Goal: Information Seeking & Learning: Learn about a topic

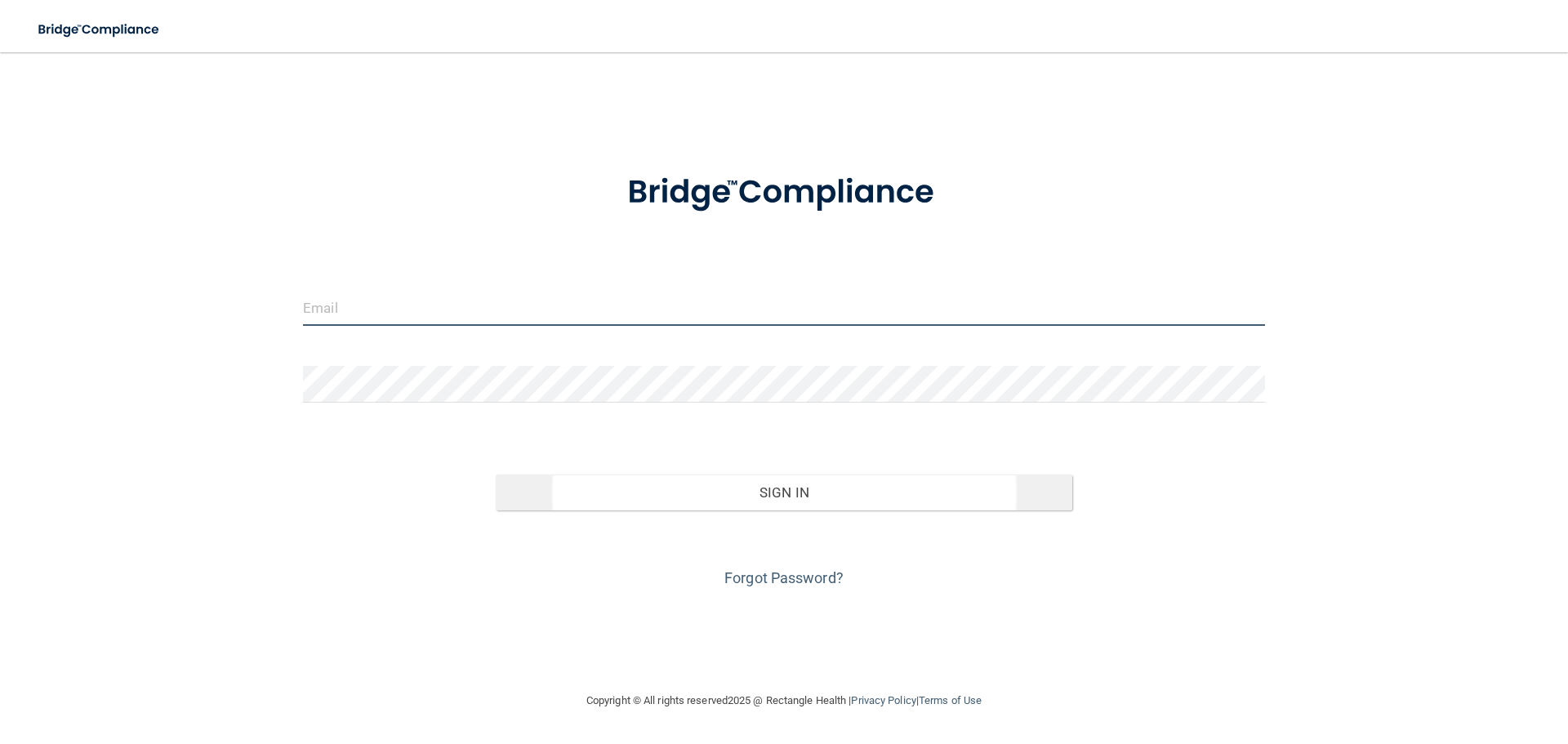
type input "[PERSON_NAME][EMAIL_ADDRESS][DOMAIN_NAME]"
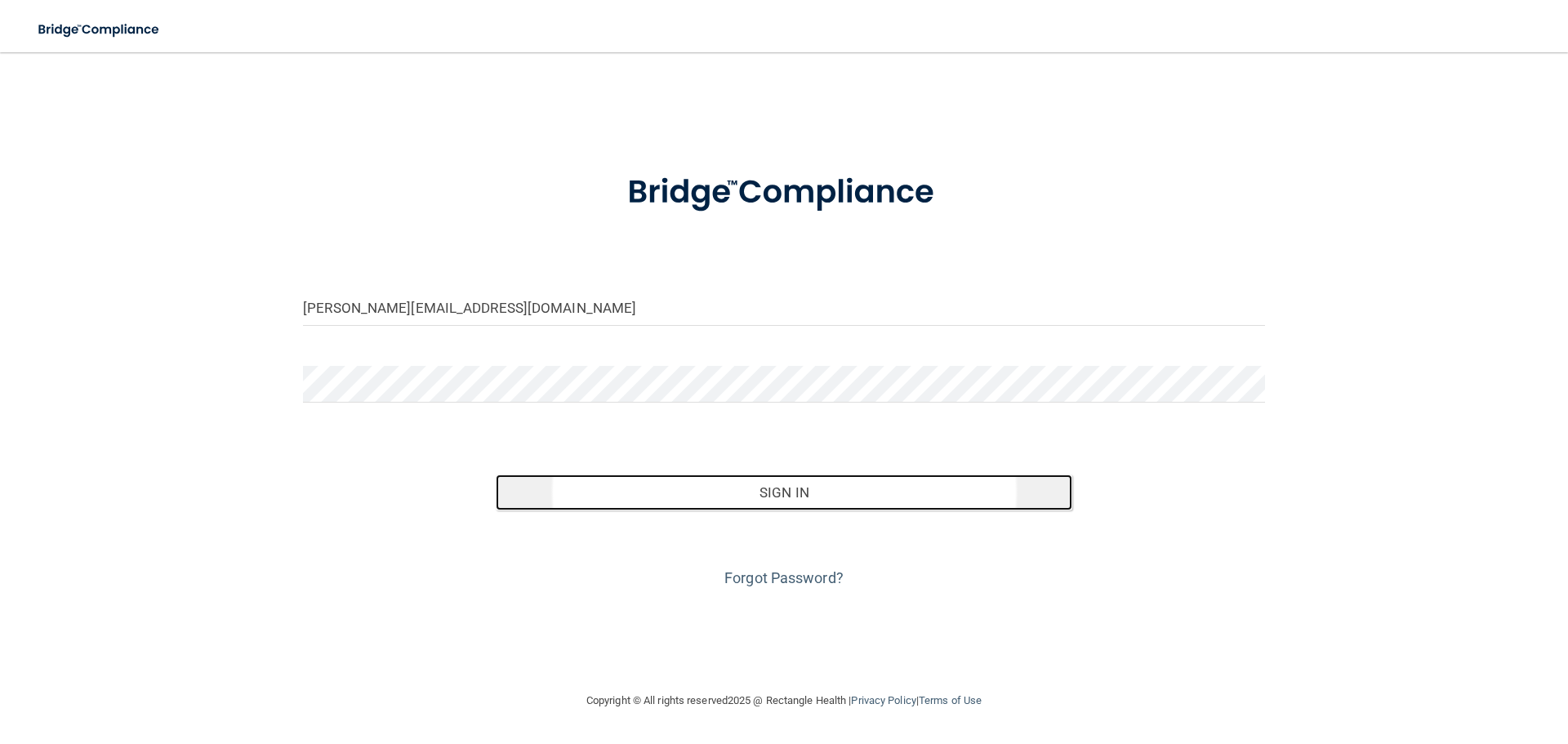
click at [782, 496] on button "Sign In" at bounding box center [784, 493] width 577 height 36
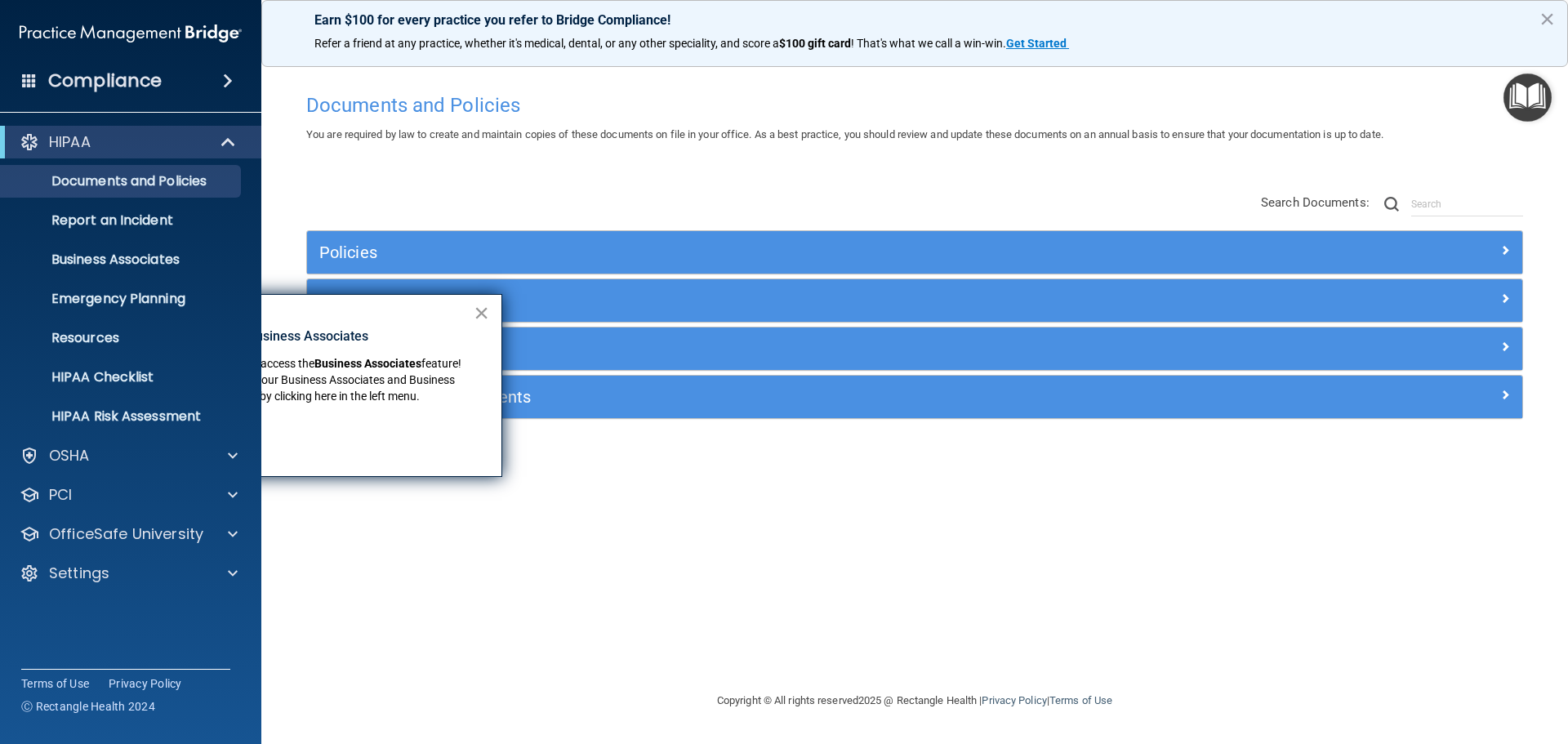
click at [480, 313] on button "×" at bounding box center [482, 314] width 15 height 27
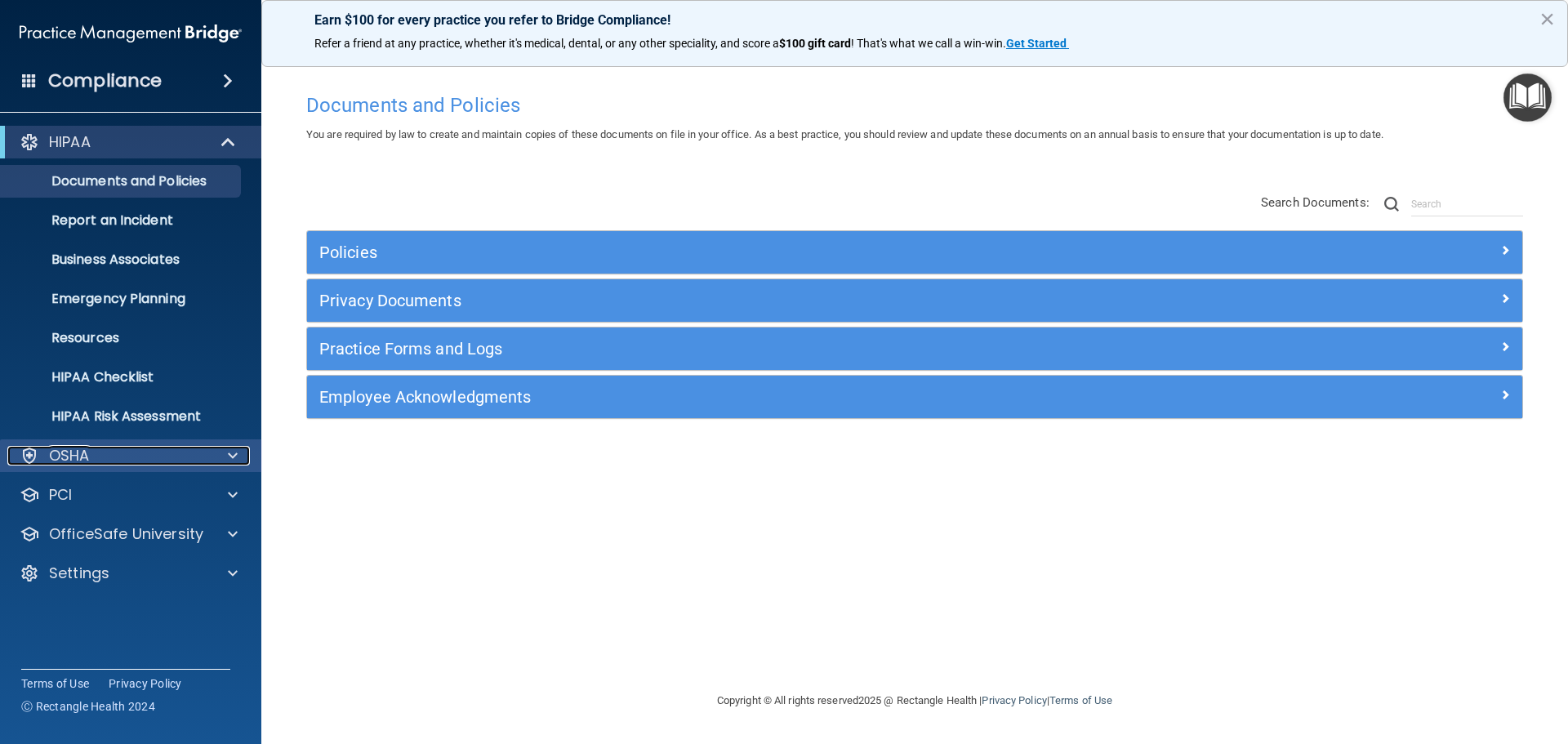
click at [240, 456] on div at bounding box center [230, 455] width 41 height 20
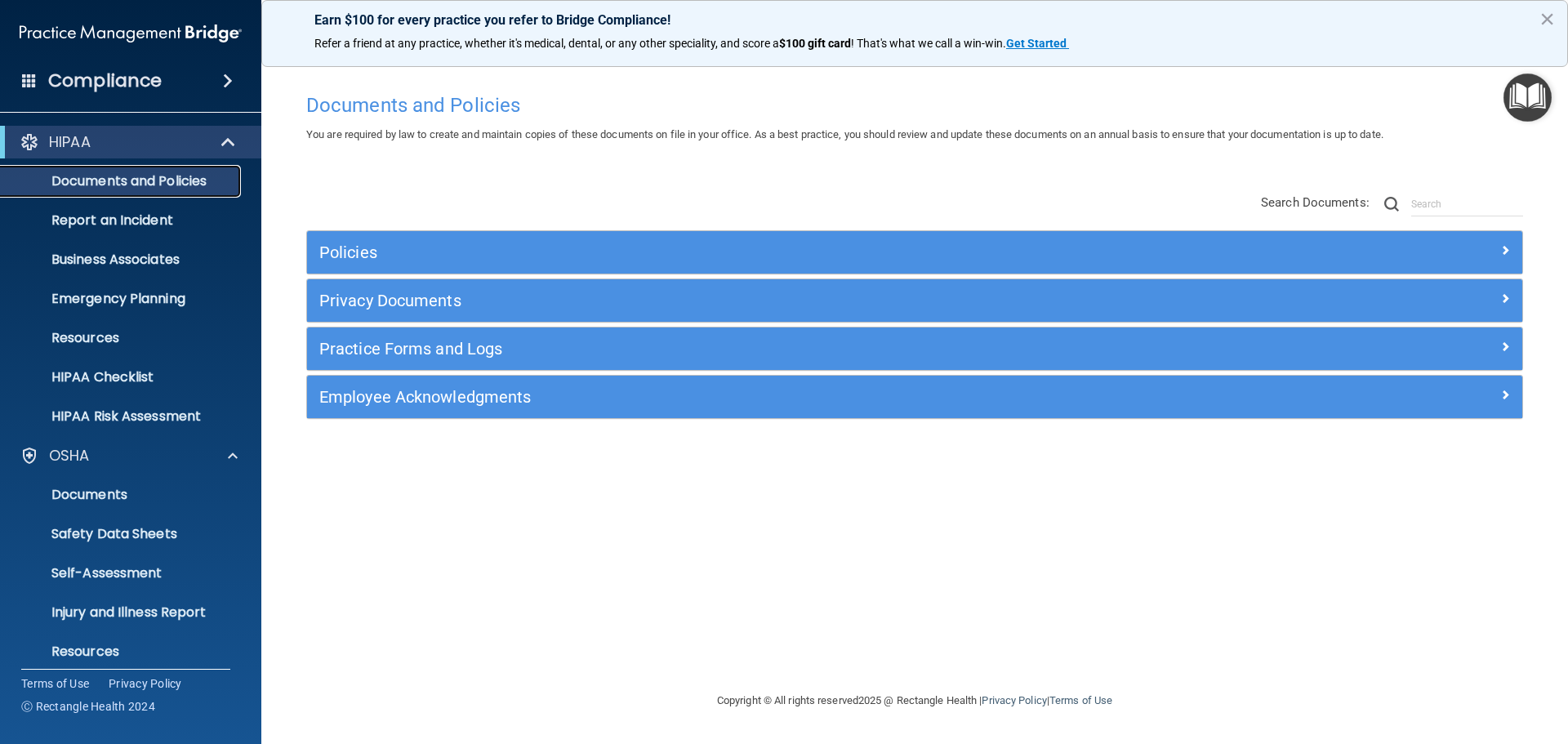
click at [178, 181] on p "Documents and Policies" at bounding box center [122, 181] width 223 height 16
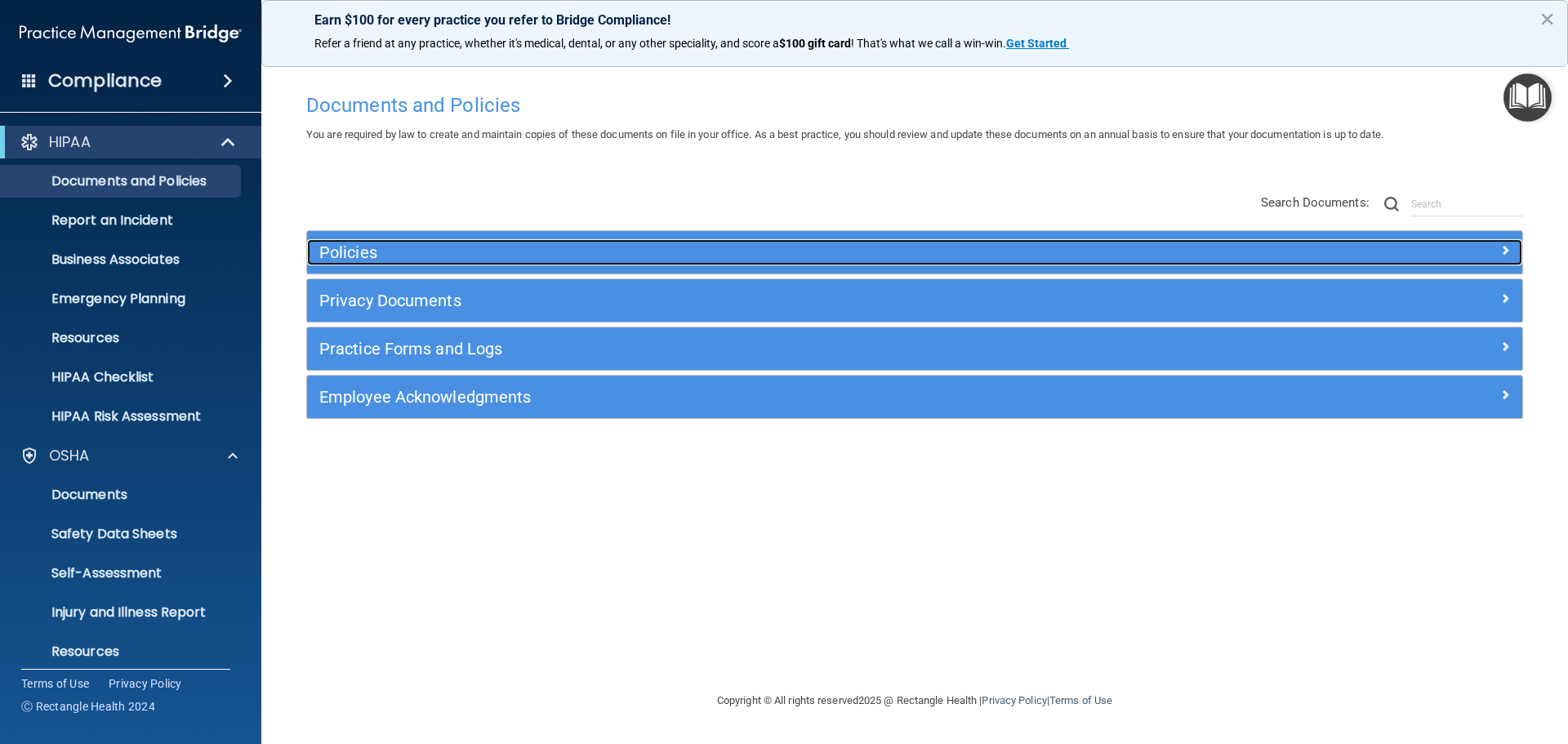
click at [340, 250] on h5 "Policies" at bounding box center [763, 252] width 887 height 18
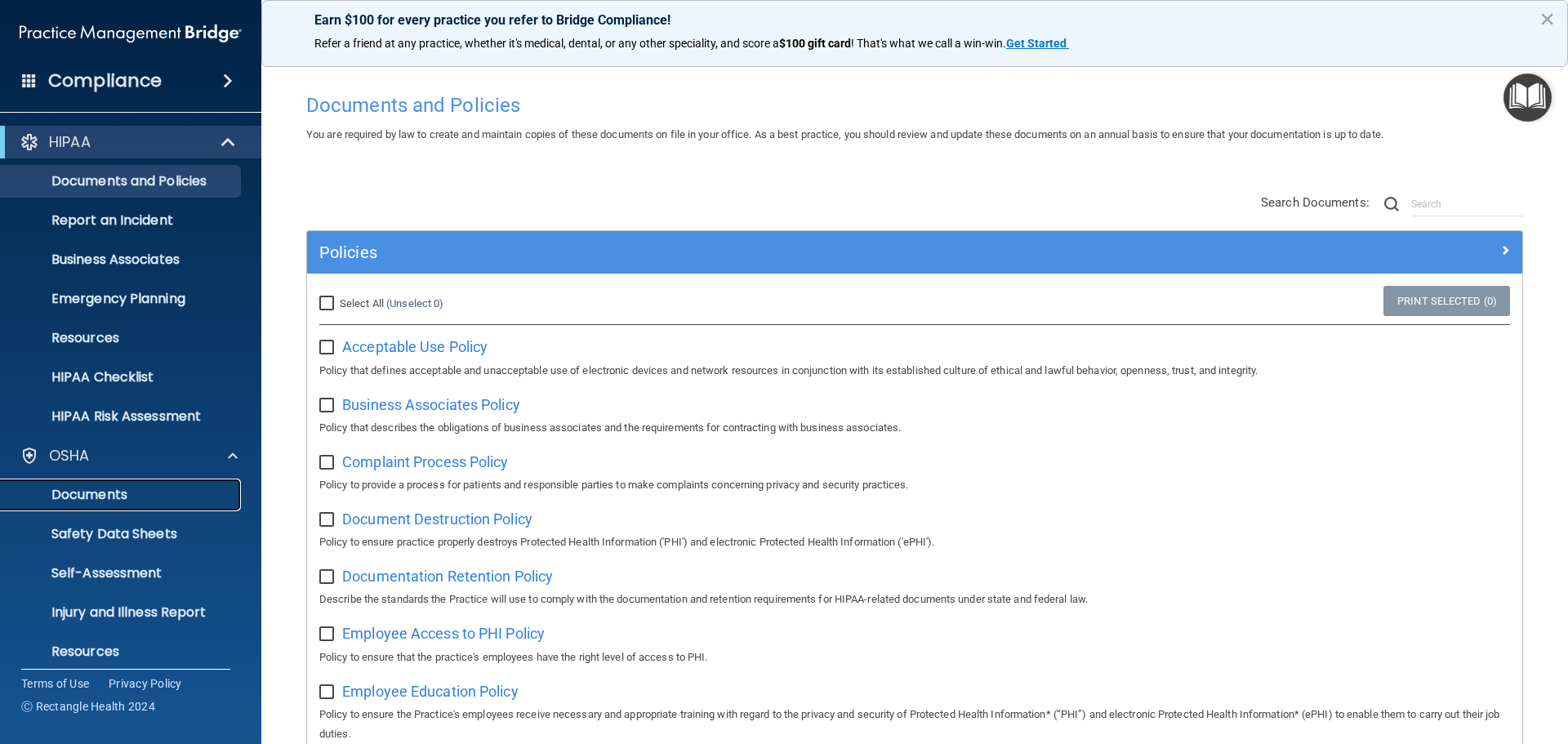
click at [136, 502] on p "Documents" at bounding box center [122, 494] width 223 height 16
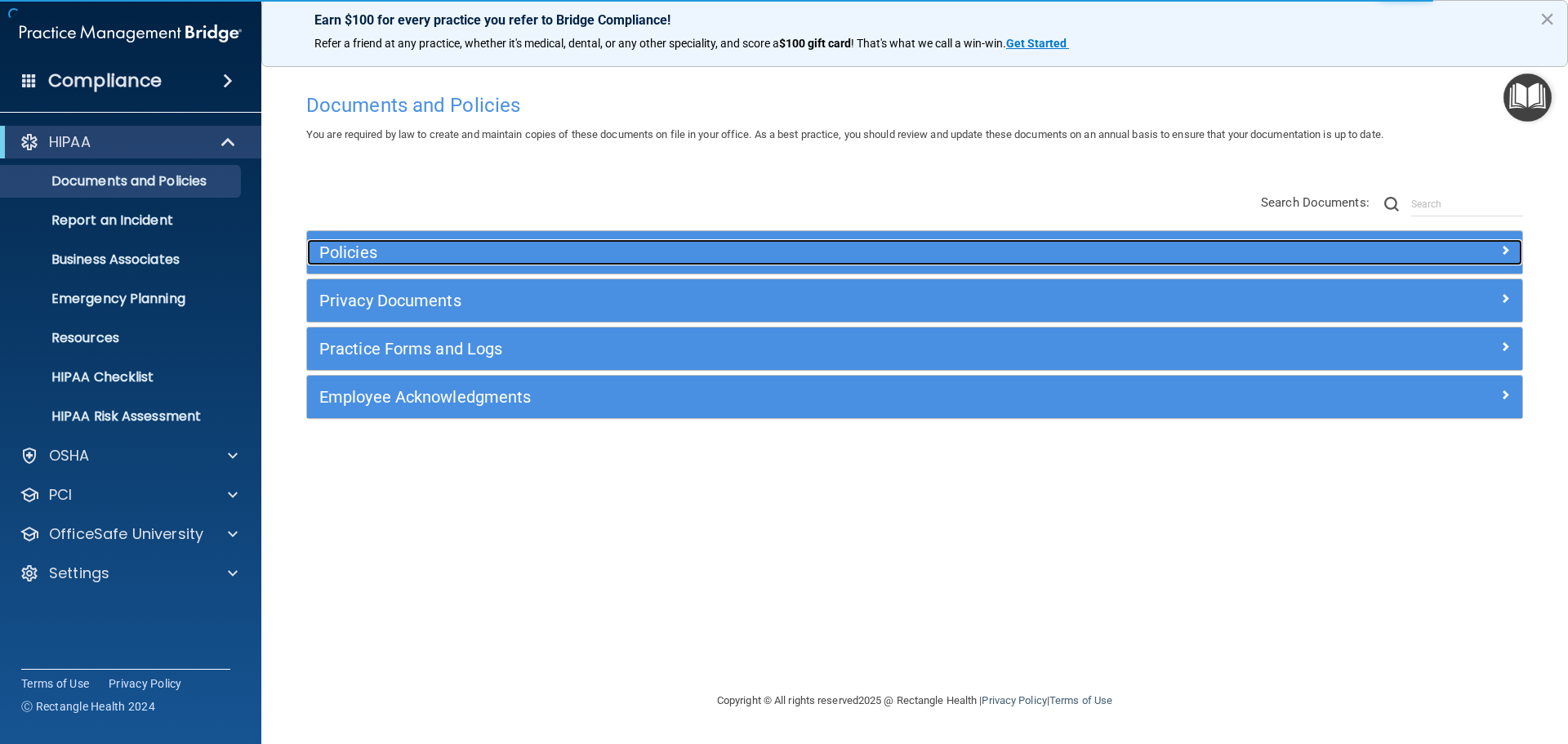
click at [1501, 243] on span at bounding box center [1505, 250] width 9 height 20
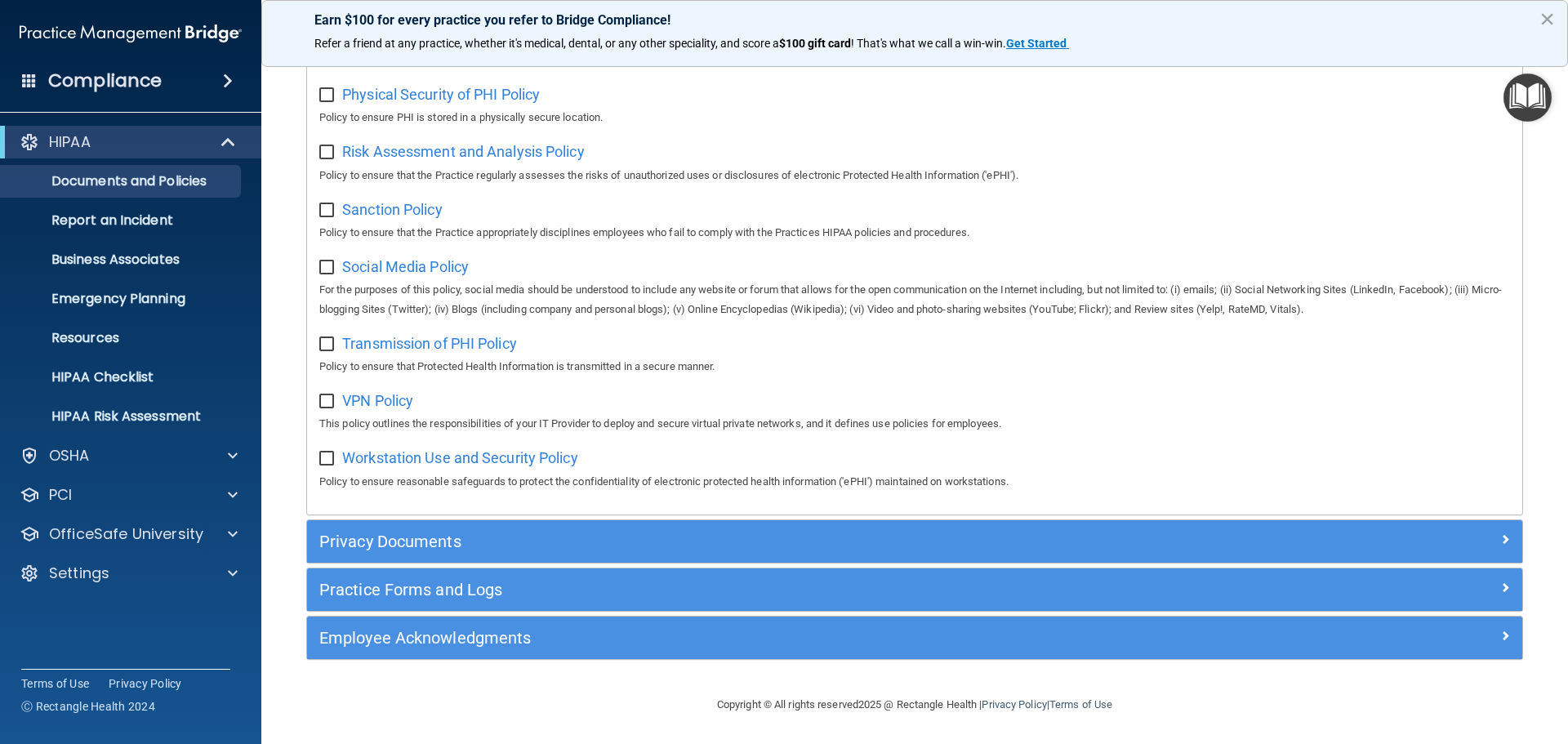
scroll to position [1093, 0]
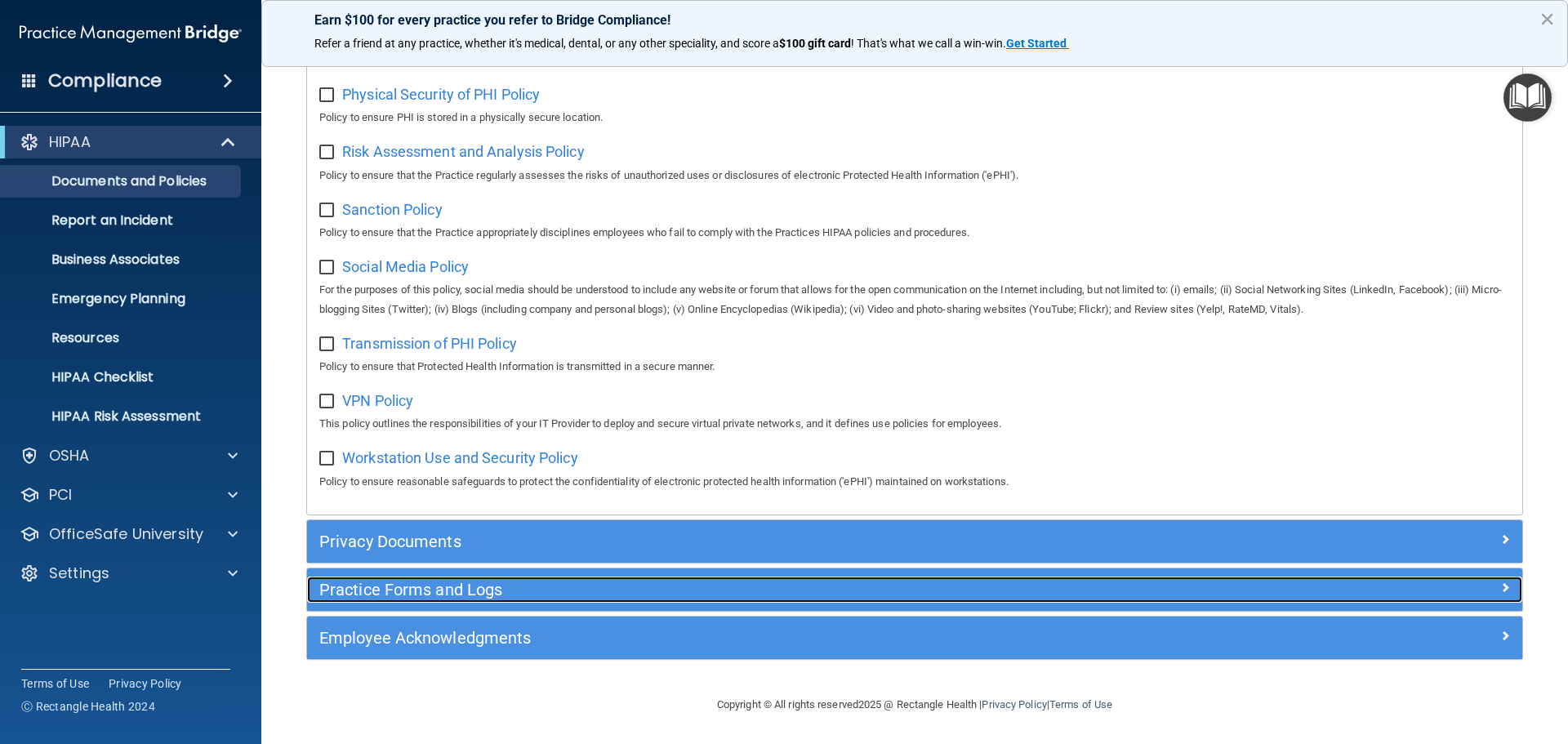
click at [1501, 588] on span at bounding box center [1505, 587] width 9 height 20
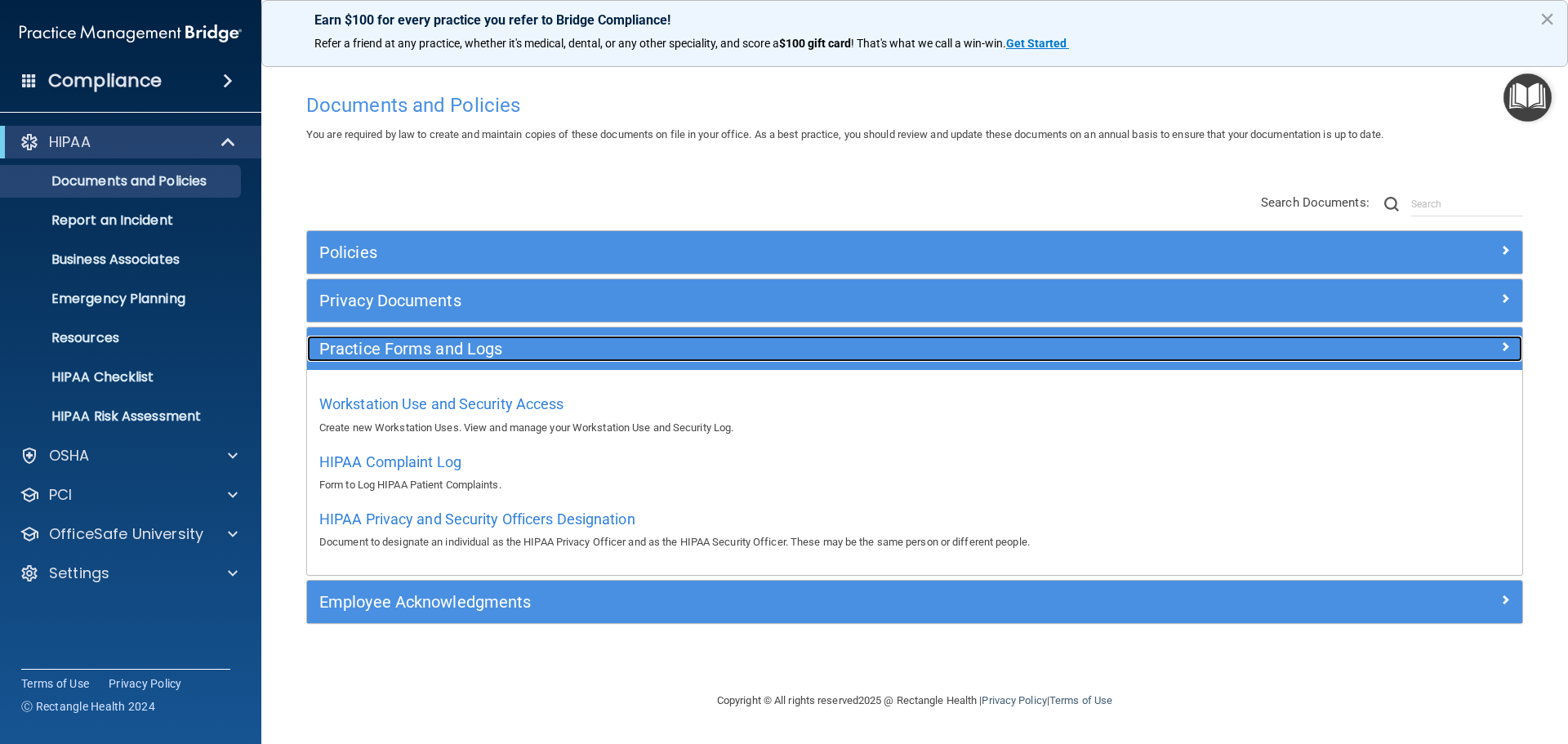
scroll to position [0, 0]
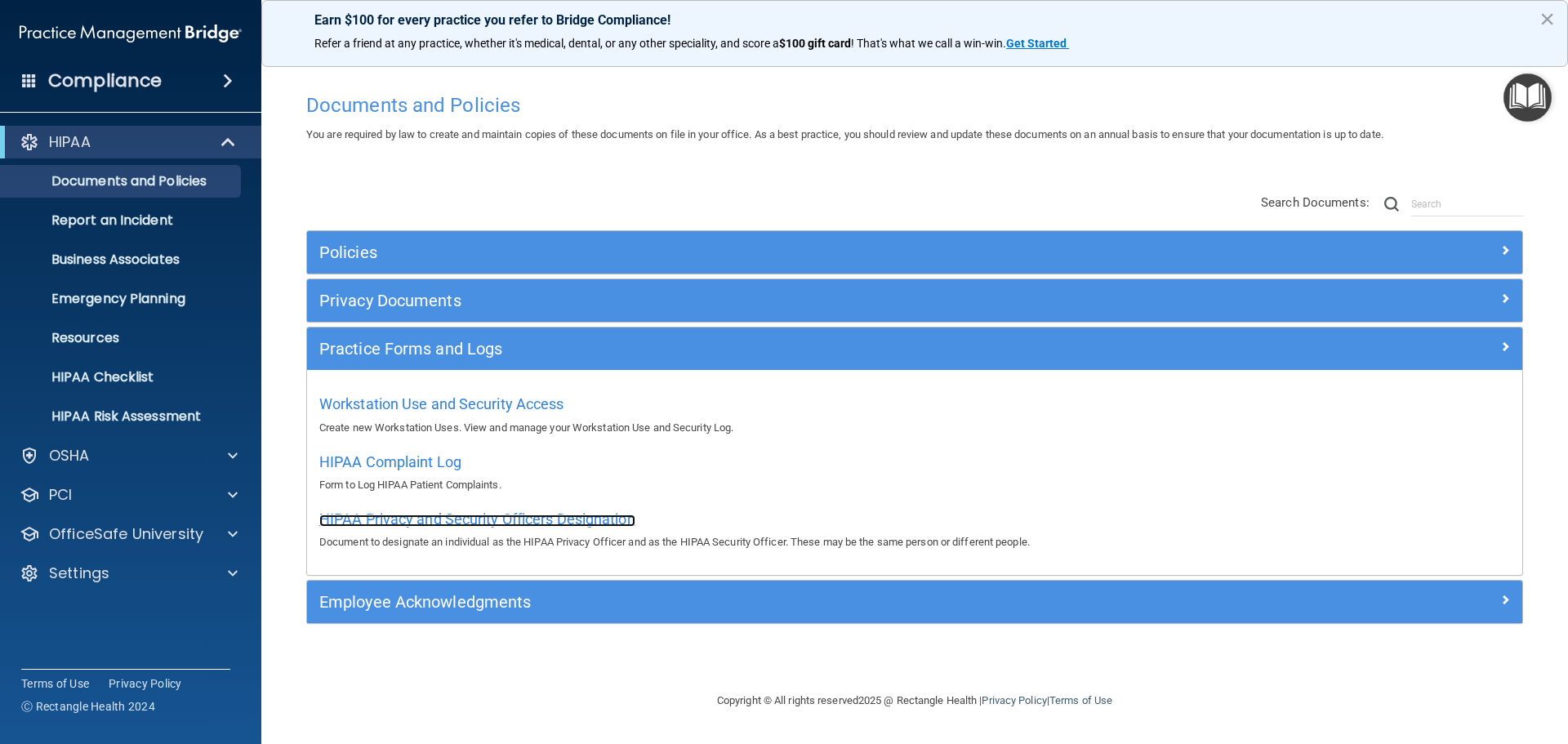
click at [604, 516] on span "HIPAA Privacy and Security Officers Designation" at bounding box center [477, 519] width 316 height 17
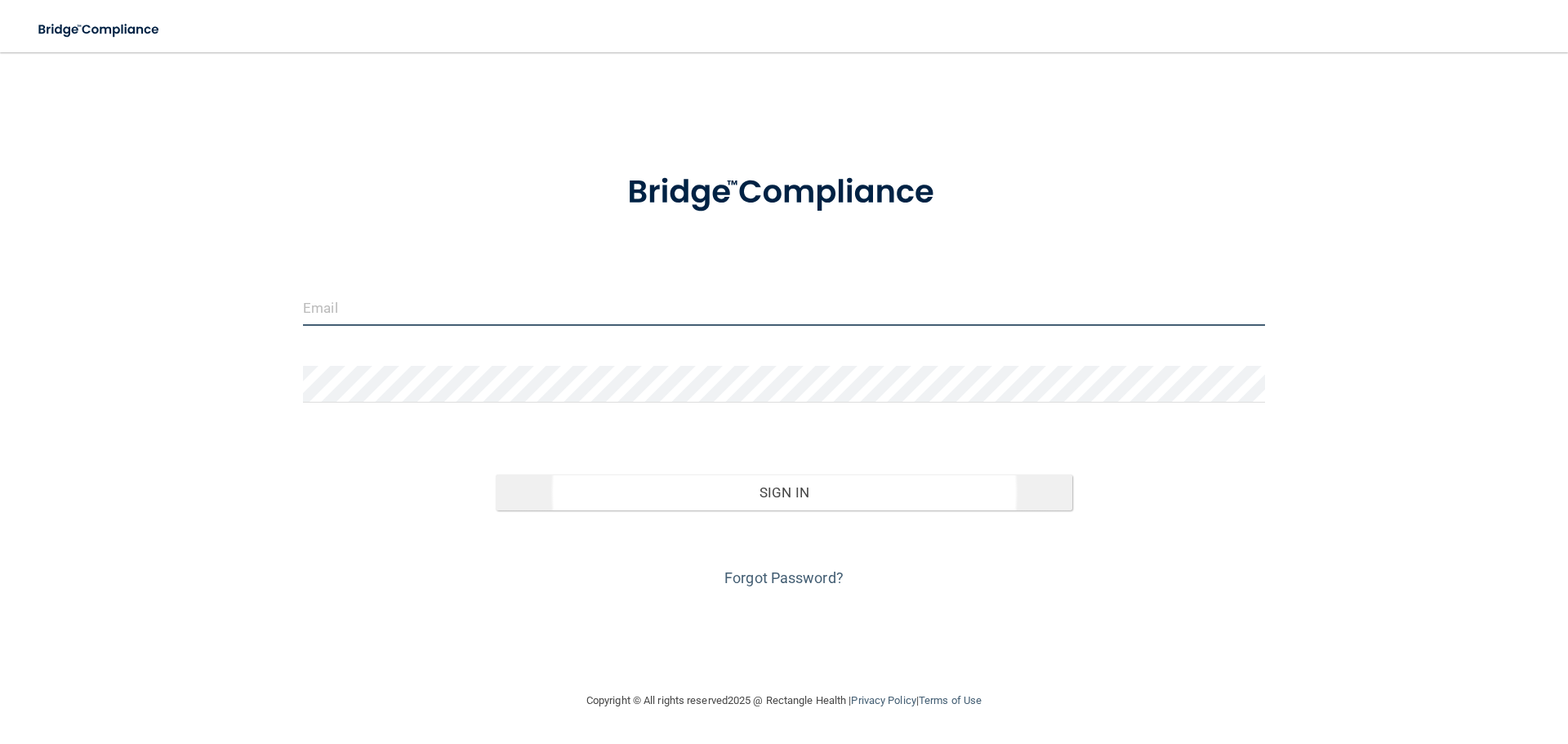
type input "[PERSON_NAME][EMAIL_ADDRESS][DOMAIN_NAME]"
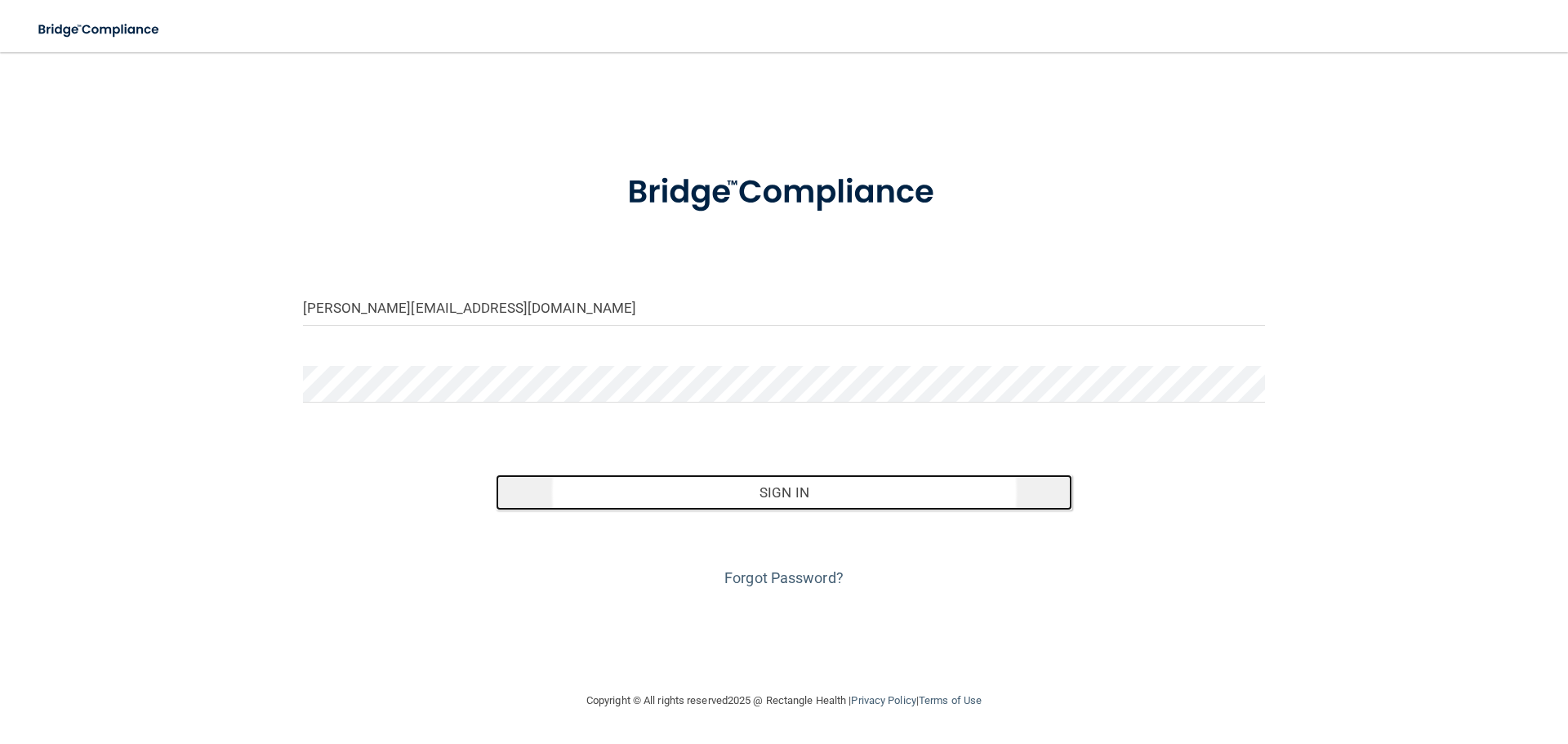
click at [731, 493] on button "Sign In" at bounding box center [784, 493] width 577 height 36
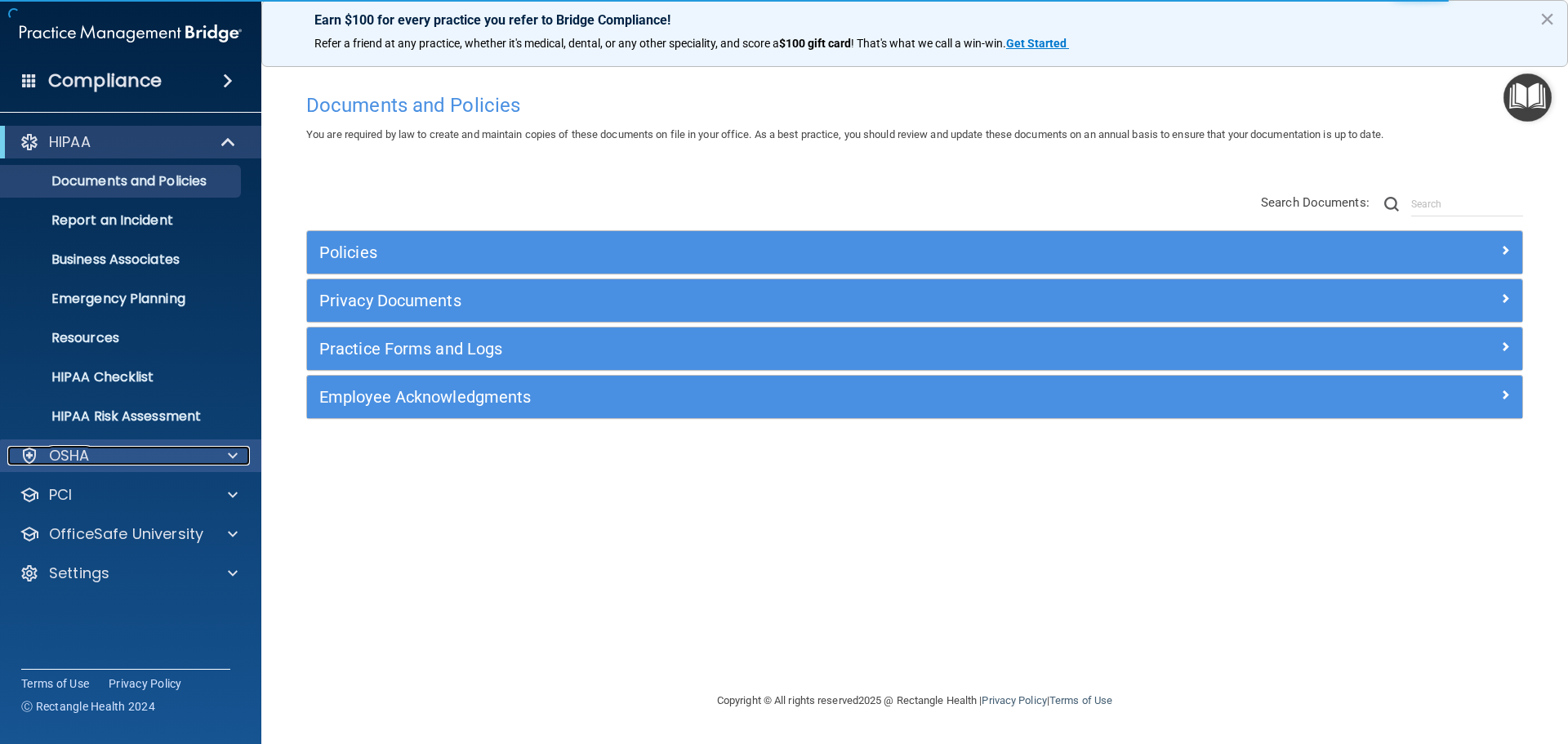
click at [223, 450] on div at bounding box center [230, 455] width 41 height 20
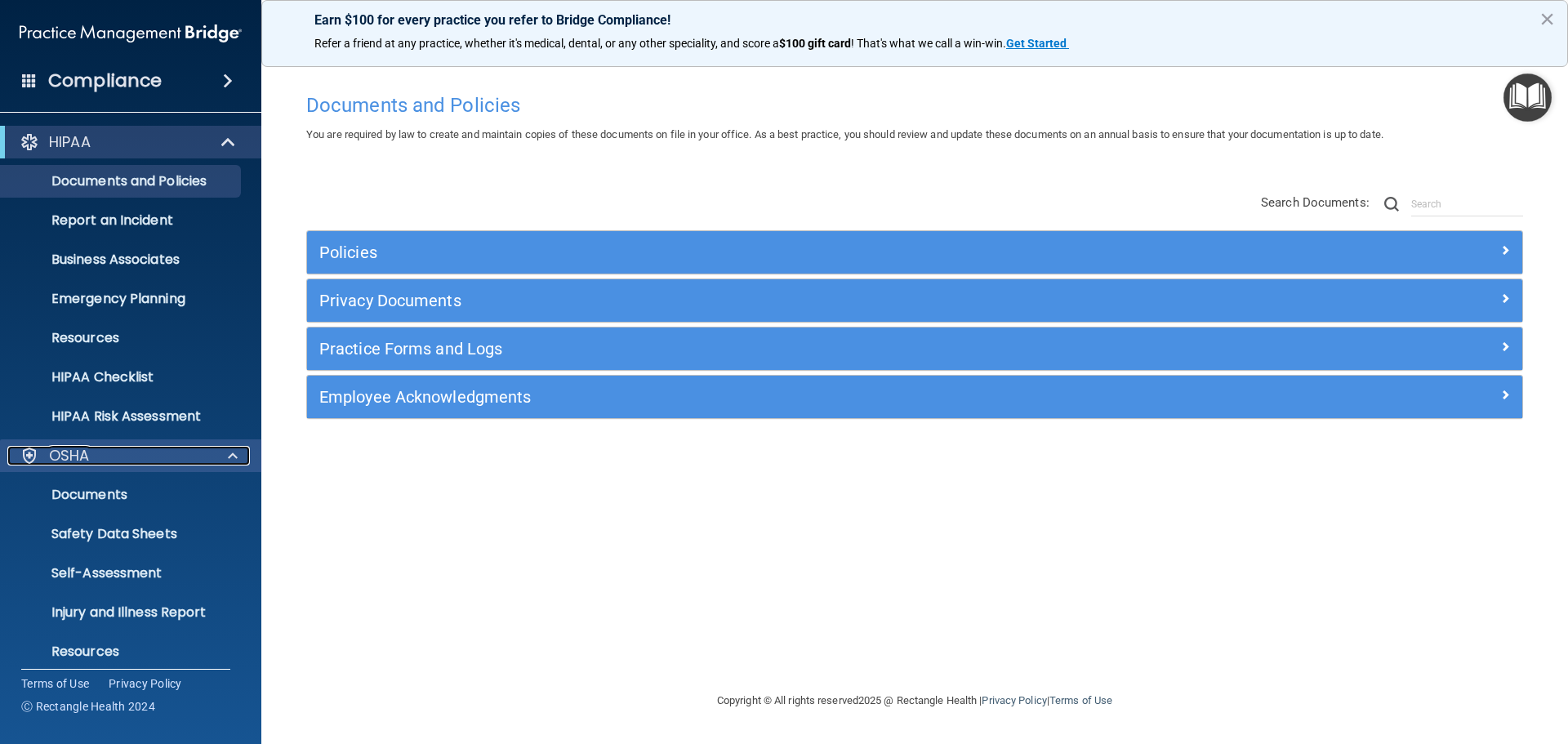
scroll to position [82, 0]
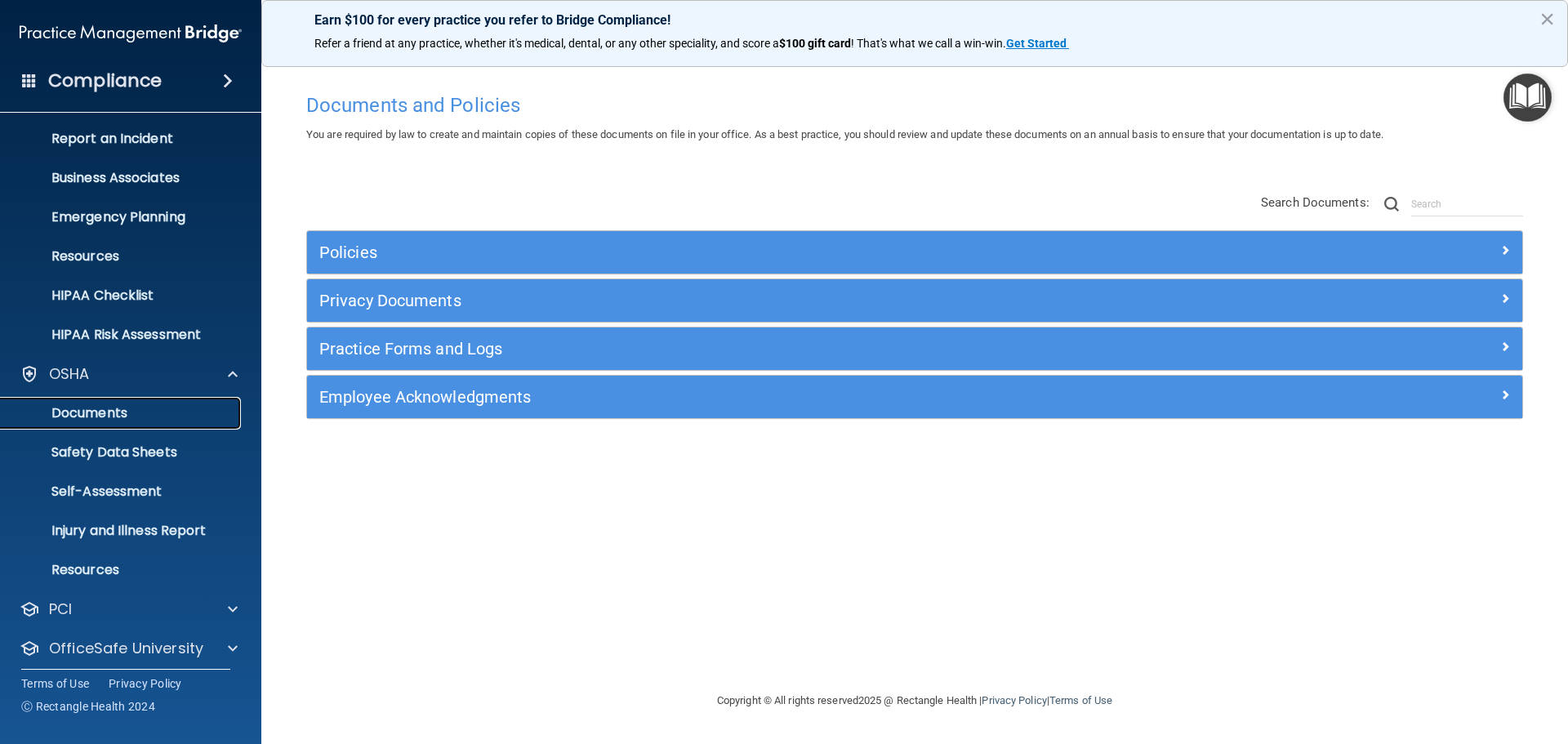
click at [125, 413] on p "Documents" at bounding box center [122, 412] width 223 height 16
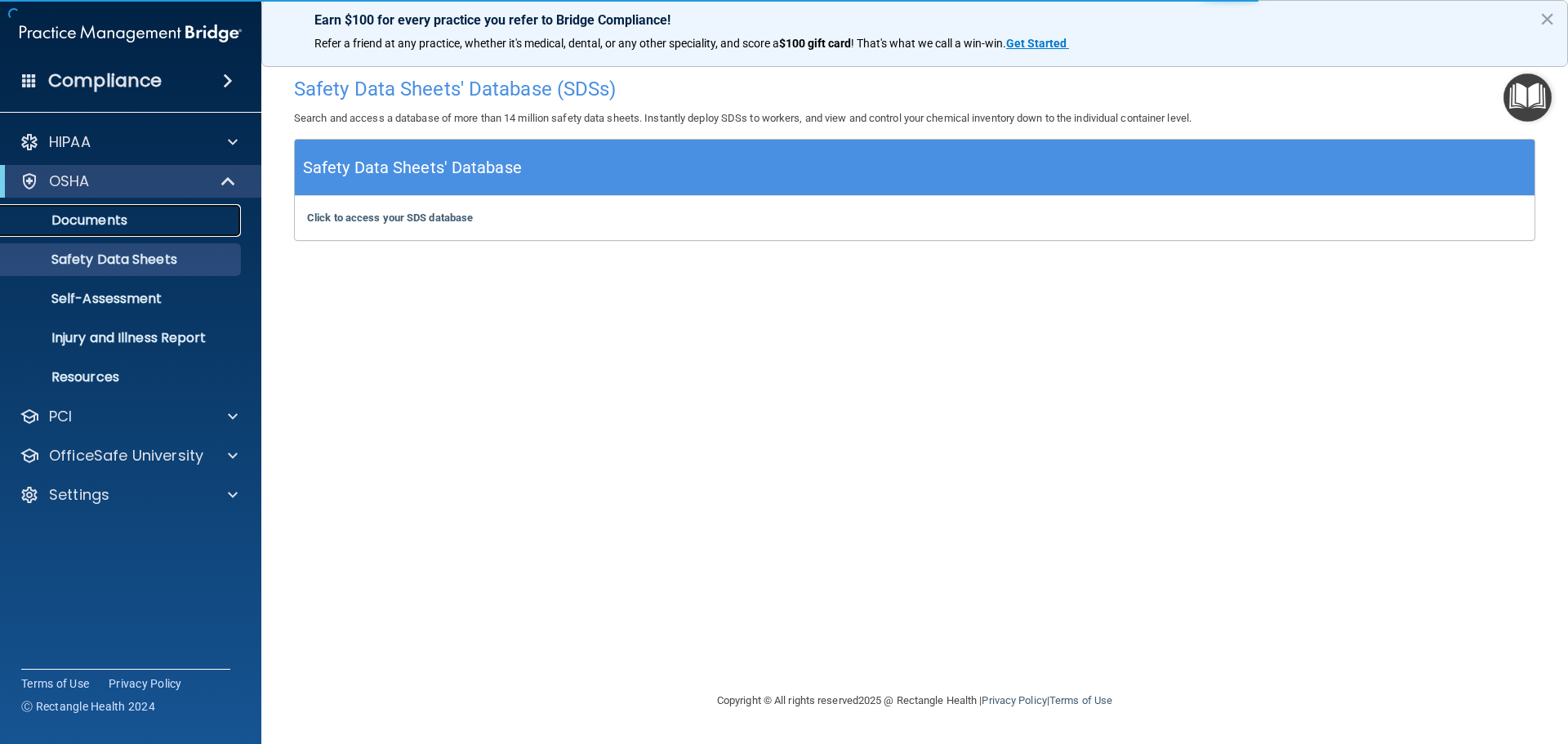
click at [150, 214] on p "Documents" at bounding box center [122, 220] width 223 height 16
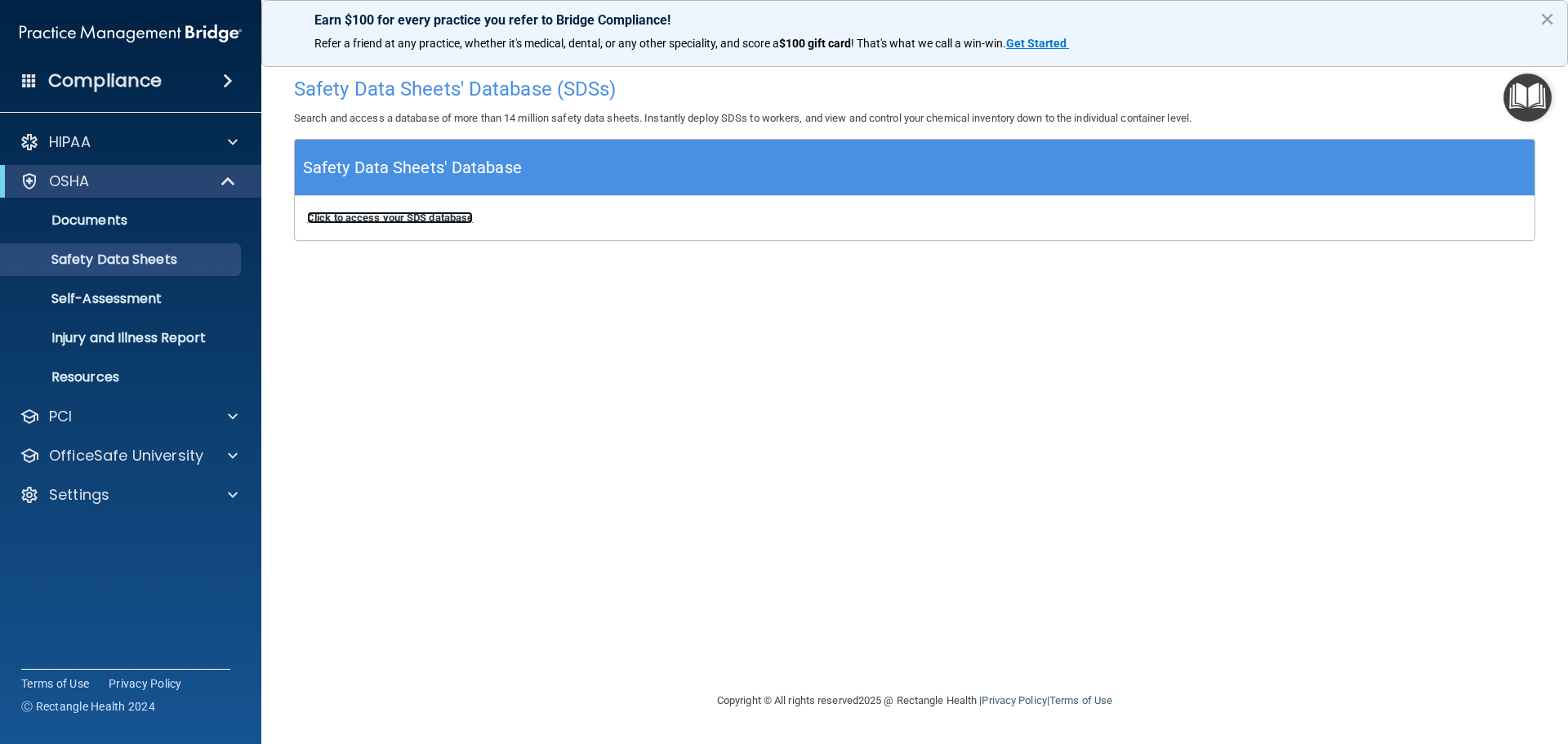
click at [386, 219] on b "Click to access your SDS database" at bounding box center [389, 218] width 166 height 12
click at [126, 300] on p "Self-Assessment" at bounding box center [122, 298] width 223 height 16
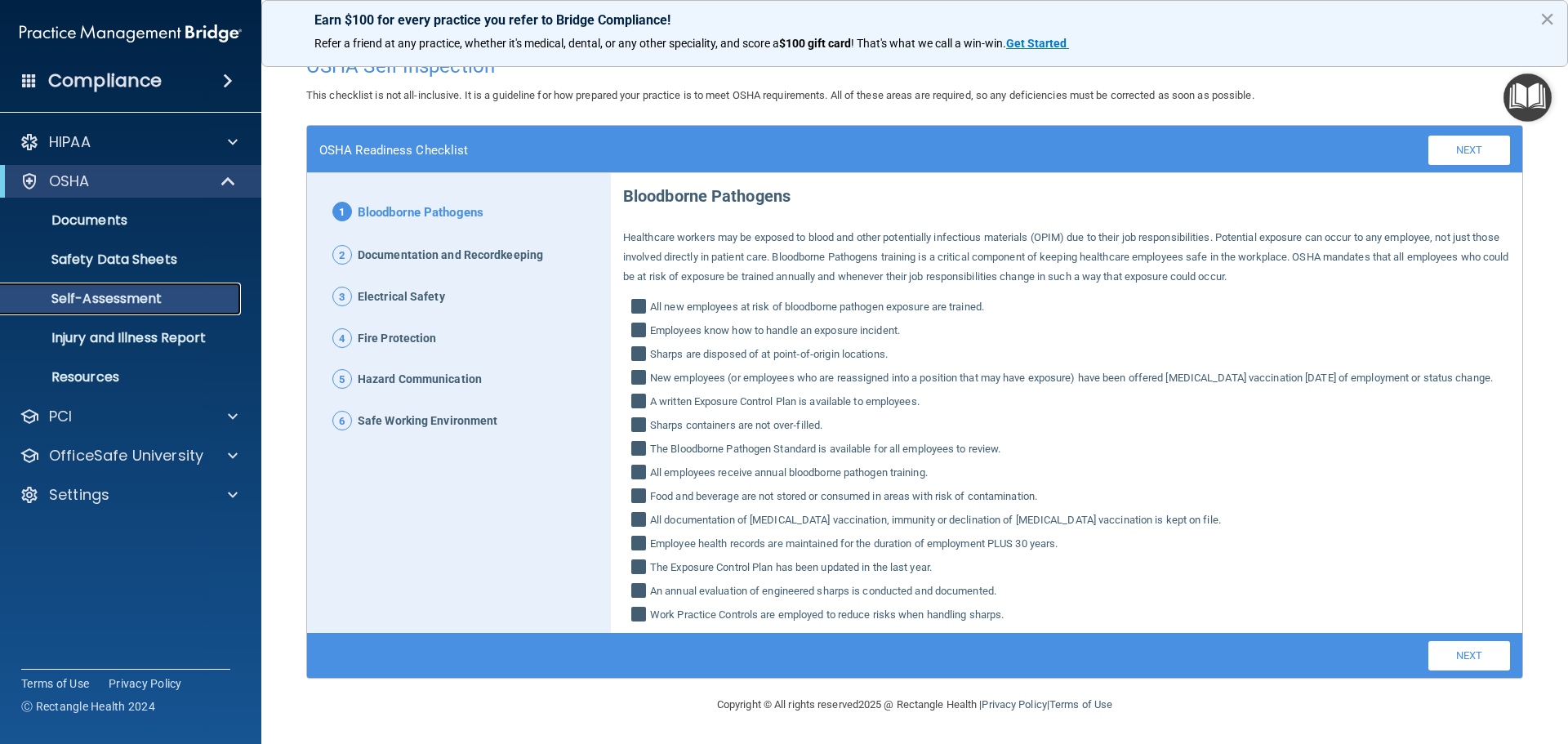
scroll to position [43, 0]
click at [342, 245] on span "2" at bounding box center [342, 255] width 20 height 20
click at [1445, 136] on link "Next" at bounding box center [1469, 150] width 82 height 29
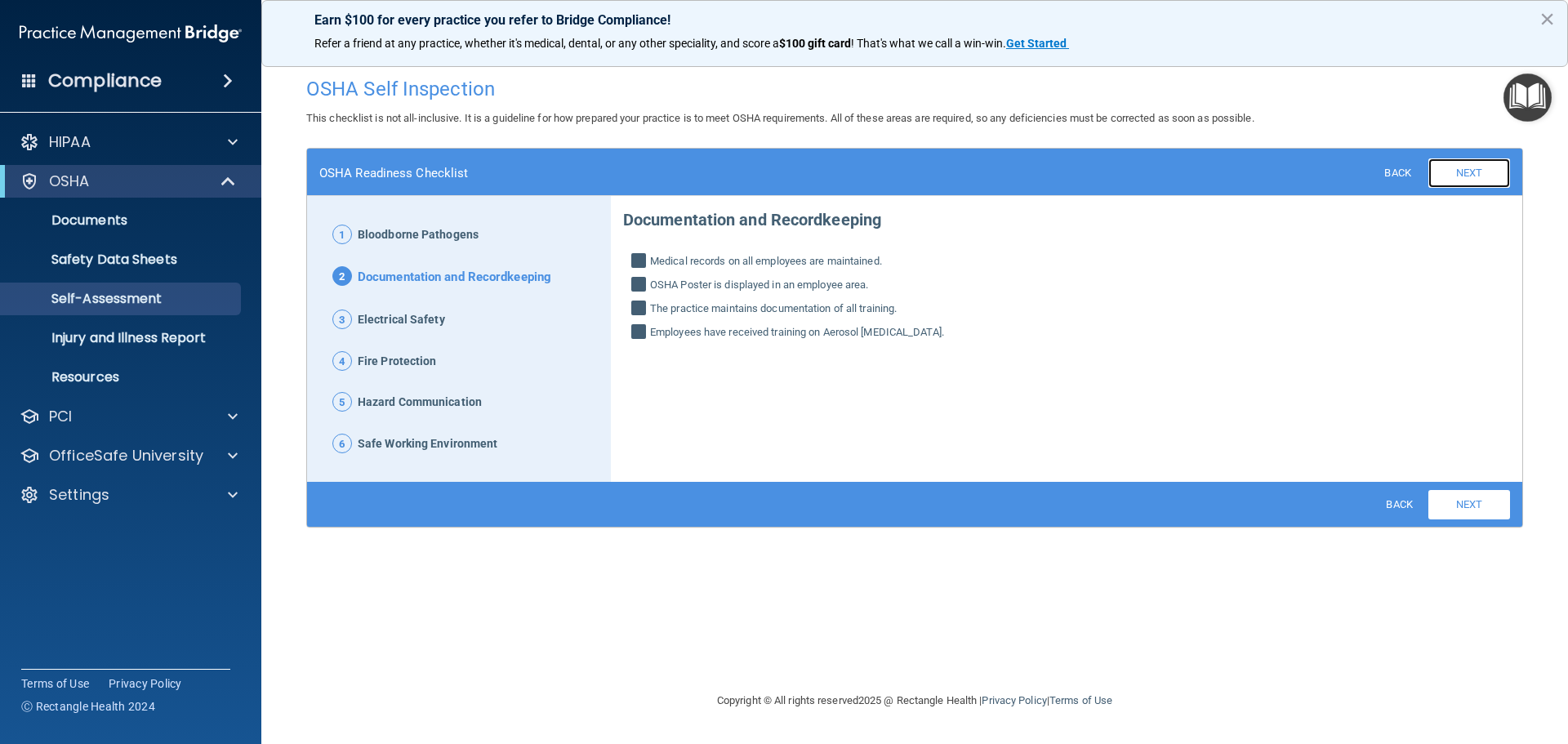
scroll to position [0, 0]
click at [1464, 505] on link "Next" at bounding box center [1469, 505] width 82 height 29
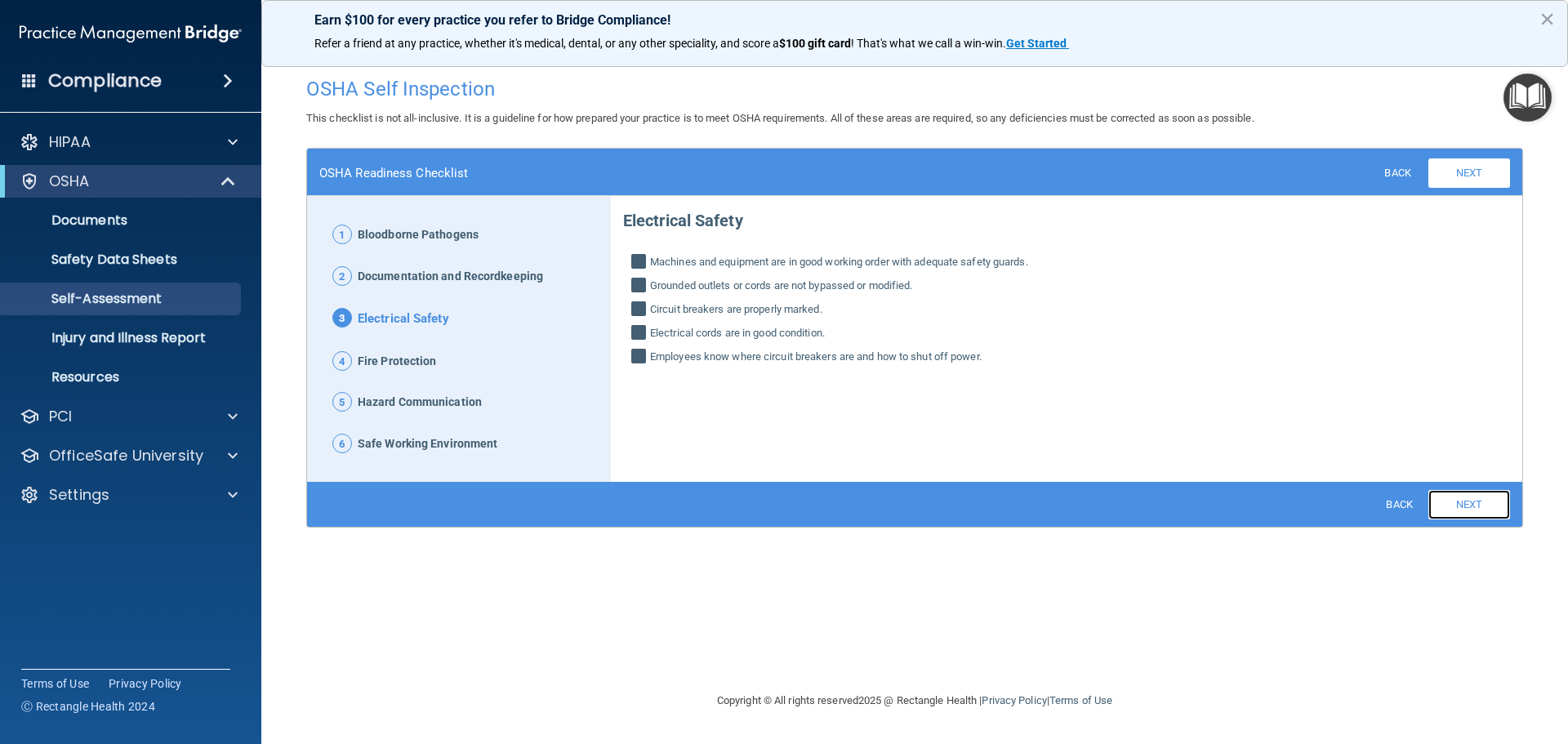
click at [1464, 505] on link "Next" at bounding box center [1469, 505] width 82 height 29
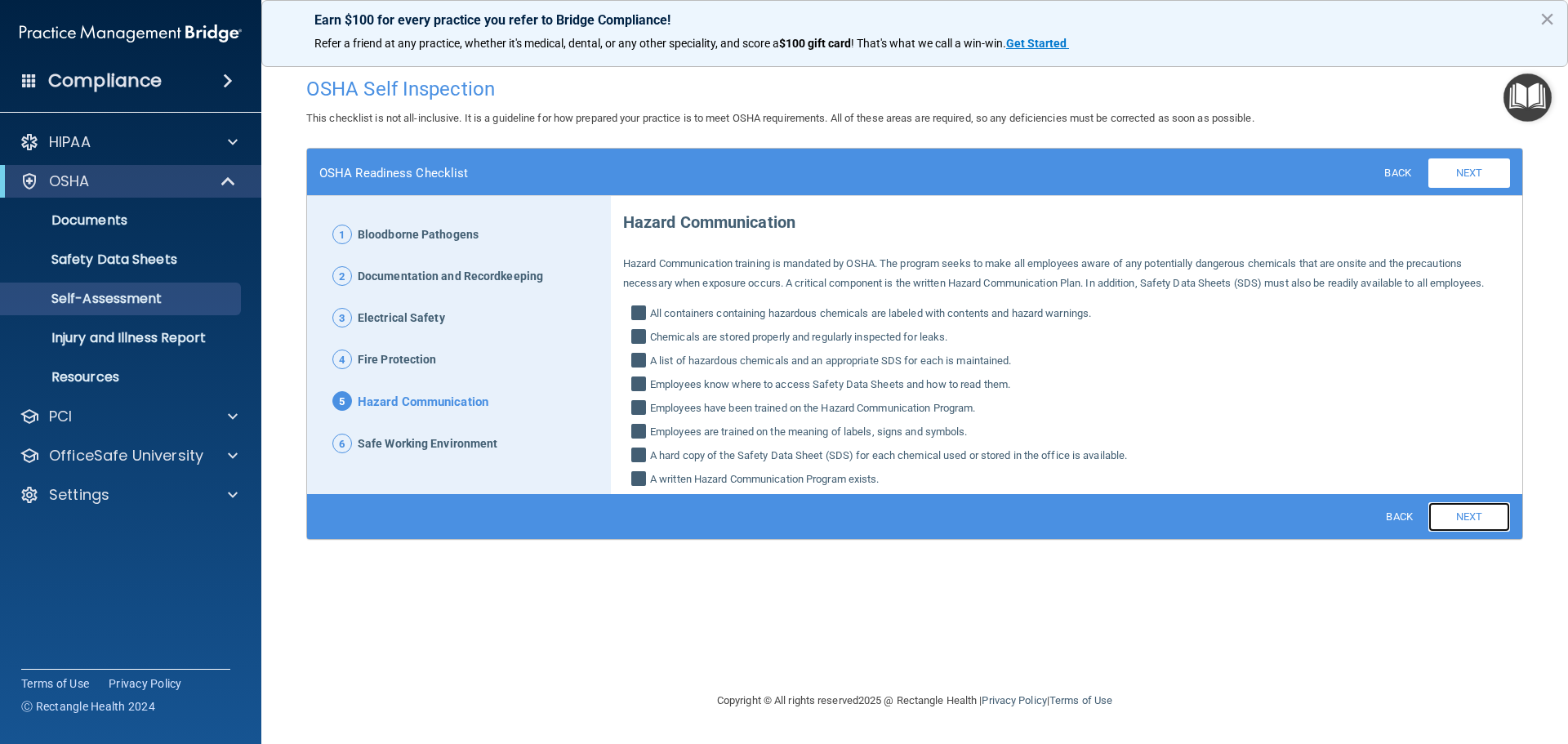
click at [1457, 516] on link "Next" at bounding box center [1469, 517] width 82 height 29
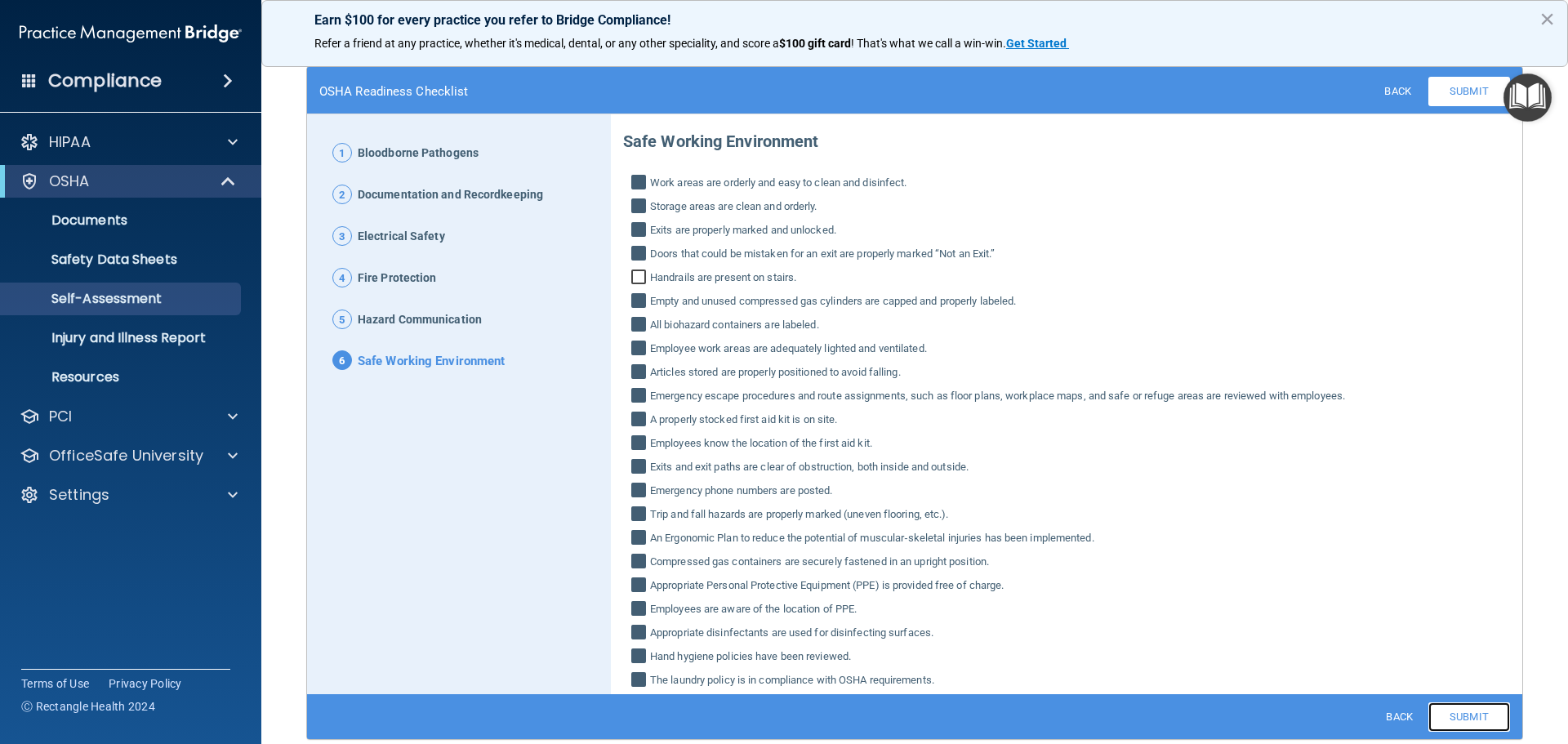
scroll to position [143, 0]
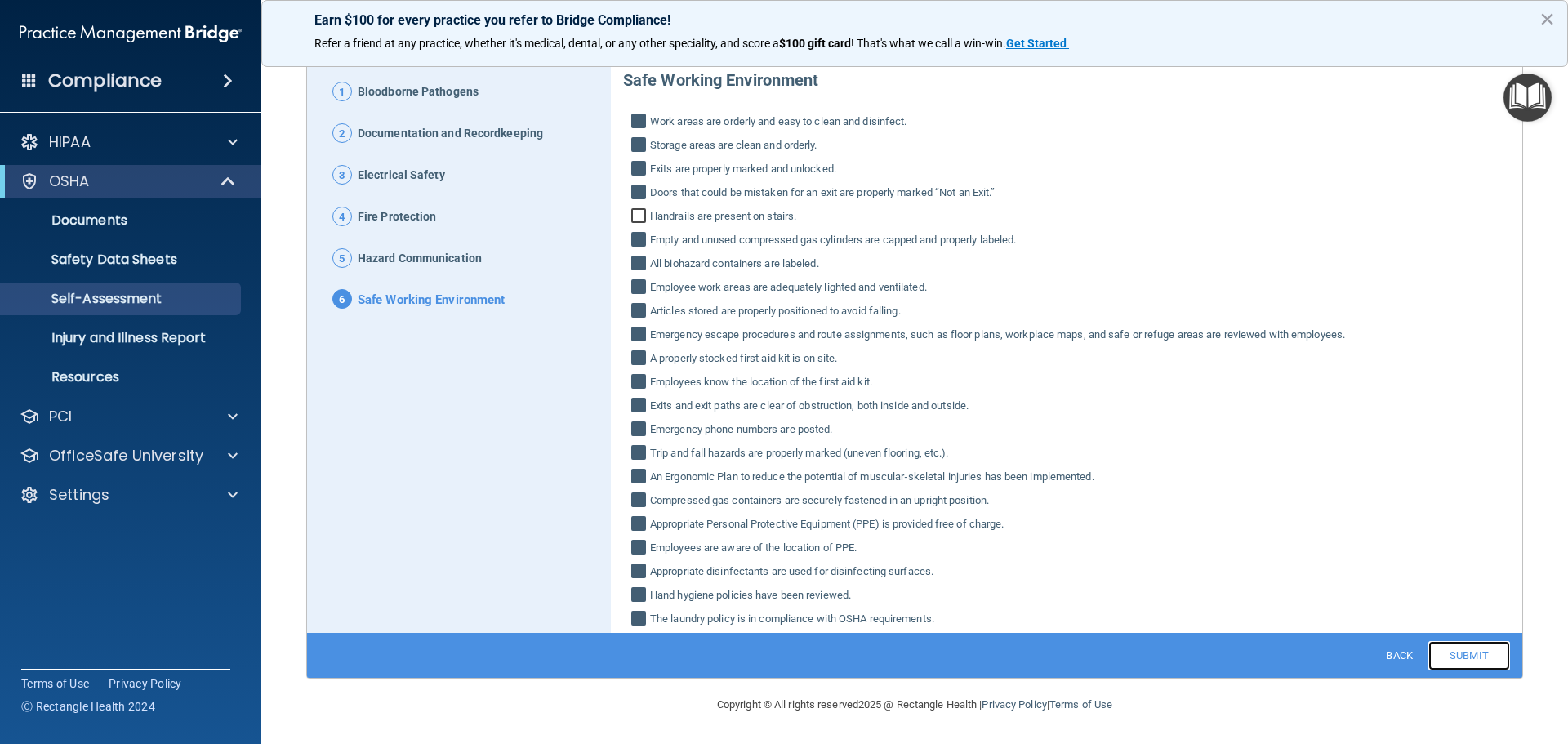
click at [1470, 658] on link "Submit" at bounding box center [1469, 656] width 82 height 29
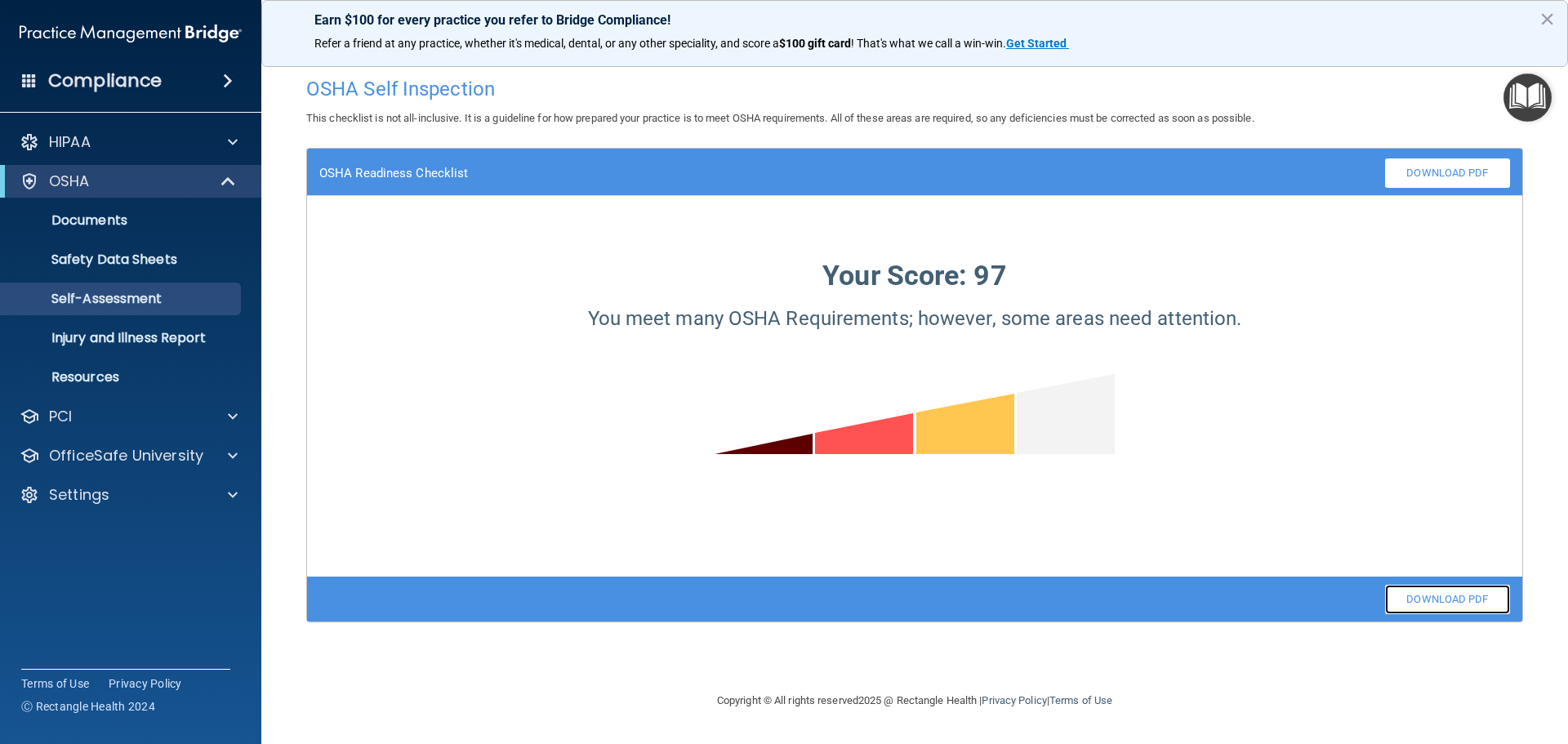
click at [1445, 604] on link "Download PDF" at bounding box center [1447, 600] width 125 height 29
click at [178, 332] on p "Injury and Illness Report" at bounding box center [122, 337] width 223 height 16
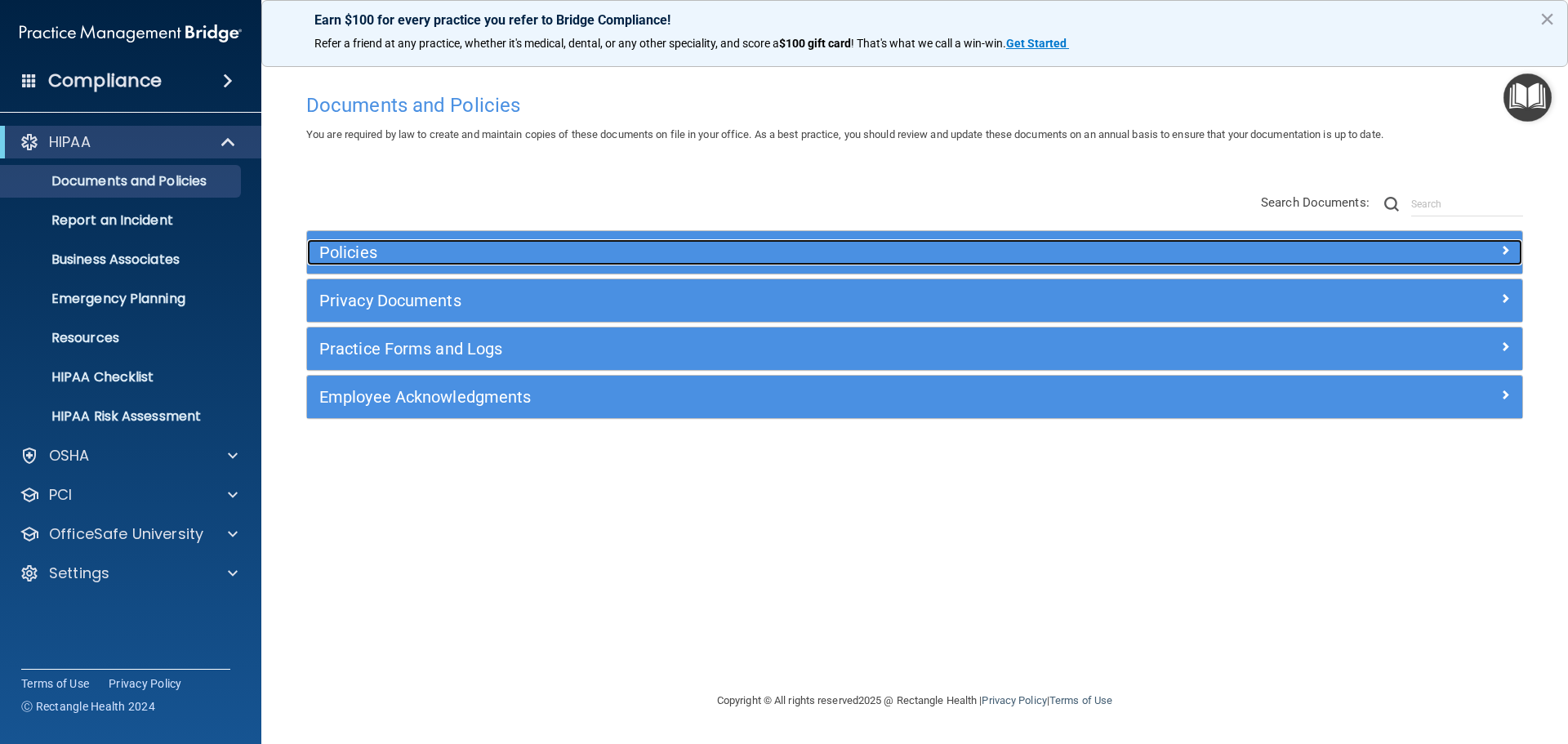
click at [368, 248] on h5 "Policies" at bounding box center [763, 252] width 887 height 18
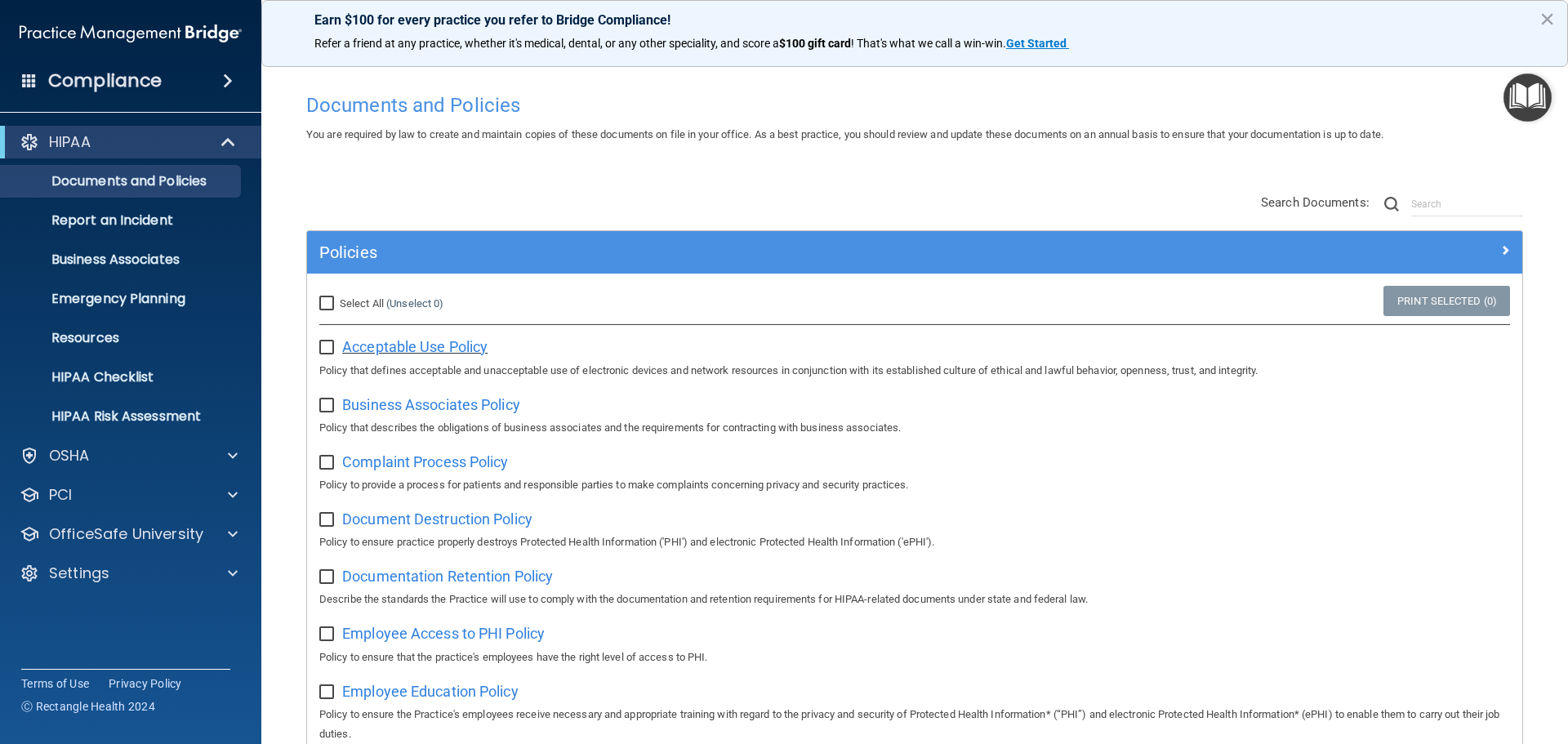
click at [444, 352] on span "Acceptable Use Policy" at bounding box center [414, 347] width 145 height 17
click at [327, 404] on input "checkbox" at bounding box center [329, 406] width 19 height 13
checkbox input "true"
click at [484, 405] on span "Business Associates Policy" at bounding box center [430, 405] width 178 height 17
click at [327, 346] on input "checkbox" at bounding box center [329, 348] width 19 height 13
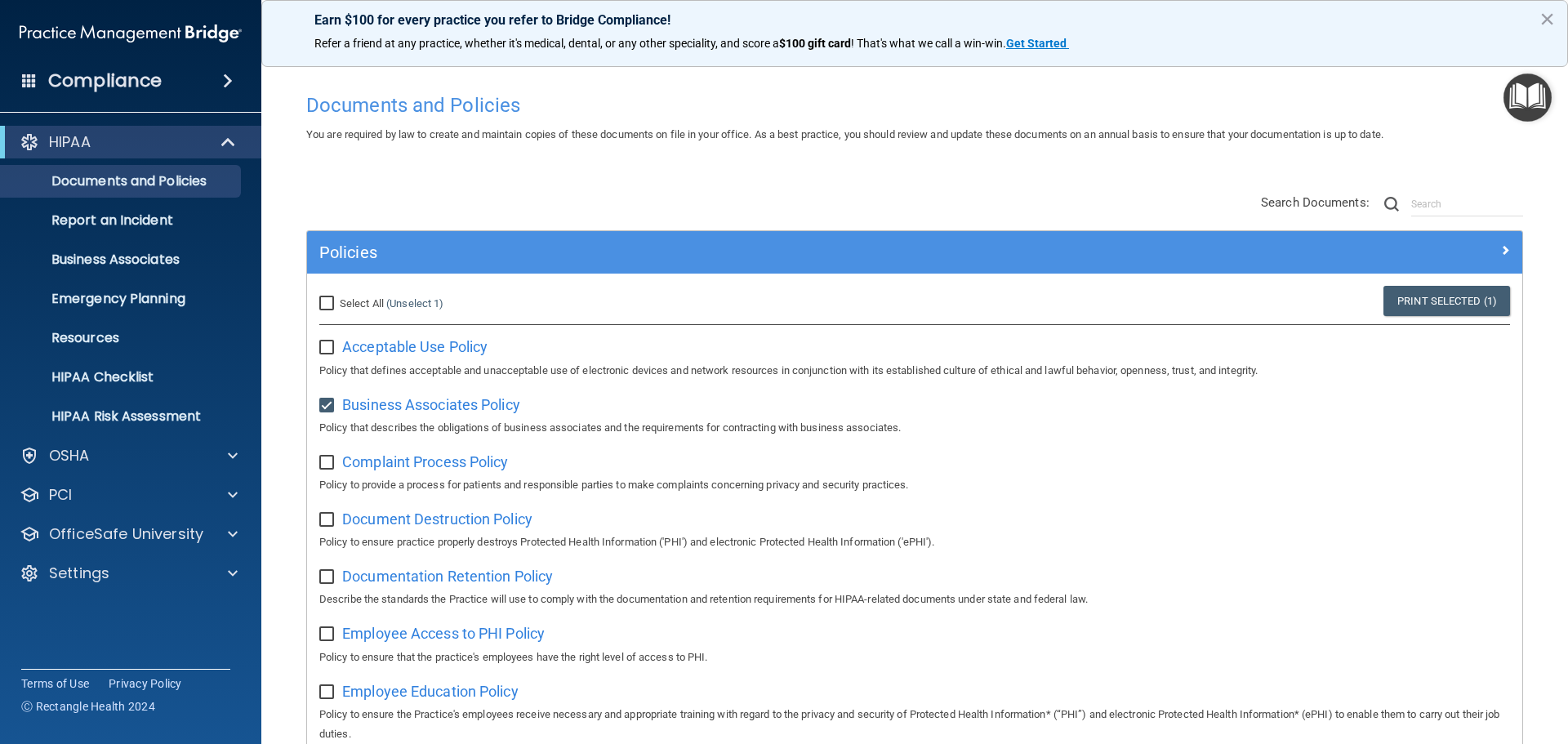
checkbox input "true"
click at [376, 464] on span "Complaint Process Policy" at bounding box center [425, 462] width 166 height 17
click at [326, 463] on input "checkbox" at bounding box center [329, 464] width 19 height 13
checkbox input "true"
click at [420, 519] on span "Document Destruction Policy" at bounding box center [437, 519] width 190 height 17
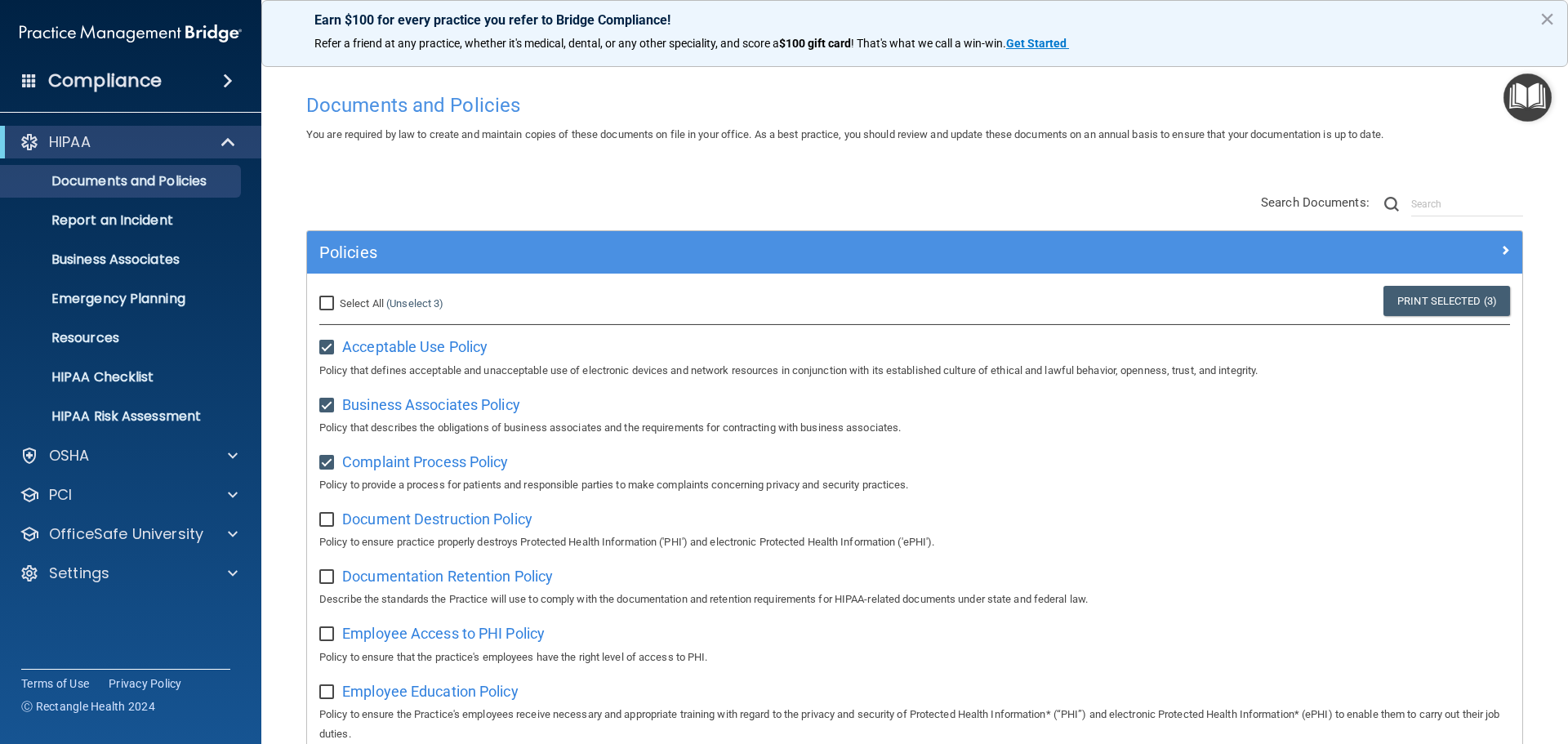
click at [321, 524] on input "checkbox" at bounding box center [329, 521] width 19 height 13
checkbox input "true"
click at [445, 581] on span "Documentation Retention Policy" at bounding box center [447, 577] width 211 height 17
click at [325, 573] on input "checkbox" at bounding box center [329, 578] width 19 height 13
checkbox input "true"
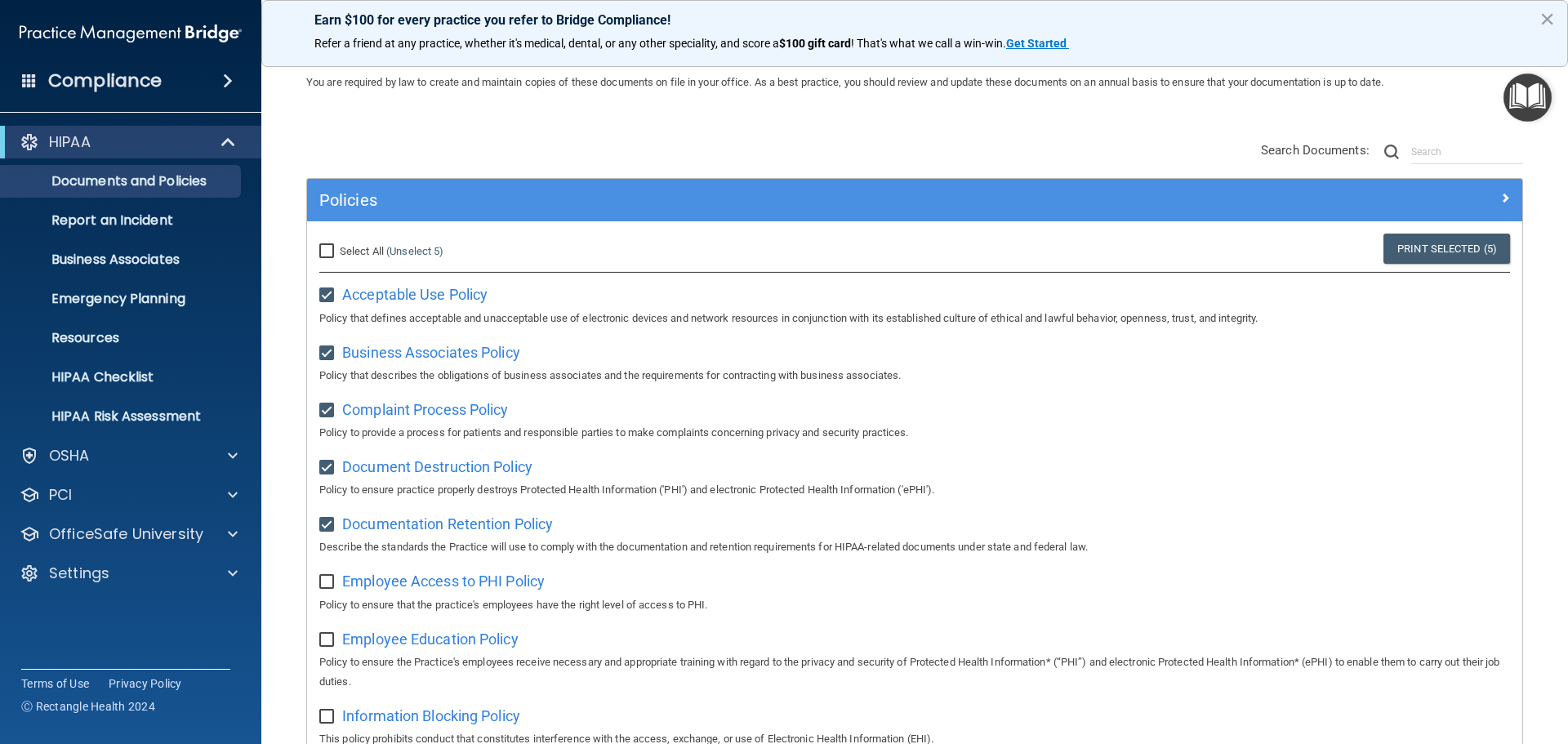
scroll to position [82, 0]
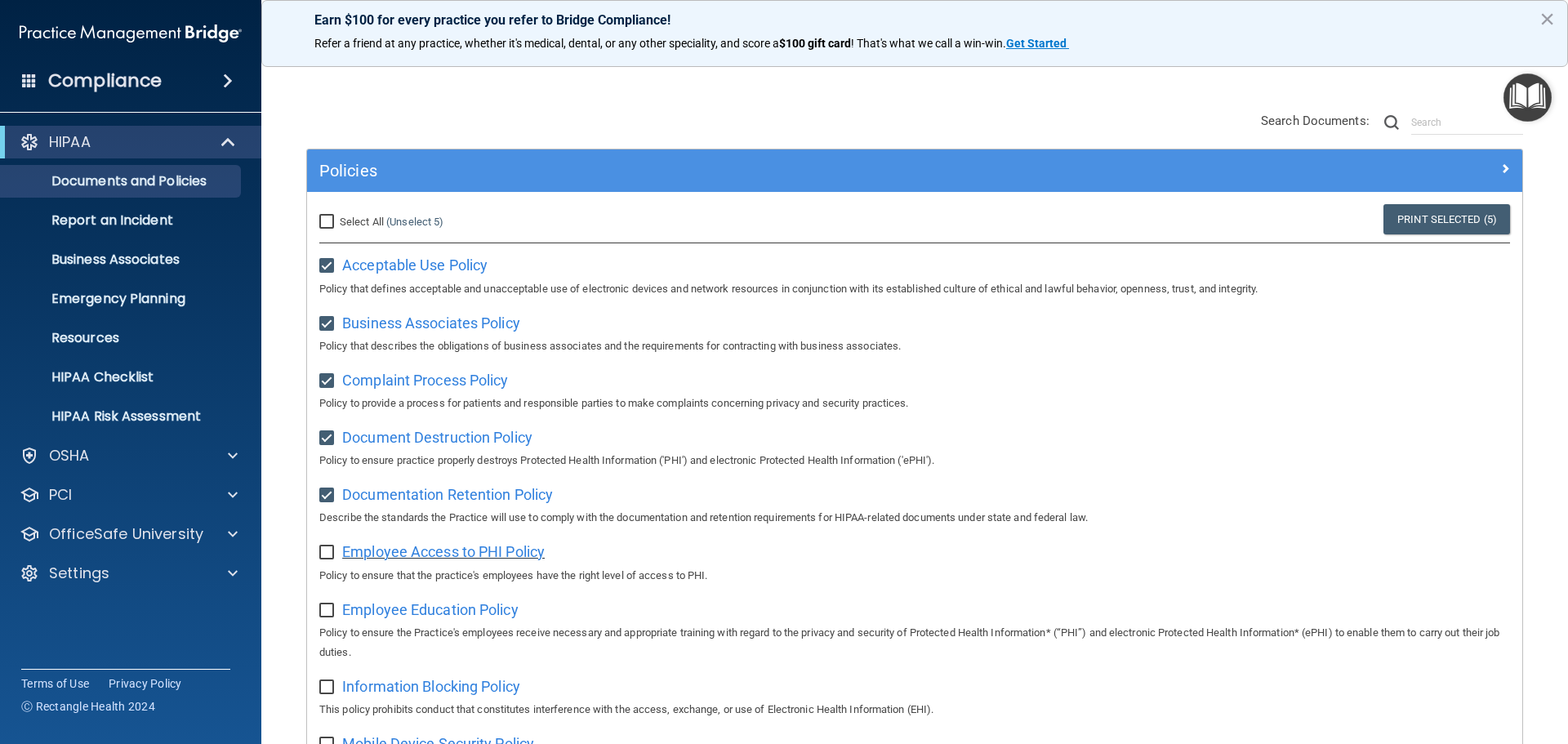
click at [481, 557] on span "Employee Access to PHI Policy" at bounding box center [443, 552] width 202 height 17
click at [327, 549] on input "checkbox" at bounding box center [329, 553] width 19 height 13
checkbox input "true"
click at [476, 618] on span "Employee Education Policy" at bounding box center [430, 610] width 177 height 17
click at [324, 618] on input "checkbox" at bounding box center [329, 611] width 19 height 13
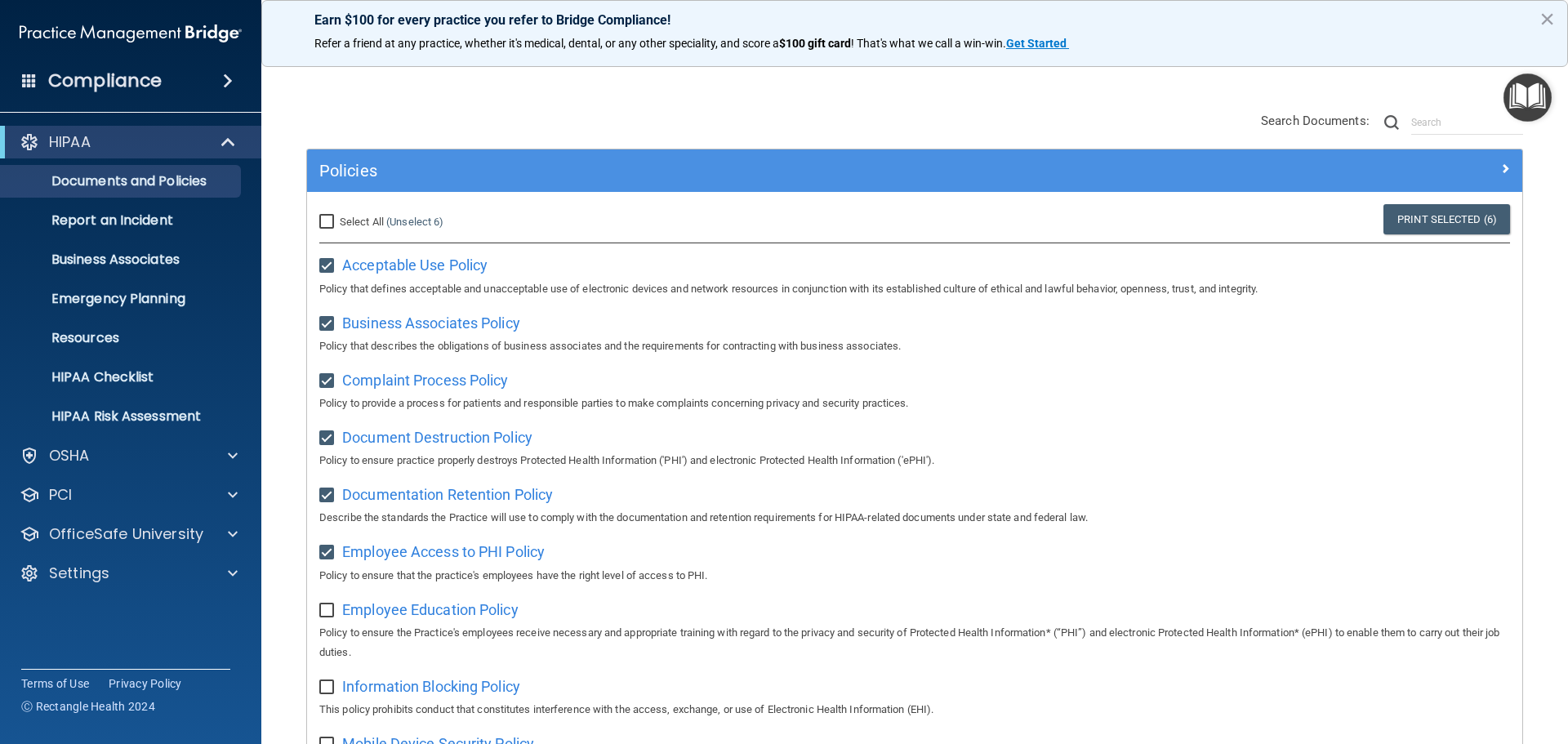
checkbox input "true"
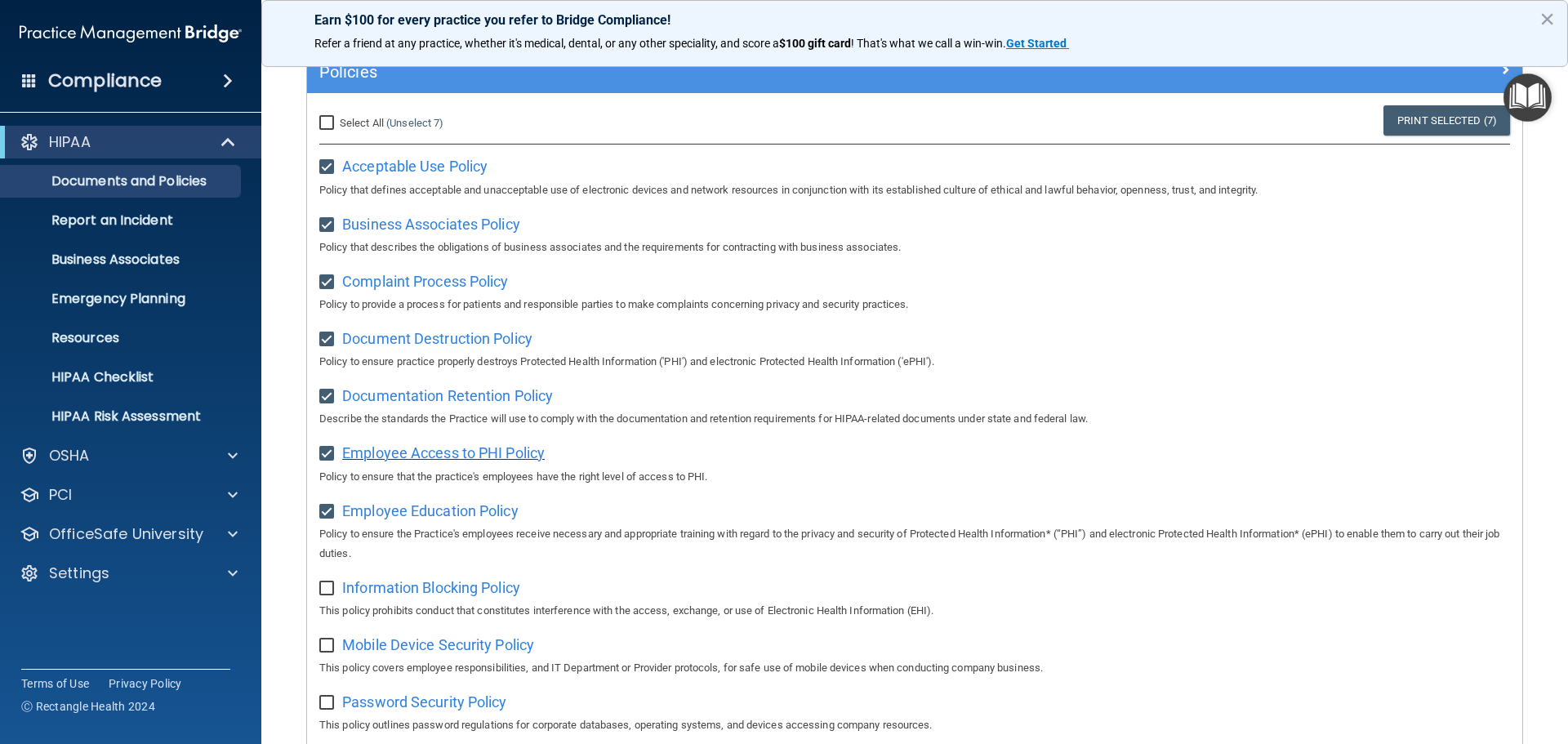
scroll to position [327, 0]
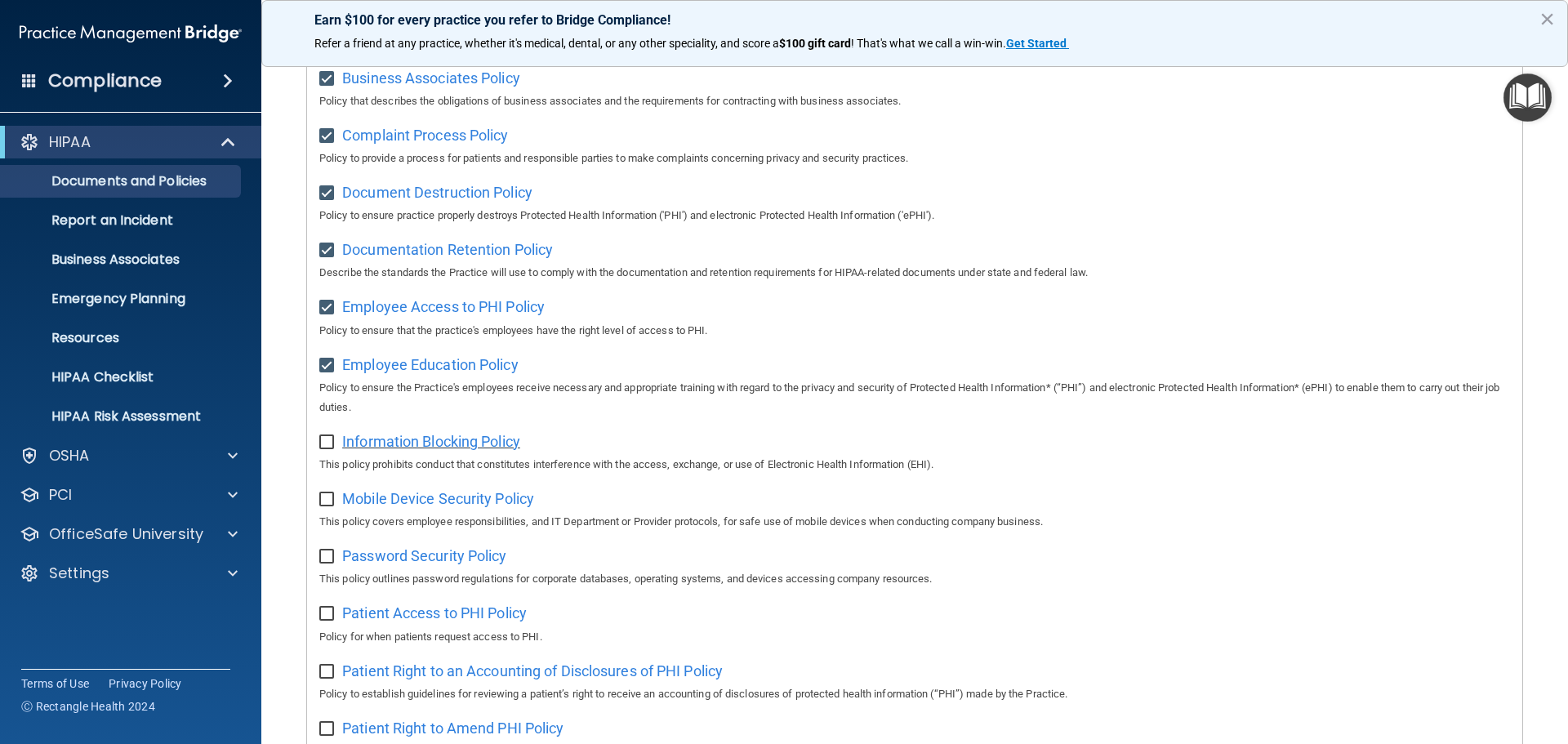
click at [475, 450] on span "Information Blocking Policy" at bounding box center [430, 442] width 178 height 17
click at [332, 448] on input "checkbox" at bounding box center [329, 443] width 19 height 13
checkbox input "true"
click at [439, 504] on span "Mobile Device Security Policy" at bounding box center [438, 499] width 192 height 17
drag, startPoint x: 323, startPoint y: 503, endPoint x: 335, endPoint y: 520, distance: 20.8
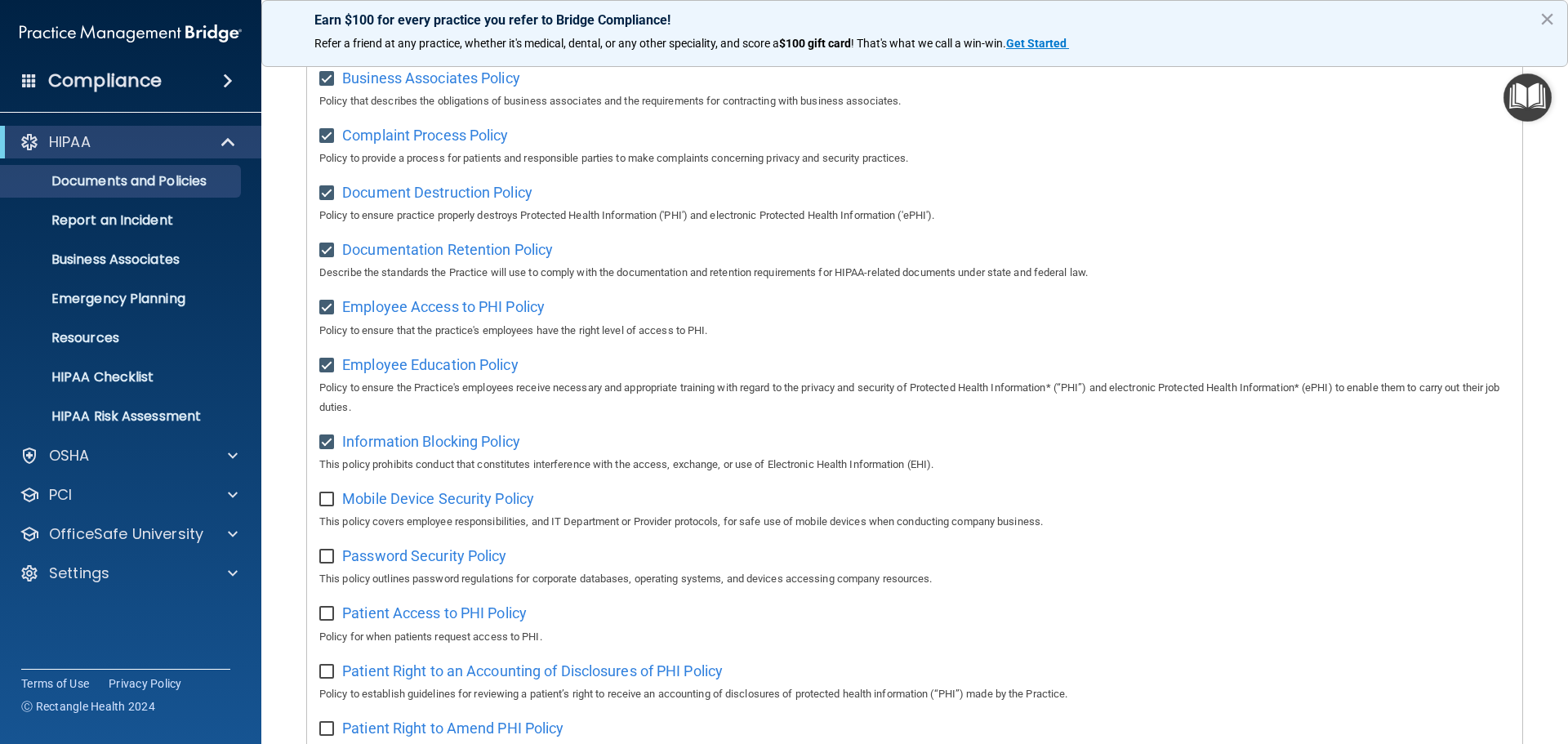
click at [323, 503] on input "checkbox" at bounding box center [329, 500] width 19 height 13
checkbox input "true"
click at [416, 564] on span "Password Security Policy" at bounding box center [424, 556] width 164 height 17
drag, startPoint x: 330, startPoint y: 558, endPoint x: 334, endPoint y: 574, distance: 16.5
click at [330, 558] on input "checkbox" at bounding box center [329, 558] width 19 height 13
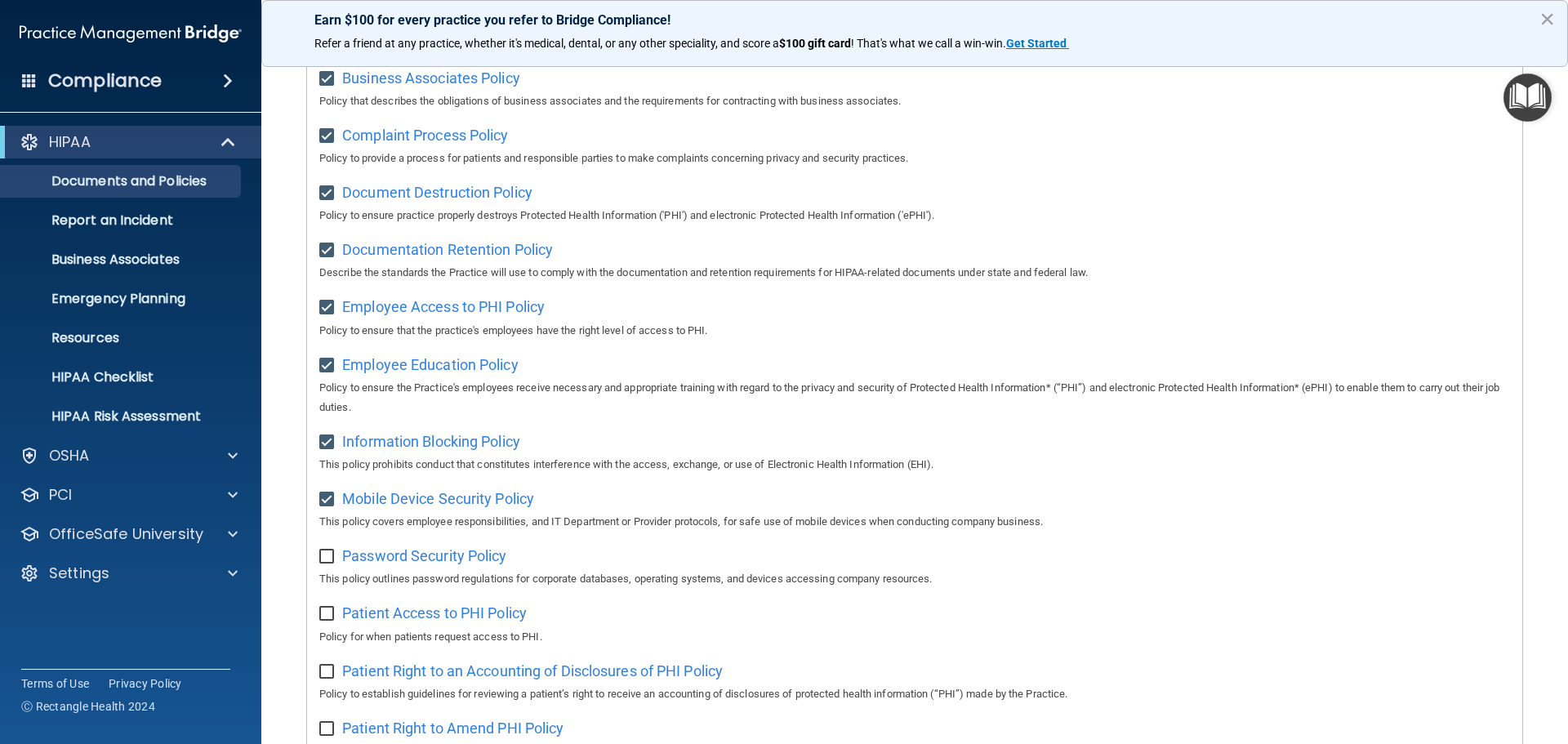
checkbox input "true"
click at [382, 621] on span "Patient Access to PHI Policy" at bounding box center [434, 613] width 184 height 17
click at [330, 621] on input "checkbox" at bounding box center [329, 615] width 19 height 13
checkbox input "true"
click at [493, 679] on span "Patient Right to an Accounting of Disclosures of PHI Policy" at bounding box center [532, 671] width 381 height 17
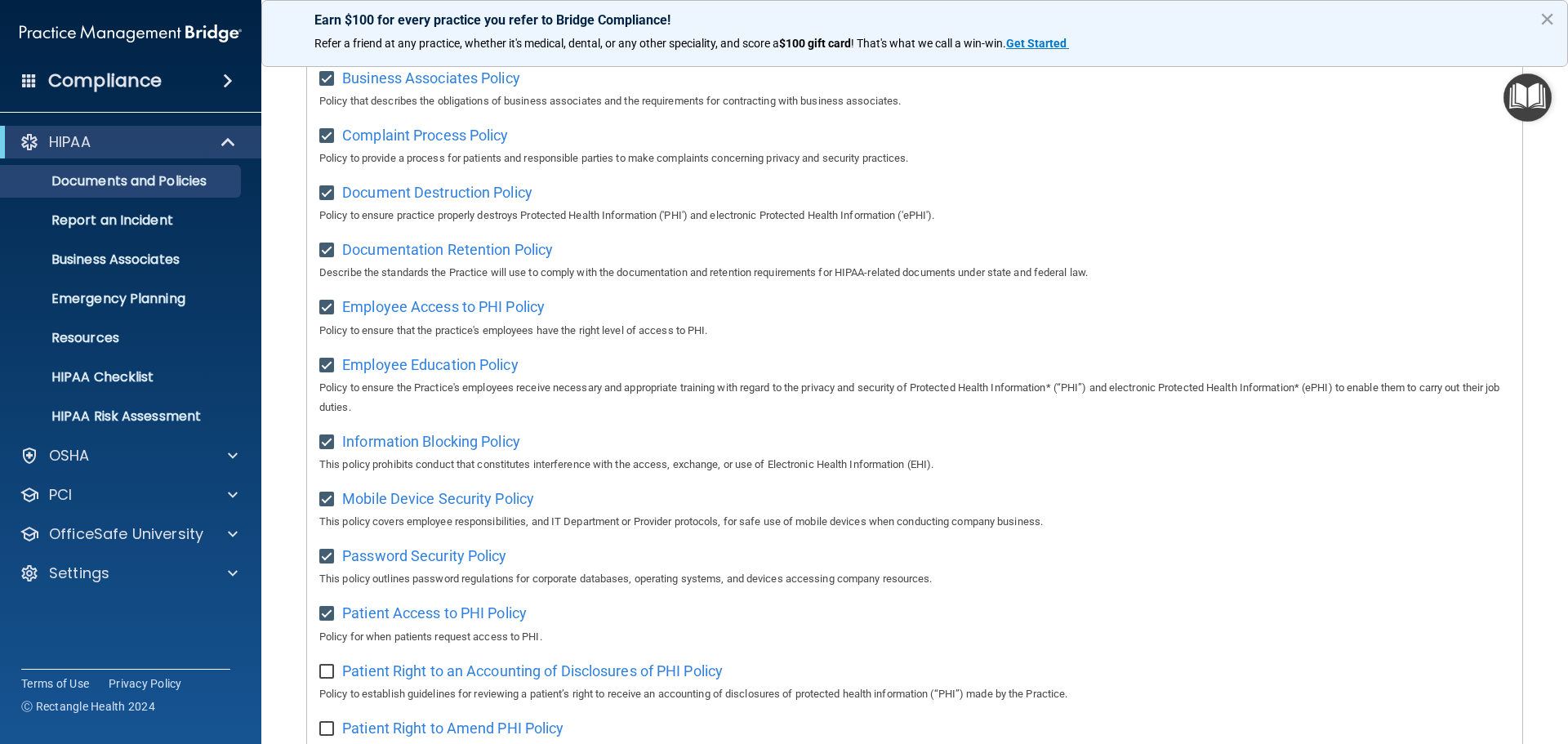
click at [330, 679] on input "checkbox" at bounding box center [329, 673] width 19 height 13
checkbox input "true"
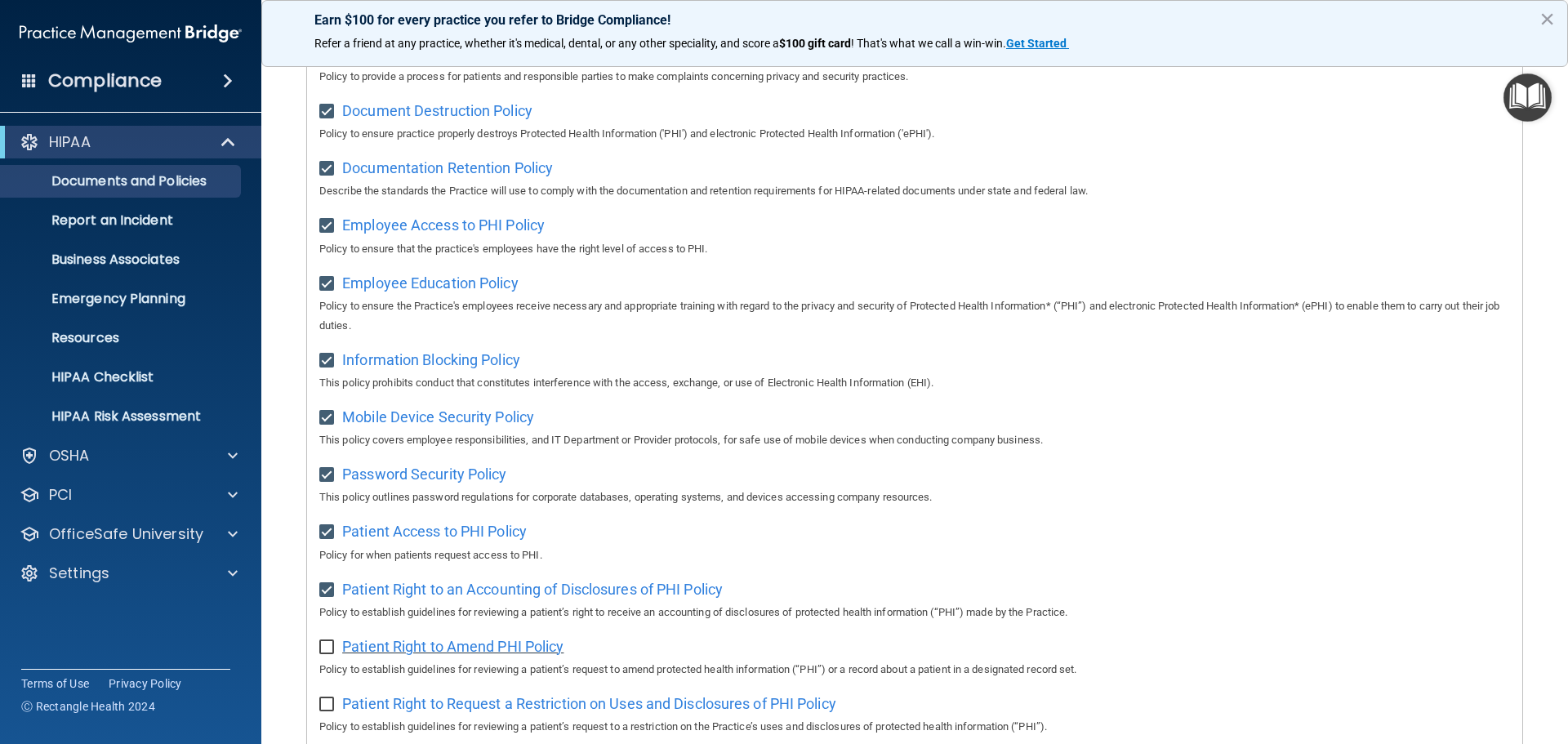
click at [463, 654] on span "Patient Right to Amend PHI Policy" at bounding box center [452, 647] width 221 height 17
click at [328, 655] on input "checkbox" at bounding box center [329, 648] width 19 height 13
checkbox input "true"
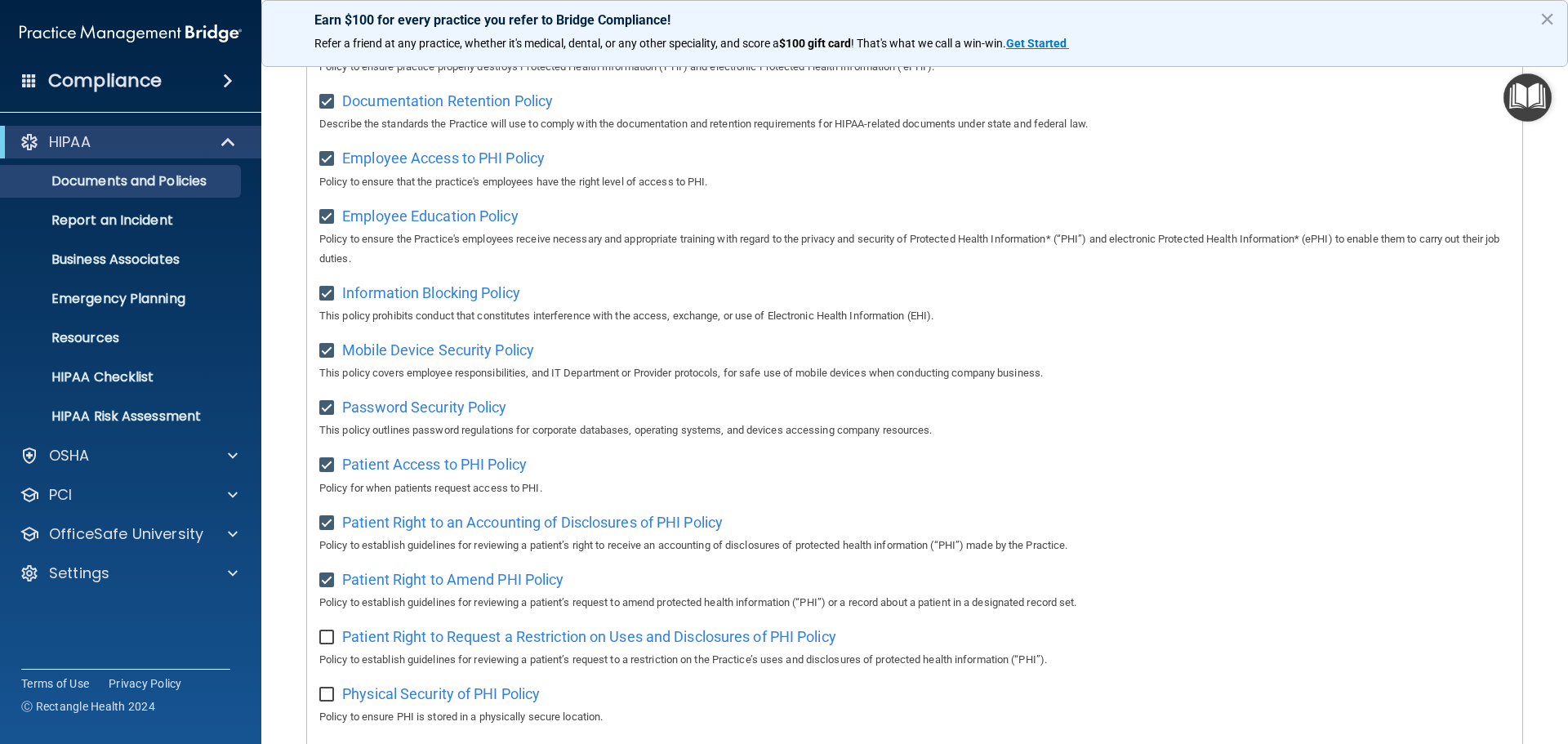
scroll to position [654, 0]
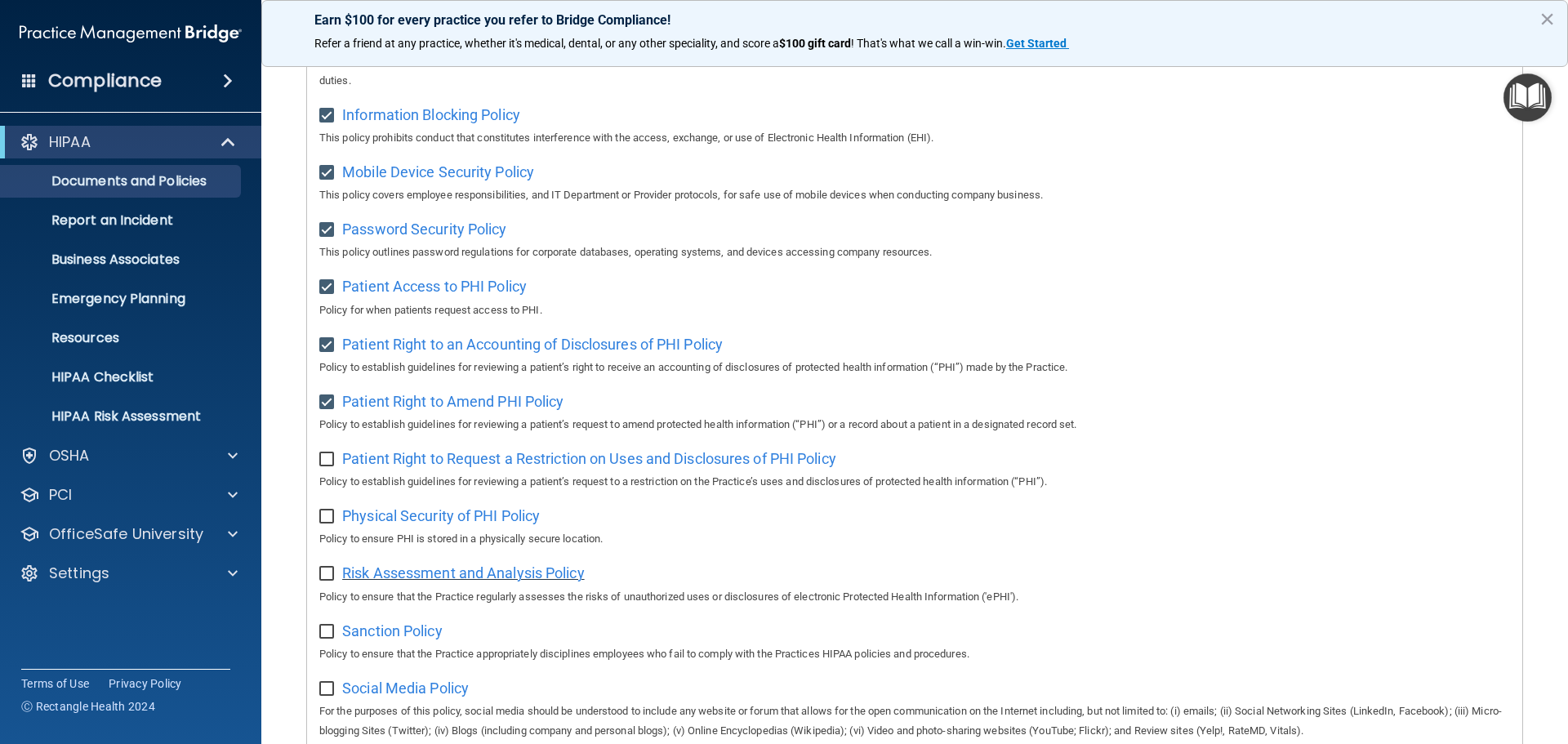
click at [501, 582] on span "Risk Assessment and Analysis Policy" at bounding box center [463, 573] width 242 height 17
click at [324, 524] on input "checkbox" at bounding box center [329, 517] width 19 height 13
checkbox input "true"
click at [440, 582] on span "Risk Assessment and Analysis Policy" at bounding box center [463, 573] width 242 height 17
click at [325, 581] on input "checkbox" at bounding box center [329, 575] width 19 height 13
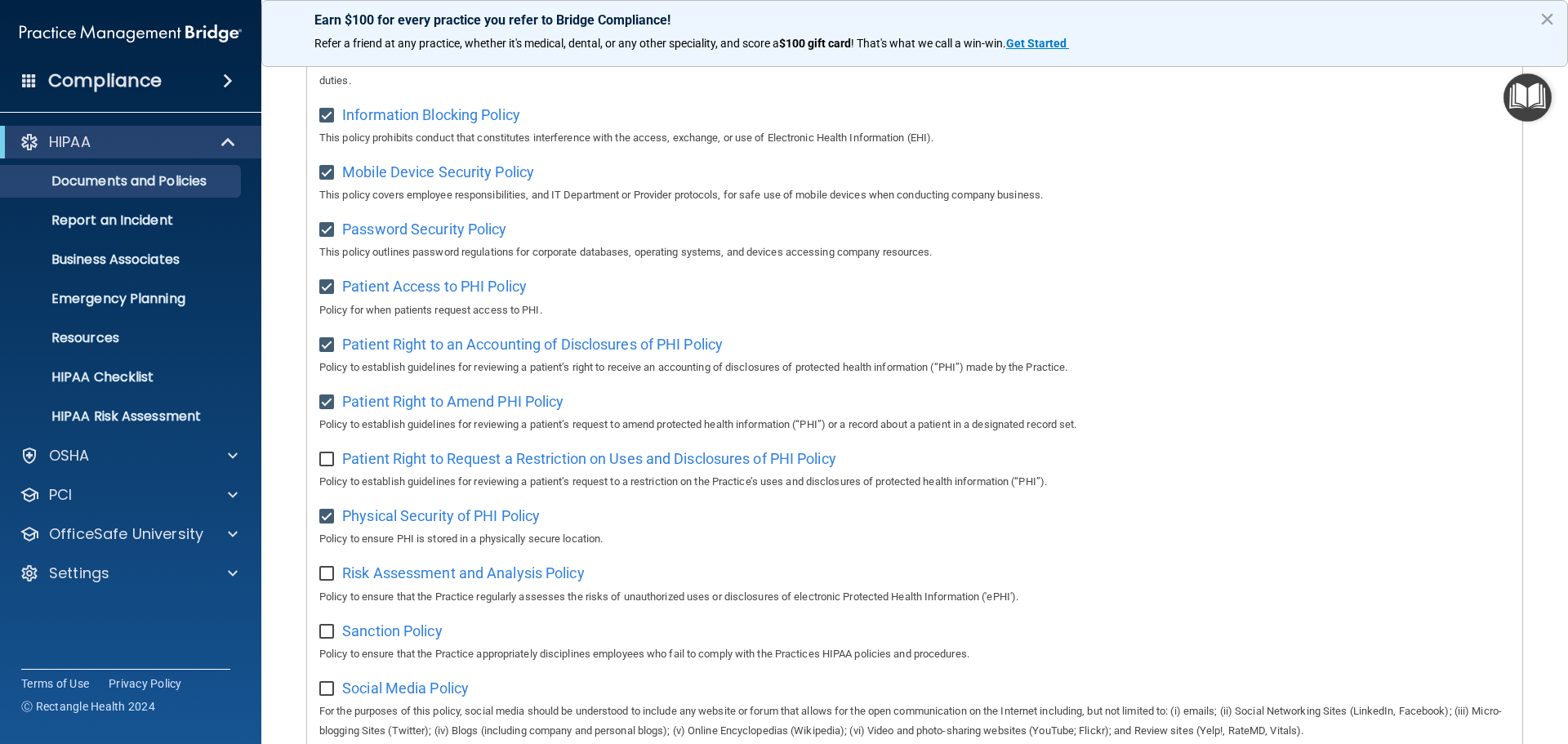
checkbox input "true"
click at [329, 639] on input "checkbox" at bounding box center [329, 633] width 19 height 13
checkbox input "true"
click at [364, 639] on span "Sanction Policy" at bounding box center [392, 631] width 101 height 17
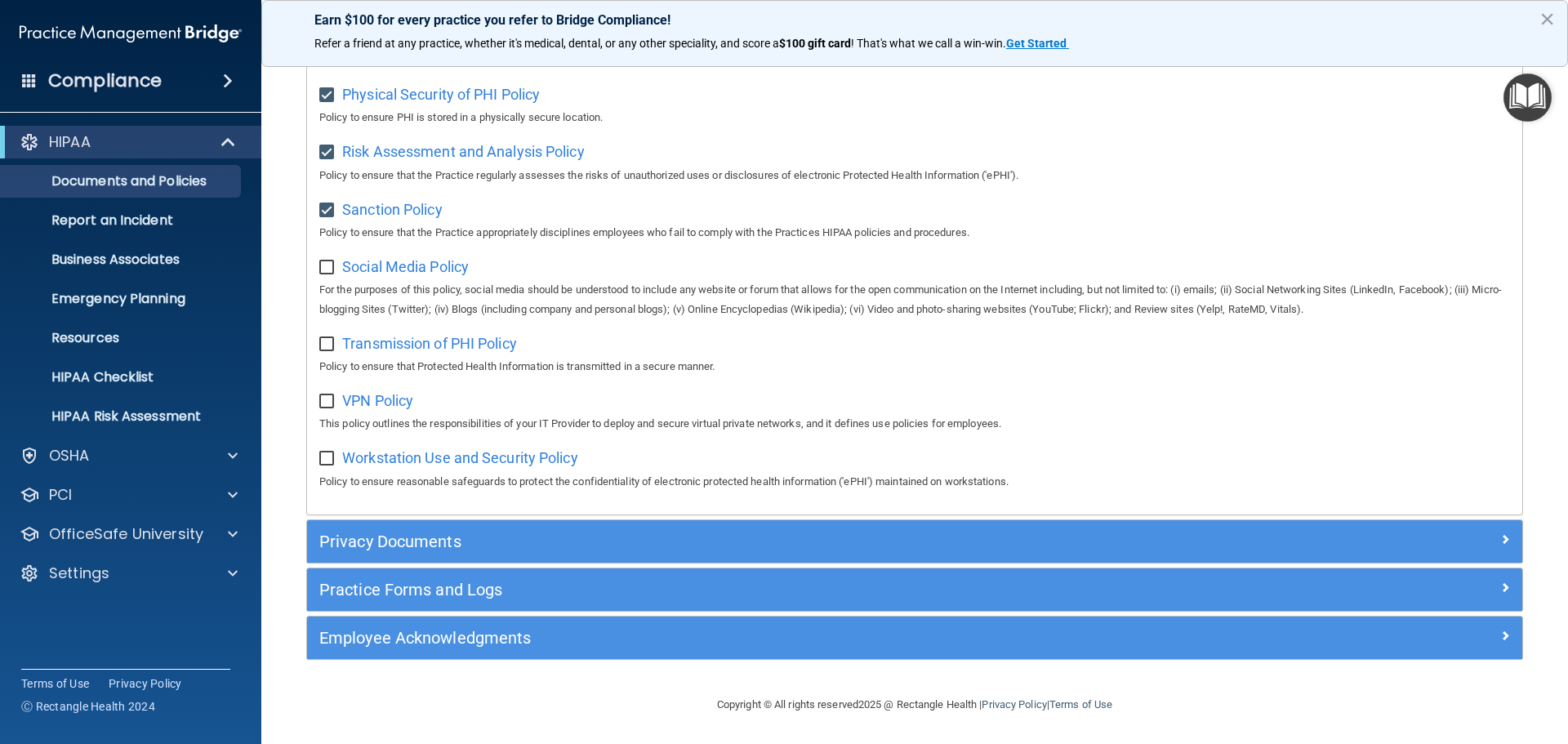
scroll to position [1093, 0]
click at [379, 258] on span "Social Media Policy" at bounding box center [405, 267] width 126 height 17
drag, startPoint x: 334, startPoint y: 273, endPoint x: 338, endPoint y: 280, distance: 8.1
click at [334, 273] on div "Social Media Policy For the purposes of this policy, social media should be und…" at bounding box center [915, 287] width 1191 height 67
click at [322, 267] on input "checkbox" at bounding box center [329, 268] width 19 height 13
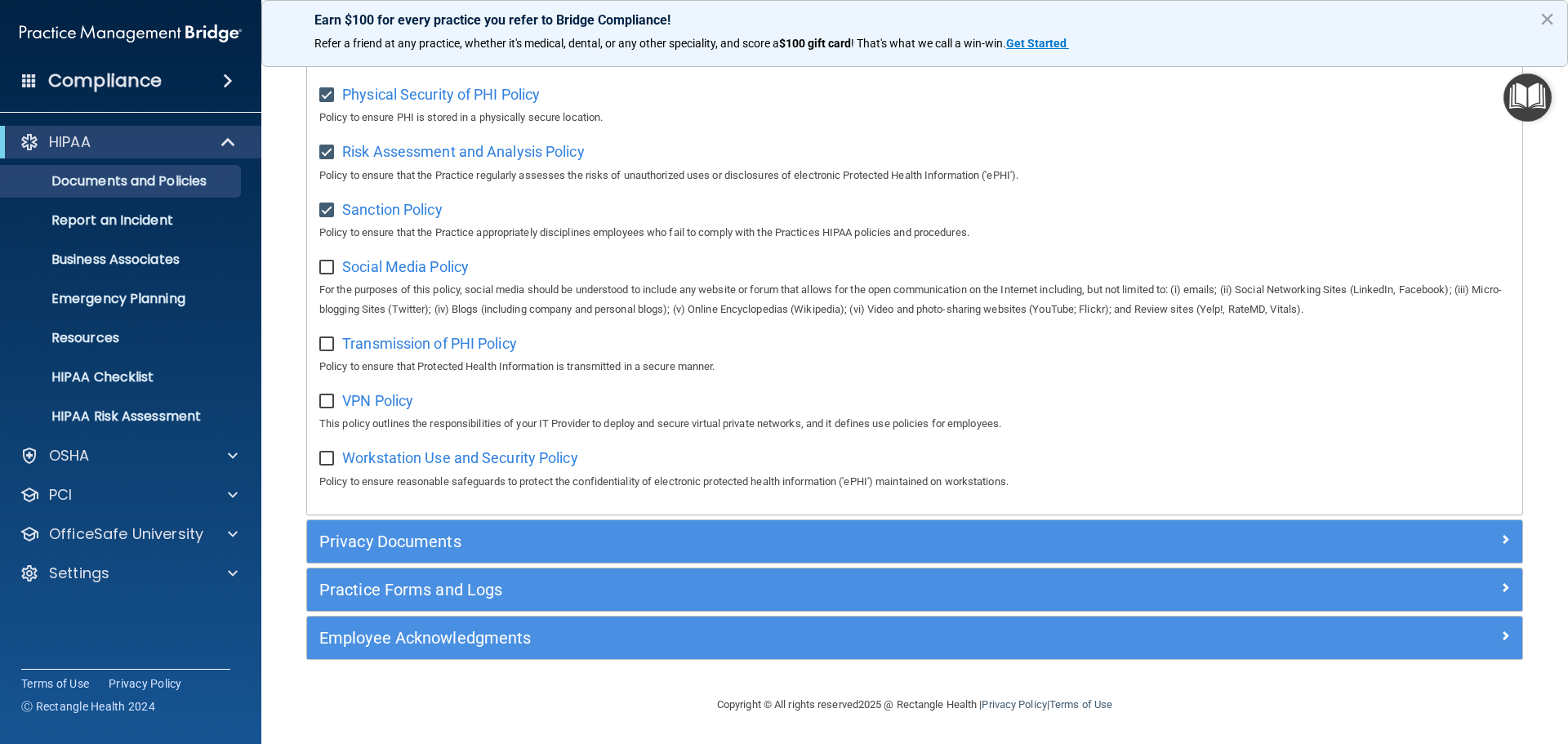
checkbox input "true"
click at [435, 340] on span "Transmission of PHI Policy" at bounding box center [429, 344] width 175 height 17
click at [331, 338] on input "checkbox" at bounding box center [329, 345] width 19 height 13
checkbox input "true"
click at [380, 399] on span "VPN Policy" at bounding box center [377, 401] width 71 height 17
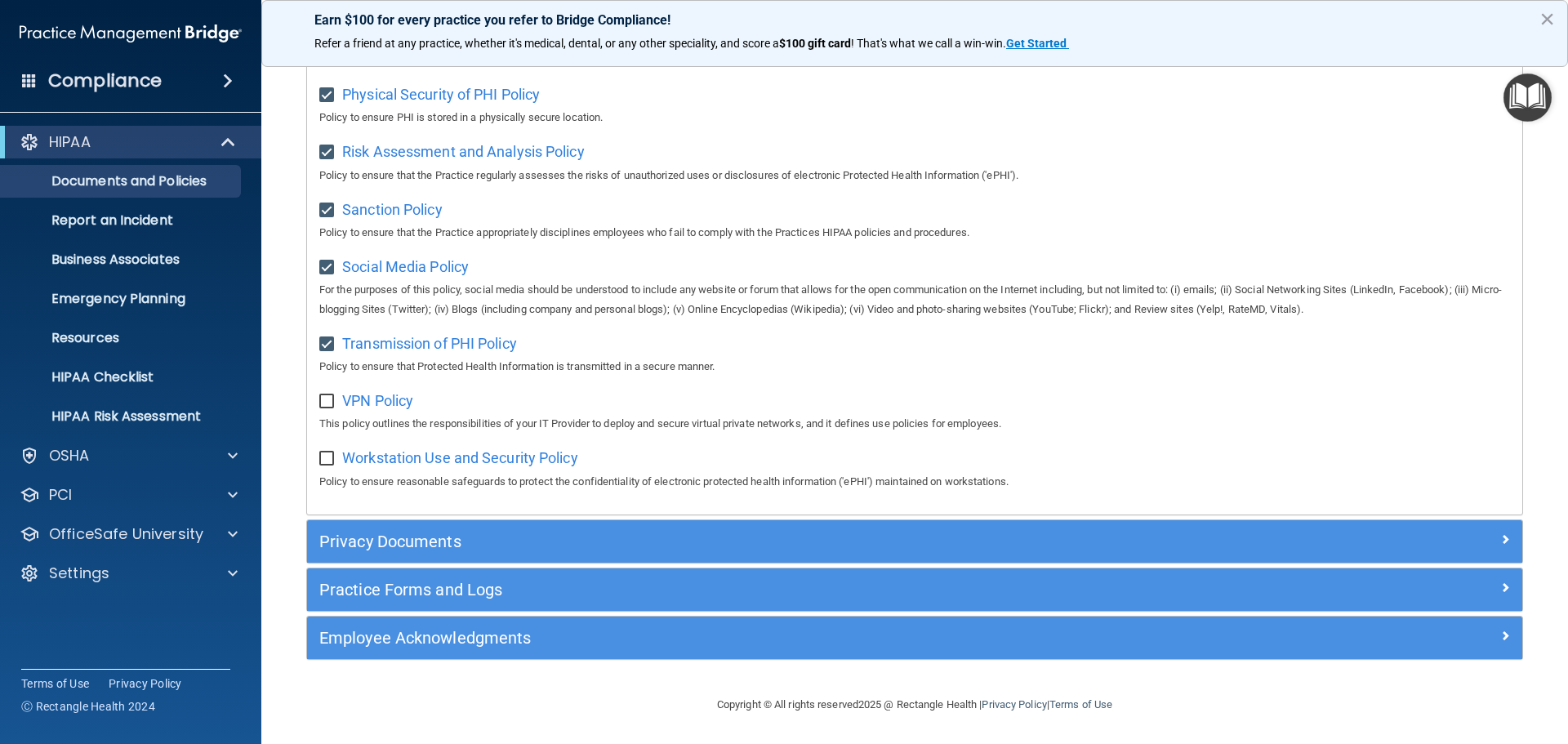
click at [324, 395] on input "checkbox" at bounding box center [329, 402] width 19 height 13
checkbox input "true"
click at [481, 458] on span "Workstation Use and Security Policy" at bounding box center [460, 458] width 236 height 17
click at [329, 459] on input "checkbox" at bounding box center [329, 459] width 19 height 13
checkbox input "true"
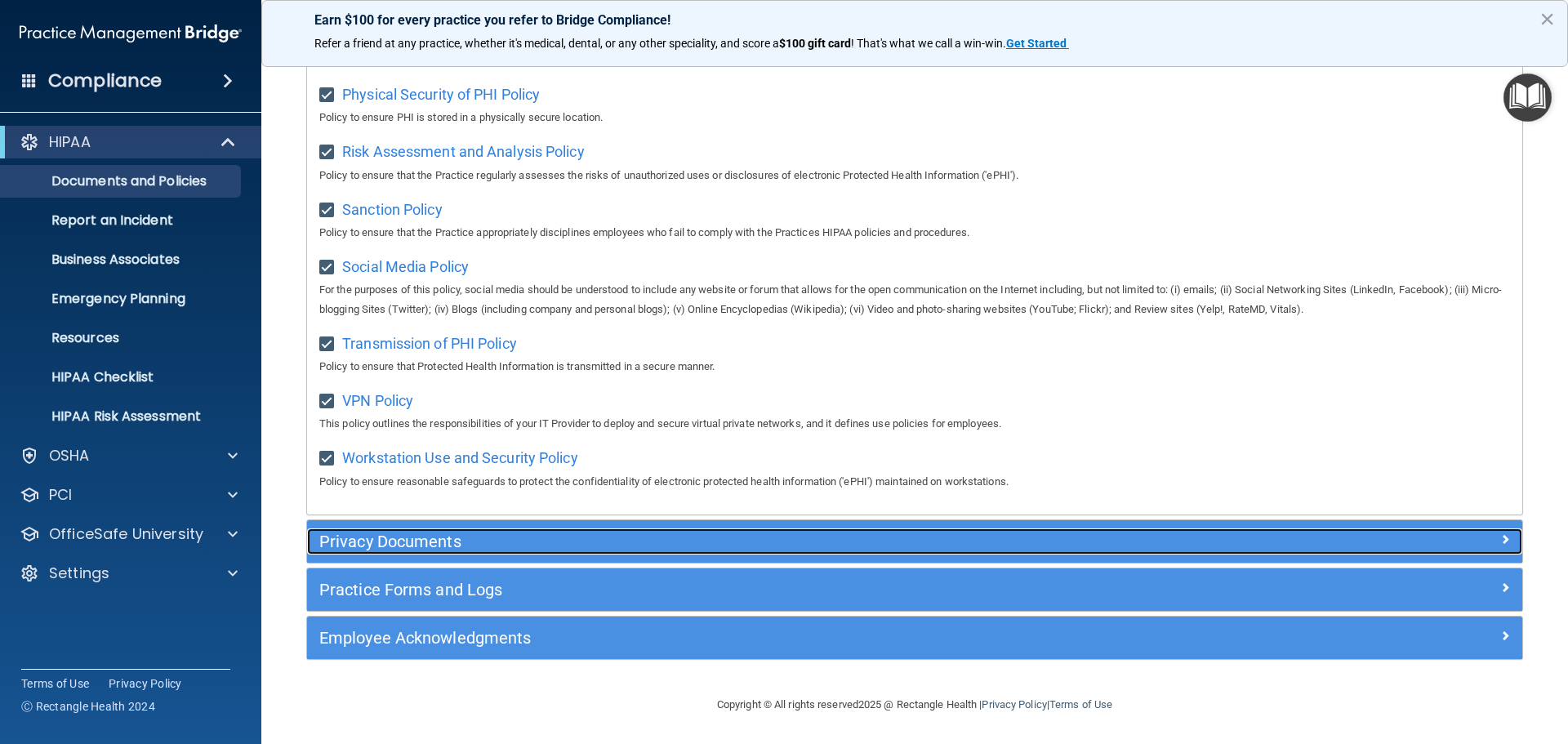
click at [434, 537] on h5 "Privacy Documents" at bounding box center [763, 542] width 887 height 18
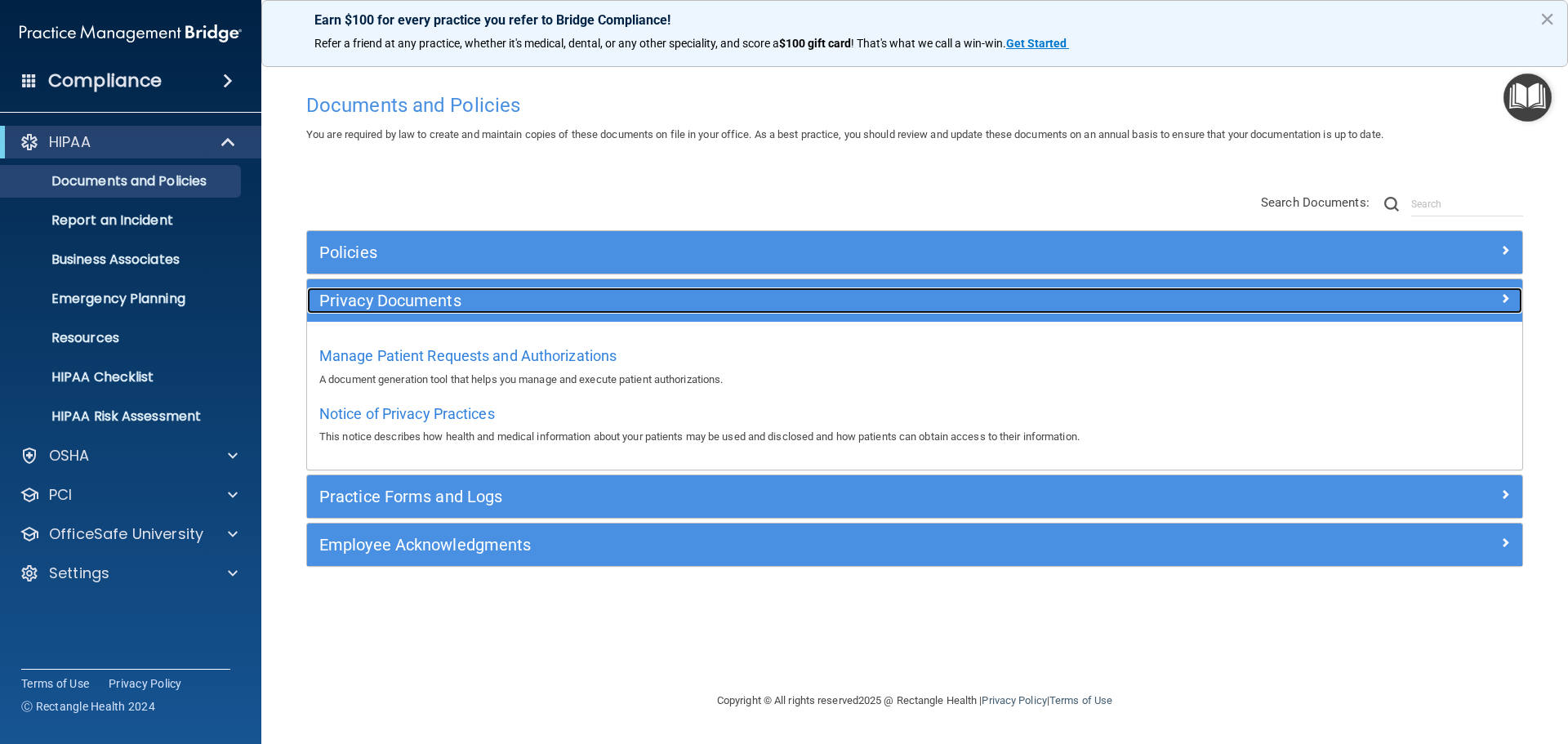
scroll to position [0, 0]
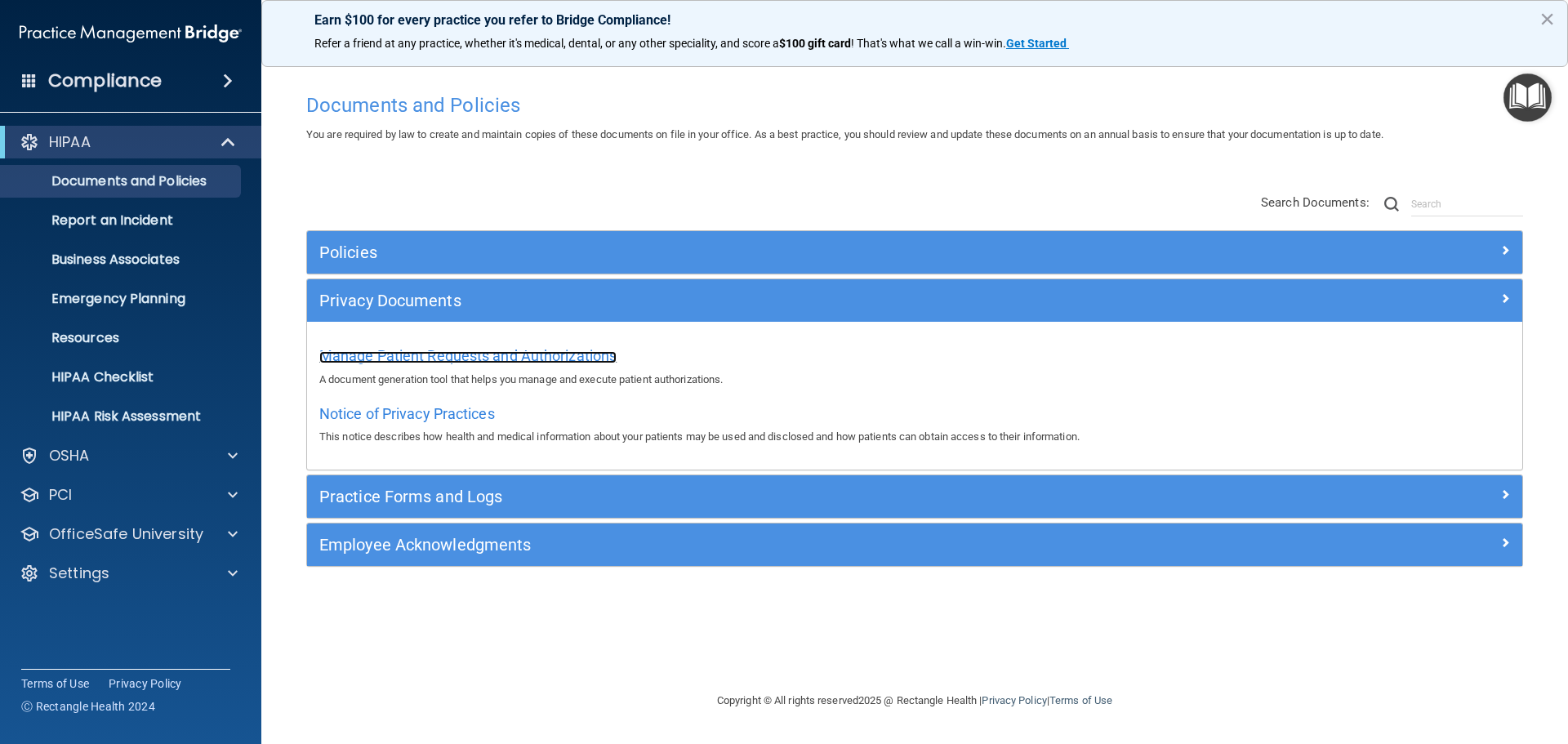
click at [592, 361] on span "Manage Patient Requests and Authorizations" at bounding box center [467, 355] width 297 height 17
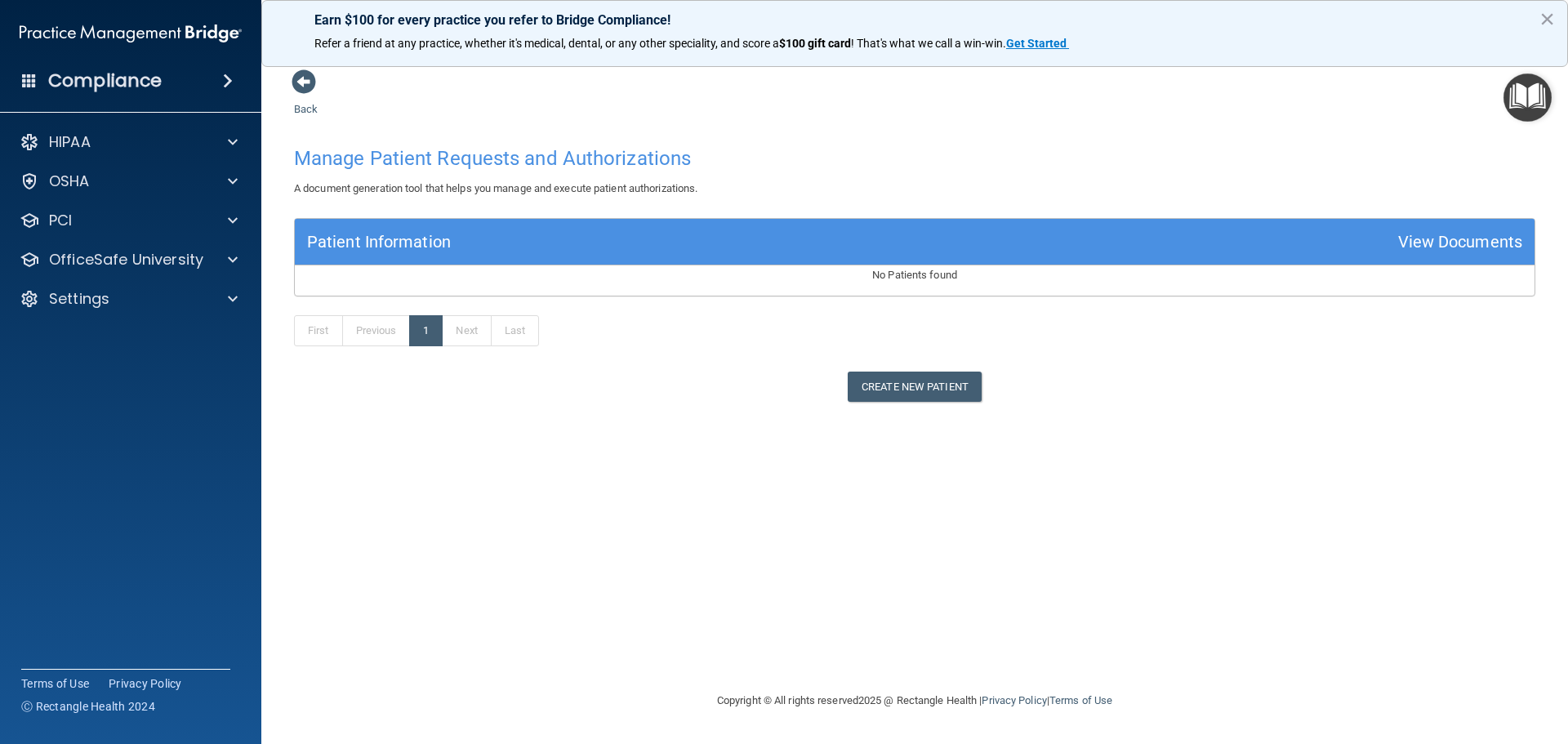
click at [1409, 239] on div "View Documents" at bounding box center [1460, 242] width 124 height 30
click at [929, 394] on button "Create New Patient" at bounding box center [915, 387] width 134 height 30
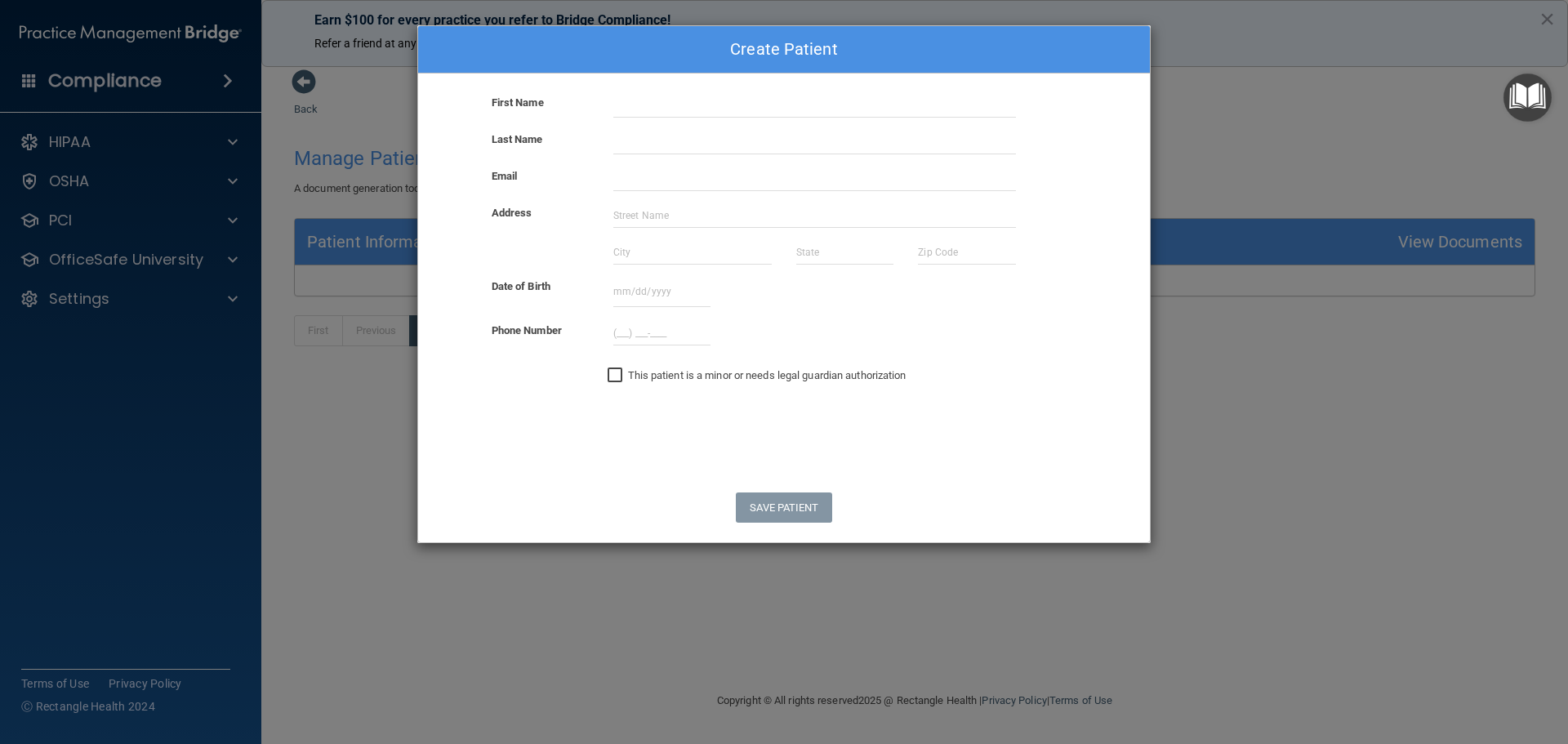
click at [1390, 117] on div "Create Patient First Name Last Name Email Address Date of Birth September 2025 …" at bounding box center [784, 372] width 1568 height 744
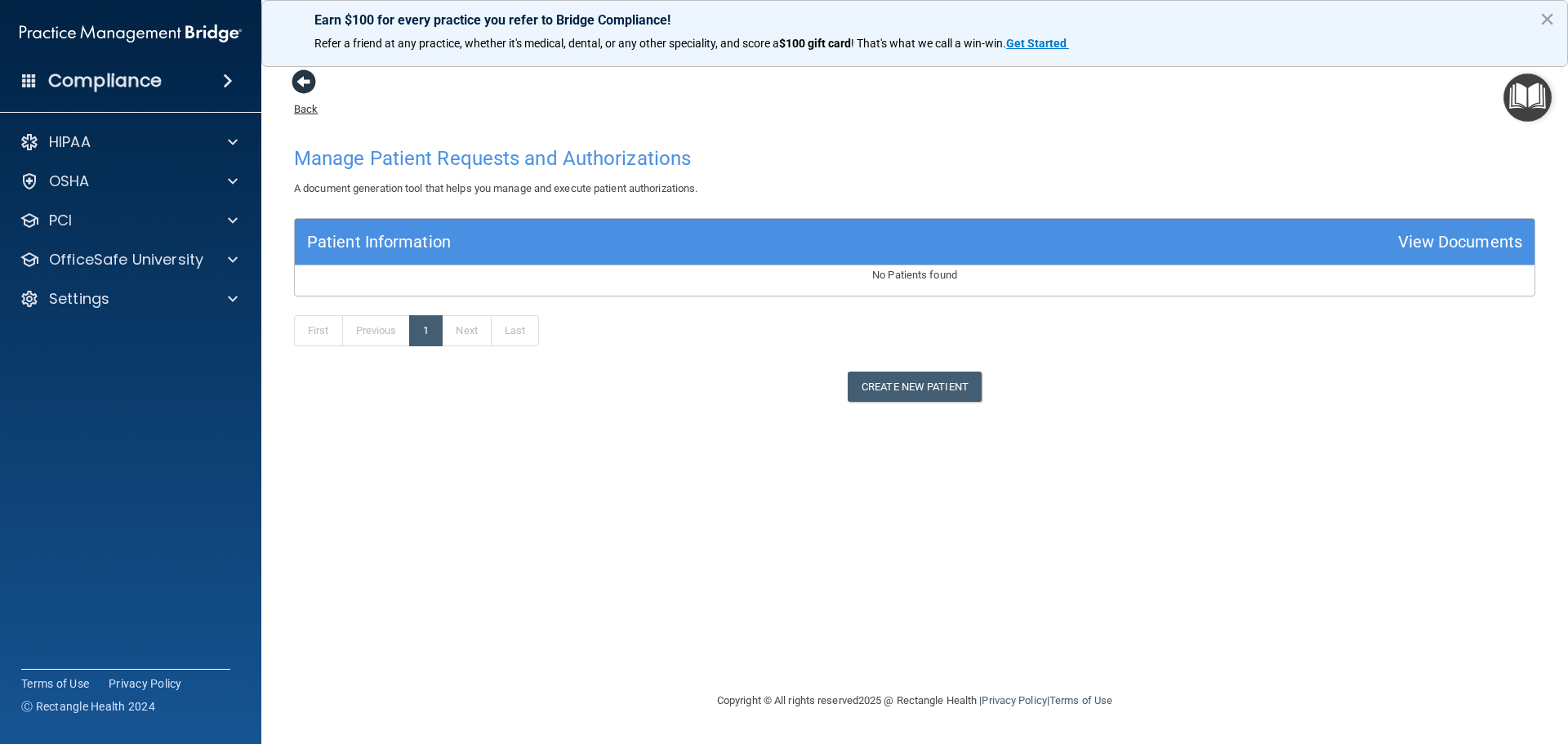
click at [304, 86] on span at bounding box center [304, 82] width 25 height 25
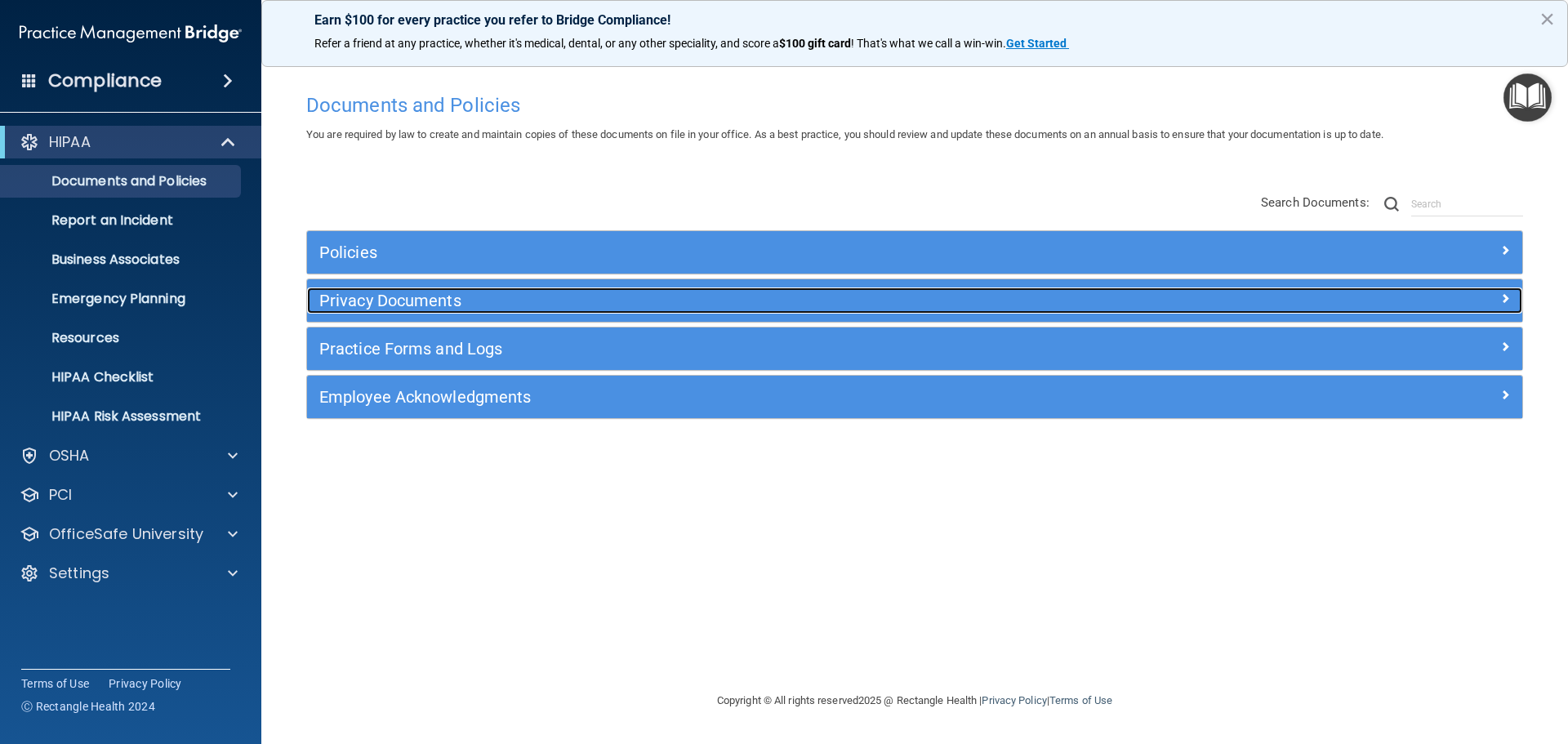
click at [433, 300] on h5 "Privacy Documents" at bounding box center [763, 300] width 887 height 18
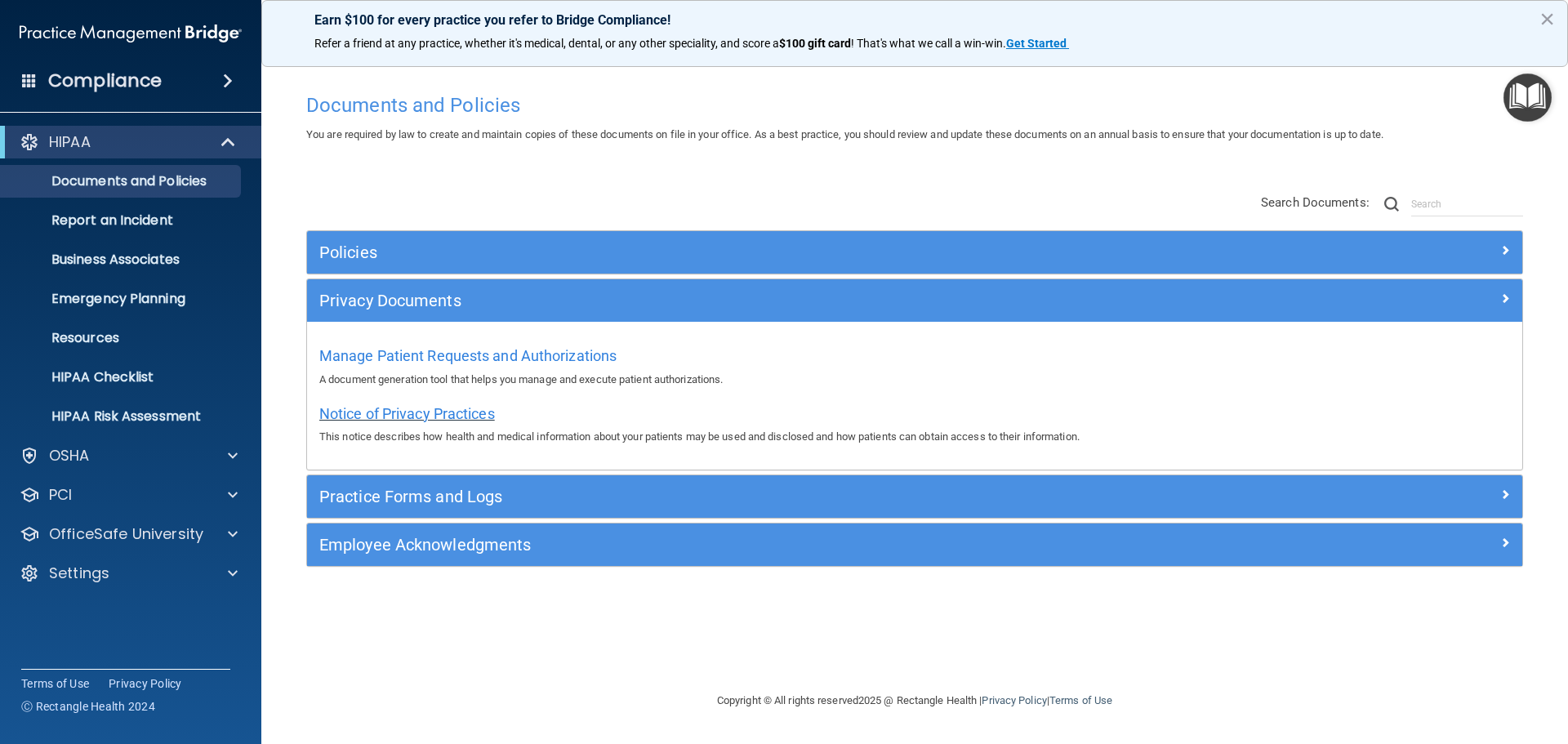
click at [445, 412] on span "Notice of Privacy Practices" at bounding box center [406, 413] width 176 height 17
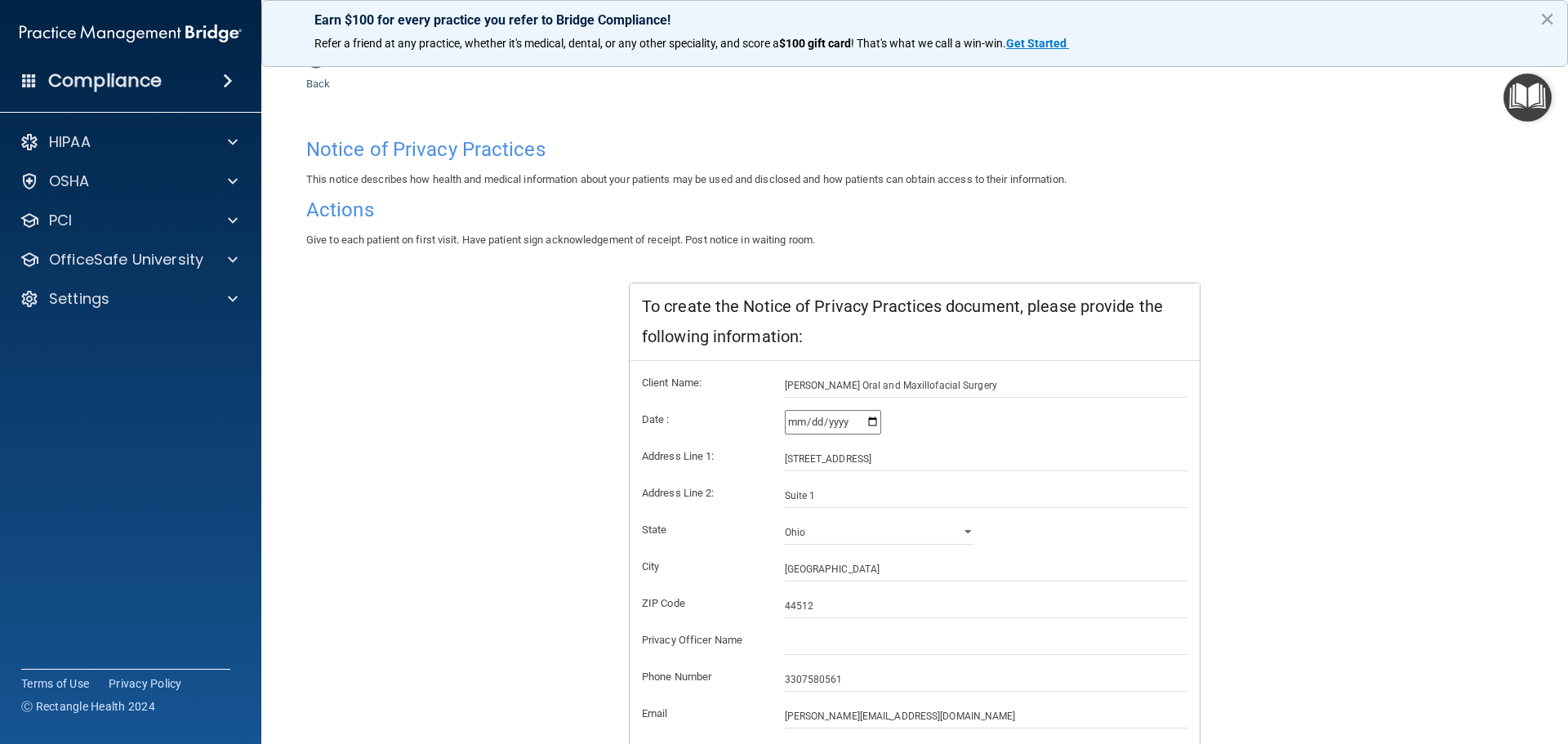
scroll to position [162, 0]
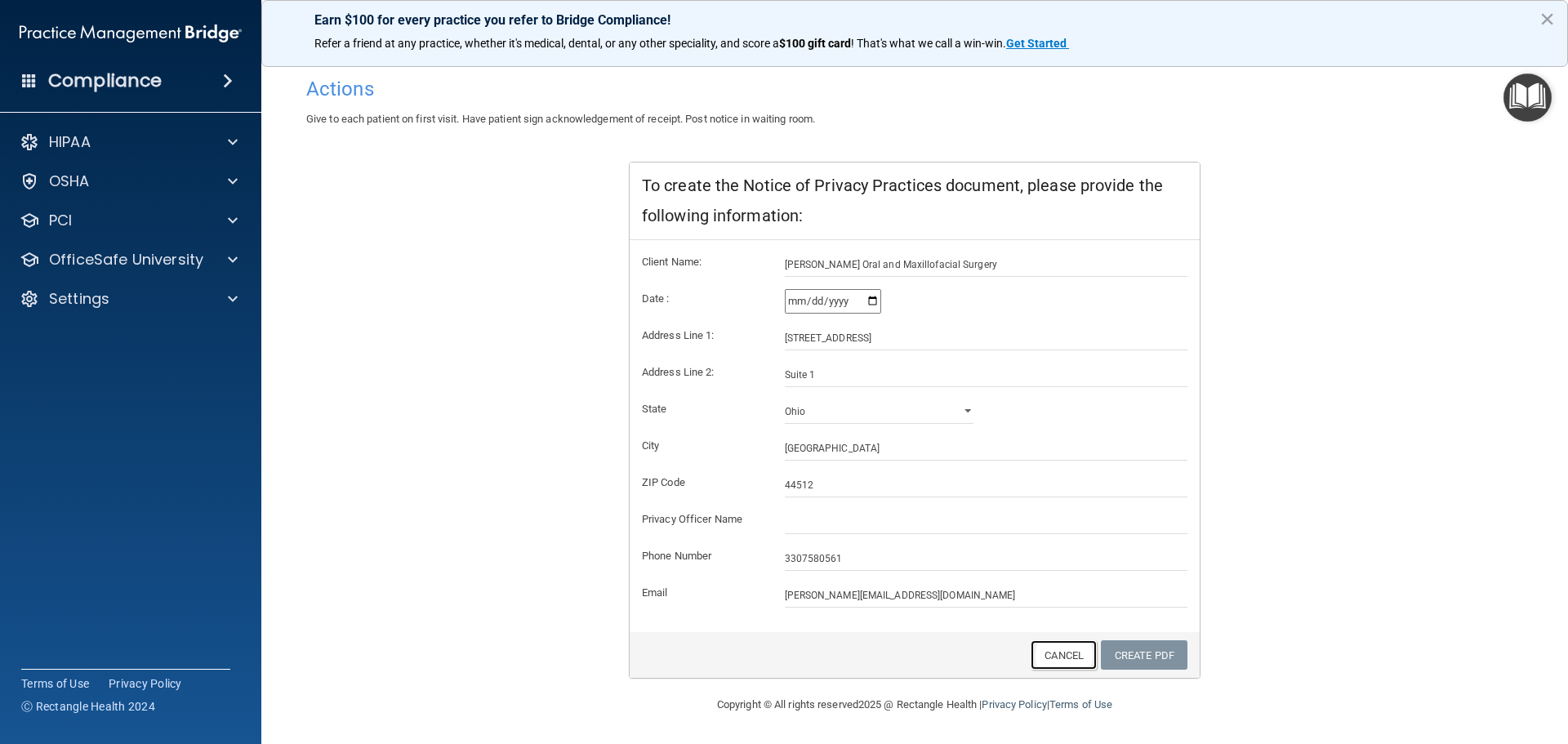
click at [1074, 661] on link "Cancel" at bounding box center [1064, 656] width 66 height 30
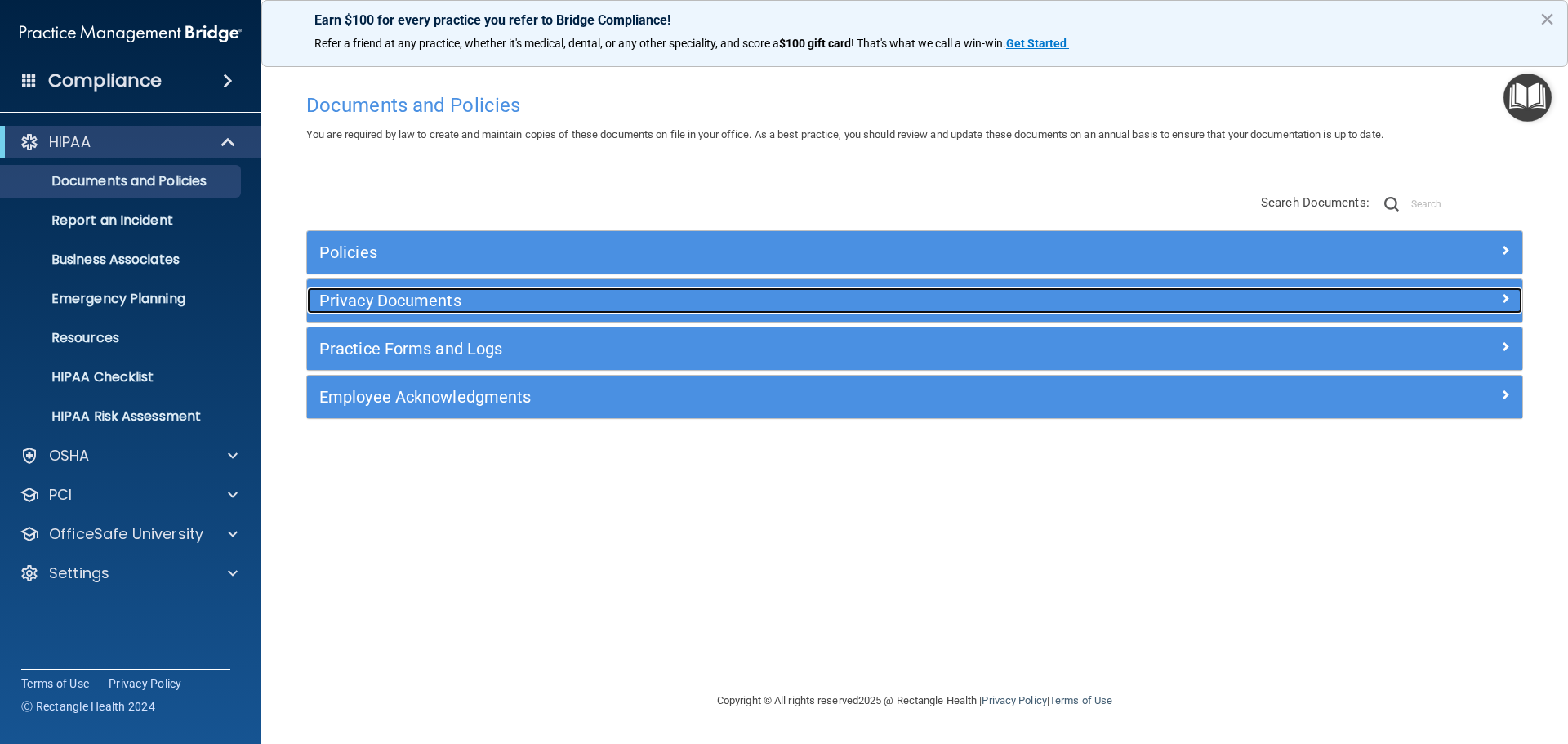
click at [447, 301] on h5 "Privacy Documents" at bounding box center [763, 300] width 887 height 18
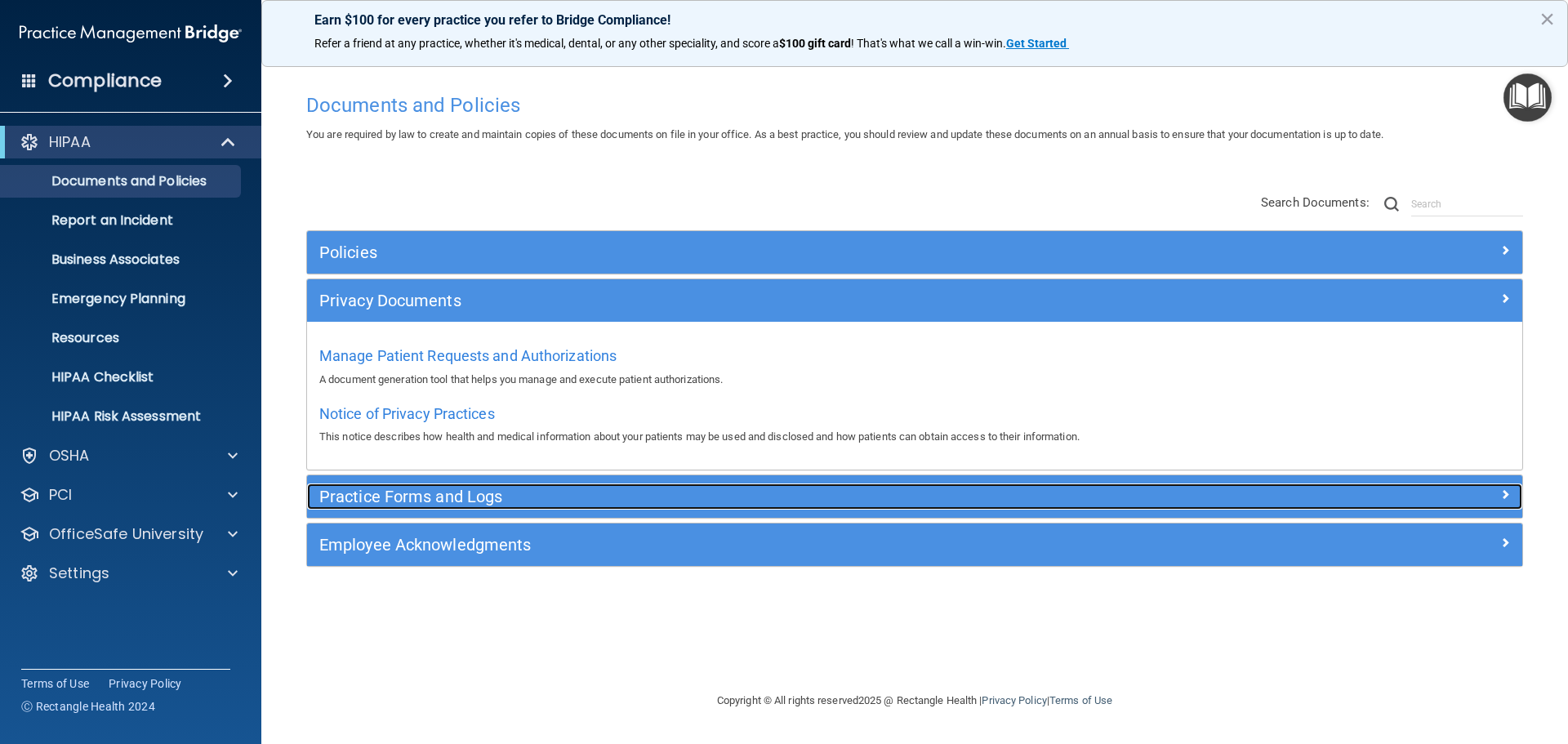
click at [450, 497] on h5 "Practice Forms and Logs" at bounding box center [763, 496] width 887 height 18
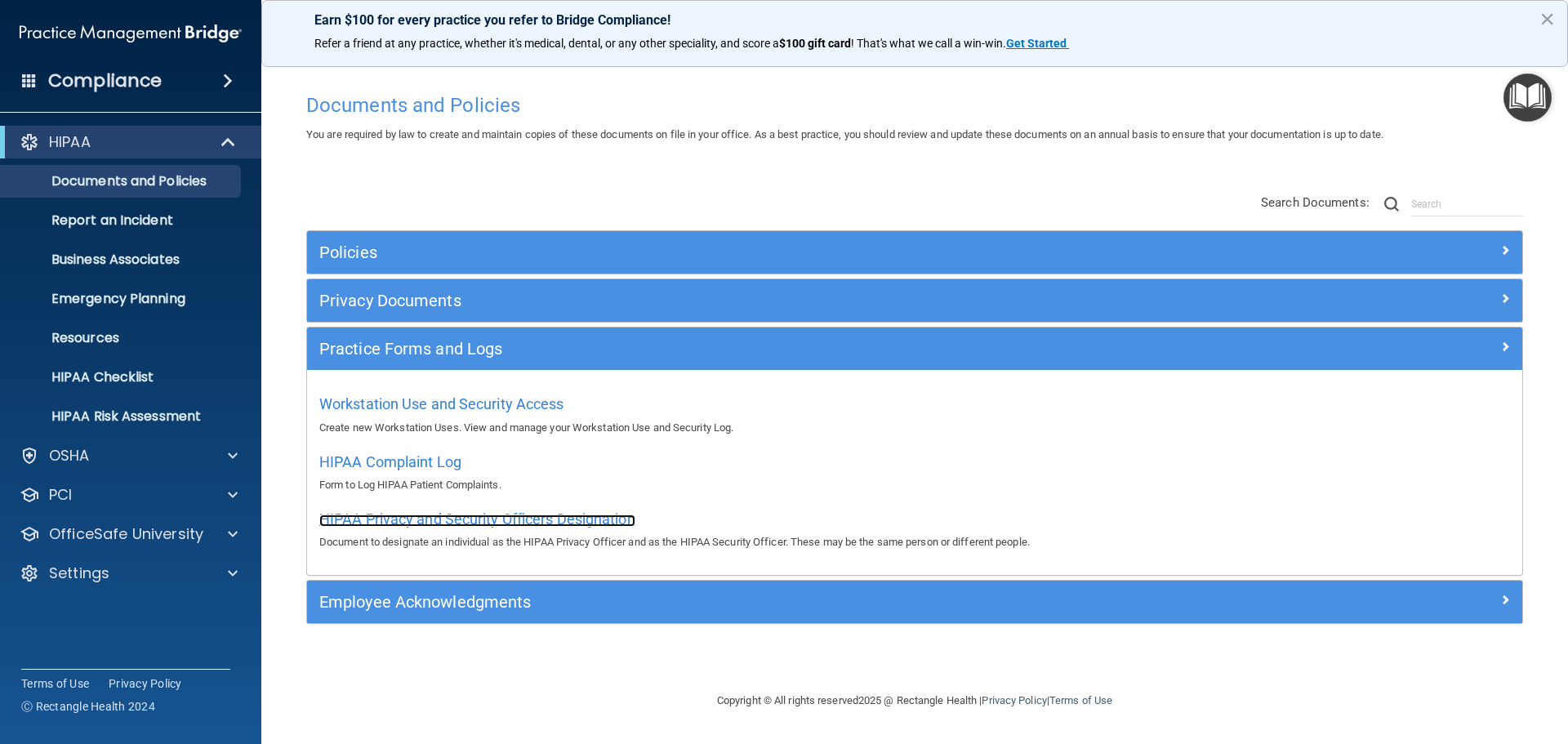
click at [462, 520] on span "HIPAA Privacy and Security Officers Designation" at bounding box center [477, 519] width 316 height 17
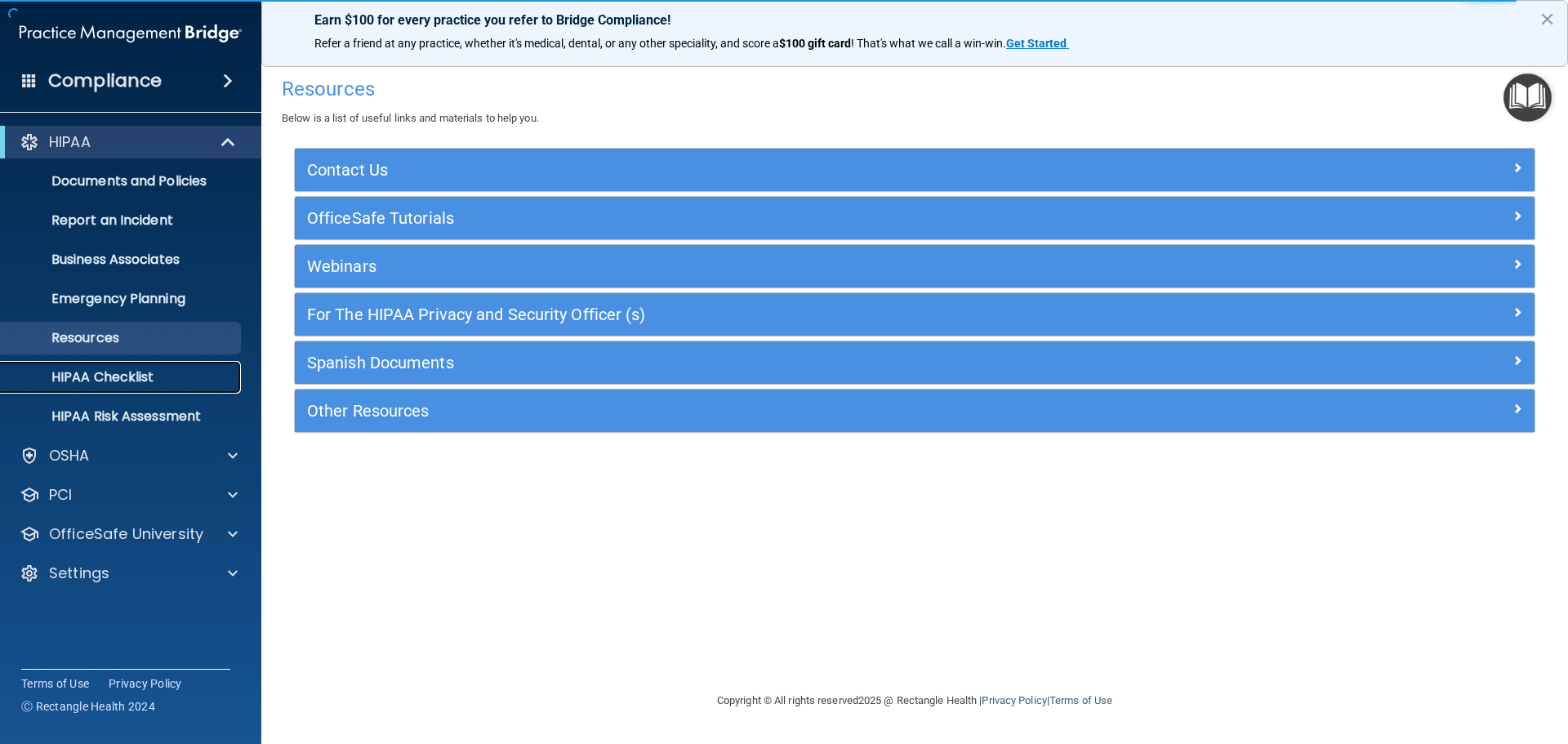
click at [117, 370] on p "HIPAA Checklist" at bounding box center [122, 377] width 223 height 16
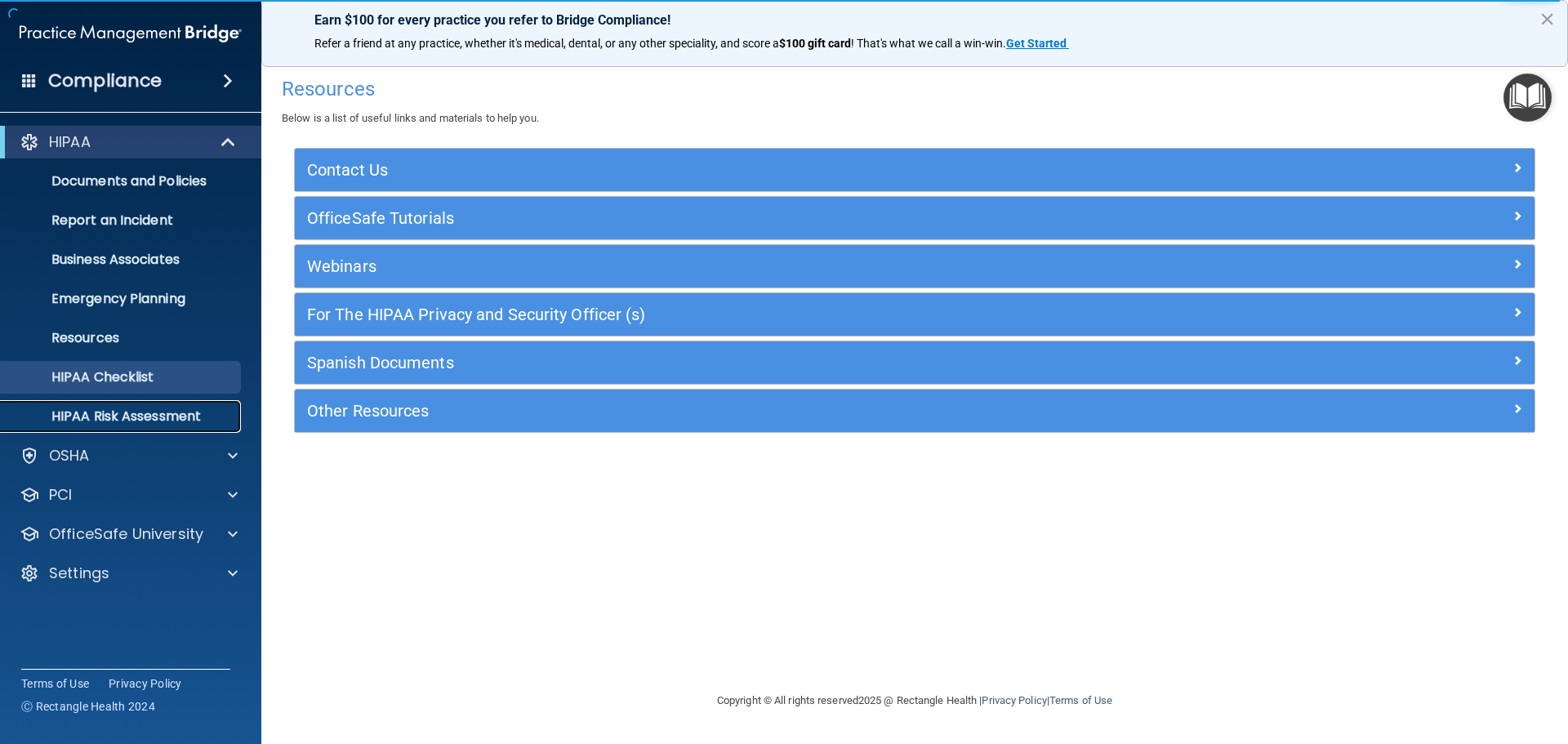
click at [126, 409] on p "HIPAA Risk Assessment" at bounding box center [122, 416] width 223 height 16
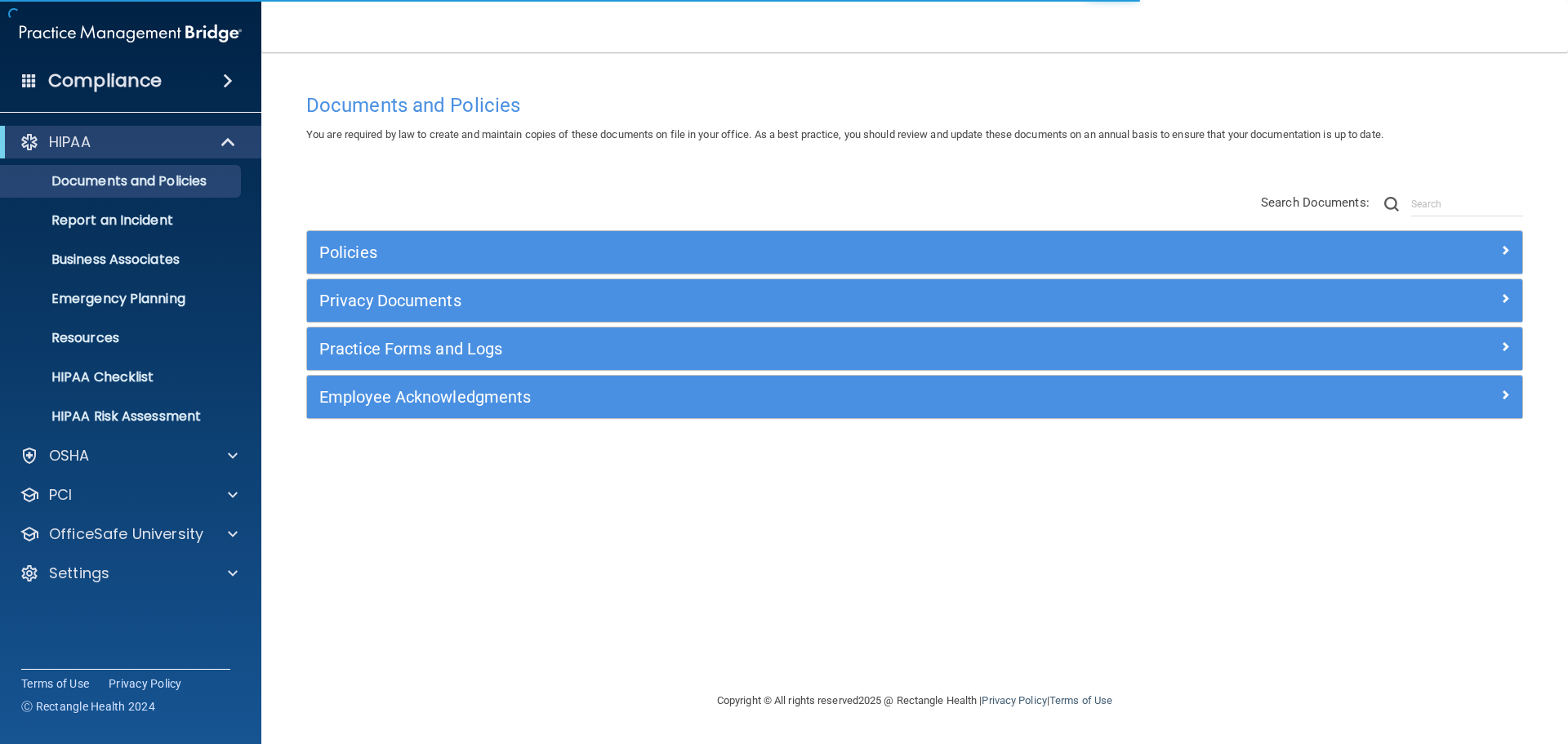
click at [228, 86] on span at bounding box center [228, 81] width 9 height 20
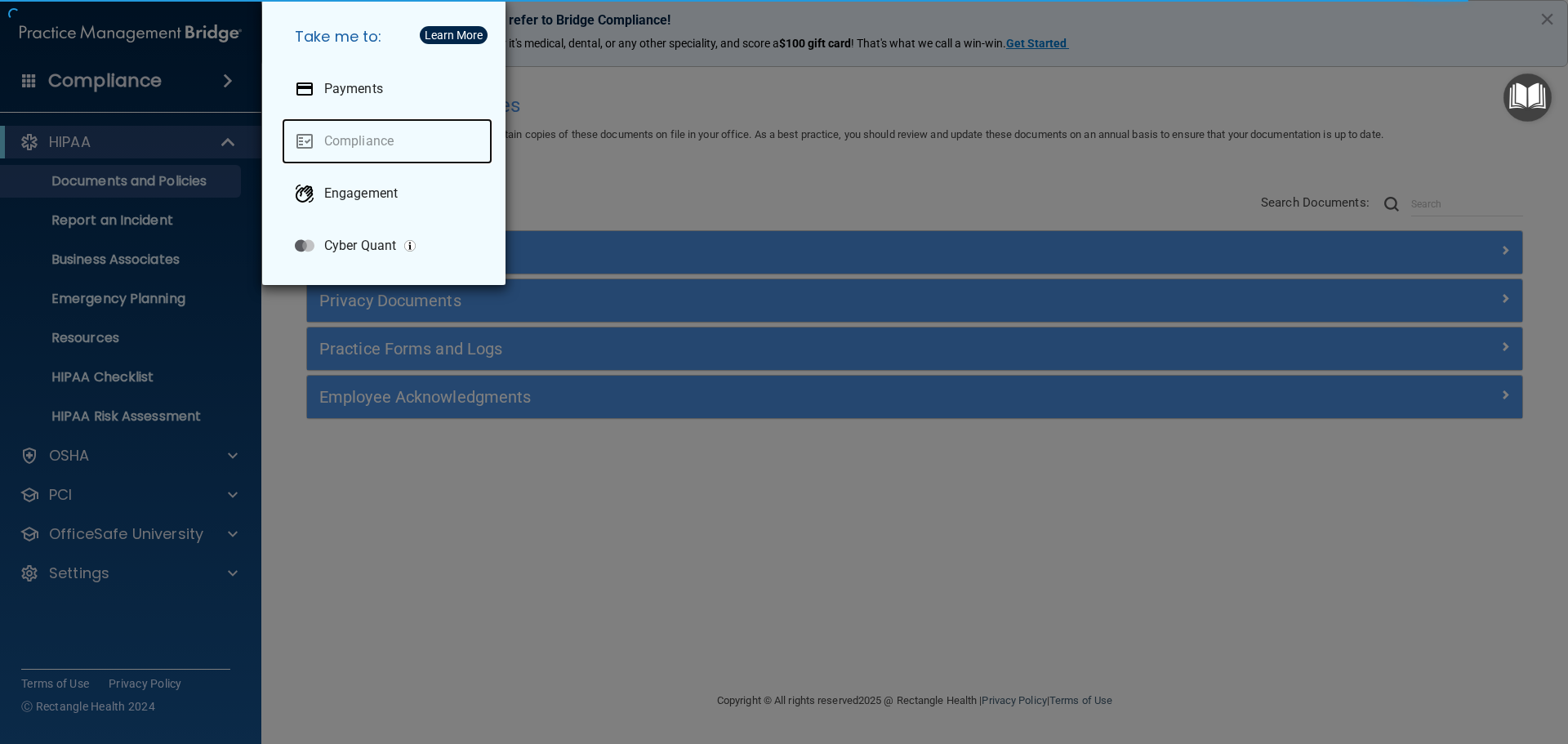
click at [351, 143] on link "Compliance" at bounding box center [387, 142] width 211 height 46
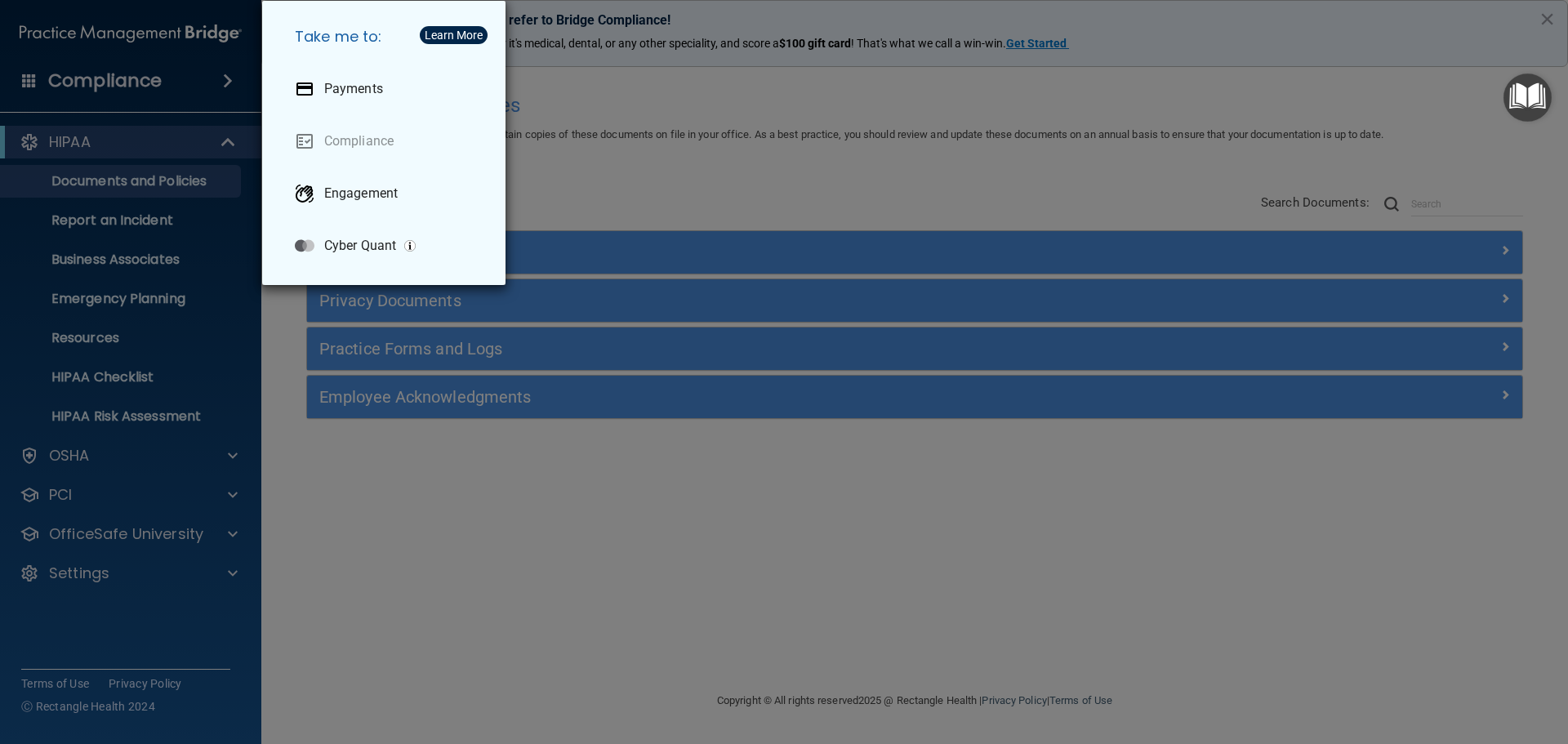
click at [463, 32] on div "Learn More" at bounding box center [453, 35] width 58 height 11
click at [734, 68] on div "Take me to: Payments Compliance Engagement Cyber Quant" at bounding box center [784, 372] width 1568 height 744
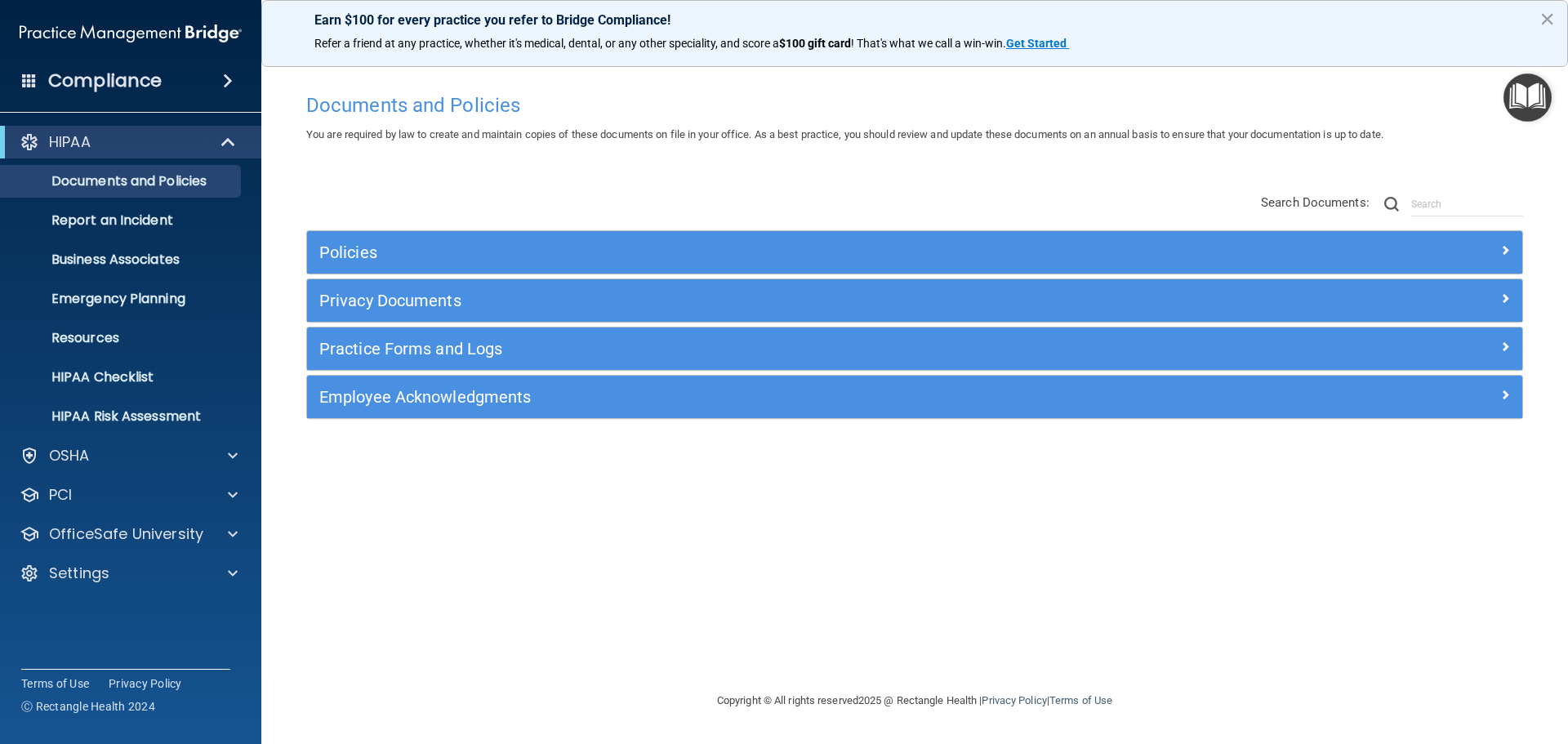
click at [1511, 93] on img "Open Resource Center" at bounding box center [1527, 97] width 48 height 48
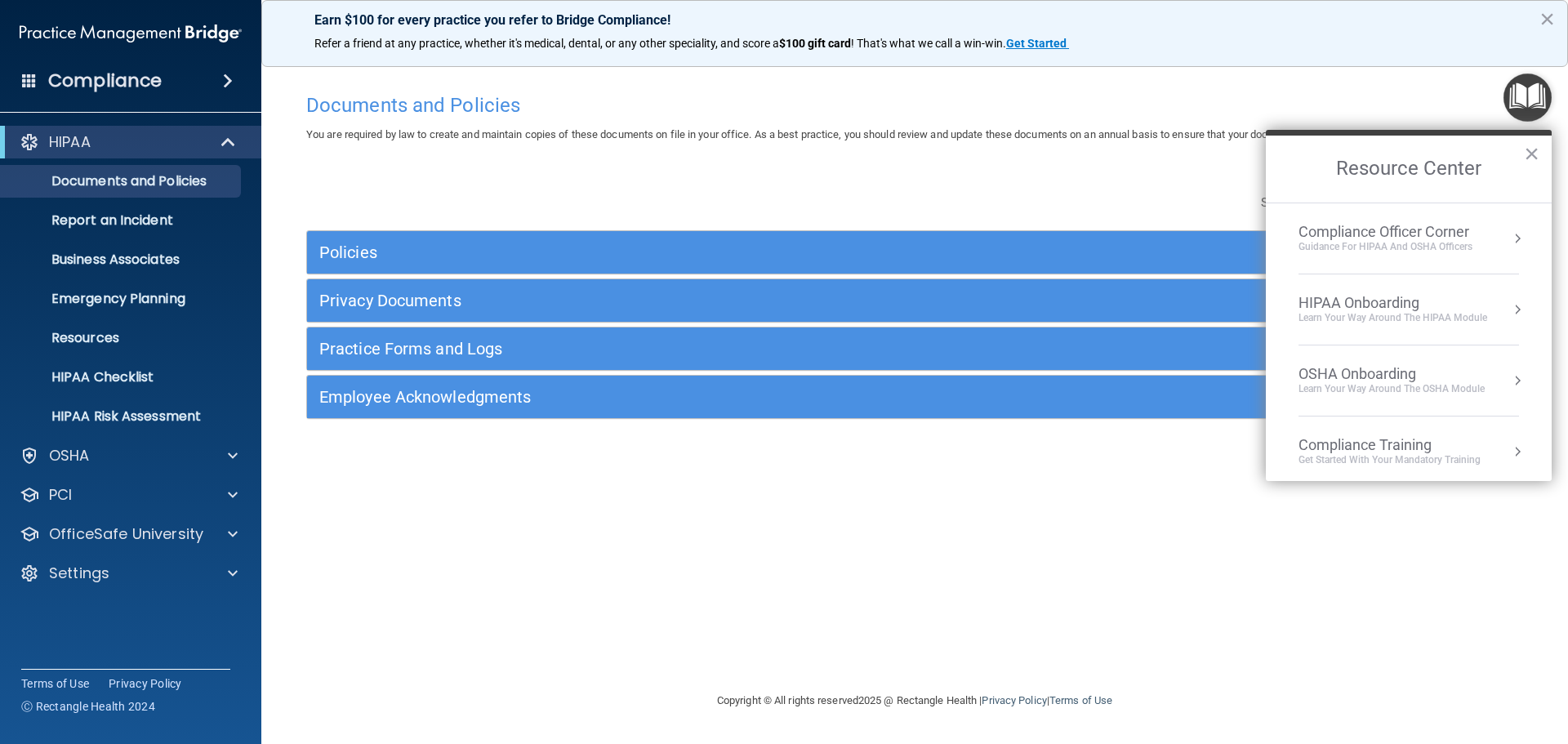
click at [1511, 95] on img "Open Resource Center" at bounding box center [1527, 97] width 48 height 48
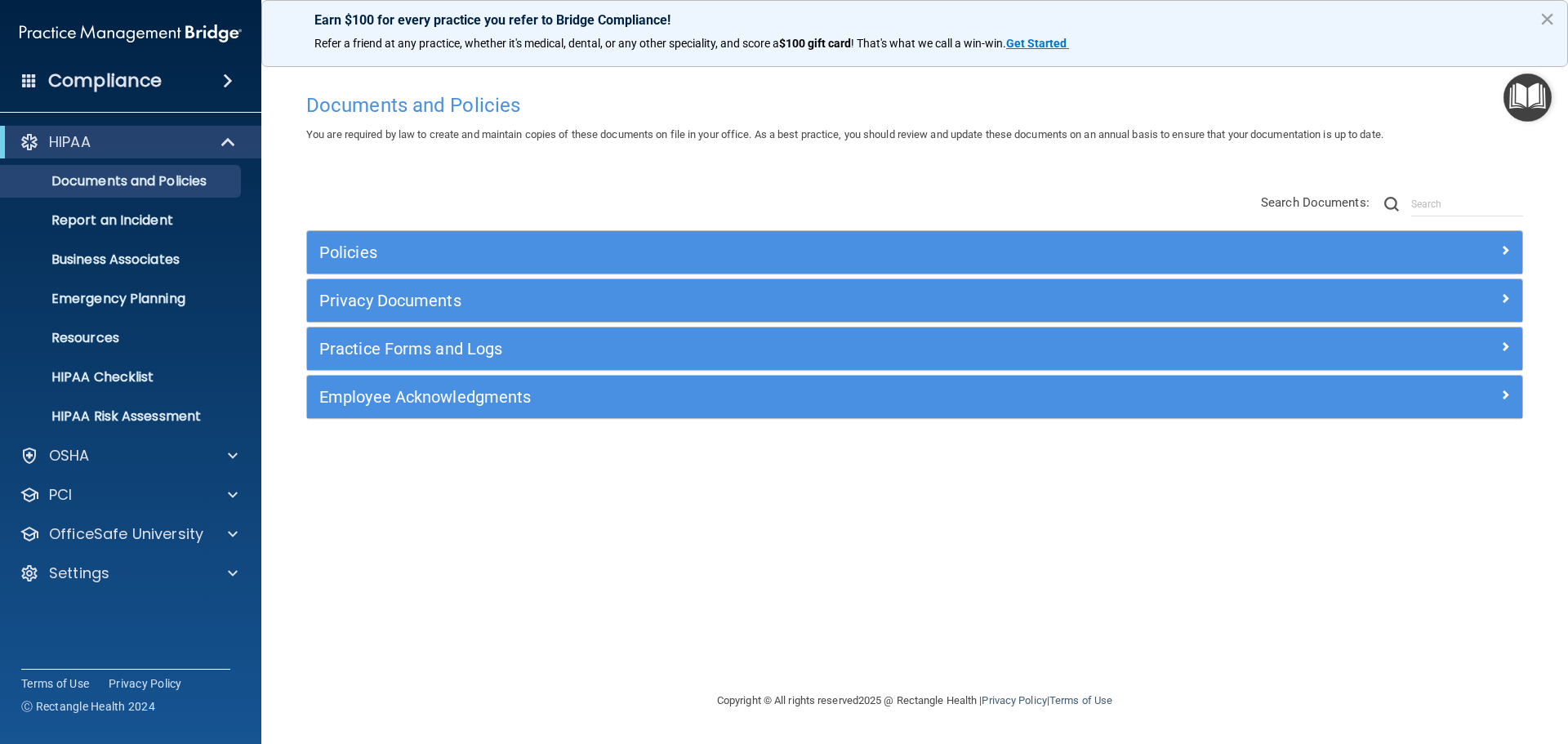
click at [1511, 95] on img "Open Resource Center" at bounding box center [1527, 97] width 48 height 48
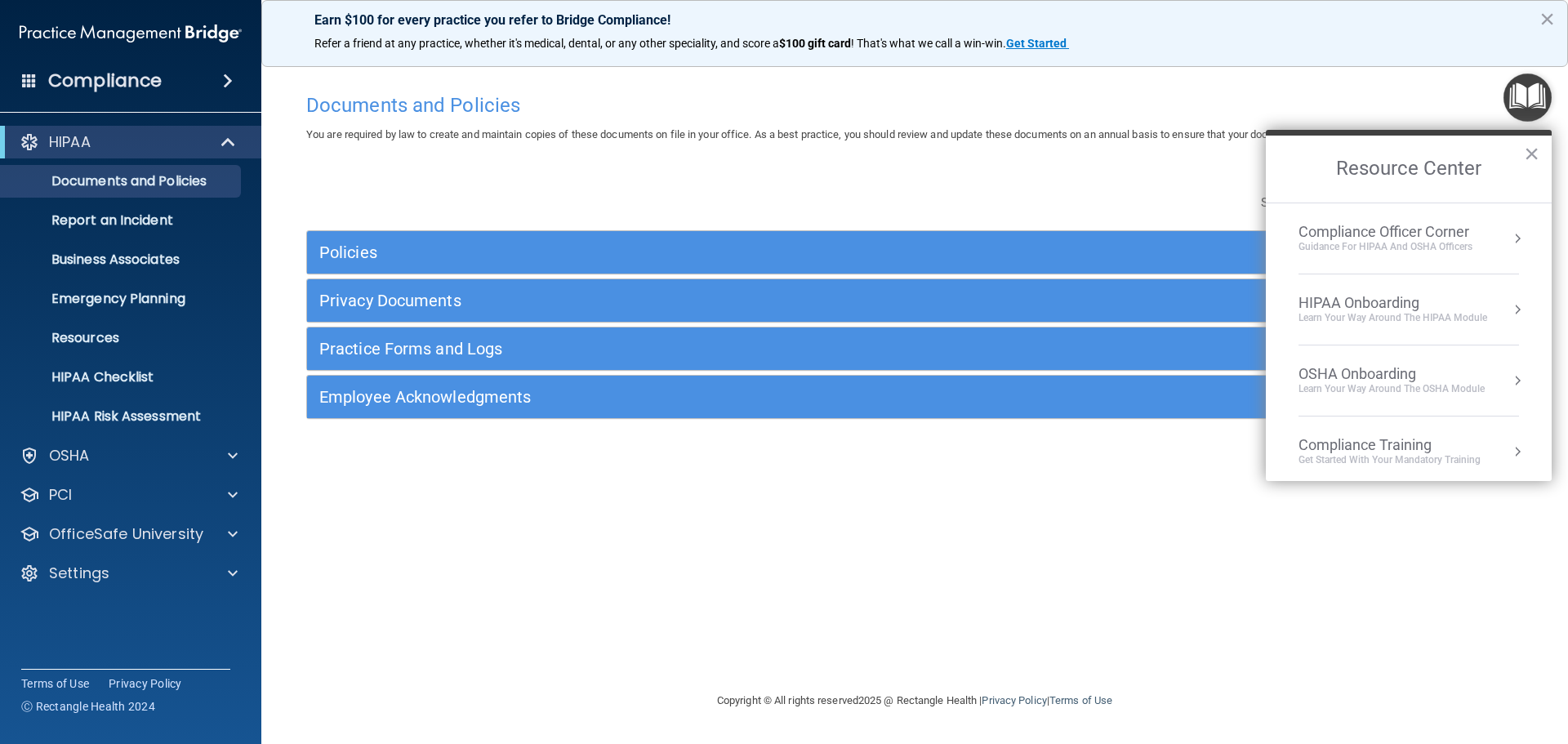
click at [1509, 448] on button "Resource Center" at bounding box center [1517, 451] width 16 height 16
click at [1351, 236] on div "HIPAA Training for Admins" at bounding box center [1364, 230] width 170 height 14
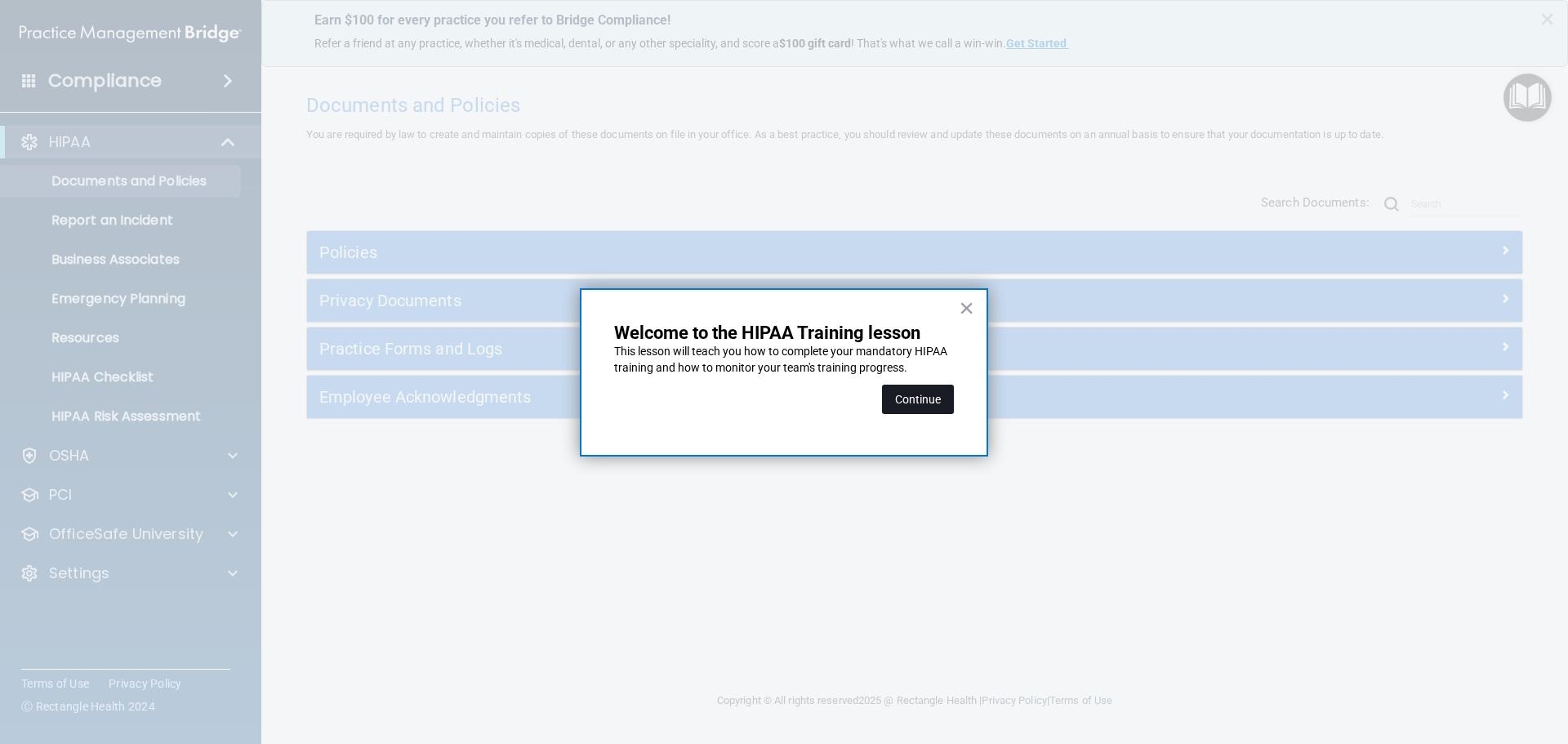
click at [920, 392] on button "Continue" at bounding box center [918, 399] width 72 height 29
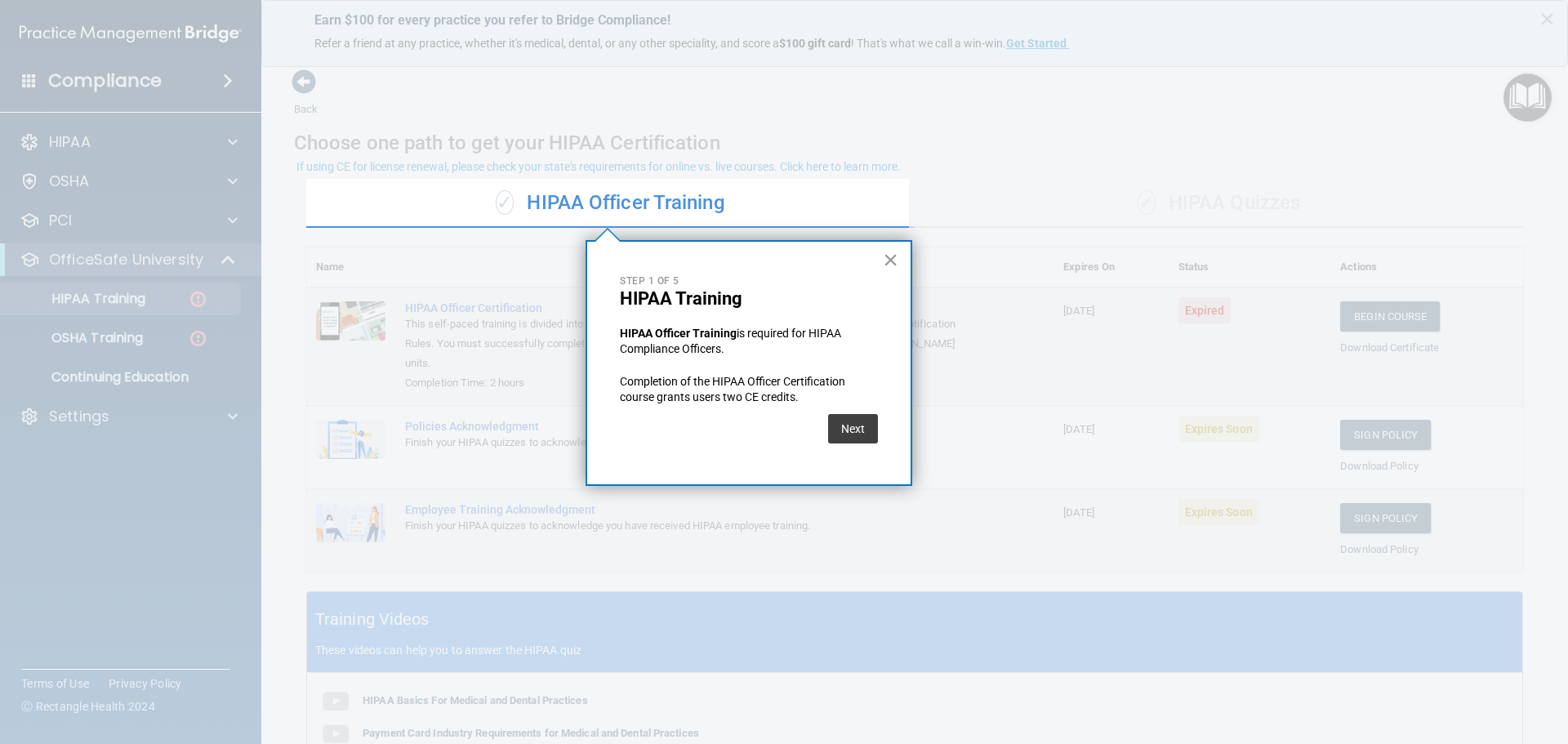
click at [889, 258] on button "×" at bounding box center [891, 260] width 15 height 27
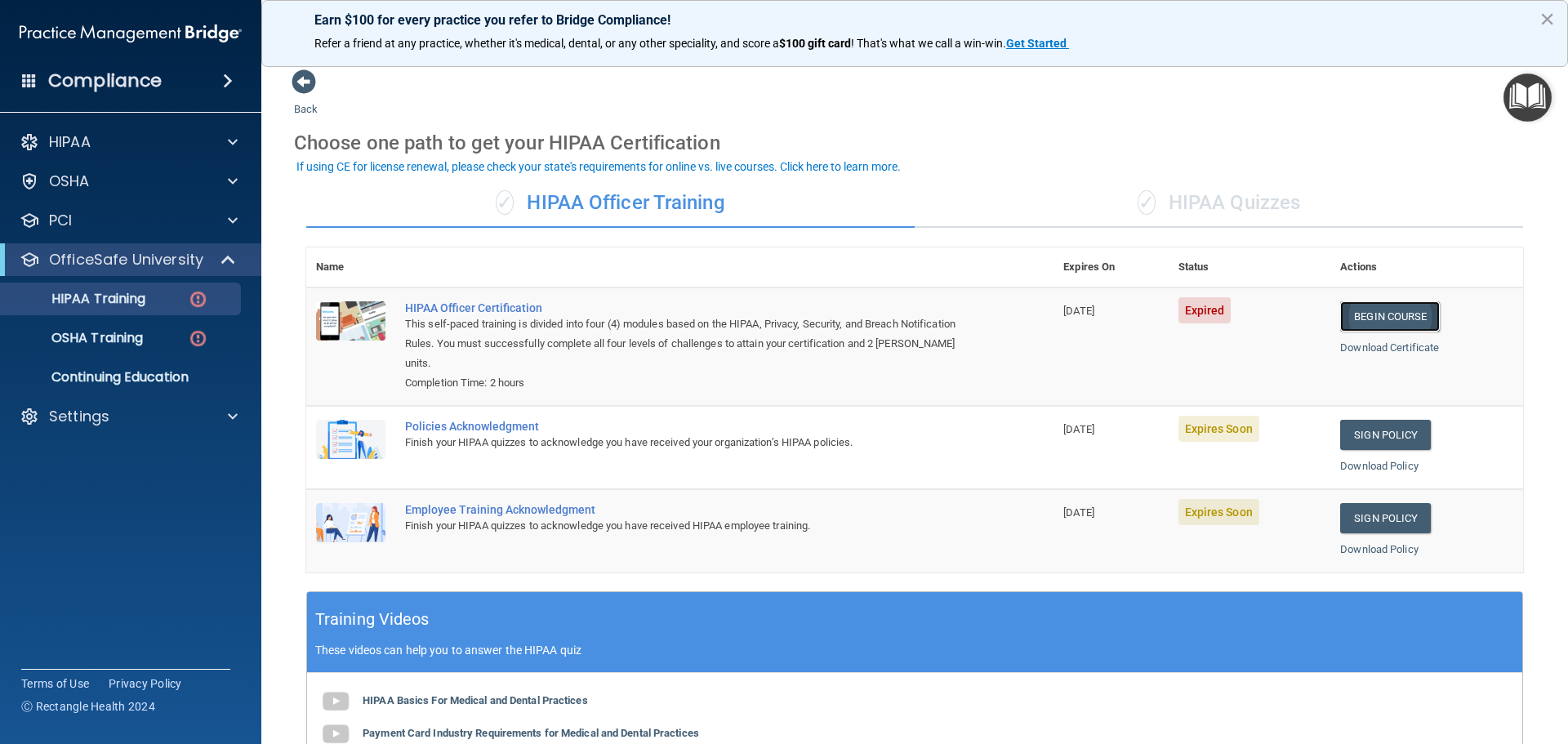
click at [1367, 324] on link "Begin Course" at bounding box center [1389, 316] width 100 height 30
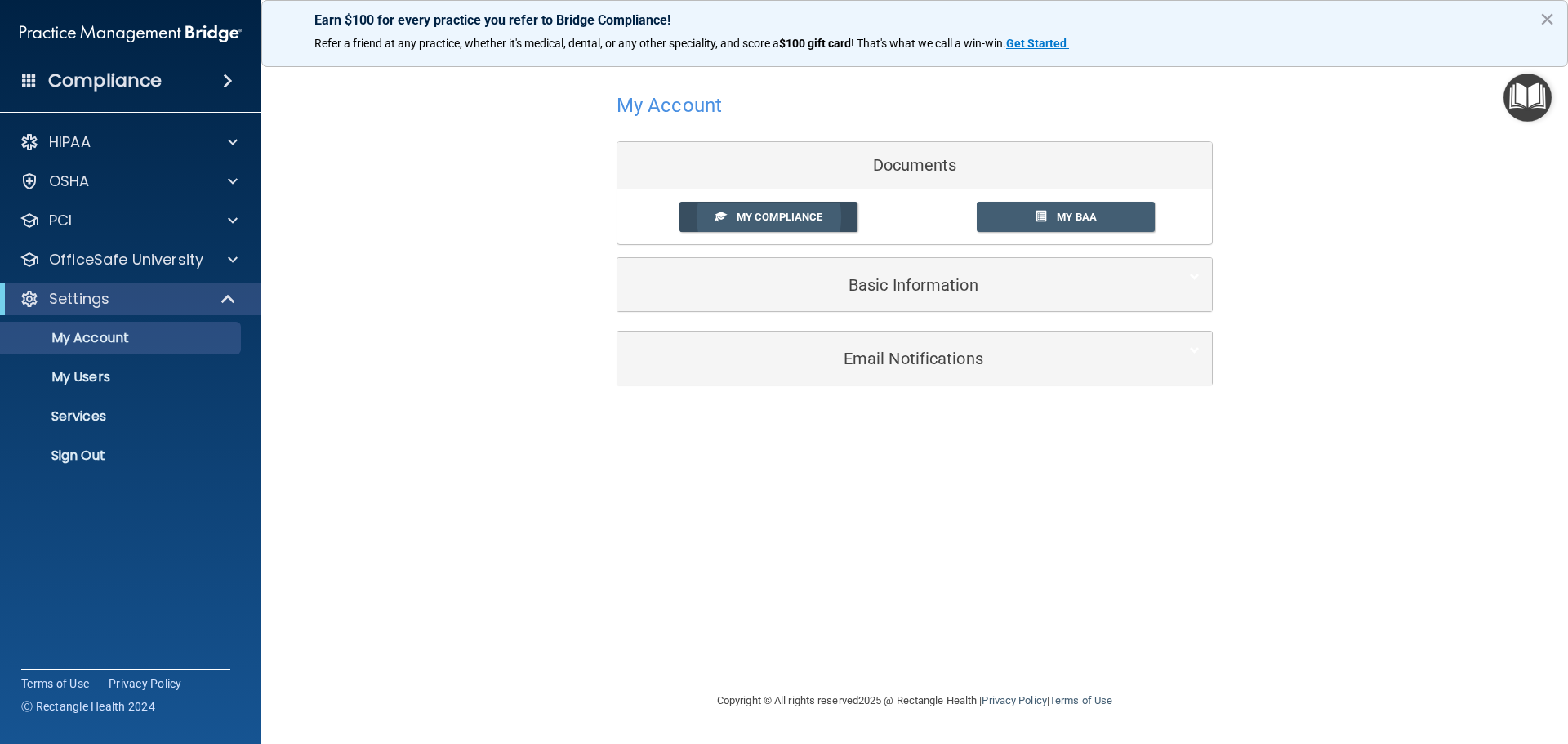
click at [796, 222] on span "My Compliance" at bounding box center [780, 217] width 85 height 12
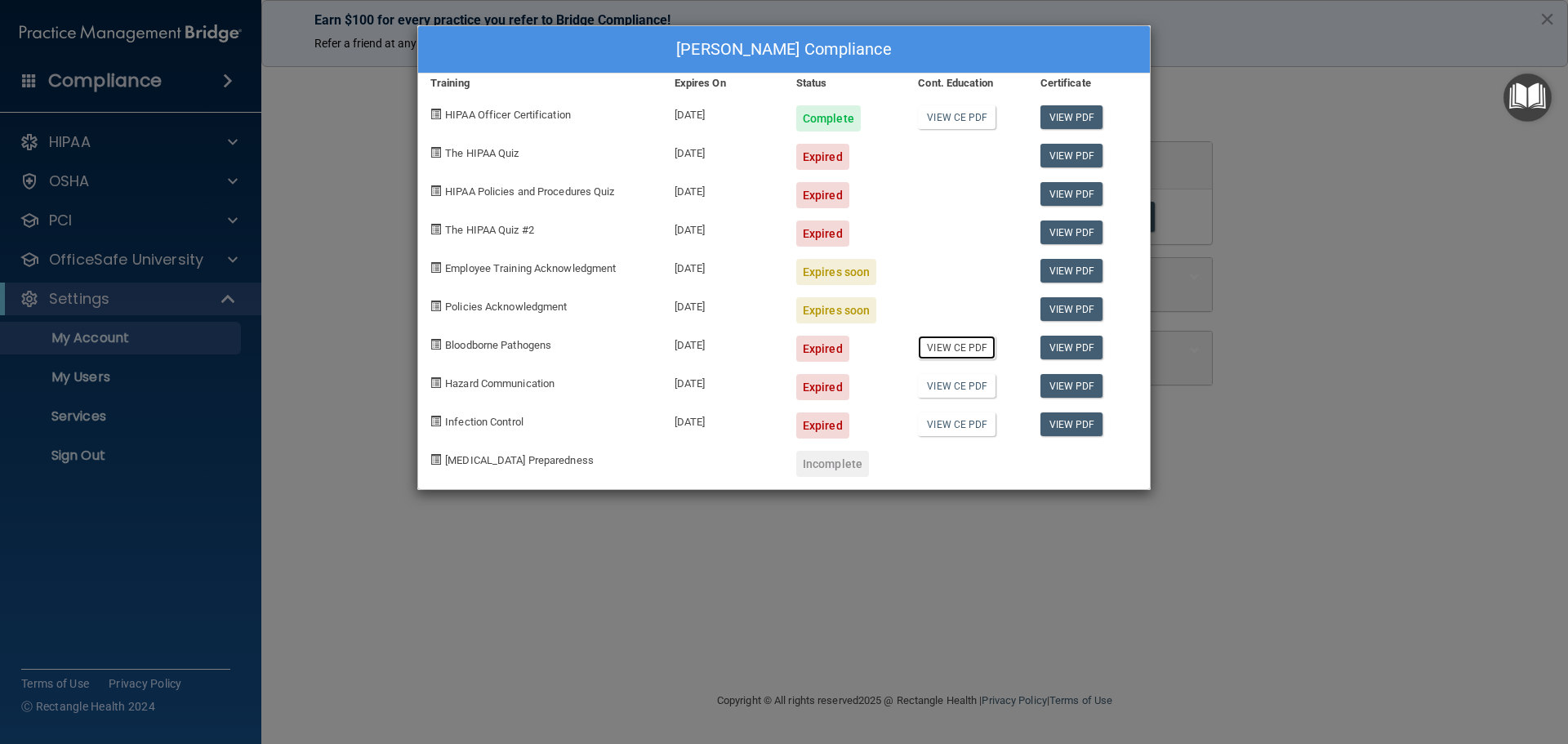
click at [953, 353] on link "View CE PDF" at bounding box center [956, 347] width 78 height 24
click at [510, 347] on span "Bloodborne Pathogens" at bounding box center [499, 345] width 106 height 12
click at [449, 343] on span "Bloodborne Pathogens" at bounding box center [499, 345] width 106 height 12
click at [1052, 347] on link "View PDF" at bounding box center [1071, 347] width 63 height 24
click at [335, 90] on div "Karen Stryffeler's Compliance Training Expires On Status Cont. Education Certif…" at bounding box center [784, 372] width 1568 height 744
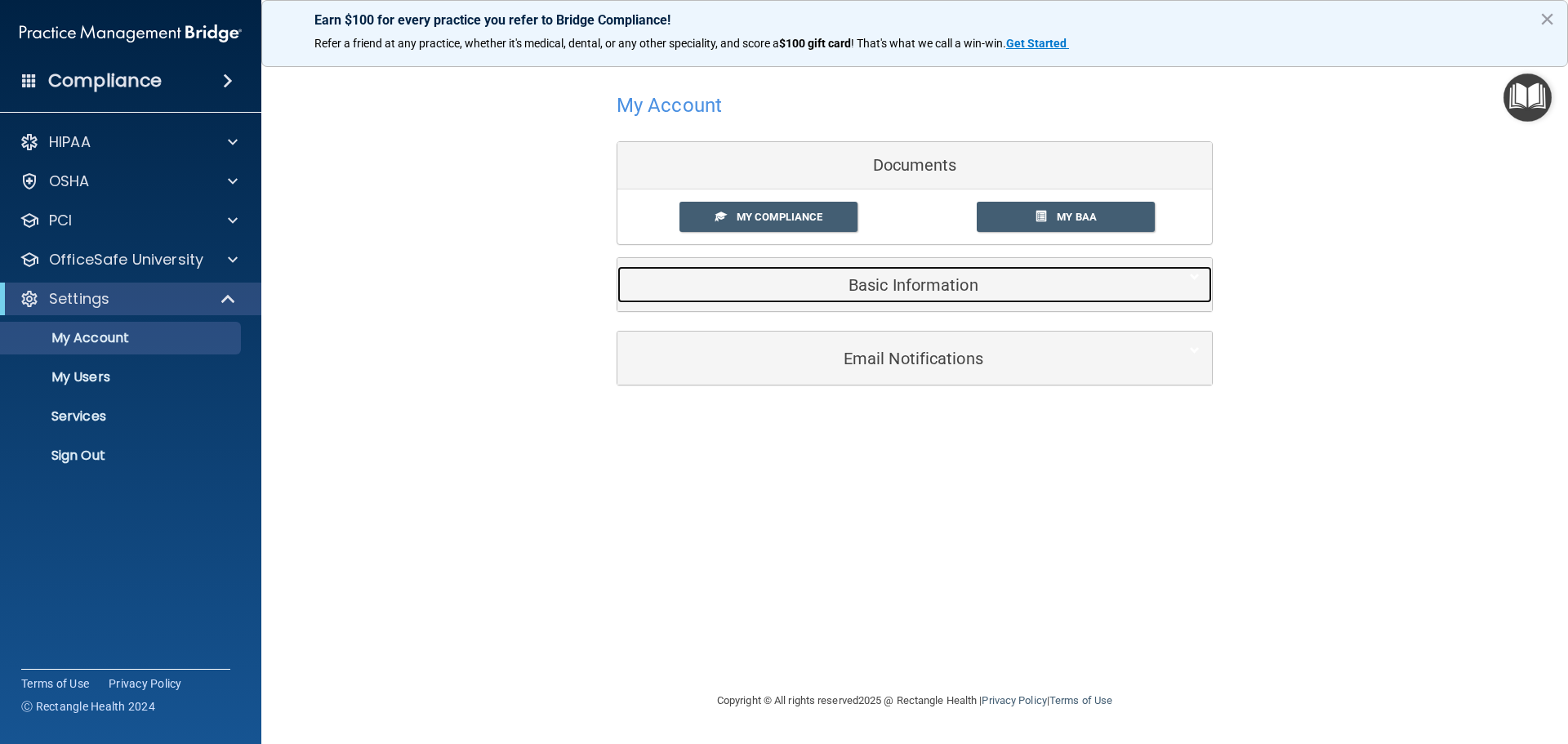
click at [906, 289] on h5 "Basic Information" at bounding box center [890, 285] width 520 height 18
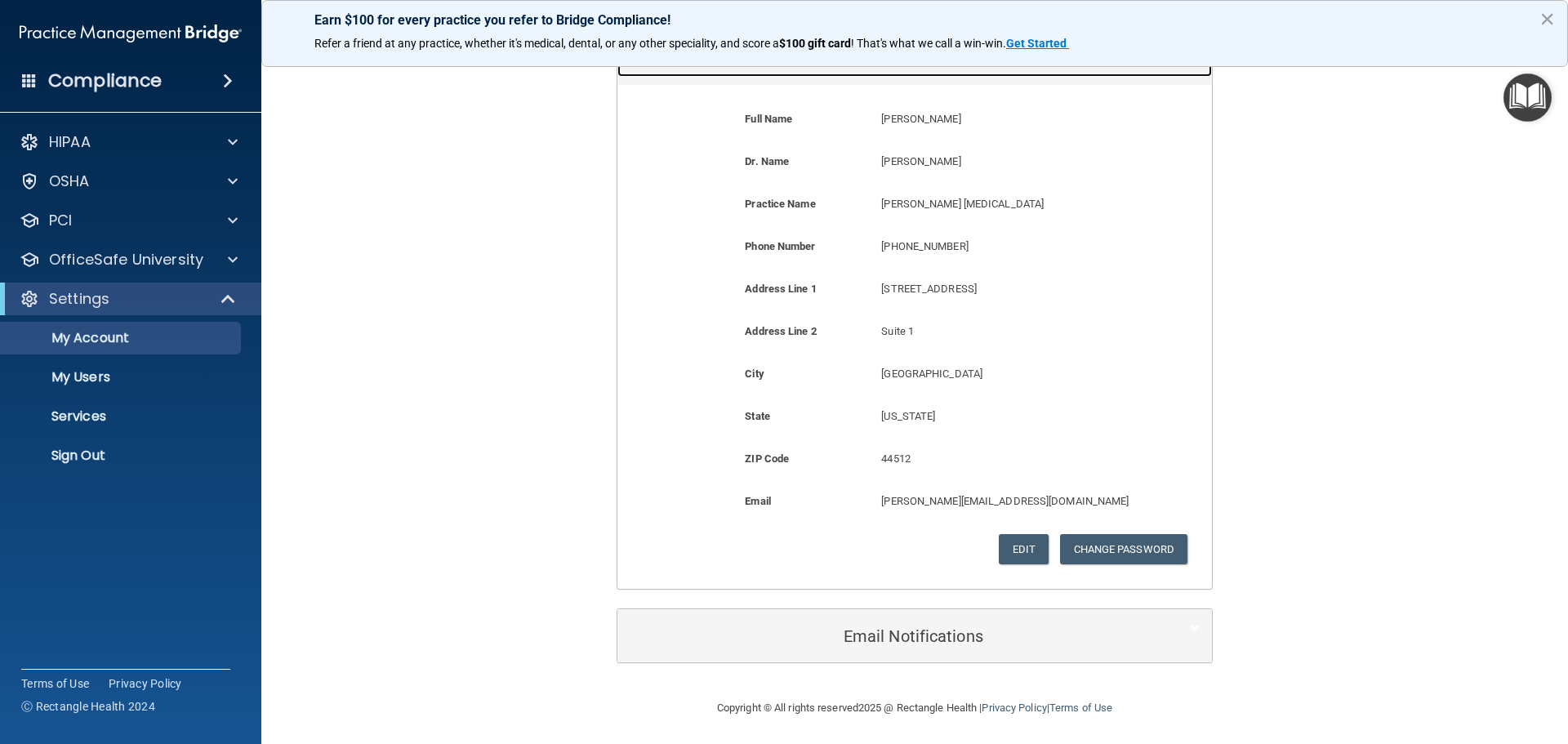
scroll to position [230, 0]
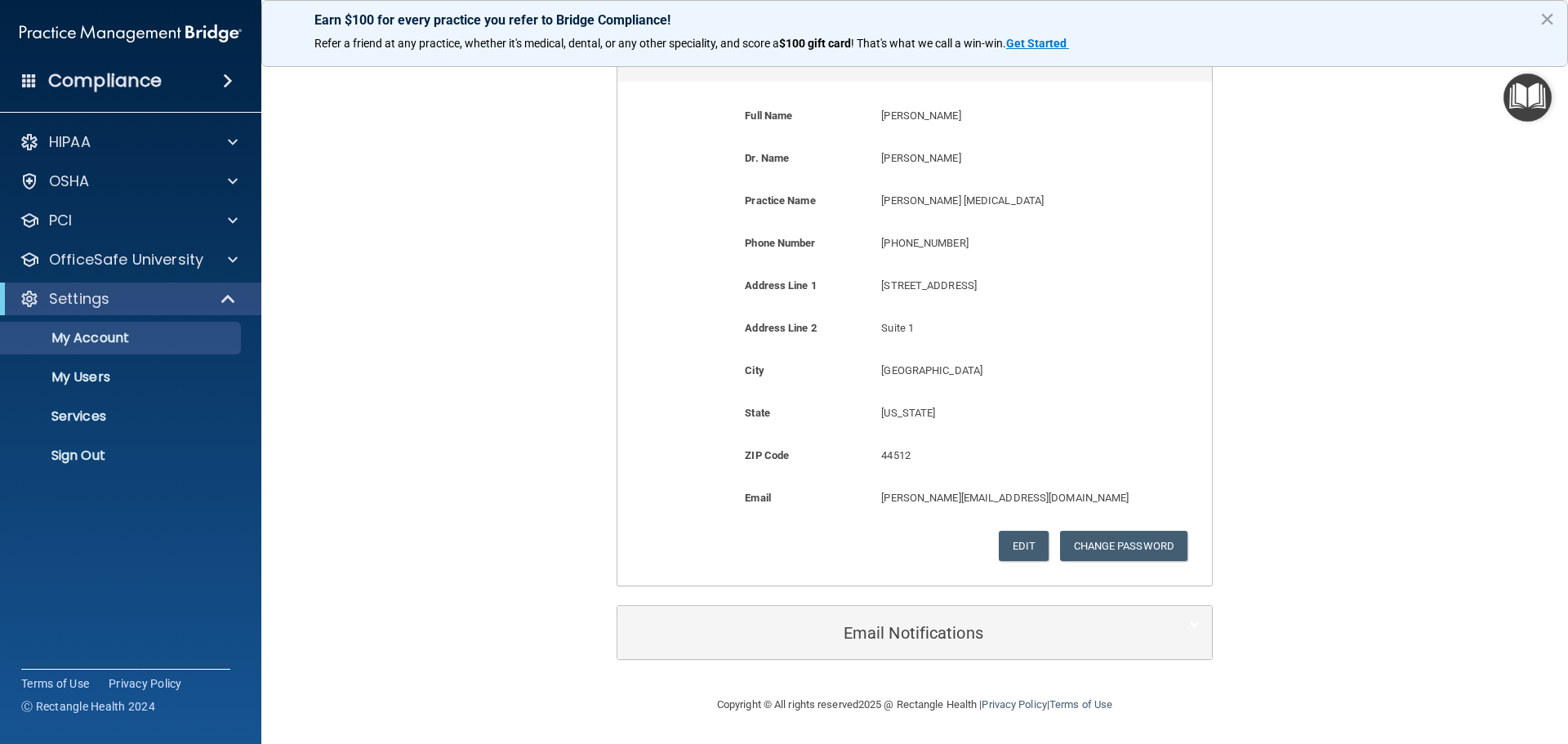
click at [459, 317] on div "My Account Documents My Compliance My Compliance My BAA Basic Information Full …" at bounding box center [915, 259] width 1241 height 840
click at [237, 176] on div at bounding box center [230, 181] width 41 height 20
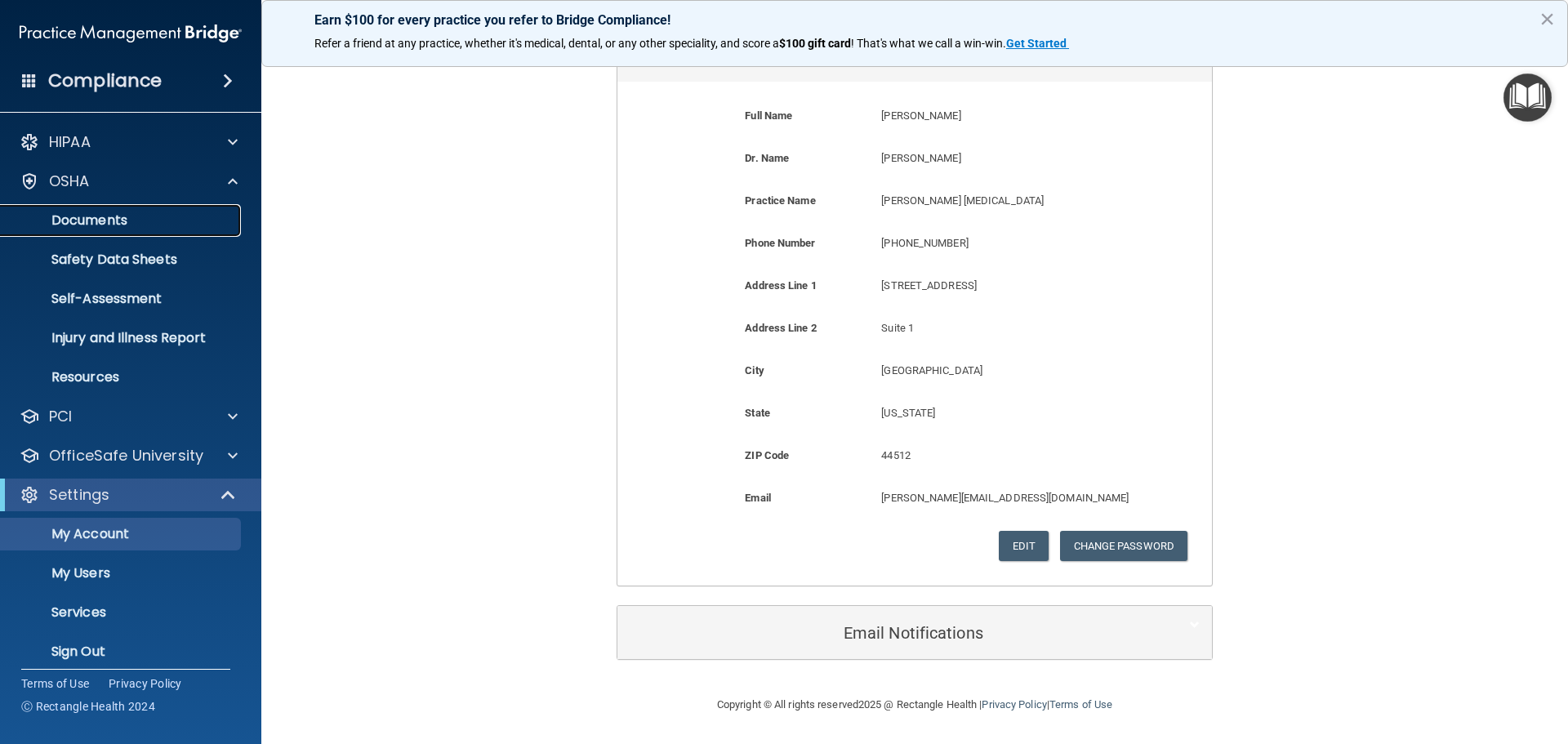
click at [149, 216] on p "Documents" at bounding box center [122, 220] width 223 height 16
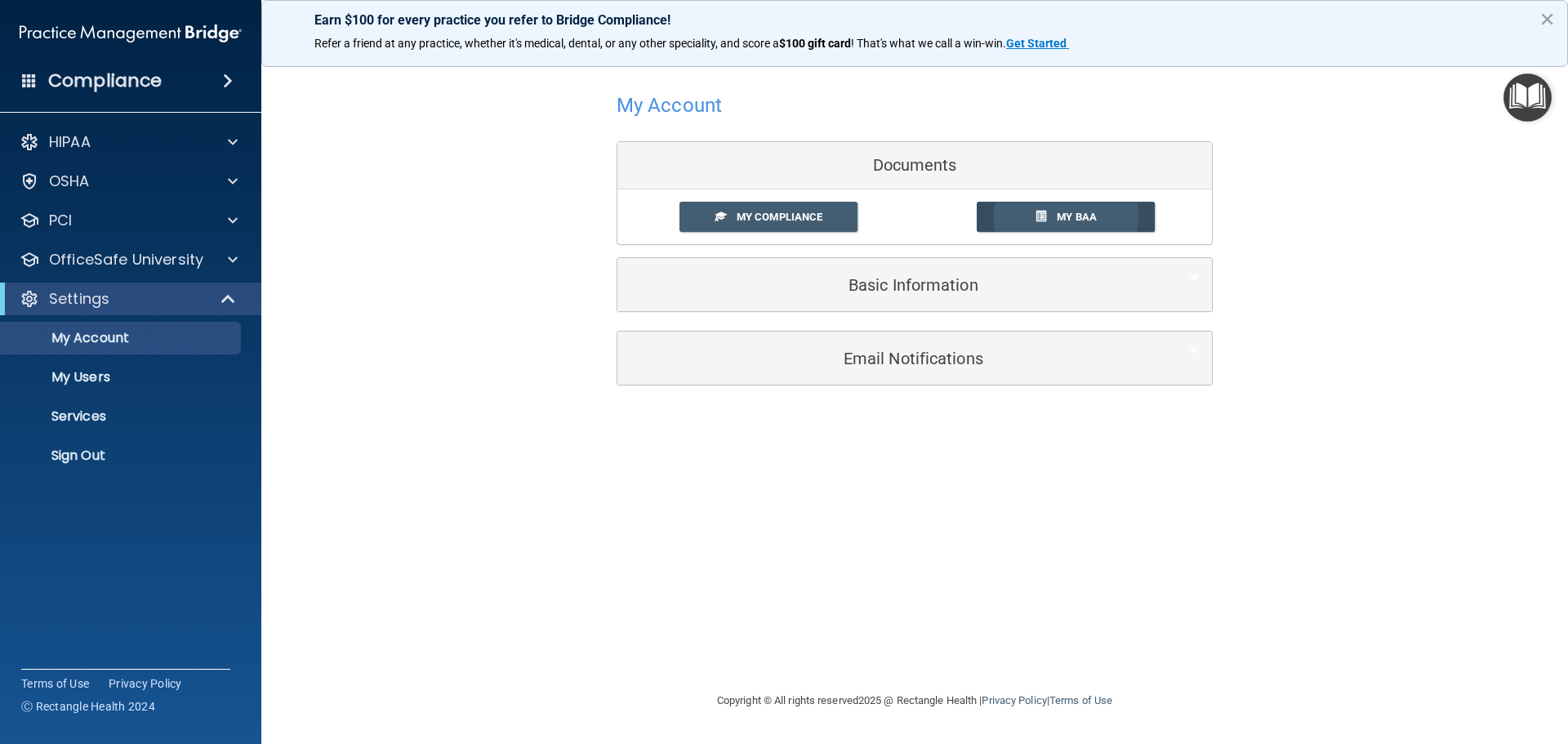
click at [1067, 218] on span "My BAA" at bounding box center [1077, 217] width 40 height 12
click at [1506, 102] on img "Open Resource Center" at bounding box center [1527, 97] width 48 height 48
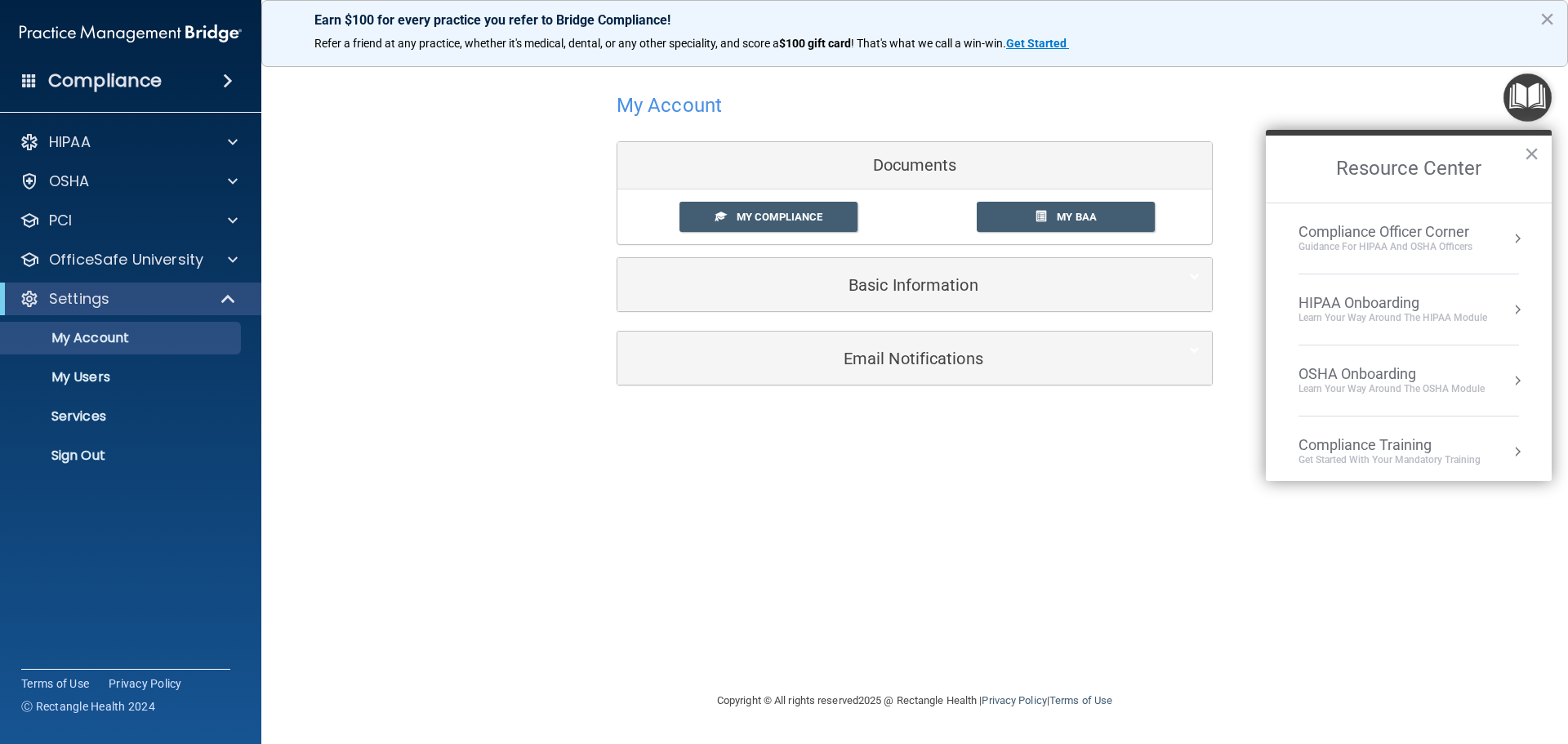
click at [1509, 448] on button "Resource Center" at bounding box center [1517, 451] width 16 height 16
click at [1435, 231] on div "HIPAA Training for Admins" at bounding box center [1364, 230] width 170 height 14
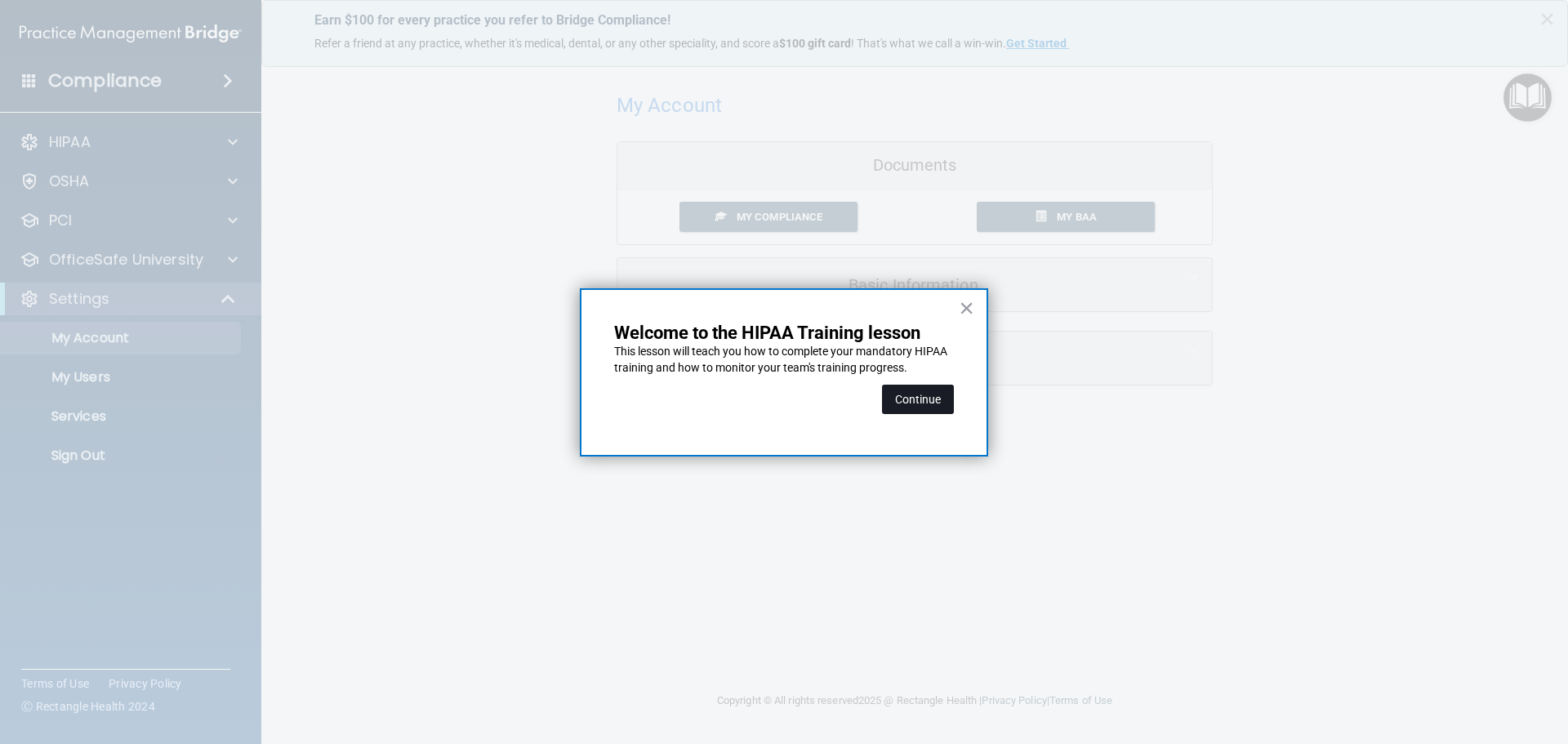
click at [929, 393] on button "Continue" at bounding box center [918, 399] width 72 height 29
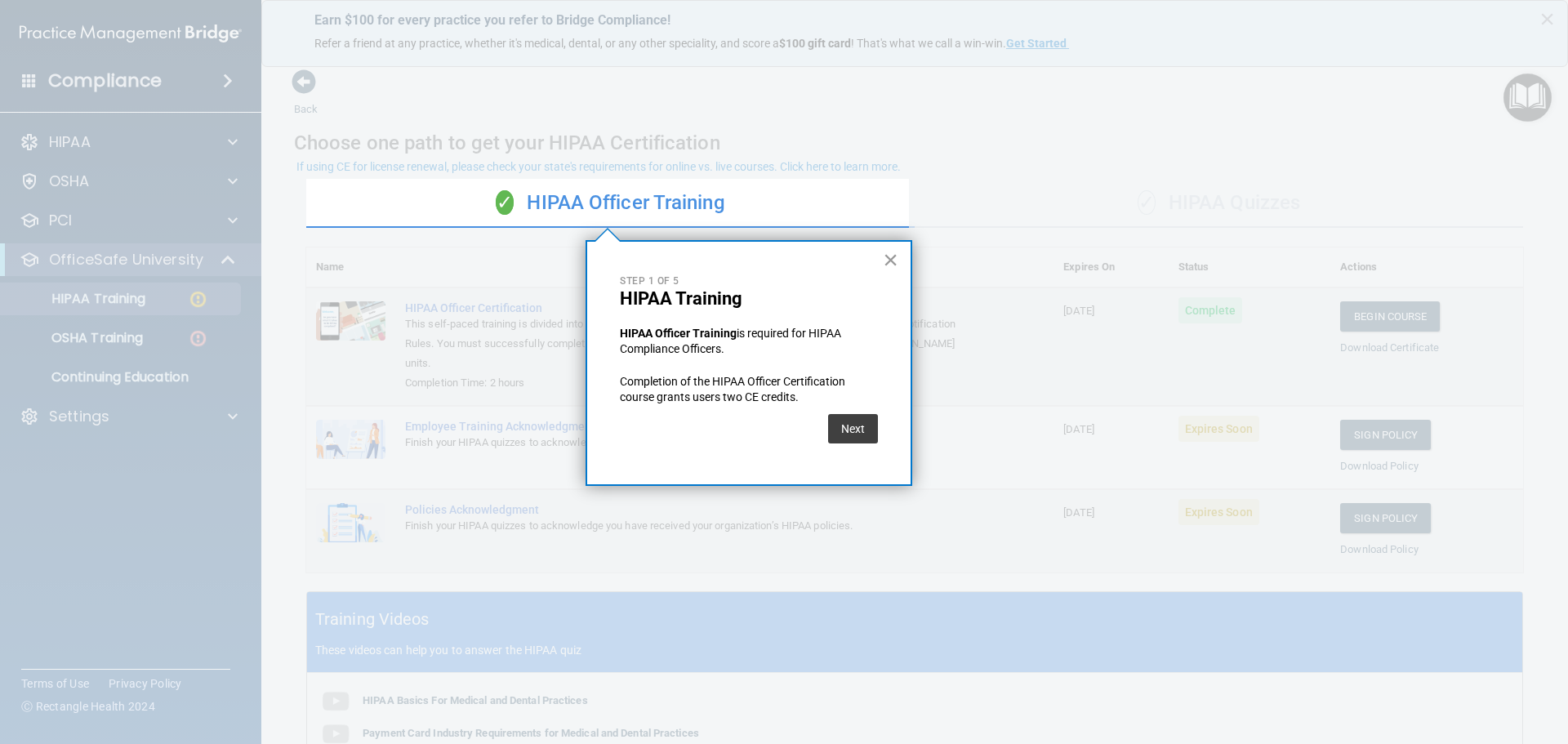
click at [893, 250] on button "×" at bounding box center [891, 260] width 15 height 27
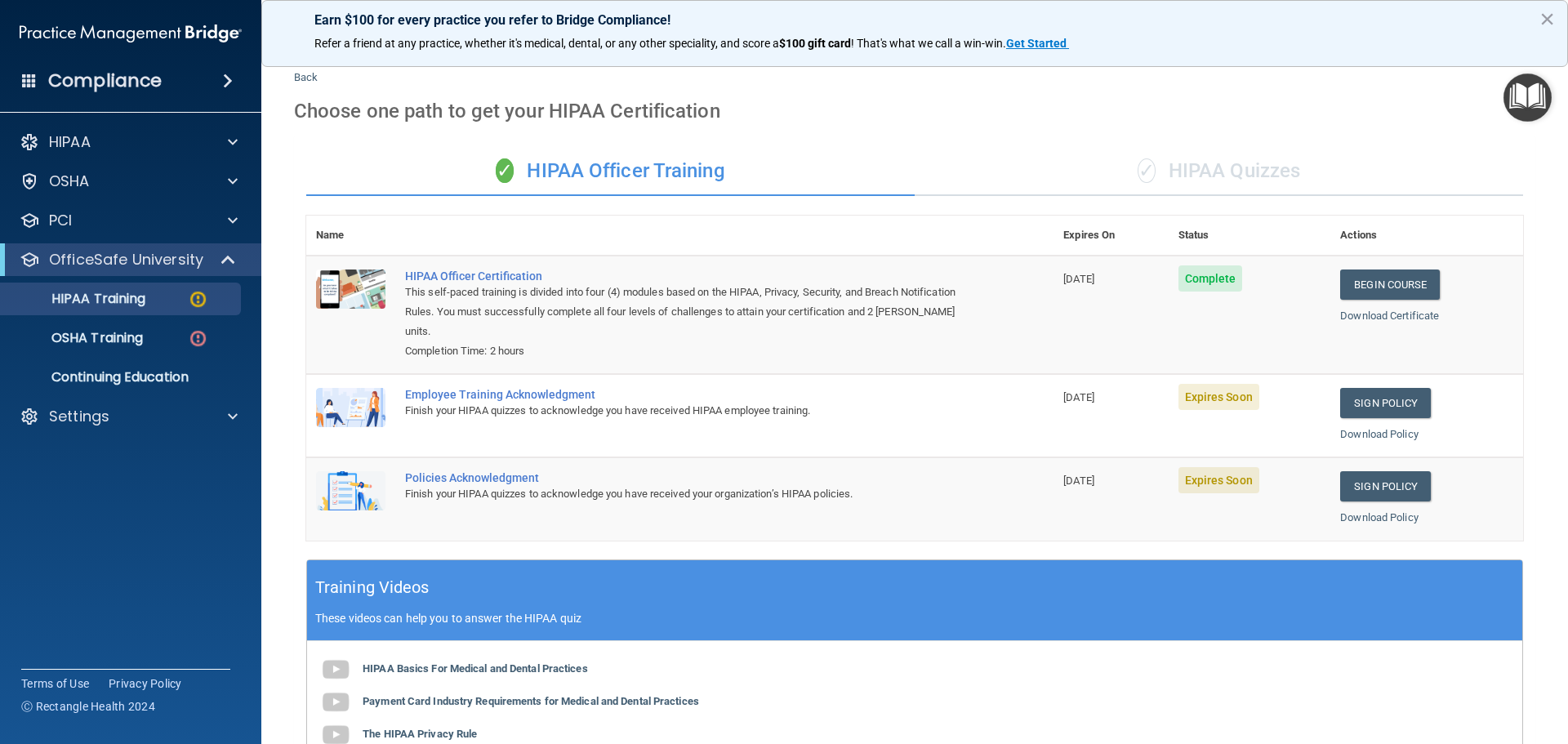
scroll to position [29, 0]
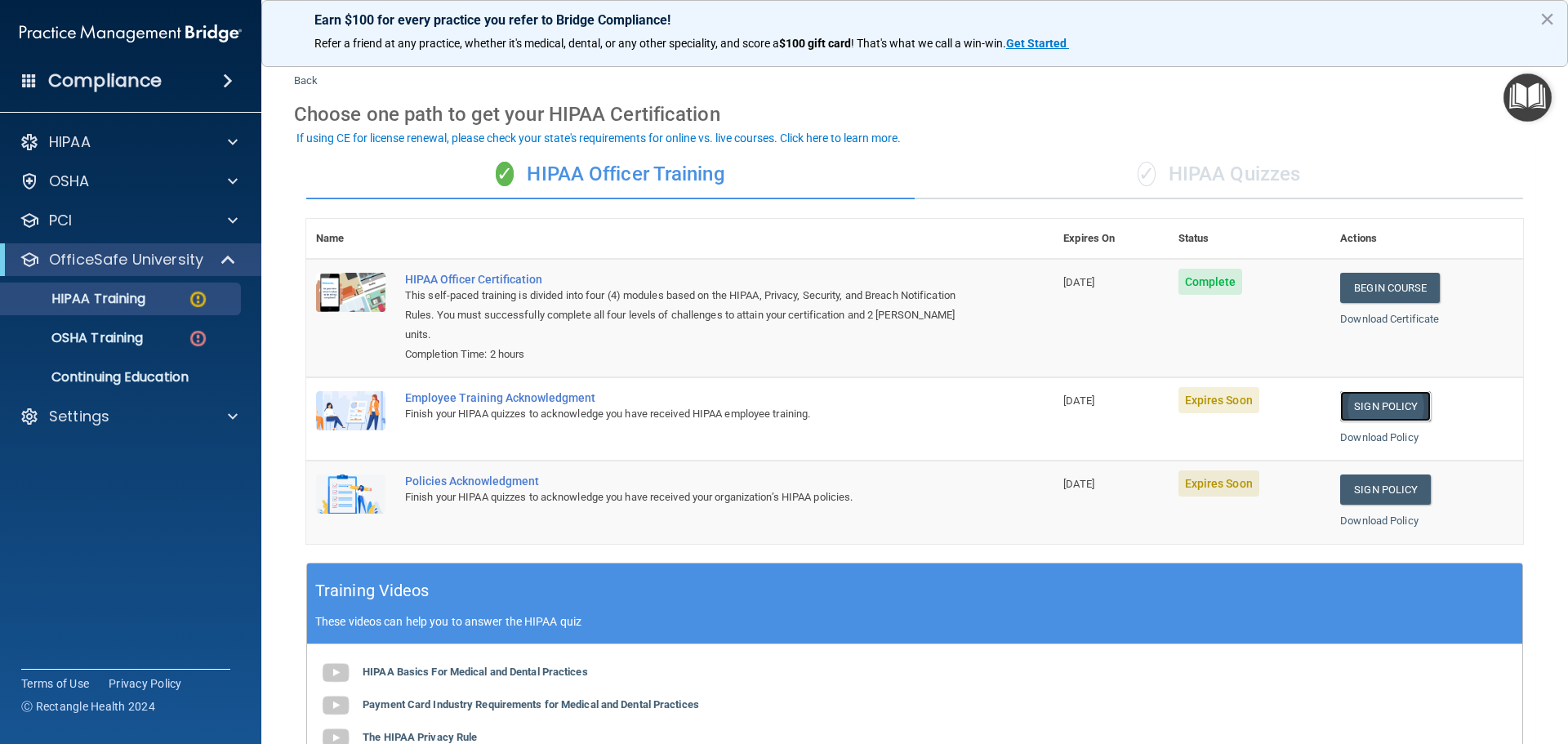
click at [1364, 404] on link "Sign Policy" at bounding box center [1385, 407] width 90 height 30
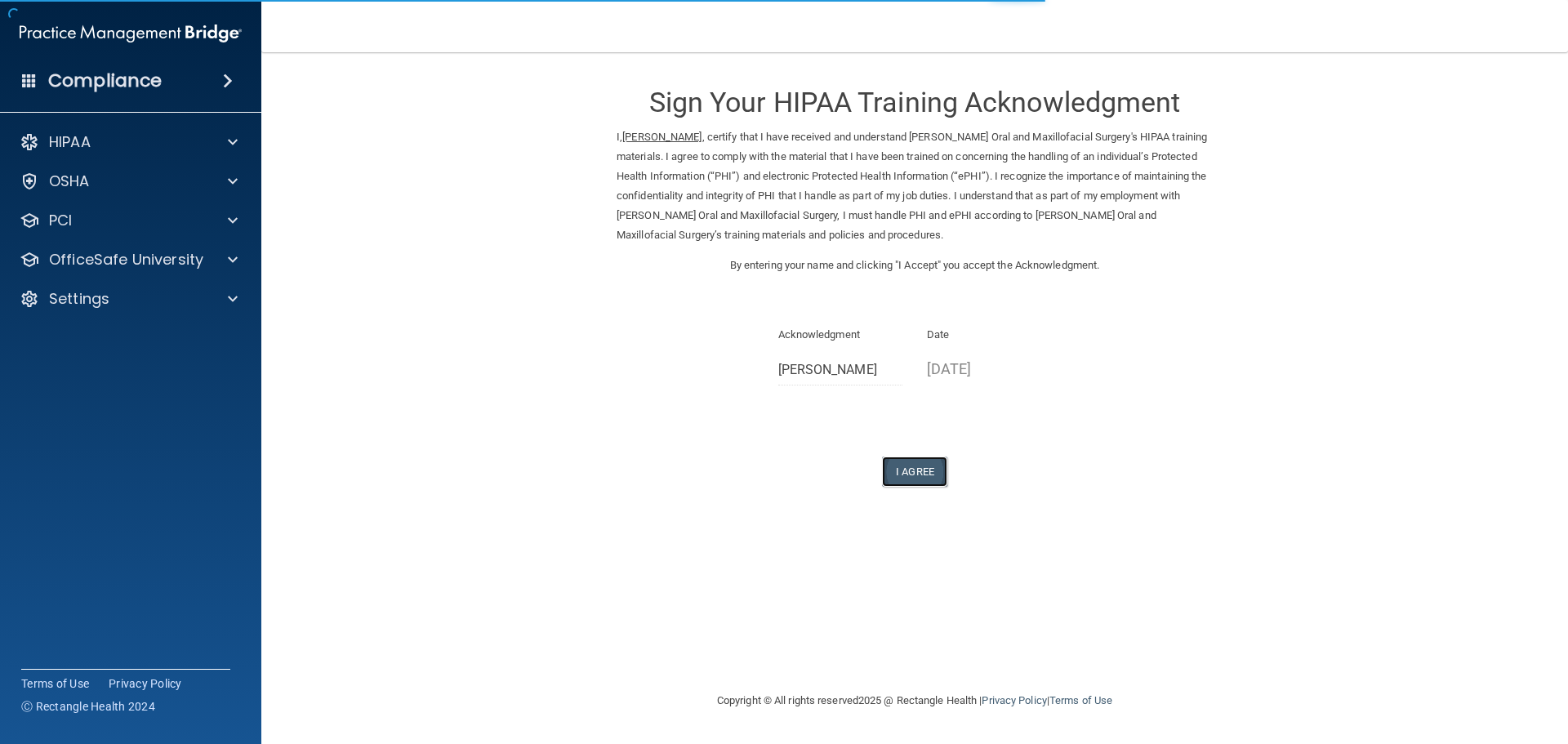
click at [927, 474] on button "I Agree" at bounding box center [915, 472] width 66 height 30
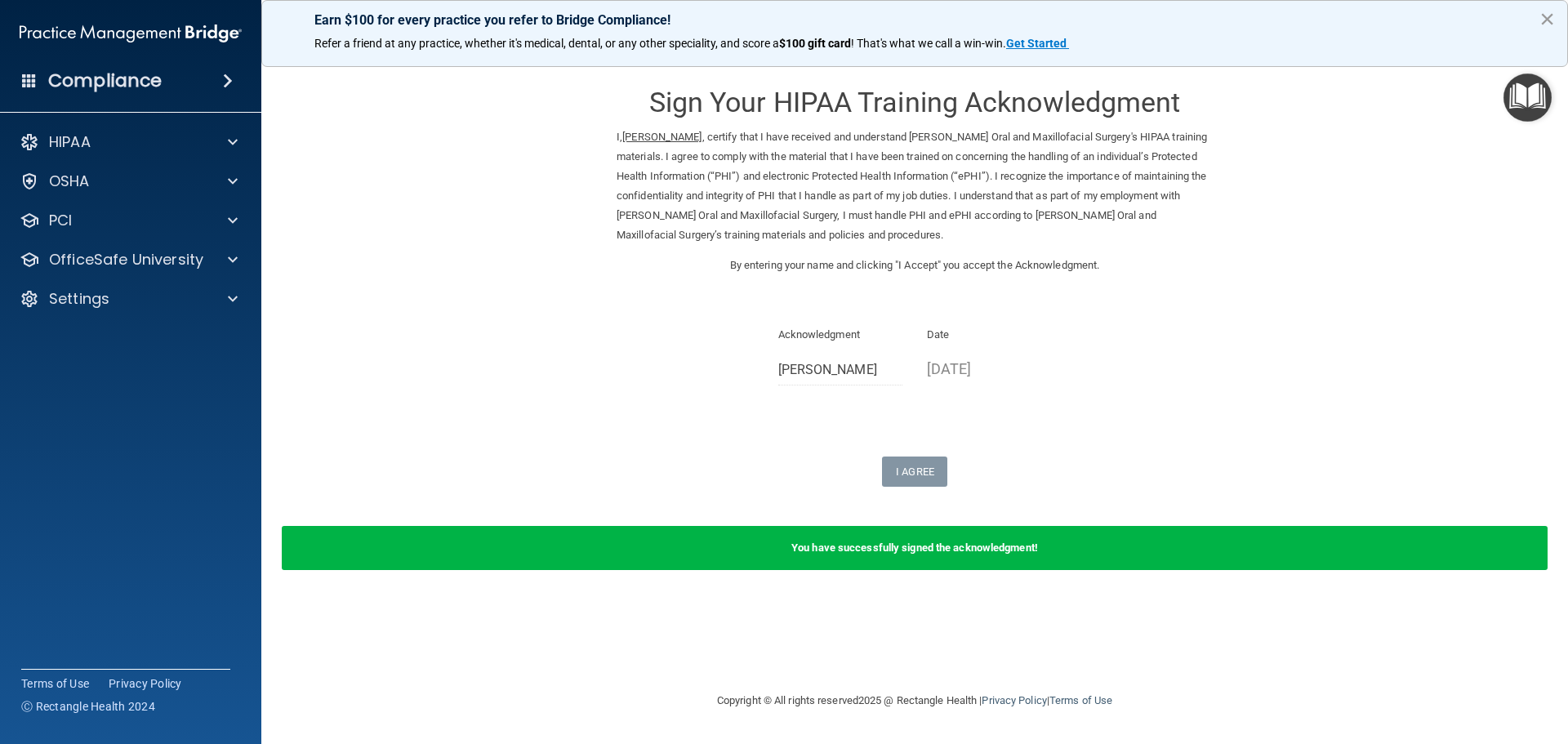
click at [1550, 19] on button "×" at bounding box center [1547, 19] width 15 height 27
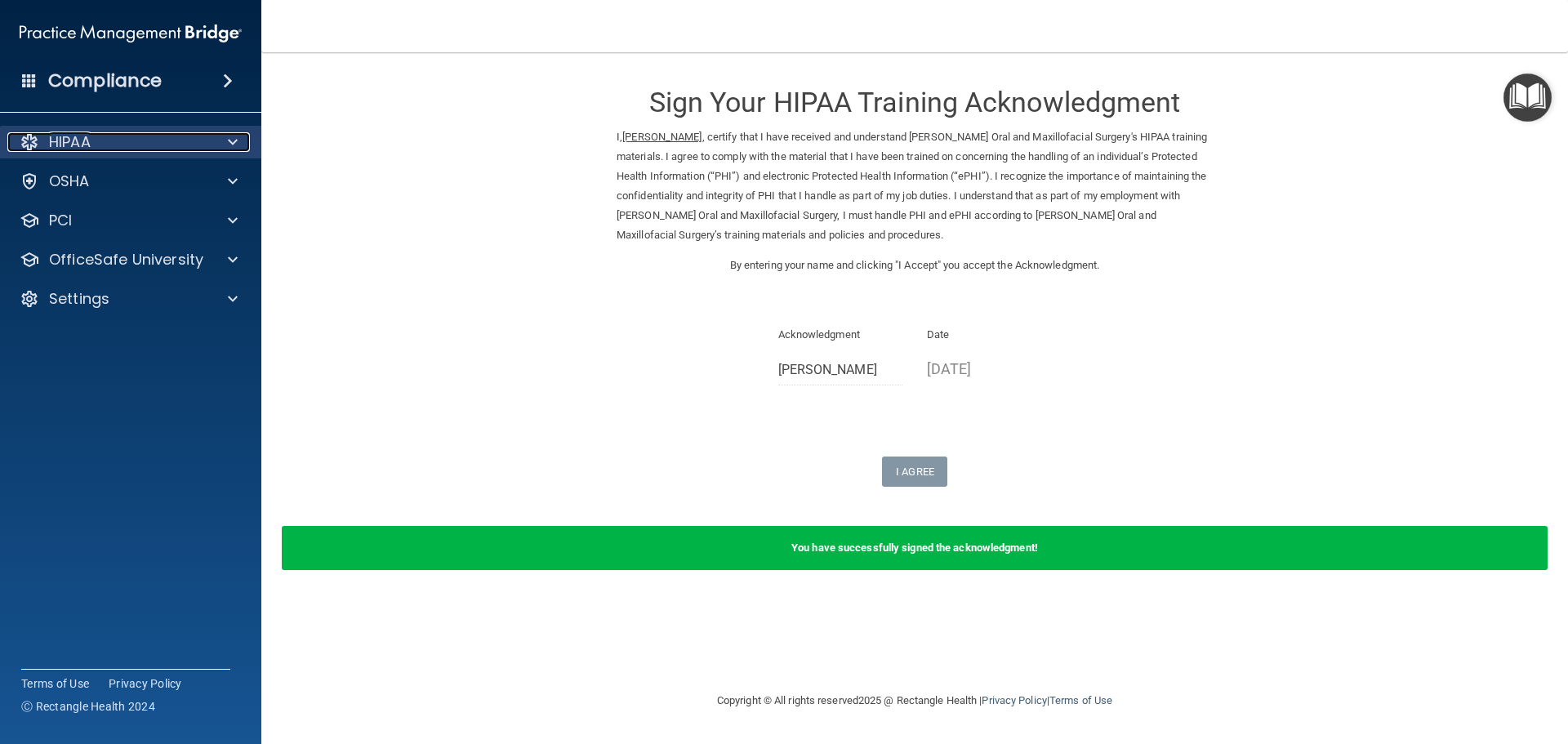
click at [233, 136] on span at bounding box center [233, 142] width 9 height 20
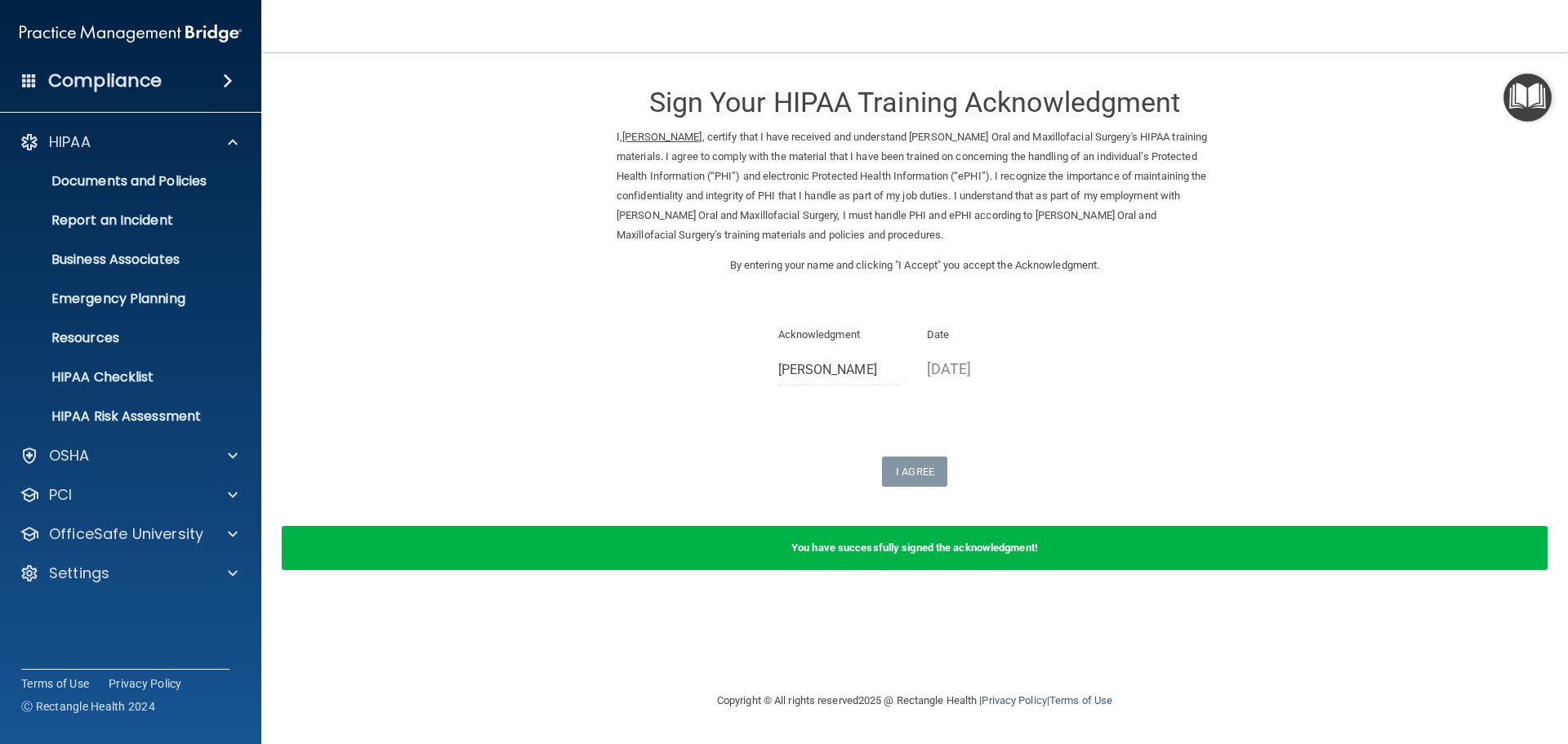
click at [226, 79] on span at bounding box center [228, 81] width 9 height 20
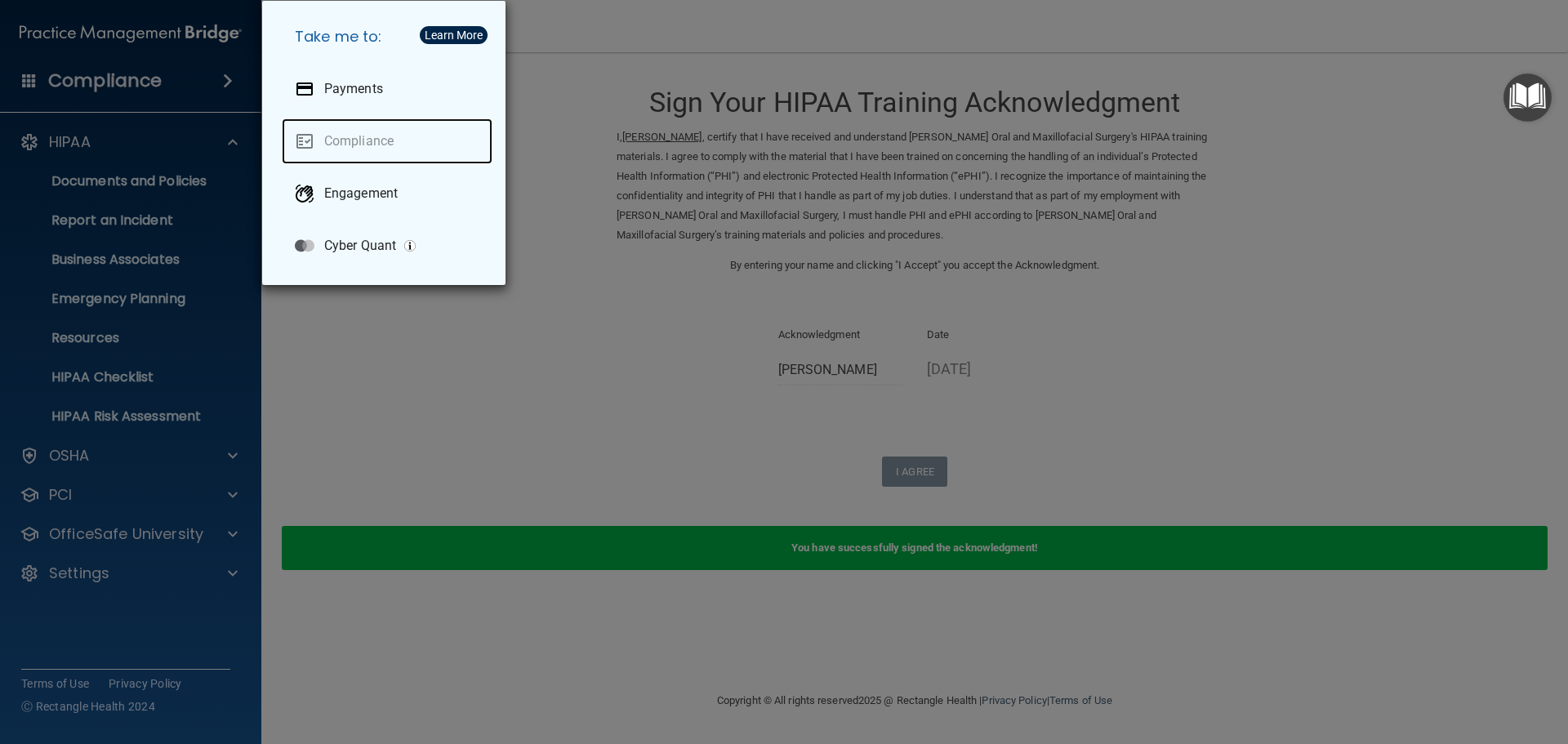
click at [393, 146] on link "Compliance" at bounding box center [387, 142] width 211 height 46
click at [370, 141] on link "Compliance" at bounding box center [387, 142] width 211 height 46
click at [925, 470] on div "Take me to: Payments Compliance Engagement Cyber Quant" at bounding box center [784, 372] width 1568 height 744
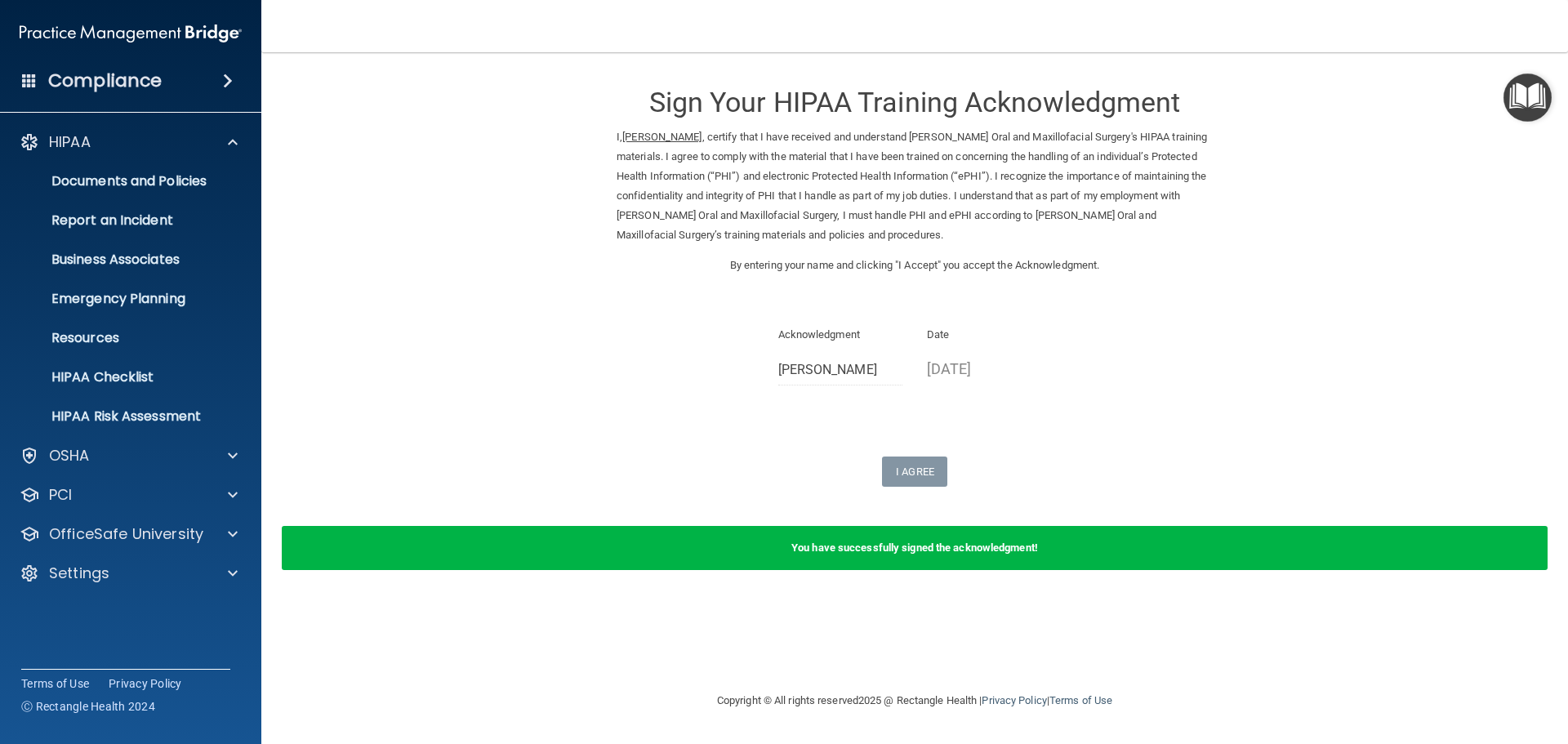
click at [232, 80] on span at bounding box center [228, 81] width 9 height 20
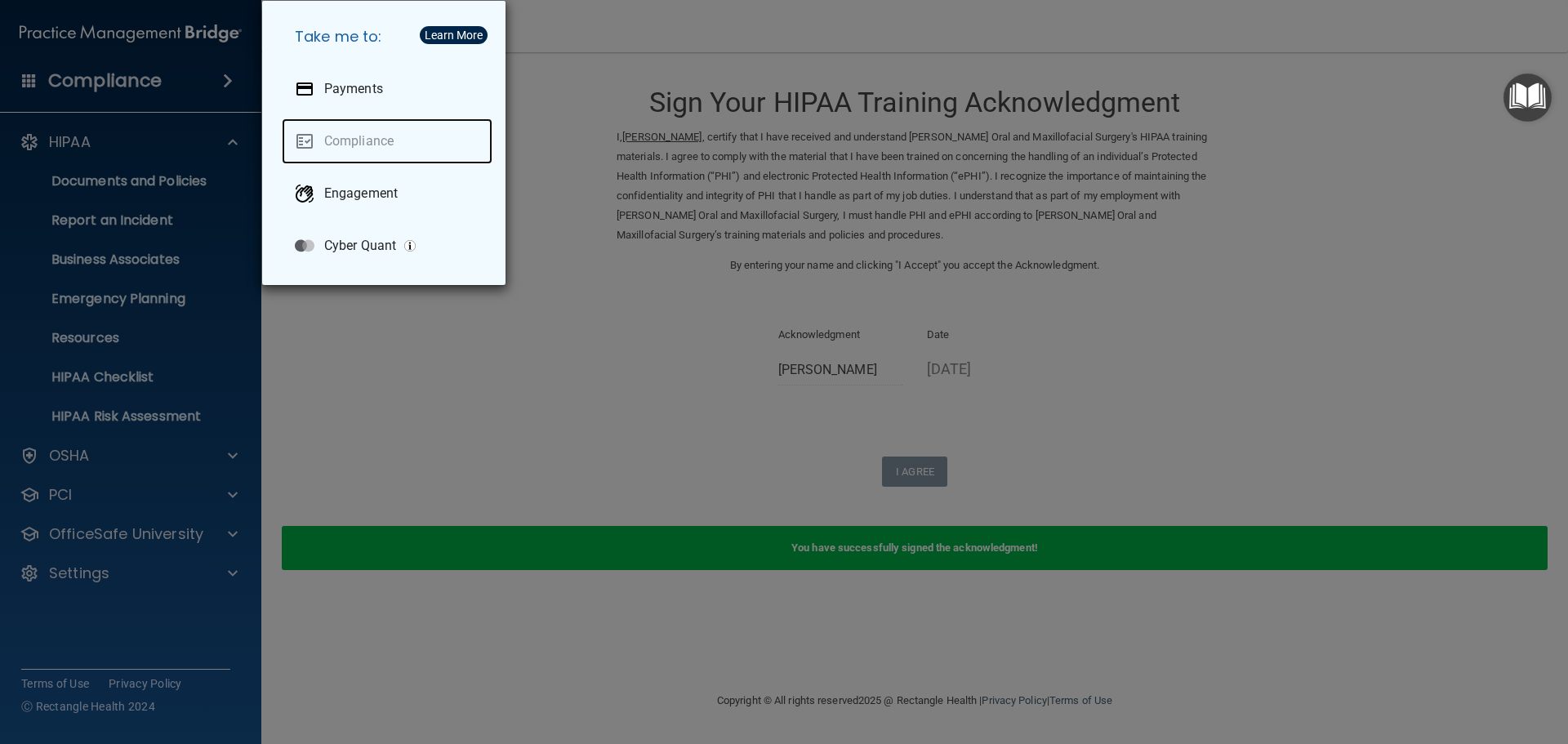
click at [345, 138] on link "Compliance" at bounding box center [387, 142] width 211 height 46
click at [308, 314] on div "Take me to: Payments Compliance Engagement Cyber Quant" at bounding box center [784, 372] width 1568 height 744
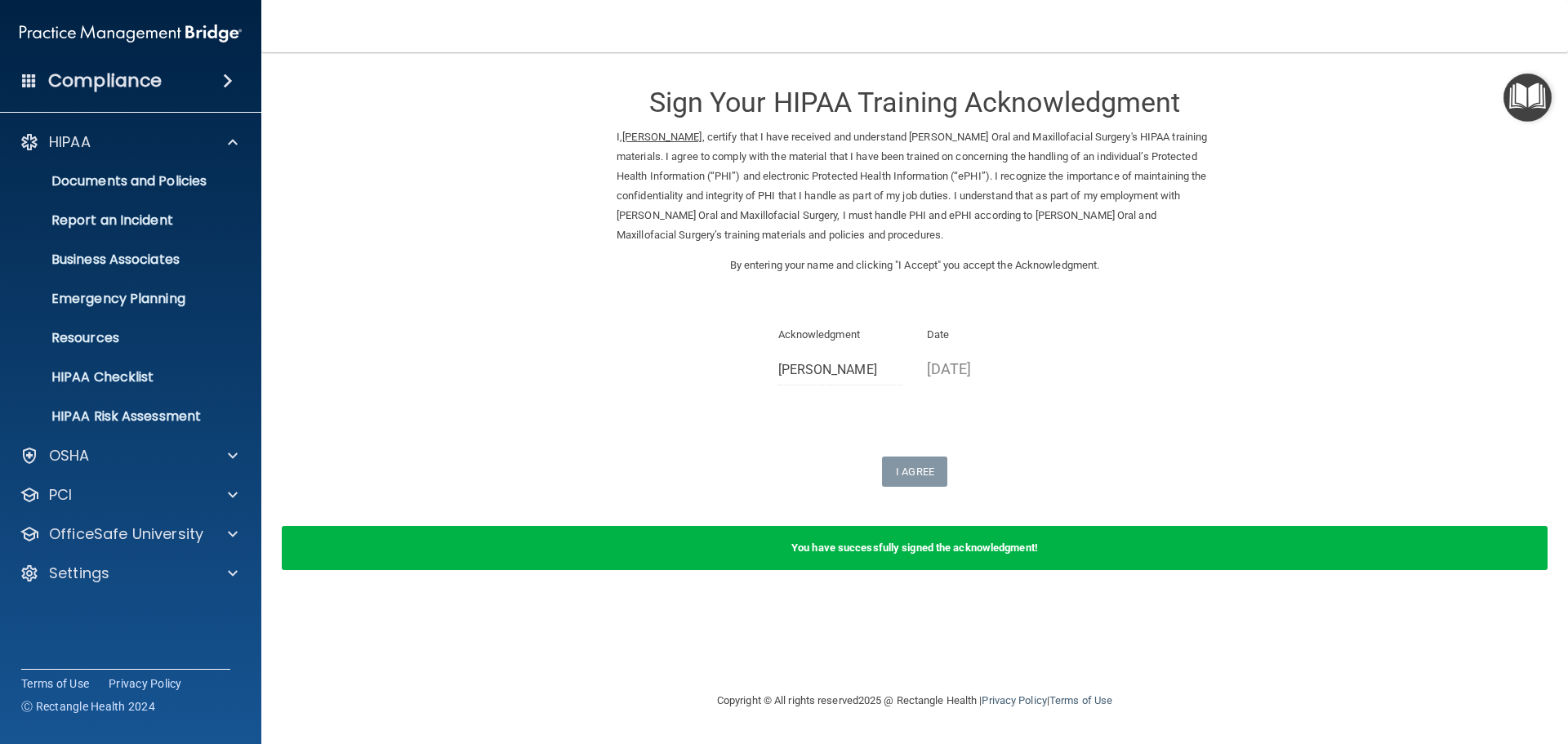
click at [953, 478] on div "I Agree" at bounding box center [915, 472] width 596 height 30
click at [1521, 95] on img "Open Resource Center" at bounding box center [1527, 97] width 48 height 48
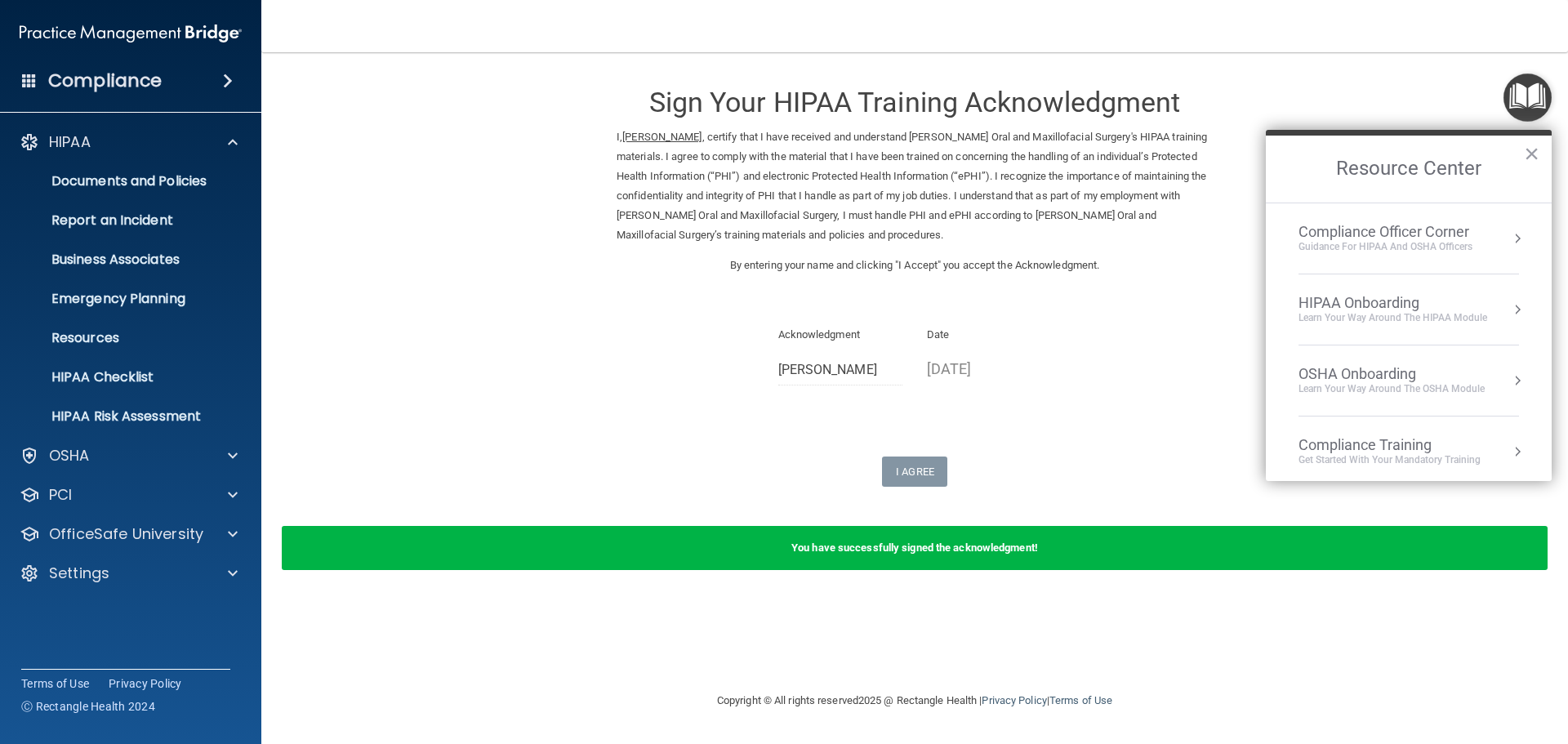
click at [1428, 444] on div "Compliance Training" at bounding box center [1389, 445] width 182 height 18
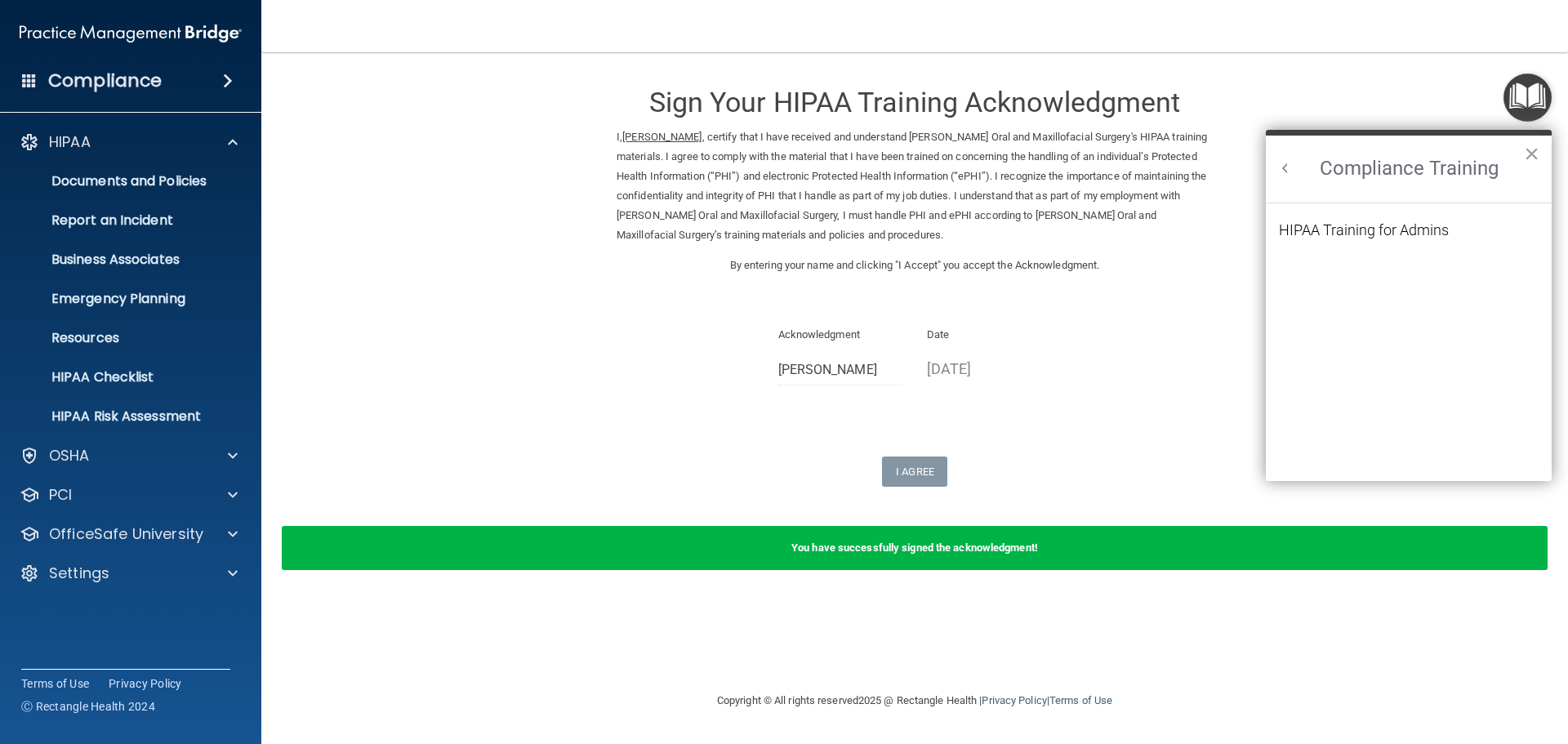
click at [1390, 227] on div "HIPAA Training for Admins" at bounding box center [1364, 230] width 170 height 14
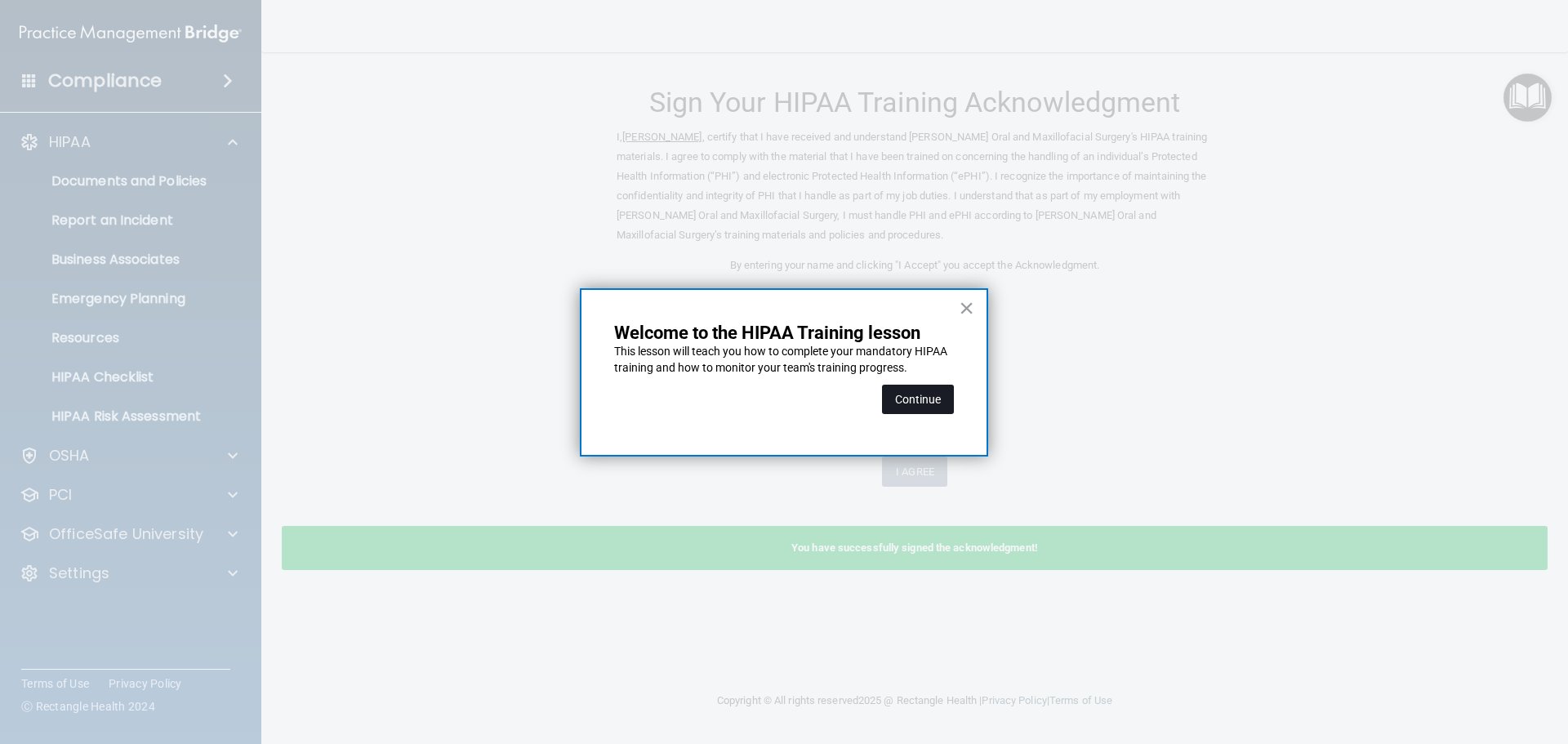
click at [913, 403] on button "Continue" at bounding box center [918, 399] width 72 height 29
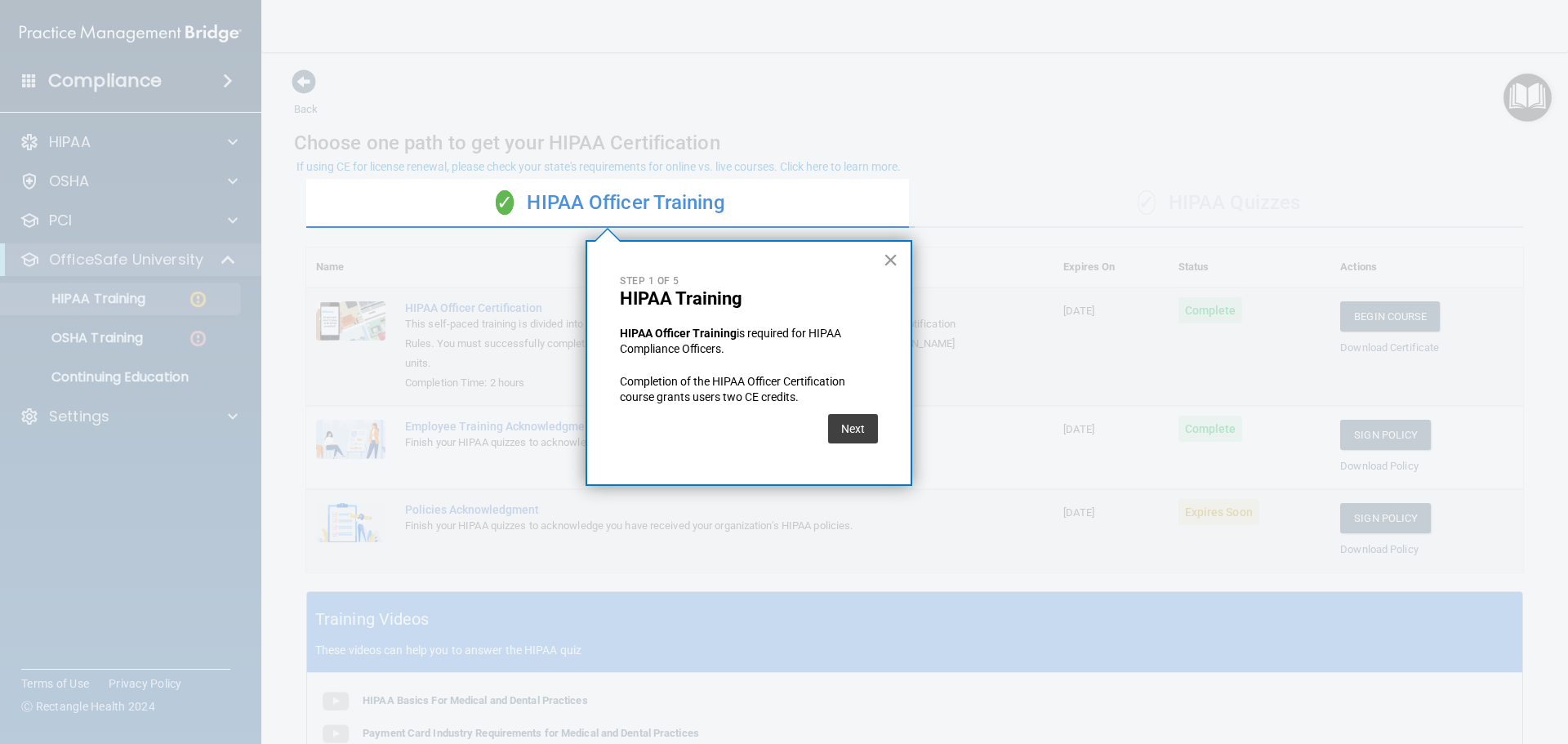
click at [887, 261] on button "×" at bounding box center [891, 260] width 15 height 27
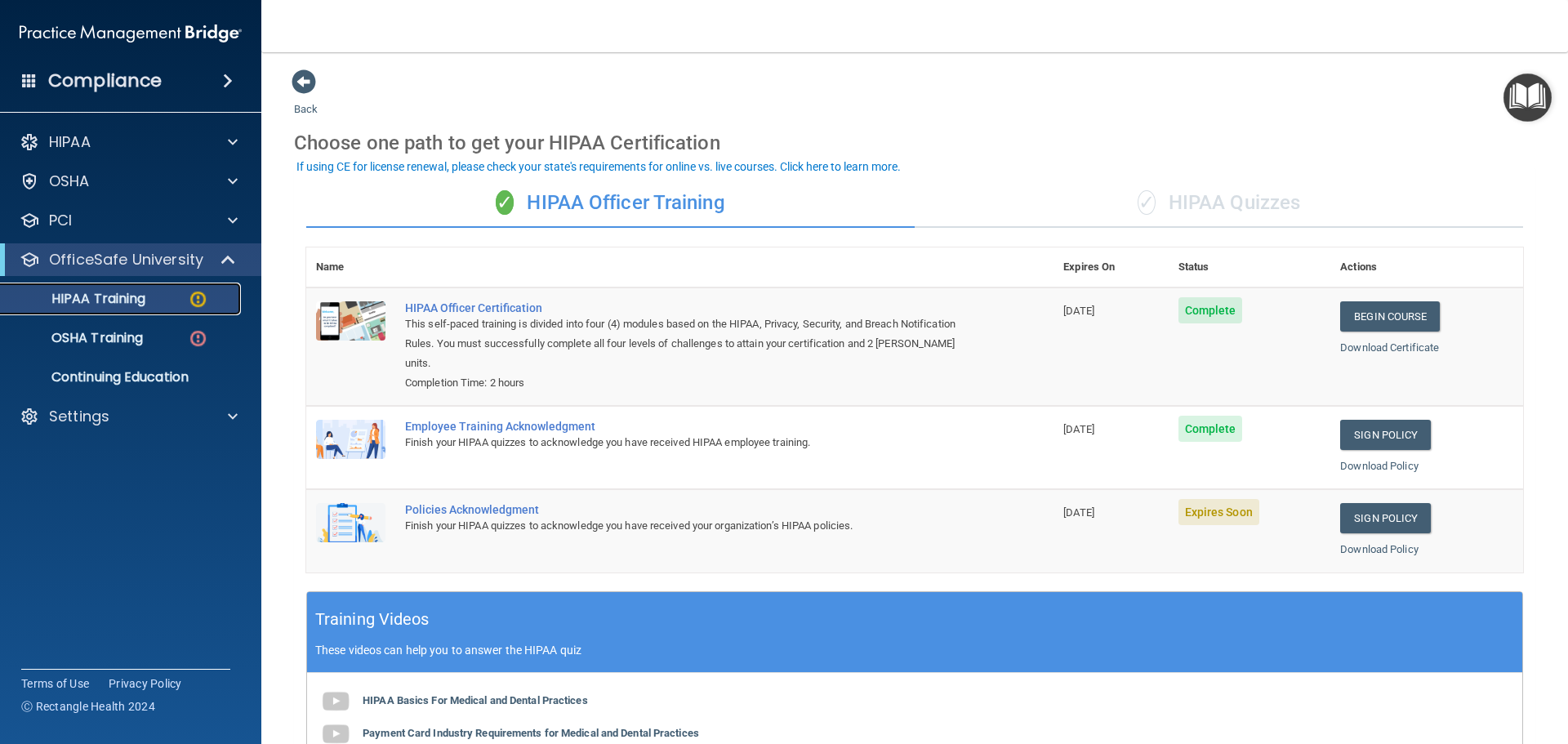
click at [200, 296] on img at bounding box center [198, 298] width 20 height 20
click at [1362, 522] on link "Sign Policy" at bounding box center [1385, 519] width 90 height 30
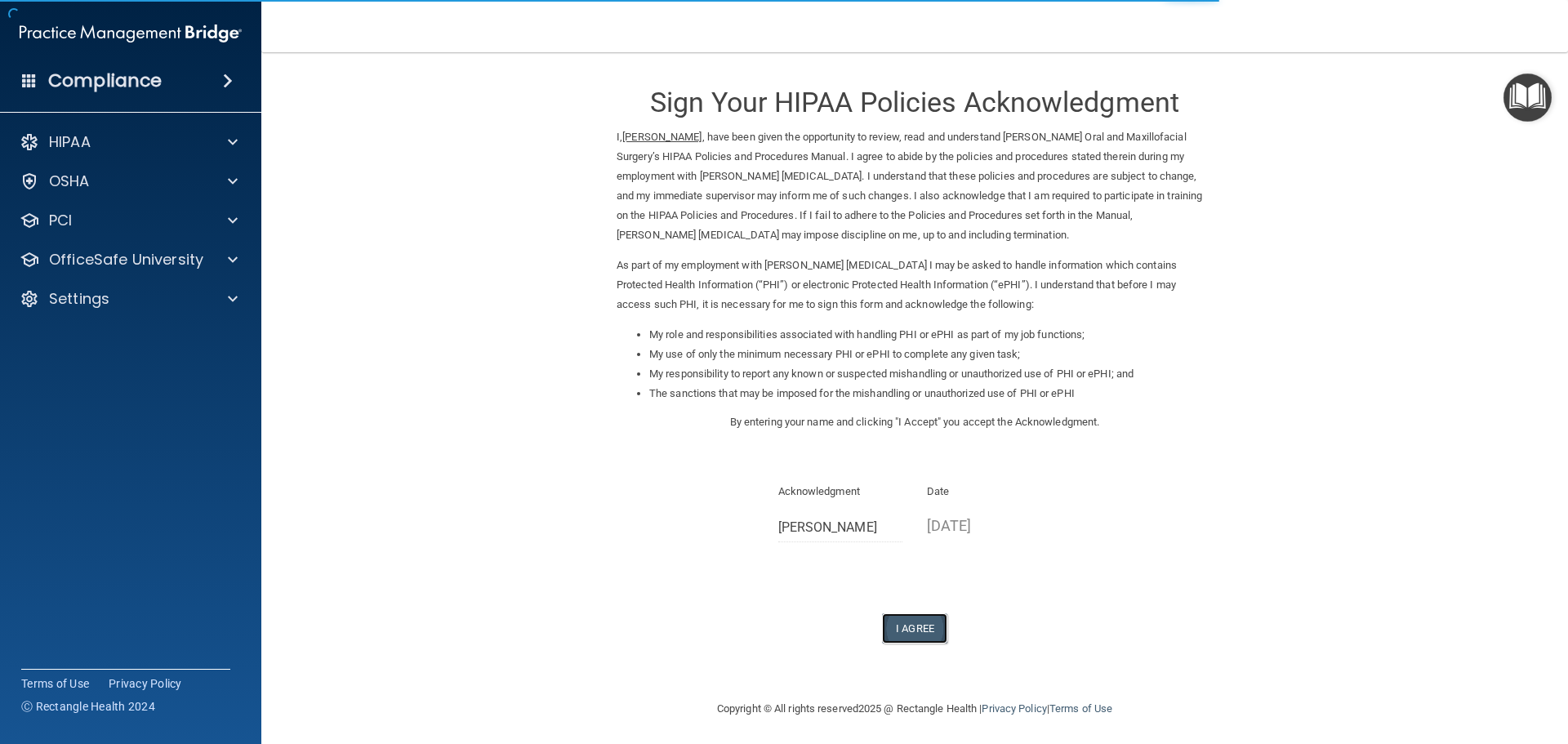
click at [906, 630] on button "I Agree" at bounding box center [915, 629] width 66 height 30
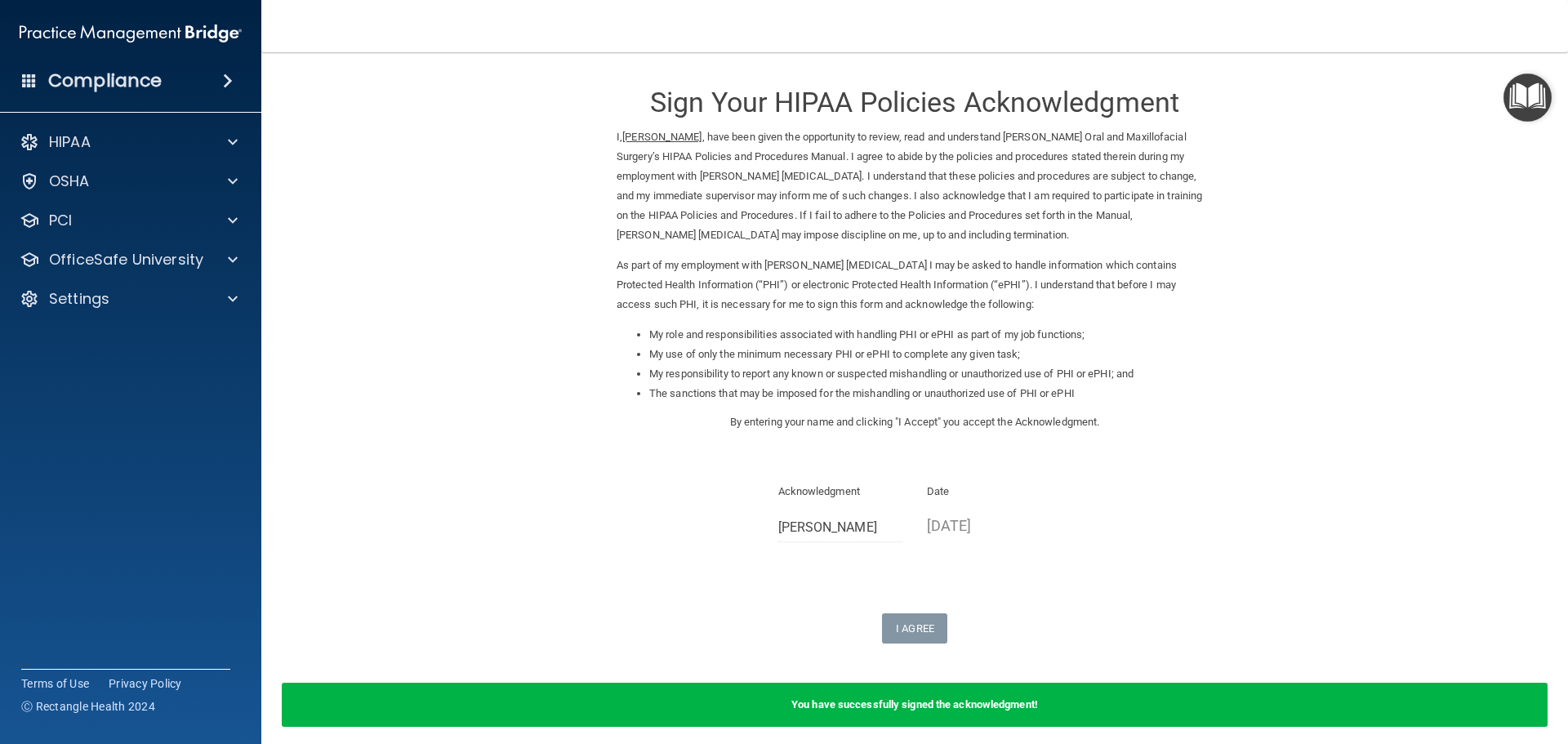
click at [228, 85] on span at bounding box center [228, 81] width 9 height 20
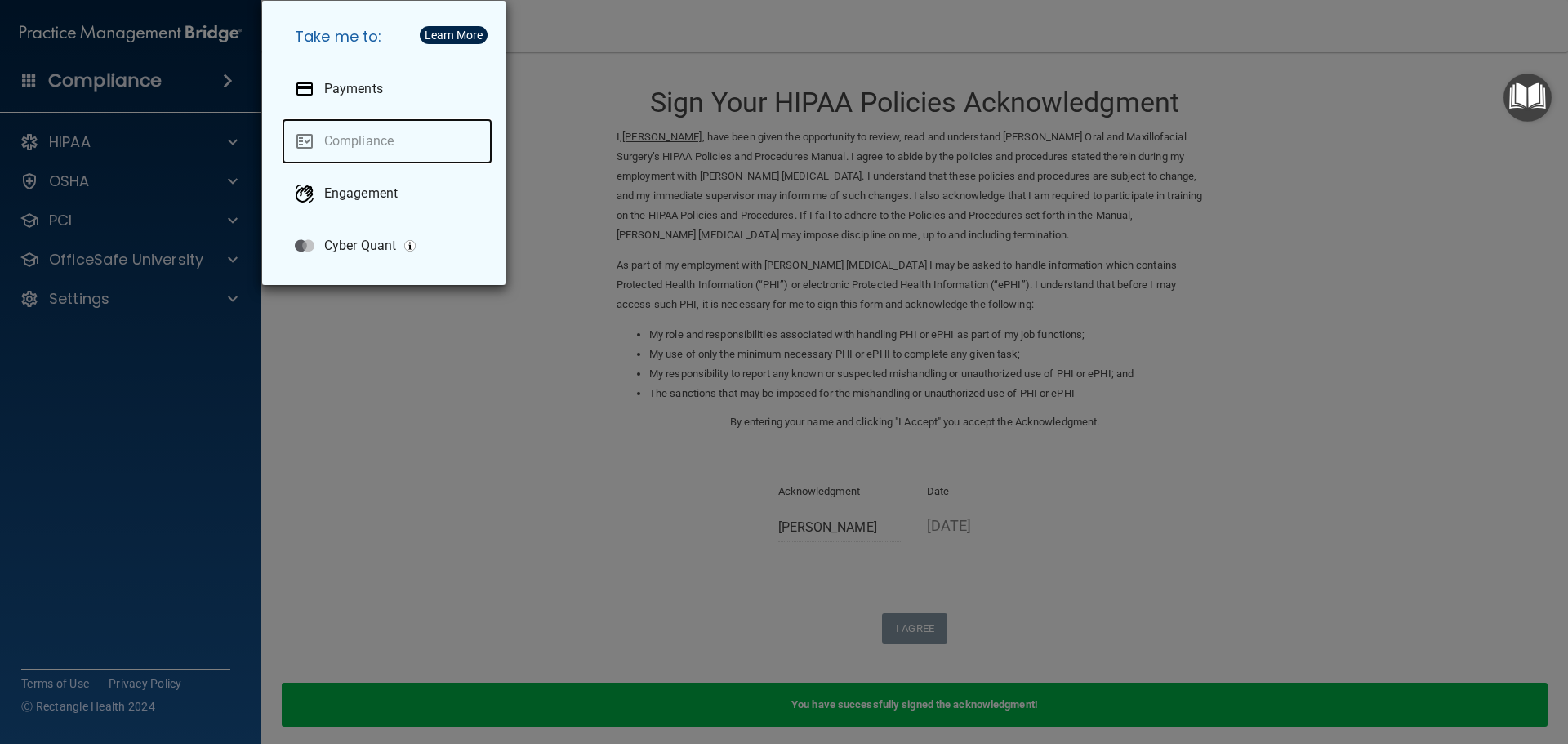
click at [354, 138] on link "Compliance" at bounding box center [387, 142] width 211 height 46
click at [353, 138] on link "Compliance" at bounding box center [387, 142] width 211 height 46
click at [137, 85] on div "Take me to: Payments Compliance Engagement Cyber Quant" at bounding box center [784, 372] width 1568 height 744
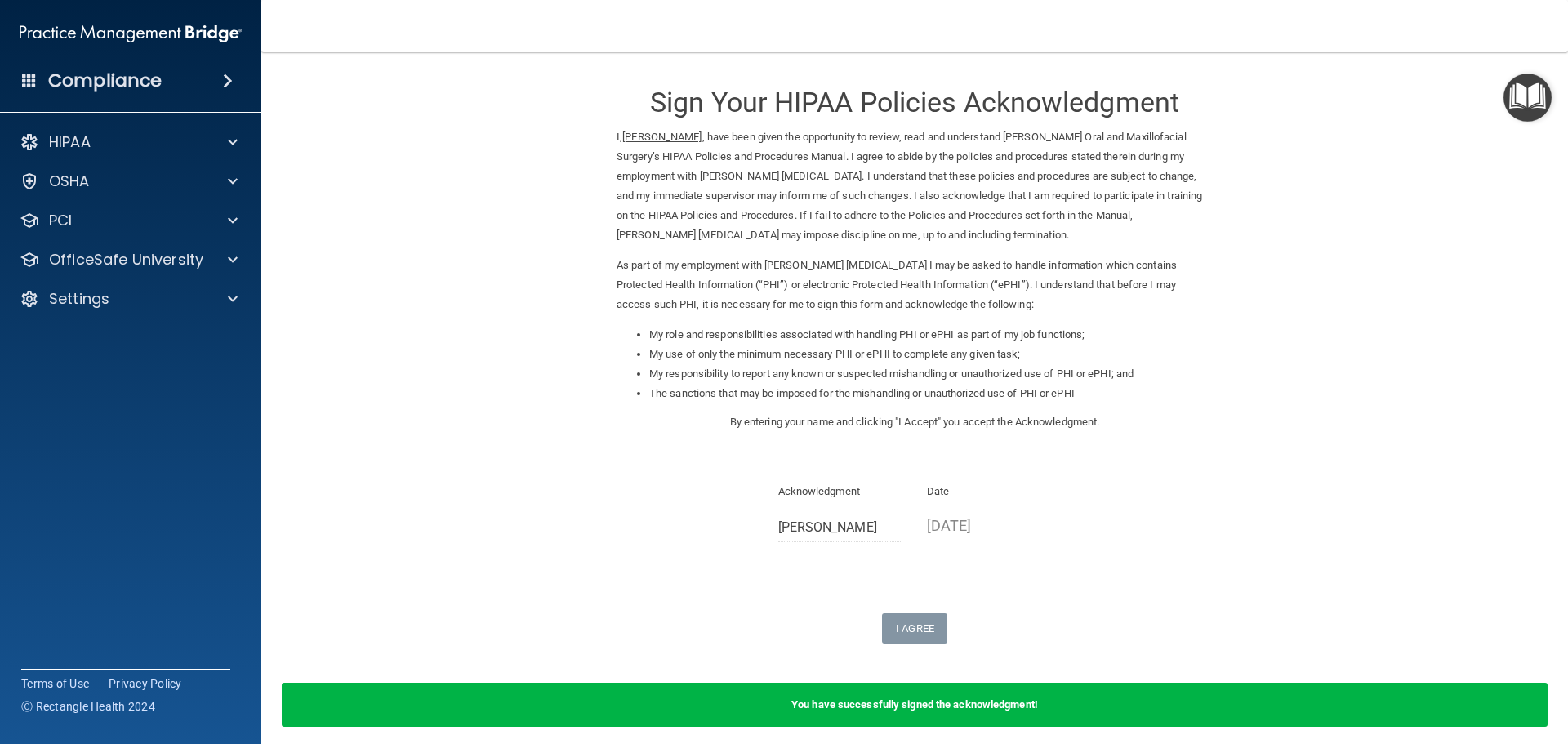
click at [225, 81] on span at bounding box center [228, 81] width 9 height 20
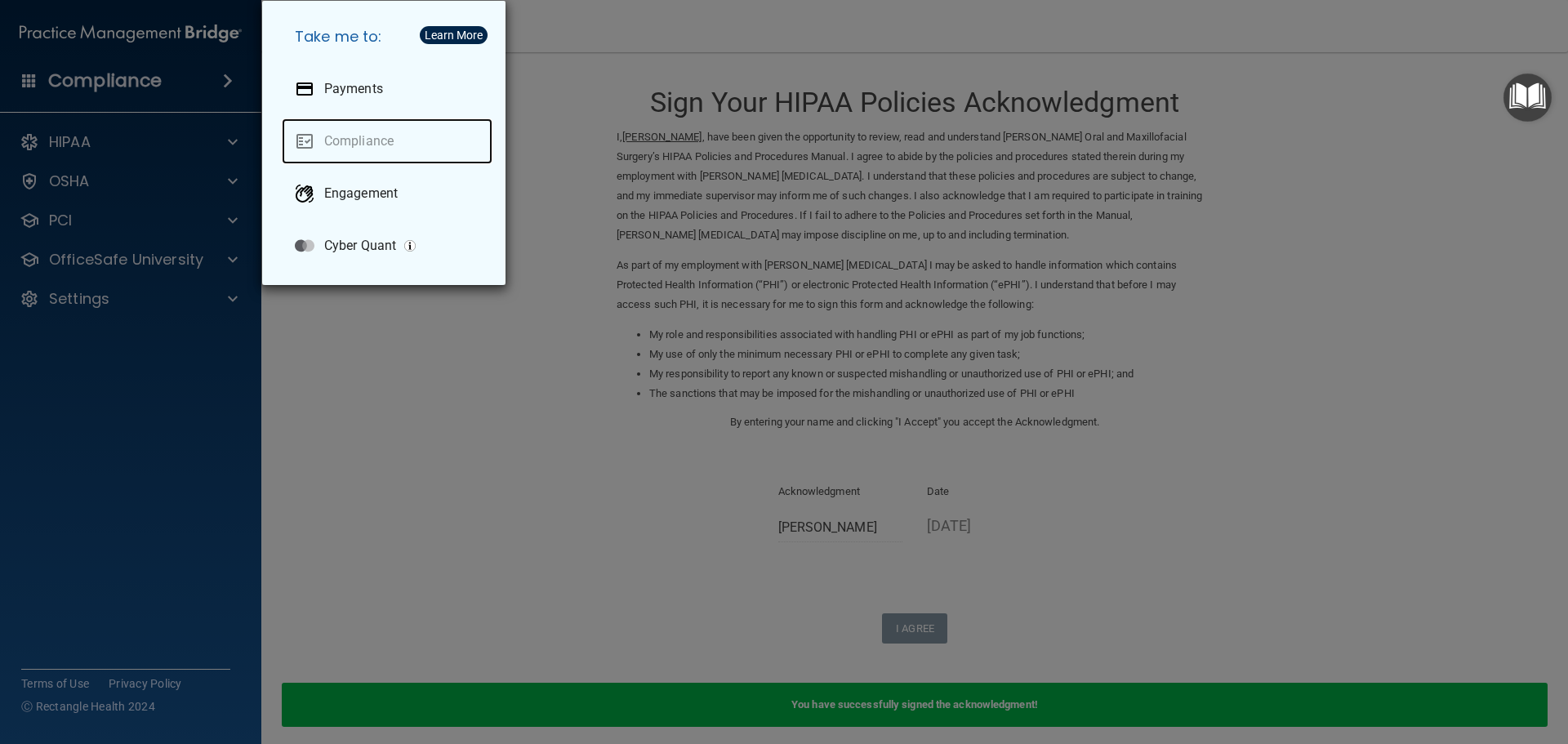
click at [366, 142] on link "Compliance" at bounding box center [387, 142] width 211 height 46
click at [232, 141] on div "Take me to: Payments Compliance Engagement Cyber Quant" at bounding box center [784, 372] width 1568 height 744
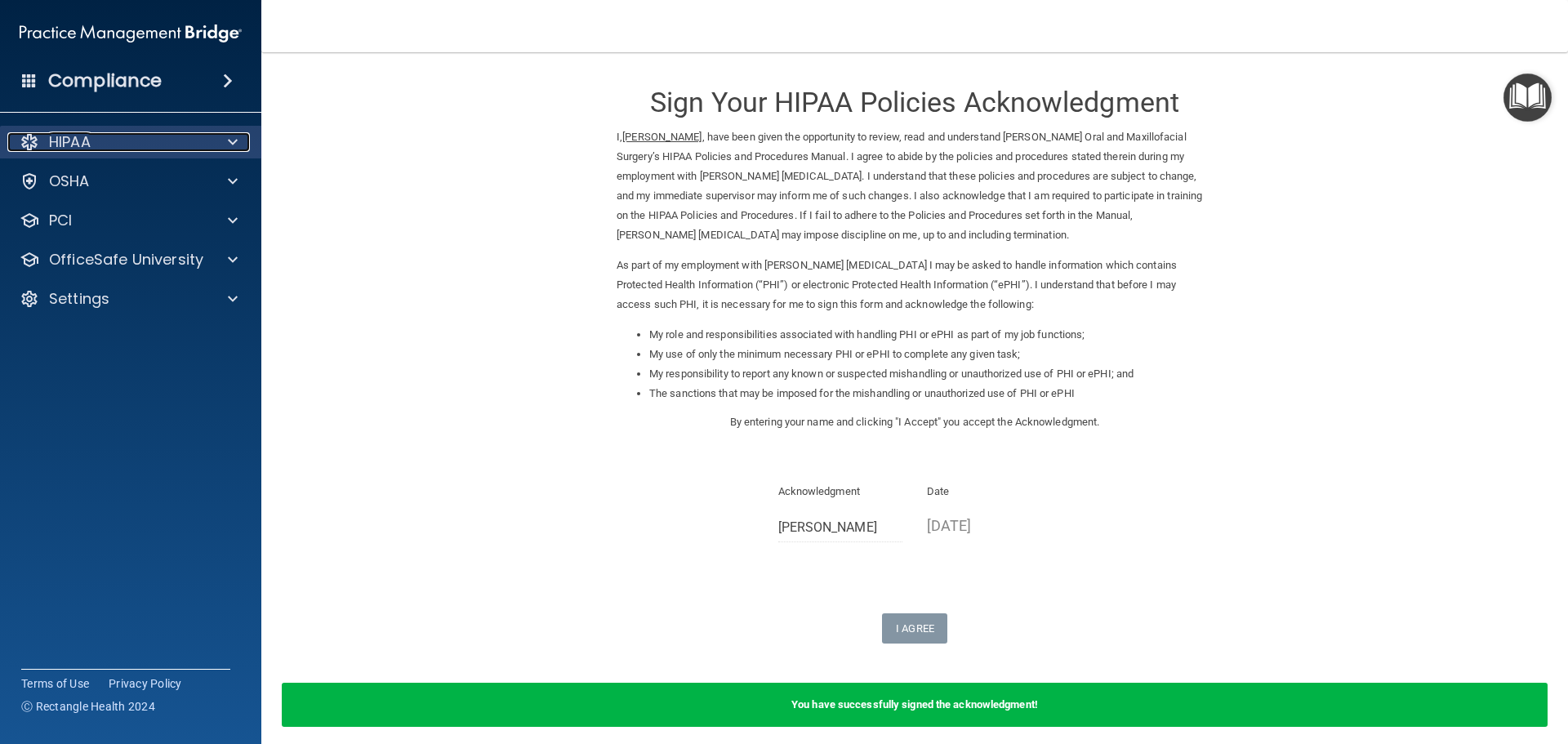
click at [236, 142] on span at bounding box center [233, 142] width 9 height 20
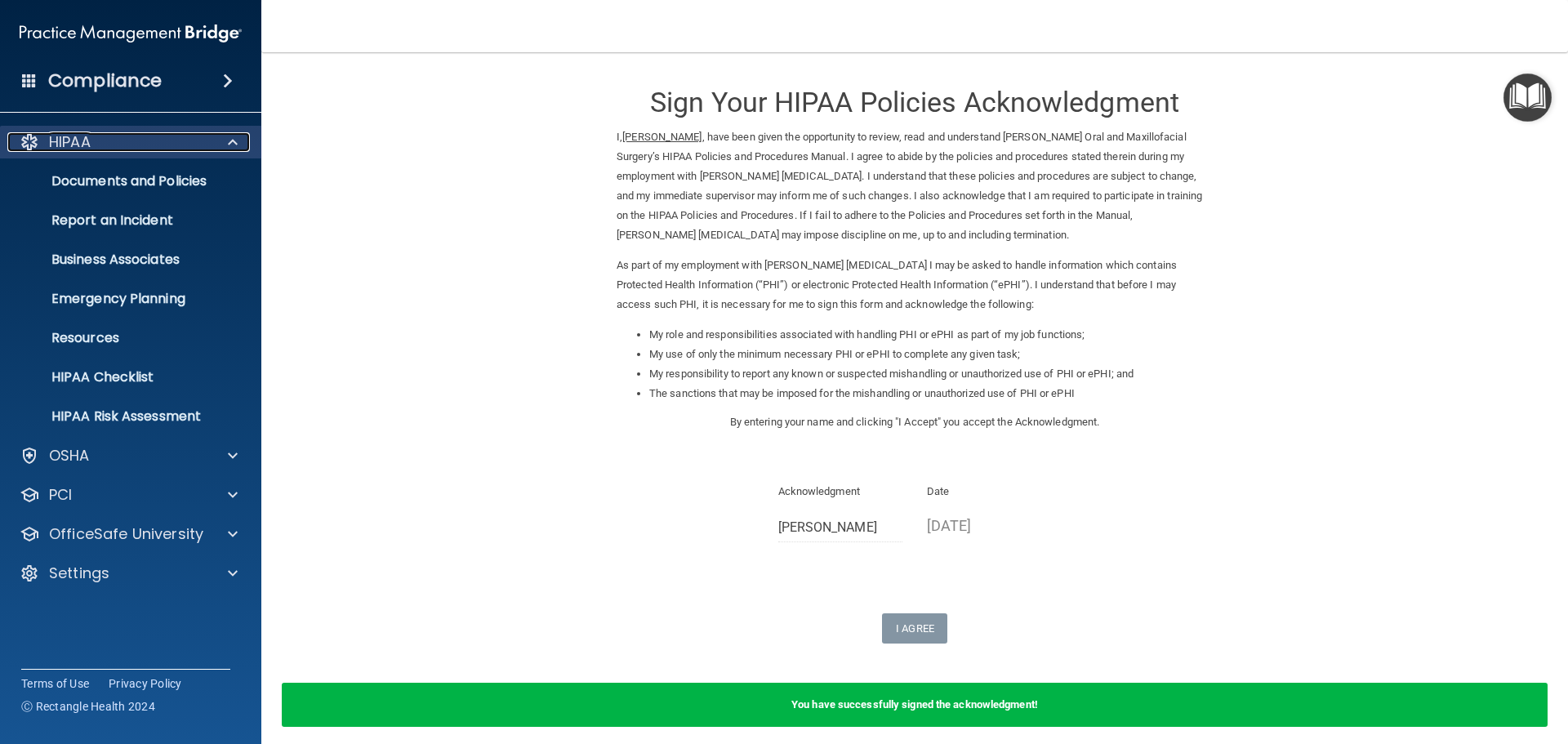
click at [236, 142] on span at bounding box center [233, 142] width 9 height 20
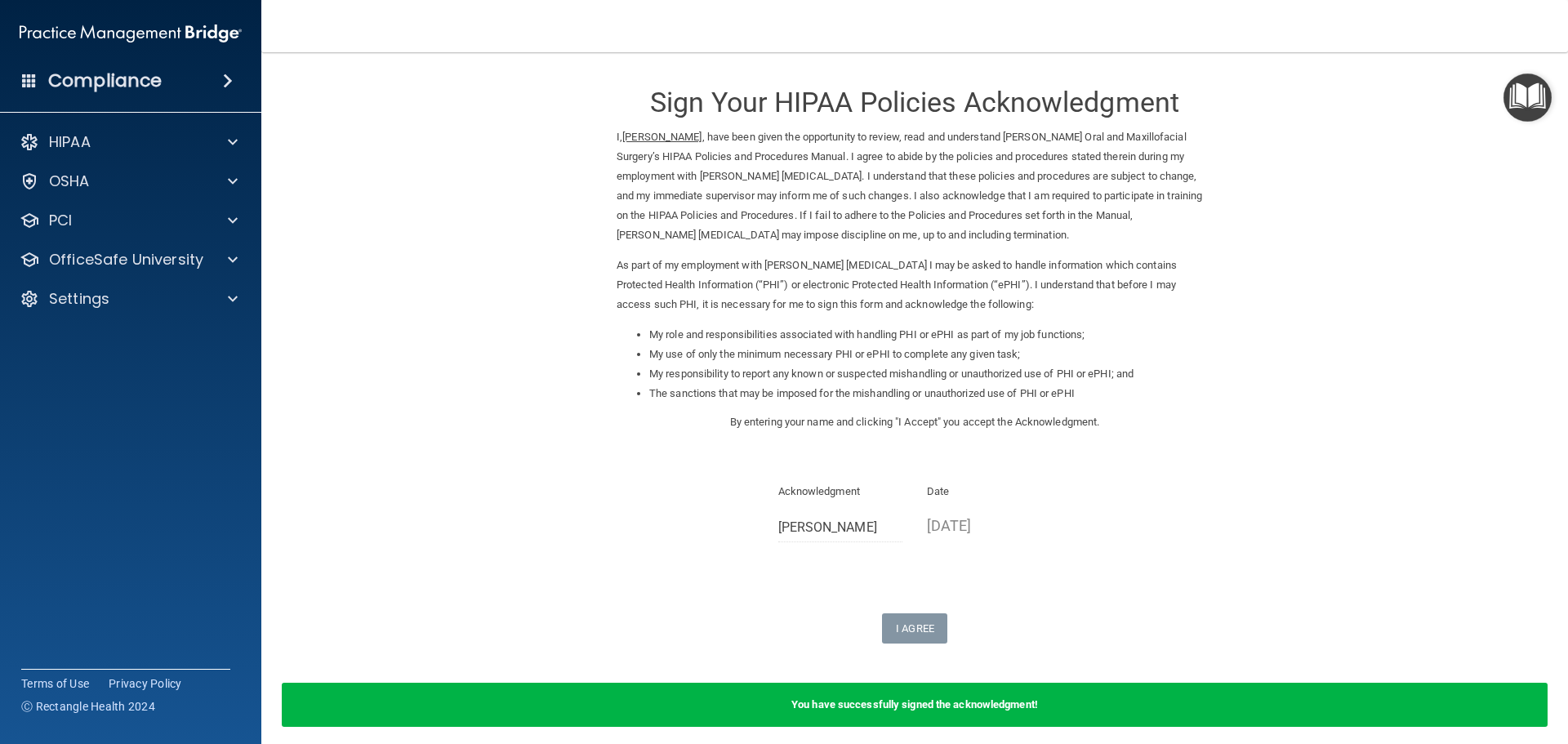
click at [230, 80] on span at bounding box center [228, 81] width 9 height 20
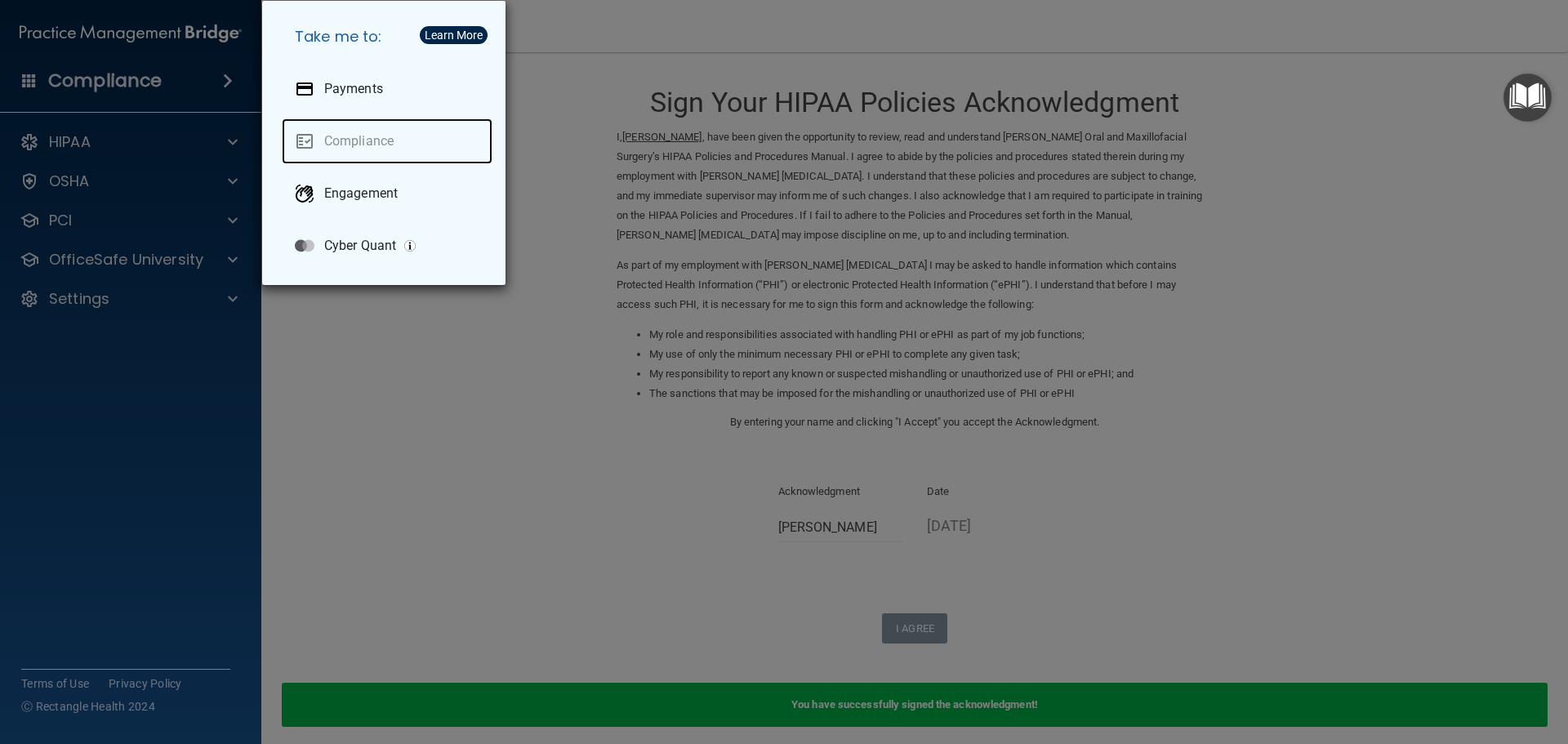
click at [352, 141] on link "Compliance" at bounding box center [387, 142] width 211 height 46
click at [1535, 90] on img "Open Resource Center" at bounding box center [1527, 97] width 48 height 48
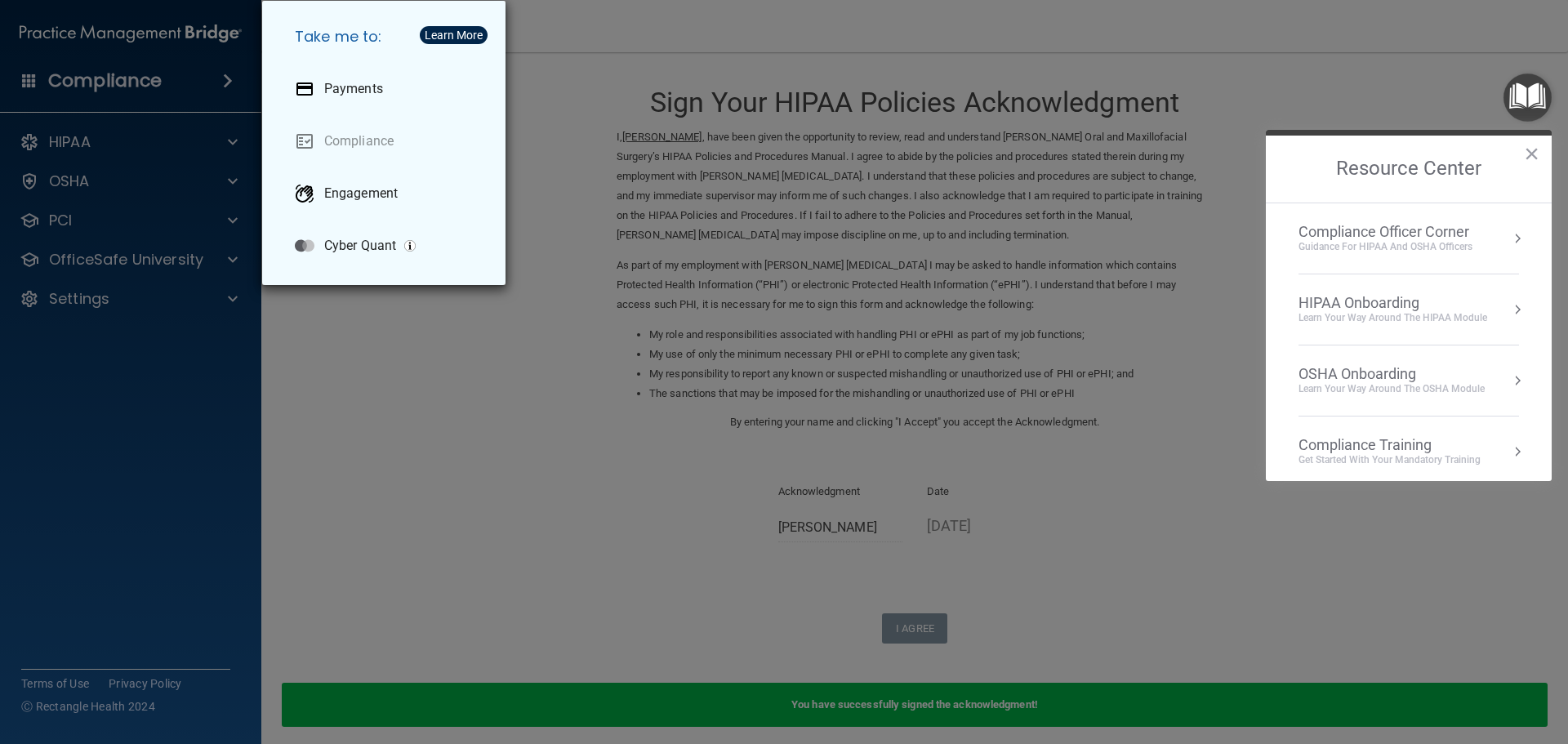
click at [1420, 448] on div "Compliance Training" at bounding box center [1389, 445] width 182 height 18
click at [1372, 236] on div "HIPAA Training for Admins" at bounding box center [1364, 230] width 170 height 14
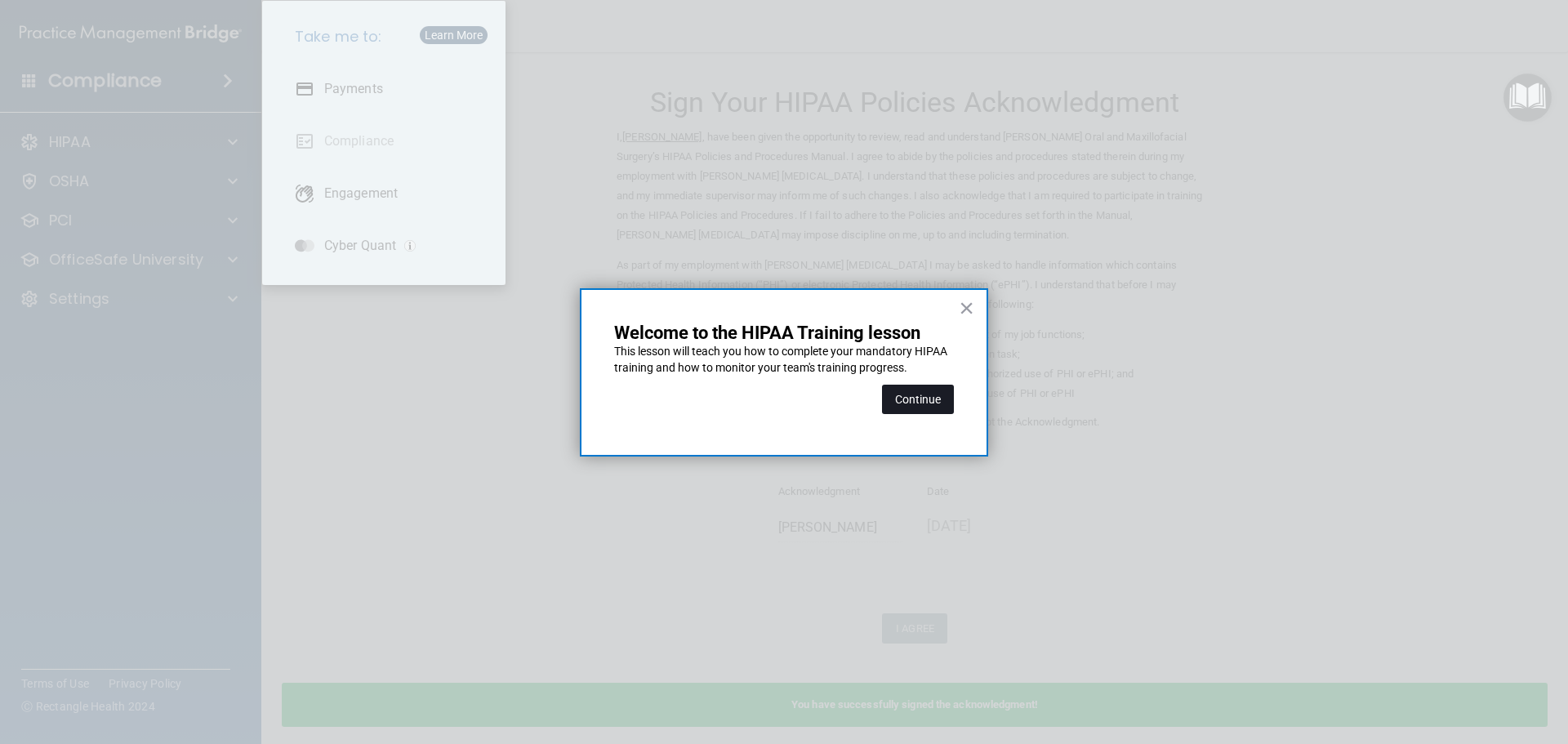
click at [915, 408] on button "Continue" at bounding box center [918, 399] width 72 height 29
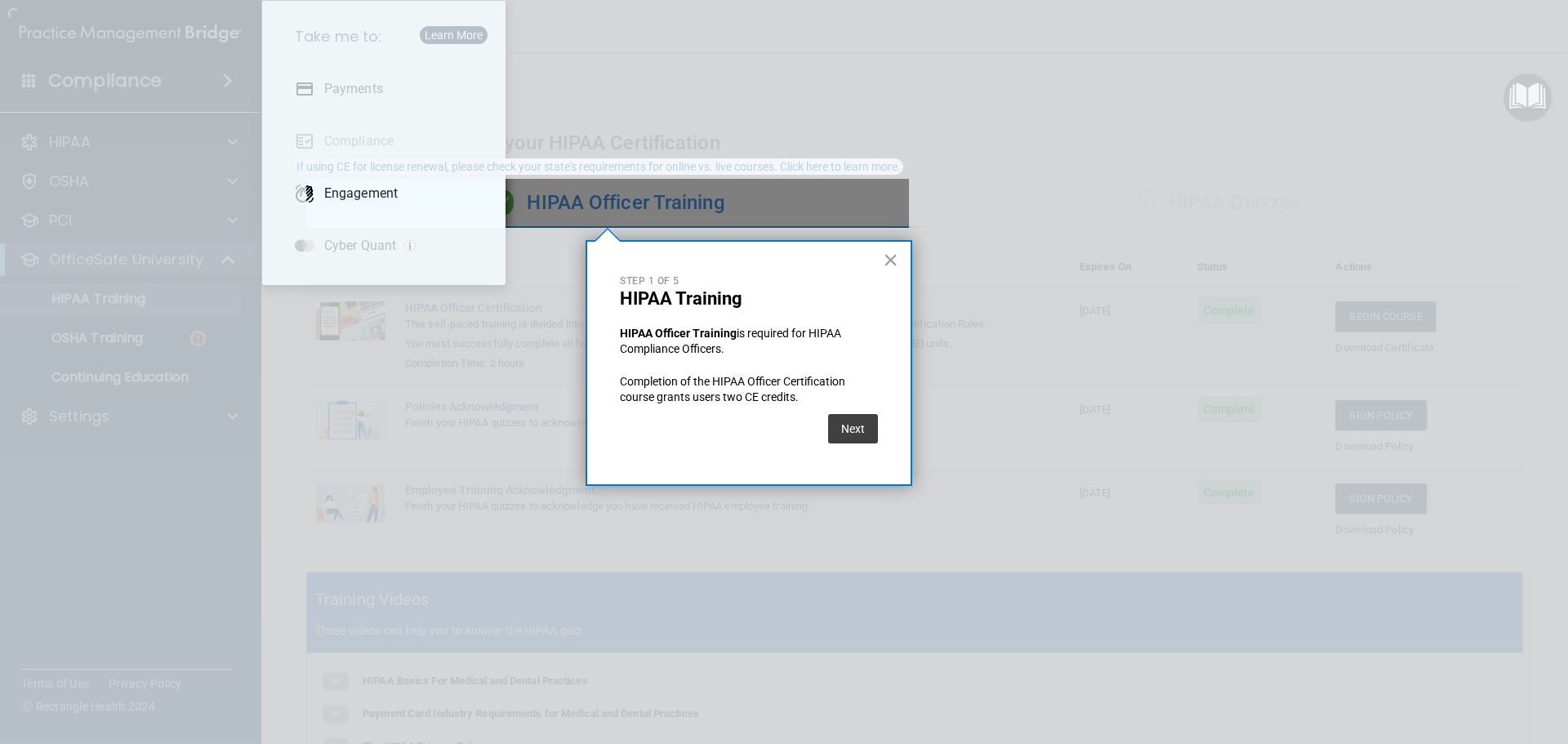
click at [123, 334] on div at bounding box center [153, 372] width 306 height 744
click at [848, 433] on button "Next" at bounding box center [853, 429] width 49 height 29
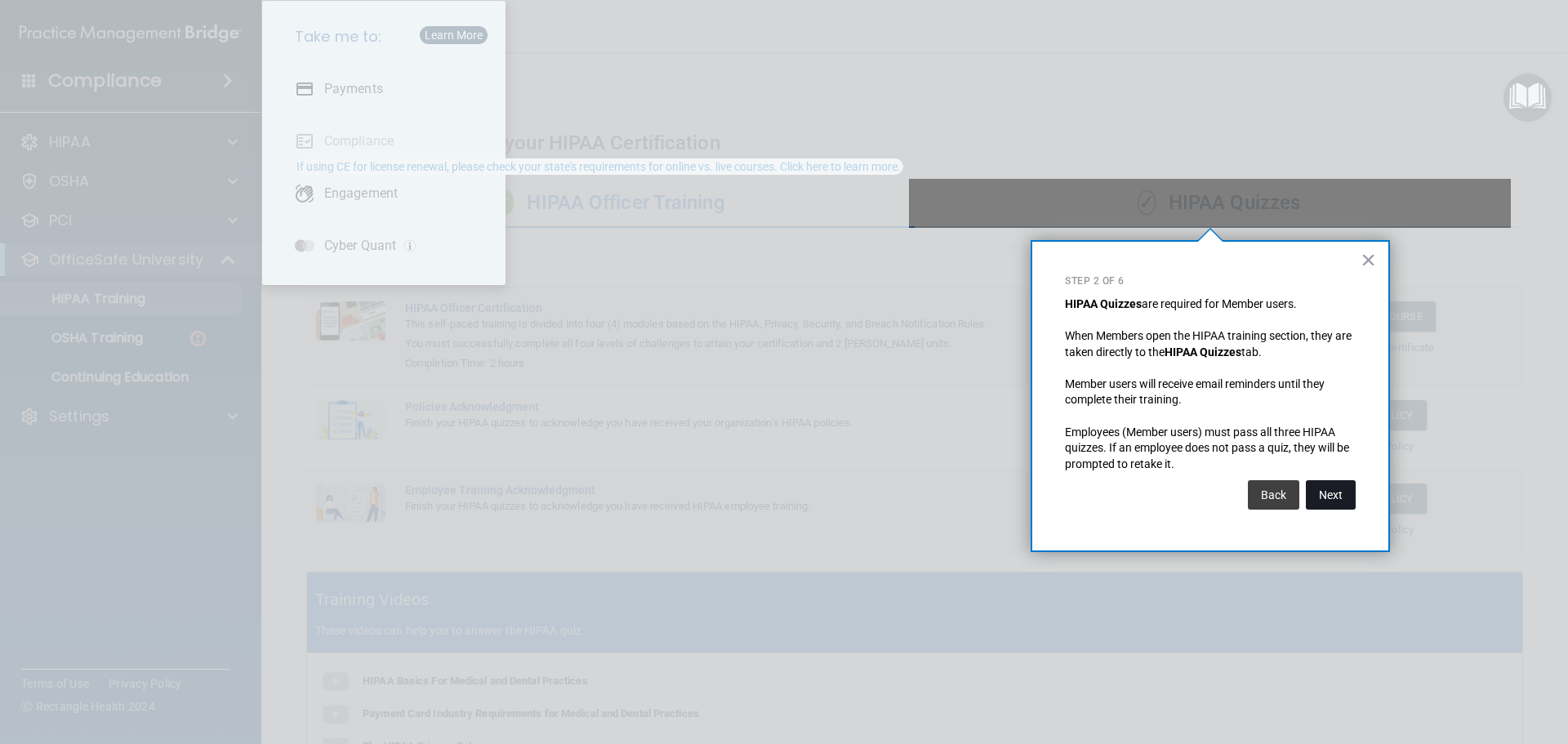
click at [1327, 495] on button "Next" at bounding box center [1331, 495] width 49 height 29
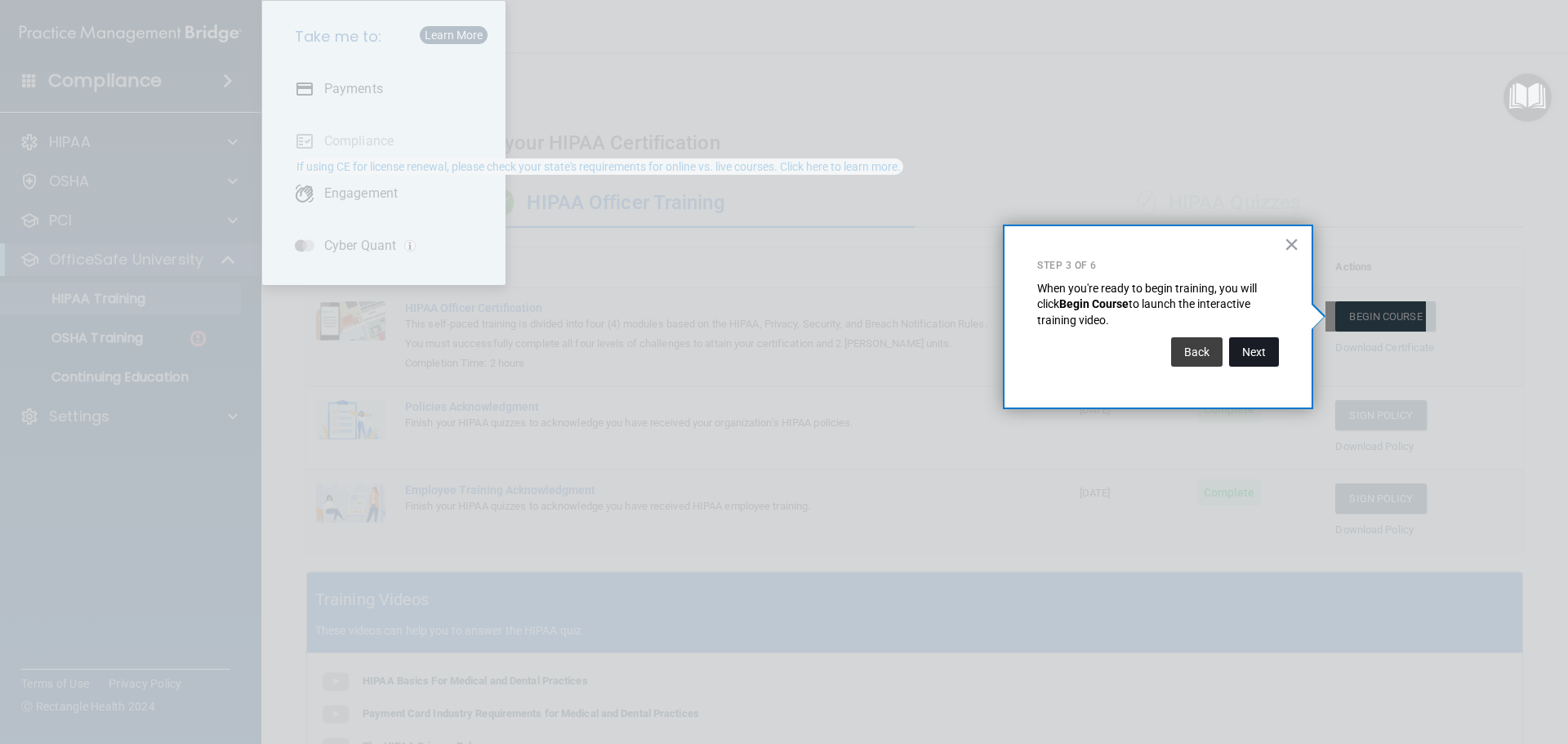
click at [1257, 352] on button "Next" at bounding box center [1254, 352] width 49 height 29
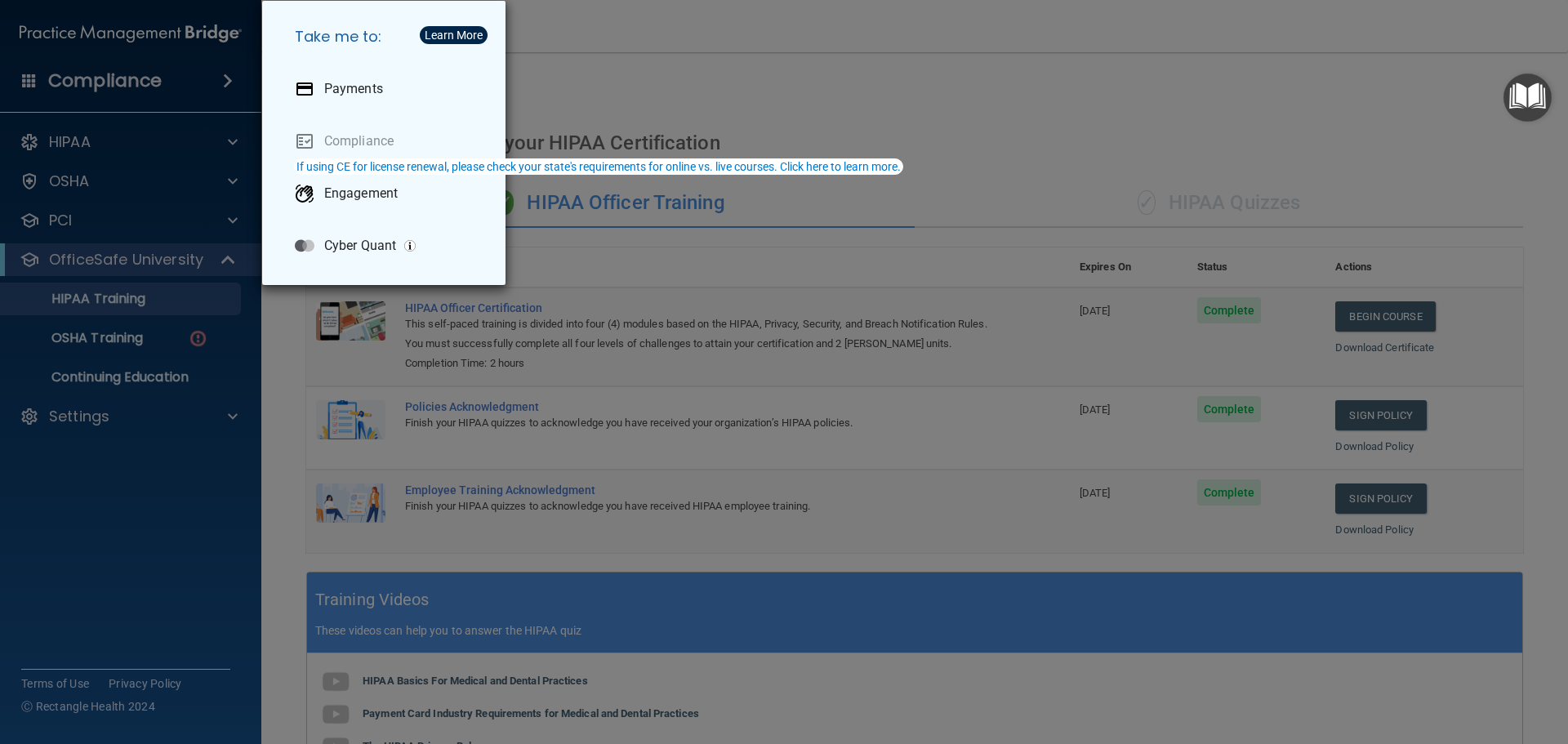
click at [114, 336] on div "Take me to: Payments Compliance Engagement Cyber Quant" at bounding box center [784, 372] width 1568 height 744
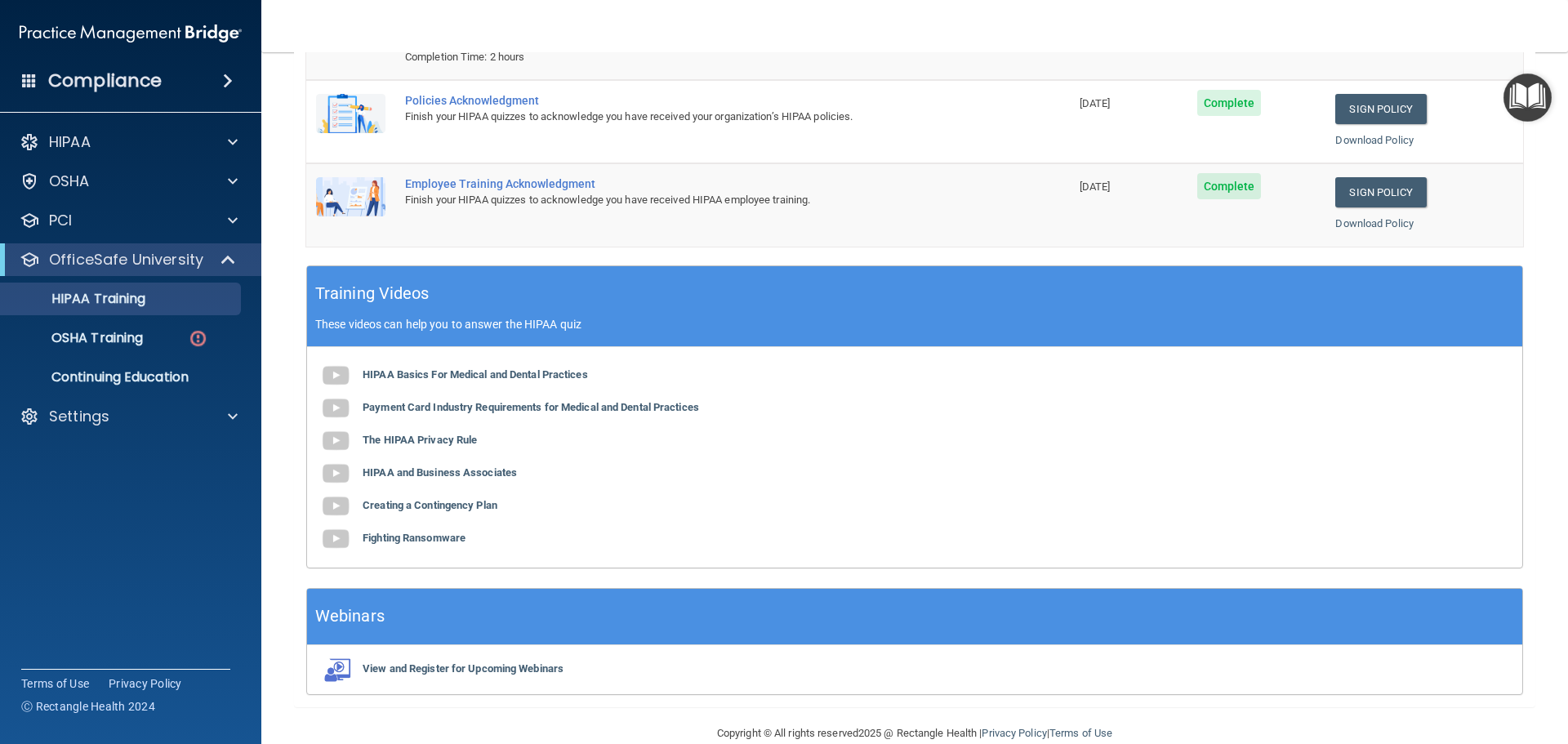
scroll to position [335, 0]
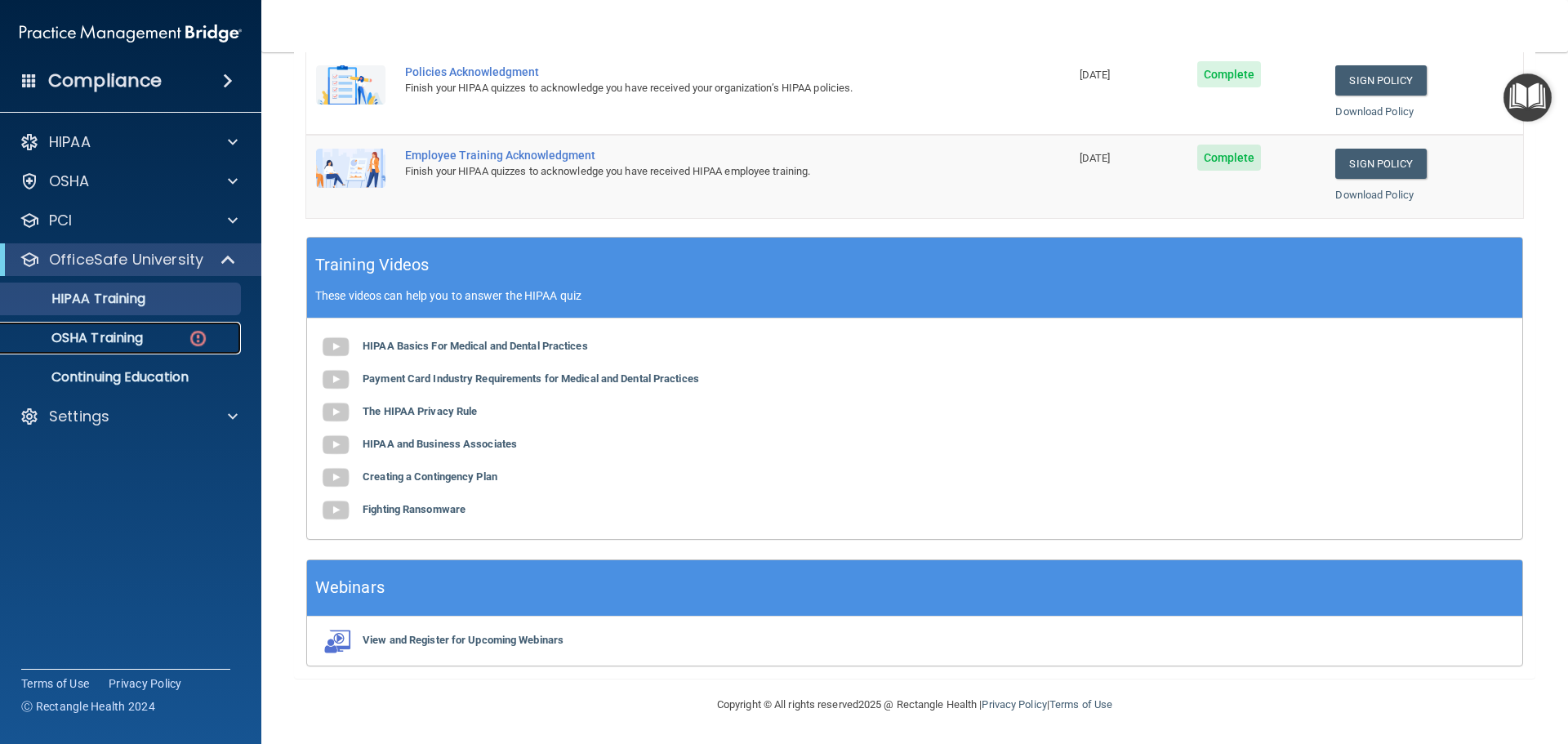
click at [123, 340] on p "OSHA Training" at bounding box center [76, 337] width 132 height 16
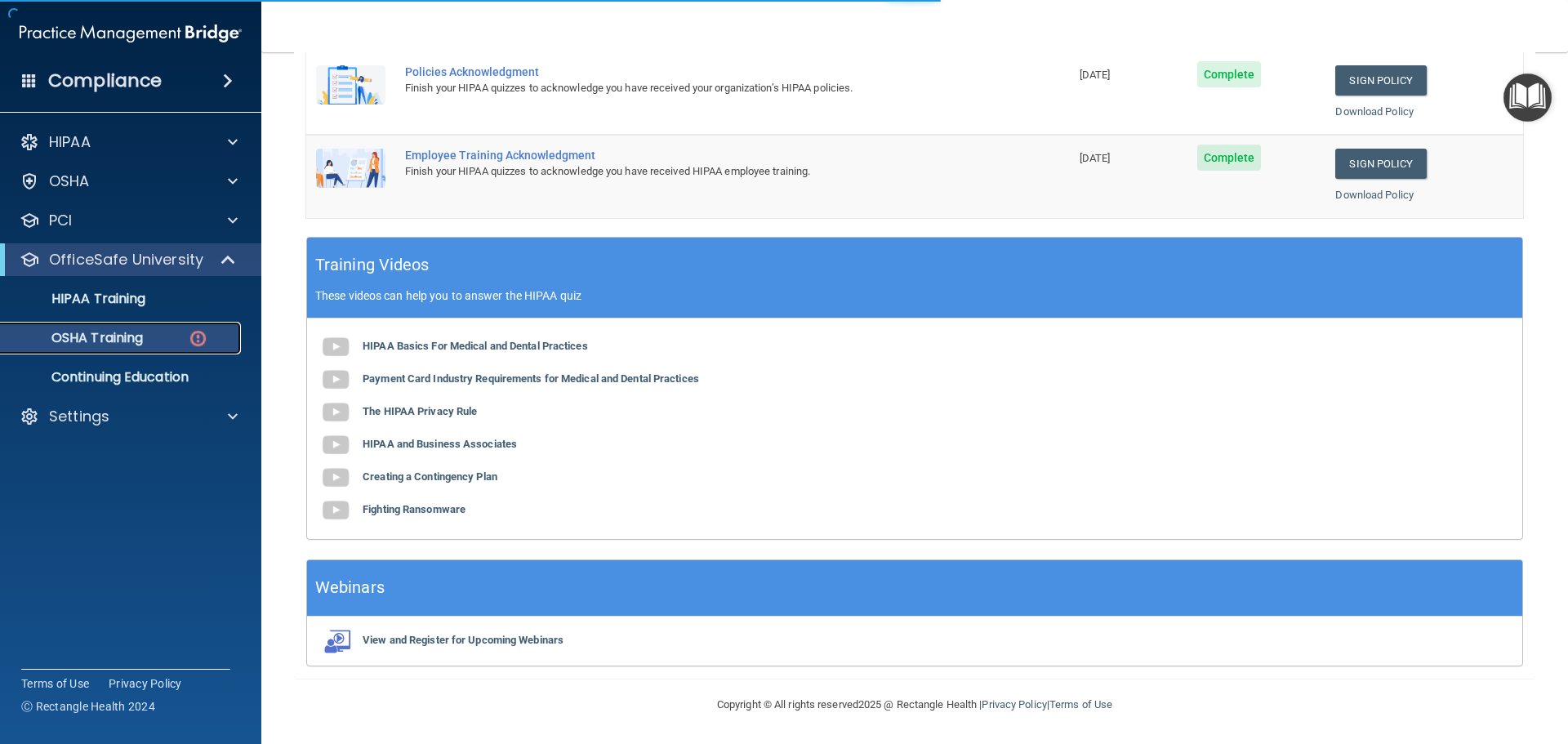
click at [183, 334] on div "OSHA Training" at bounding box center [122, 337] width 223 height 16
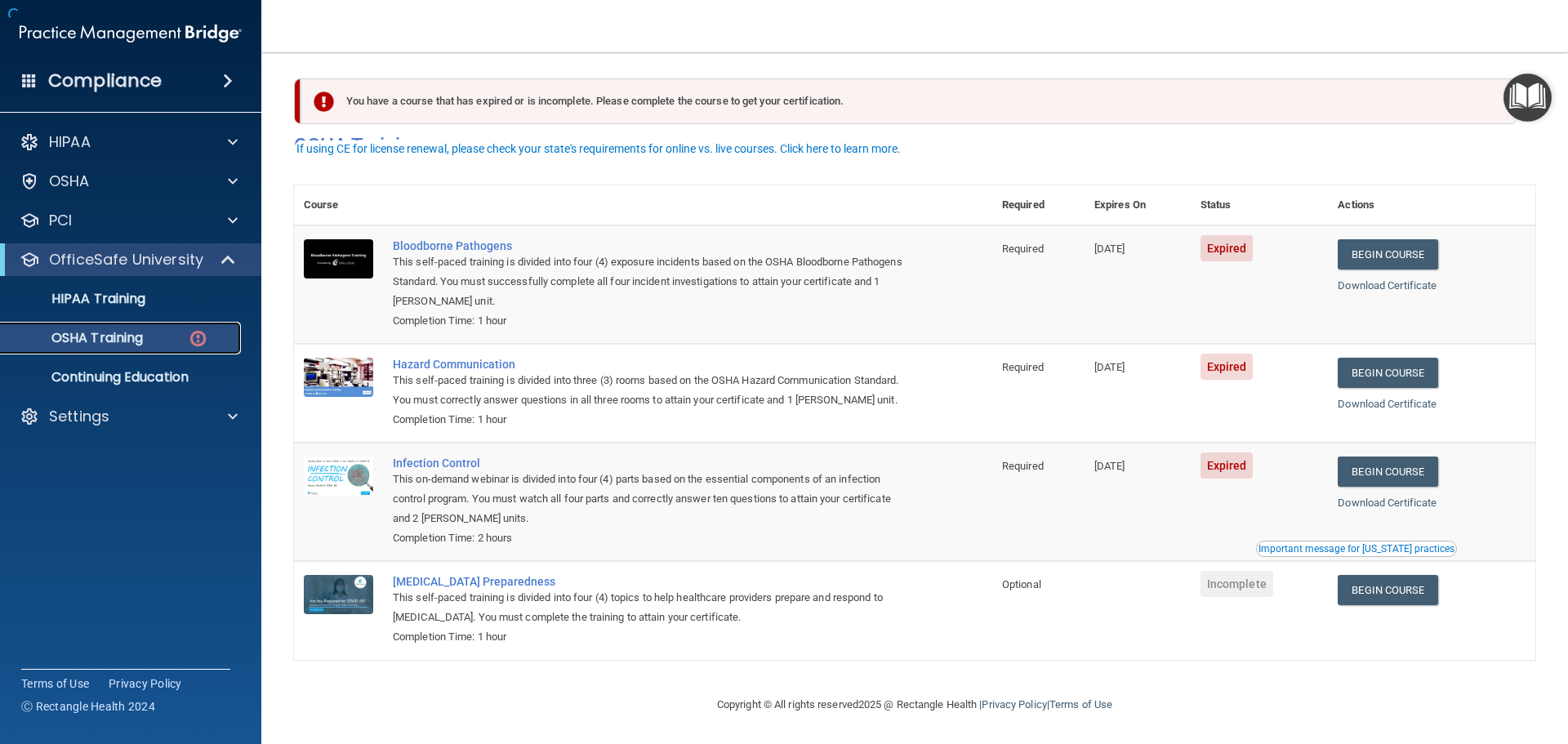
scroll to position [27, 0]
click at [1395, 239] on link "Begin Course" at bounding box center [1387, 255] width 100 height 30
click at [233, 193] on div "OSHA" at bounding box center [131, 181] width 262 height 32
click at [236, 183] on span at bounding box center [233, 181] width 9 height 20
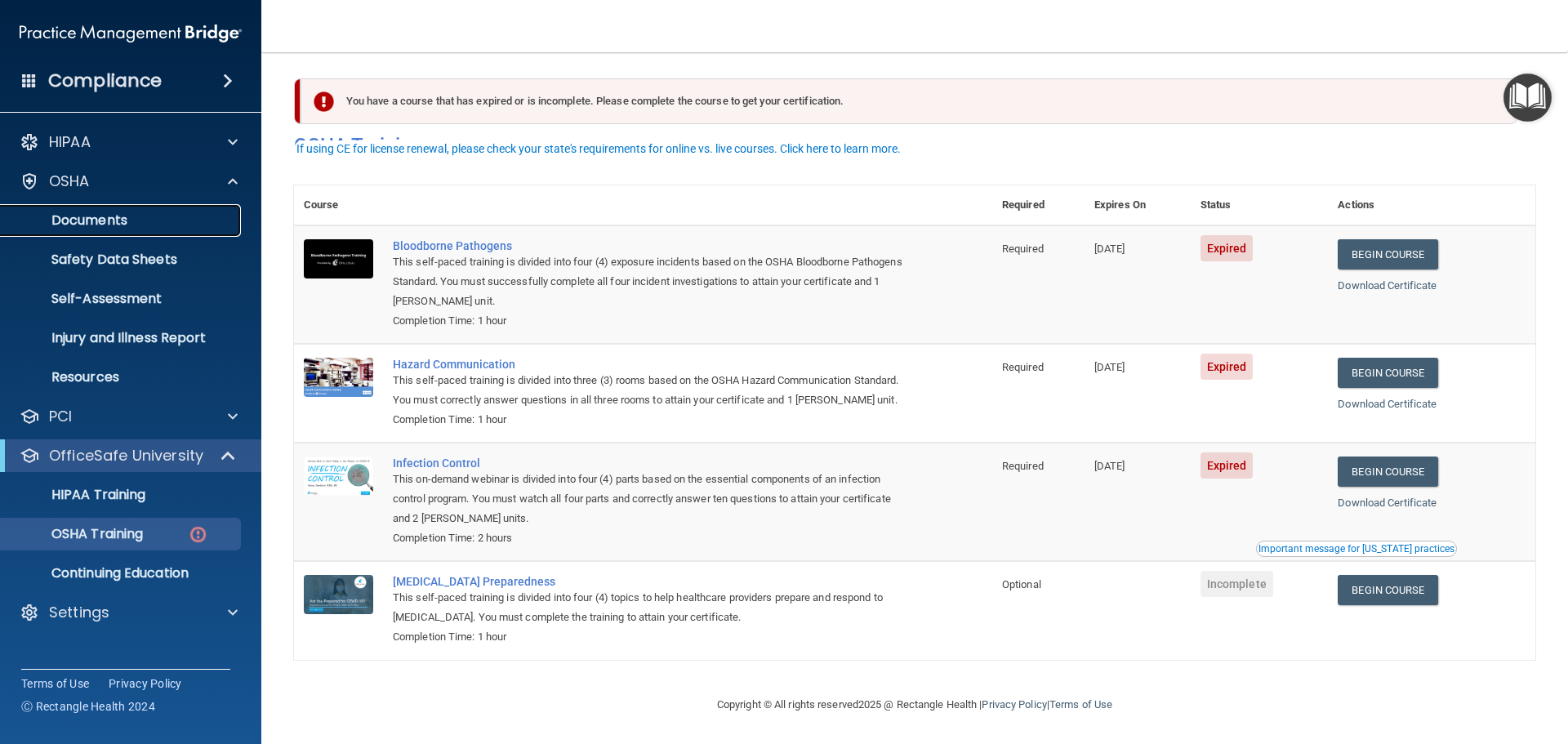
click at [157, 219] on p "Documents" at bounding box center [122, 220] width 223 height 16
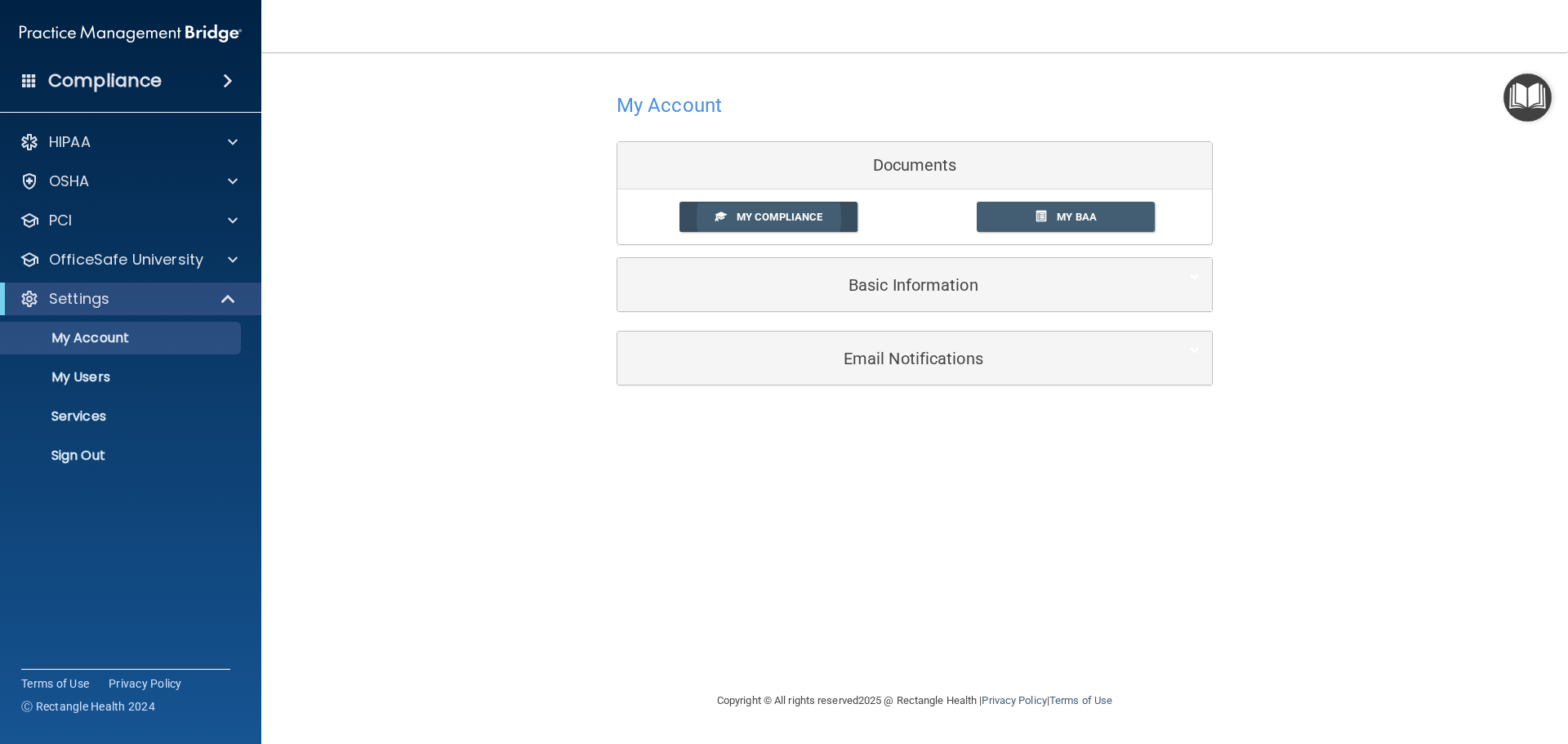
click at [783, 213] on span "My Compliance" at bounding box center [780, 217] width 85 height 12
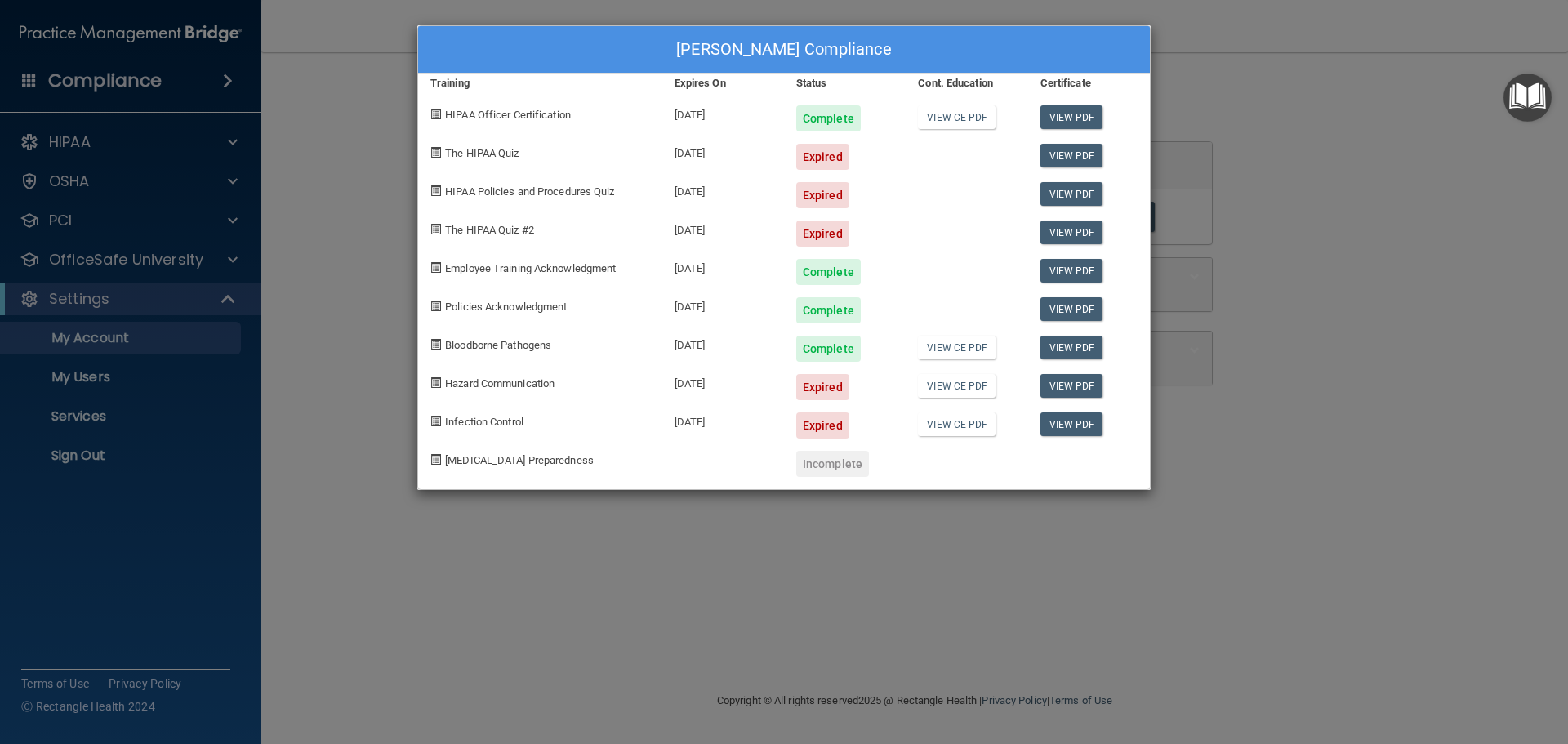
click at [224, 180] on div "Karen Stryffeler's Compliance Training Expires On Status Cont. Education Certif…" at bounding box center [784, 372] width 1568 height 744
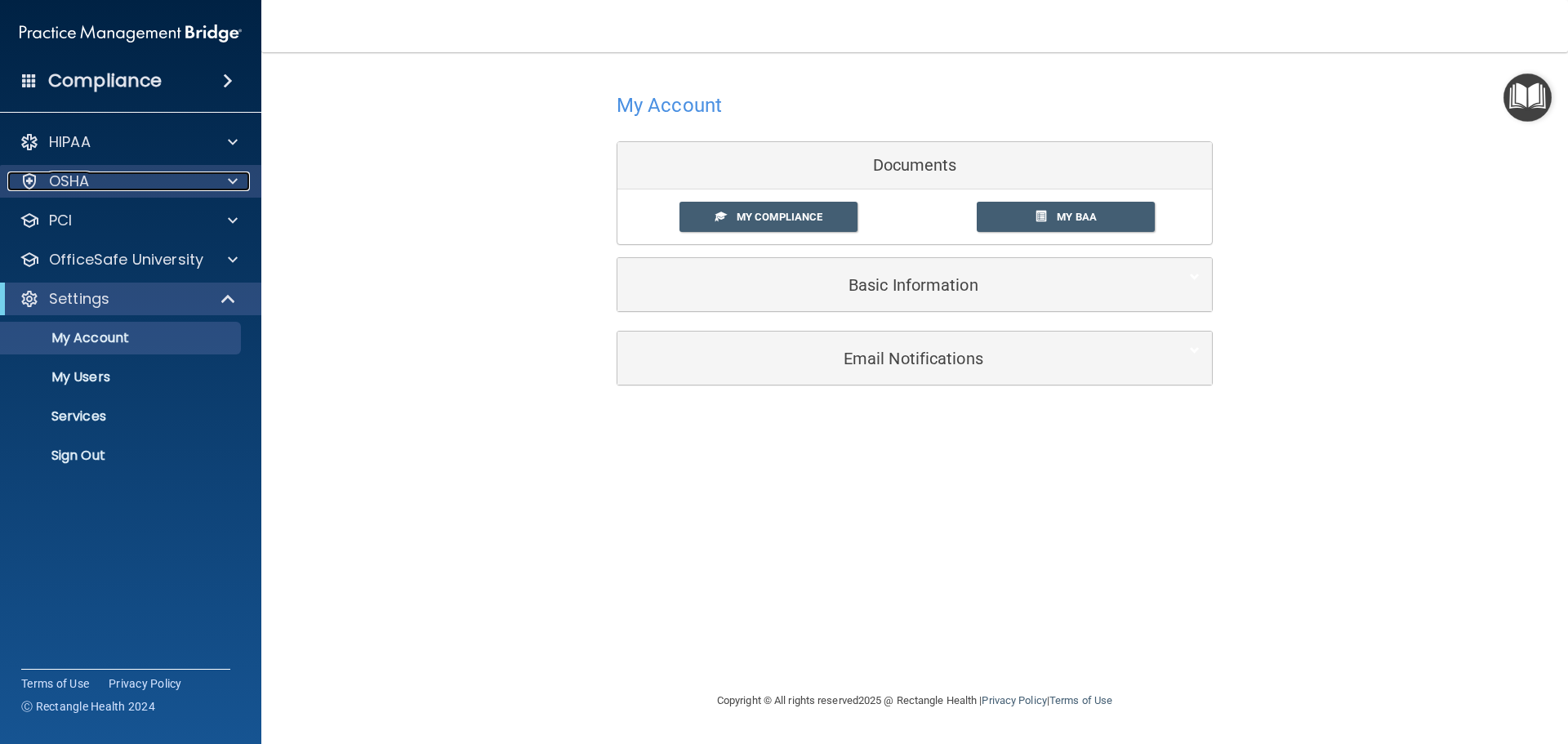
click at [230, 181] on span at bounding box center [233, 181] width 9 height 20
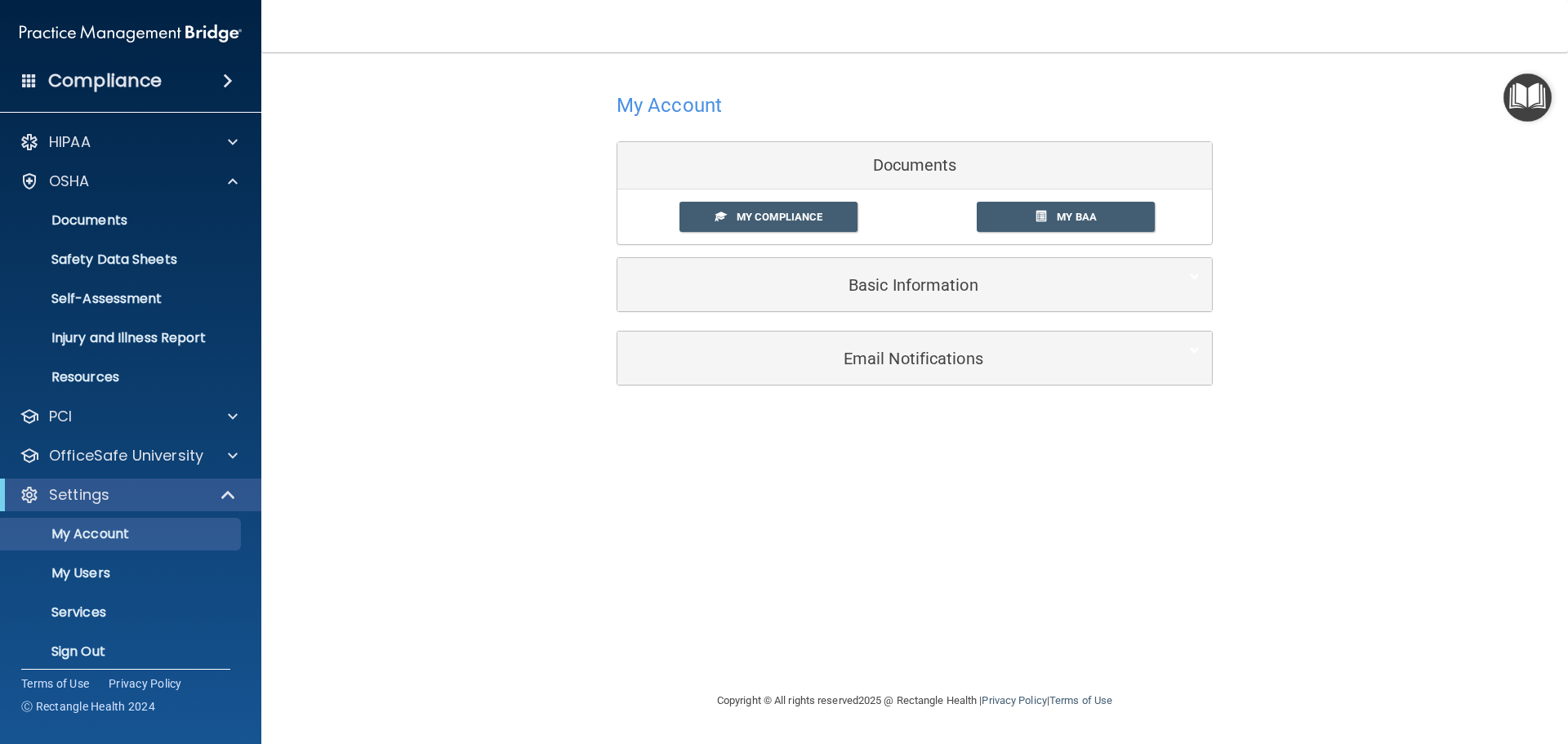
click at [227, 80] on span at bounding box center [228, 81] width 9 height 20
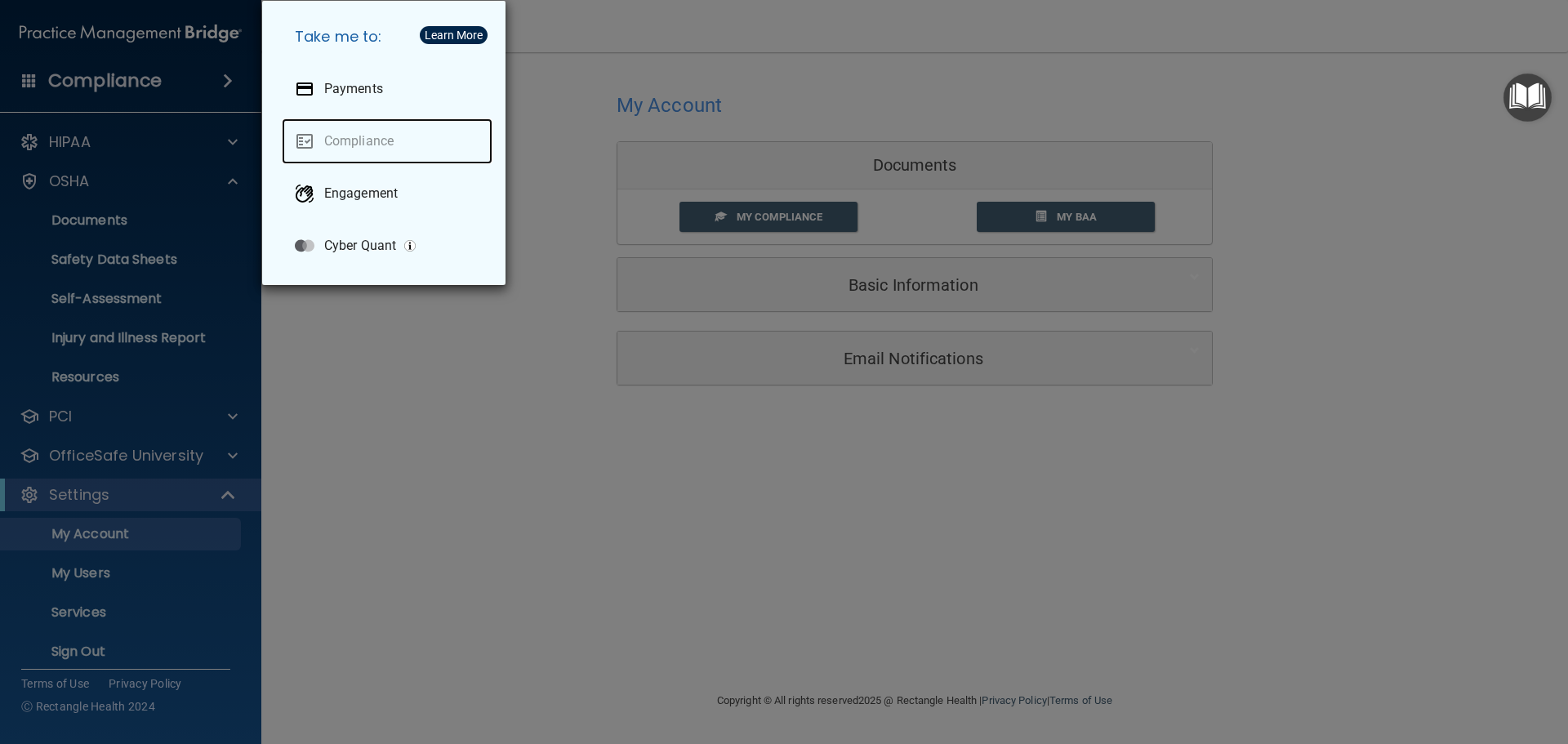
click at [370, 139] on link "Compliance" at bounding box center [387, 142] width 211 height 46
click at [367, 143] on link "Compliance" at bounding box center [387, 142] width 211 height 46
click at [1524, 90] on img "Open Resource Center" at bounding box center [1527, 97] width 48 height 48
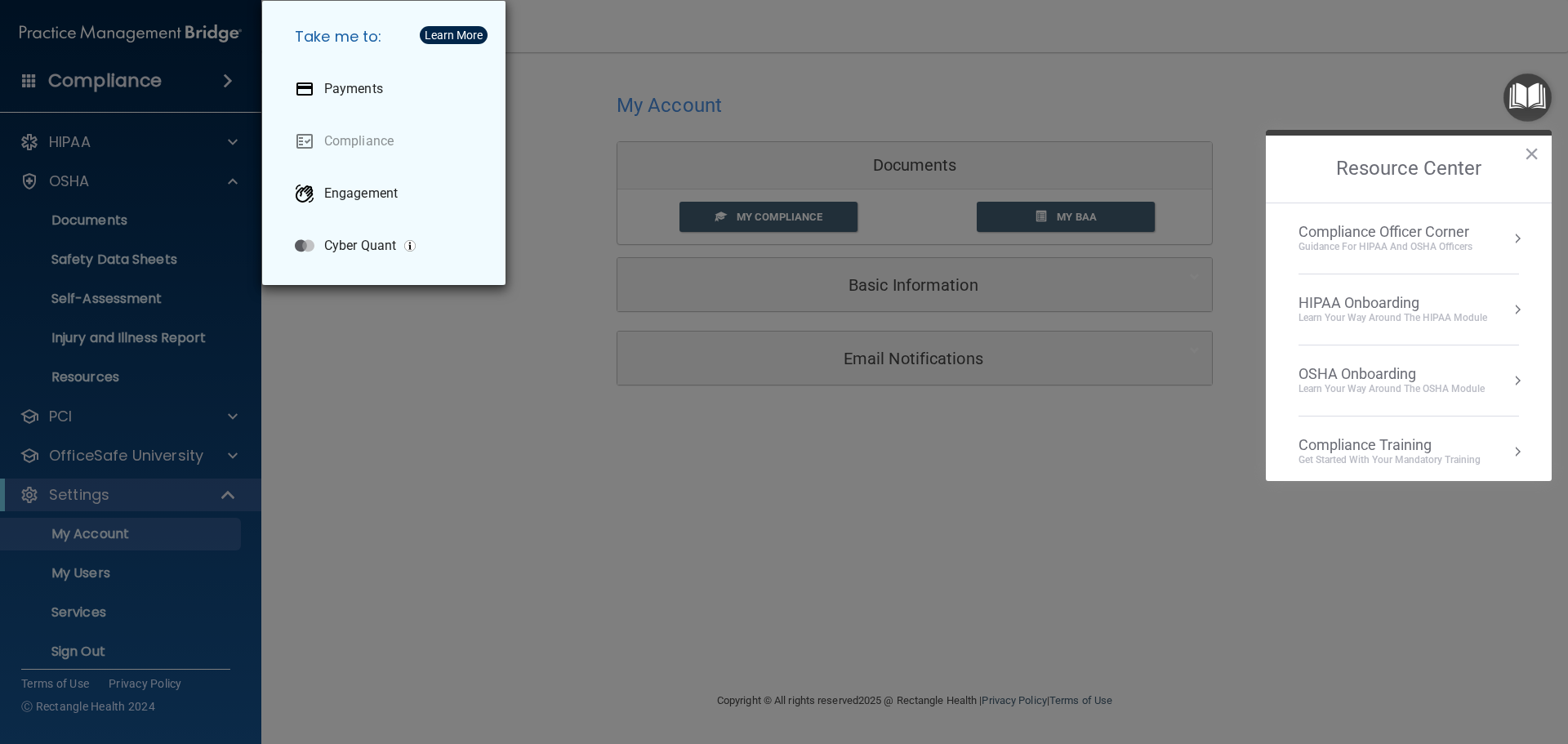
click at [1421, 229] on div "Compliance Officer Corner" at bounding box center [1385, 232] width 174 height 18
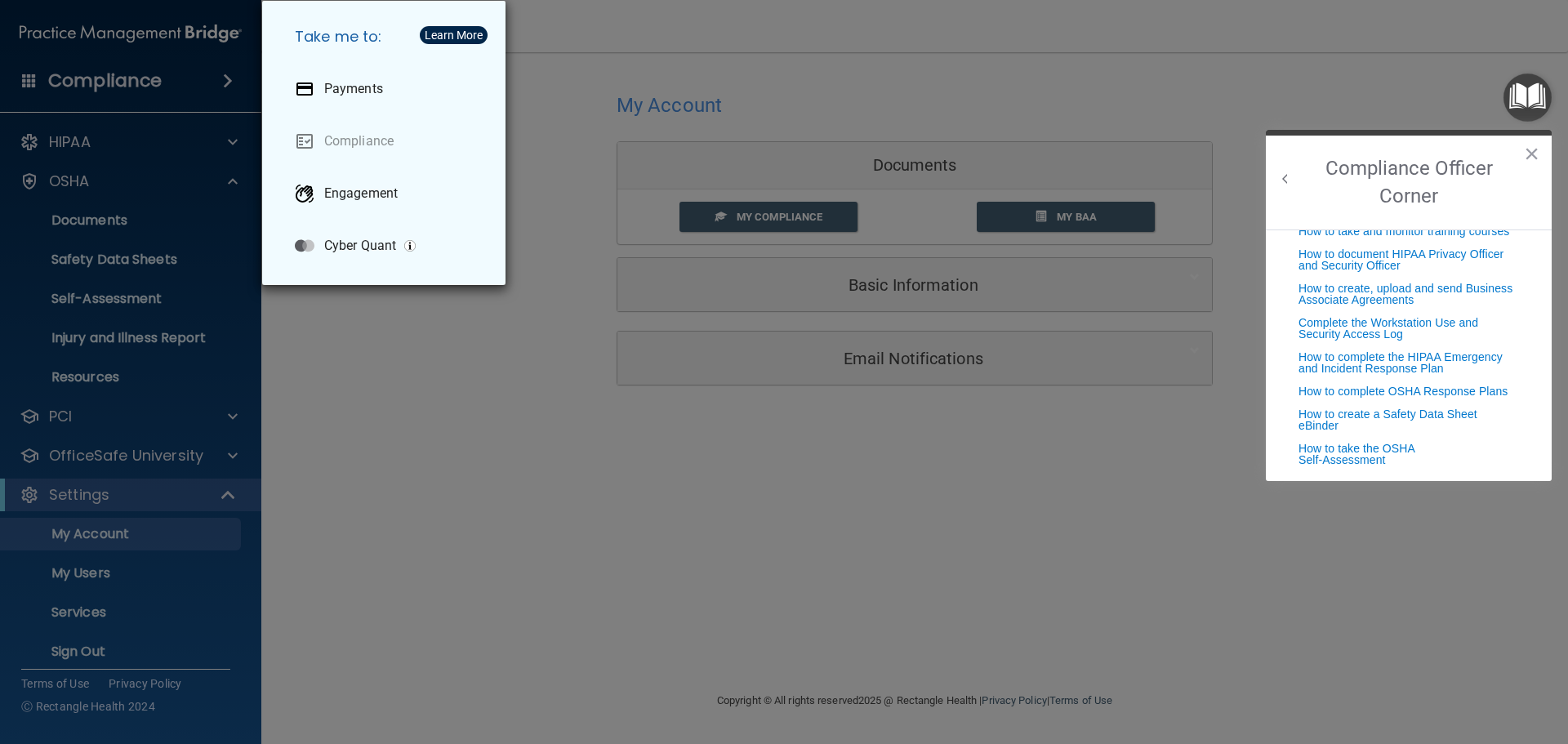
scroll to position [417, 0]
click at [1535, 153] on button "×" at bounding box center [1532, 154] width 15 height 27
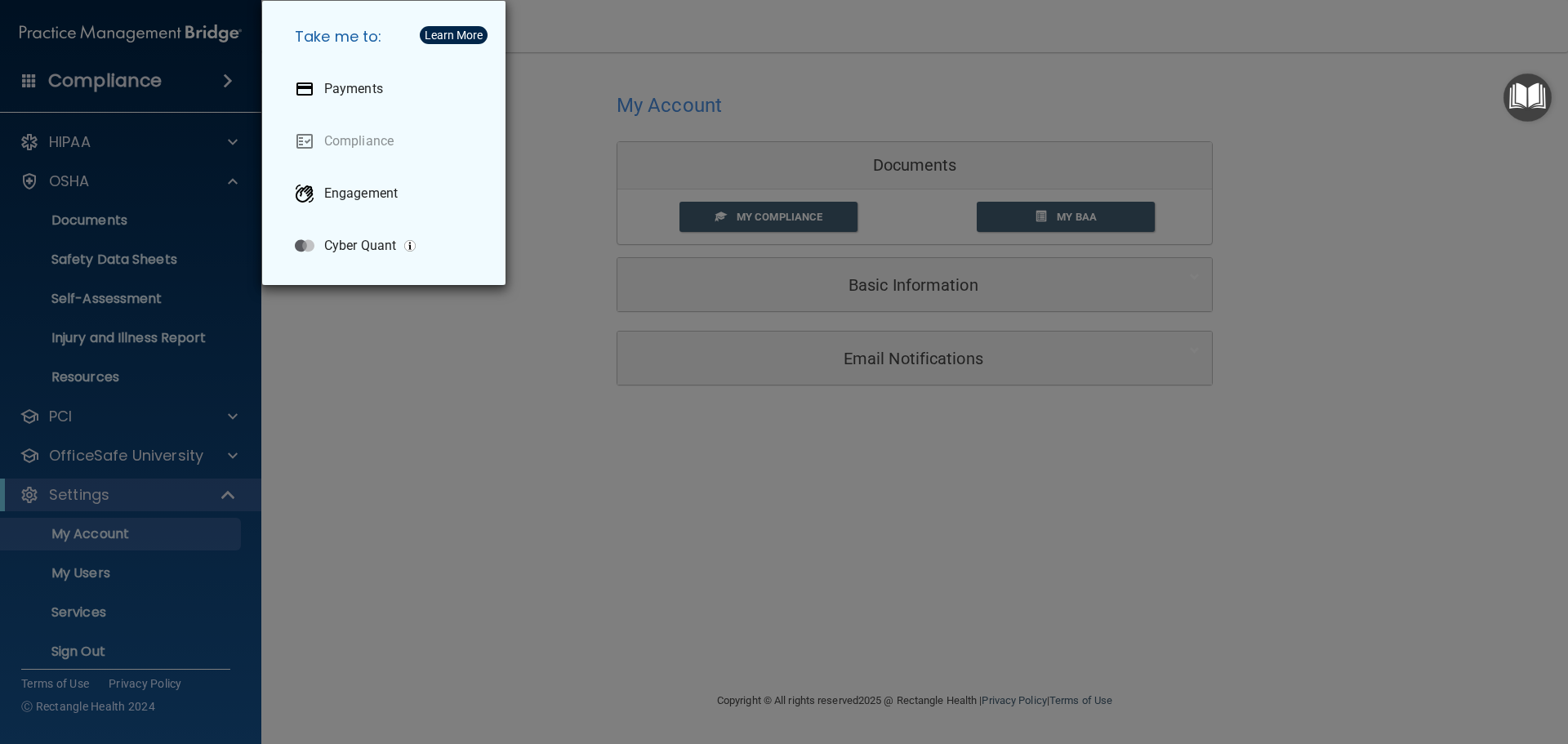
click at [1533, 94] on img "Open Resource Center" at bounding box center [1527, 97] width 48 height 48
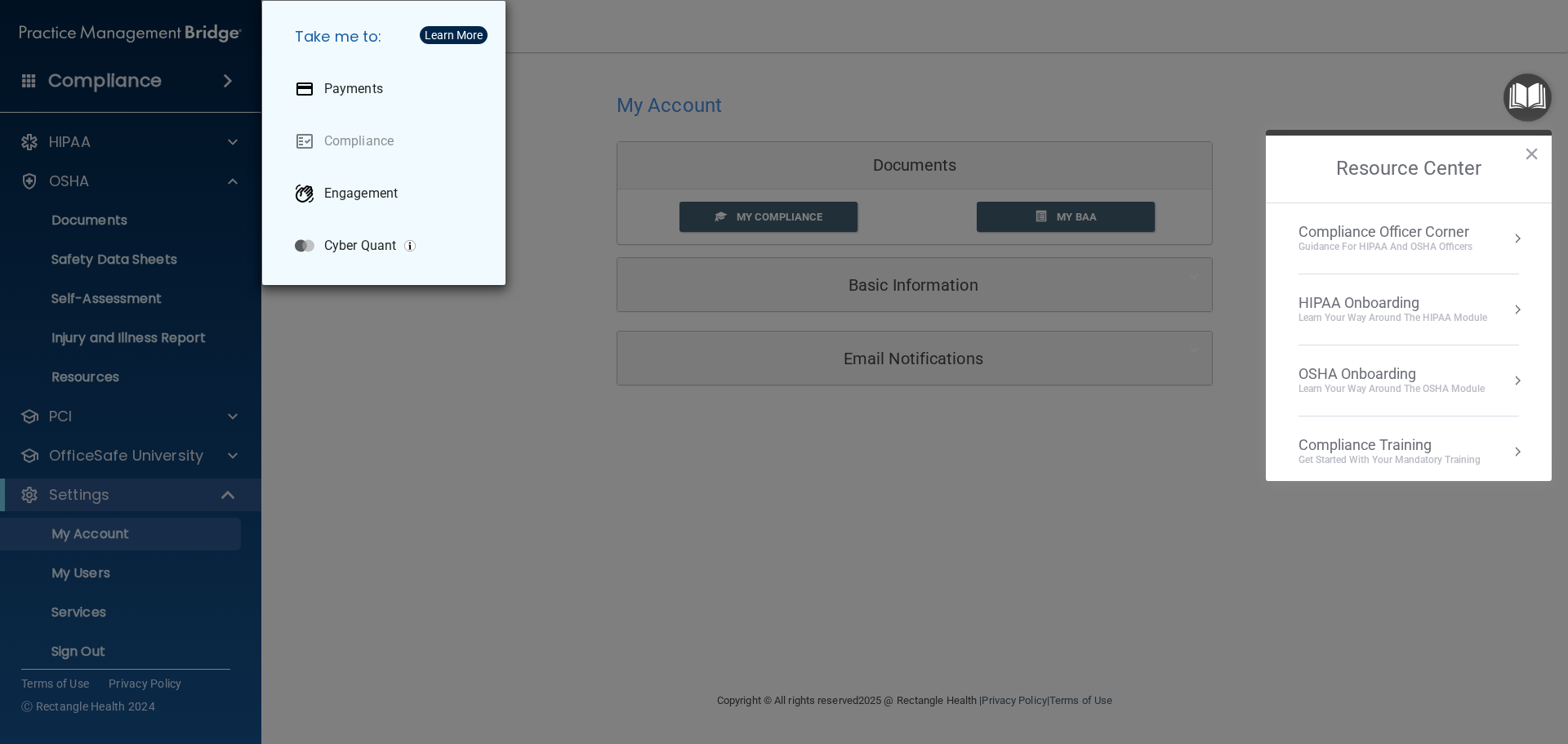
click at [1372, 441] on div "Compliance Training" at bounding box center [1389, 445] width 182 height 18
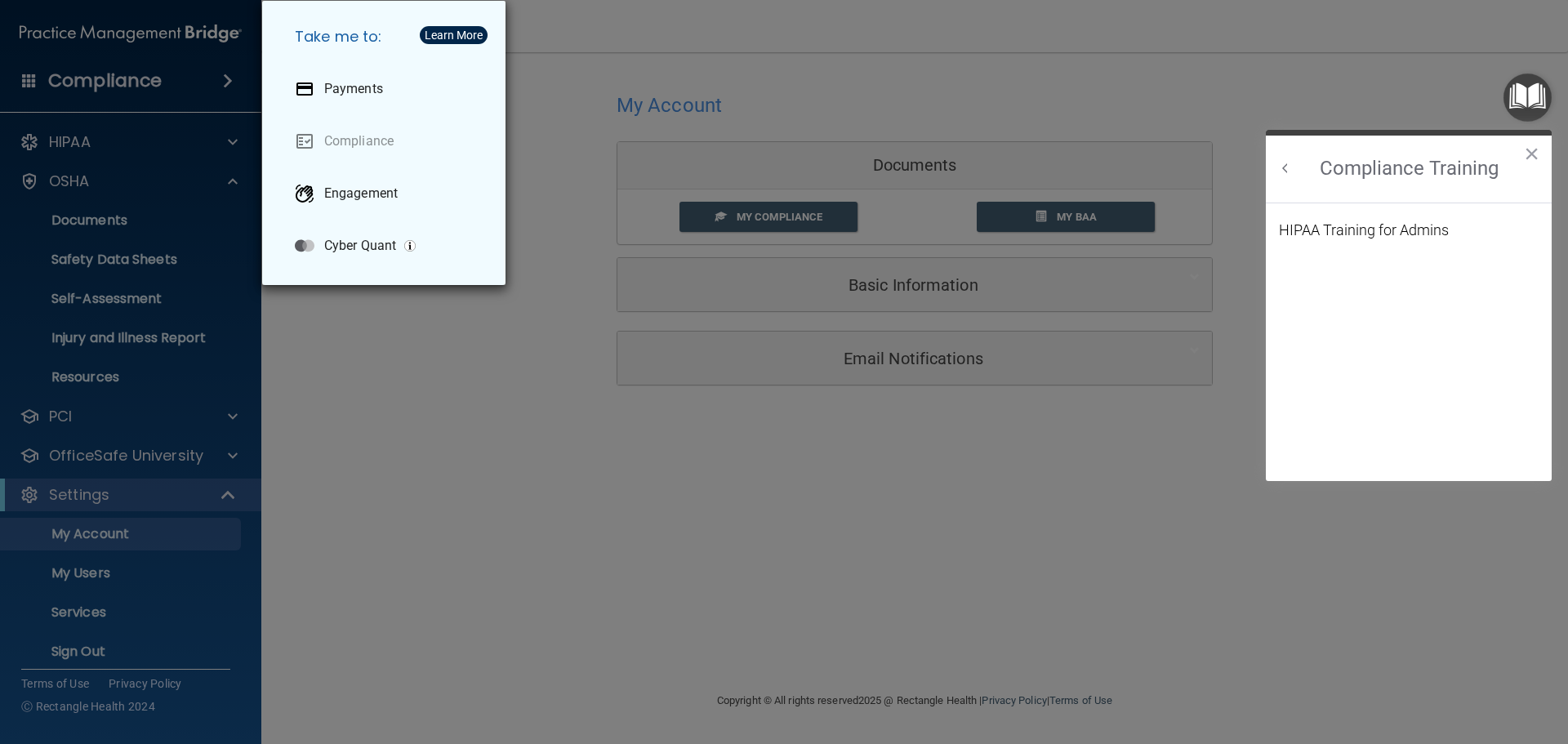
scroll to position [0, 0]
click at [1528, 155] on button "×" at bounding box center [1532, 154] width 15 height 27
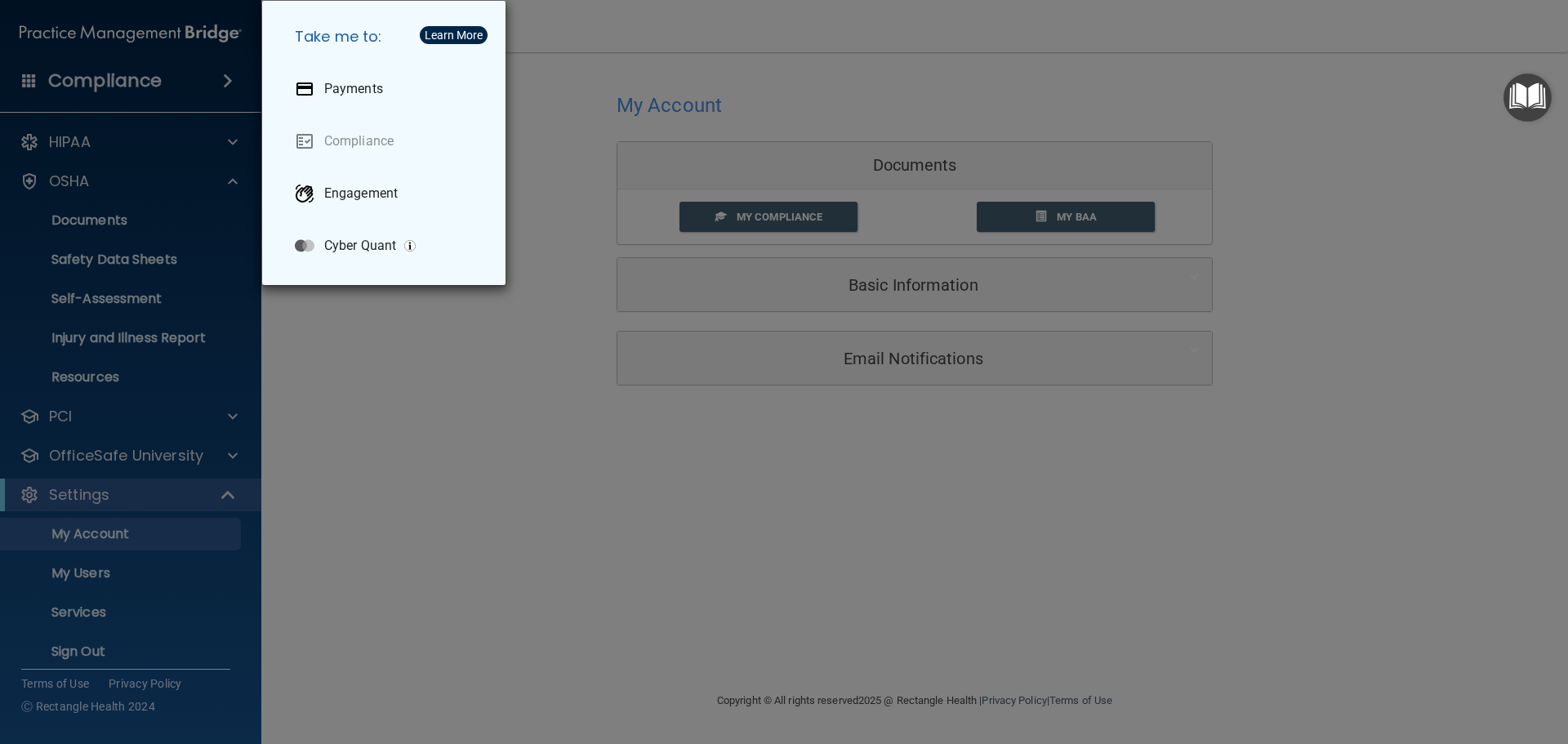
click at [1532, 102] on img "Open Resource Center" at bounding box center [1527, 97] width 48 height 48
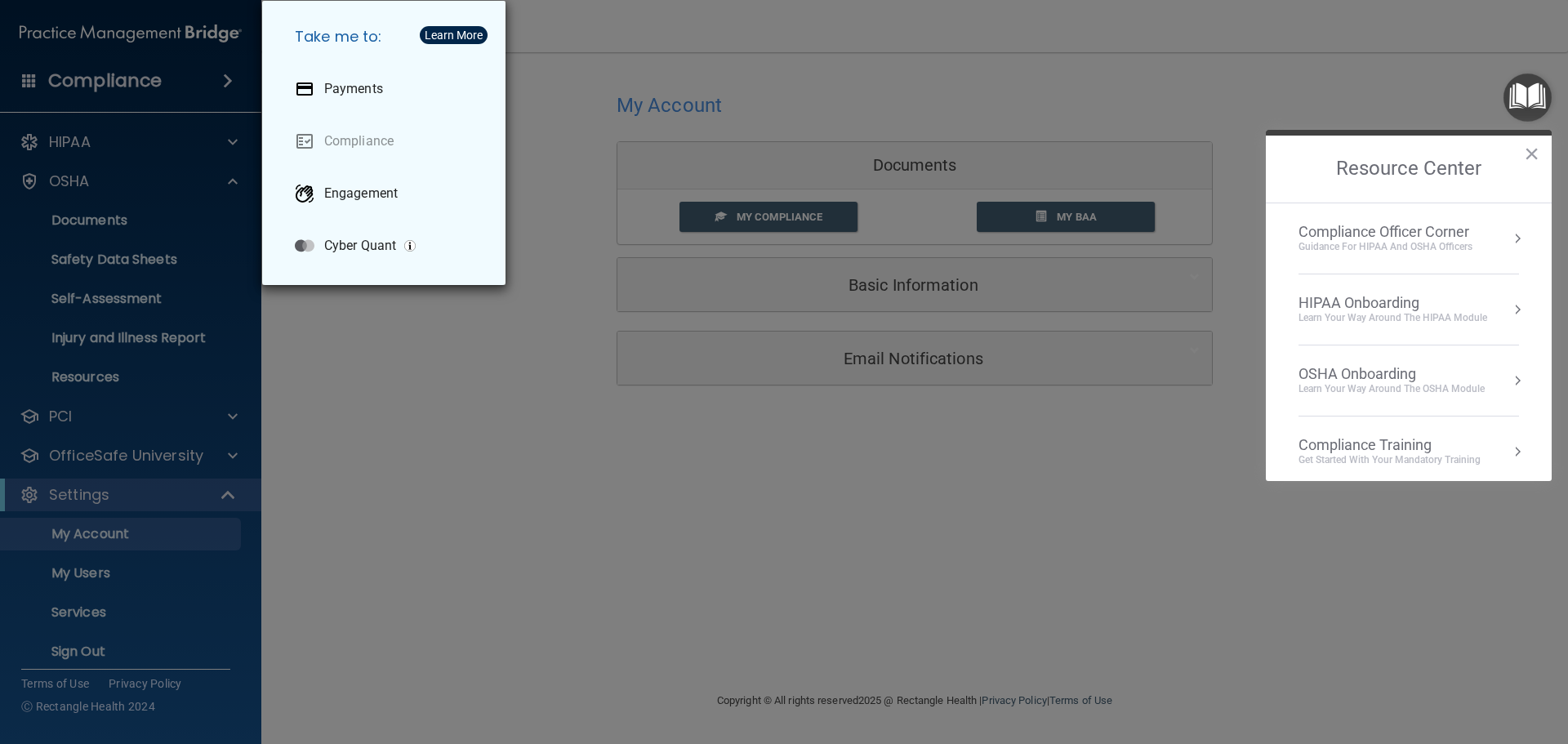
click at [1445, 234] on div "Compliance Officer Corner" at bounding box center [1385, 232] width 174 height 18
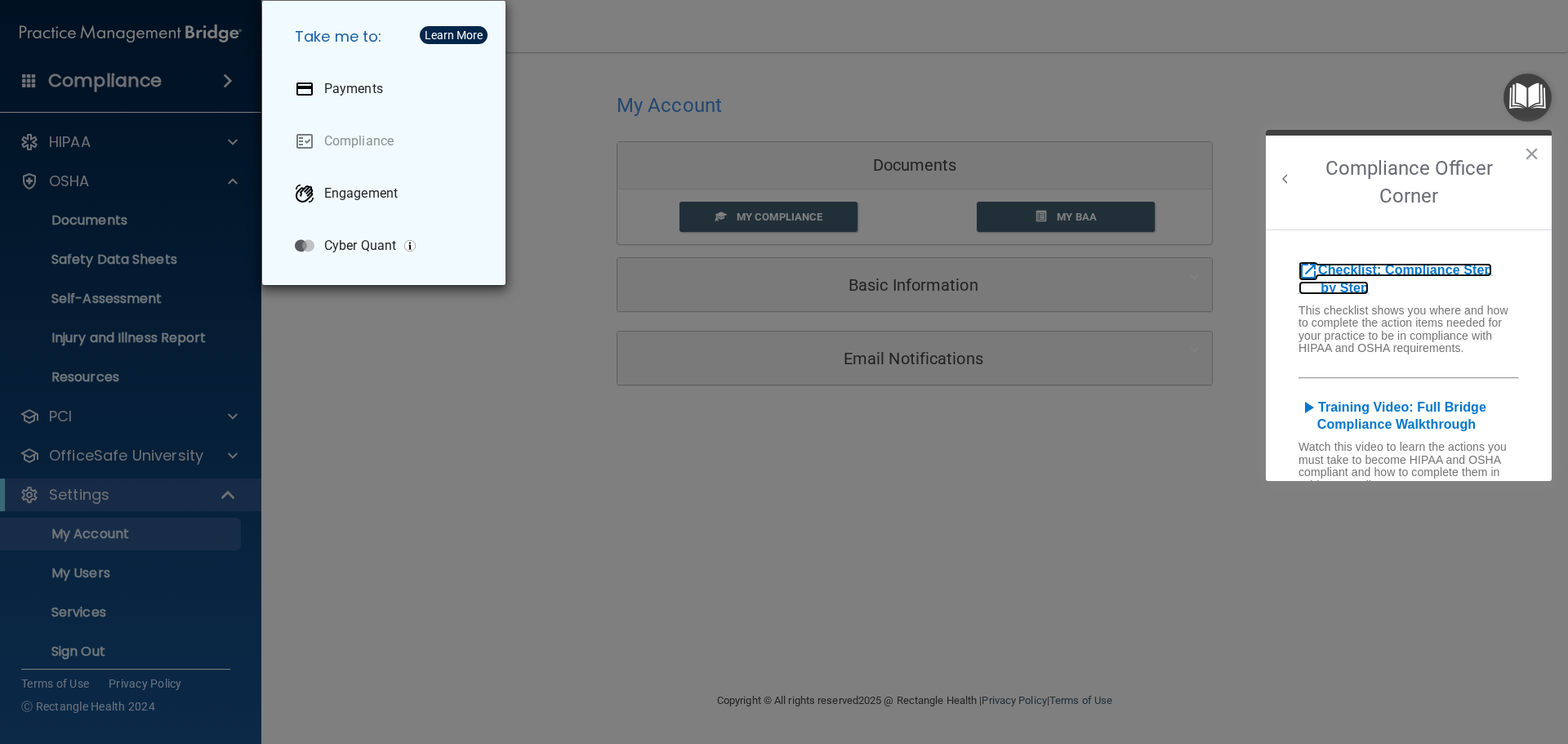
click at [1436, 269] on b "Checklist: Compliance Step by Step" at bounding box center [1395, 279] width 194 height 32
click at [1530, 147] on button "×" at bounding box center [1532, 154] width 15 height 27
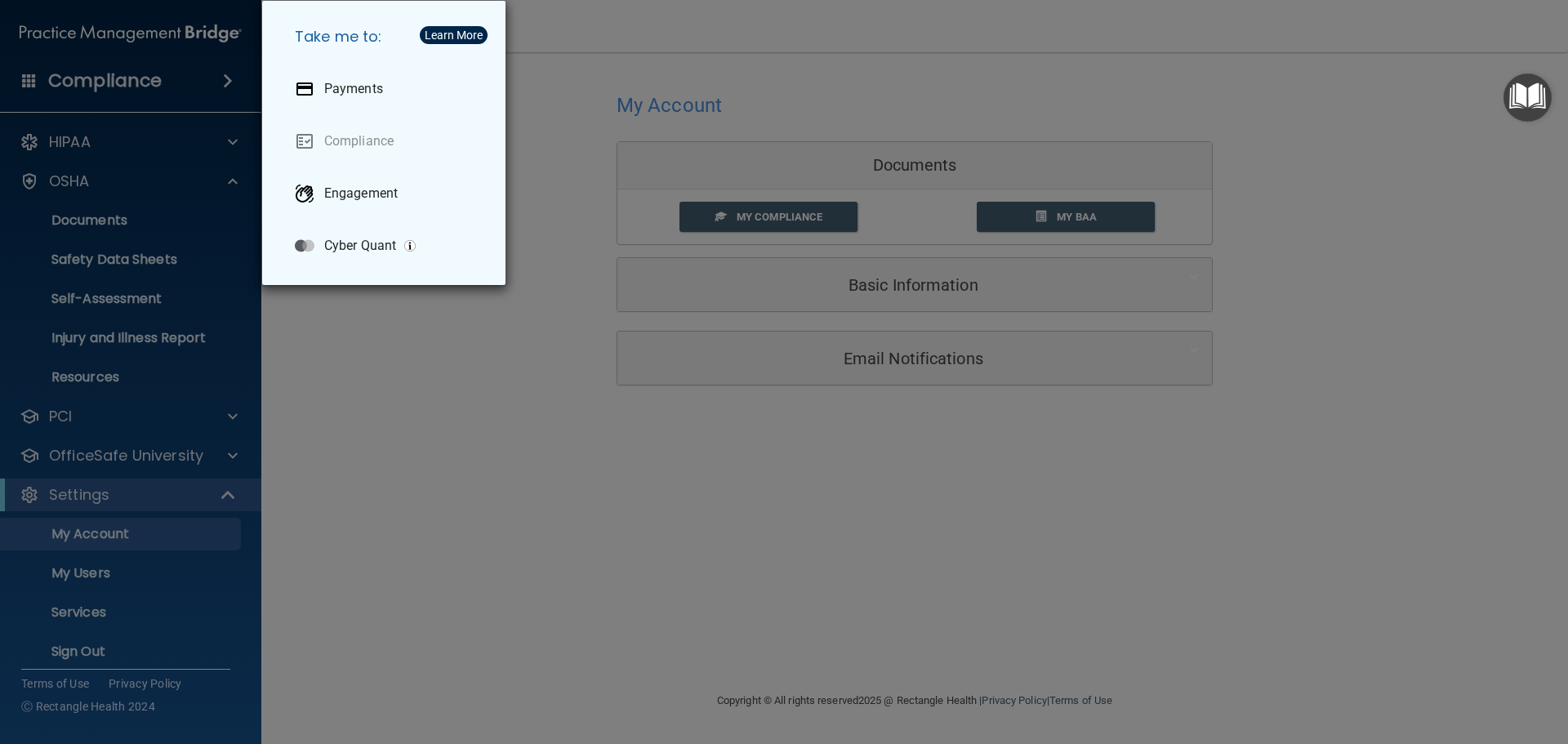
click at [769, 213] on div "Take me to: Payments Compliance Engagement Cyber Quant" at bounding box center [784, 372] width 1568 height 744
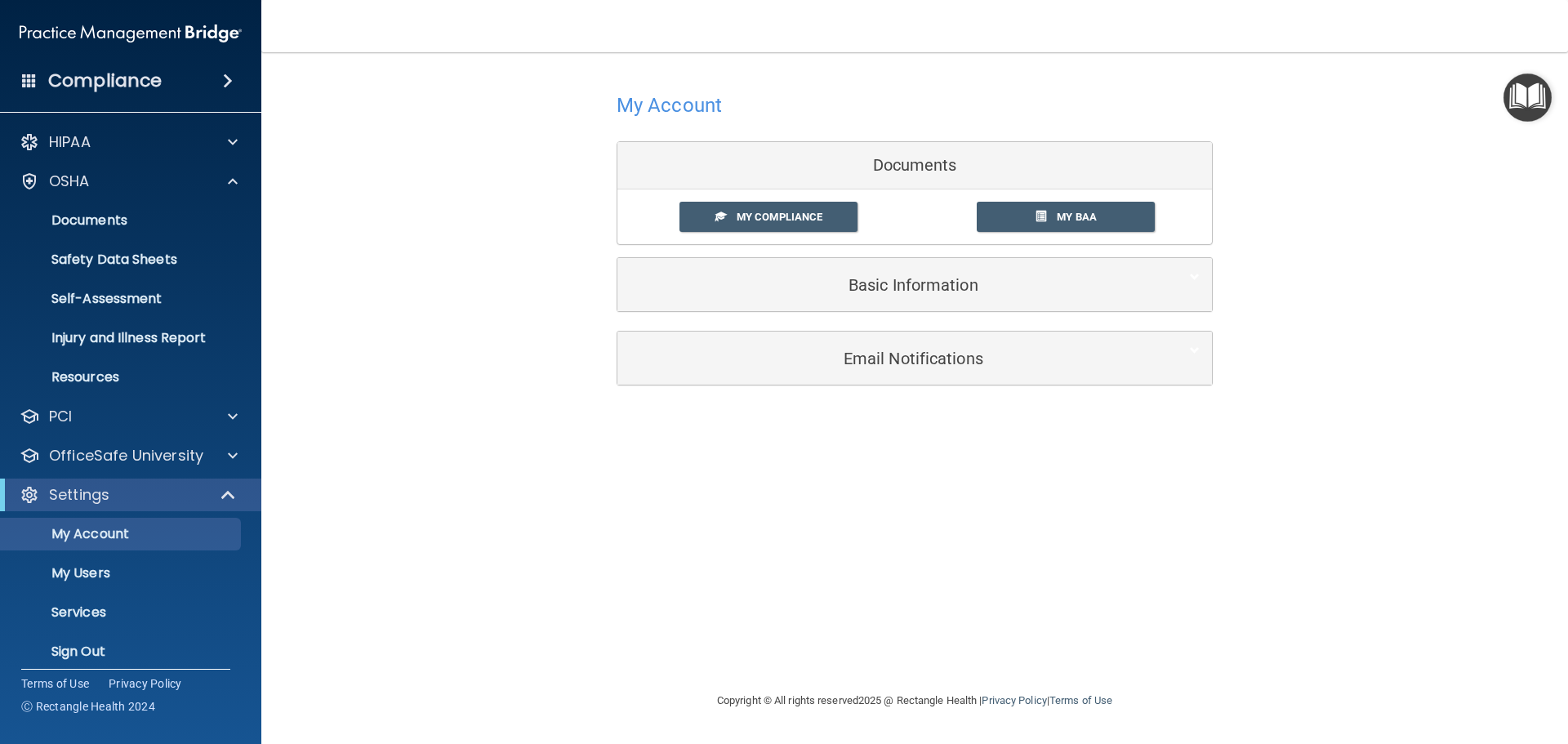
click at [769, 213] on span "My Compliance" at bounding box center [780, 217] width 85 height 12
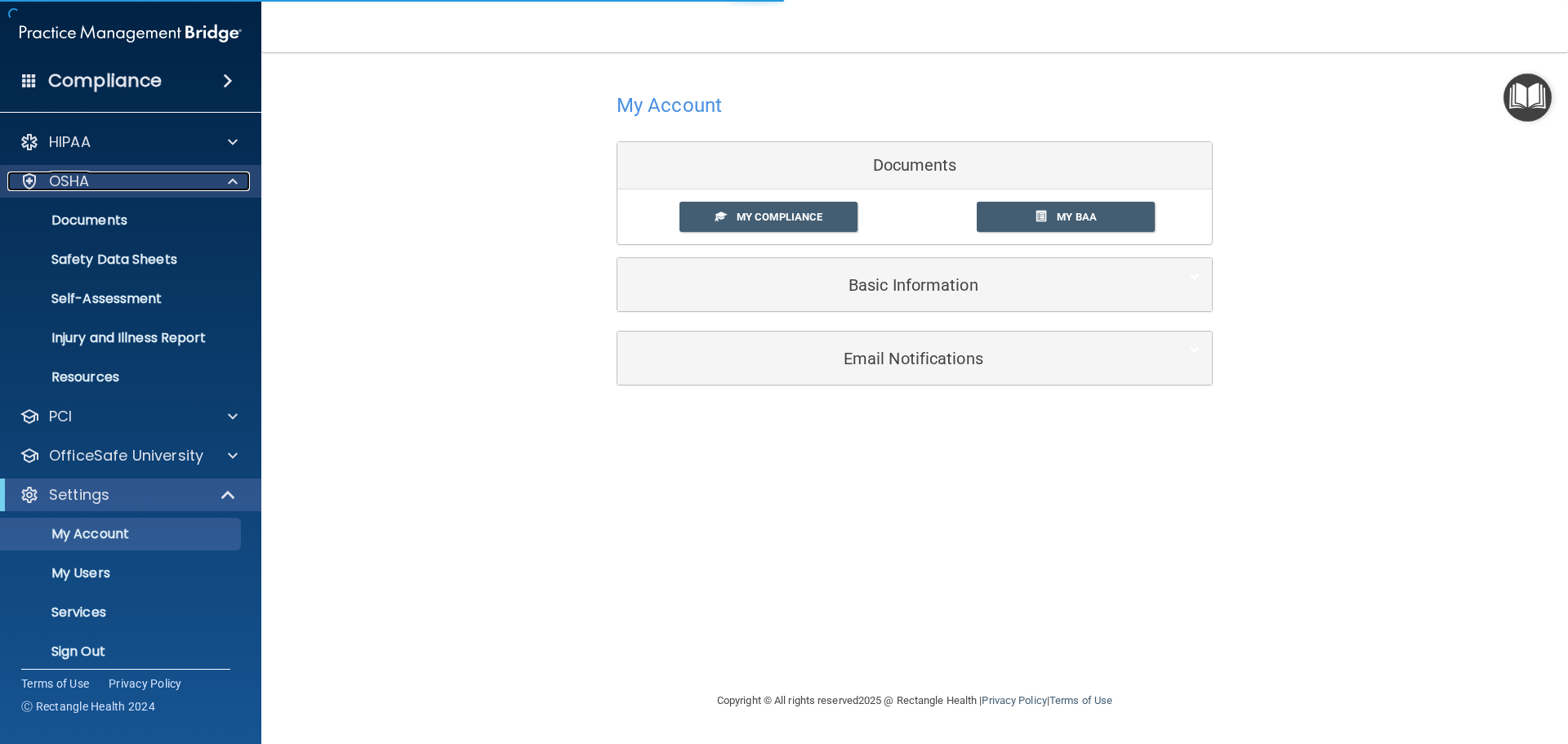
click at [235, 181] on span at bounding box center [233, 181] width 9 height 20
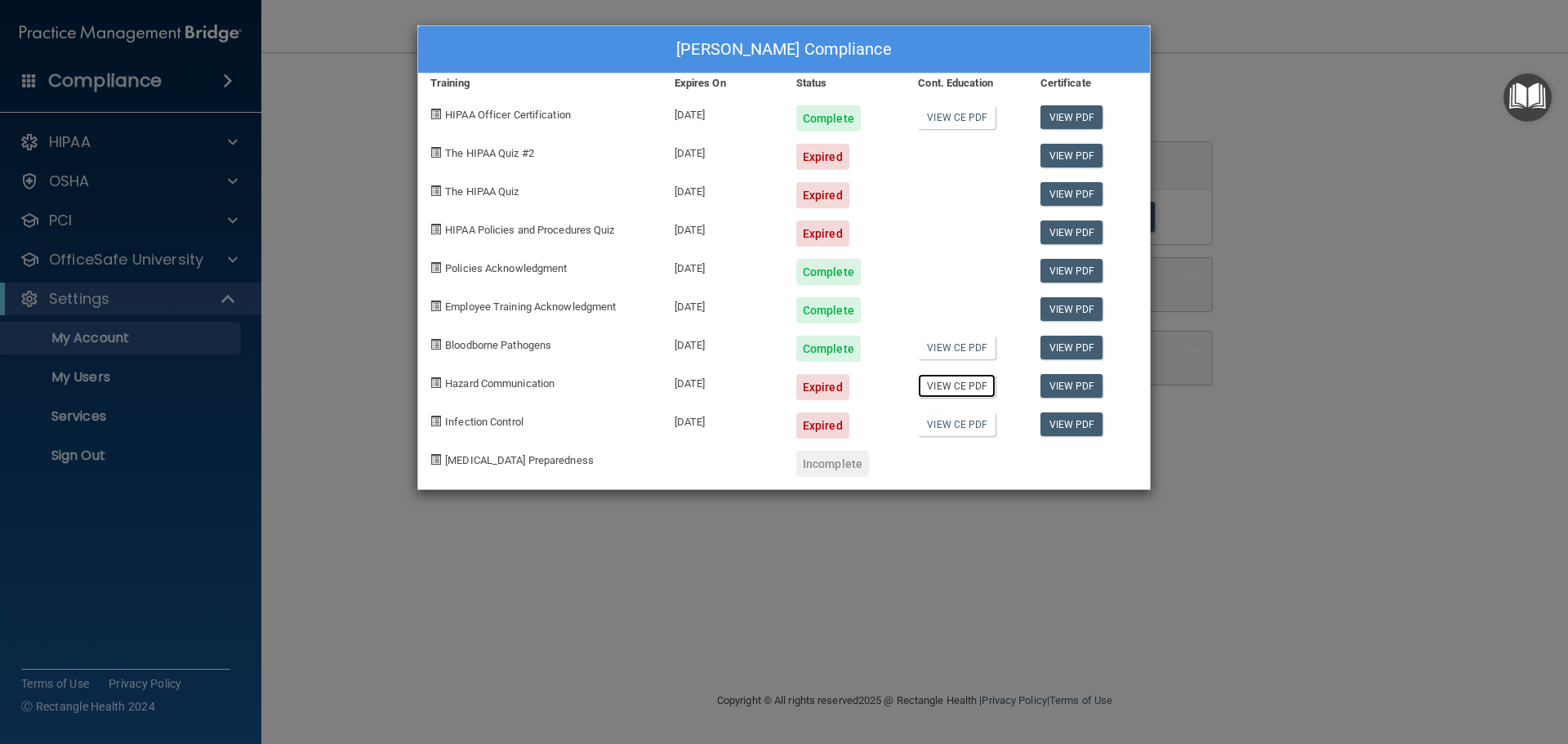
click at [967, 389] on link "View CE PDF" at bounding box center [956, 386] width 78 height 24
click at [969, 386] on link "View CE PDF" at bounding box center [956, 386] width 78 height 24
click at [1073, 388] on link "View PDF" at bounding box center [1071, 386] width 63 height 24
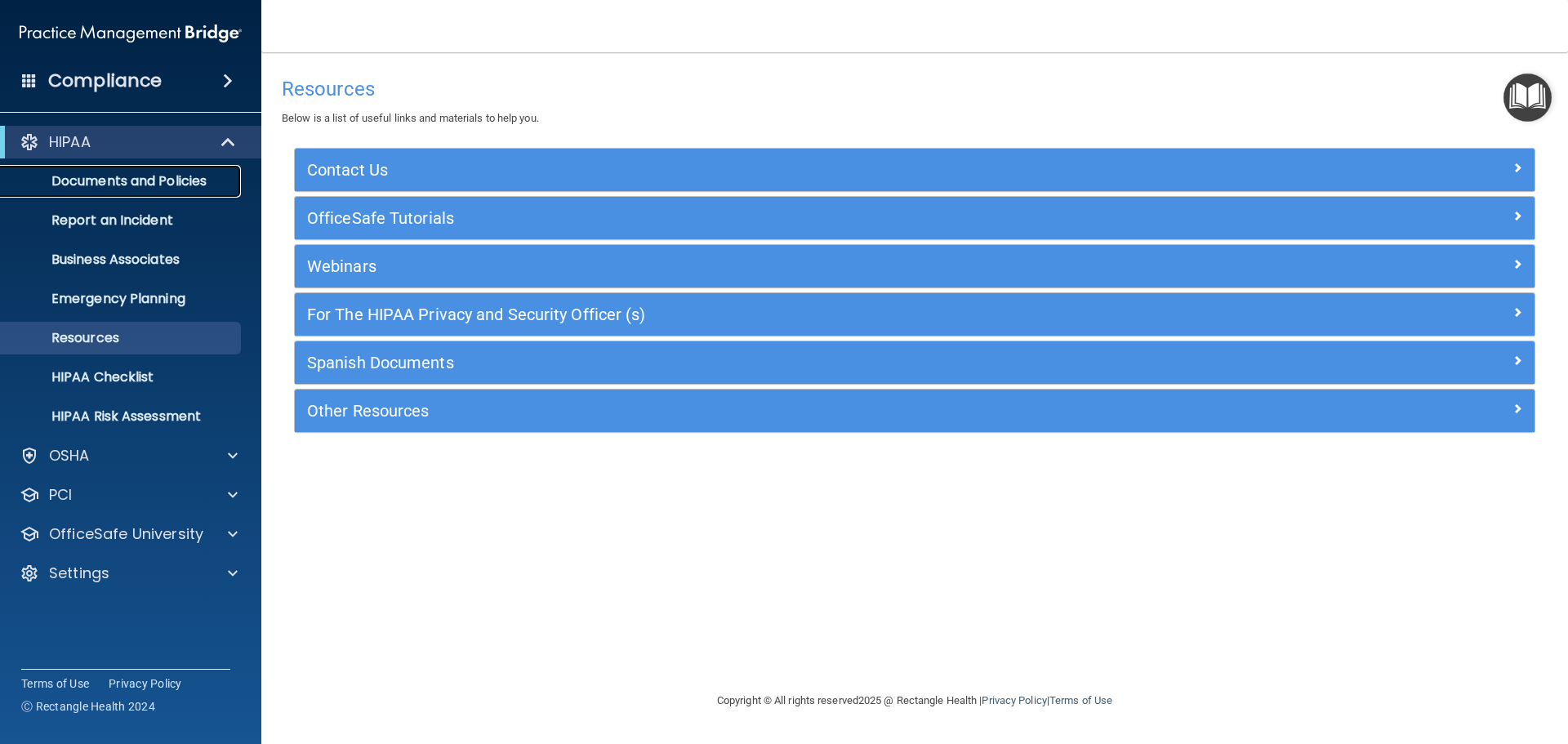
click at [217, 189] on p "Documents and Policies" at bounding box center [122, 181] width 223 height 16
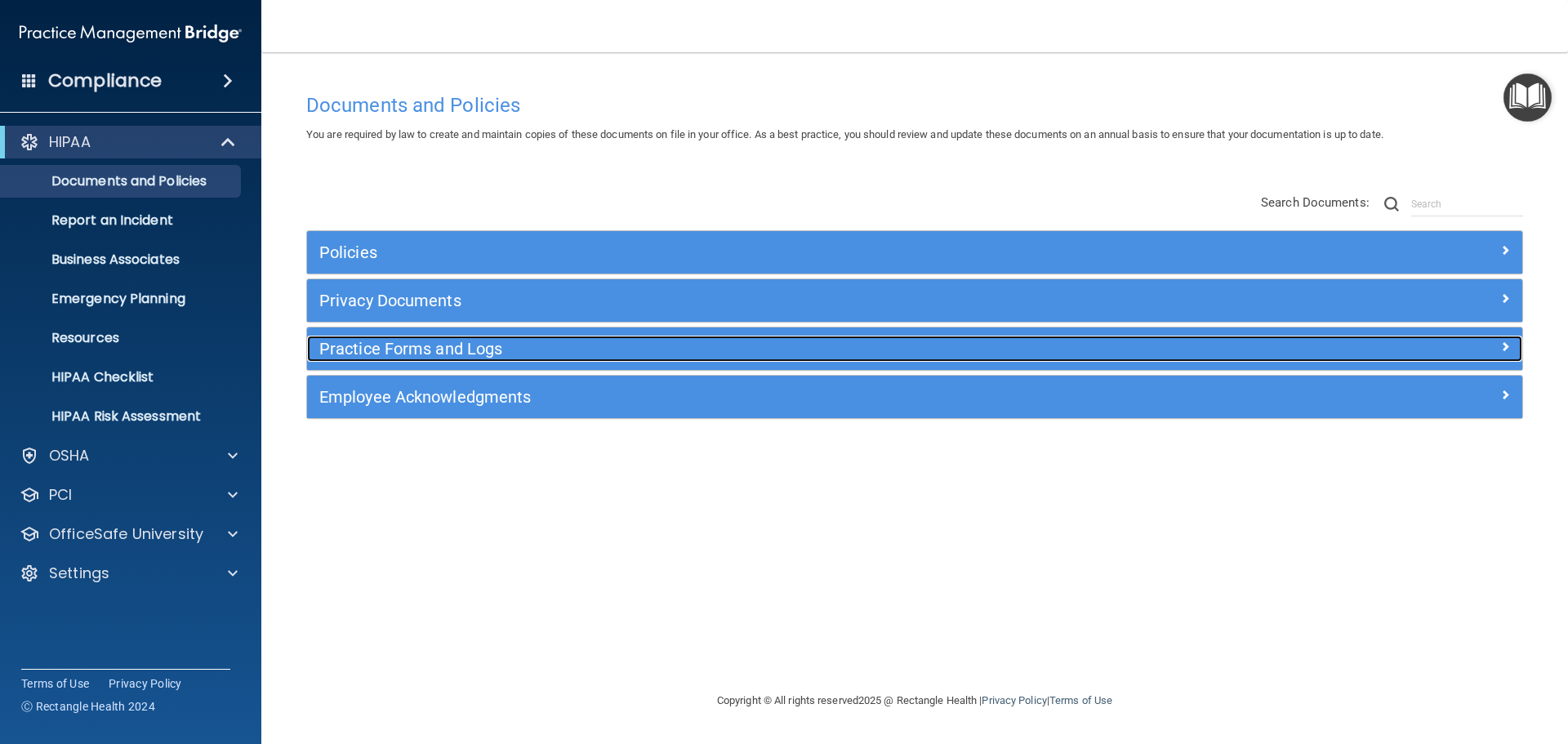
click at [406, 346] on h5 "Practice Forms and Logs" at bounding box center [763, 349] width 887 height 18
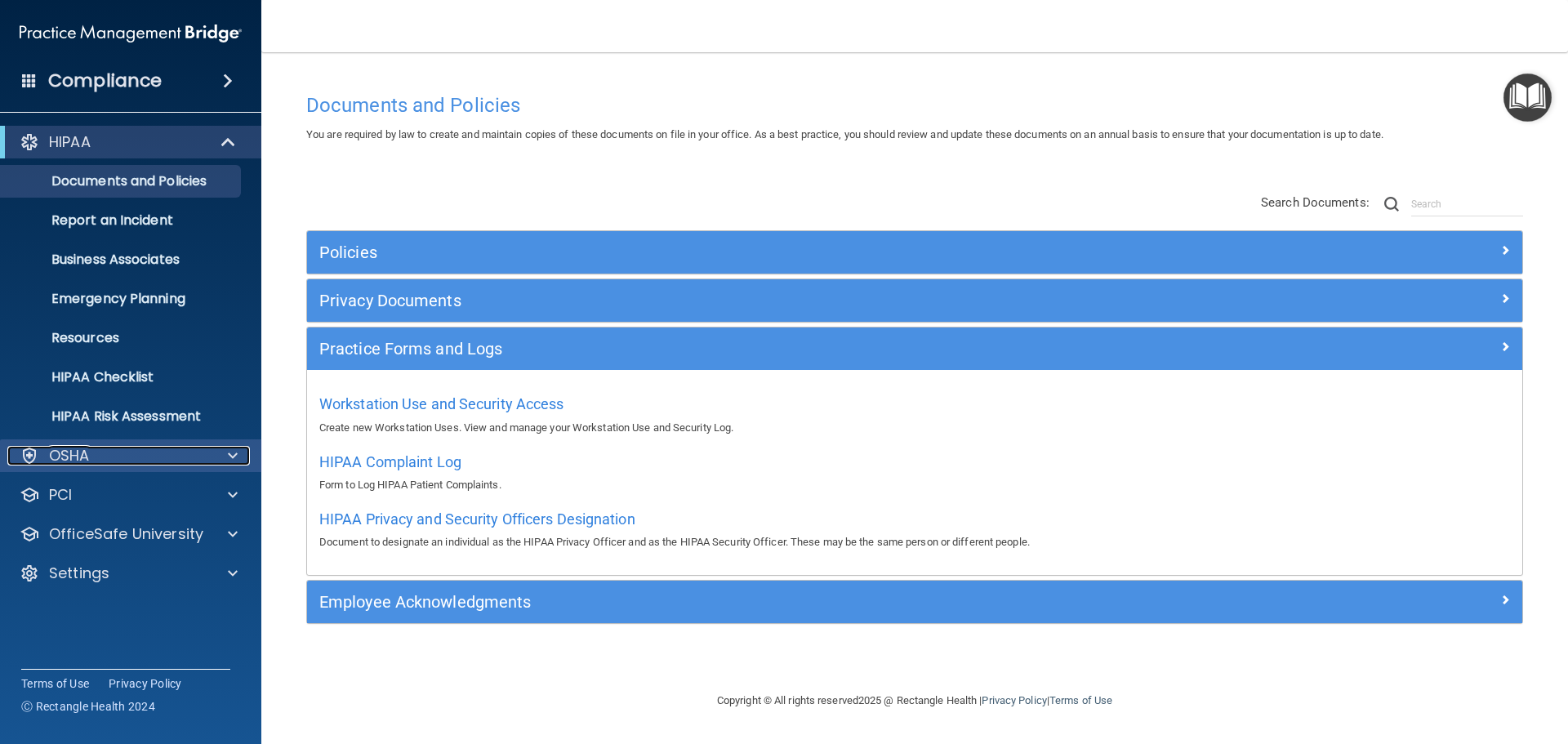
click at [229, 454] on span at bounding box center [233, 455] width 9 height 20
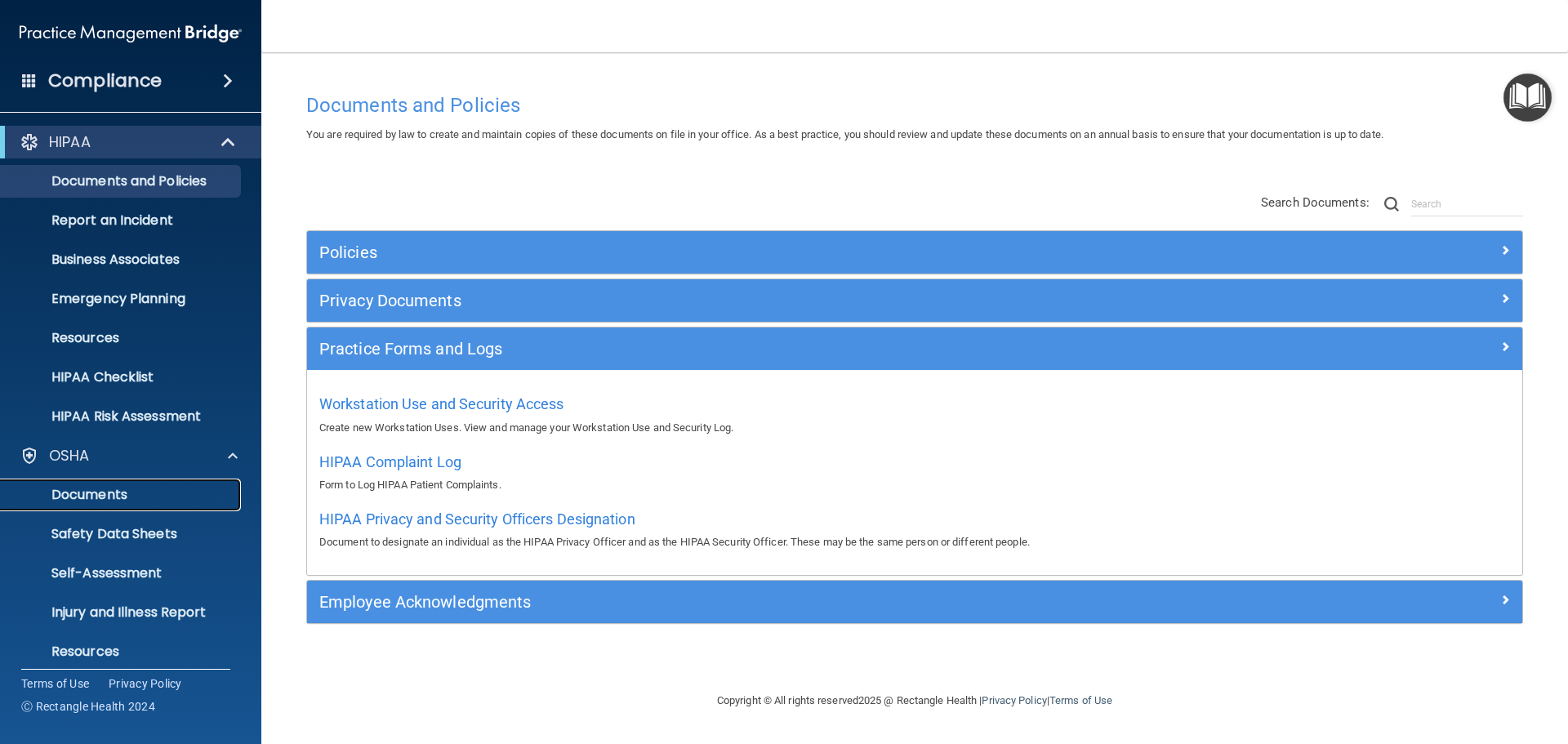
click at [127, 493] on p "Documents" at bounding box center [122, 494] width 223 height 16
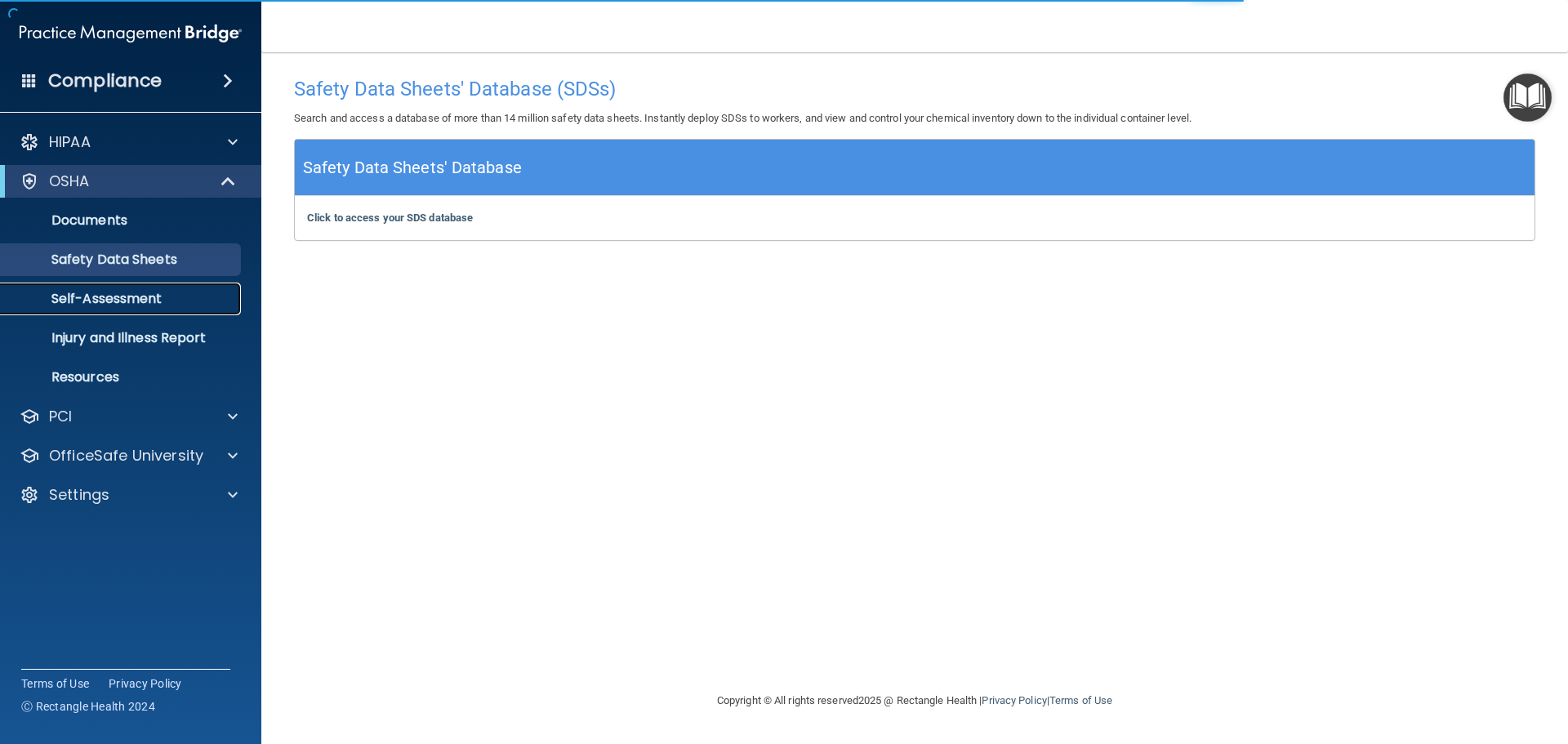
click at [155, 296] on p "Self-Assessment" at bounding box center [122, 298] width 223 height 16
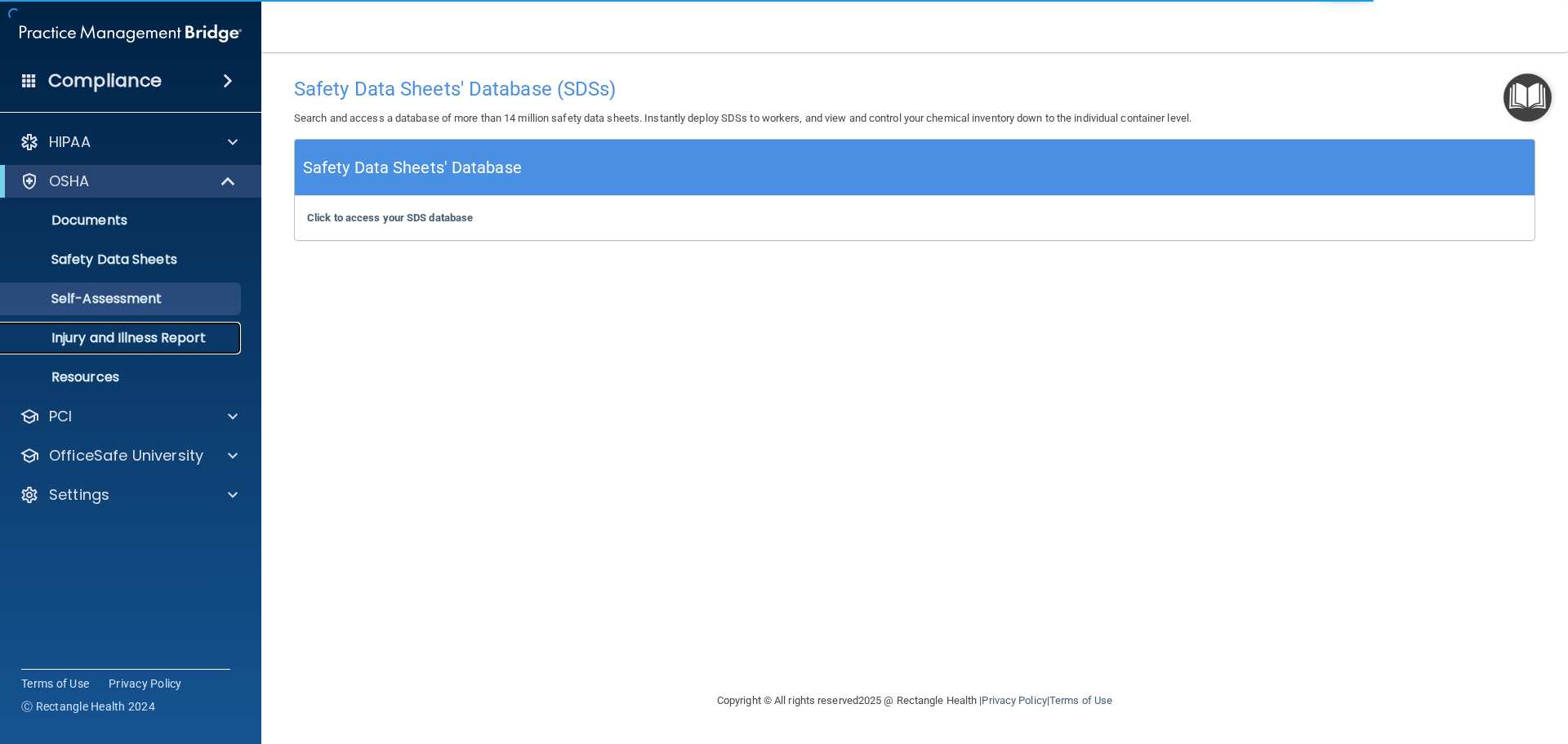
click at [160, 335] on p "Injury and Illness Report" at bounding box center [122, 337] width 223 height 16
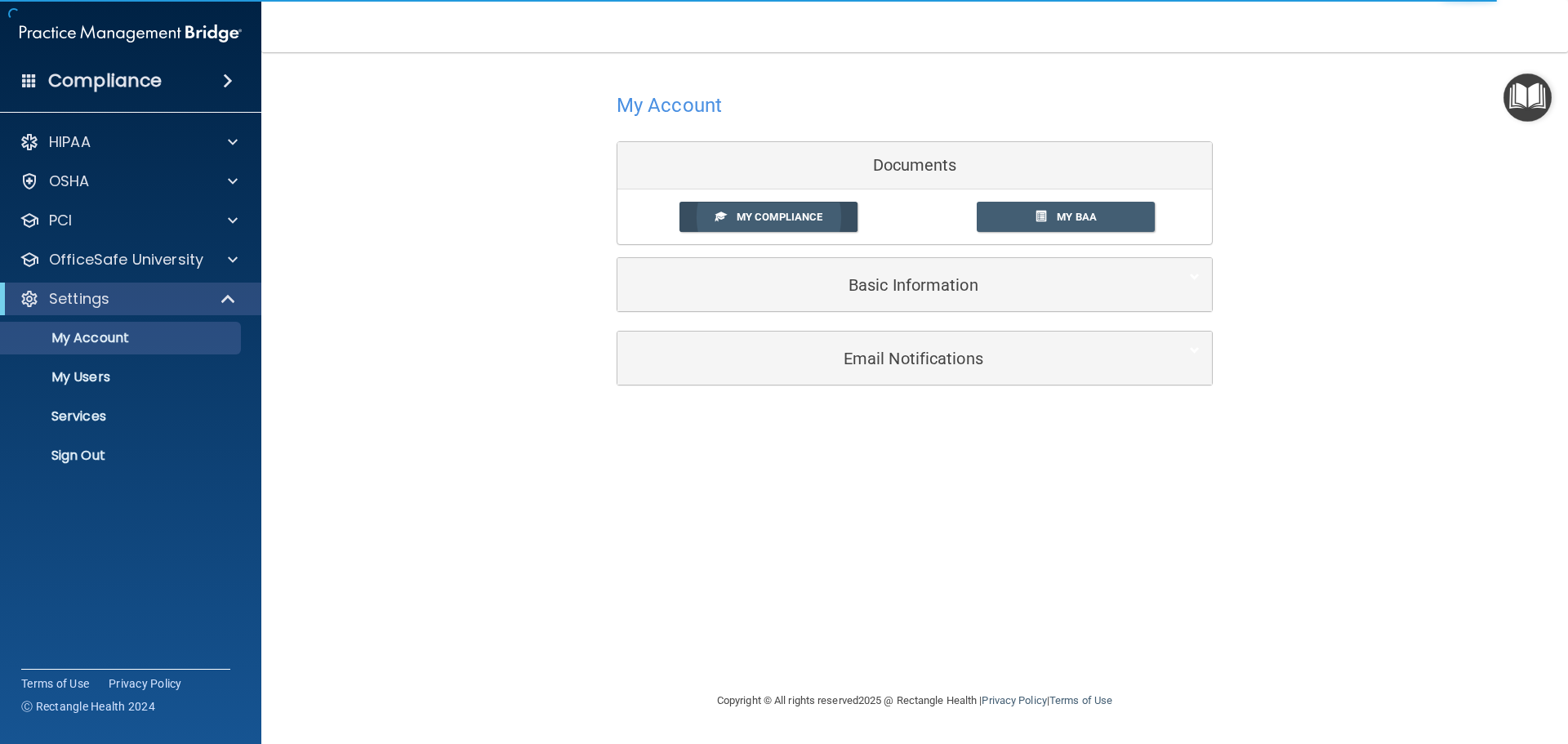
click at [802, 211] on span "My Compliance" at bounding box center [780, 217] width 85 height 12
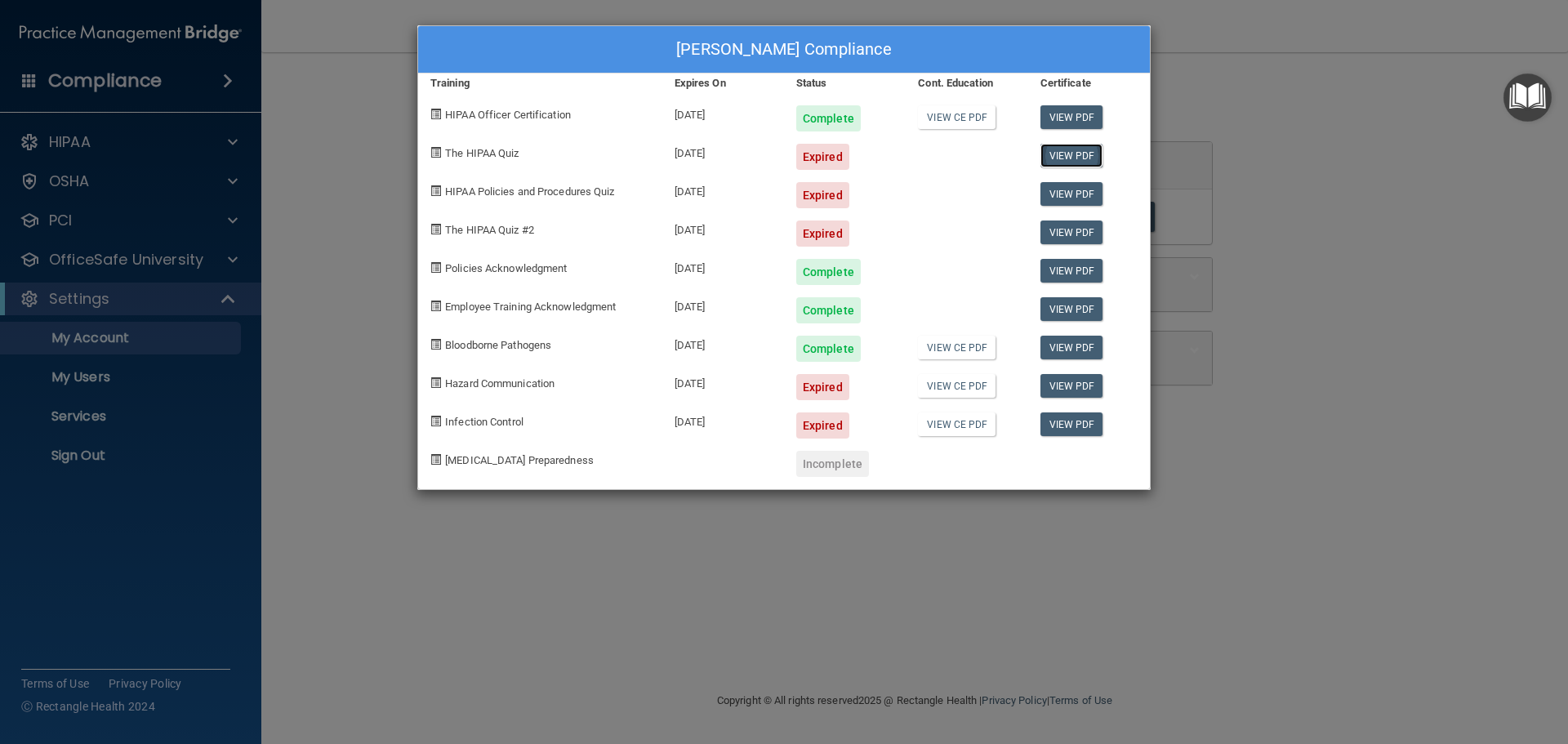
click at [1068, 155] on link "View PDF" at bounding box center [1071, 155] width 63 height 24
click at [1517, 95] on img "Open Resource Center" at bounding box center [1527, 97] width 48 height 48
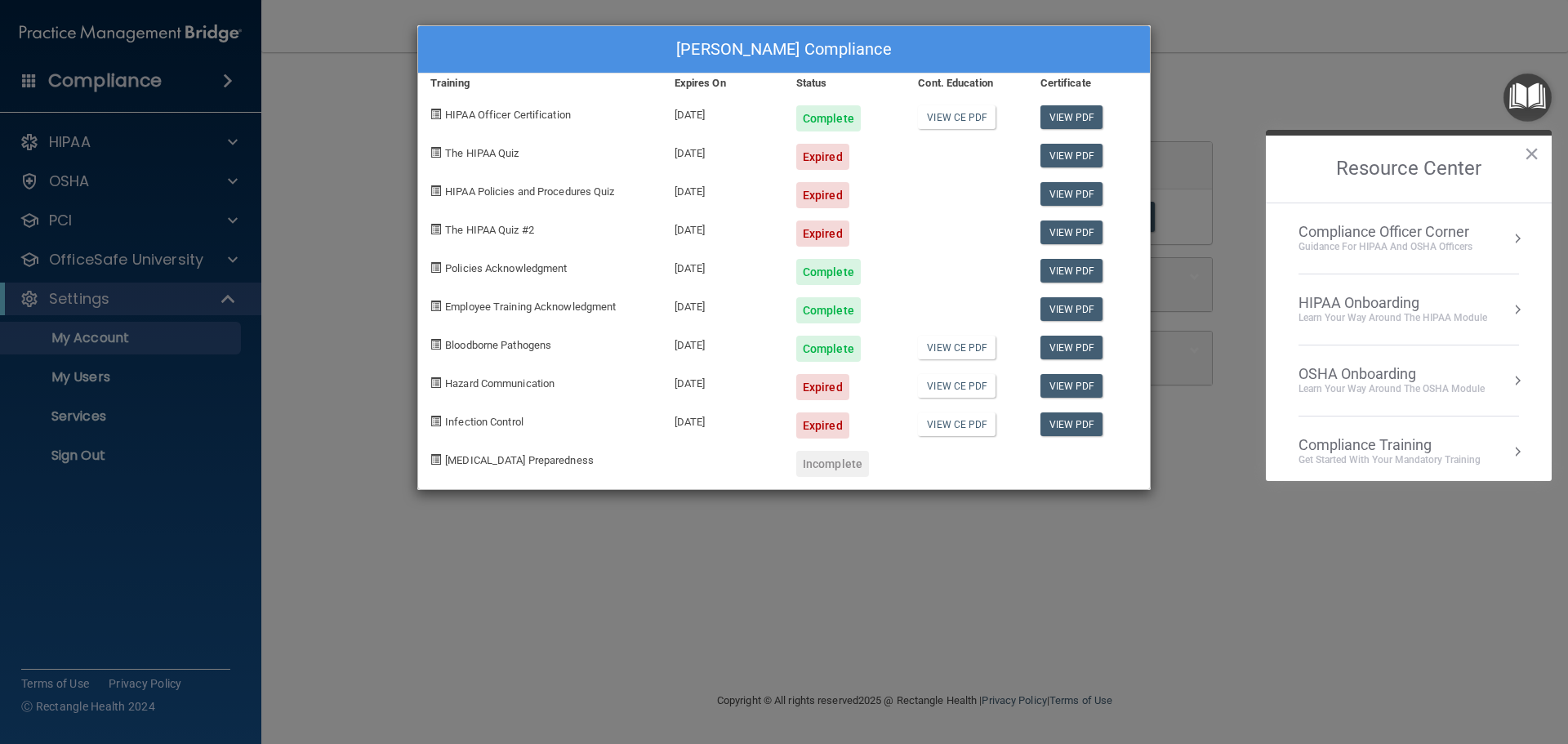
click at [1391, 448] on div "Compliance Training" at bounding box center [1389, 445] width 182 height 18
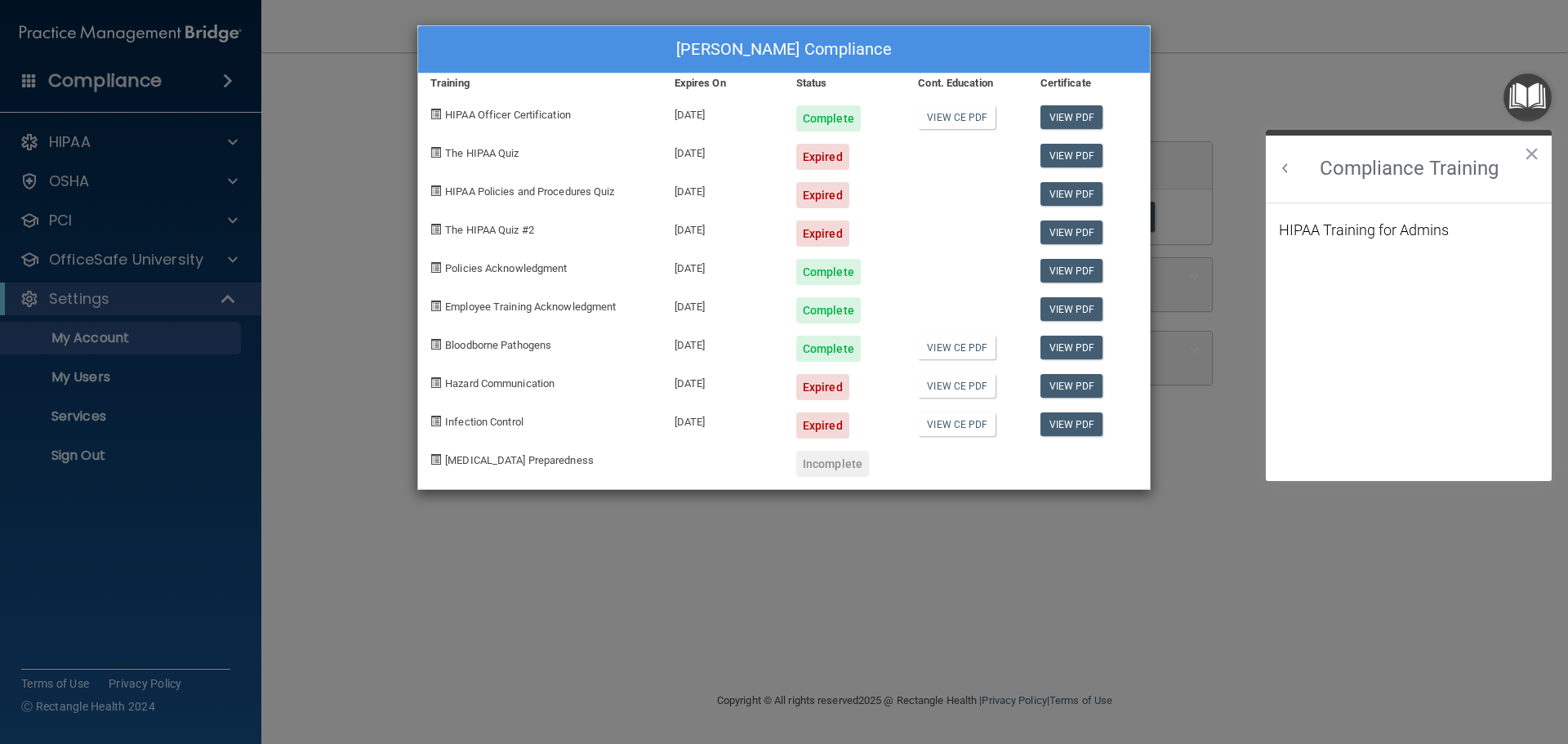
click at [1281, 169] on button "Back to Resource Center Home" at bounding box center [1285, 168] width 16 height 16
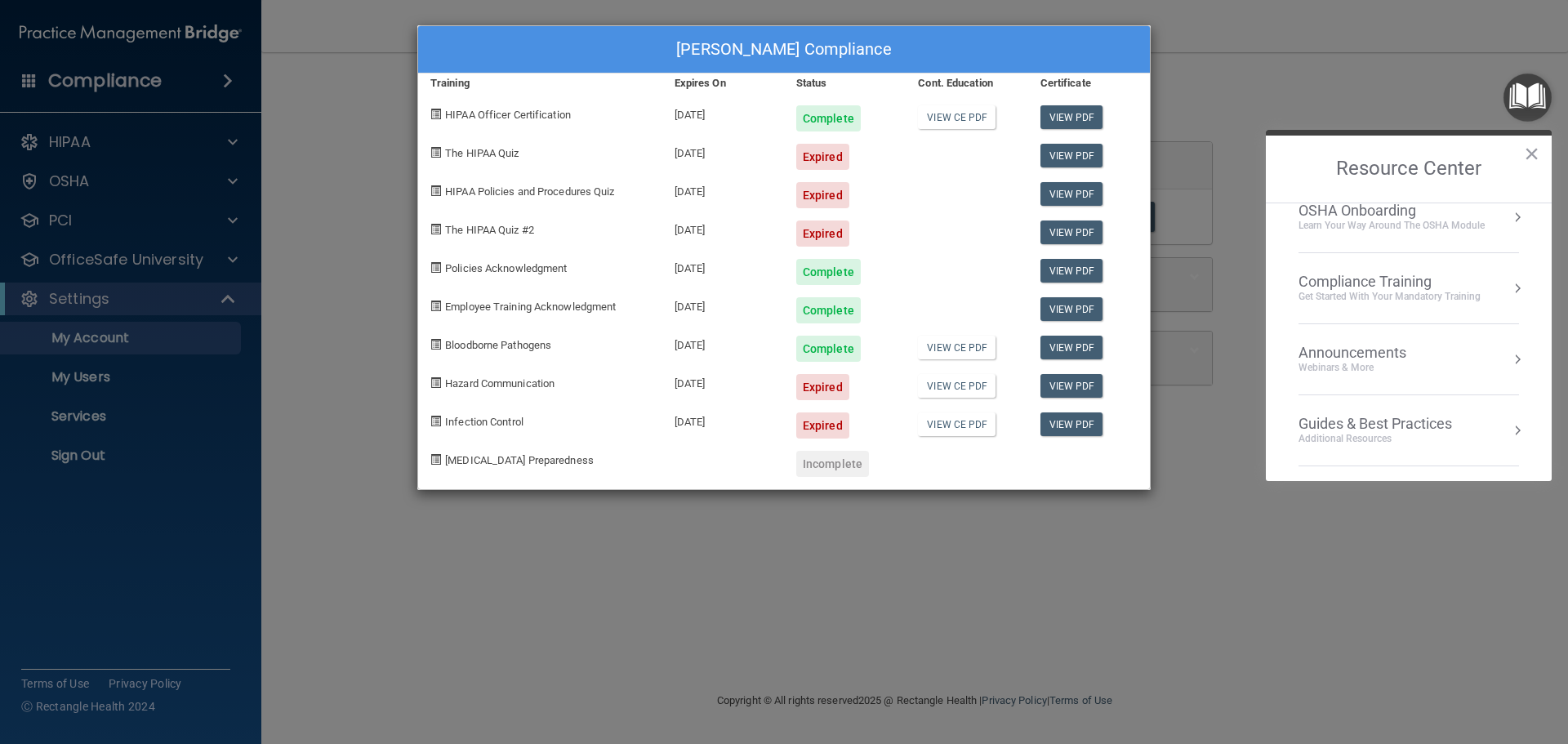
click at [1445, 230] on div "Learn your way around the OSHA module" at bounding box center [1391, 225] width 186 height 14
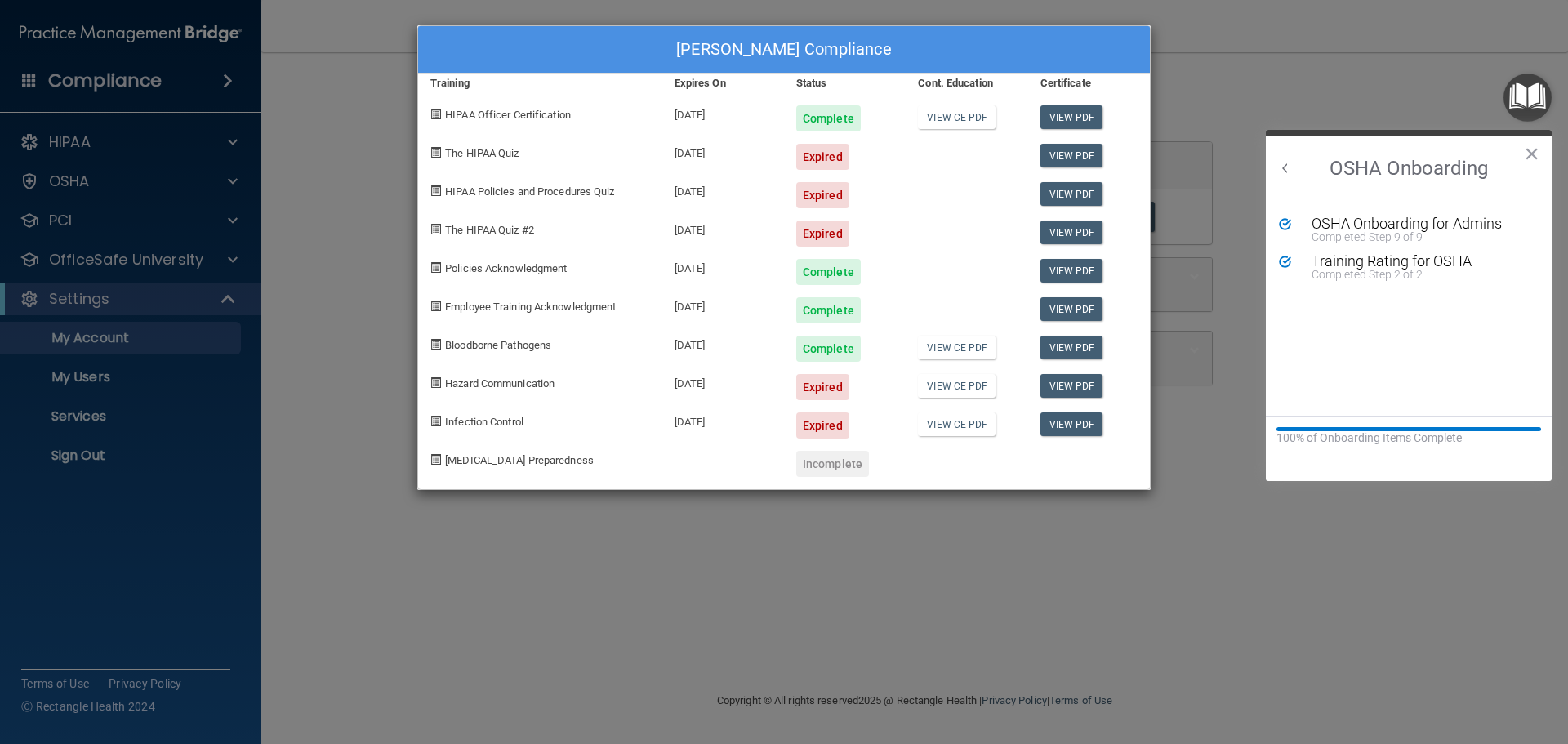
scroll to position [0, 0]
click at [1476, 224] on div "OSHA Onboarding for Admins" at bounding box center [1421, 223] width 218 height 14
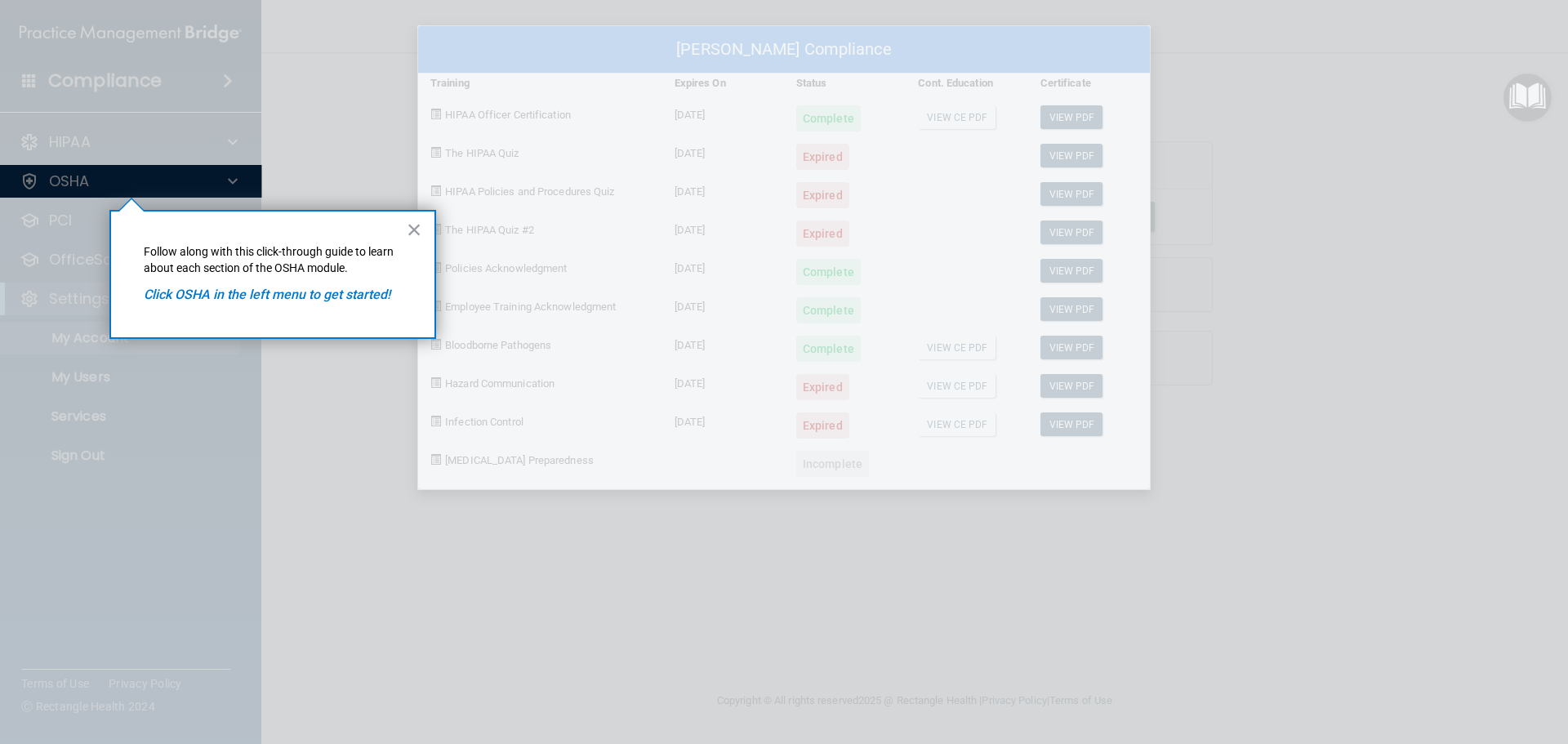
click at [115, 185] on div "[PERSON_NAME] Compliance Training Expires On Status Cont. Education Certificate…" at bounding box center [784, 372] width 1568 height 744
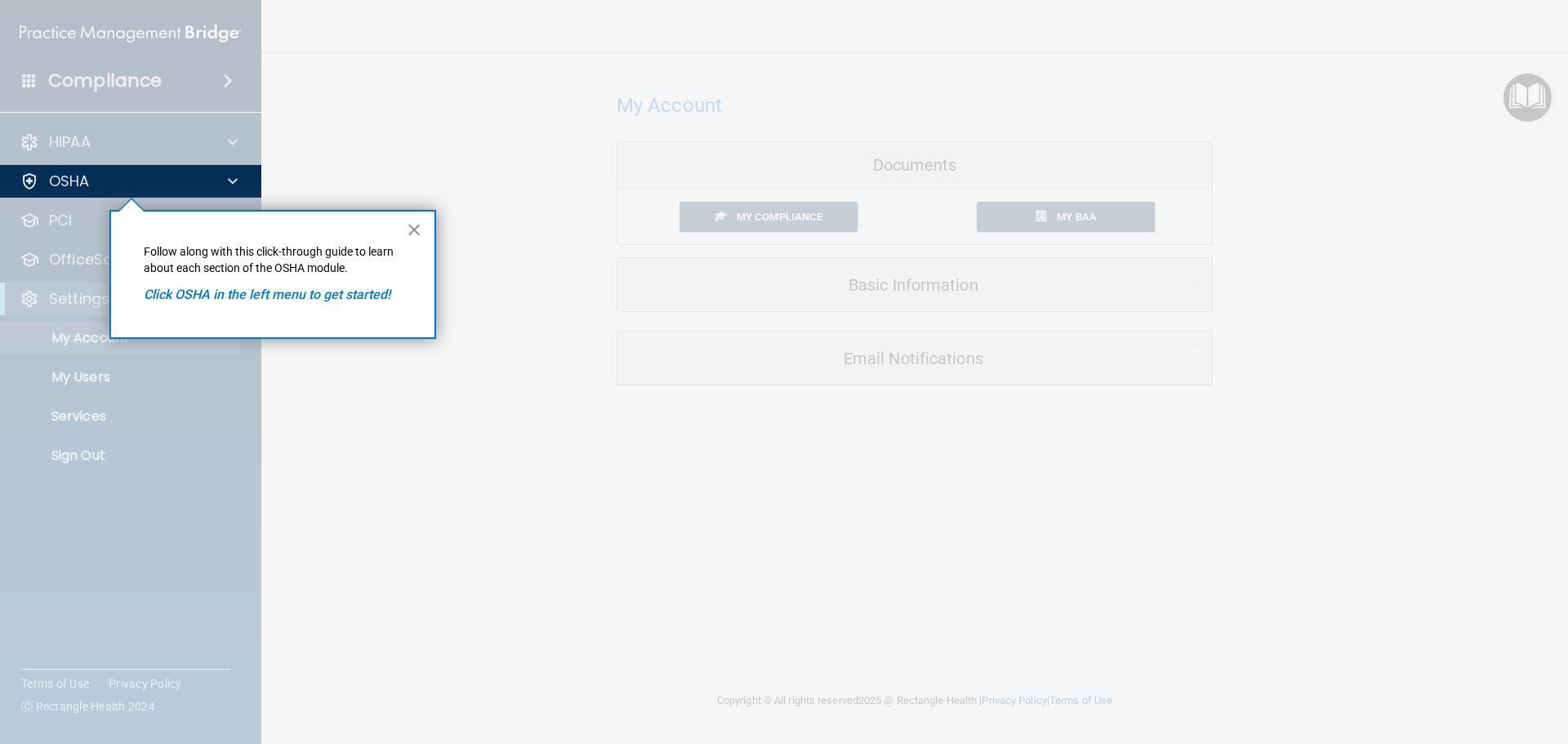
click at [409, 233] on button "×" at bounding box center [414, 230] width 15 height 27
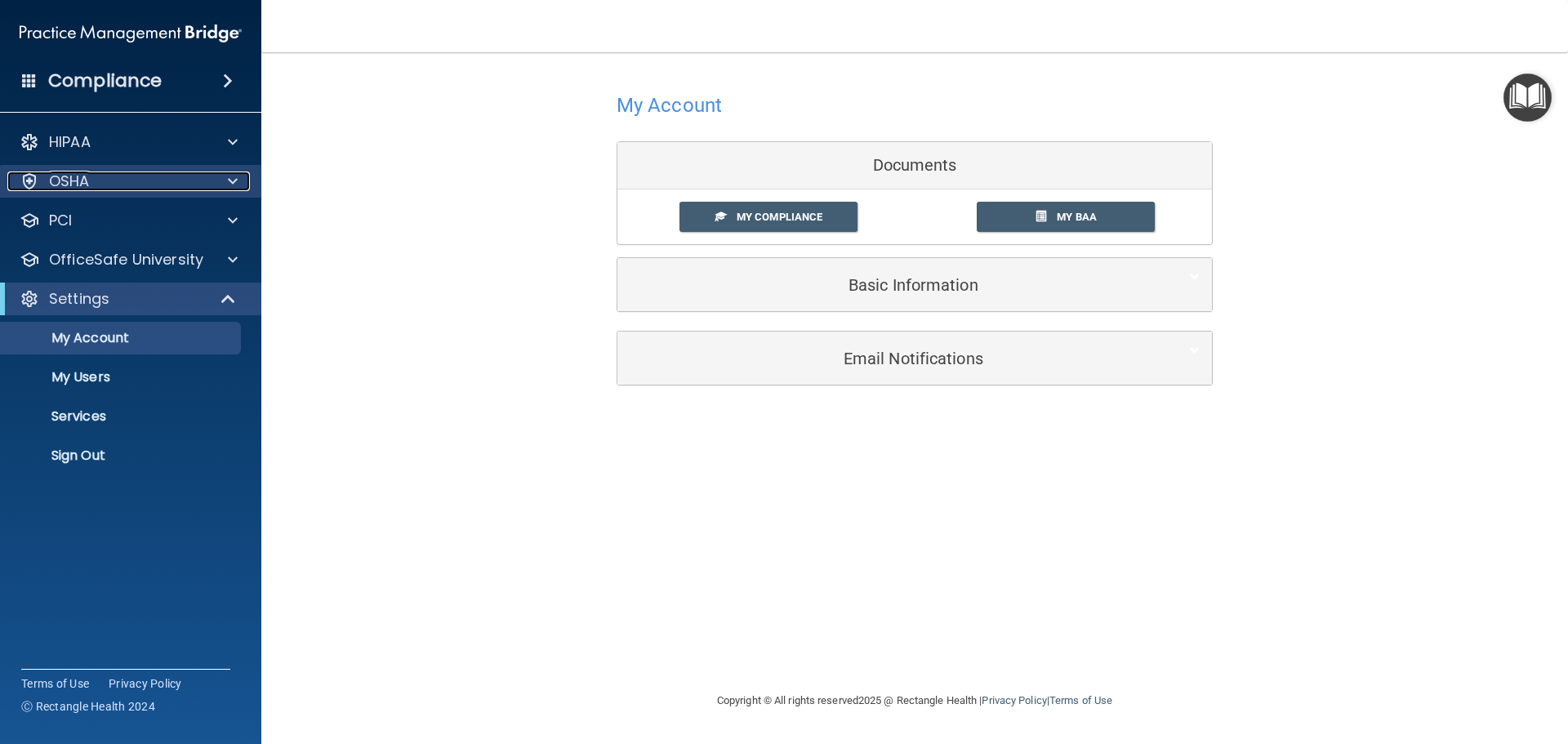
click at [191, 184] on div "OSHA" at bounding box center [108, 181] width 202 height 20
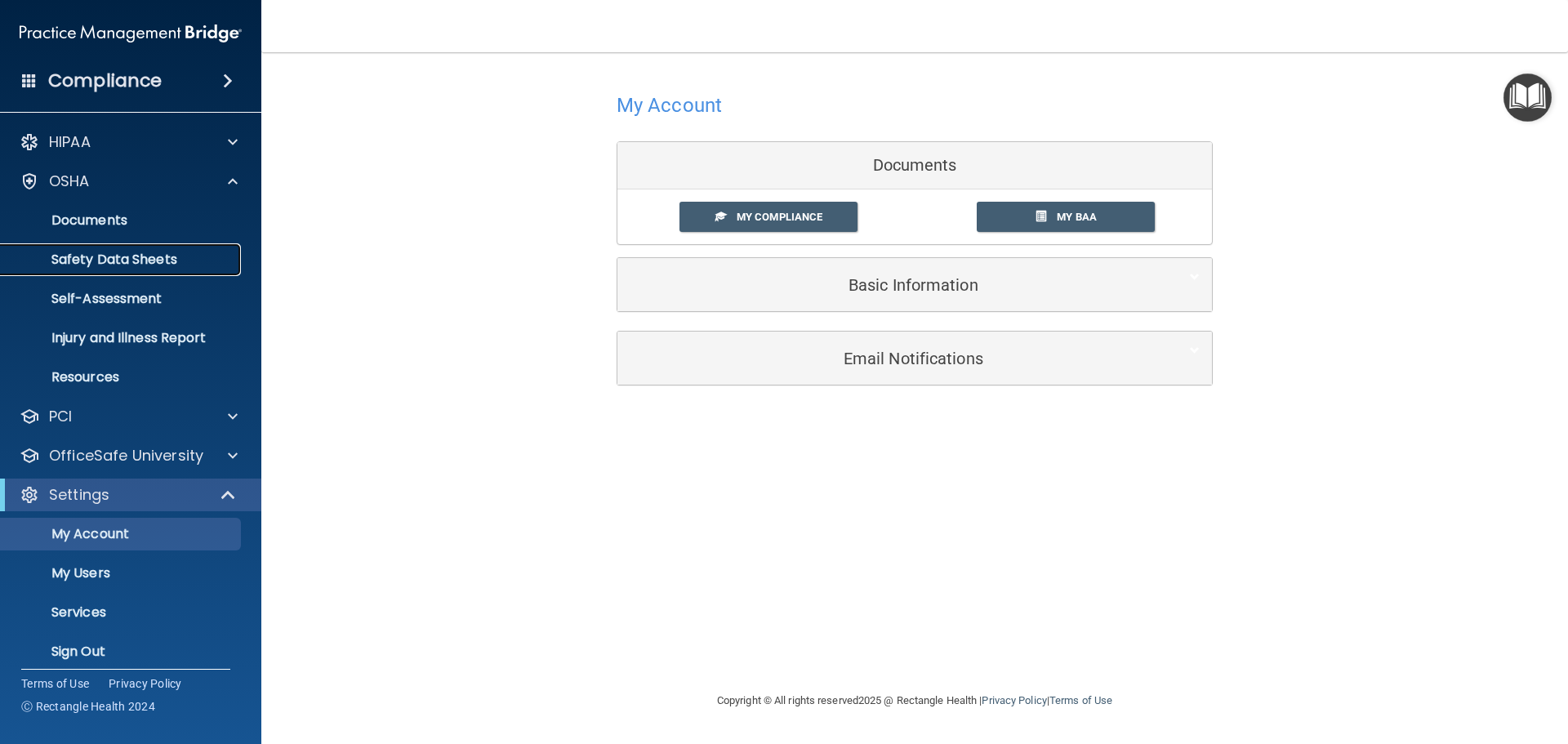
click at [124, 255] on p "Safety Data Sheets" at bounding box center [122, 259] width 223 height 16
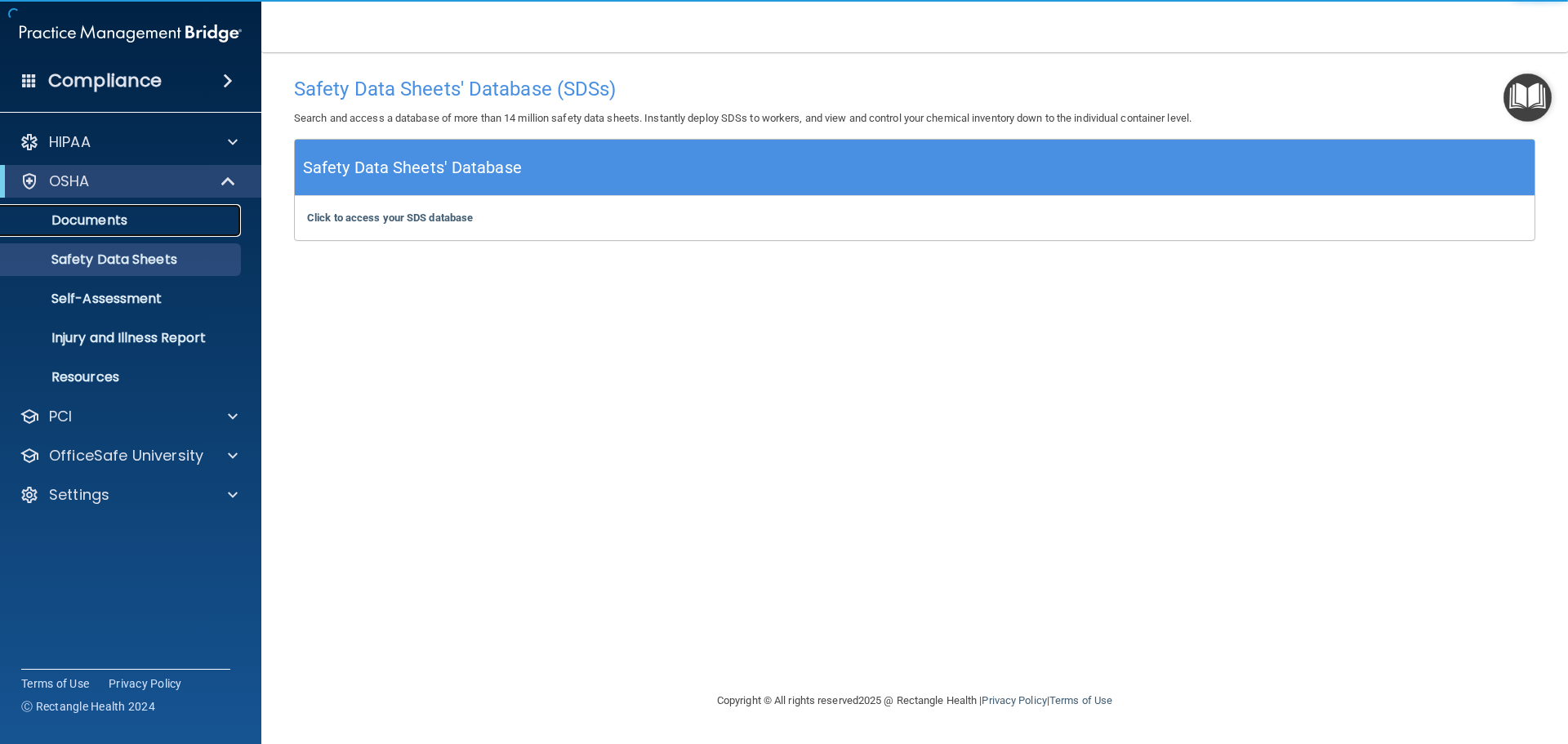
click at [109, 218] on p "Documents" at bounding box center [122, 220] width 223 height 16
click at [114, 228] on p "Documents" at bounding box center [122, 220] width 223 height 16
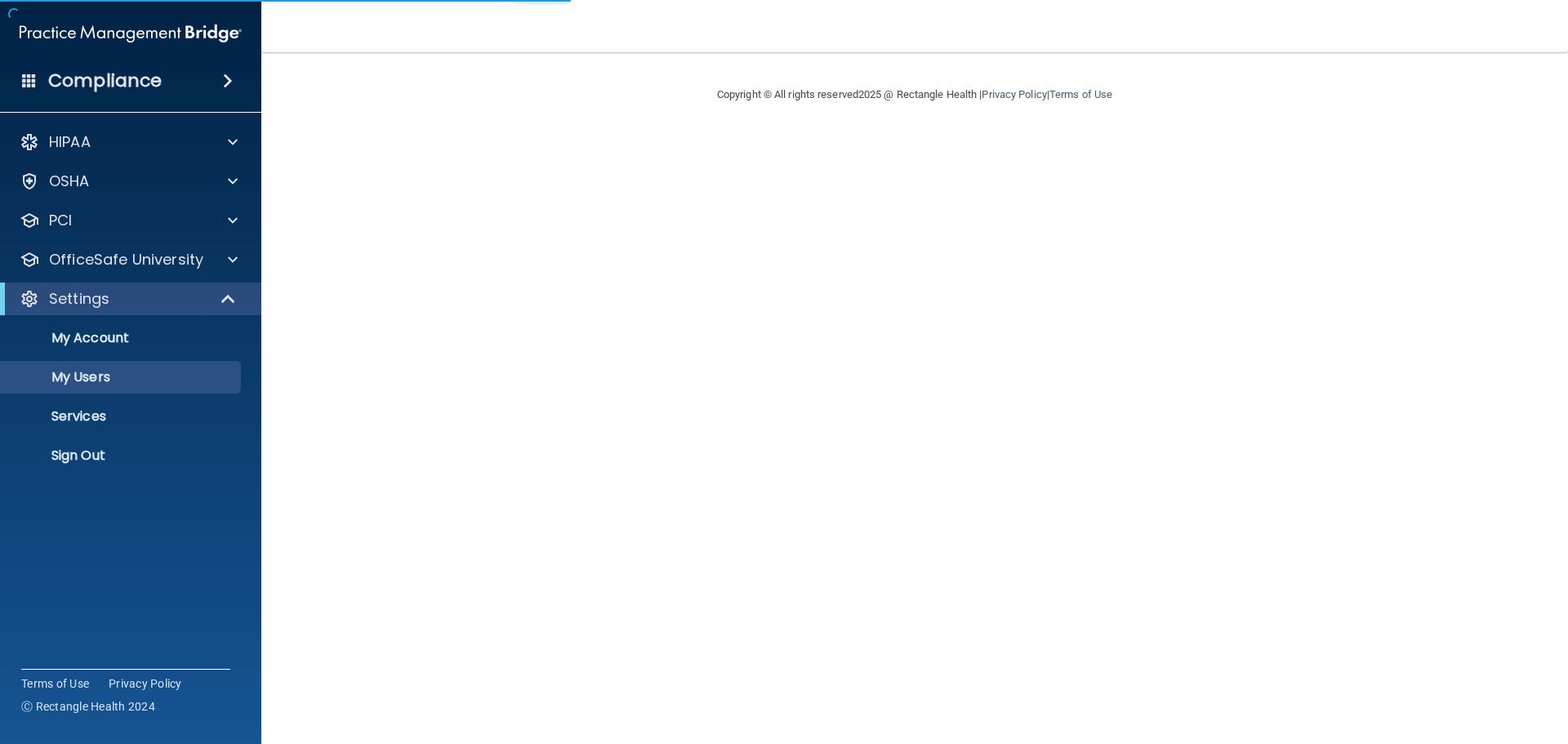
select select "20"
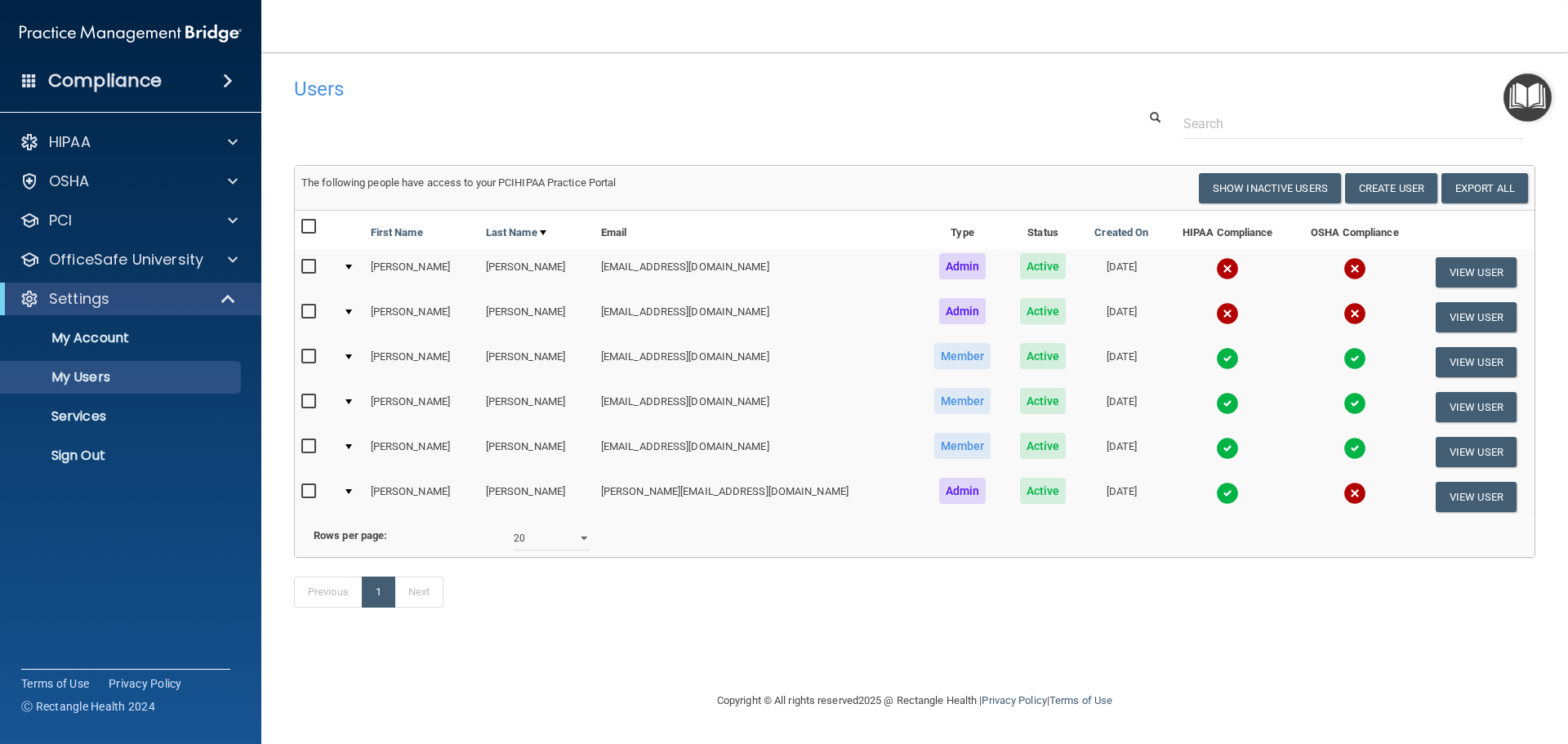
click at [1343, 494] on img at bounding box center [1354, 493] width 23 height 23
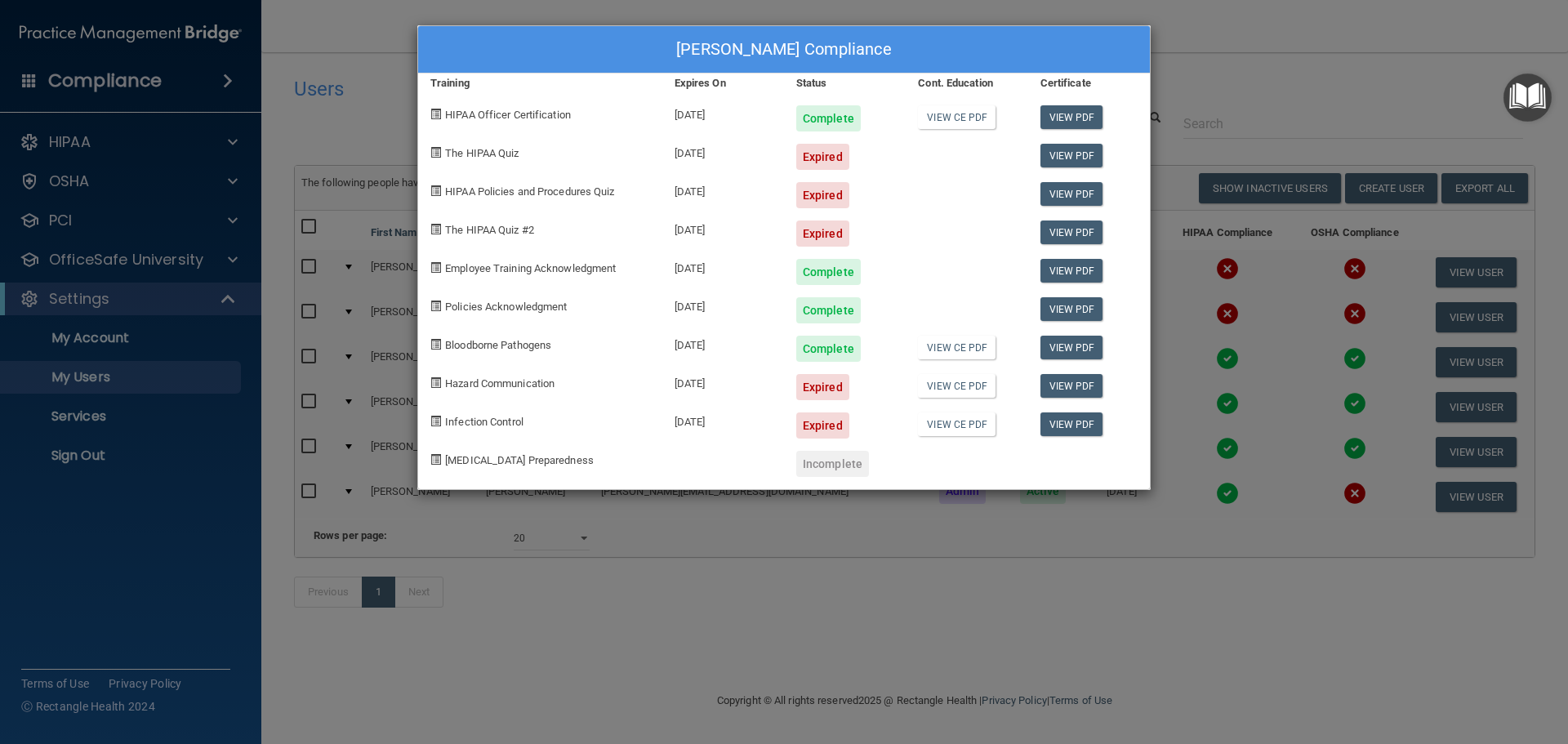
click at [480, 114] on span "HIPAA Officer Certification" at bounding box center [508, 114] width 125 height 12
click at [444, 151] on div "The HIPAA Quiz" at bounding box center [539, 150] width 244 height 38
click at [449, 151] on span "The HIPAA Quiz" at bounding box center [482, 153] width 73 height 12
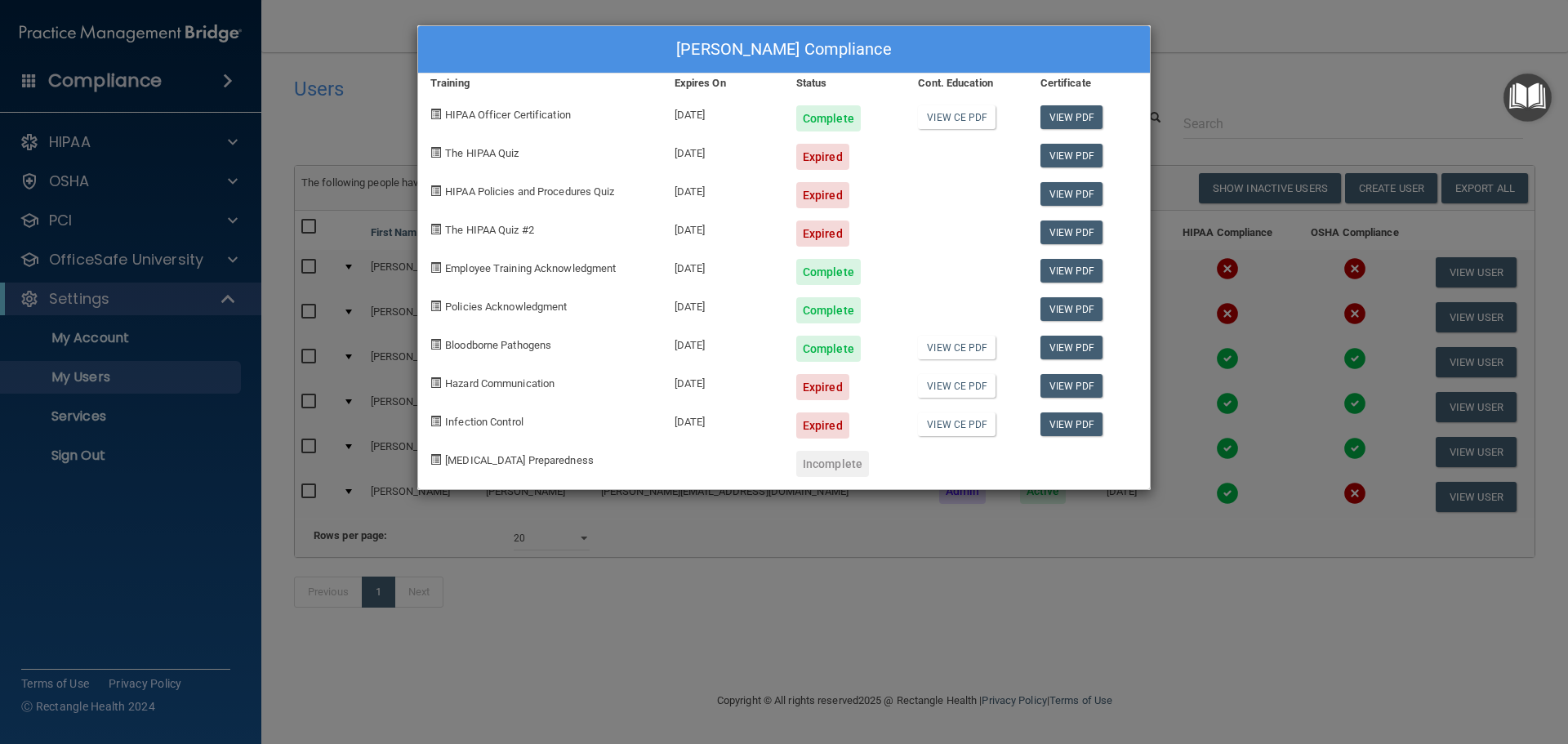
click at [434, 151] on span at bounding box center [435, 152] width 10 height 10
click at [501, 149] on span "The HIPAA Quiz" at bounding box center [482, 153] width 73 height 12
click at [832, 155] on div "Expired" at bounding box center [822, 157] width 53 height 27
click at [717, 154] on div "[DATE]" at bounding box center [723, 150] width 122 height 38
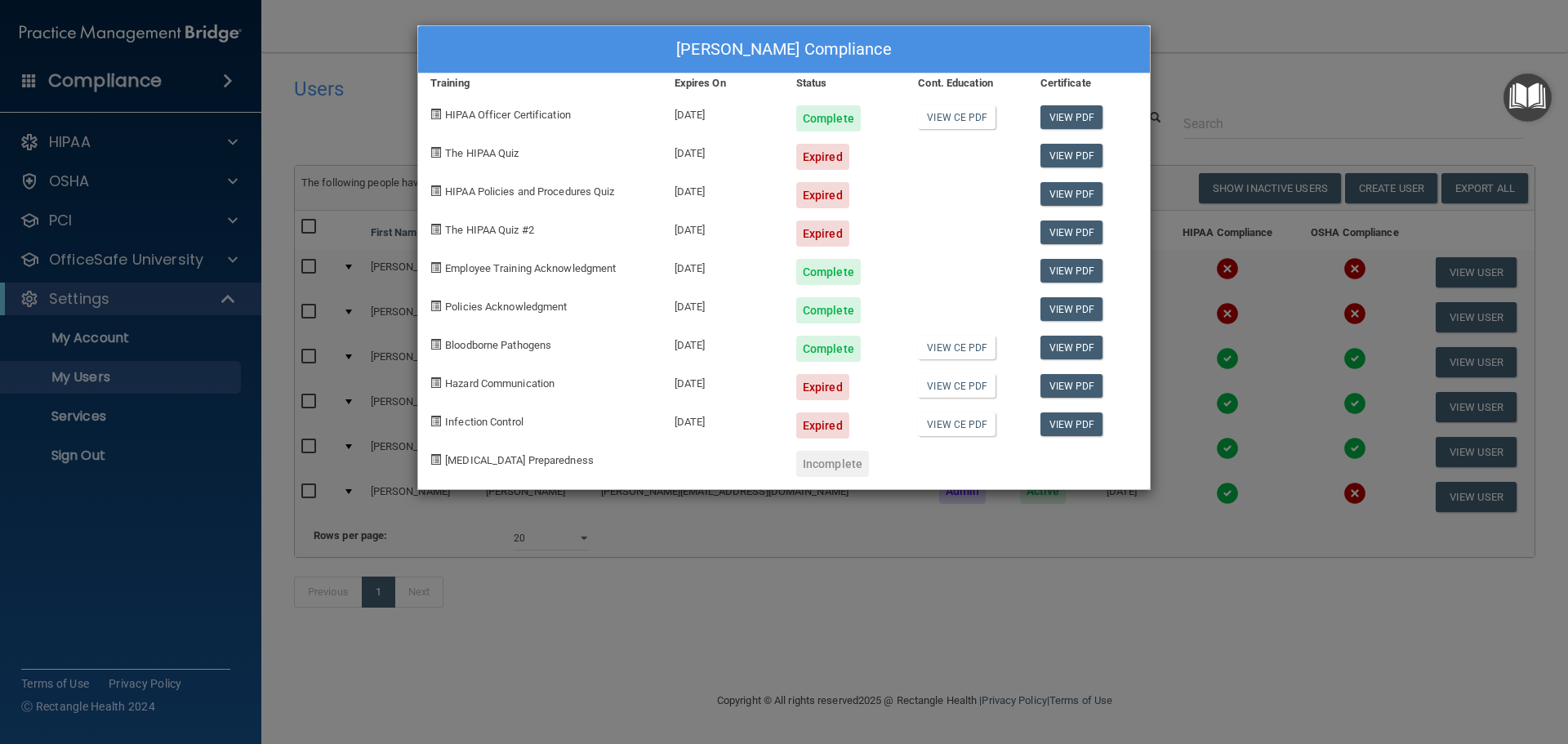
click at [1230, 42] on div "[PERSON_NAME] Compliance Training Expires On Status Cont. Education Certificate…" at bounding box center [784, 372] width 1568 height 744
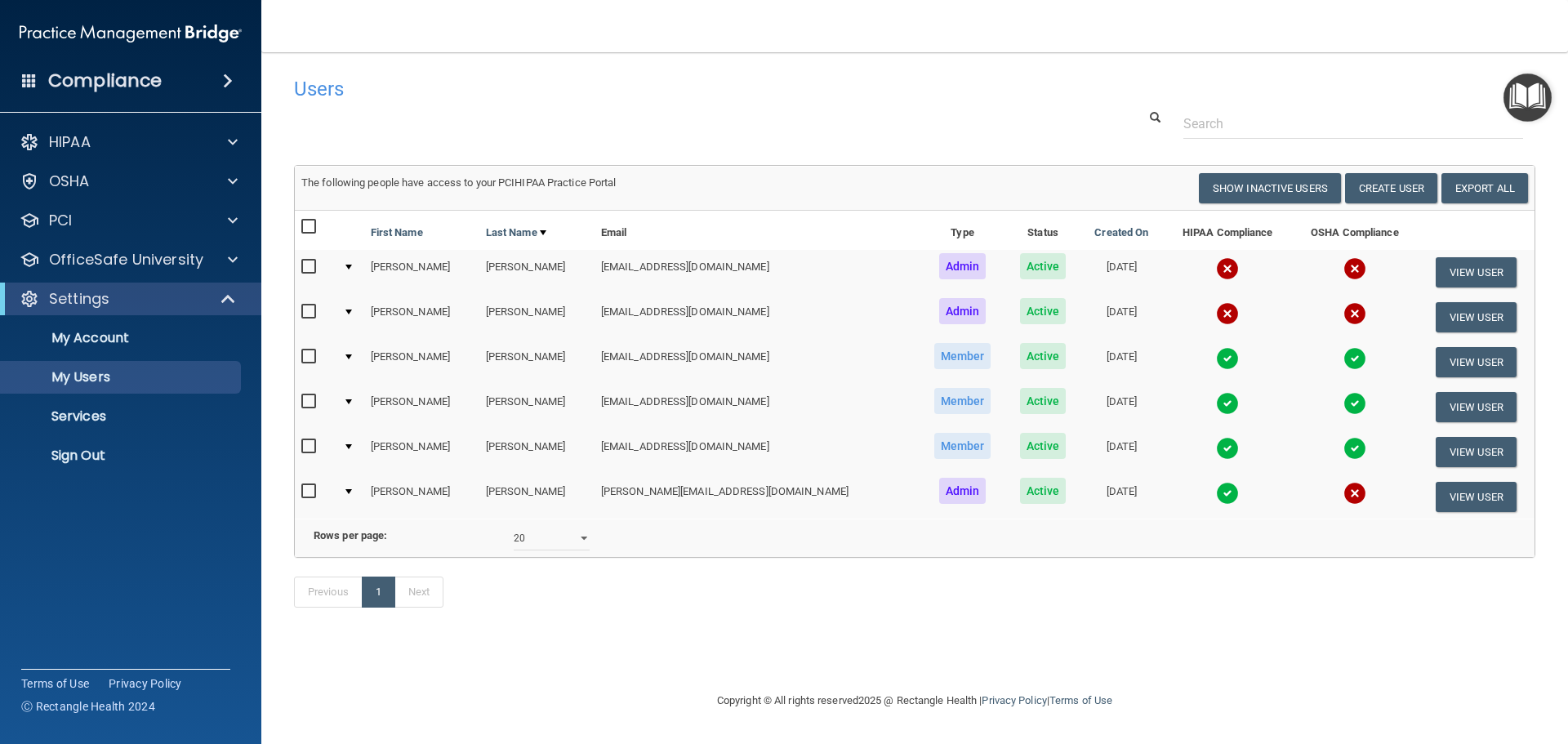
click at [1514, 90] on img "Open Resource Center" at bounding box center [1527, 97] width 48 height 48
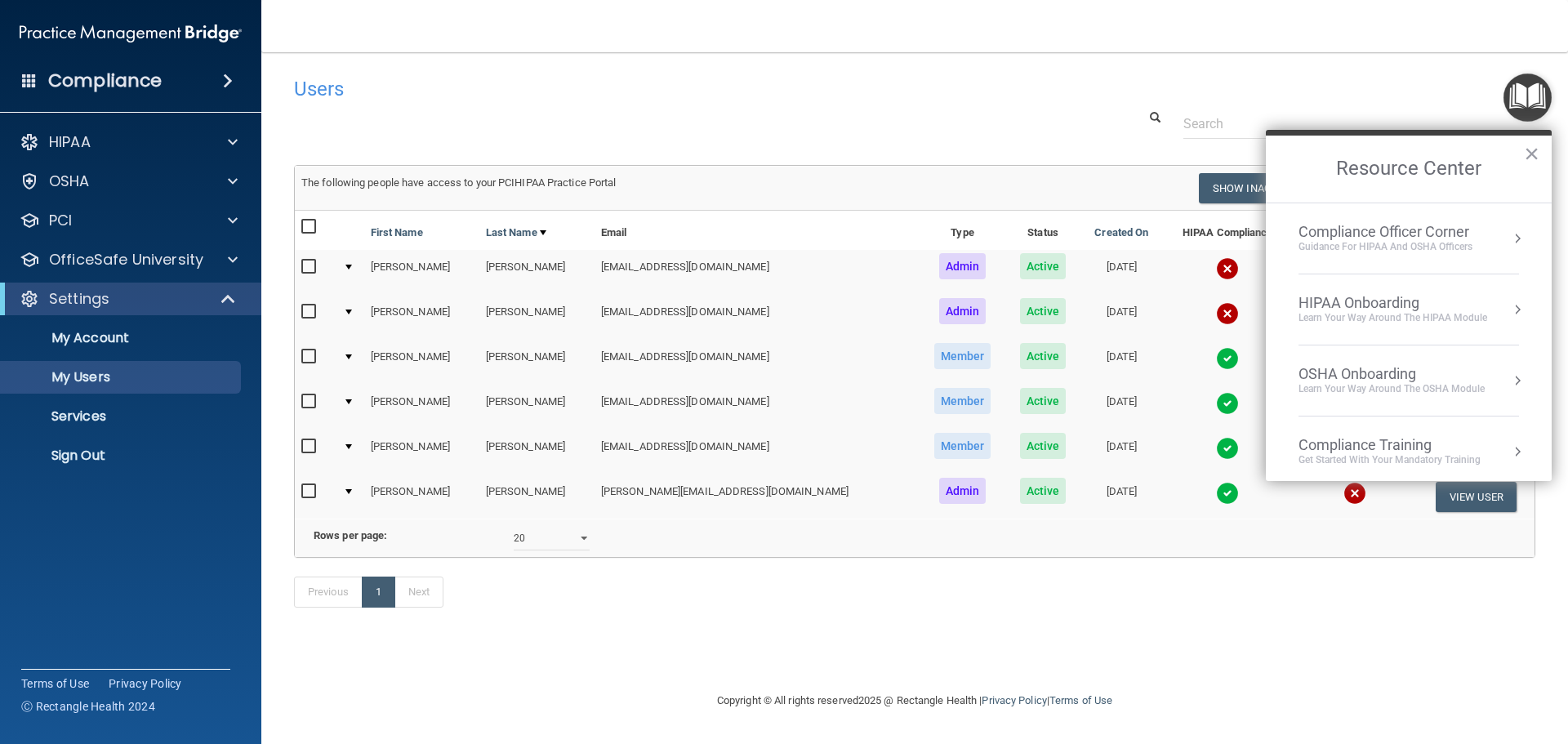
click at [1509, 379] on button "Resource Center" at bounding box center [1517, 380] width 16 height 16
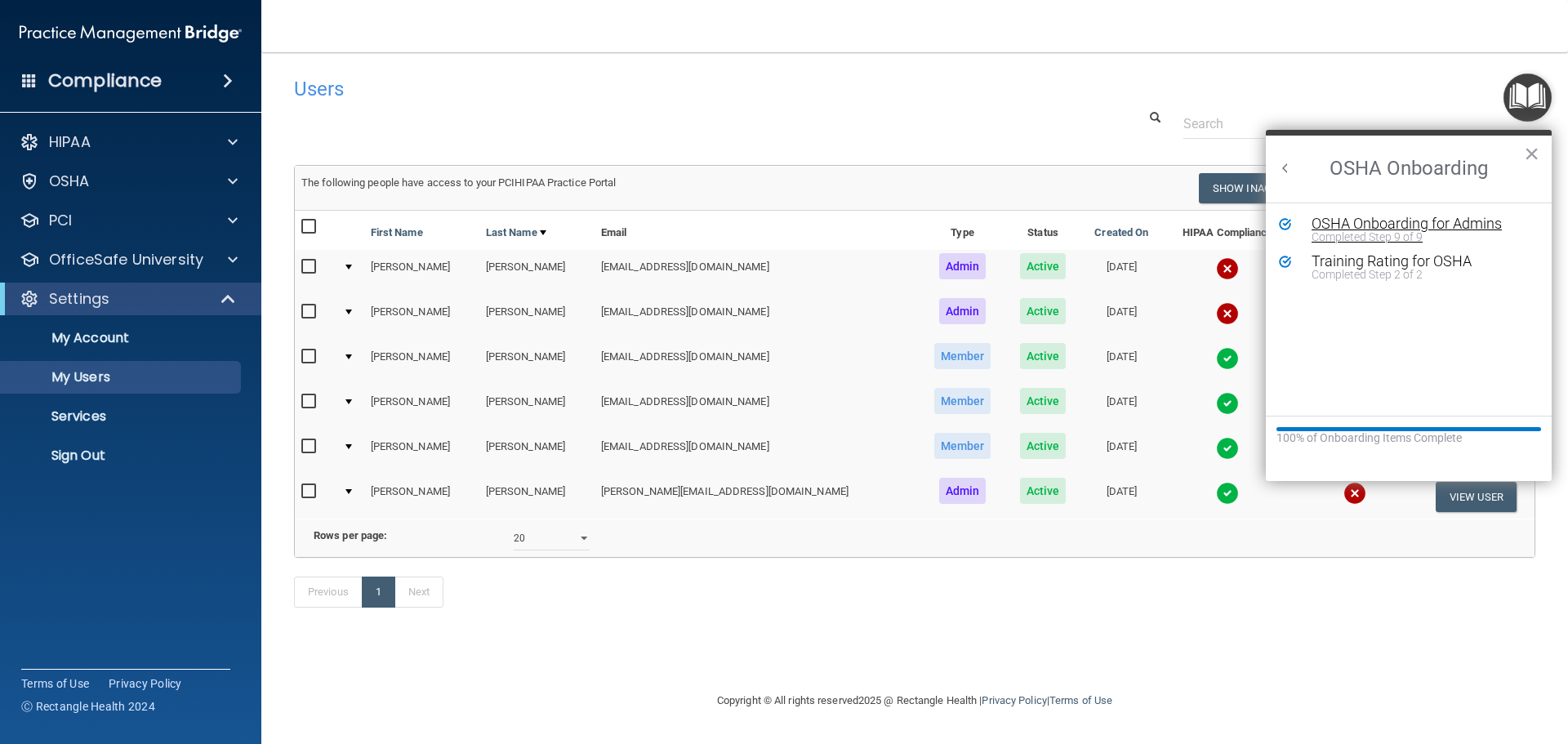
click at [1352, 233] on div "Completed Step 9 of 9" at bounding box center [1421, 237] width 218 height 11
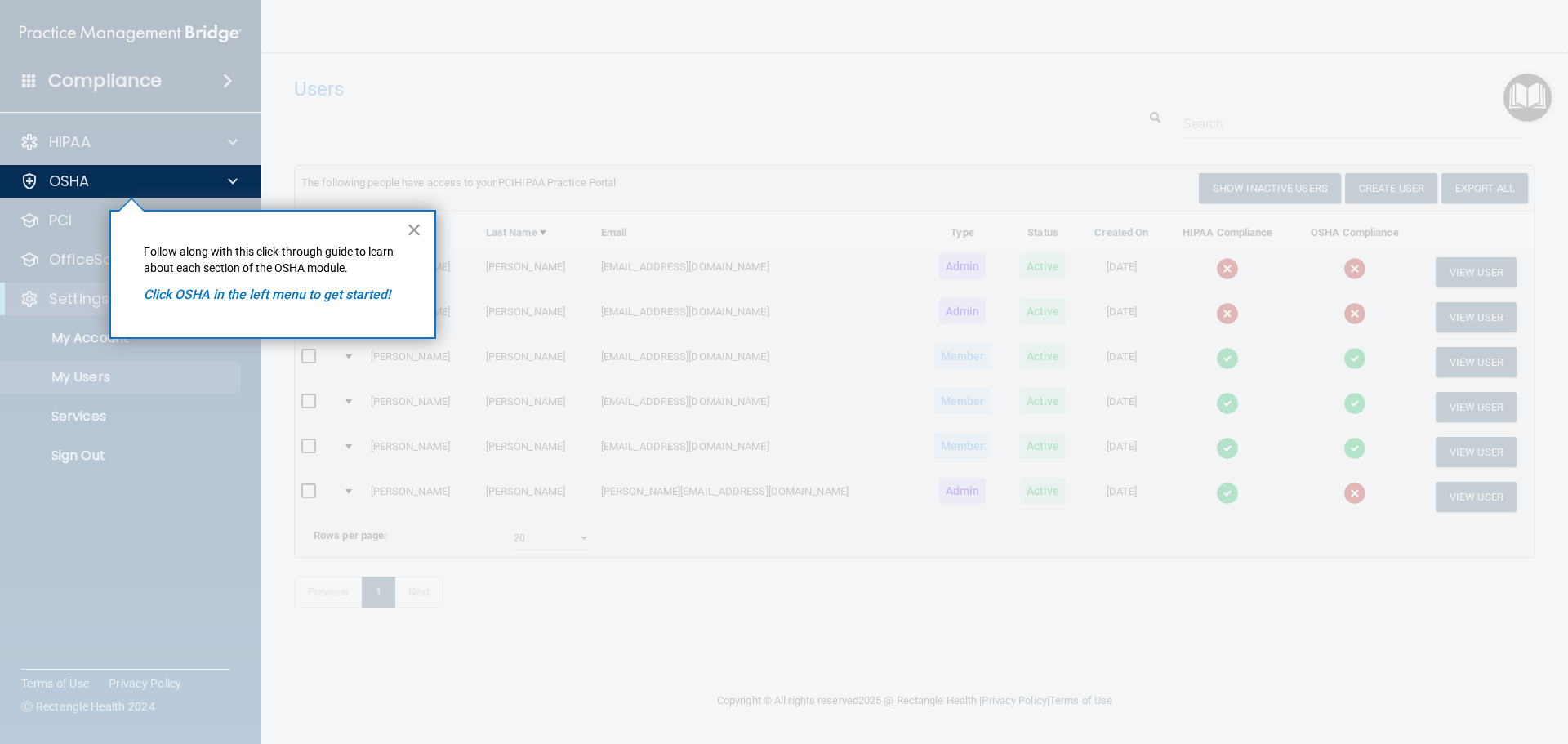
click at [413, 229] on button "×" at bounding box center [414, 230] width 15 height 27
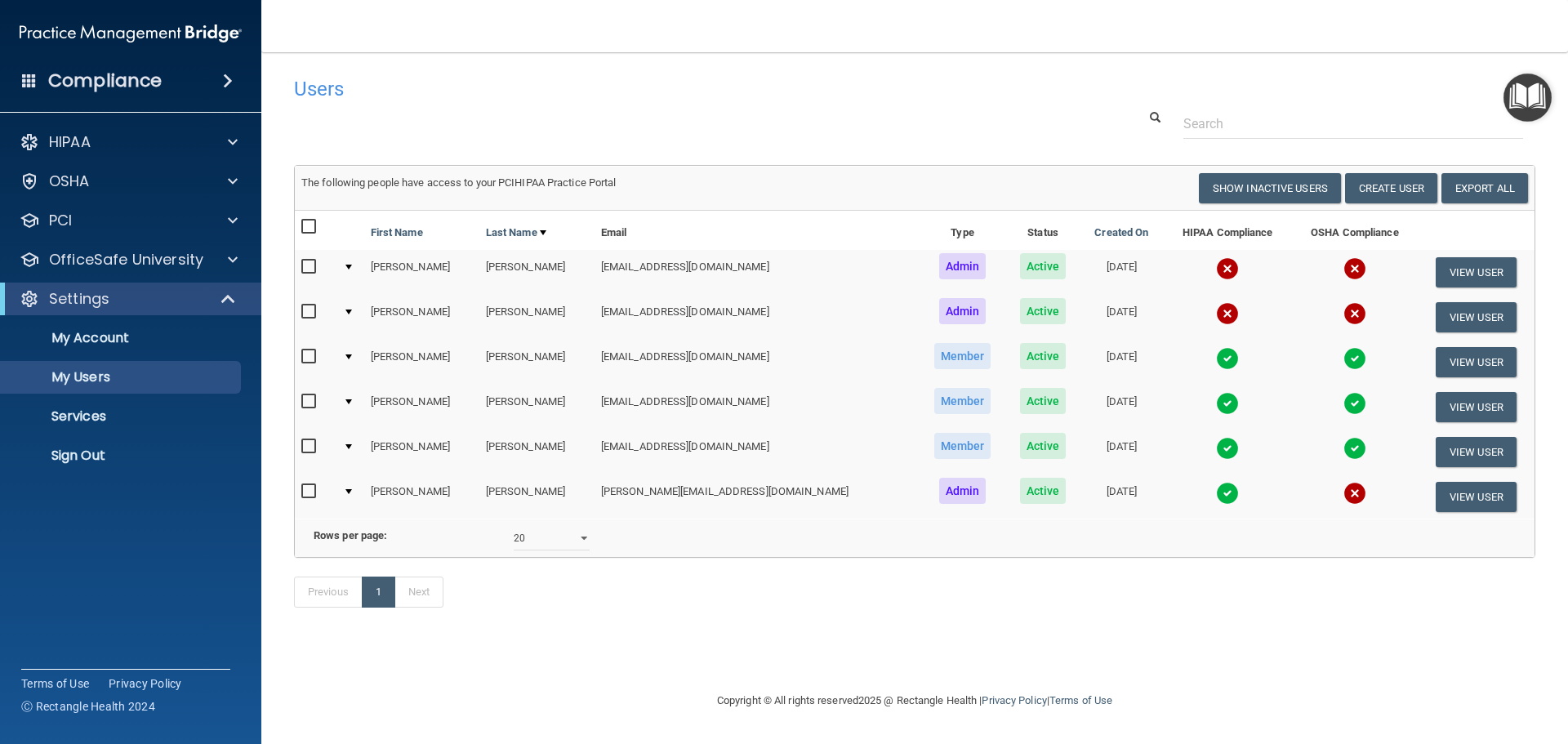
click at [305, 493] on input "checkbox" at bounding box center [311, 492] width 19 height 13
checkbox input "true"
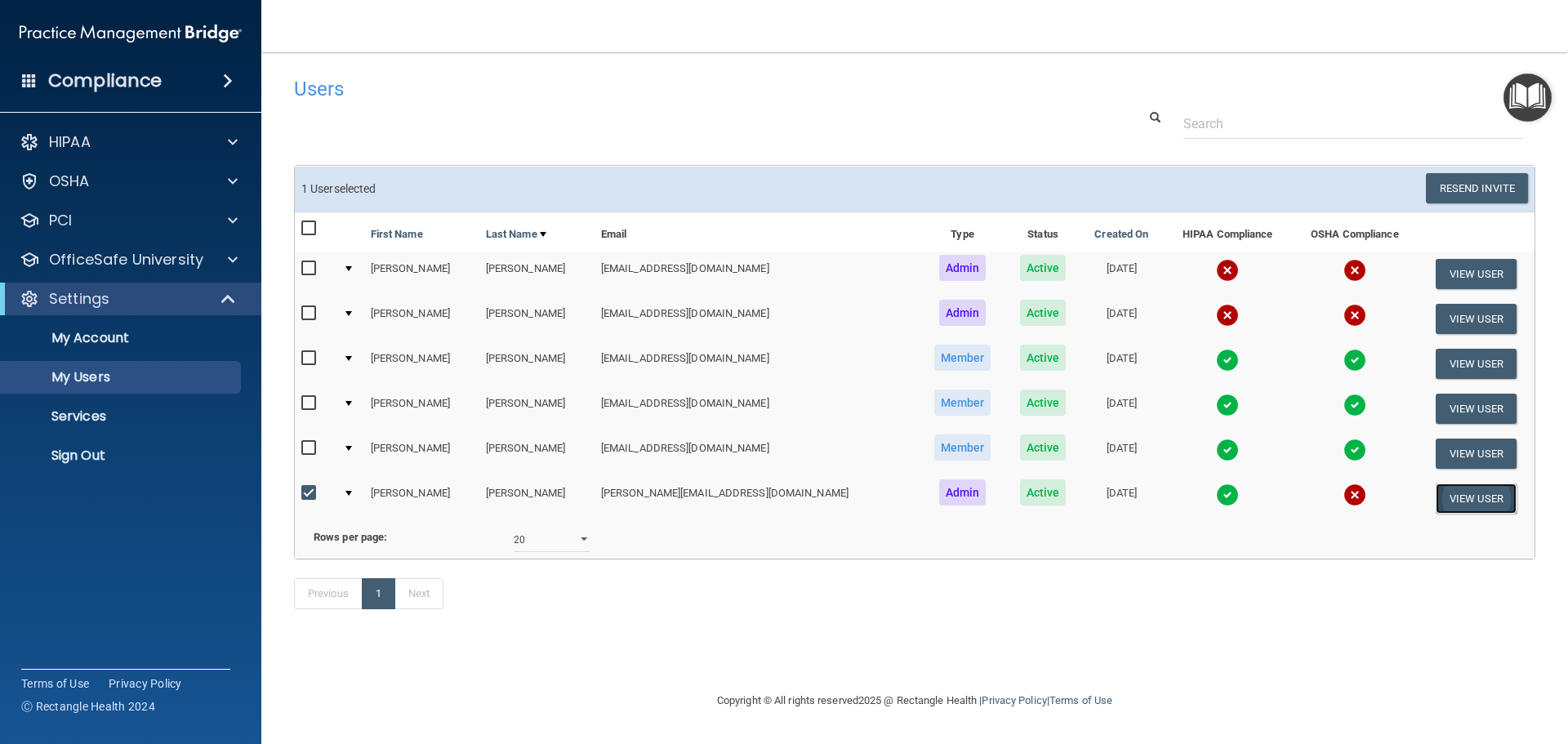
click at [1445, 498] on button "View User" at bounding box center [1476, 499] width 81 height 30
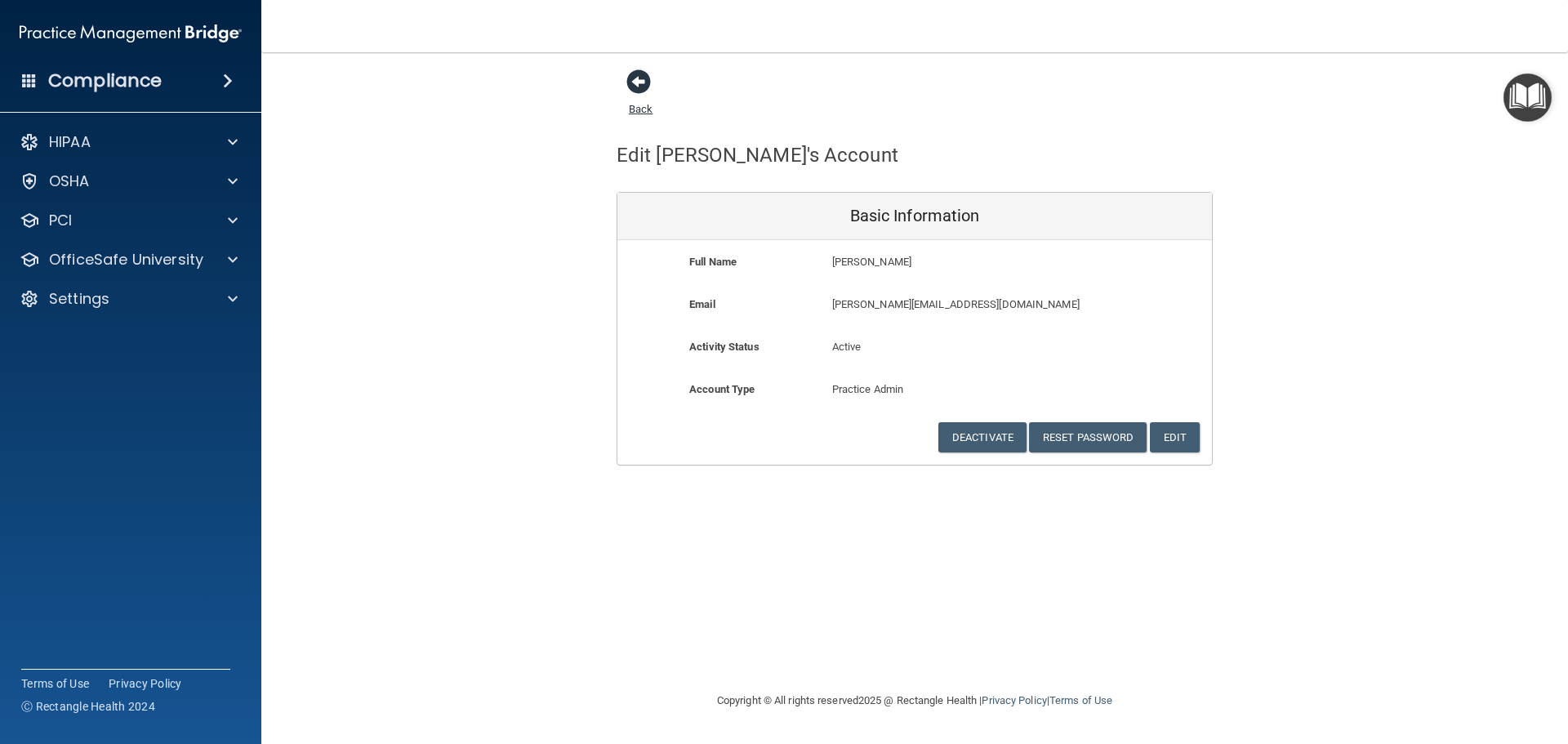
click at [640, 78] on span at bounding box center [639, 82] width 25 height 25
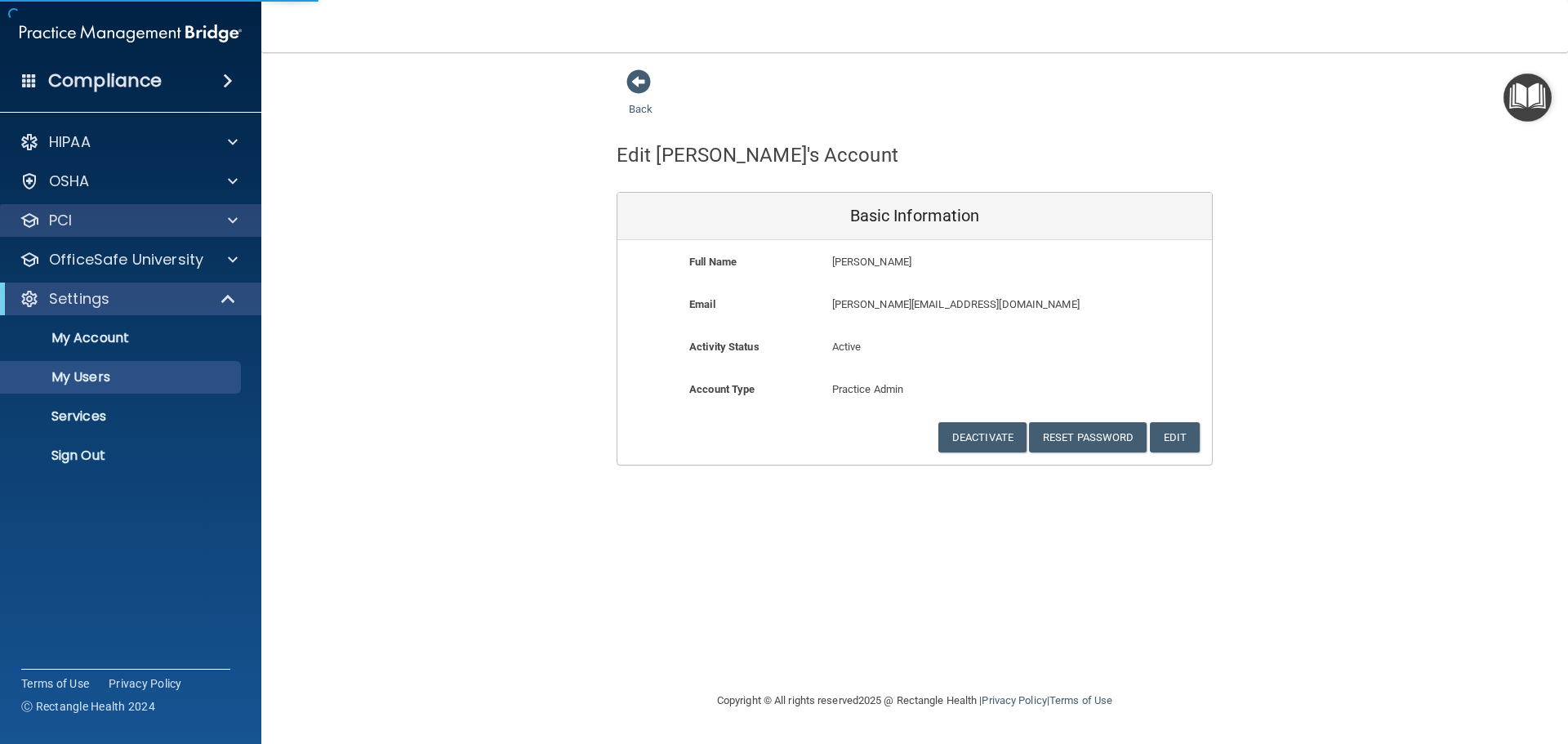
select select "20"
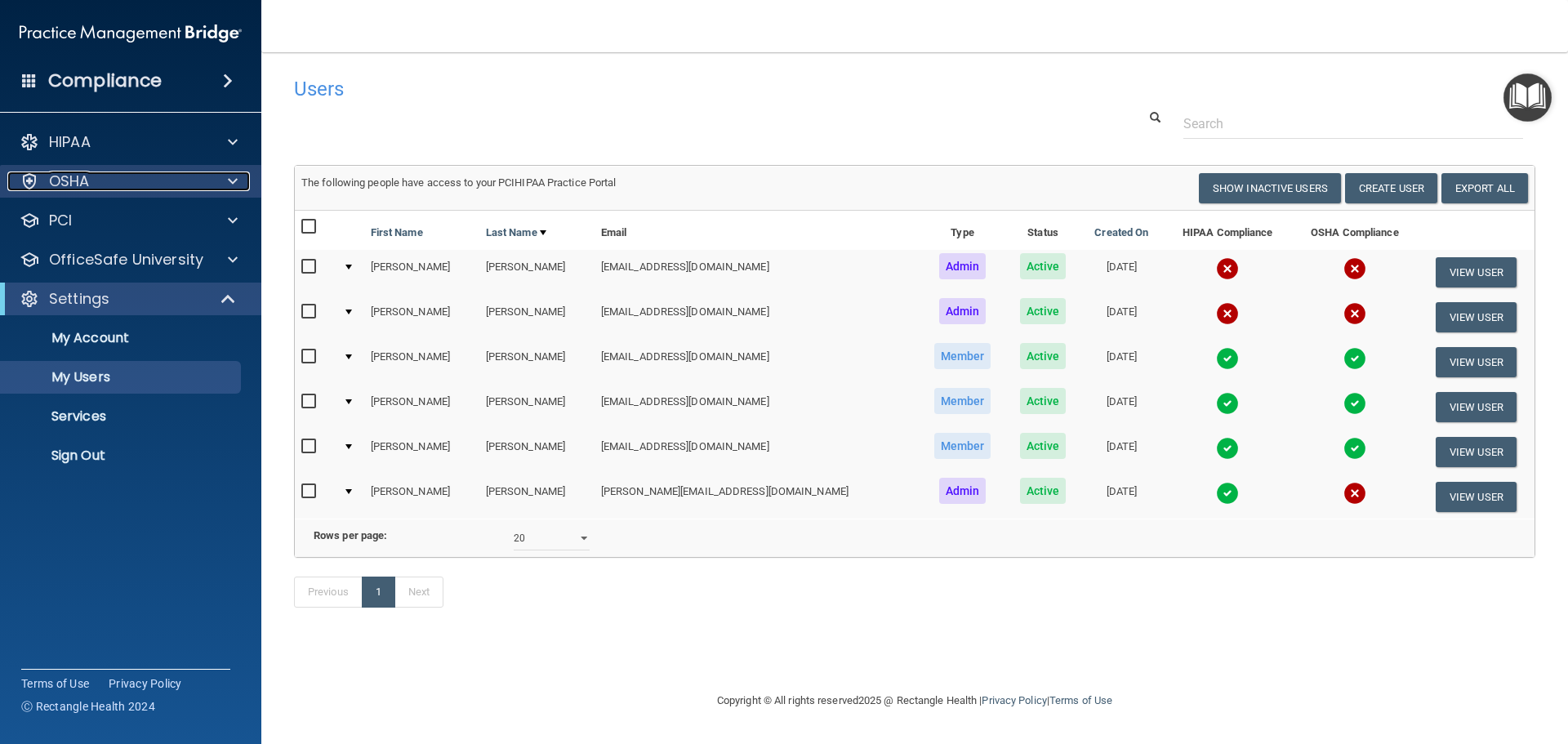
click at [235, 174] on span at bounding box center [233, 181] width 9 height 20
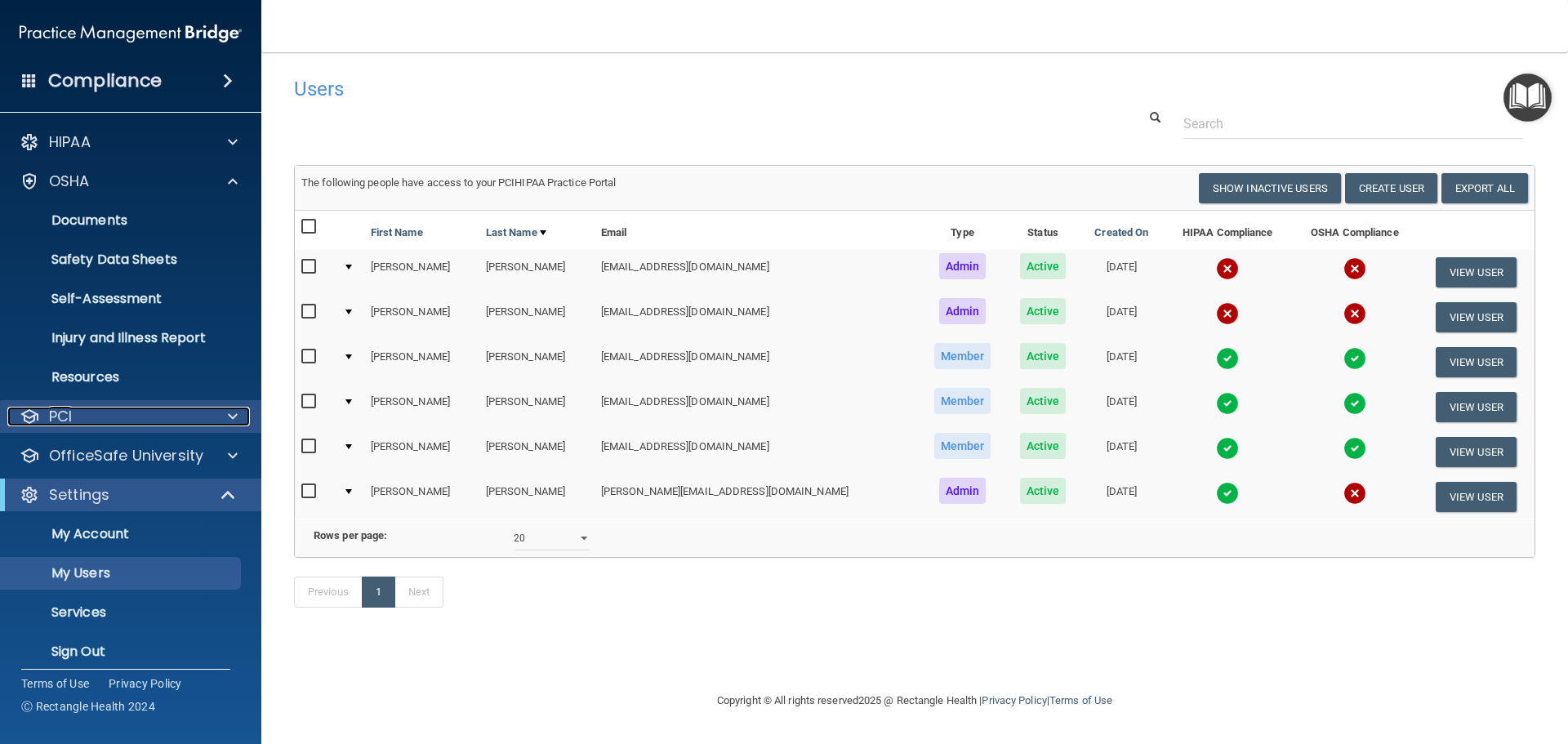
click at [231, 420] on span at bounding box center [233, 416] width 9 height 20
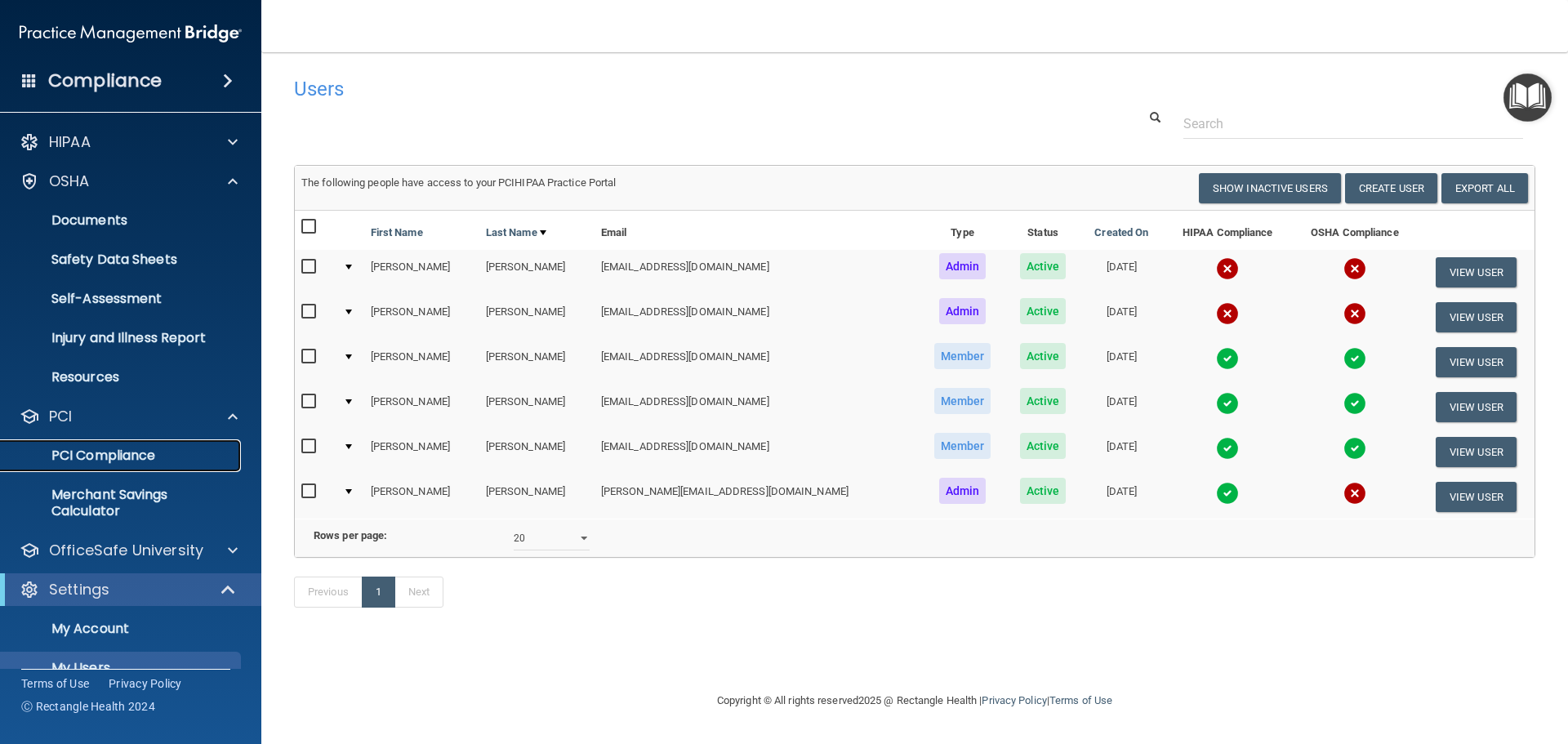
click at [146, 452] on p "PCI Compliance" at bounding box center [122, 455] width 223 height 16
click at [224, 75] on span at bounding box center [228, 81] width 9 height 20
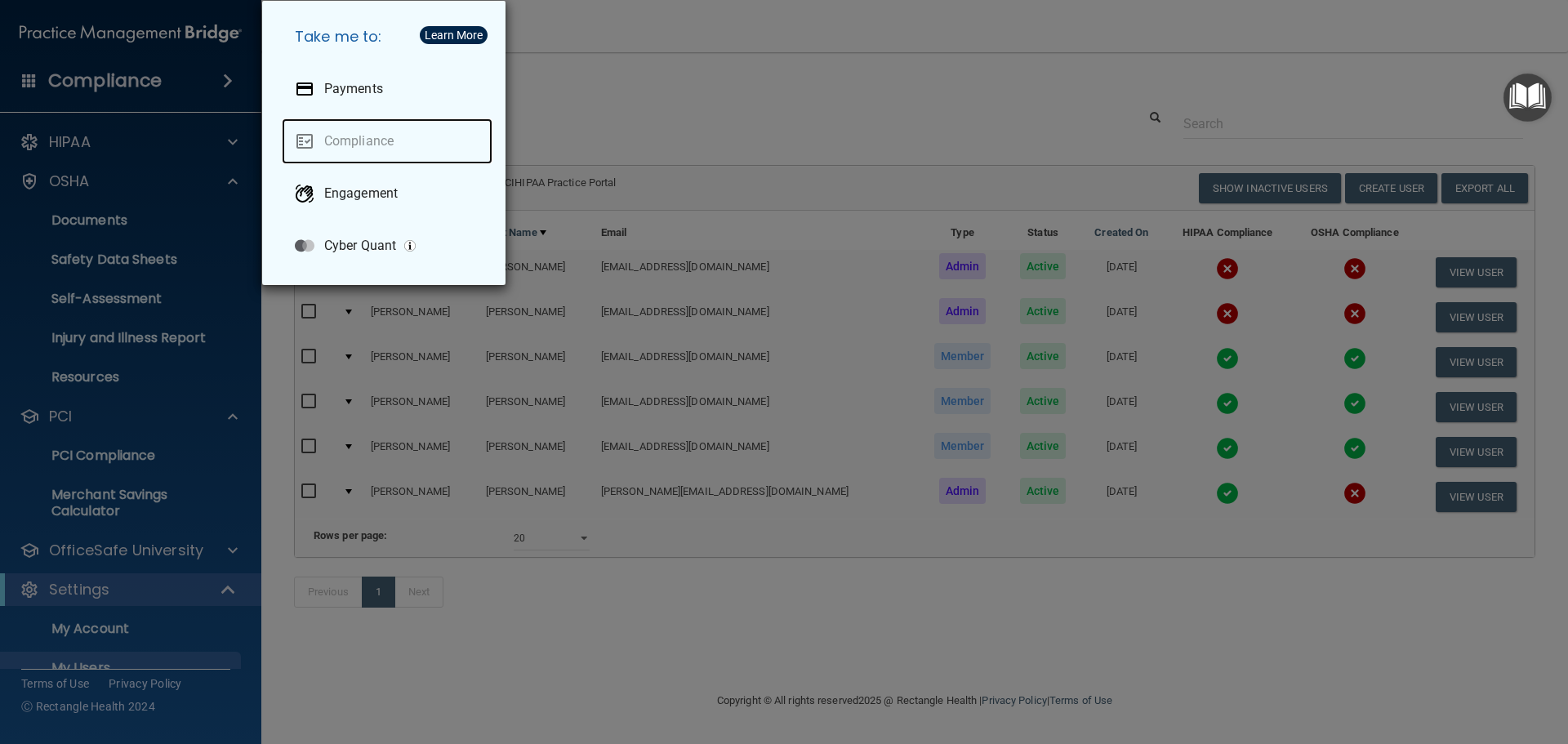
click at [365, 142] on link "Compliance" at bounding box center [387, 142] width 211 height 46
click at [972, 67] on div "Take me to: Payments Compliance Engagement Cyber Quant" at bounding box center [784, 372] width 1568 height 744
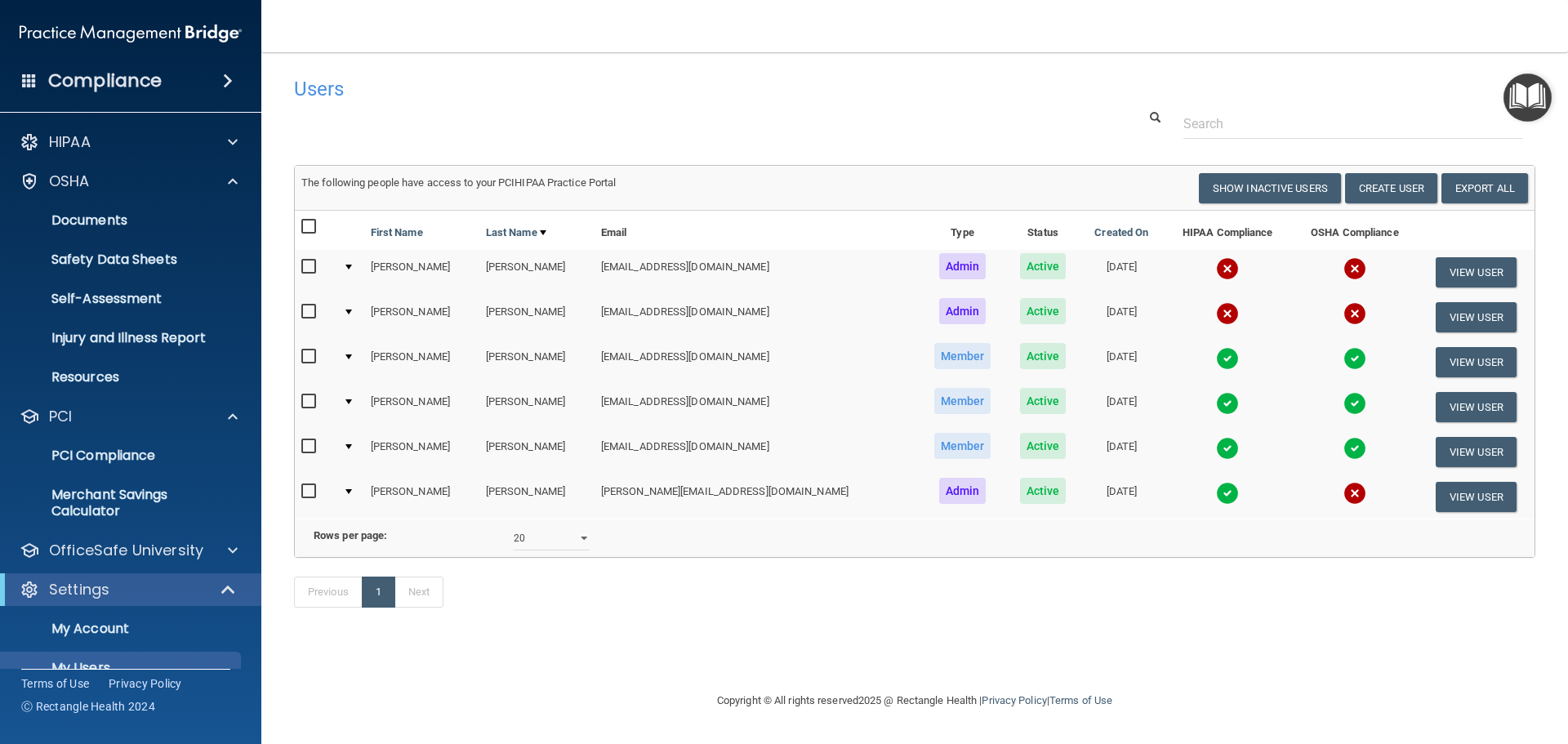
click at [352, 492] on div at bounding box center [349, 491] width 7 height 5
click at [379, 491] on td "[PERSON_NAME]" at bounding box center [422, 497] width 115 height 44
click at [352, 490] on div at bounding box center [349, 491] width 7 height 5
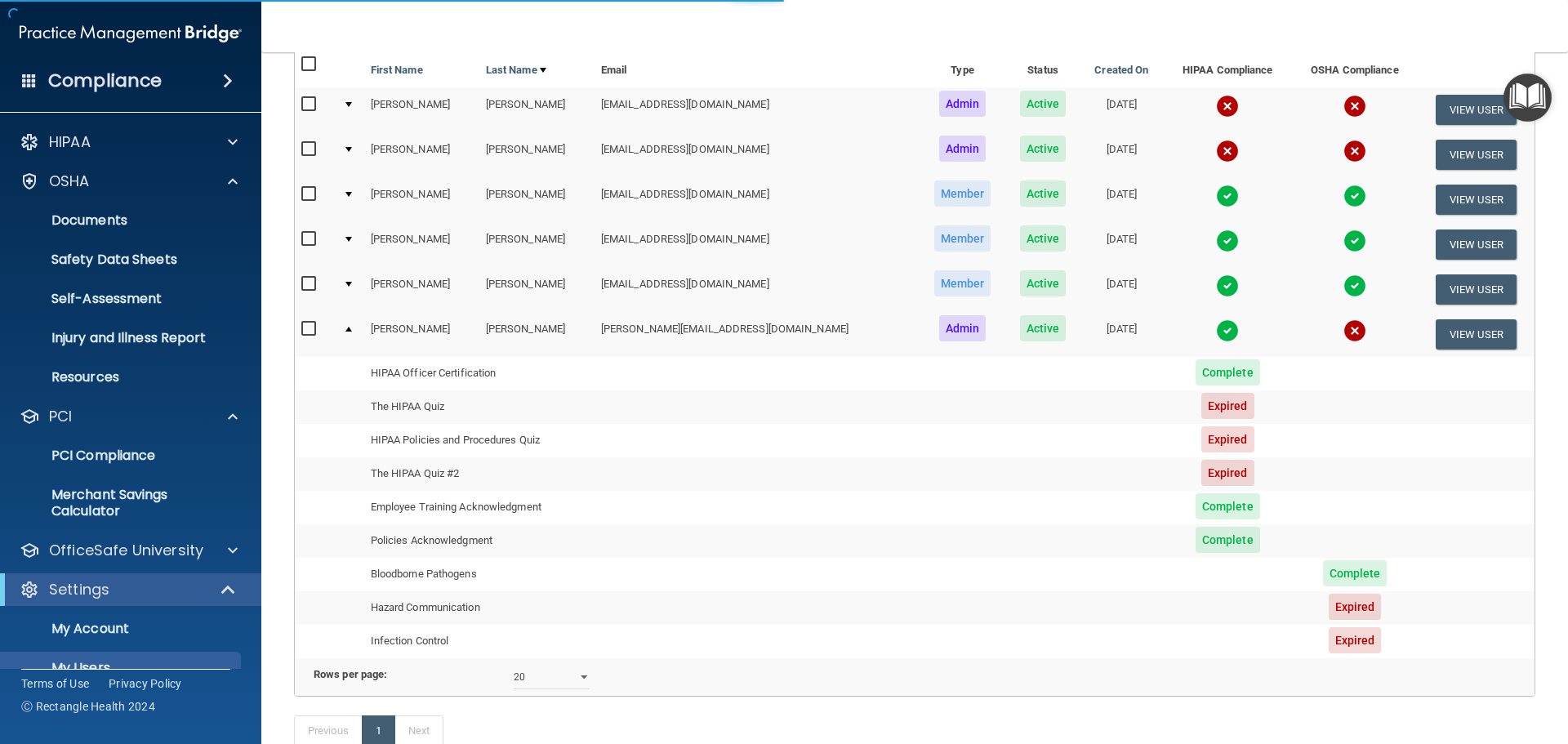
scroll to position [163, 0]
click at [352, 410] on td at bounding box center [349, 406] width 28 height 33
click at [399, 407] on td "The HIPAA Quiz #2" at bounding box center [480, 406] width 230 height 33
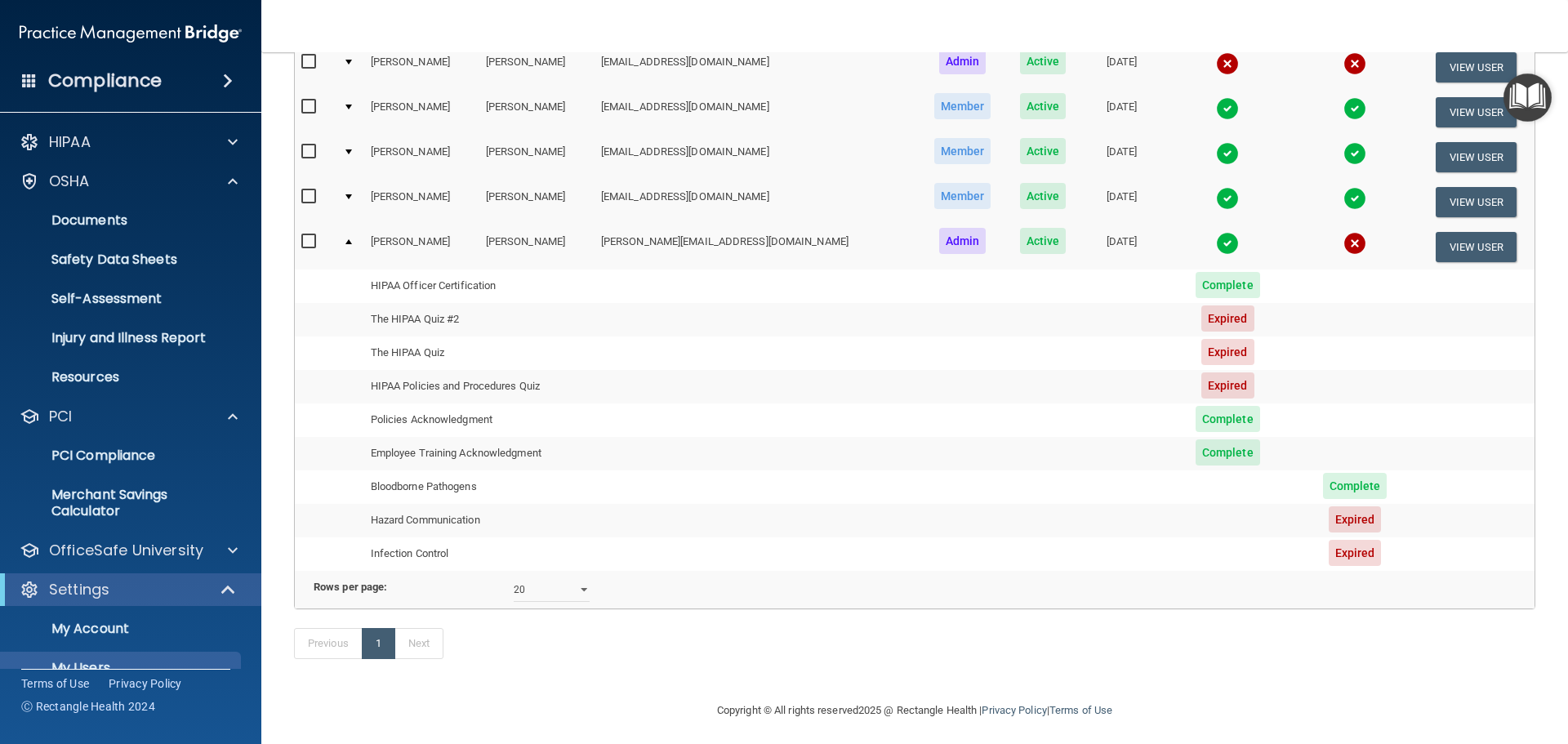
scroll to position [280, 0]
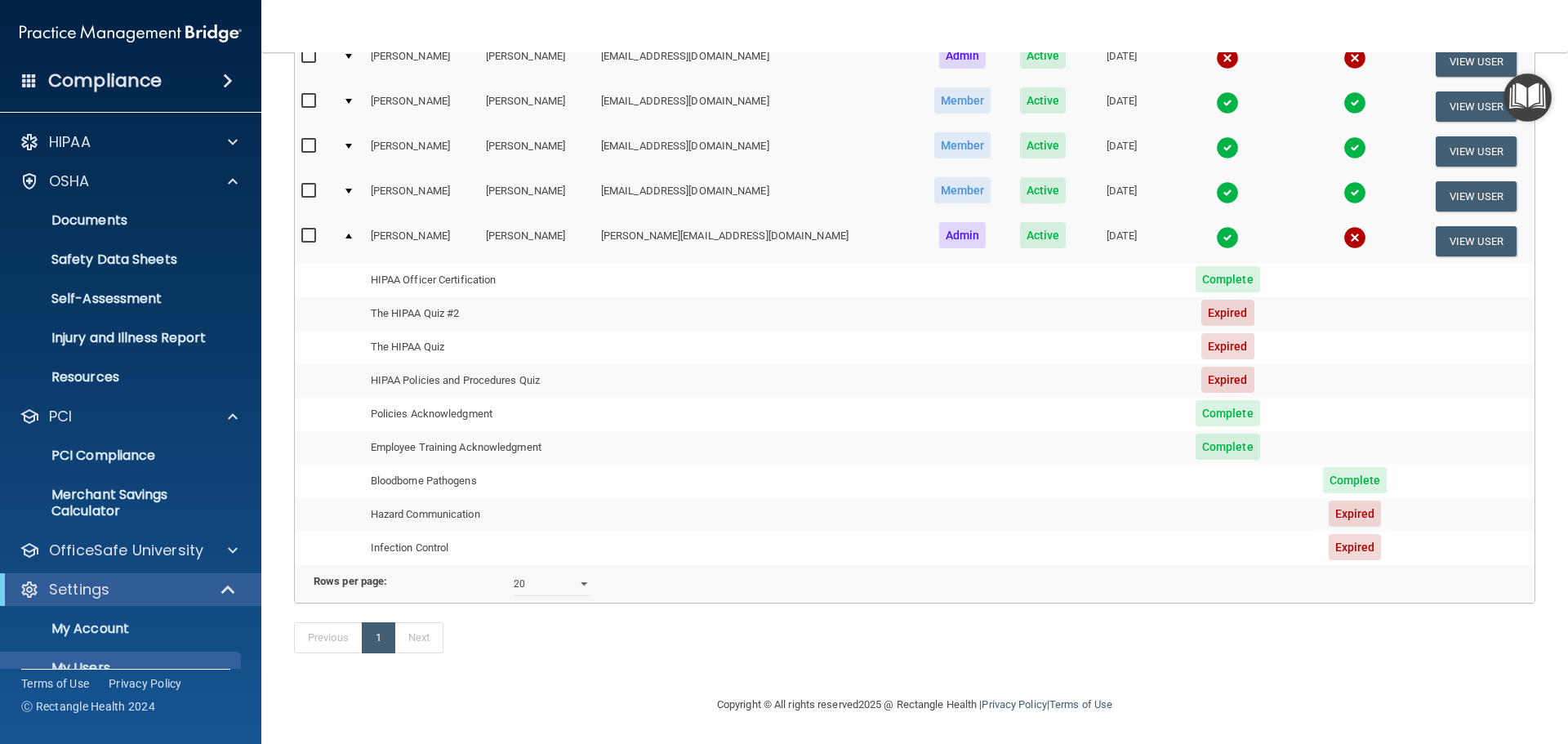
click at [1201, 300] on span "Expired" at bounding box center [1228, 314] width 53 height 27
click at [460, 297] on td "The HIPAA Quiz #2" at bounding box center [480, 314] width 230 height 33
click at [310, 230] on input "checkbox" at bounding box center [311, 237] width 19 height 13
checkbox input "true"
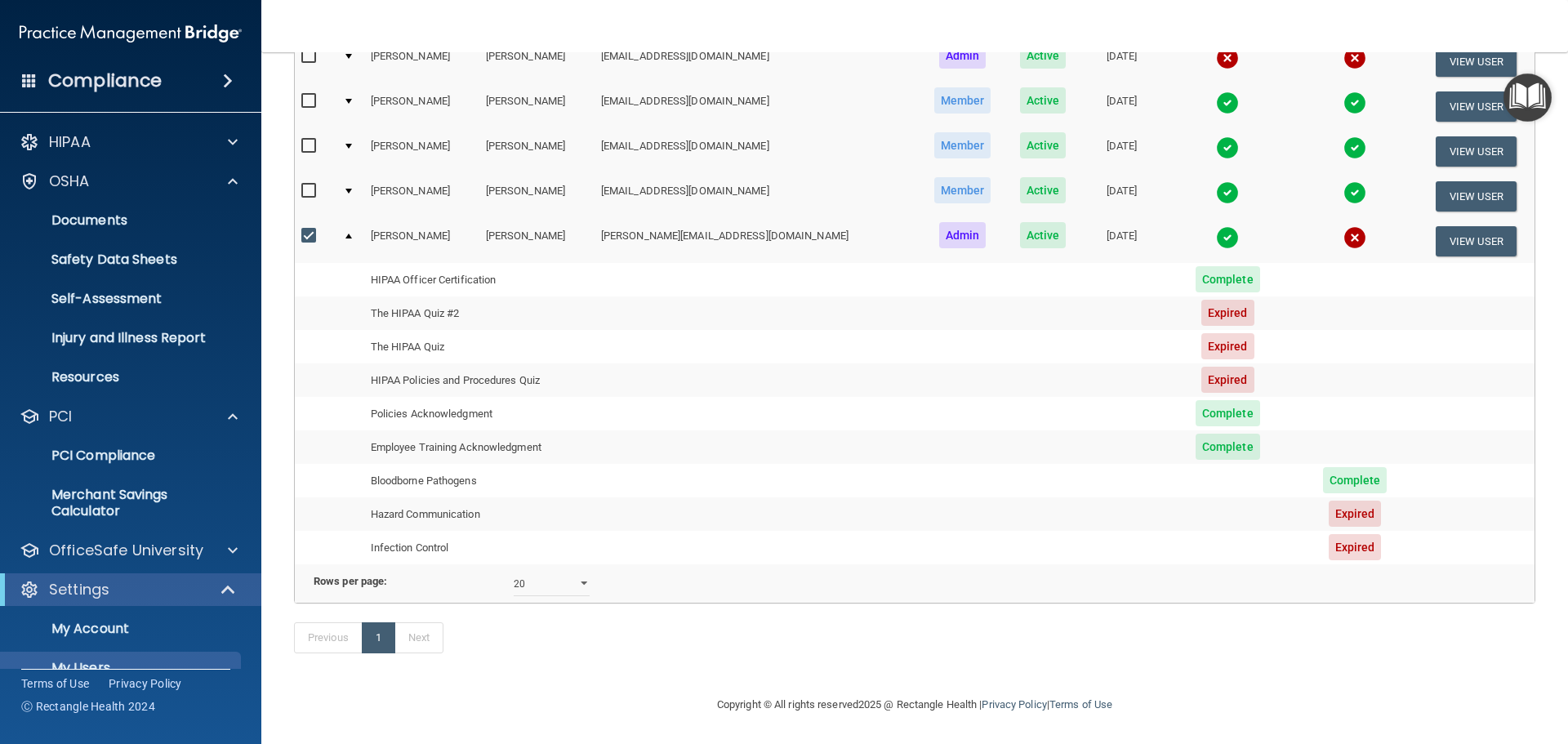
scroll to position [282, 0]
click at [393, 296] on td "The HIPAA Quiz #2" at bounding box center [480, 313] width 230 height 33
click at [1201, 300] on span "Expired" at bounding box center [1228, 314] width 53 height 27
click at [452, 296] on td "The HIPAA Quiz #2" at bounding box center [480, 313] width 230 height 33
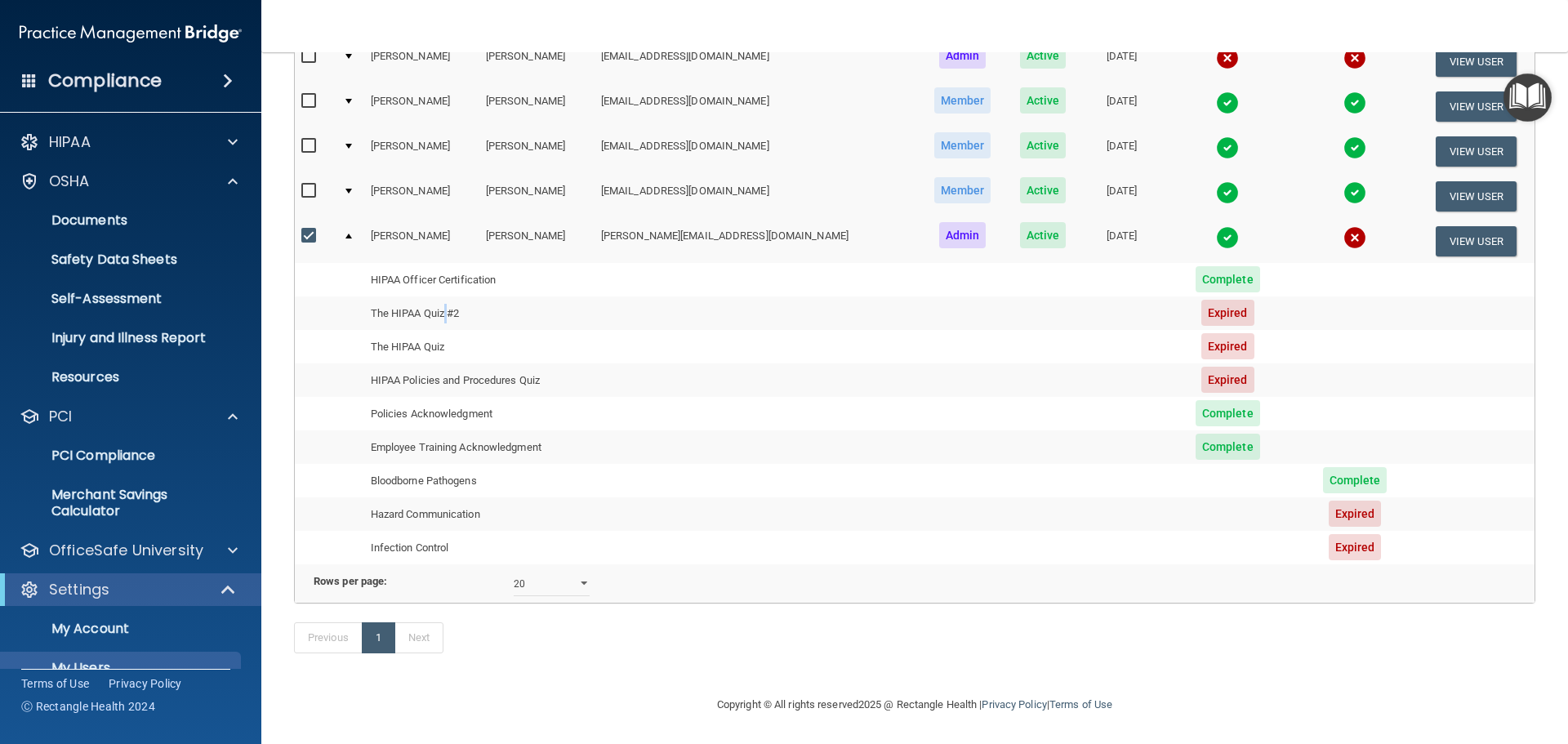
click at [453, 296] on td "The HIPAA Quiz #2" at bounding box center [480, 313] width 230 height 33
click at [358, 296] on td at bounding box center [349, 313] width 28 height 33
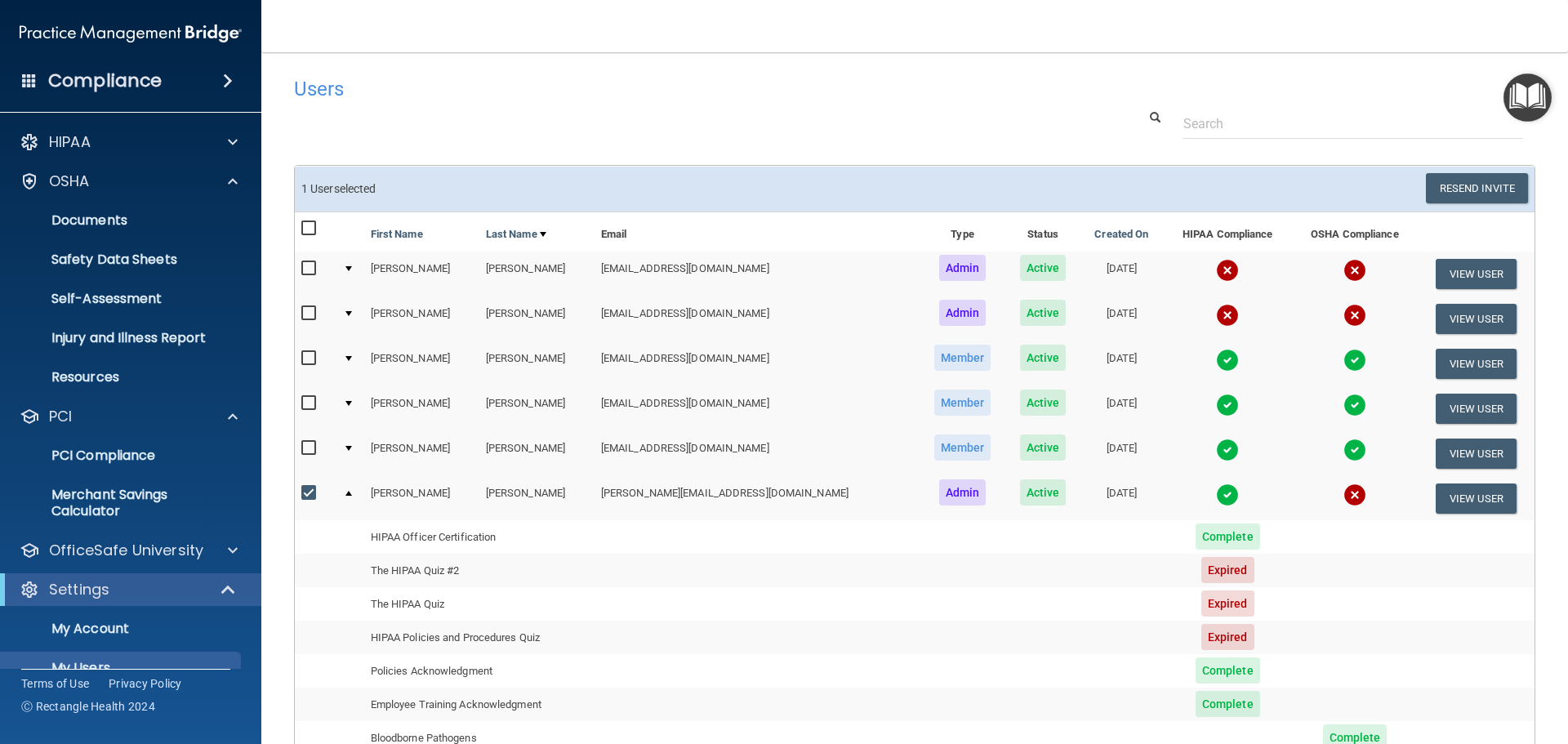
click at [1534, 87] on img "Open Resource Center" at bounding box center [1527, 97] width 48 height 48
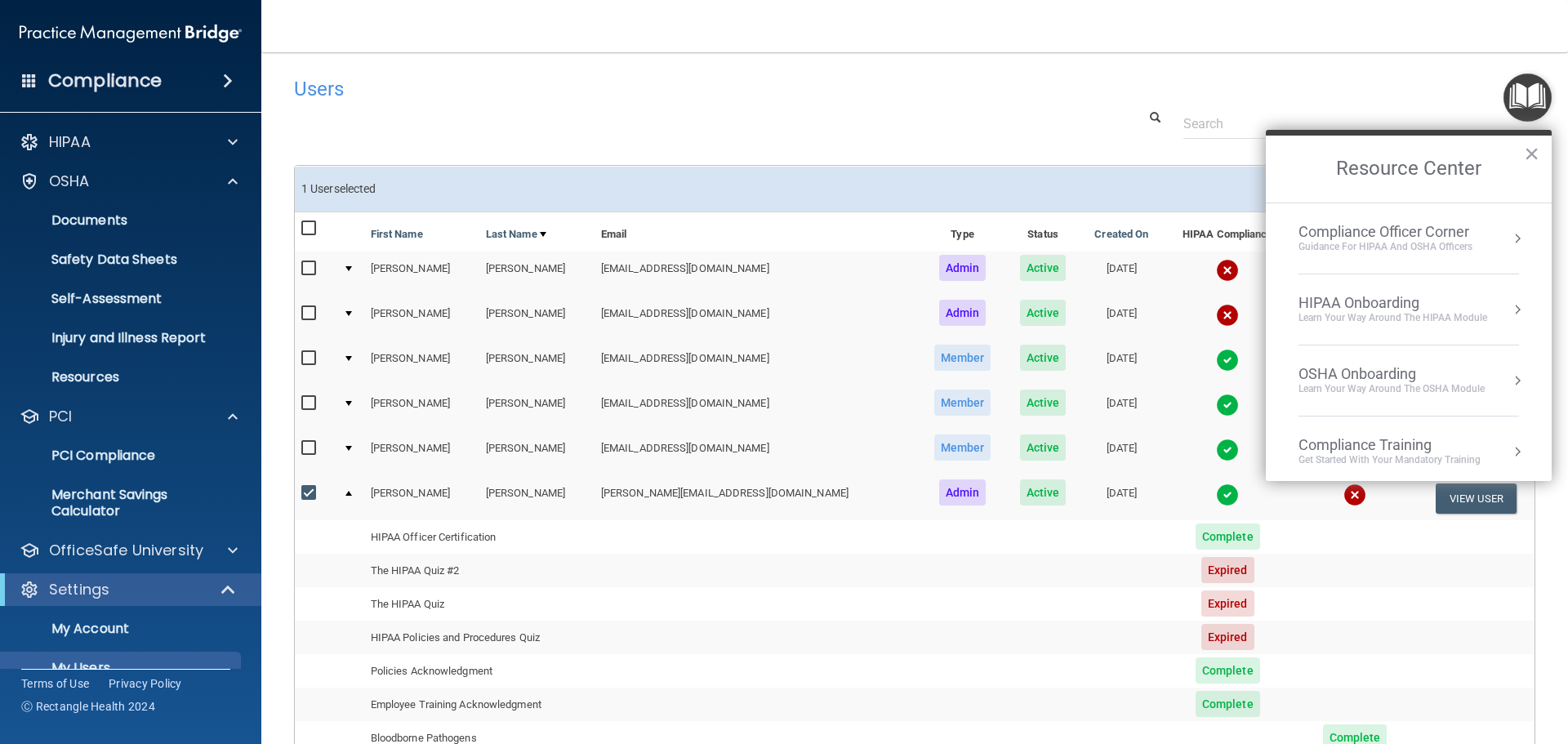
click at [1478, 446] on div "Compliance Training" at bounding box center [1389, 445] width 182 height 18
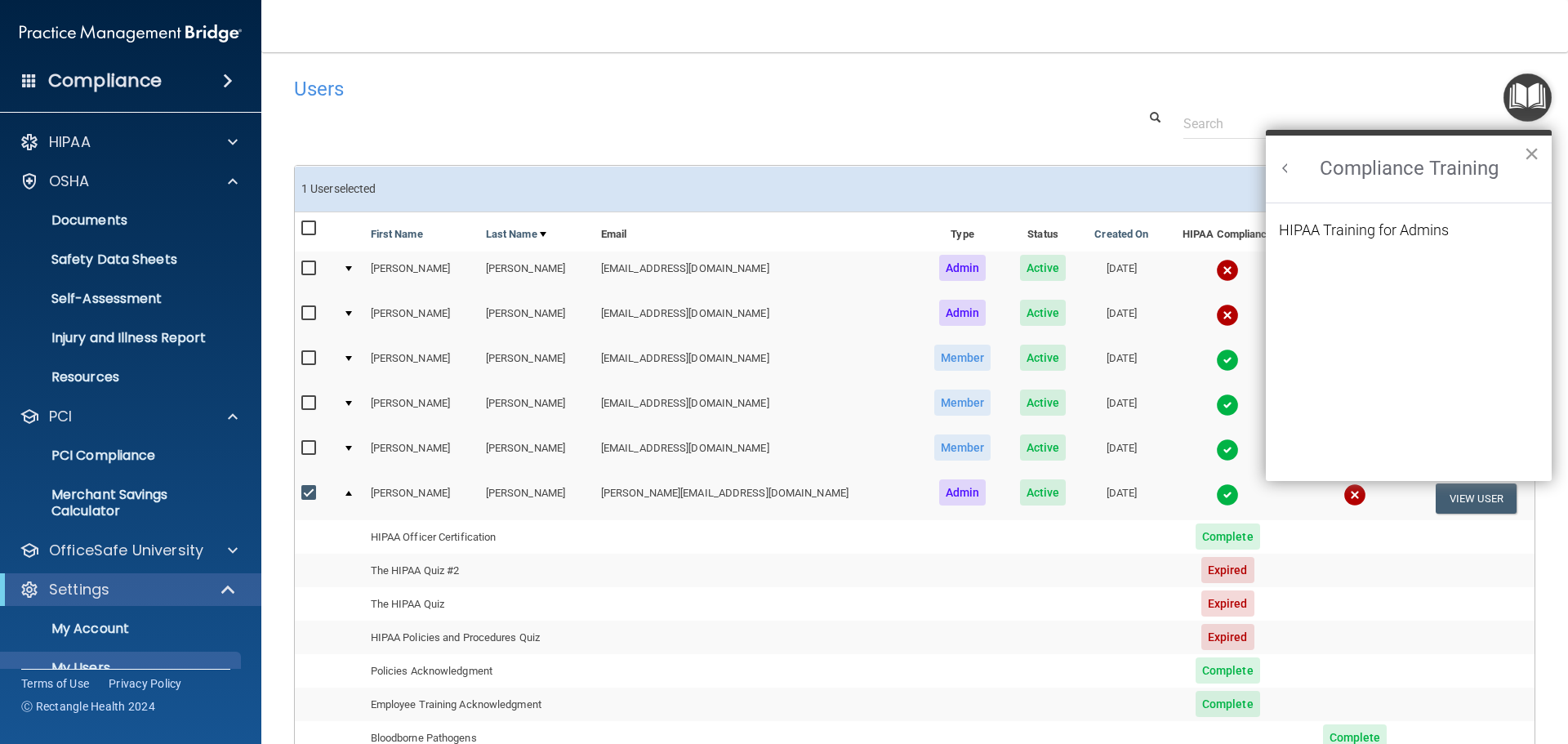
click at [1529, 155] on button "×" at bounding box center [1532, 154] width 15 height 27
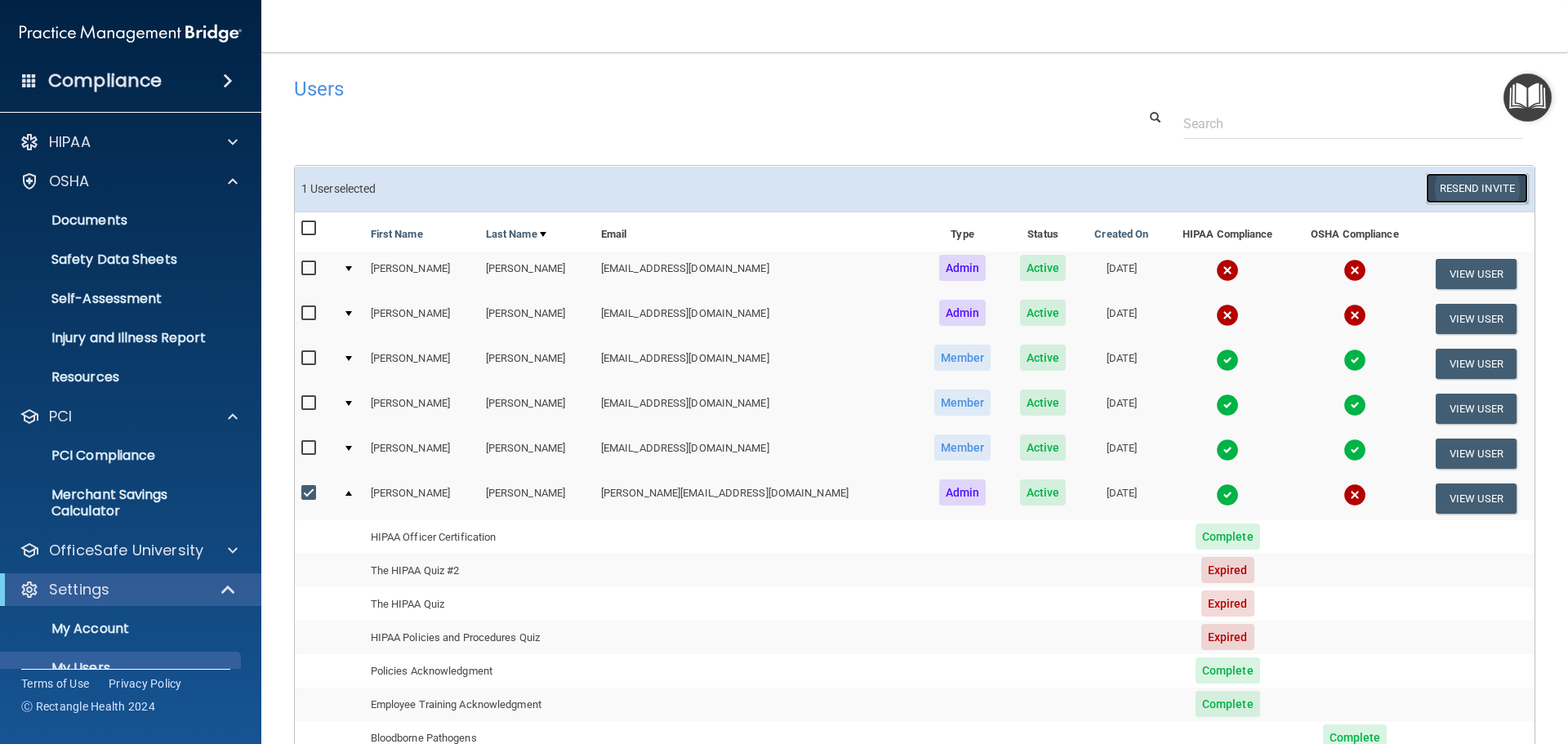
click at [1446, 183] on button "Resend Invite" at bounding box center [1476, 188] width 102 height 30
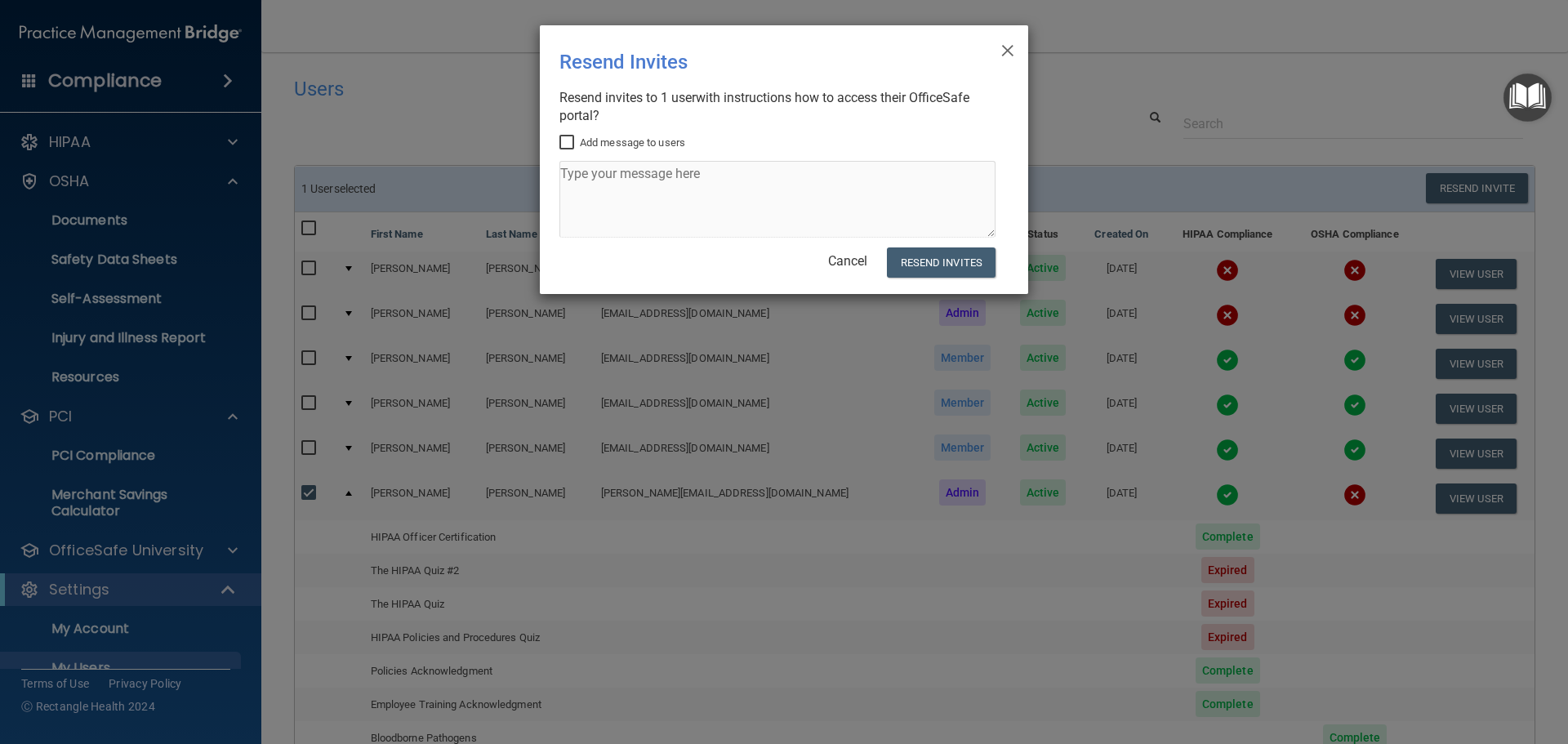
click at [564, 138] on input "Add message to users" at bounding box center [569, 143] width 19 height 13
checkbox input "true"
click at [1011, 50] on span "×" at bounding box center [1007, 48] width 14 height 32
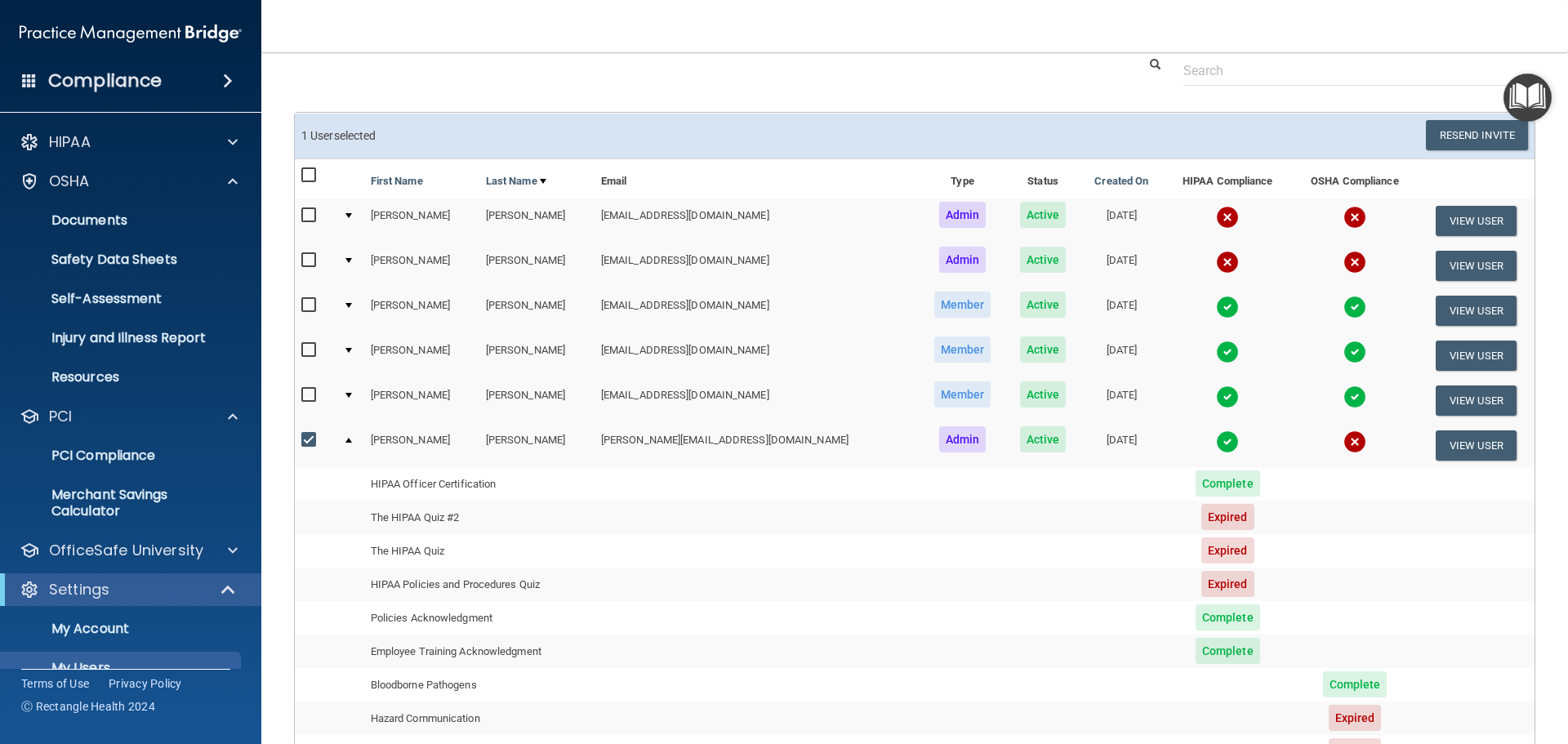
scroll to position [82, 0]
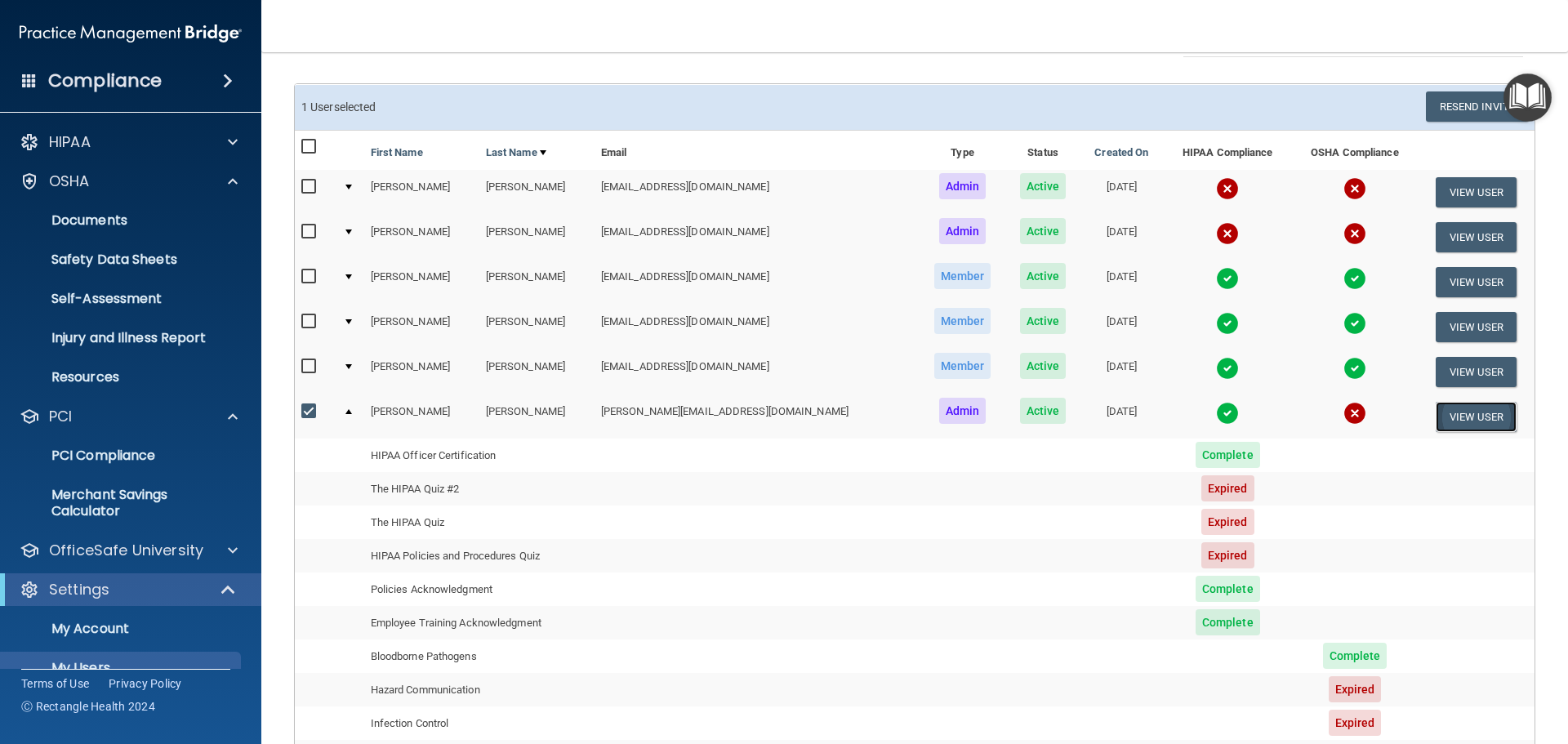
click at [1453, 416] on button "View User" at bounding box center [1476, 417] width 81 height 30
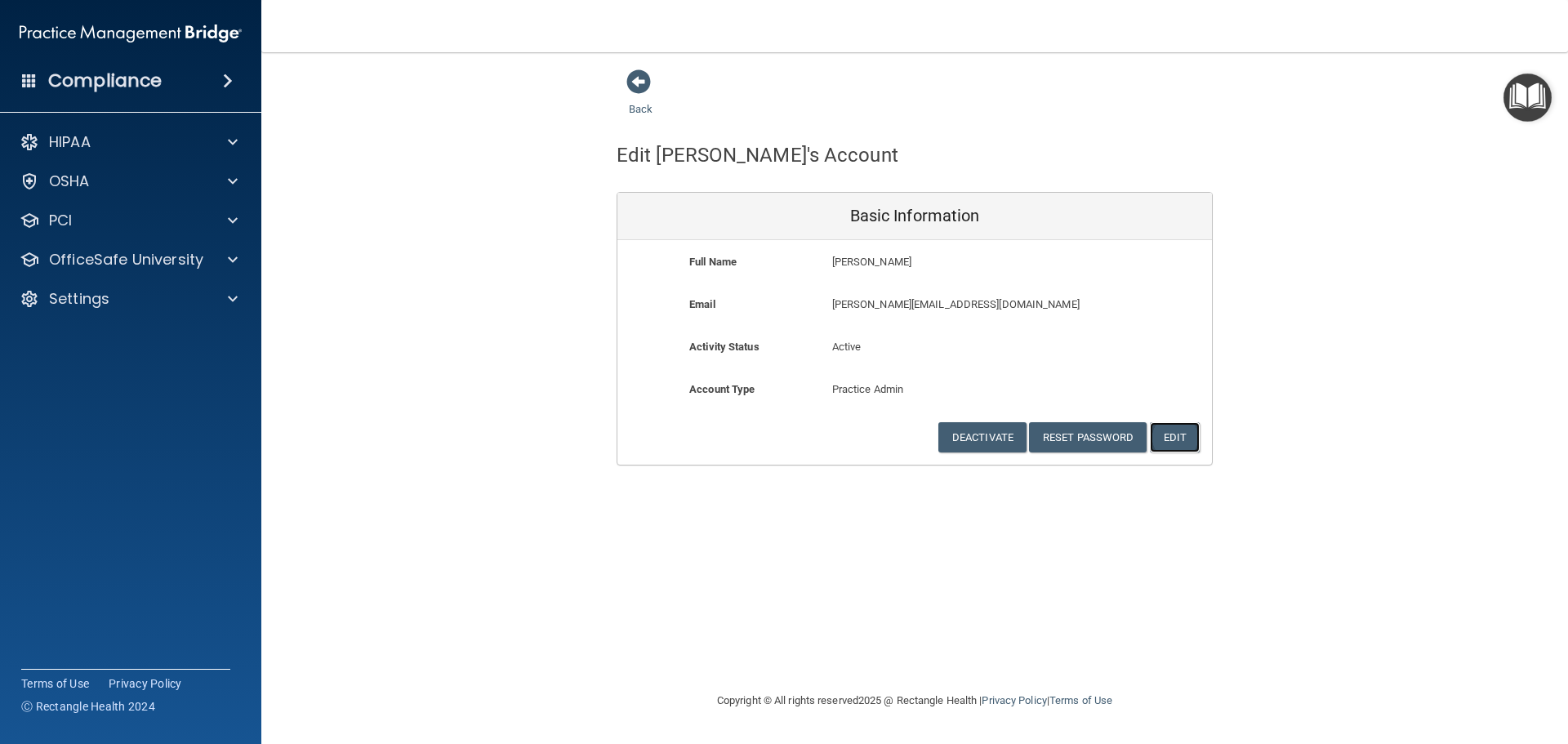
click at [1171, 436] on button "Edit" at bounding box center [1175, 438] width 49 height 30
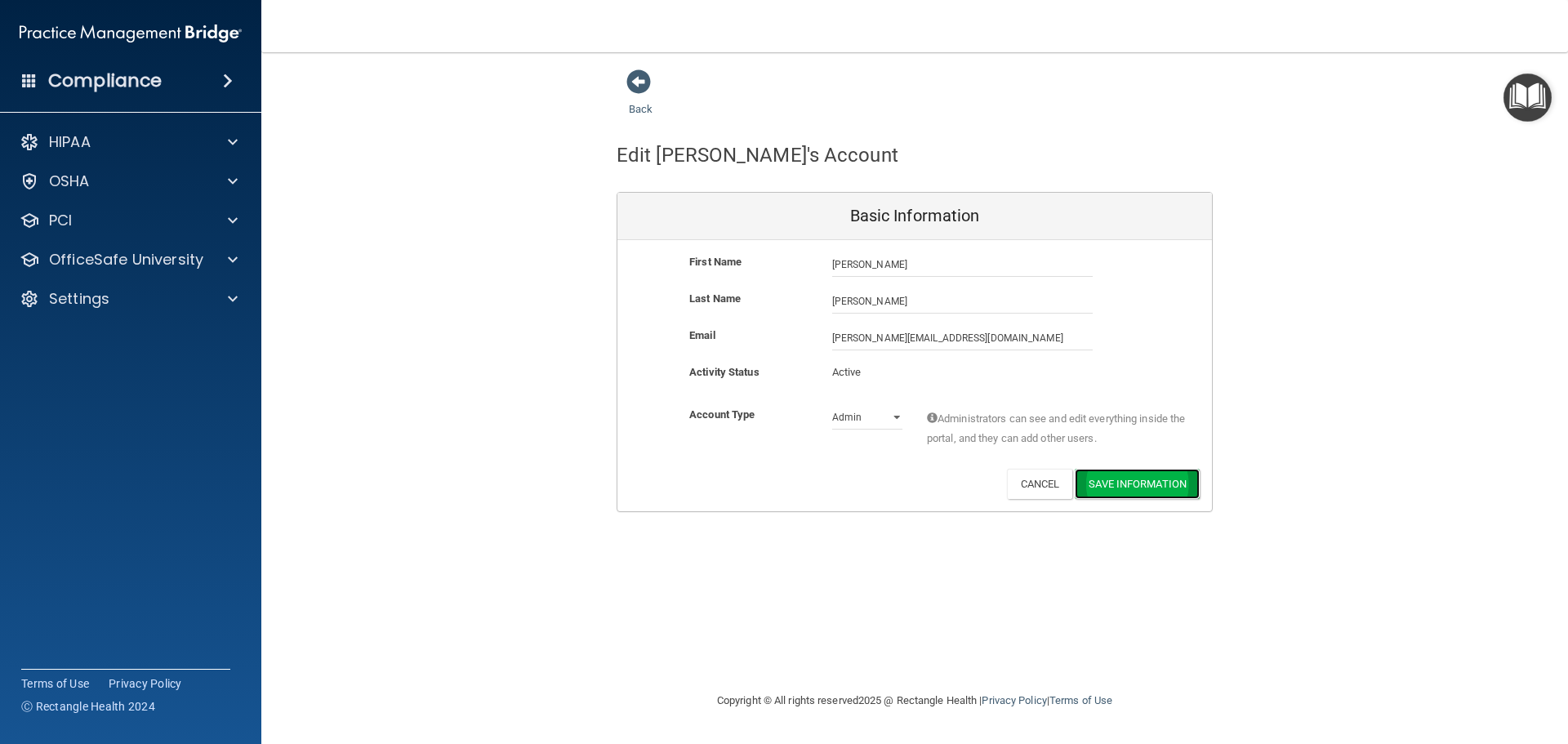
click at [1150, 472] on button "Save Information" at bounding box center [1138, 485] width 125 height 30
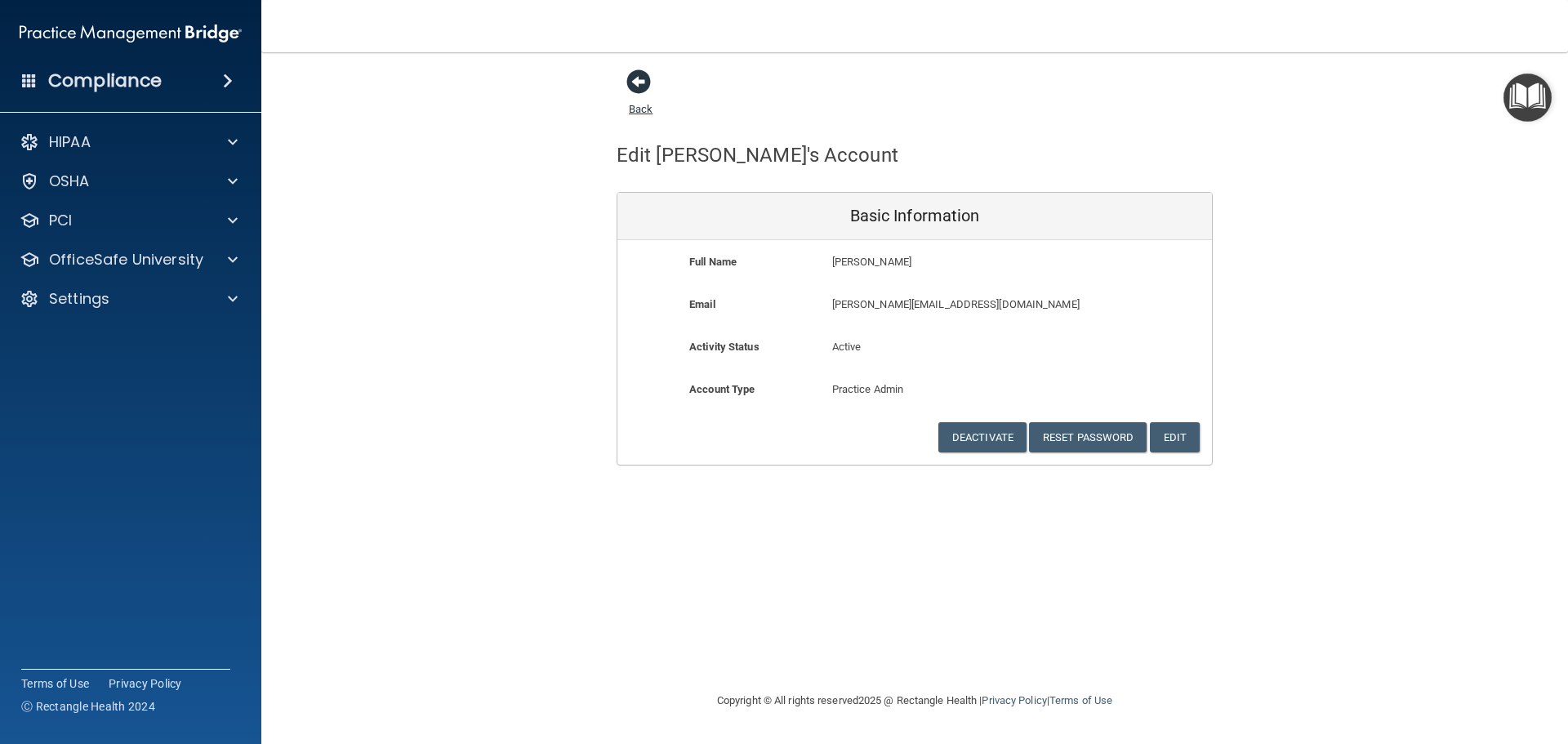
click at [640, 84] on span at bounding box center [639, 82] width 25 height 25
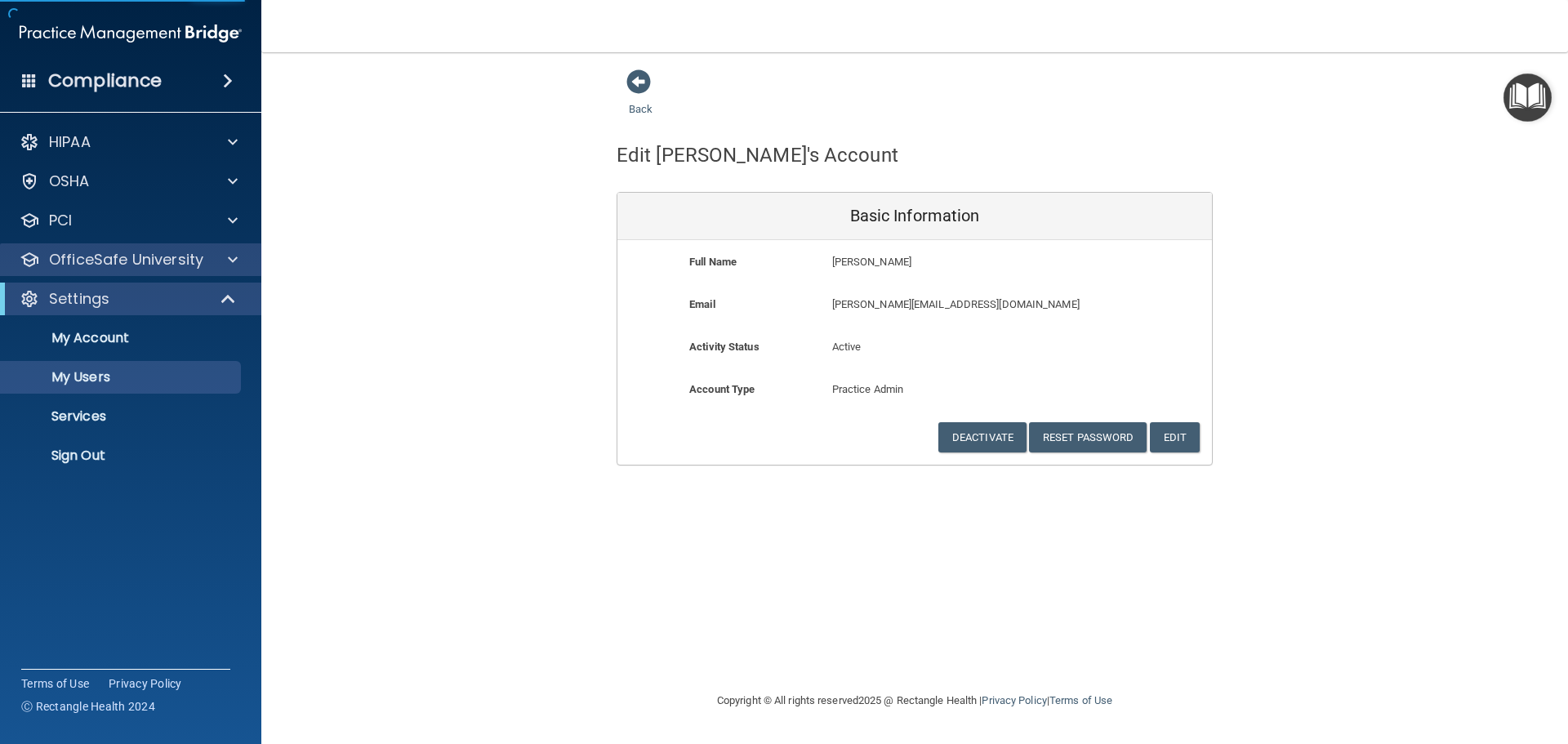
select select "20"
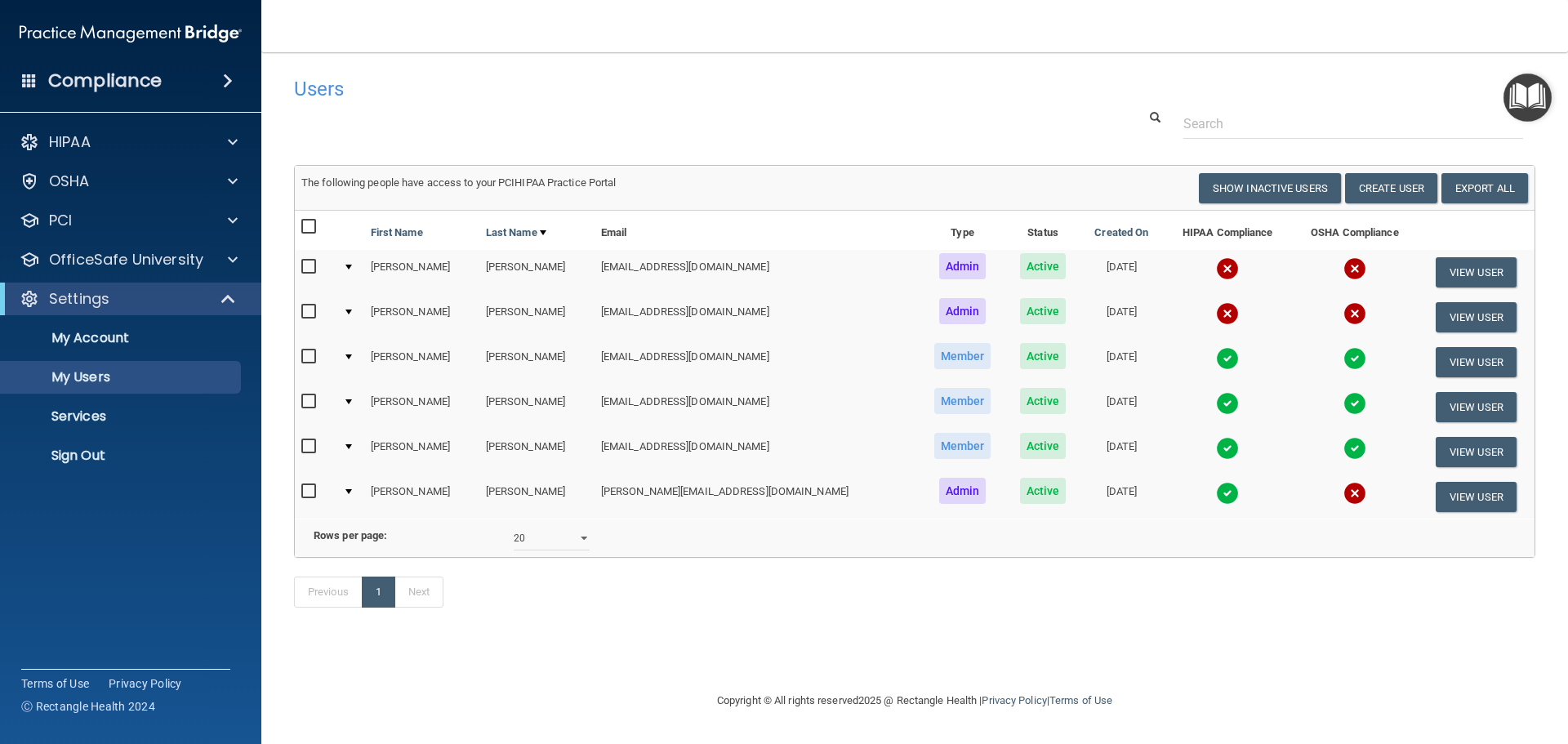
click at [352, 490] on div at bounding box center [349, 491] width 7 height 5
click at [390, 491] on td "[PERSON_NAME]" at bounding box center [422, 497] width 115 height 44
click at [352, 490] on div at bounding box center [349, 491] width 7 height 5
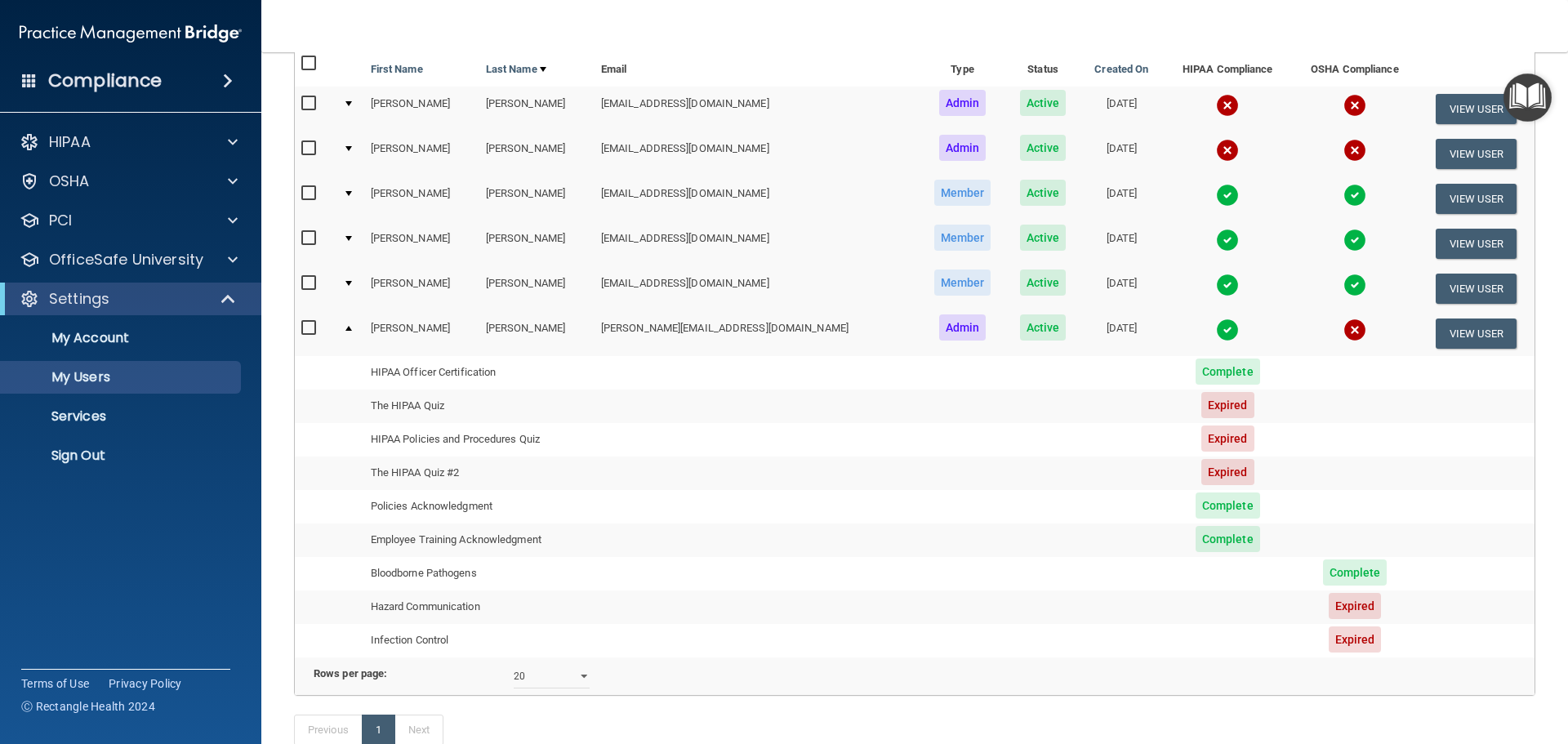
scroll to position [245, 0]
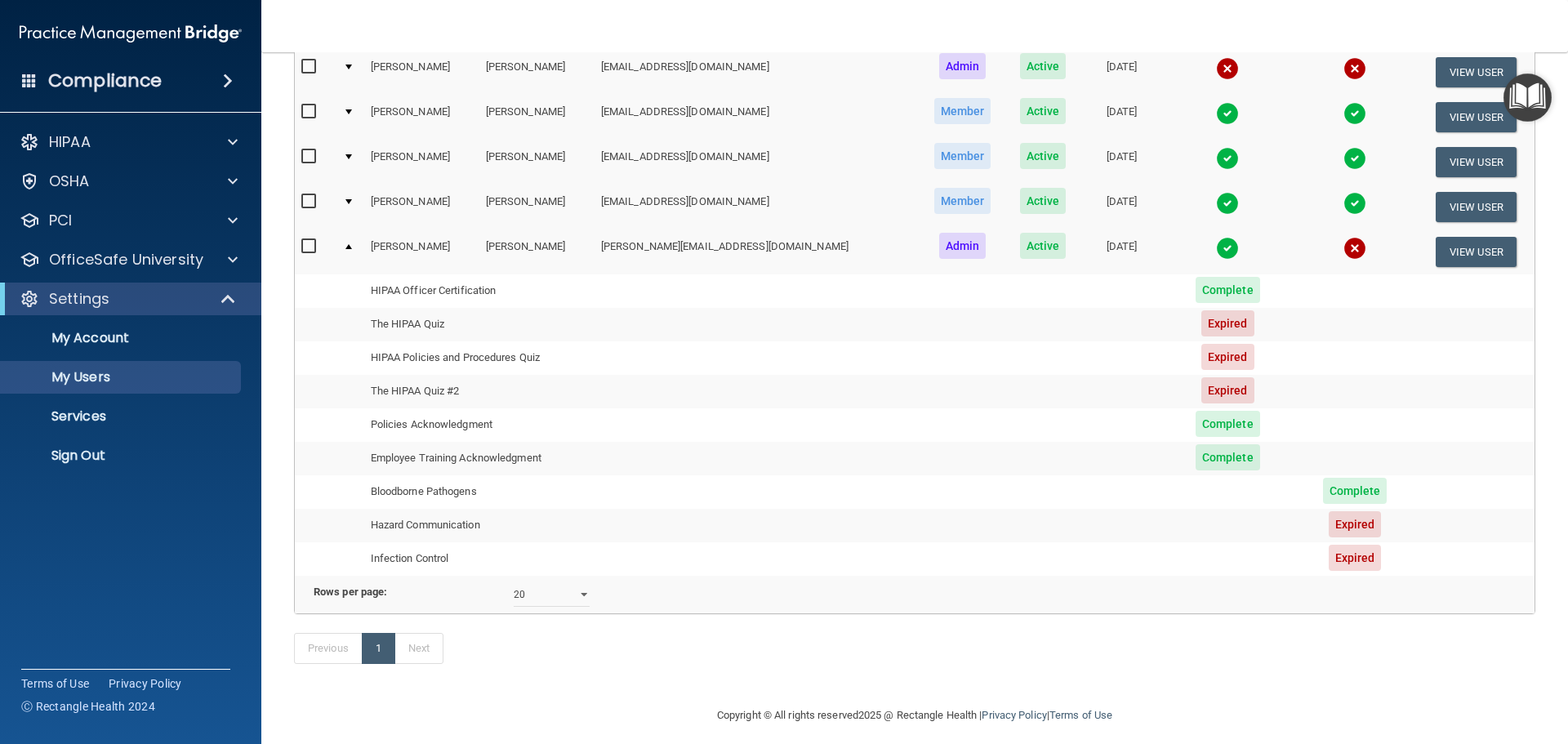
click at [474, 524] on td "Hazard Communication" at bounding box center [480, 525] width 230 height 33
click at [1329, 521] on span "Expired" at bounding box center [1355, 525] width 53 height 27
click at [306, 246] on input "checkbox" at bounding box center [311, 247] width 19 height 13
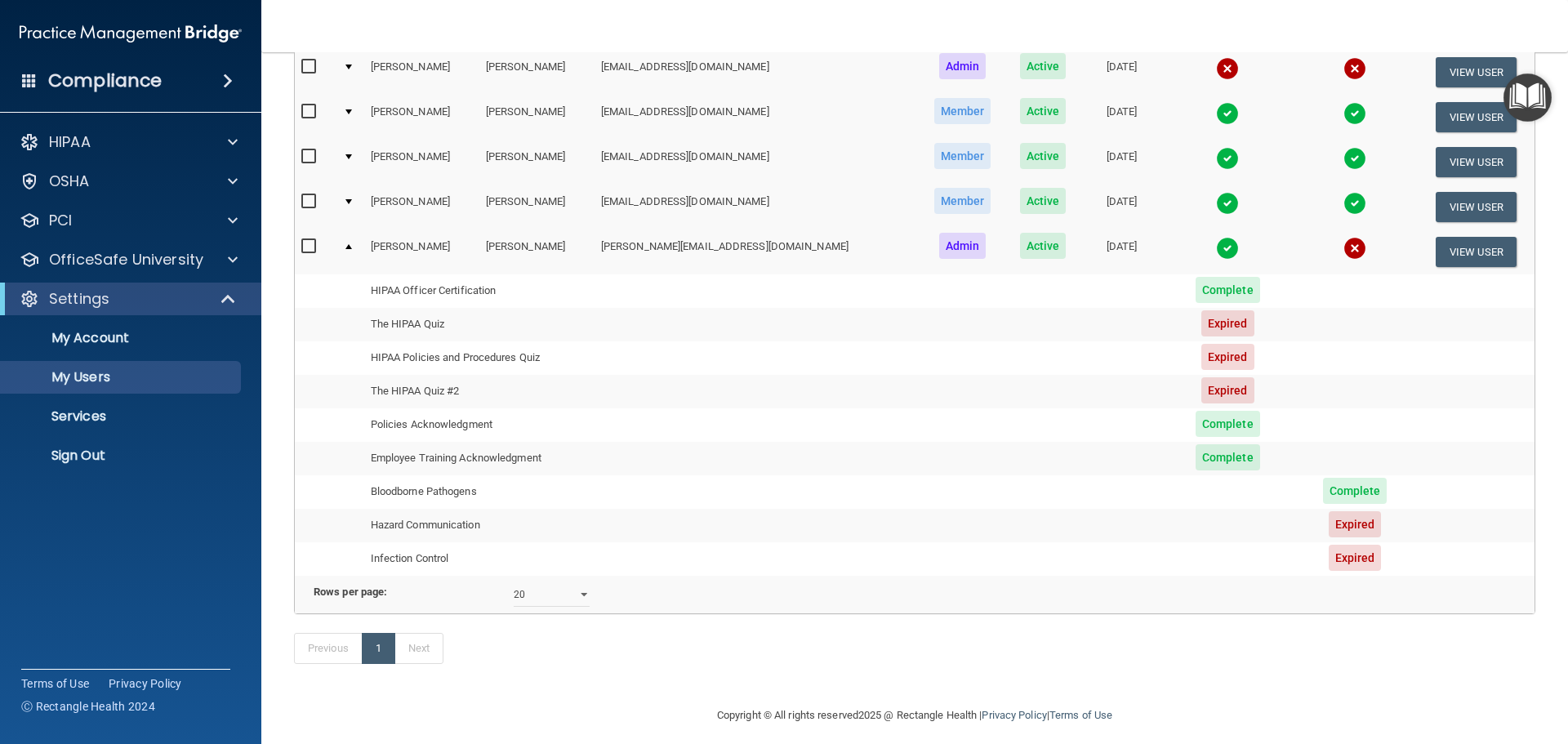
checkbox input "true"
click at [392, 522] on td "Hazard Communication" at bounding box center [480, 525] width 230 height 33
click at [534, 521] on td "Hazard Communication" at bounding box center [480, 525] width 230 height 33
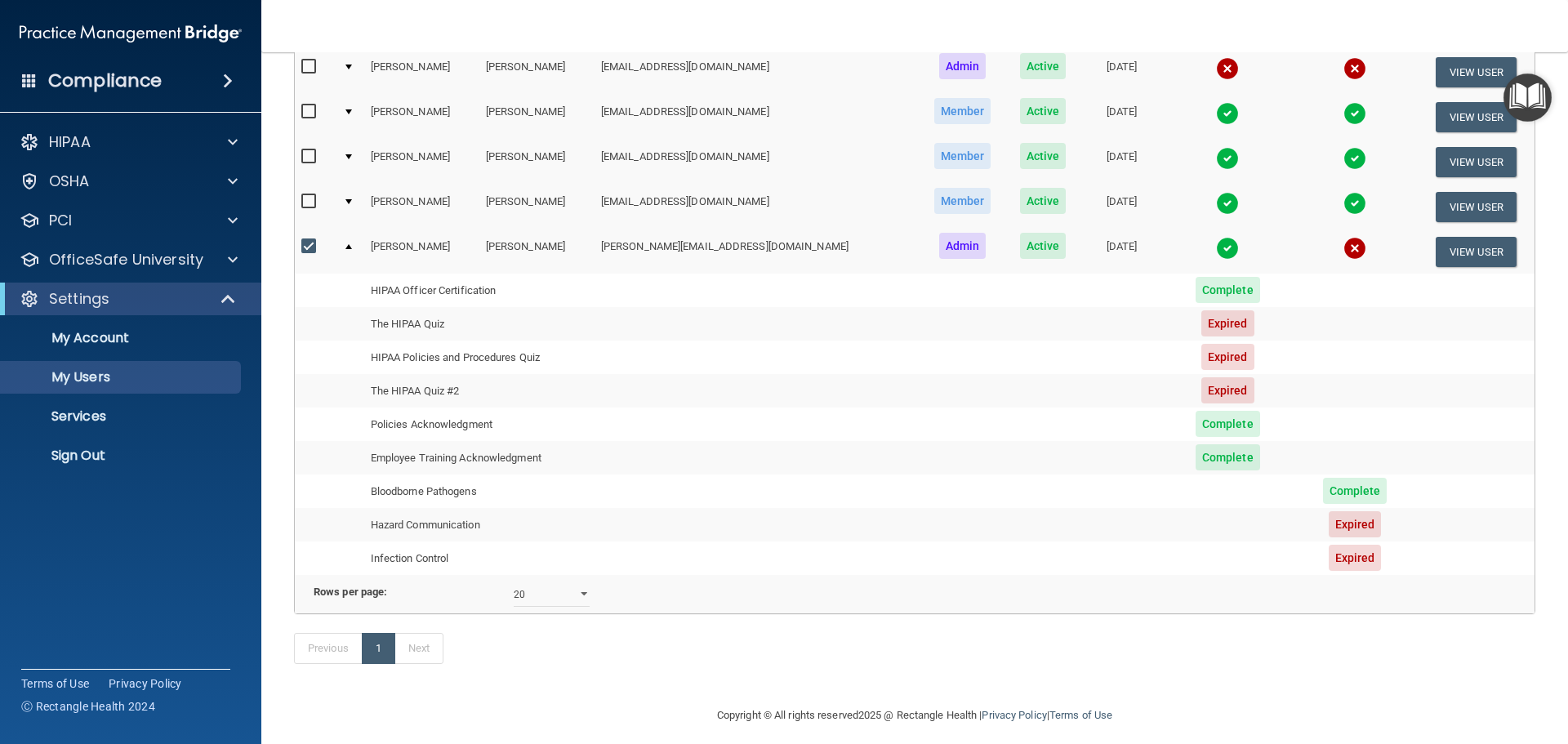
click at [1329, 522] on span "Expired" at bounding box center [1355, 525] width 53 height 27
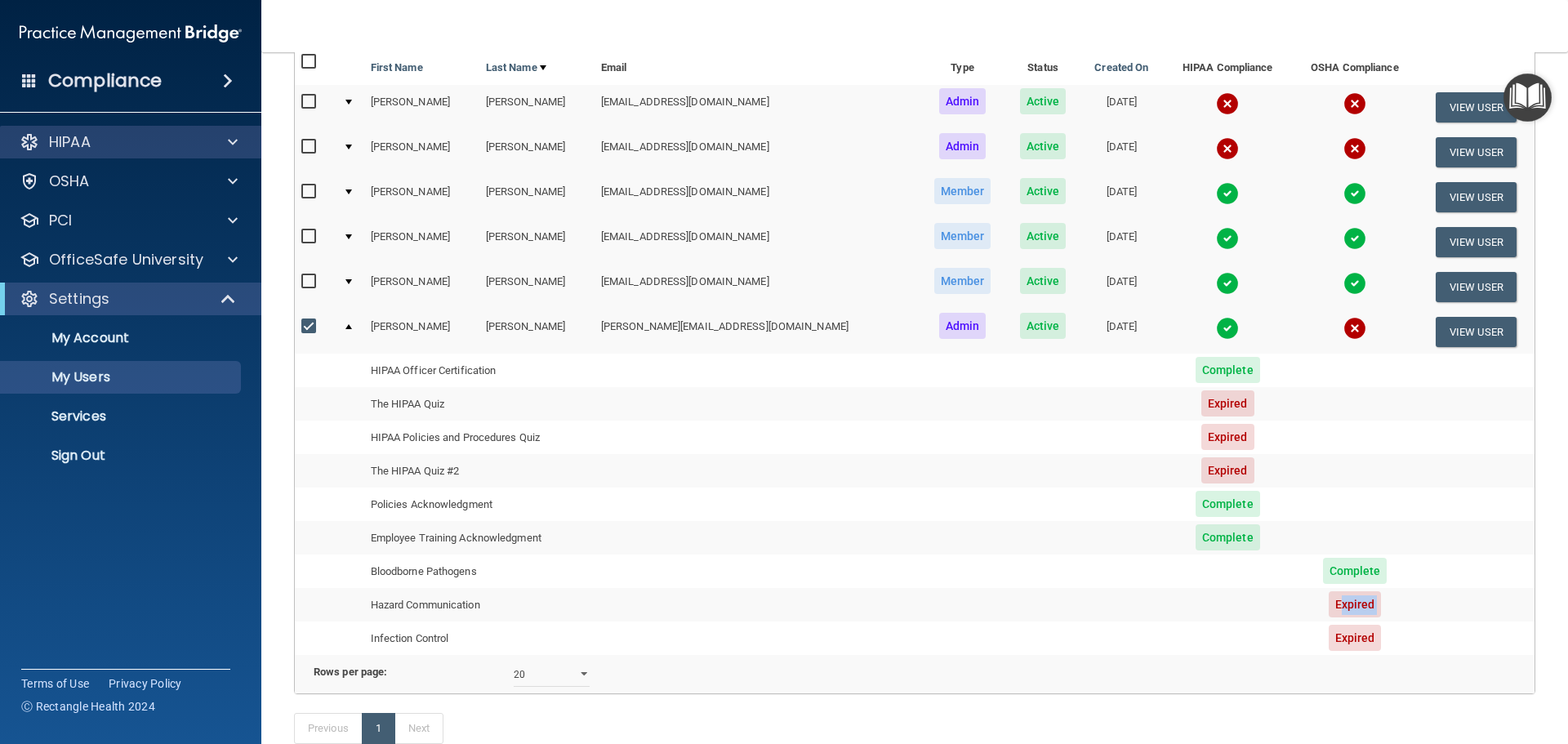
scroll to position [2, 0]
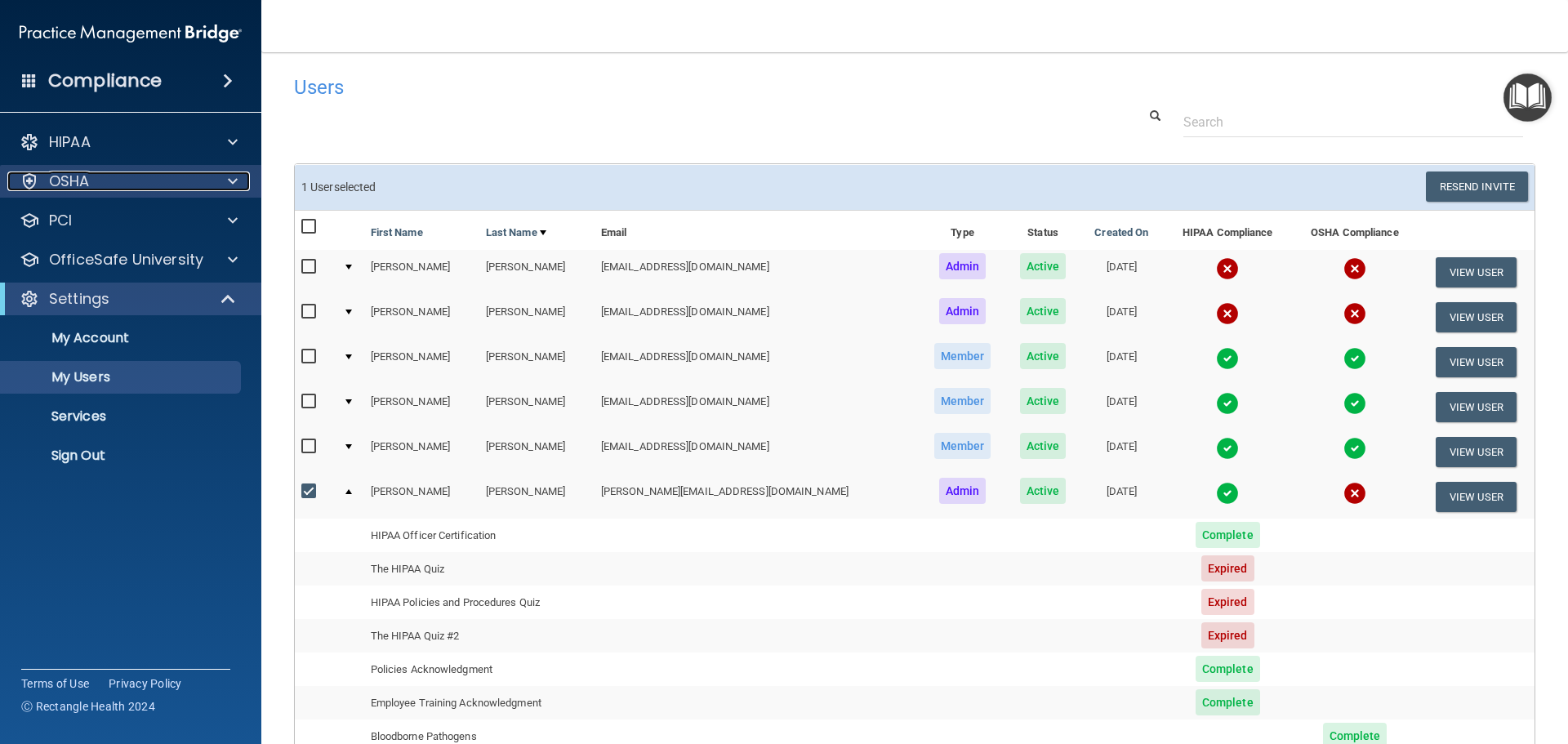
click at [228, 182] on span at bounding box center [233, 181] width 9 height 20
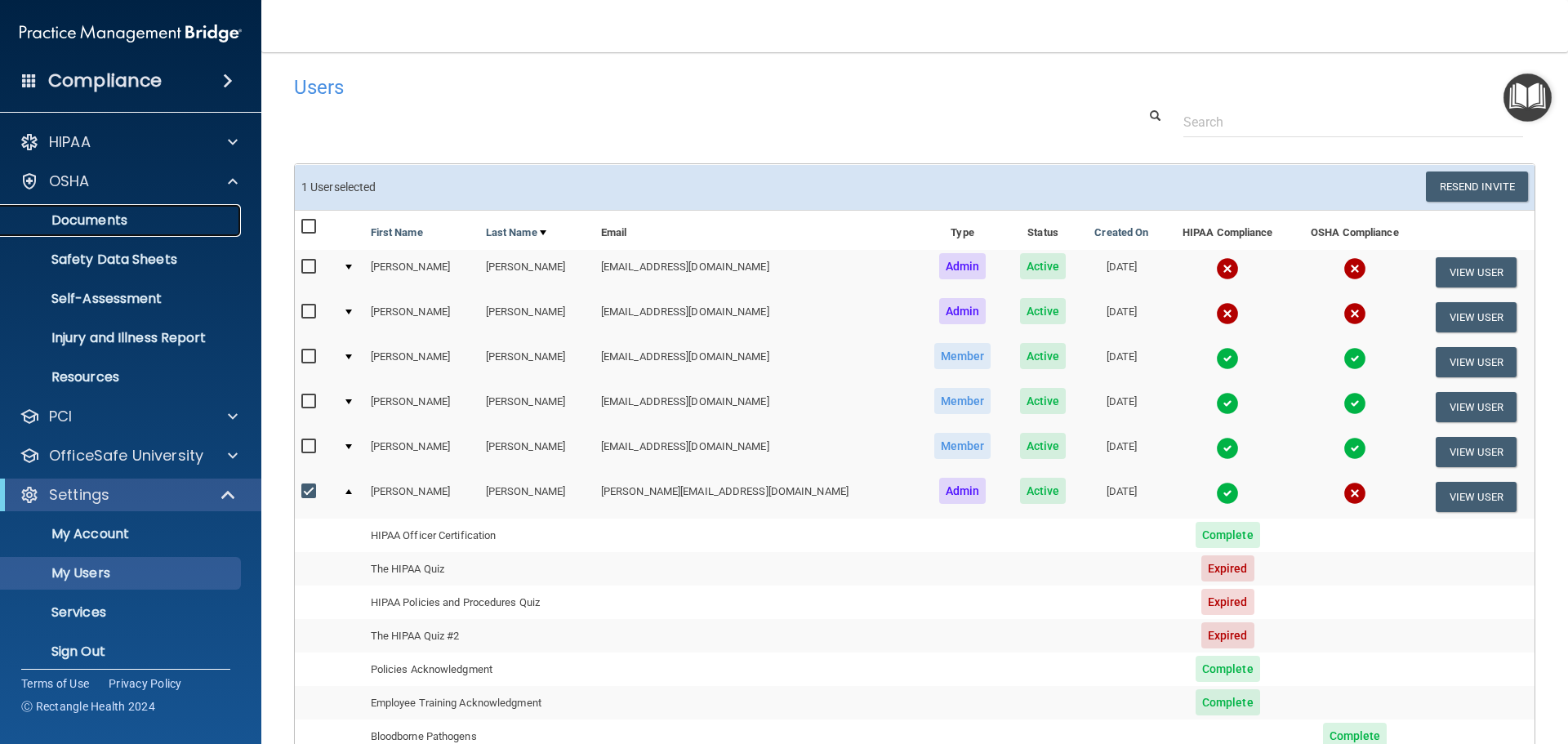
click at [120, 219] on p "Documents" at bounding box center [122, 220] width 223 height 16
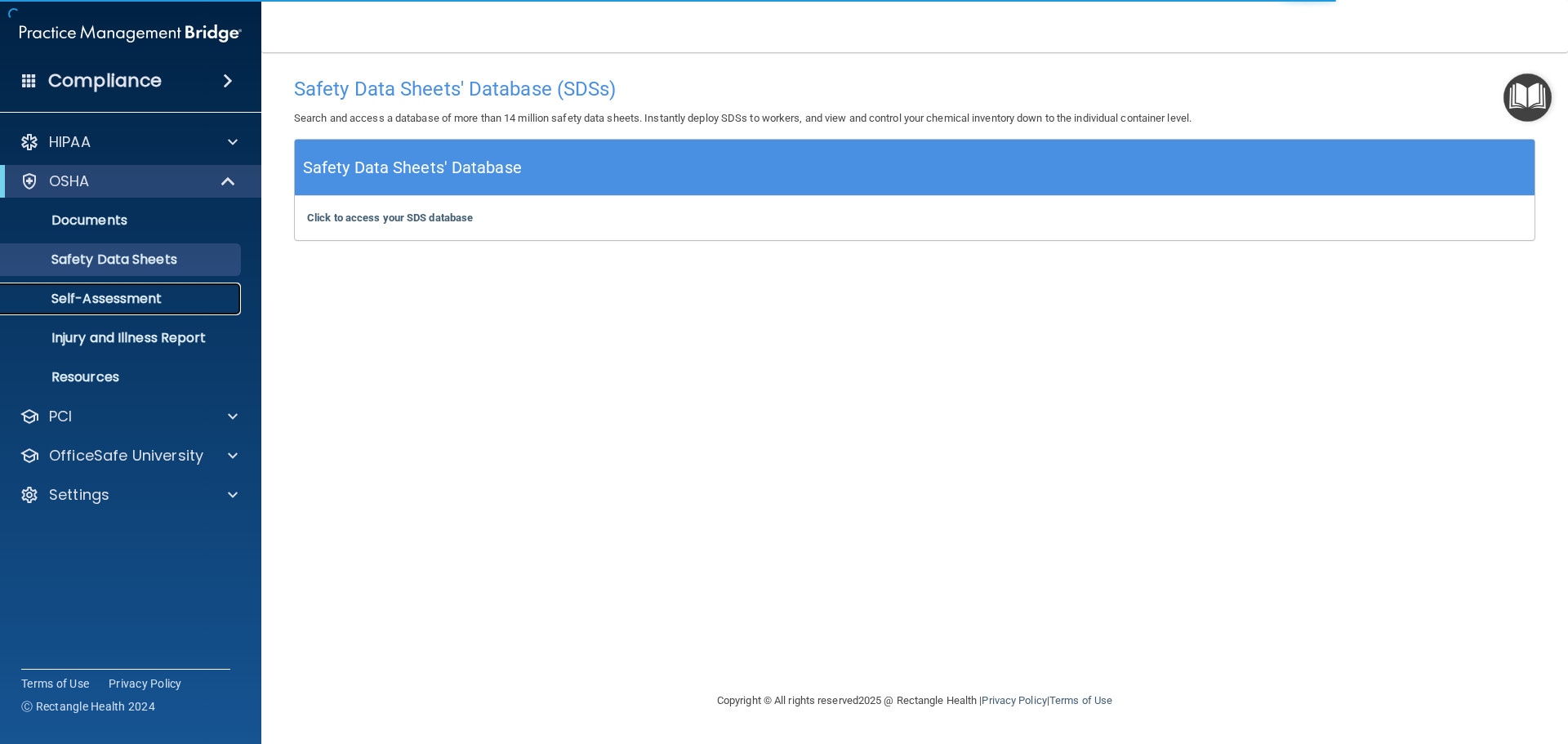
click at [120, 296] on p "Self-Assessment" at bounding box center [122, 298] width 223 height 16
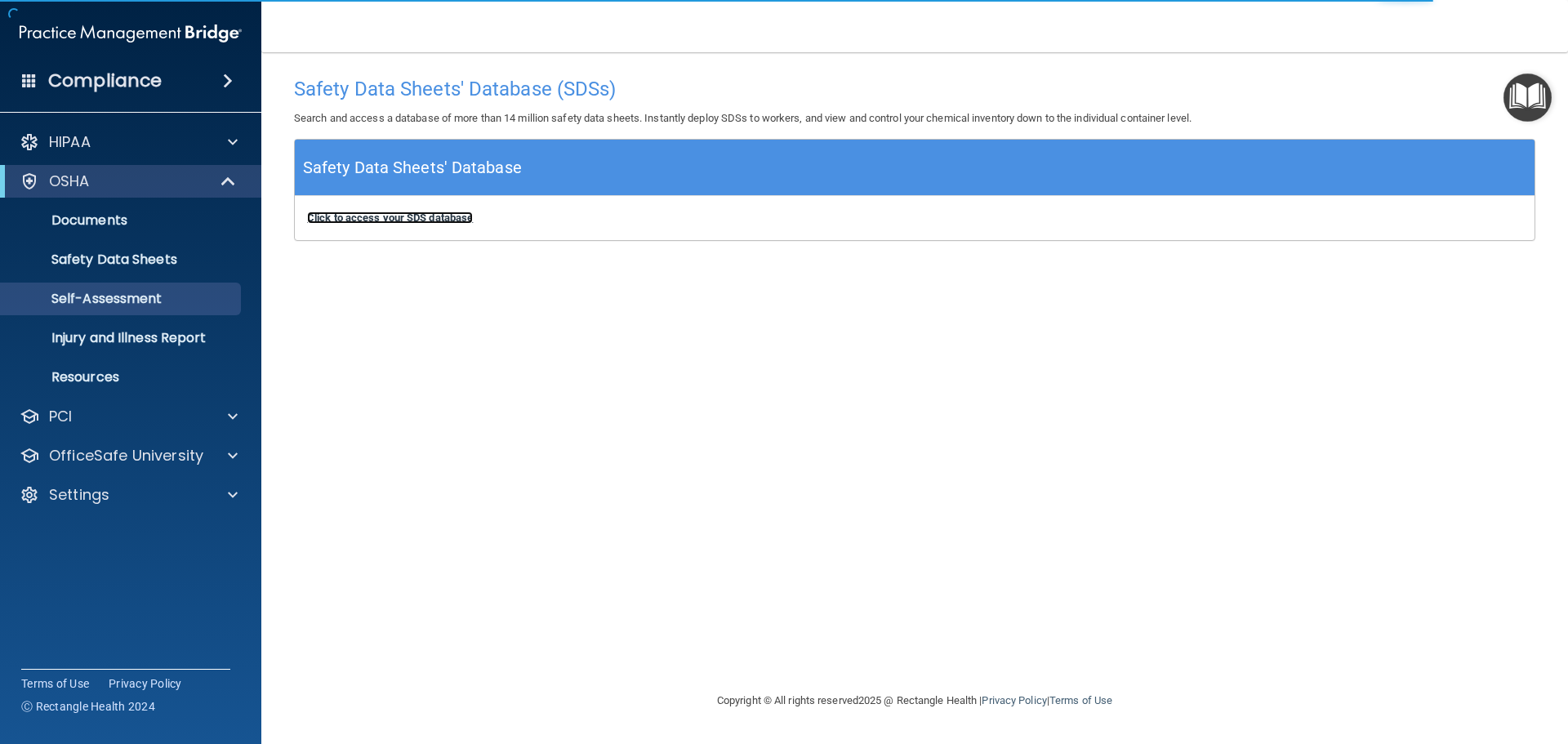
click at [388, 217] on b "Click to access your SDS database" at bounding box center [389, 218] width 166 height 12
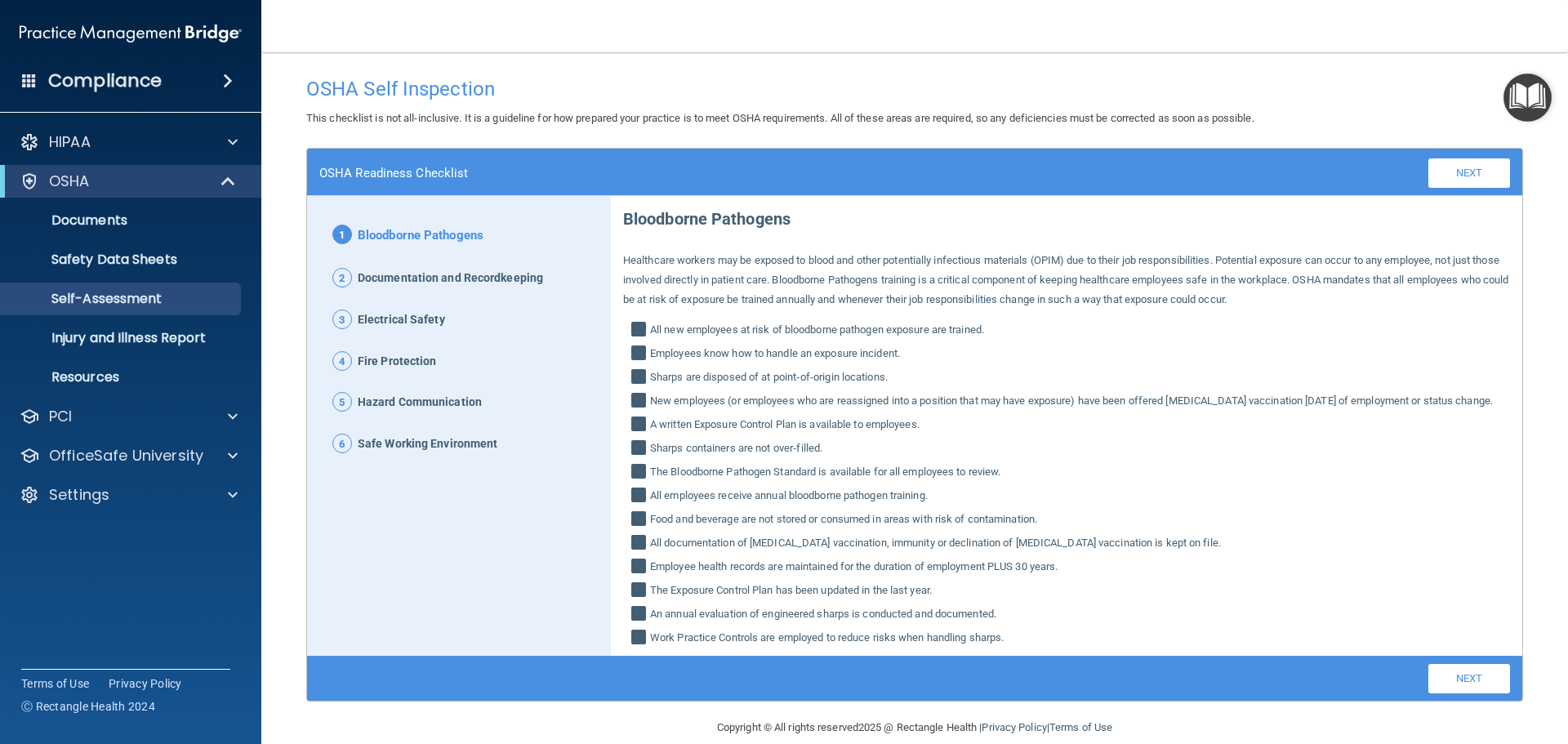
click at [342, 451] on span "6" at bounding box center [342, 444] width 20 height 20
click at [342, 448] on span "6" at bounding box center [342, 444] width 20 height 20
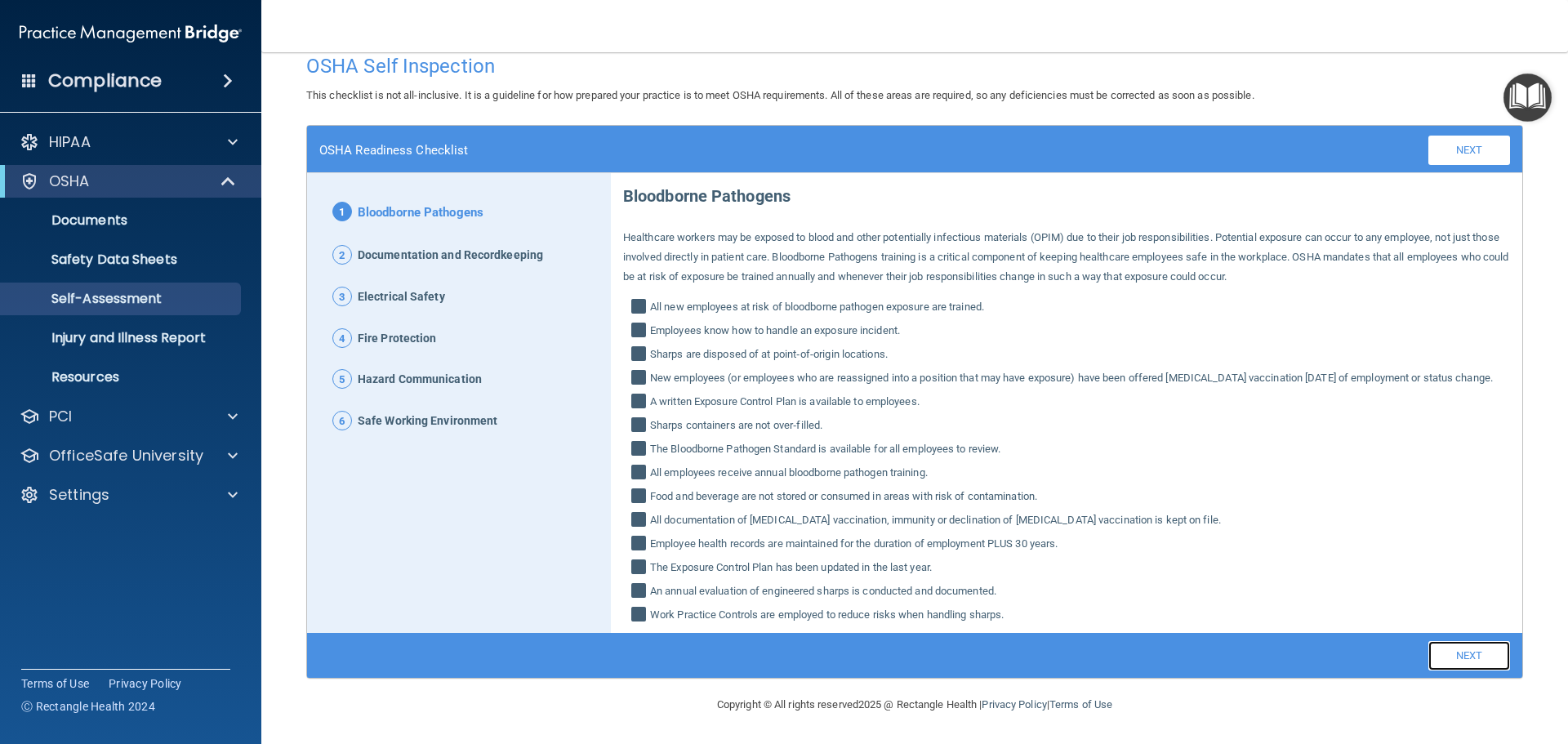
click at [1460, 652] on link "Next" at bounding box center [1469, 656] width 82 height 29
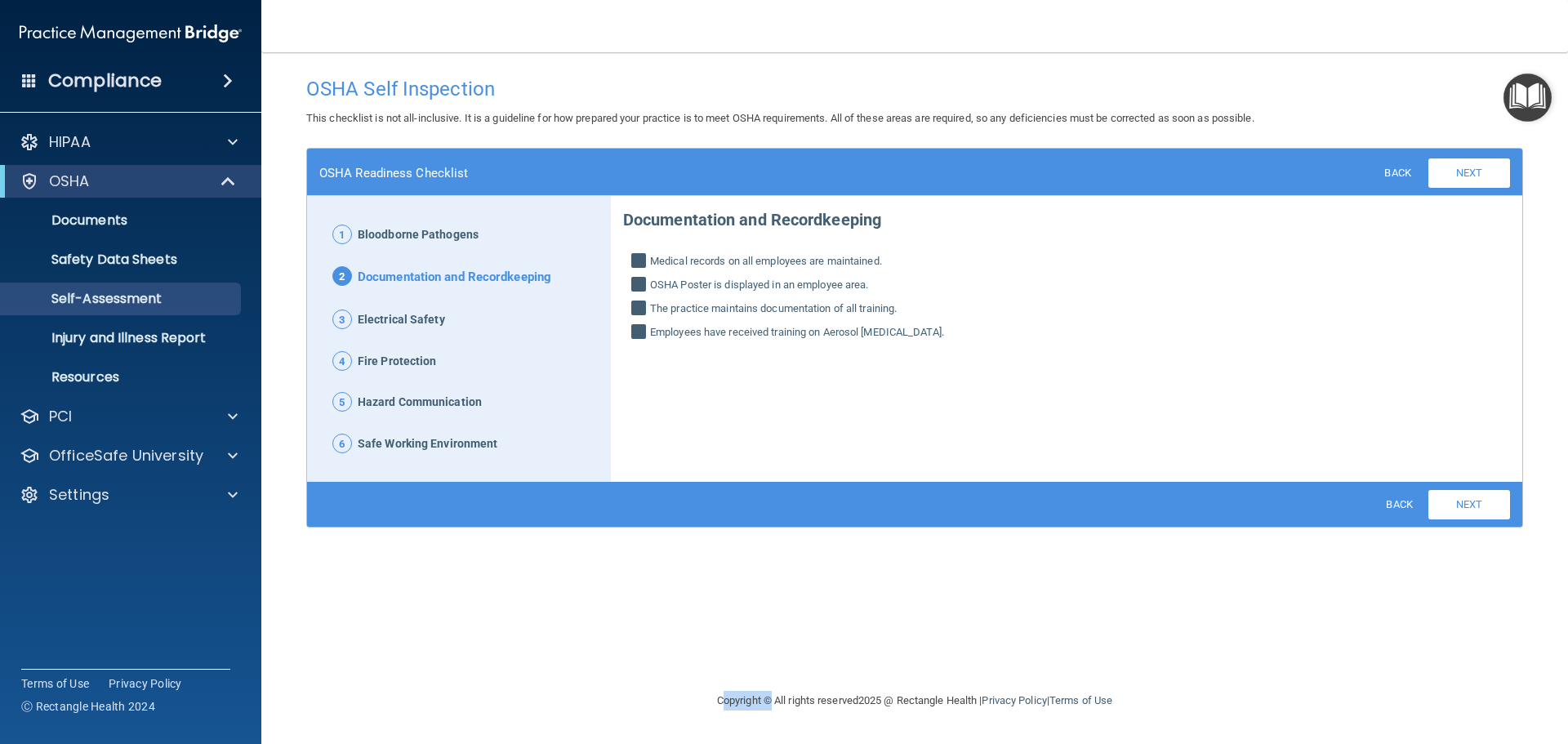
click at [1460, 652] on div "OSHA Self Inspection This checklist is not all-inclusive. It is a guideline for…" at bounding box center [915, 372] width 1241 height 606
click at [1464, 505] on link "Next" at bounding box center [1469, 505] width 82 height 29
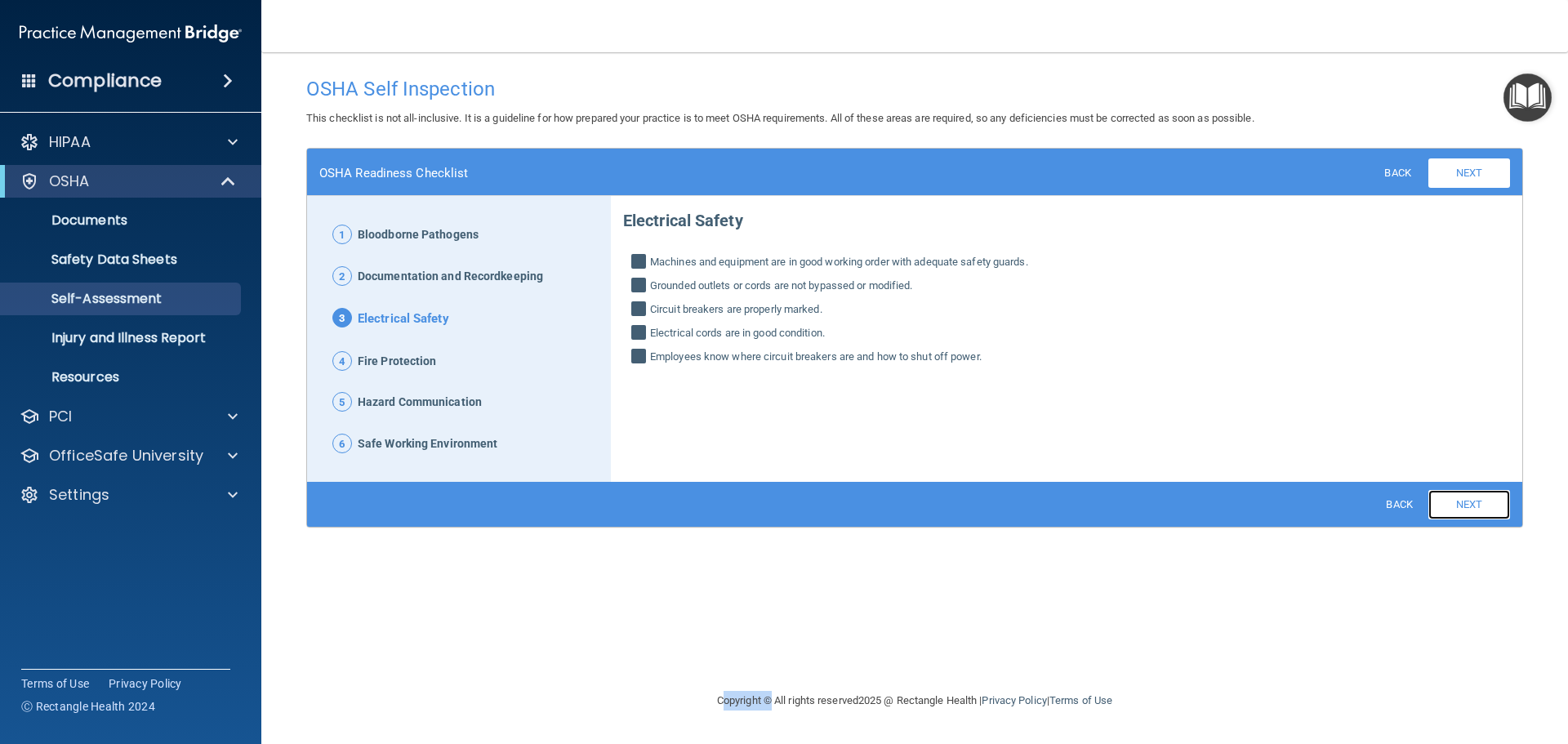
click at [1464, 505] on link "Next" at bounding box center [1469, 505] width 82 height 29
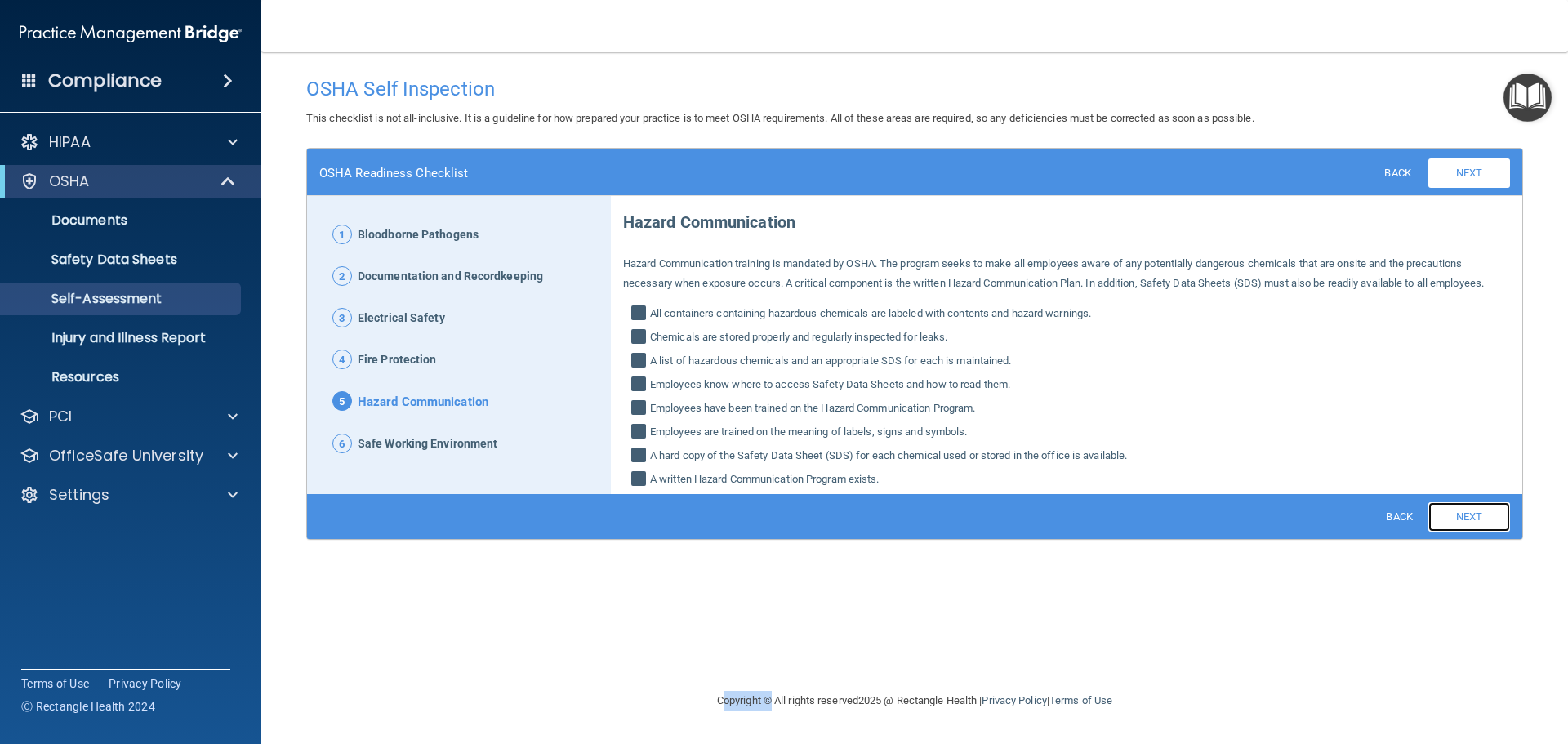
click at [1464, 505] on link "Next" at bounding box center [1469, 517] width 82 height 29
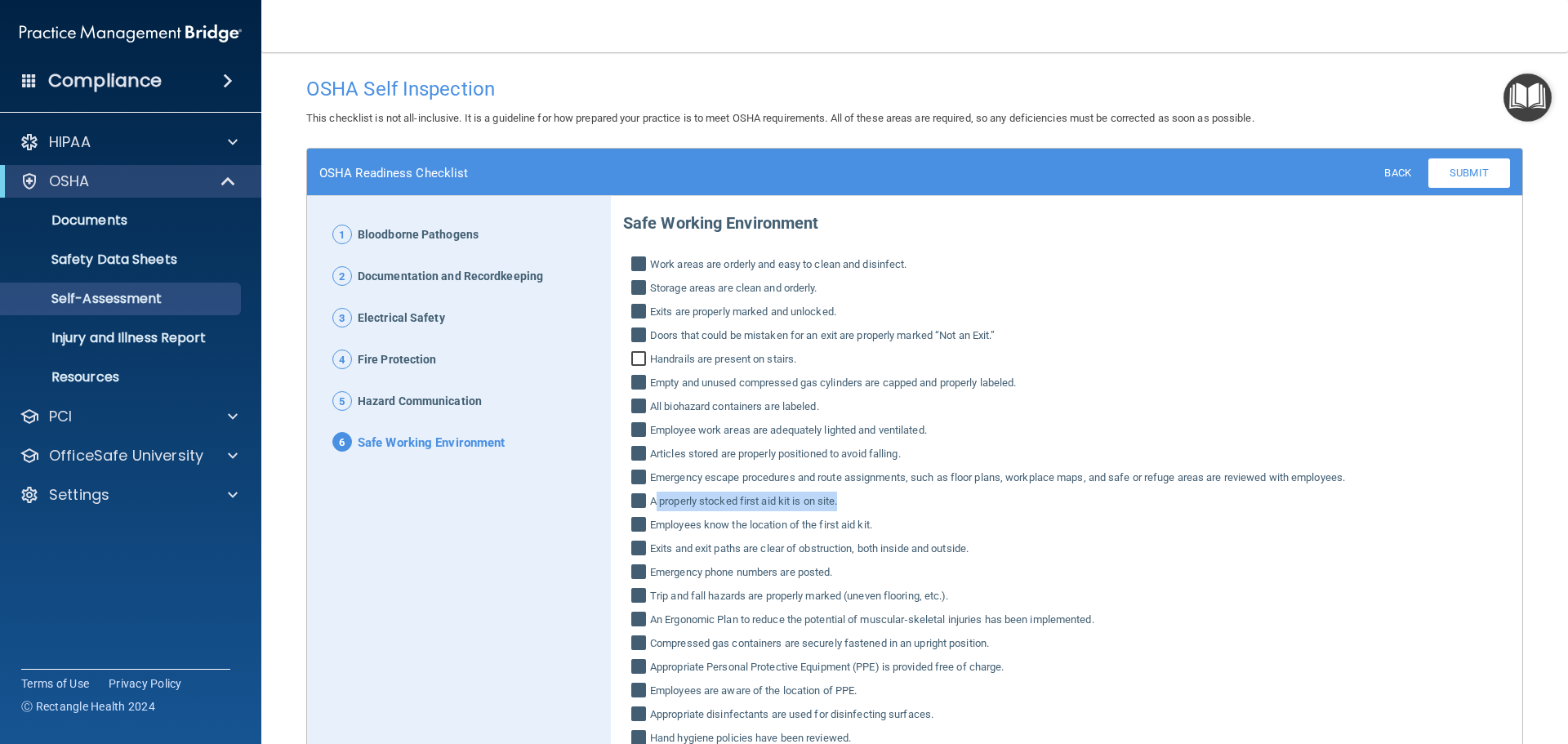
click at [1464, 505] on label "A properly stocked first aid kit is on site." at bounding box center [1067, 502] width 887 height 20
click at [650, 505] on input "A properly stocked first aid kit is on site." at bounding box center [641, 503] width 19 height 16
checkbox input "false"
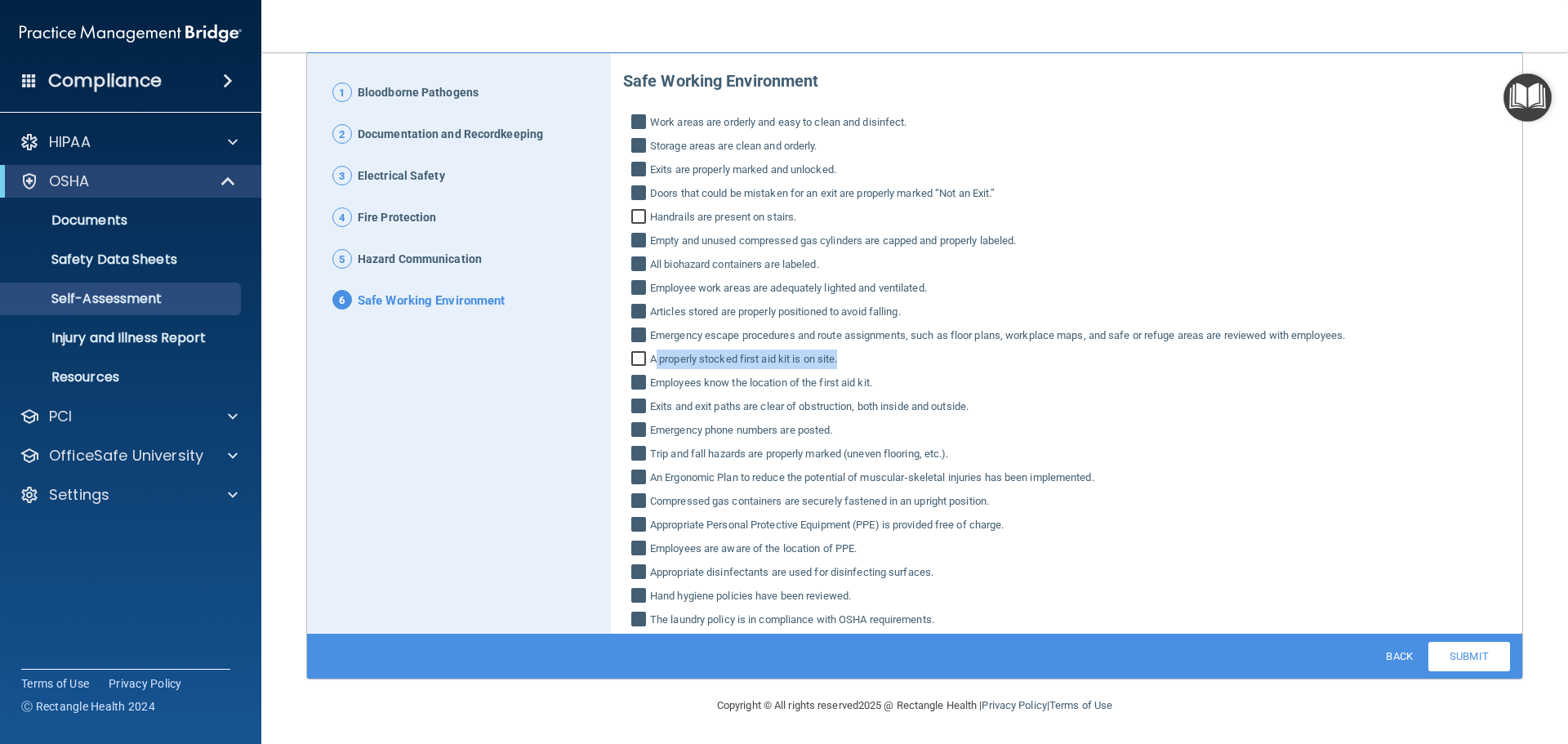
scroll to position [143, 0]
click at [1463, 658] on link "Submit" at bounding box center [1469, 656] width 82 height 29
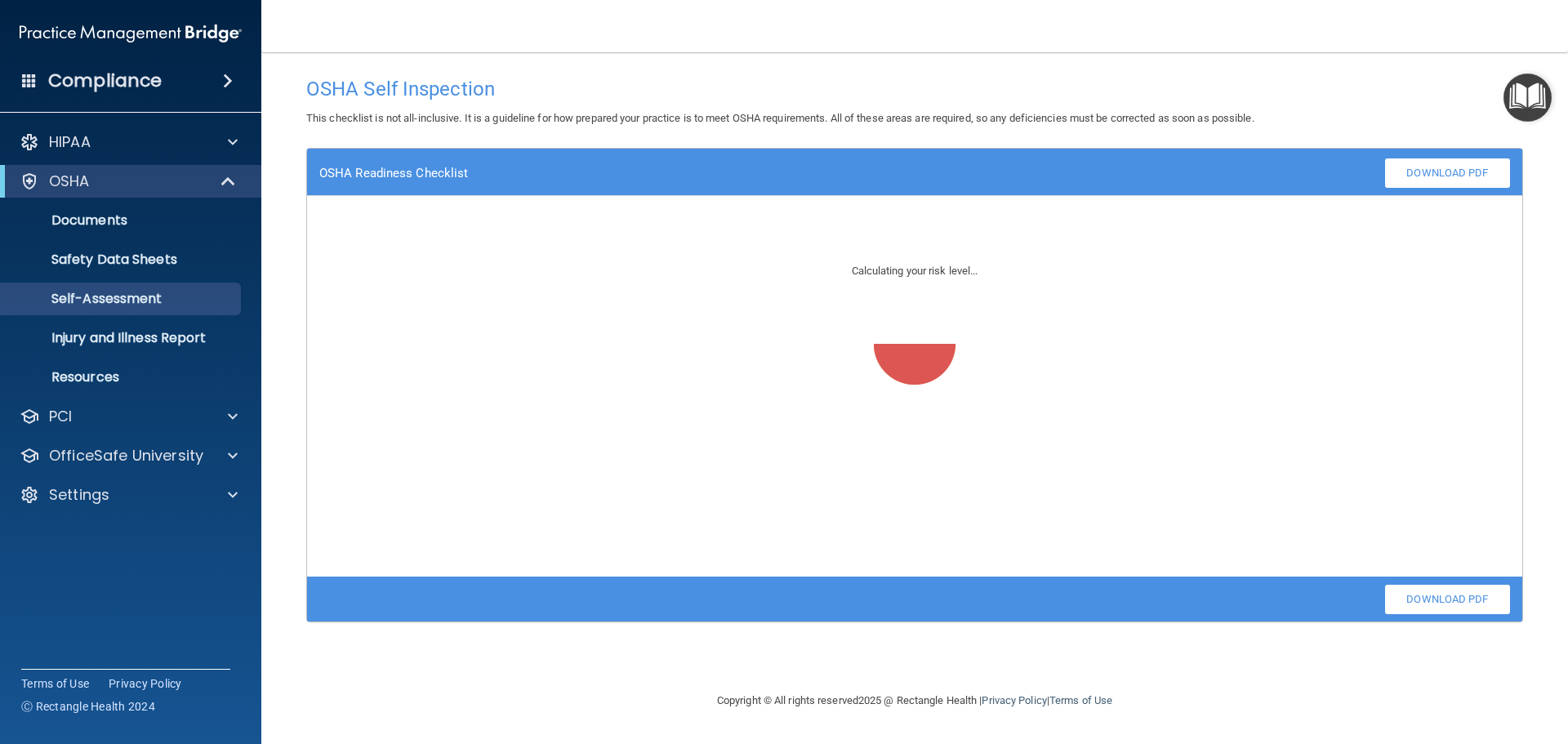
scroll to position [0, 0]
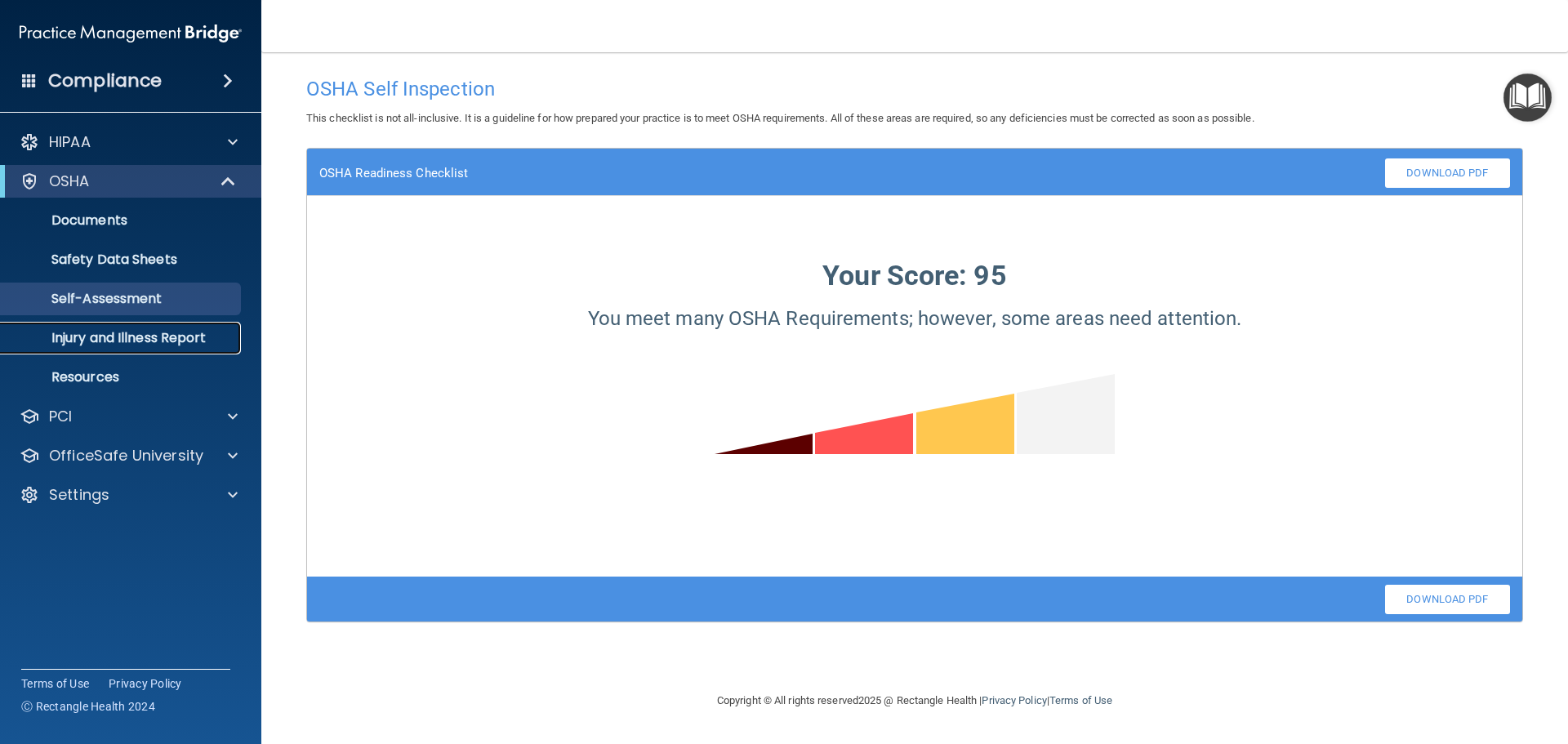
click at [146, 333] on p "Injury and Illness Report" at bounding box center [122, 337] width 223 height 16
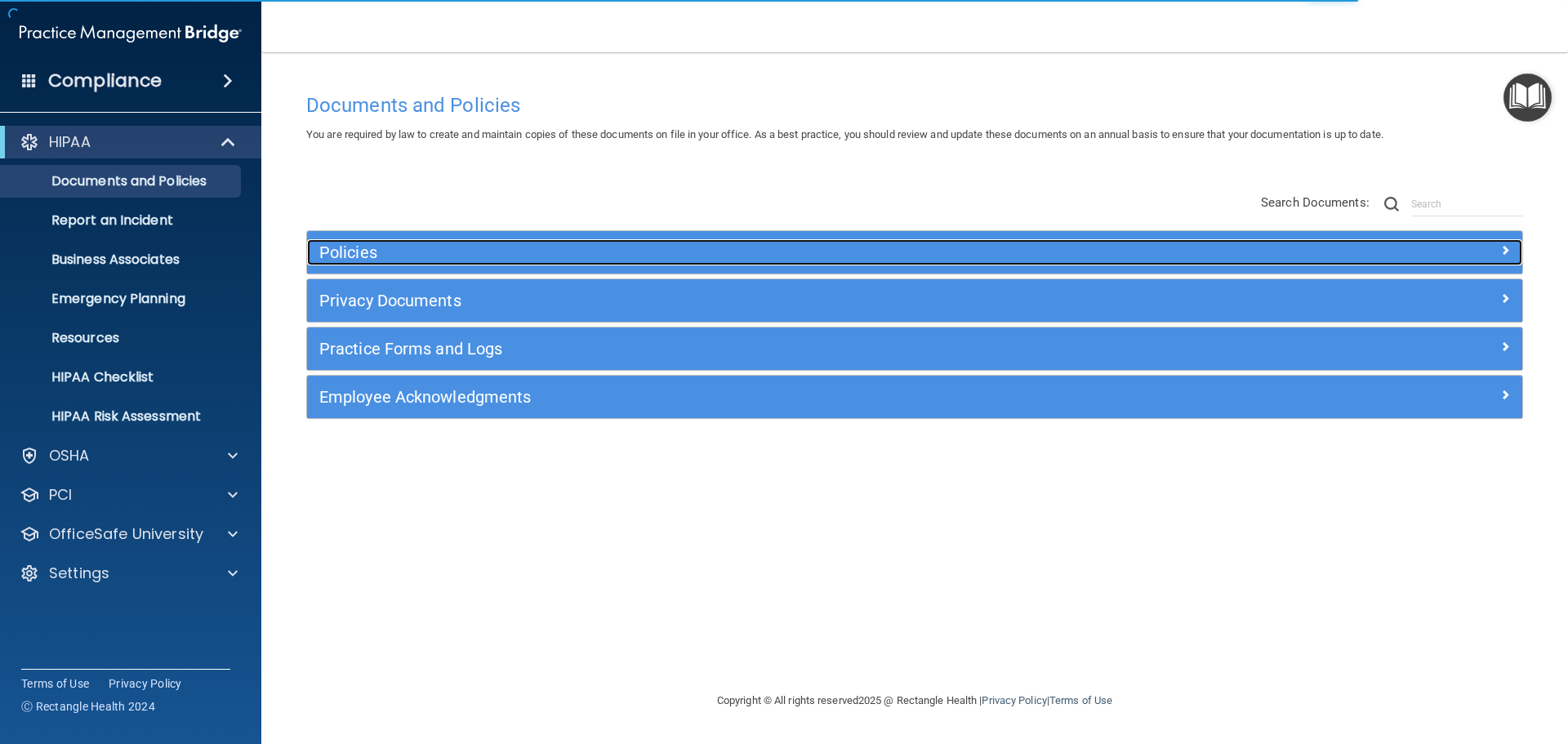
click at [720, 258] on h5 "Policies" at bounding box center [763, 252] width 887 height 18
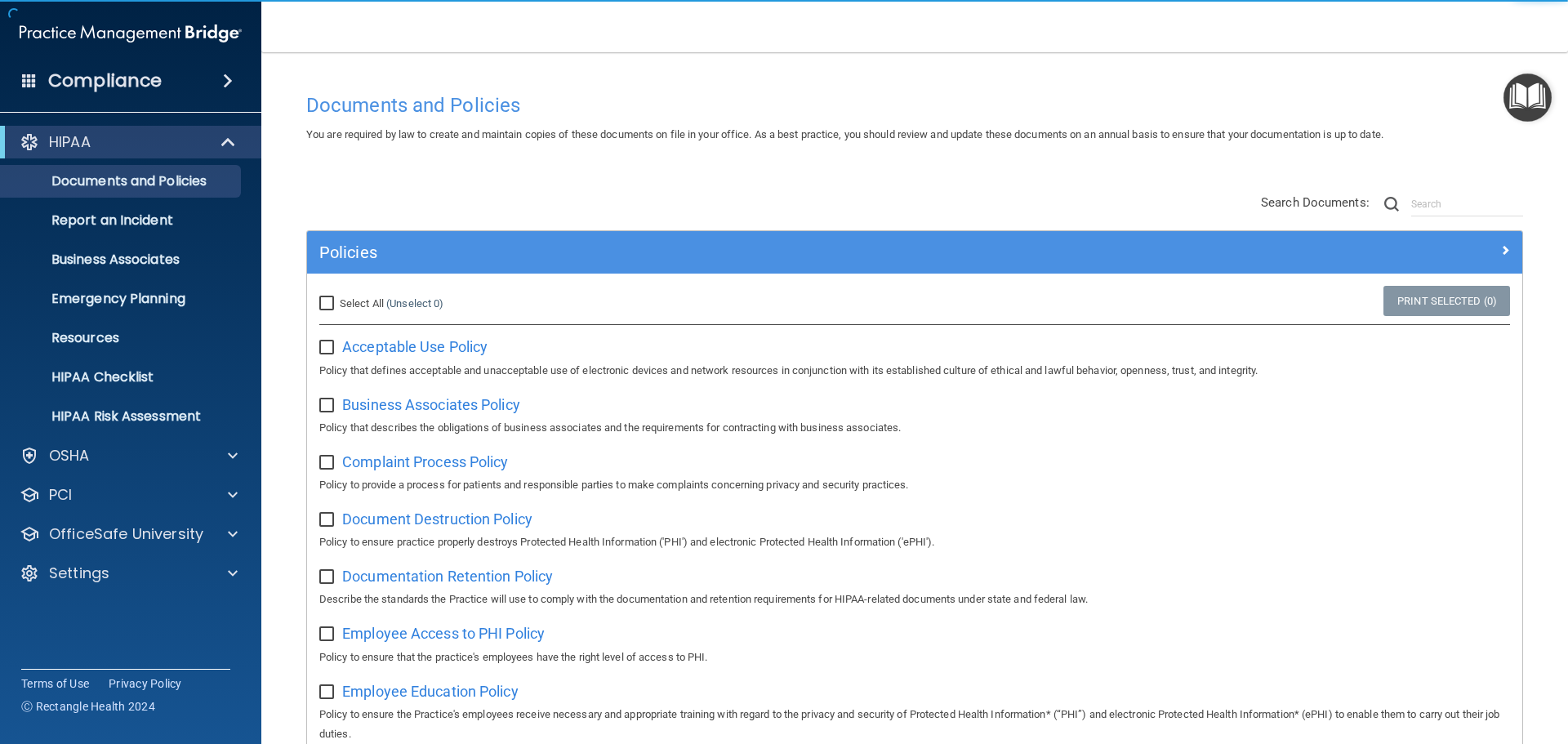
click at [328, 302] on input "Select All (Unselect 0) Unselect All" at bounding box center [329, 304] width 19 height 13
checkbox input "true"
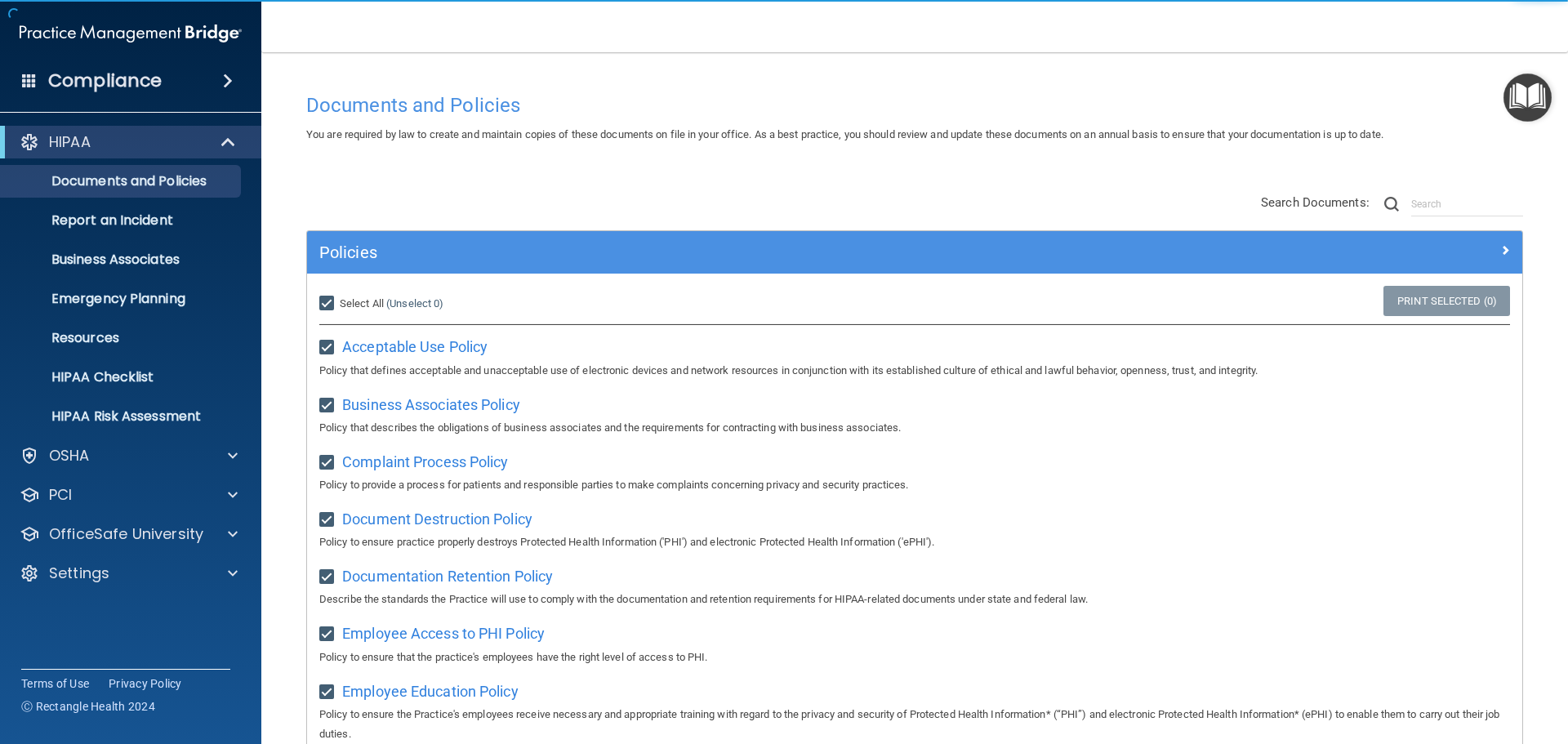
checkbox input "true"
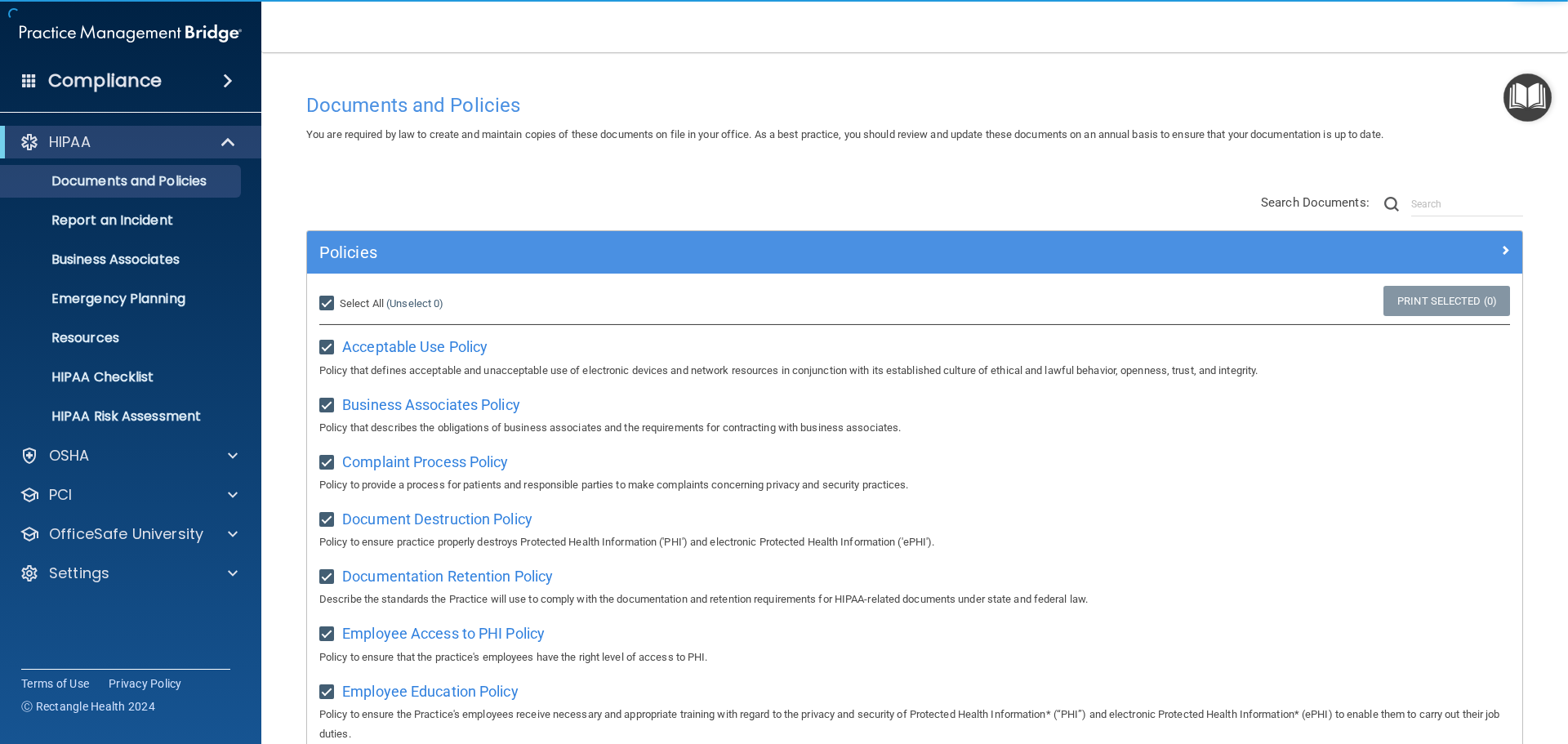
checkbox input "true"
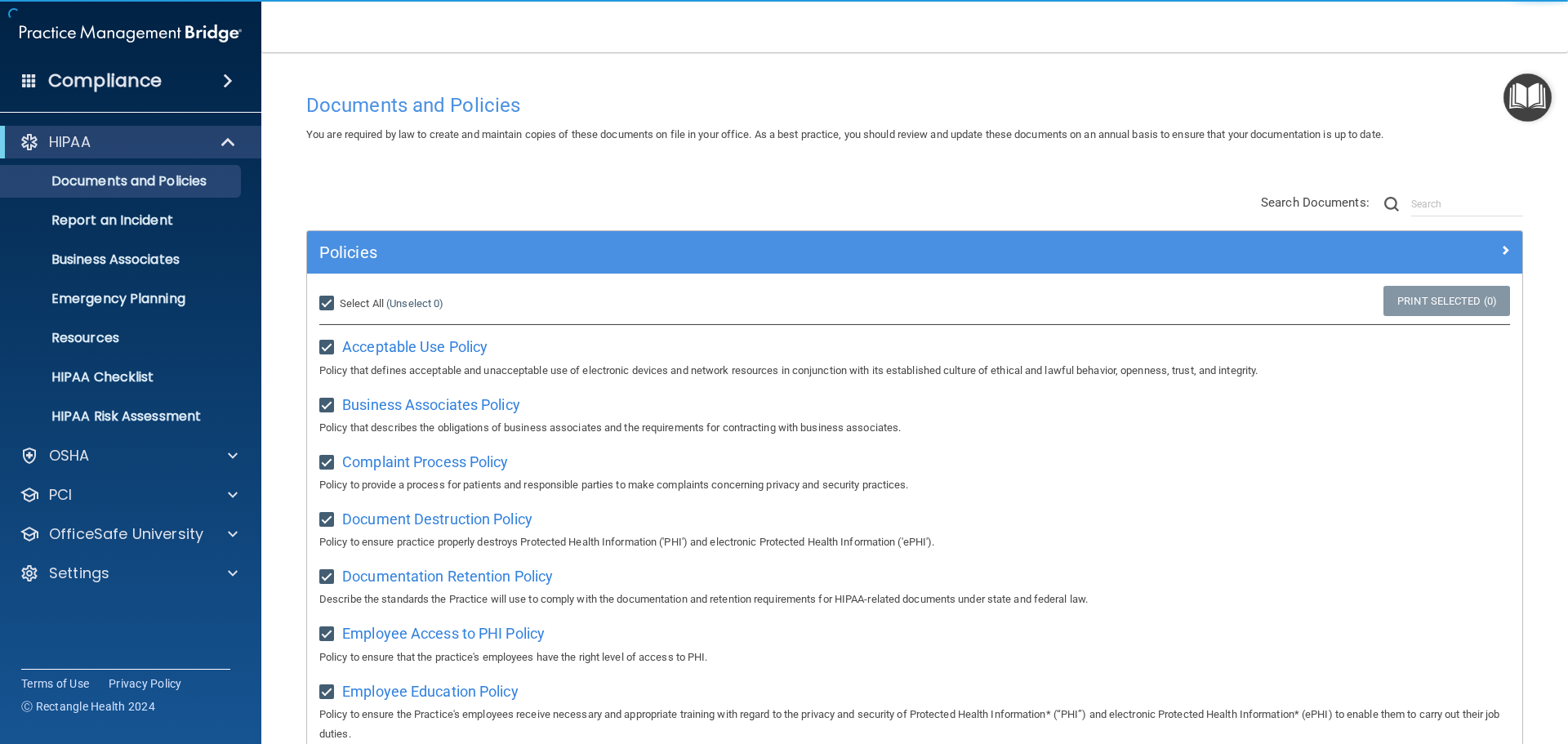
checkbox input "true"
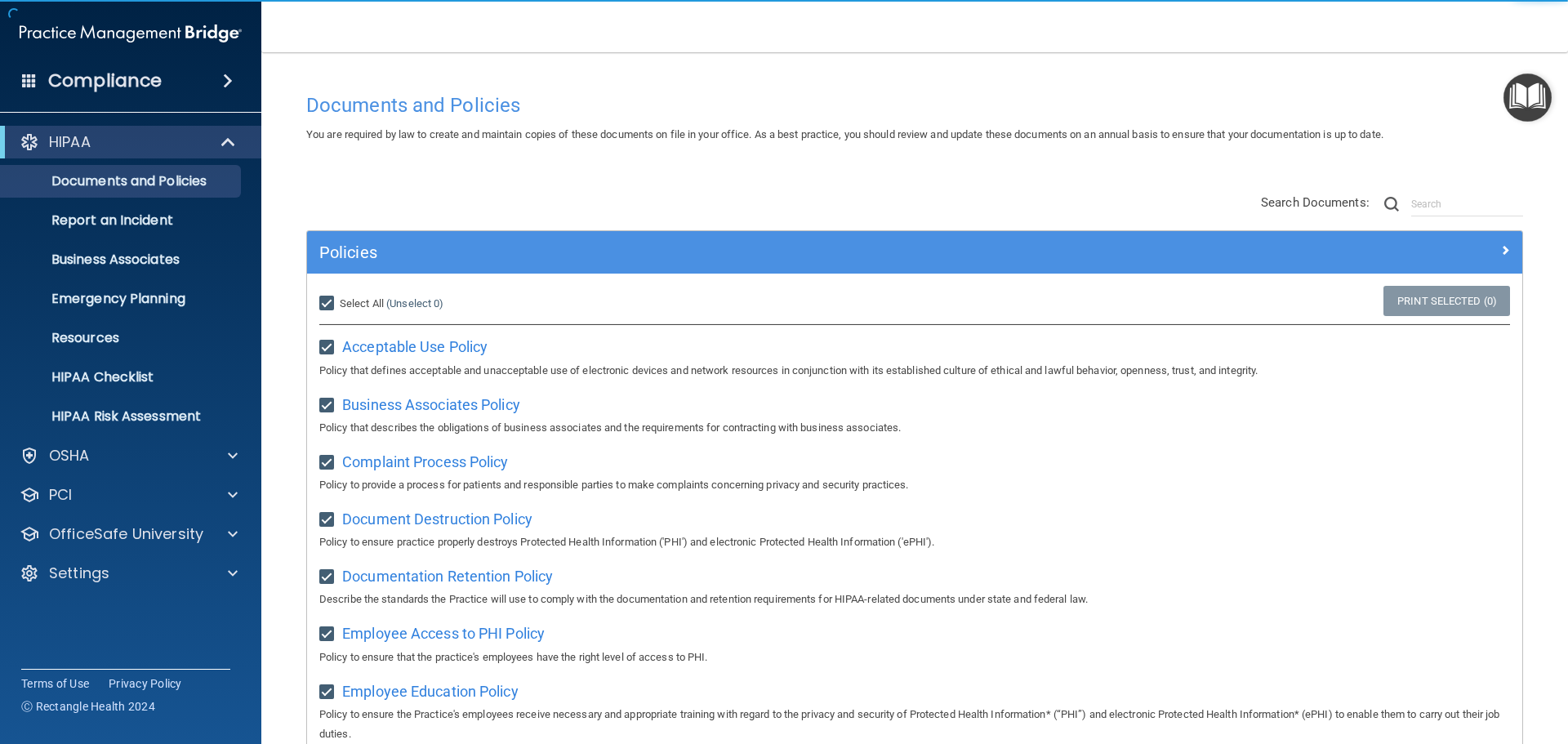
checkbox input "true"
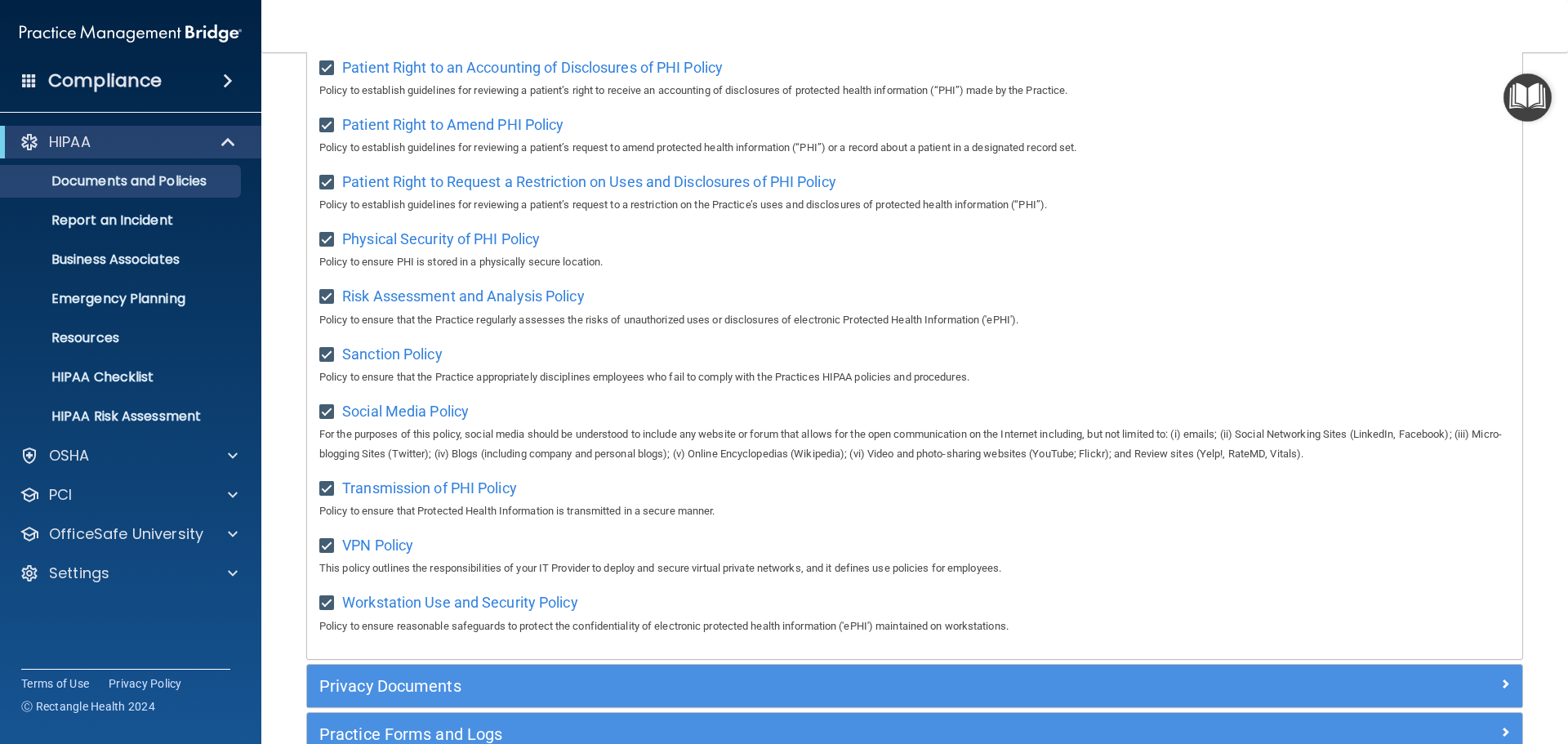
scroll to position [1093, 0]
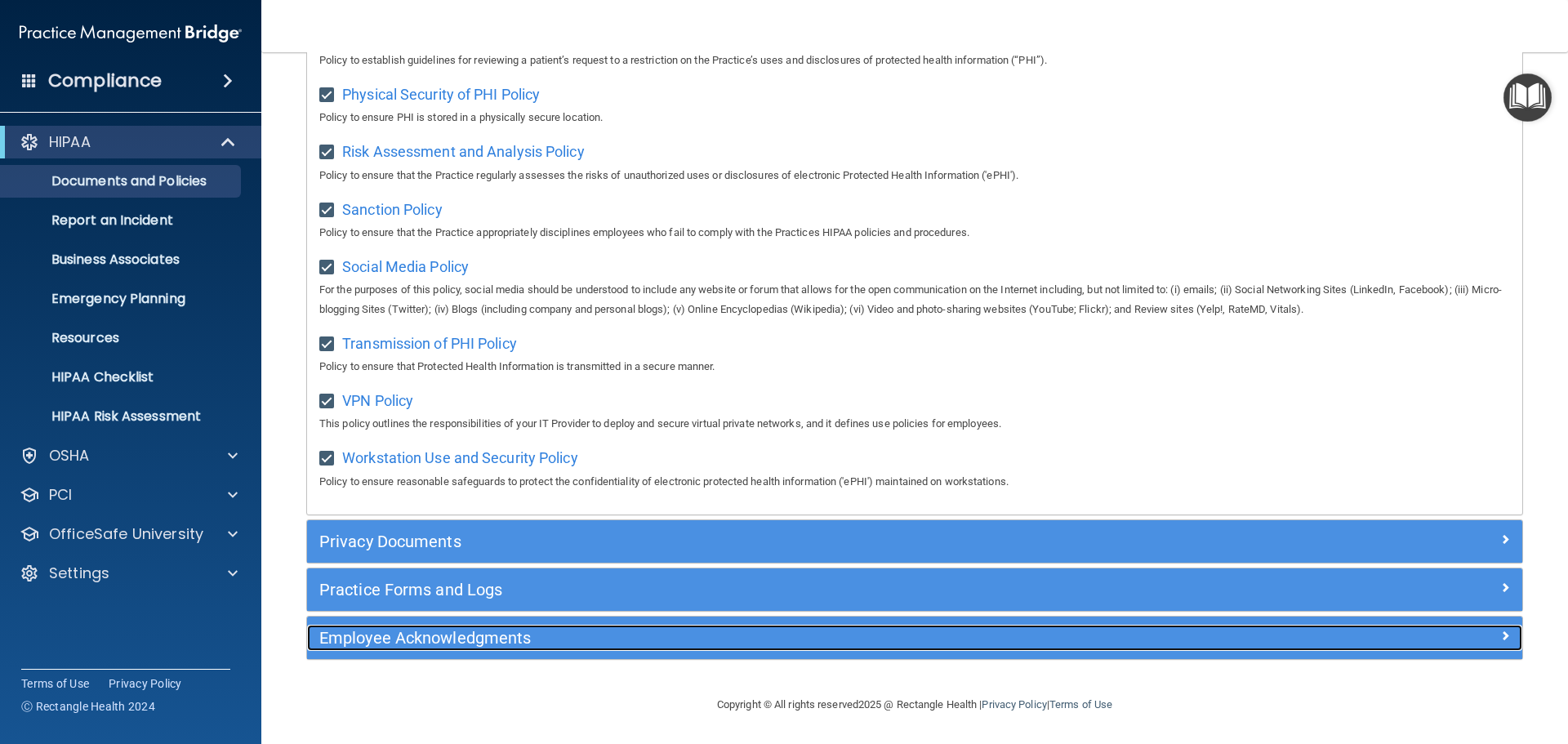
click at [423, 630] on h5 "Employee Acknowledgments" at bounding box center [763, 638] width 887 height 18
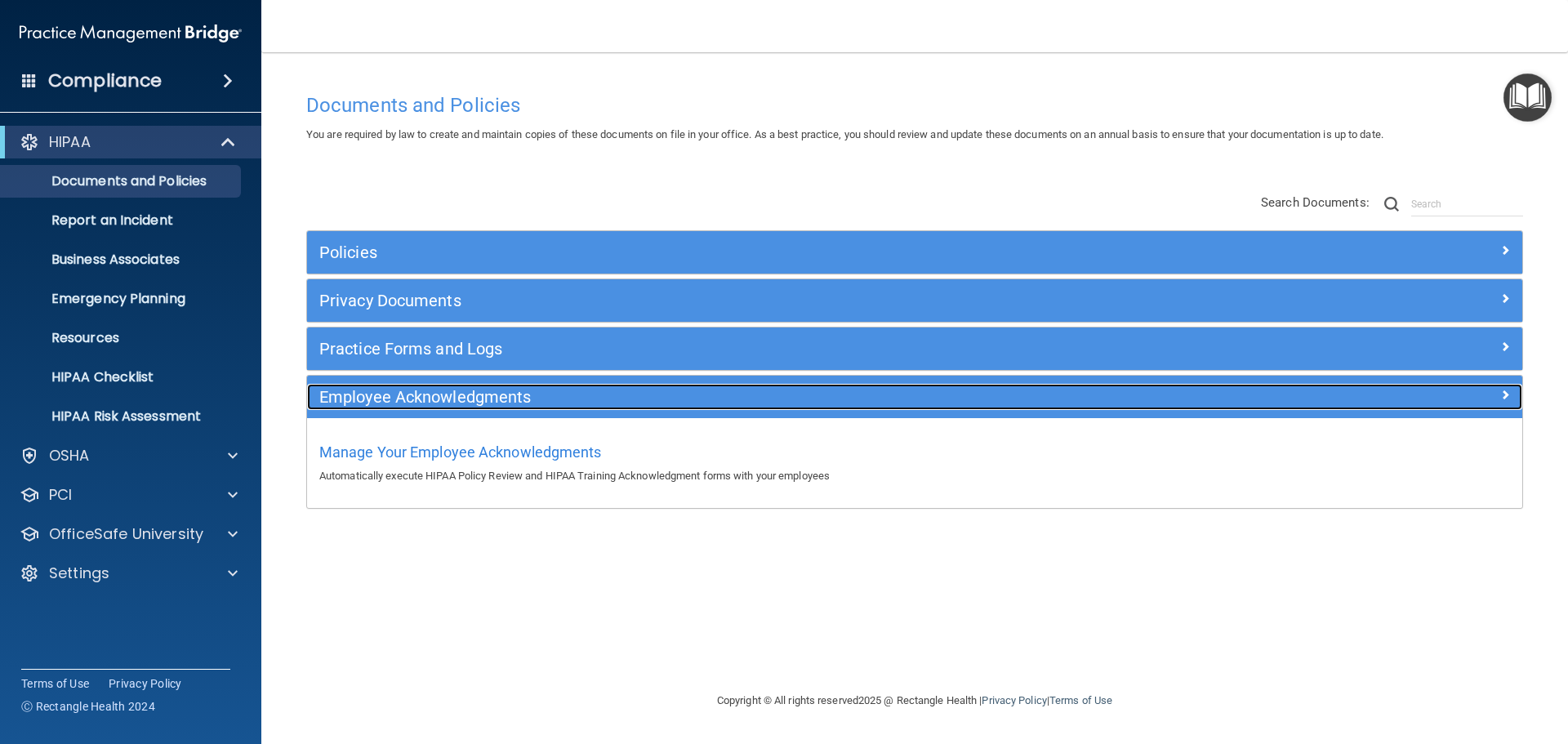
scroll to position [0, 0]
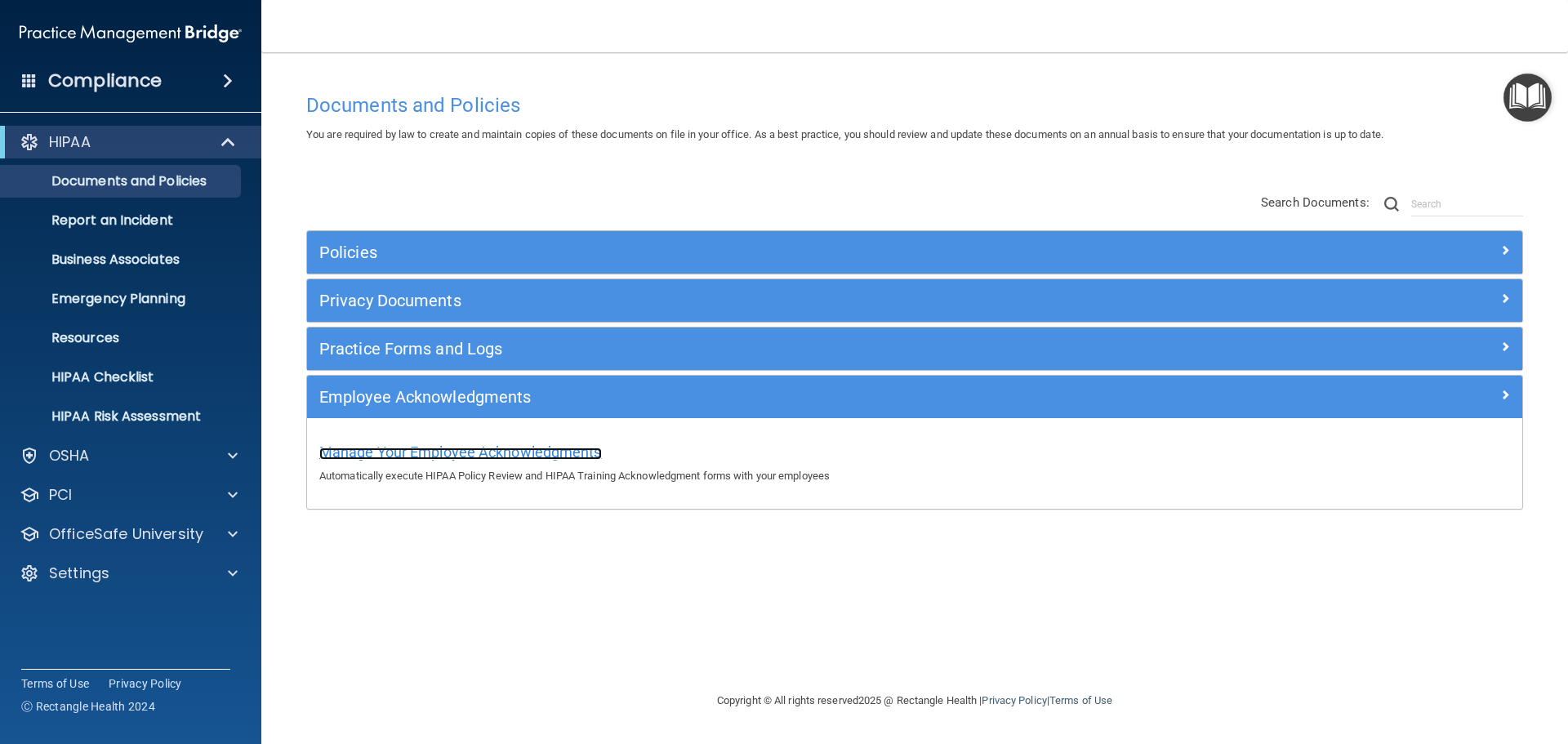
click at [592, 454] on span "Manage Your Employee Acknowledgments" at bounding box center [461, 452] width 283 height 17
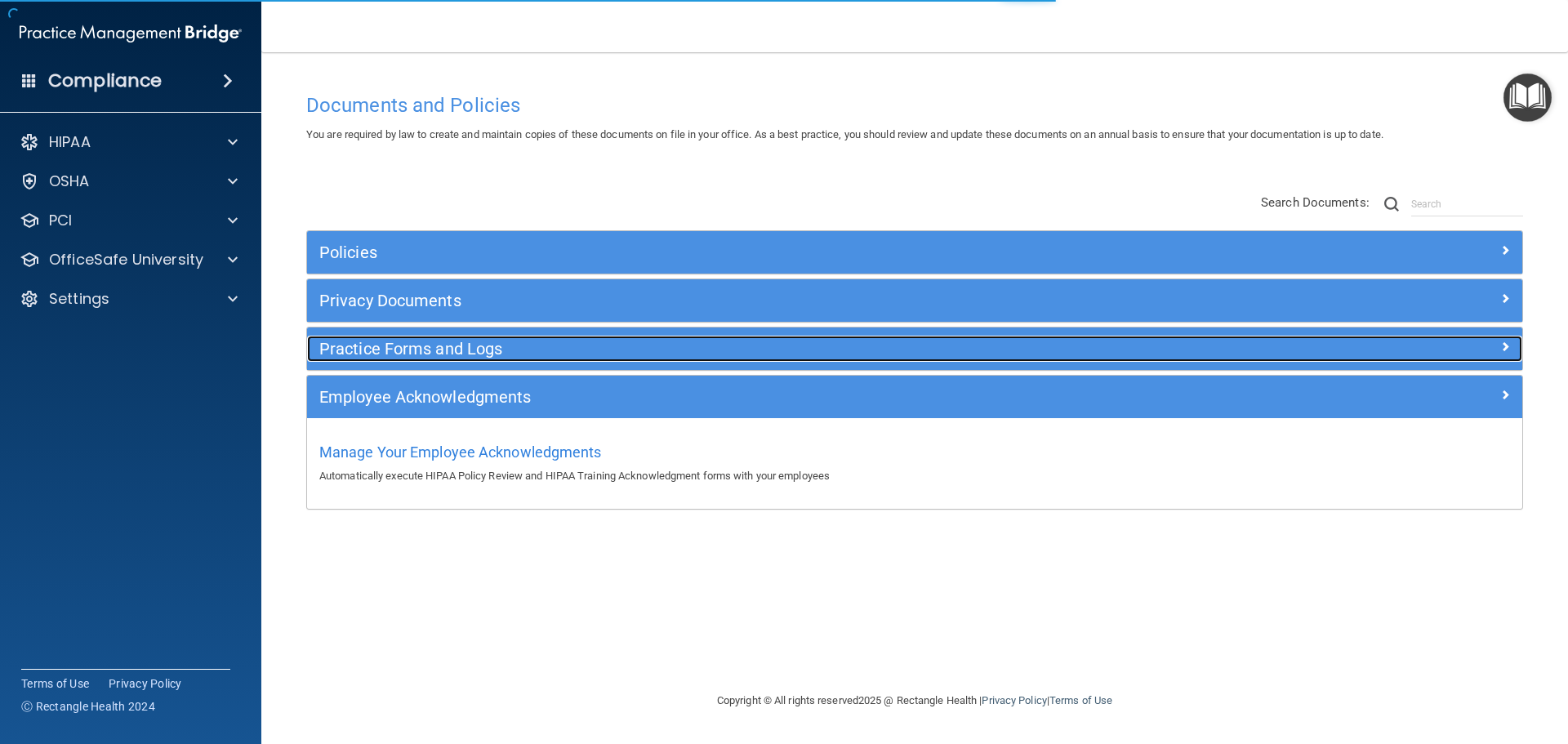
click at [476, 347] on h5 "Practice Forms and Logs" at bounding box center [763, 349] width 887 height 18
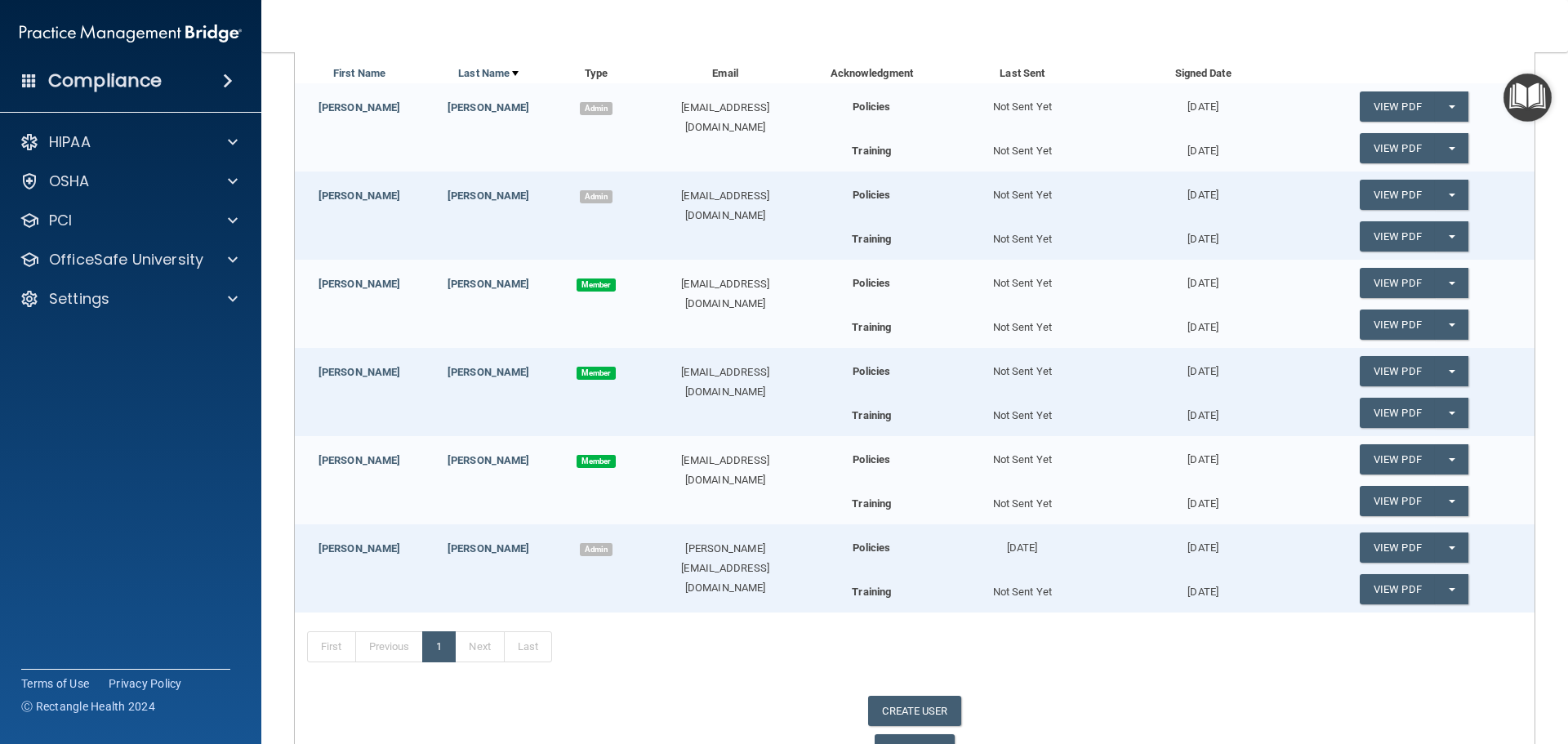
scroll to position [245, 0]
click at [1393, 590] on link "View PDF" at bounding box center [1397, 589] width 75 height 30
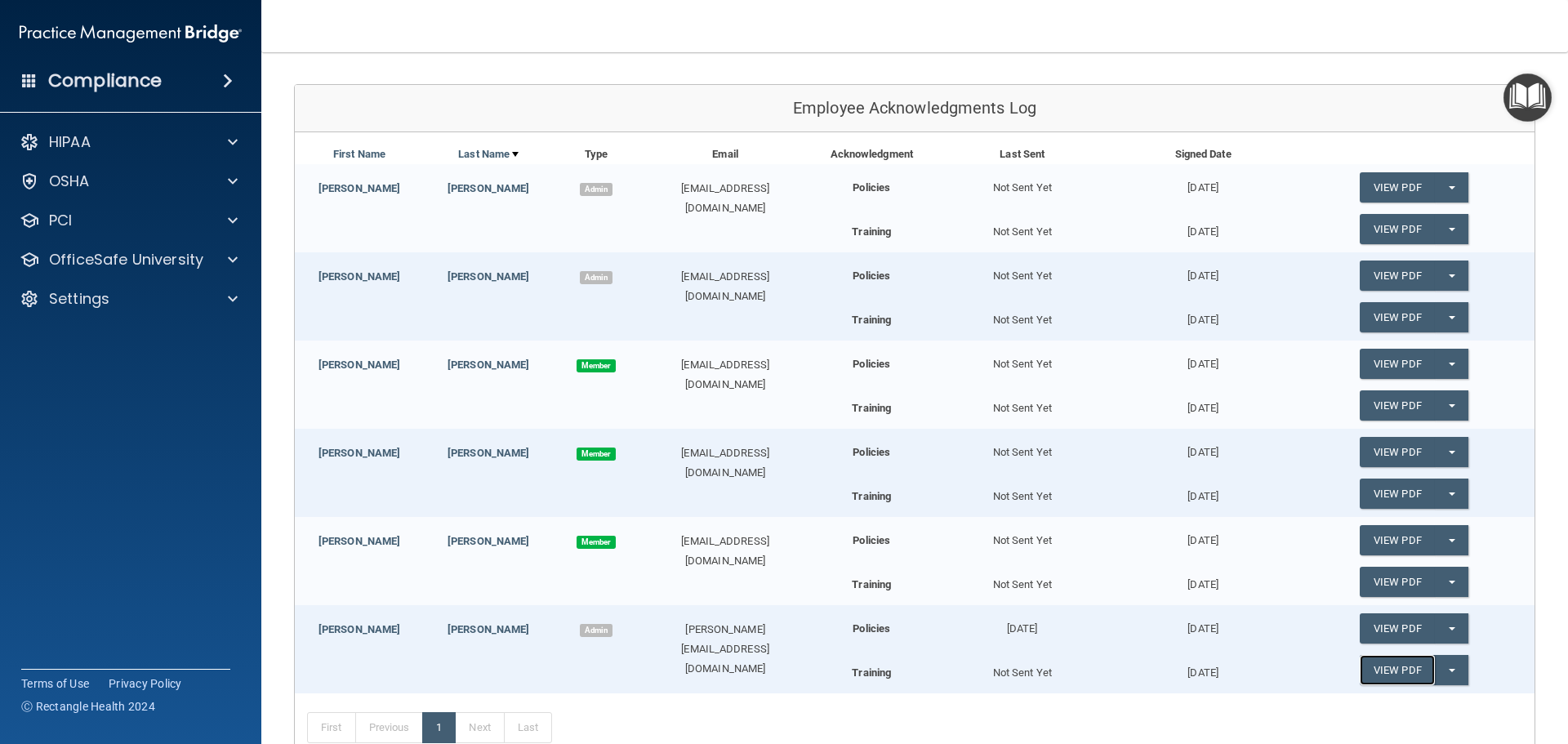
scroll to position [0, 0]
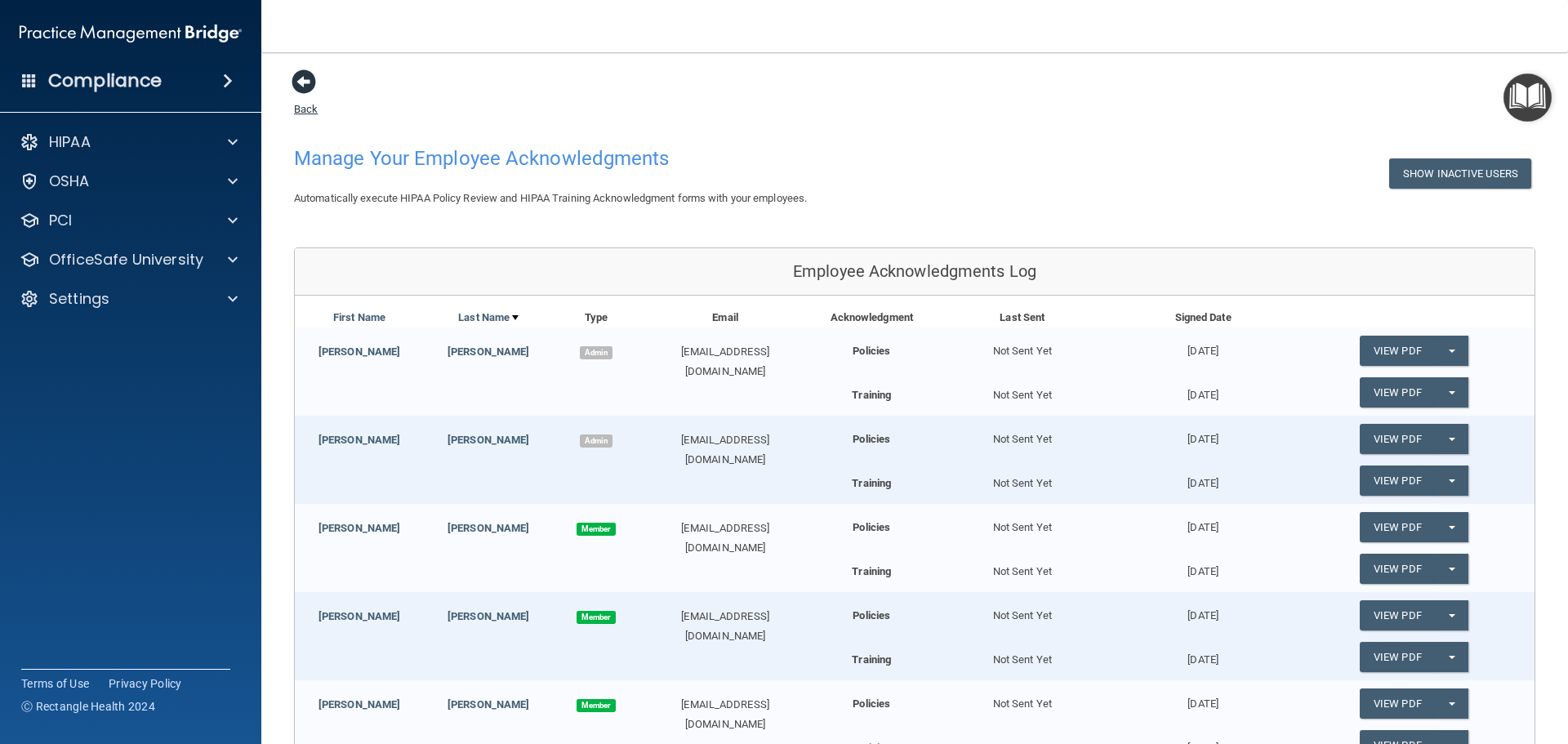
click at [300, 82] on span at bounding box center [304, 82] width 25 height 25
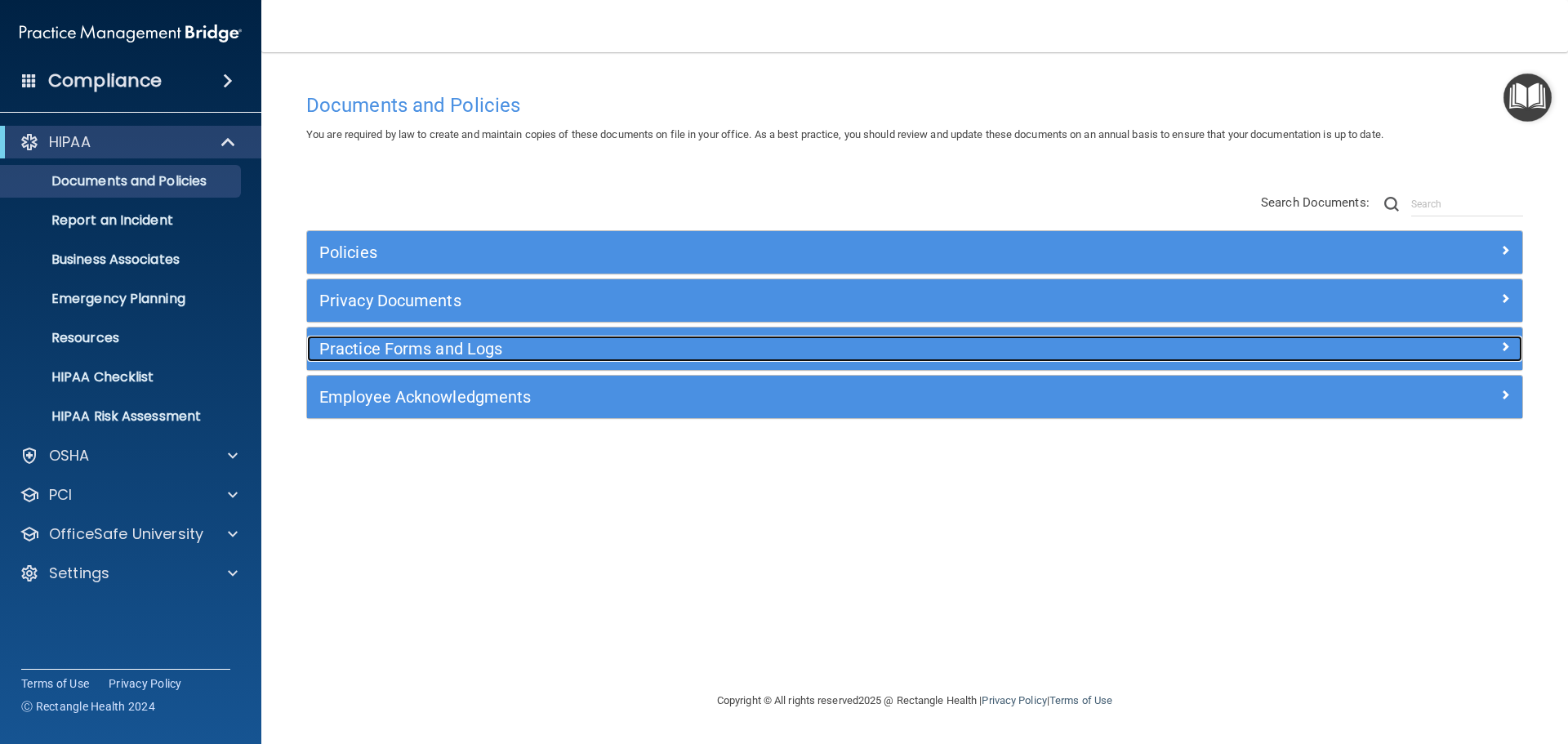
click at [1485, 348] on div at bounding box center [1370, 345] width 304 height 20
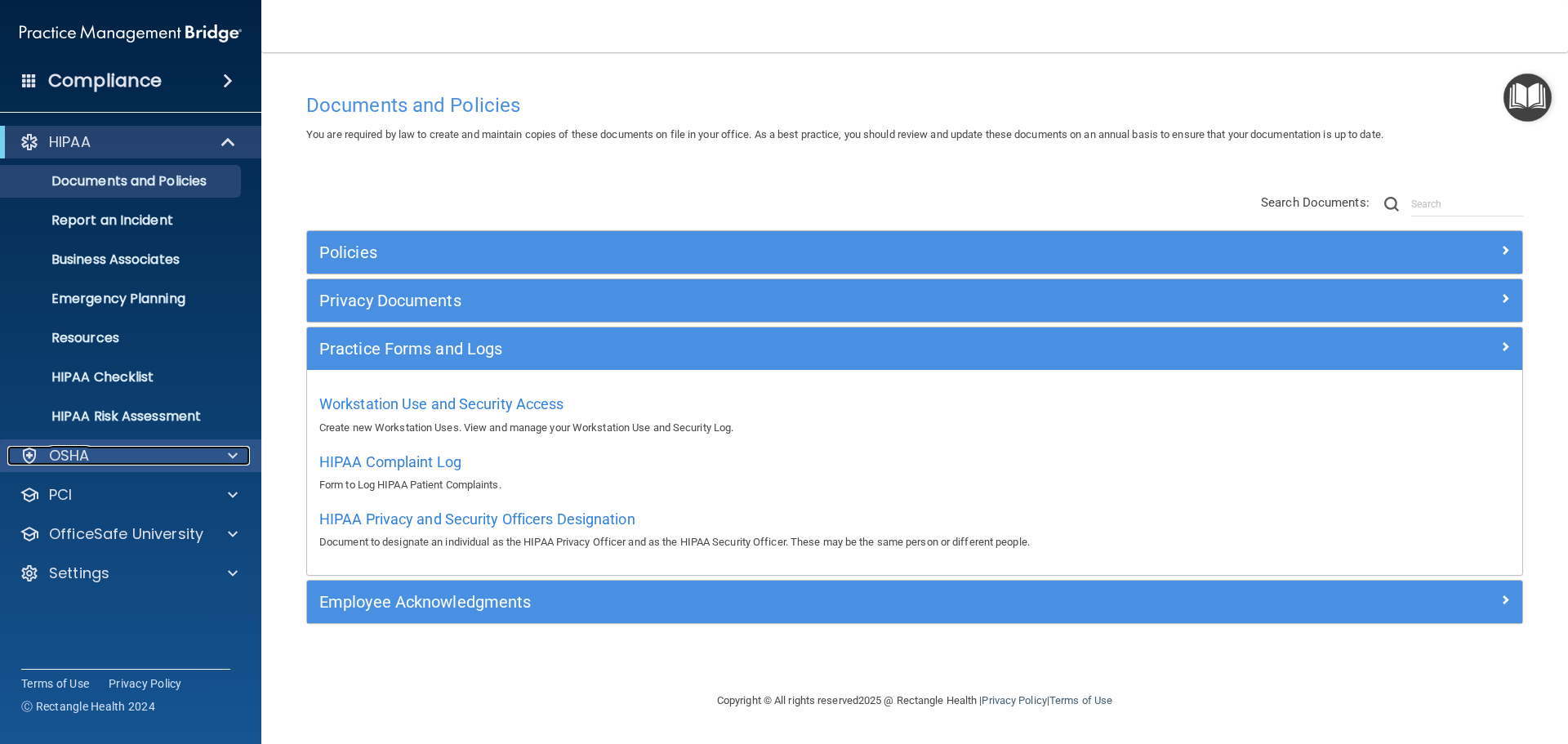
click at [72, 451] on p "OSHA" at bounding box center [69, 455] width 41 height 20
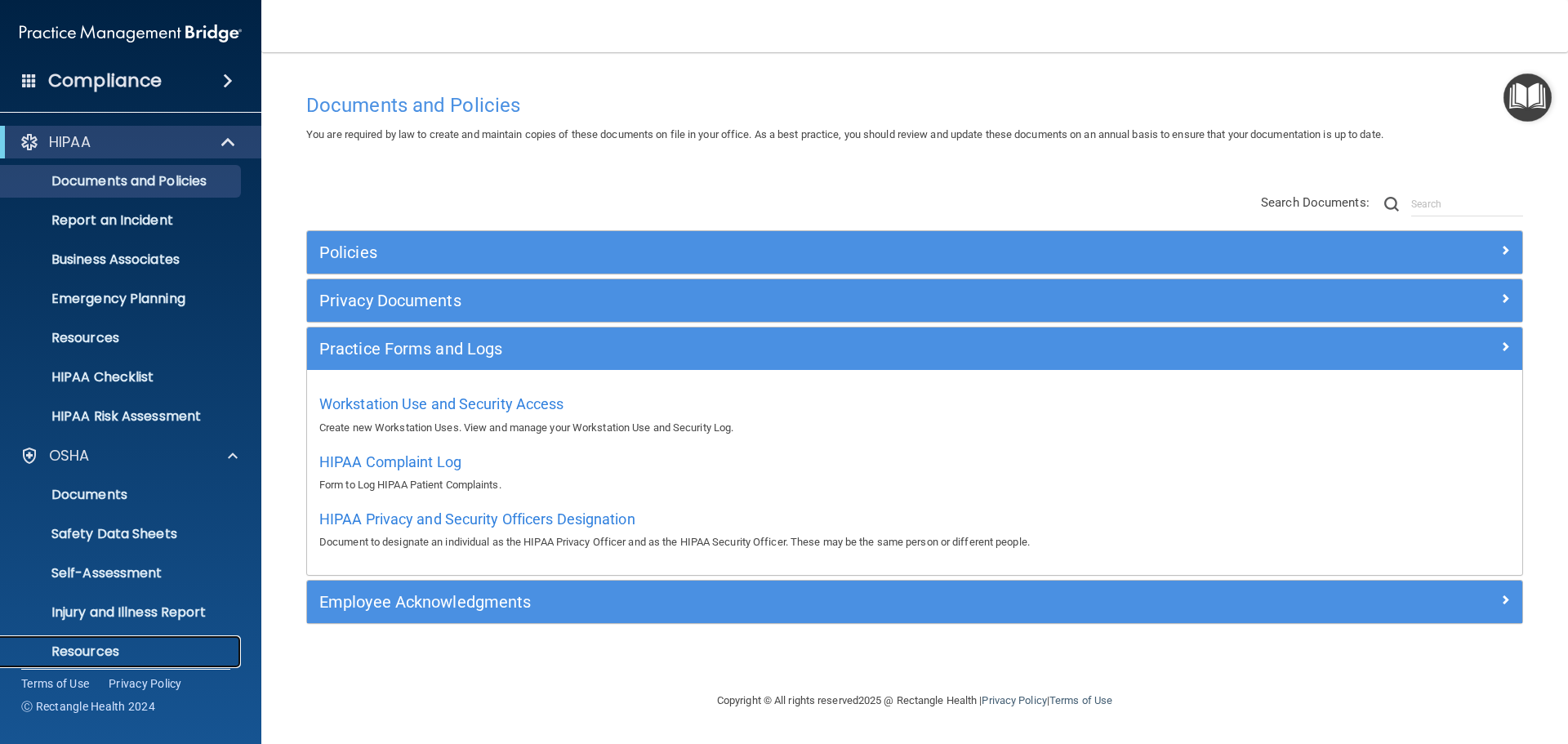
click at [94, 652] on p "Resources" at bounding box center [122, 652] width 223 height 16
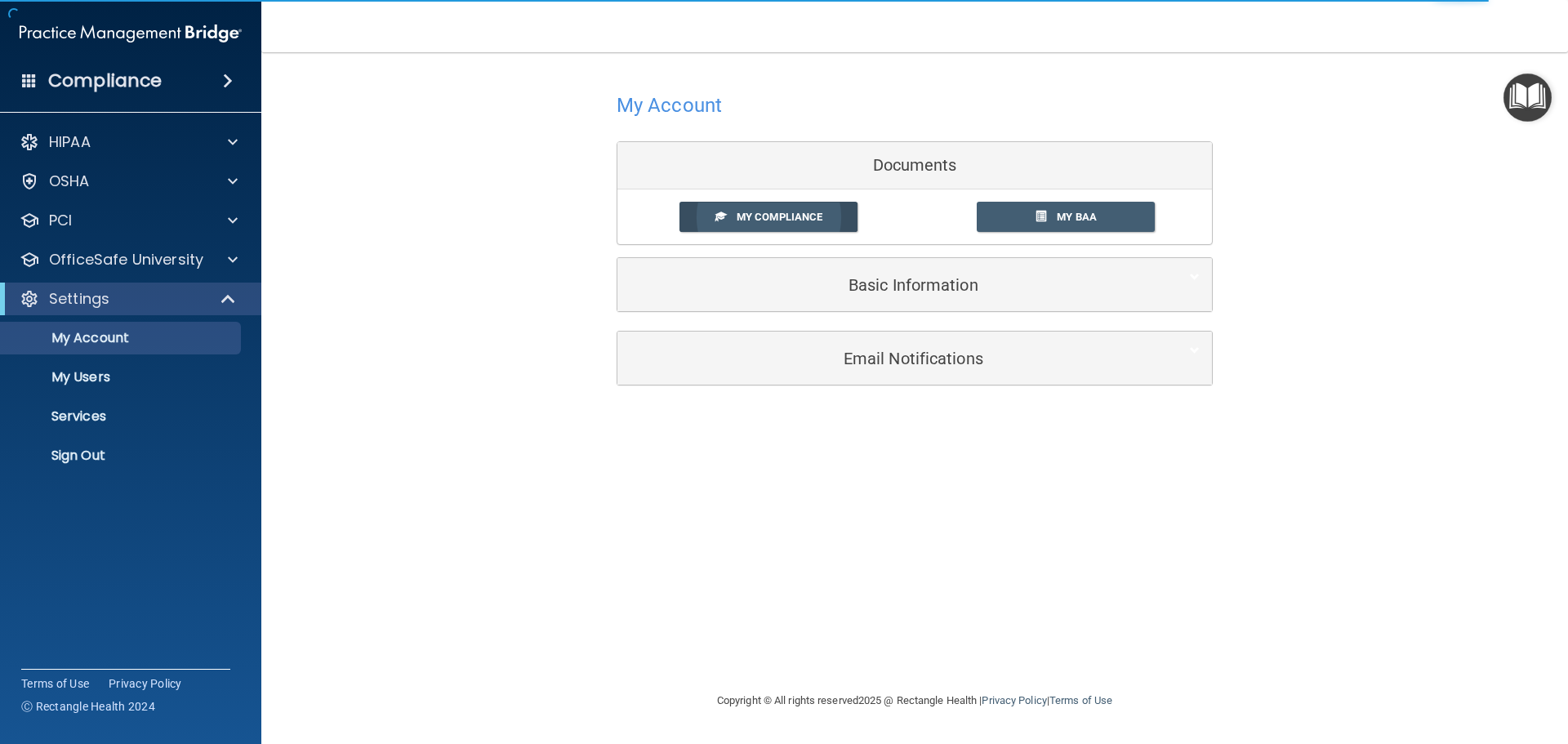
click at [774, 219] on span "My Compliance" at bounding box center [780, 217] width 85 height 12
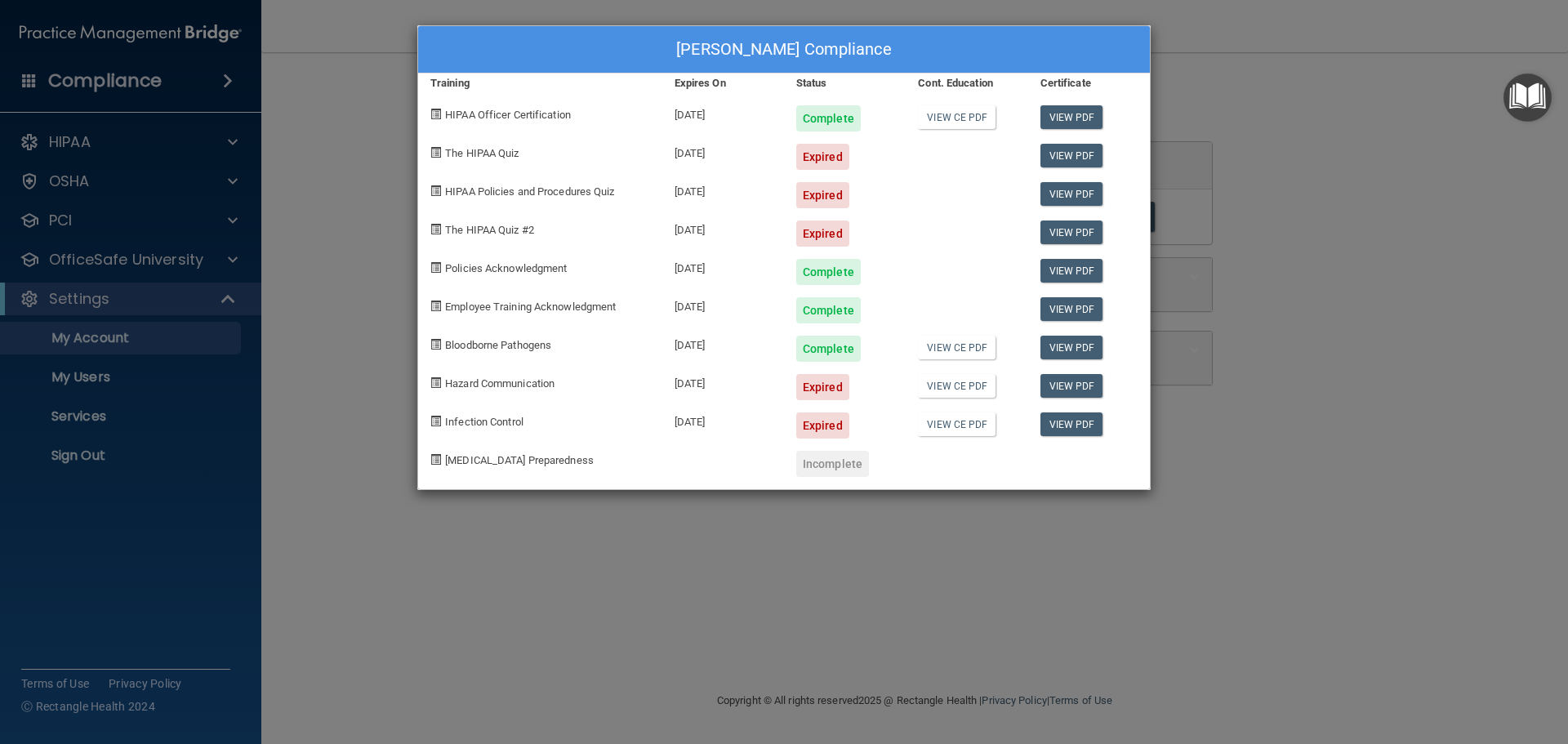
click at [1536, 98] on img "Open Resource Center" at bounding box center [1527, 97] width 48 height 48
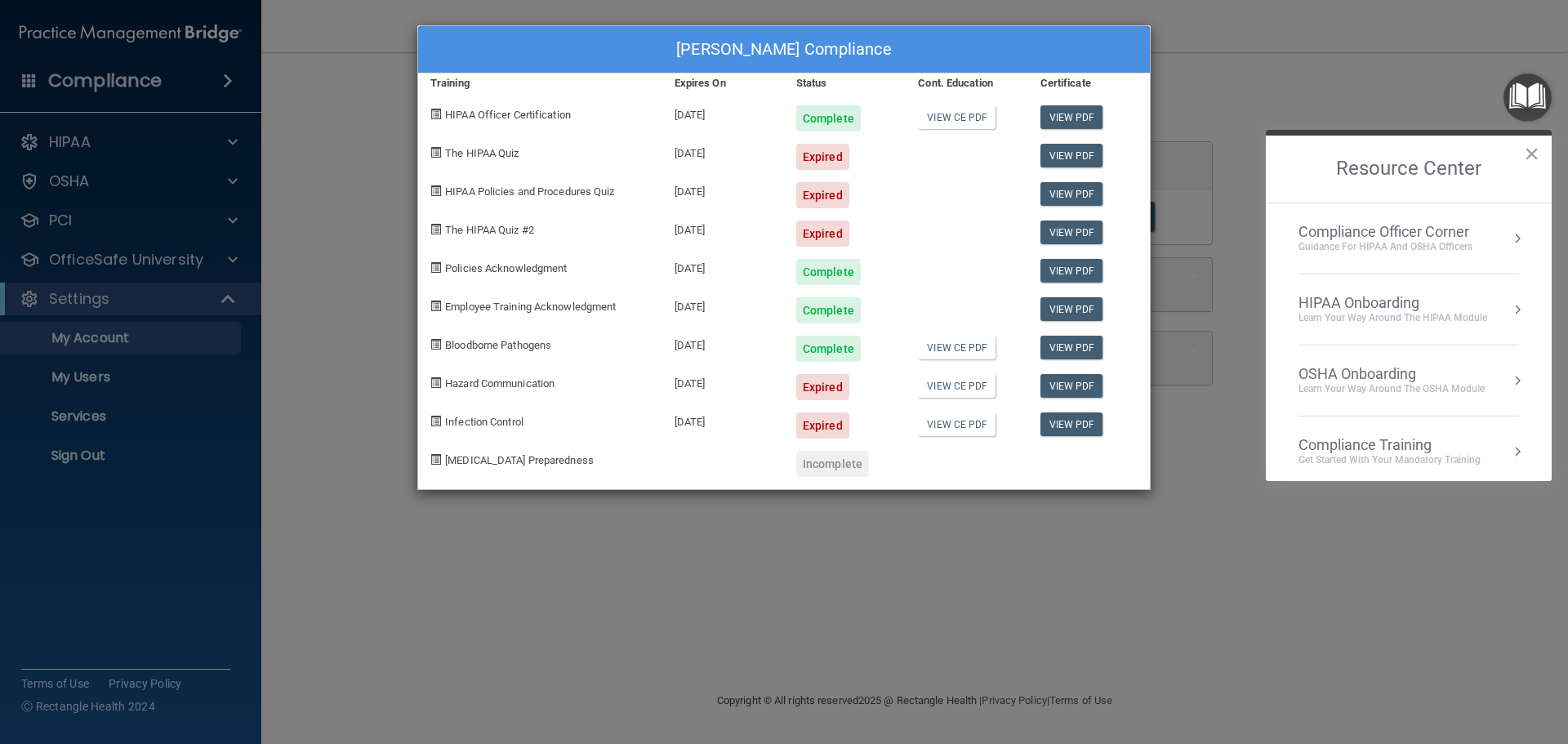
click at [1509, 452] on button "Resource Center" at bounding box center [1517, 451] width 16 height 16
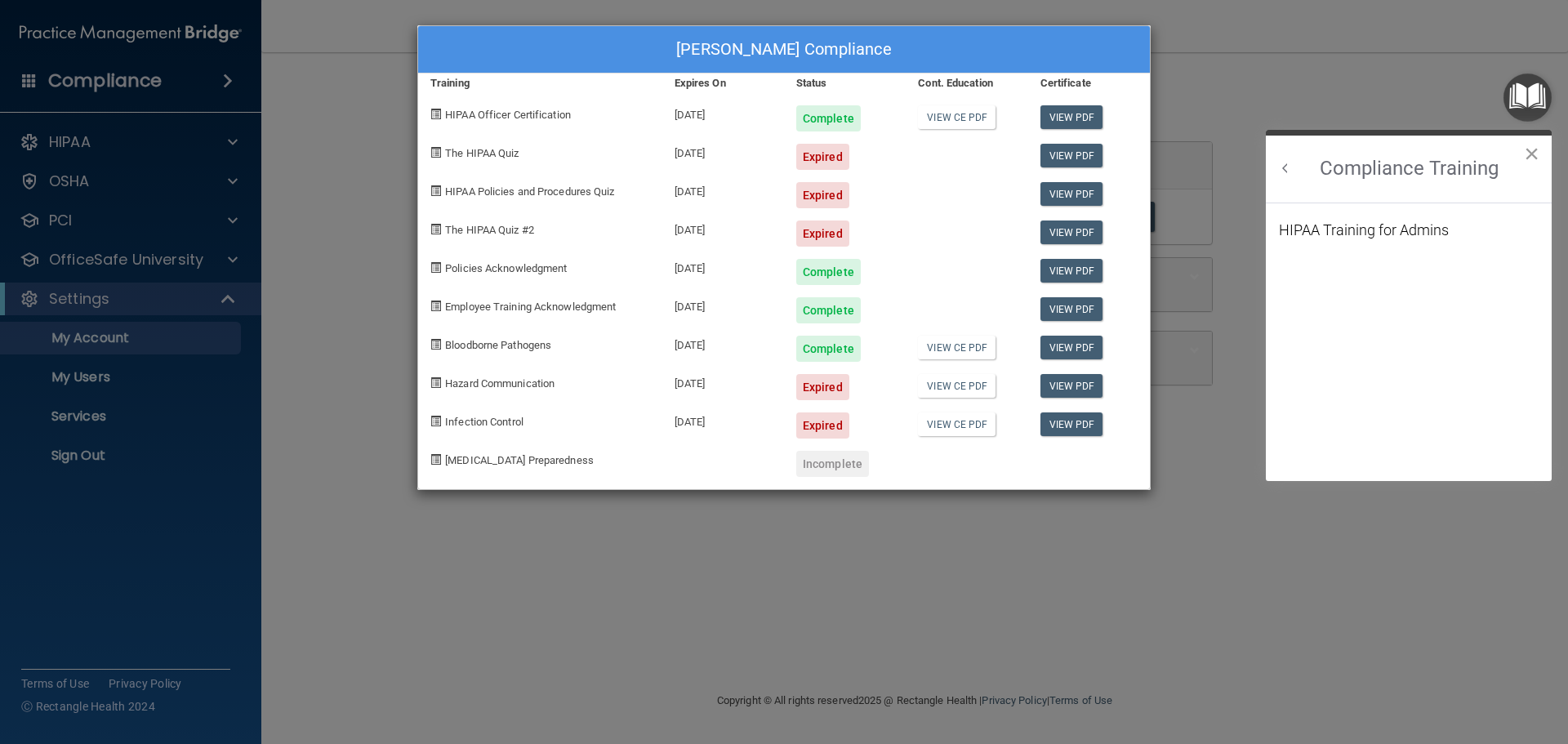
click at [1533, 155] on button "×" at bounding box center [1532, 154] width 15 height 27
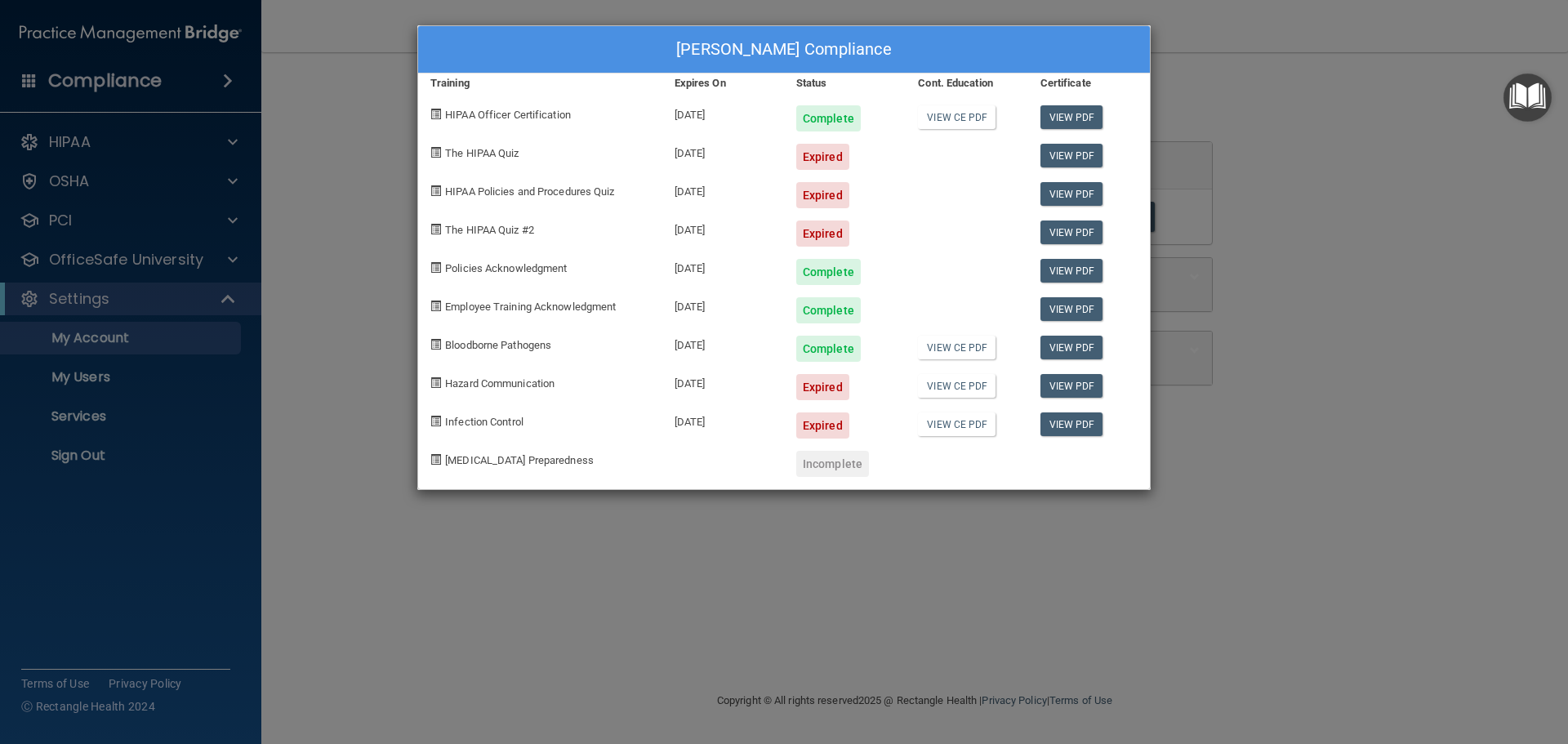
click at [1524, 106] on img "Open Resource Center" at bounding box center [1527, 97] width 48 height 48
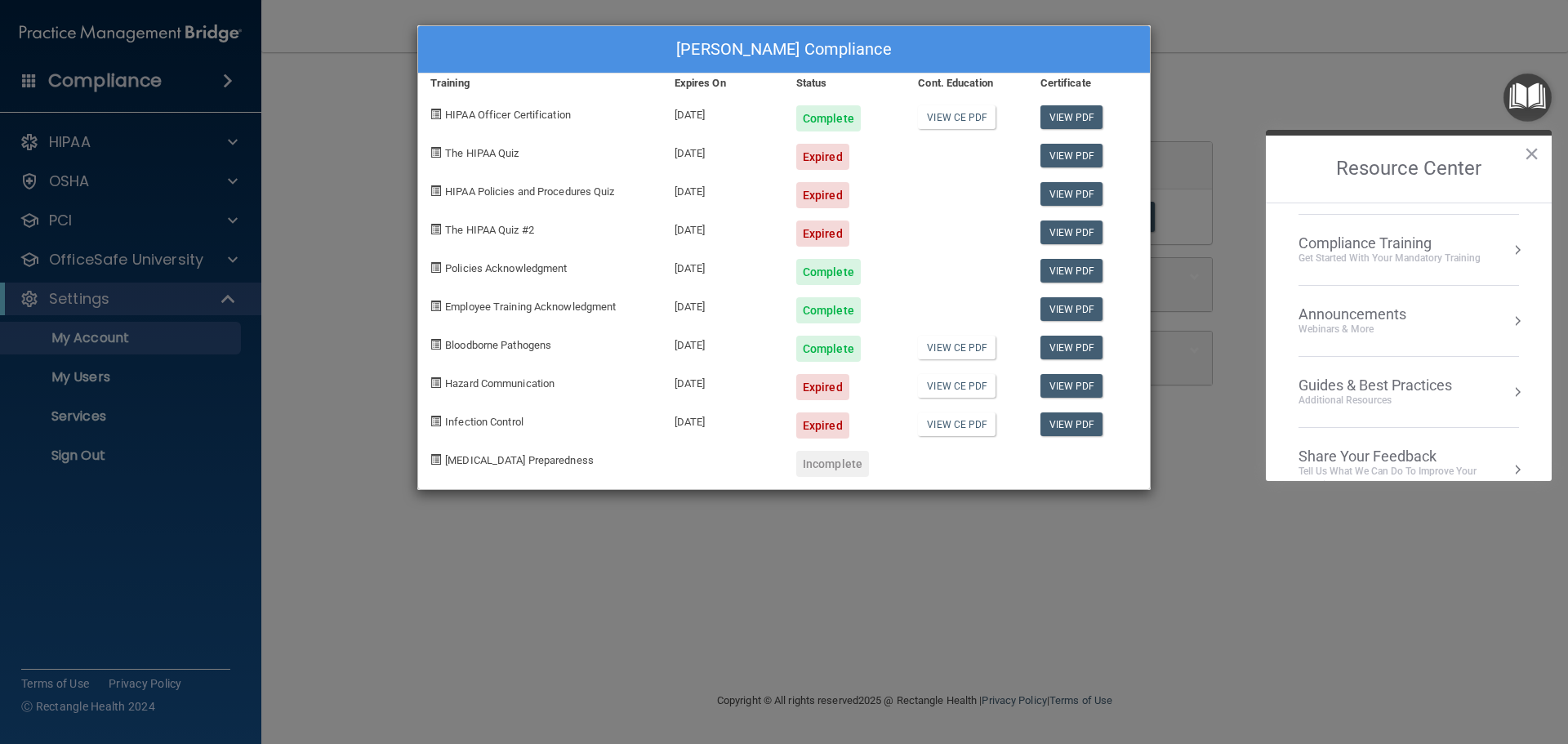
scroll to position [234, 0]
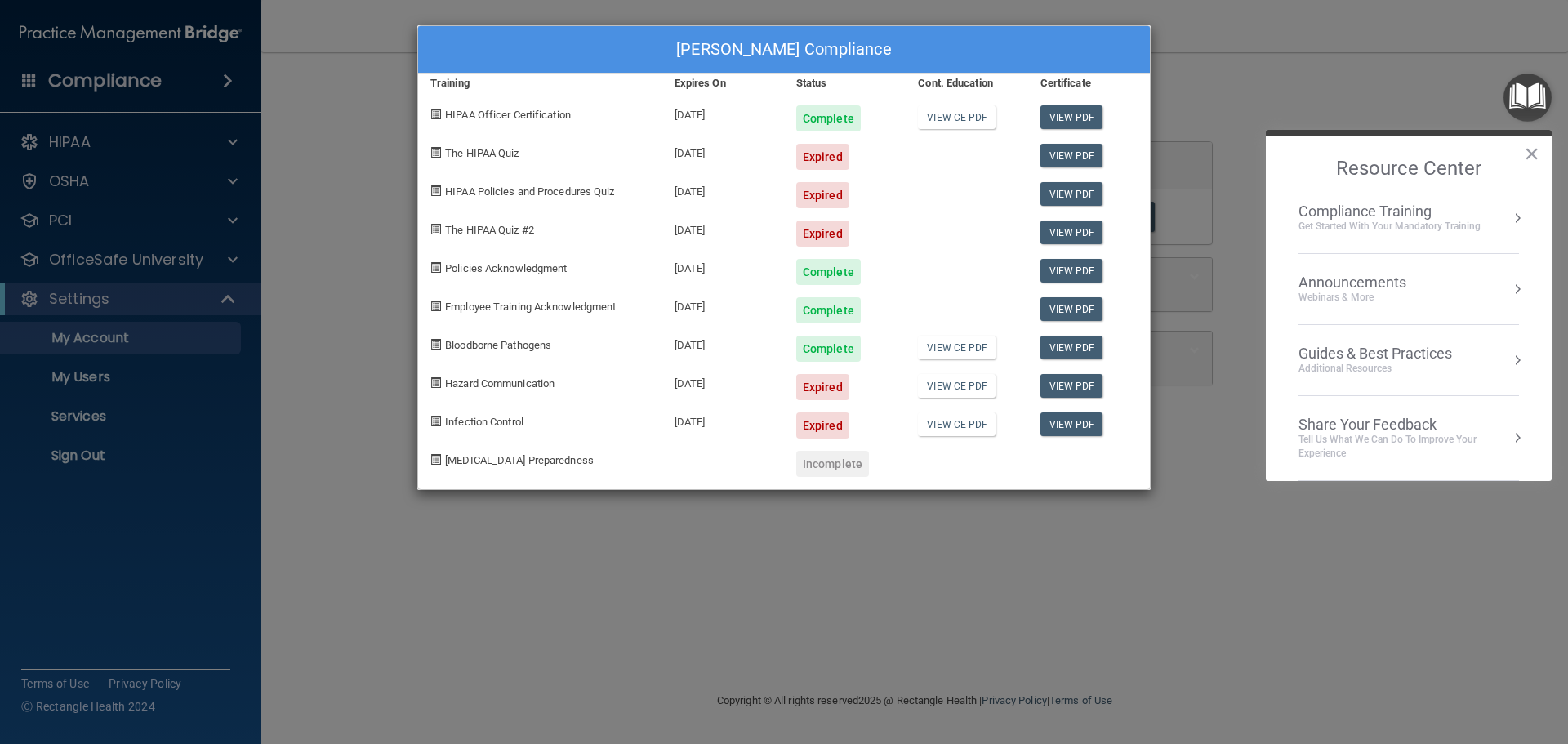
click at [1423, 220] on div "Get Started with your mandatory training" at bounding box center [1389, 226] width 182 height 14
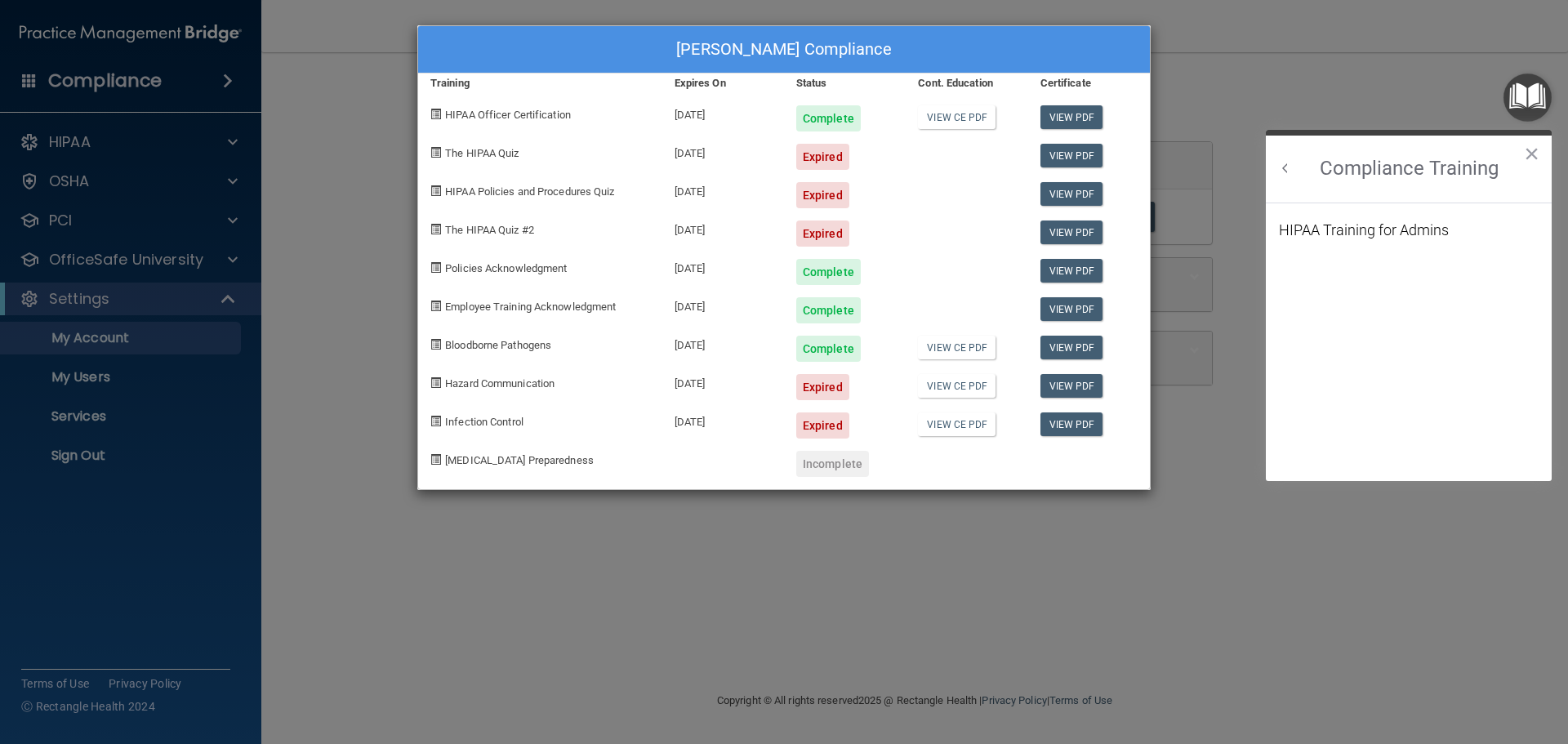
scroll to position [213, 0]
click at [1531, 152] on button "×" at bounding box center [1532, 154] width 15 height 27
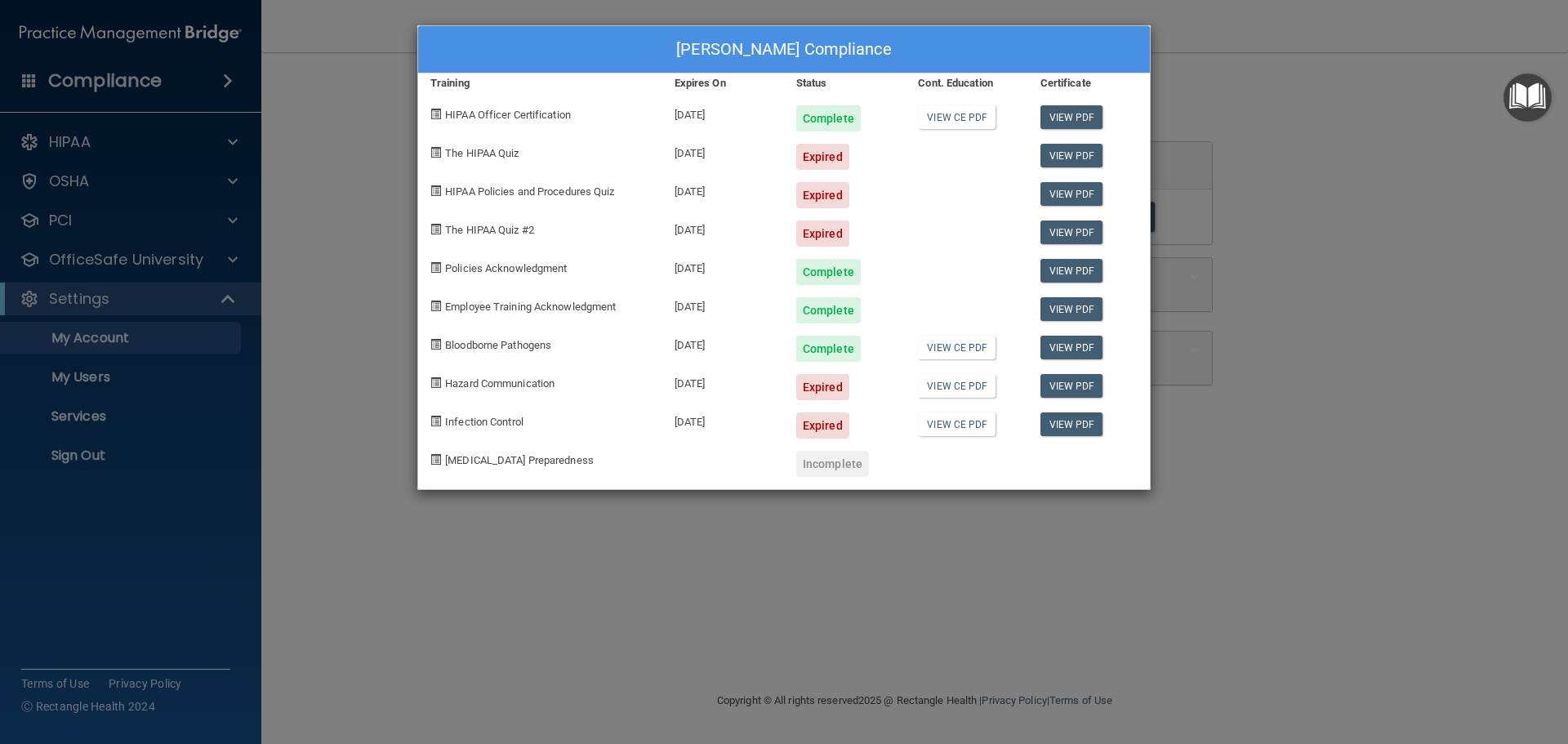
click at [1533, 102] on img "Open Resource Center" at bounding box center [1527, 97] width 48 height 48
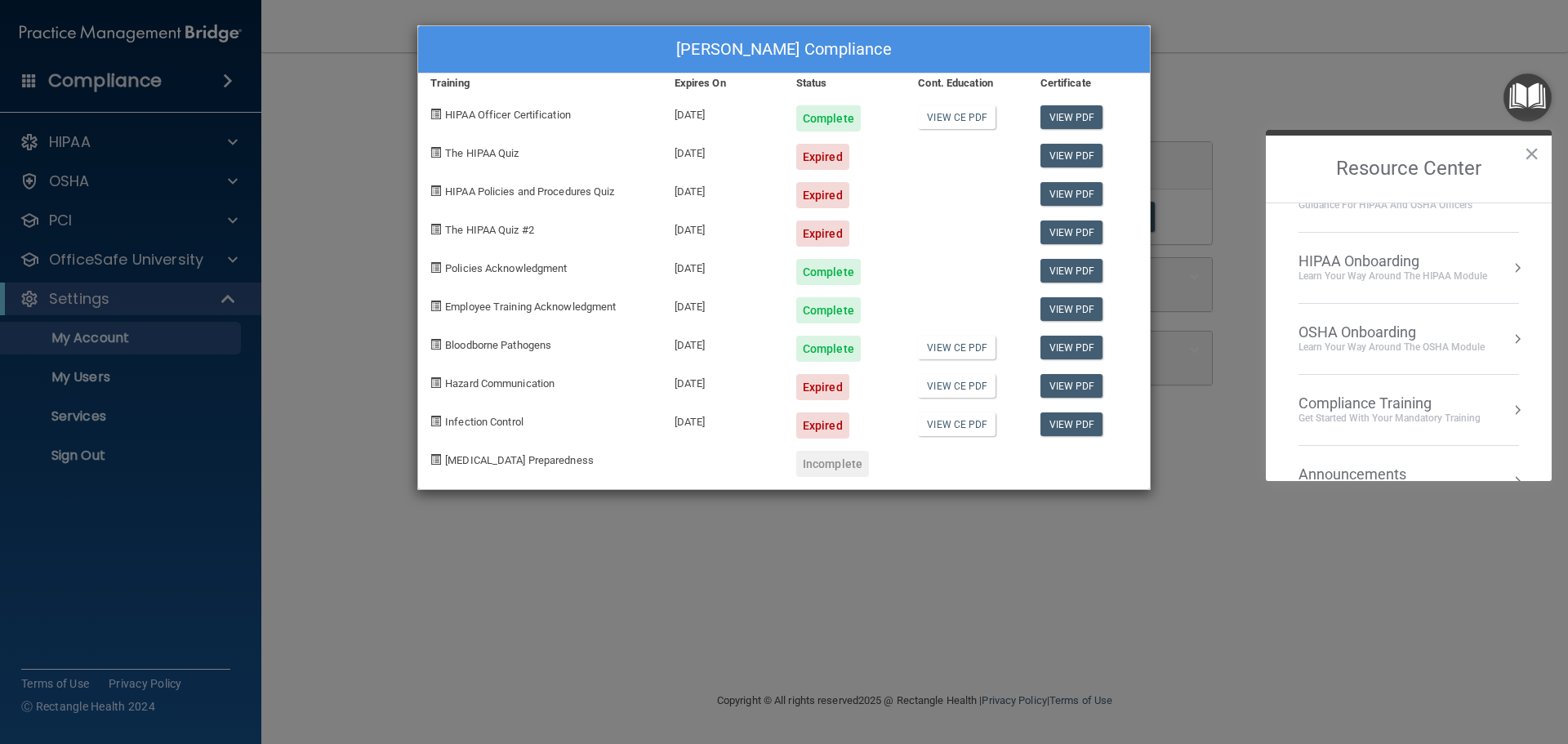
scroll to position [82, 0]
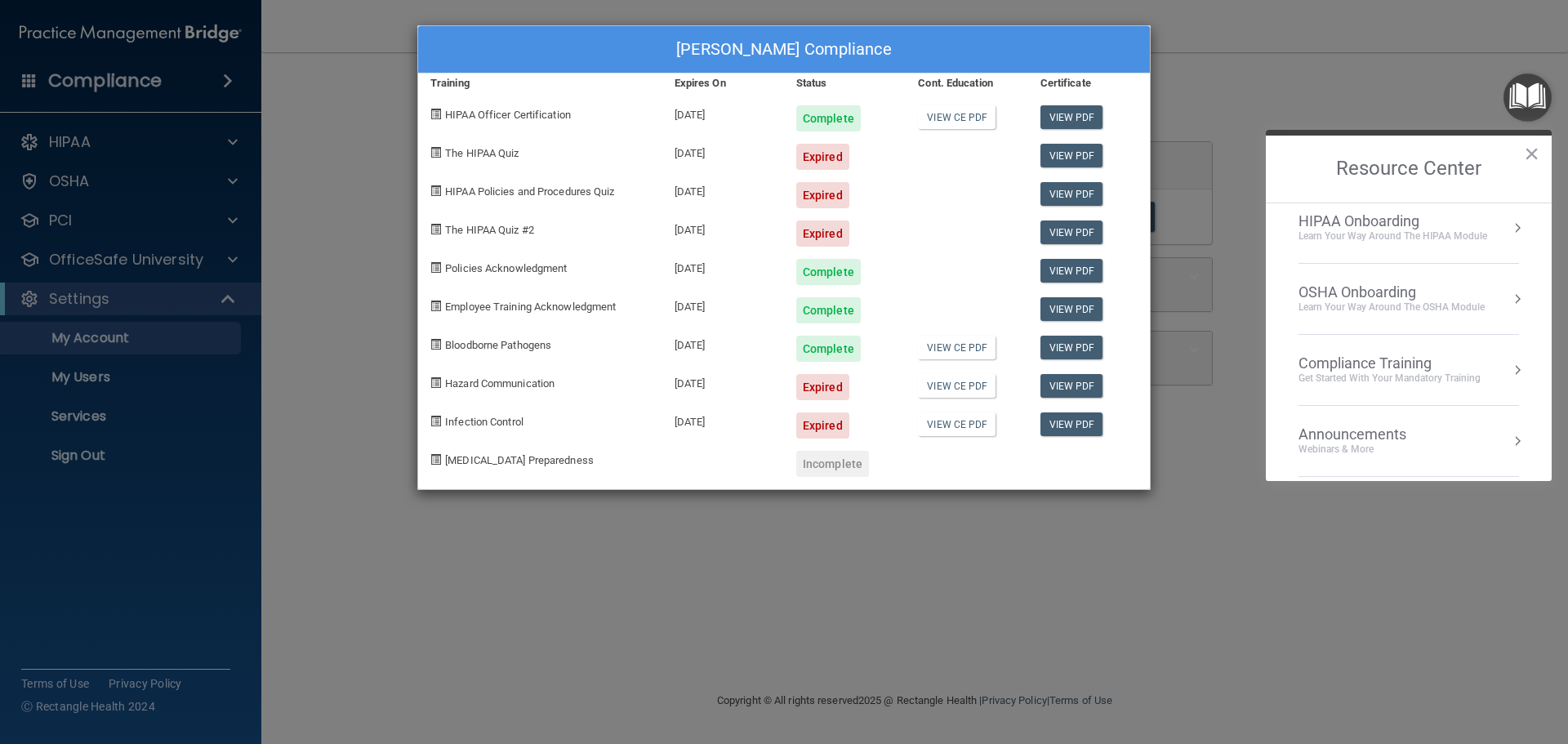
click at [1428, 364] on div "Compliance Training" at bounding box center [1389, 363] width 182 height 18
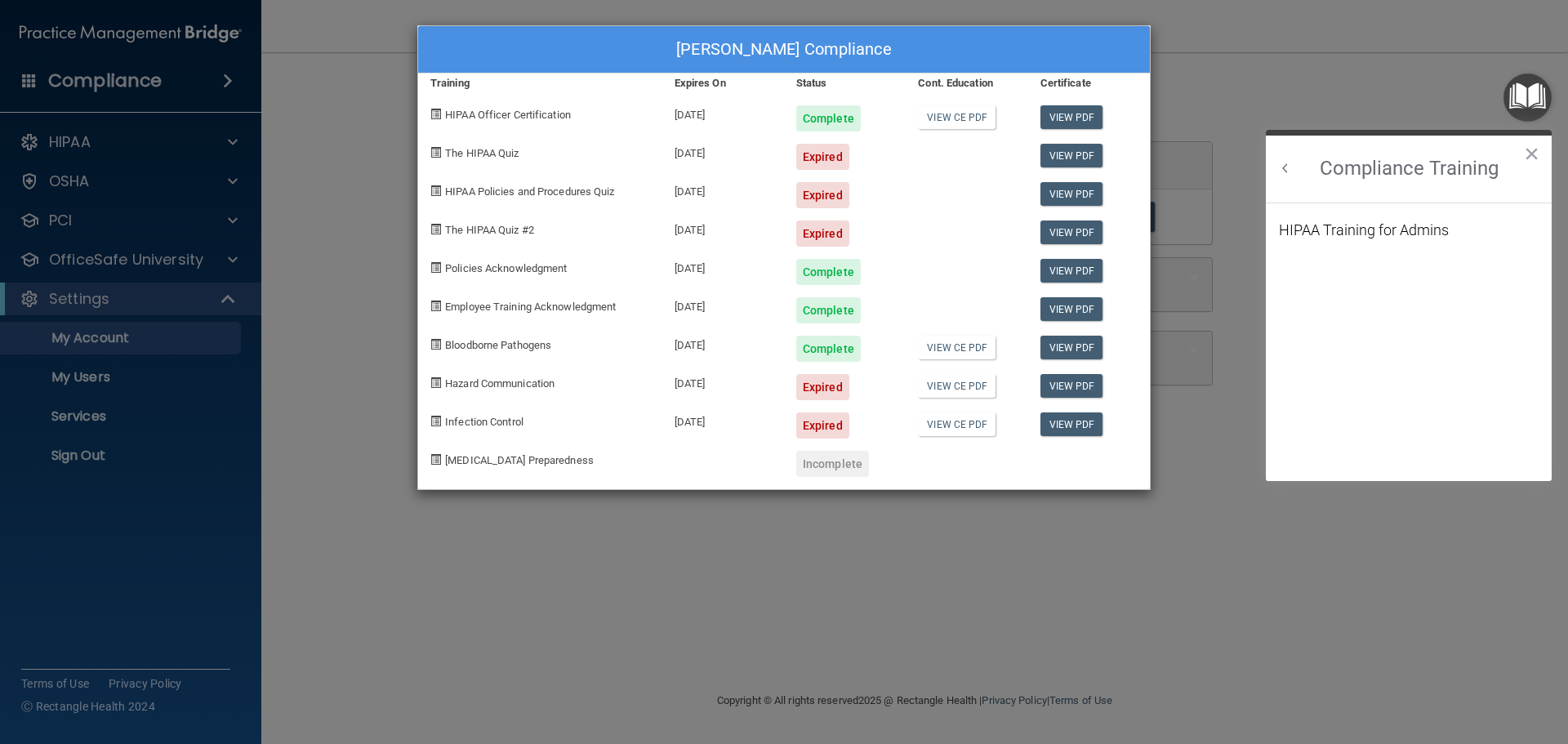
scroll to position [0, 0]
click at [1533, 156] on button "×" at bounding box center [1532, 154] width 15 height 27
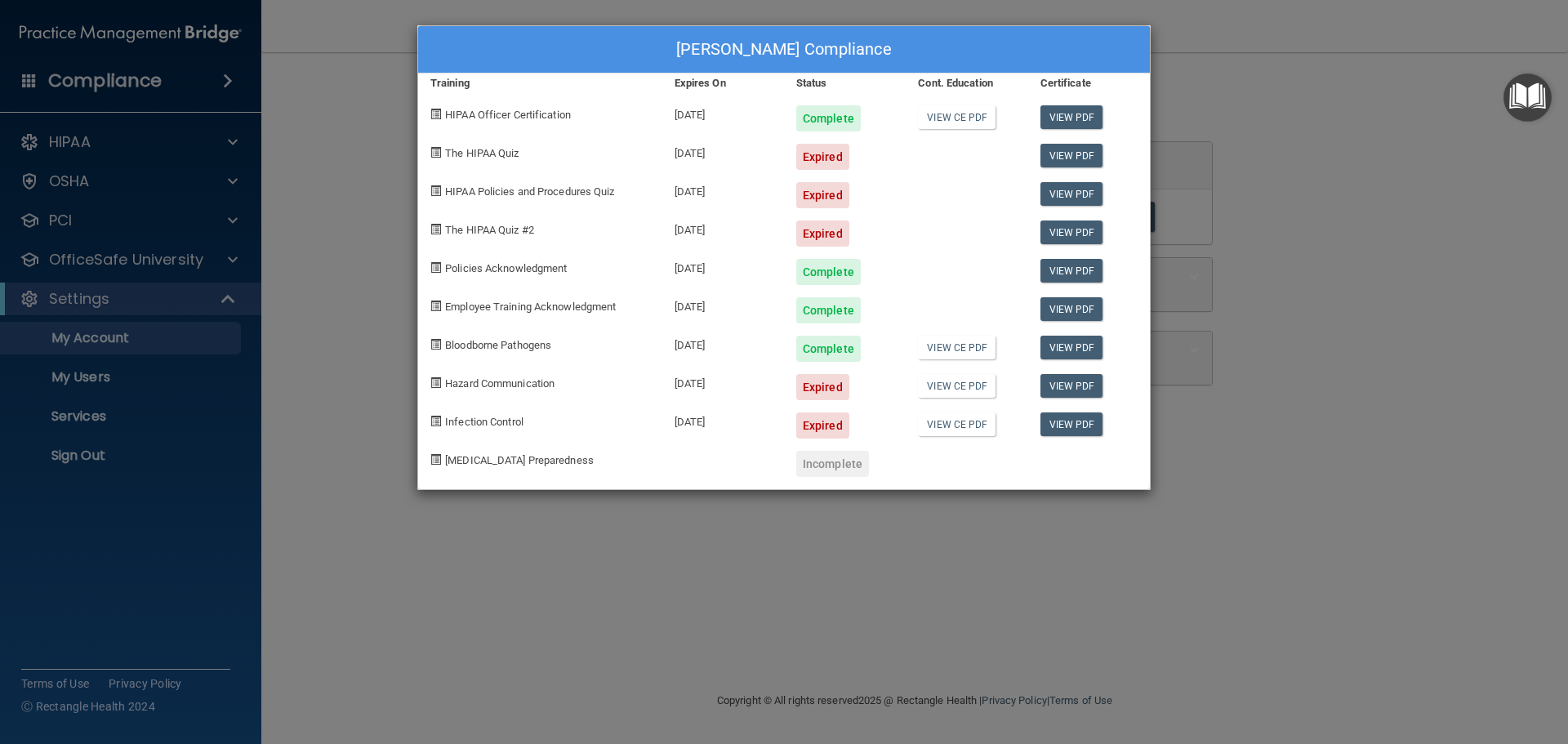
click at [1528, 90] on img "Open Resource Center" at bounding box center [1527, 97] width 48 height 48
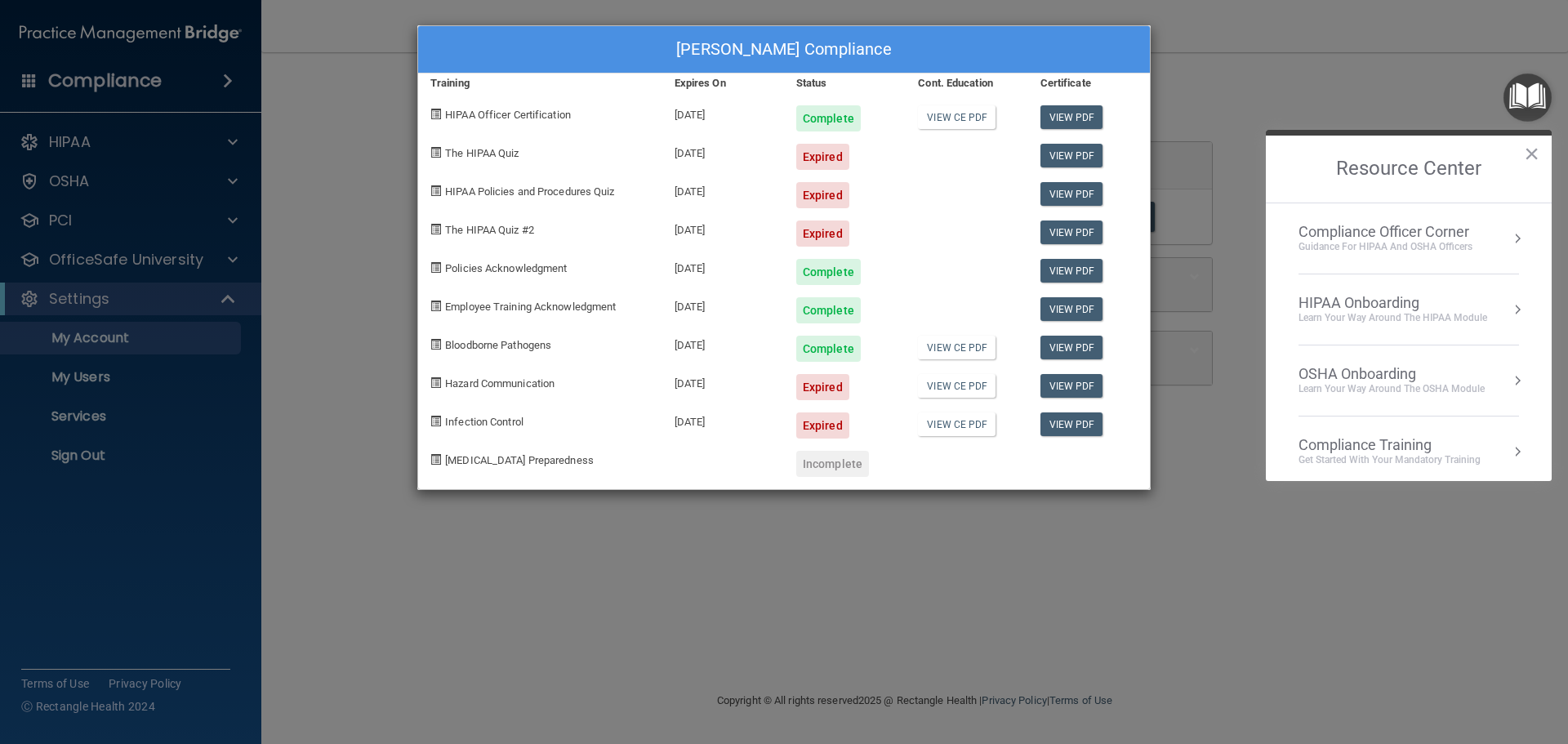
click at [1339, 451] on div "Compliance Training" at bounding box center [1389, 445] width 182 height 18
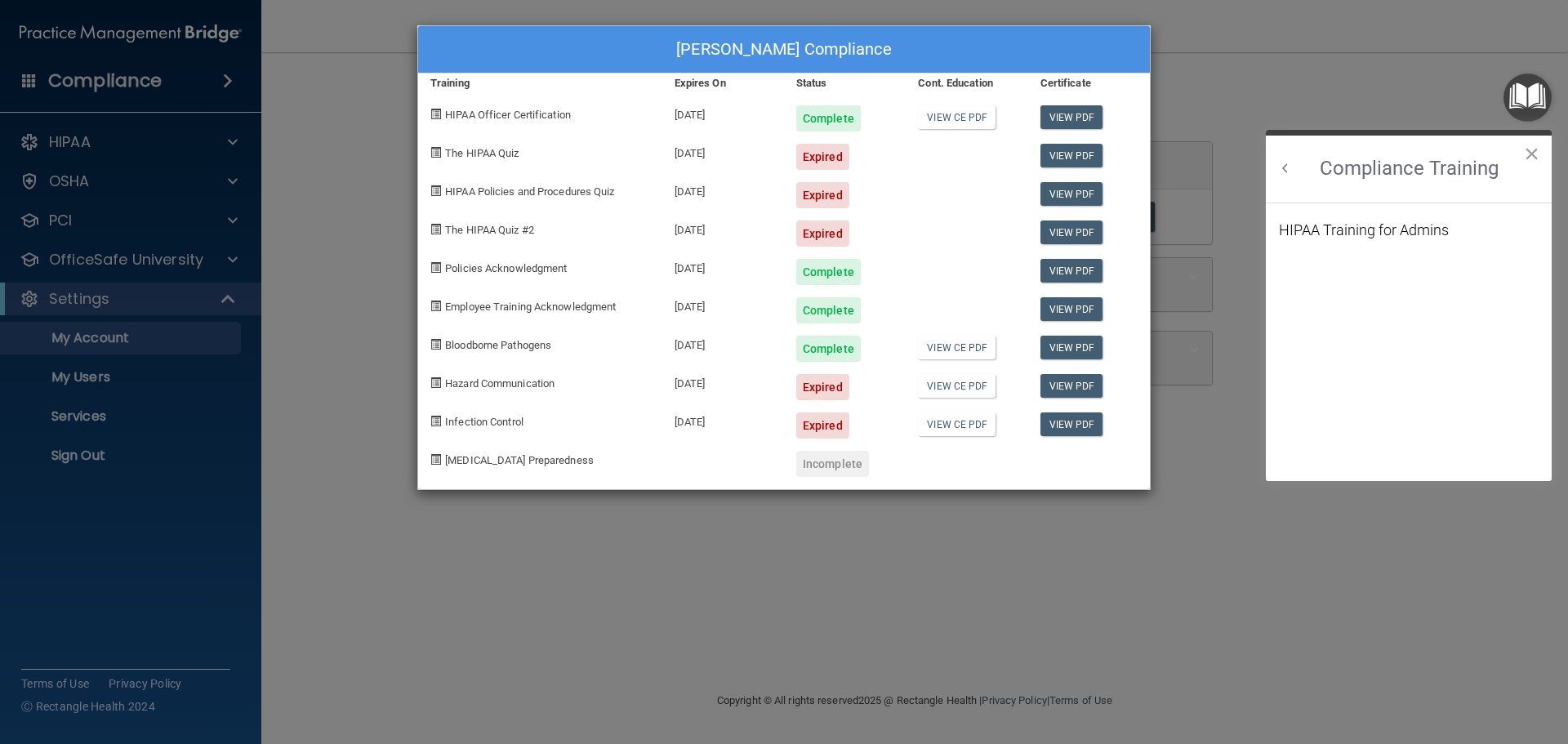
click at [1285, 169] on button "Back to Resource Center Home" at bounding box center [1285, 168] width 16 height 16
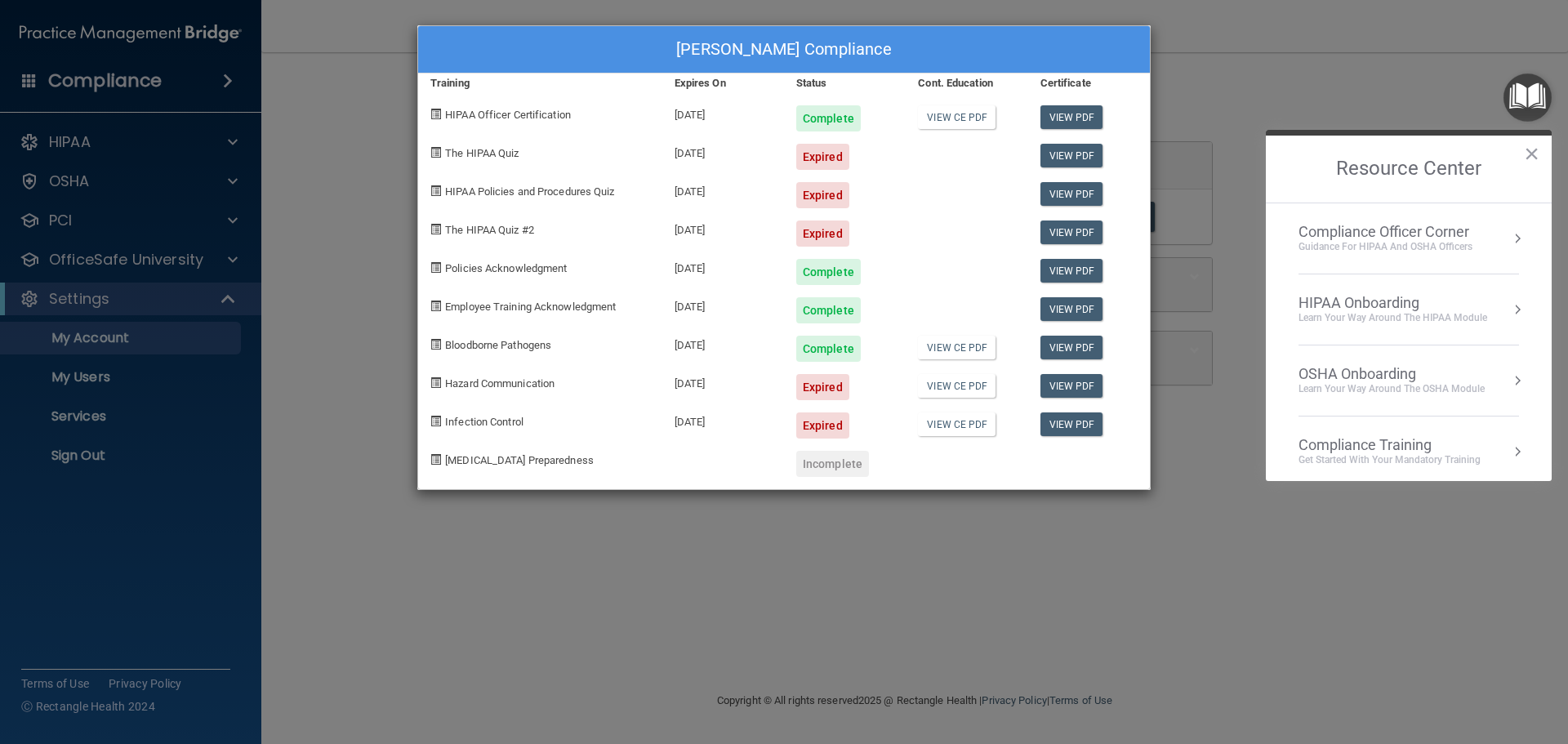
click at [1362, 374] on div "OSHA Onboarding" at bounding box center [1391, 373] width 186 height 18
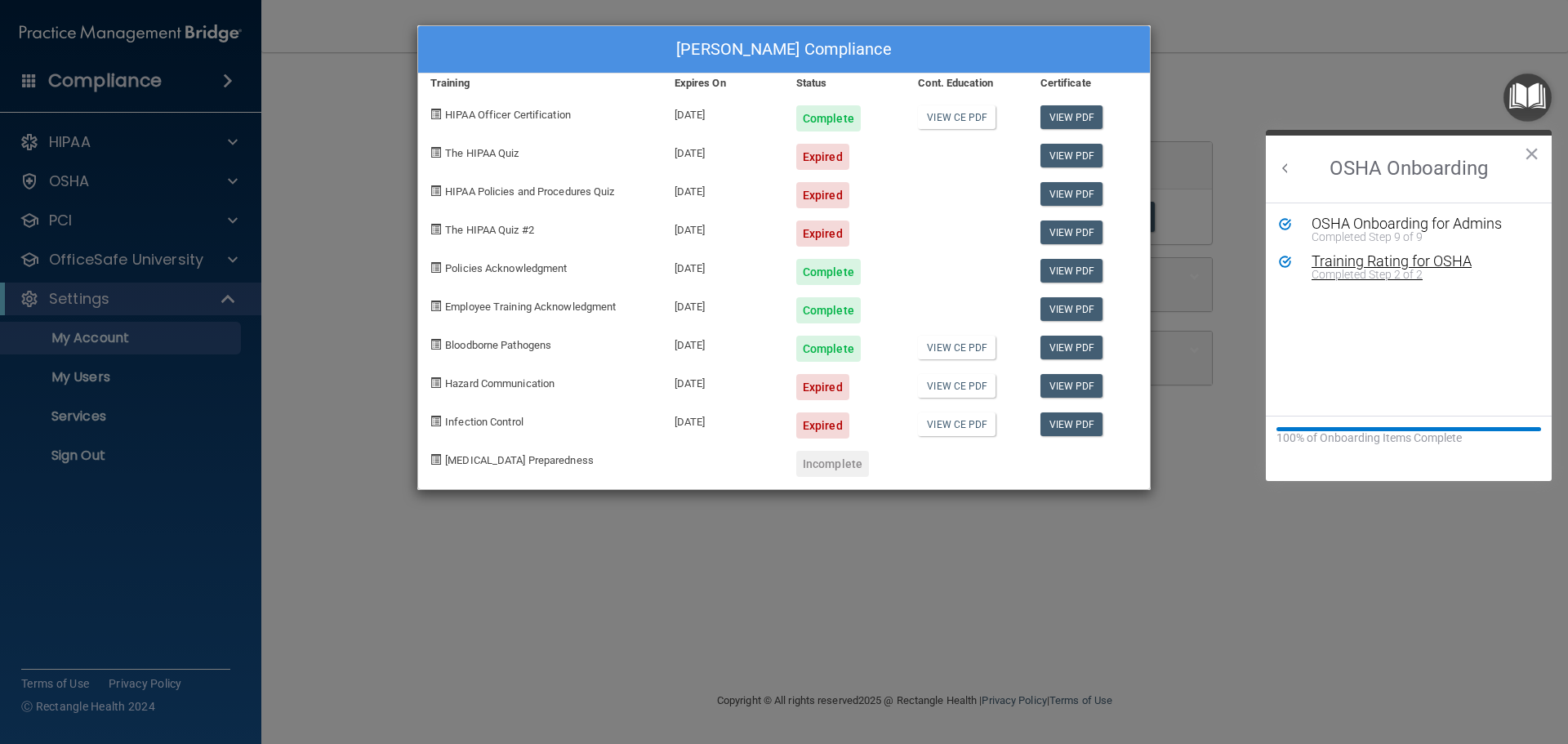
click at [1351, 265] on div "Training Rating for OSHA" at bounding box center [1421, 260] width 218 height 14
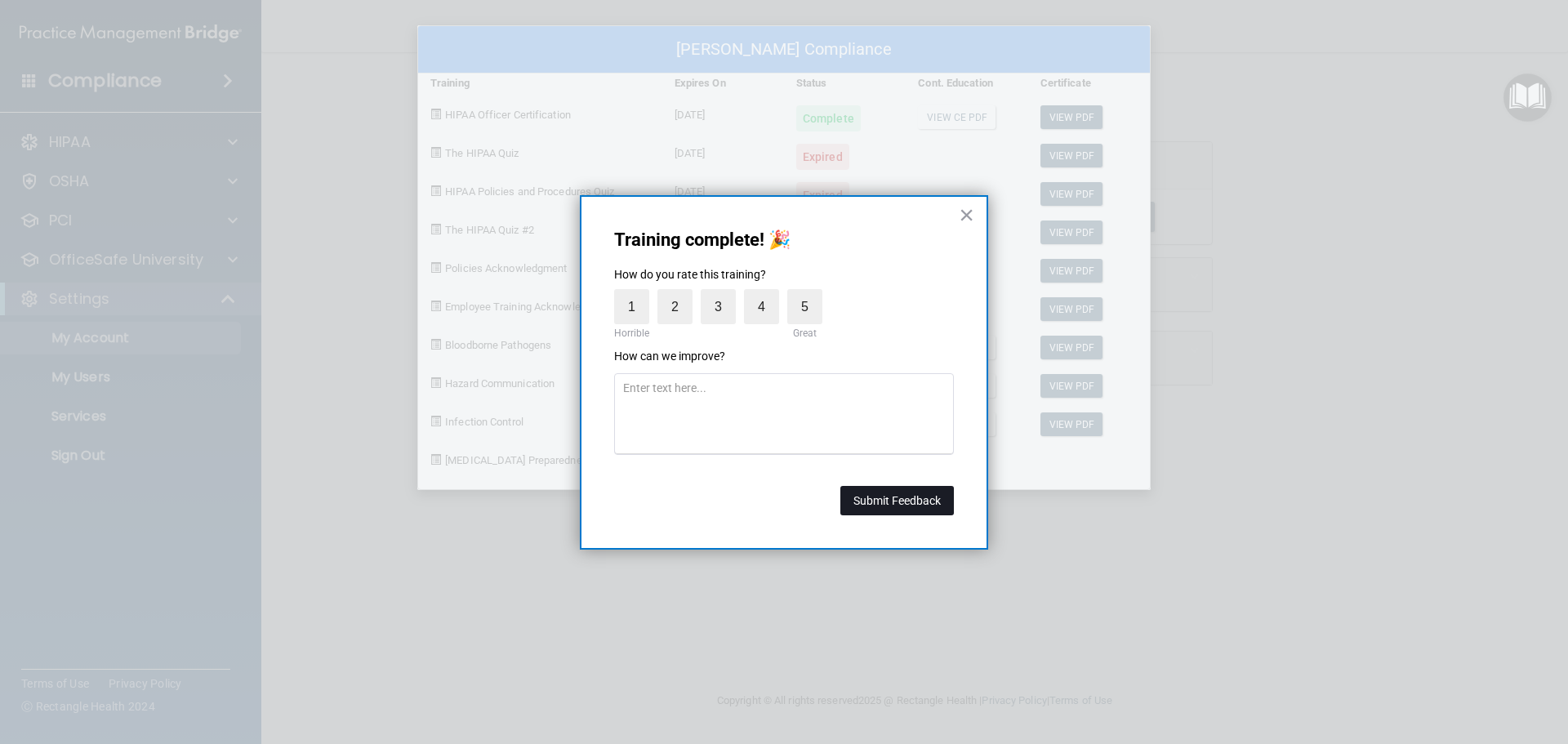
click at [906, 492] on button "Submit Feedback" at bounding box center [897, 501] width 114 height 29
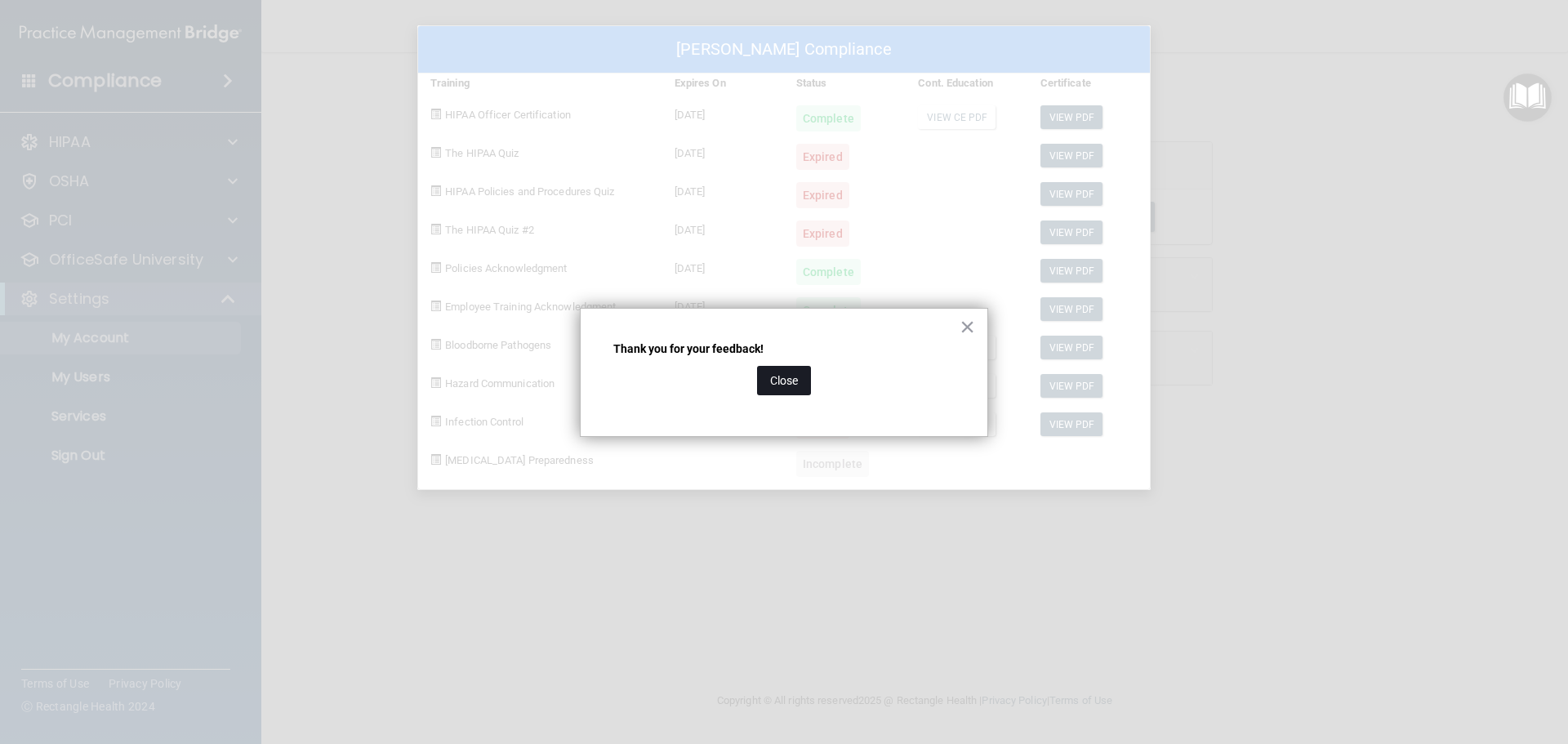
click at [778, 382] on button "Close" at bounding box center [784, 380] width 54 height 29
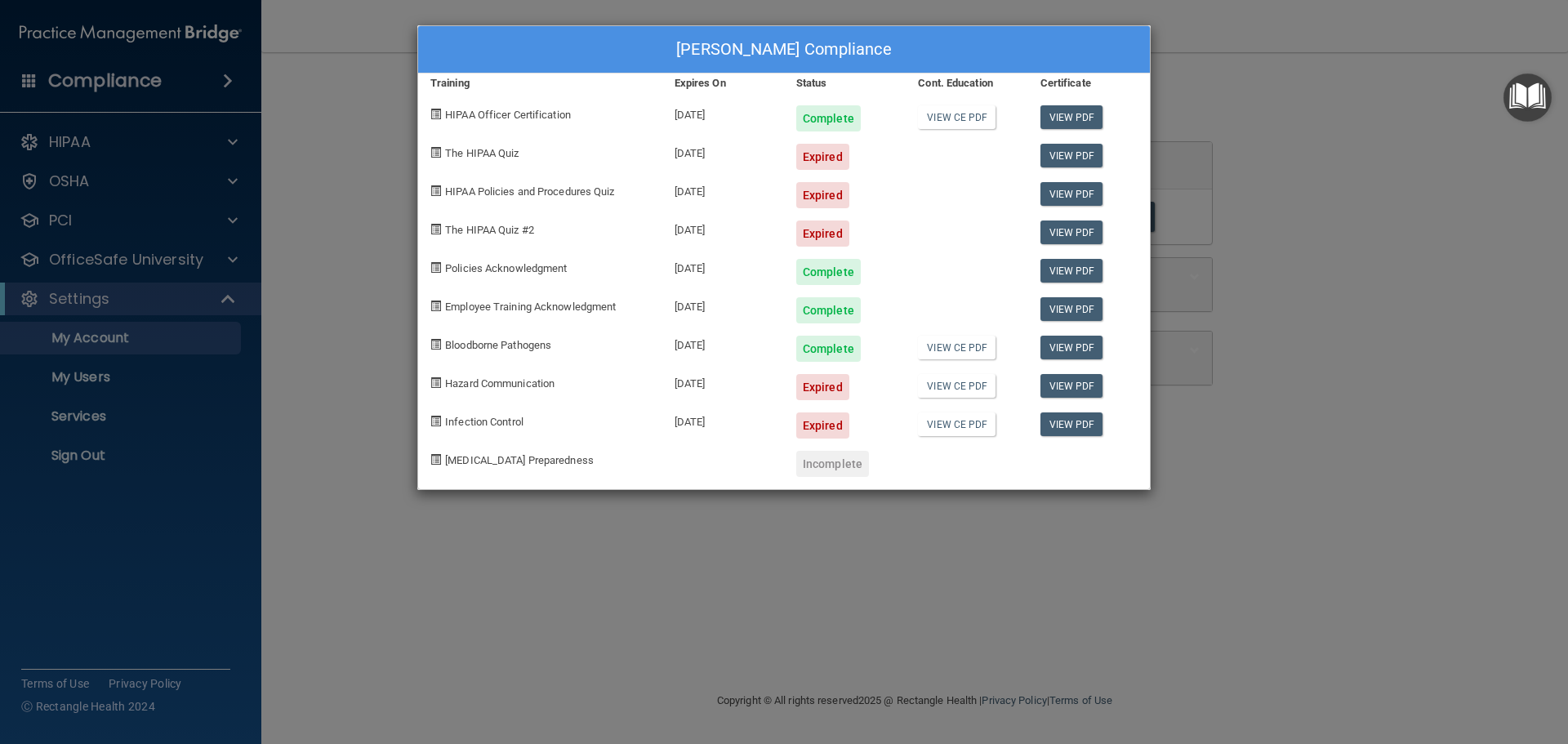
click at [1541, 102] on img "Open Resource Center" at bounding box center [1527, 97] width 48 height 48
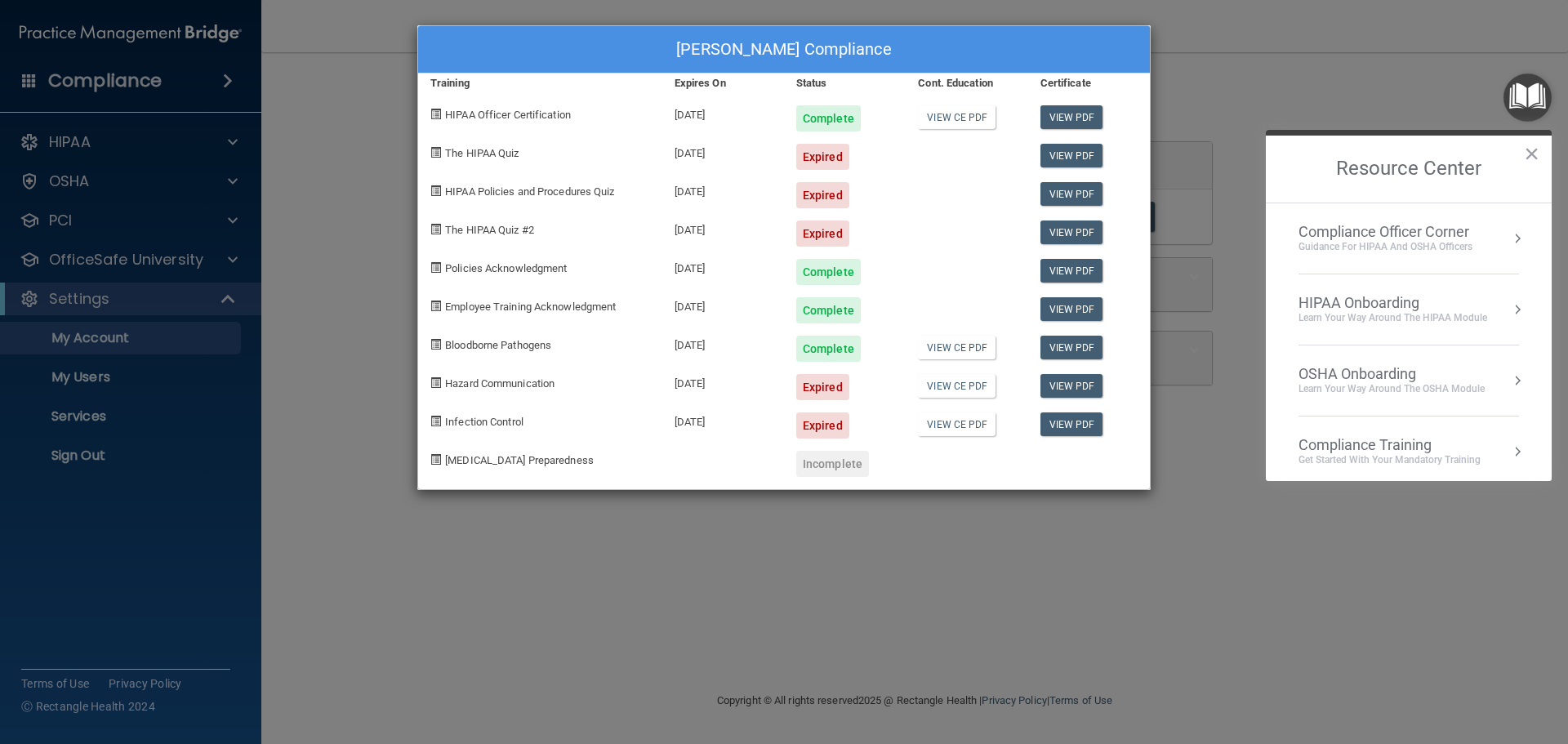
click at [1448, 225] on div "Compliance Officer Corner" at bounding box center [1385, 232] width 174 height 18
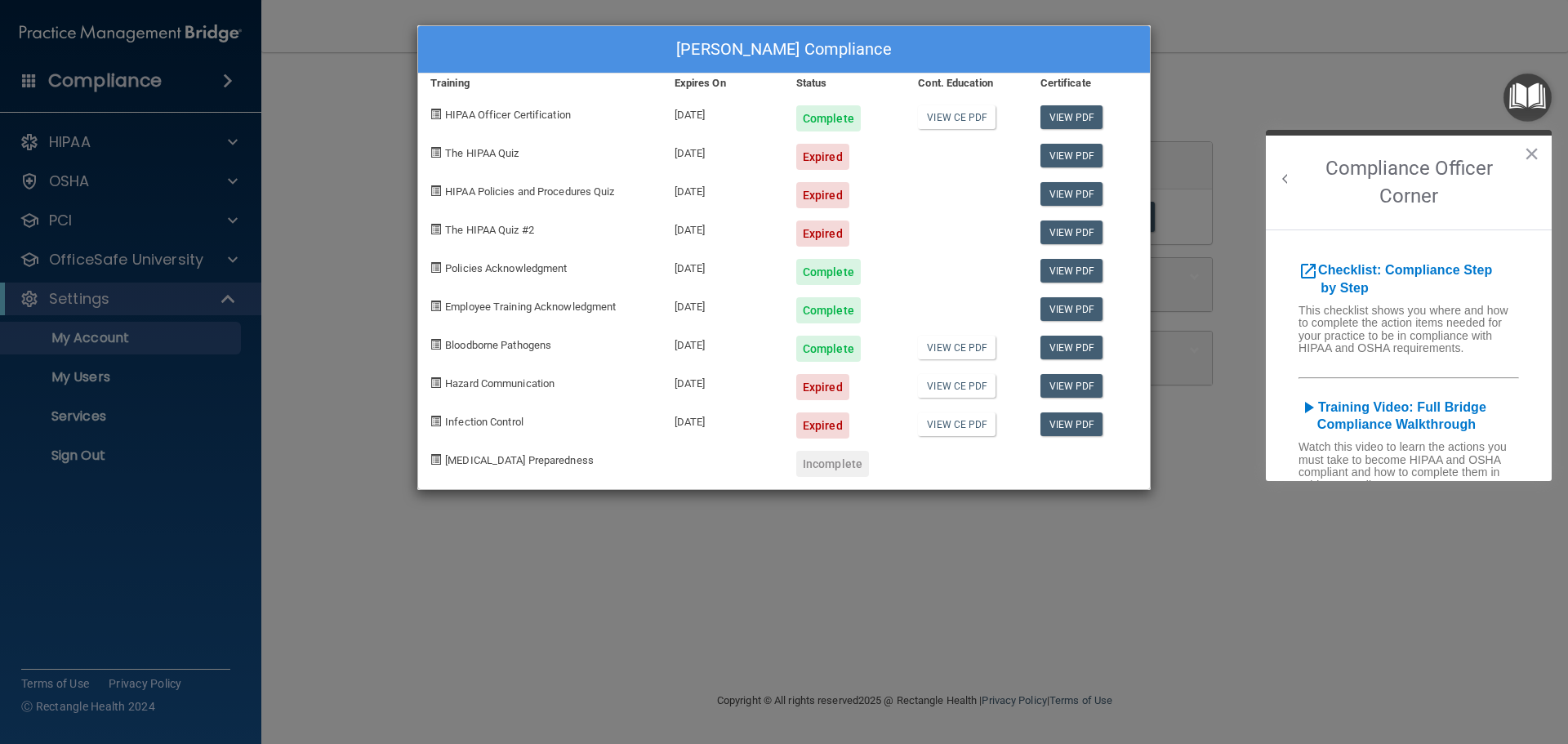
click at [1279, 176] on button "Back to Resource Center Home" at bounding box center [1285, 179] width 16 height 16
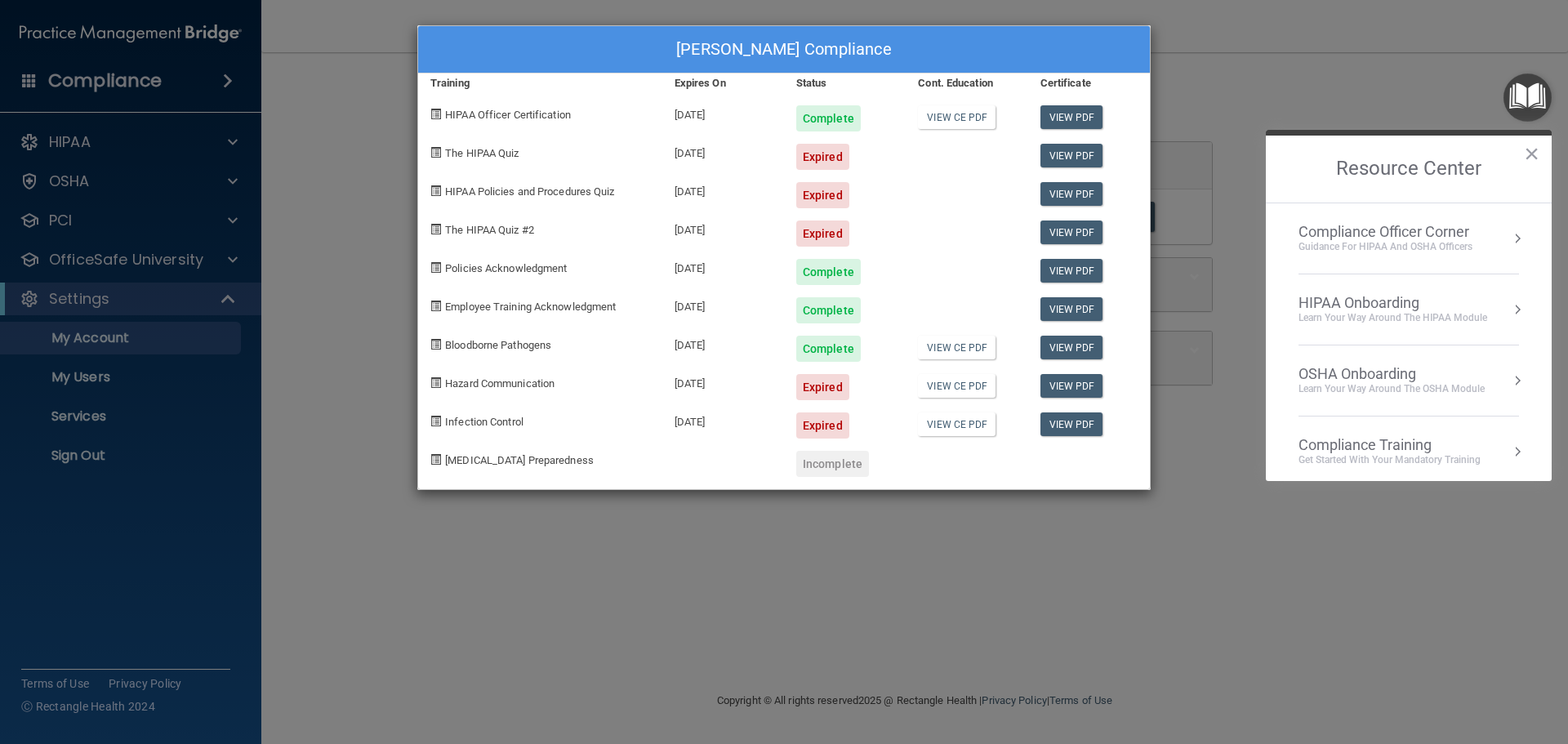
click at [1408, 228] on div "Compliance Officer Corner" at bounding box center [1385, 232] width 174 height 18
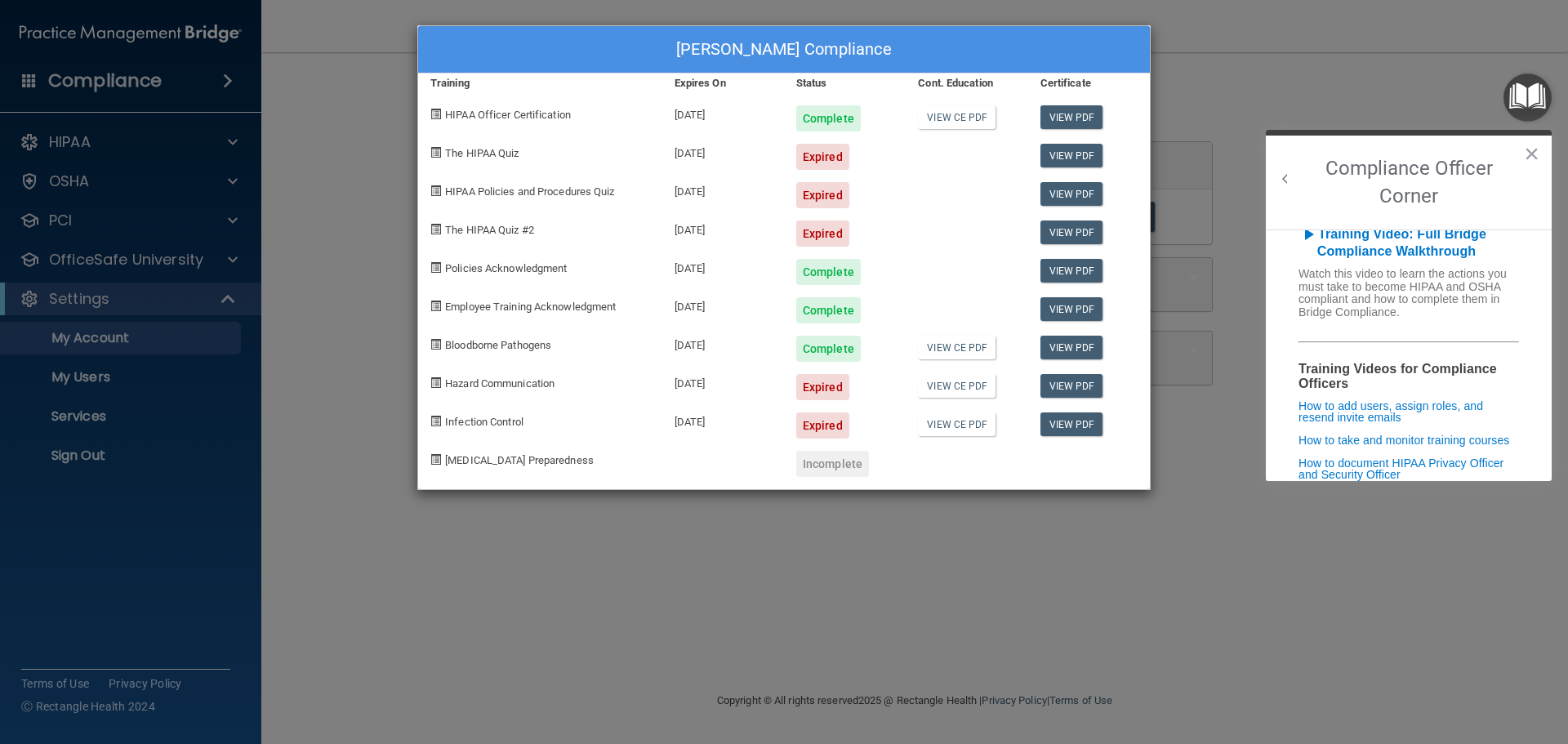
scroll to position [172, 0]
click at [1437, 258] on b "Training Video: Full Bridge Compliance Walkthrough" at bounding box center [1392, 244] width 188 height 32
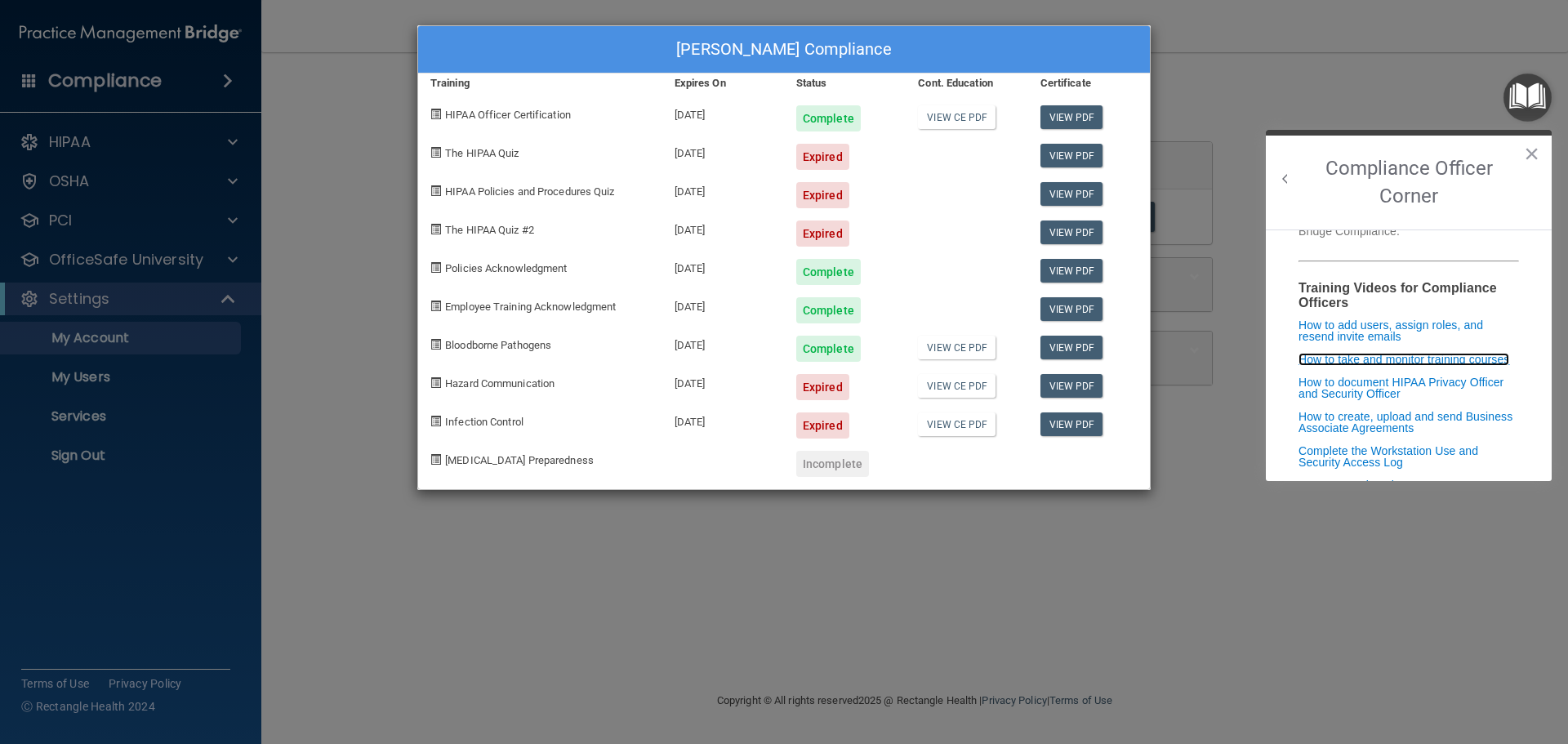
click at [1392, 366] on link "How to take and monitor training courses" at bounding box center [1404, 359] width 211 height 13
click at [1530, 154] on button "×" at bounding box center [1532, 154] width 15 height 27
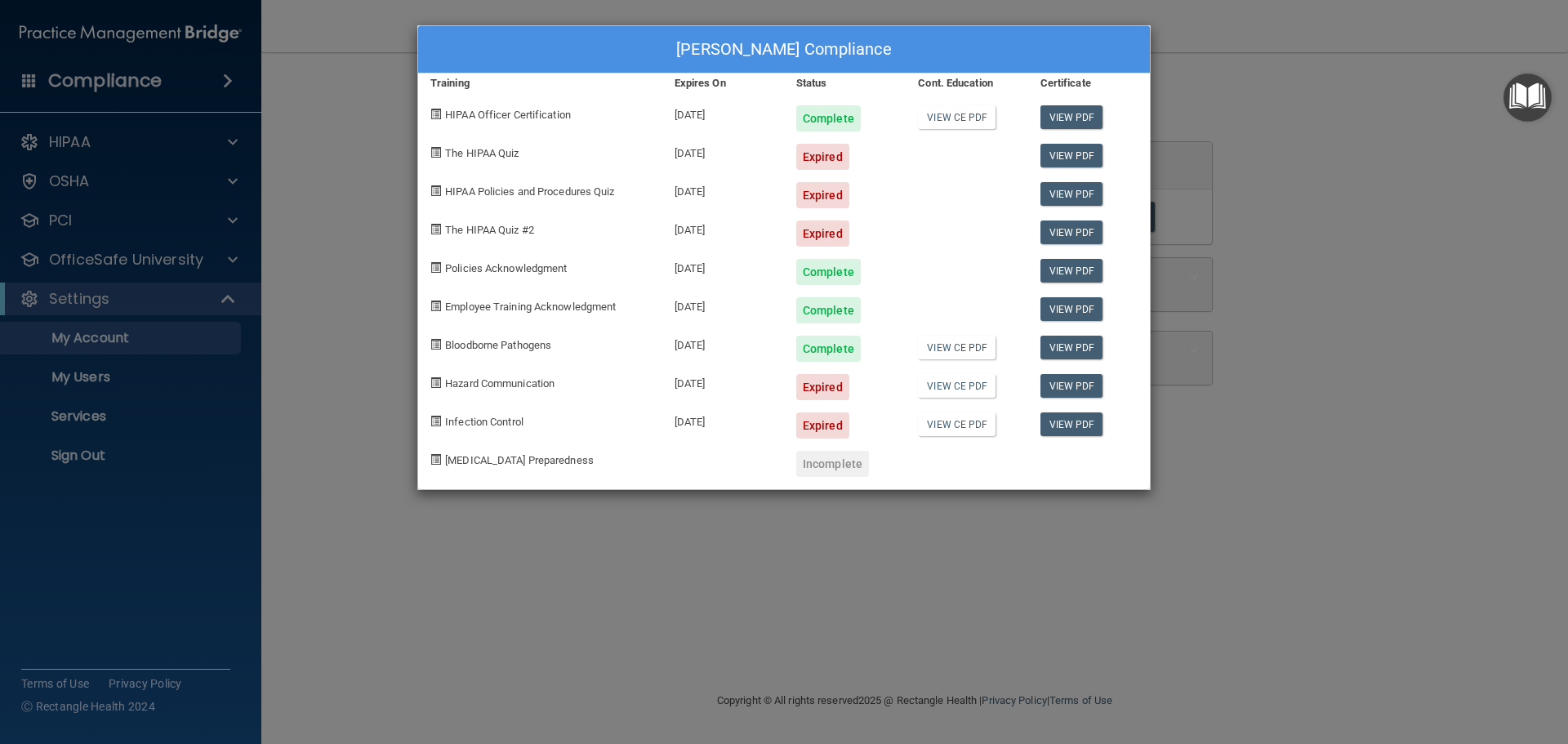
click at [378, 119] on div "Karen Stryffeler's Compliance Training Expires On Status Cont. Education Certif…" at bounding box center [784, 372] width 1568 height 744
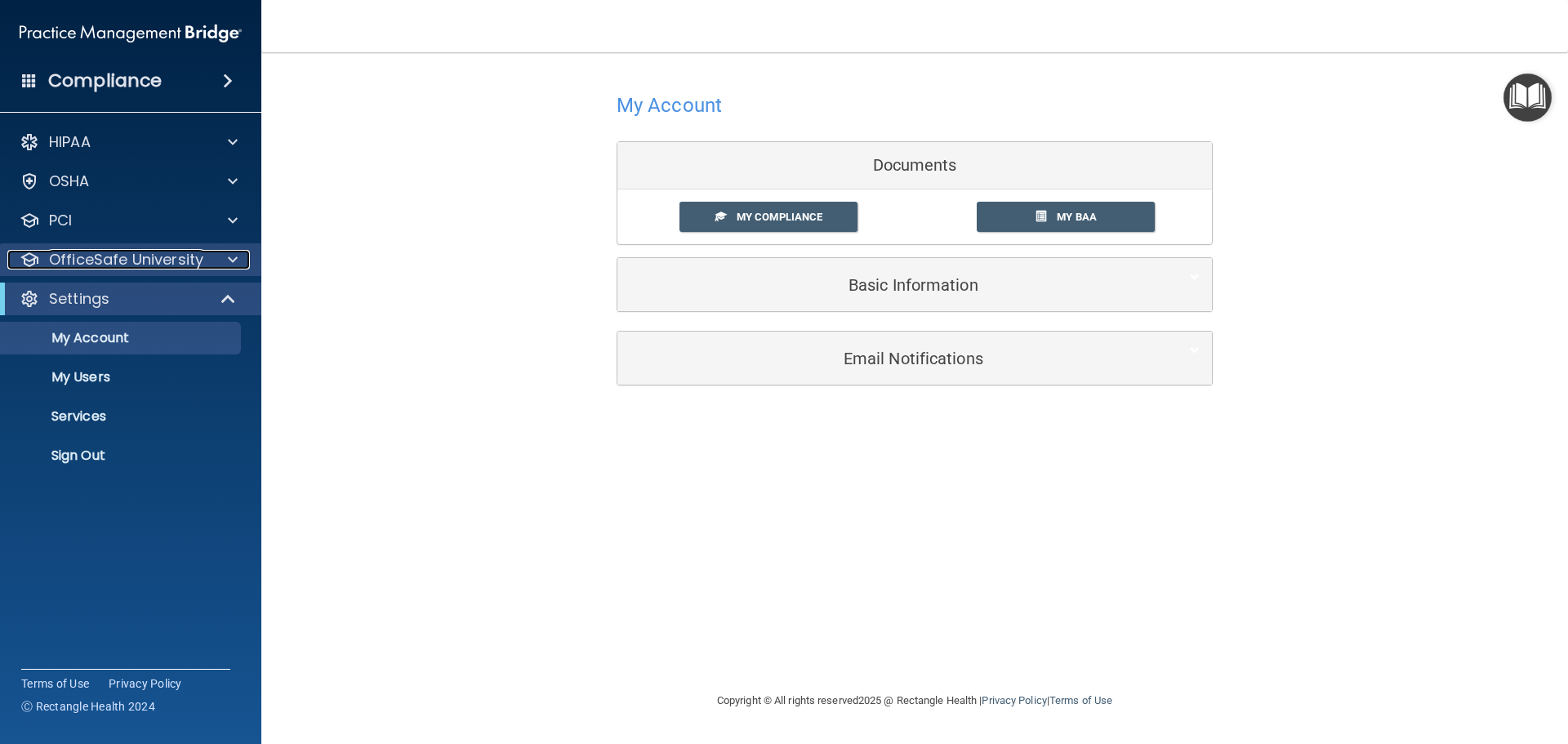
click at [226, 256] on div at bounding box center [230, 259] width 41 height 20
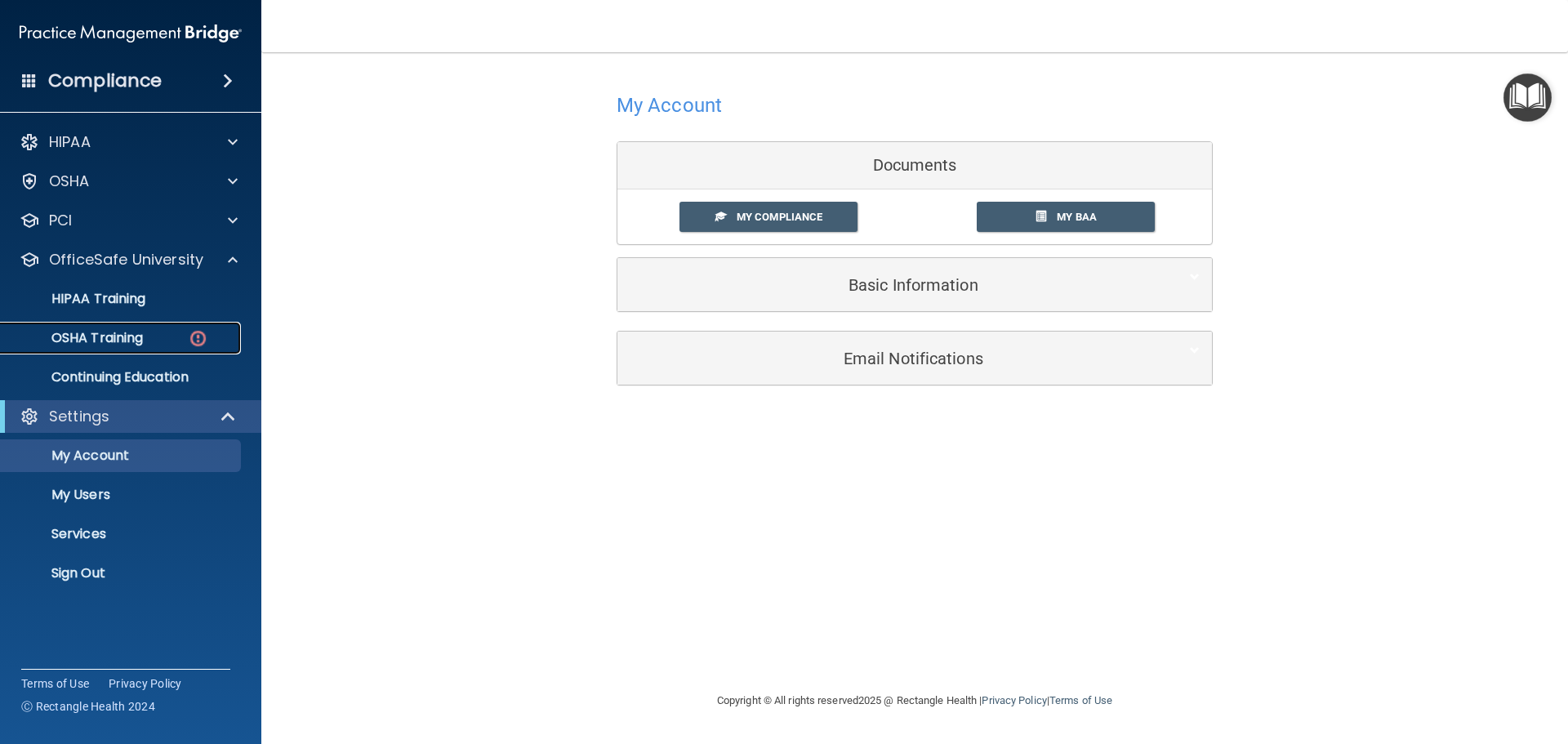
click at [148, 335] on div "OSHA Training" at bounding box center [122, 337] width 223 height 16
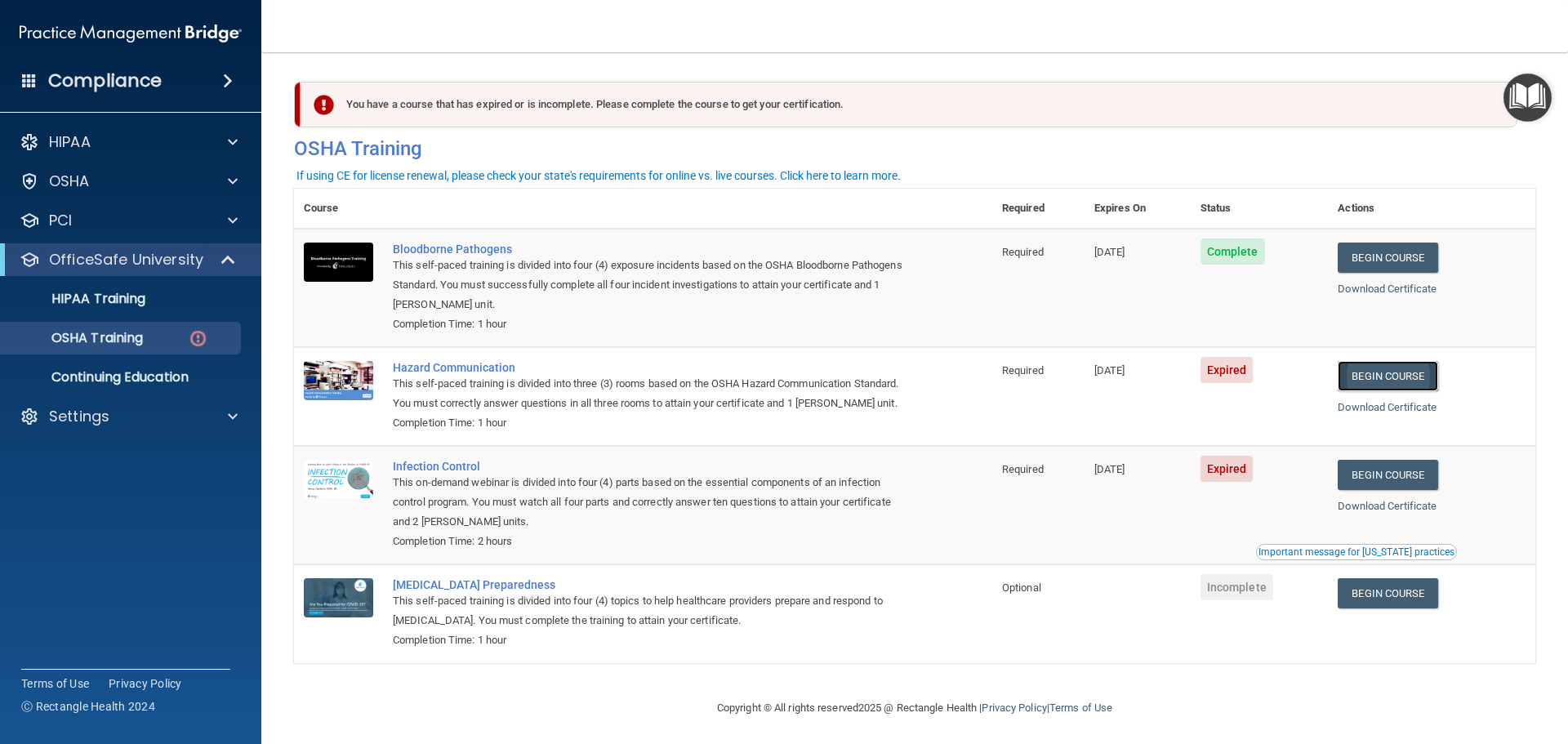
click at [1375, 377] on link "Begin Course" at bounding box center [1387, 376] width 100 height 30
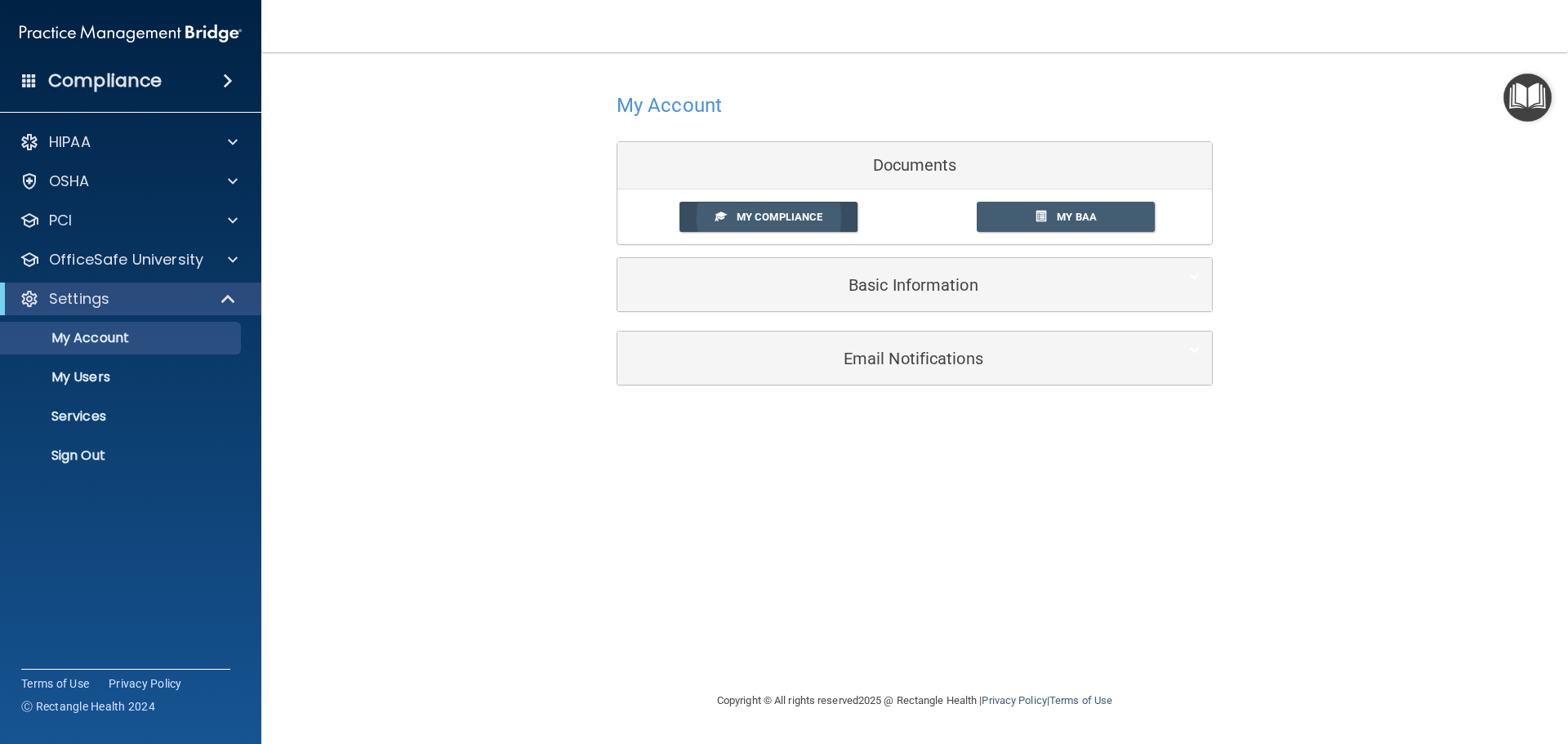
click at [741, 226] on link "My Compliance" at bounding box center [768, 217] width 179 height 30
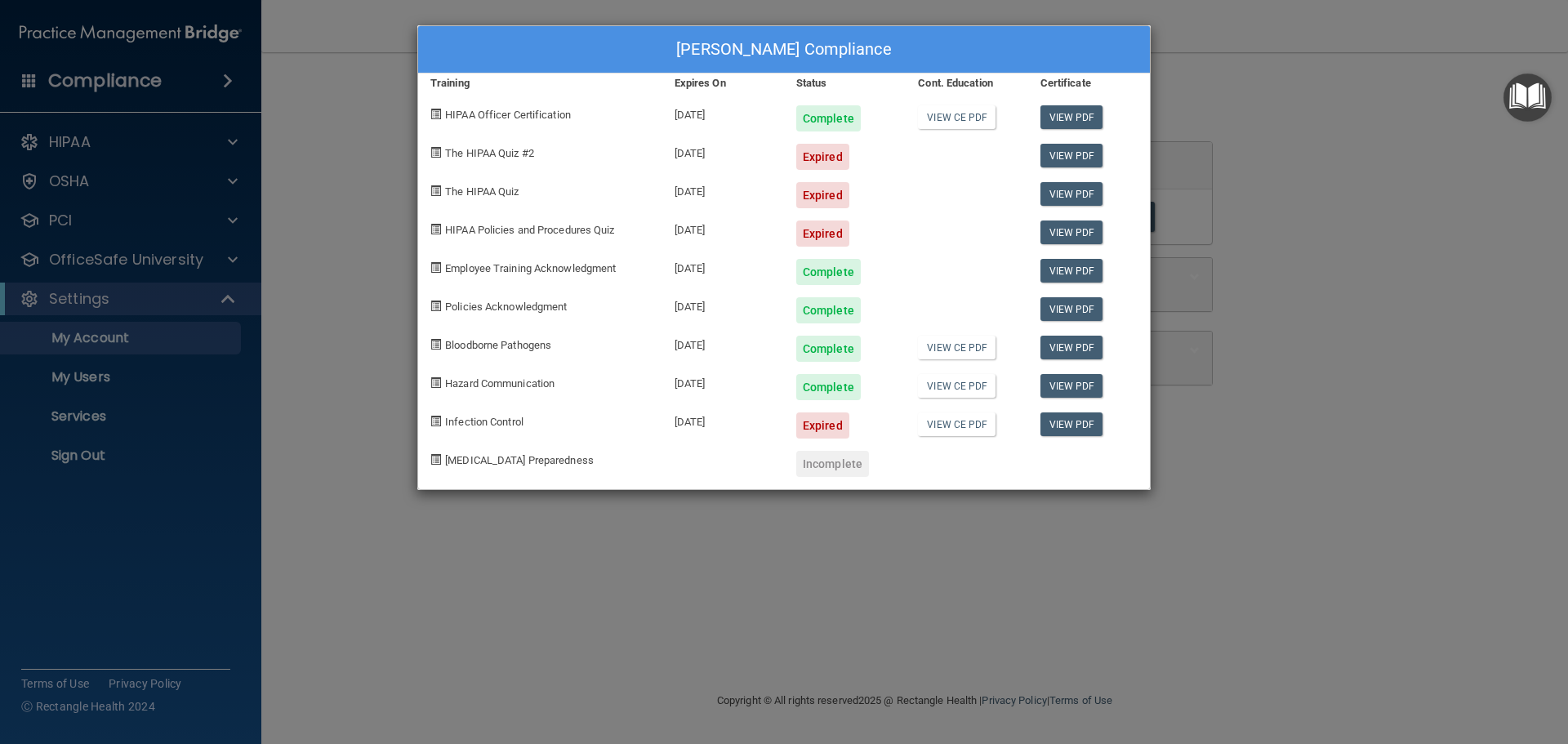
click at [1465, 158] on div "[PERSON_NAME] Compliance Training Expires On Status Cont. Education Certificate…" at bounding box center [784, 372] width 1568 height 744
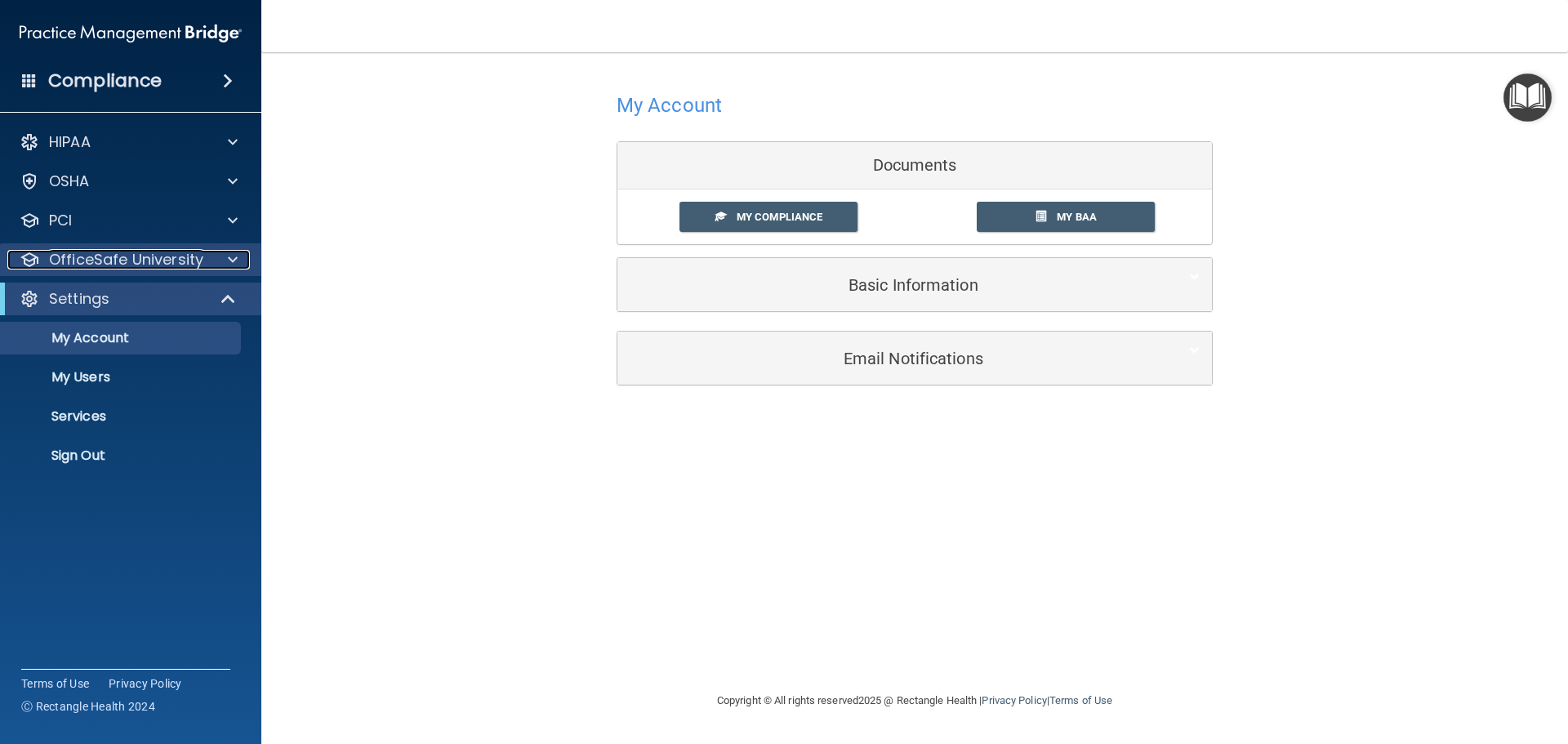
click at [234, 259] on span at bounding box center [233, 259] width 9 height 20
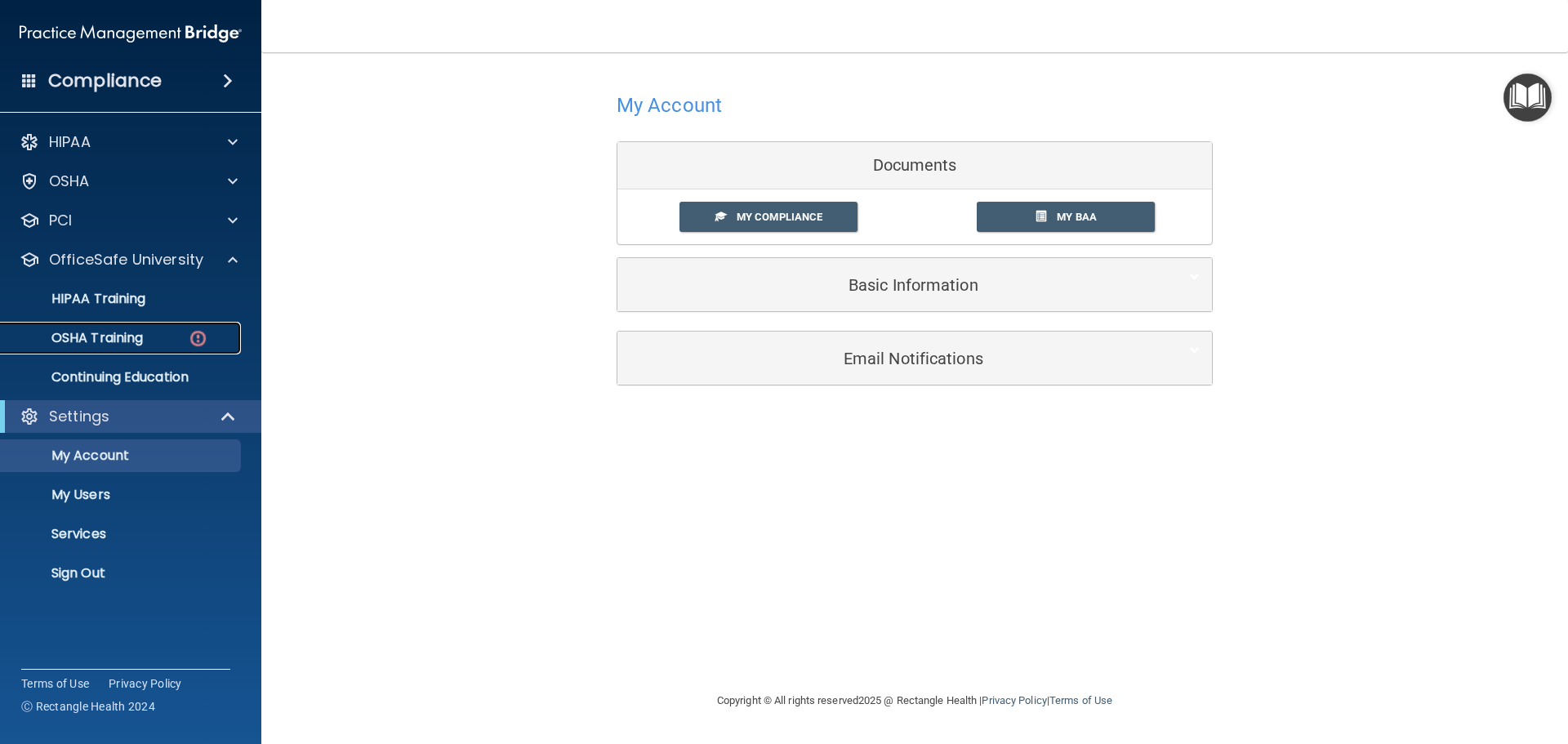
click at [123, 338] on p "OSHA Training" at bounding box center [76, 337] width 132 height 16
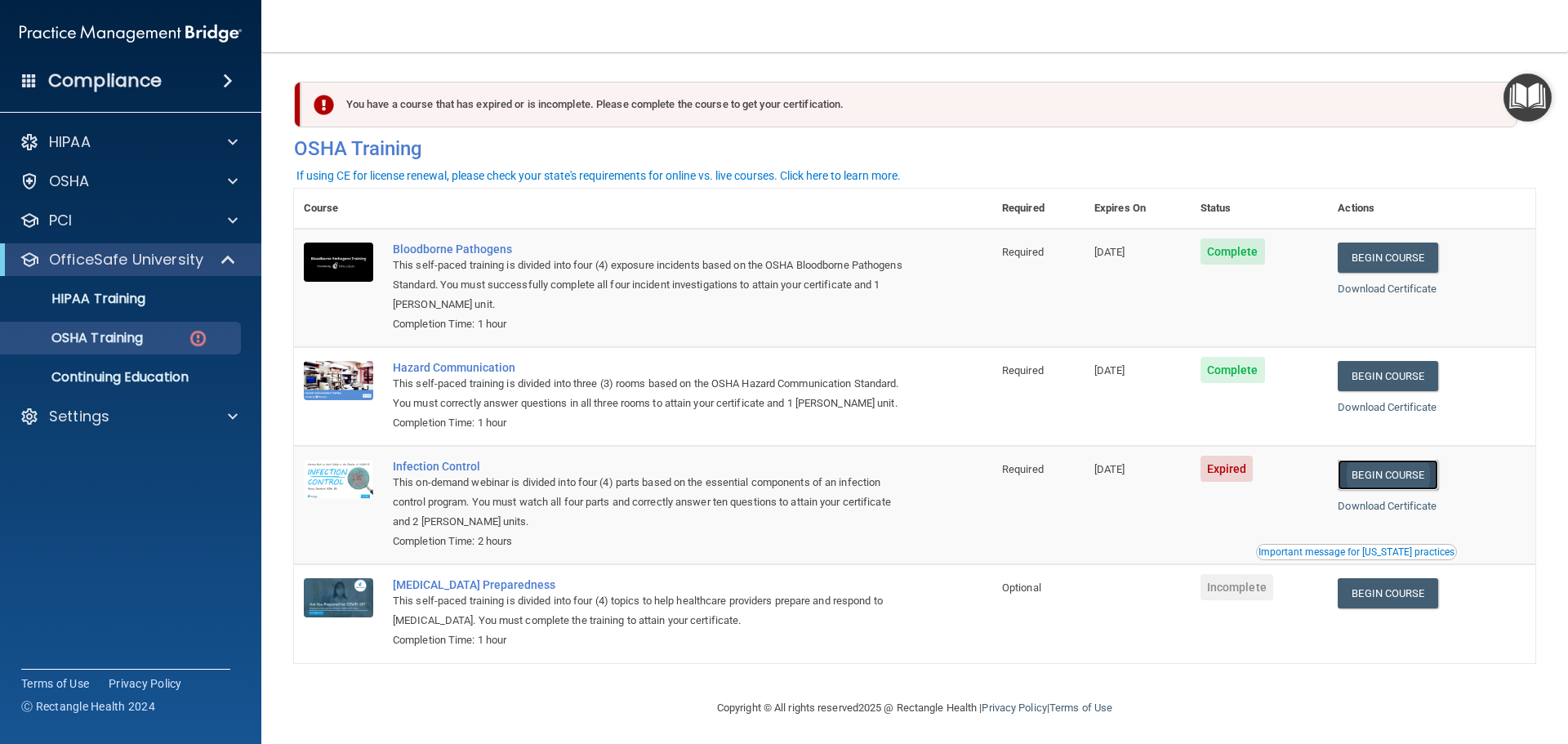
click at [1370, 490] on link "Begin Course" at bounding box center [1387, 475] width 100 height 30
click at [240, 142] on div at bounding box center [230, 142] width 41 height 20
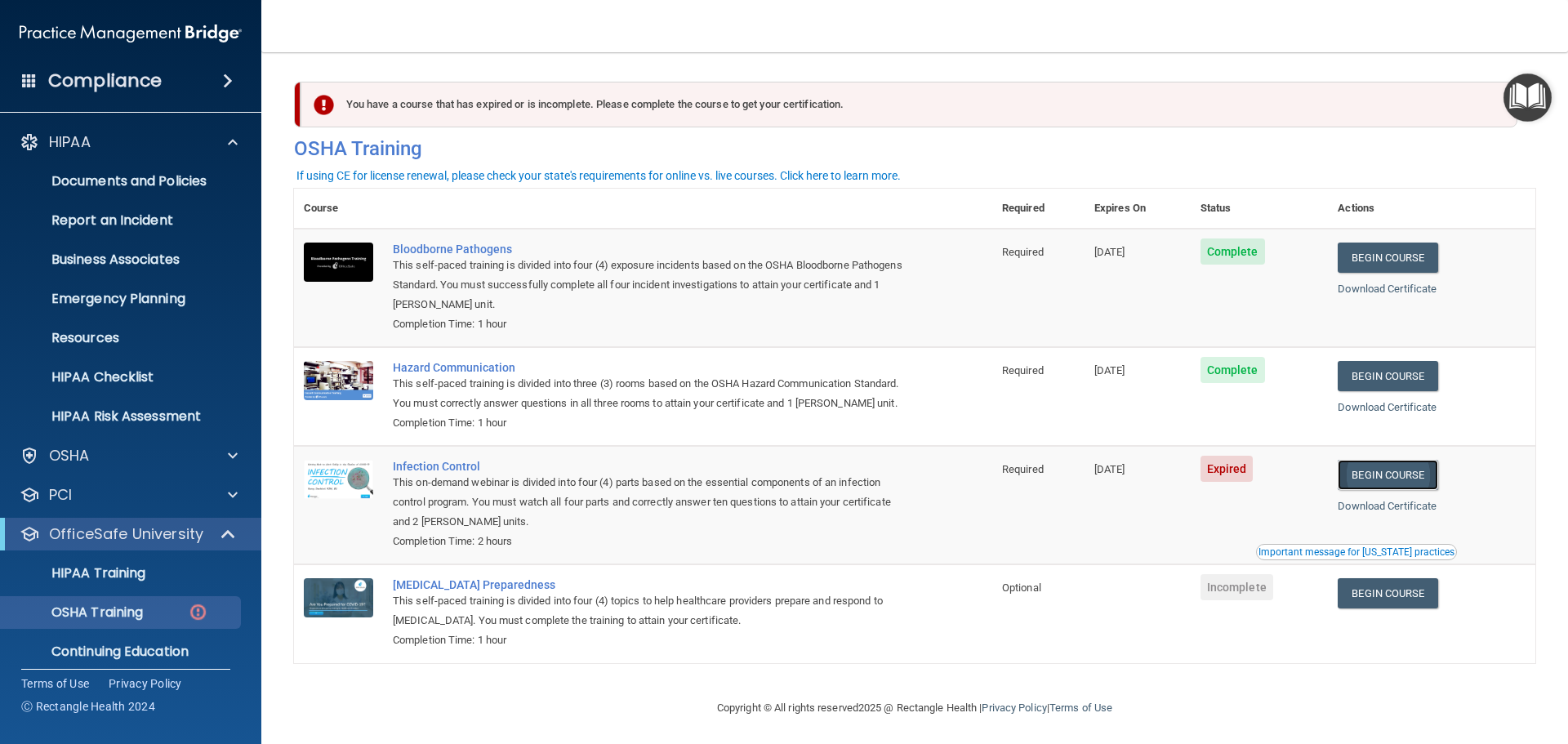
click at [1374, 490] on link "Begin Course" at bounding box center [1387, 475] width 100 height 30
click at [148, 608] on div "OSHA Training" at bounding box center [122, 612] width 223 height 16
click at [143, 582] on link "HIPAA Training" at bounding box center [112, 573] width 257 height 32
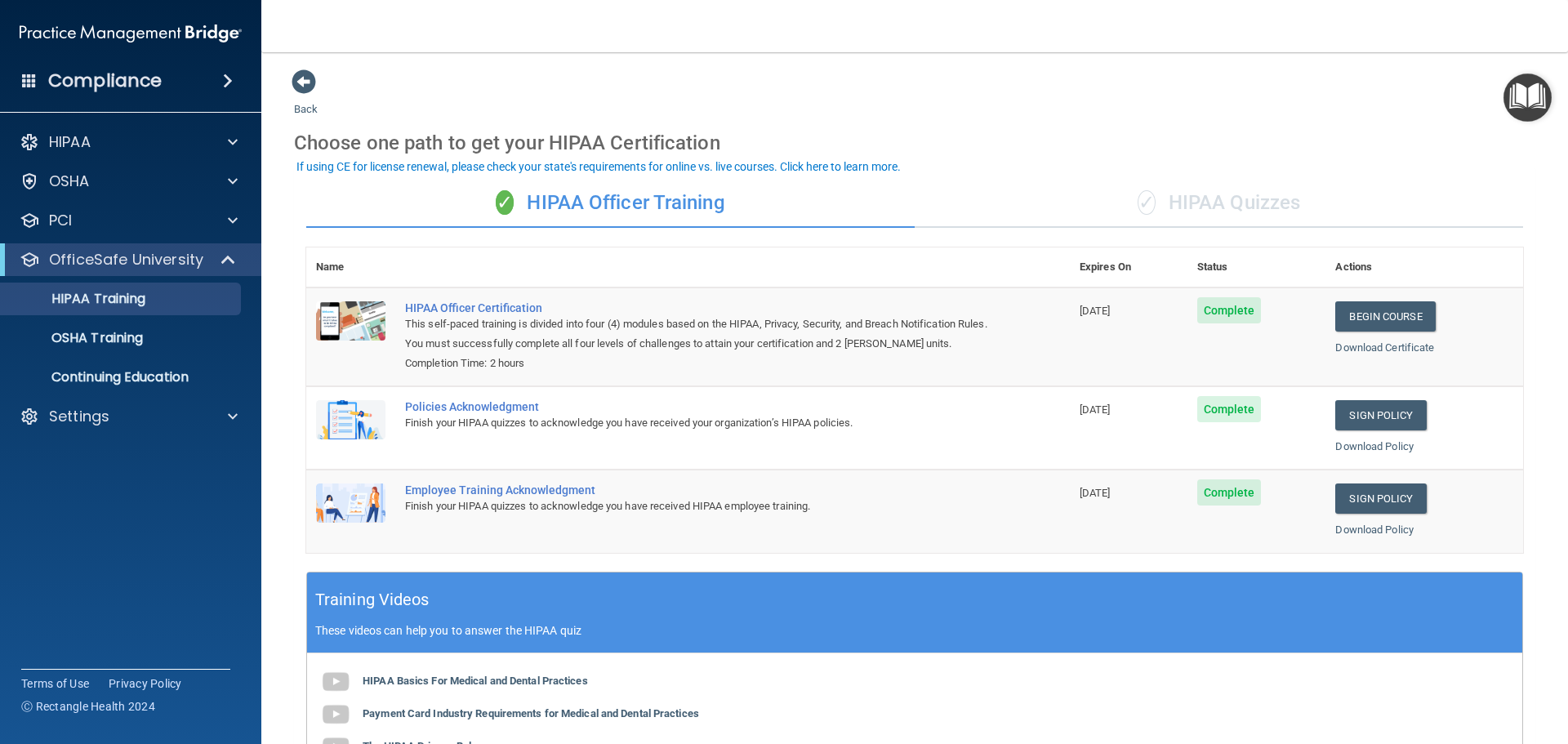
click at [1221, 198] on div "✓ HIPAA Quizzes" at bounding box center [1219, 203] width 609 height 49
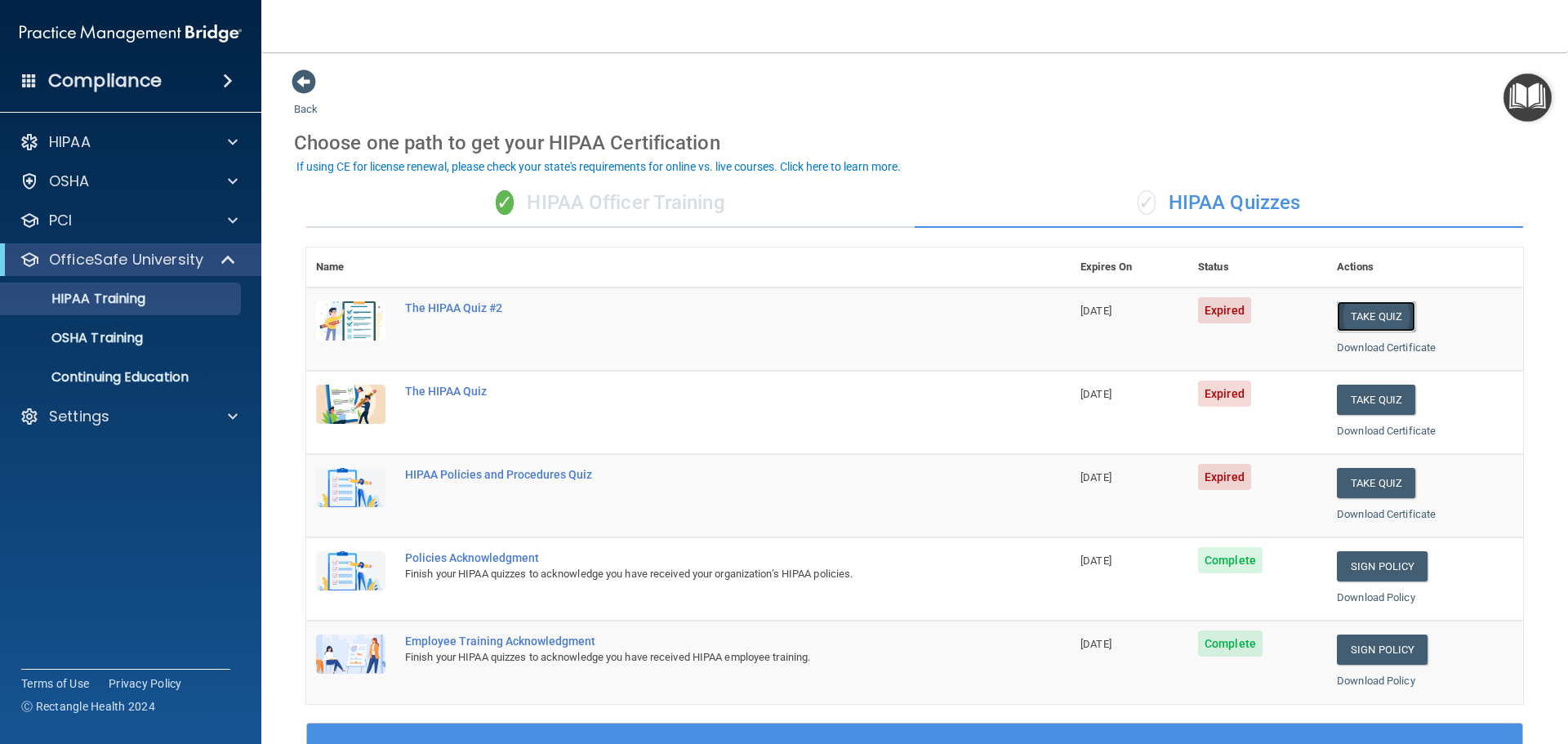
click at [1351, 322] on button "Take Quiz" at bounding box center [1376, 316] width 79 height 30
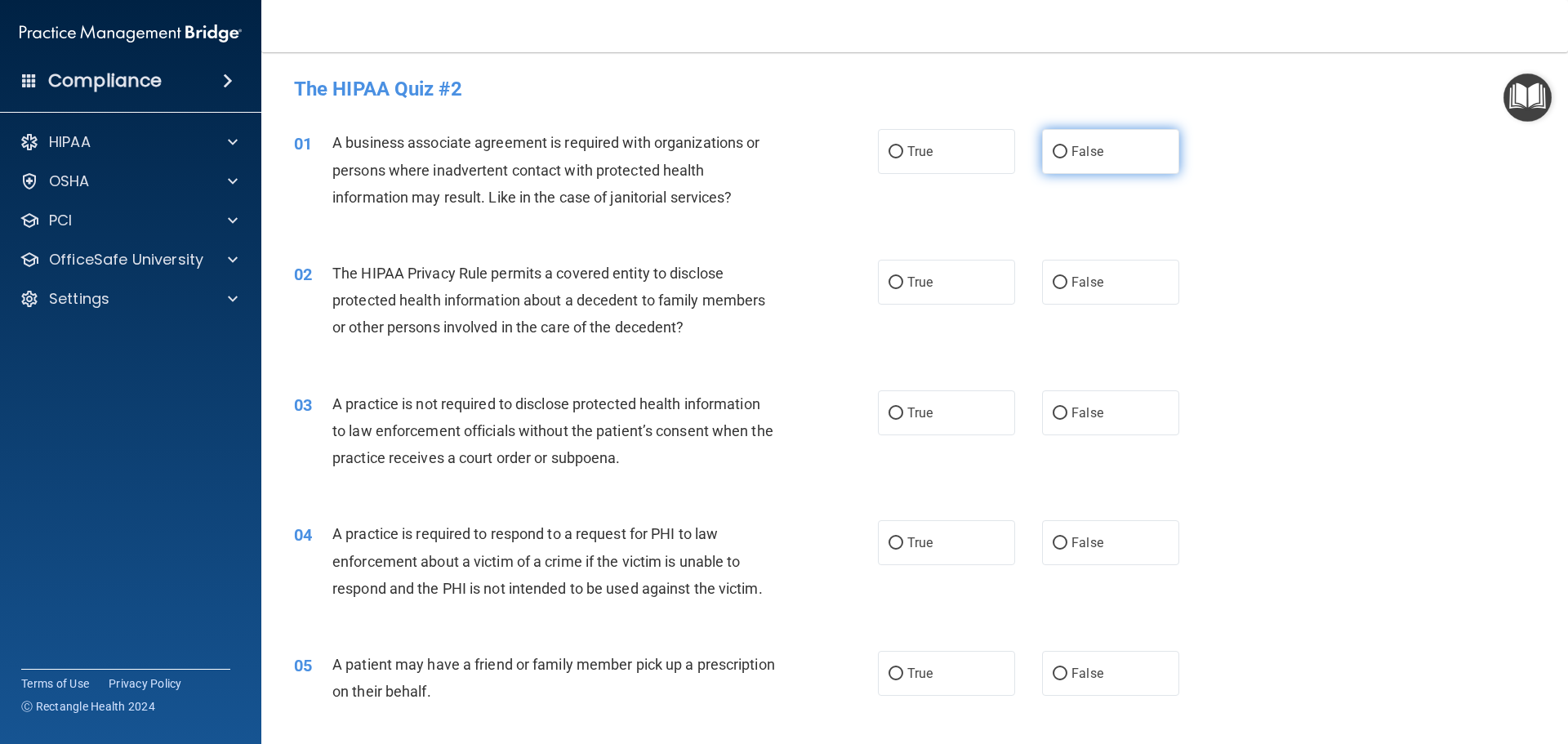
click at [1052, 152] on input "False" at bounding box center [1059, 152] width 14 height 12
radio input "true"
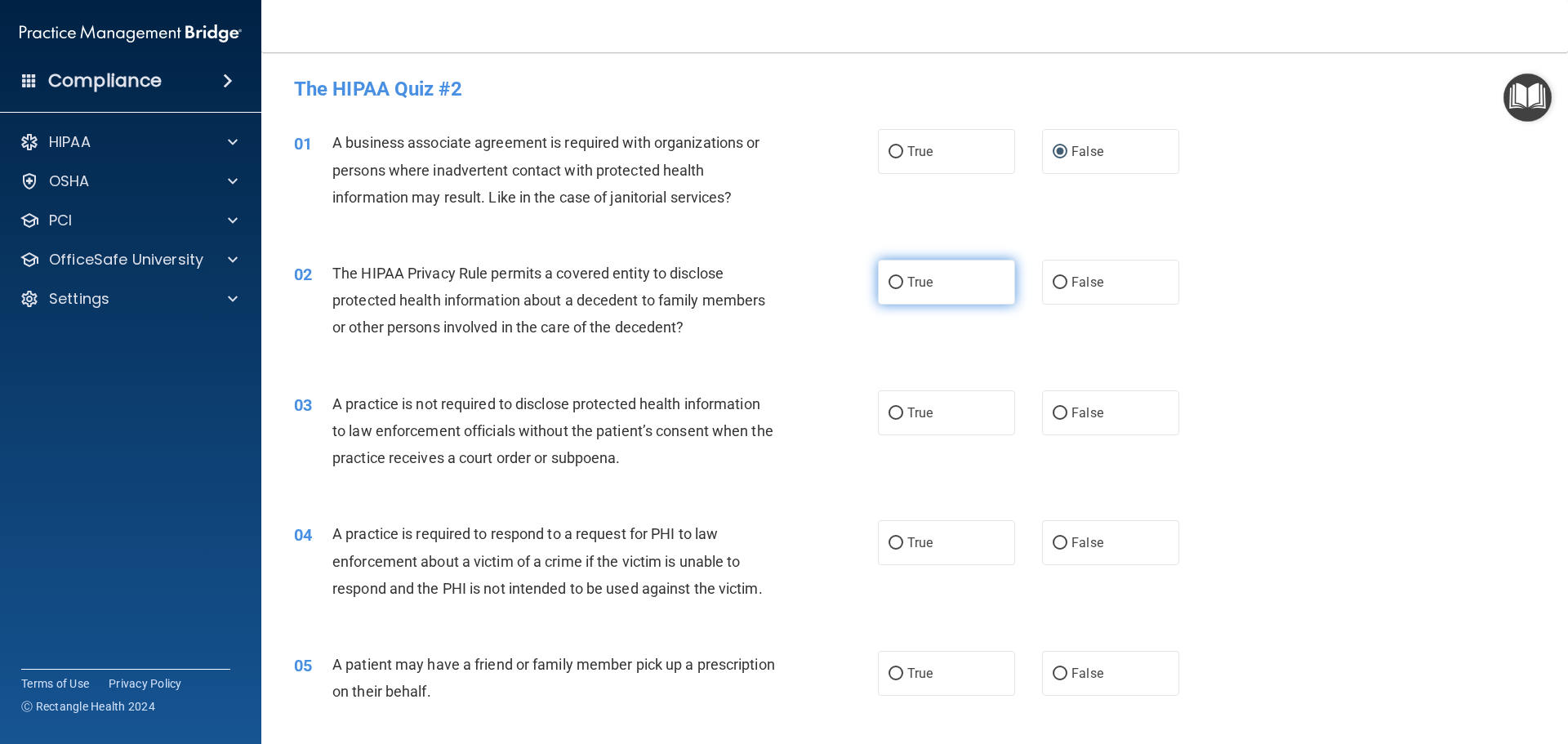
click at [895, 280] on input "True" at bounding box center [896, 282] width 14 height 12
radio input "true"
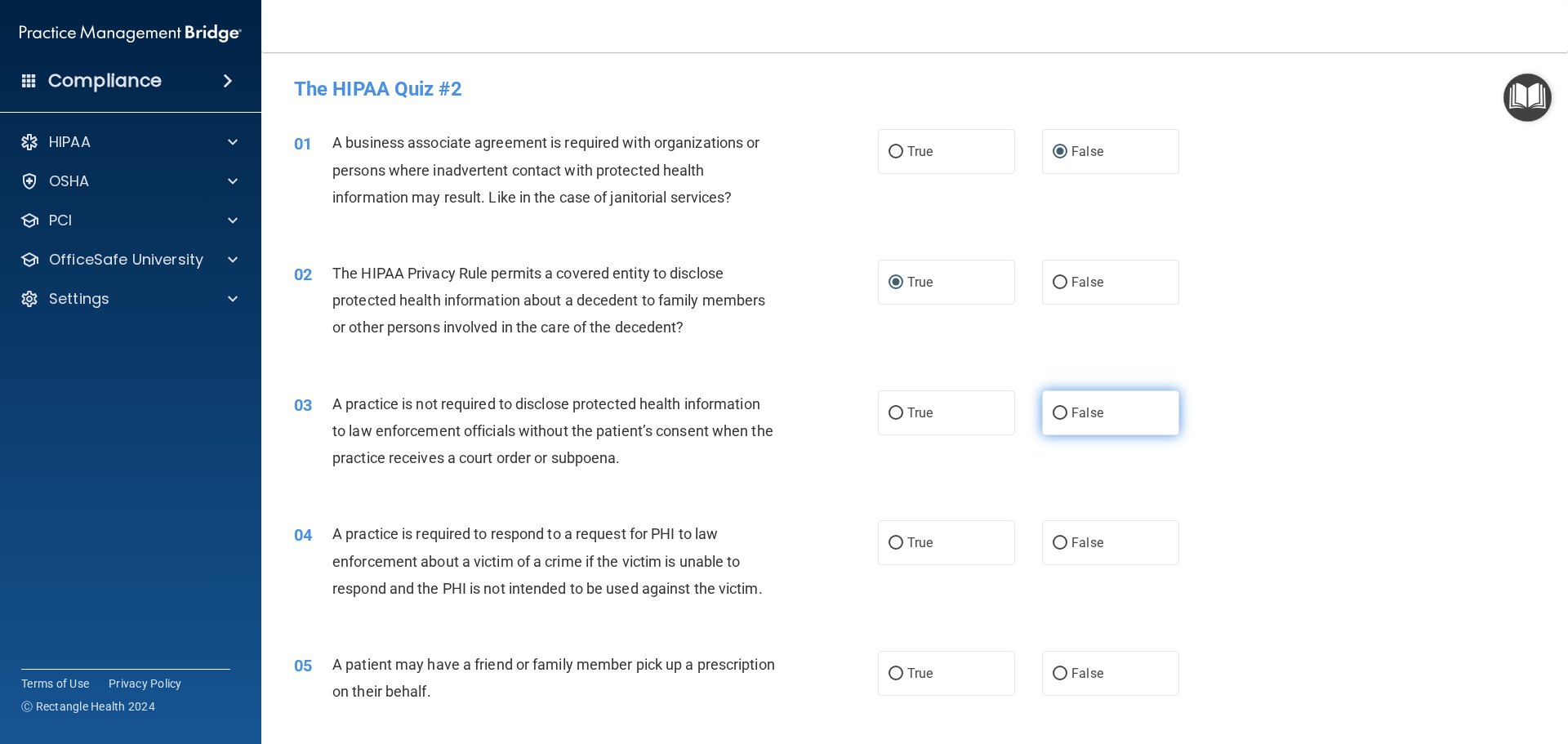
click at [1052, 416] on input "False" at bounding box center [1059, 413] width 14 height 12
radio input "true"
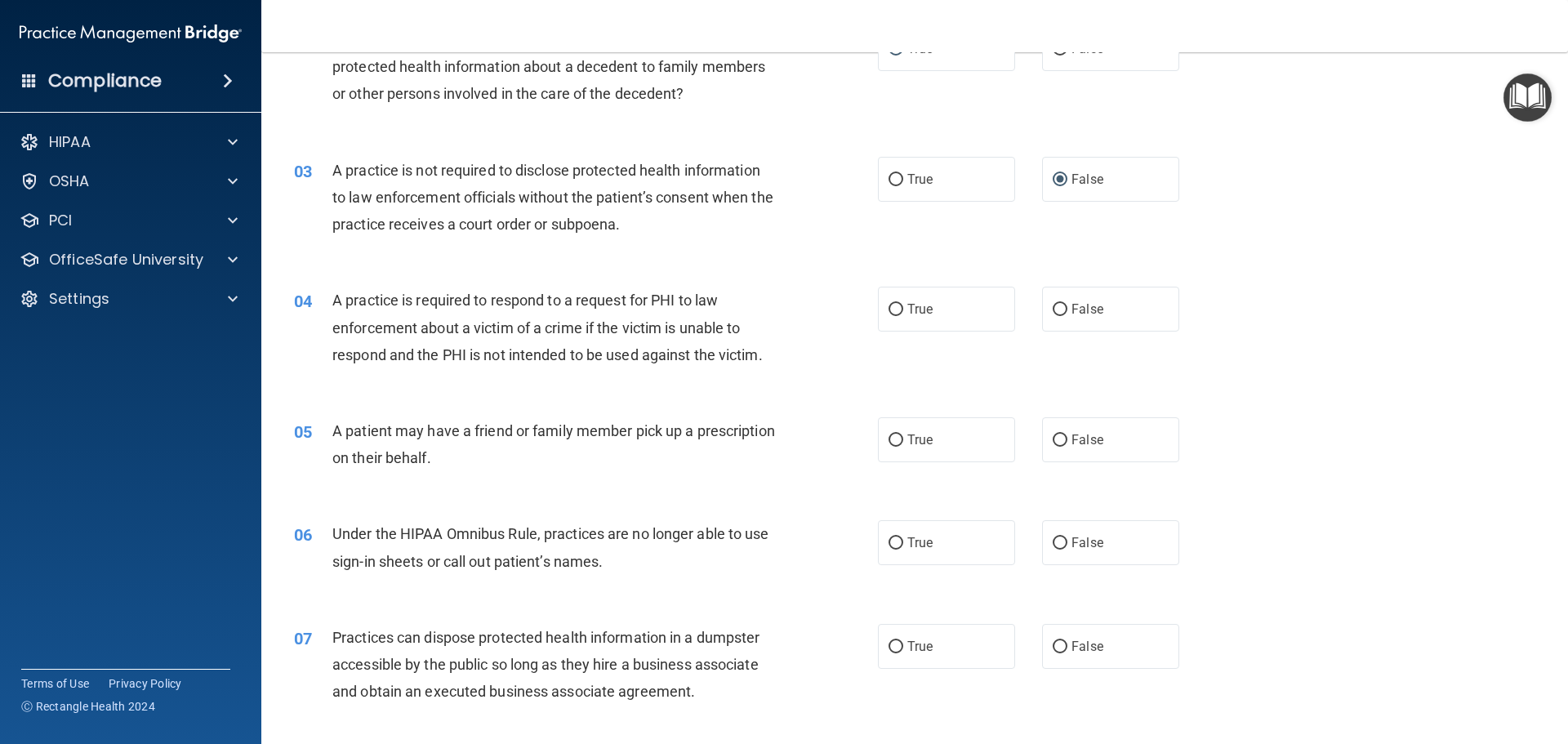
scroll to position [245, 0]
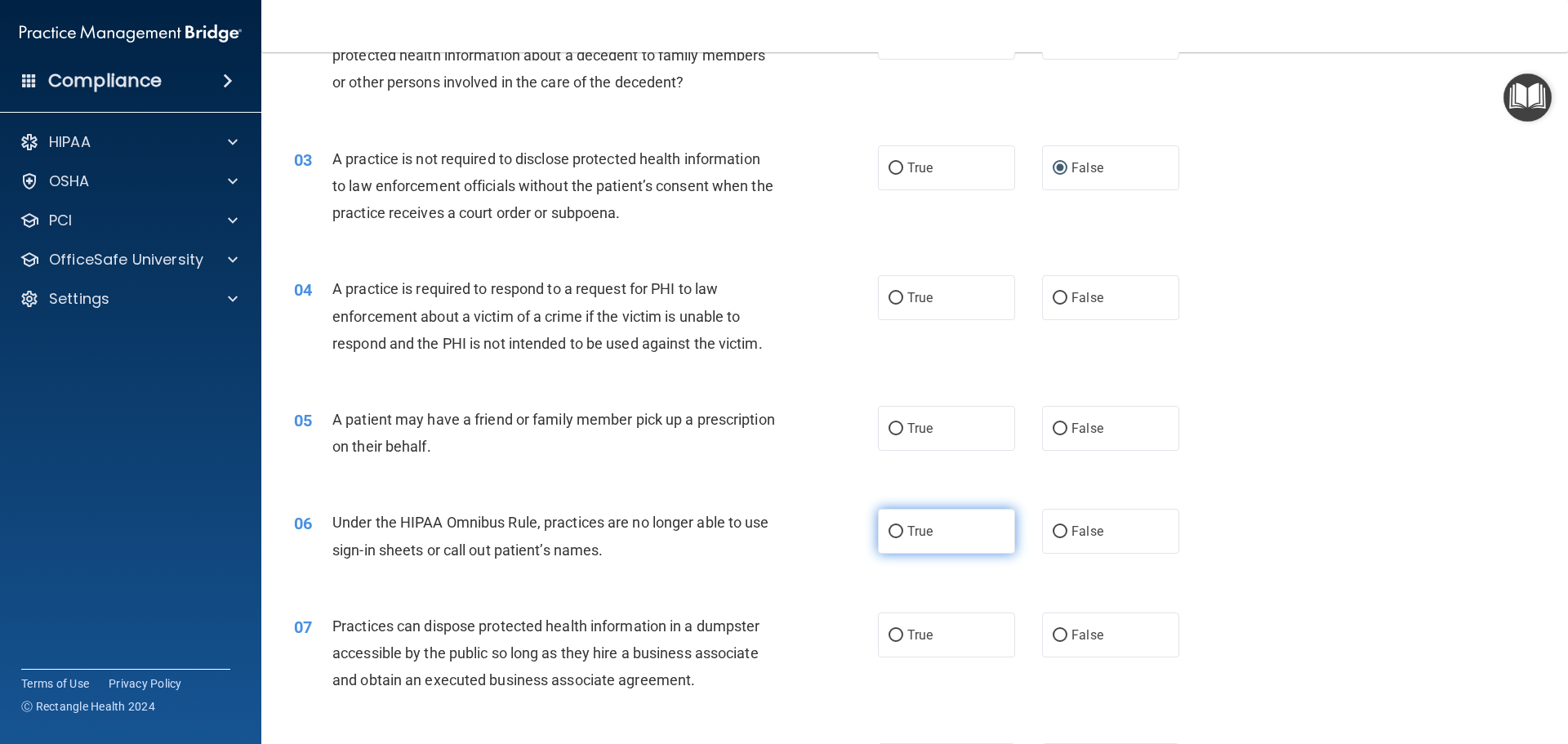
click at [893, 529] on input "True" at bounding box center [896, 532] width 14 height 12
radio input "true"
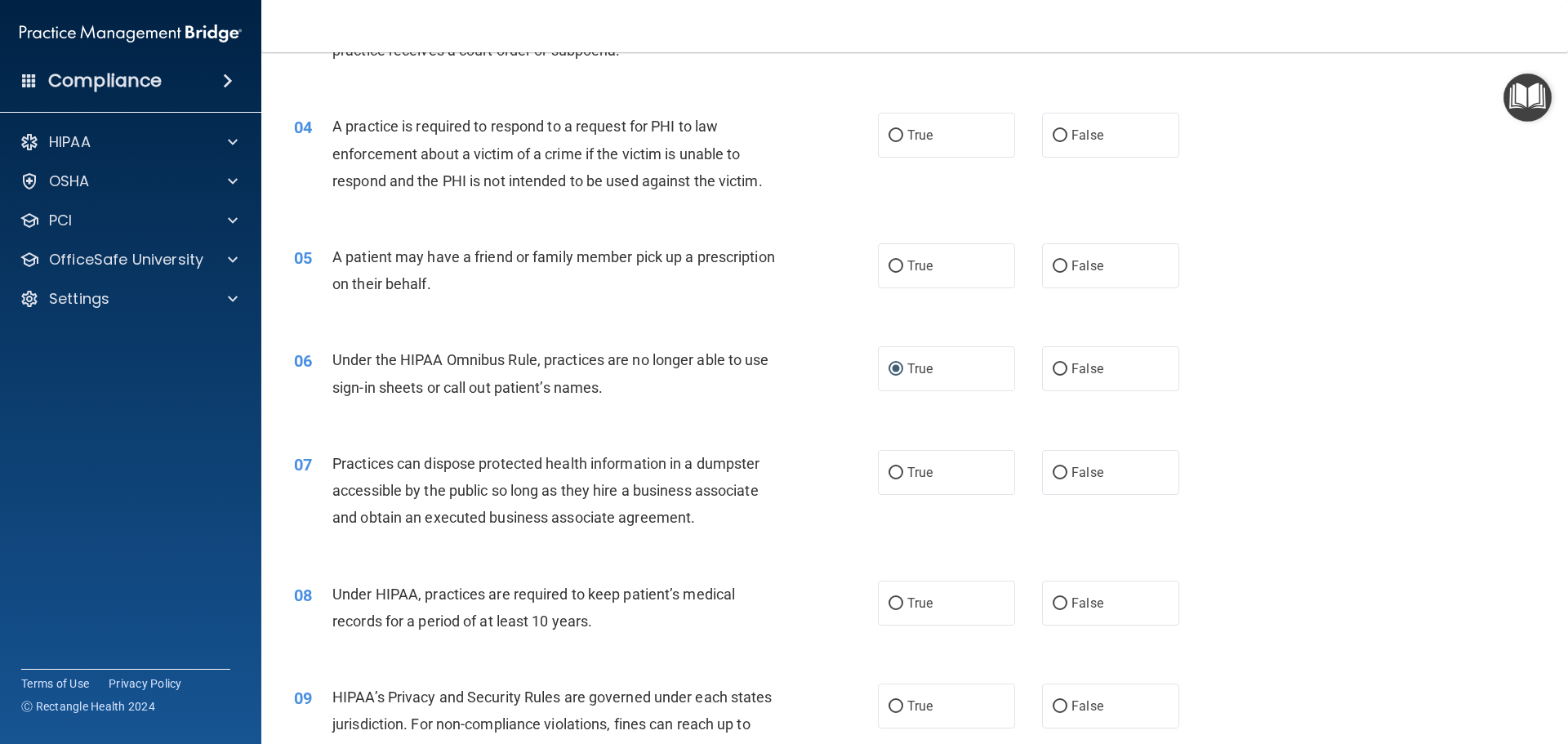
scroll to position [409, 0]
click at [1052, 475] on input "False" at bounding box center [1059, 472] width 14 height 12
radio input "true"
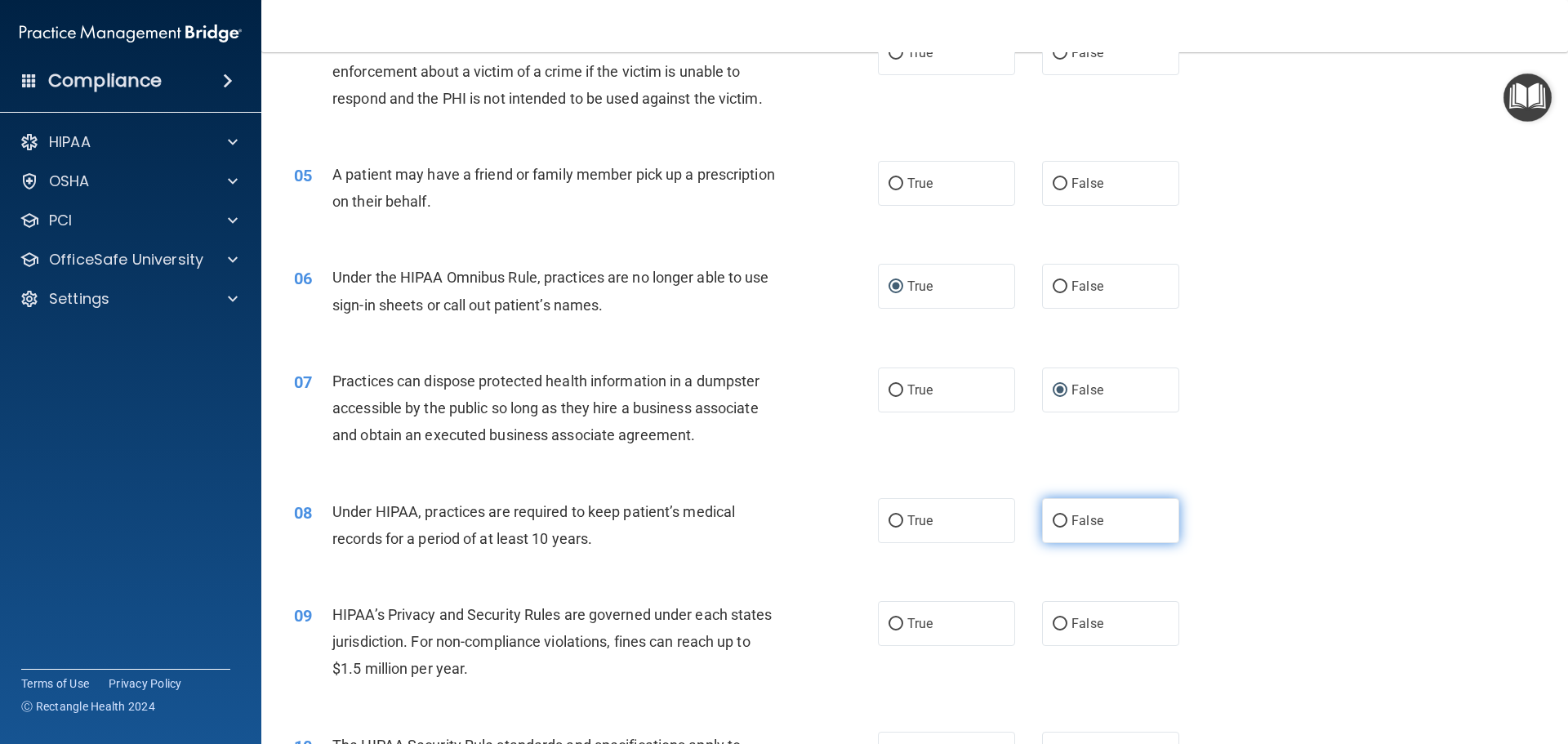
click at [1053, 524] on input "False" at bounding box center [1059, 522] width 14 height 12
radio input "true"
click at [893, 181] on input "True" at bounding box center [896, 183] width 14 height 12
radio input "true"
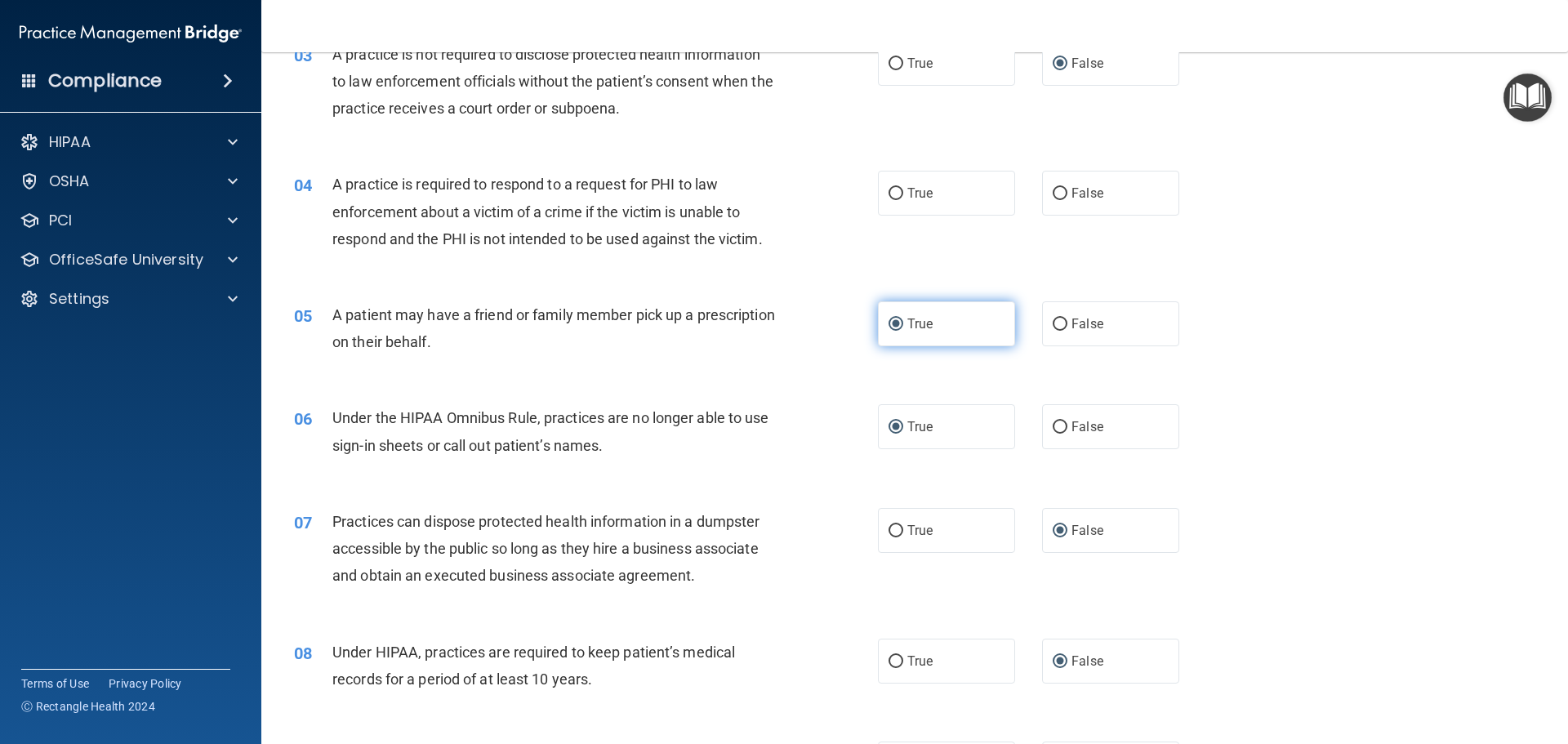
scroll to position [327, 0]
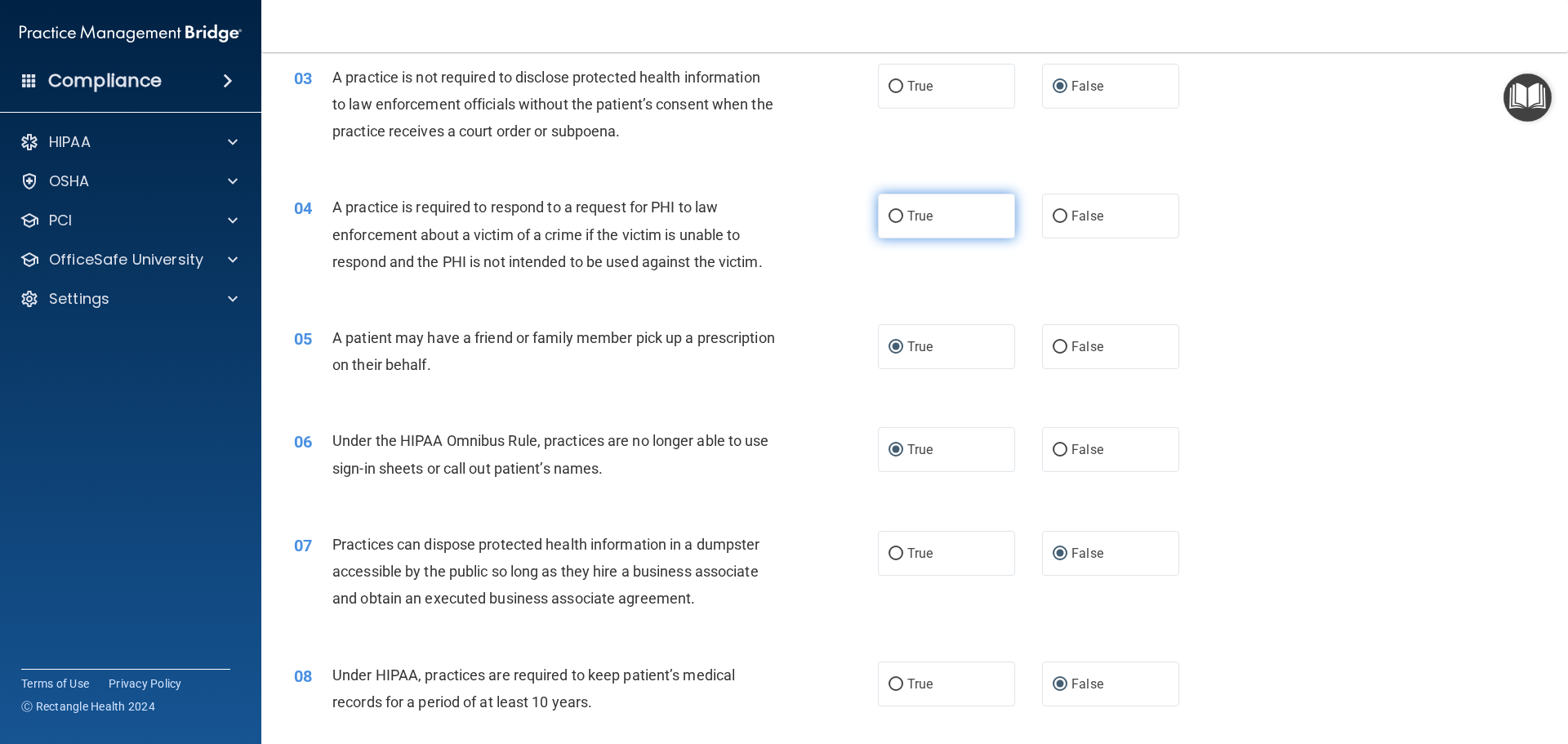
click at [895, 216] on input "True" at bounding box center [896, 217] width 14 height 12
radio input "true"
click at [894, 86] on input "True" at bounding box center [896, 86] width 14 height 12
radio input "true"
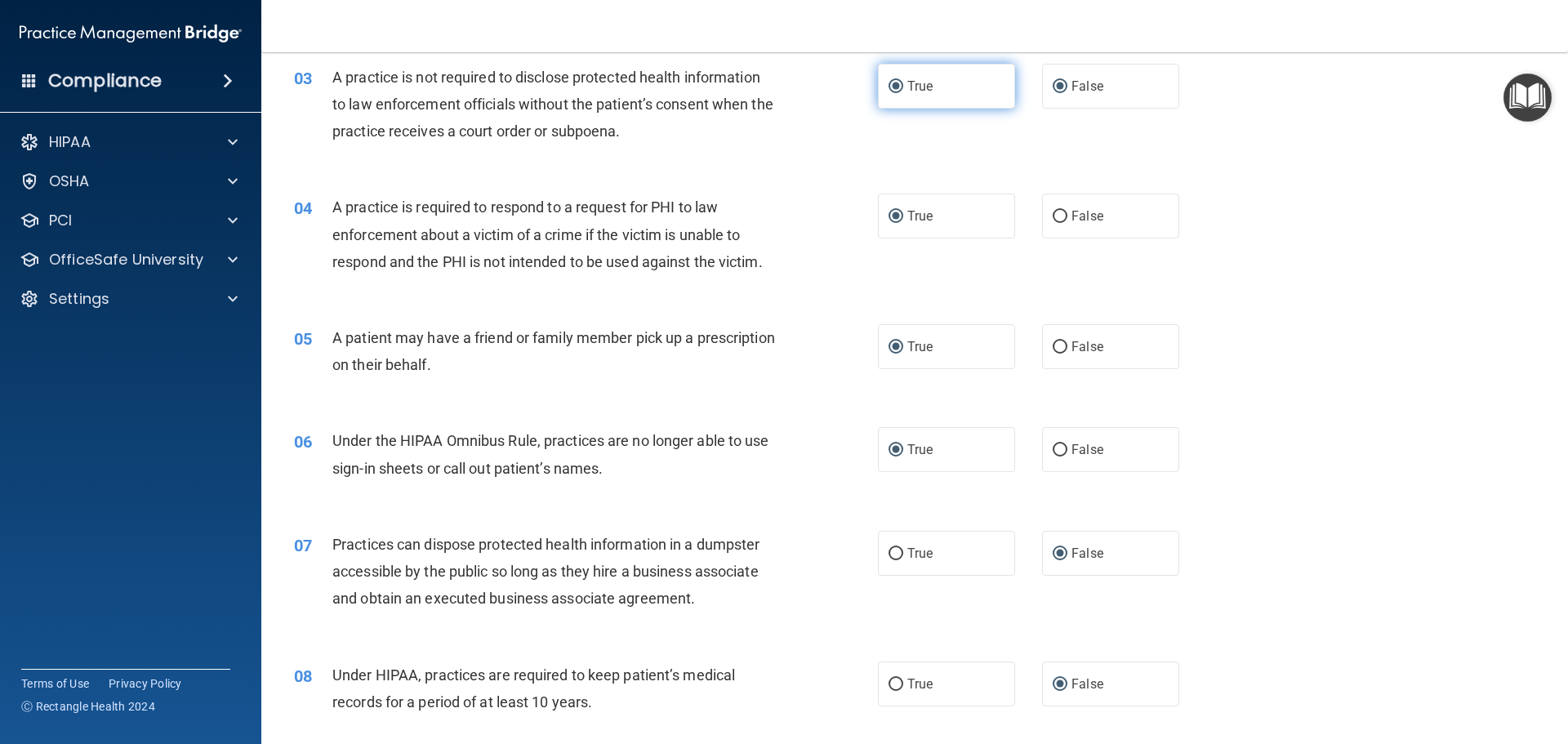
radio input "false"
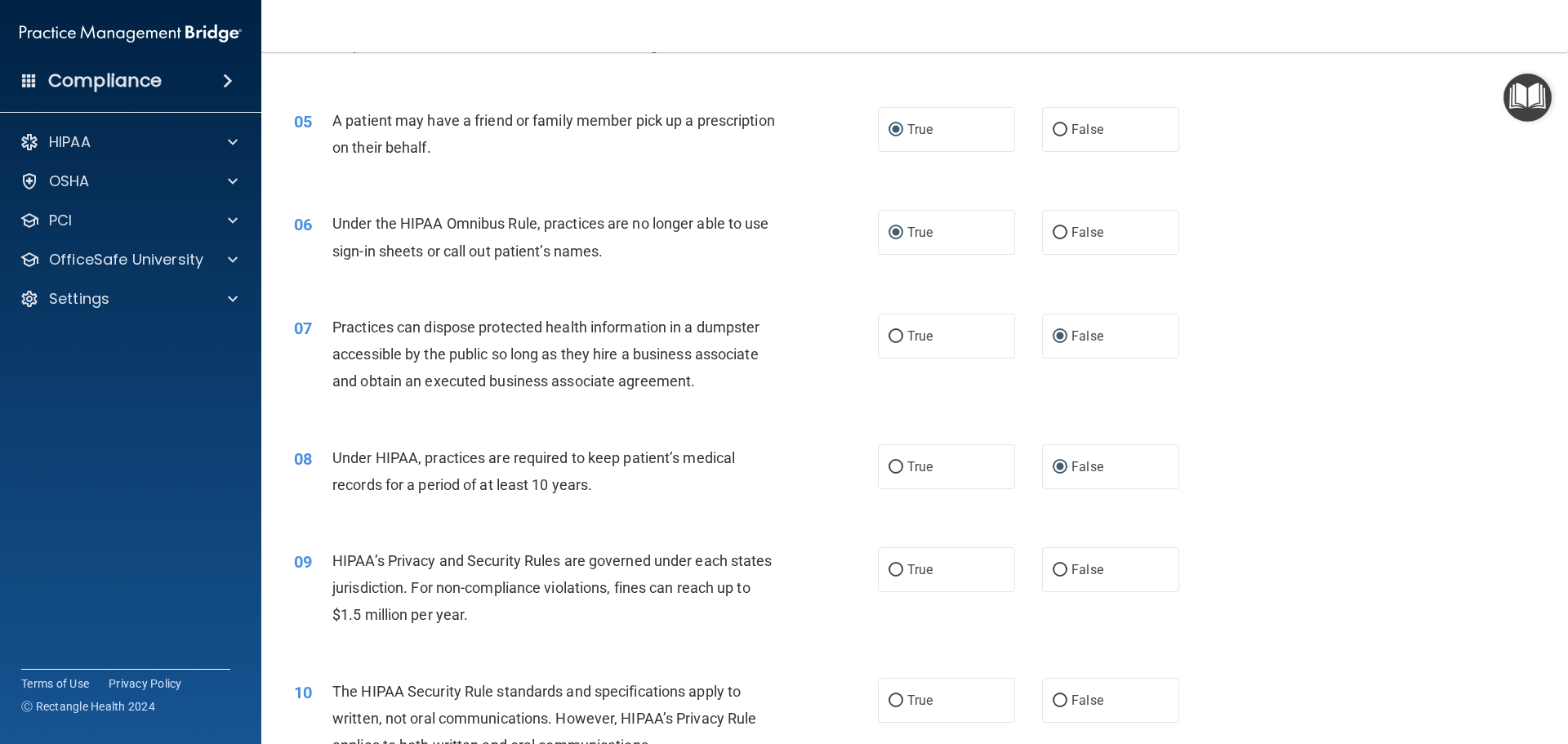
scroll to position [572, 0]
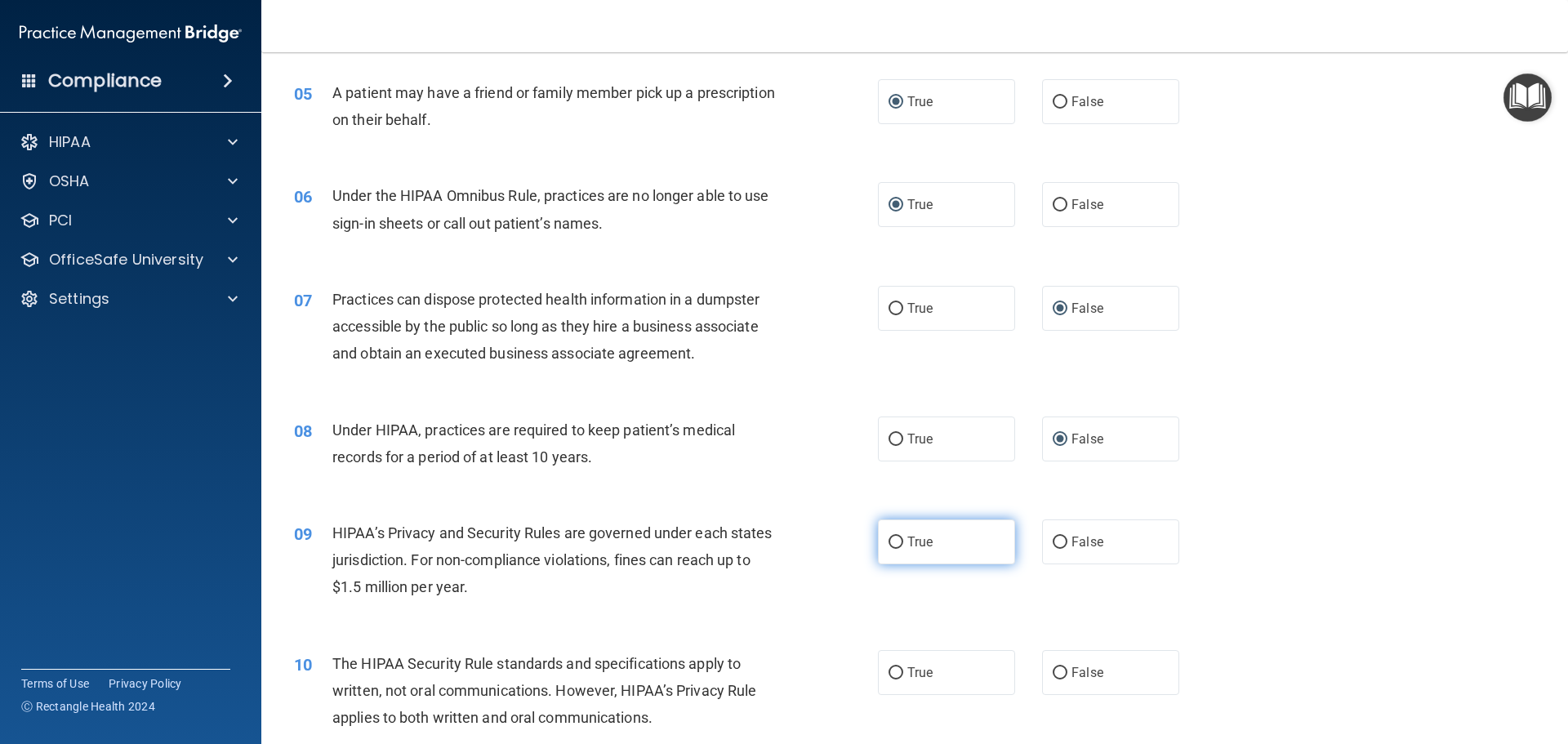
click at [894, 542] on input "True" at bounding box center [896, 543] width 14 height 12
radio input "true"
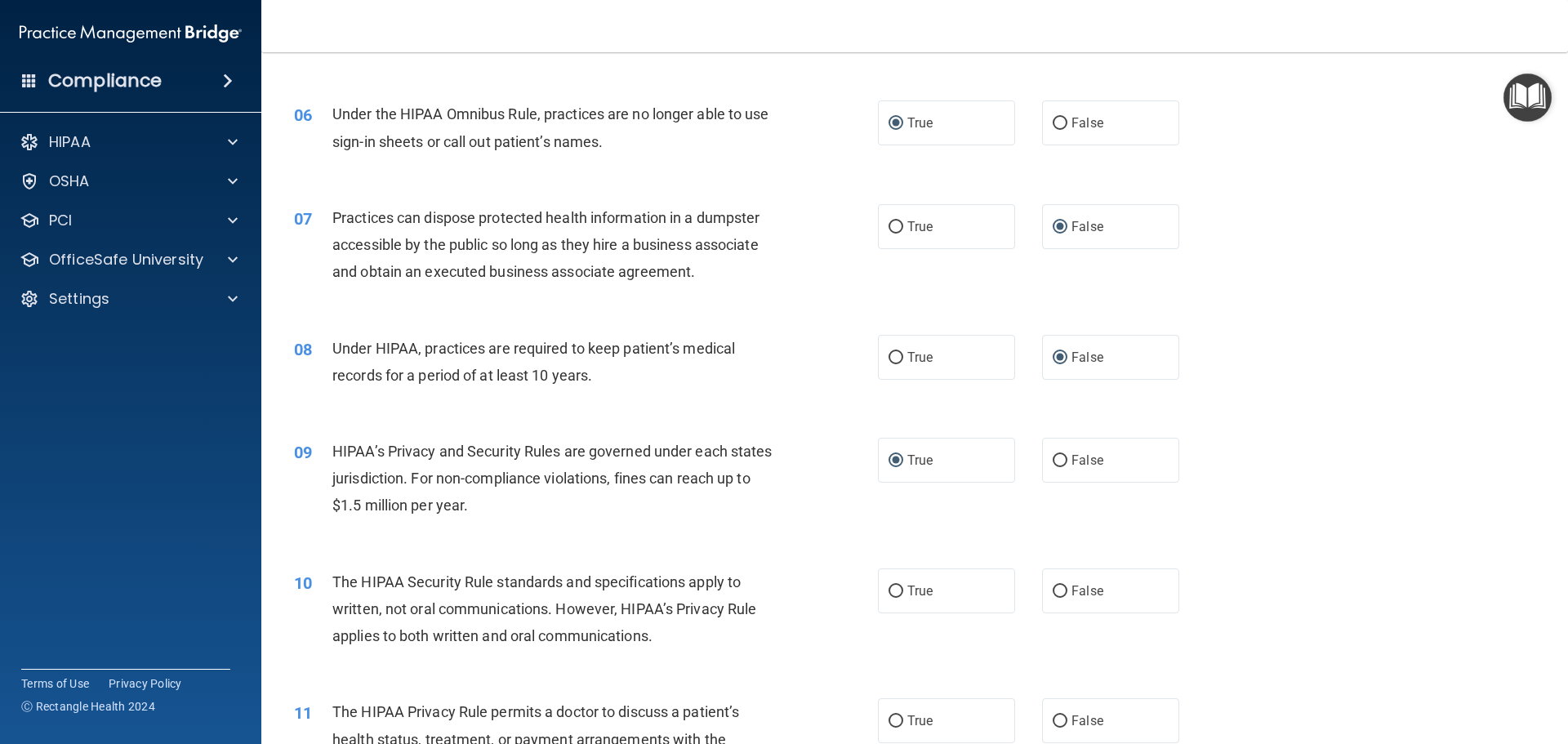
scroll to position [735, 0]
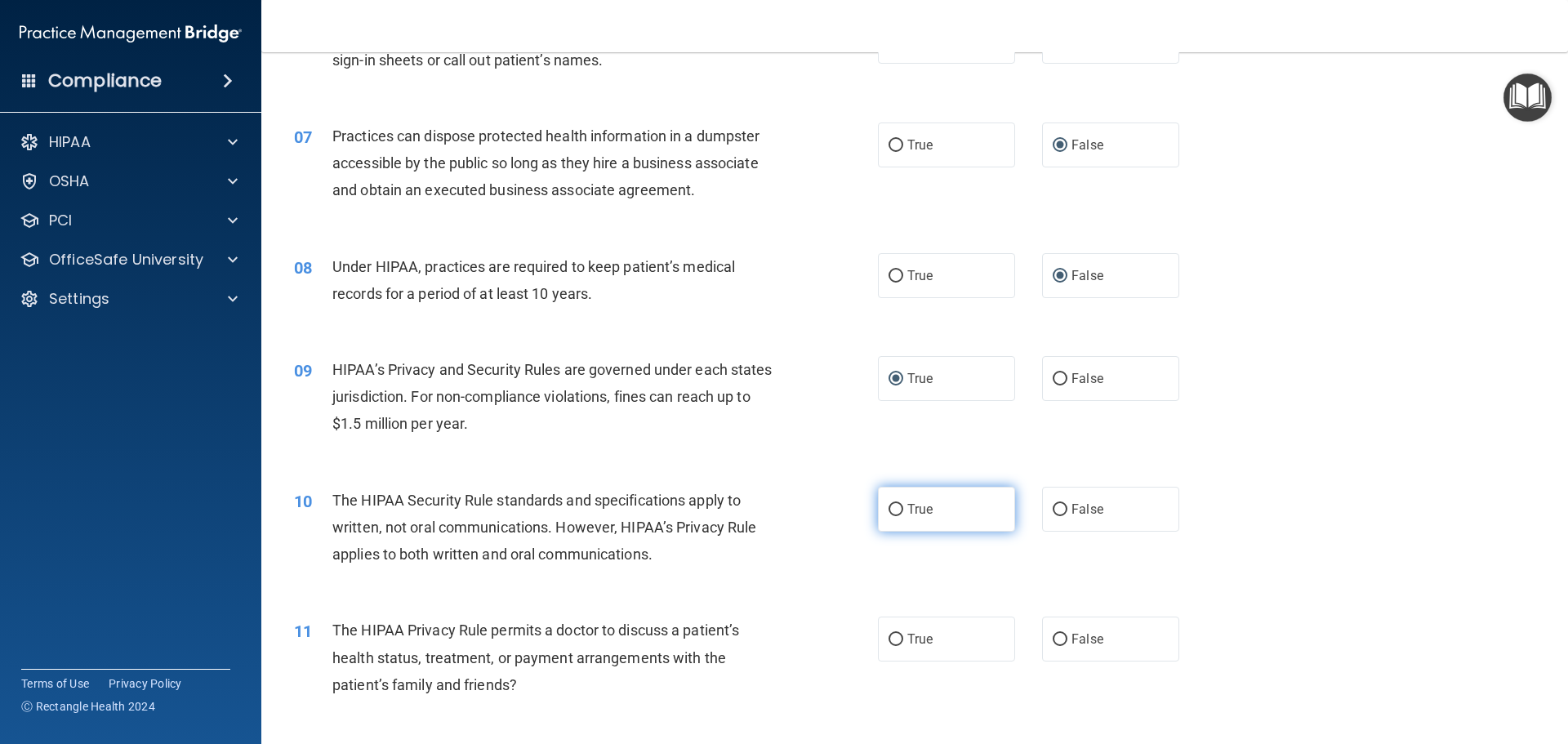
click at [889, 512] on input "True" at bounding box center [896, 510] width 14 height 12
radio input "true"
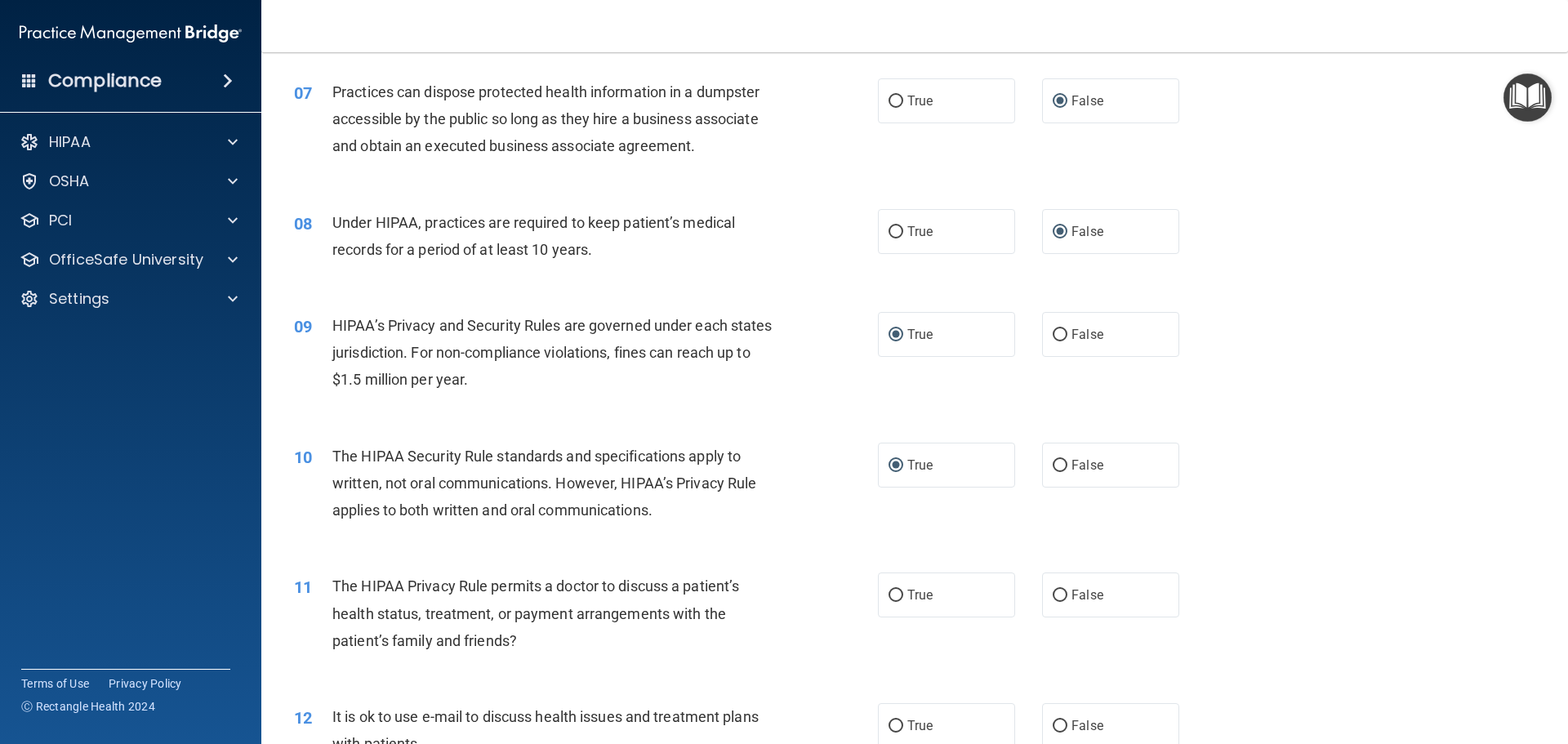
scroll to position [817, 0]
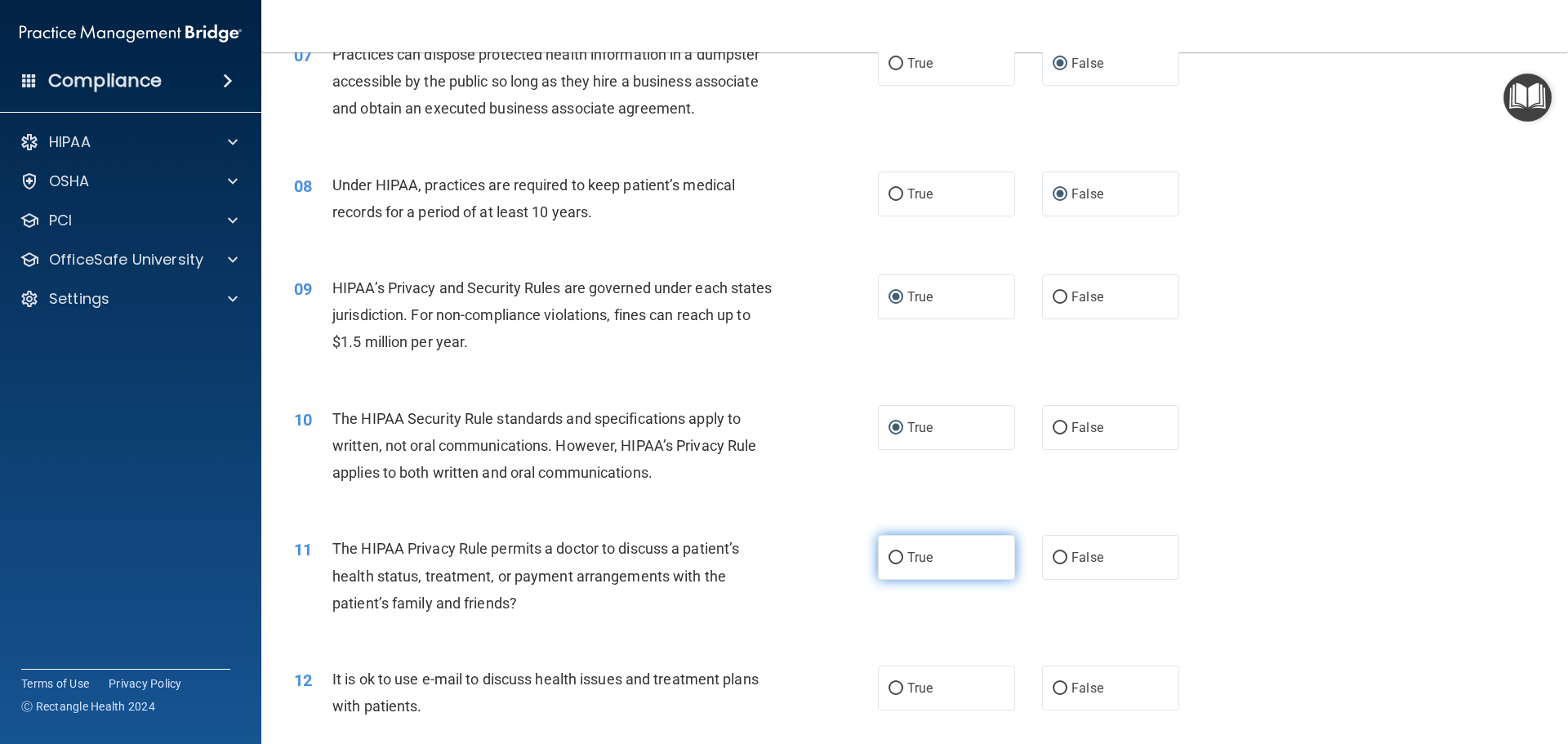
click at [895, 554] on input "True" at bounding box center [896, 558] width 14 height 12
radio input "true"
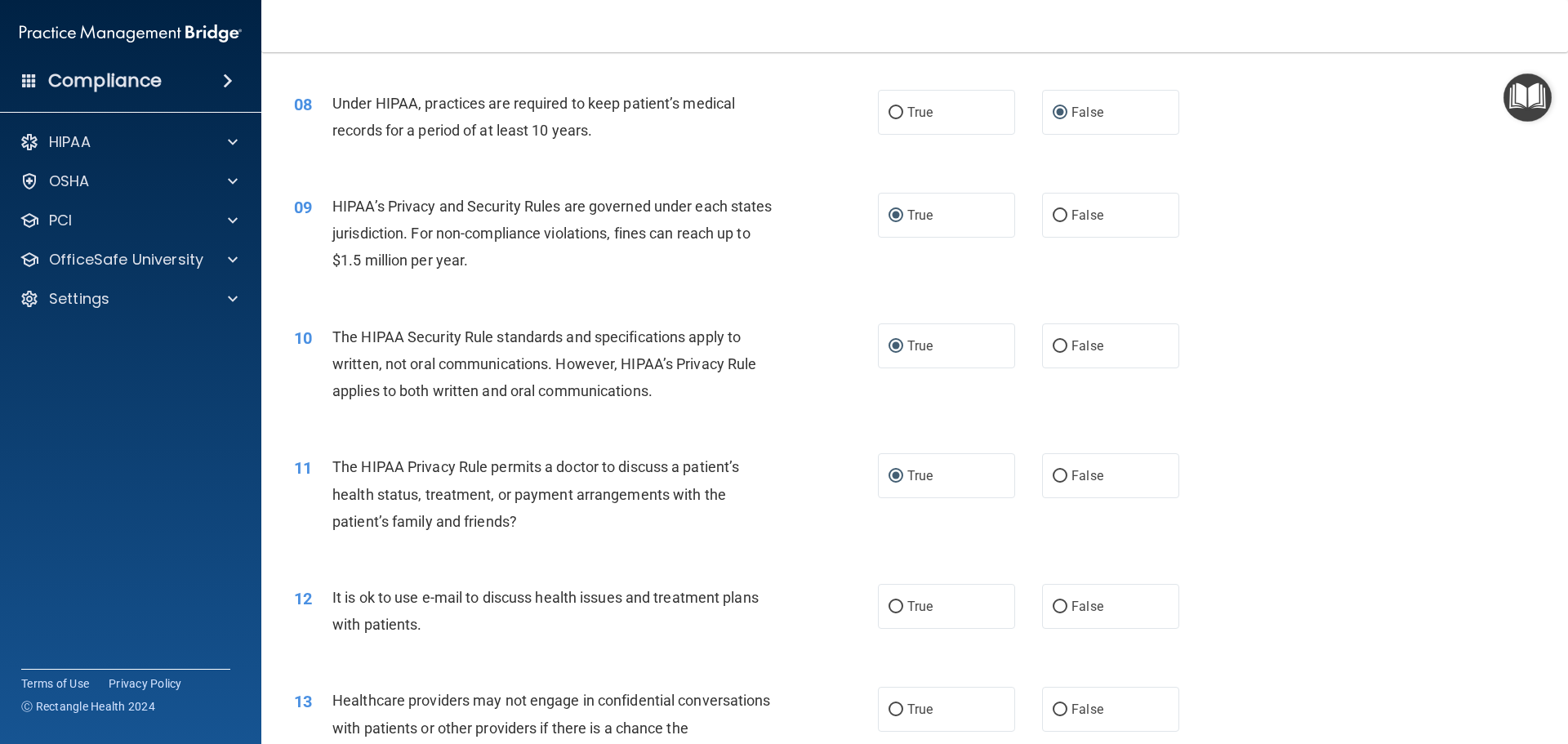
scroll to position [981, 0]
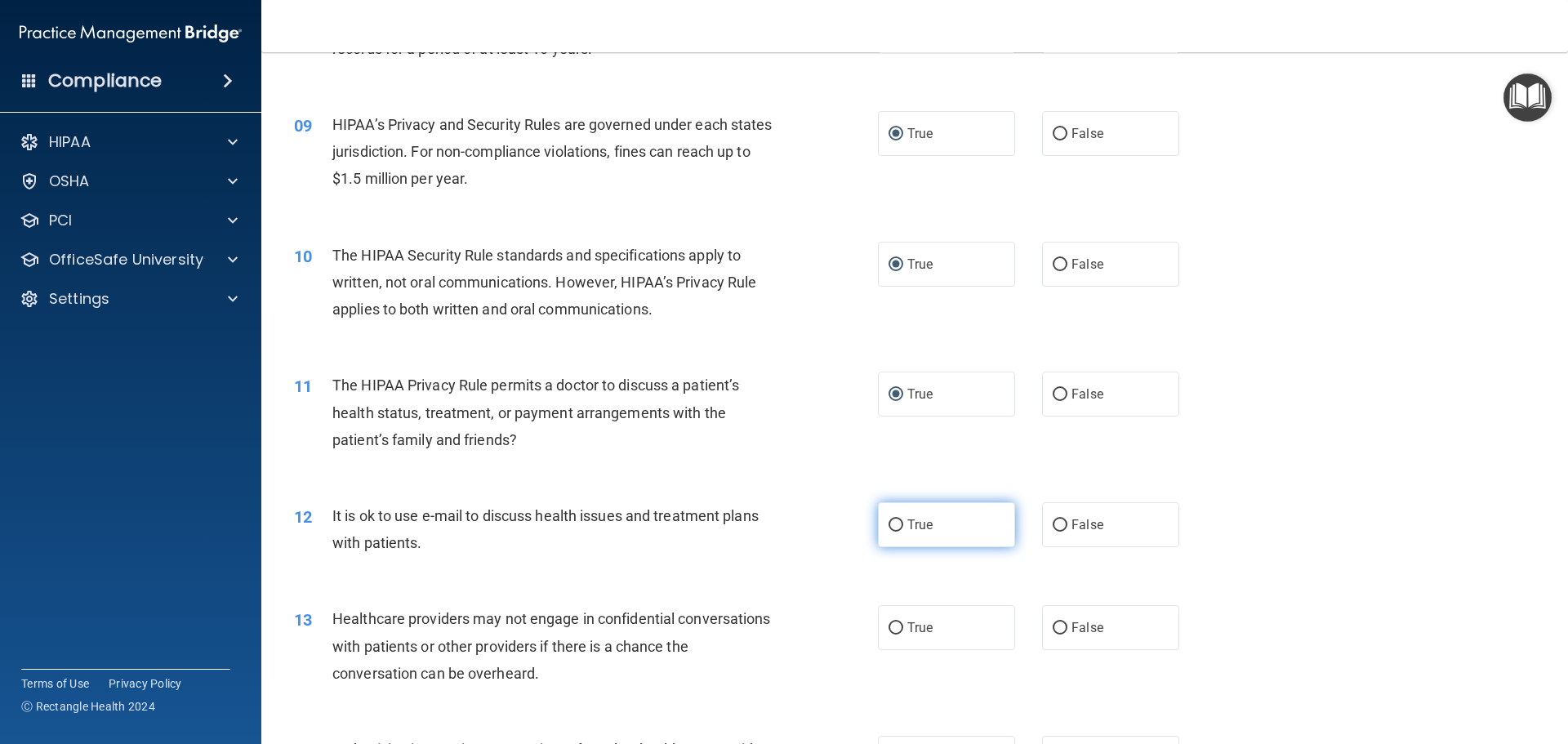
click at [893, 525] on input "True" at bounding box center [896, 525] width 14 height 12
radio input "true"
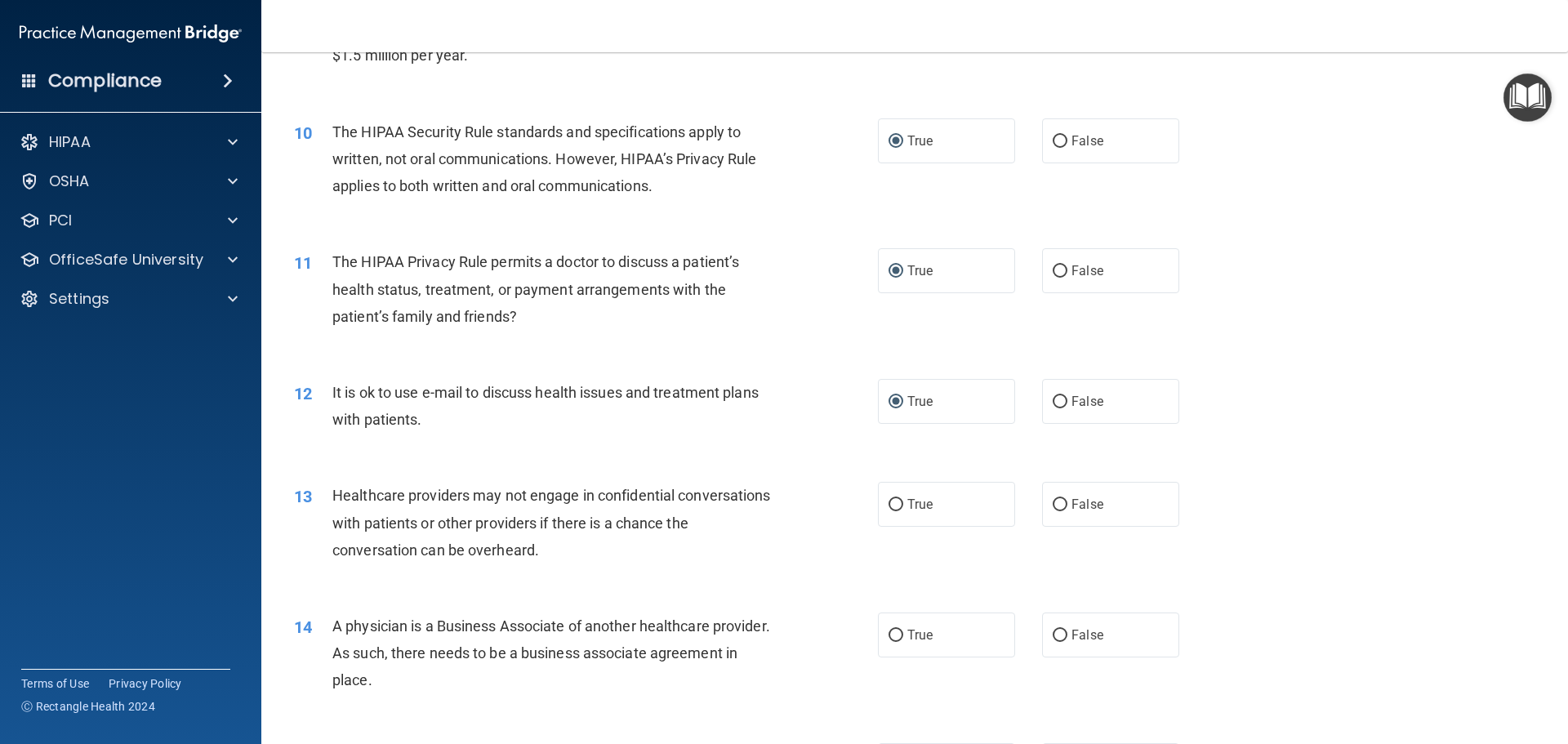
scroll to position [1144, 0]
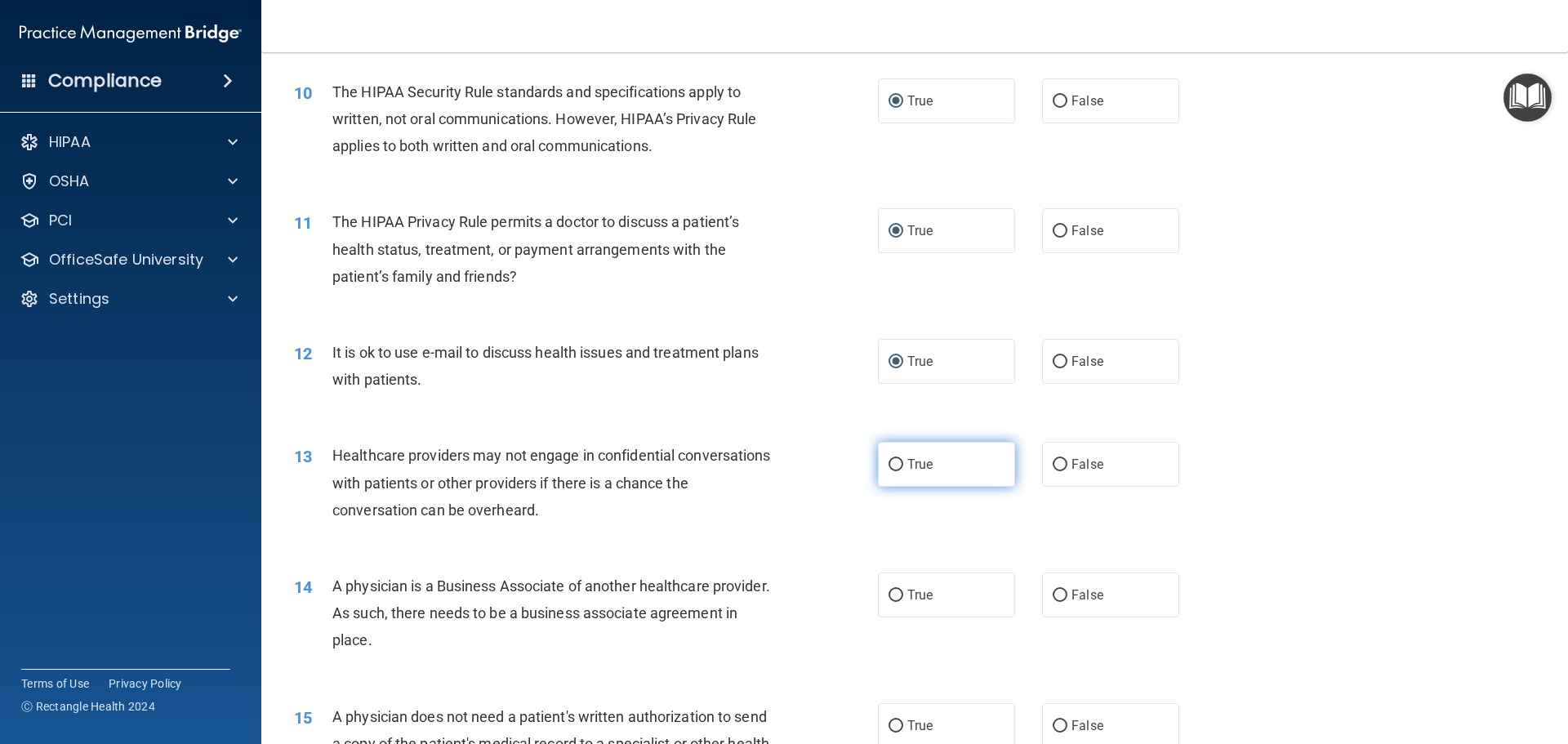
click at [889, 467] on input "True" at bounding box center [896, 465] width 14 height 12
radio input "true"
click at [1052, 592] on input "False" at bounding box center [1059, 596] width 14 height 12
radio input "true"
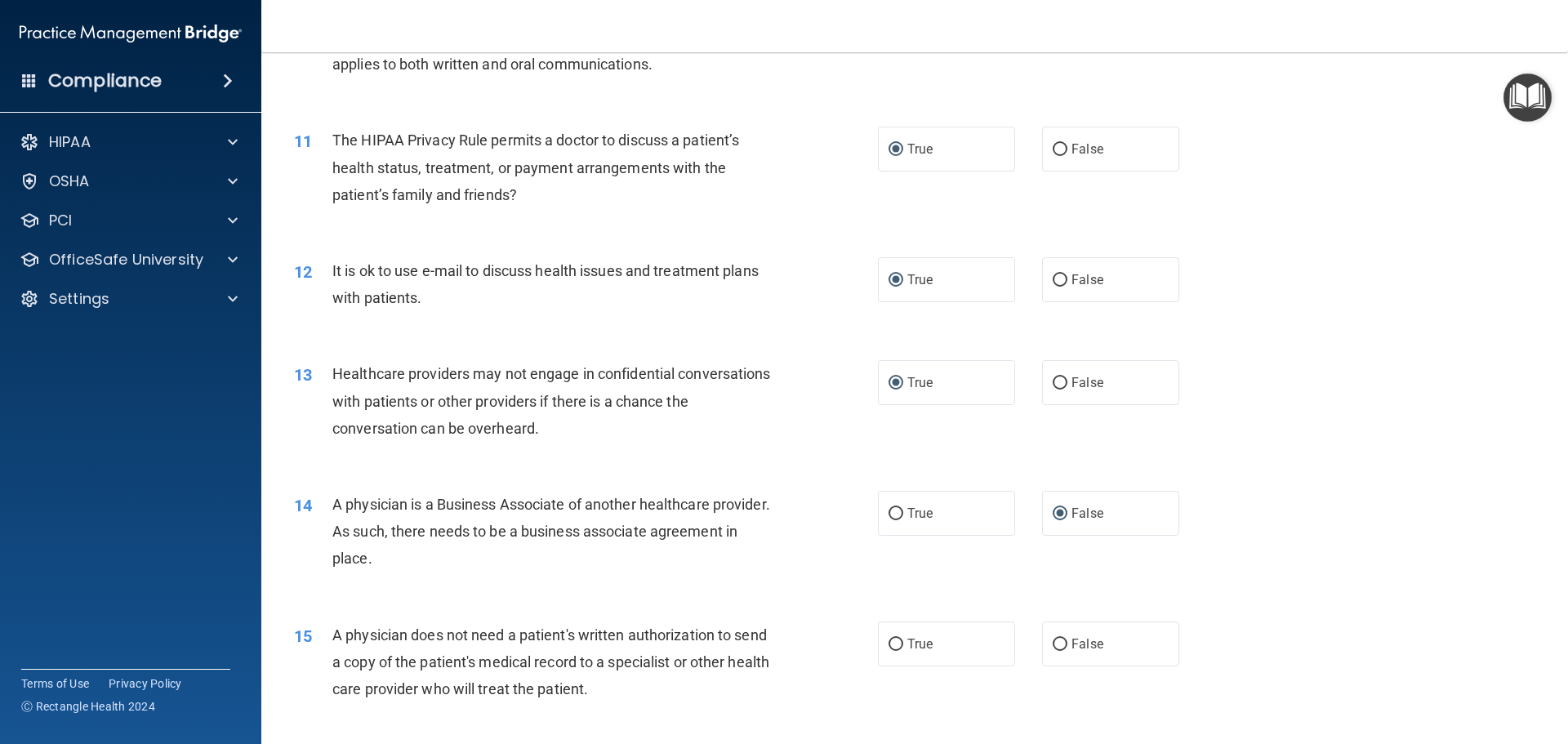
scroll to position [1307, 0]
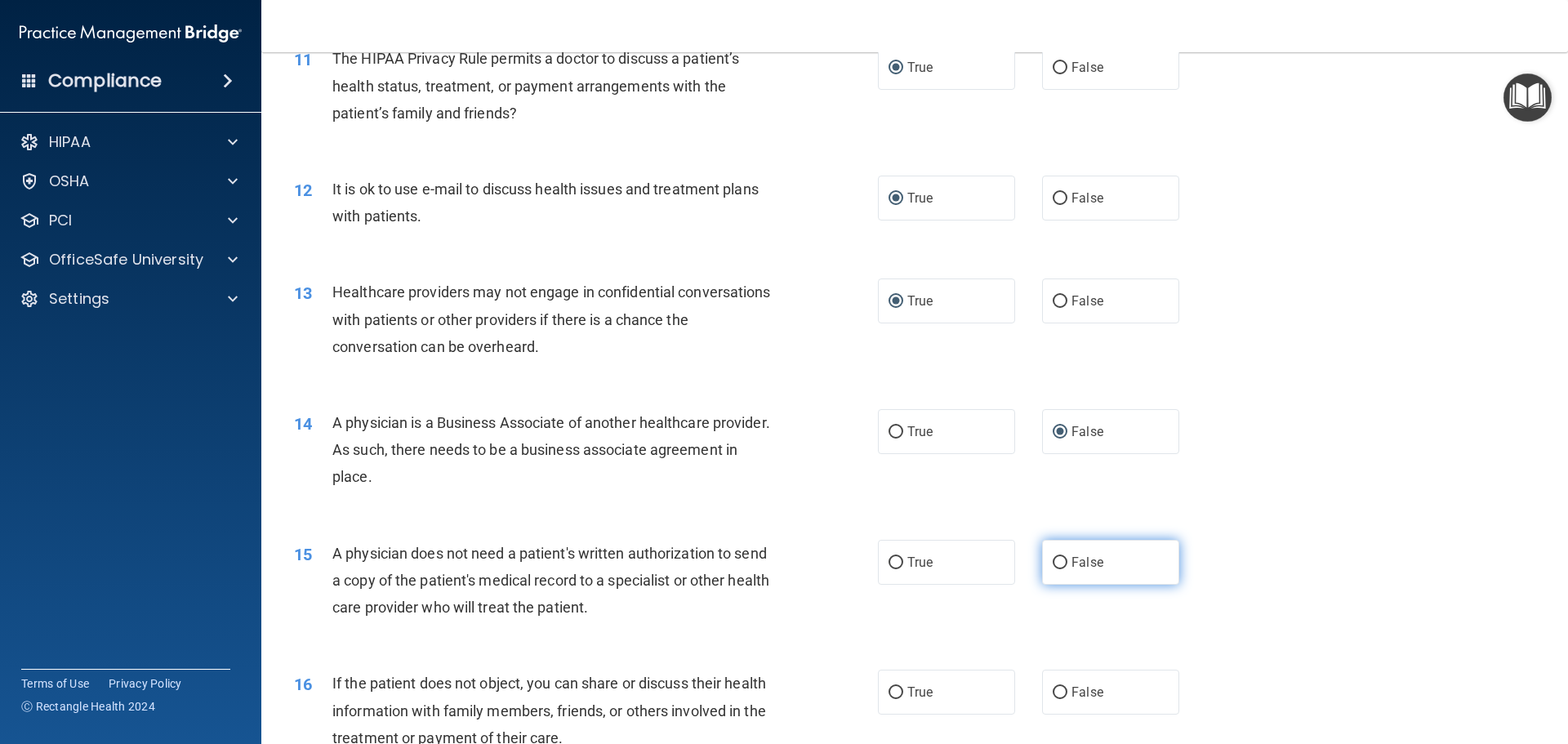
click at [1052, 560] on input "False" at bounding box center [1059, 563] width 14 height 12
radio input "true"
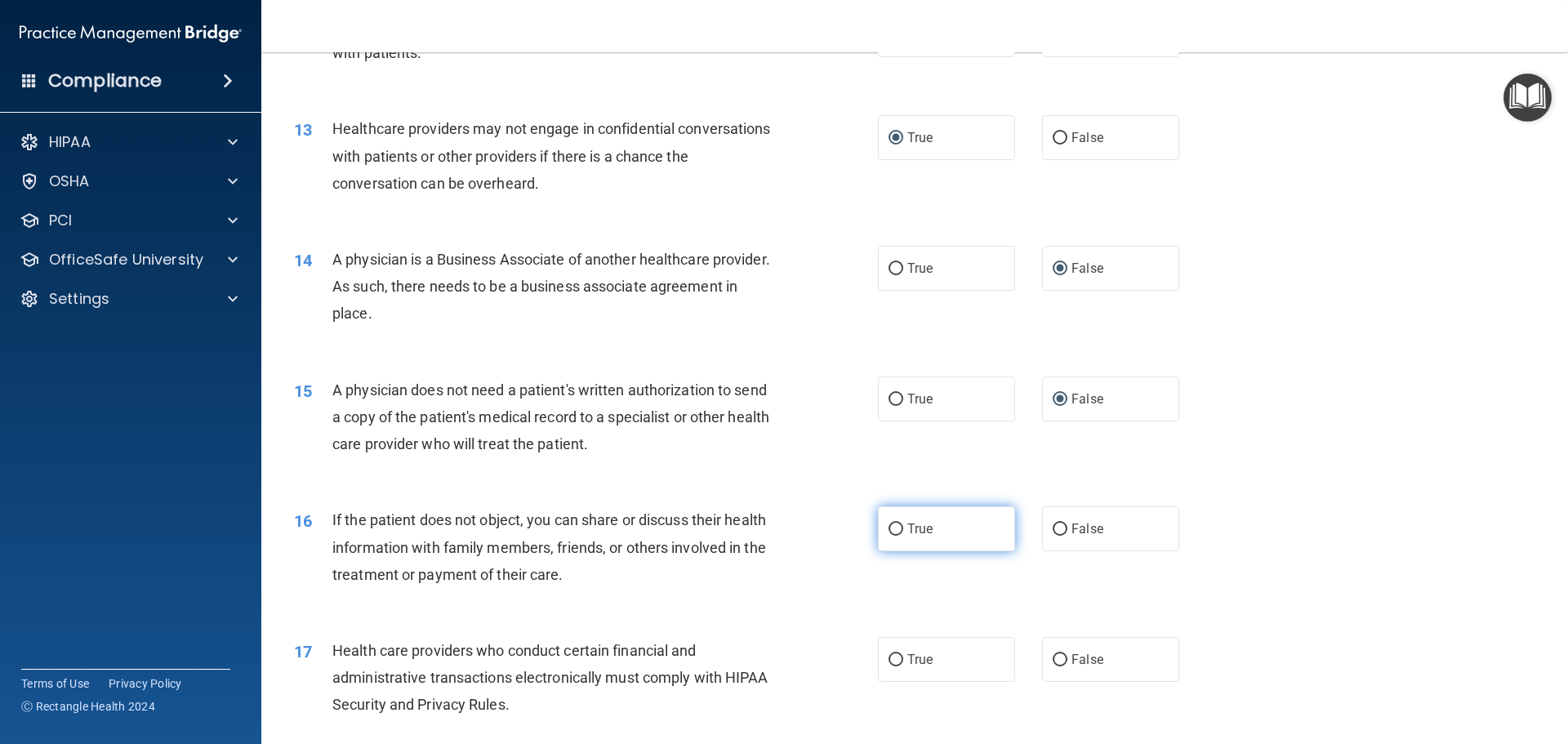
click at [890, 527] on input "True" at bounding box center [896, 529] width 14 height 12
radio input "true"
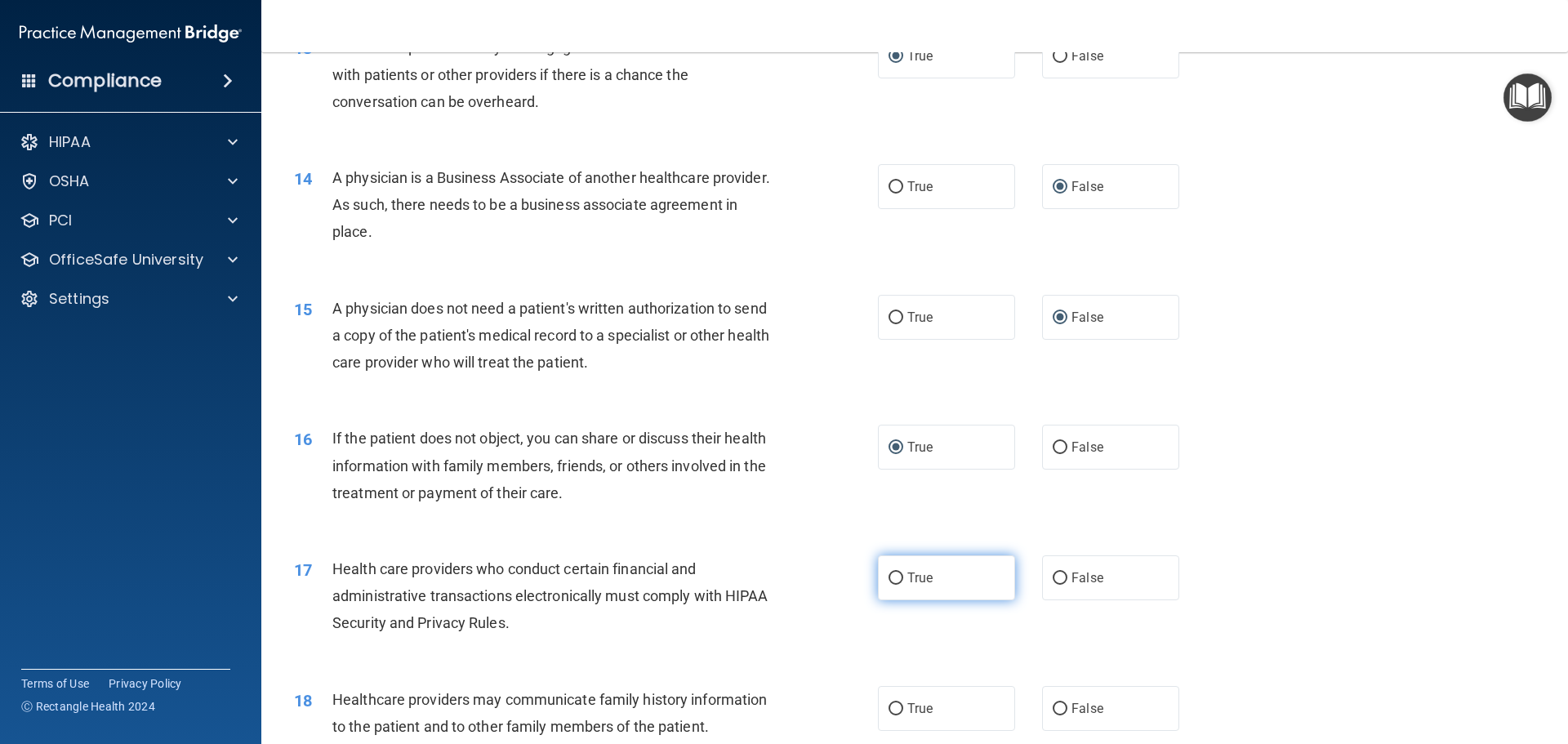
click at [891, 578] on input "True" at bounding box center [896, 579] width 14 height 12
radio input "true"
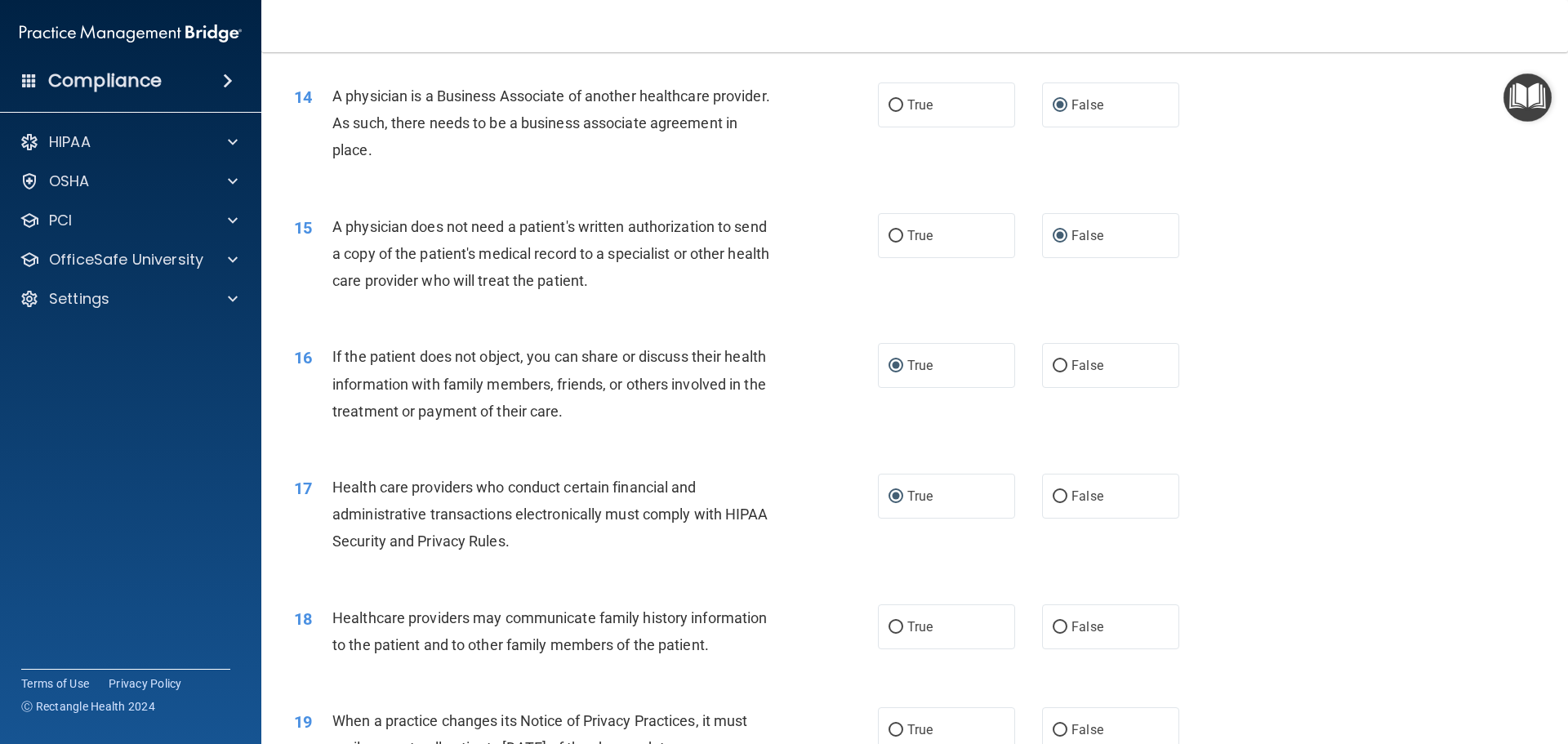
scroll to position [1716, 0]
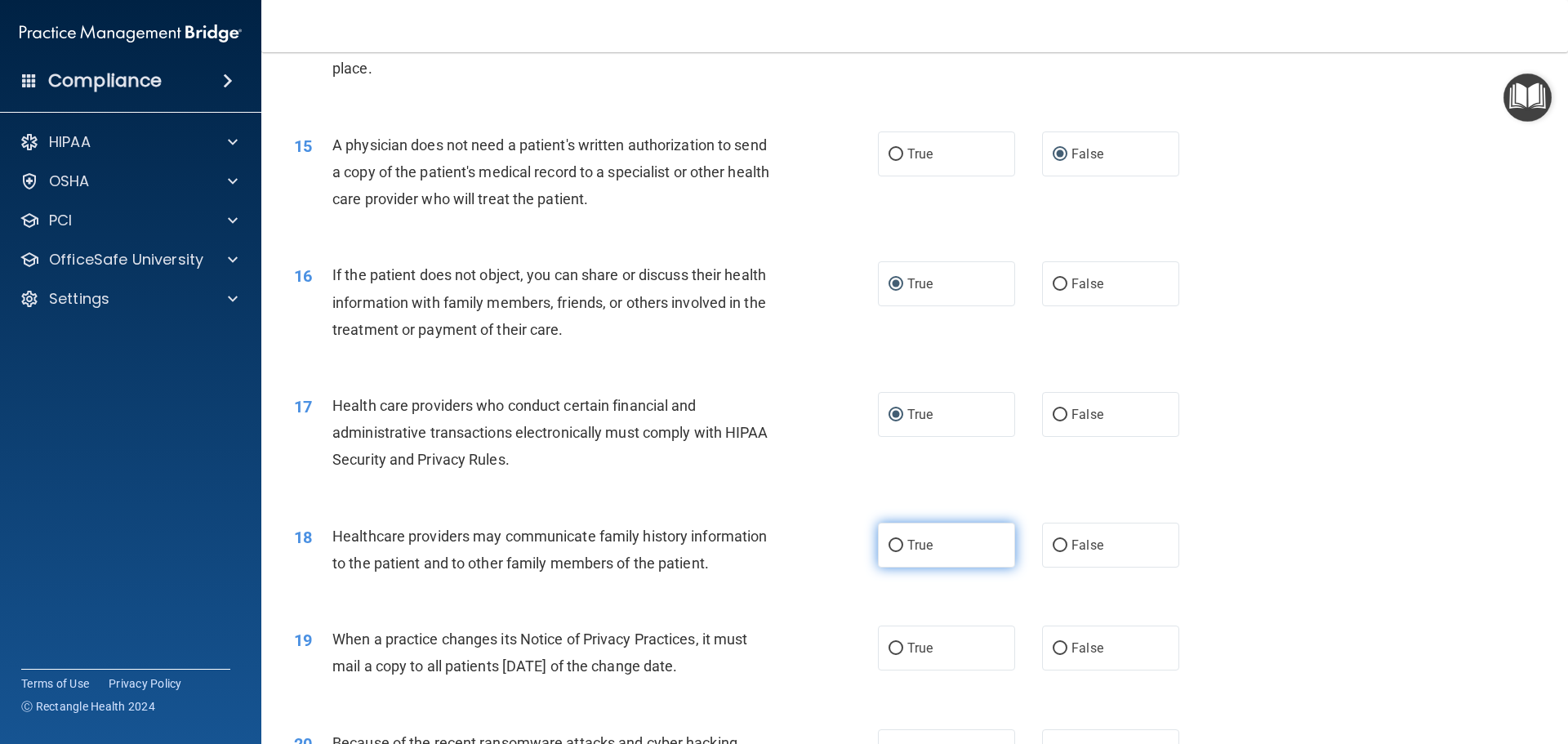
click at [890, 546] on input "True" at bounding box center [896, 545] width 14 height 12
radio input "true"
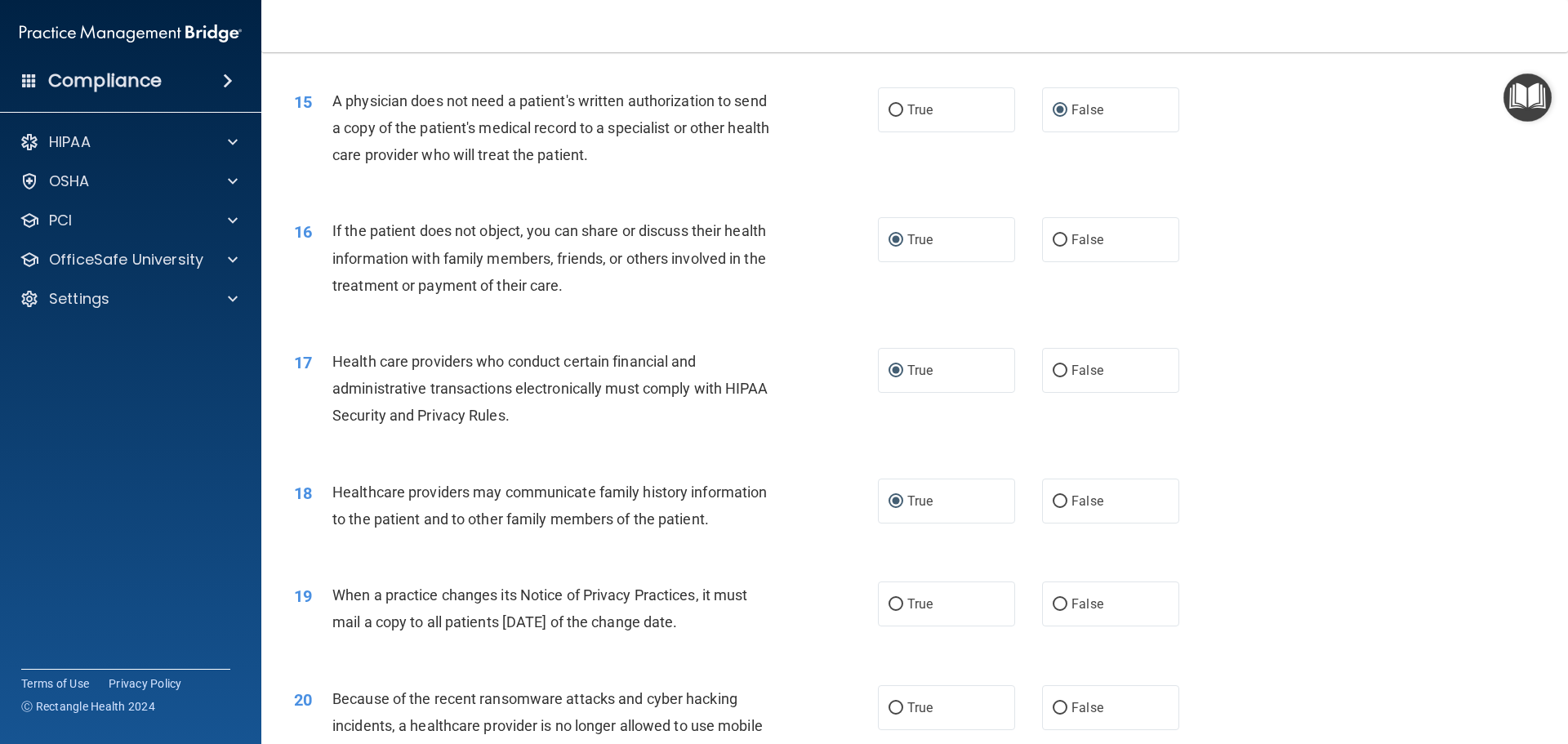
scroll to position [1798, 0]
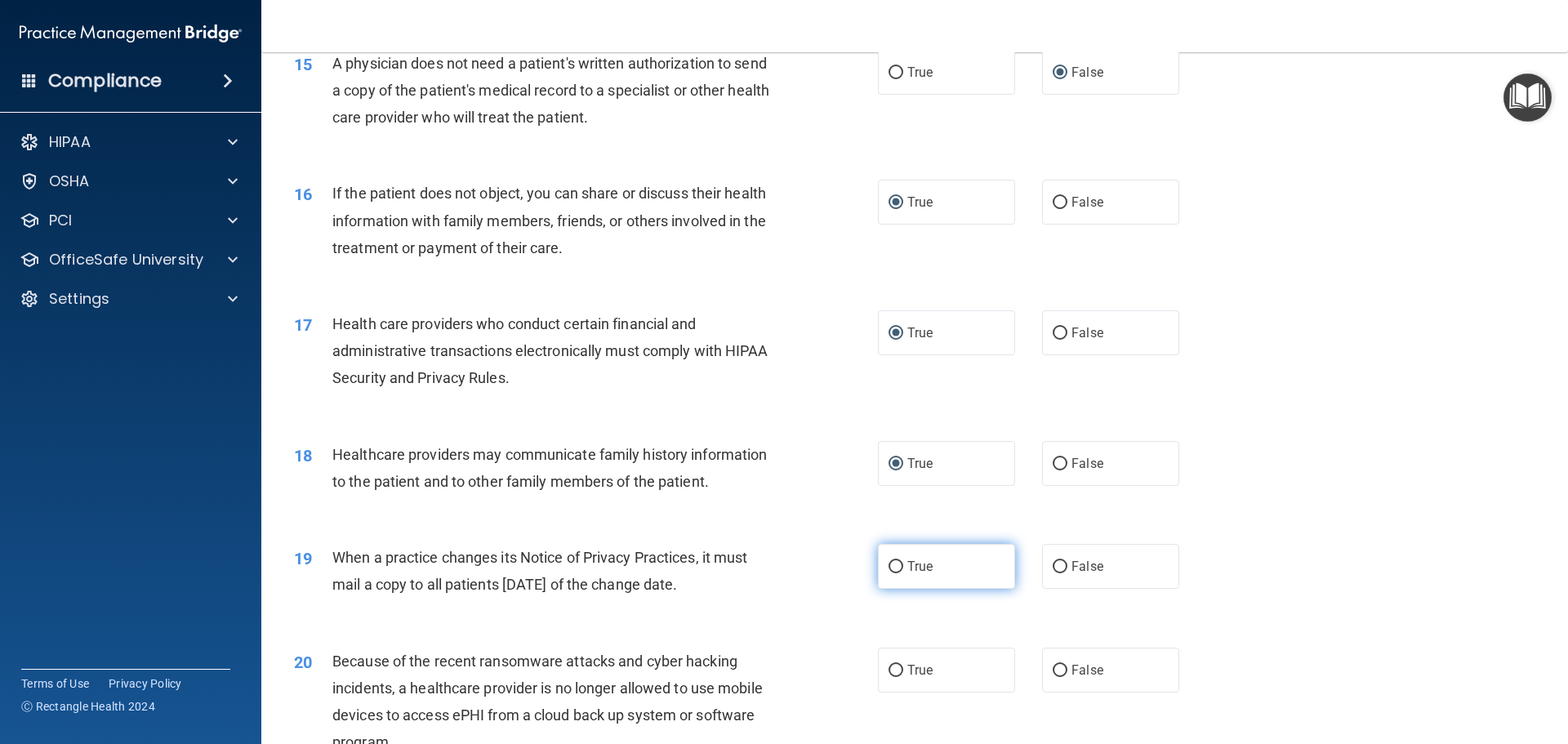
click at [889, 564] on input "True" at bounding box center [896, 567] width 14 height 12
radio input "true"
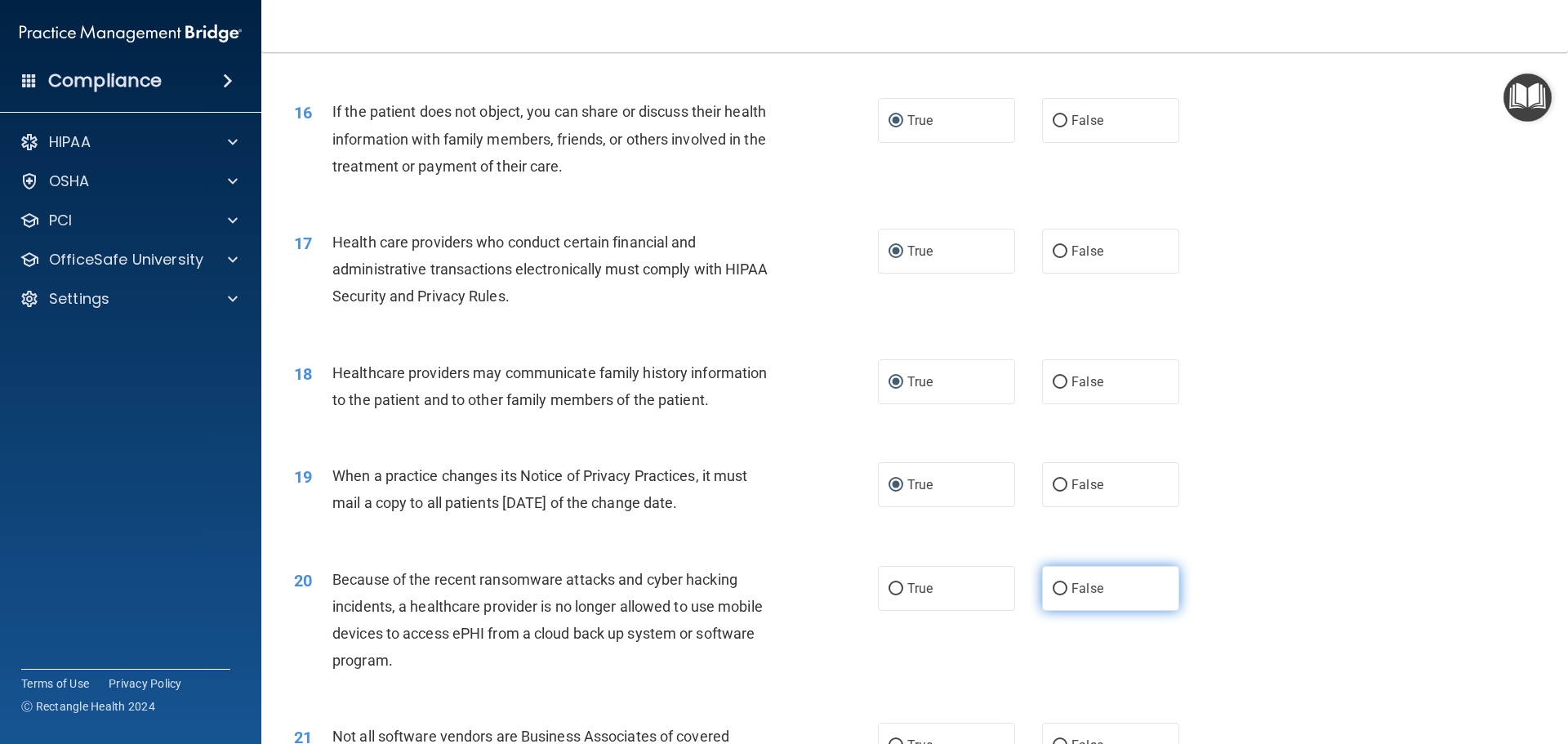
click at [1053, 583] on input "False" at bounding box center [1059, 589] width 14 height 12
radio input "true"
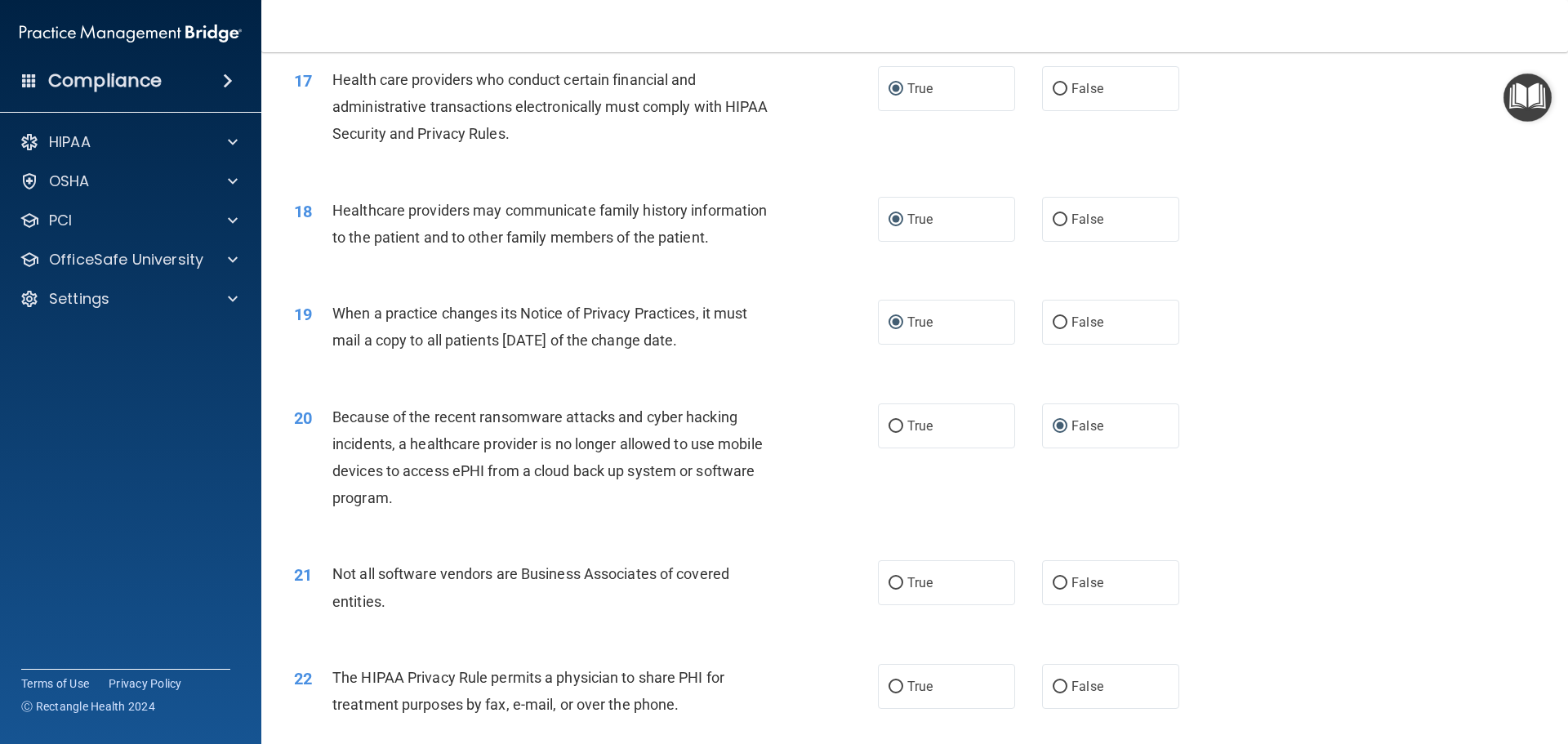
scroll to position [2043, 0]
click at [1054, 578] on input "False" at bounding box center [1059, 582] width 14 height 12
radio input "true"
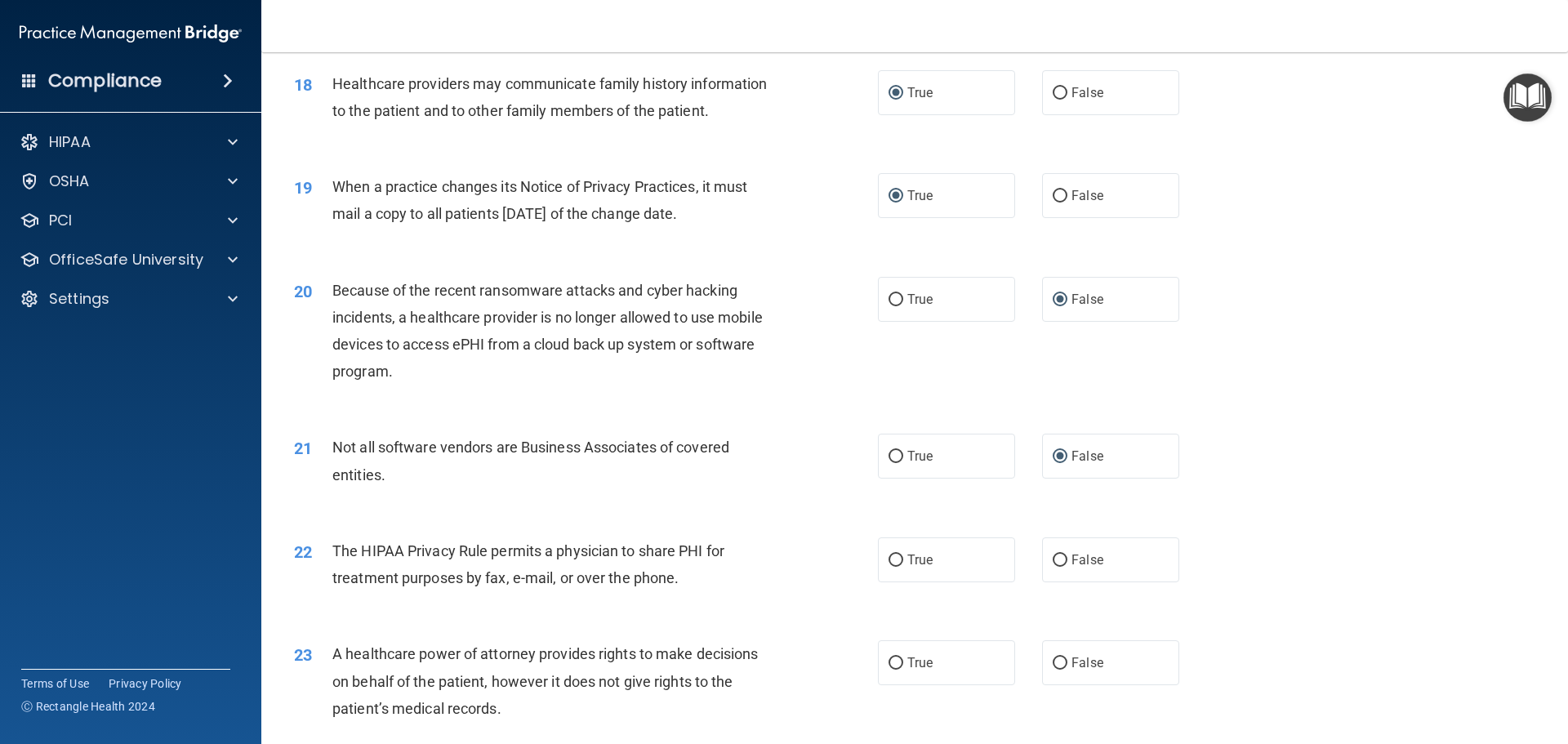
scroll to position [2206, 0]
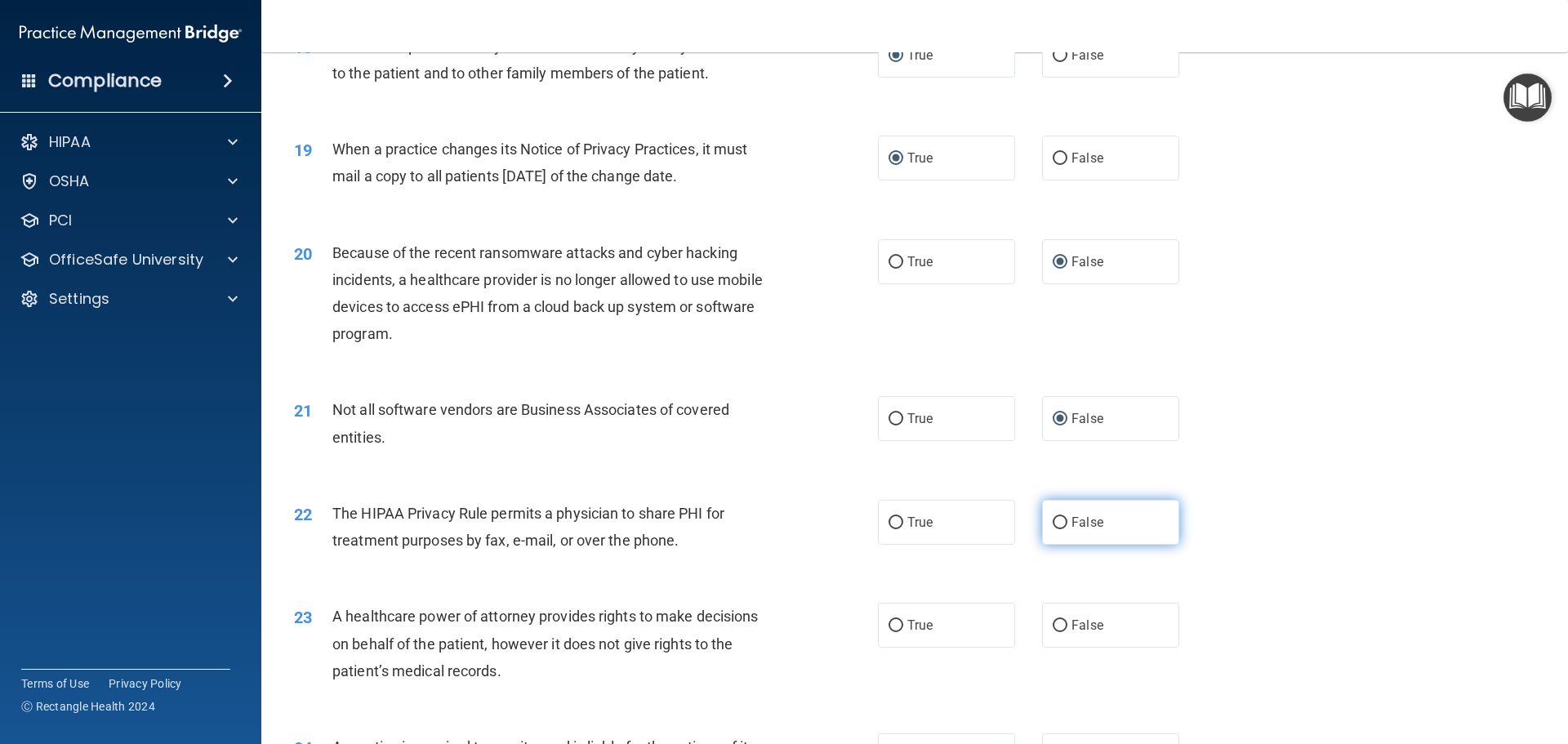
click at [1055, 523] on input "False" at bounding box center [1059, 523] width 14 height 12
radio input "true"
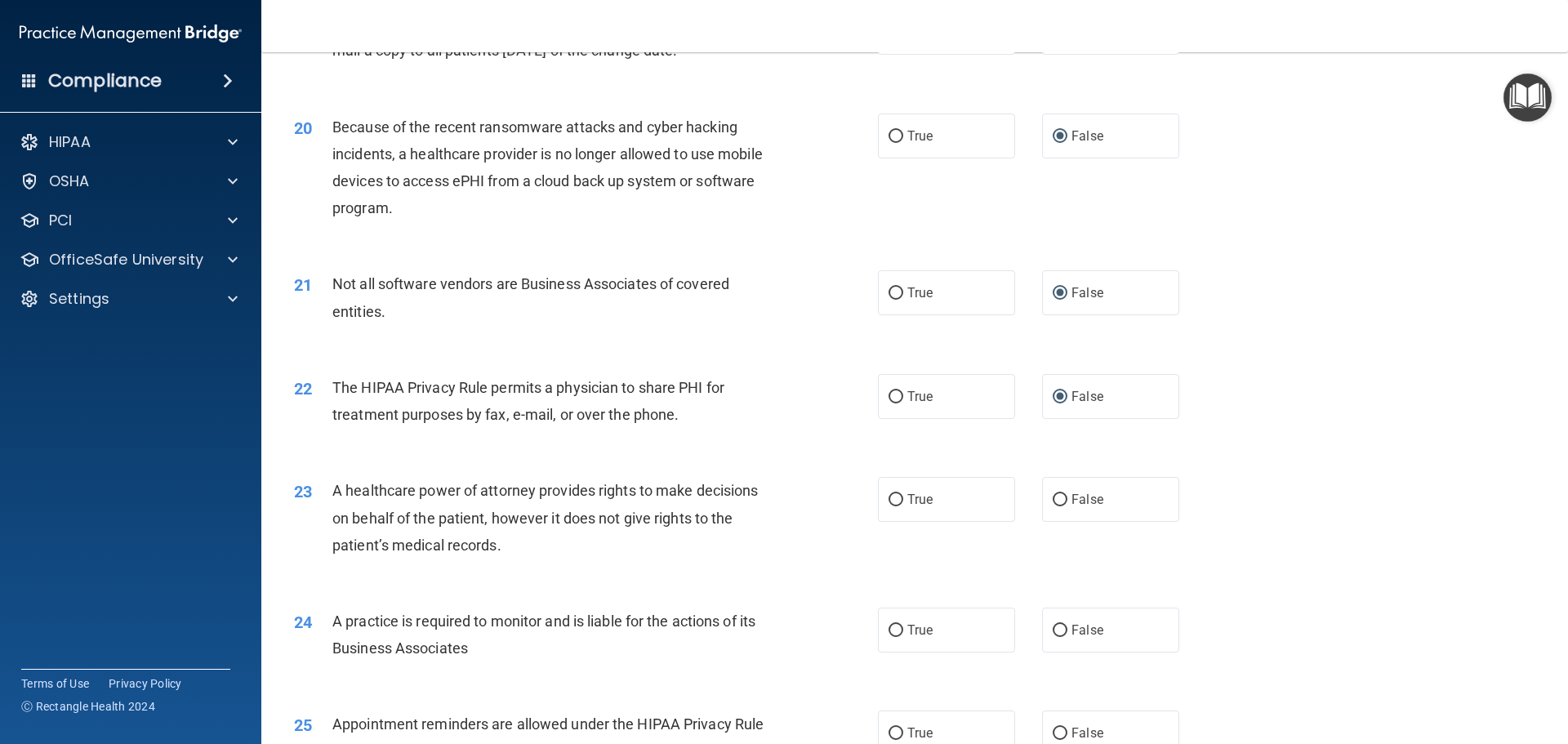
scroll to position [2370, 0]
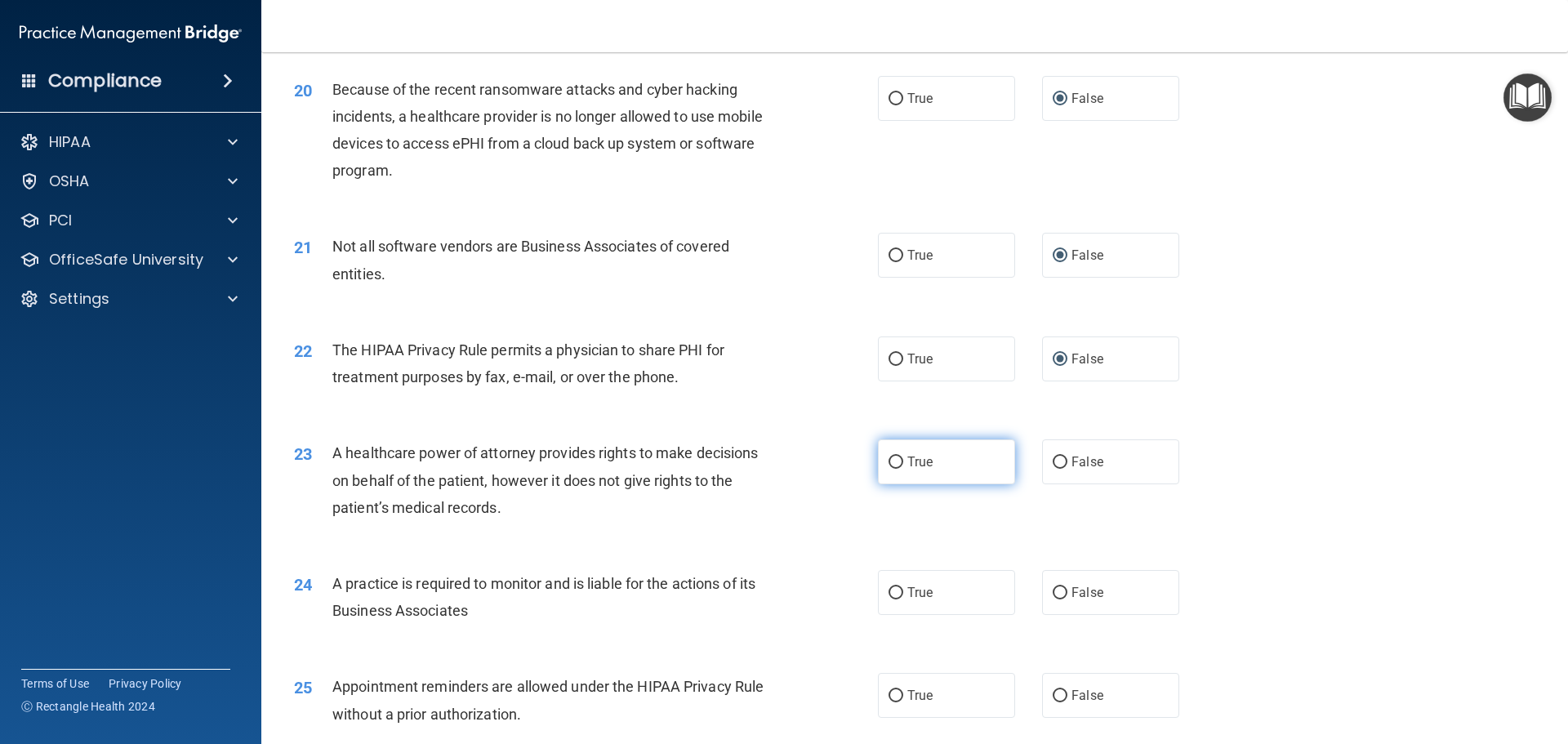
click at [894, 461] on input "True" at bounding box center [896, 463] width 14 height 12
radio input "true"
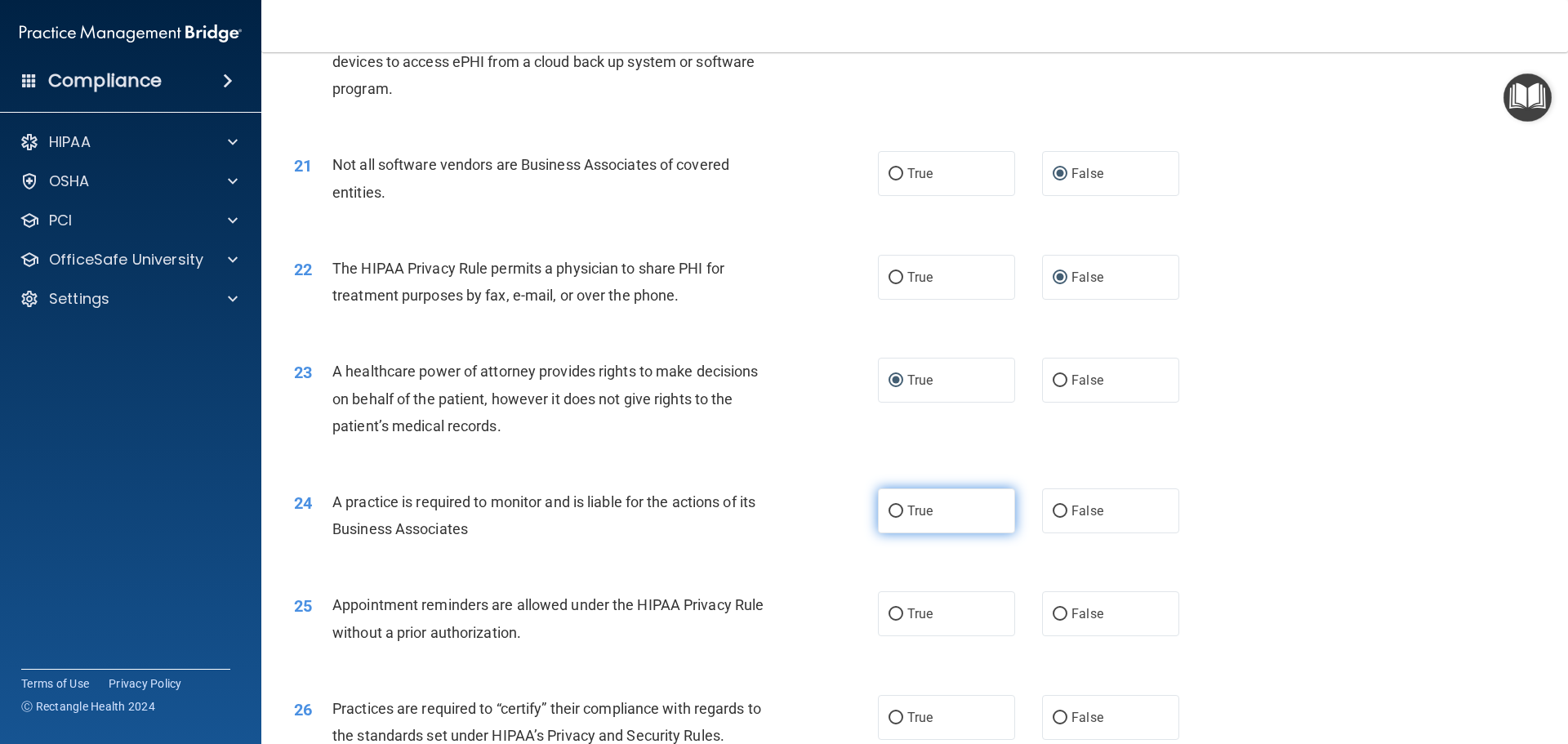
click at [889, 508] on input "True" at bounding box center [896, 511] width 14 height 12
radio input "true"
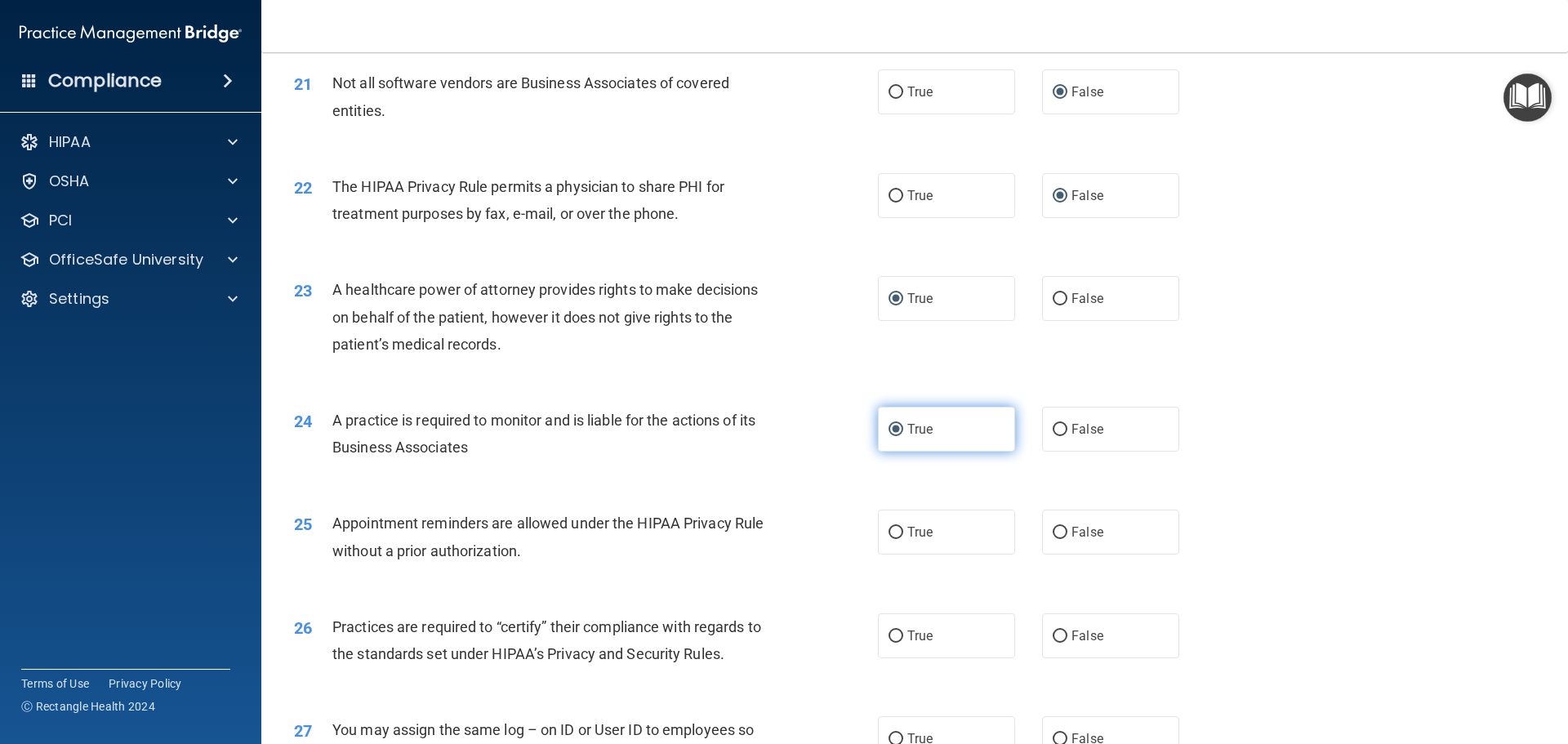
scroll to position [2615, 0]
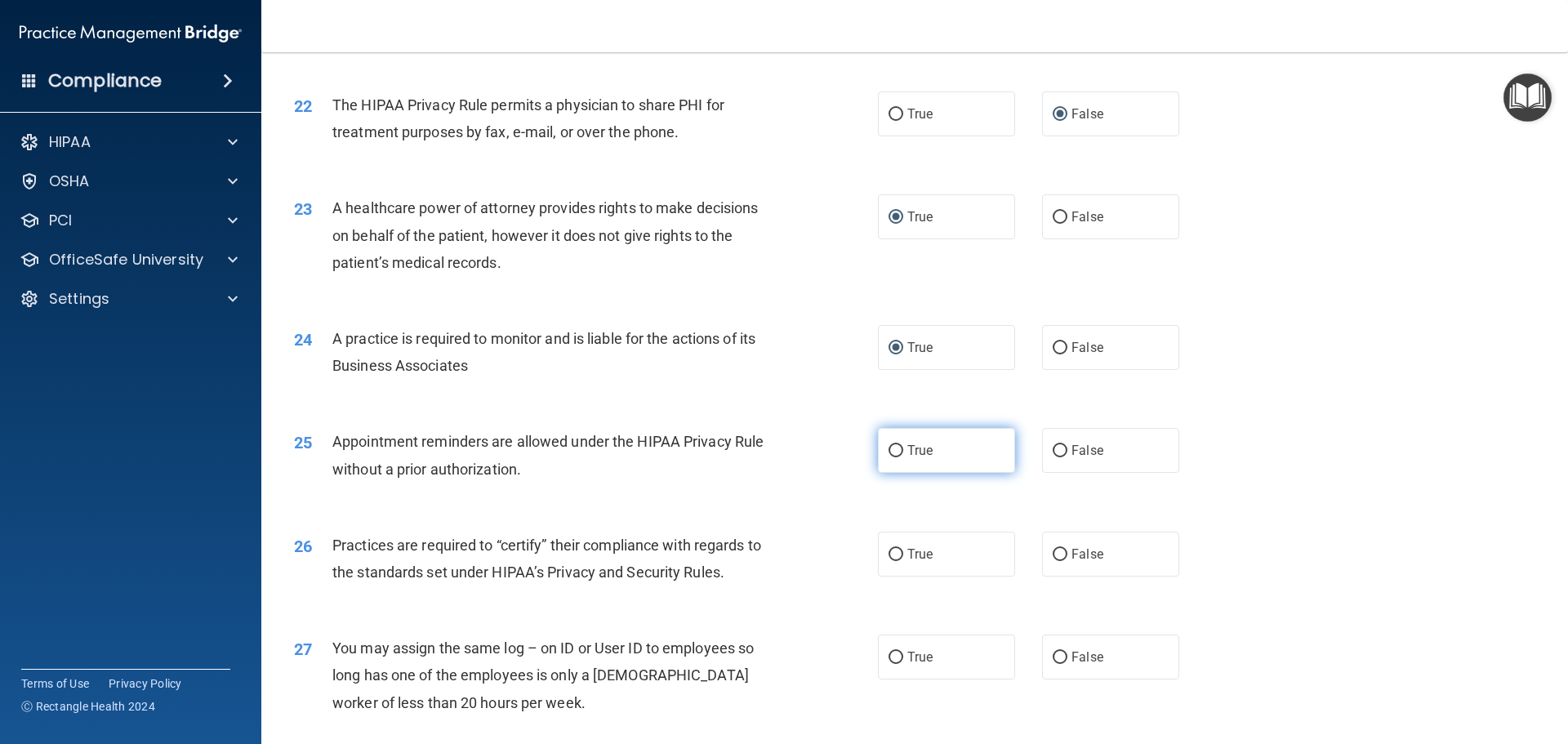
click at [897, 449] on input "True" at bounding box center [896, 451] width 14 height 12
radio input "true"
click at [889, 551] on input "True" at bounding box center [896, 555] width 14 height 12
radio input "true"
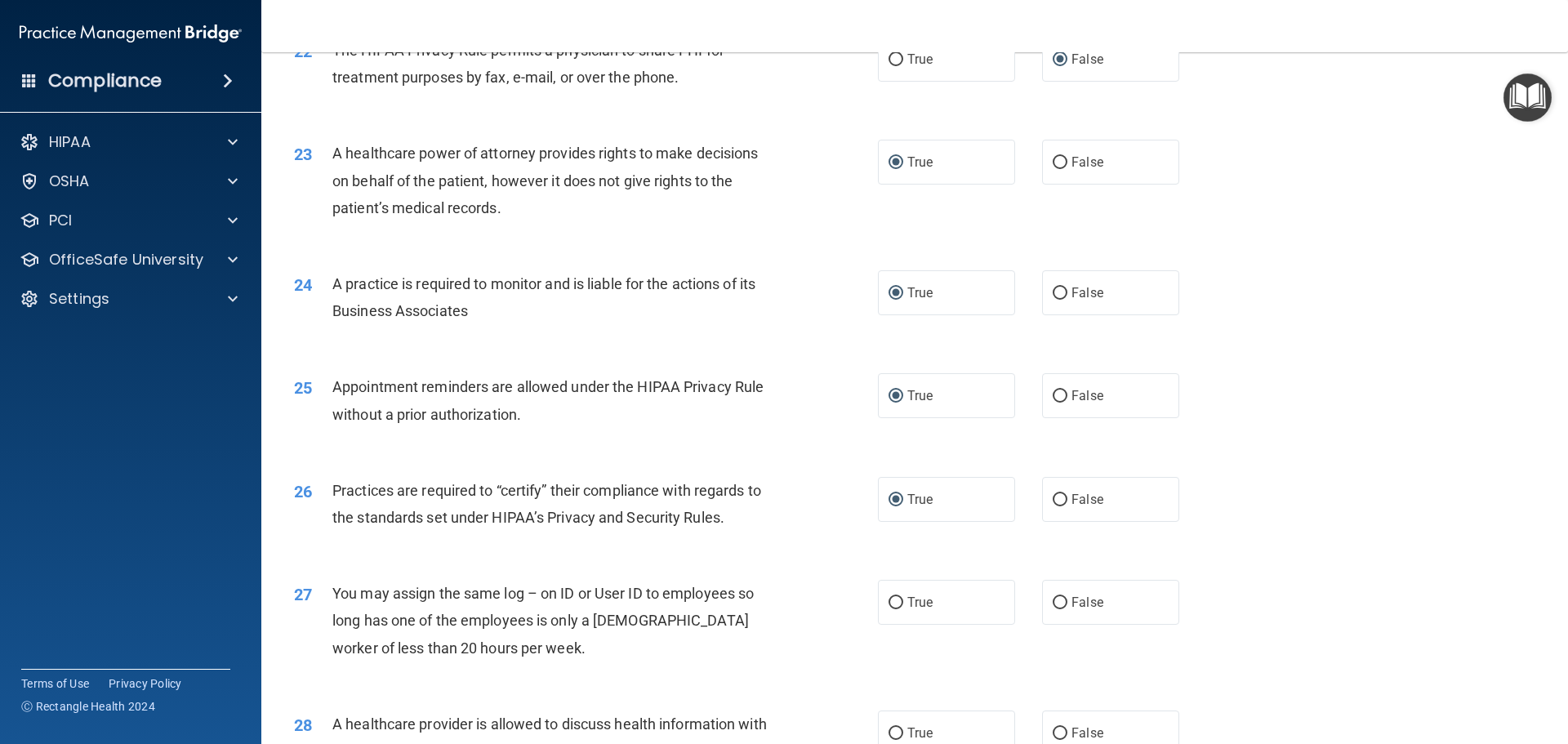
scroll to position [2697, 0]
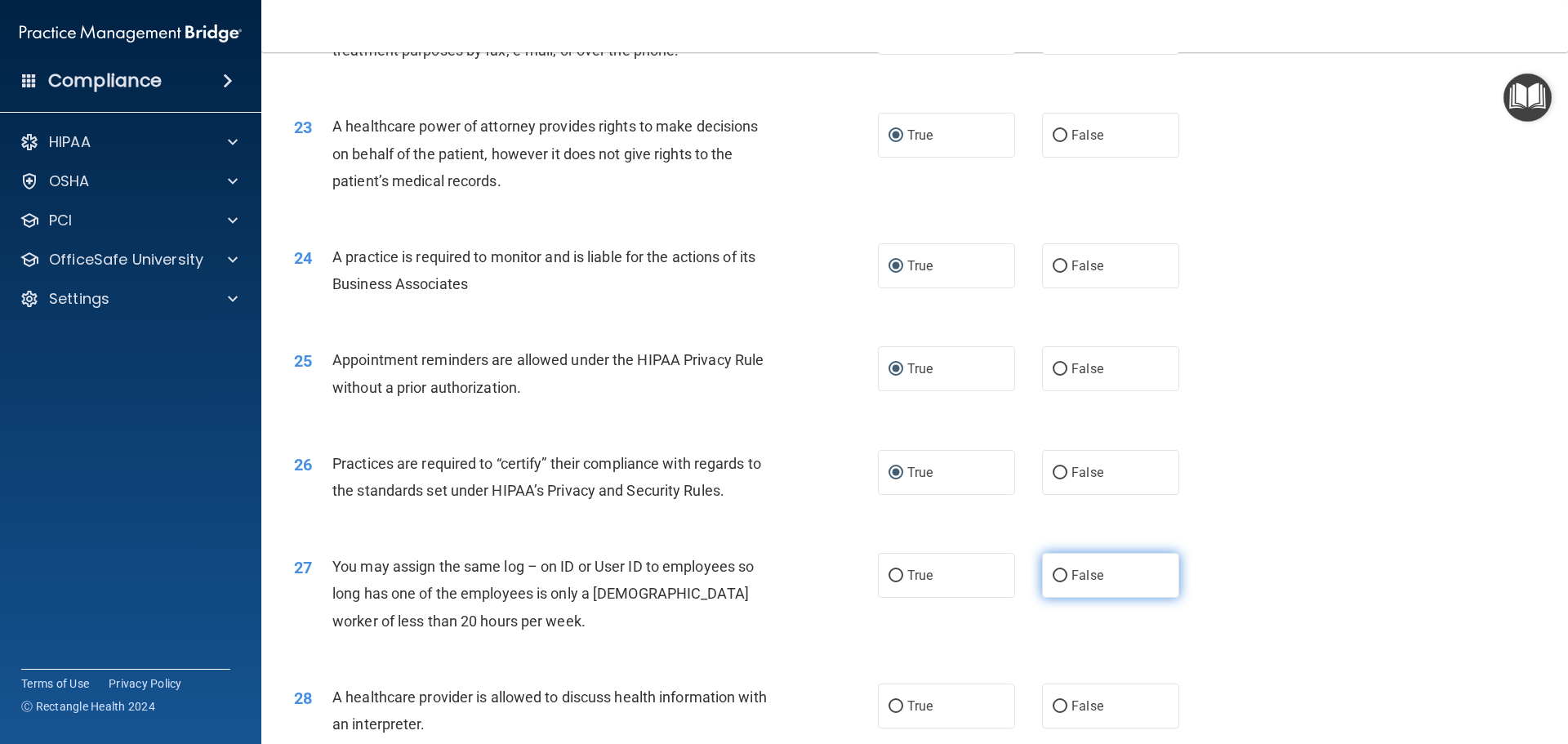
click at [1055, 574] on input "False" at bounding box center [1059, 576] width 14 height 12
radio input "true"
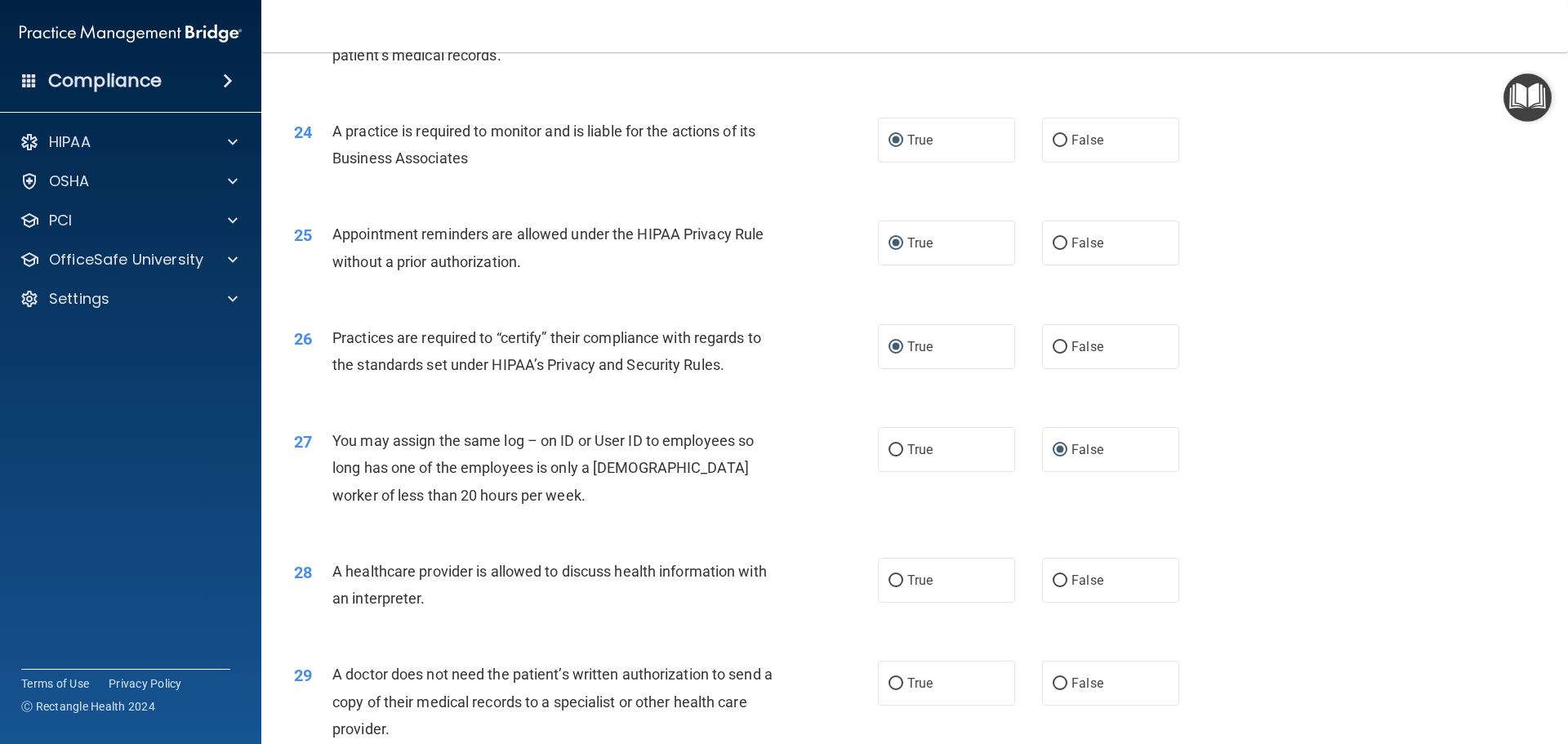
scroll to position [2860, 0]
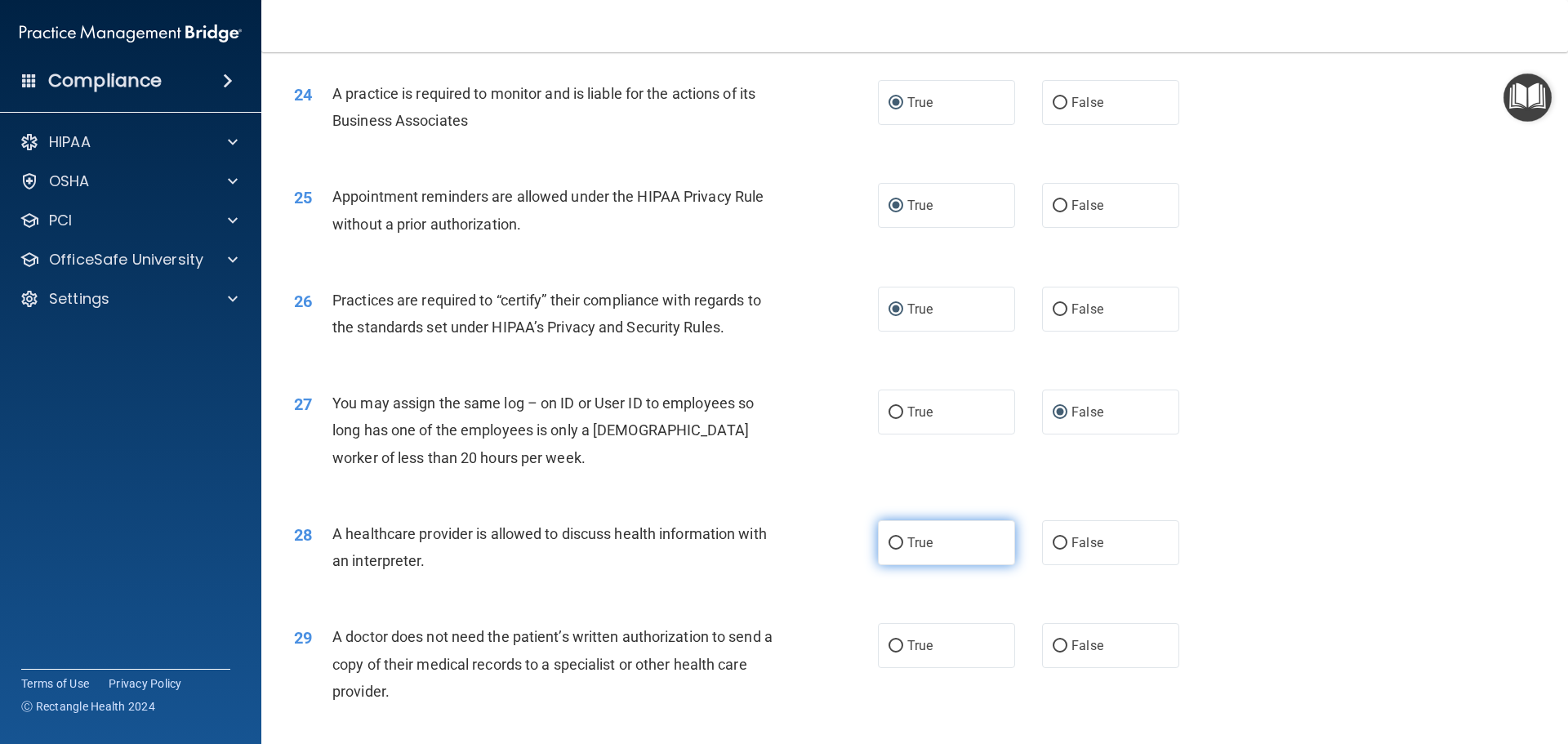
click at [895, 544] on input "True" at bounding box center [896, 544] width 14 height 12
radio input "true"
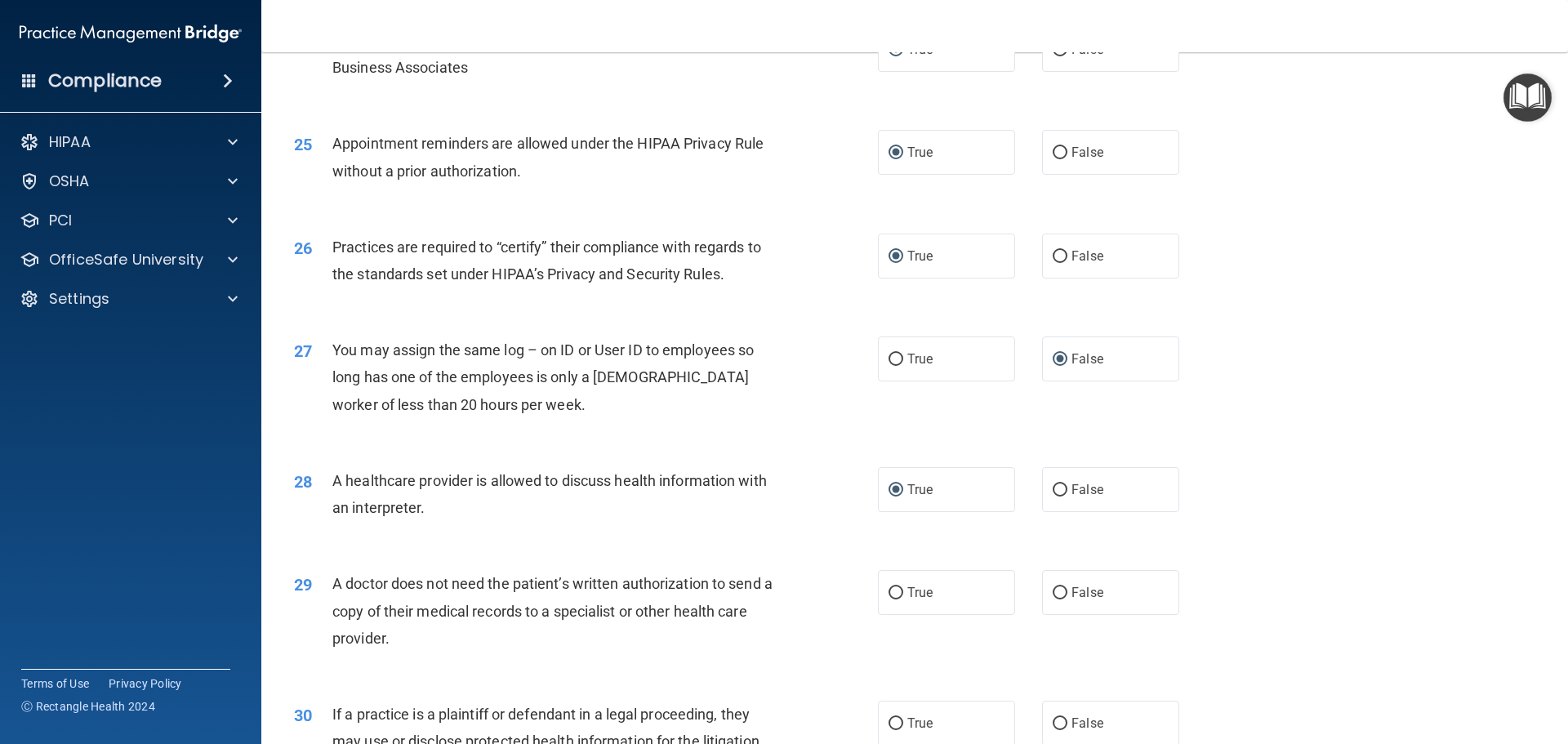
scroll to position [2942, 0]
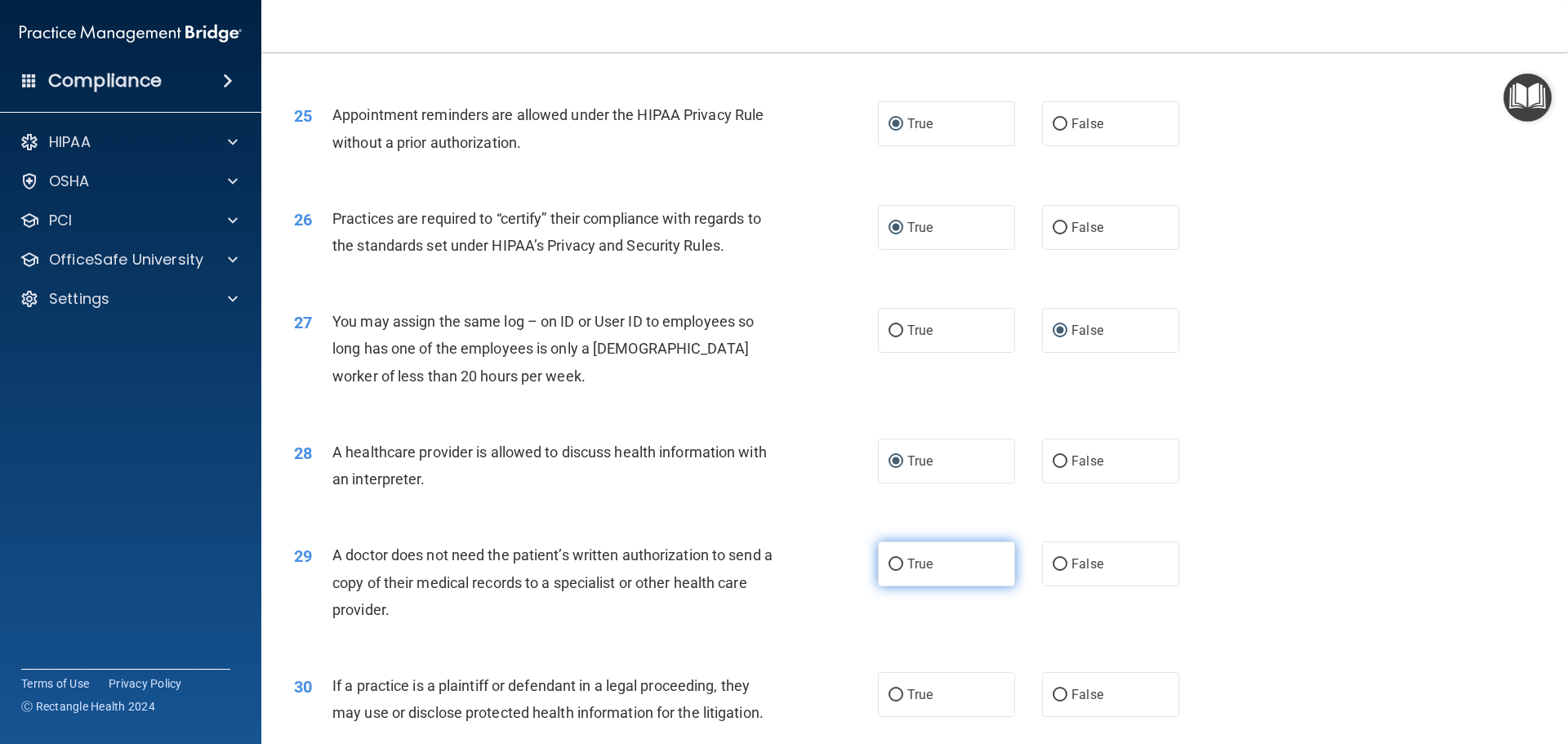
click at [889, 566] on input "True" at bounding box center [896, 564] width 14 height 12
radio input "true"
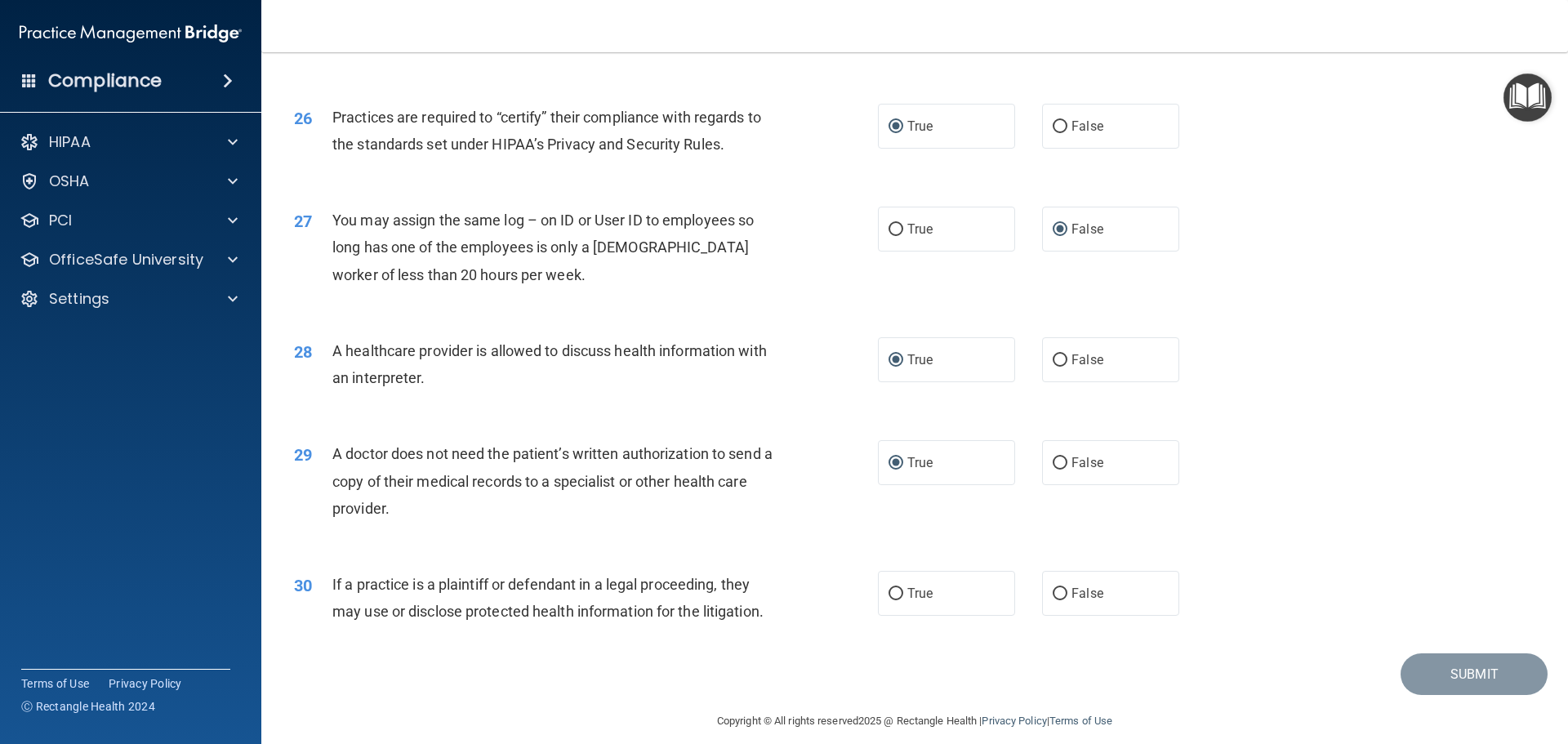
scroll to position [3059, 0]
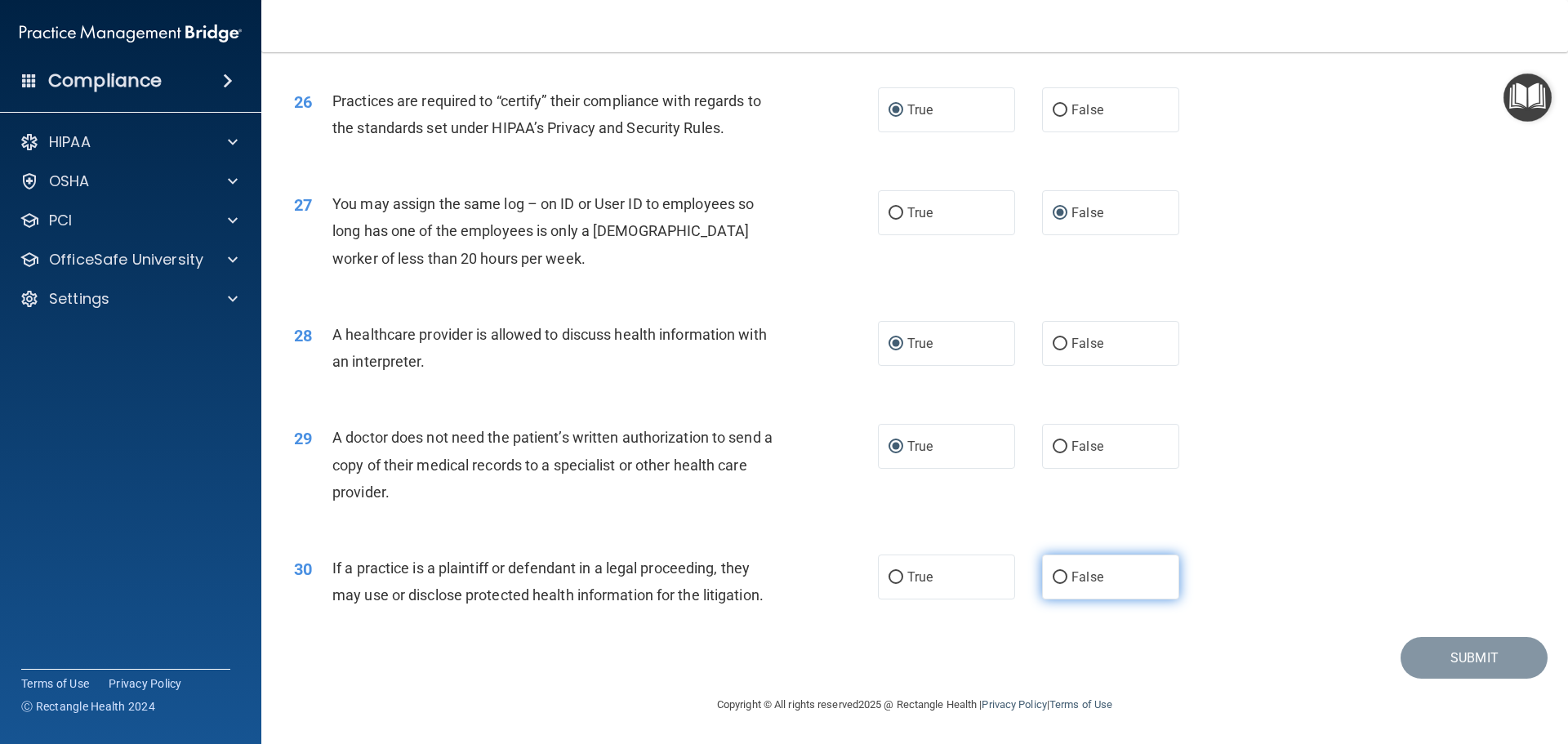
click at [1054, 579] on input "False" at bounding box center [1059, 578] width 14 height 12
radio input "true"
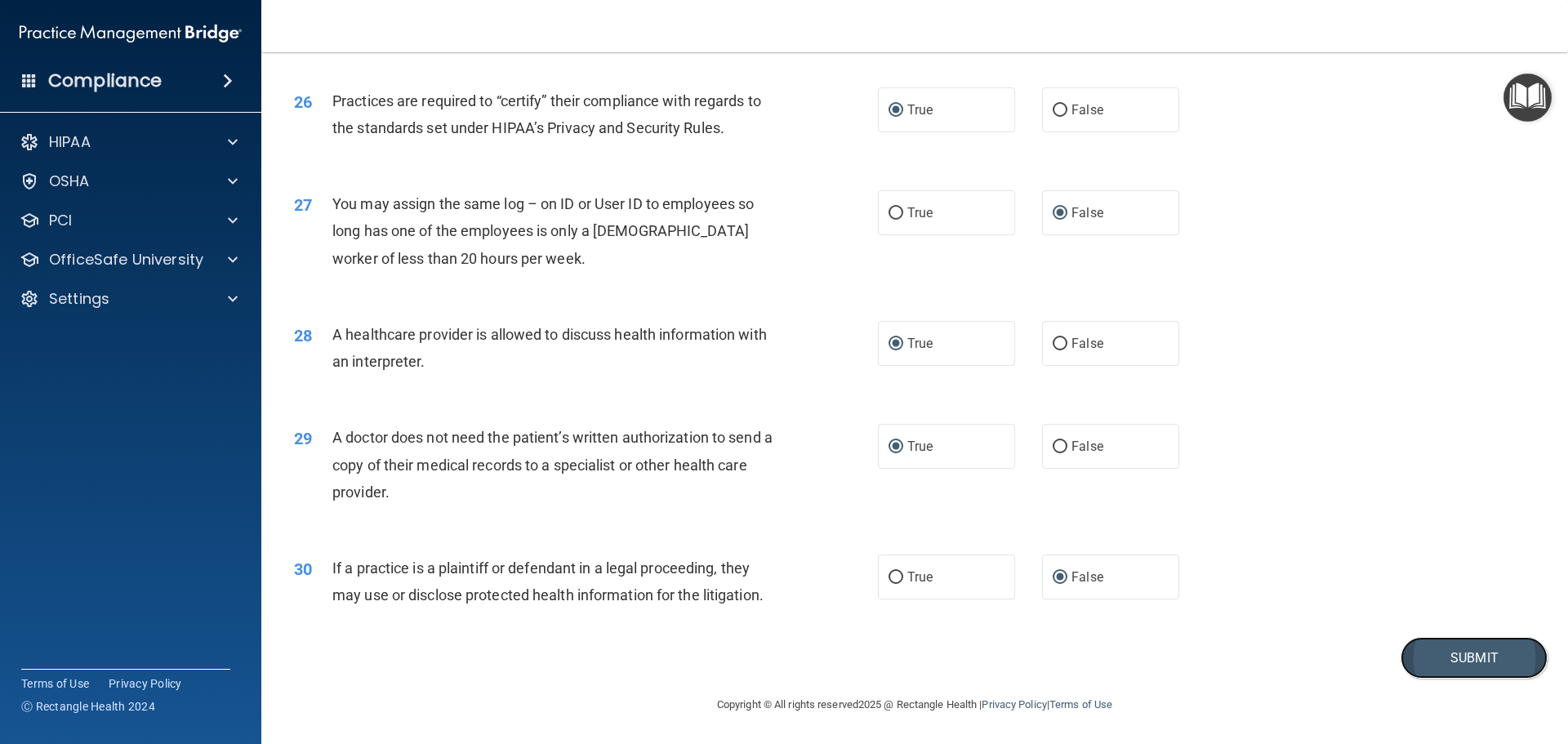
click at [1445, 658] on button "Submit" at bounding box center [1474, 658] width 147 height 42
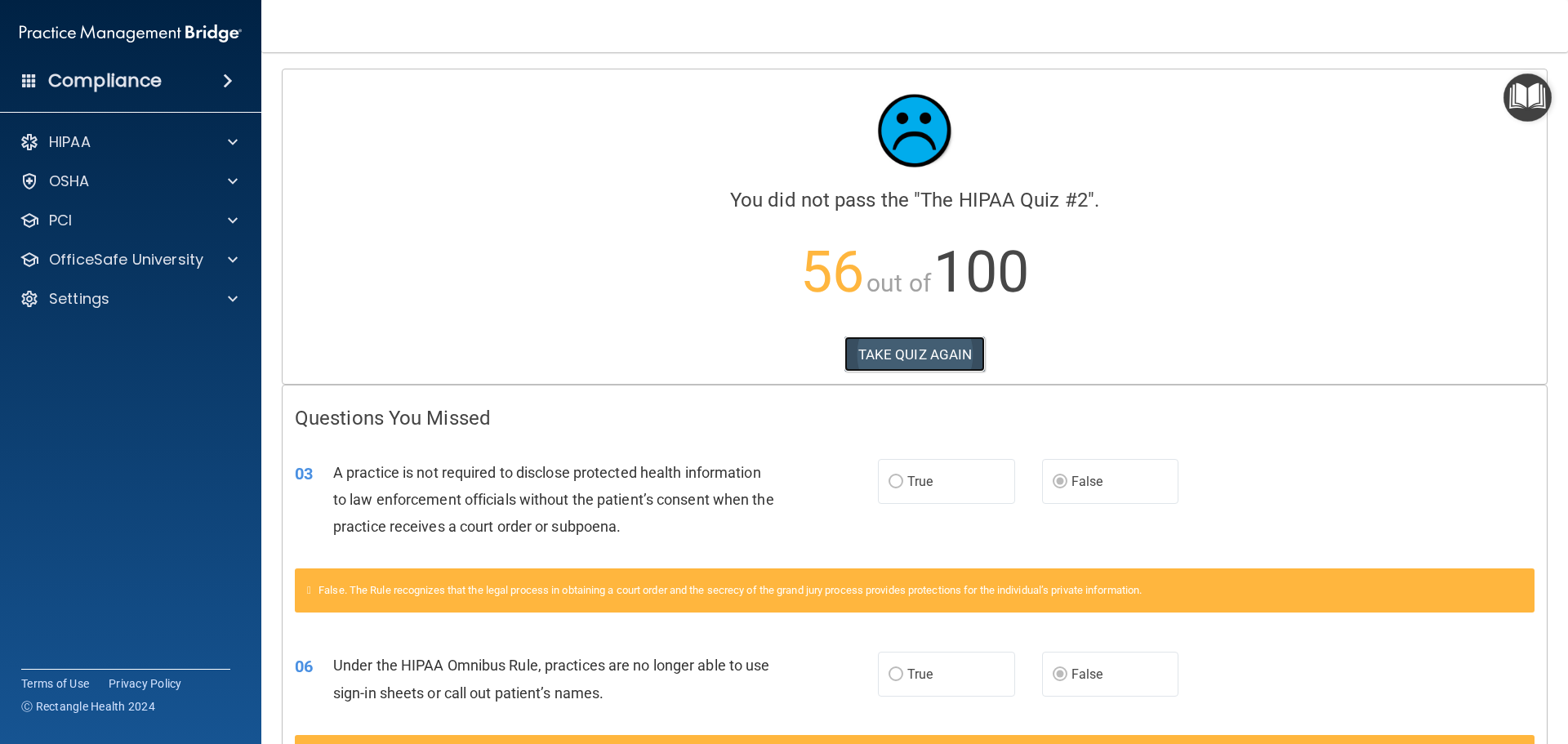
click at [933, 358] on button "TAKE QUIZ AGAIN" at bounding box center [915, 354] width 142 height 36
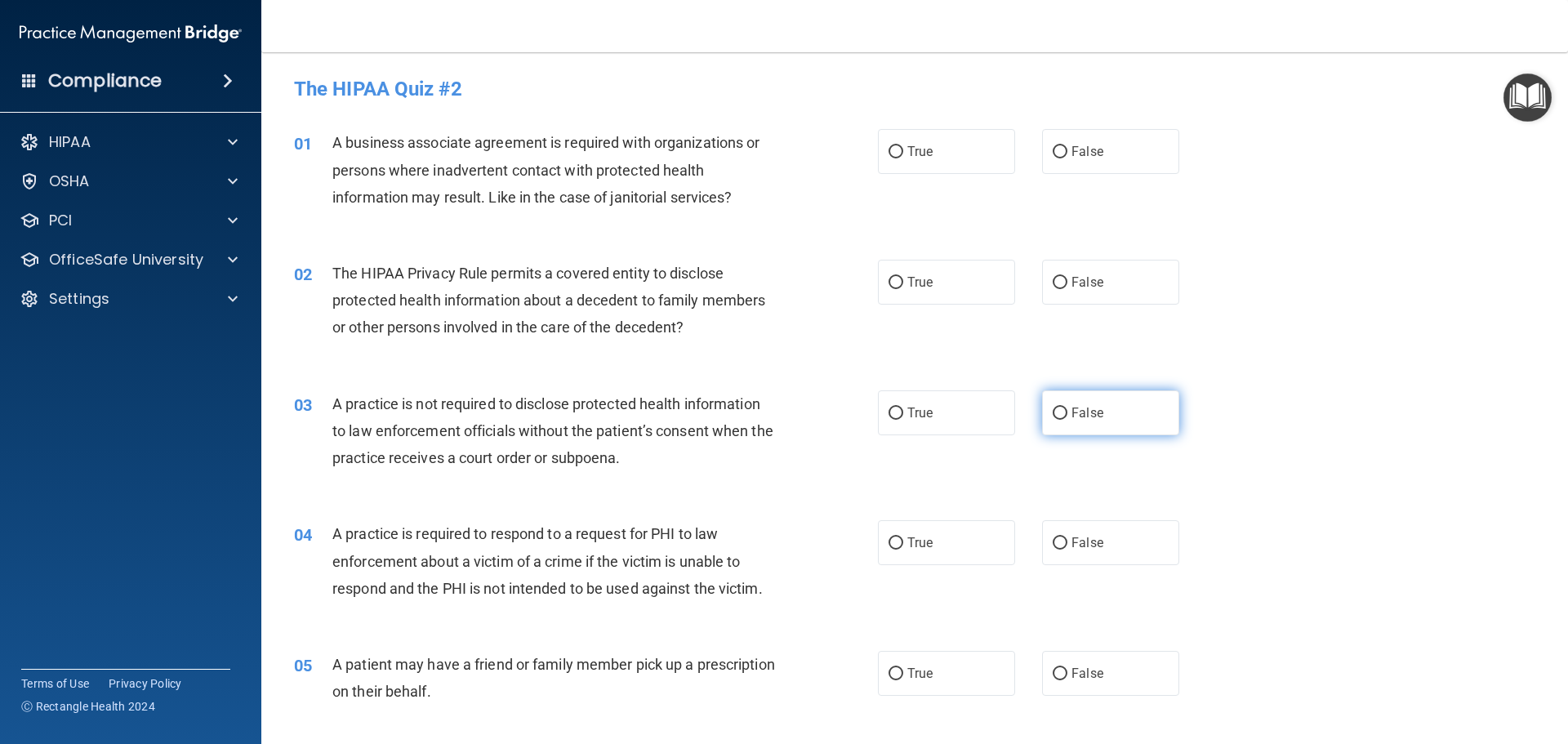
click at [1052, 412] on input "False" at bounding box center [1059, 413] width 14 height 12
radio input "true"
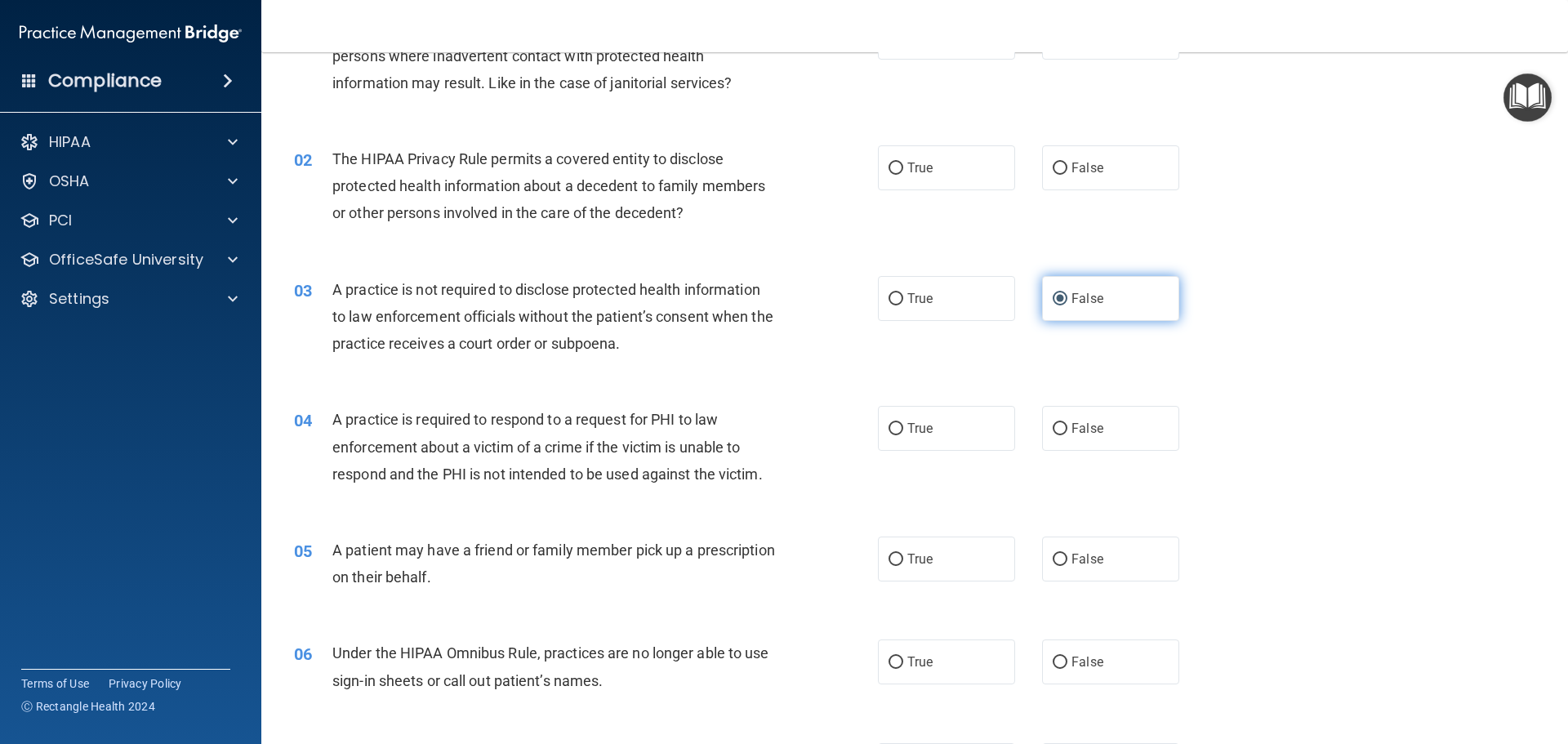
scroll to position [163, 0]
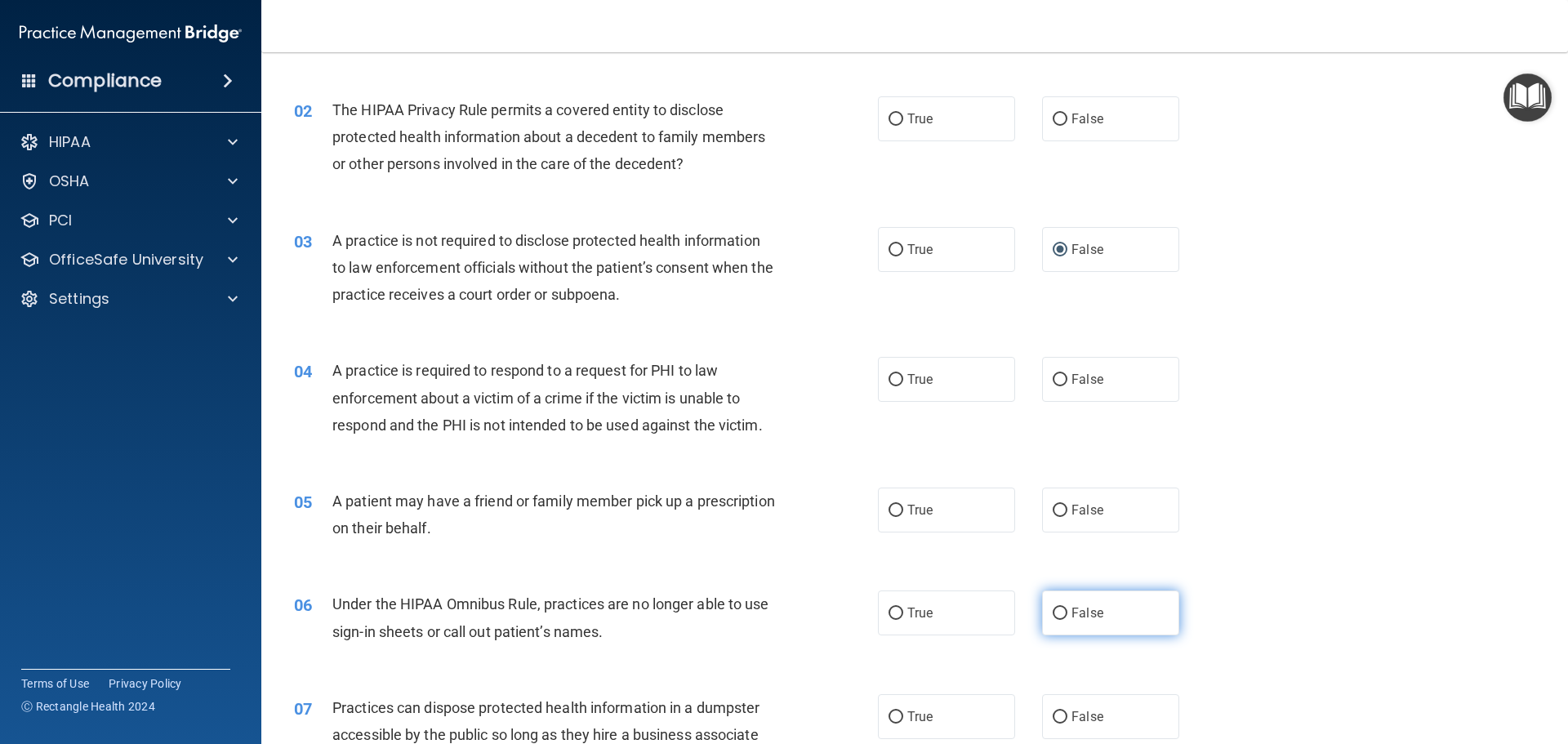
click at [1055, 614] on input "False" at bounding box center [1059, 614] width 14 height 12
radio input "true"
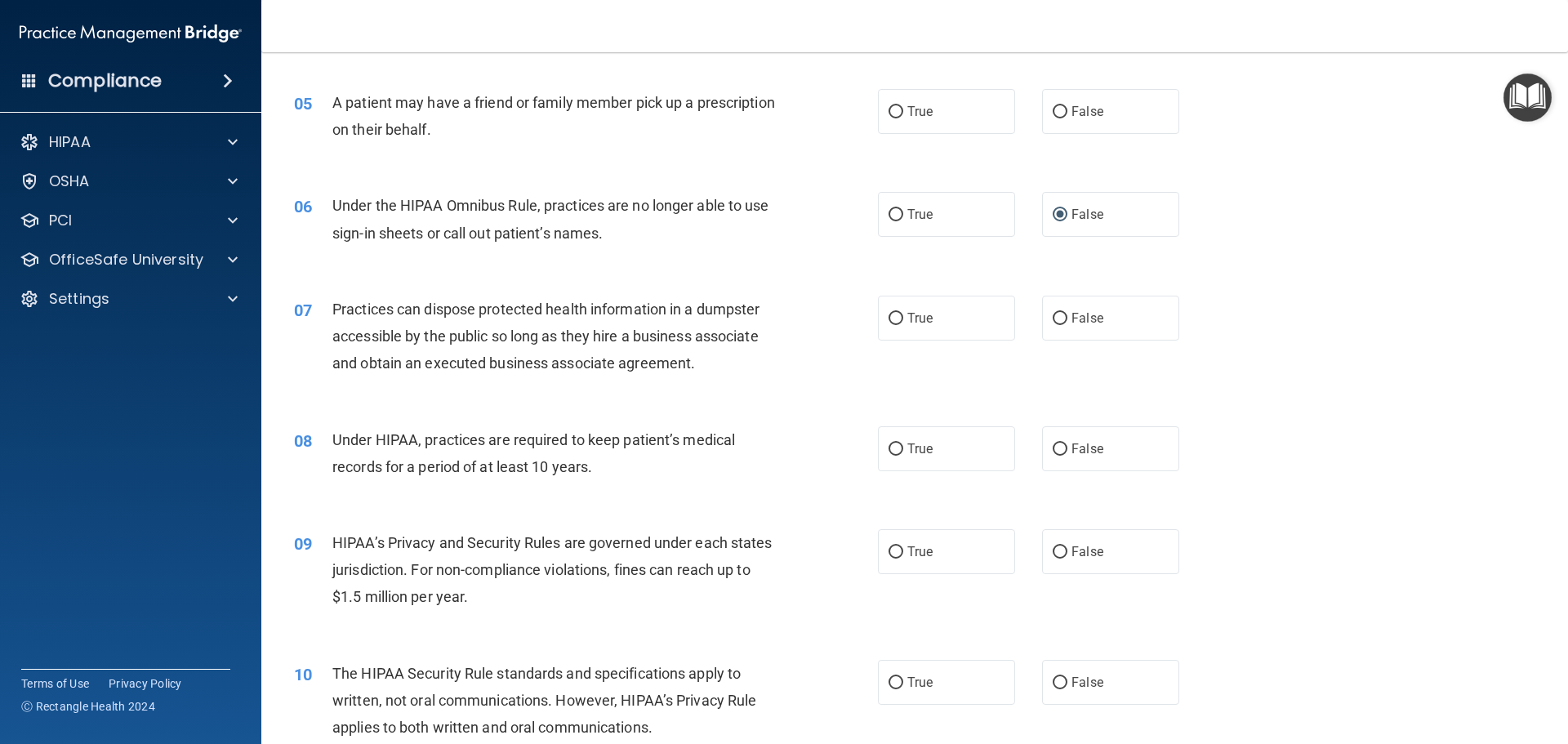
scroll to position [572, 0]
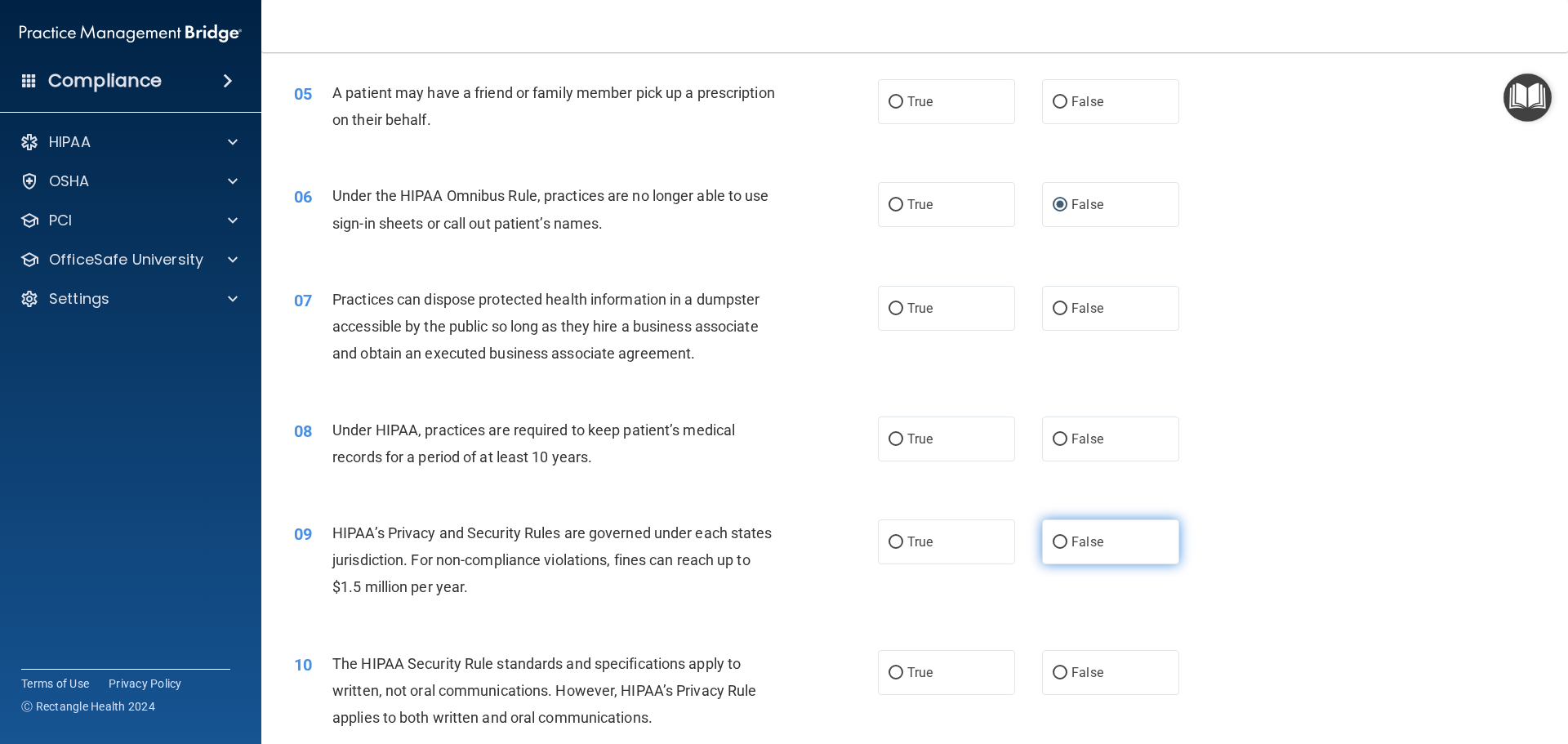
click at [1056, 545] on input "False" at bounding box center [1059, 543] width 14 height 12
radio input "true"
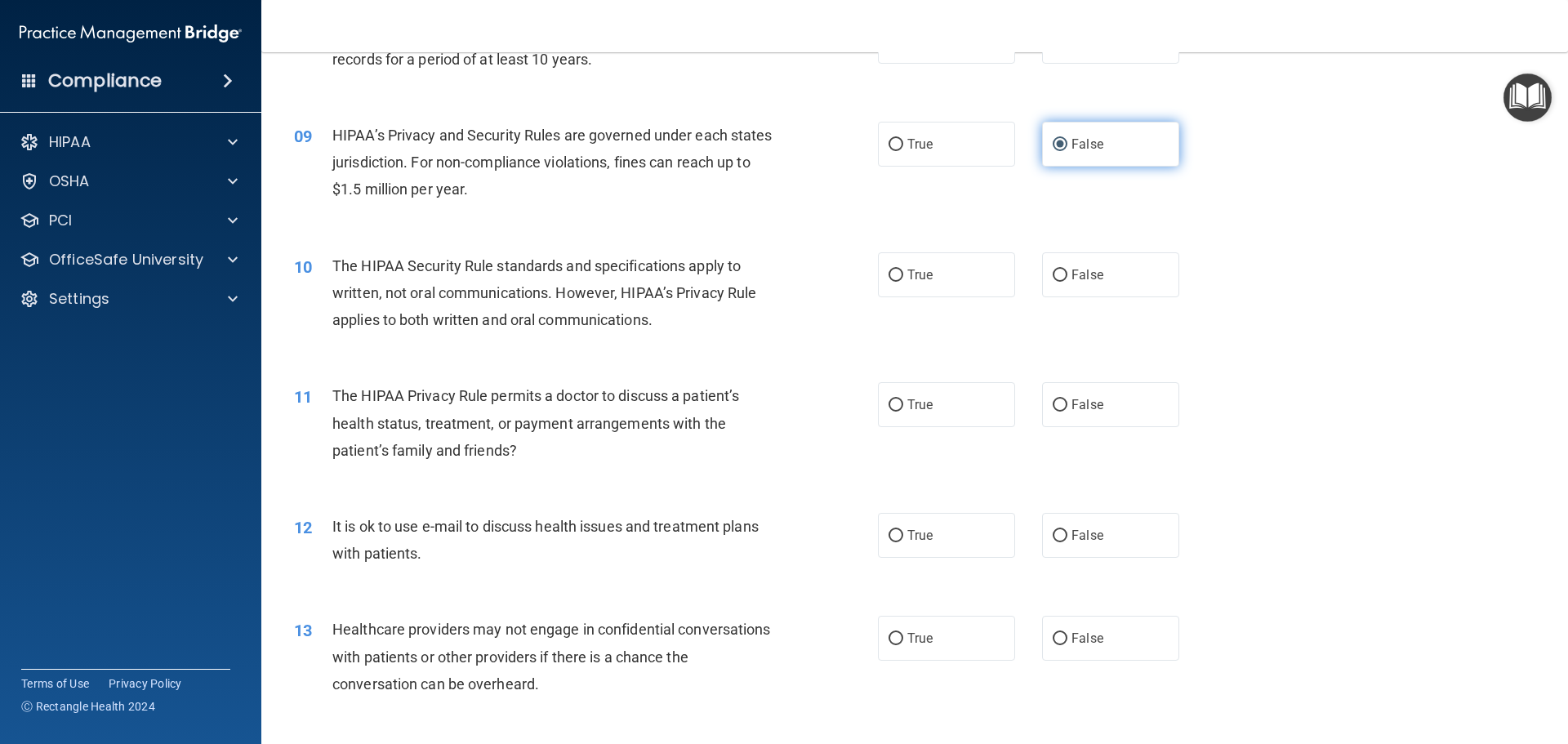
scroll to position [981, 0]
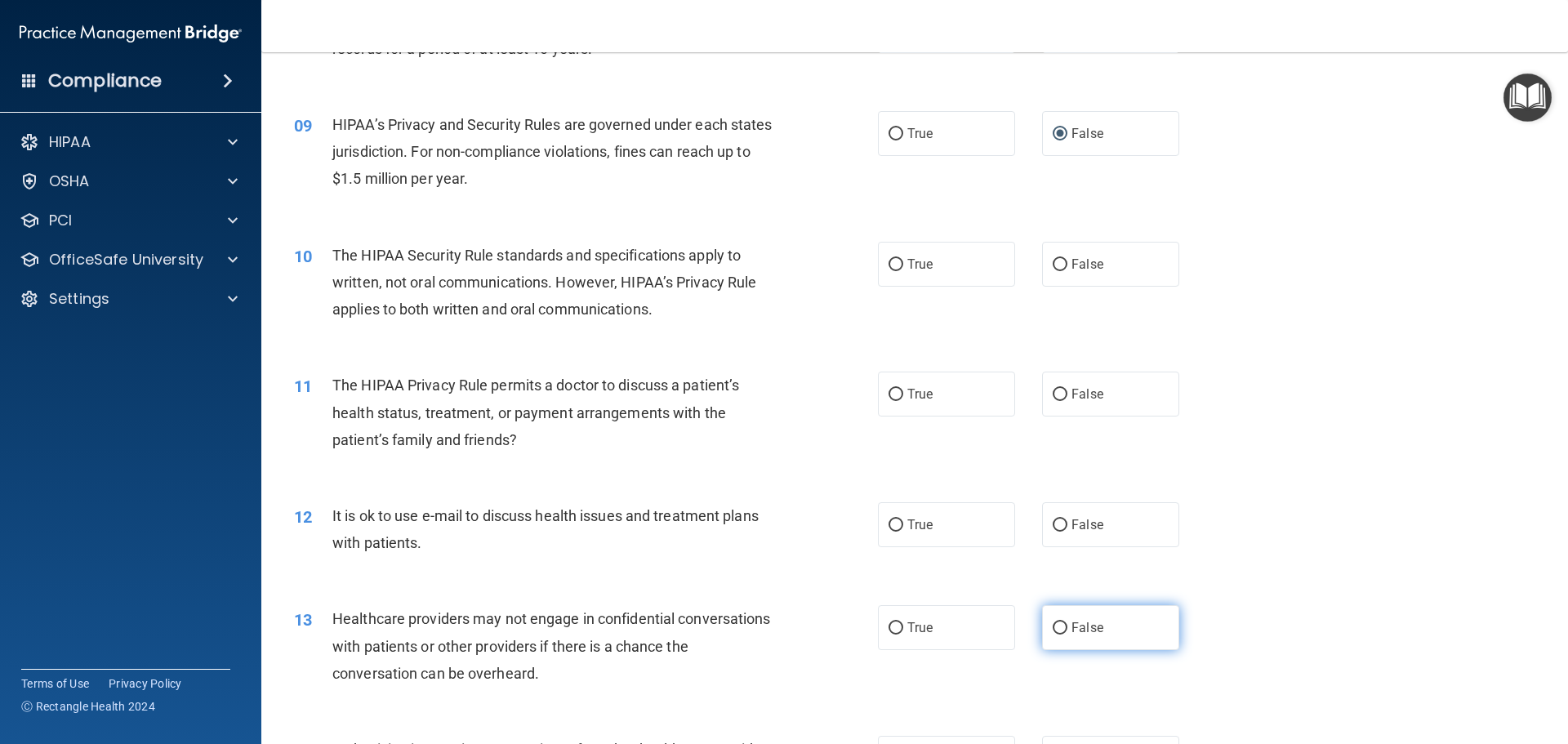
click at [1052, 626] on input "False" at bounding box center [1059, 628] width 14 height 12
radio input "true"
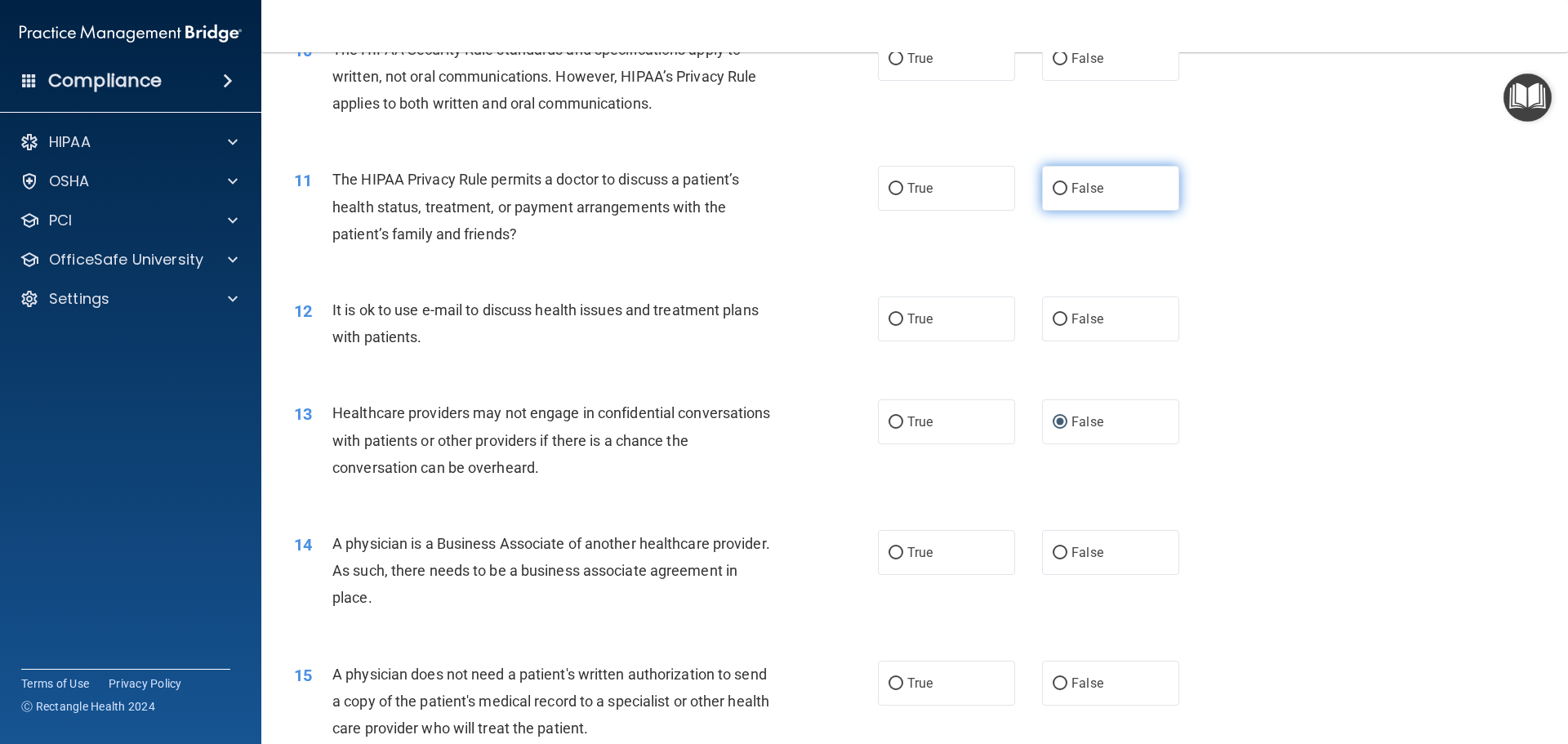
scroll to position [1226, 0]
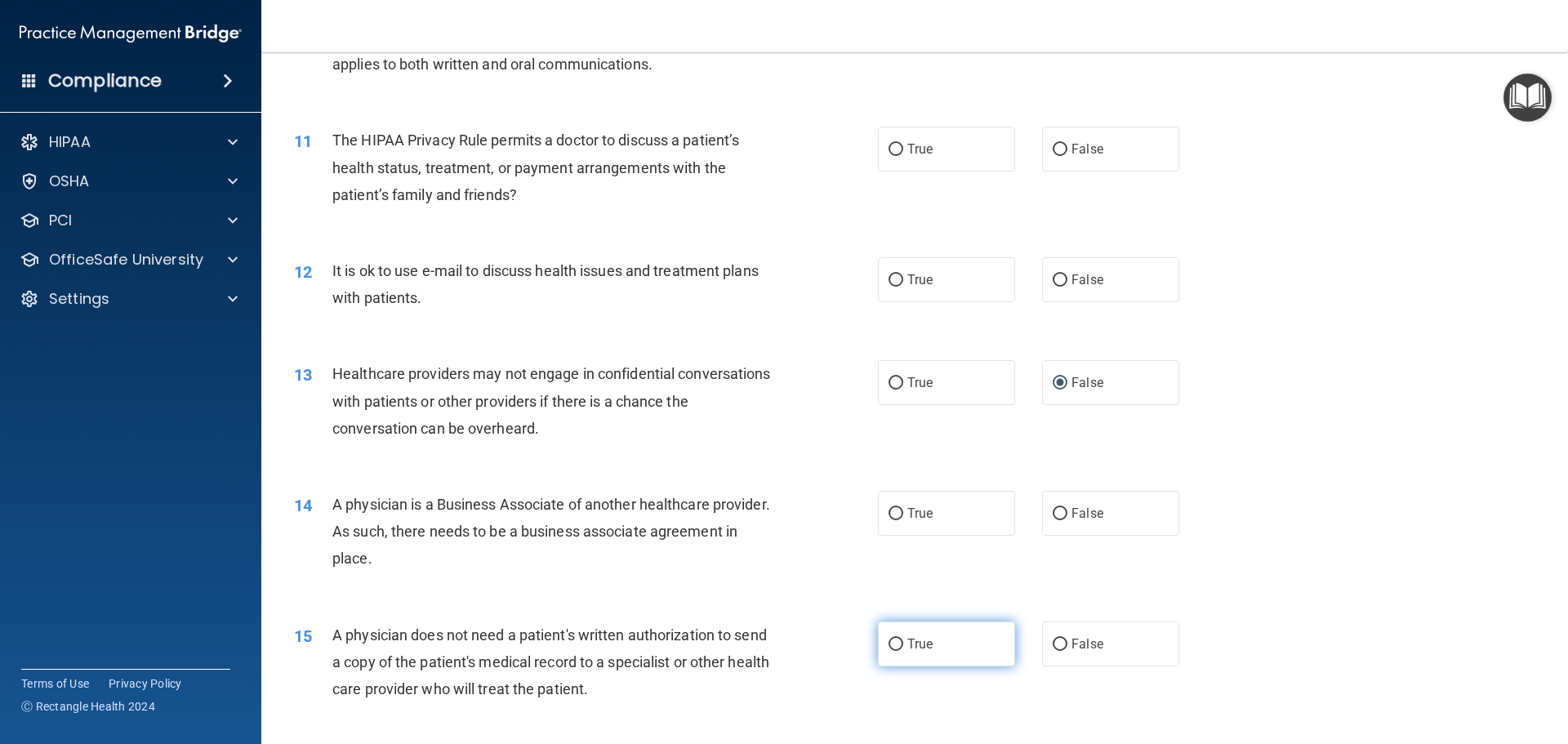
click at [892, 641] on input "True" at bounding box center [896, 644] width 14 height 12
radio input "true"
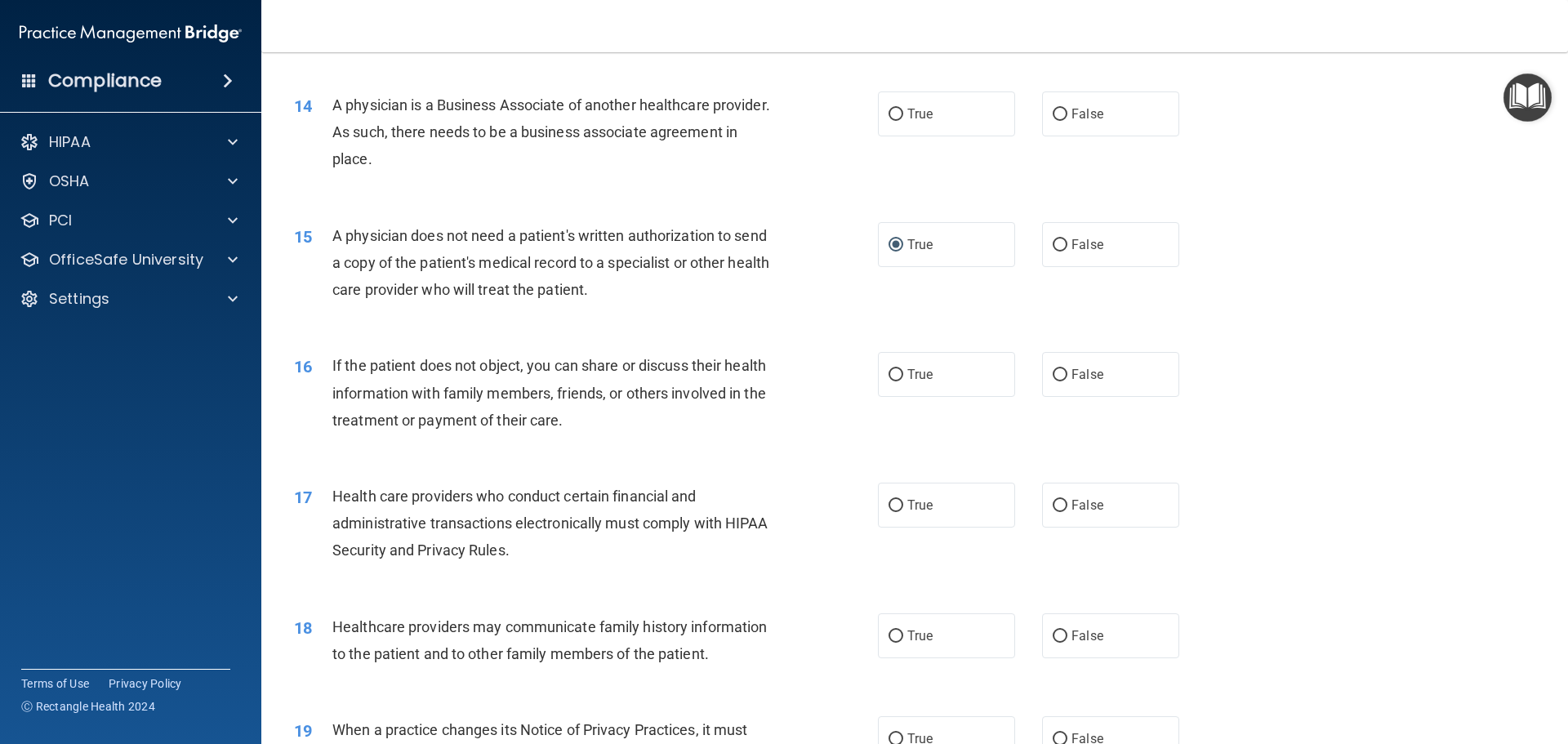
scroll to position [1634, 0]
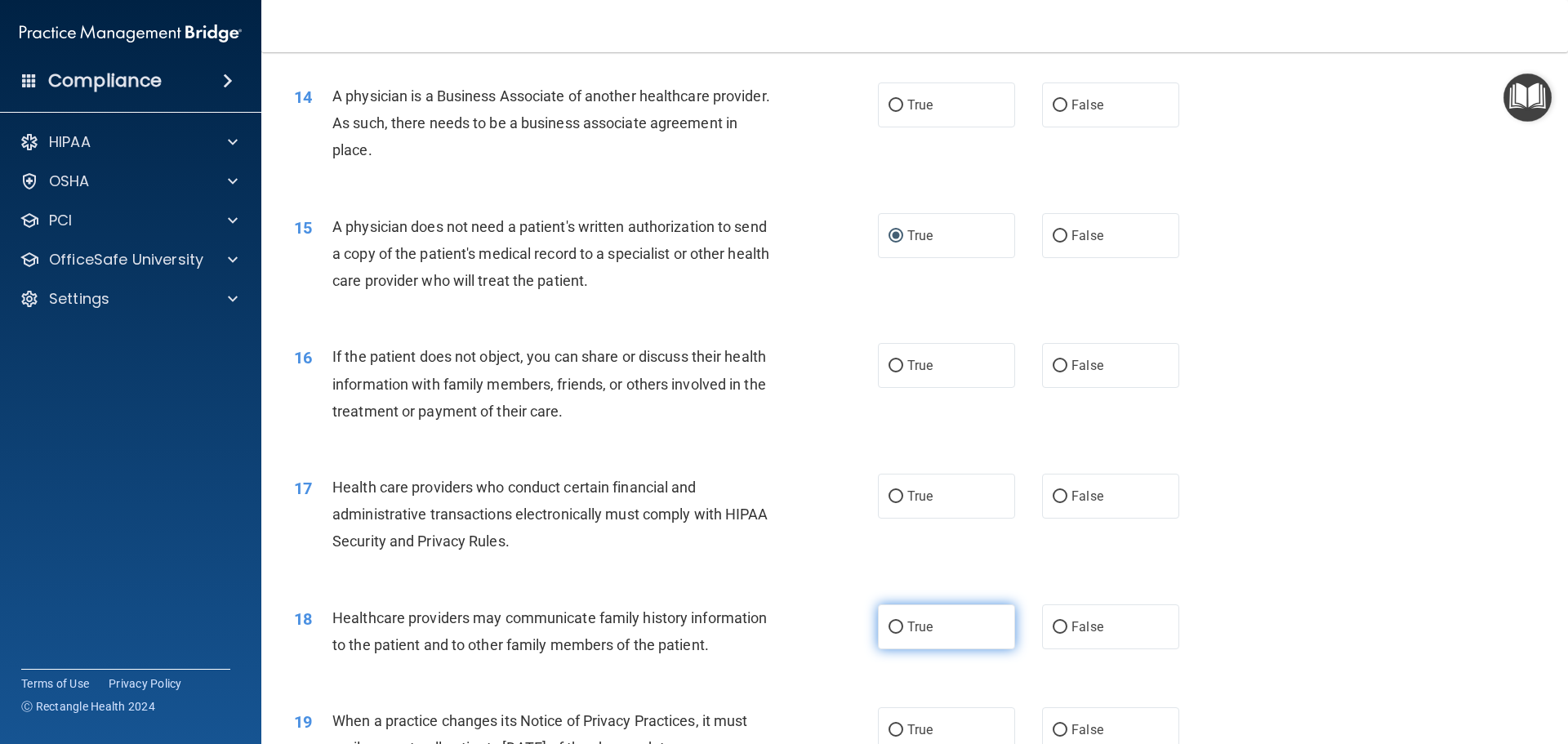
click at [894, 627] on input "True" at bounding box center [896, 627] width 14 height 12
radio input "true"
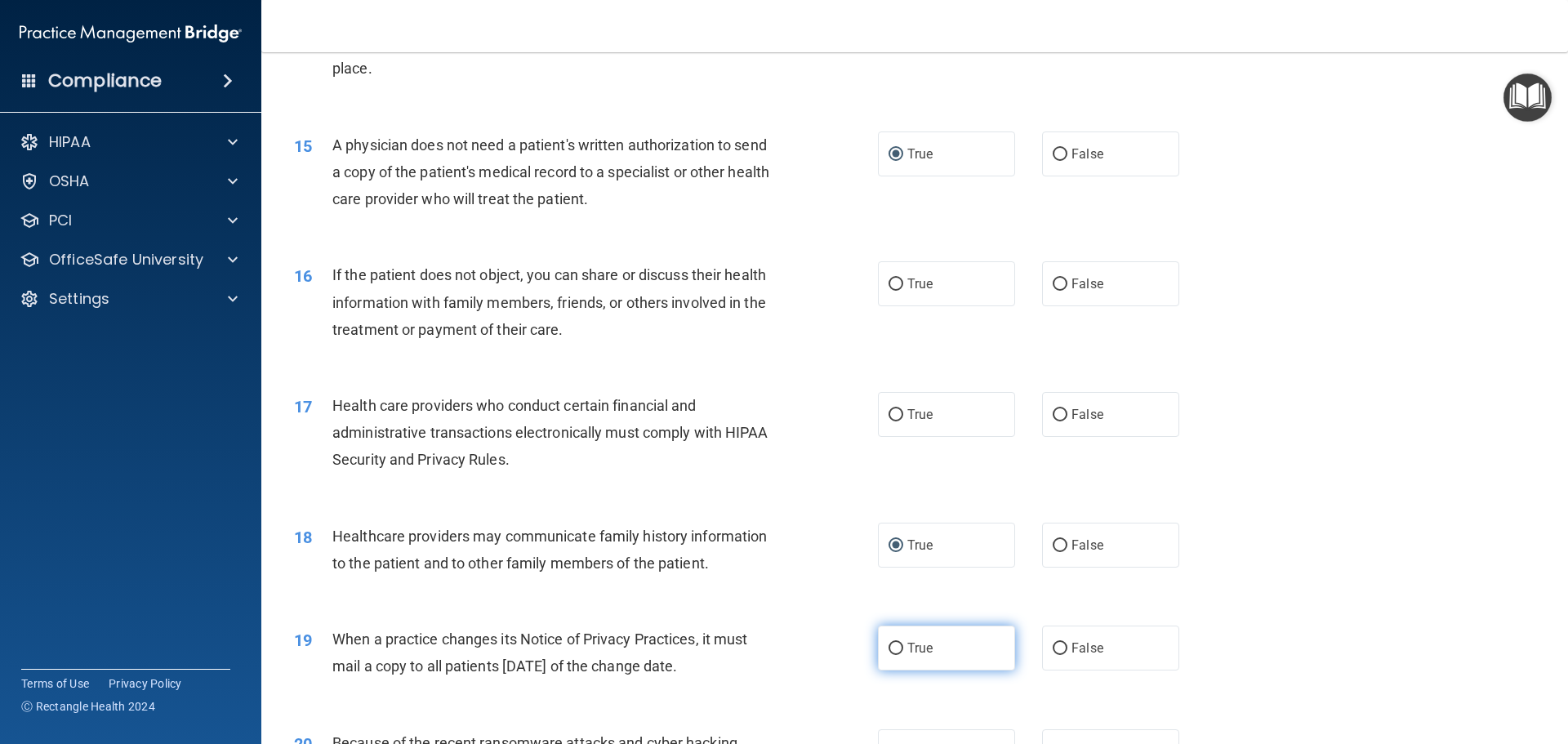
click at [892, 649] on input "True" at bounding box center [896, 649] width 14 height 12
radio input "true"
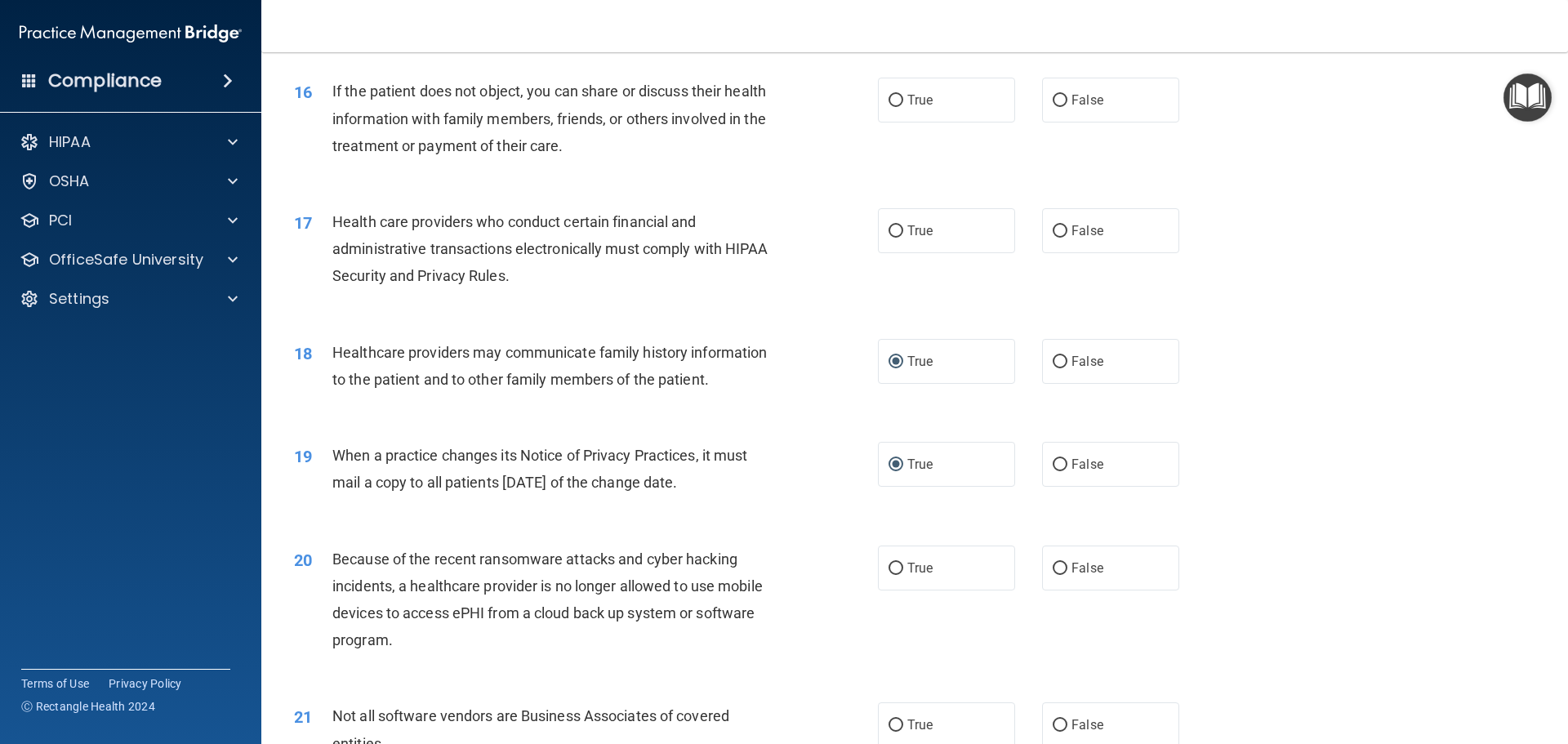
scroll to position [2125, 0]
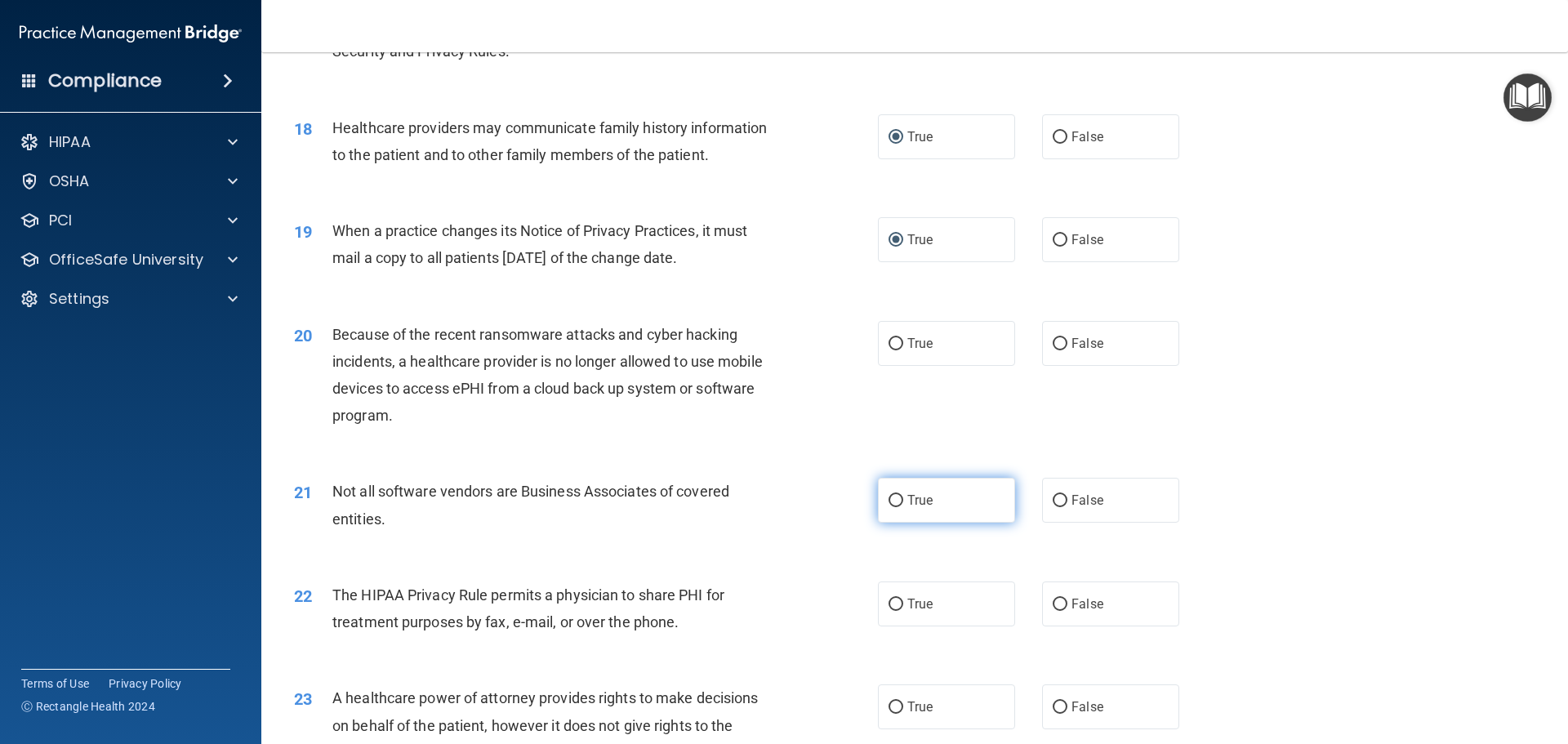
click at [894, 506] on input "True" at bounding box center [896, 501] width 14 height 12
radio input "true"
click at [889, 602] on input "True" at bounding box center [896, 604] width 14 height 12
radio input "true"
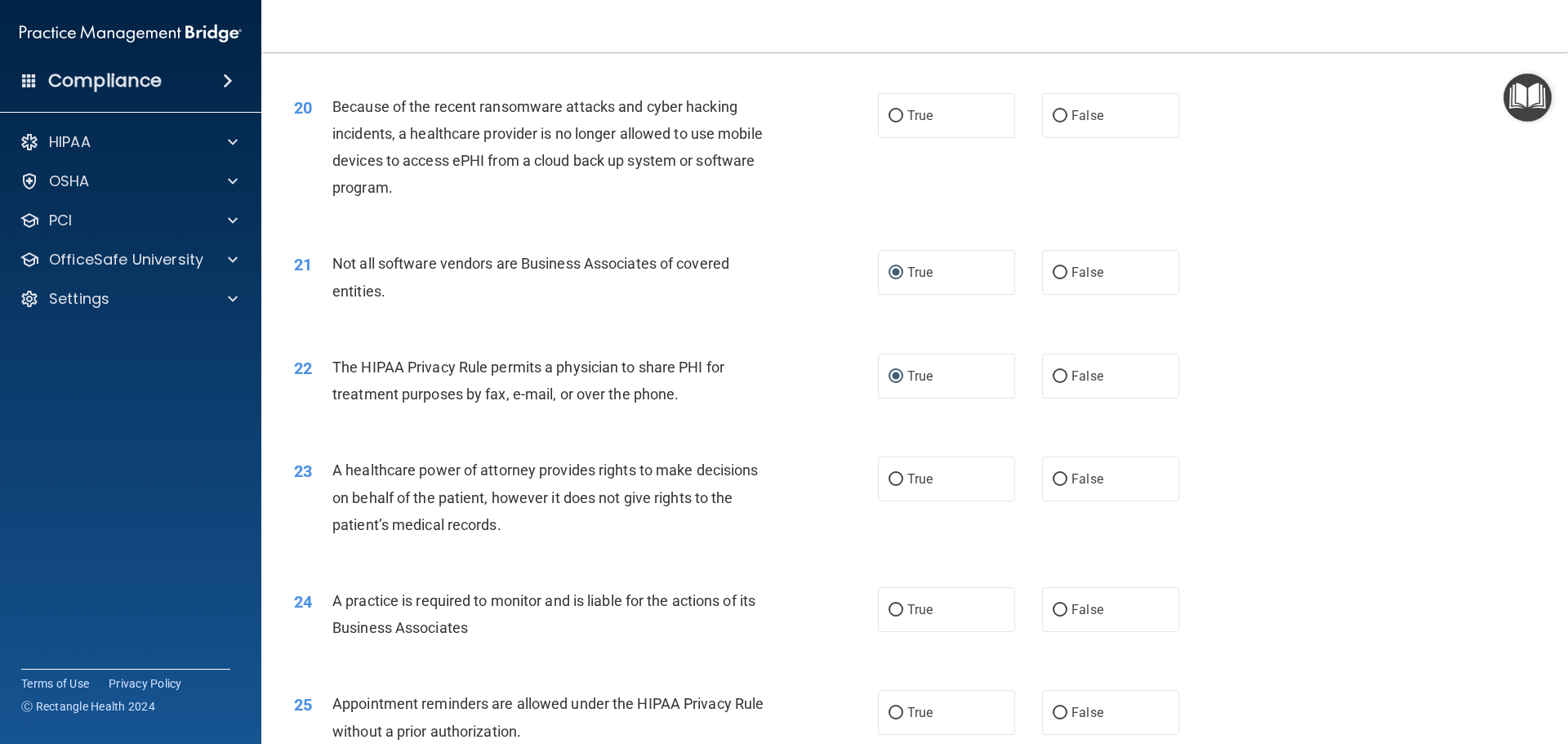
scroll to position [2370, 0]
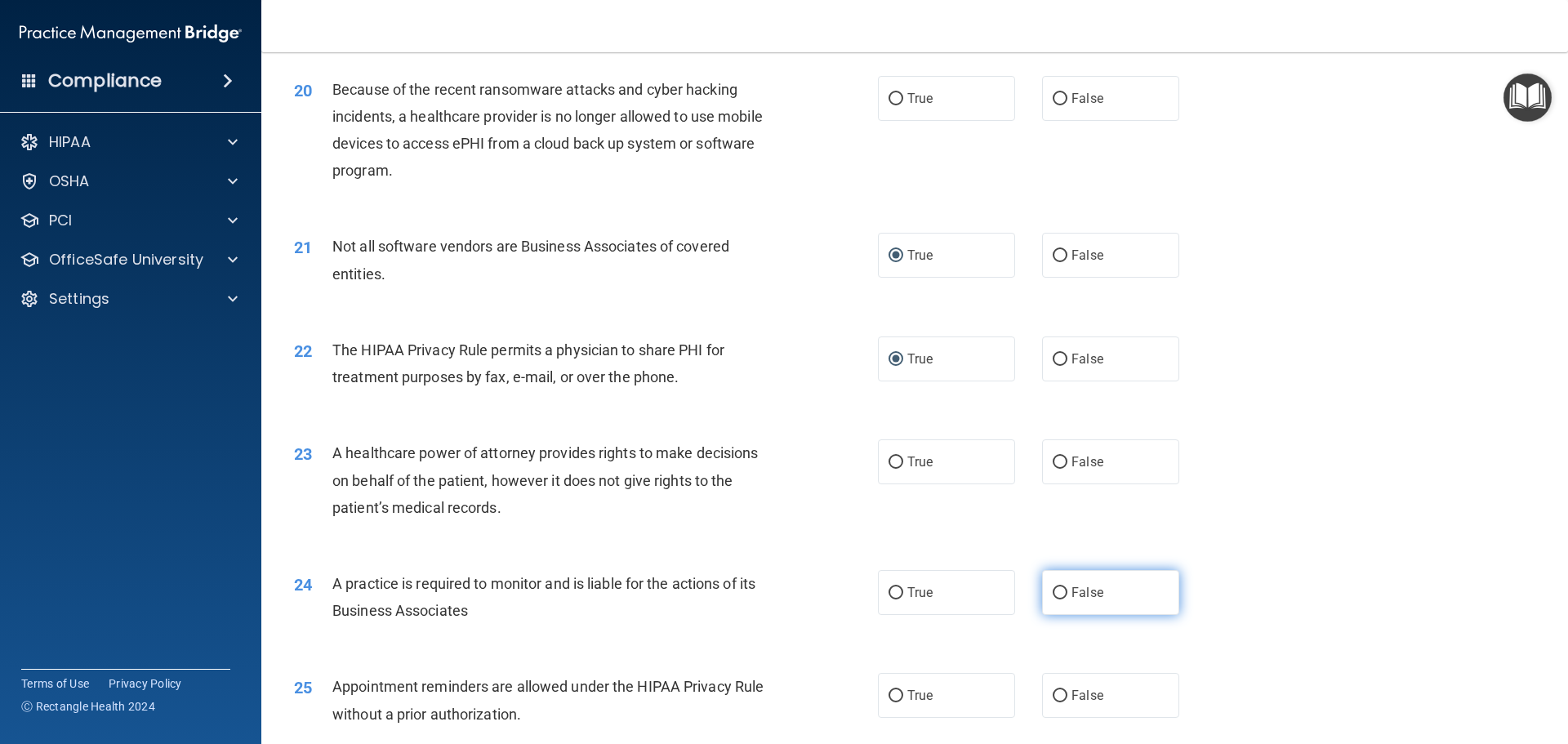
click at [1055, 591] on input "False" at bounding box center [1059, 593] width 14 height 12
radio input "true"
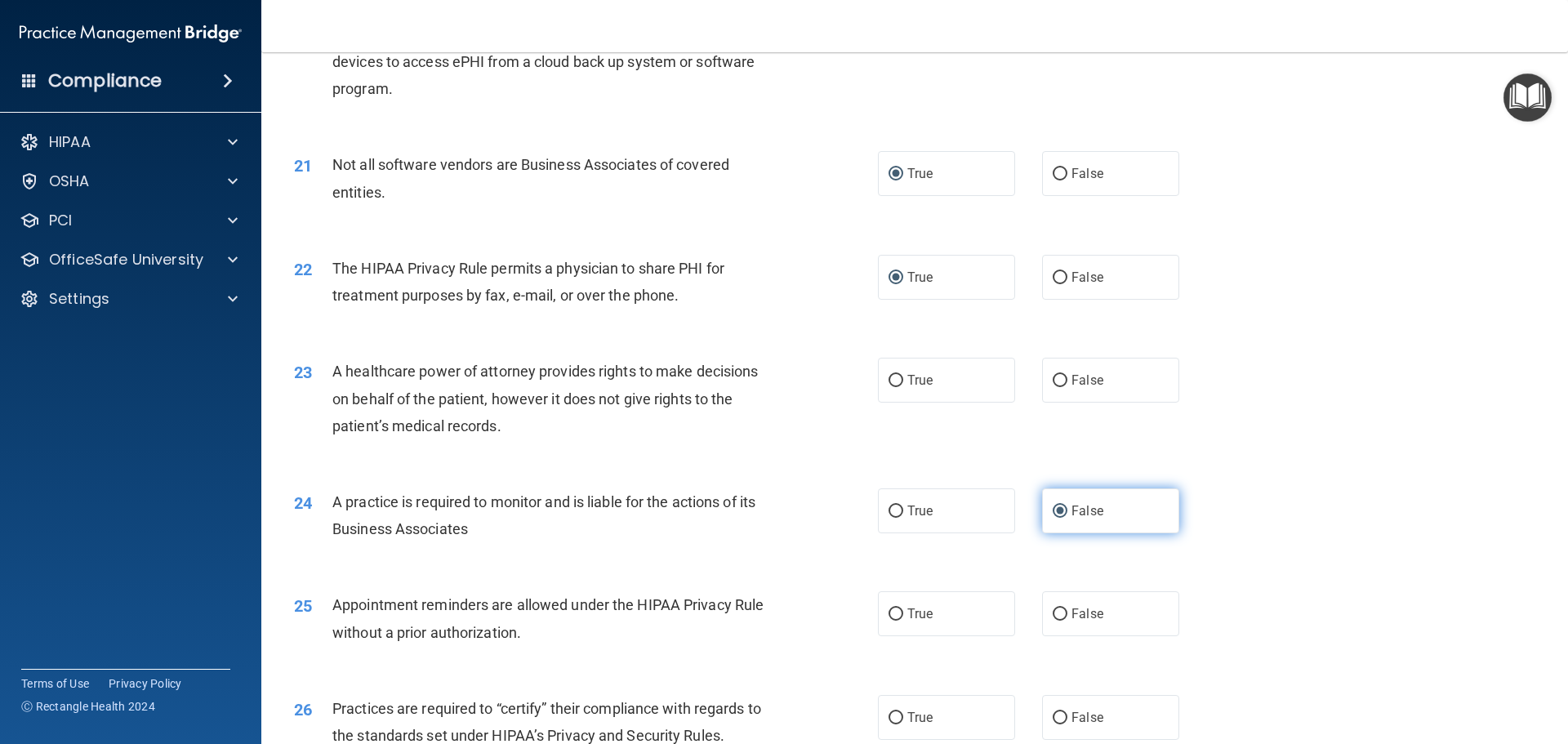
scroll to position [2533, 0]
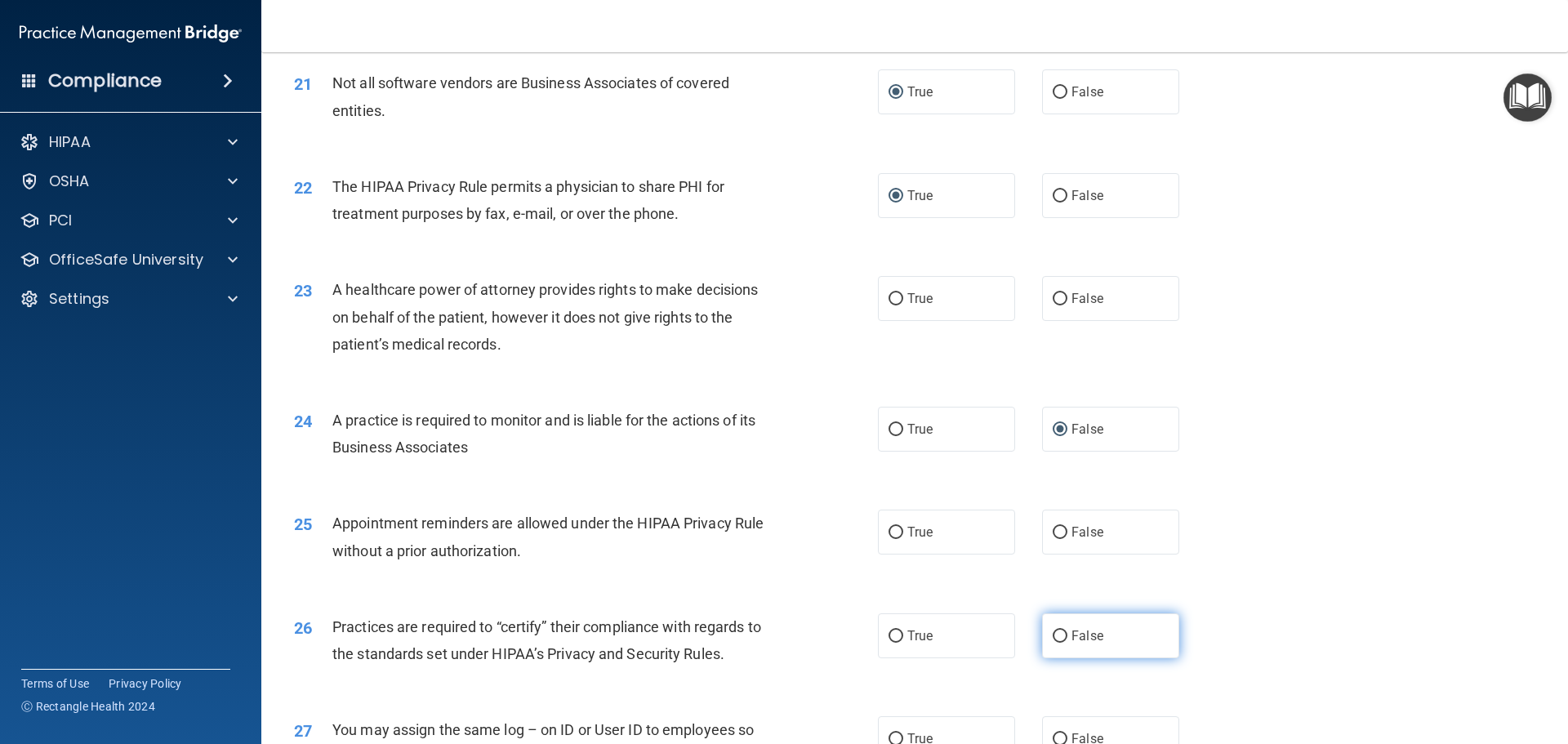
click at [1057, 631] on input "False" at bounding box center [1059, 637] width 14 height 12
radio input "true"
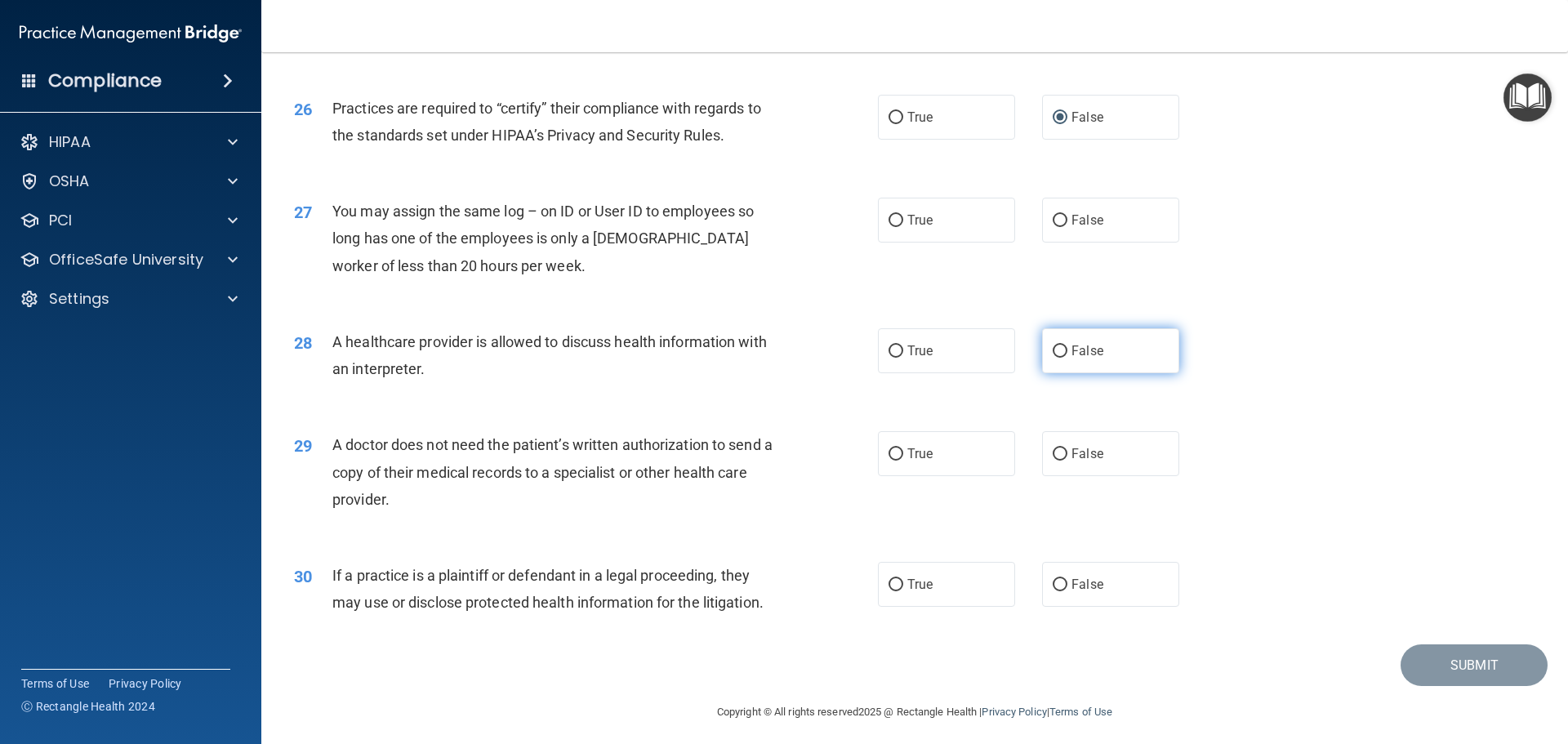
scroll to position [3059, 0]
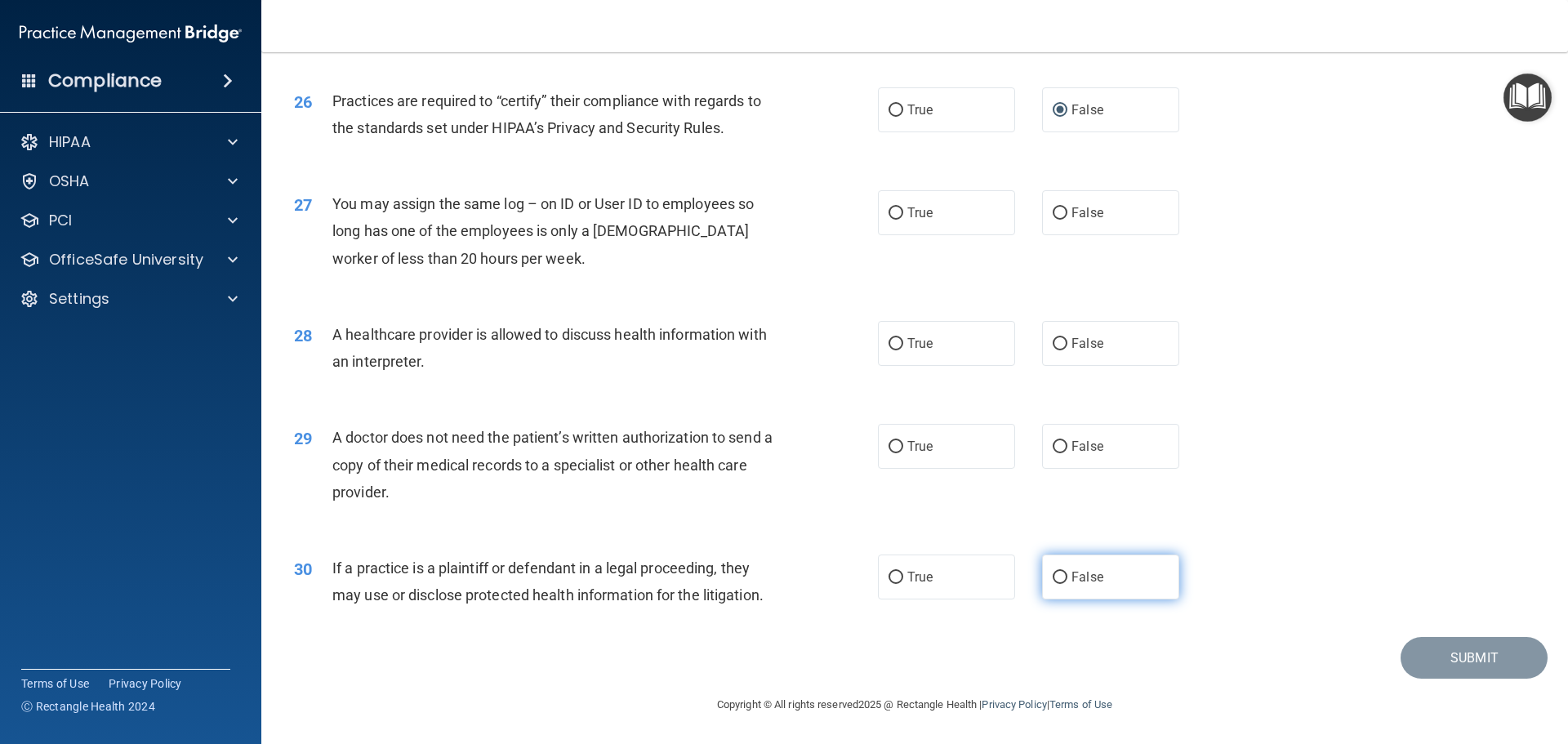
click at [1056, 580] on input "False" at bounding box center [1059, 578] width 14 height 12
radio input "true"
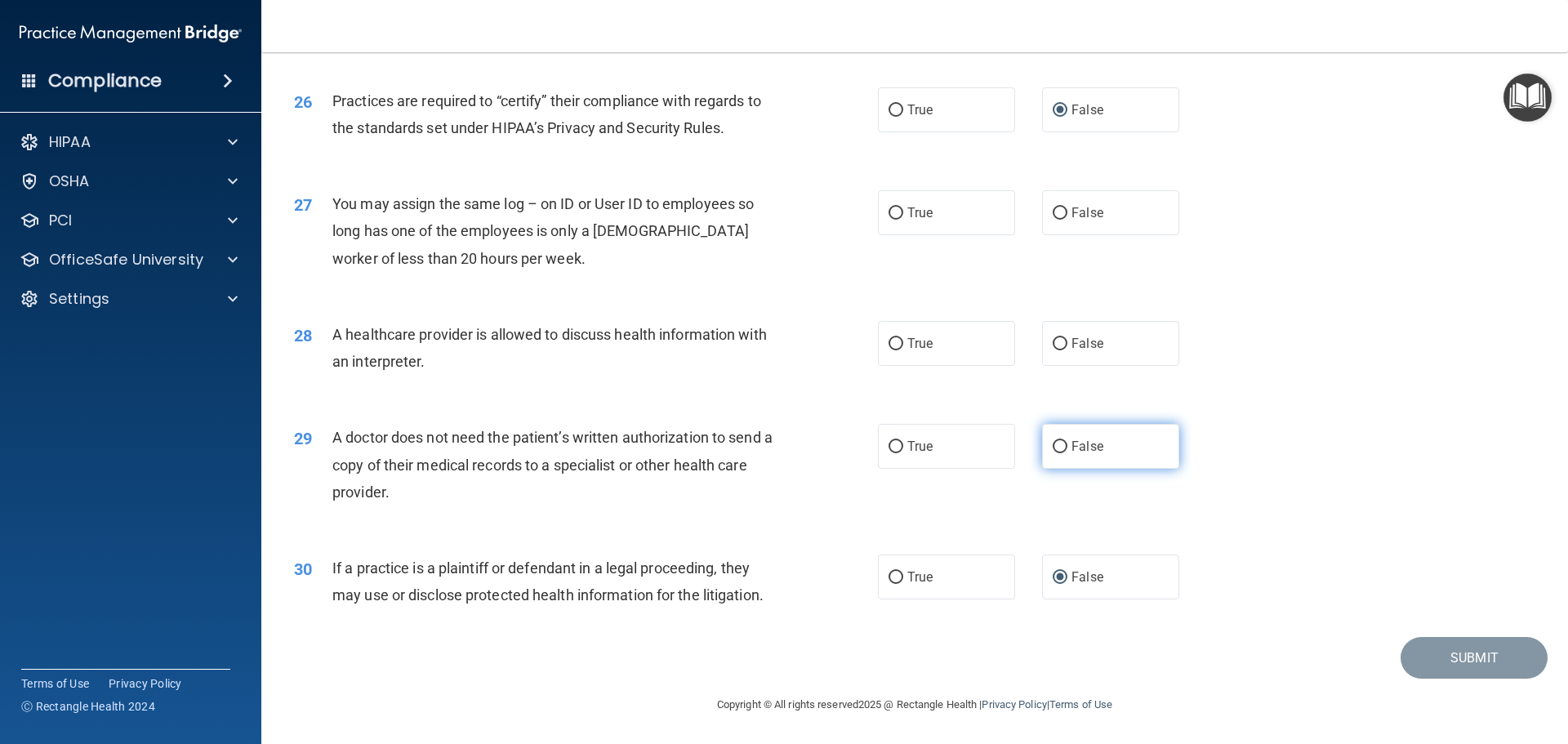
click at [1056, 446] on input "False" at bounding box center [1059, 447] width 14 height 12
radio input "true"
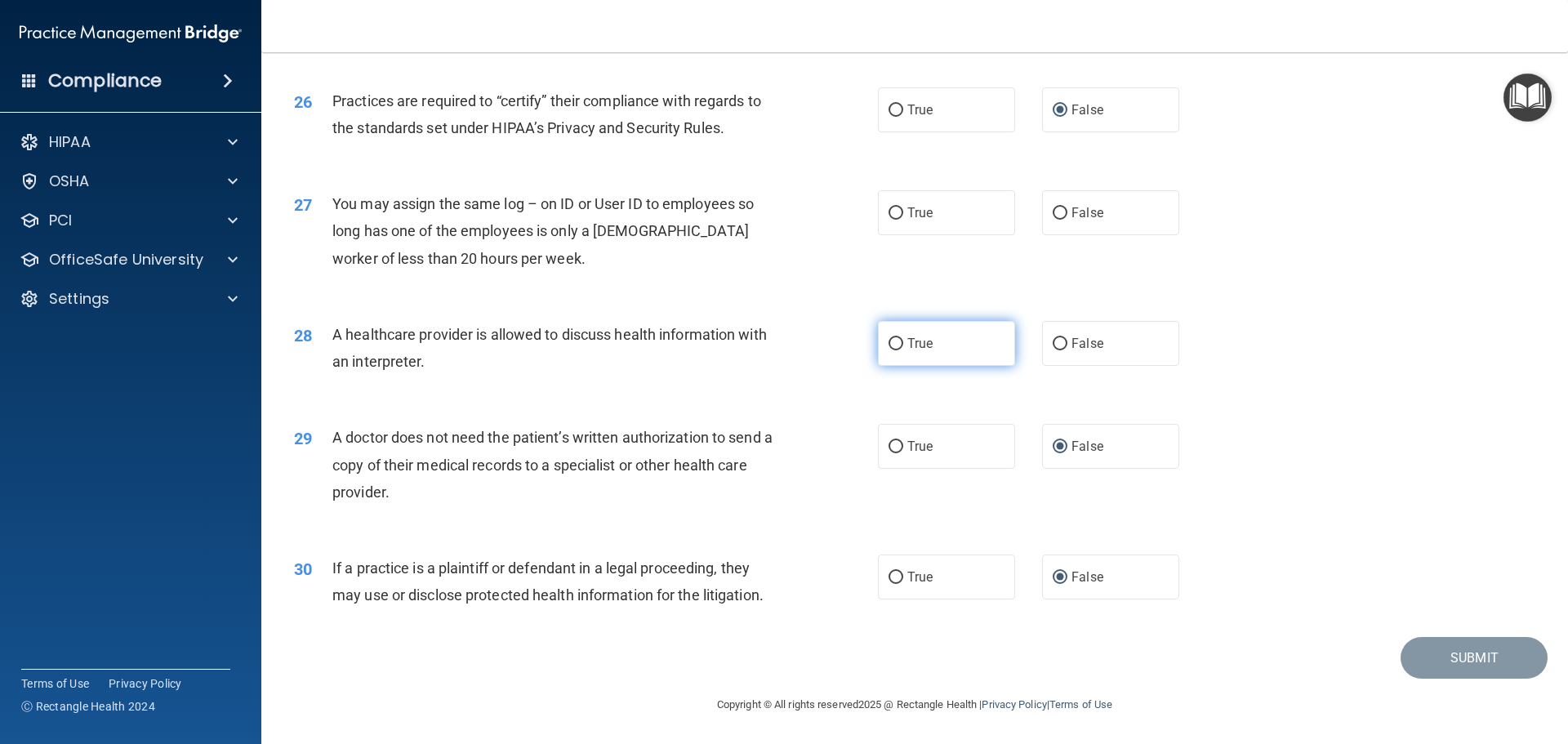
click at [889, 347] on input "True" at bounding box center [896, 344] width 14 height 12
radio input "true"
click at [1055, 214] on input "False" at bounding box center [1059, 213] width 14 height 12
radio input "true"
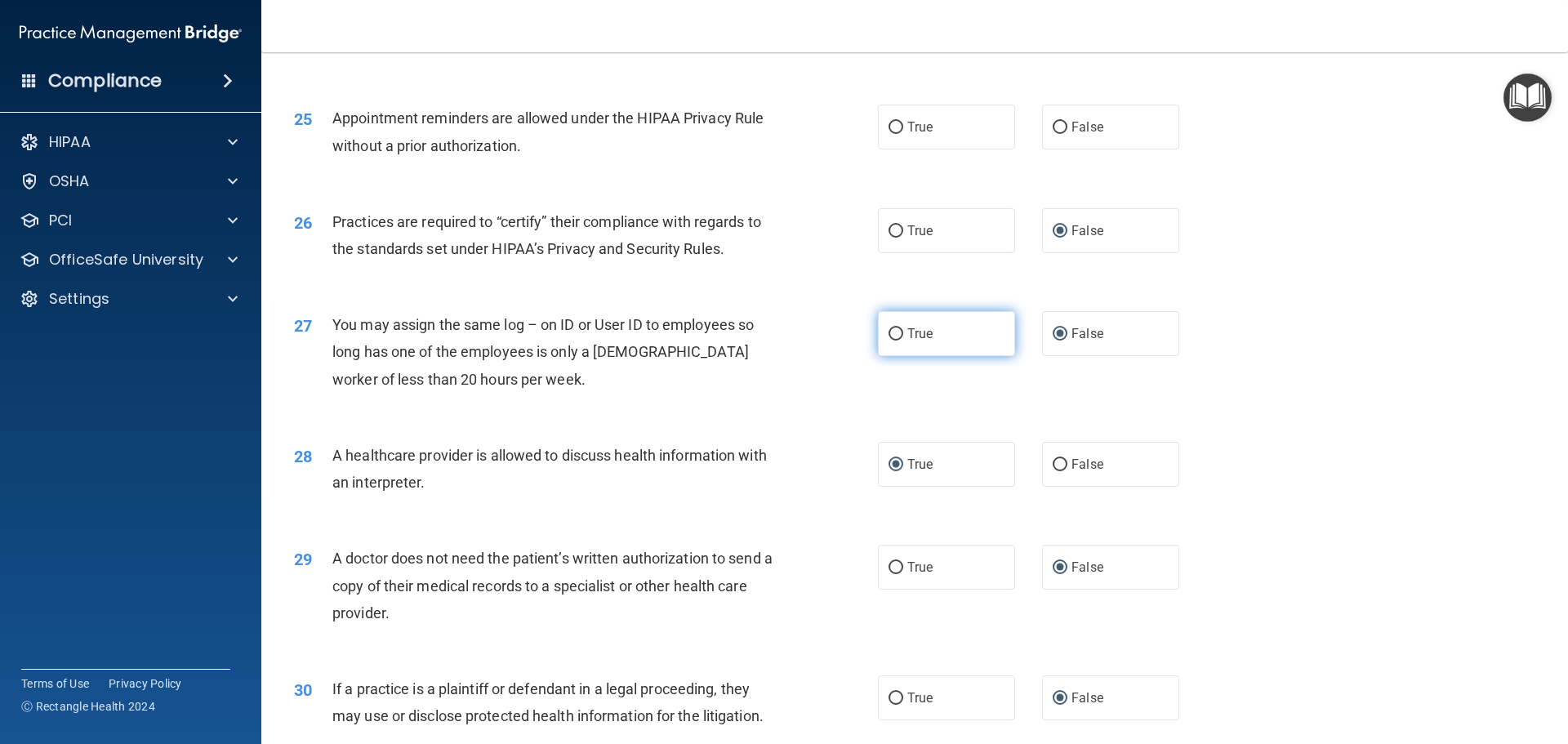
scroll to position [2895, 0]
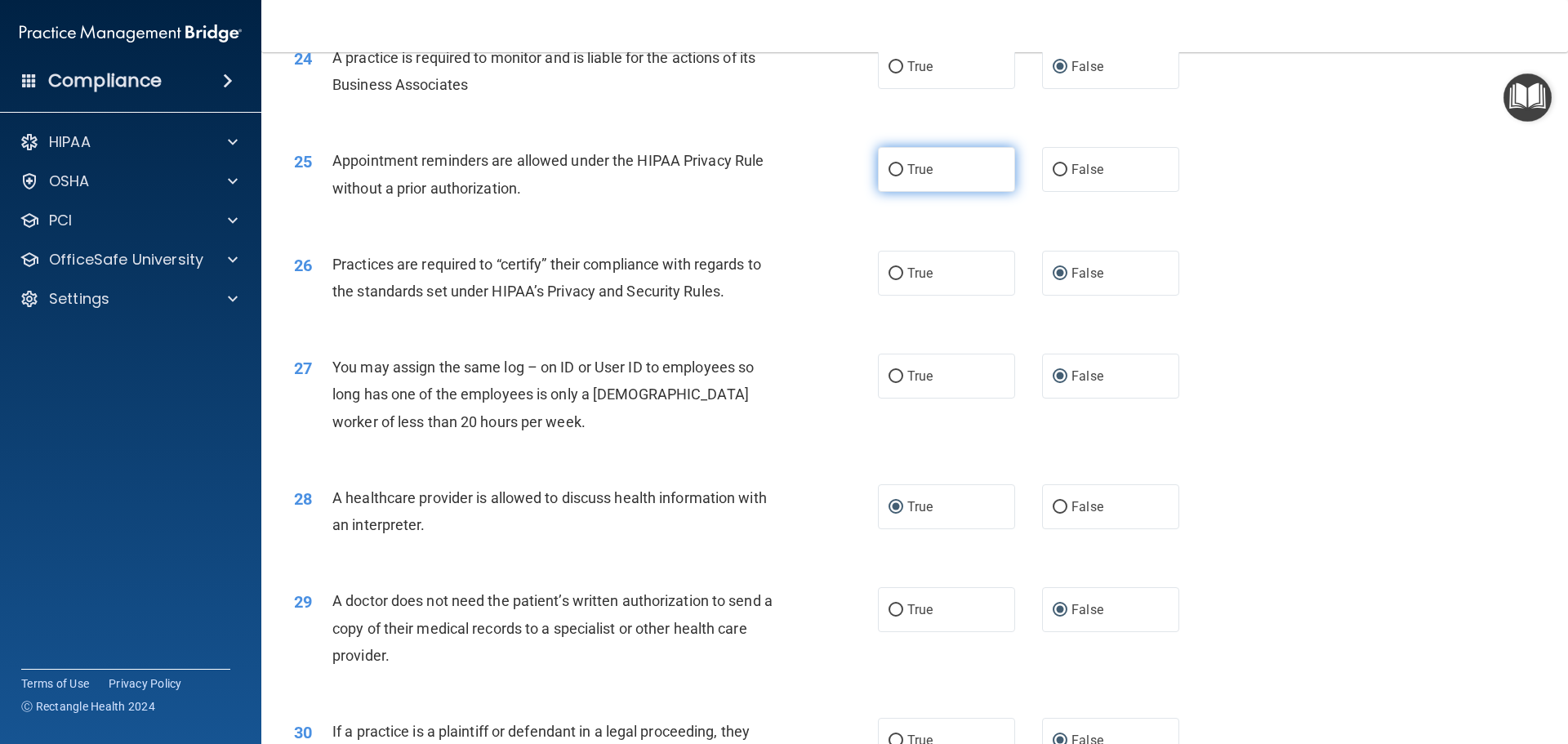
click at [891, 167] on input "True" at bounding box center [896, 170] width 14 height 12
radio input "true"
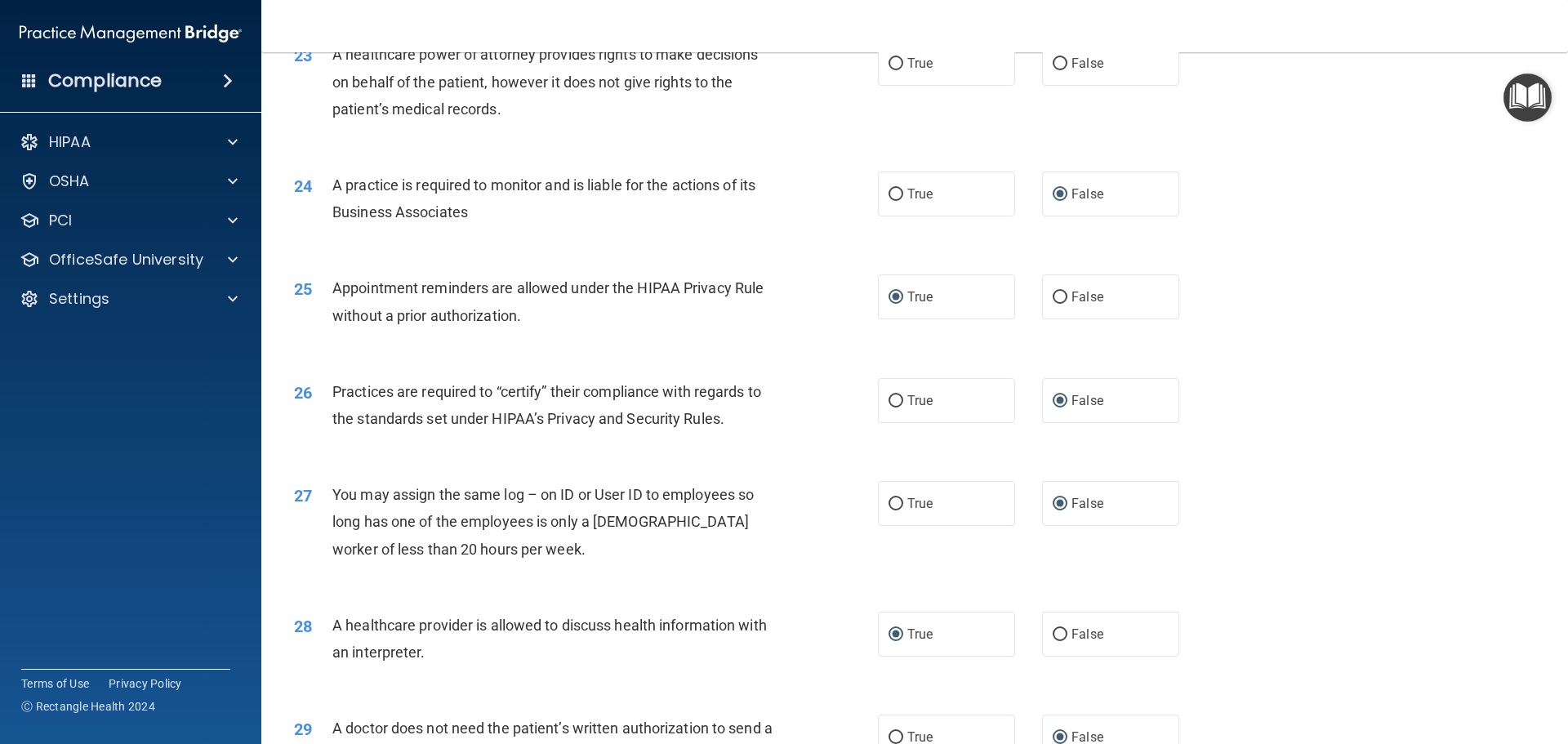
scroll to position [2732, 0]
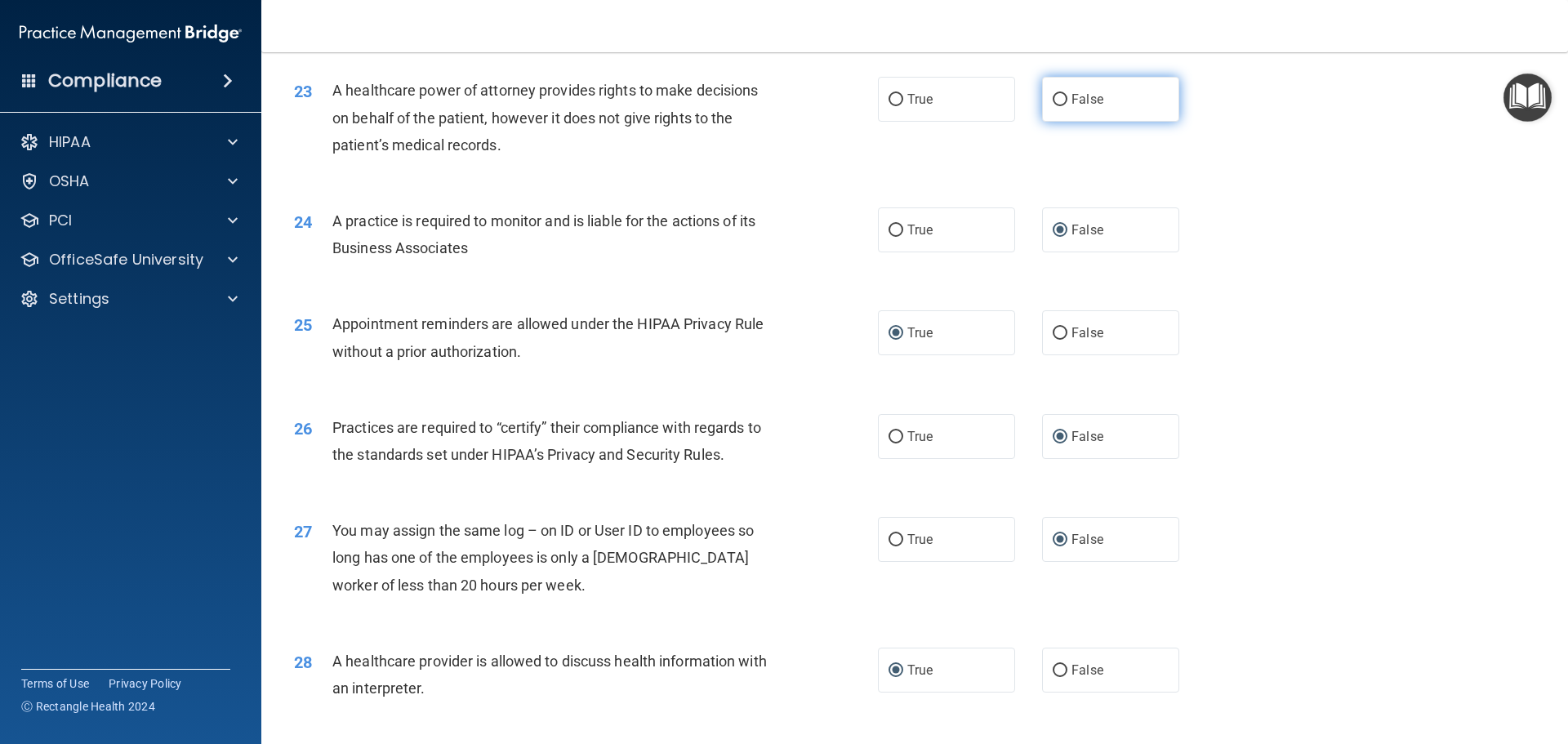
click at [1052, 97] on input "False" at bounding box center [1059, 100] width 14 height 12
radio input "true"
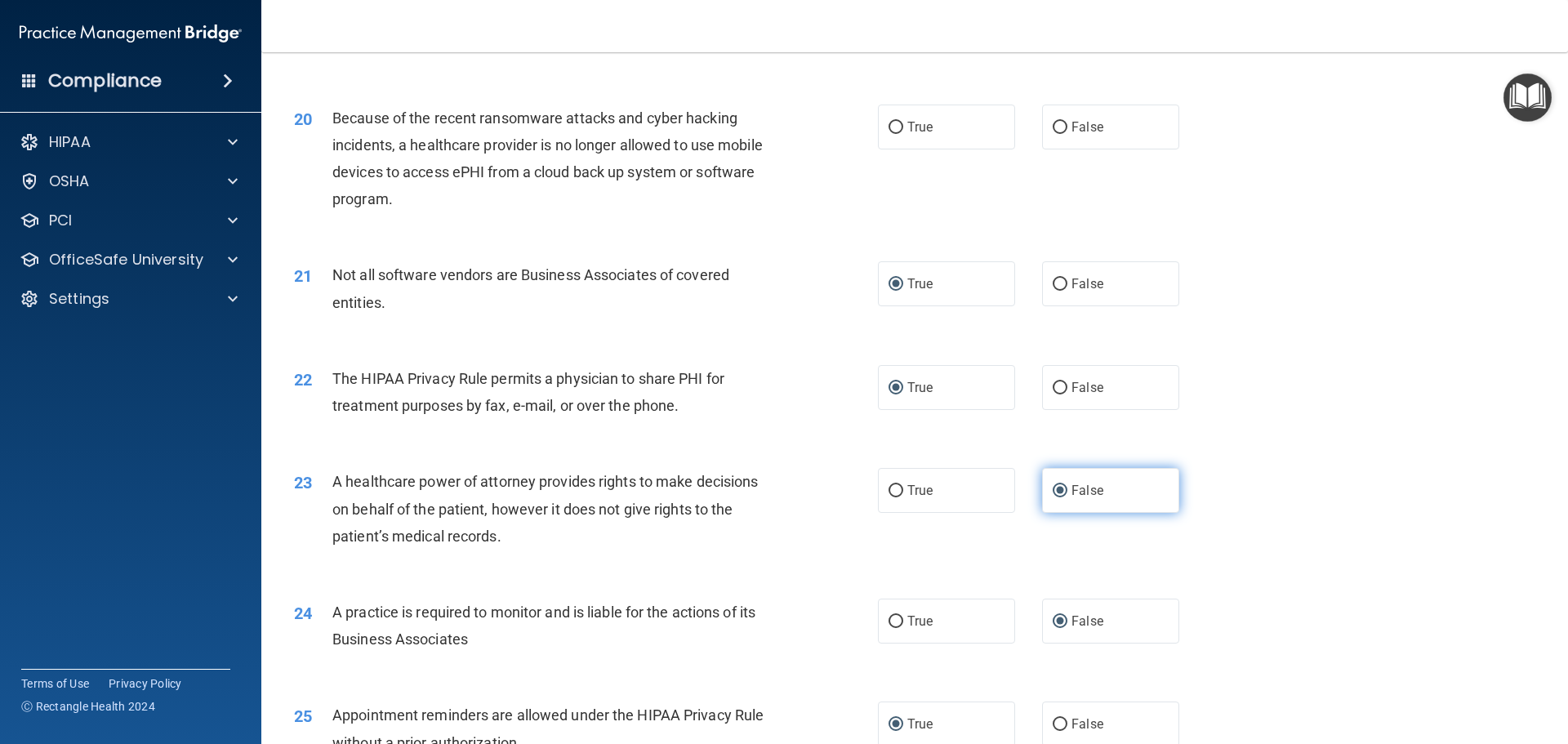
scroll to position [2323, 0]
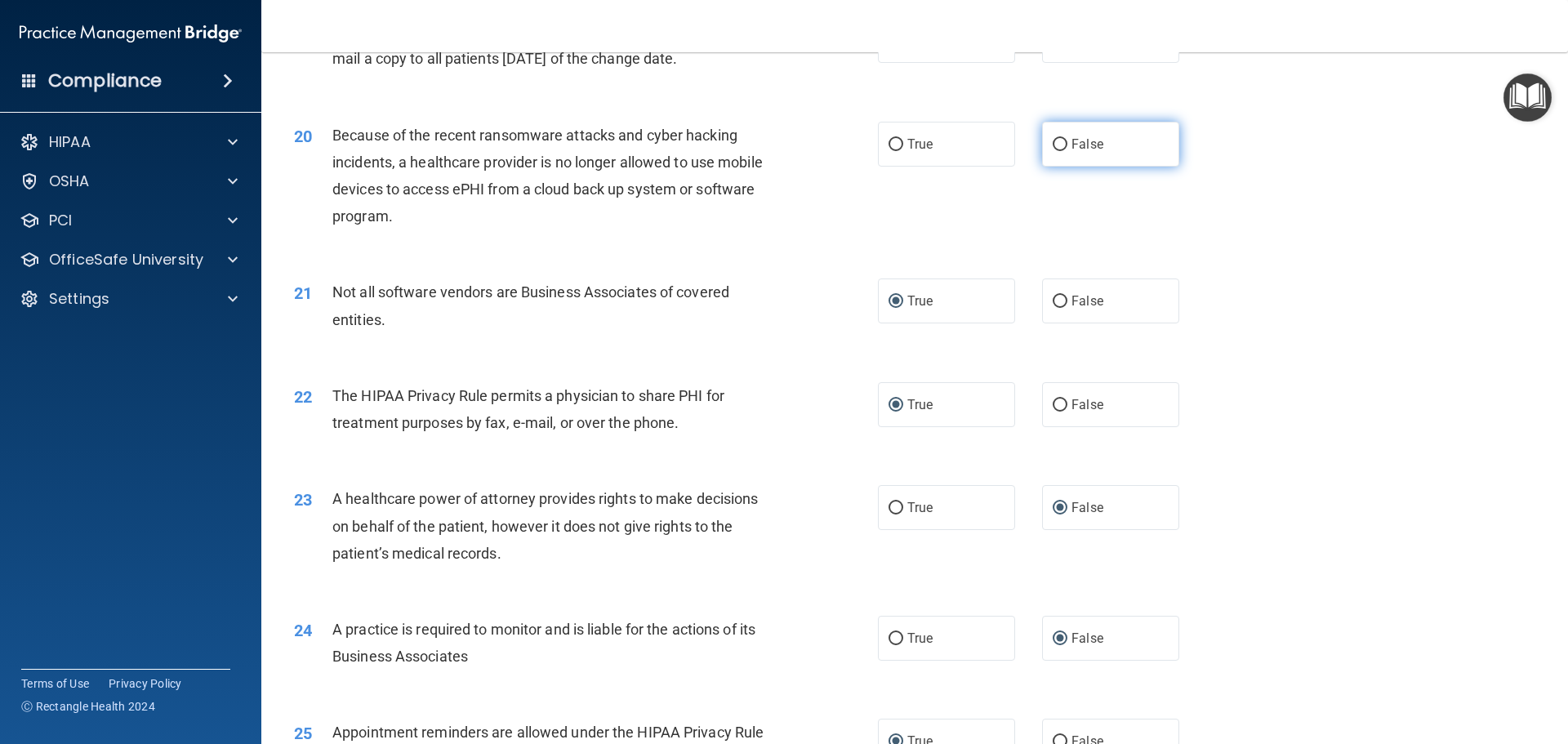
click at [1052, 147] on input "False" at bounding box center [1059, 144] width 14 height 12
radio input "true"
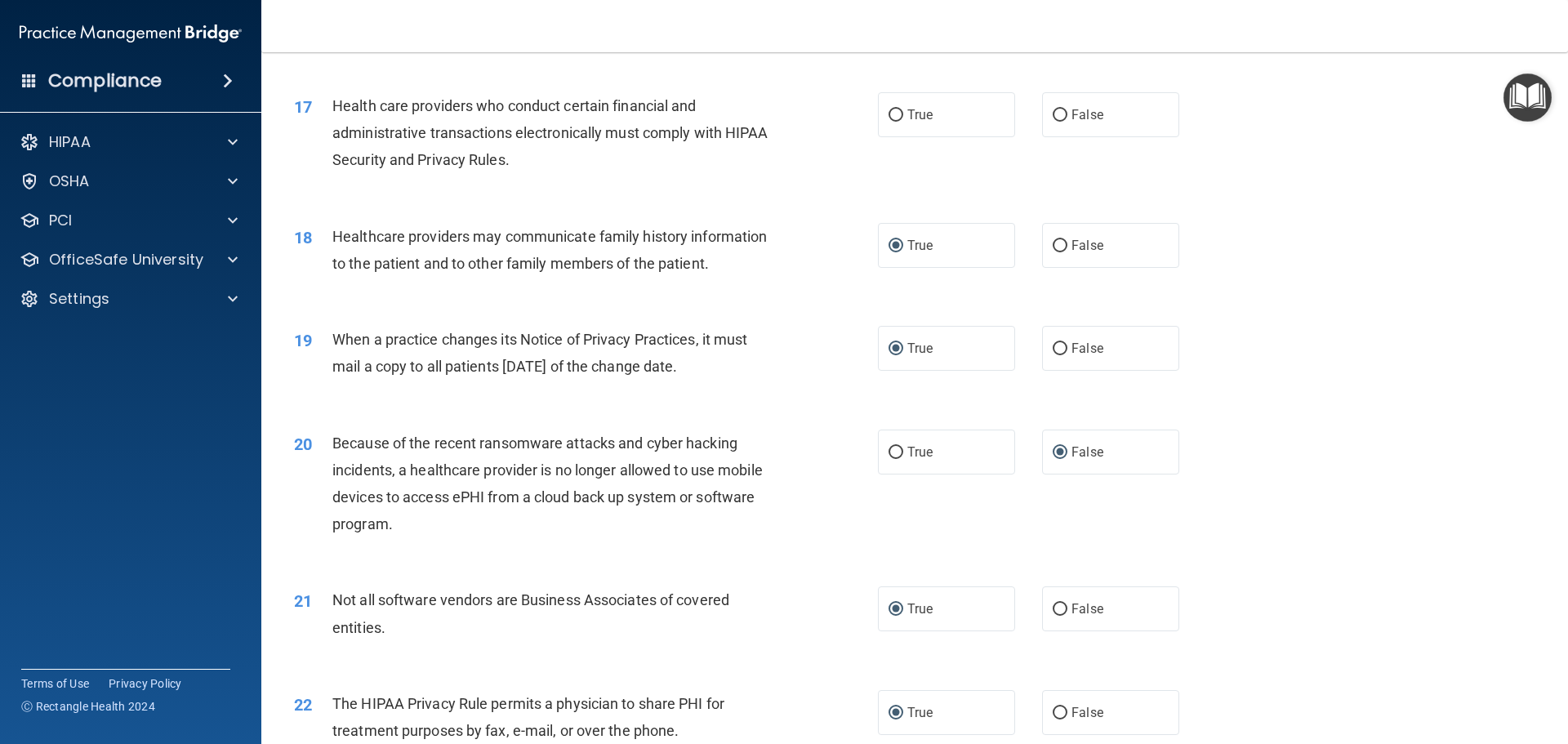
scroll to position [1997, 0]
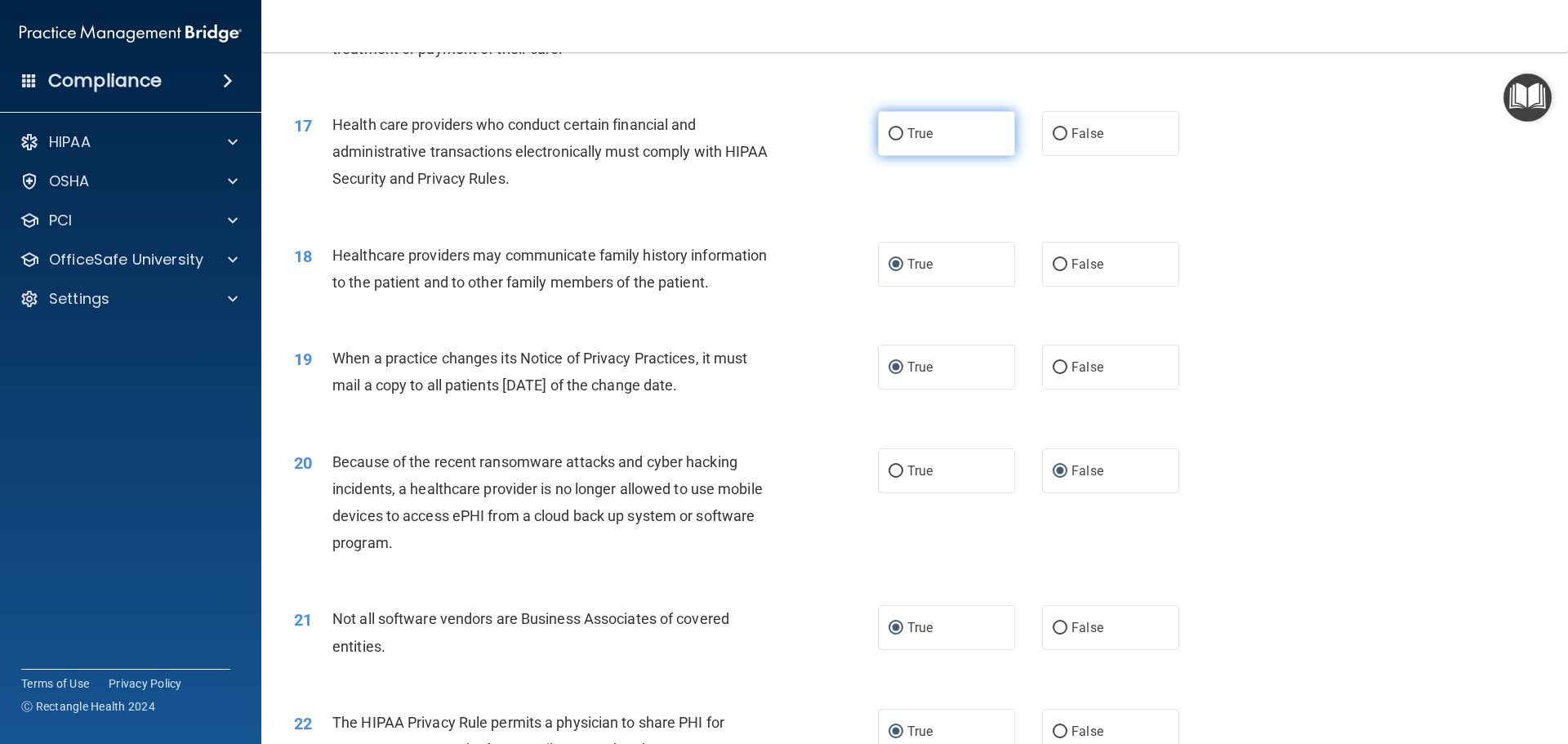
click at [890, 135] on input "True" at bounding box center [896, 134] width 14 height 12
radio input "true"
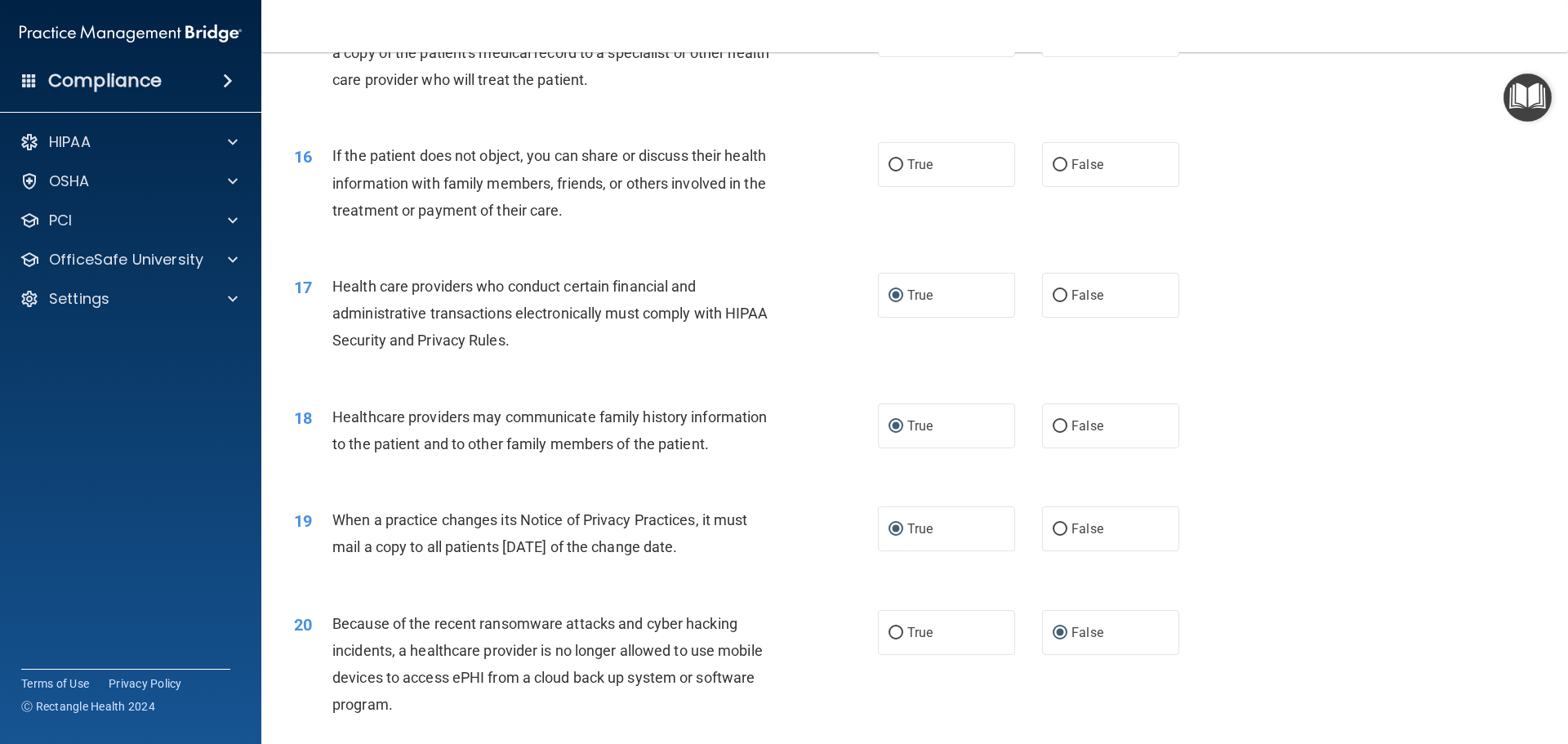
scroll to position [1834, 0]
click at [891, 166] on input "True" at bounding box center [896, 166] width 14 height 12
radio input "true"
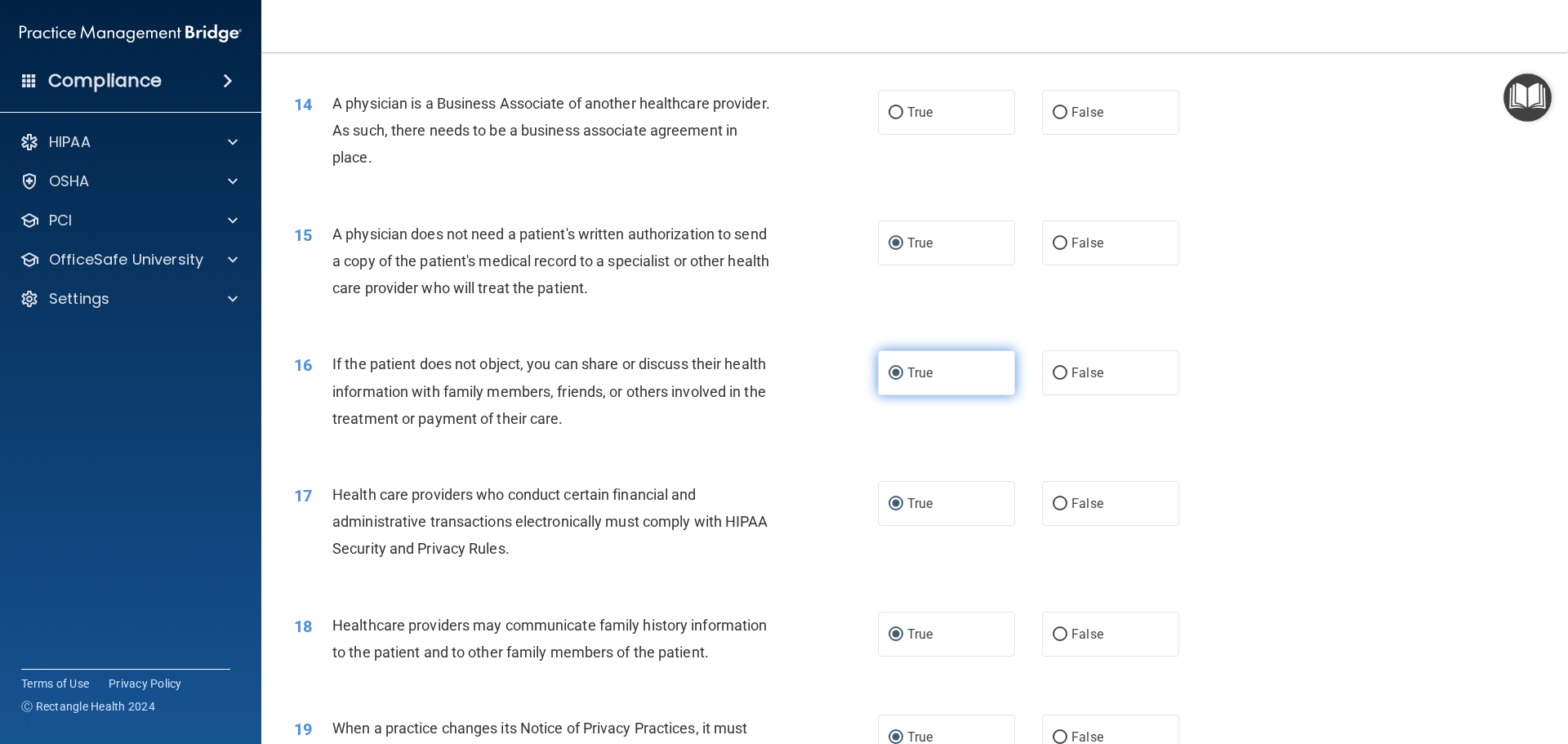
scroll to position [1589, 0]
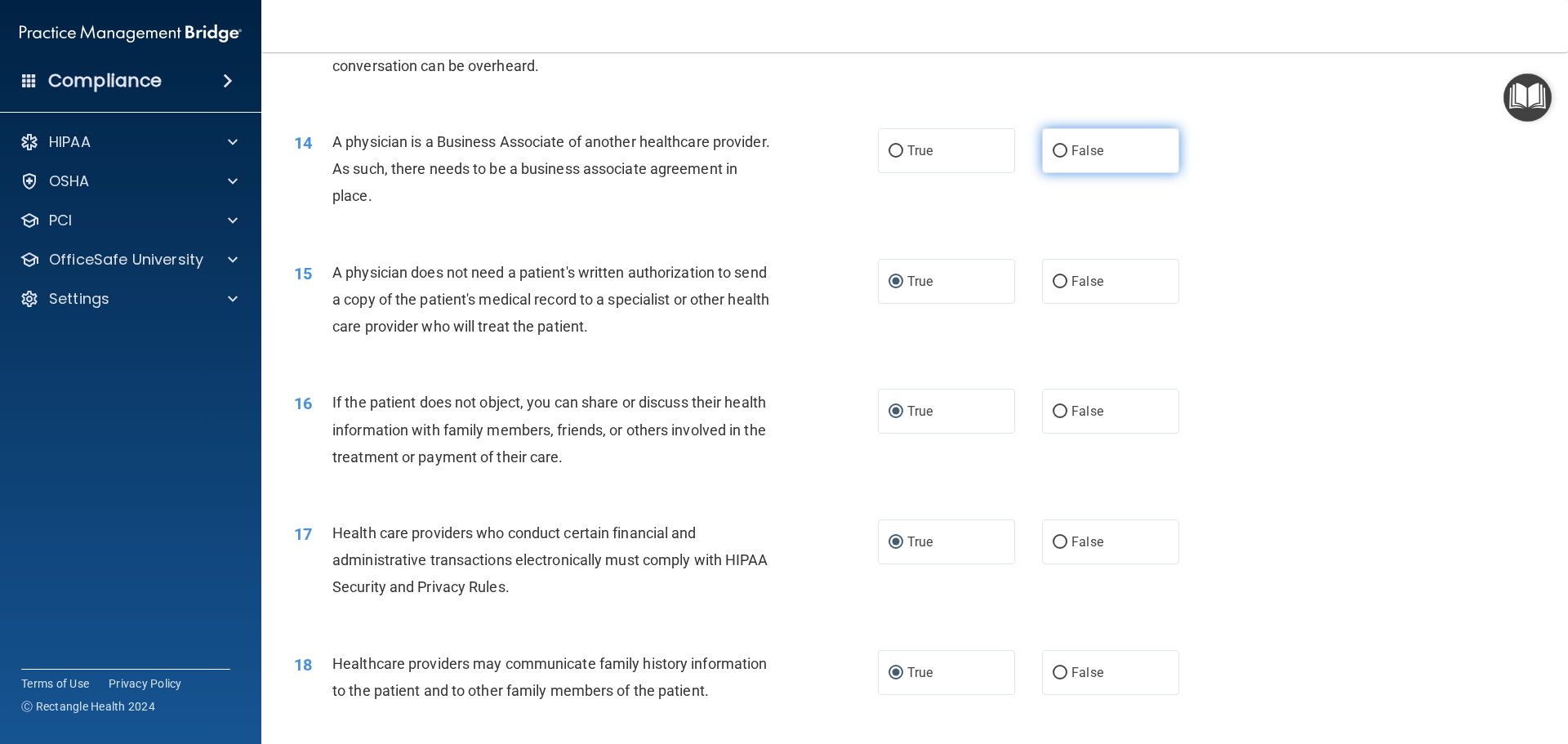
click at [1052, 149] on input "False" at bounding box center [1059, 151] width 14 height 12
radio input "true"
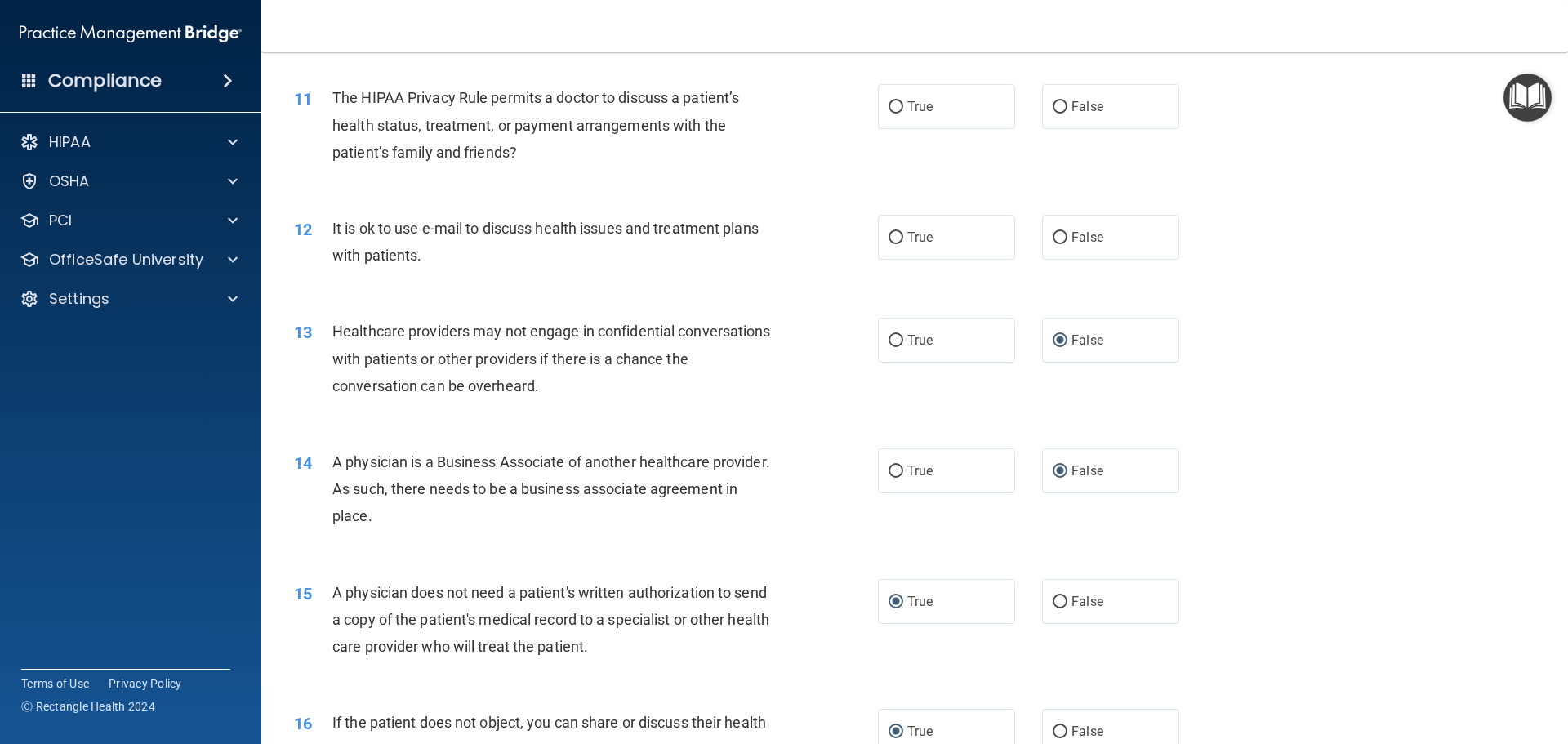
scroll to position [1262, 0]
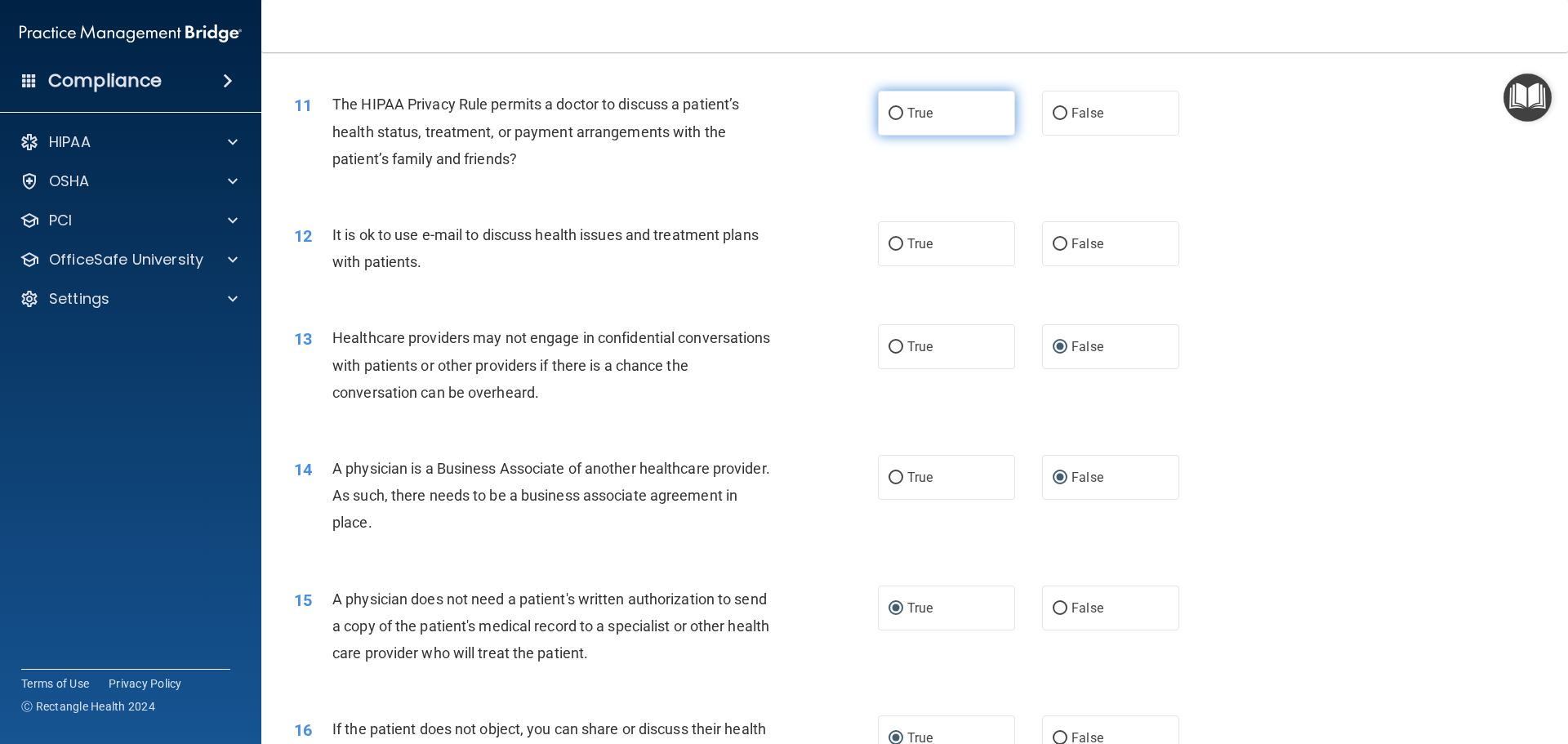
click at [894, 114] on input "True" at bounding box center [896, 114] width 14 height 12
radio input "true"
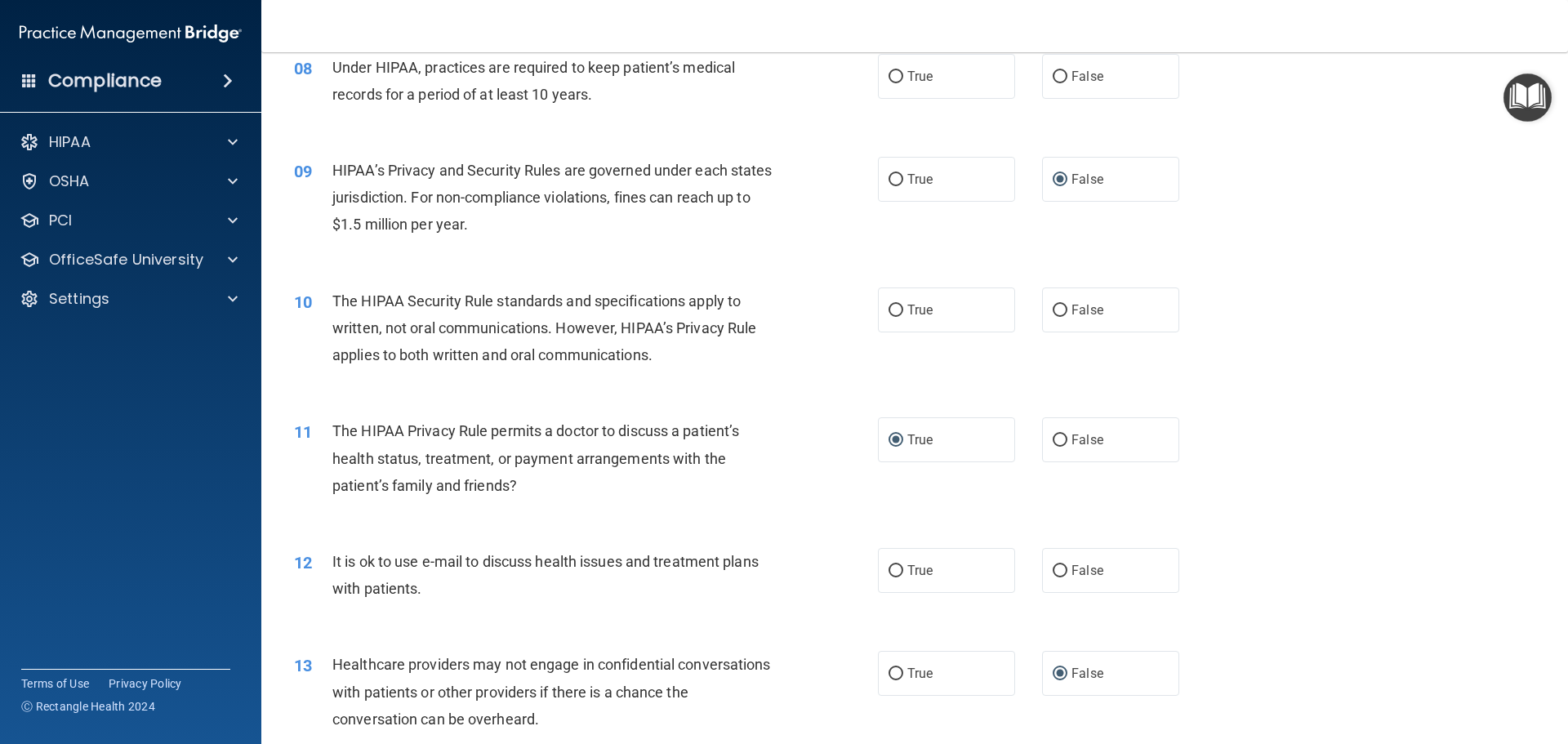
click at [891, 117] on div "08 Under HIPAA, practices are required to keep patient’s medical records for a …" at bounding box center [915, 85] width 1266 height 103
click at [895, 311] on input "True" at bounding box center [896, 311] width 14 height 12
radio input "true"
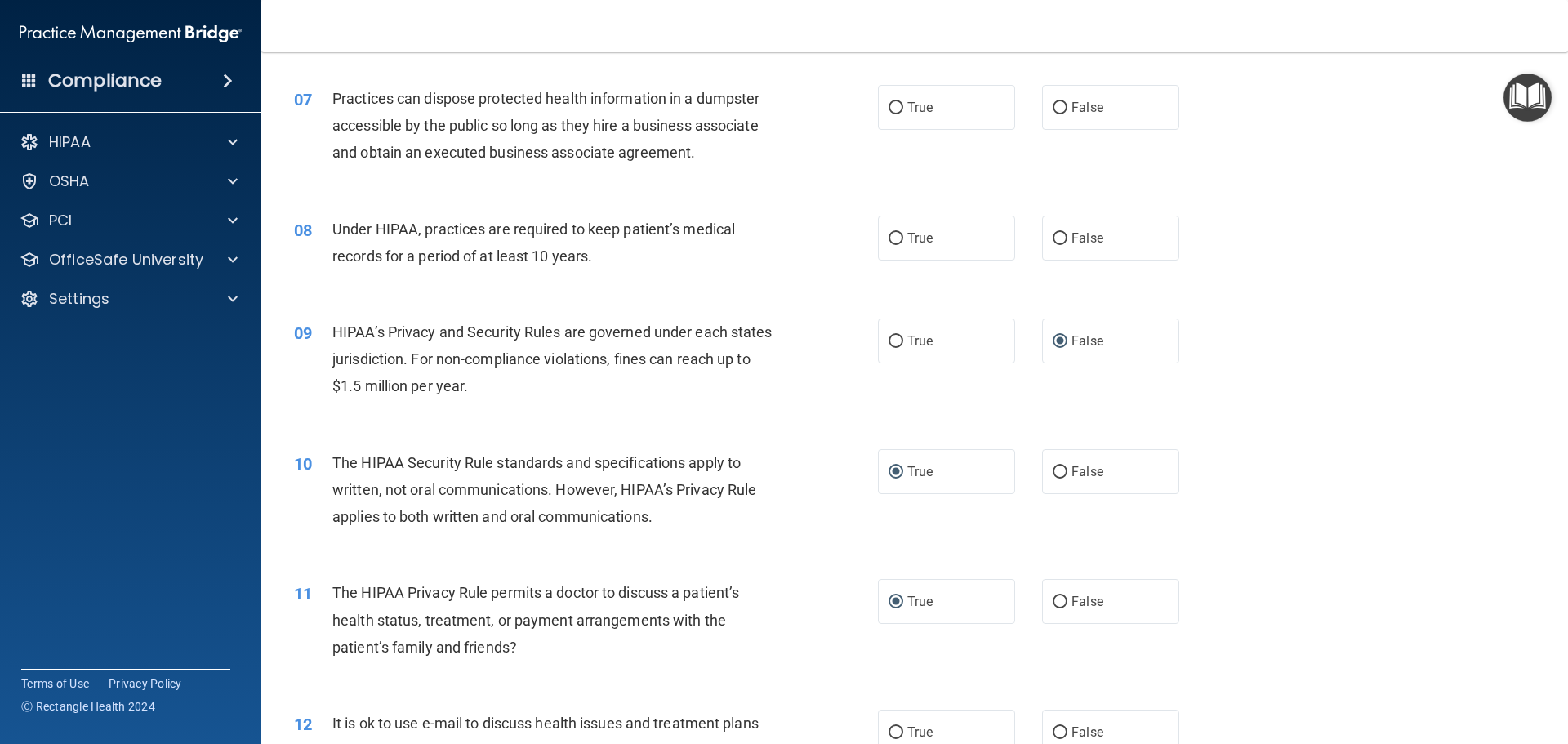
scroll to position [772, 0]
click at [1054, 236] on input "False" at bounding box center [1059, 240] width 14 height 12
radio input "true"
click at [1055, 109] on input "False" at bounding box center [1059, 109] width 14 height 12
radio input "true"
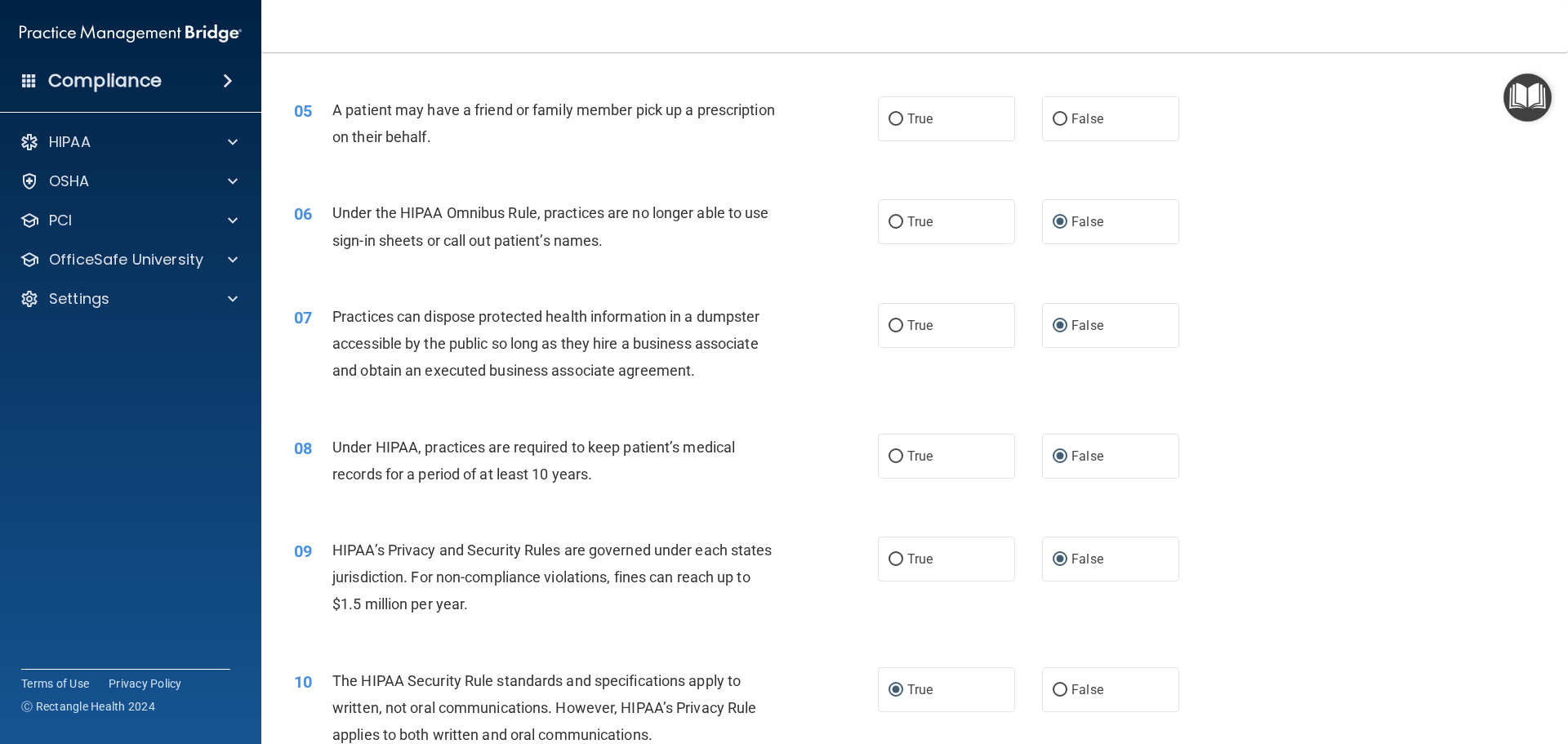
scroll to position [526, 0]
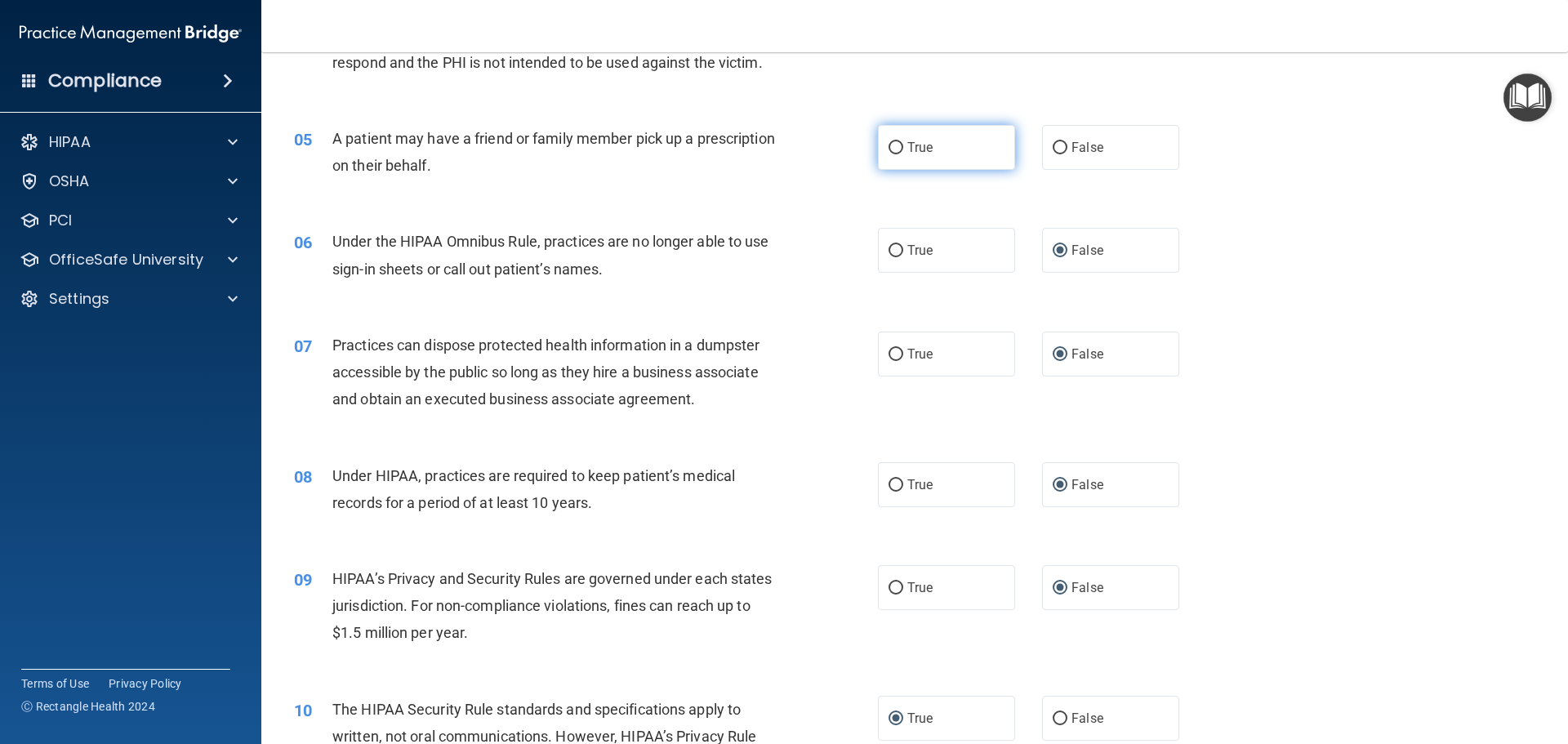
click at [895, 148] on input "True" at bounding box center [896, 148] width 14 height 12
radio input "true"
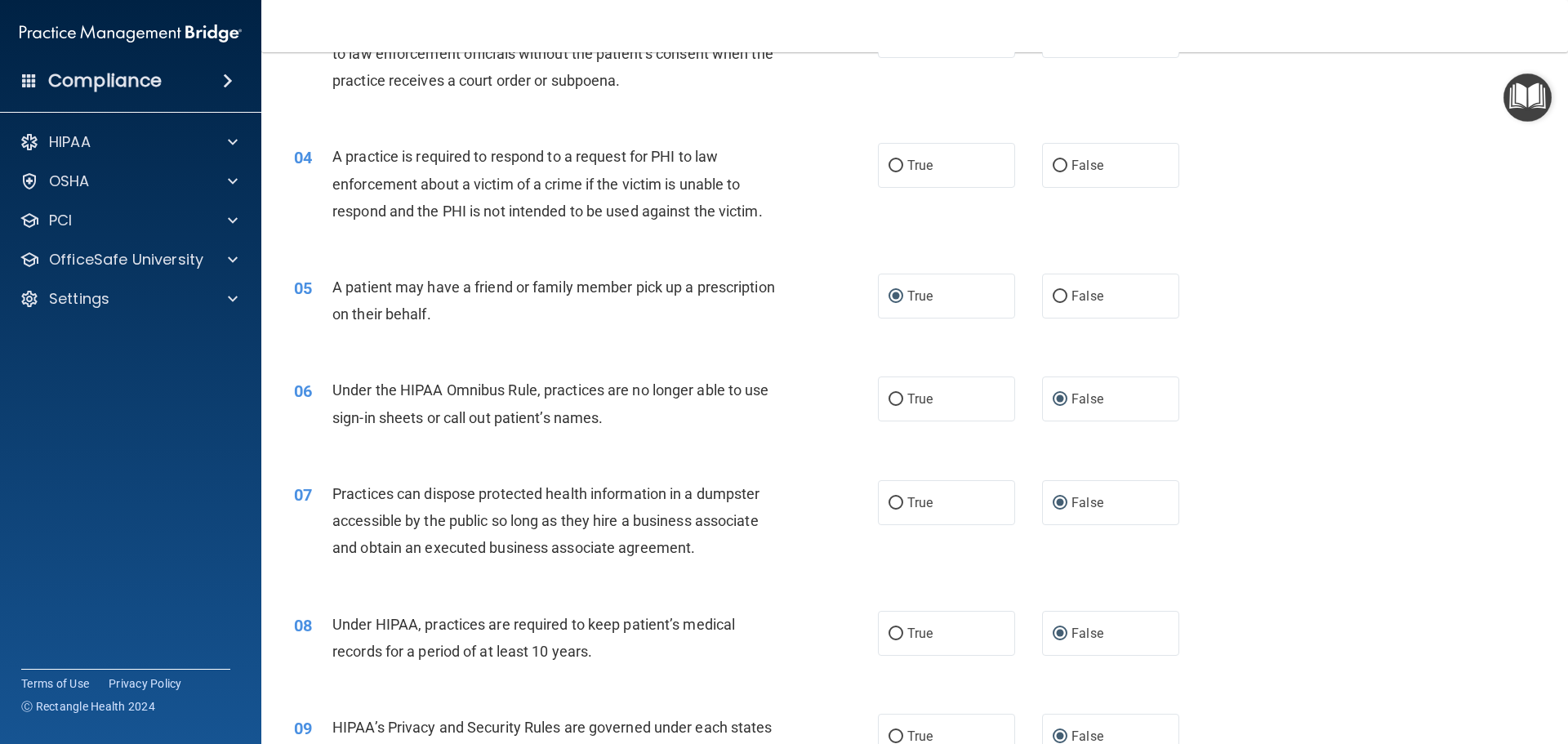
scroll to position [363, 0]
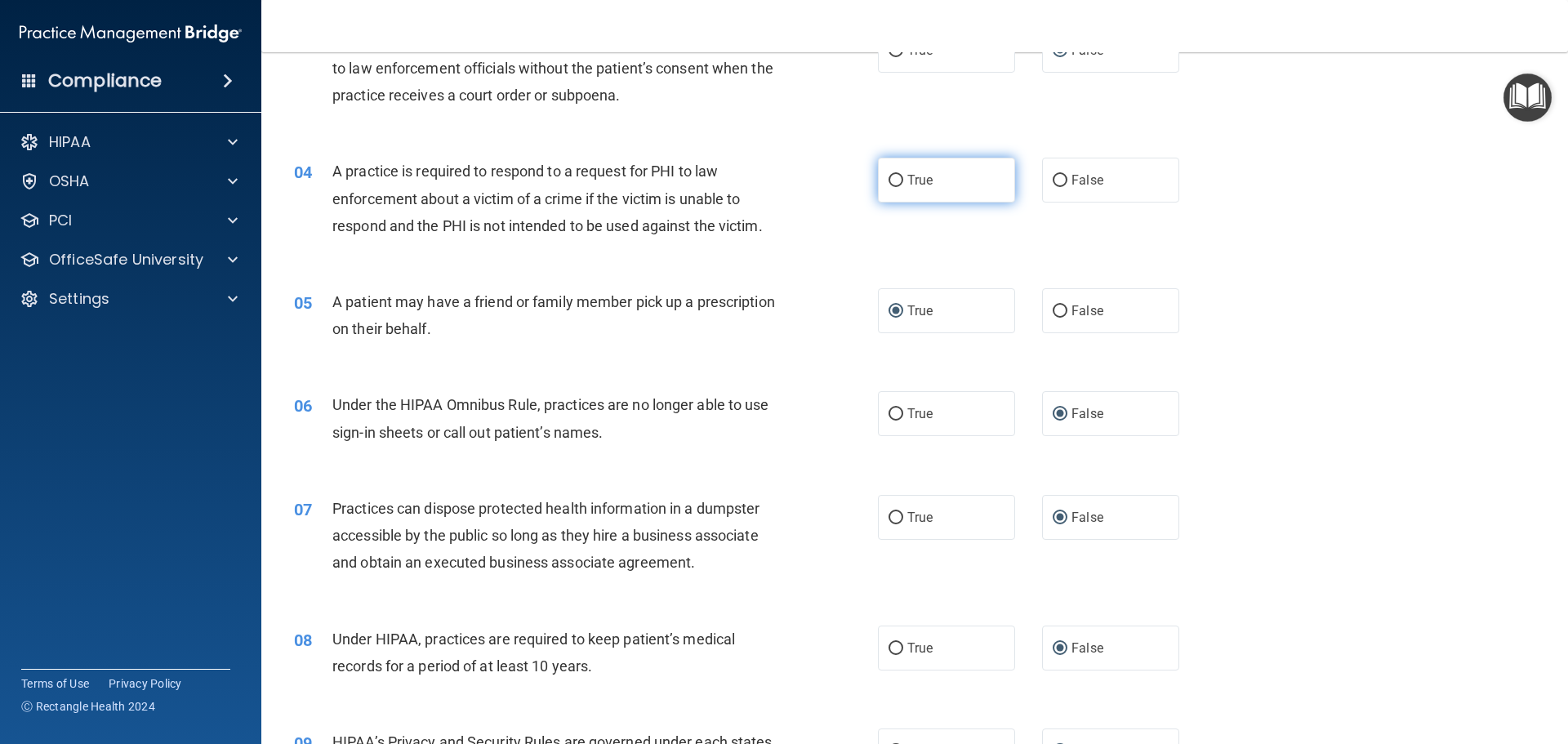
click at [892, 182] on input "True" at bounding box center [896, 181] width 14 height 12
radio input "true"
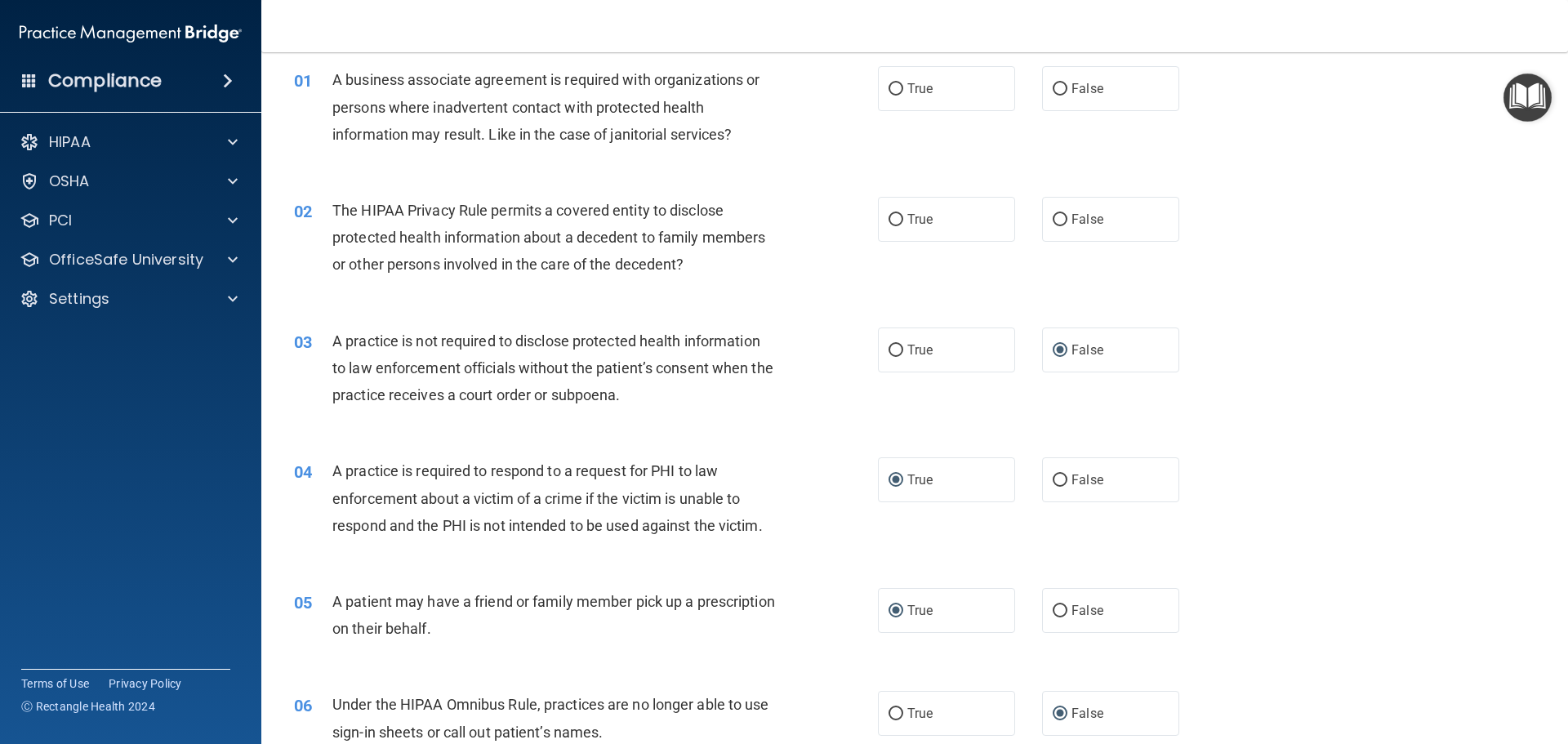
scroll to position [0, 0]
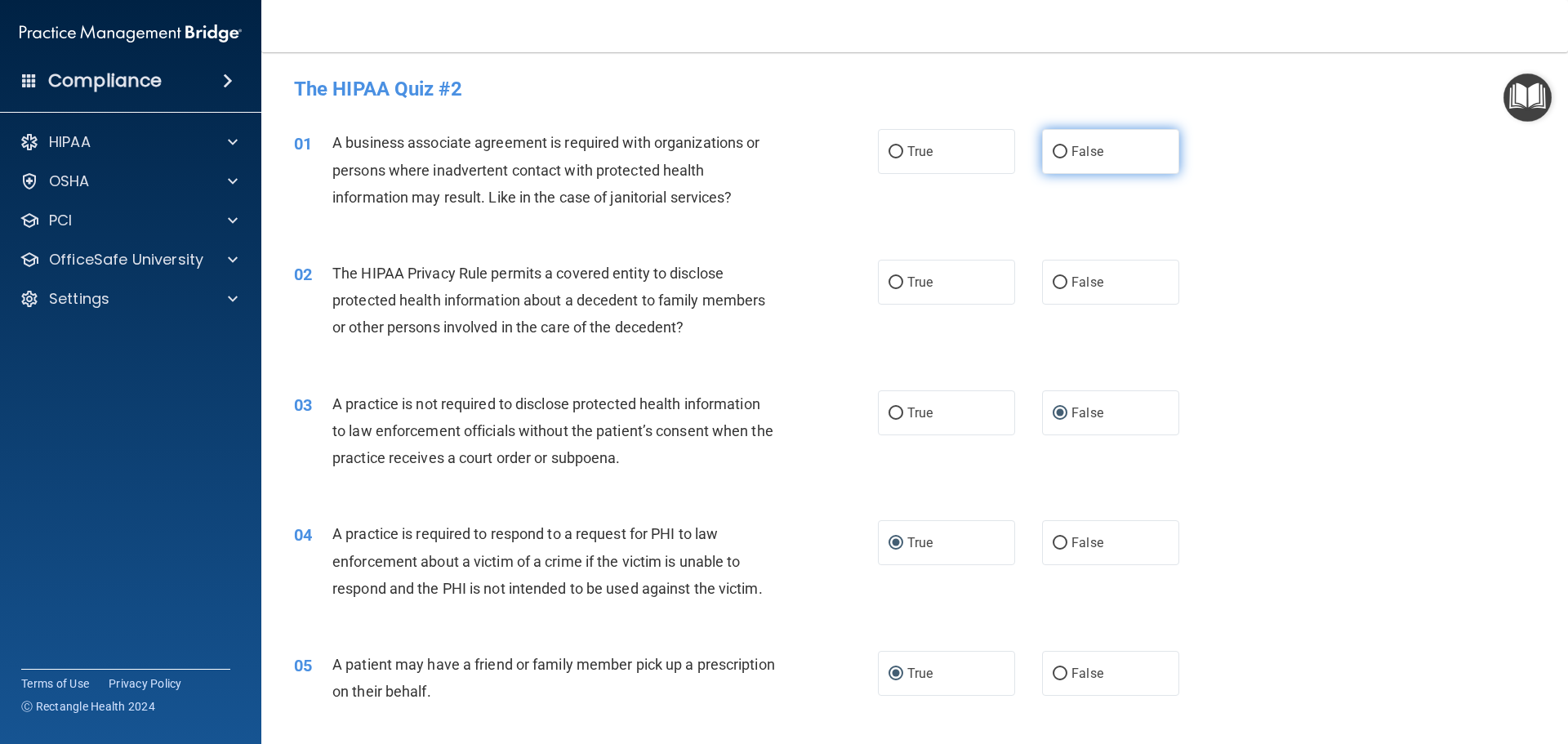
click at [1055, 148] on input "False" at bounding box center [1059, 152] width 14 height 12
radio input "true"
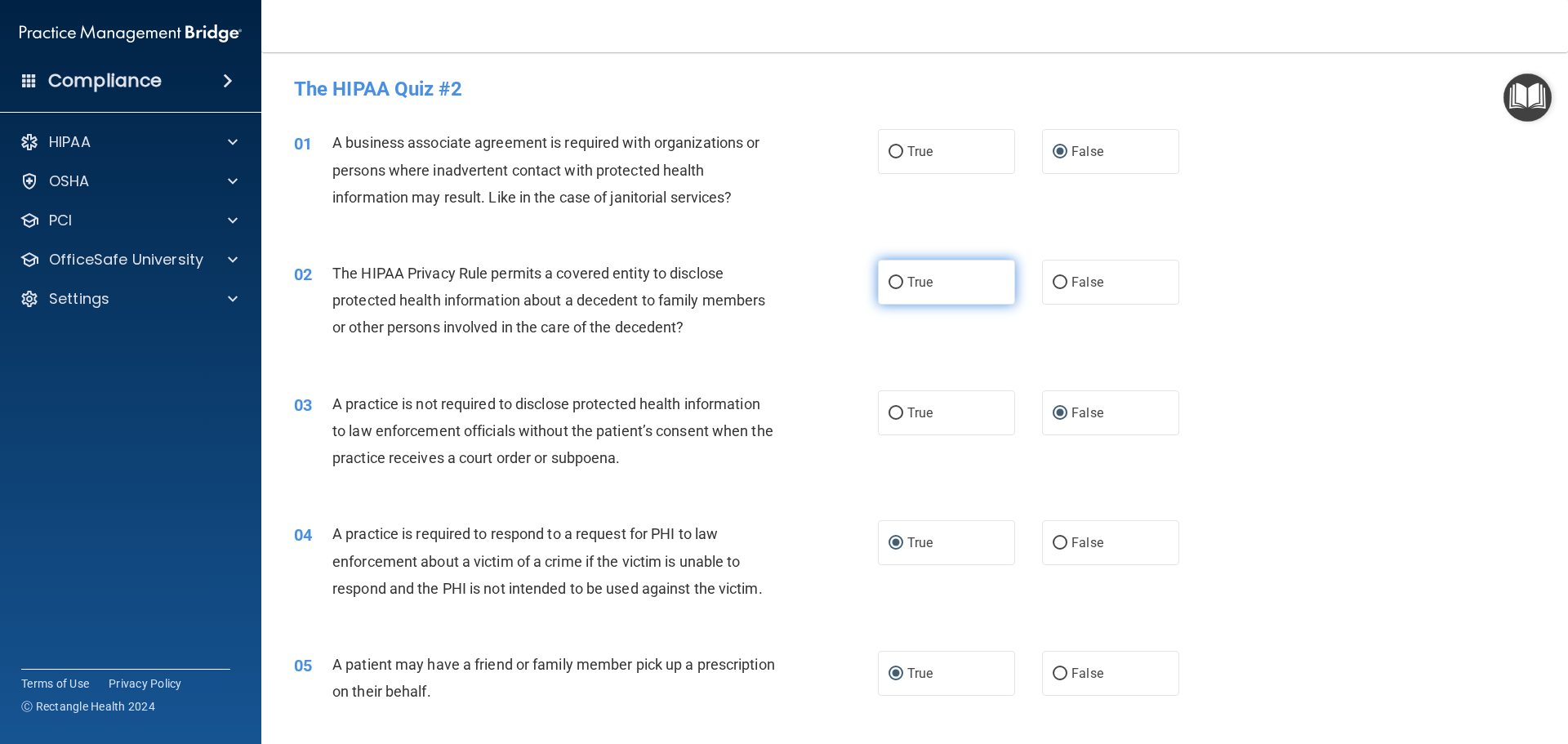
click at [891, 280] on input "True" at bounding box center [896, 282] width 14 height 12
radio input "true"
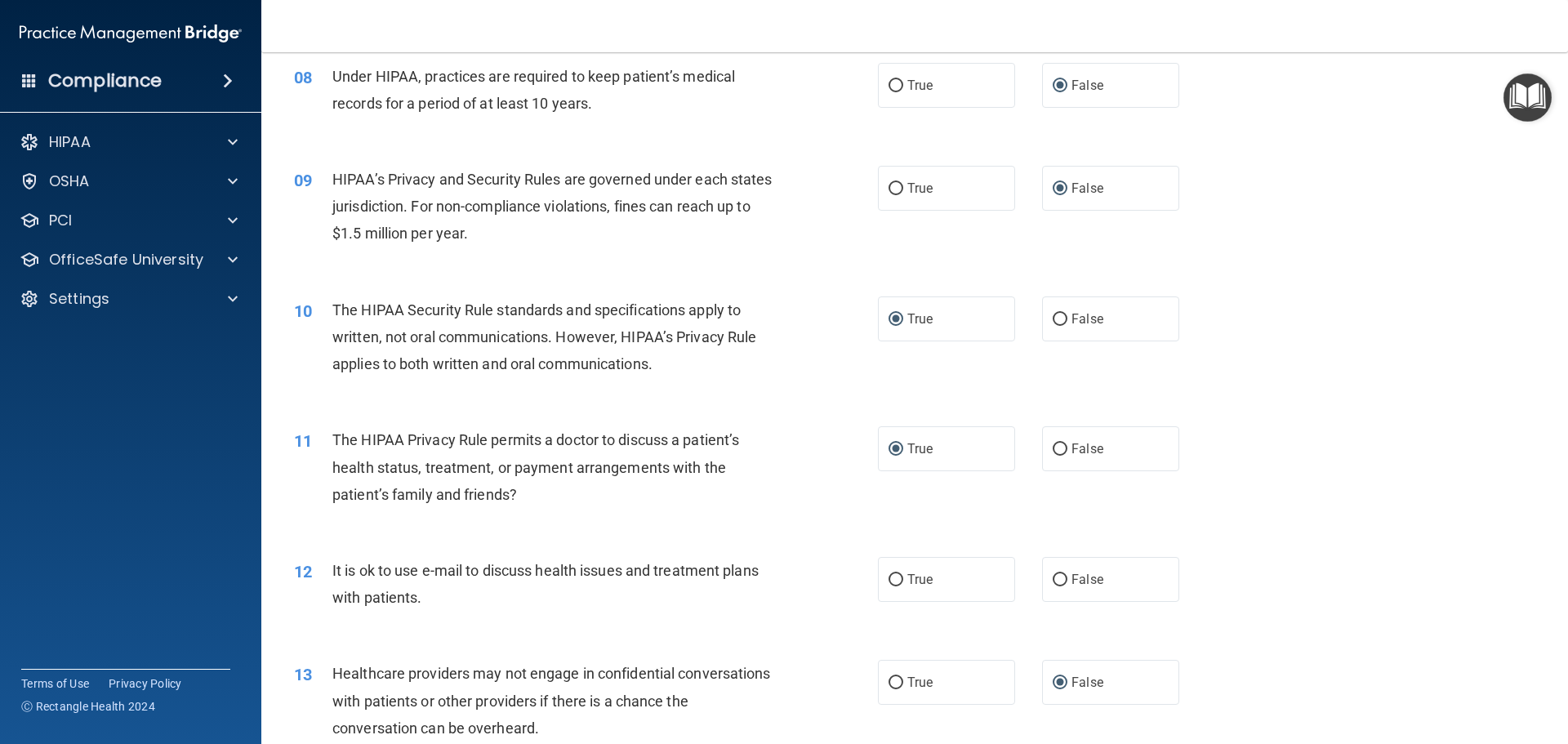
scroll to position [981, 0]
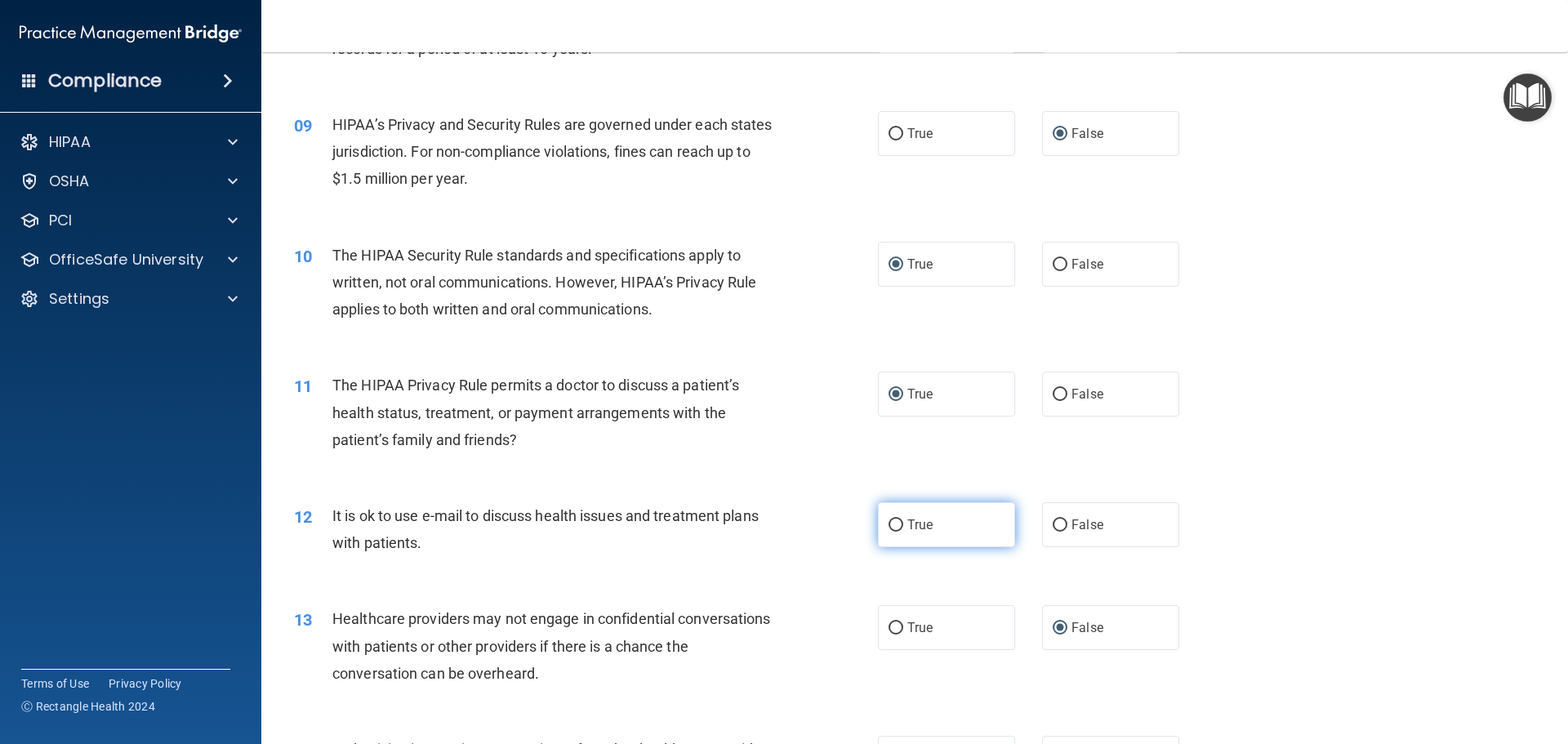
click at [889, 525] on input "True" at bounding box center [896, 525] width 14 height 12
radio input "true"
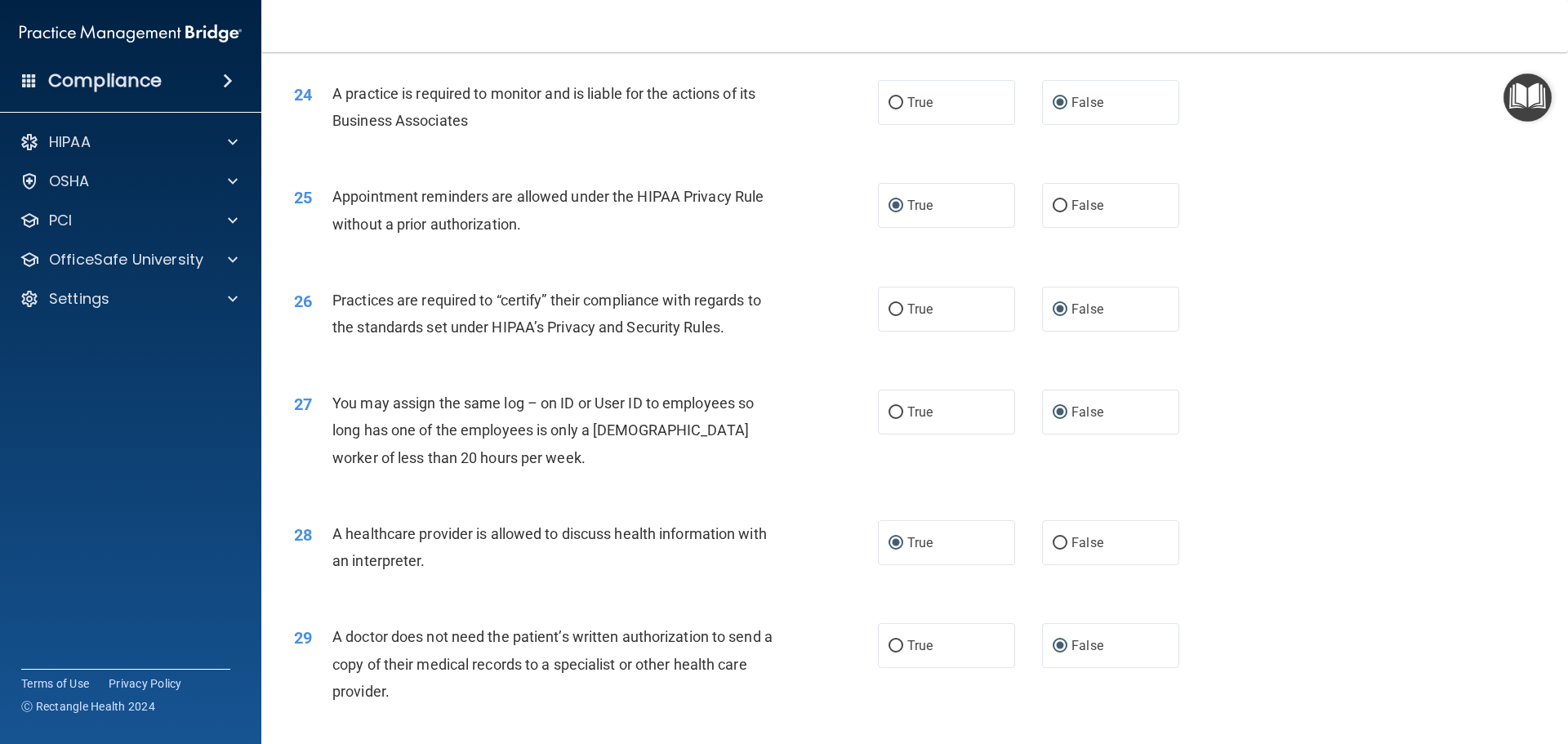
scroll to position [3059, 0]
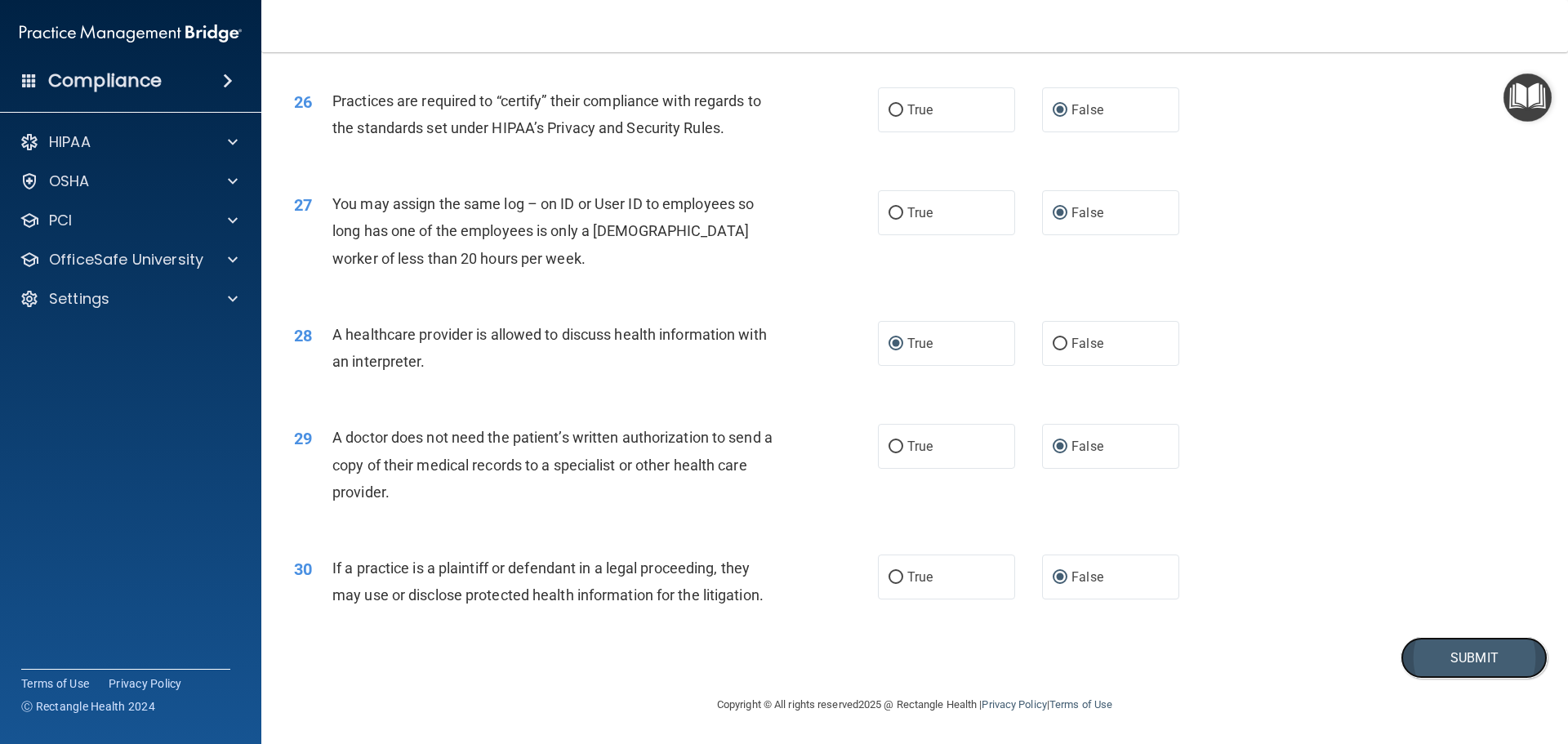
click at [1438, 656] on button "Submit" at bounding box center [1474, 658] width 147 height 42
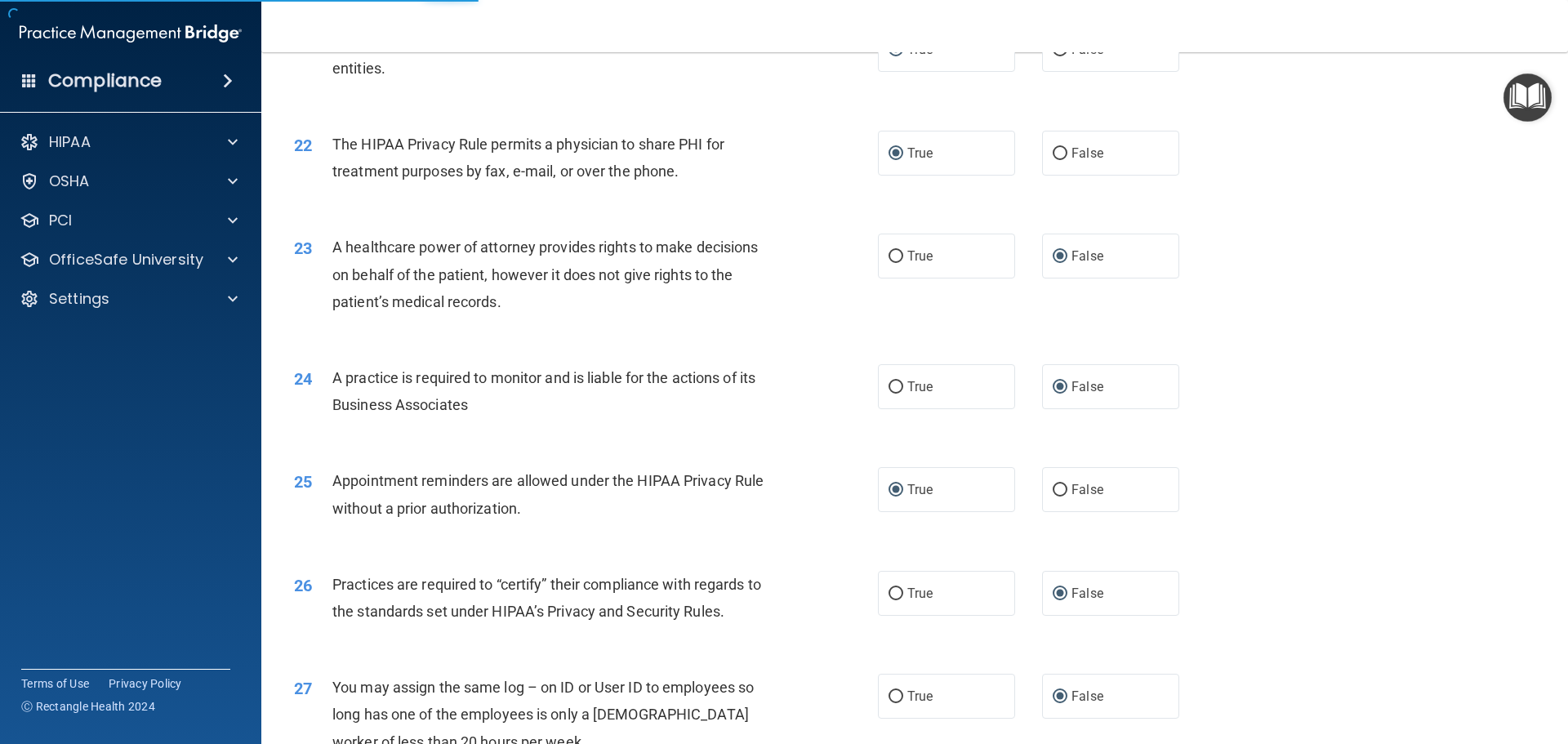
scroll to position [2568, 0]
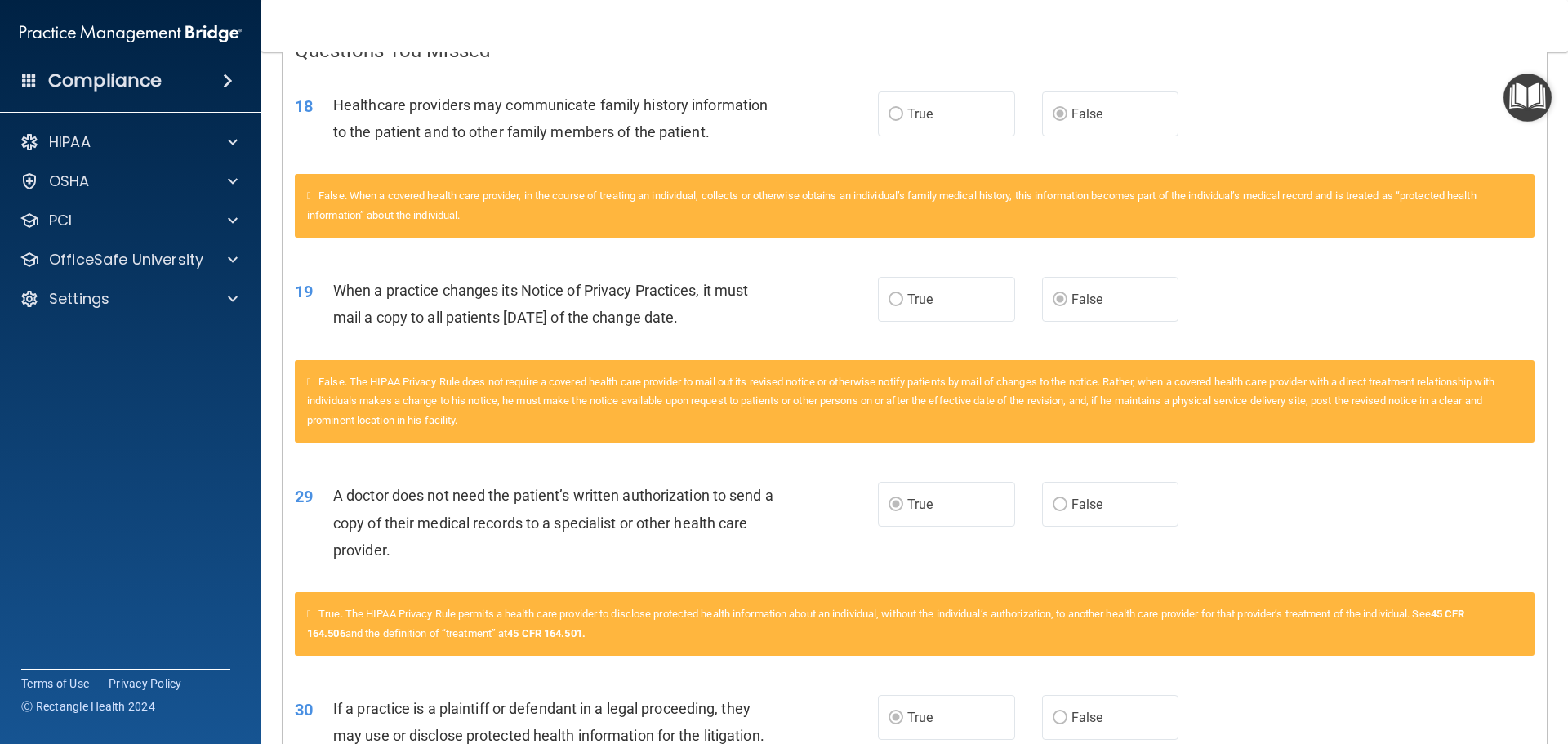
scroll to position [29, 0]
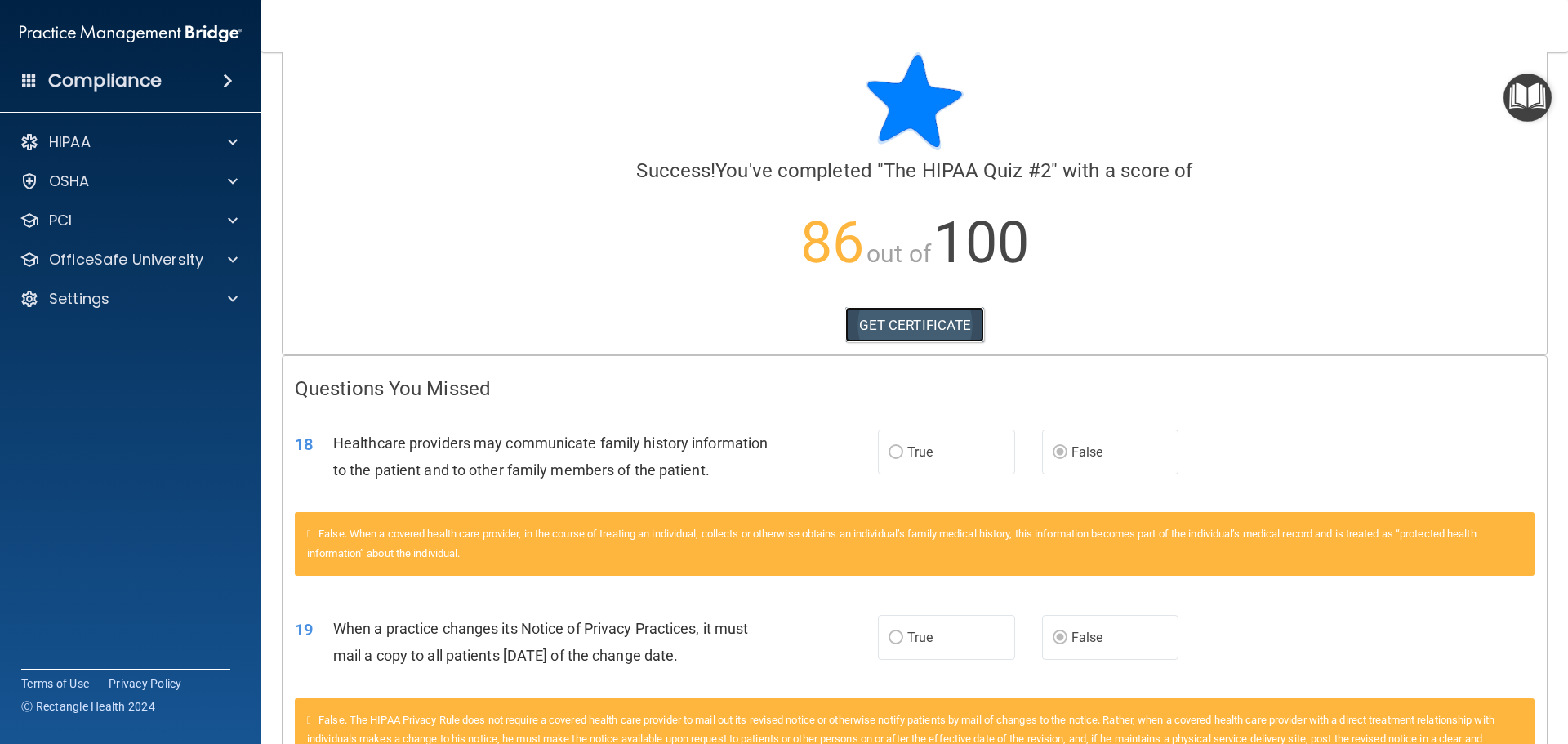
click at [887, 334] on link "GET CERTIFICATE" at bounding box center [915, 325] width 140 height 36
click at [941, 325] on link "GET CERTIFICATE" at bounding box center [915, 325] width 140 height 36
click at [130, 259] on p "OfficeSafe University" at bounding box center [126, 259] width 155 height 20
click at [121, 330] on p "OSHA Training" at bounding box center [76, 337] width 132 height 16
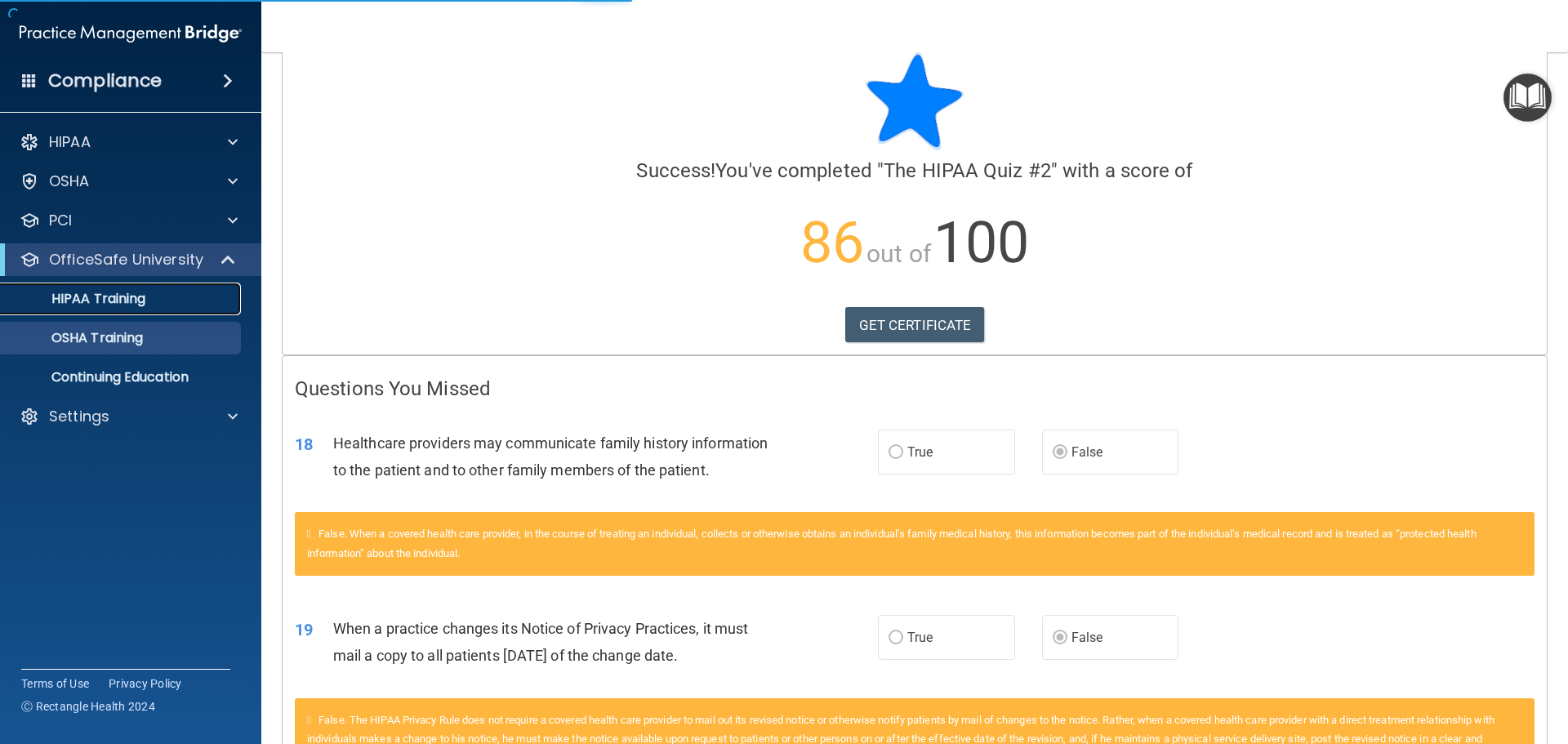
click at [128, 296] on p "HIPAA Training" at bounding box center [78, 298] width 135 height 16
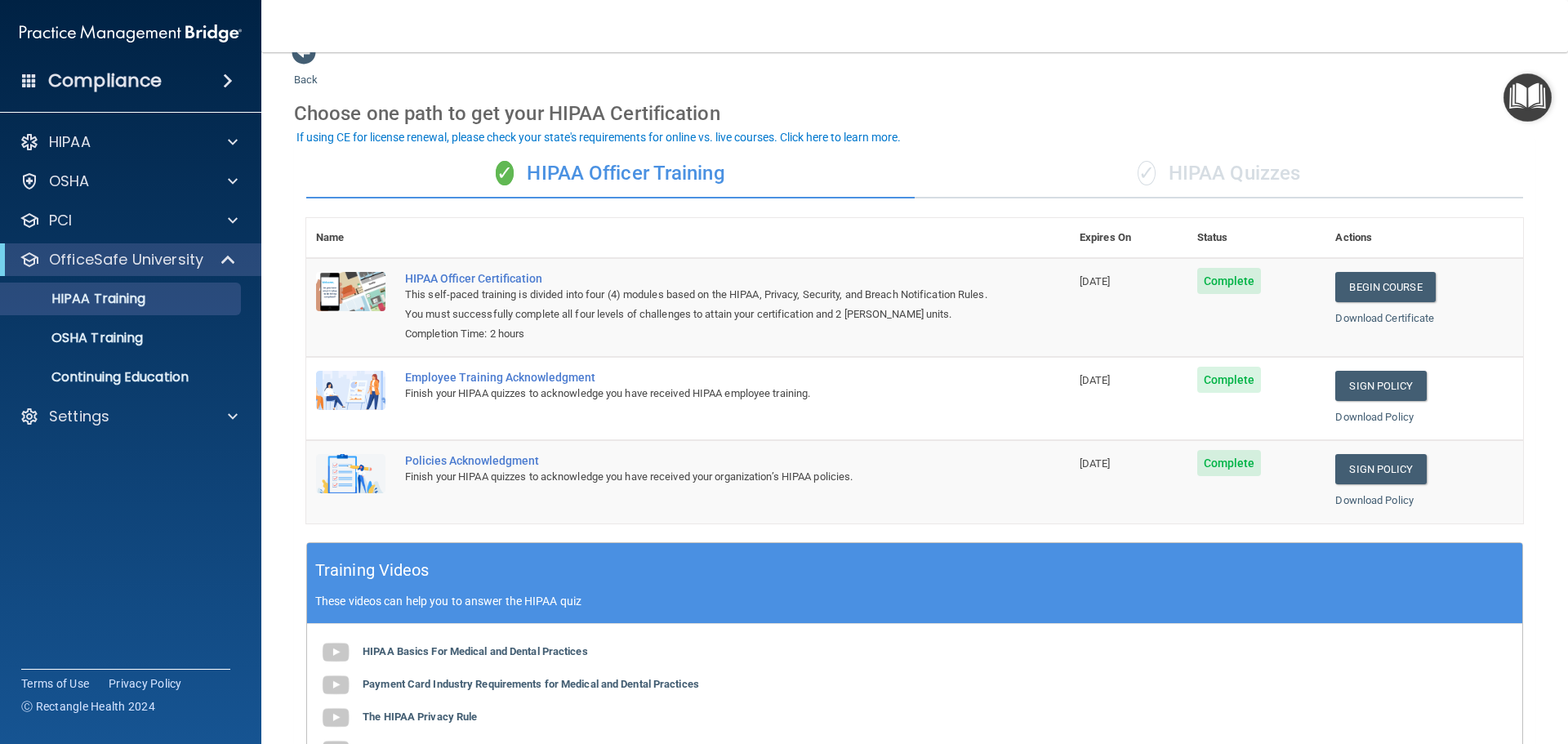
click at [1206, 183] on div "✓ HIPAA Quizzes" at bounding box center [1219, 174] width 609 height 49
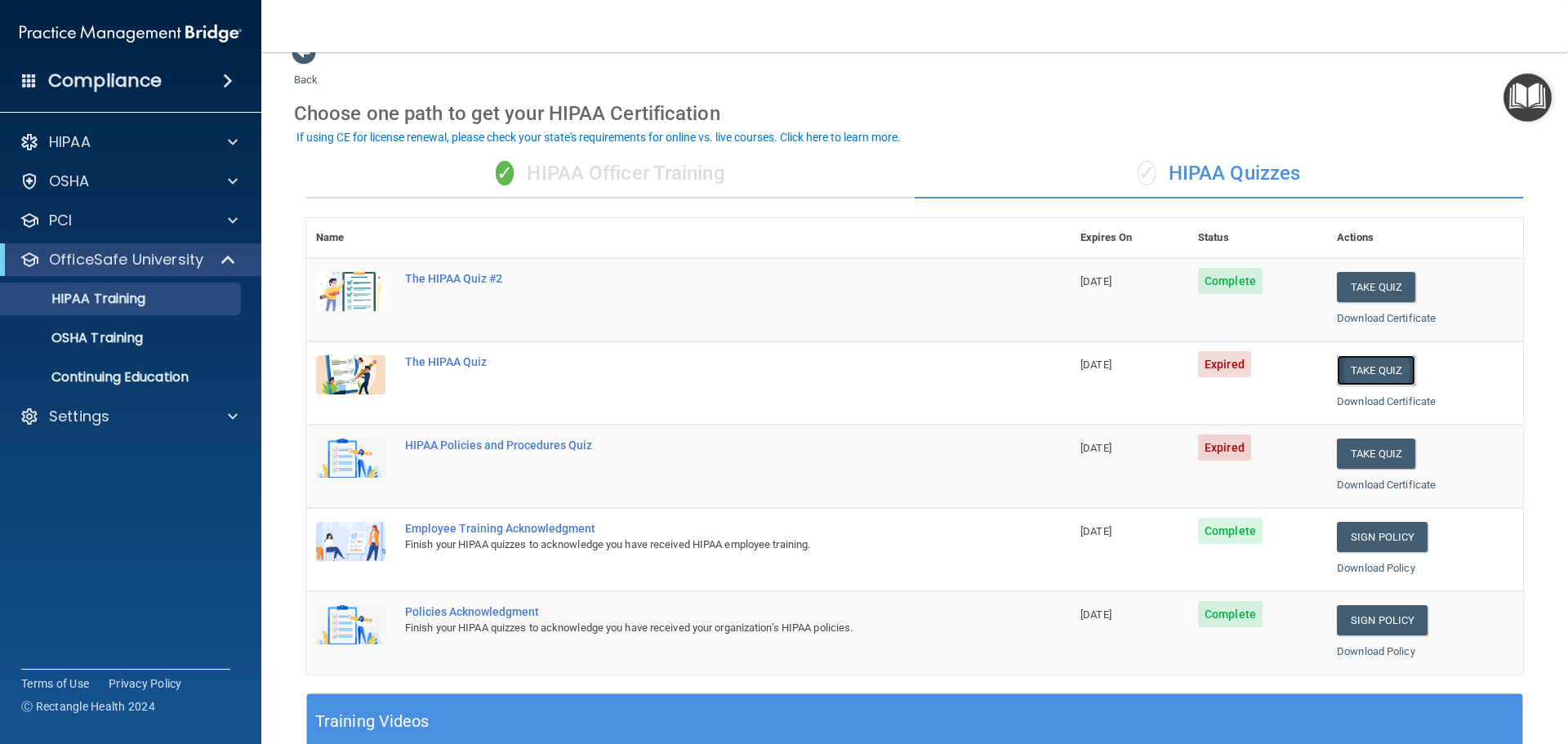
click at [1348, 376] on button "Take Quiz" at bounding box center [1376, 371] width 79 height 30
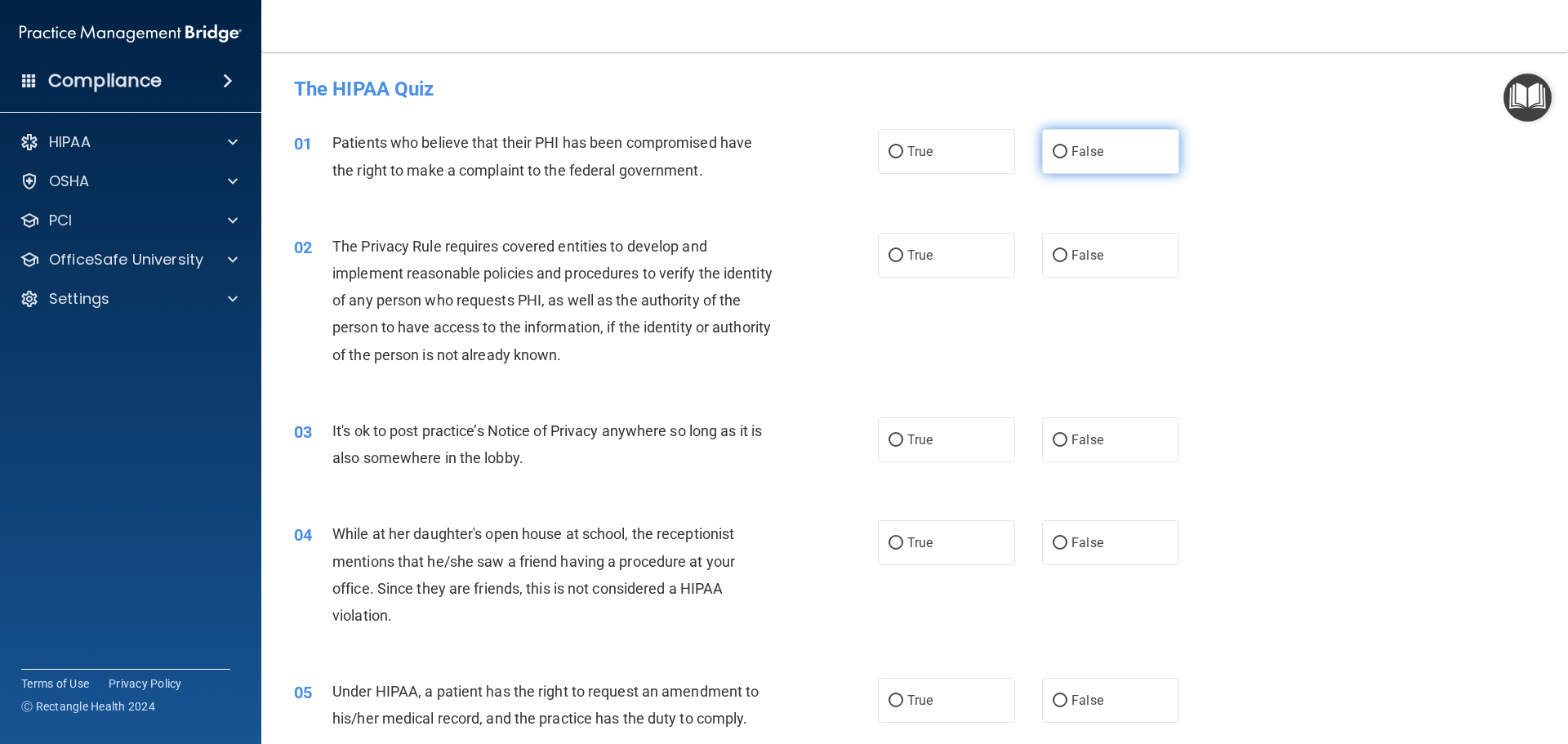
click at [1054, 152] on input "False" at bounding box center [1059, 152] width 14 height 12
radio input "true"
click at [895, 255] on input "True" at bounding box center [896, 256] width 14 height 12
radio input "true"
click at [889, 438] on input "True" at bounding box center [896, 440] width 14 height 12
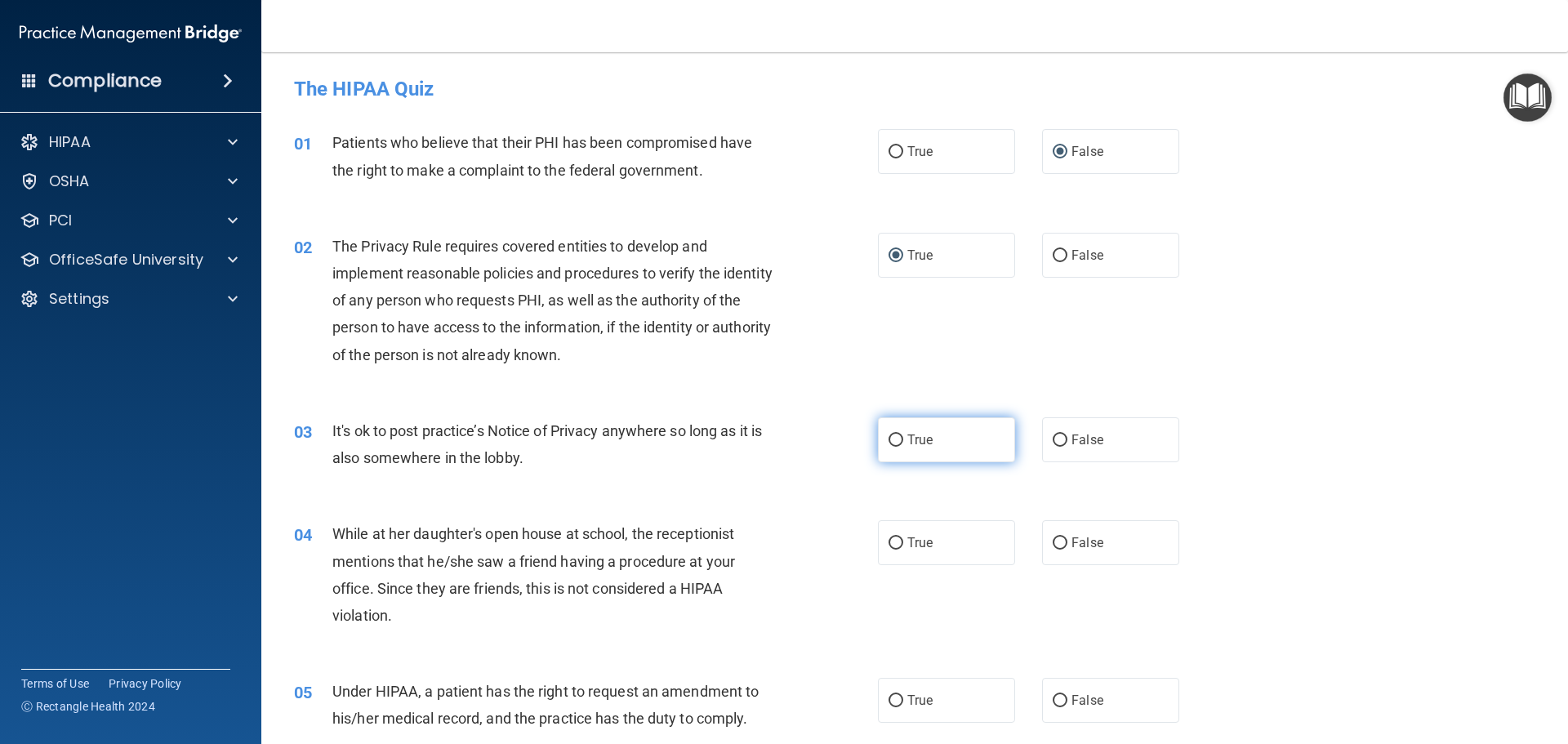
radio input "true"
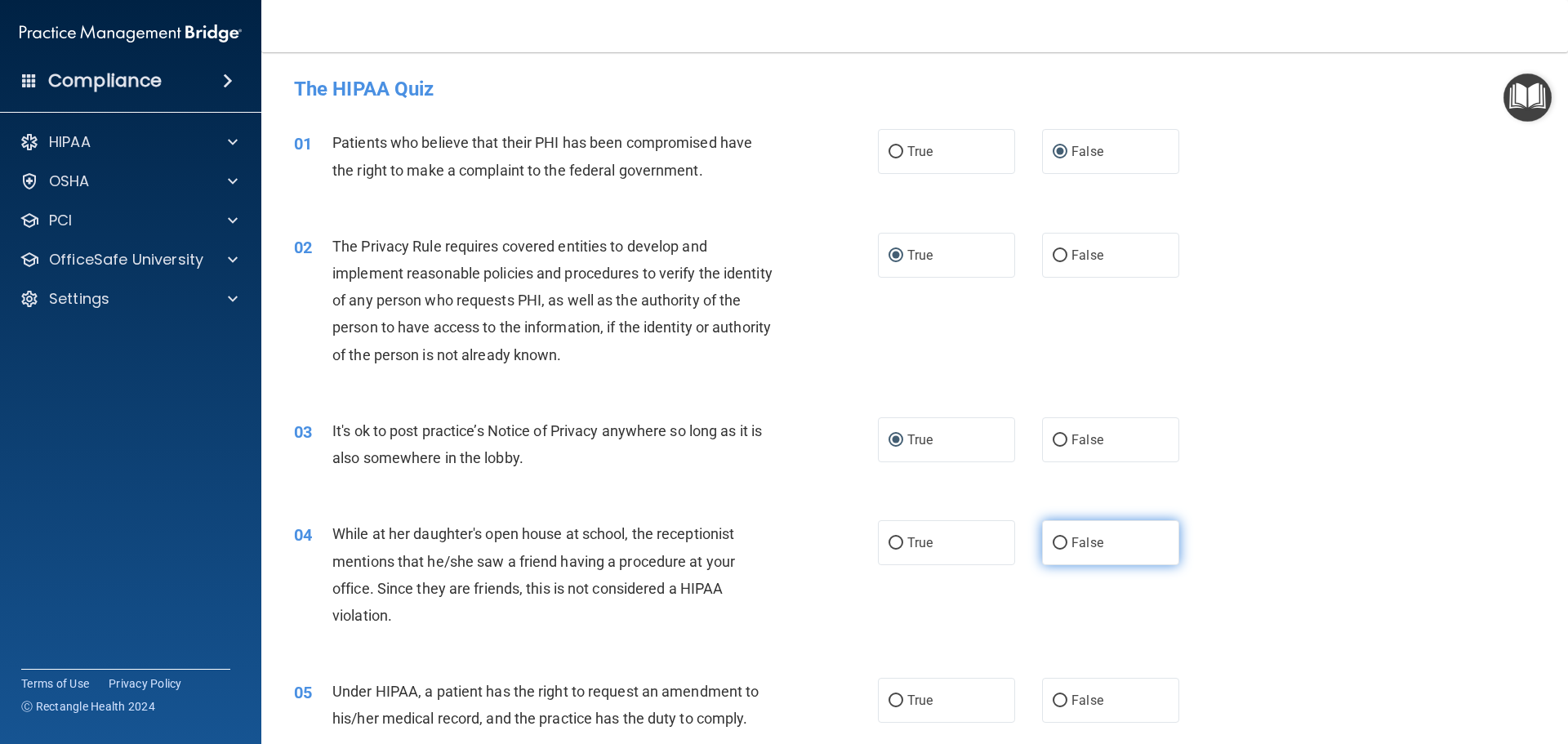
click at [1052, 544] on input "False" at bounding box center [1059, 544] width 14 height 12
radio input "true"
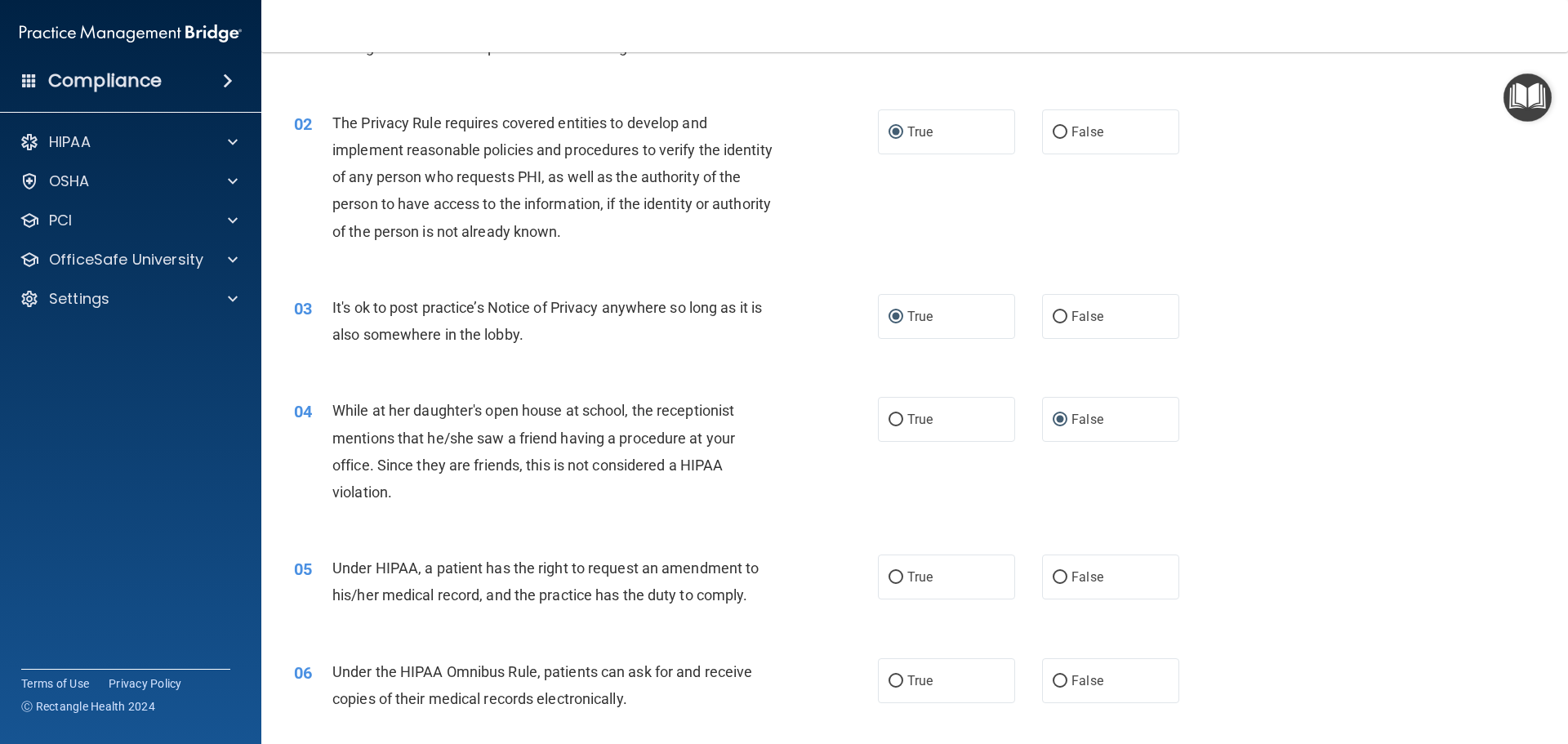
scroll to position [163, 0]
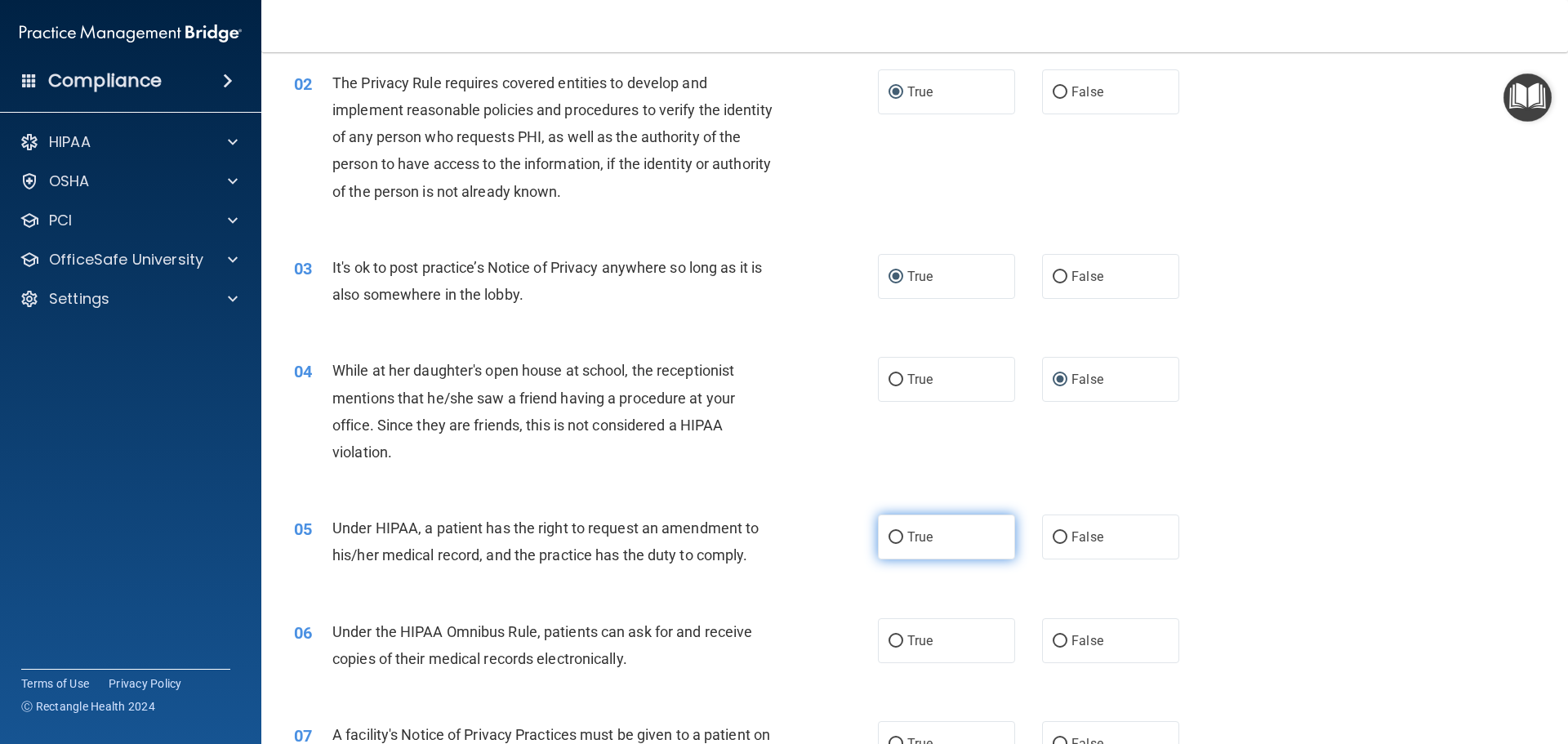
click at [894, 533] on input "True" at bounding box center [896, 538] width 14 height 12
radio input "true"
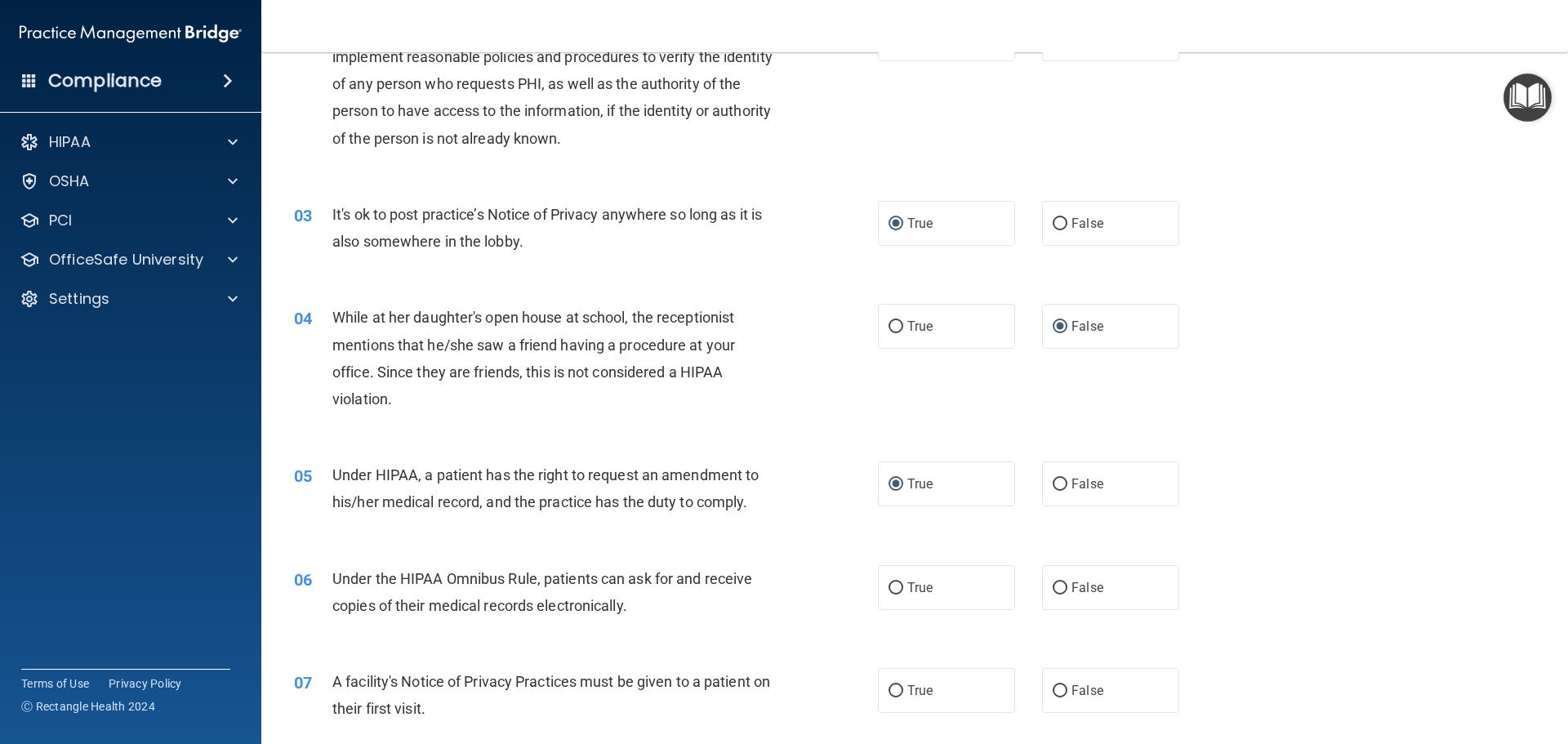
scroll to position [245, 0]
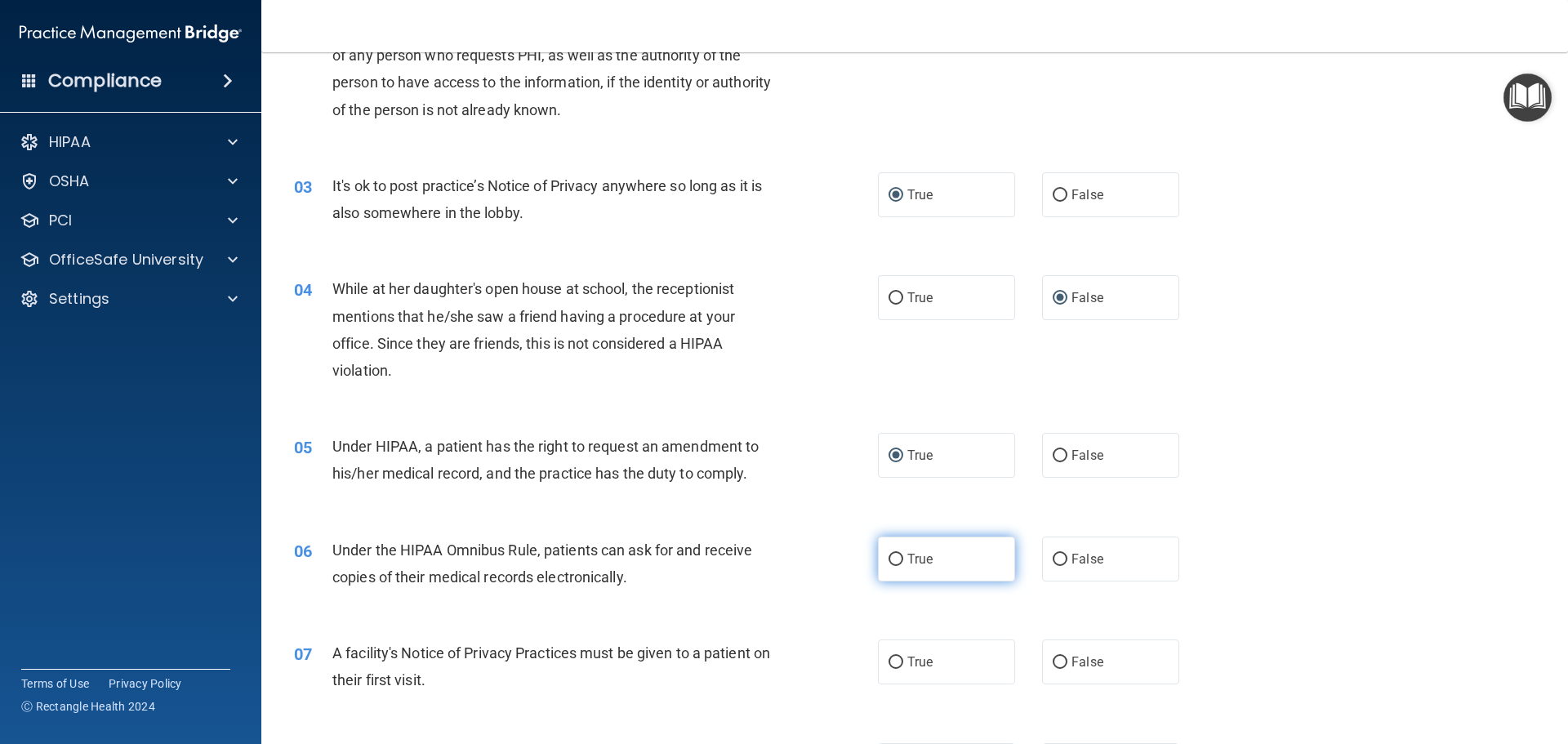
click at [889, 560] on input "True" at bounding box center [896, 560] width 14 height 12
radio input "true"
click at [889, 660] on input "True" at bounding box center [896, 662] width 14 height 12
radio input "true"
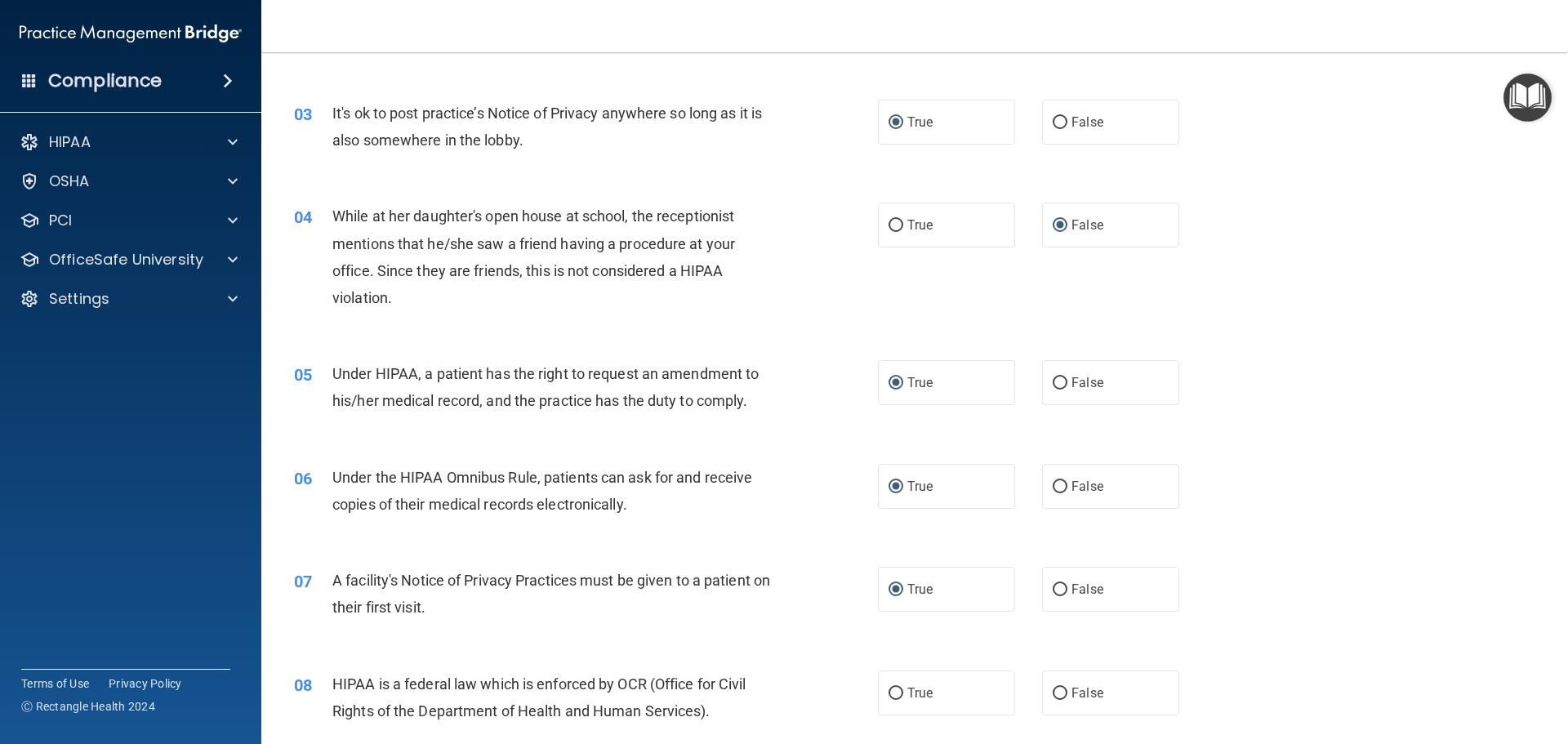
scroll to position [409, 0]
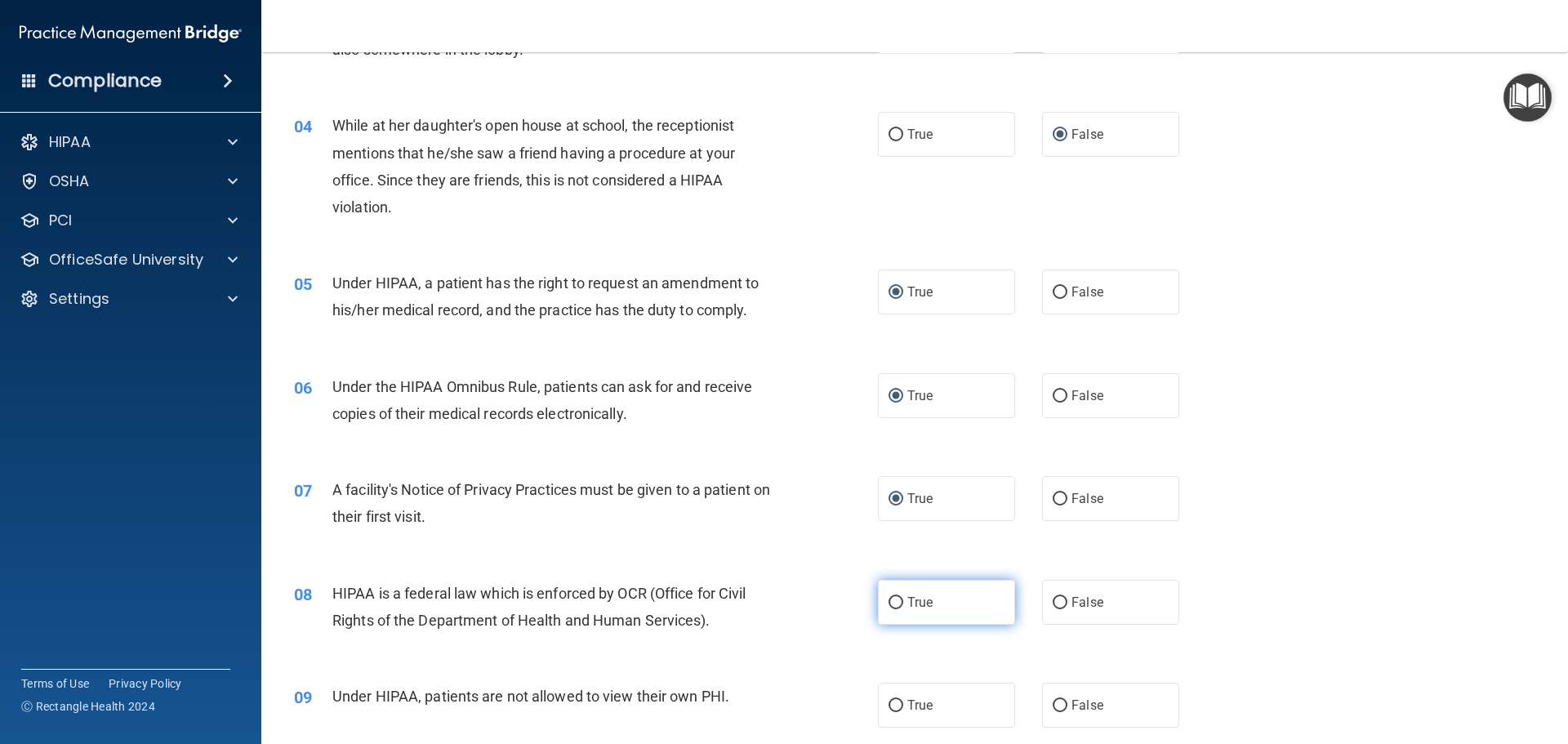
click at [892, 603] on input "True" at bounding box center [896, 603] width 14 height 12
radio input "true"
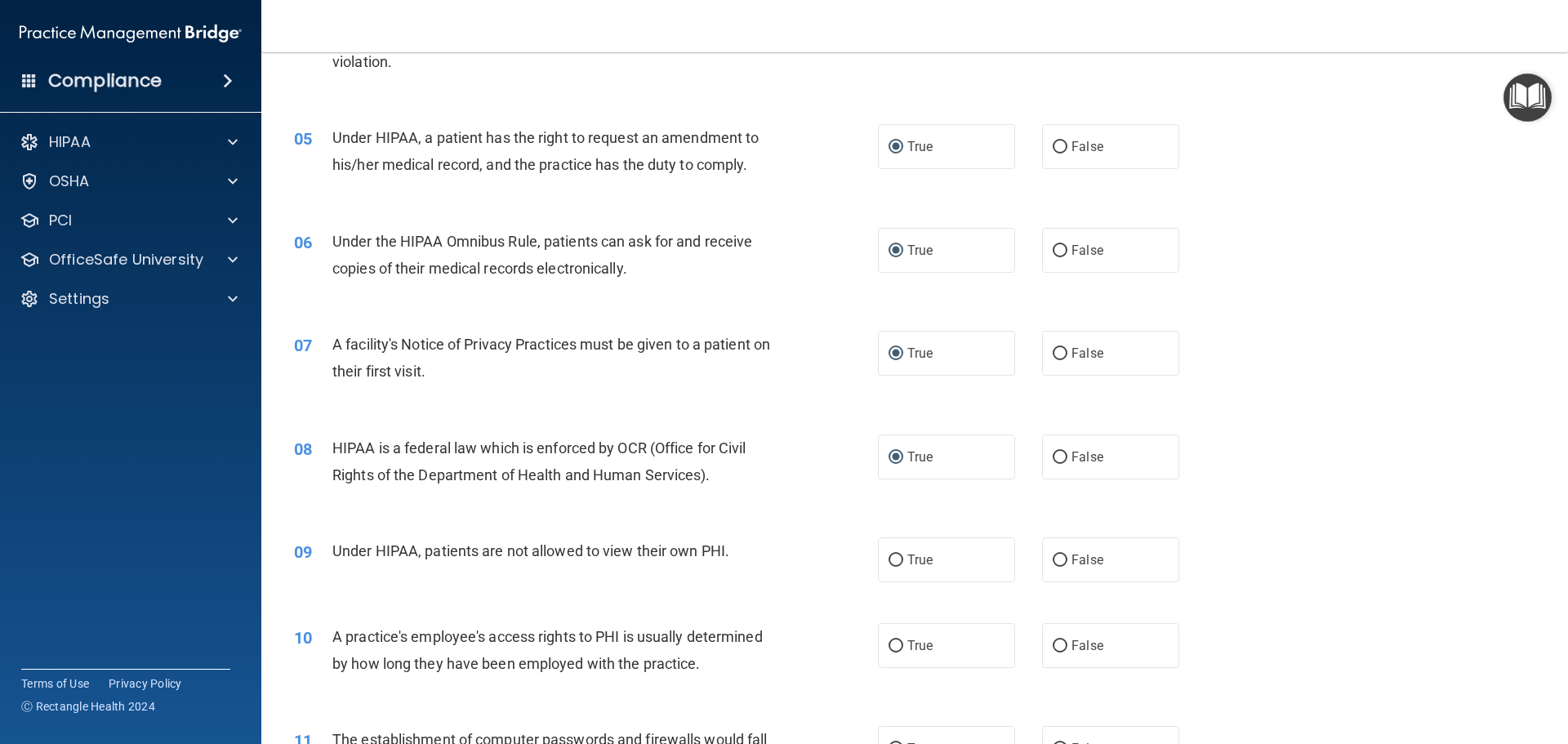
scroll to position [572, 0]
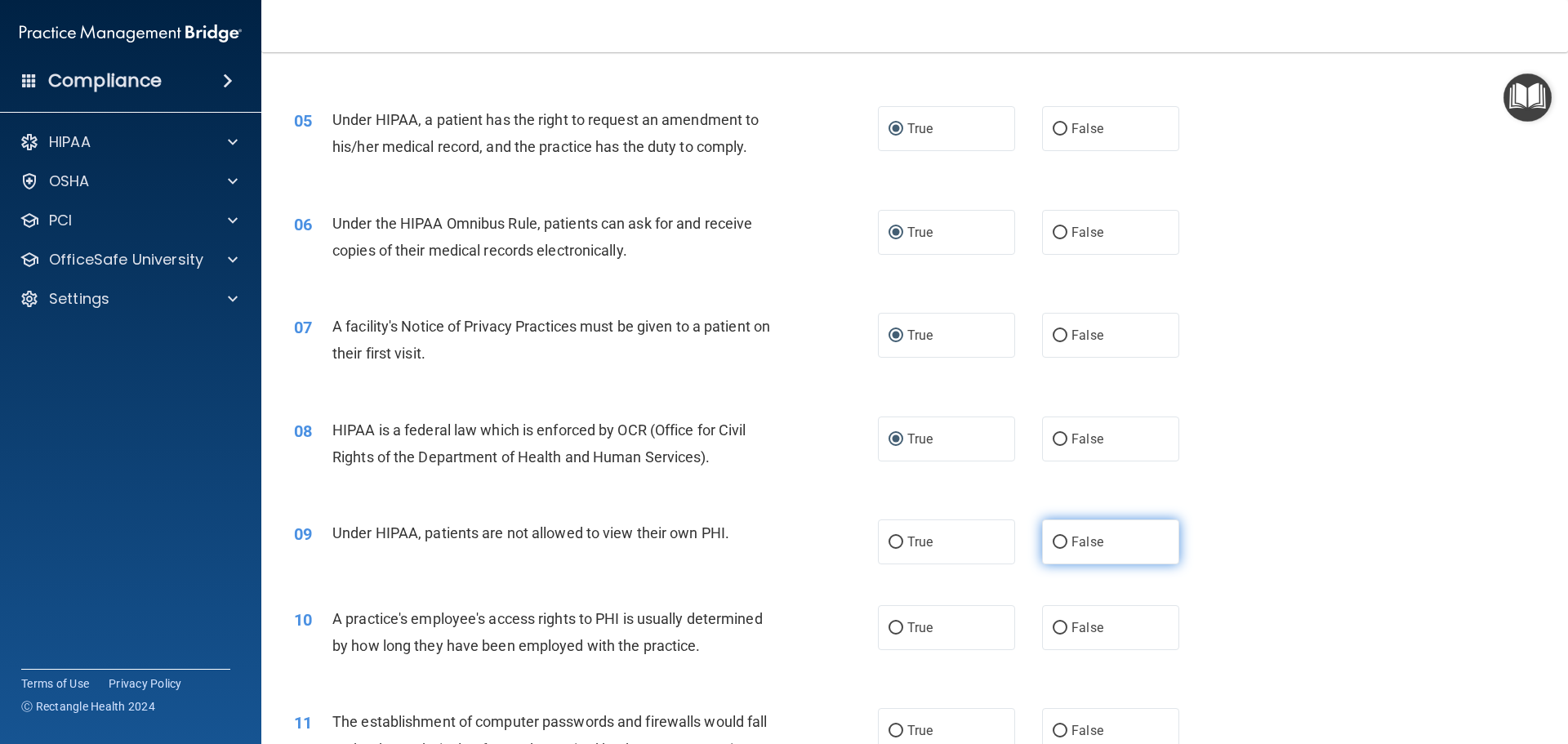
click at [1058, 541] on input "False" at bounding box center [1059, 543] width 14 height 12
radio input "true"
click at [1052, 627] on input "False" at bounding box center [1059, 628] width 14 height 12
radio input "true"
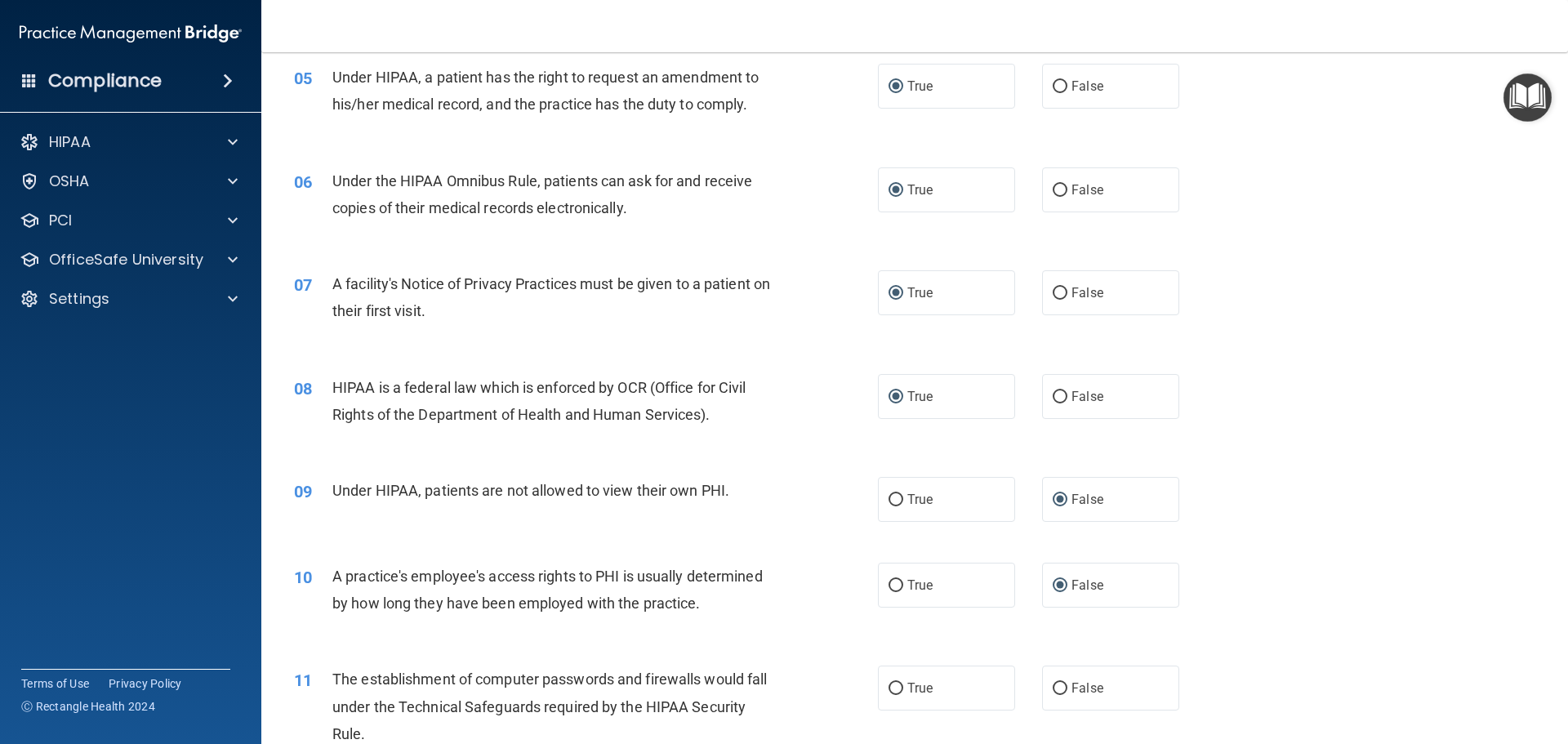
scroll to position [654, 0]
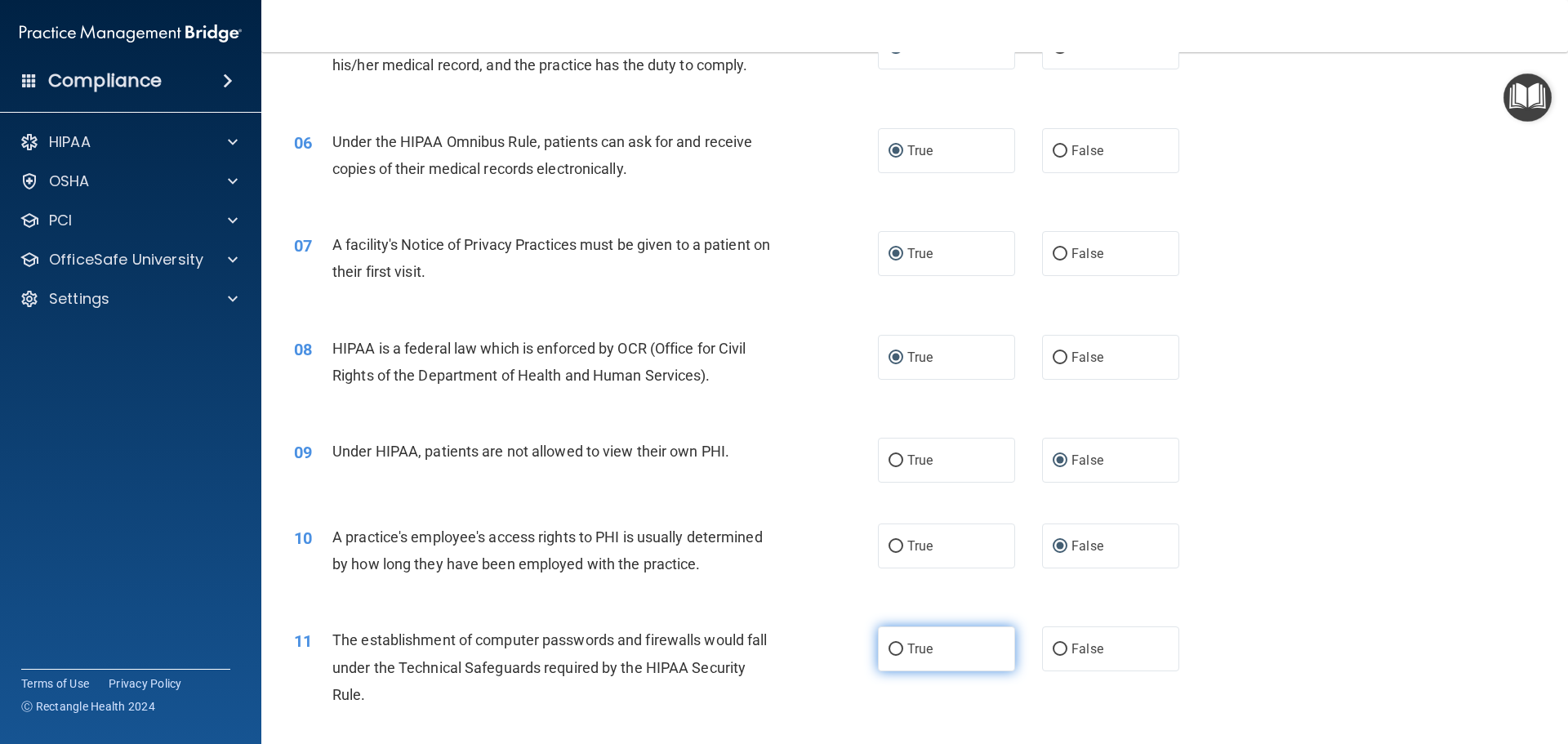
click at [889, 645] on input "True" at bounding box center [896, 650] width 14 height 12
radio input "true"
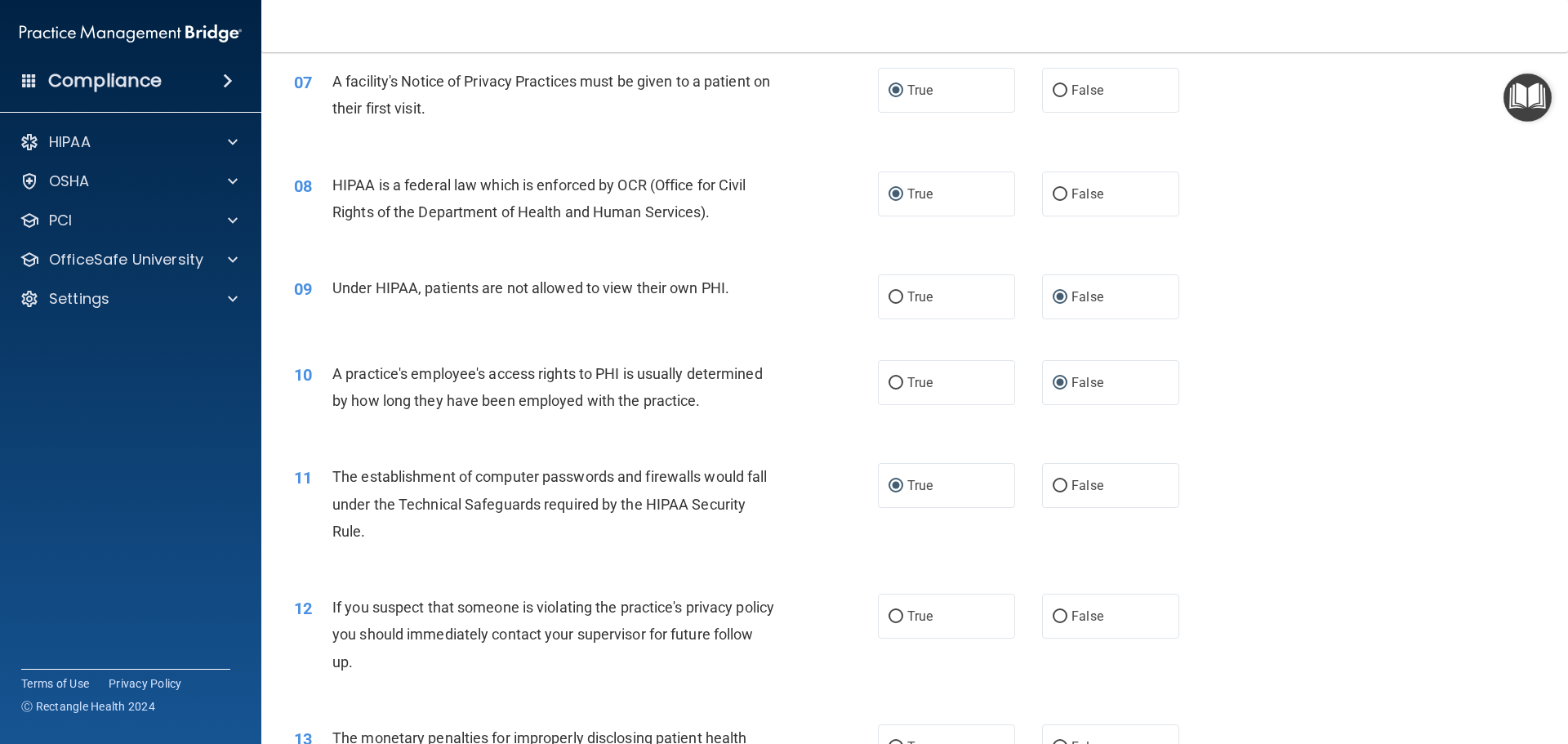
scroll to position [899, 0]
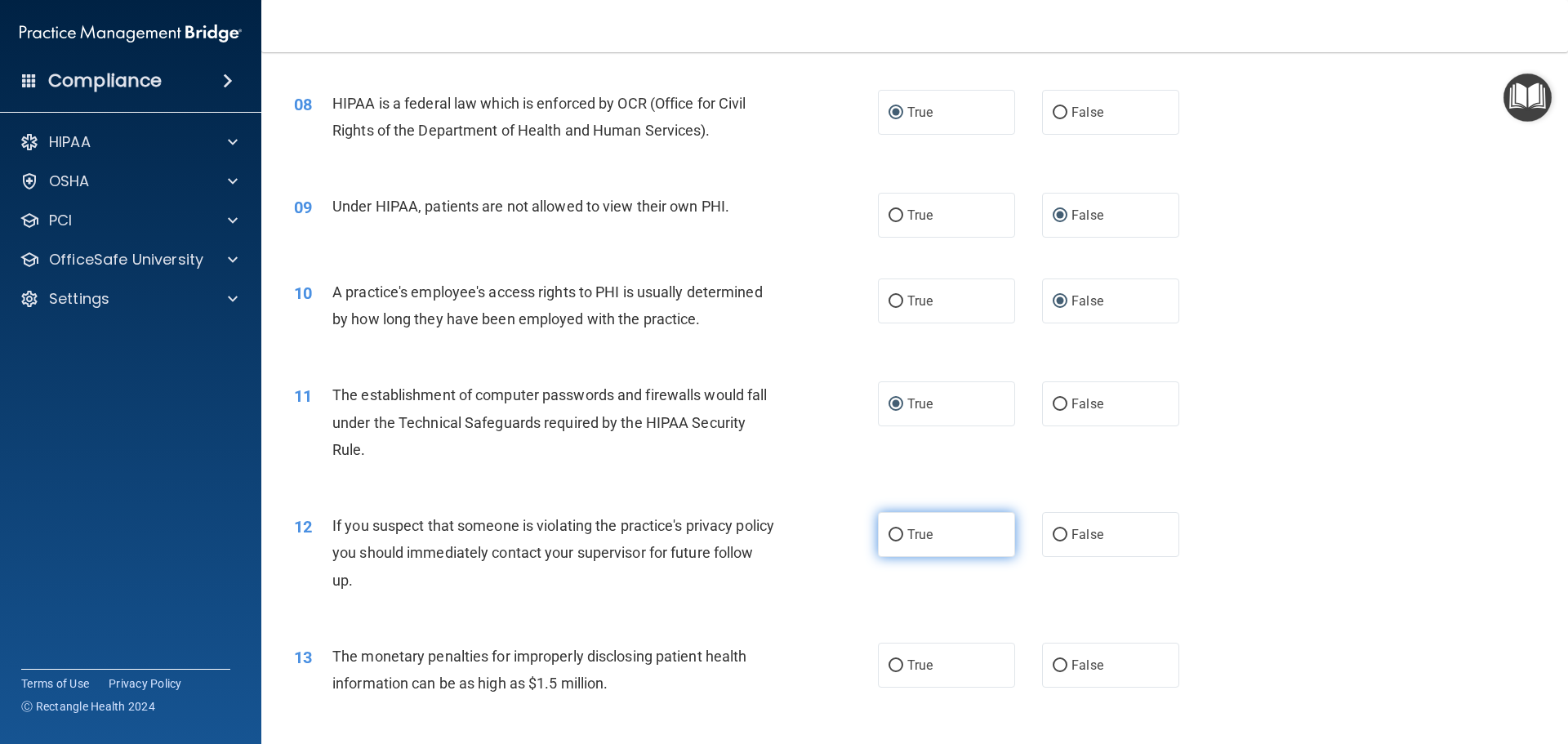
click at [889, 536] on input "True" at bounding box center [896, 535] width 14 height 12
radio input "true"
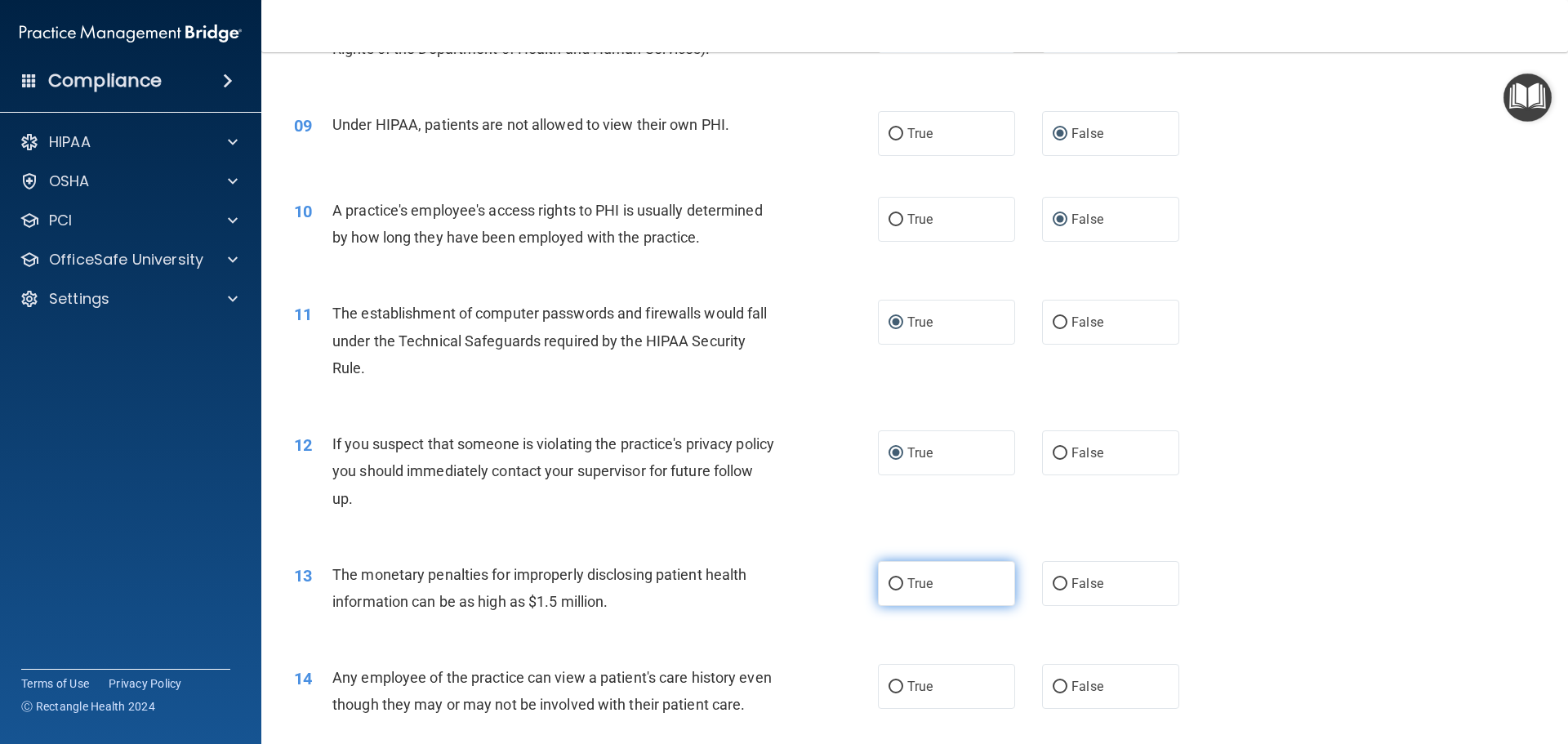
click at [889, 581] on input "True" at bounding box center [896, 584] width 14 height 12
radio input "true"
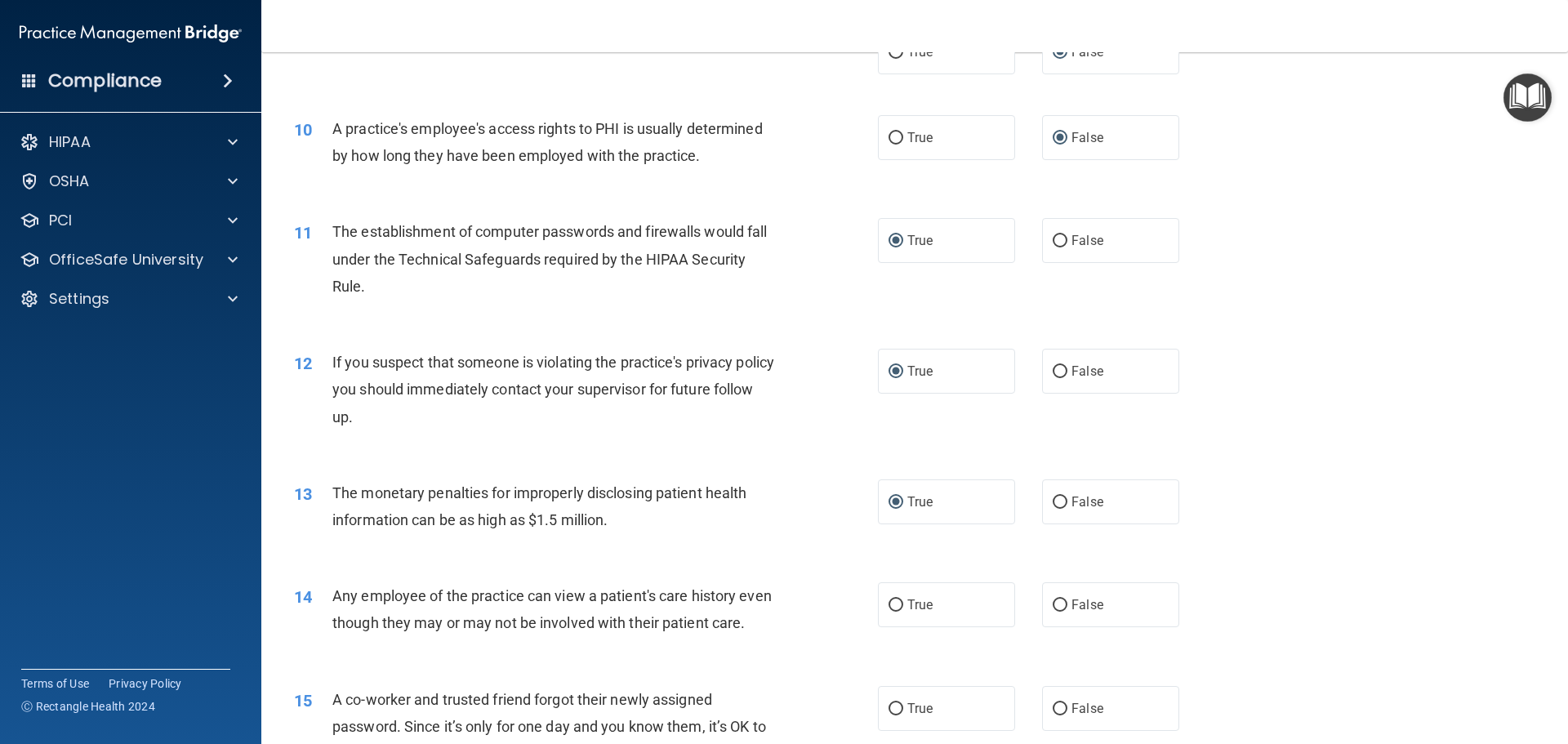
scroll to position [1144, 0]
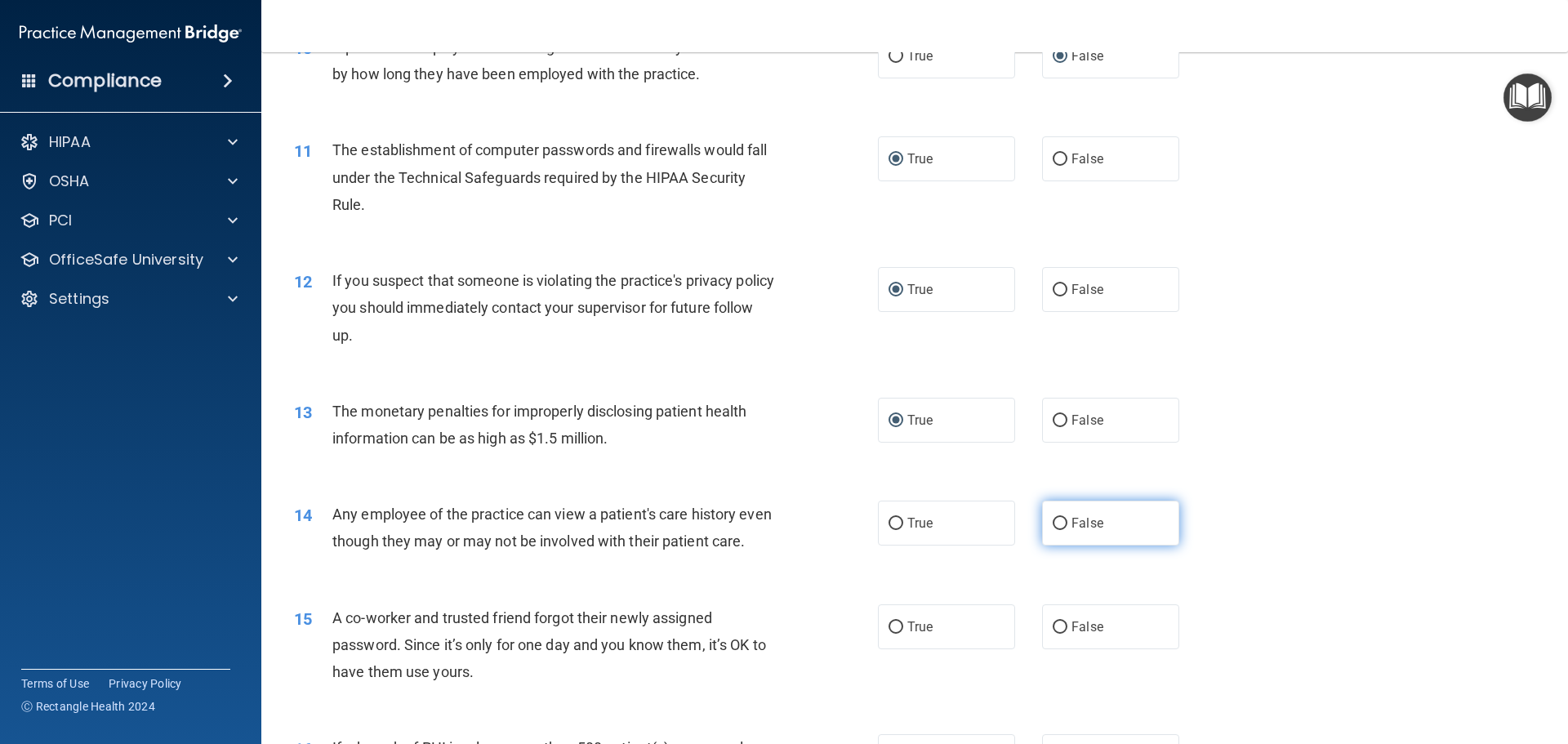
click at [1052, 527] on input "False" at bounding box center [1059, 524] width 14 height 12
radio input "true"
click at [1056, 634] on input "False" at bounding box center [1059, 627] width 14 height 12
radio input "true"
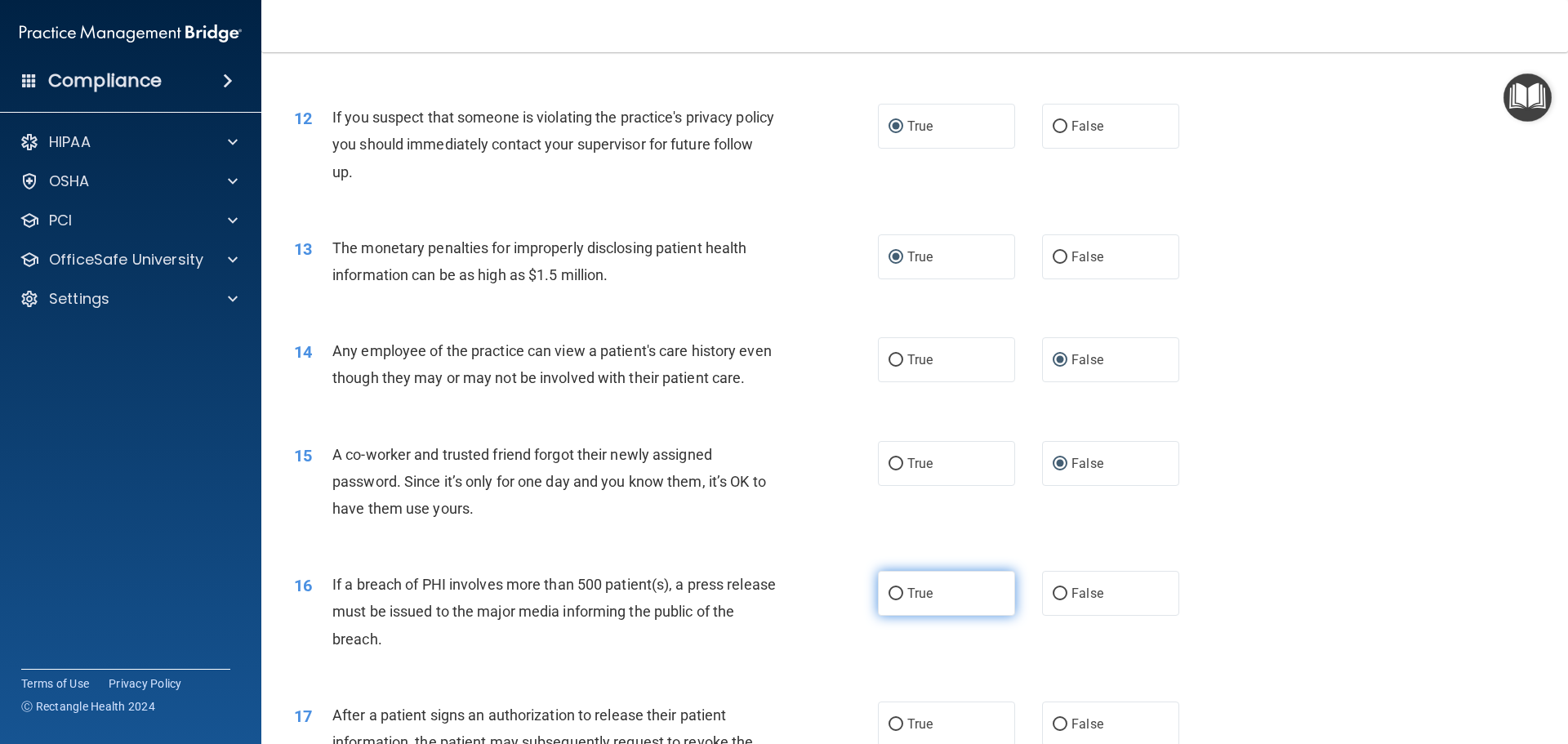
click at [892, 601] on input "True" at bounding box center [896, 594] width 14 height 12
radio input "true"
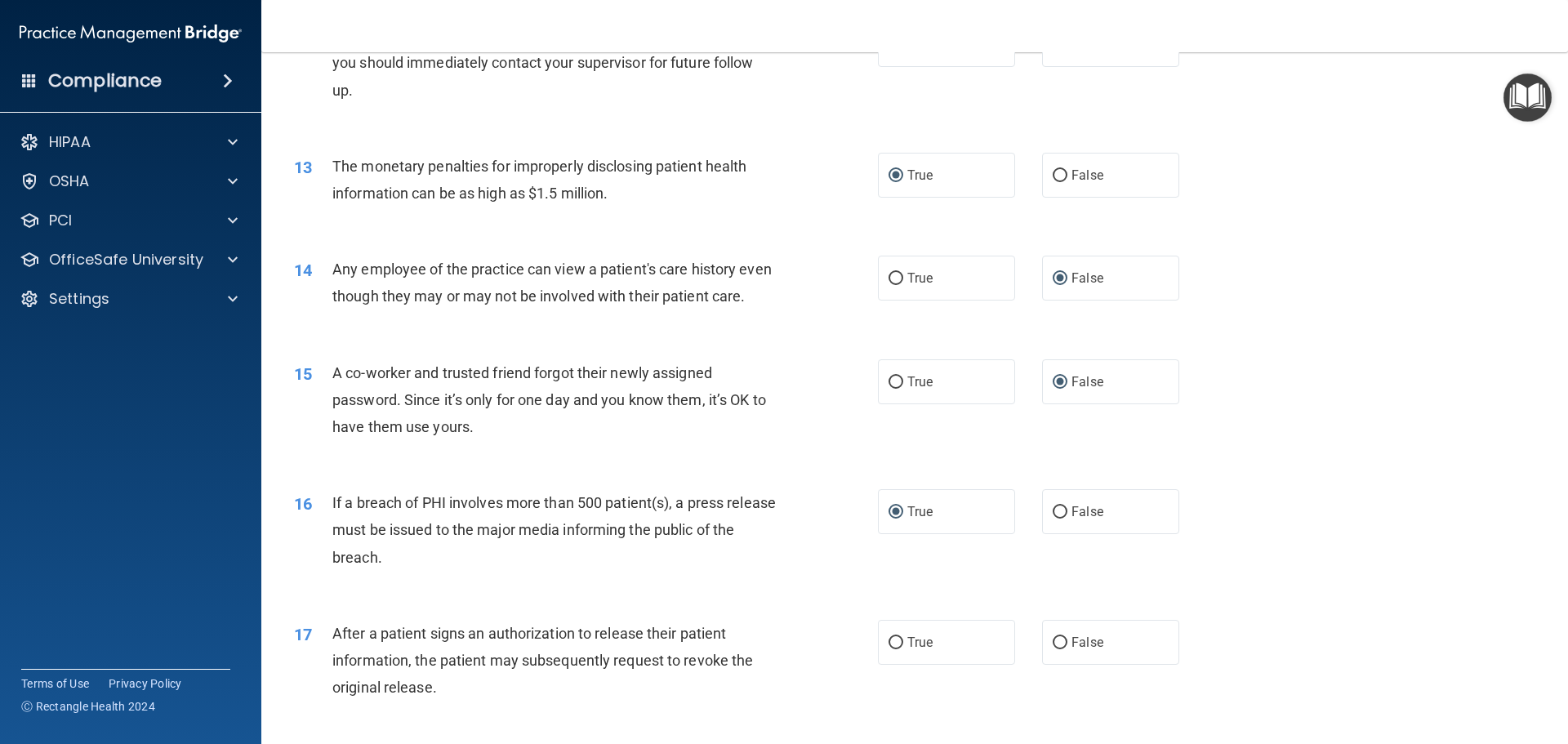
scroll to position [1471, 0]
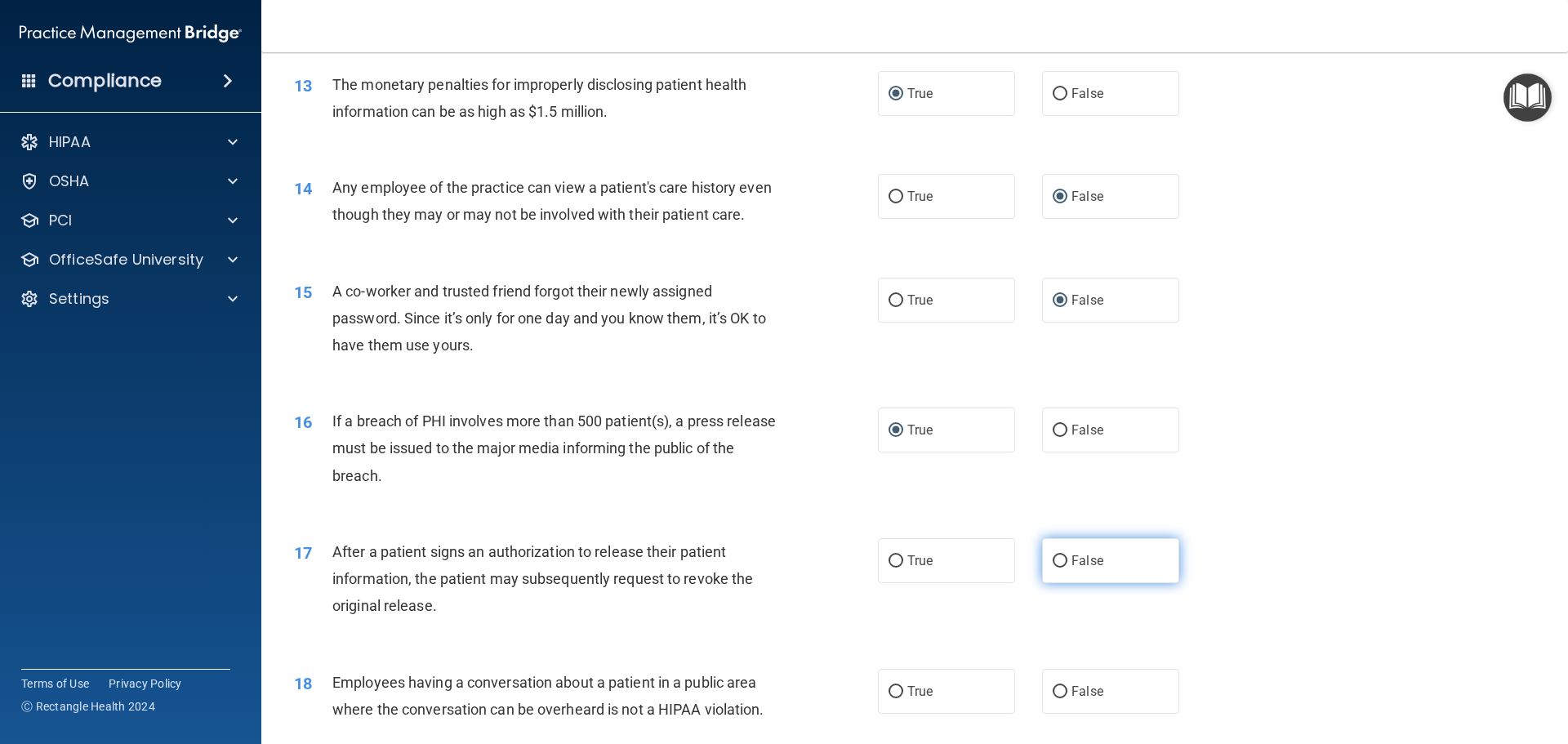
click at [1052, 568] on input "False" at bounding box center [1059, 562] width 14 height 12
radio input "true"
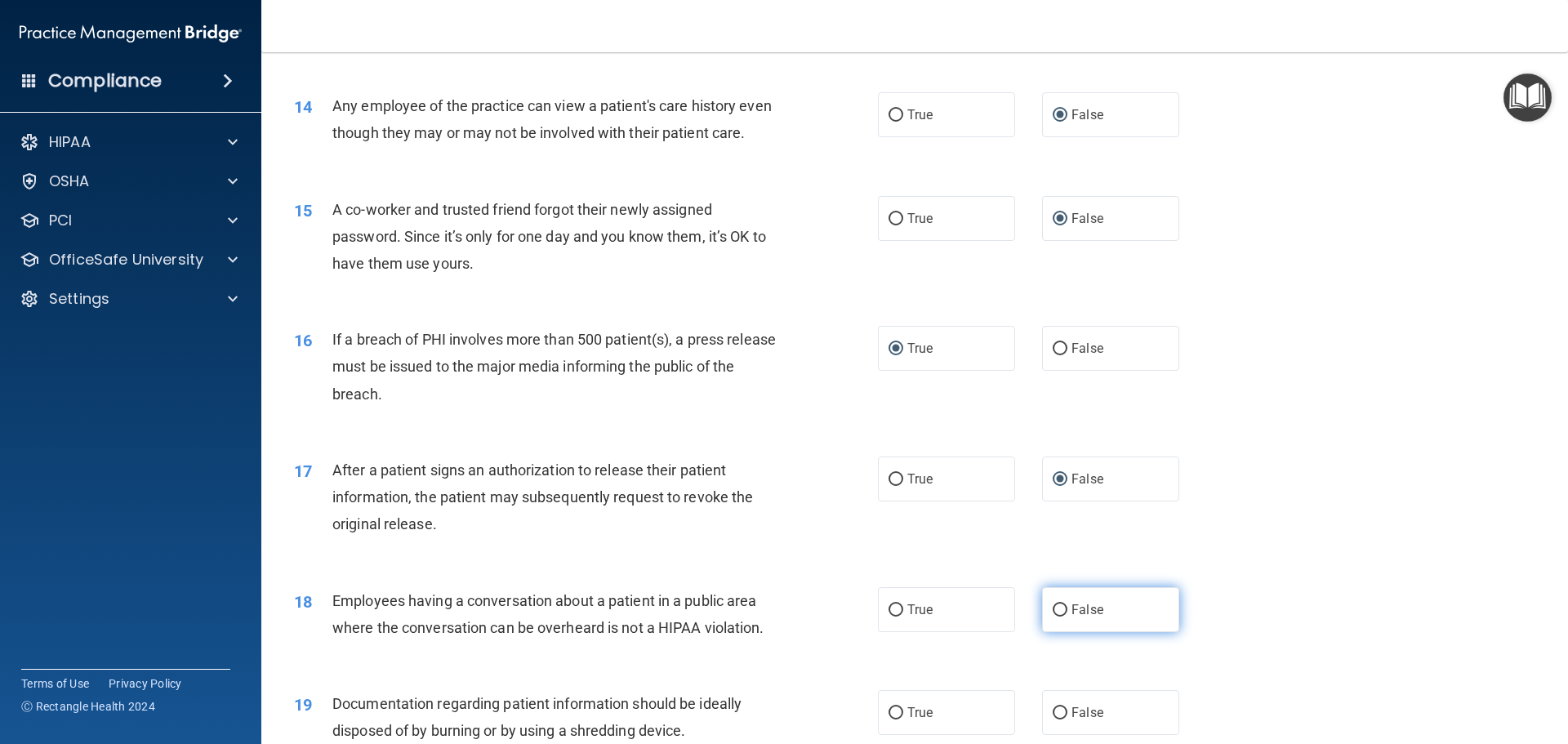
click at [1058, 617] on input "False" at bounding box center [1059, 610] width 14 height 12
radio input "true"
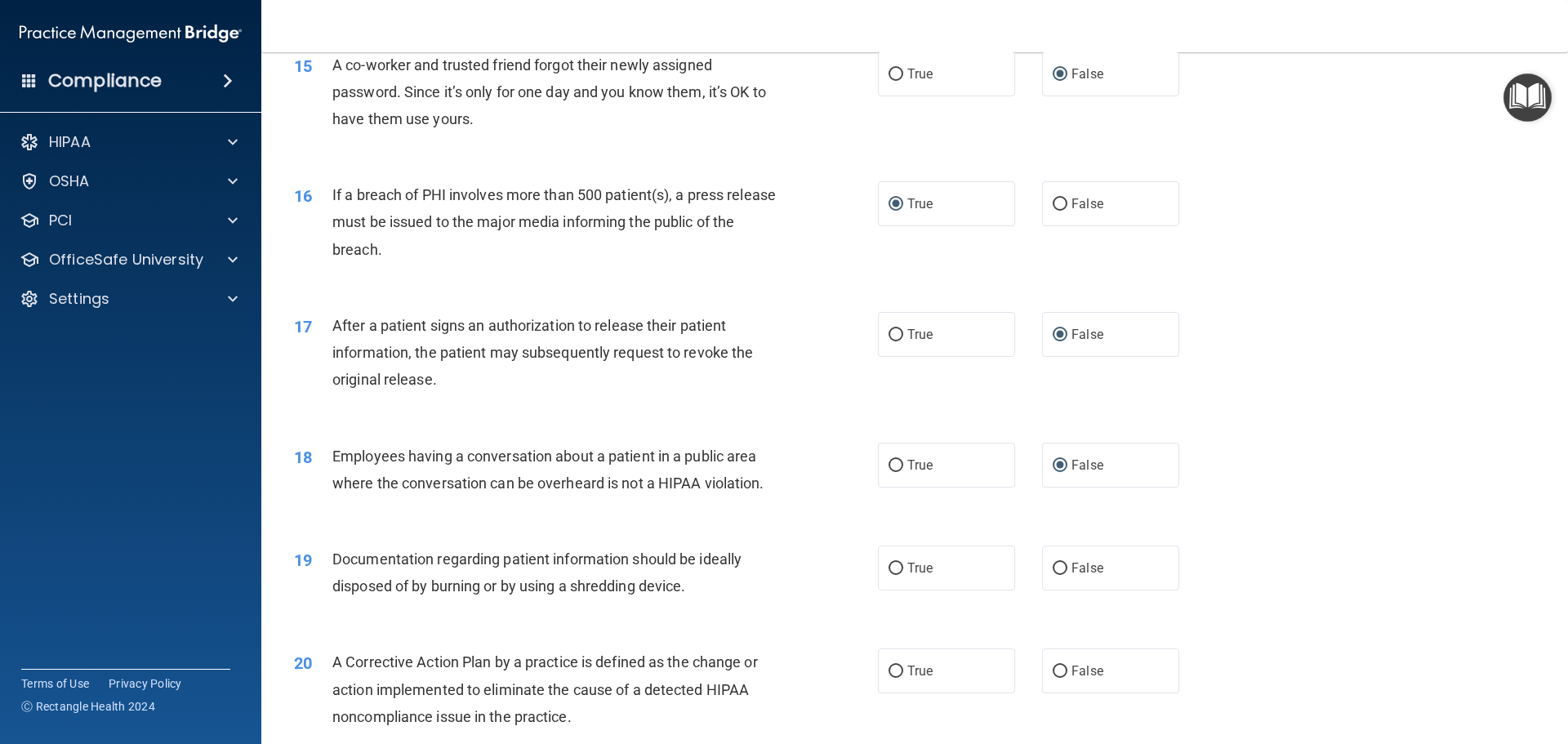
scroll to position [1716, 0]
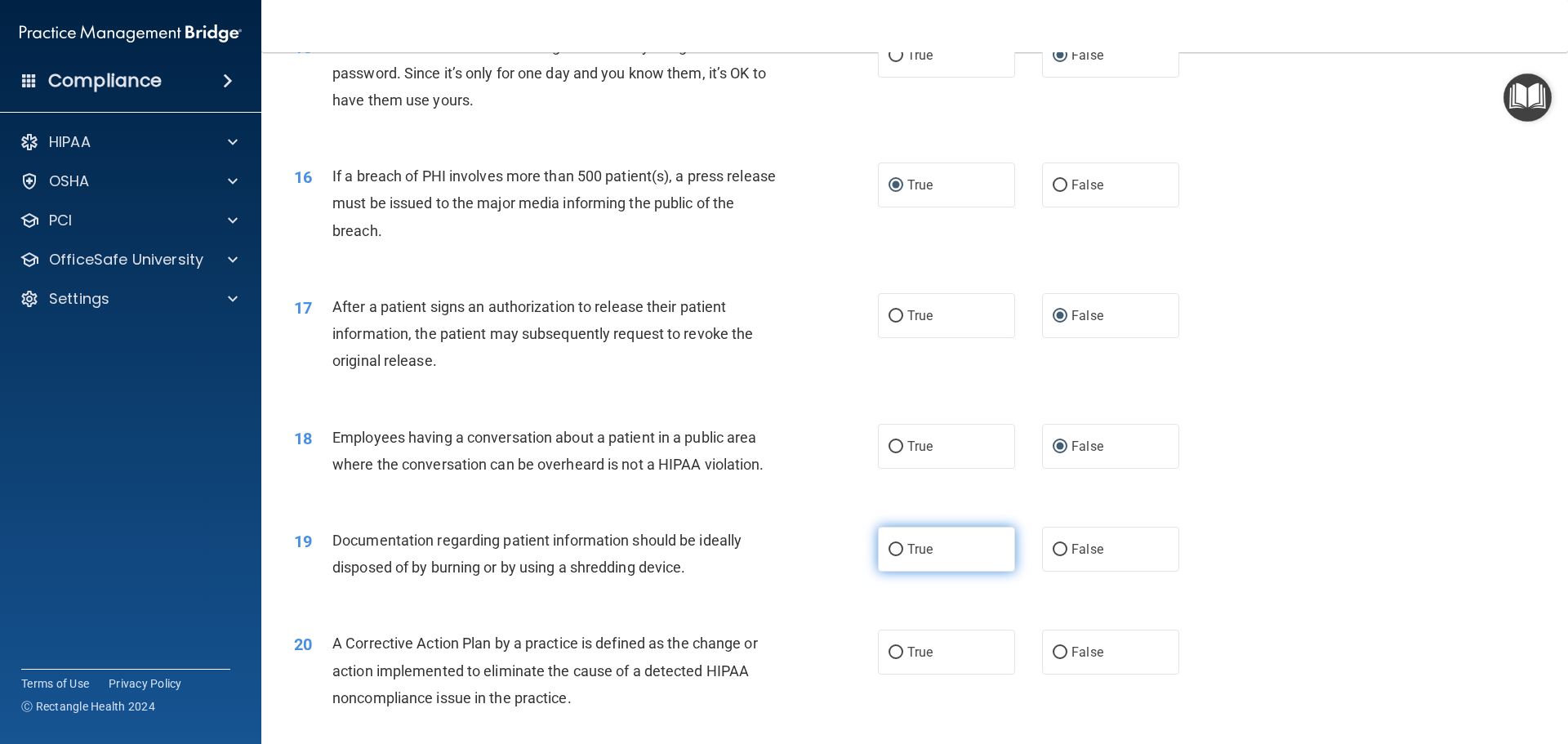
click at [889, 557] on input "True" at bounding box center [896, 550] width 14 height 12
radio input "true"
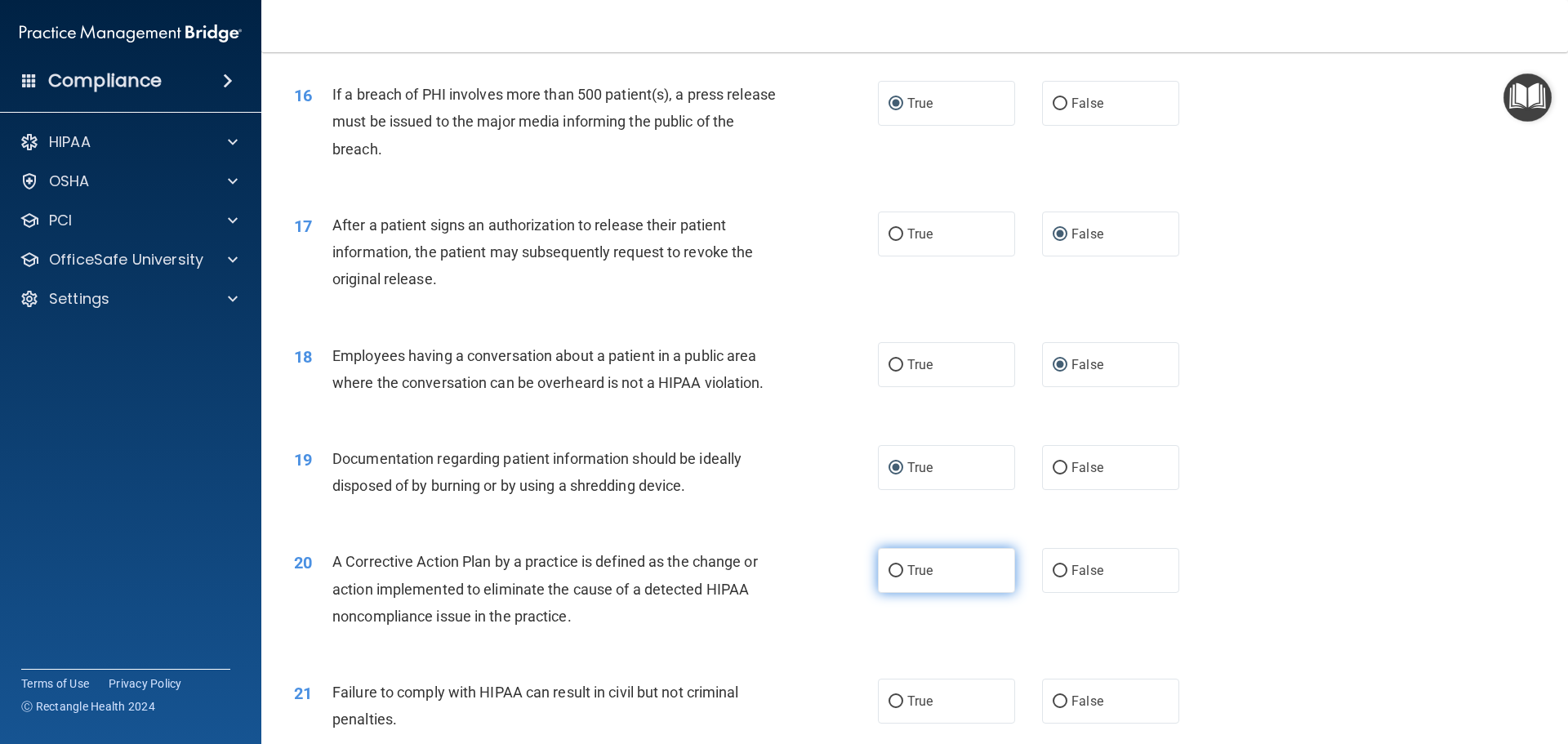
click at [890, 578] on input "True" at bounding box center [896, 571] width 14 height 12
radio input "true"
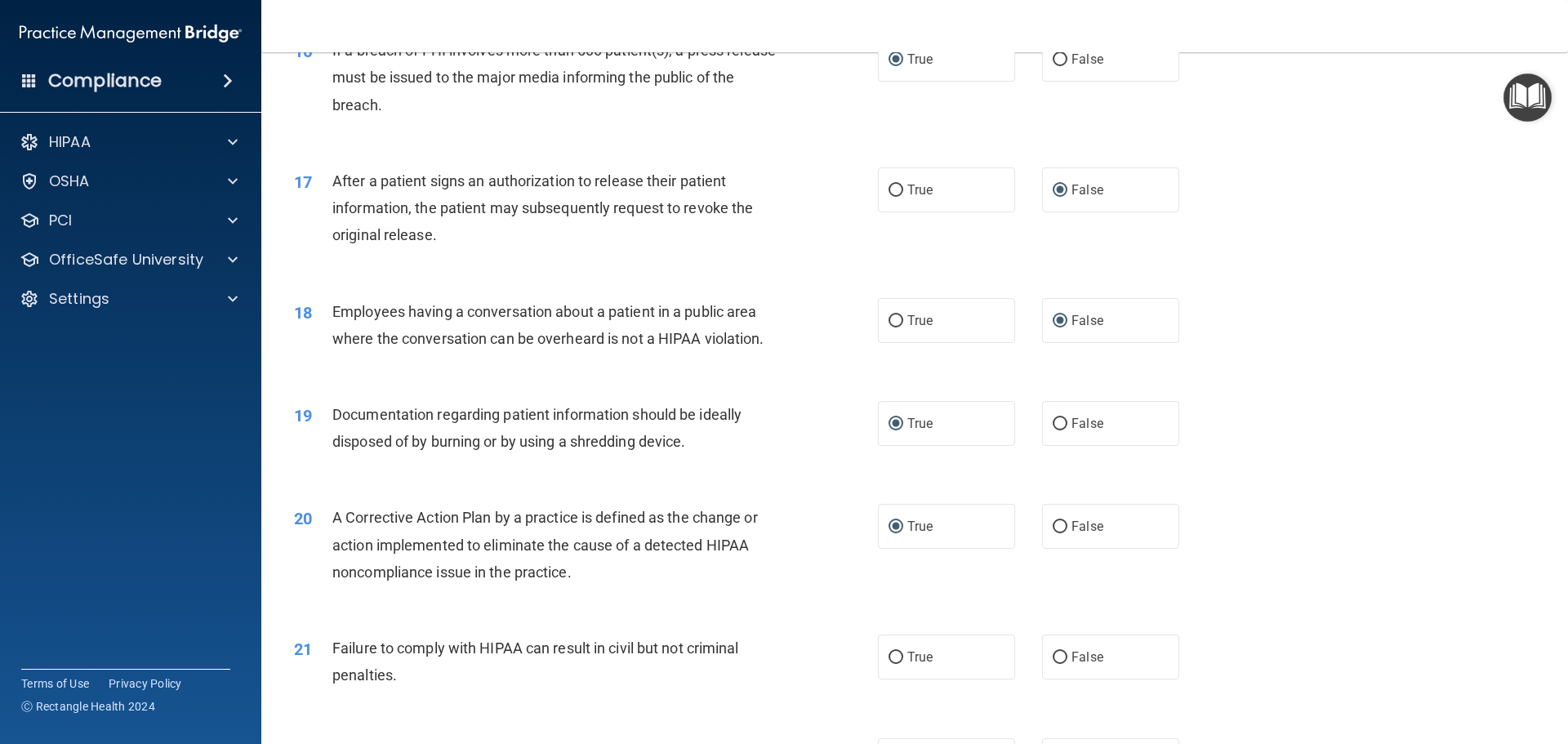
scroll to position [1879, 0]
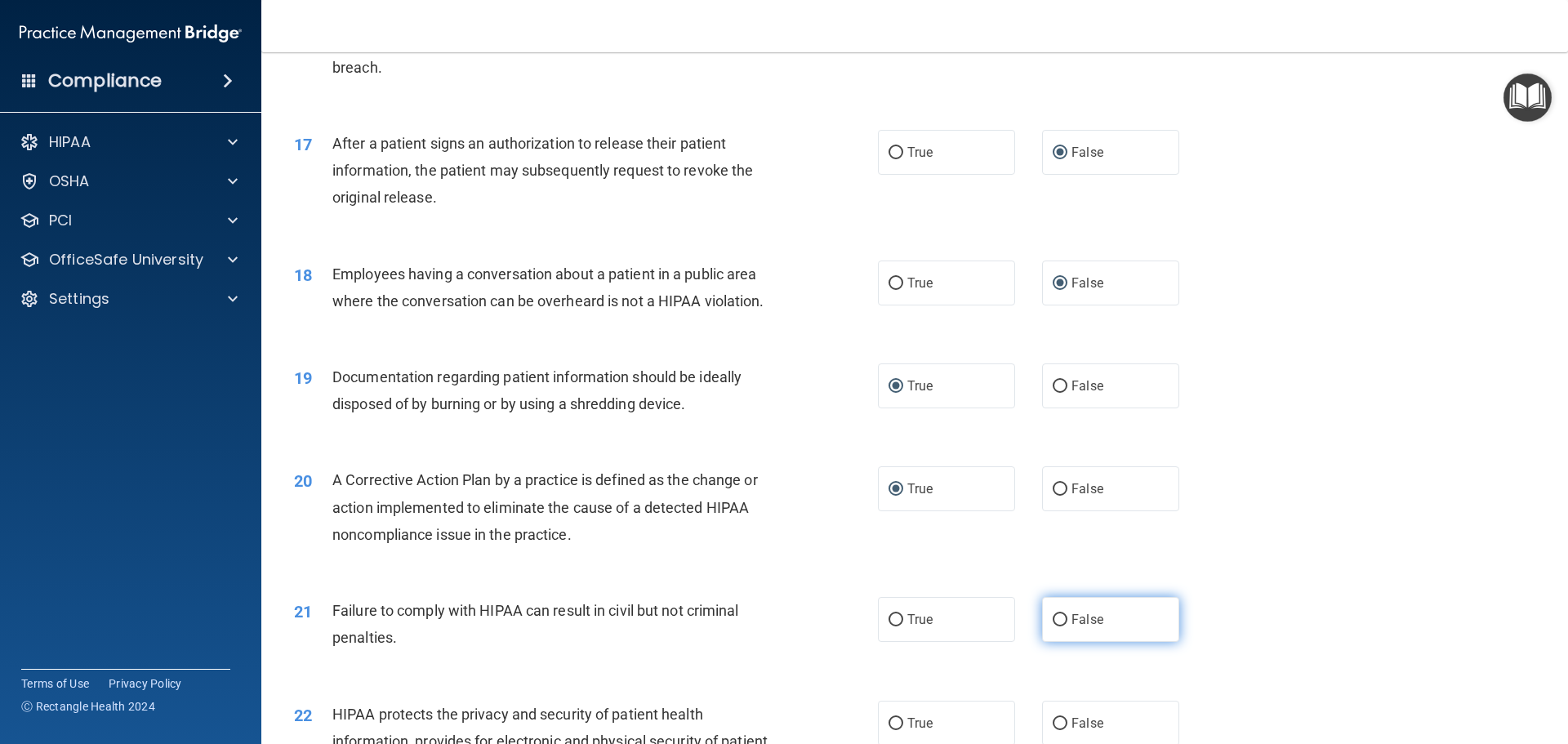
click at [1054, 627] on input "False" at bounding box center [1059, 620] width 14 height 12
radio input "true"
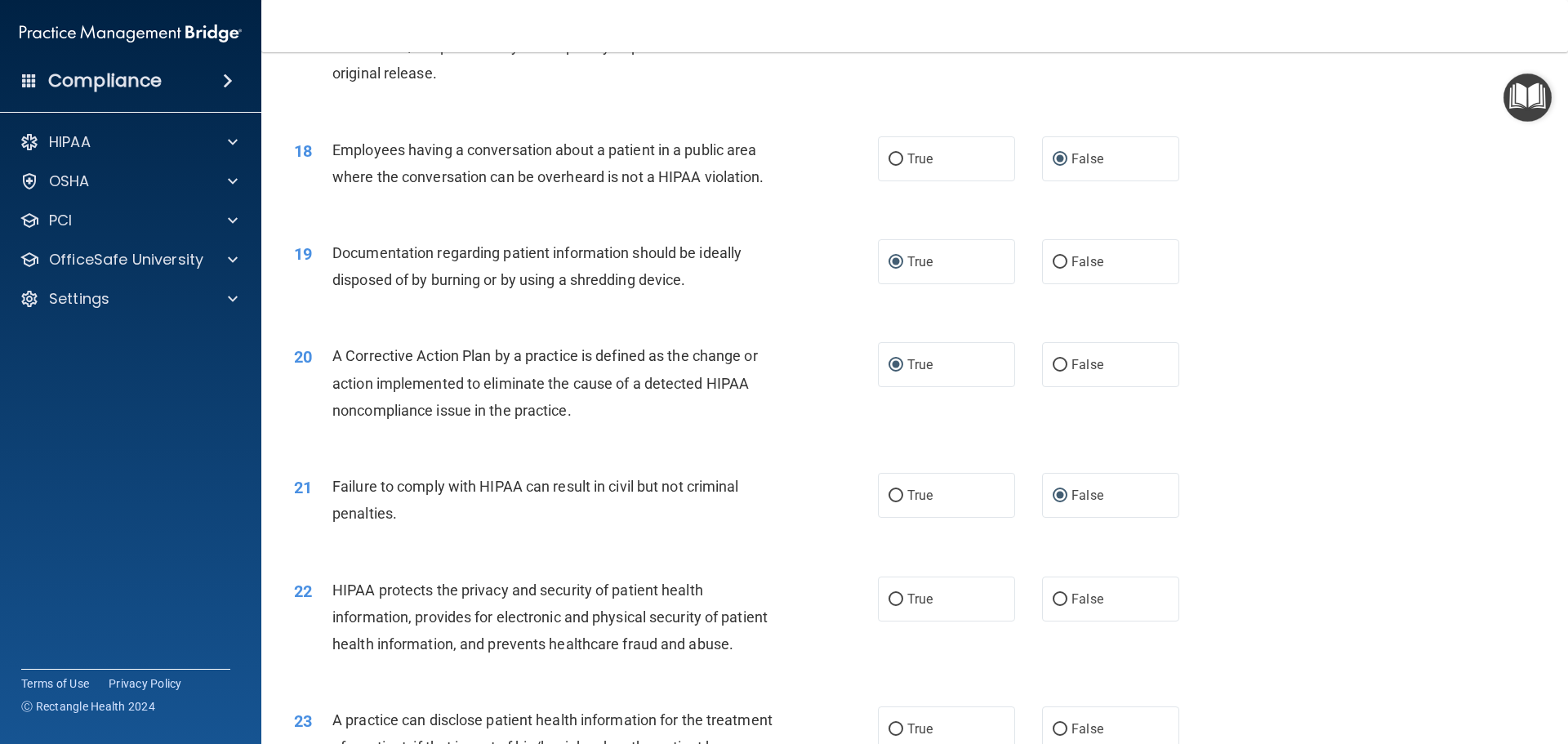
scroll to position [2043, 0]
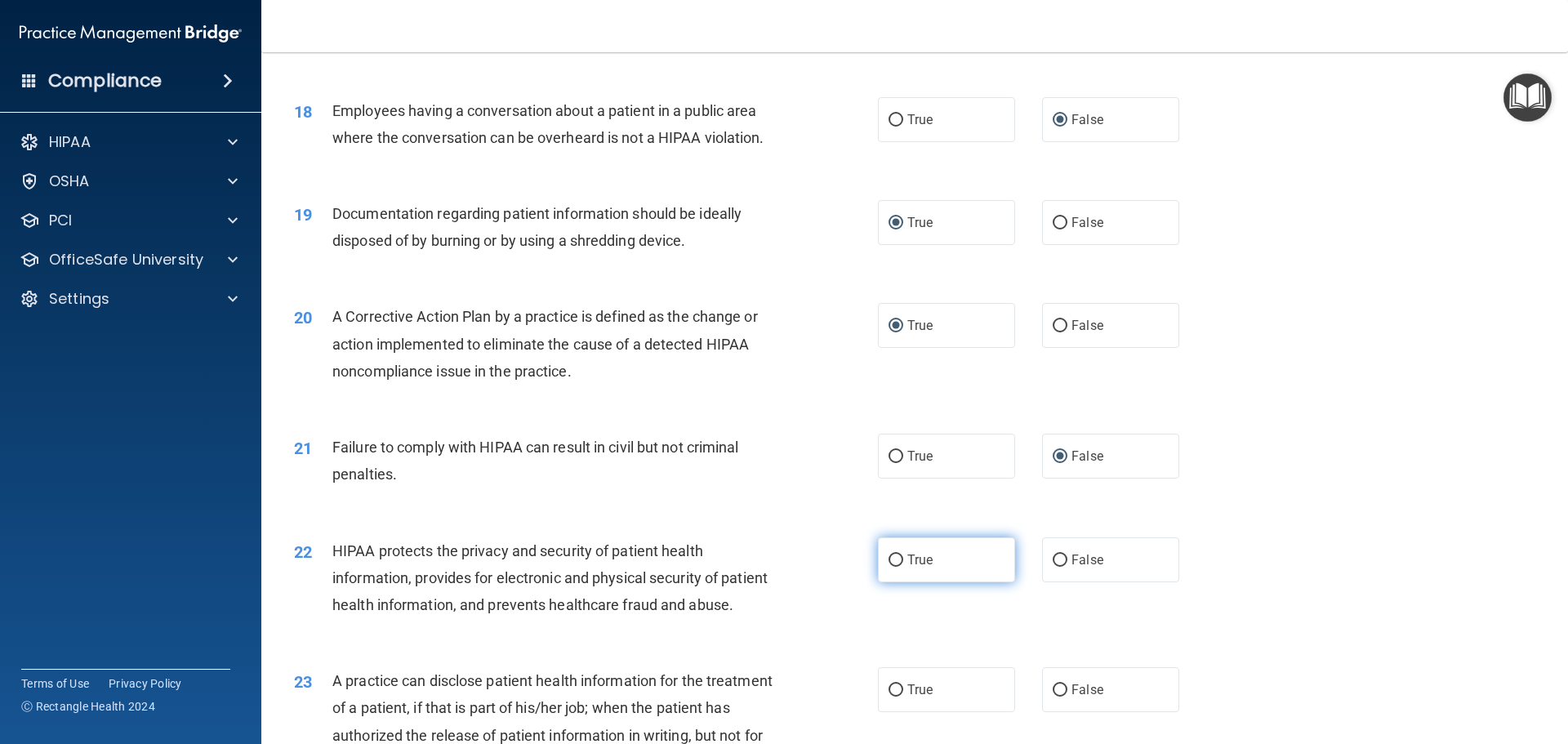
click at [889, 567] on input "True" at bounding box center [896, 561] width 14 height 12
radio input "true"
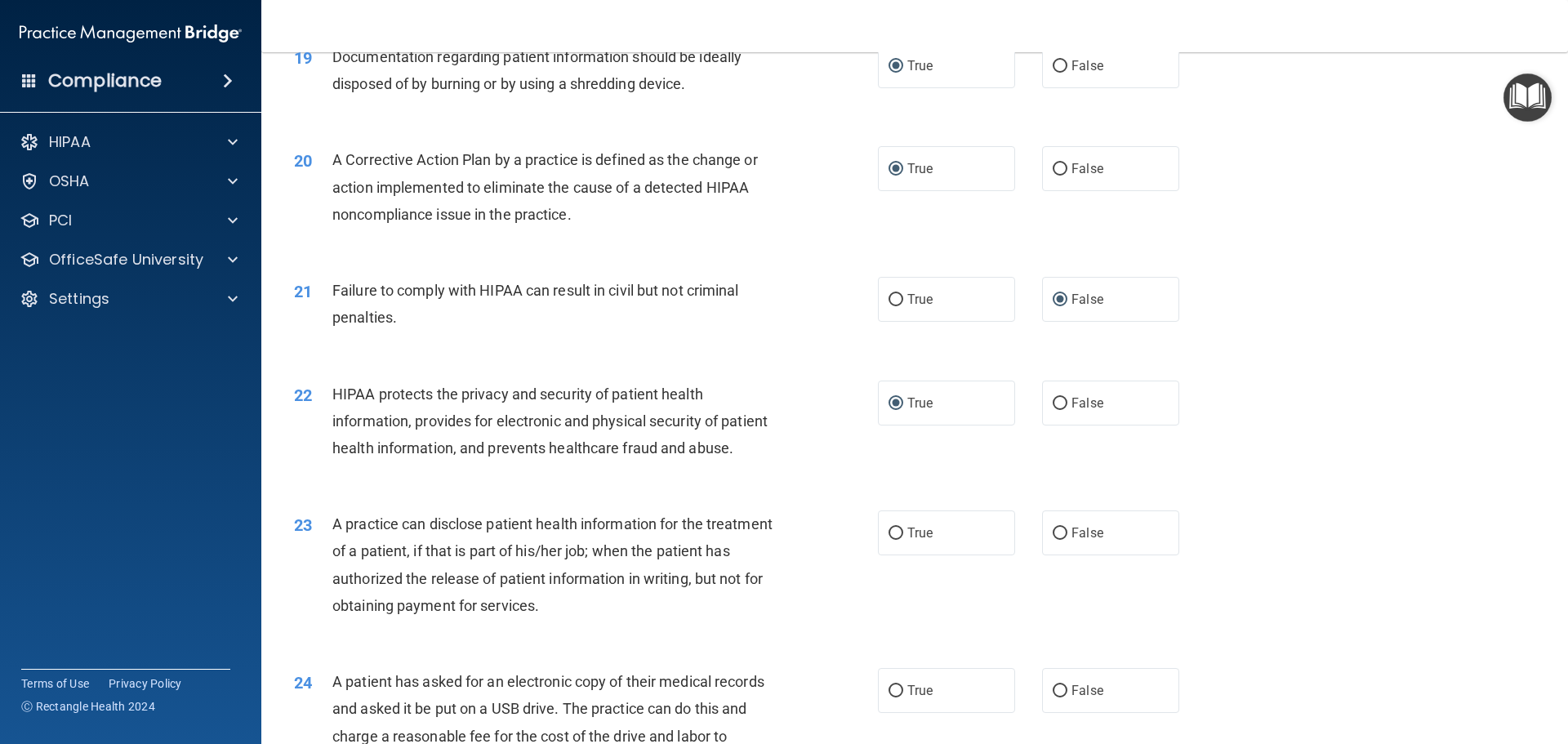
scroll to position [2206, 0]
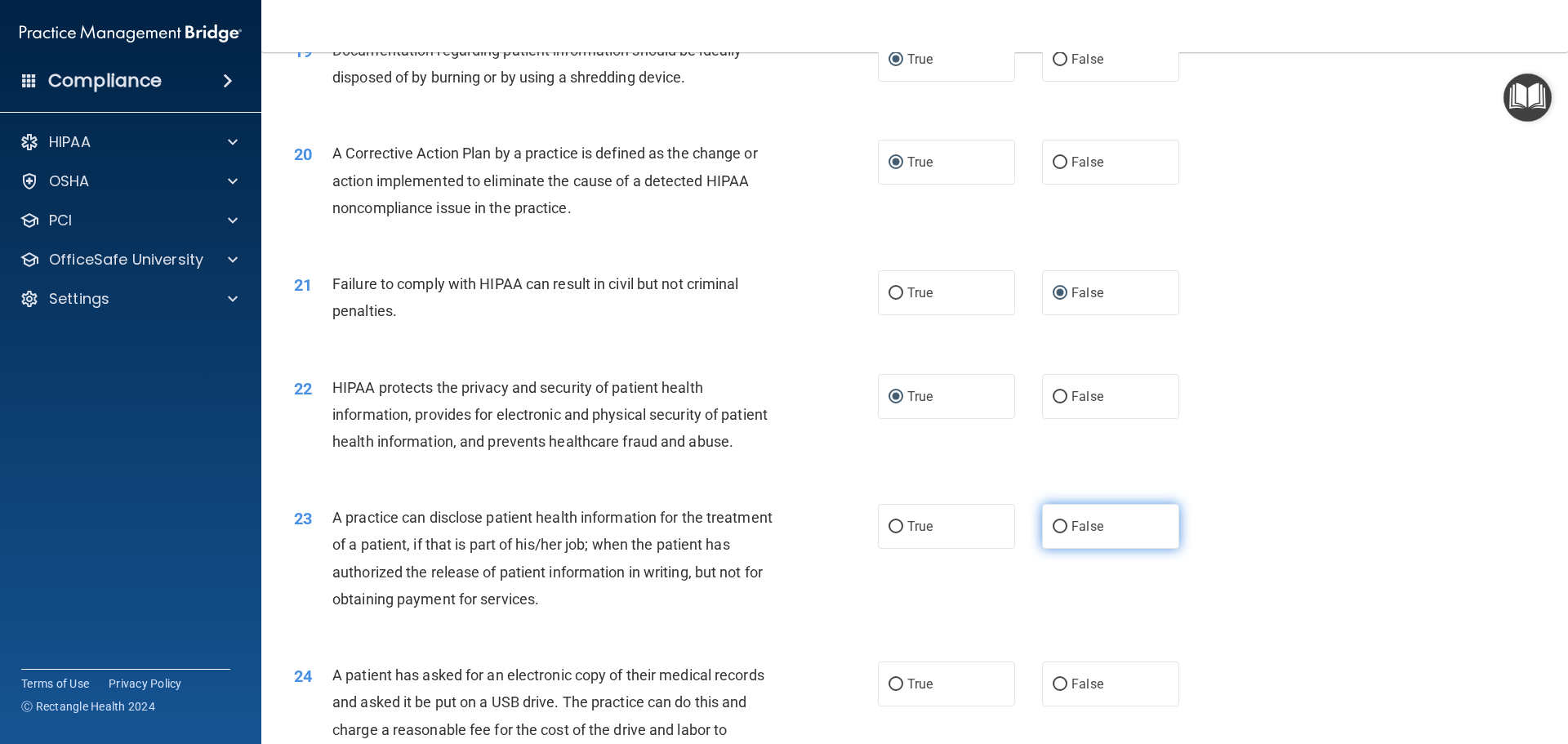
click at [1054, 533] on input "False" at bounding box center [1059, 527] width 14 height 12
radio input "true"
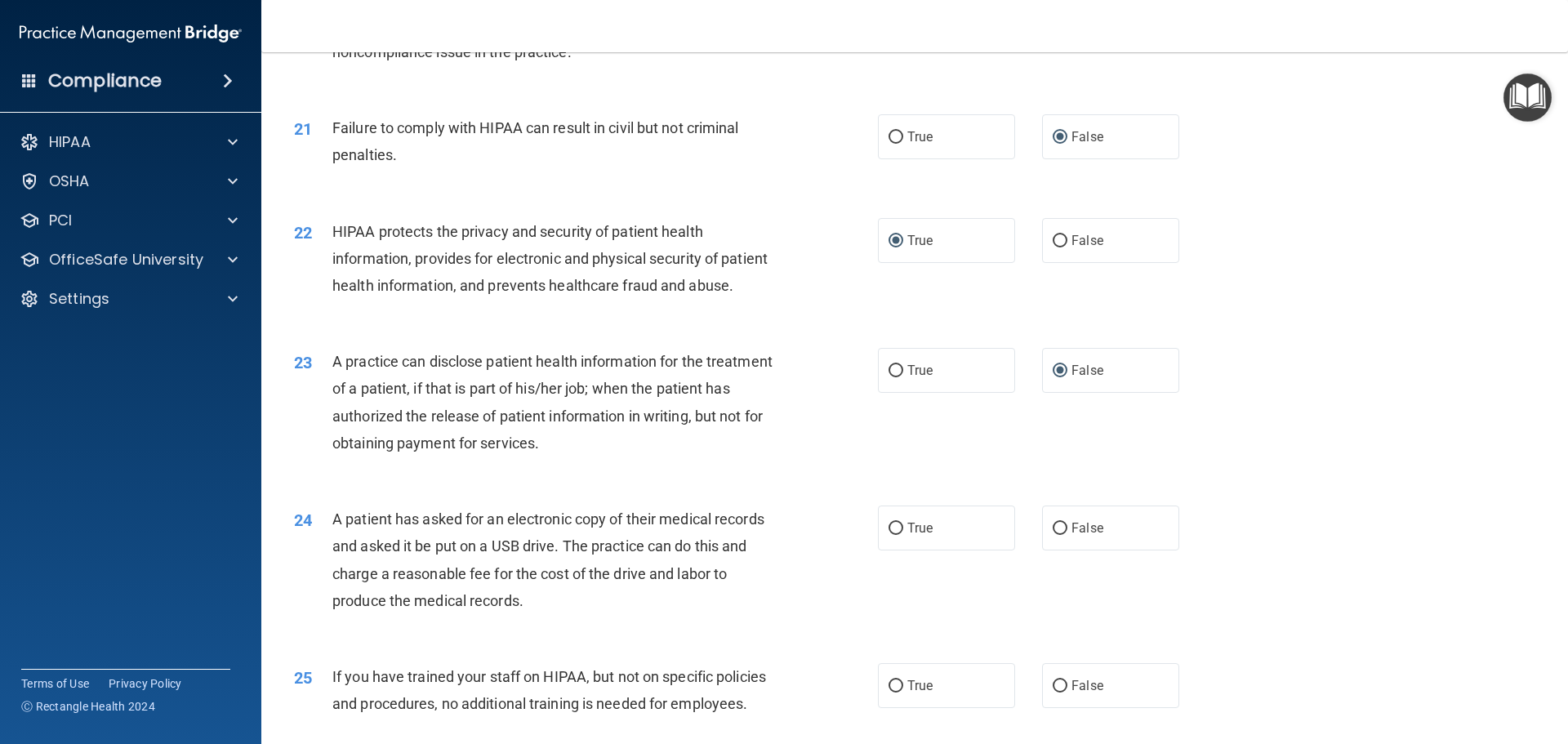
scroll to position [2370, 0]
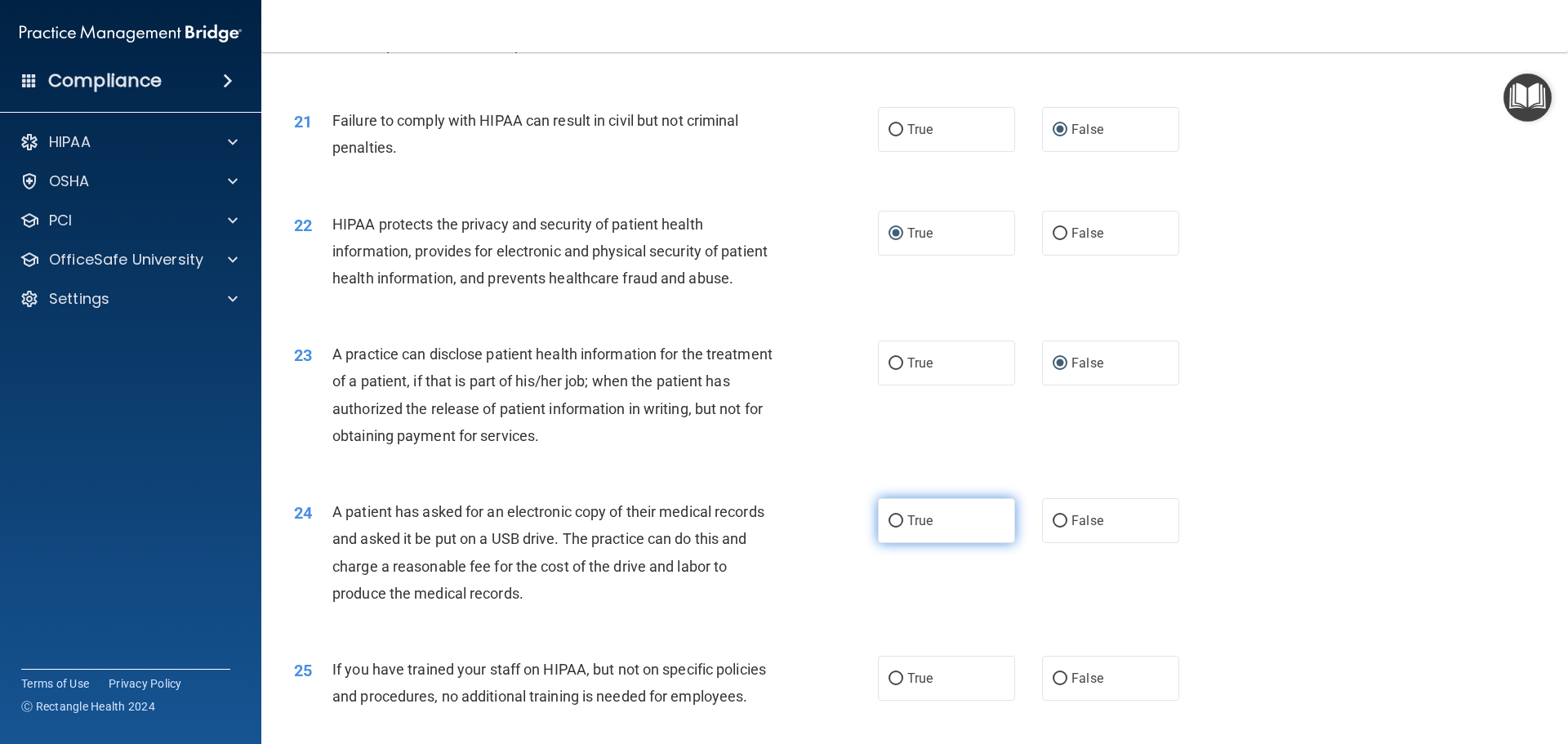
click at [889, 527] on input "True" at bounding box center [896, 522] width 14 height 12
radio input "true"
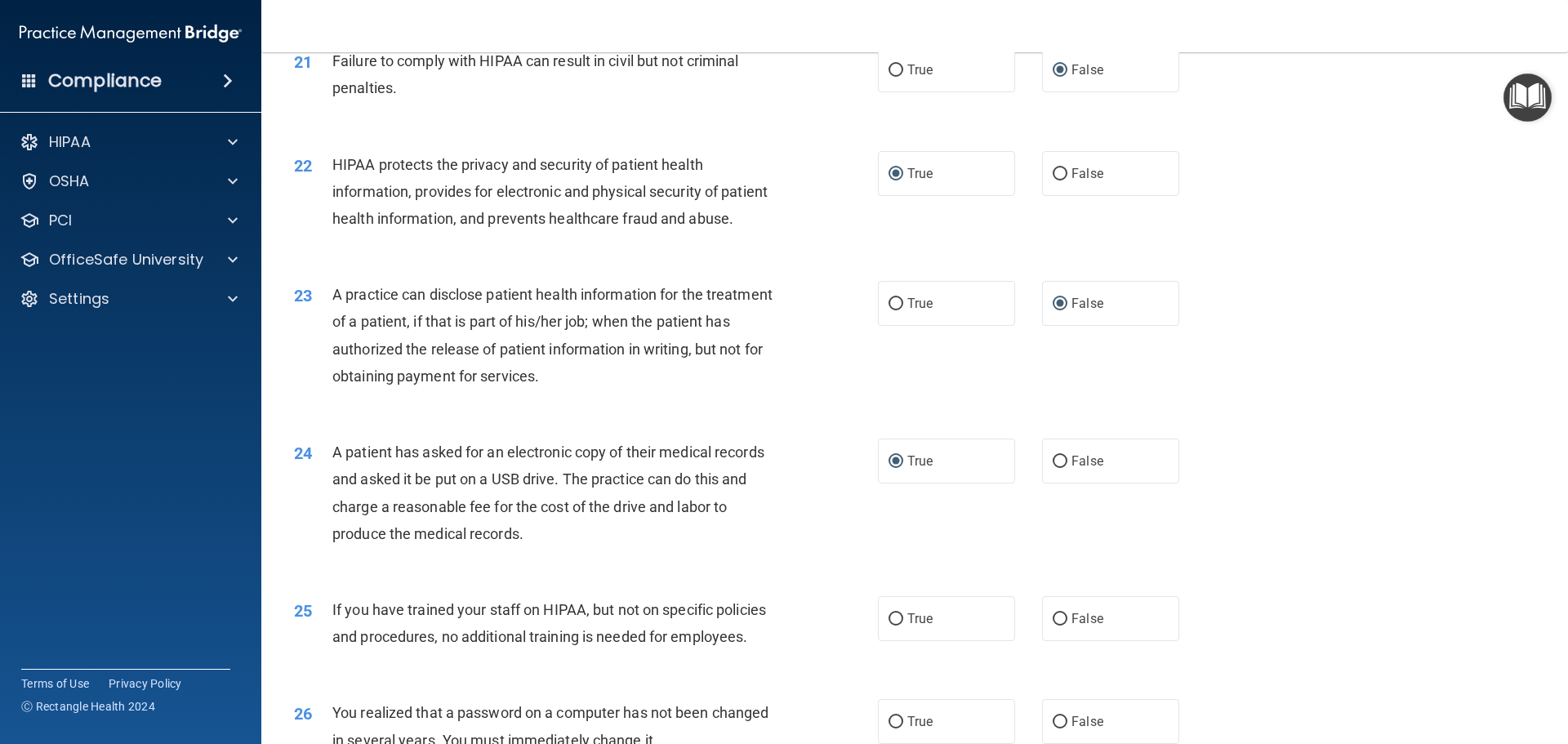
scroll to position [2533, 0]
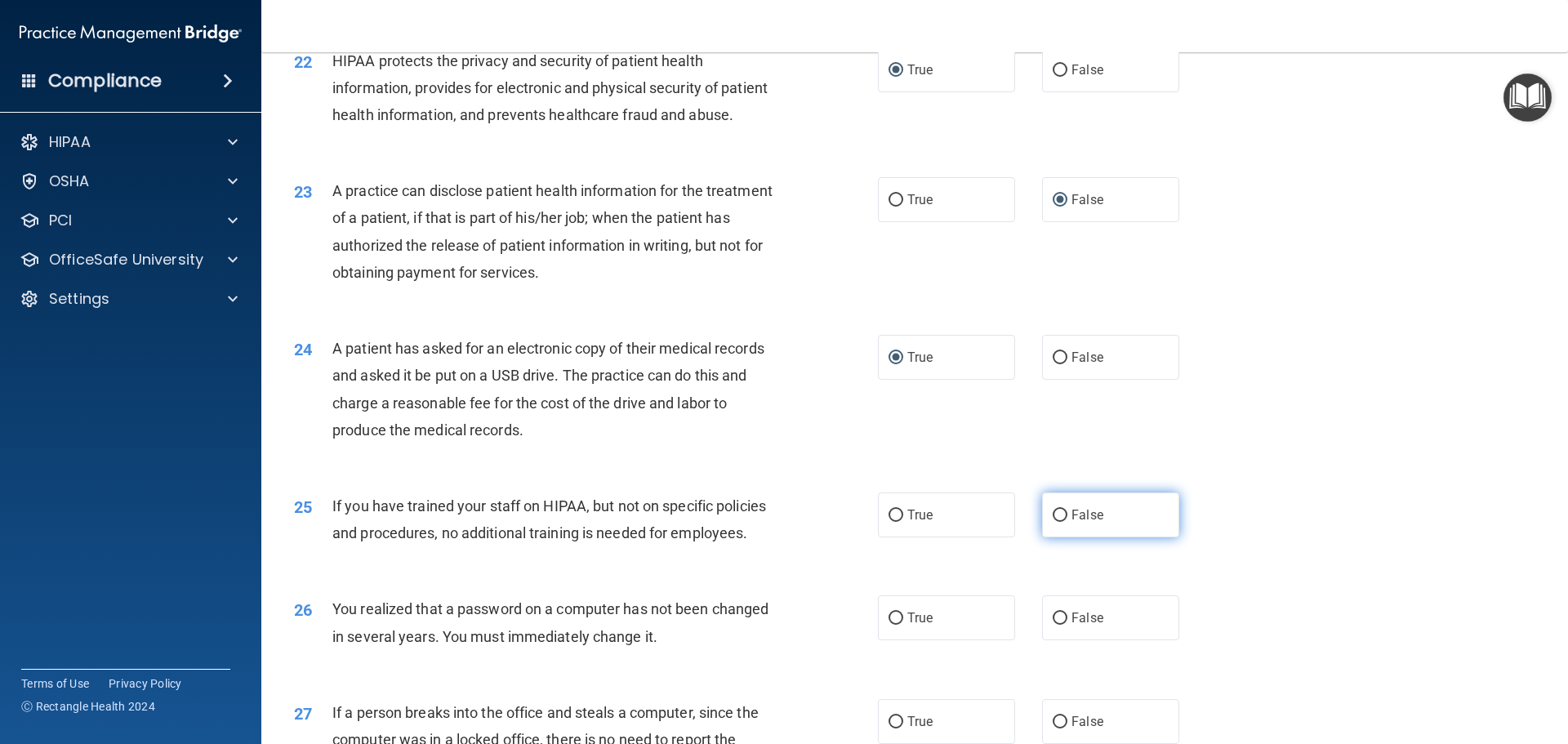
click at [1052, 522] on input "False" at bounding box center [1059, 516] width 14 height 12
radio input "true"
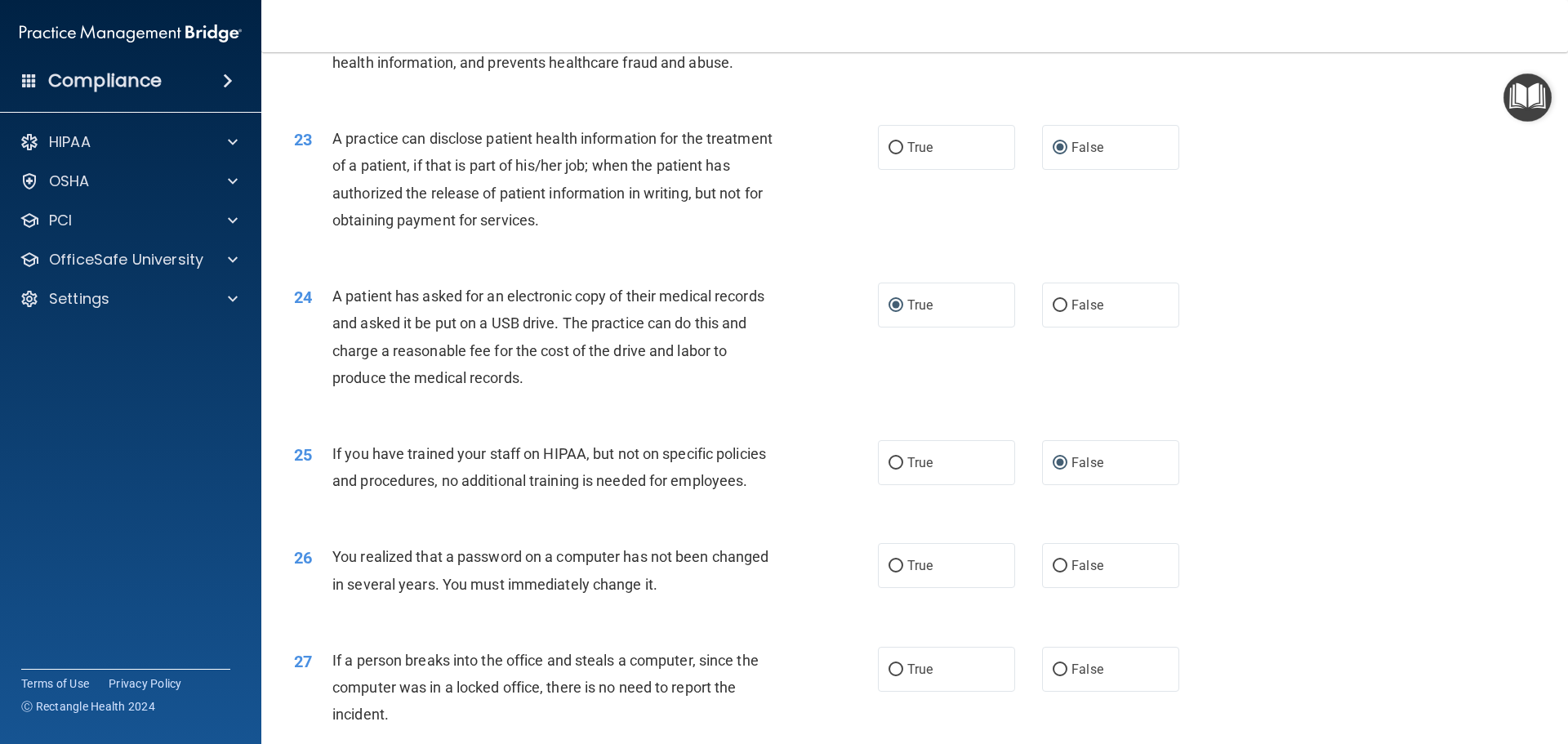
scroll to position [2615, 0]
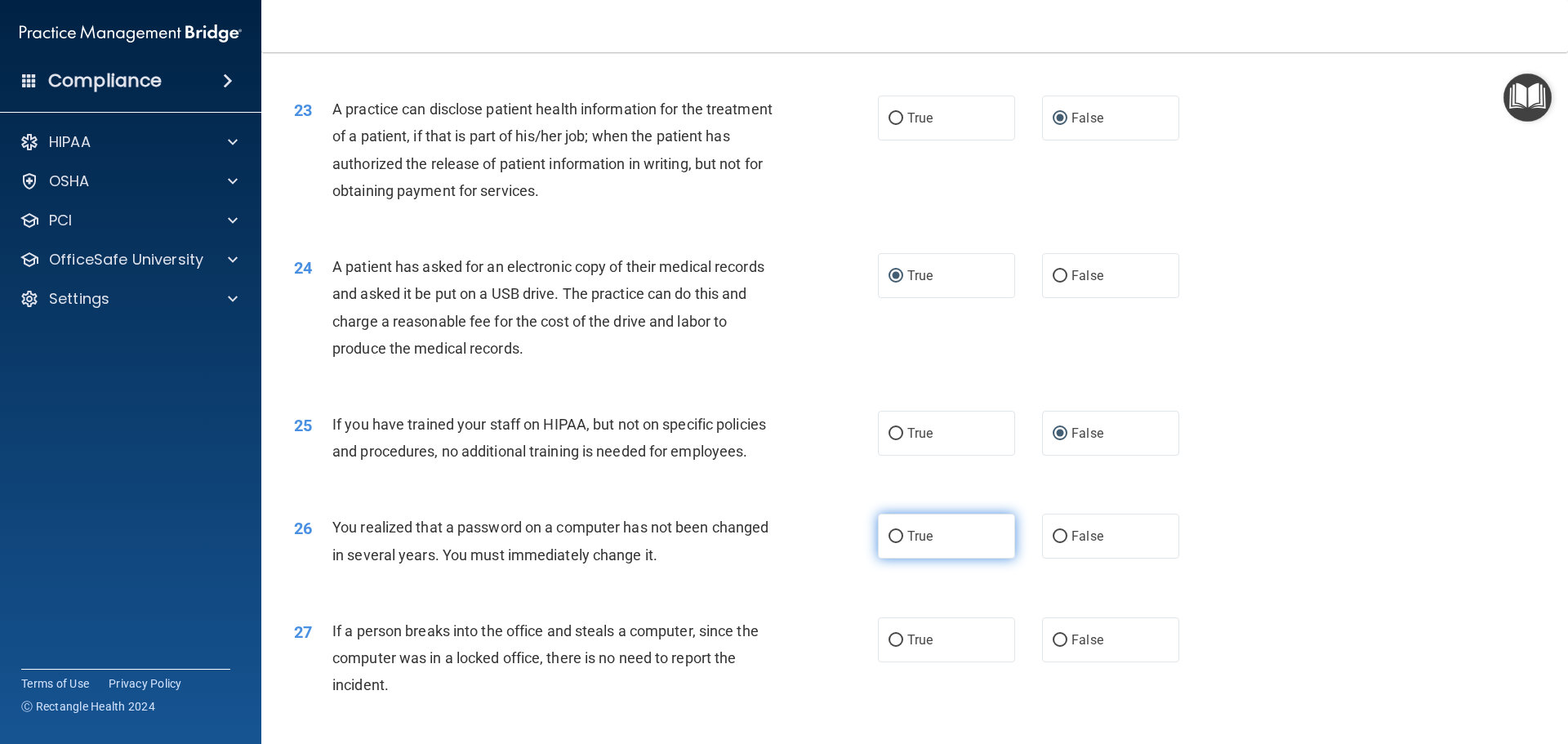
click at [893, 544] on input "True" at bounding box center [896, 537] width 14 height 12
radio input "true"
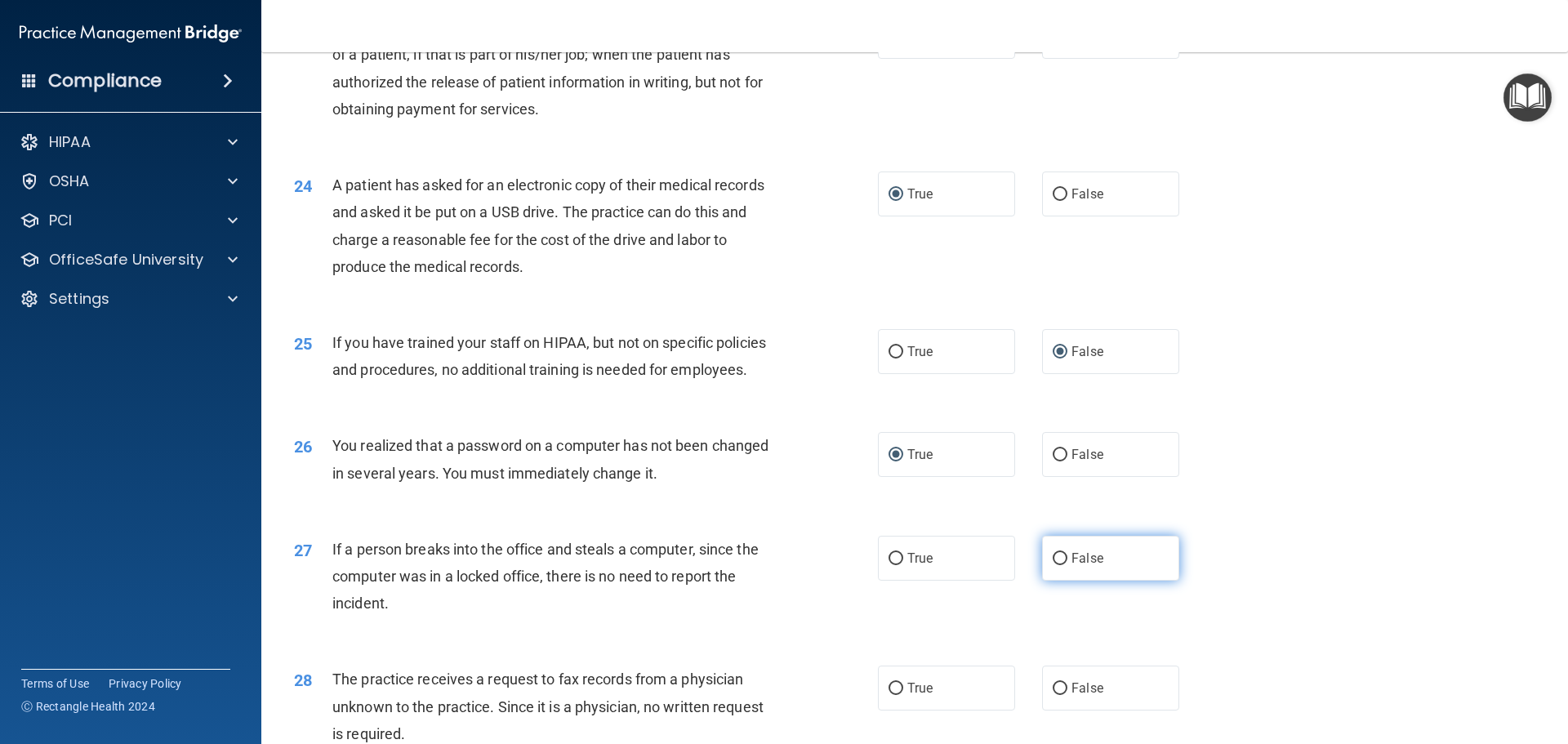
click at [1052, 565] on input "False" at bounding box center [1059, 559] width 14 height 12
radio input "true"
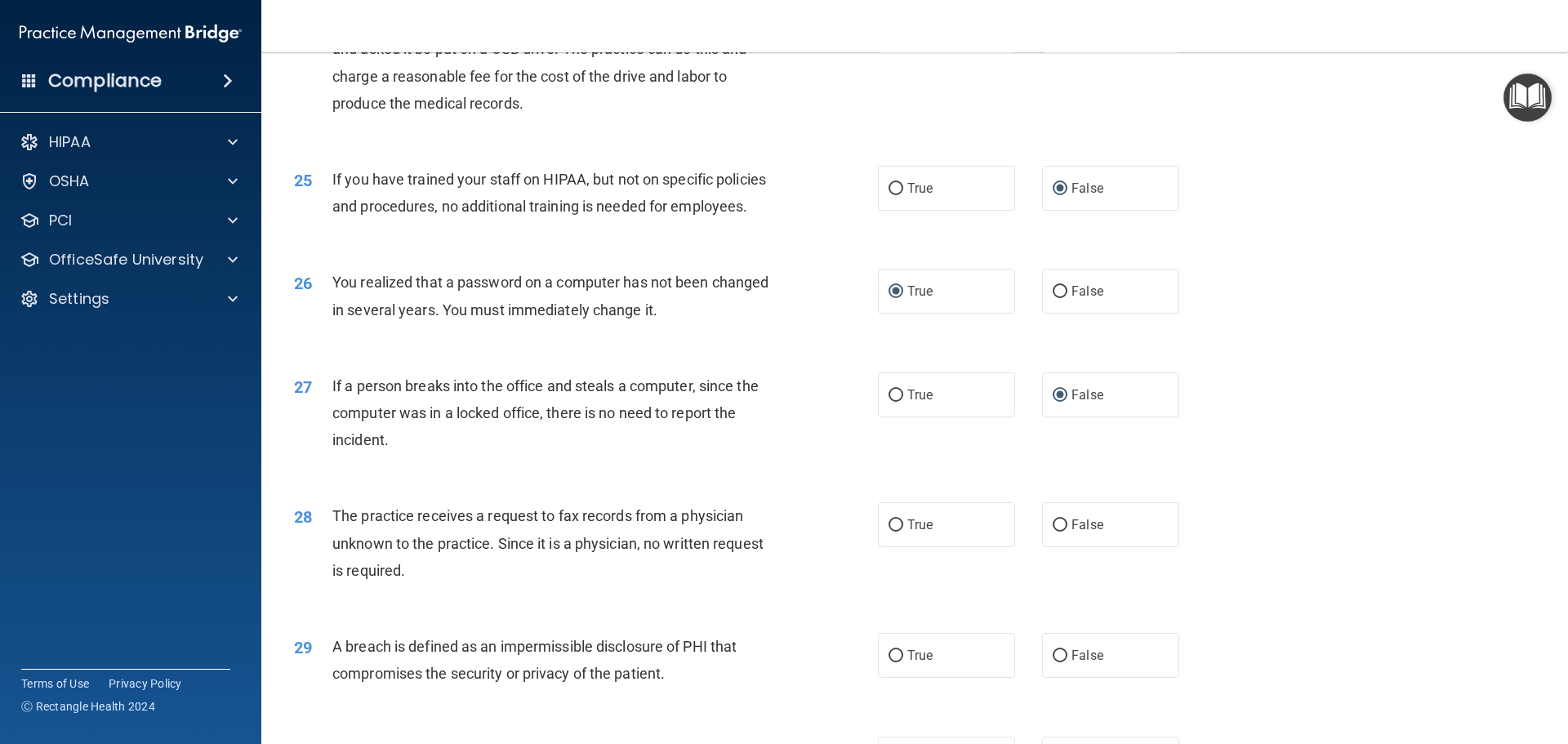
scroll to position [2942, 0]
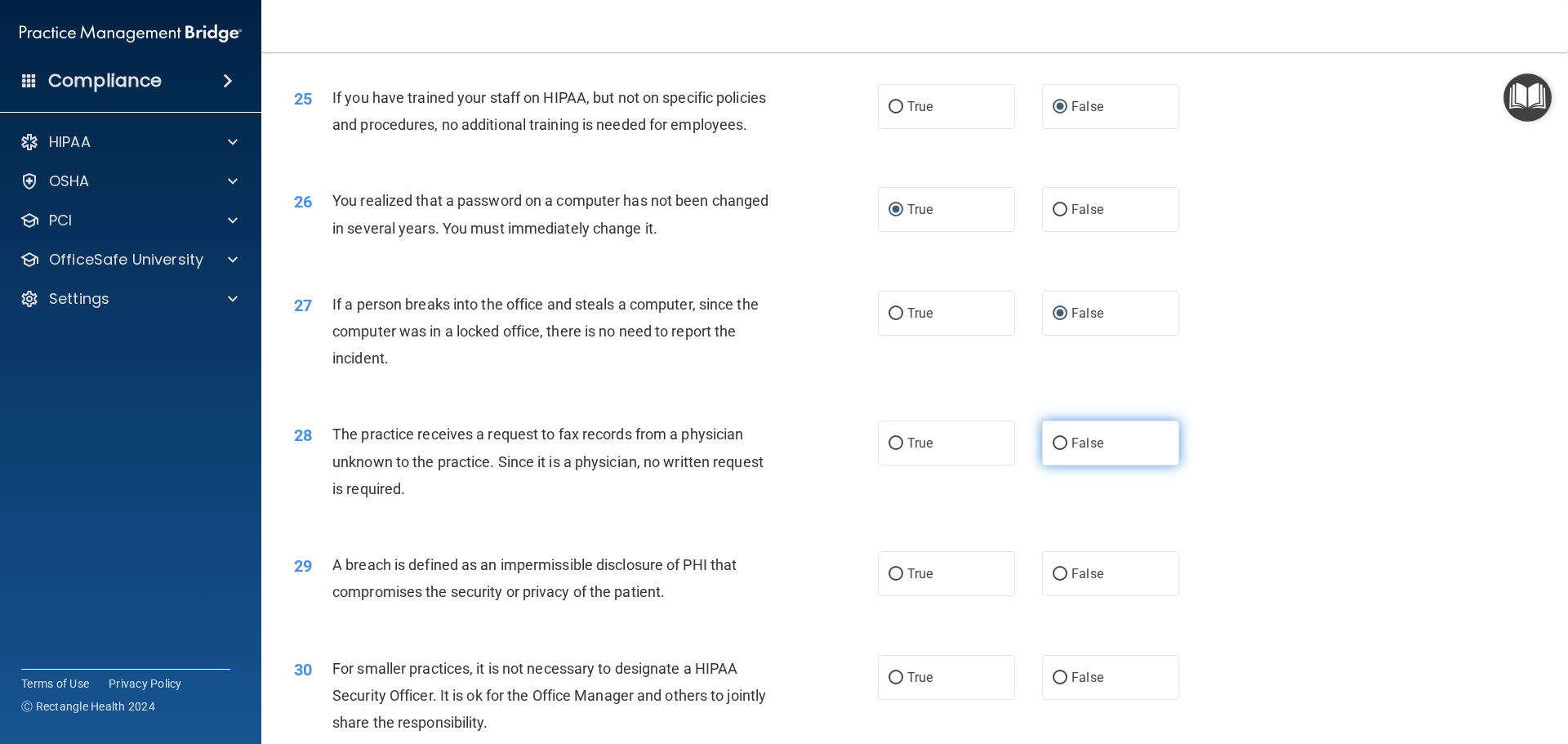
click at [1056, 450] on input "False" at bounding box center [1059, 444] width 14 height 12
radio input "true"
click at [1056, 450] on input "False" at bounding box center [1059, 444] width 14 height 12
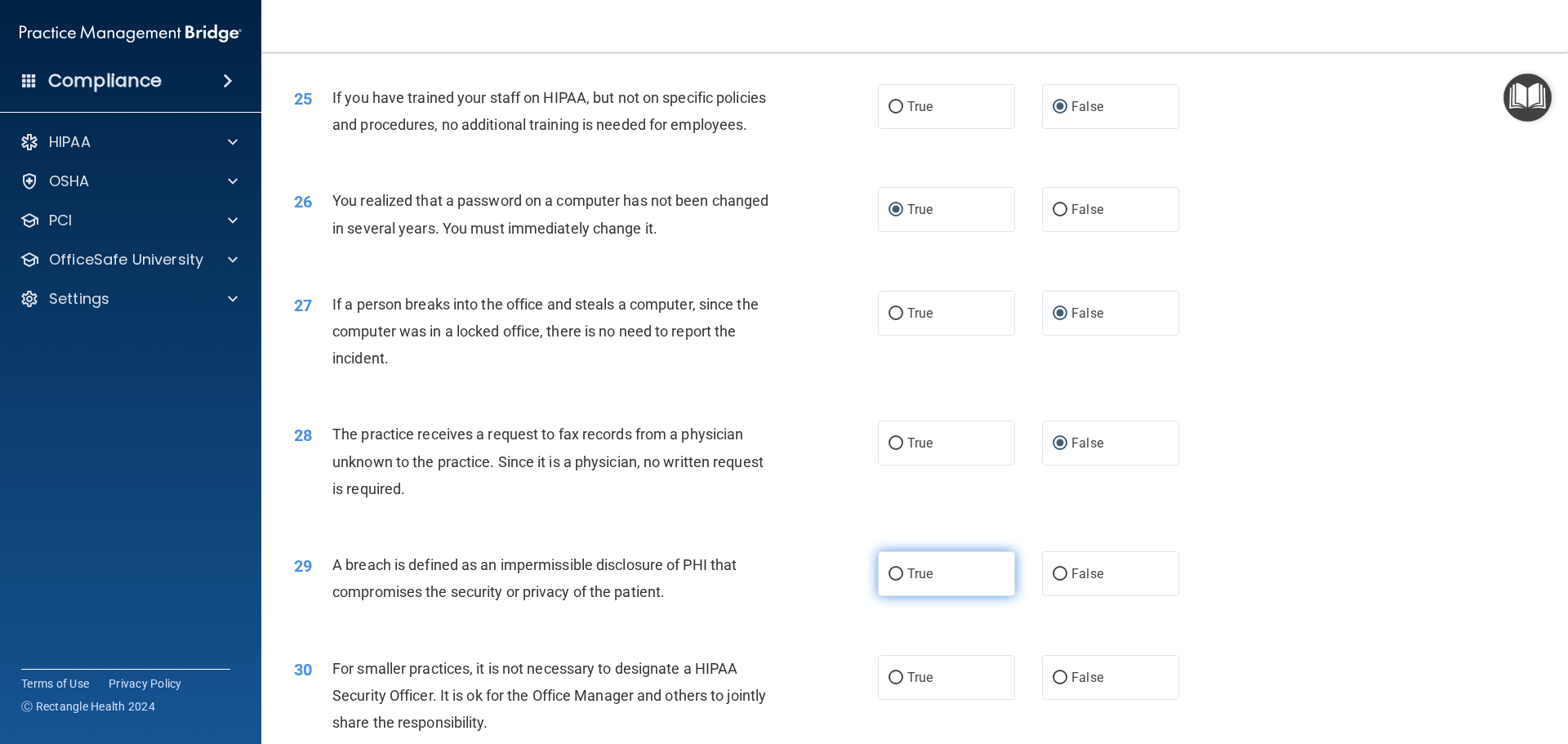
click at [892, 581] on input "True" at bounding box center [896, 574] width 14 height 12
radio input "true"
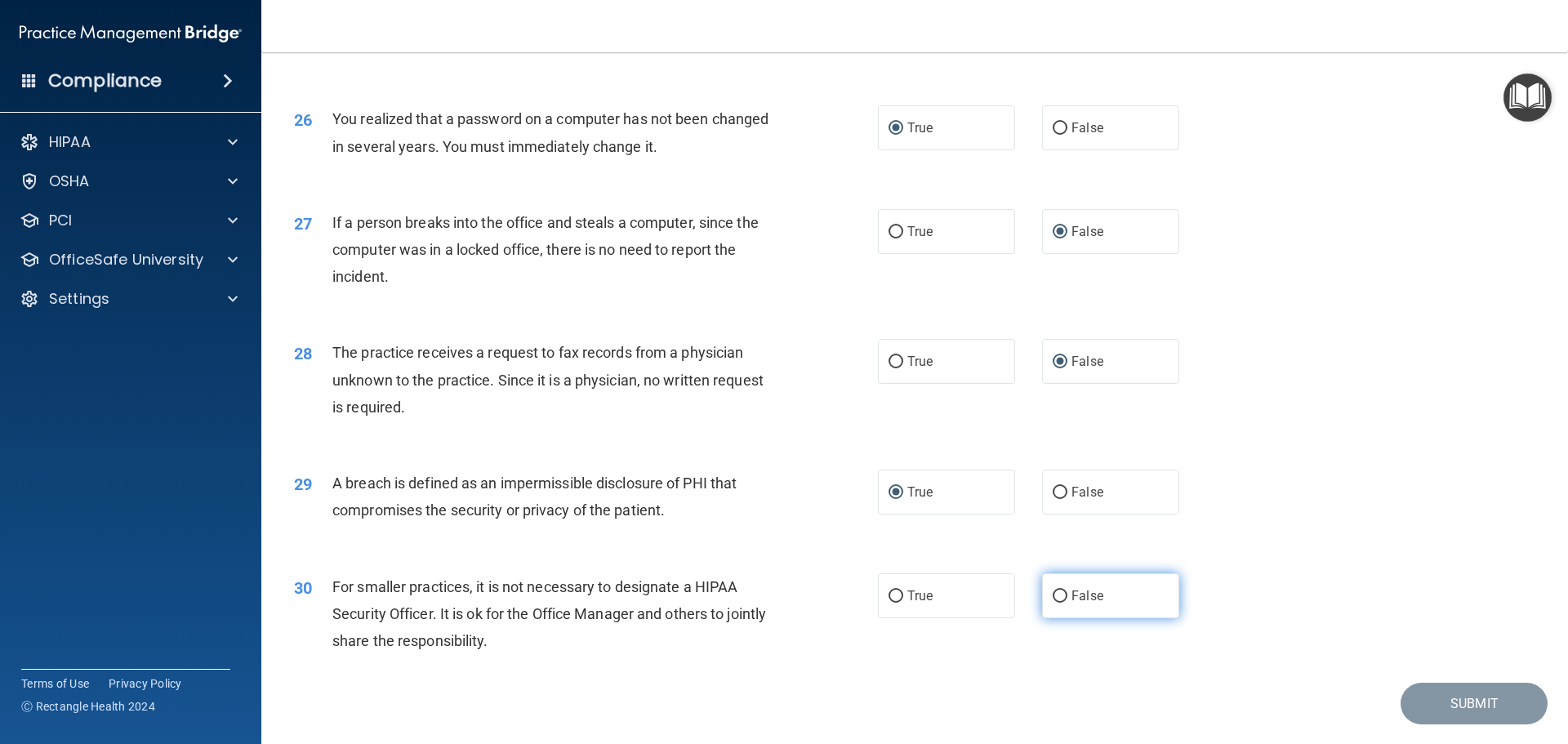
click at [1056, 603] on input "False" at bounding box center [1059, 597] width 14 height 12
radio input "true"
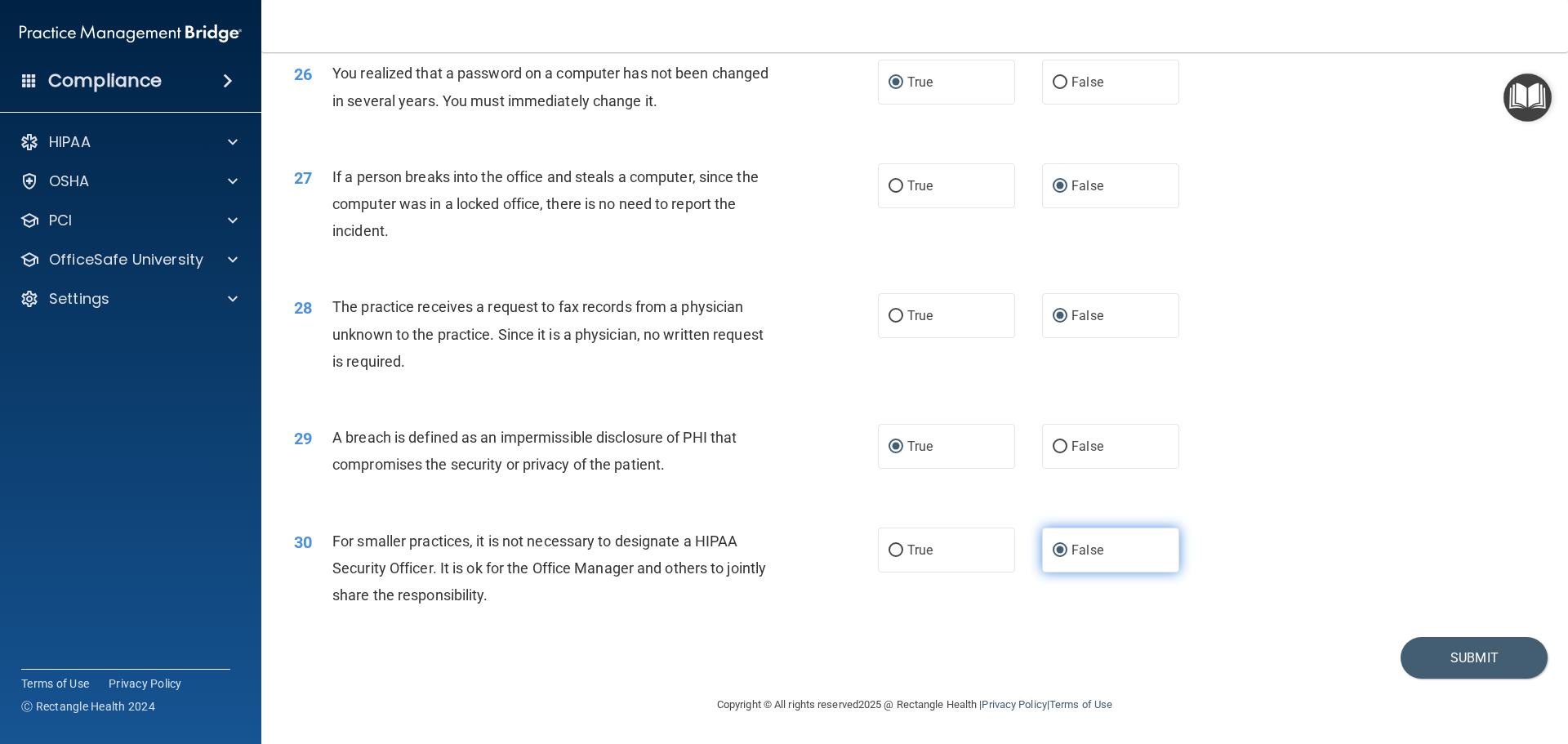
scroll to position [3122, 0]
click at [1432, 661] on button "Submit" at bounding box center [1474, 658] width 147 height 42
click at [1446, 661] on button "Submit" at bounding box center [1474, 658] width 147 height 42
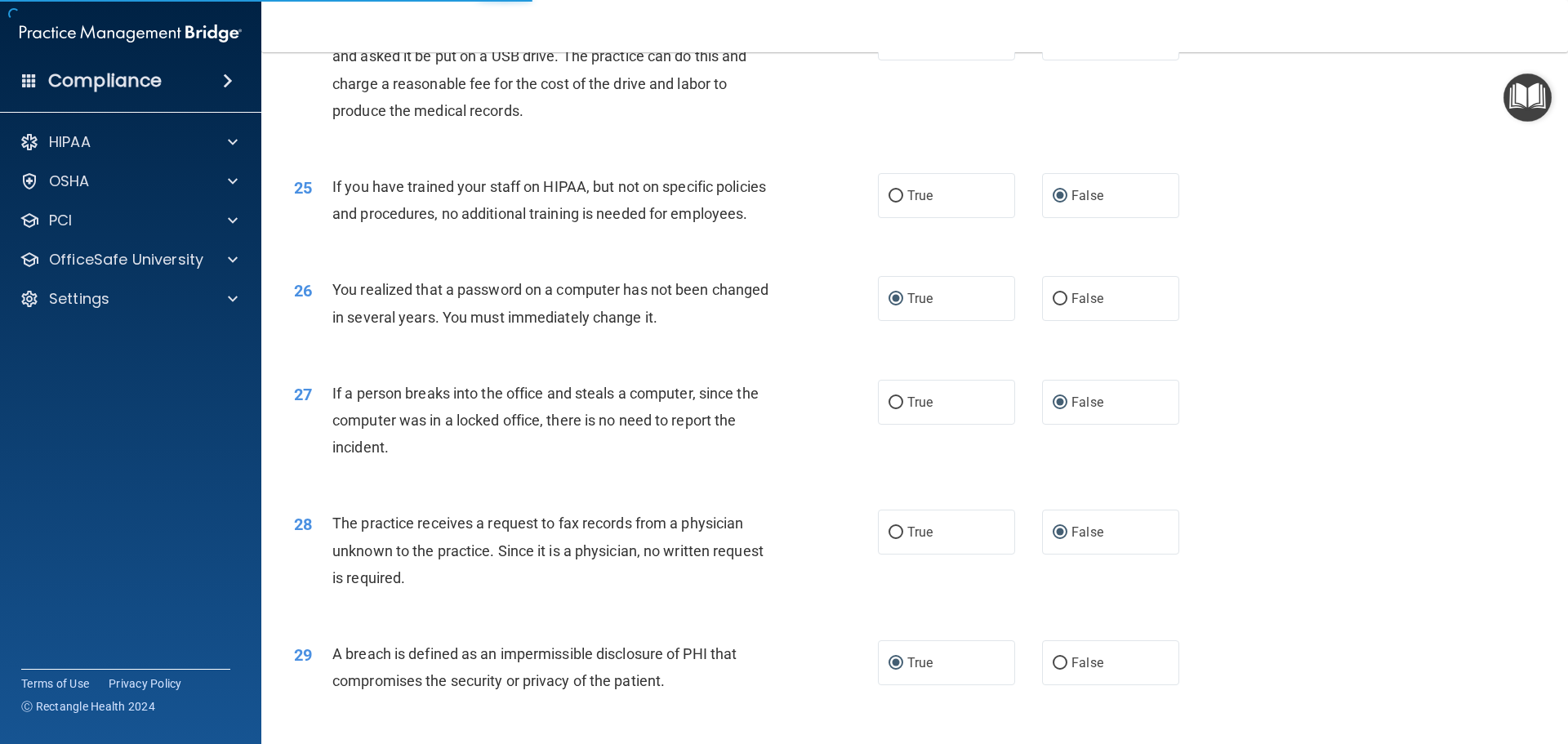
scroll to position [2795, 0]
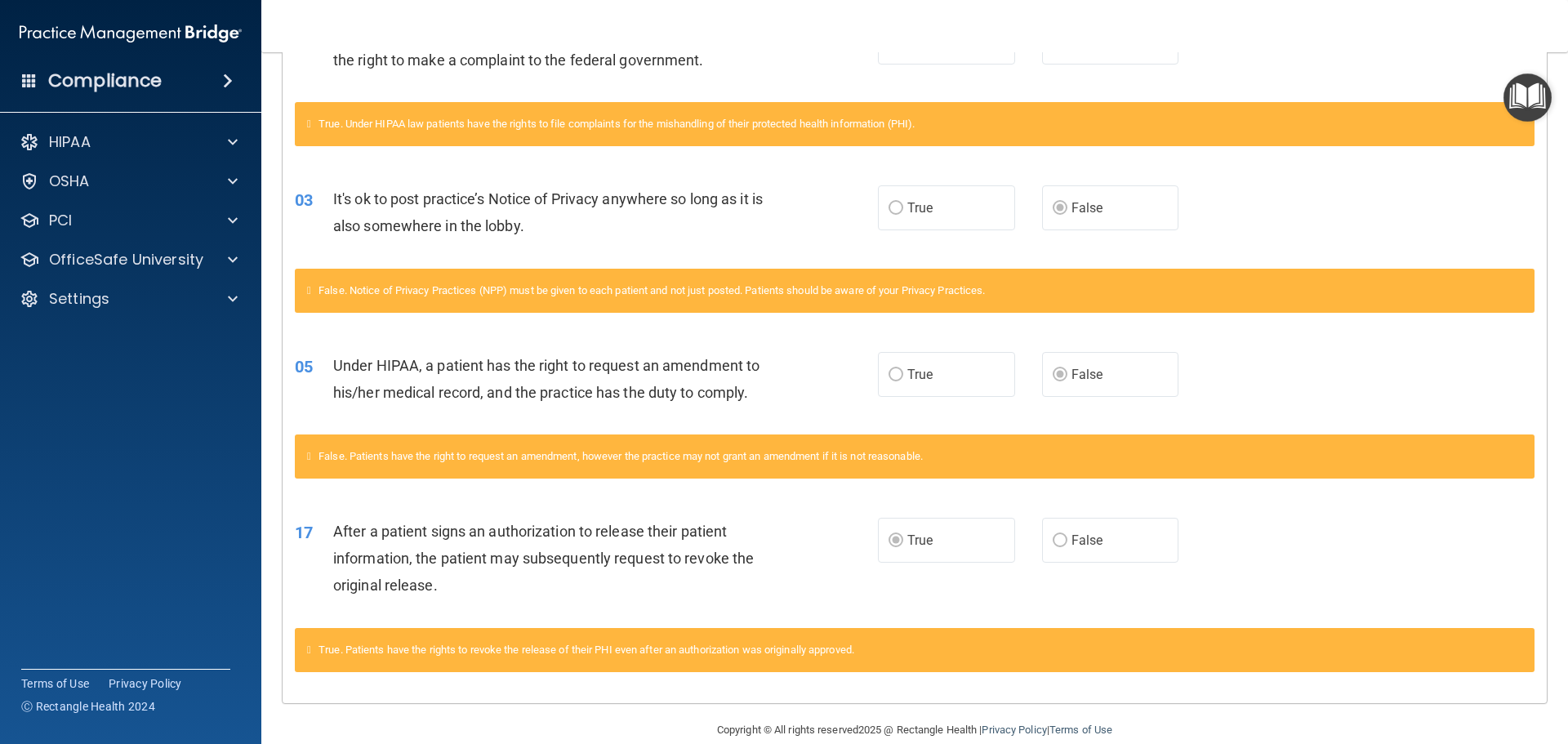
scroll to position [465, 0]
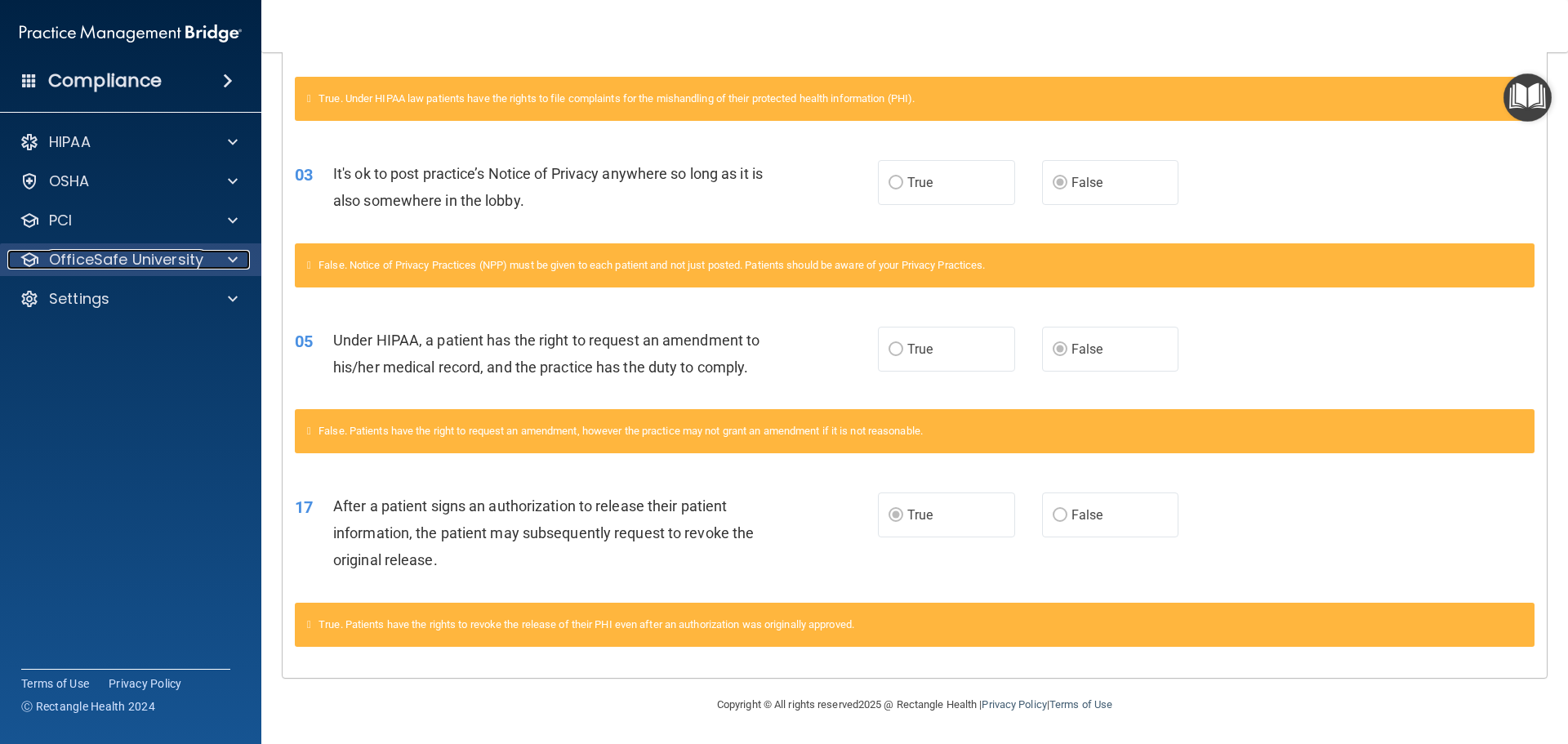
click at [235, 259] on span at bounding box center [233, 259] width 9 height 20
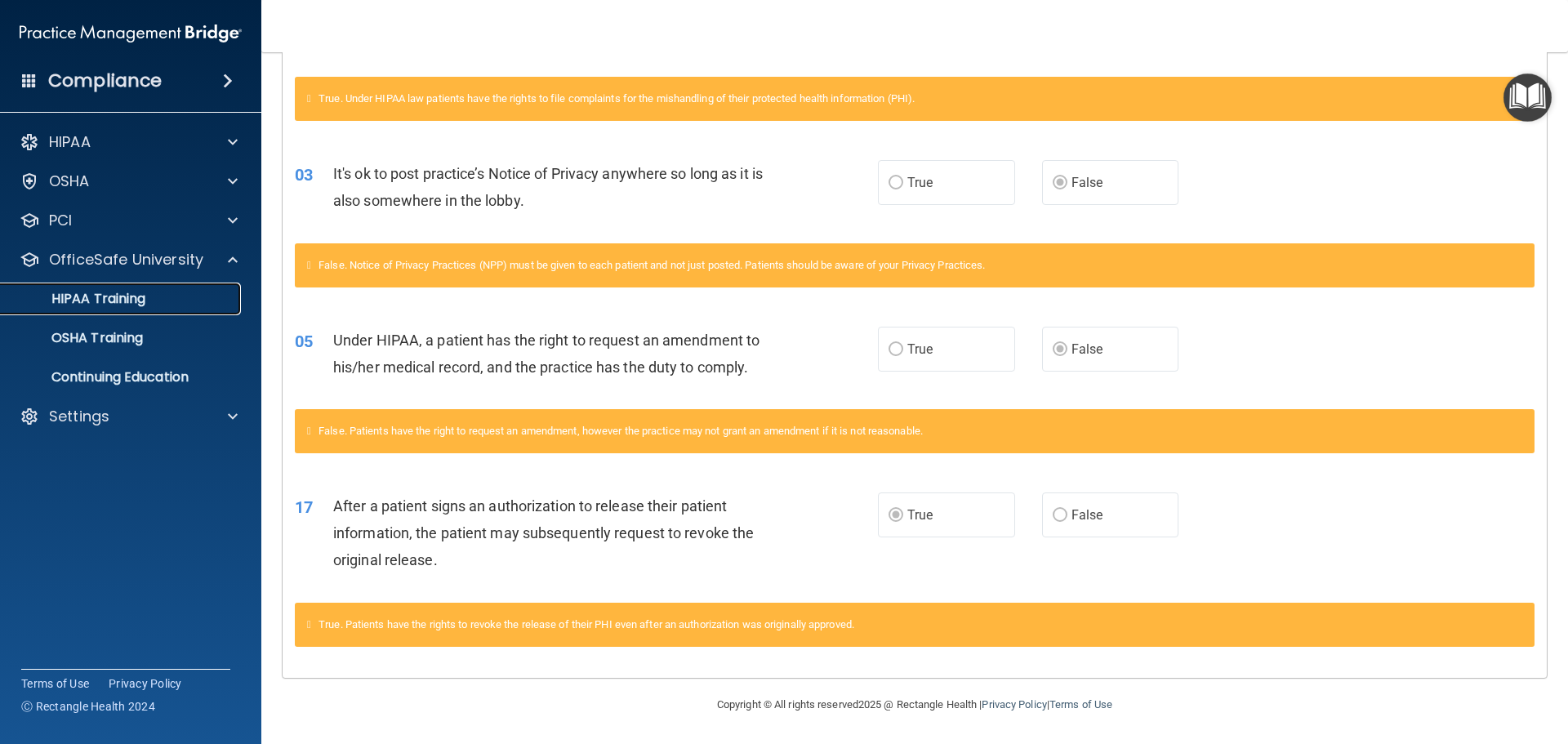
click at [137, 300] on p "HIPAA Training" at bounding box center [78, 298] width 135 height 16
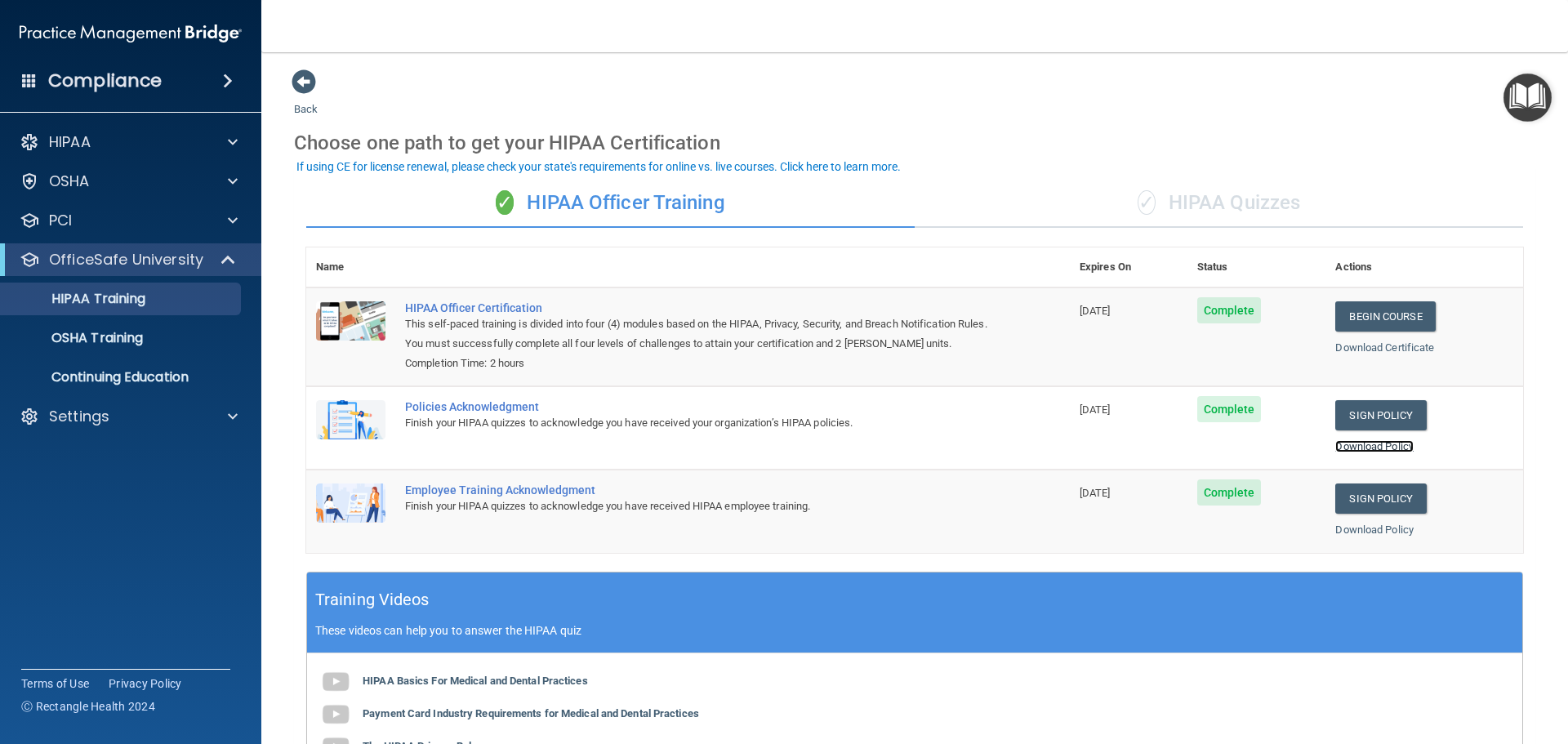
click at [1382, 441] on link "Download Policy" at bounding box center [1374, 446] width 79 height 12
click at [1367, 529] on link "Download Policy" at bounding box center [1374, 529] width 79 height 12
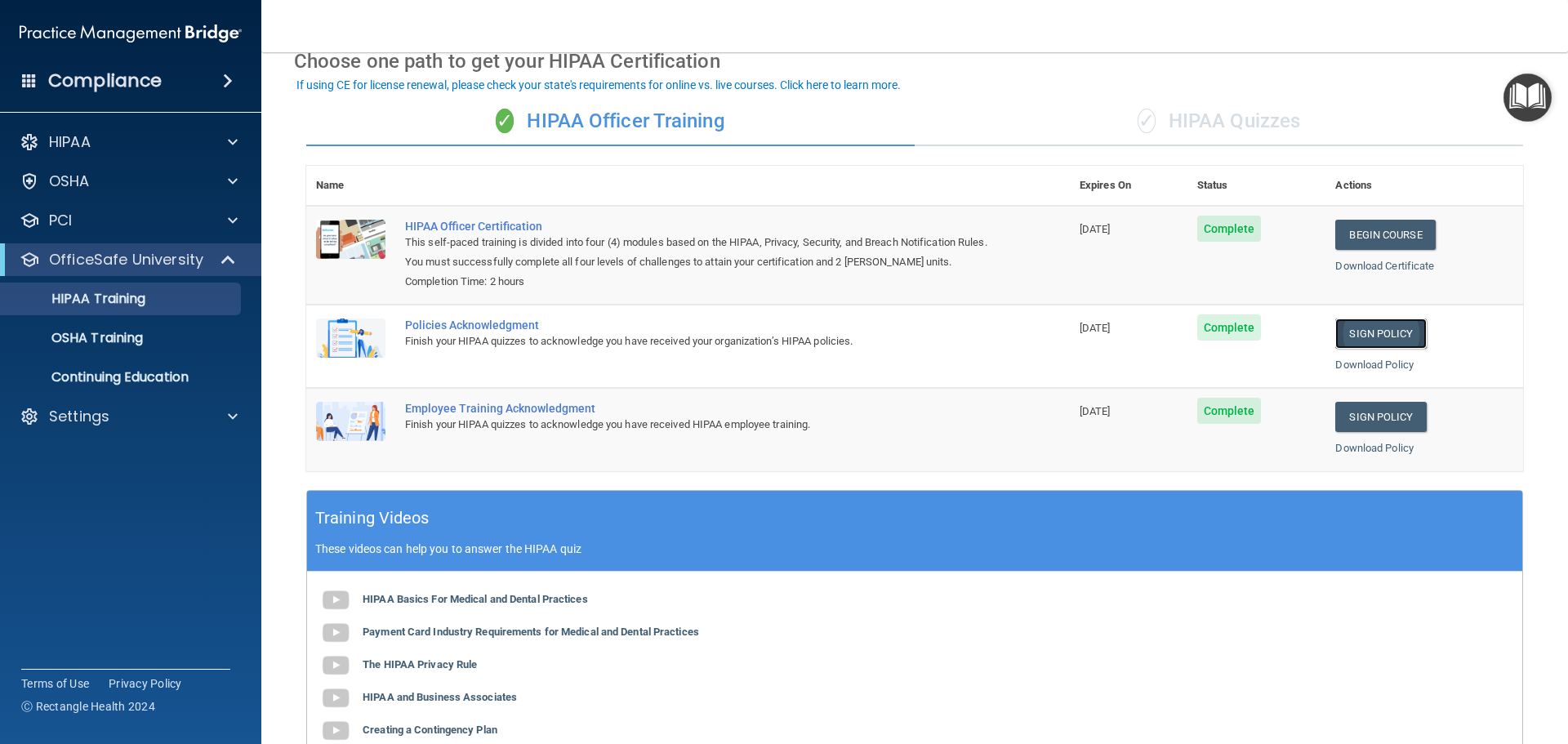
click at [1389, 329] on link "Sign Policy" at bounding box center [1380, 334] width 90 height 30
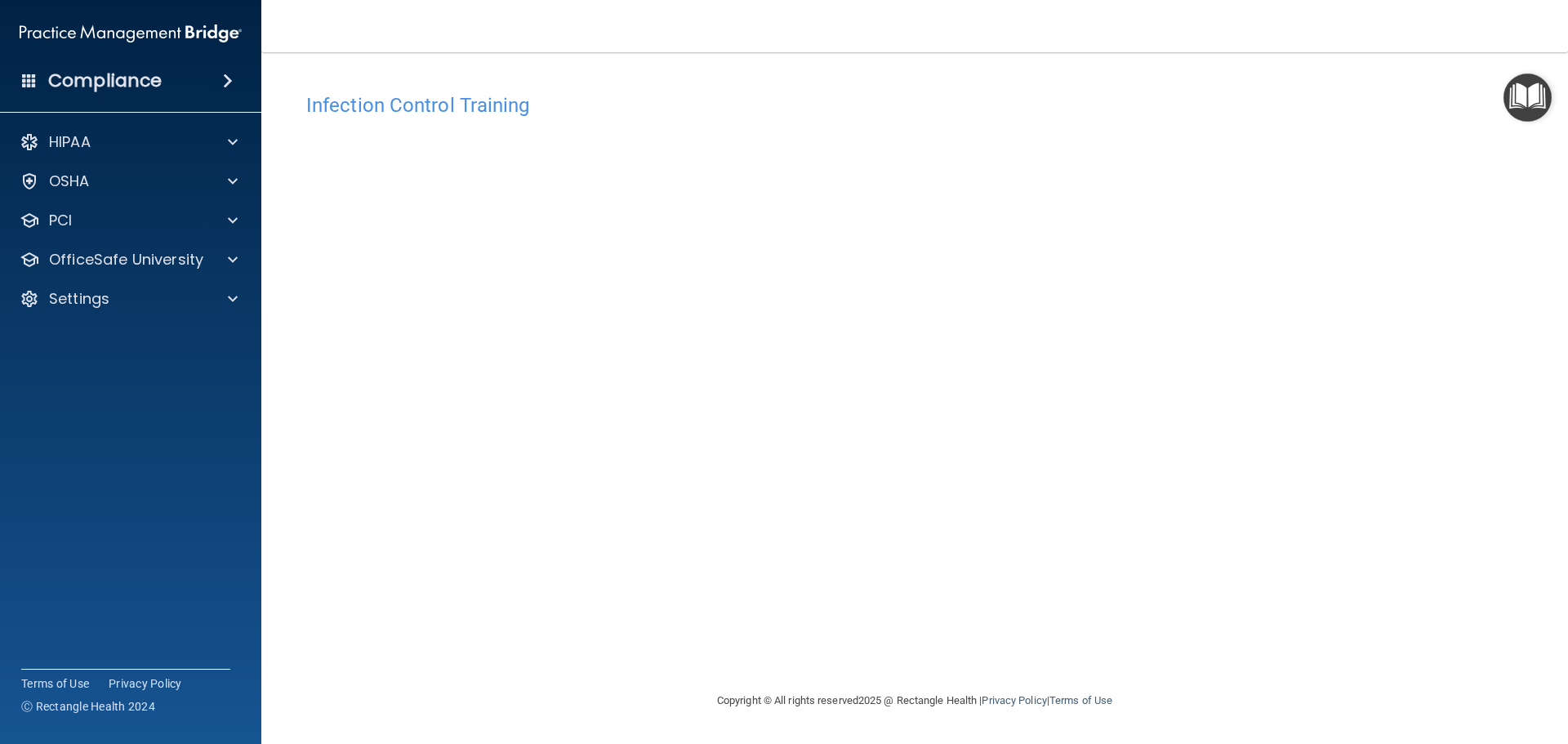
click at [224, 76] on span at bounding box center [228, 81] width 9 height 20
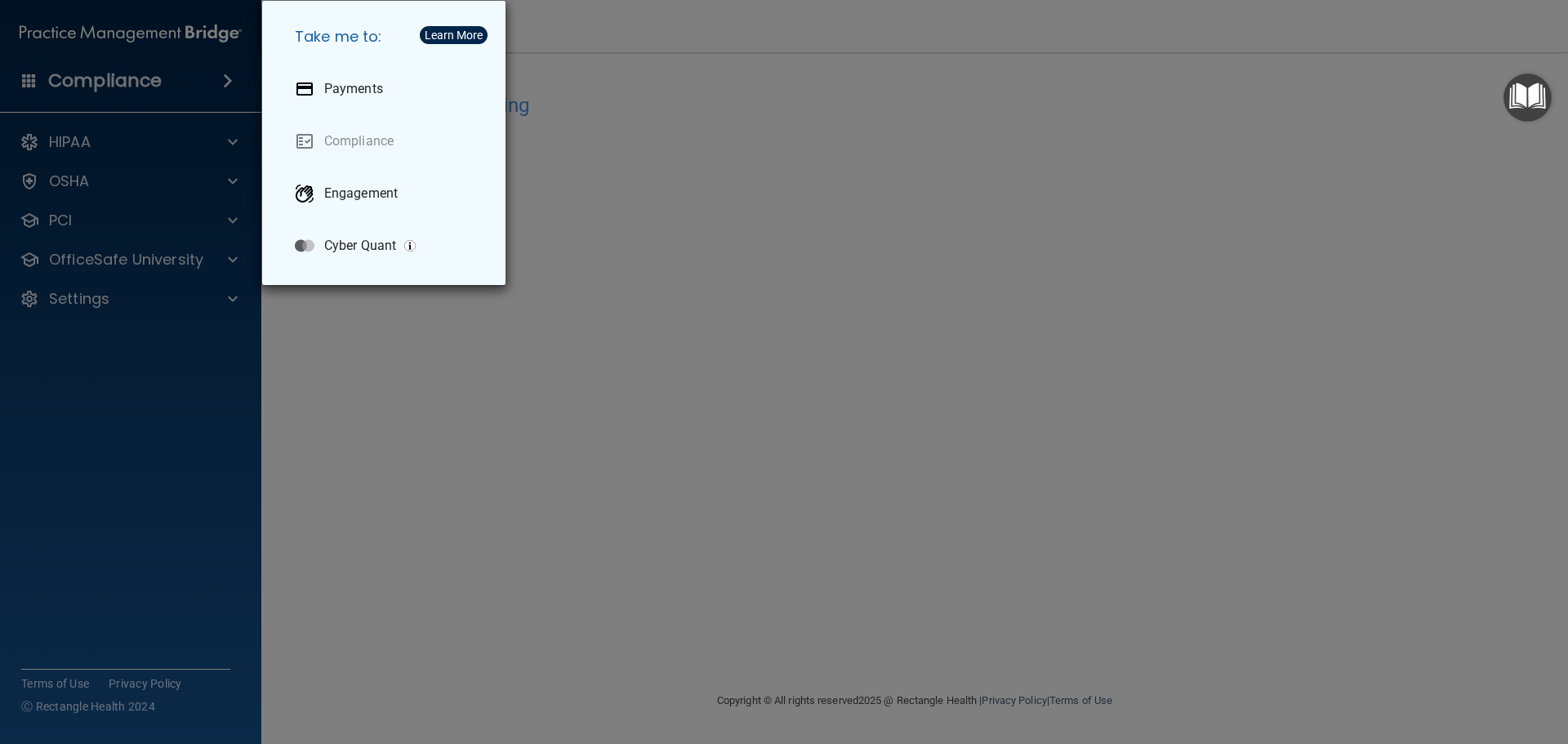
click at [614, 67] on div "Take me to: Payments Compliance Engagement Cyber Quant" at bounding box center [784, 372] width 1568 height 744
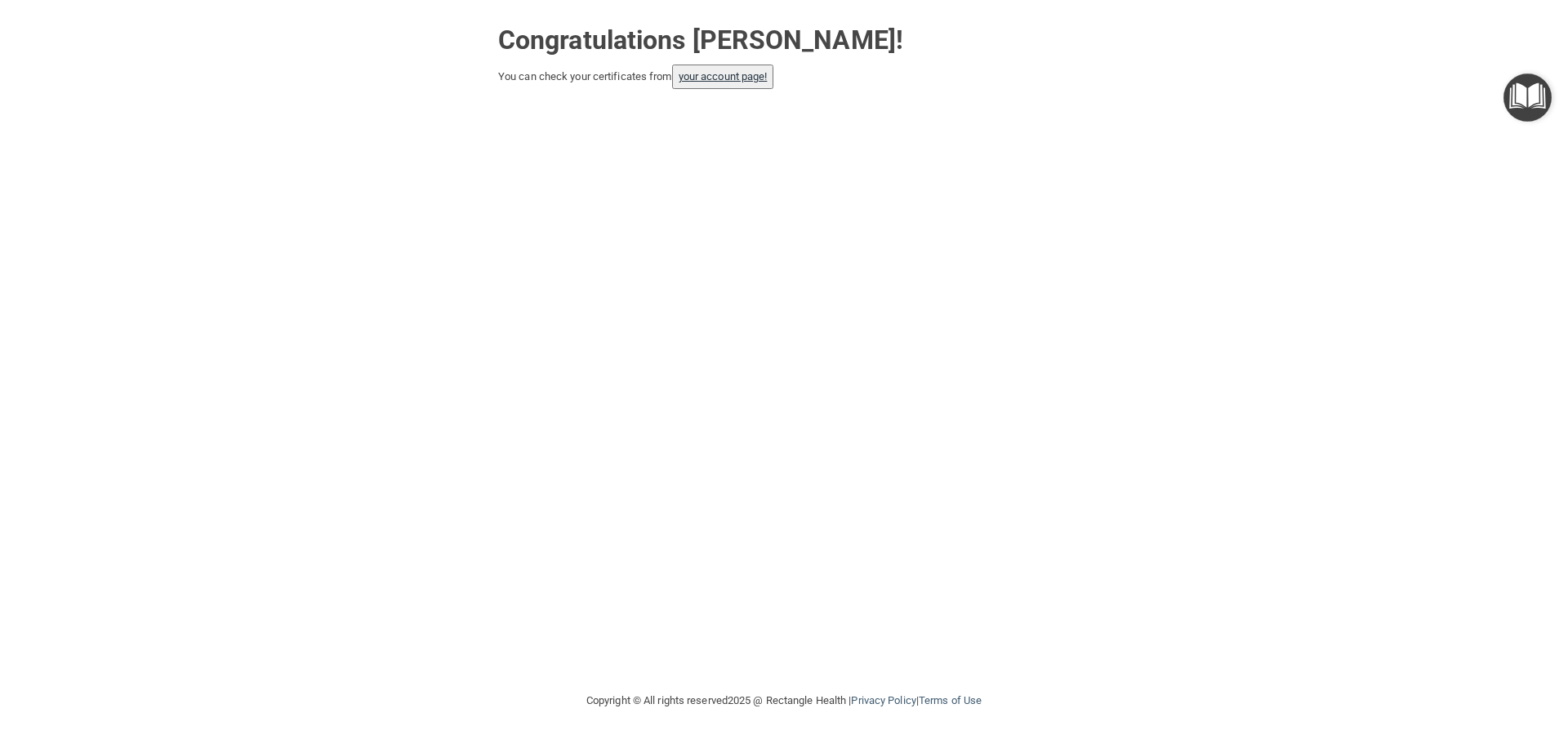
drag, startPoint x: 751, startPoint y: 67, endPoint x: 745, endPoint y: 77, distance: 11.7
click at [751, 67] on button "your account page!" at bounding box center [723, 77] width 102 height 25
click at [719, 80] on link "your account page!" at bounding box center [724, 76] width 89 height 12
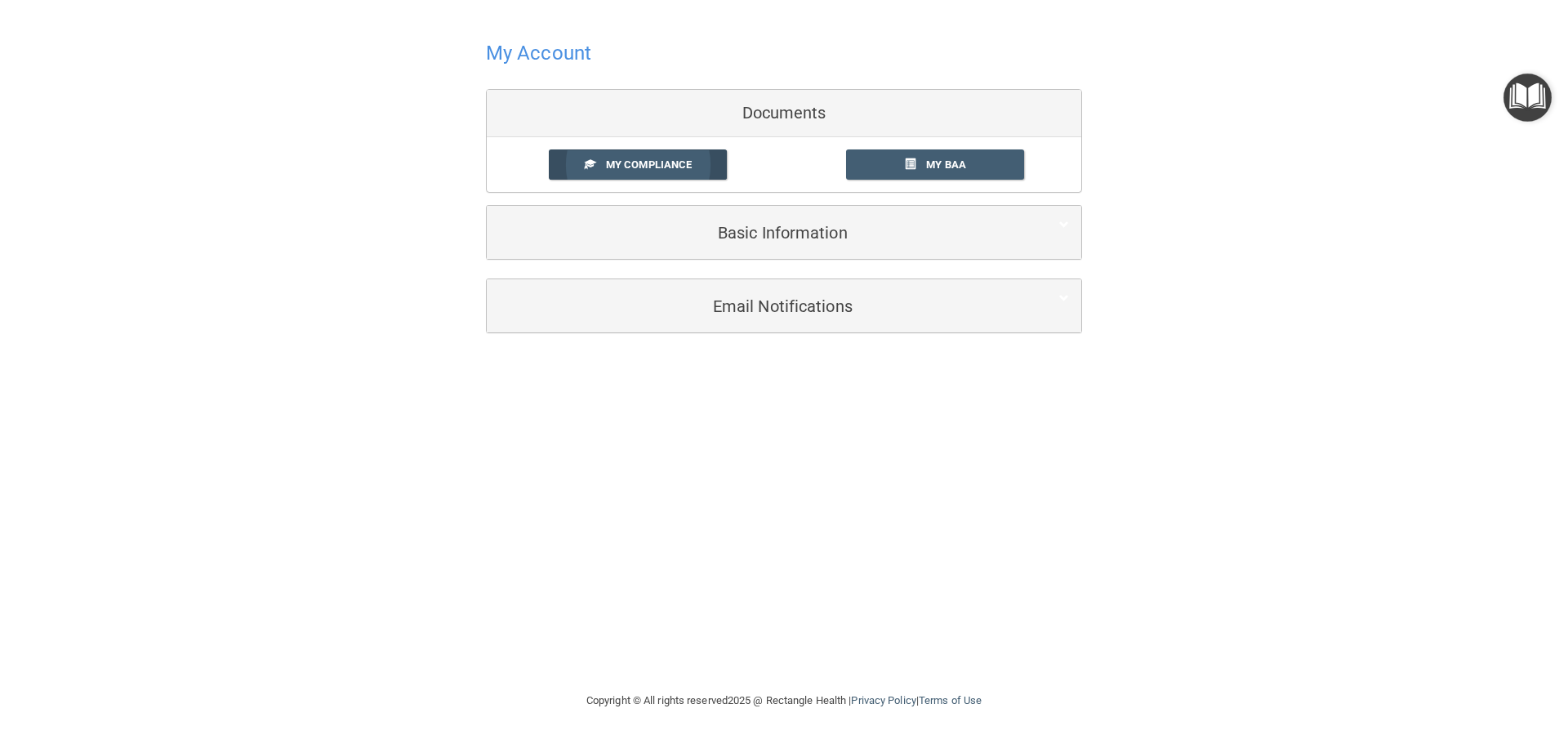
click at [683, 155] on link "My Compliance" at bounding box center [638, 164] width 179 height 30
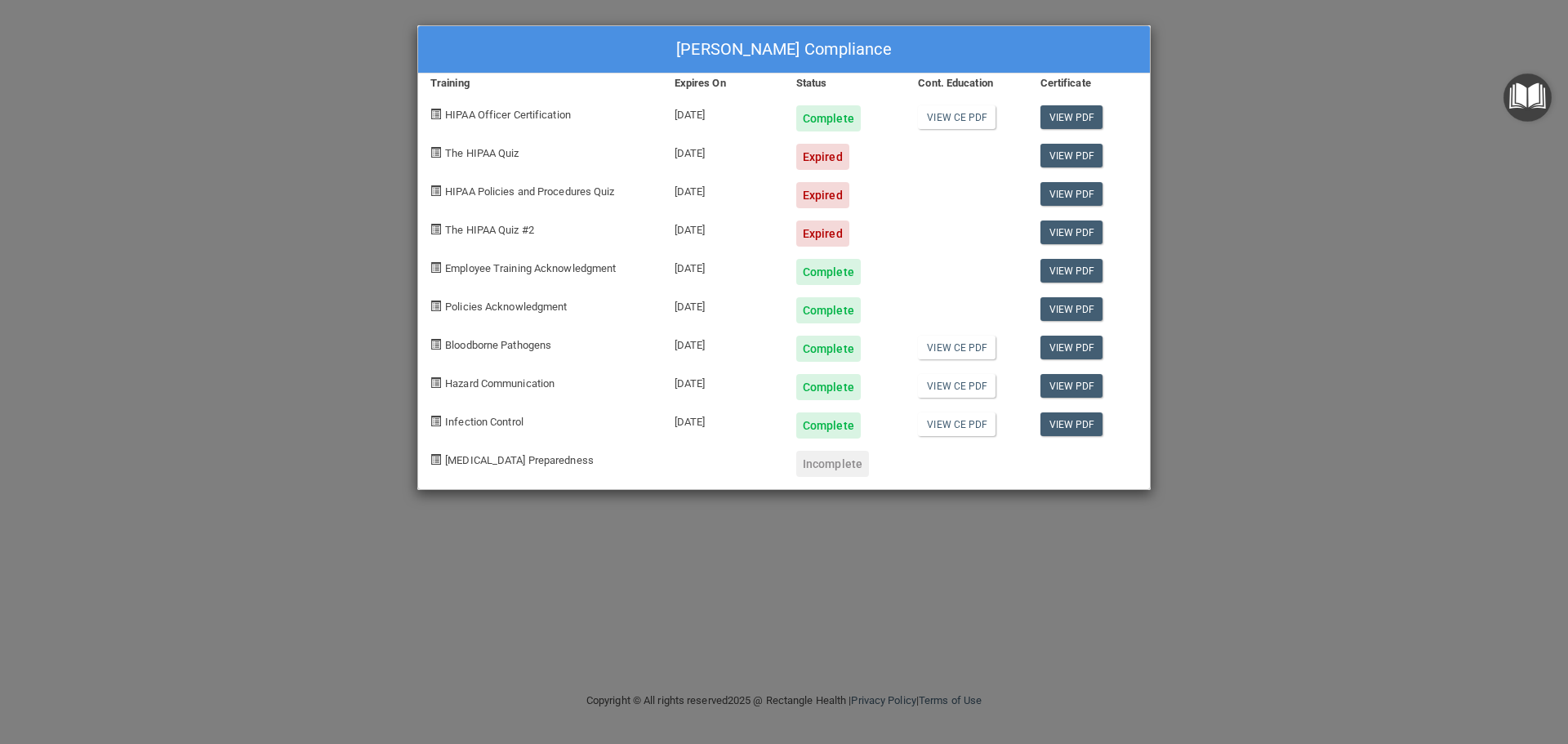
click at [275, 357] on div "[PERSON_NAME] Compliance Training Expires On Status Cont. Education Certificate…" at bounding box center [784, 372] width 1568 height 744
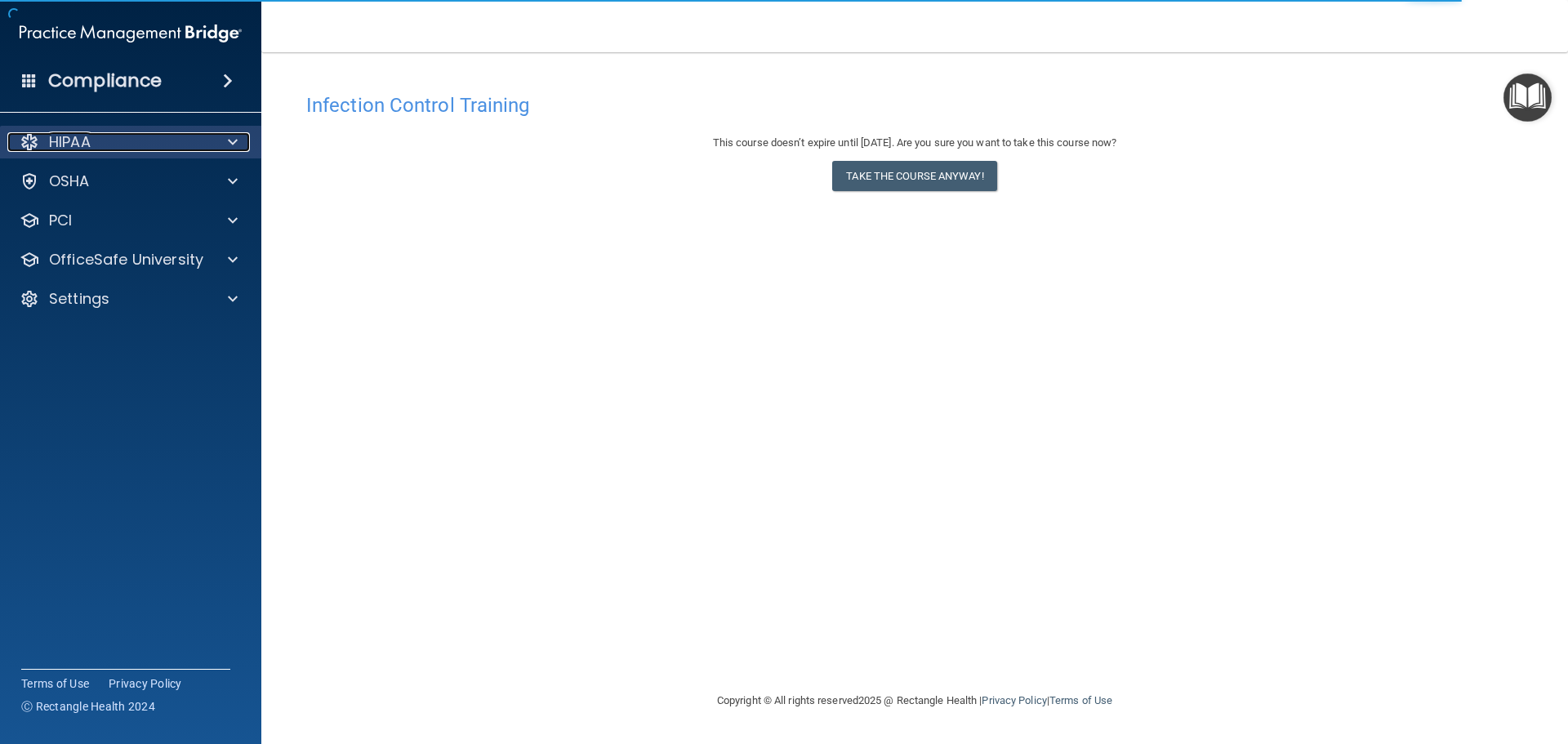
click at [88, 137] on p "HIPAA" at bounding box center [70, 142] width 42 height 20
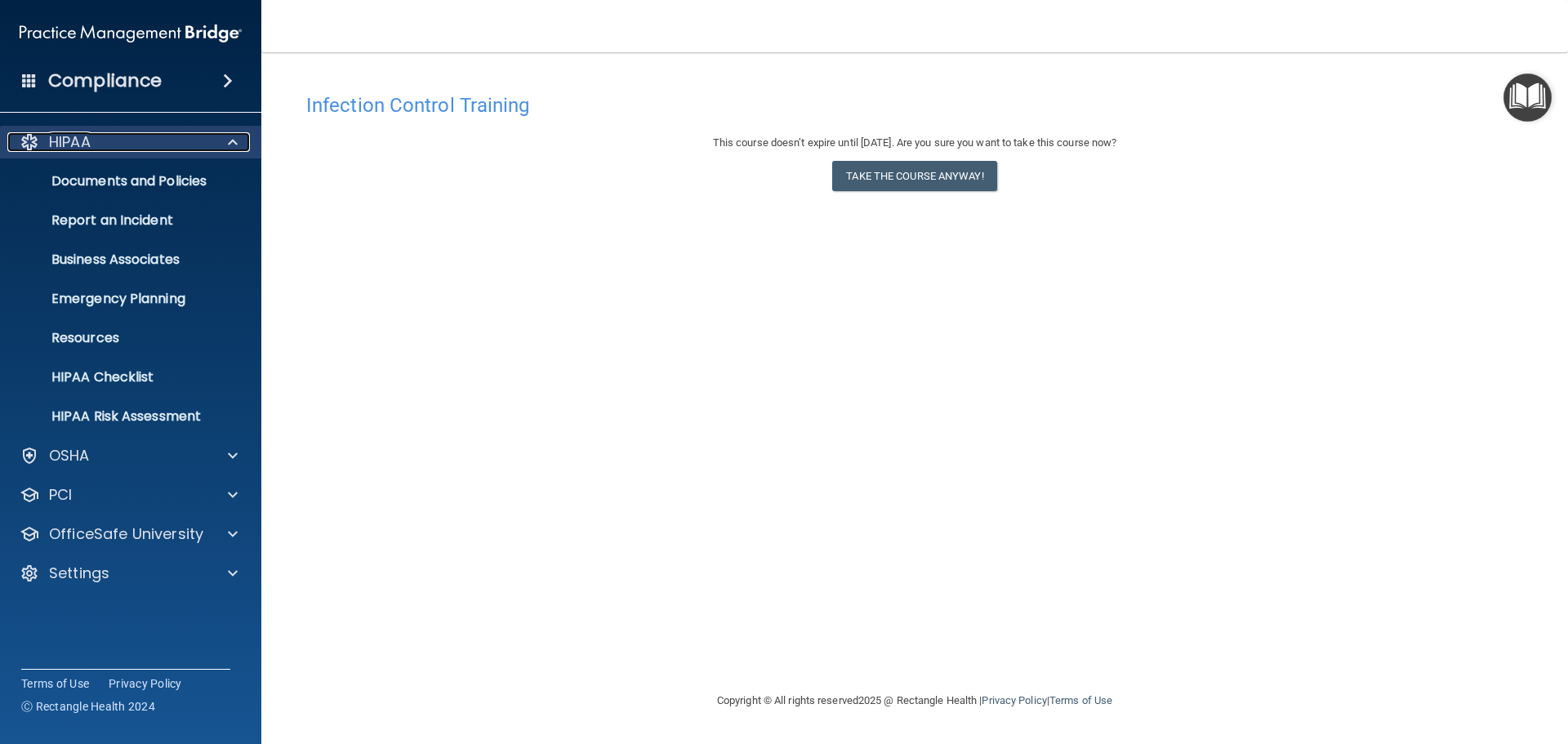
click at [231, 143] on span at bounding box center [233, 142] width 9 height 20
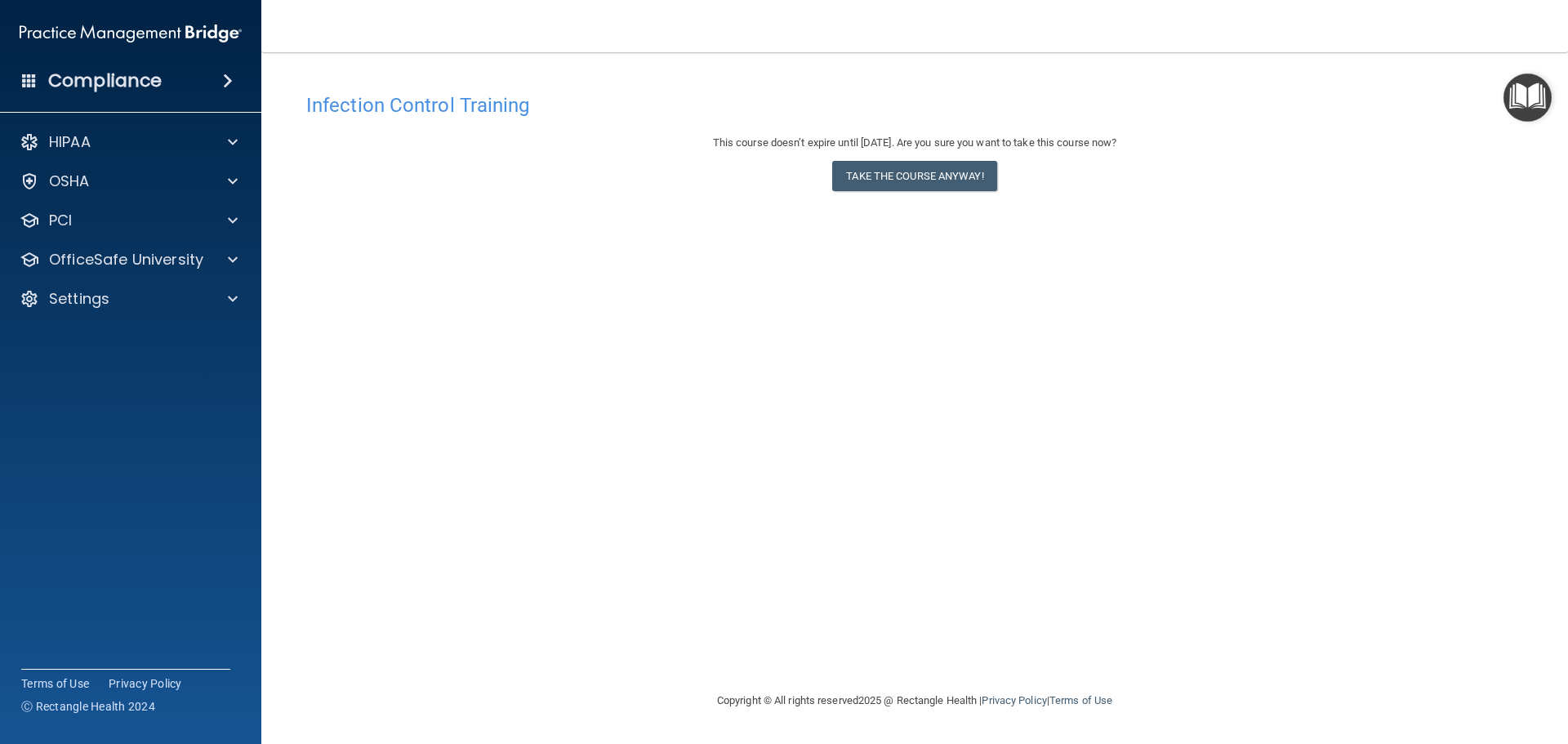
click at [224, 79] on span at bounding box center [228, 81] width 9 height 20
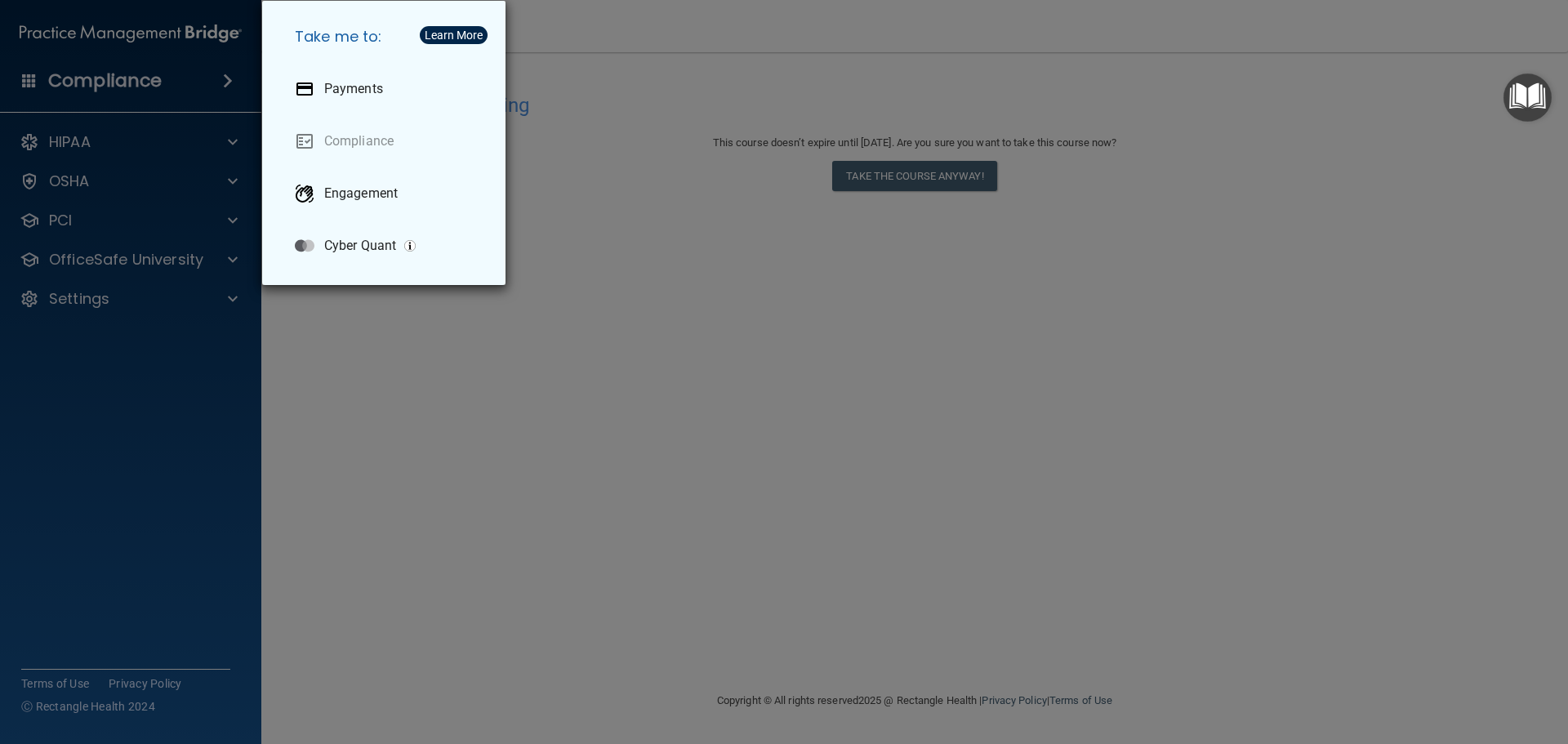
click at [173, 258] on div "Take me to: Payments Compliance Engagement Cyber Quant" at bounding box center [784, 372] width 1568 height 744
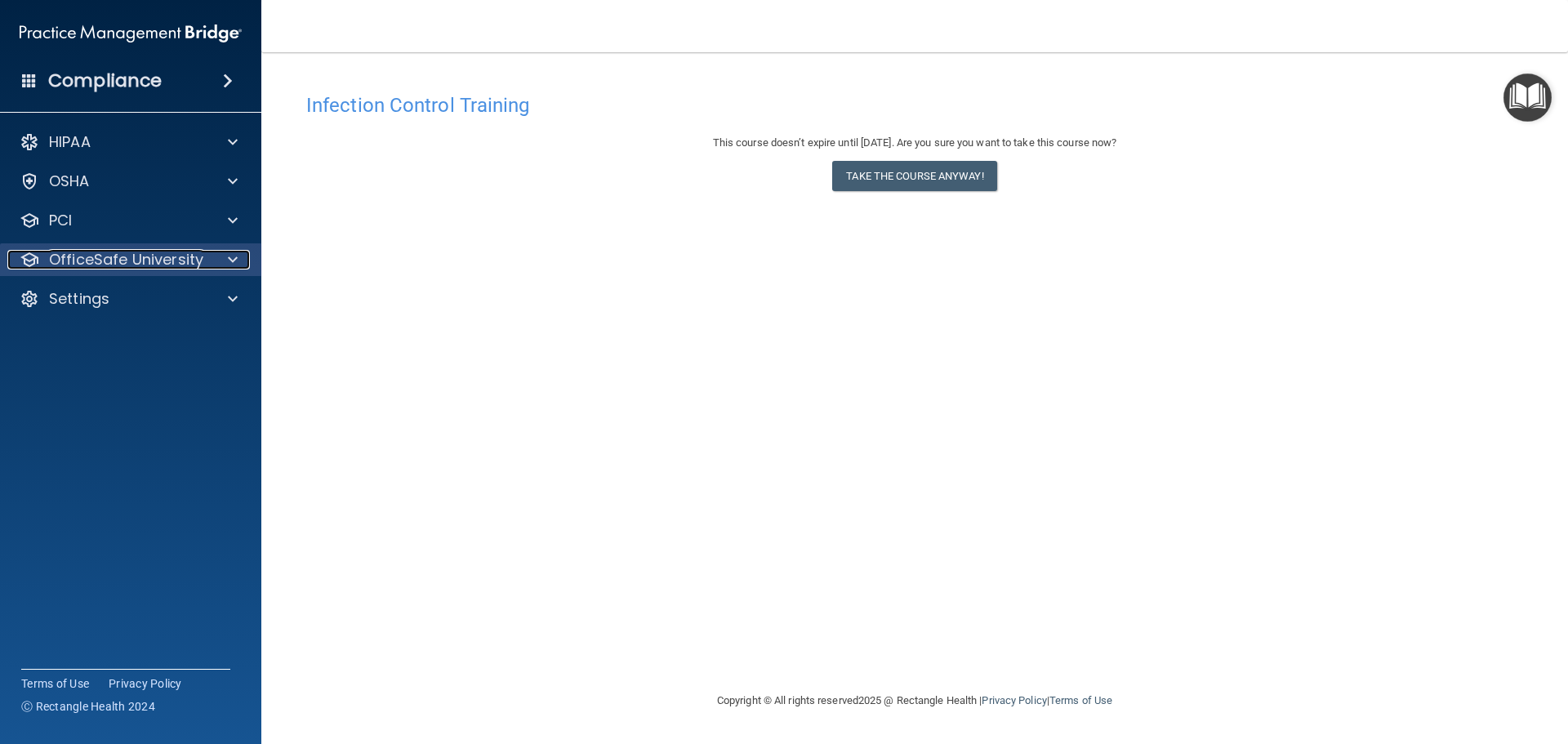
click at [228, 259] on span at bounding box center [233, 259] width 9 height 20
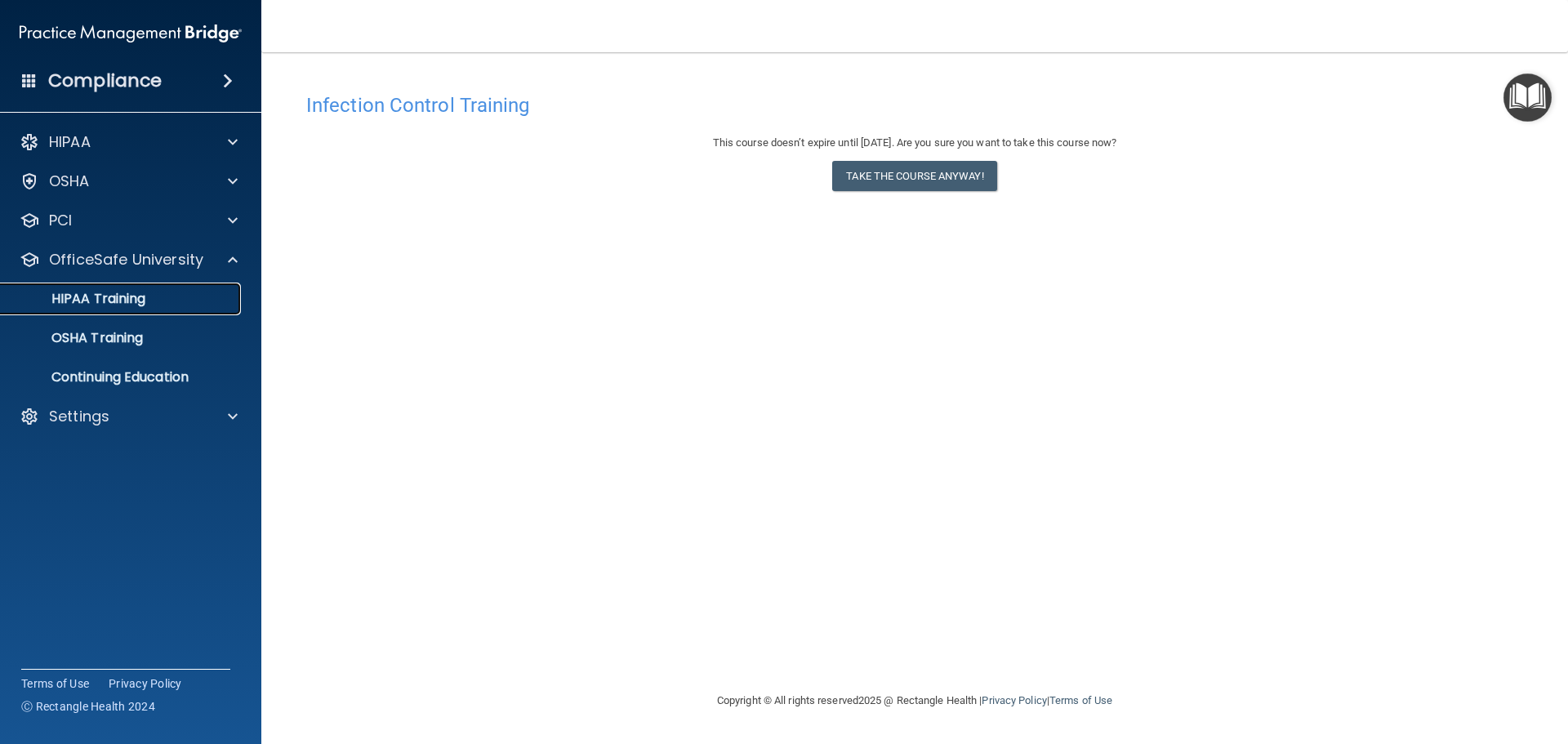
click at [151, 297] on div "HIPAA Training" at bounding box center [122, 298] width 223 height 16
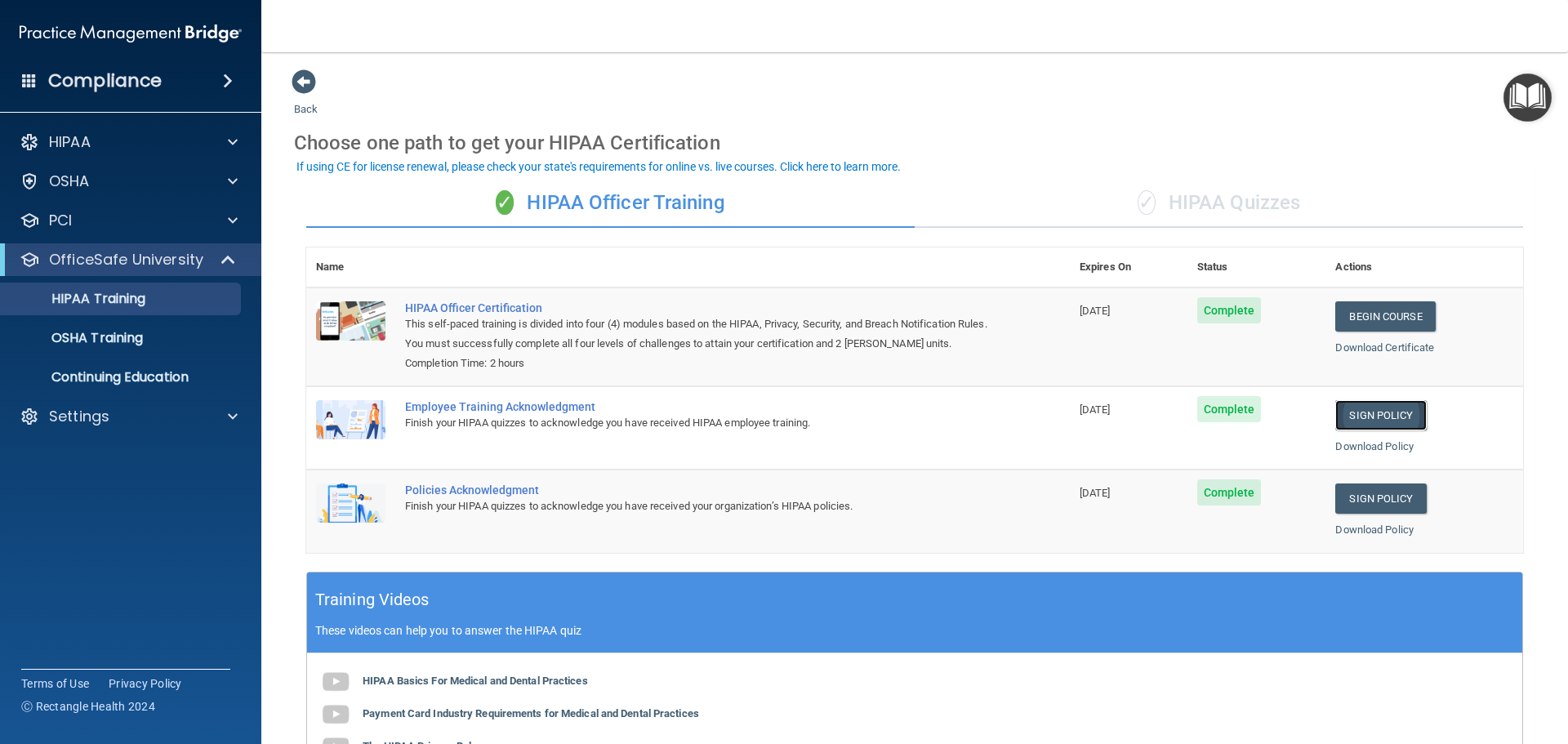
click at [1370, 413] on link "Sign Policy" at bounding box center [1380, 415] width 90 height 30
click at [183, 299] on div "HIPAA Training" at bounding box center [122, 298] width 223 height 16
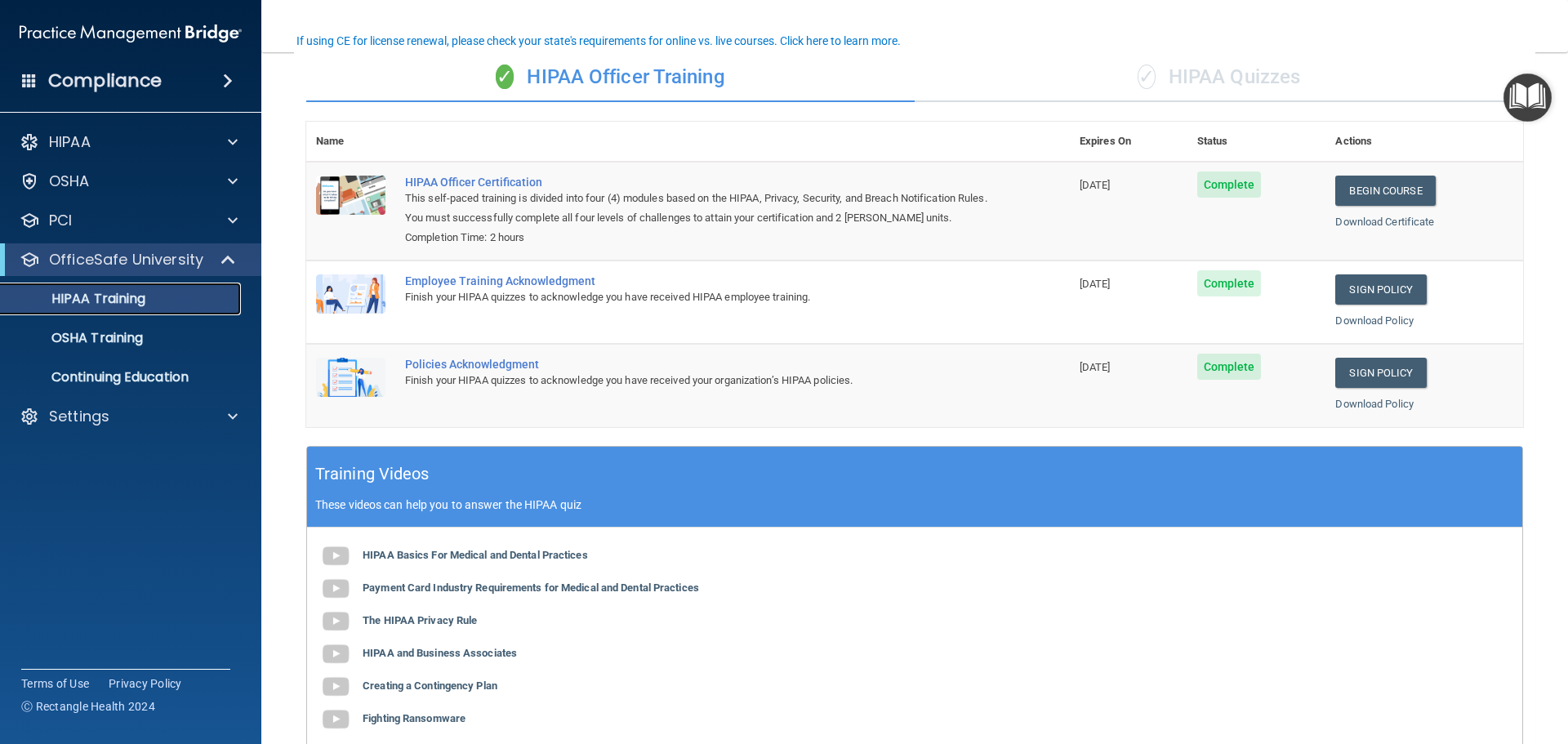
scroll to position [163, 0]
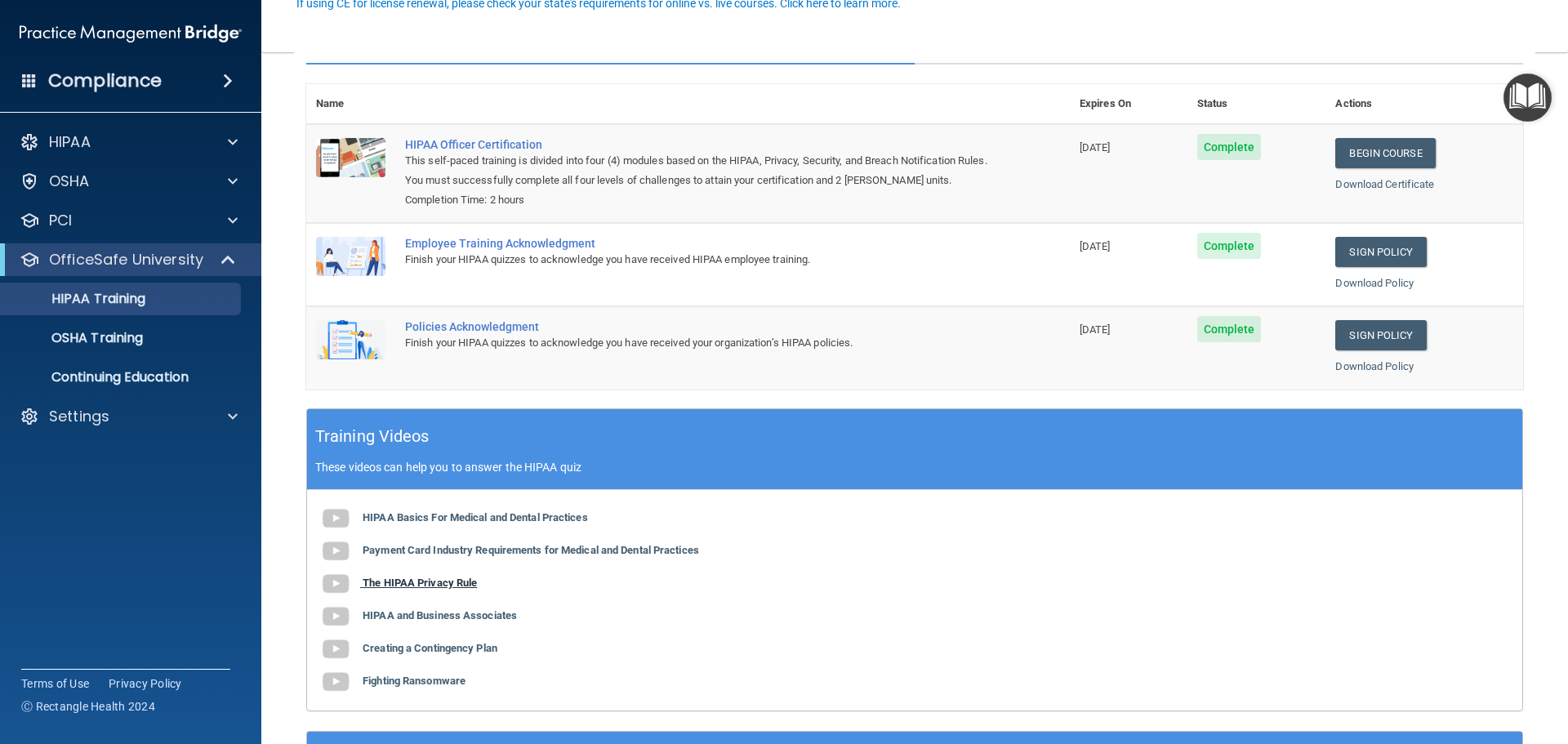
click at [467, 584] on b "The HIPAA Privacy Rule" at bounding box center [420, 582] width 114 height 12
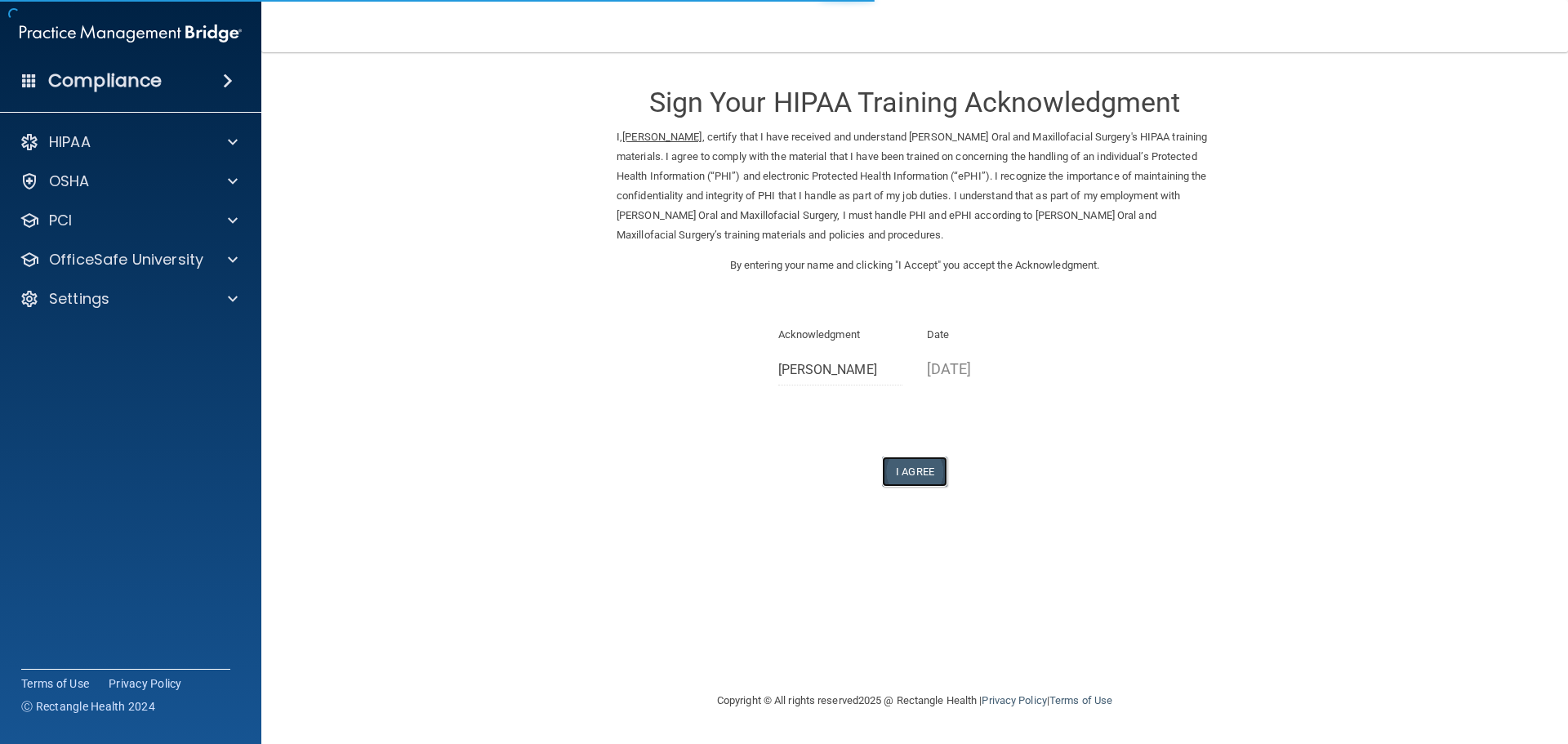
click at [921, 469] on button "I Agree" at bounding box center [915, 472] width 66 height 30
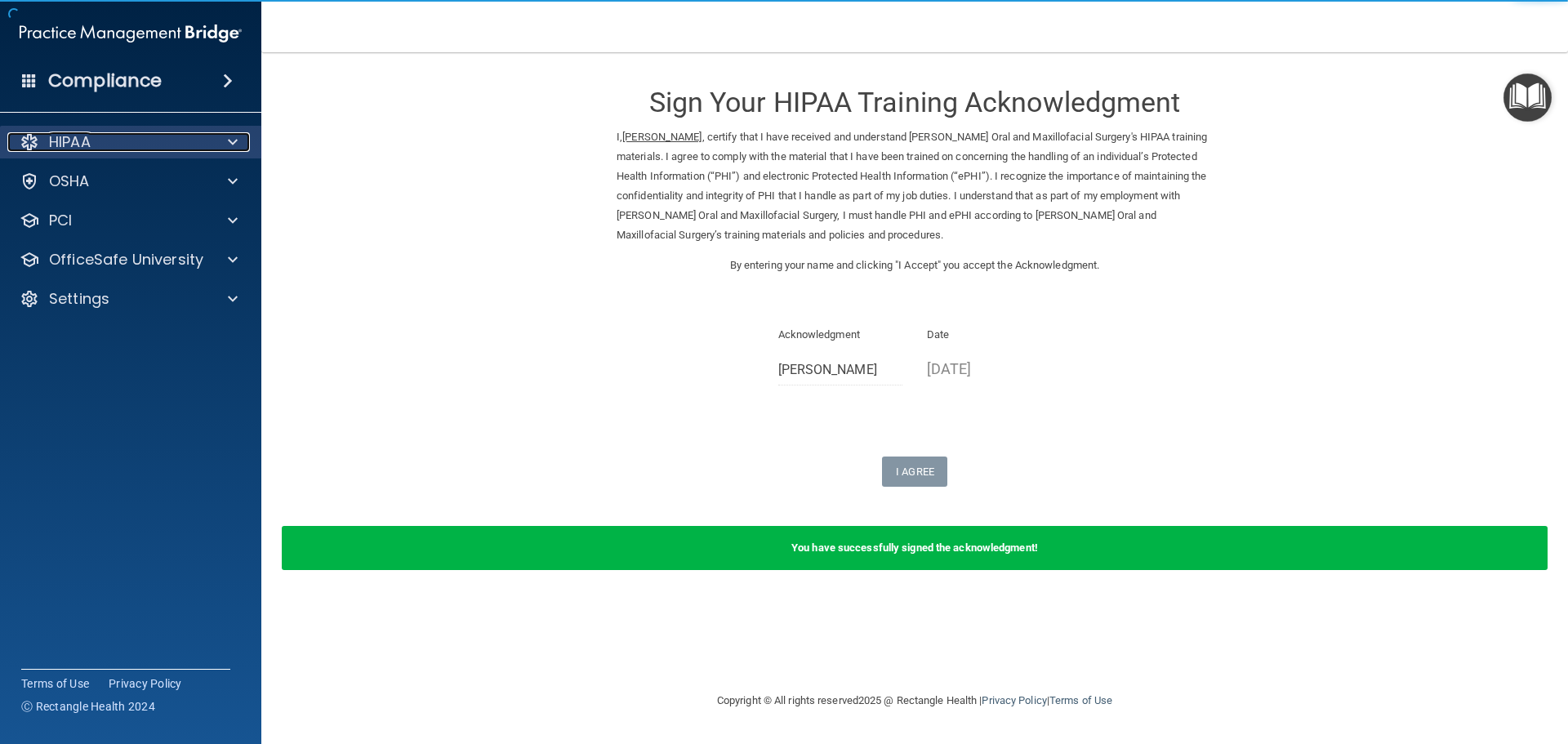
click at [235, 139] on span at bounding box center [233, 142] width 9 height 20
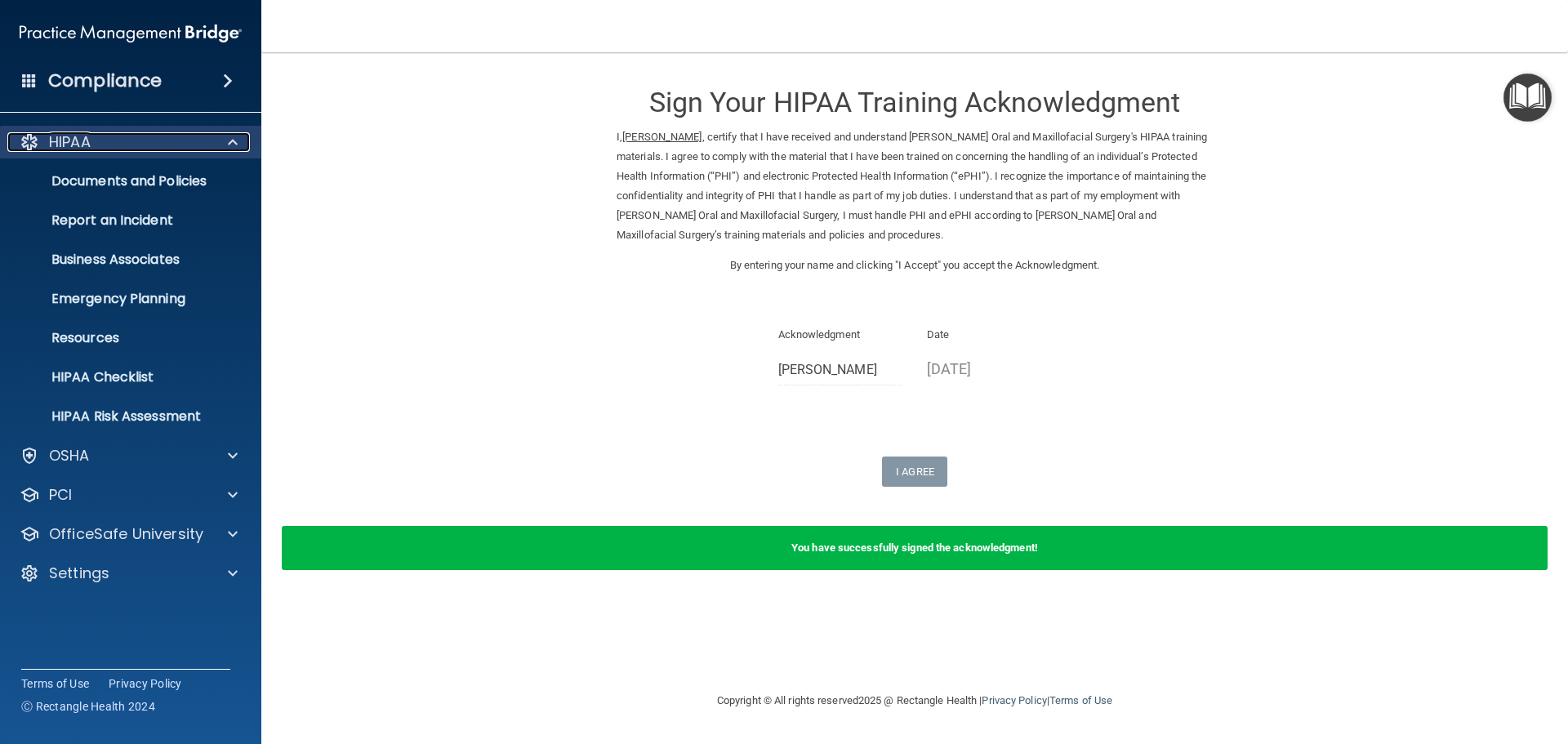
click at [230, 138] on span at bounding box center [233, 142] width 9 height 20
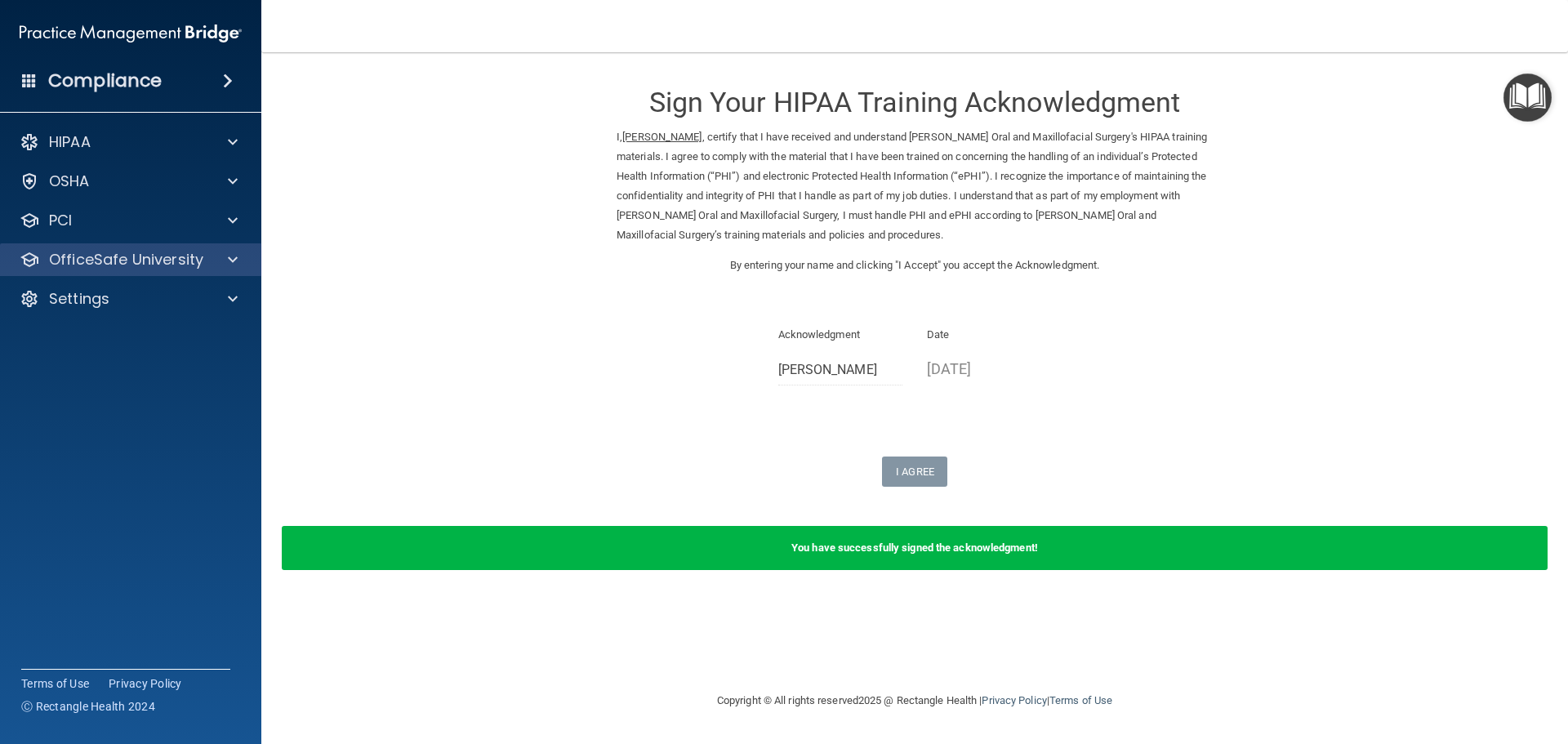
click at [137, 248] on div "OfficeSafe University" at bounding box center [131, 259] width 262 height 32
click at [223, 258] on div at bounding box center [230, 259] width 41 height 20
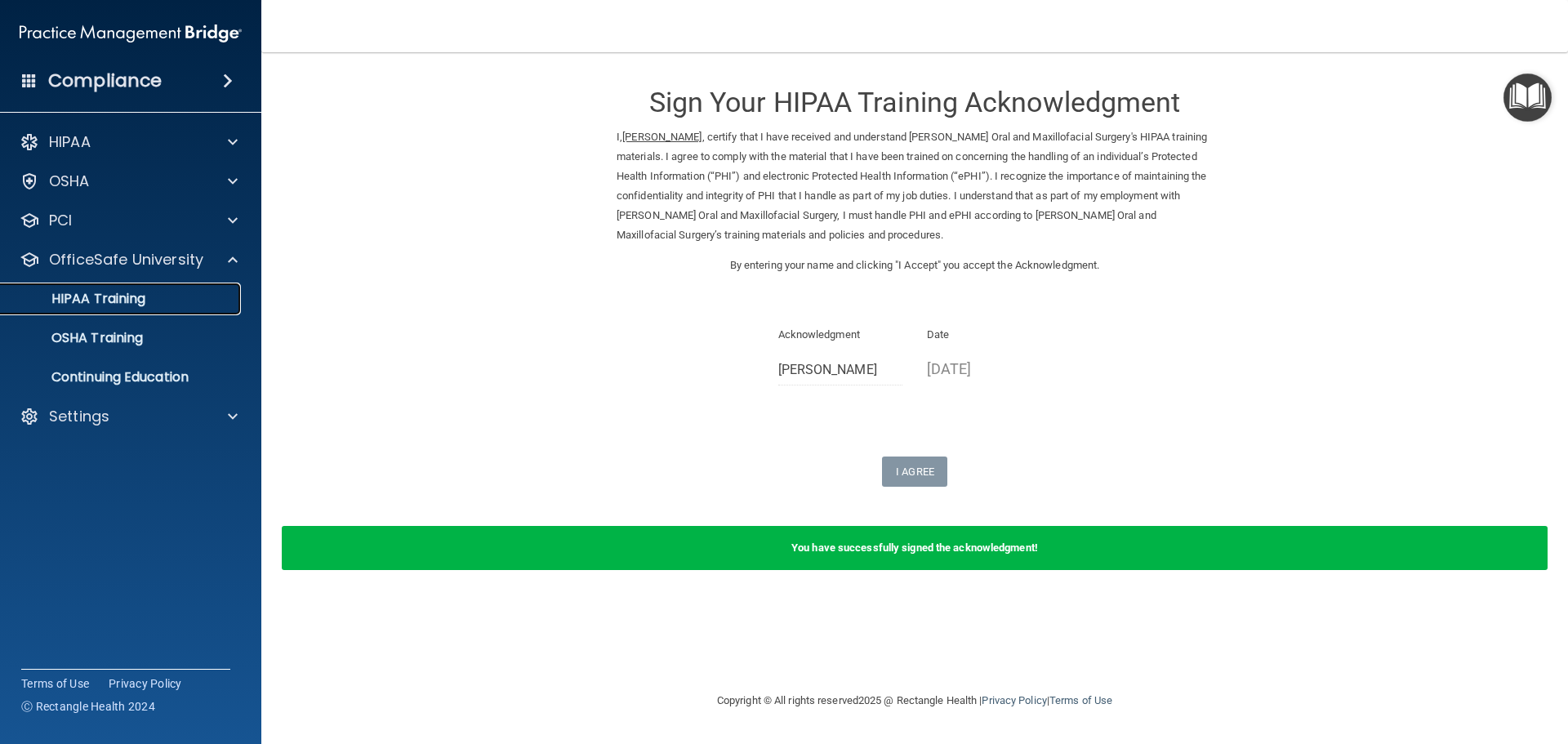
click at [157, 295] on div "HIPAA Training" at bounding box center [122, 298] width 223 height 16
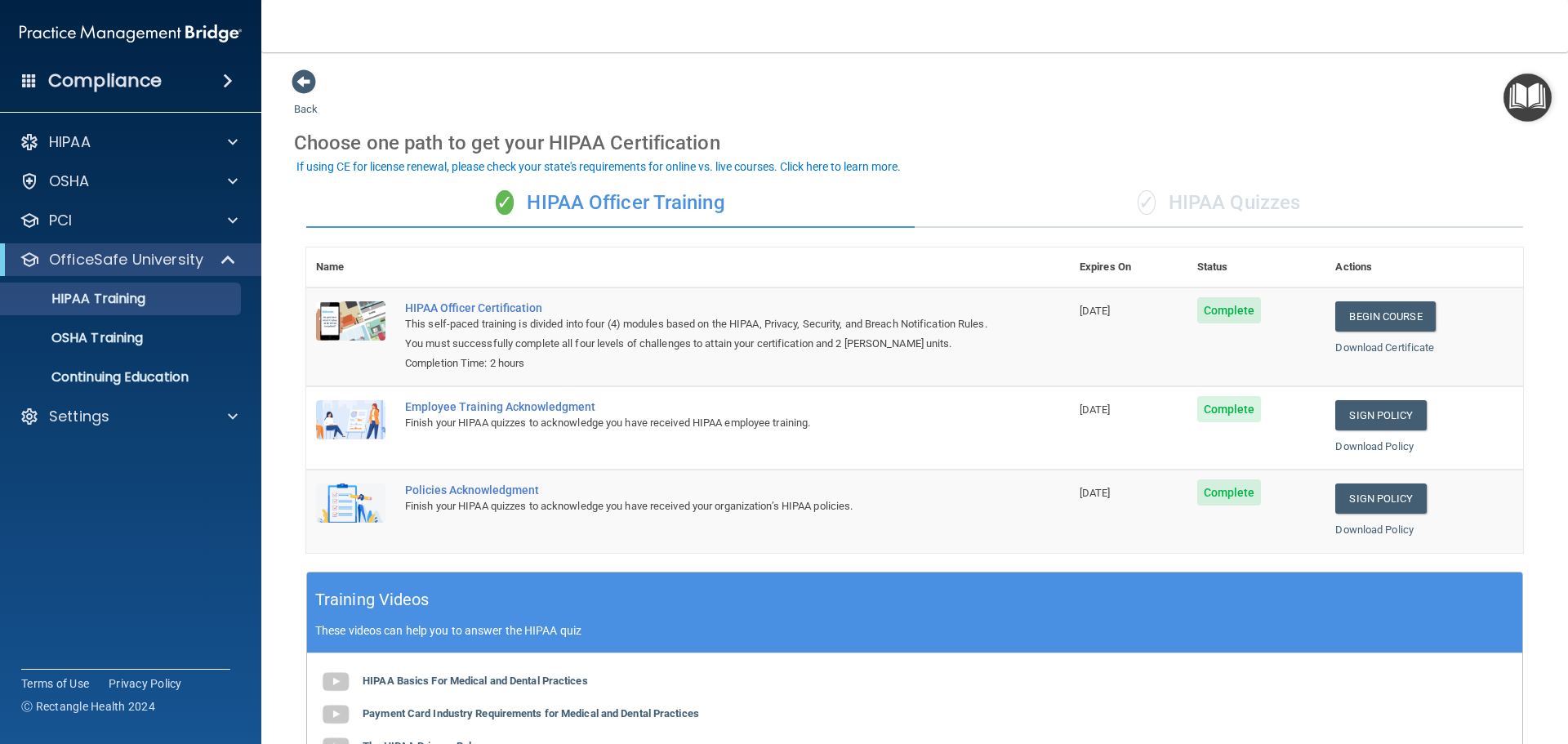
click at [1257, 189] on div "✓ HIPAA Quizzes" at bounding box center [1219, 203] width 609 height 49
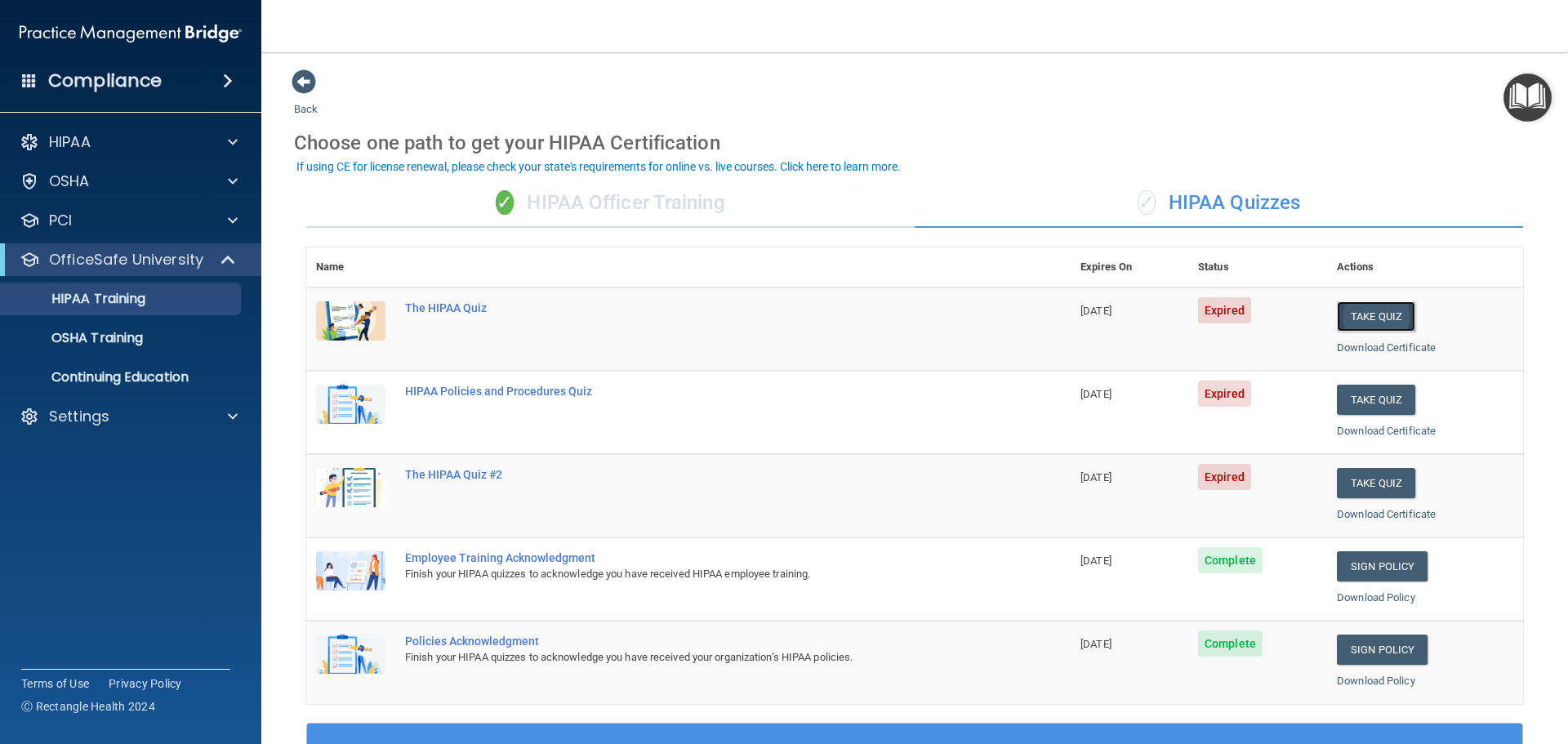
click at [1367, 317] on button "Take Quiz" at bounding box center [1376, 316] width 79 height 30
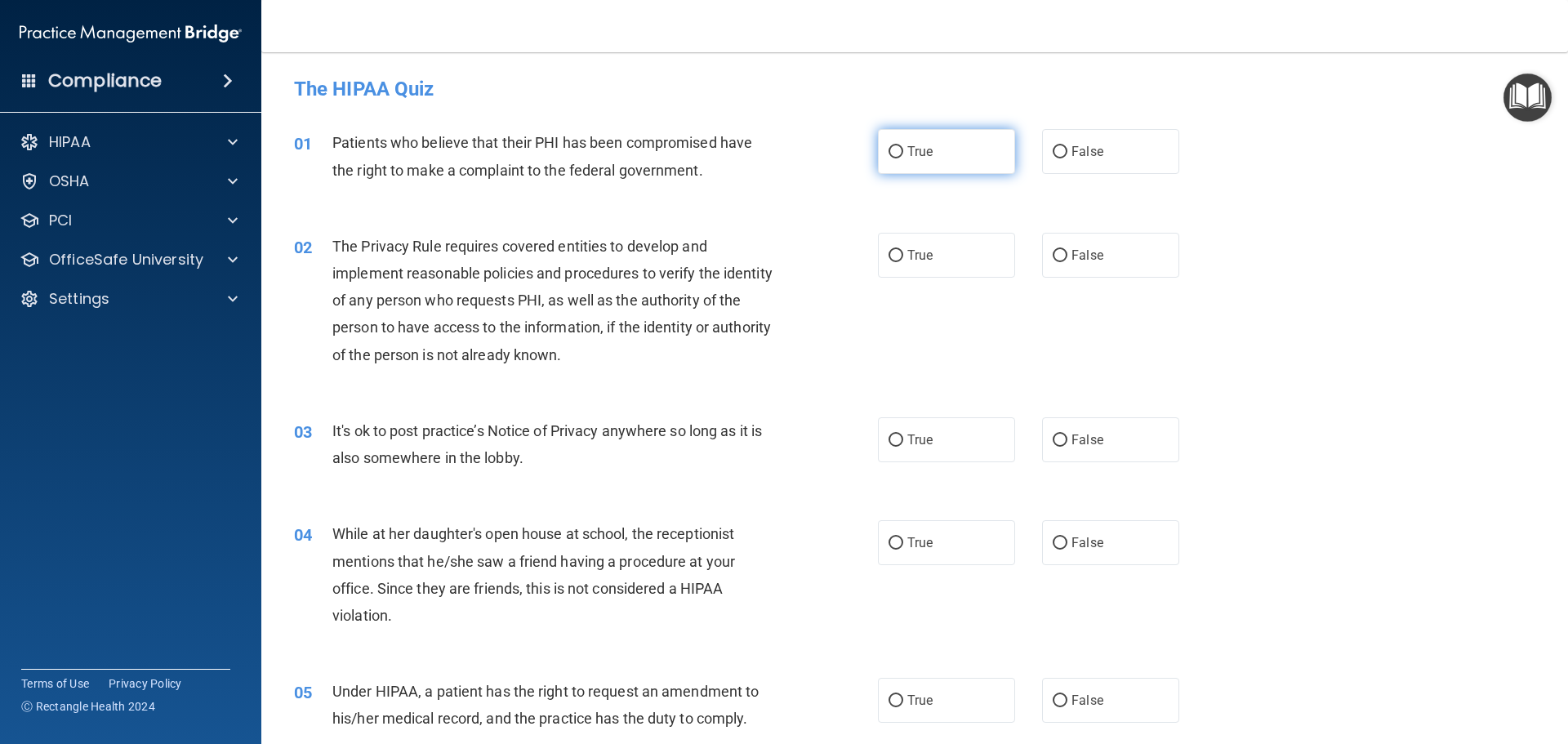
click at [895, 148] on input "True" at bounding box center [896, 152] width 14 height 12
radio input "true"
click at [896, 252] on input "True" at bounding box center [896, 256] width 14 height 12
radio input "true"
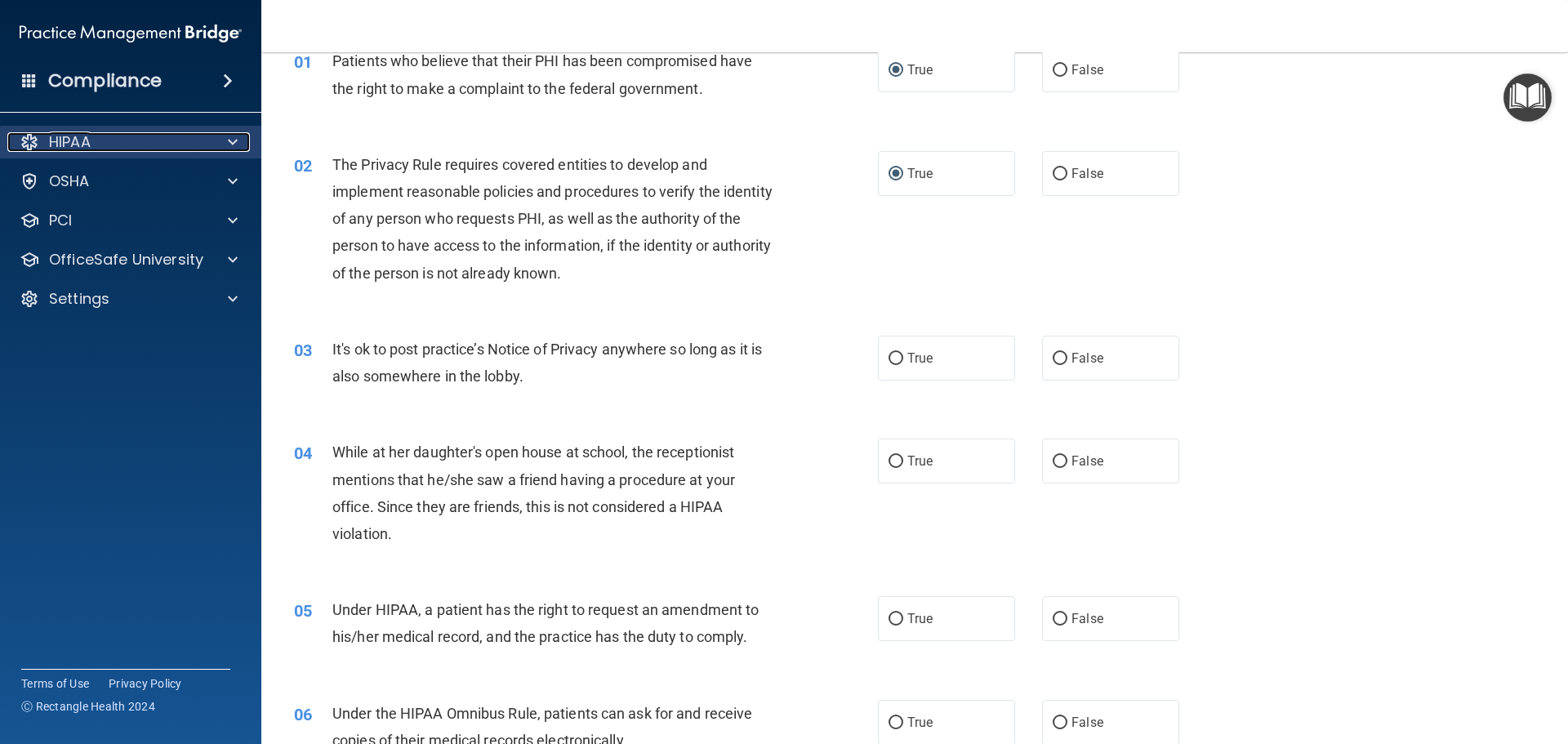
click at [236, 141] on span at bounding box center [233, 142] width 9 height 20
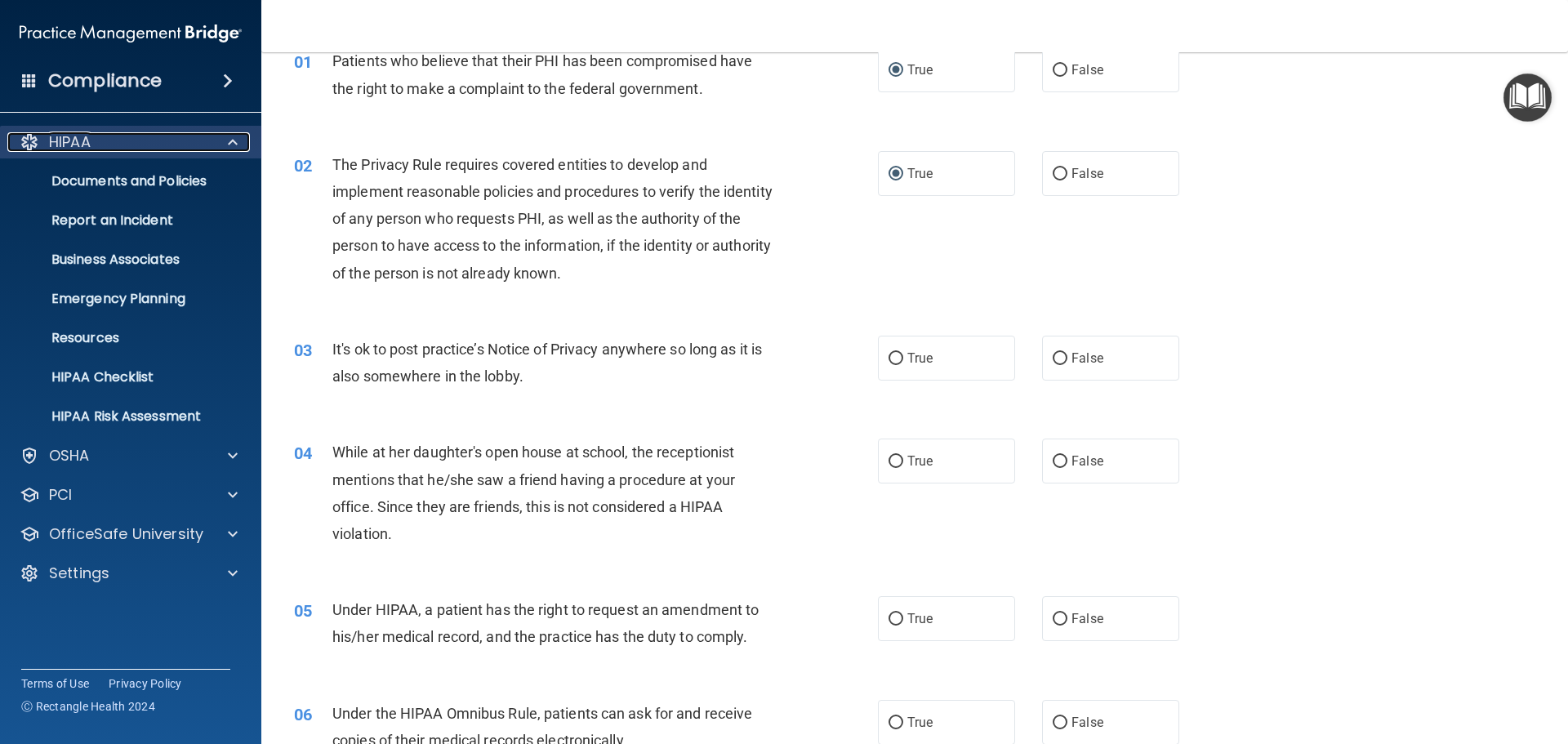
click at [236, 141] on span at bounding box center [233, 142] width 9 height 20
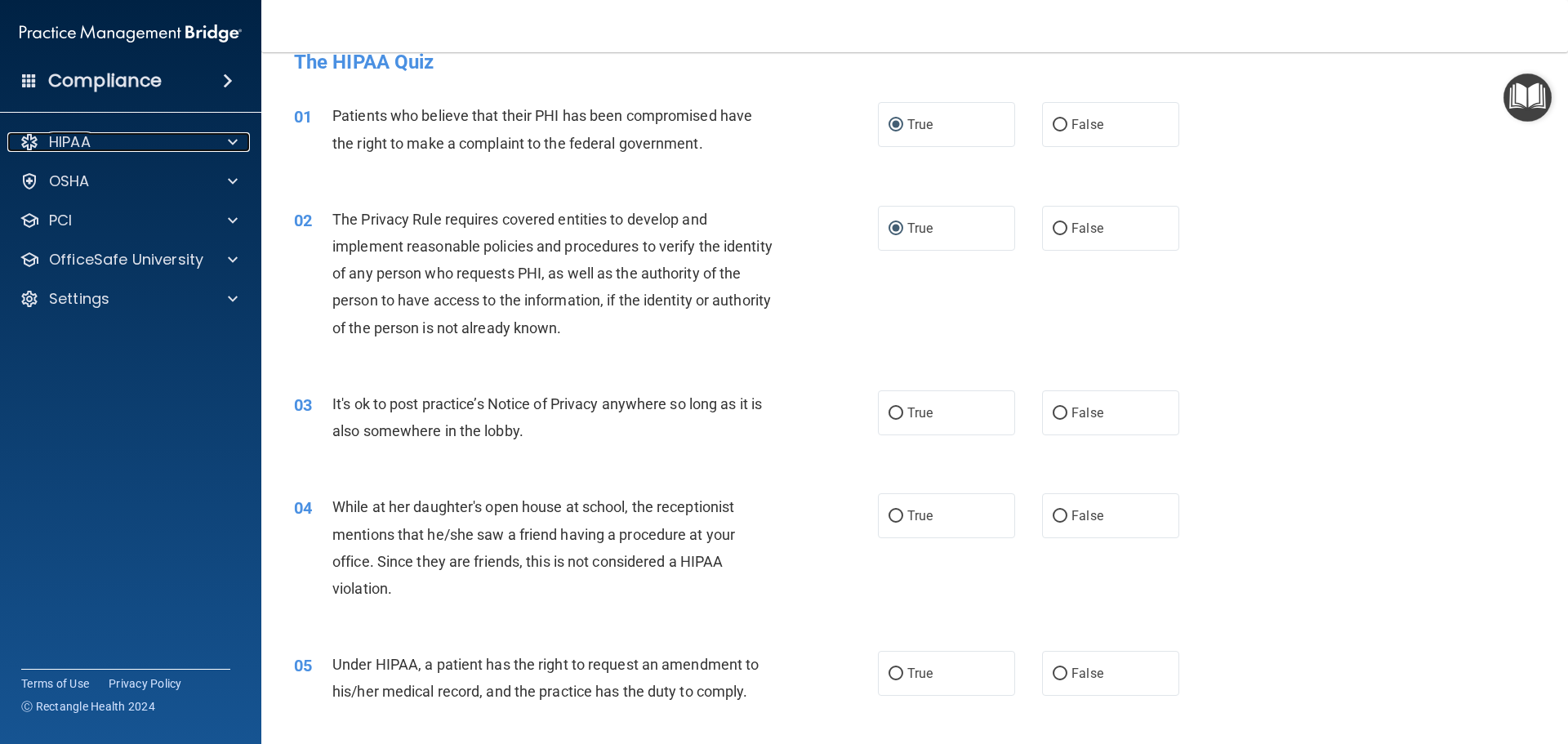
scroll to position [0, 0]
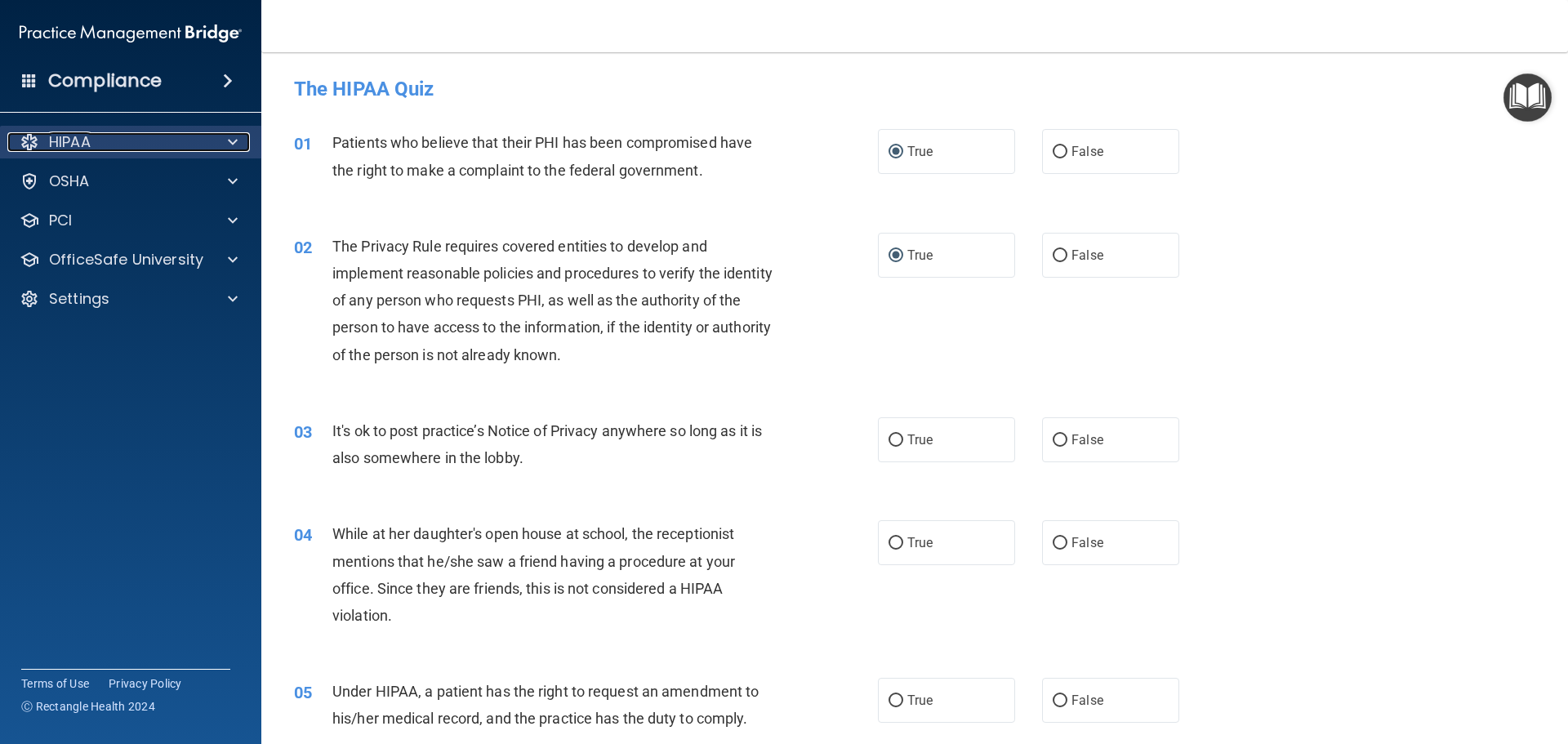
click at [134, 138] on div "HIPAA" at bounding box center [108, 142] width 202 height 20
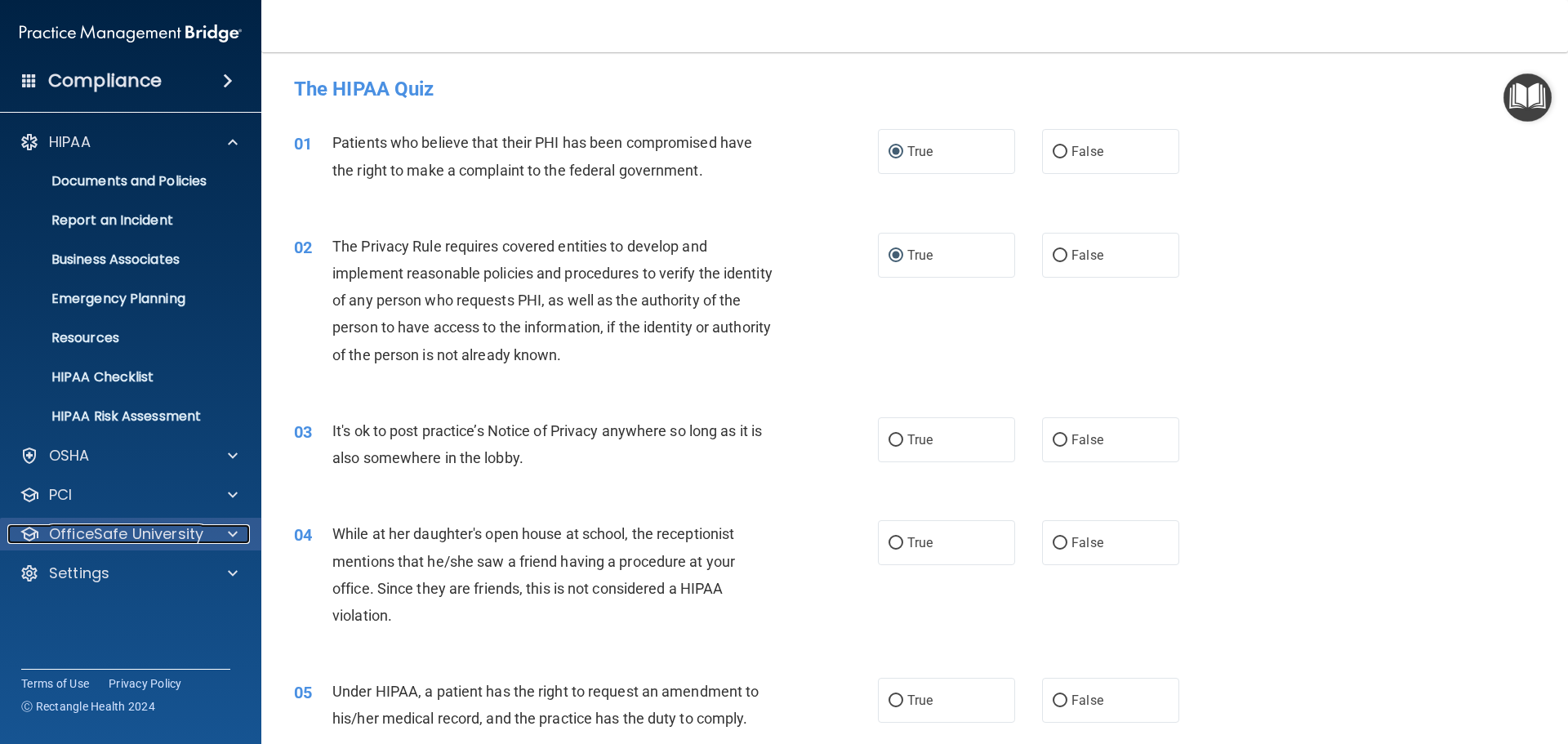
click at [229, 533] on span at bounding box center [233, 534] width 9 height 20
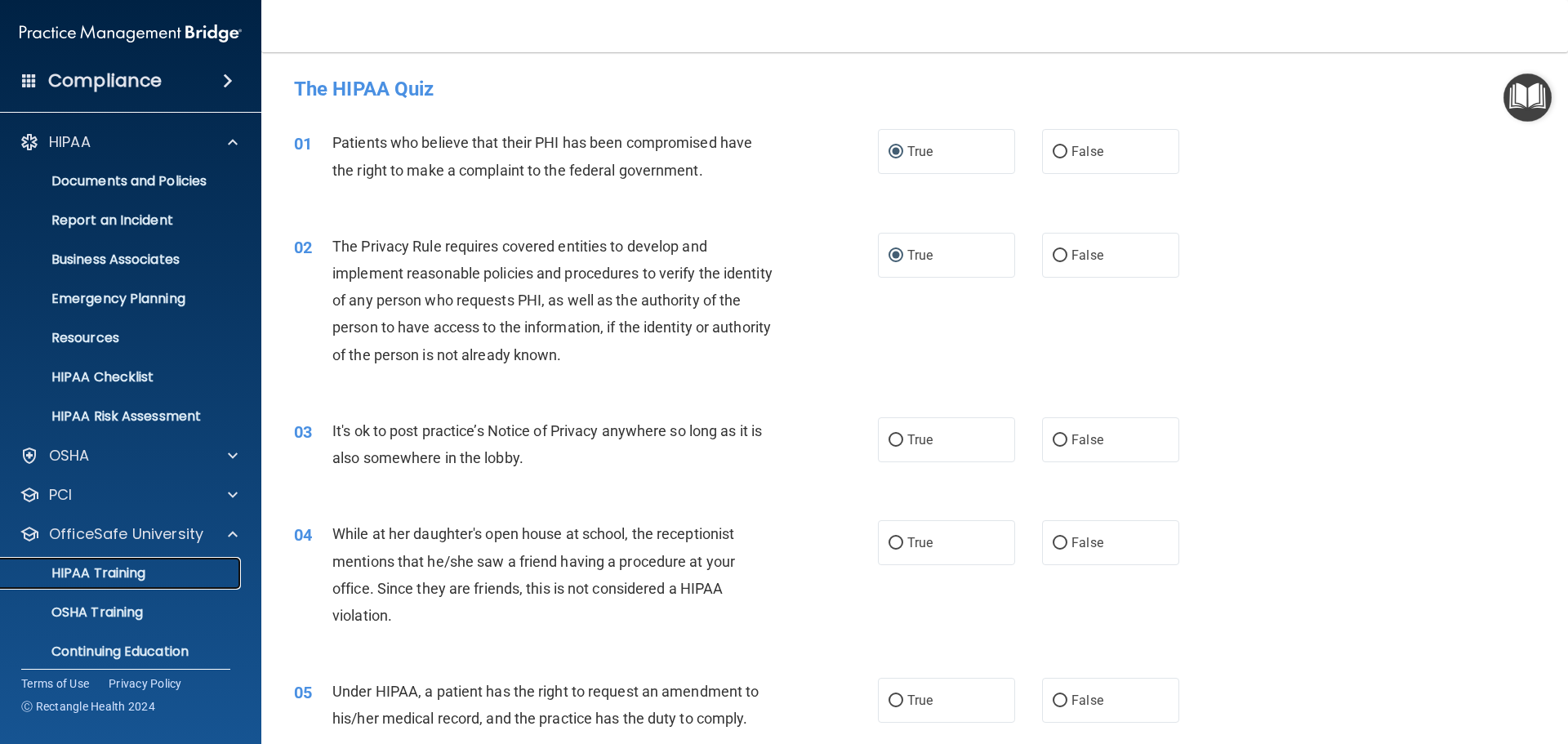
click at [155, 566] on div "HIPAA Training" at bounding box center [122, 573] width 223 height 16
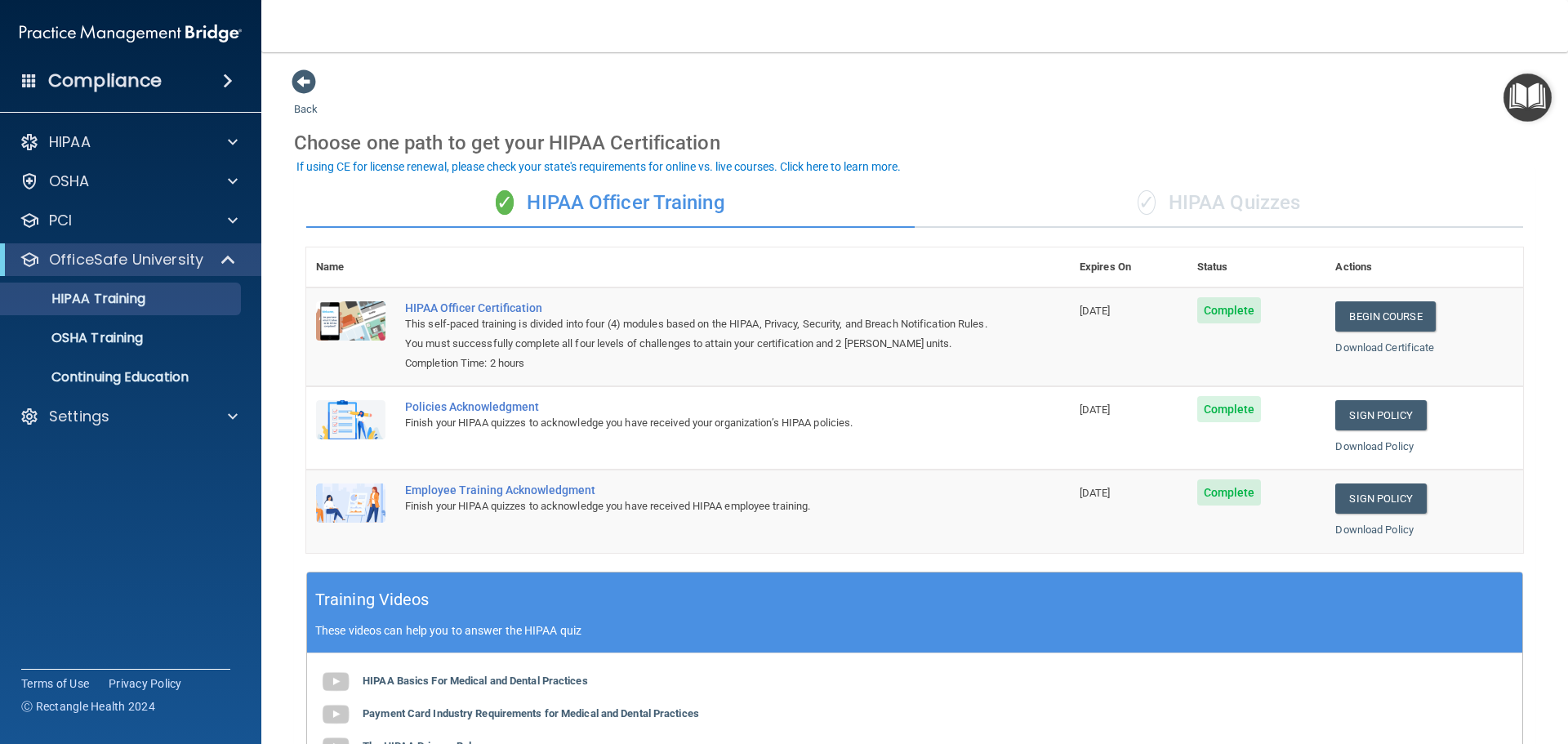
click at [557, 494] on div "Employee Training Acknowledgment" at bounding box center [696, 490] width 583 height 13
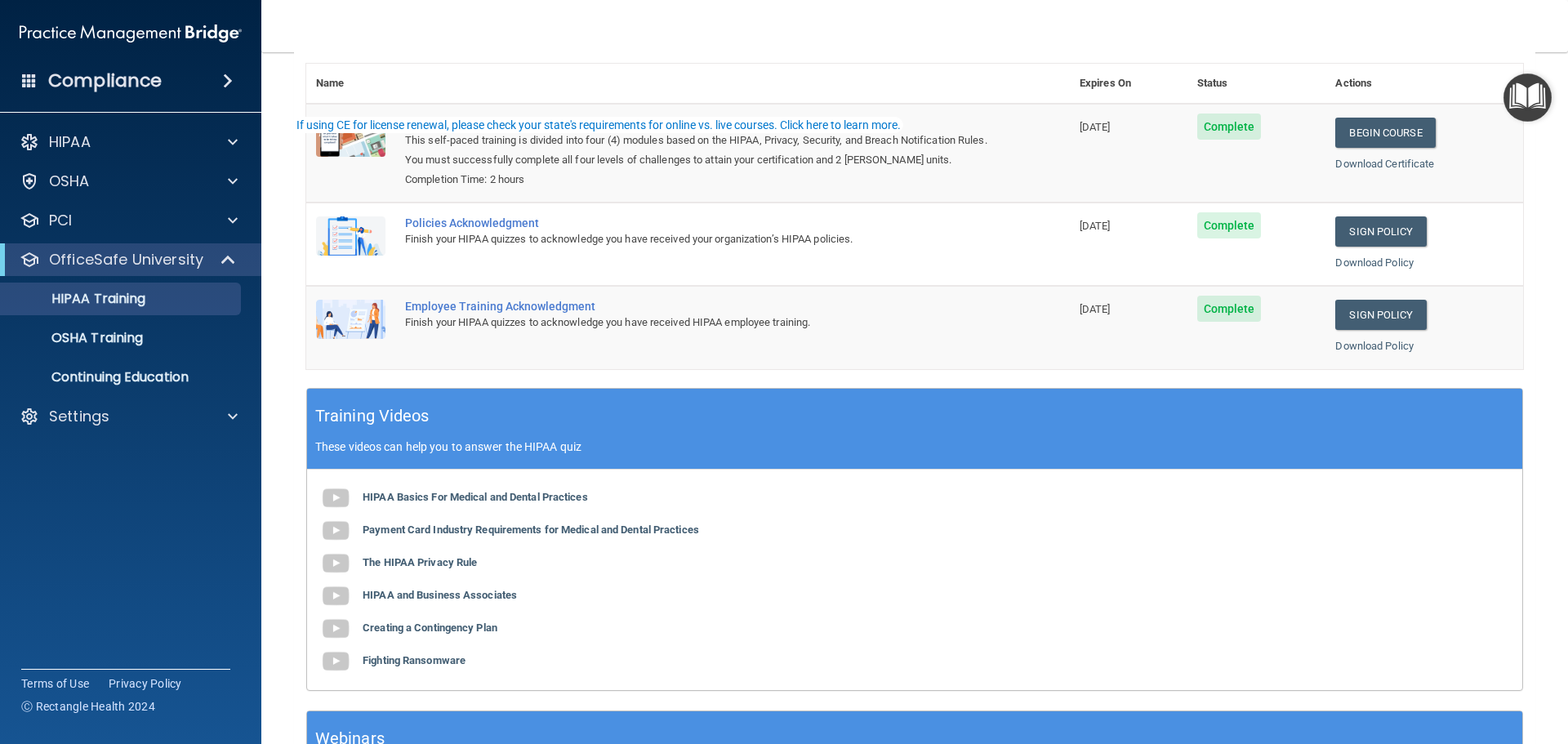
scroll to position [245, 0]
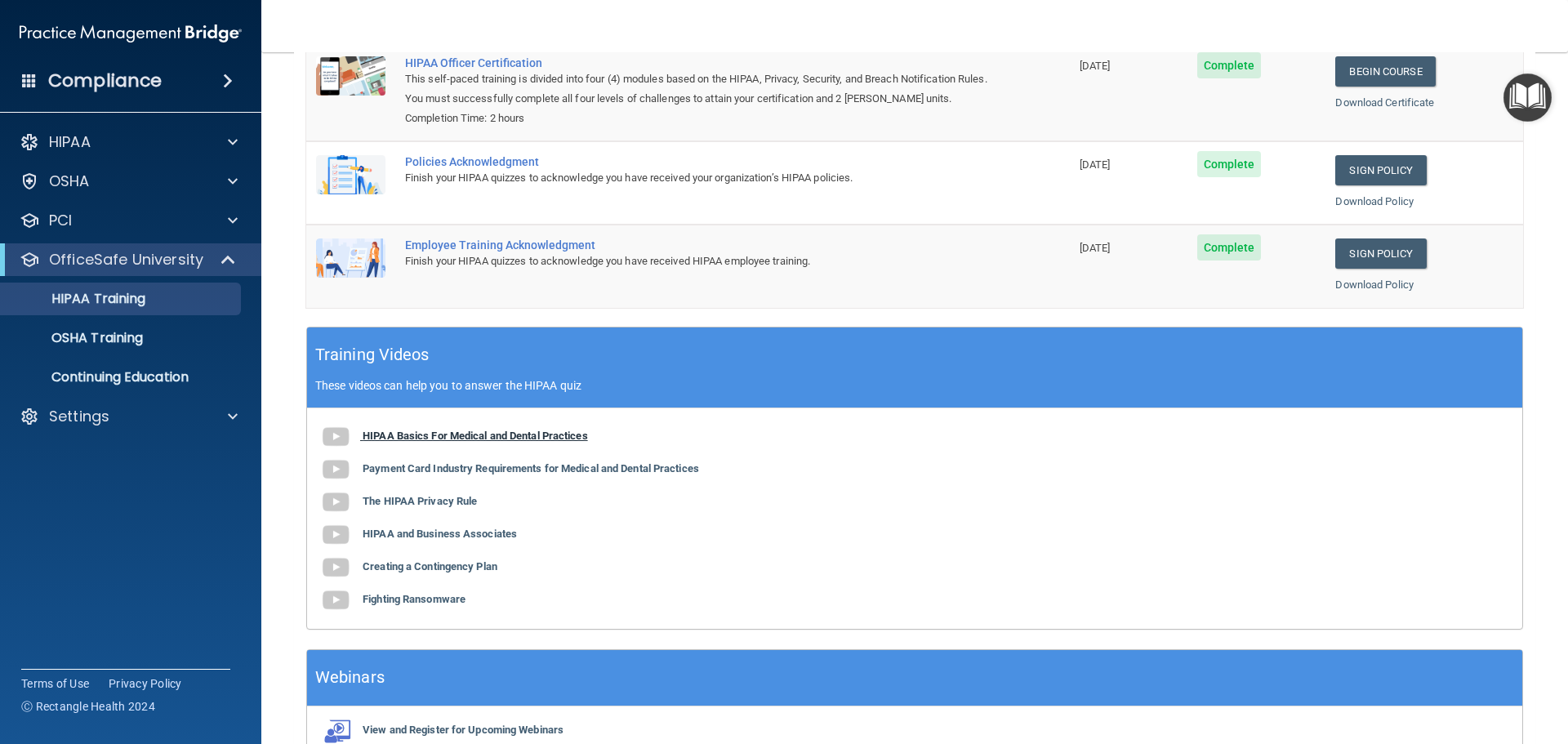
click at [545, 436] on b "HIPAA Basics For Medical and Dental Practices" at bounding box center [475, 435] width 225 height 12
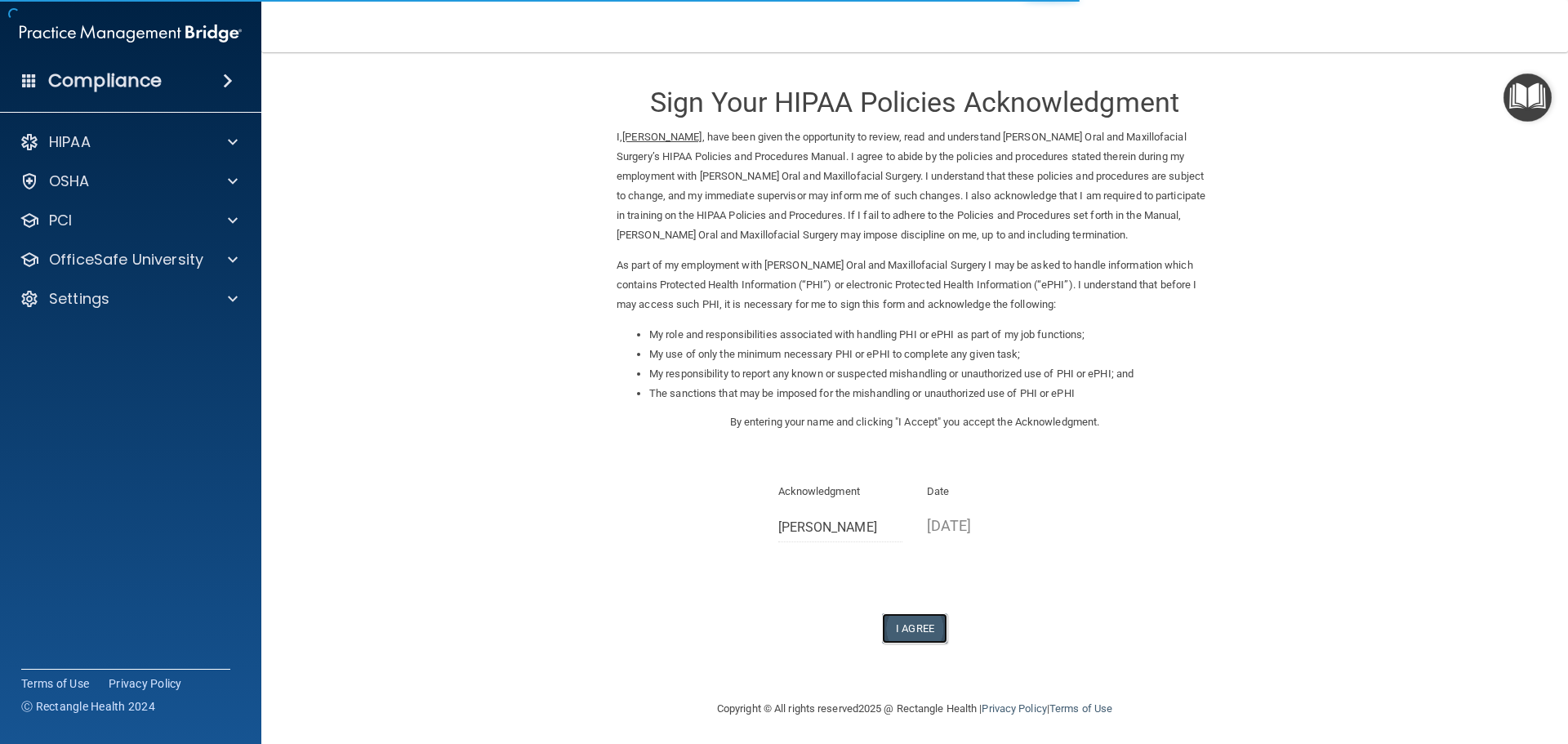
click at [931, 627] on button "I Agree" at bounding box center [915, 629] width 66 height 30
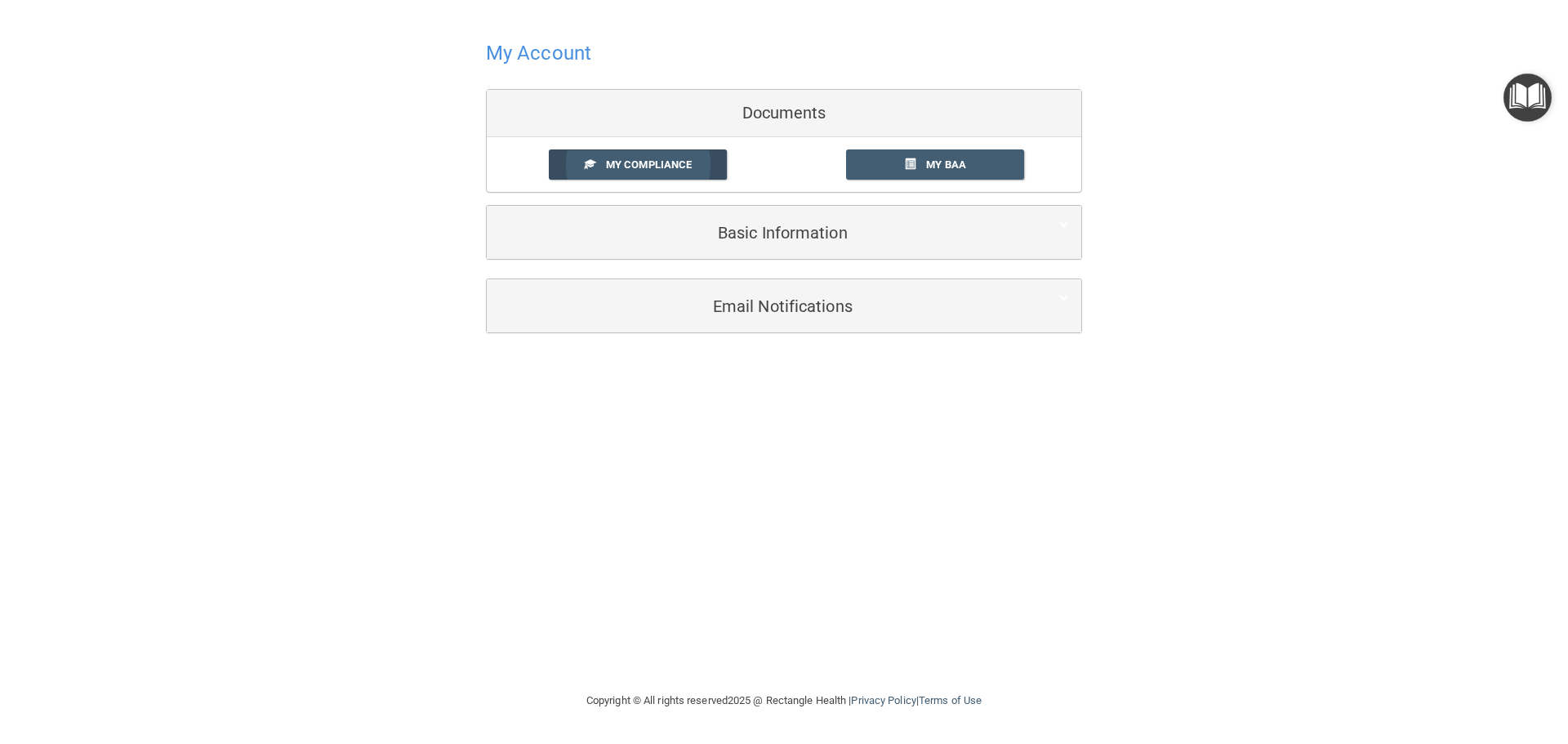
drag, startPoint x: 609, startPoint y: 155, endPoint x: 594, endPoint y: 164, distance: 17.5
click at [611, 155] on link "My Compliance" at bounding box center [638, 164] width 179 height 30
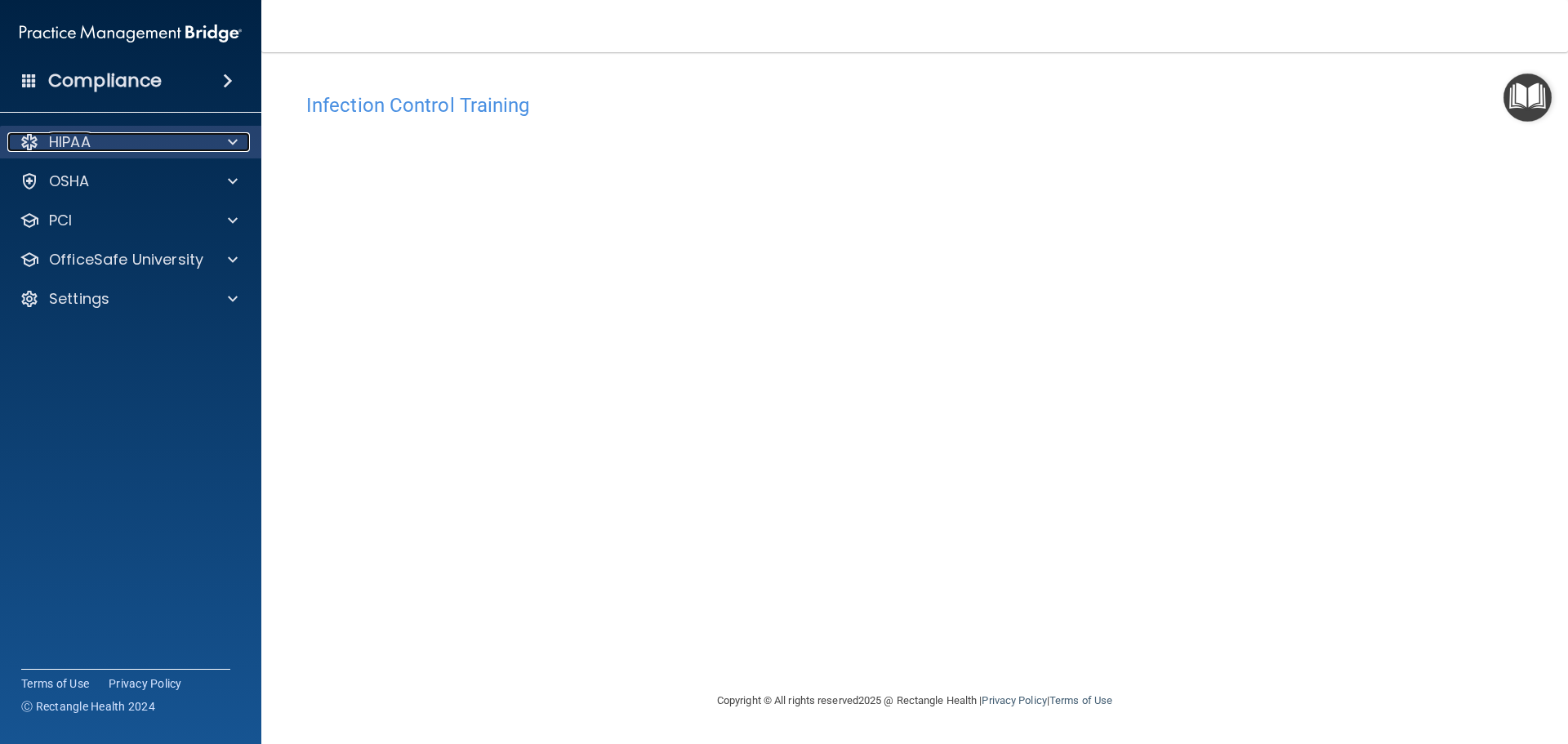
click at [236, 141] on span at bounding box center [233, 142] width 9 height 20
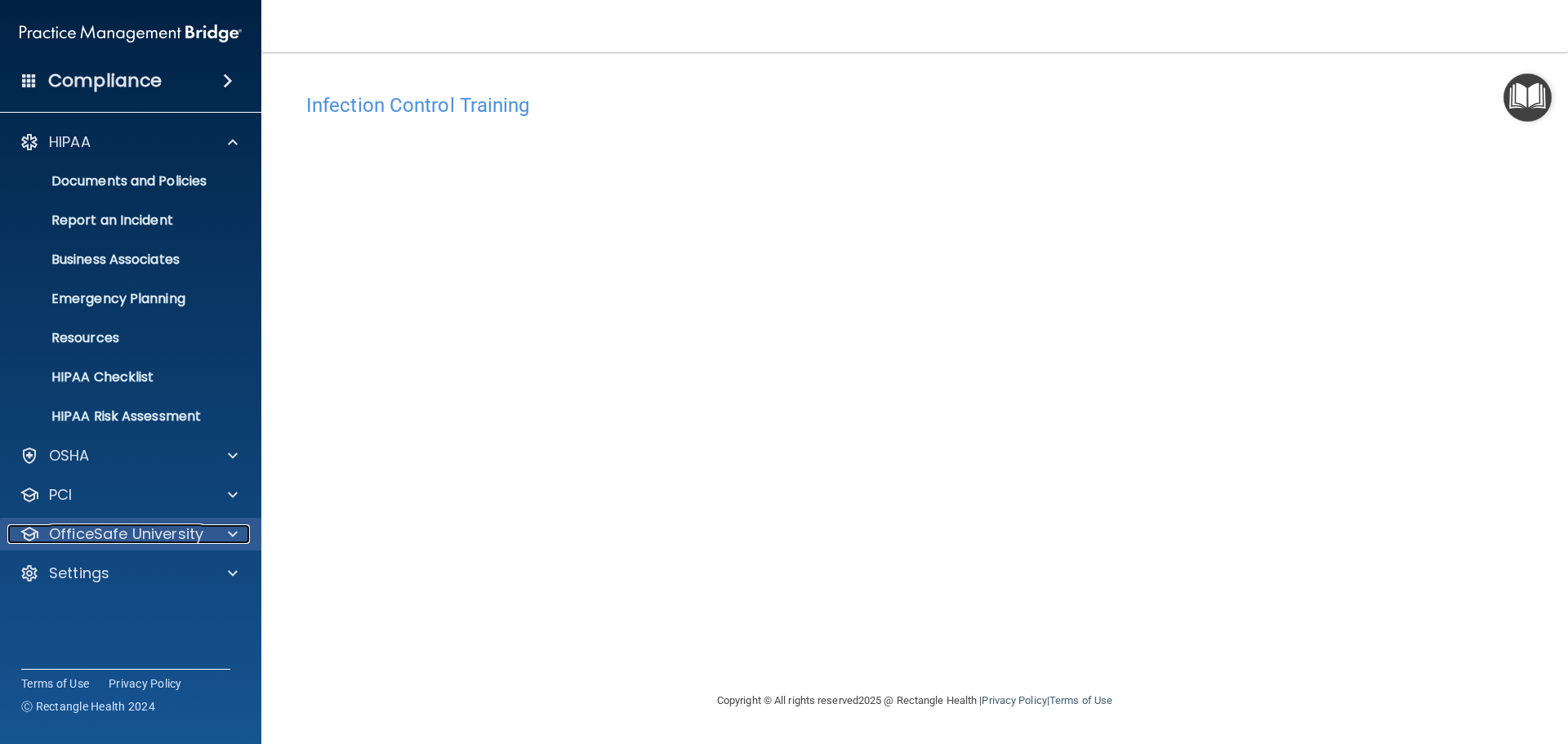
click at [195, 536] on p "OfficeSafe University" at bounding box center [126, 534] width 155 height 20
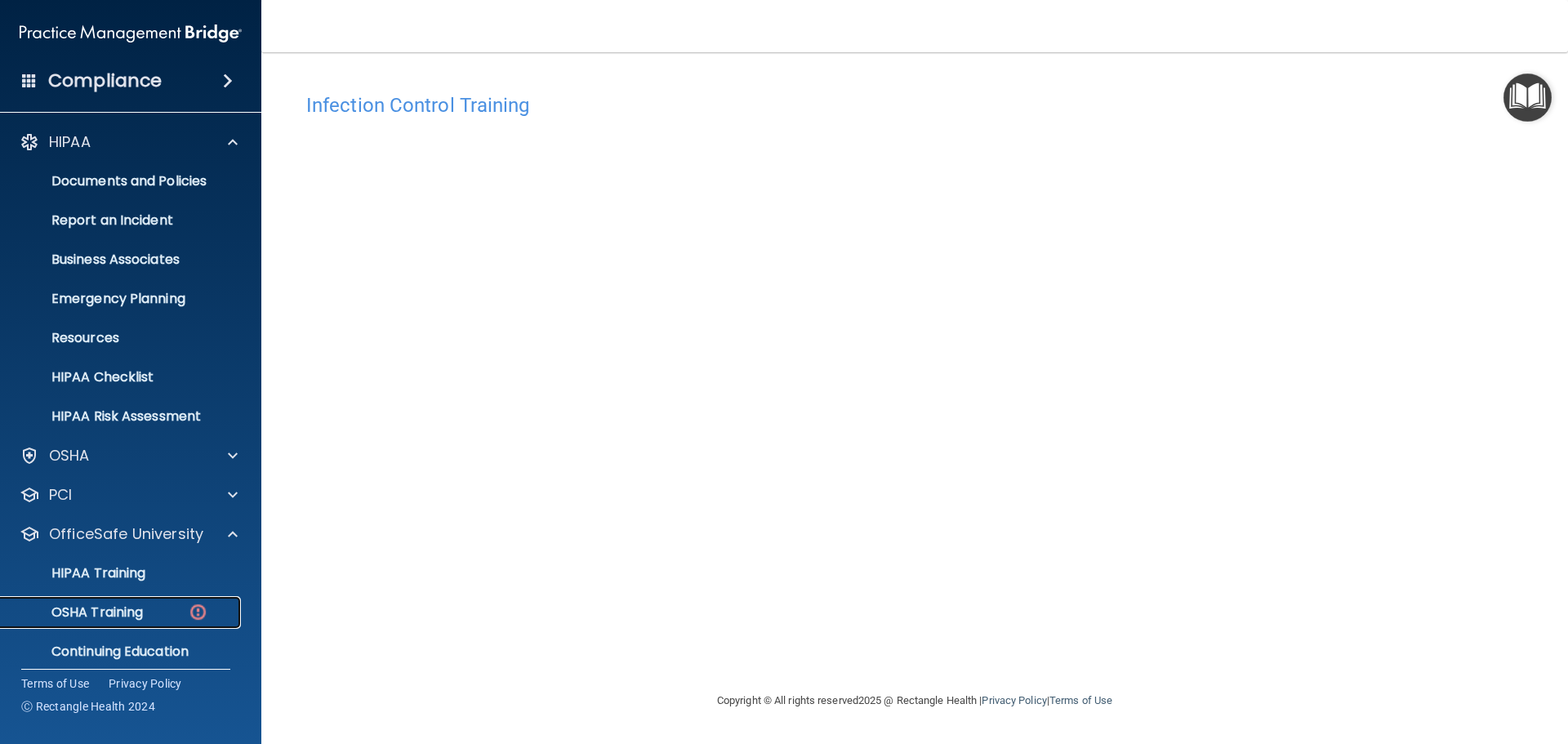
click at [194, 601] on link "OSHA Training" at bounding box center [112, 613] width 257 height 32
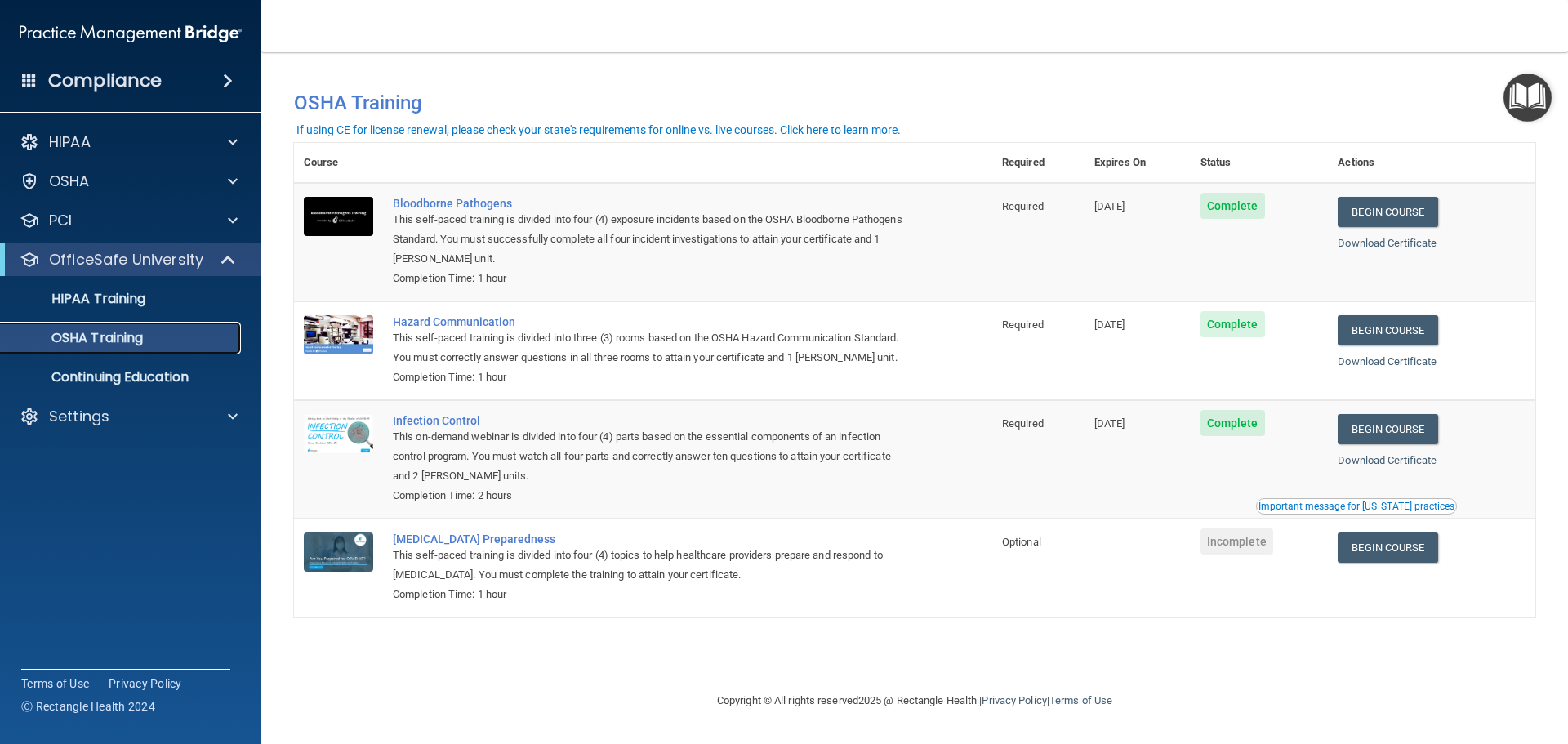
click at [172, 341] on div "OSHA Training" at bounding box center [122, 337] width 223 height 16
click at [148, 311] on link "HIPAA Training" at bounding box center [112, 299] width 257 height 32
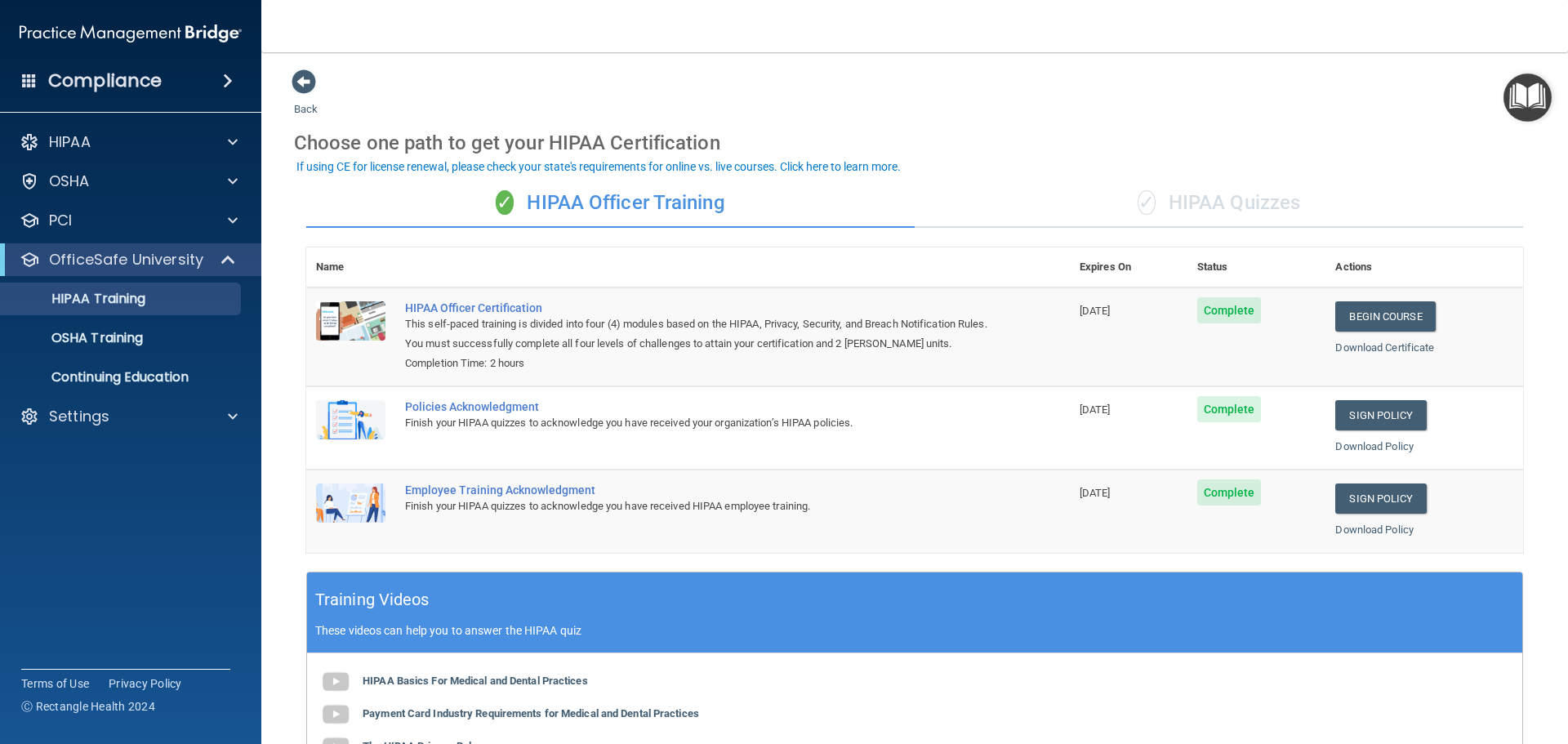
click at [1243, 207] on div "✓ HIPAA Quizzes" at bounding box center [1219, 203] width 609 height 49
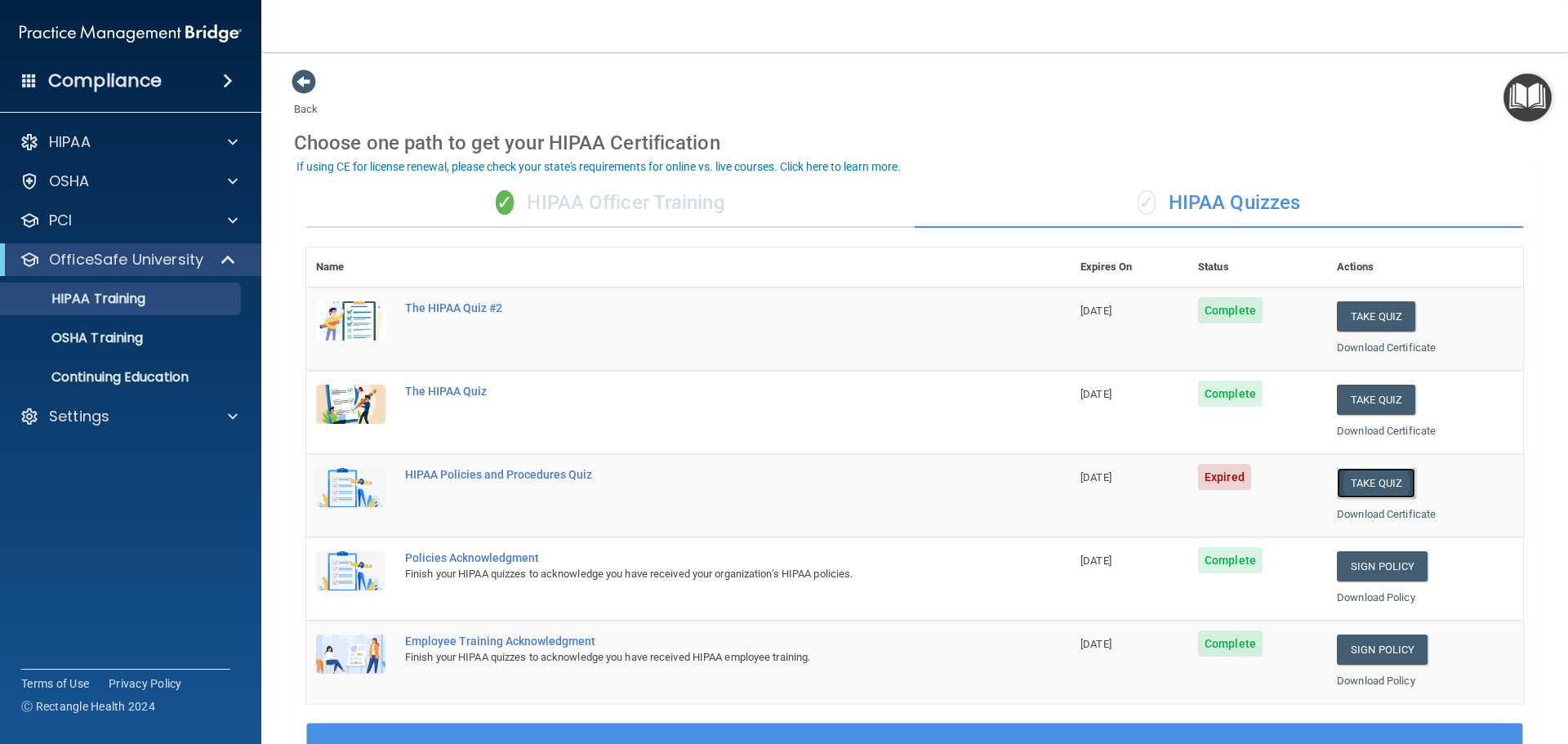
click at [1367, 490] on button "Take Quiz" at bounding box center [1376, 484] width 79 height 30
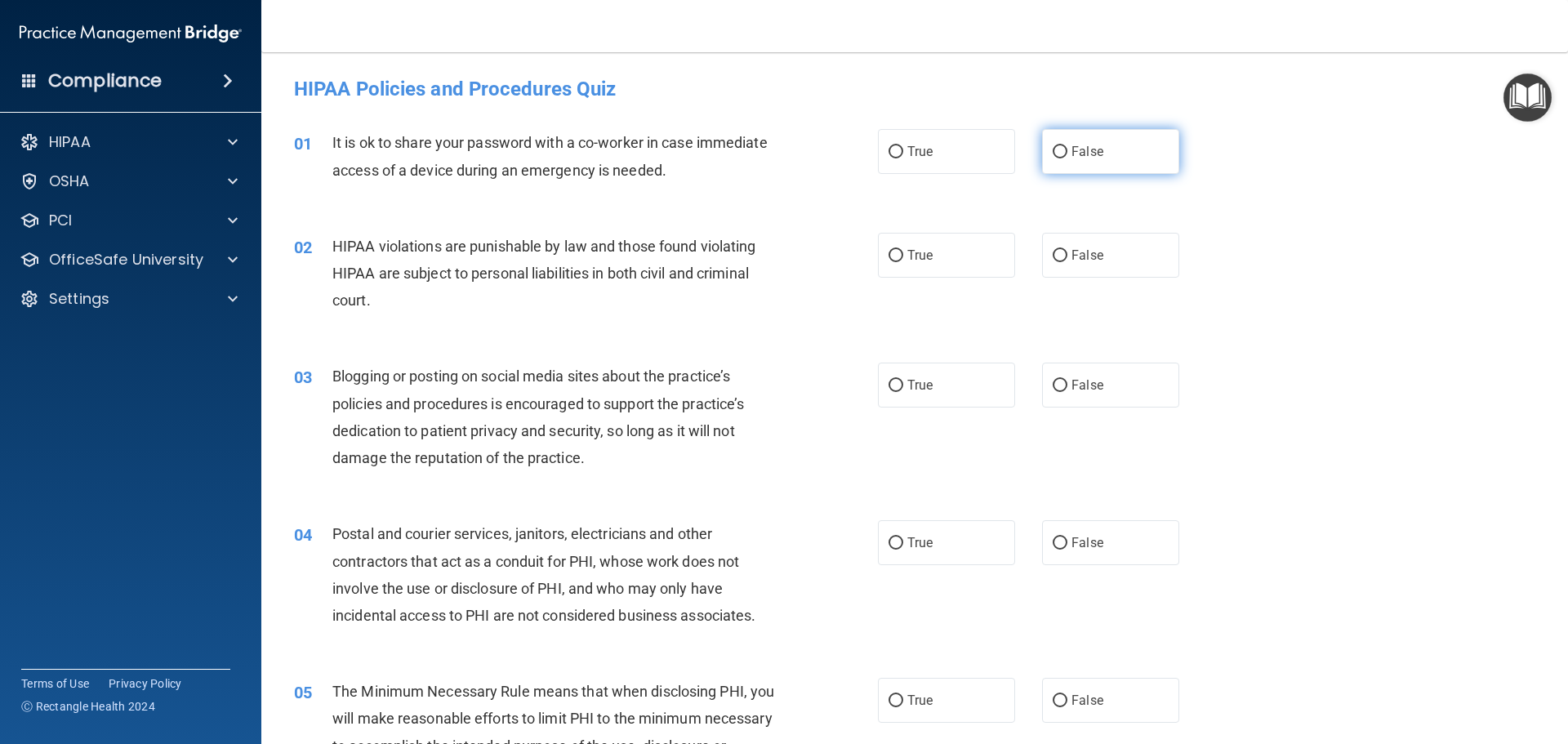
click at [1052, 146] on input "False" at bounding box center [1059, 152] width 14 height 12
radio input "true"
click at [889, 258] on input "True" at bounding box center [896, 256] width 14 height 12
radio input "true"
click at [1058, 388] on input "False" at bounding box center [1059, 386] width 14 height 12
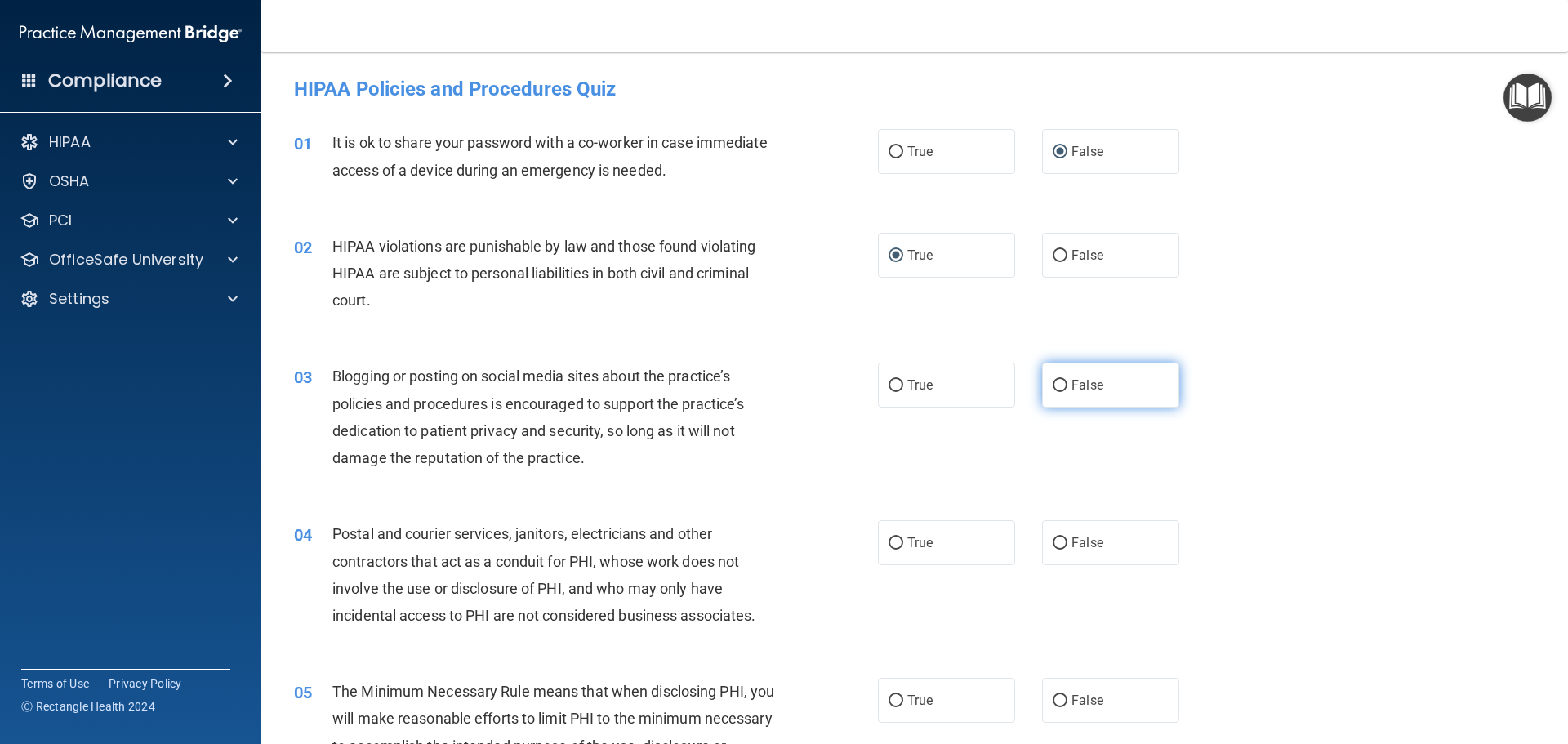
radio input "true"
click at [889, 545] on input "True" at bounding box center [896, 544] width 14 height 12
radio input "true"
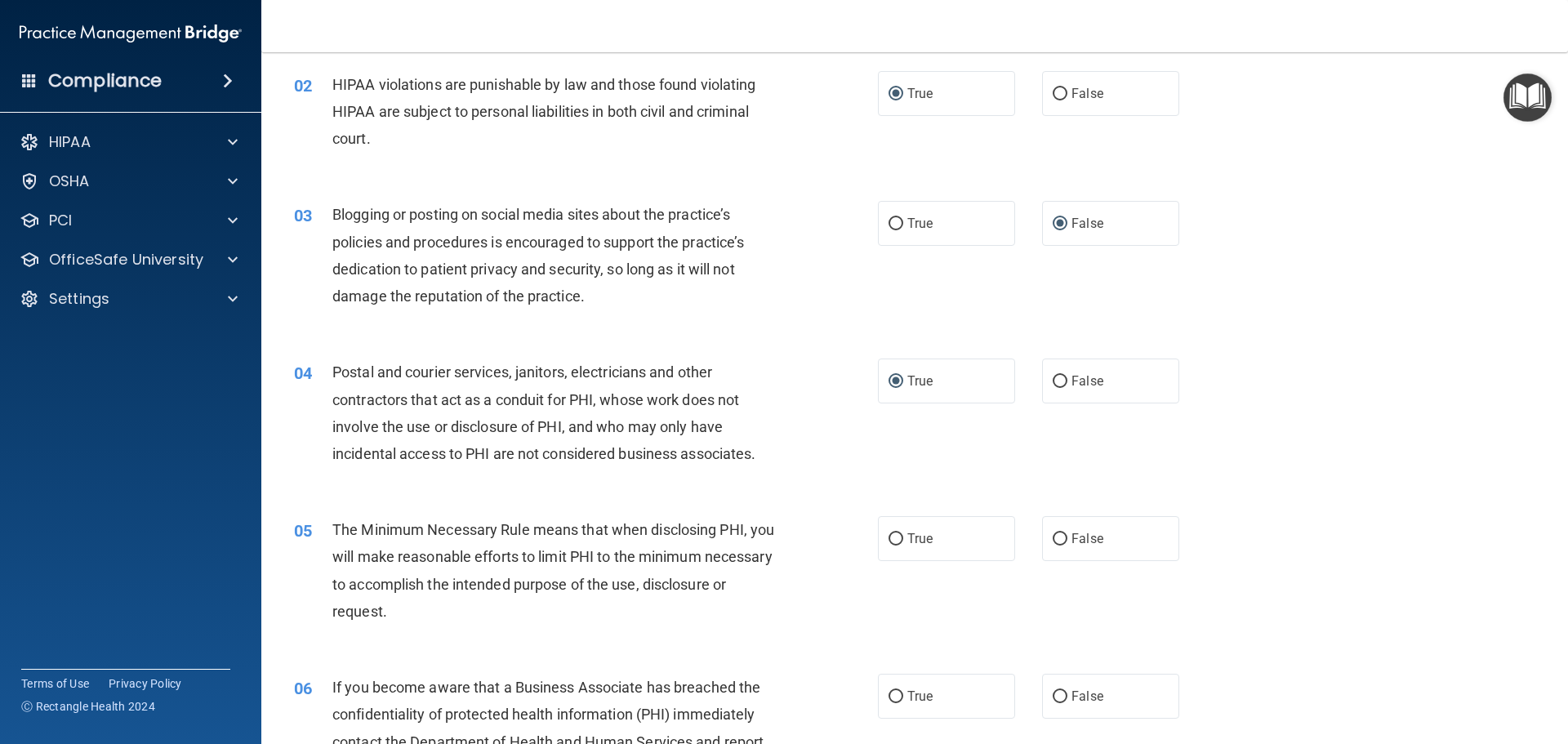
scroll to position [163, 0]
click at [892, 539] on input "True" at bounding box center [896, 538] width 14 height 12
radio input "true"
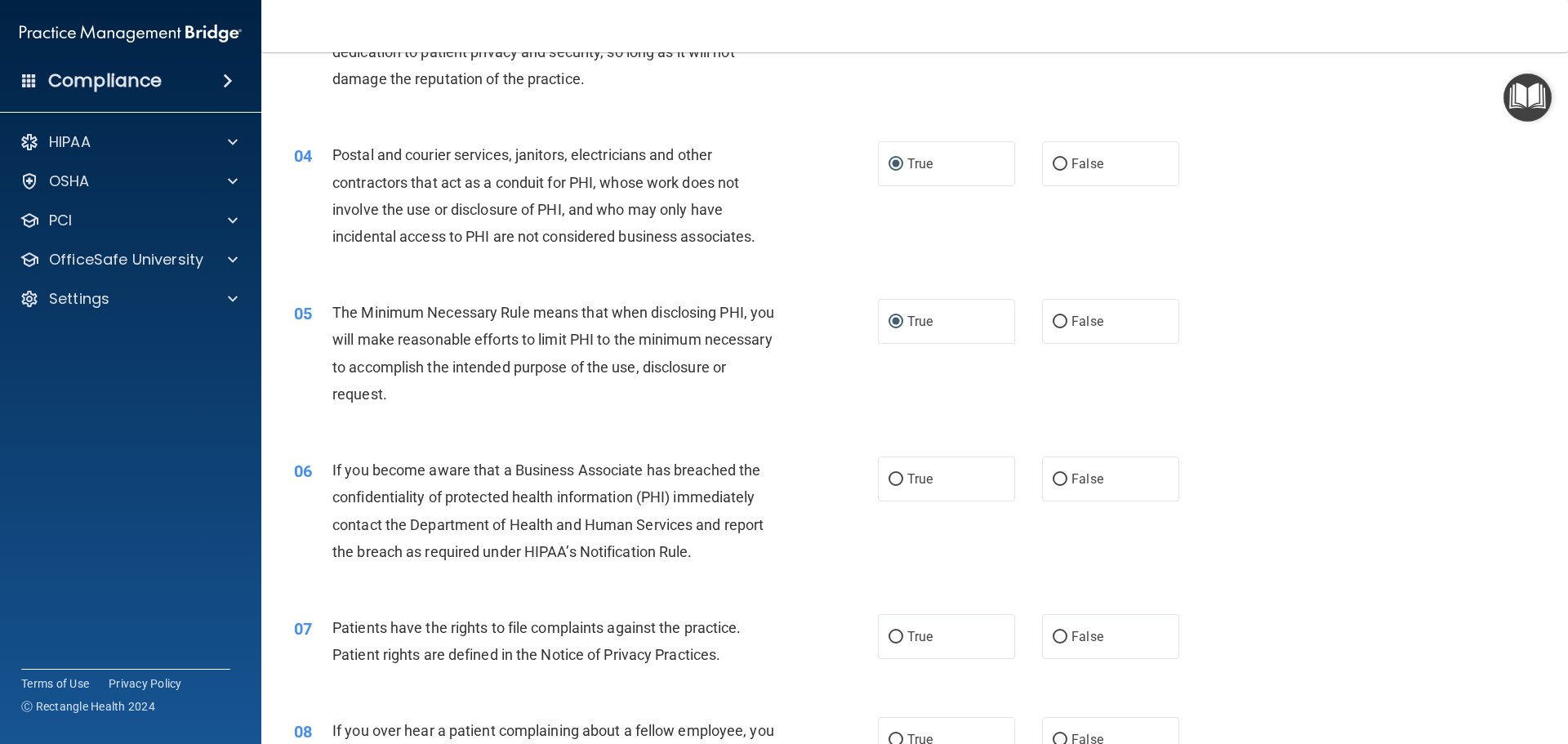
scroll to position [409, 0]
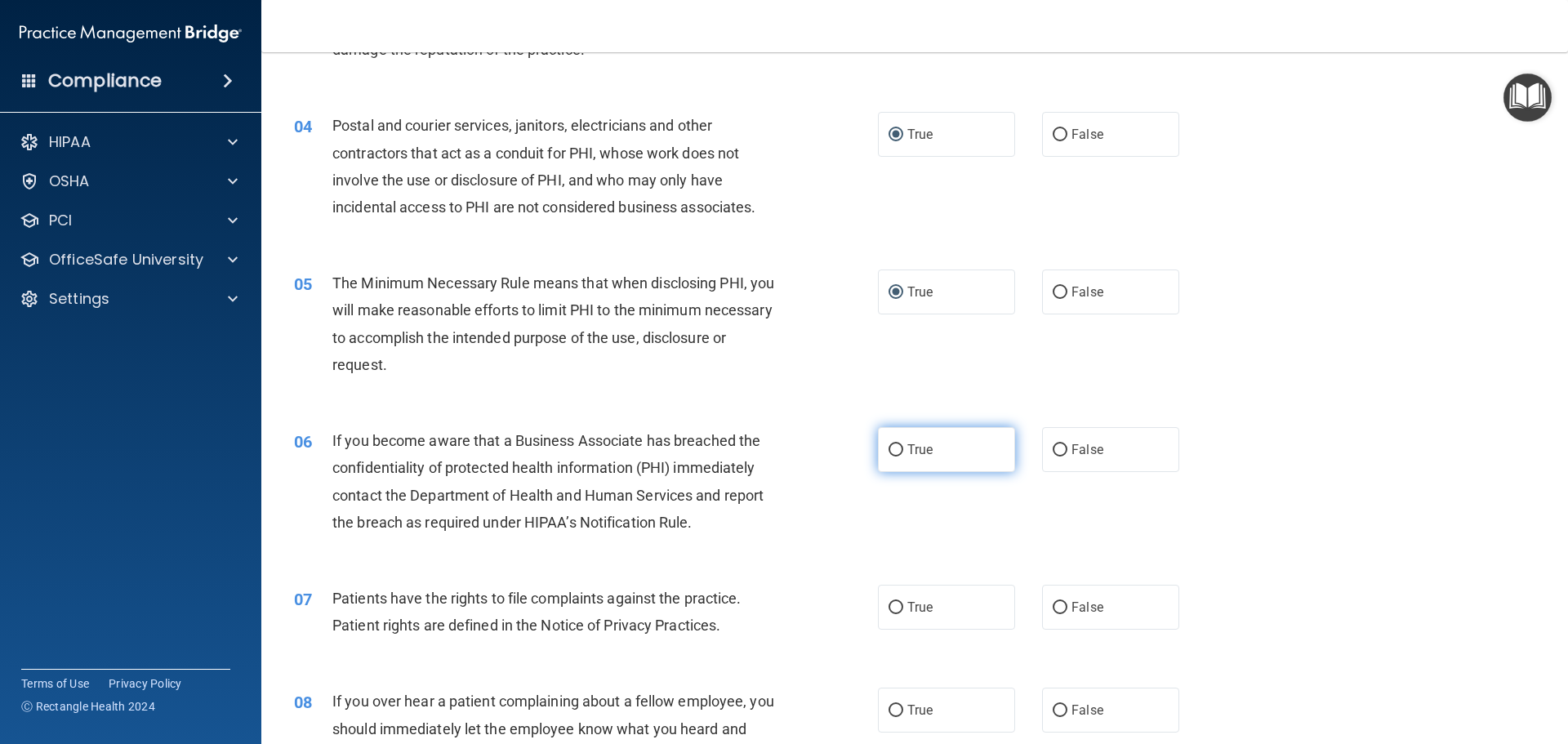
click at [897, 448] on input "True" at bounding box center [896, 450] width 14 height 12
radio input "true"
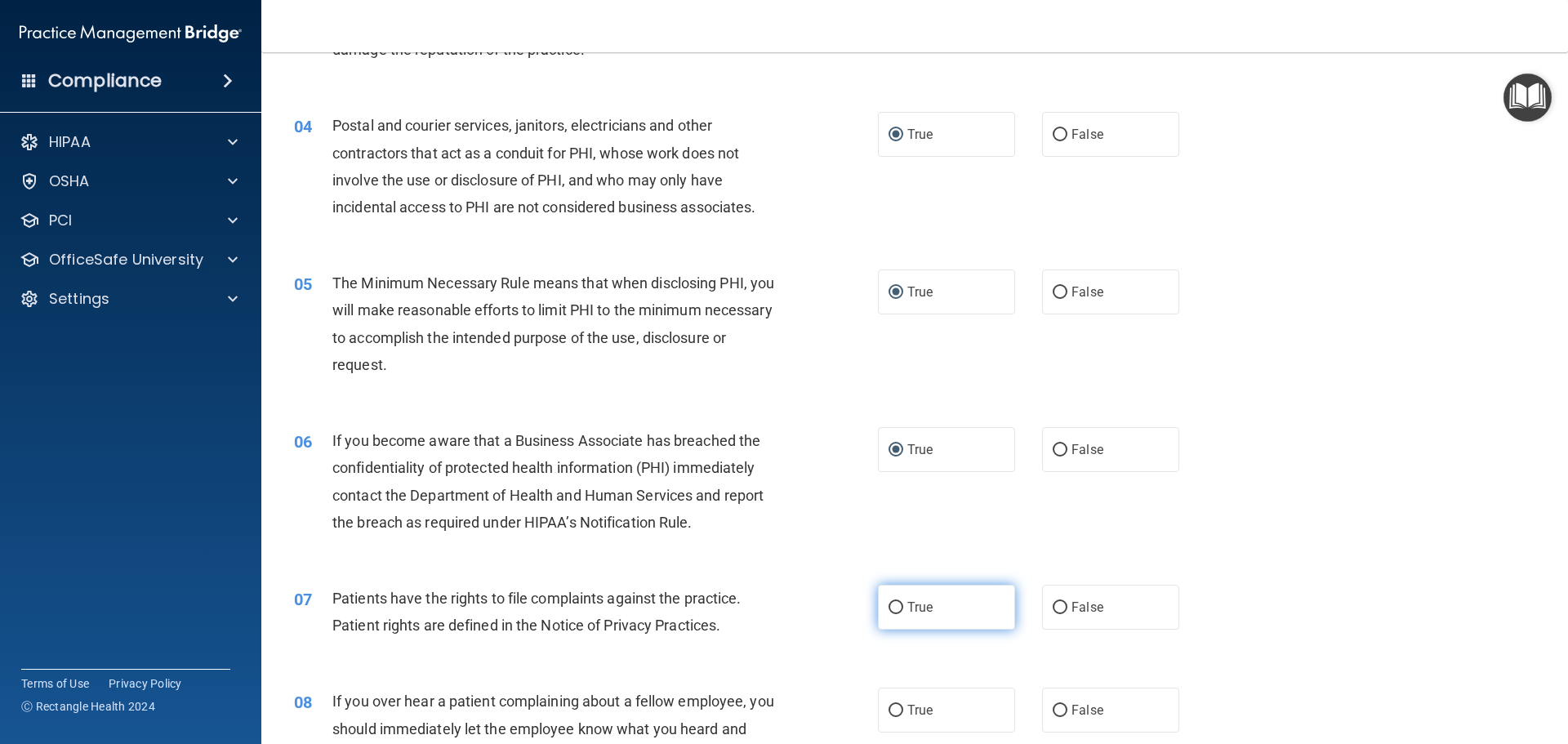
click at [891, 606] on input "True" at bounding box center [896, 608] width 14 height 12
radio input "true"
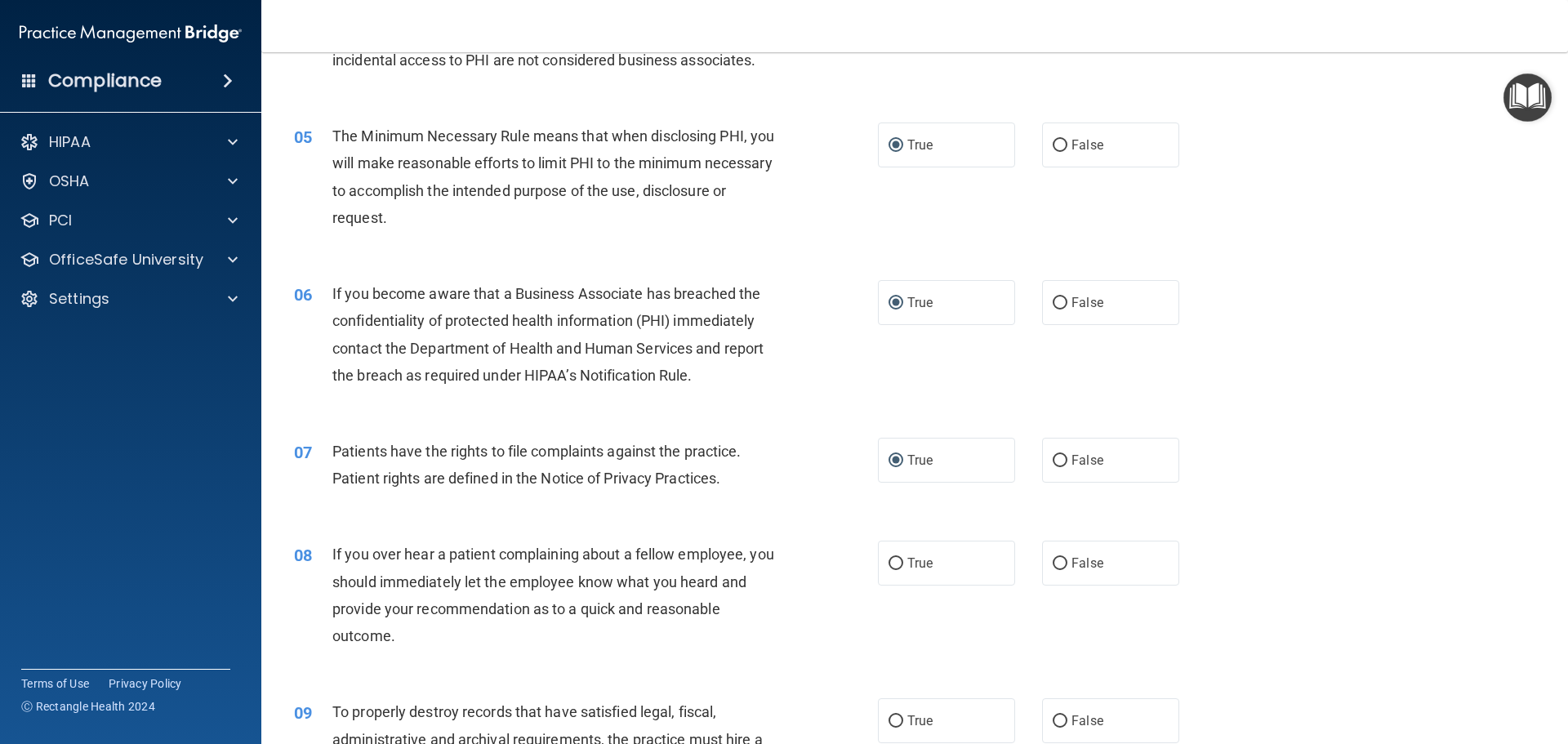
scroll to position [572, 0]
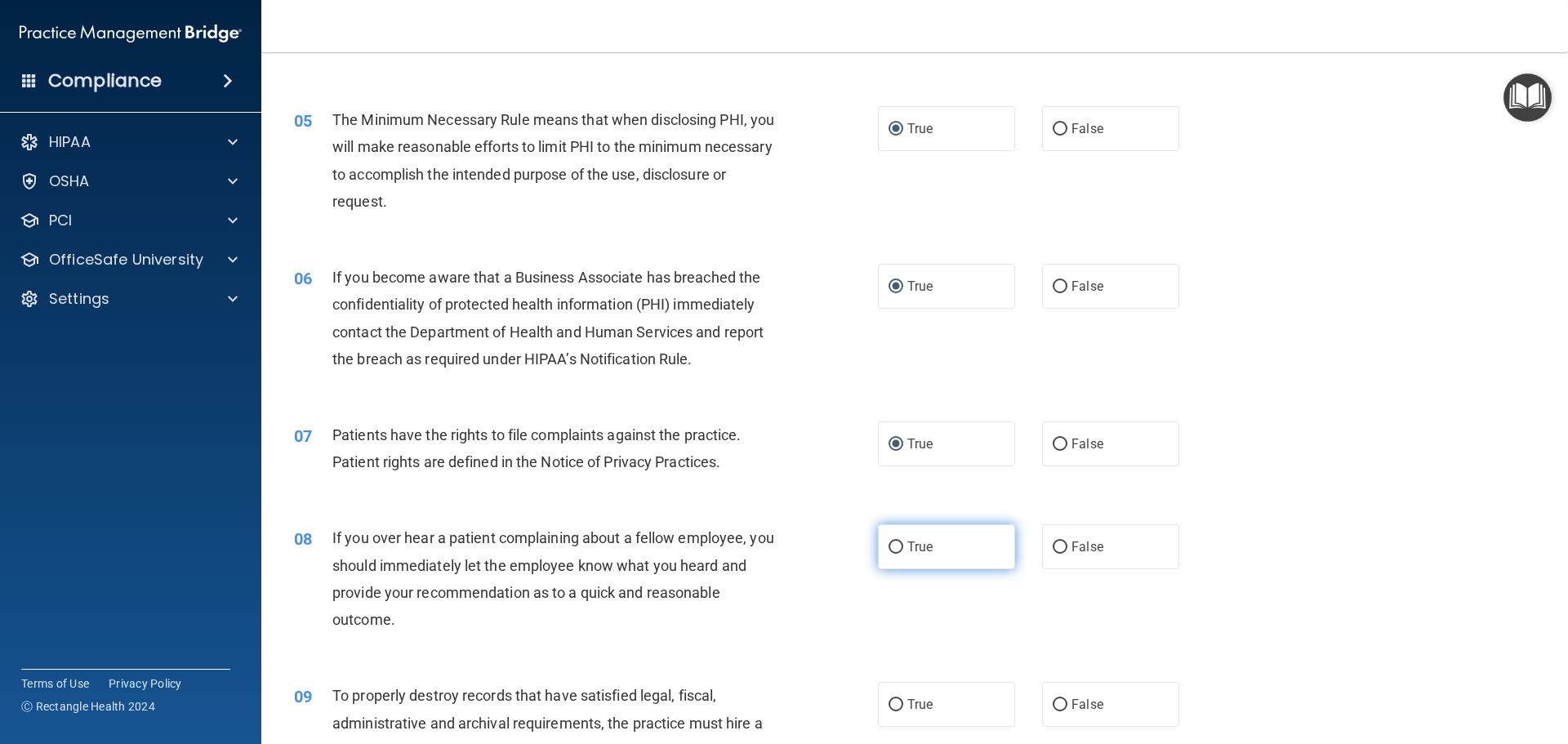
click at [896, 549] on input "True" at bounding box center [896, 547] width 14 height 12
radio input "true"
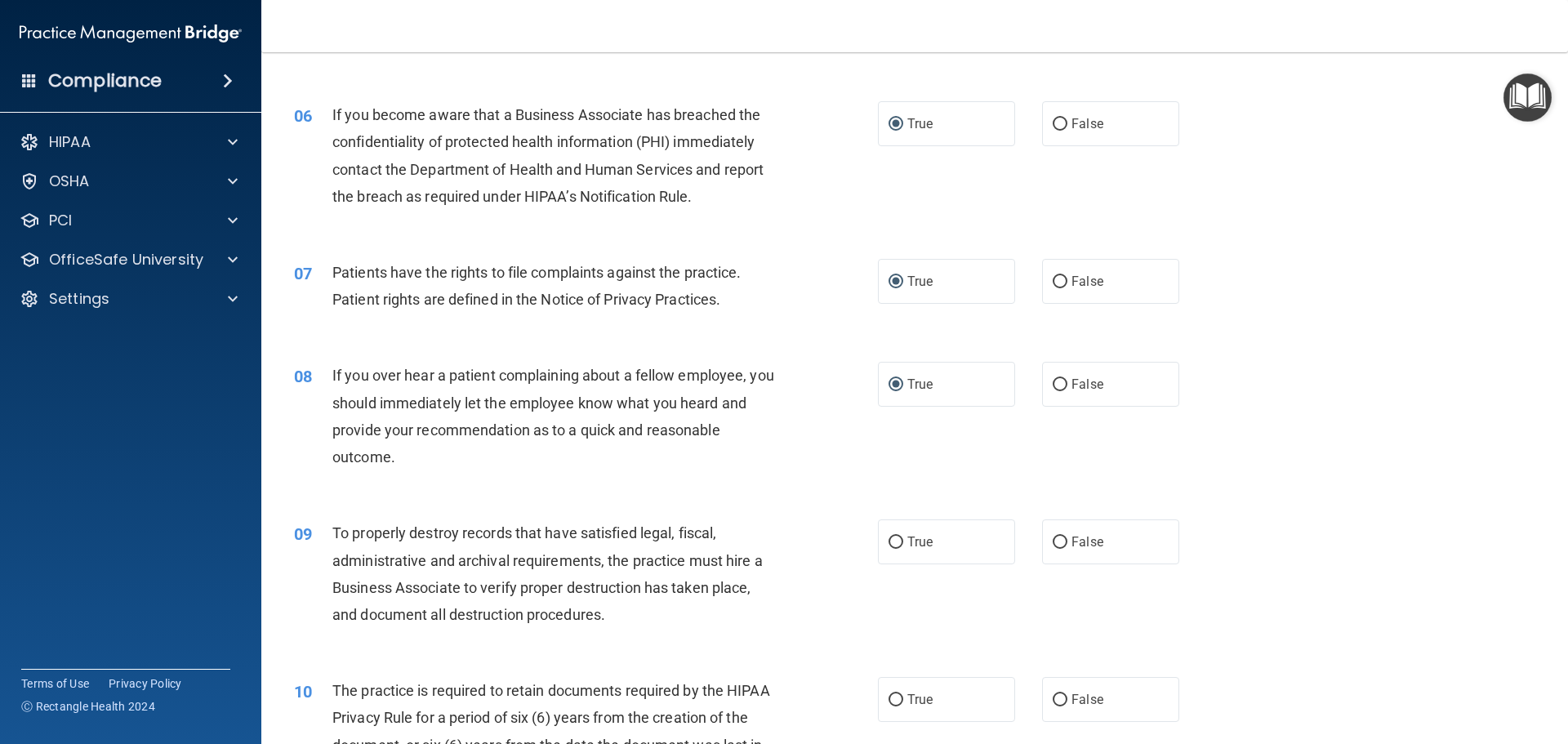
scroll to position [735, 0]
click at [889, 540] on input "True" at bounding box center [896, 542] width 14 height 12
radio input "true"
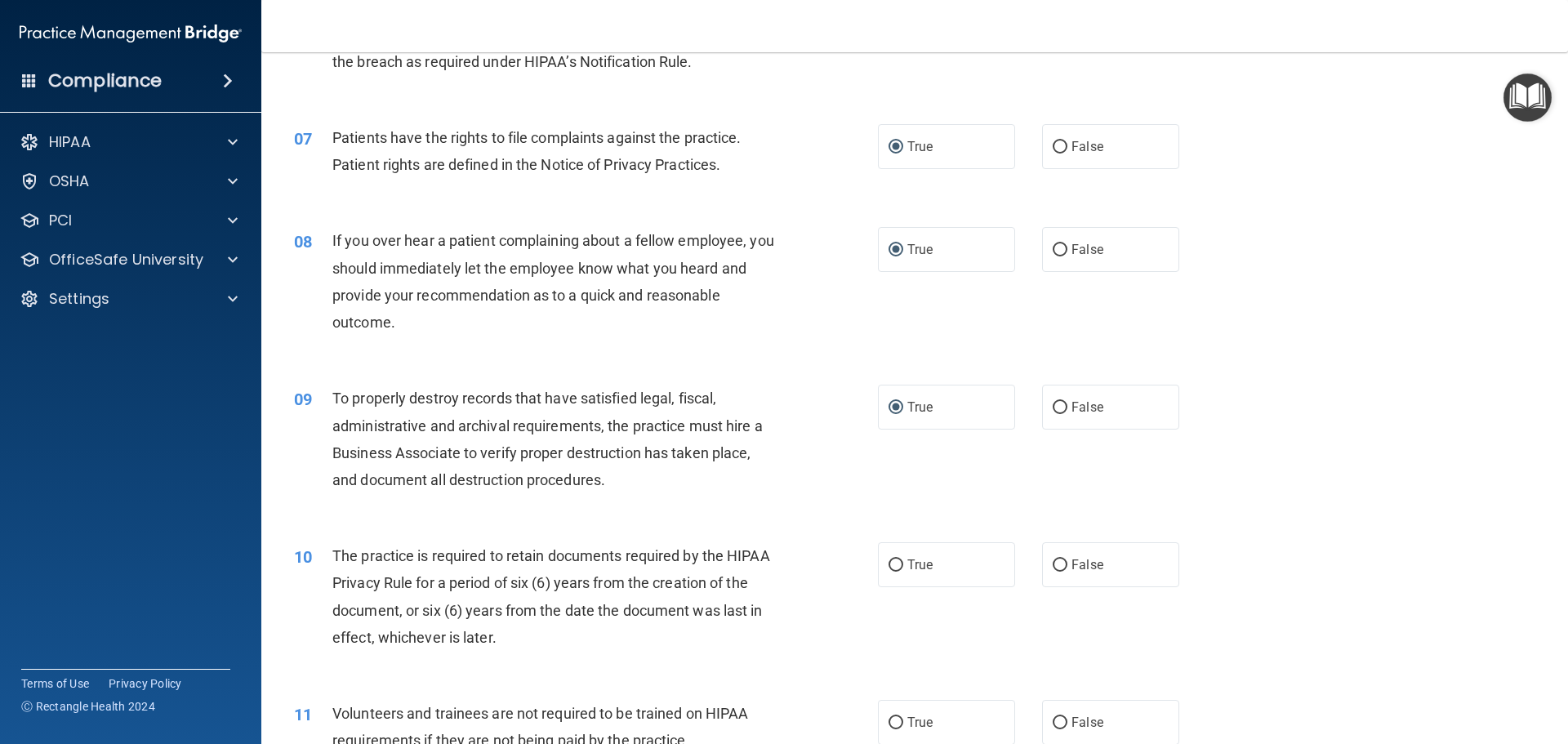
scroll to position [899, 0]
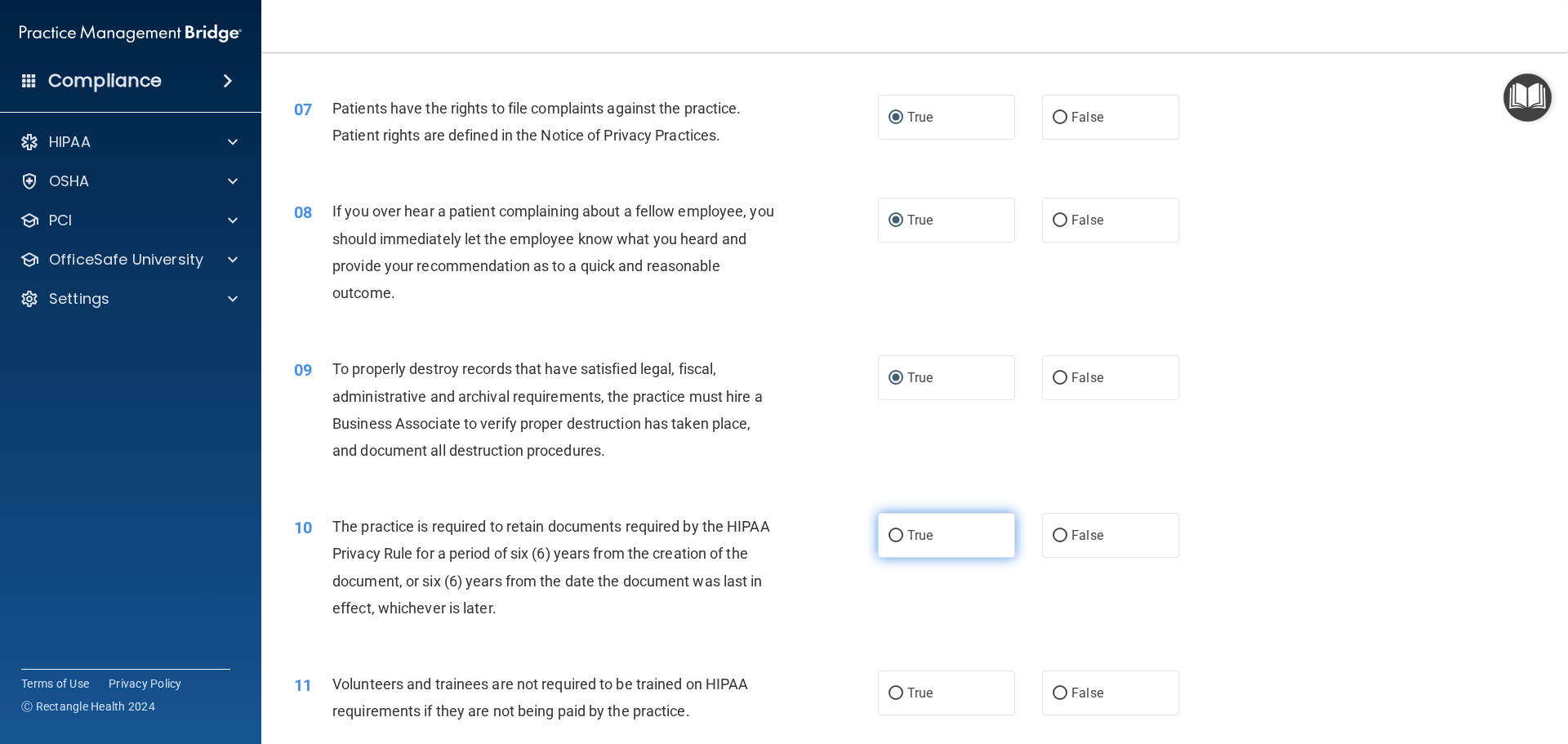
click at [895, 531] on input "True" at bounding box center [896, 536] width 14 height 12
radio input "true"
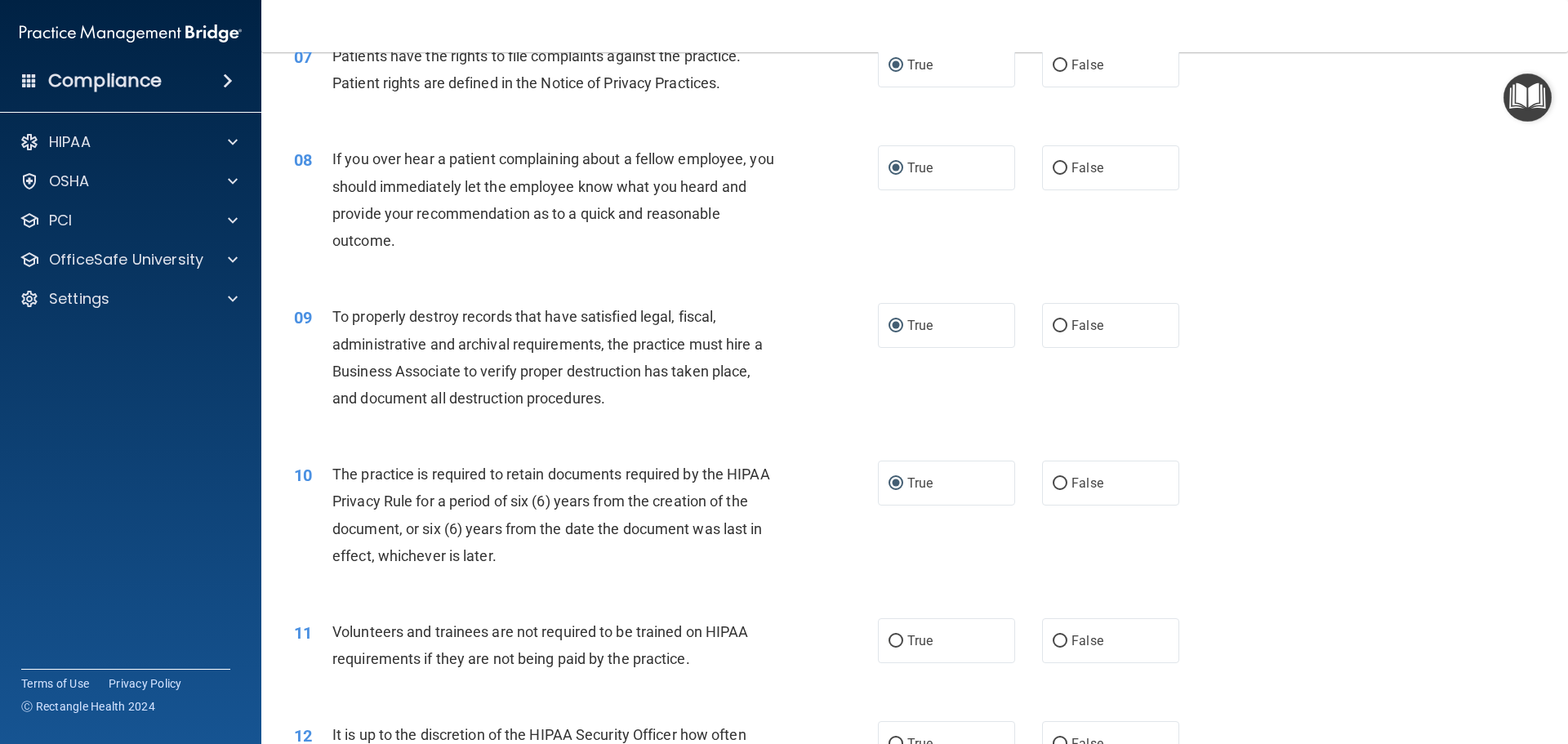
scroll to position [981, 0]
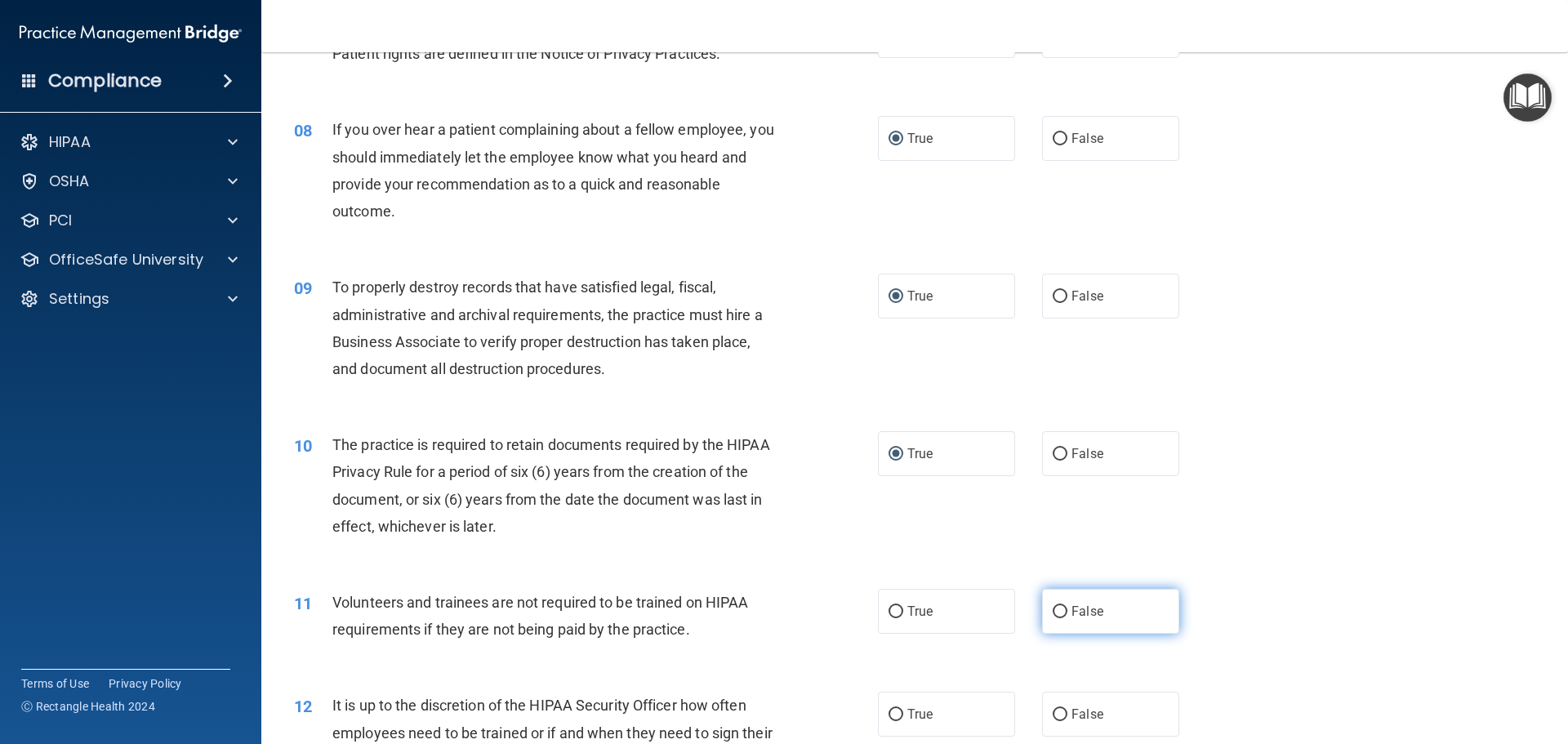
click at [1052, 609] on input "False" at bounding box center [1059, 612] width 14 height 12
radio input "true"
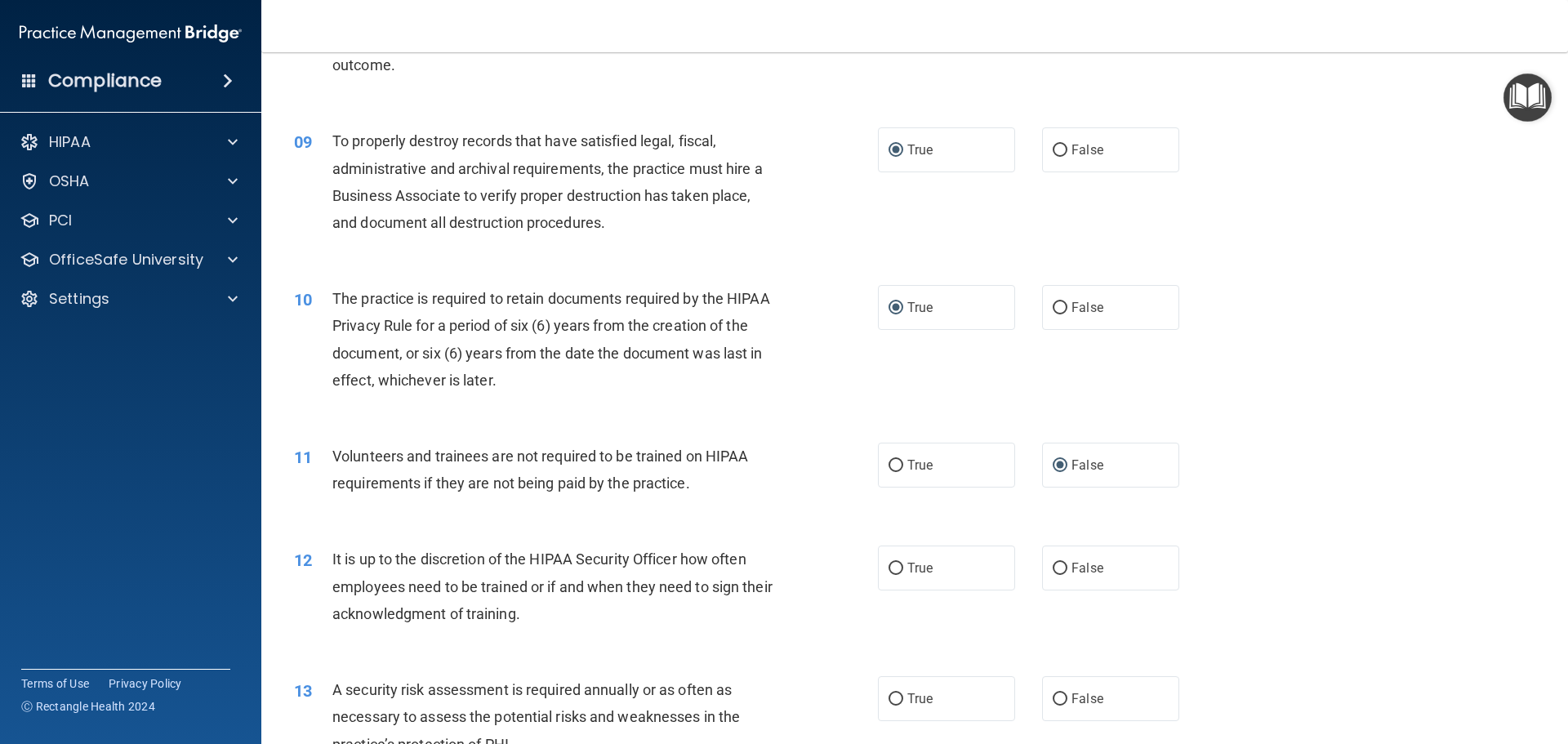
scroll to position [1144, 0]
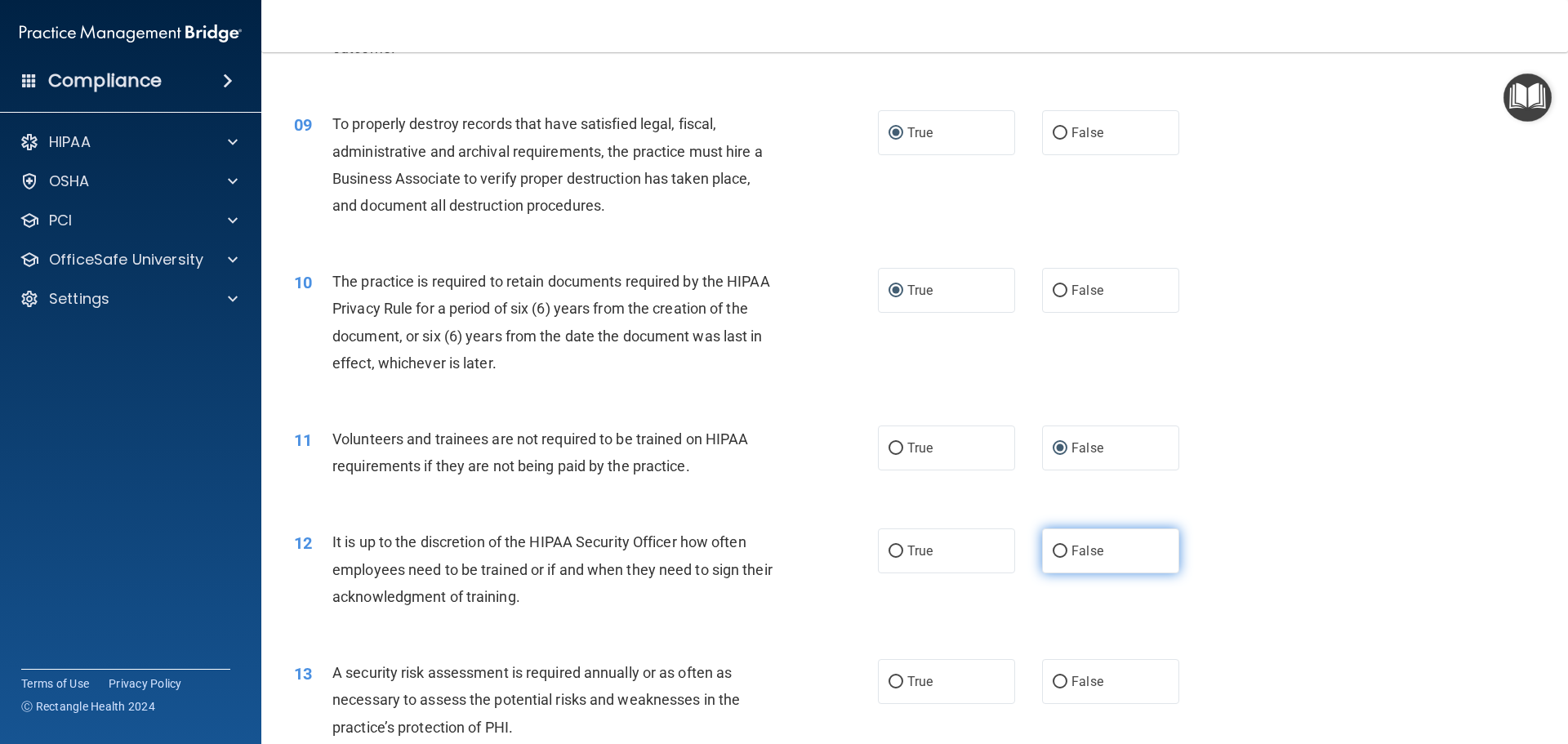
click at [1056, 548] on input "False" at bounding box center [1059, 551] width 14 height 12
radio input "true"
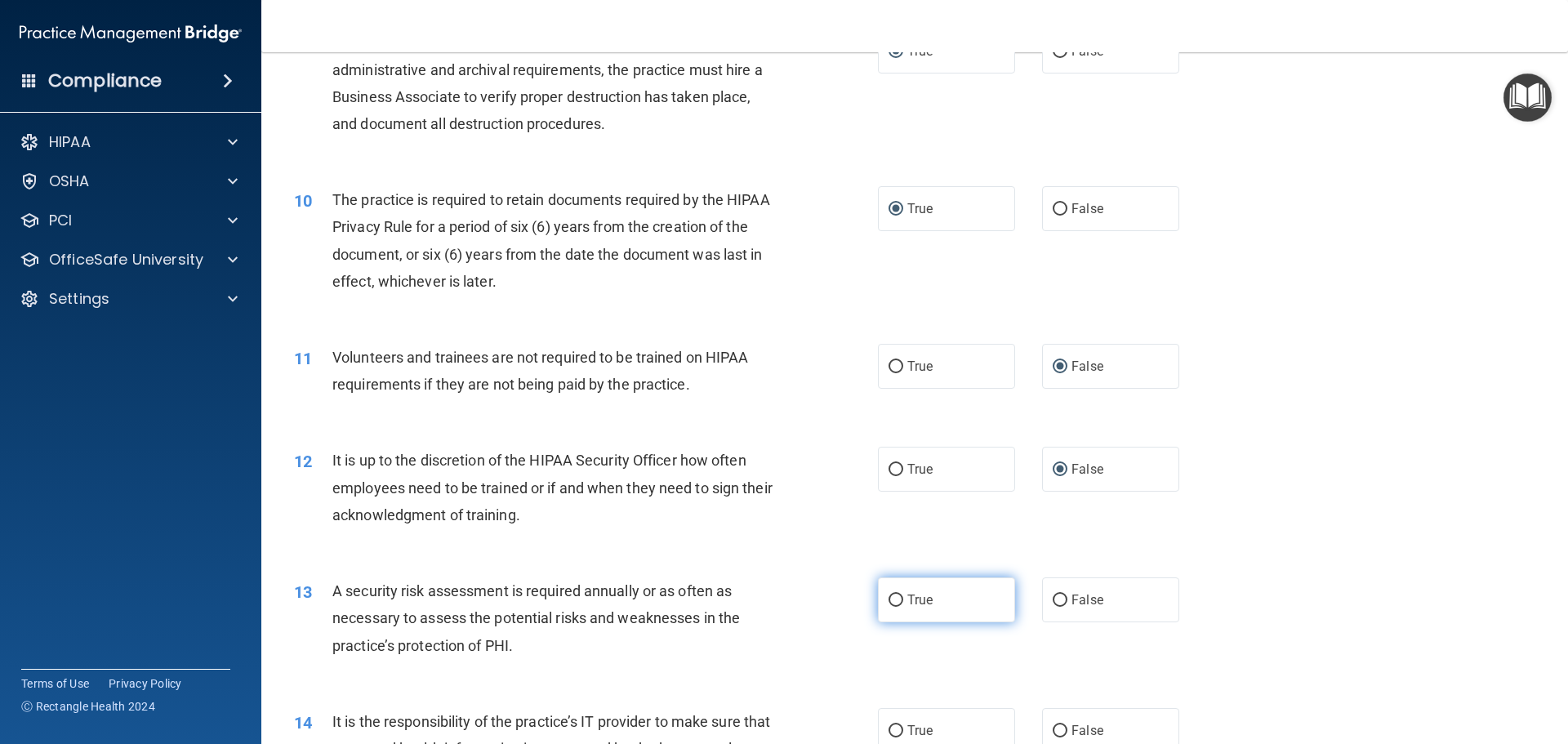
click at [889, 603] on input "True" at bounding box center [896, 601] width 14 height 12
radio input "true"
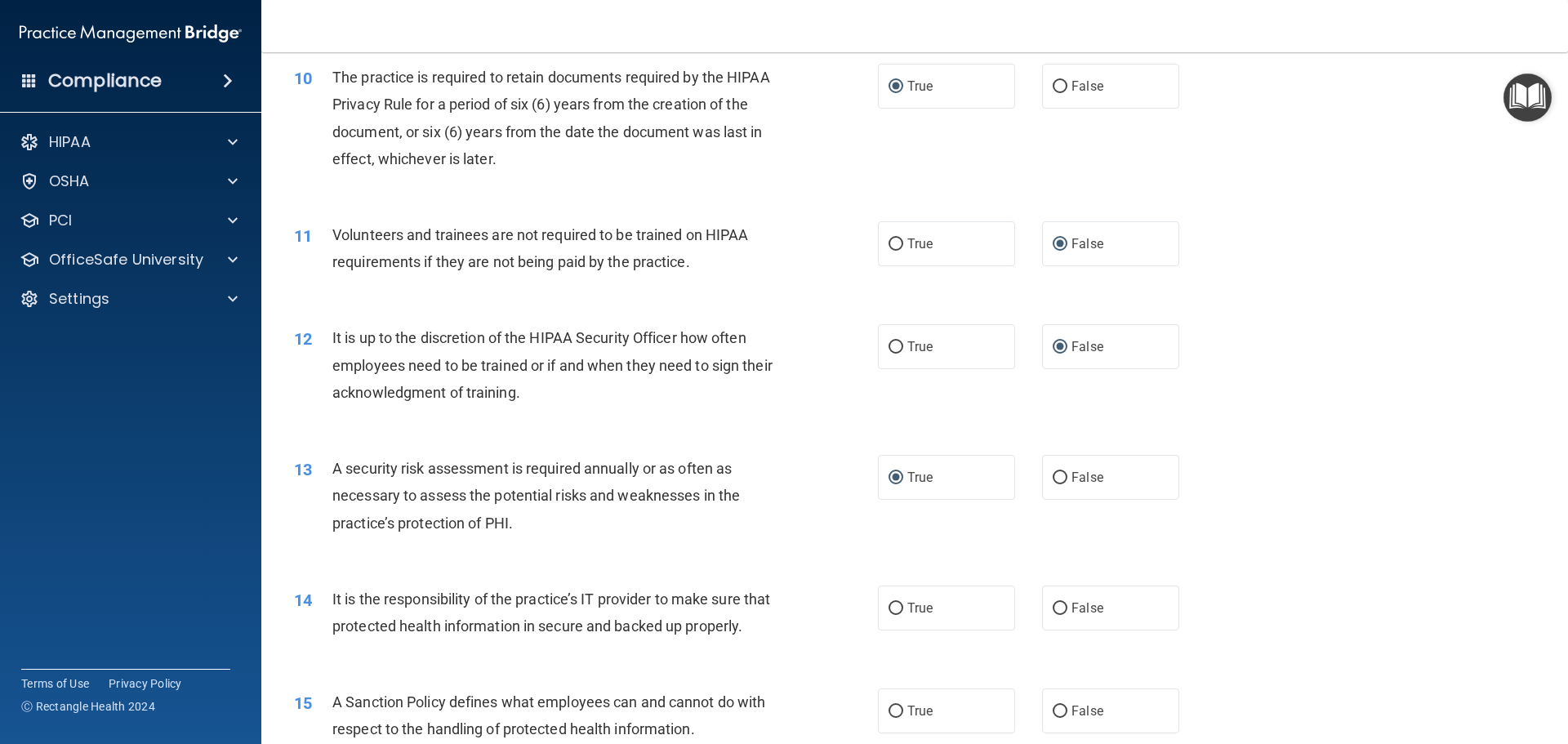
scroll to position [1389, 0]
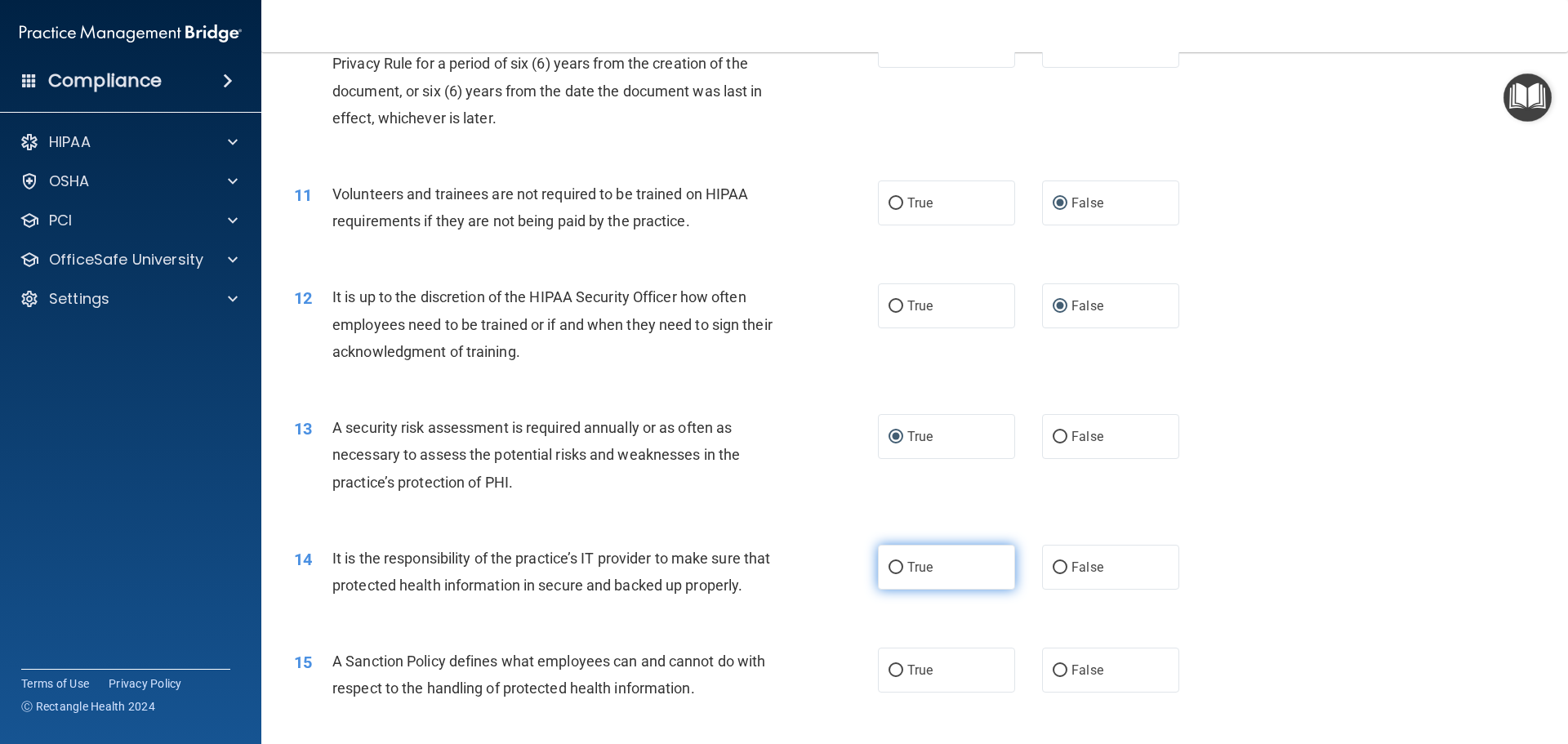
click at [895, 570] on input "True" at bounding box center [896, 568] width 14 height 12
radio input "true"
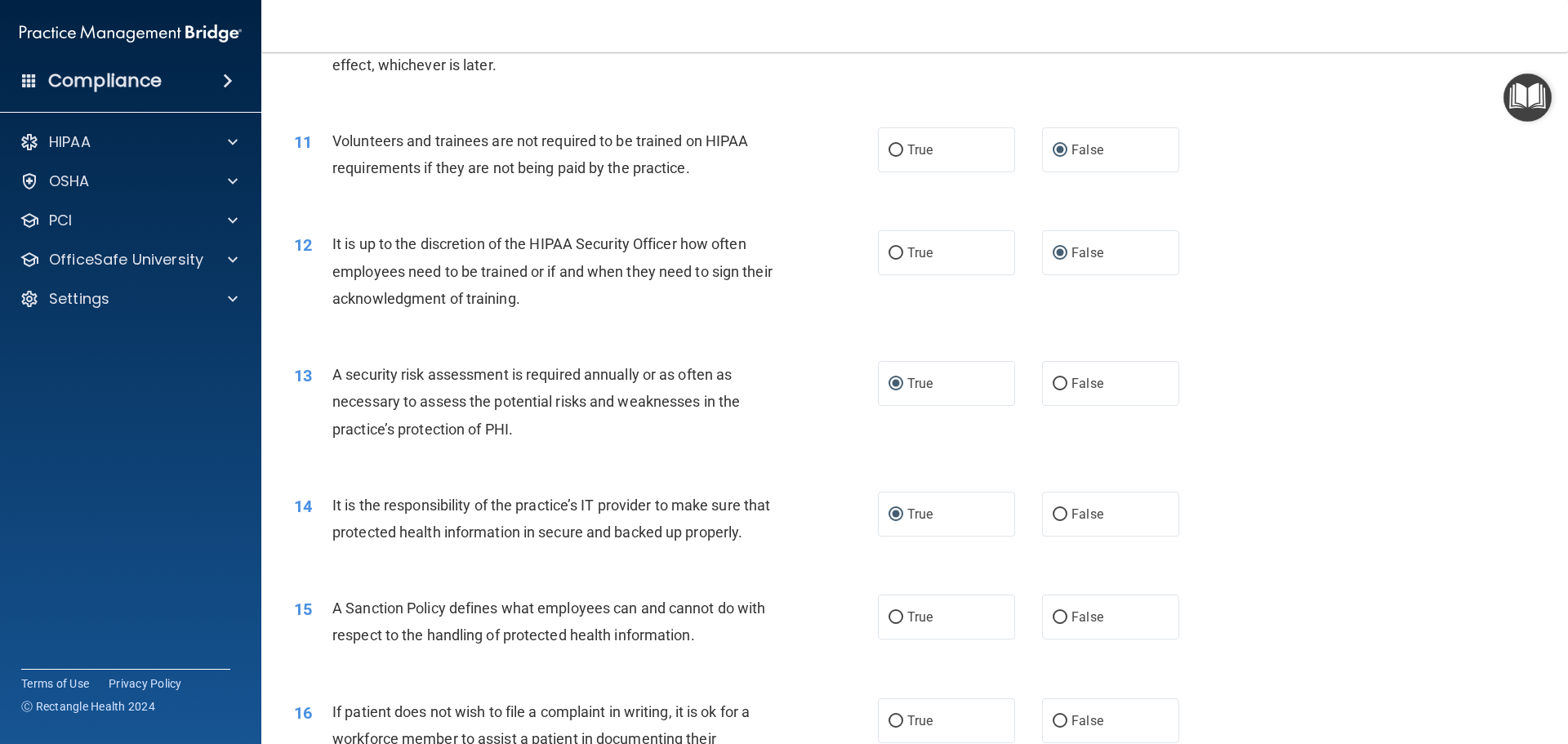
scroll to position [1471, 0]
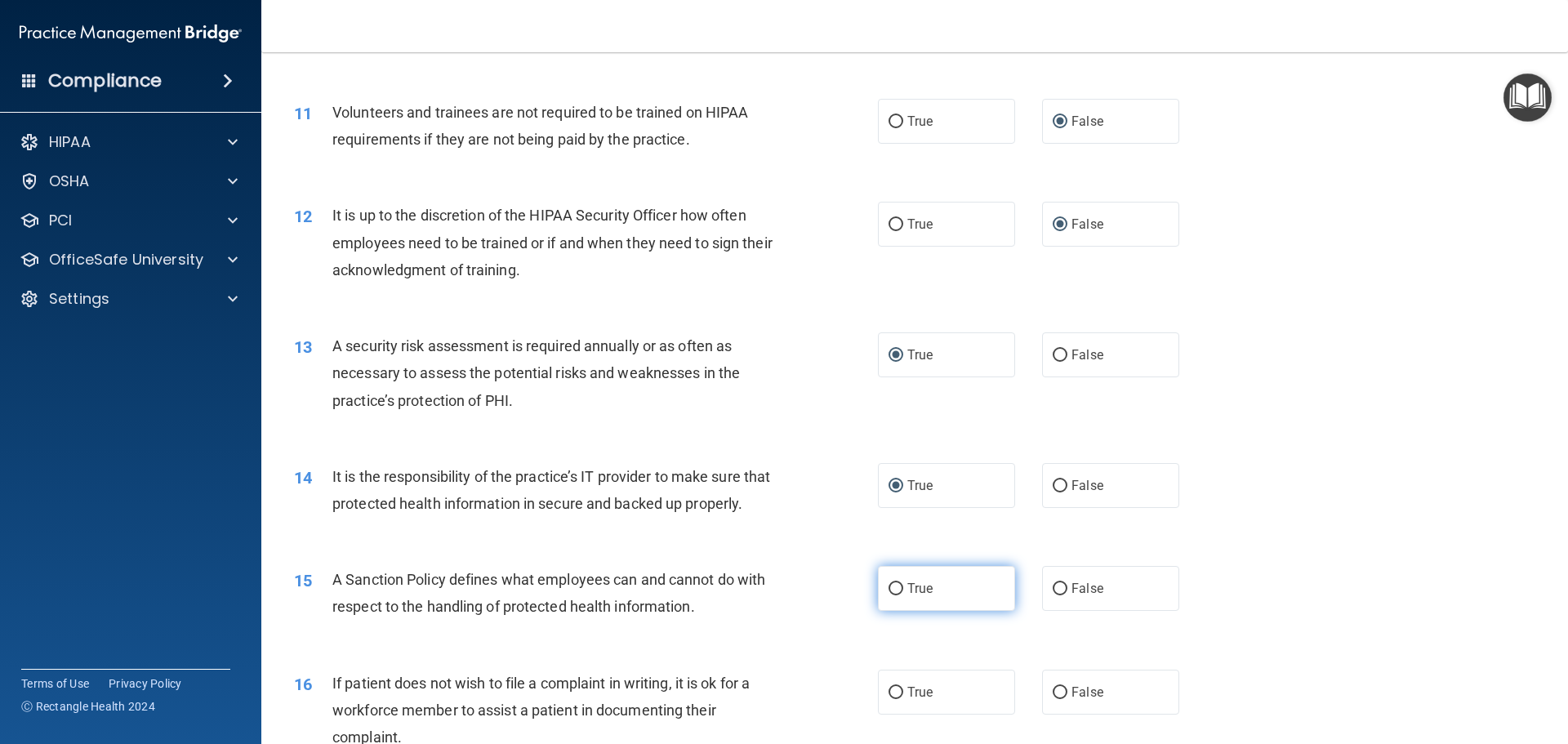
click at [893, 596] on input "True" at bounding box center [896, 589] width 14 height 12
radio input "true"
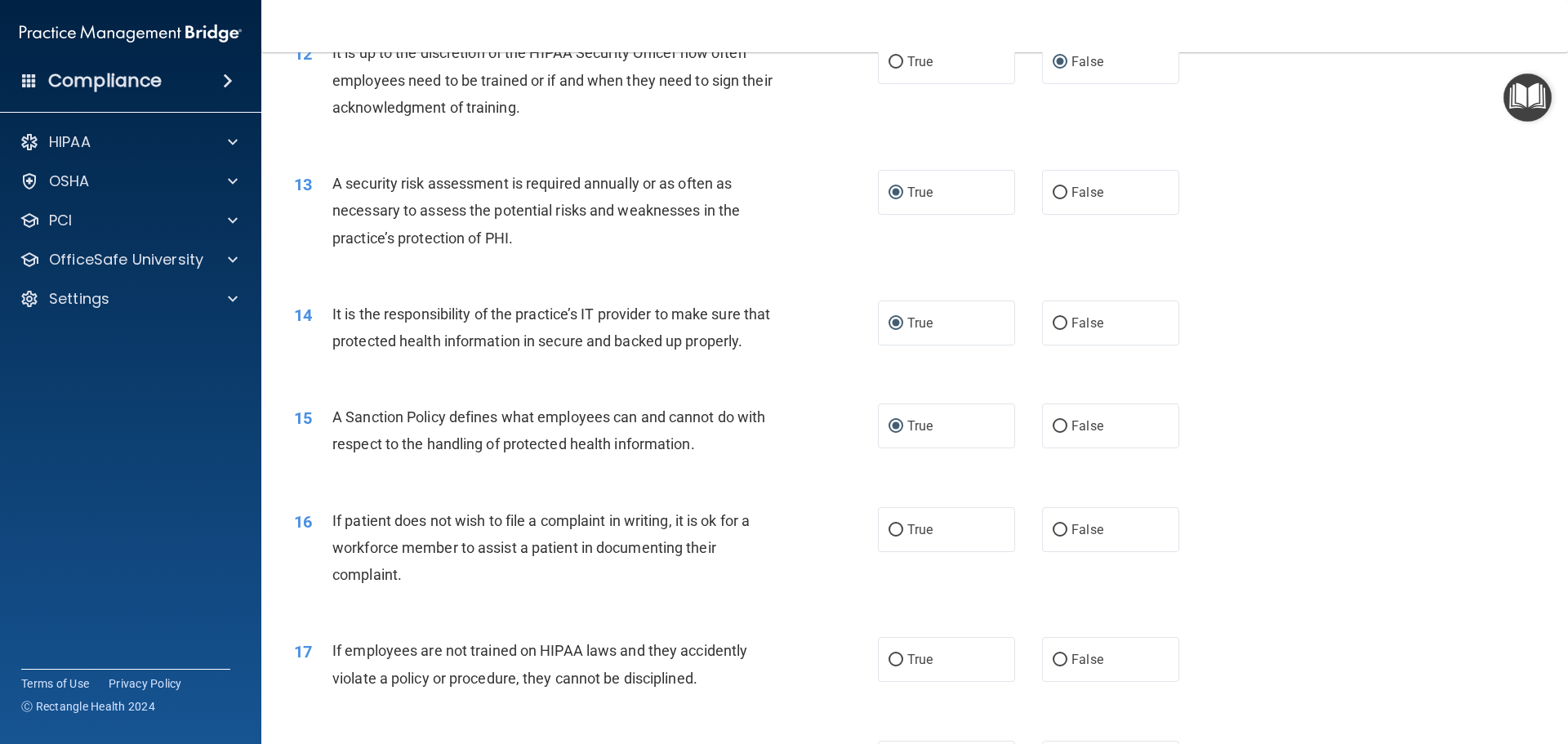
scroll to position [1634, 0]
click at [1053, 536] on input "False" at bounding box center [1059, 529] width 14 height 12
radio input "true"
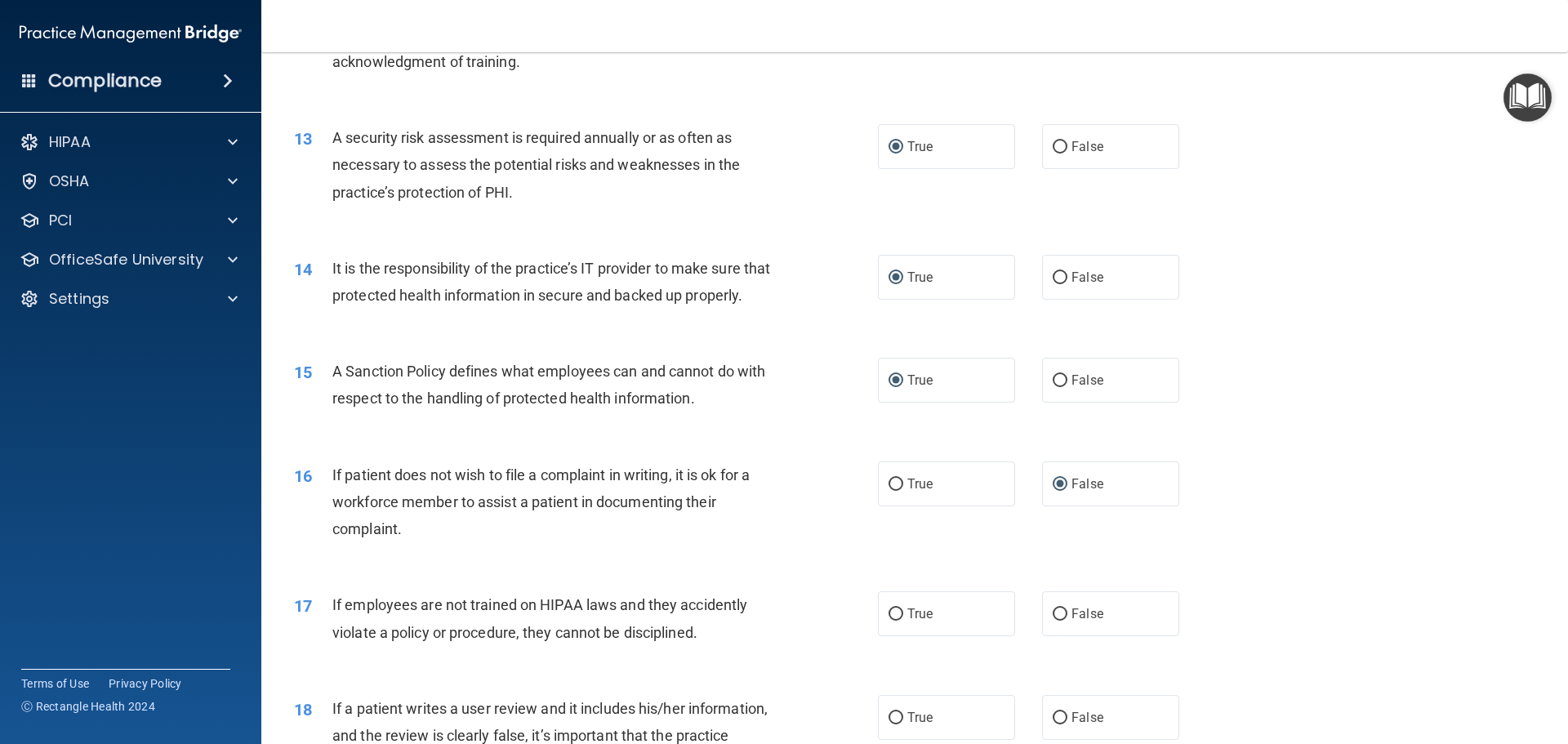
scroll to position [1716, 0]
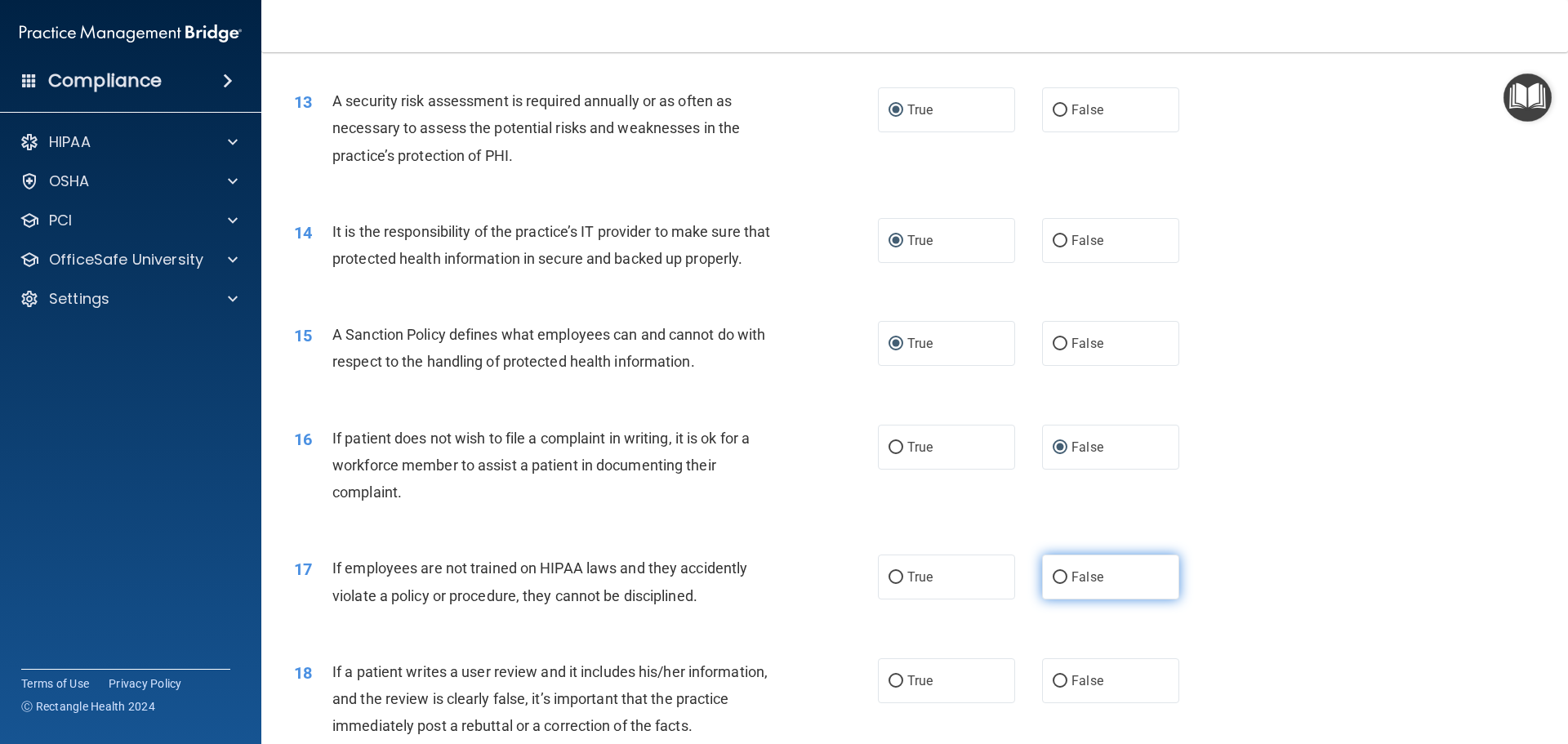
click at [1052, 584] on input "False" at bounding box center [1059, 578] width 14 height 12
radio input "true"
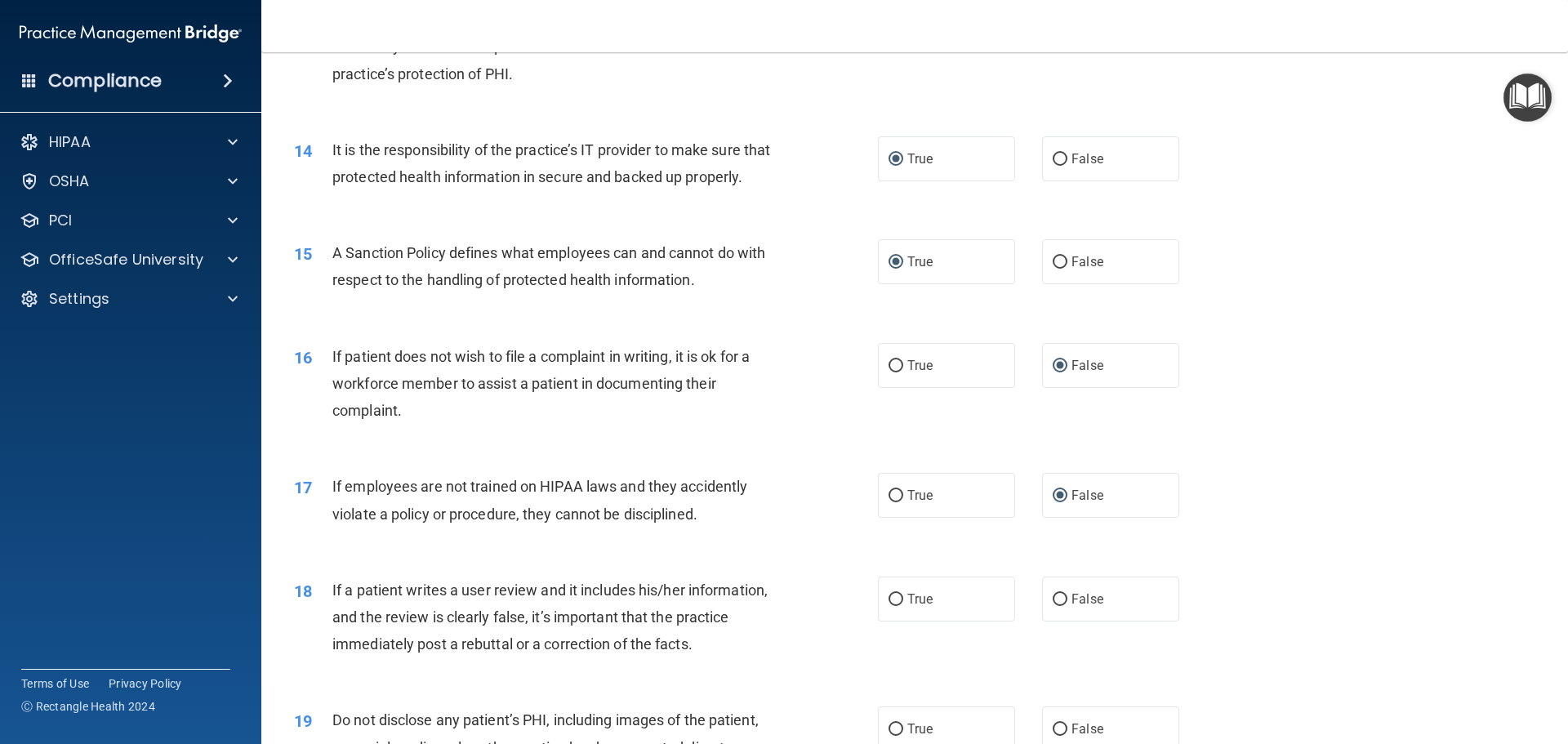
scroll to position [1879, 0]
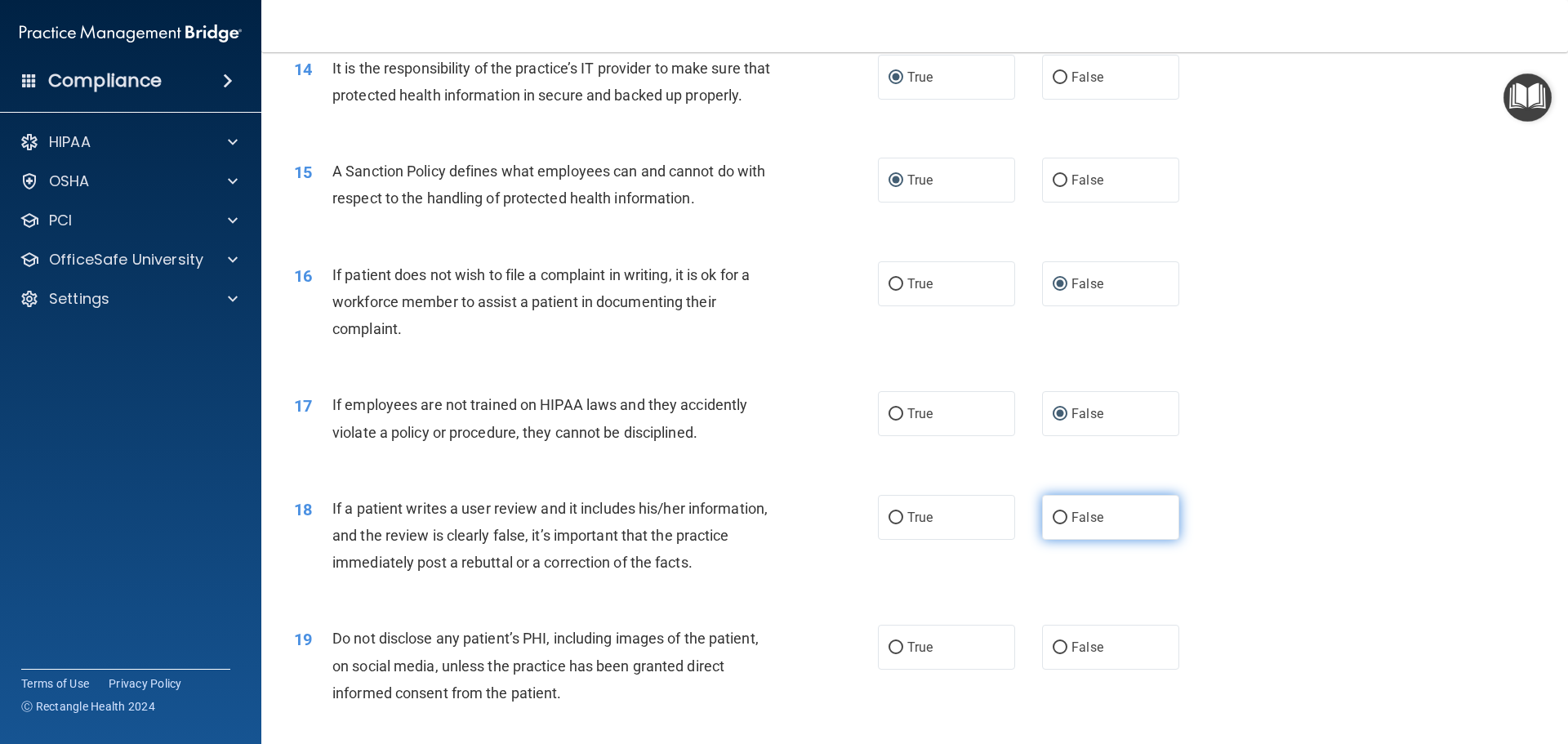
click at [1052, 525] on input "False" at bounding box center [1059, 518] width 14 height 12
radio input "true"
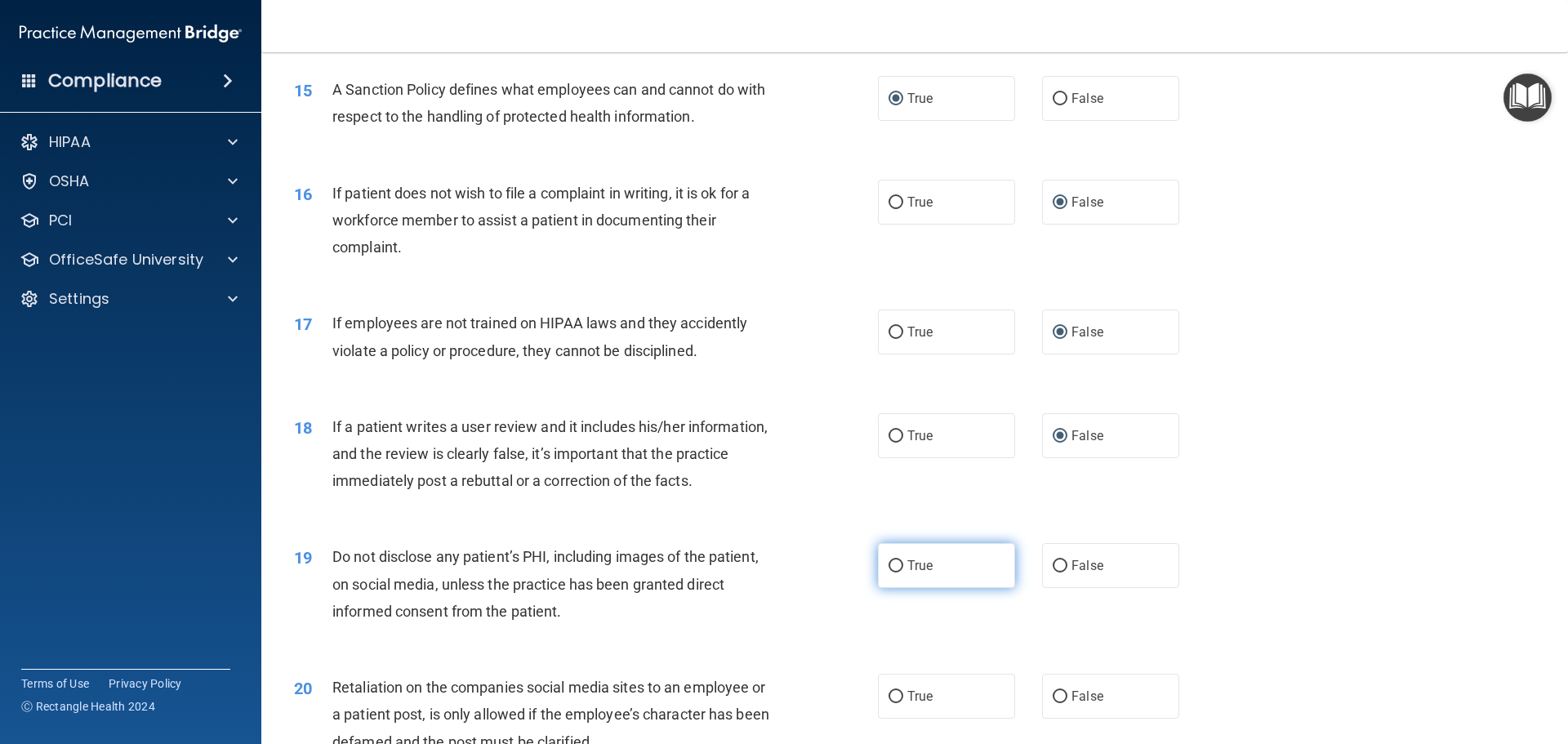
click at [892, 573] on input "True" at bounding box center [896, 566] width 14 height 12
radio input "true"
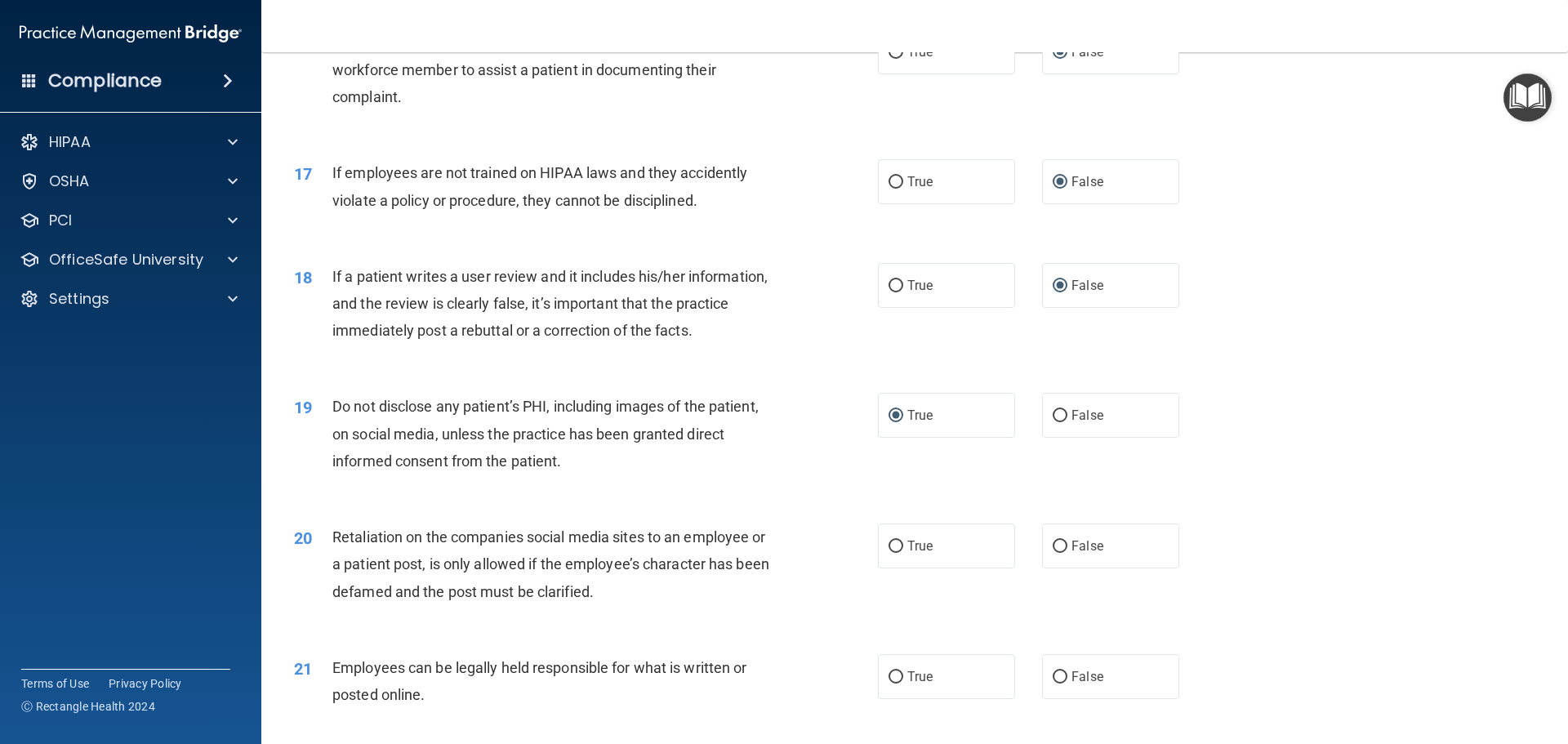
scroll to position [2125, 0]
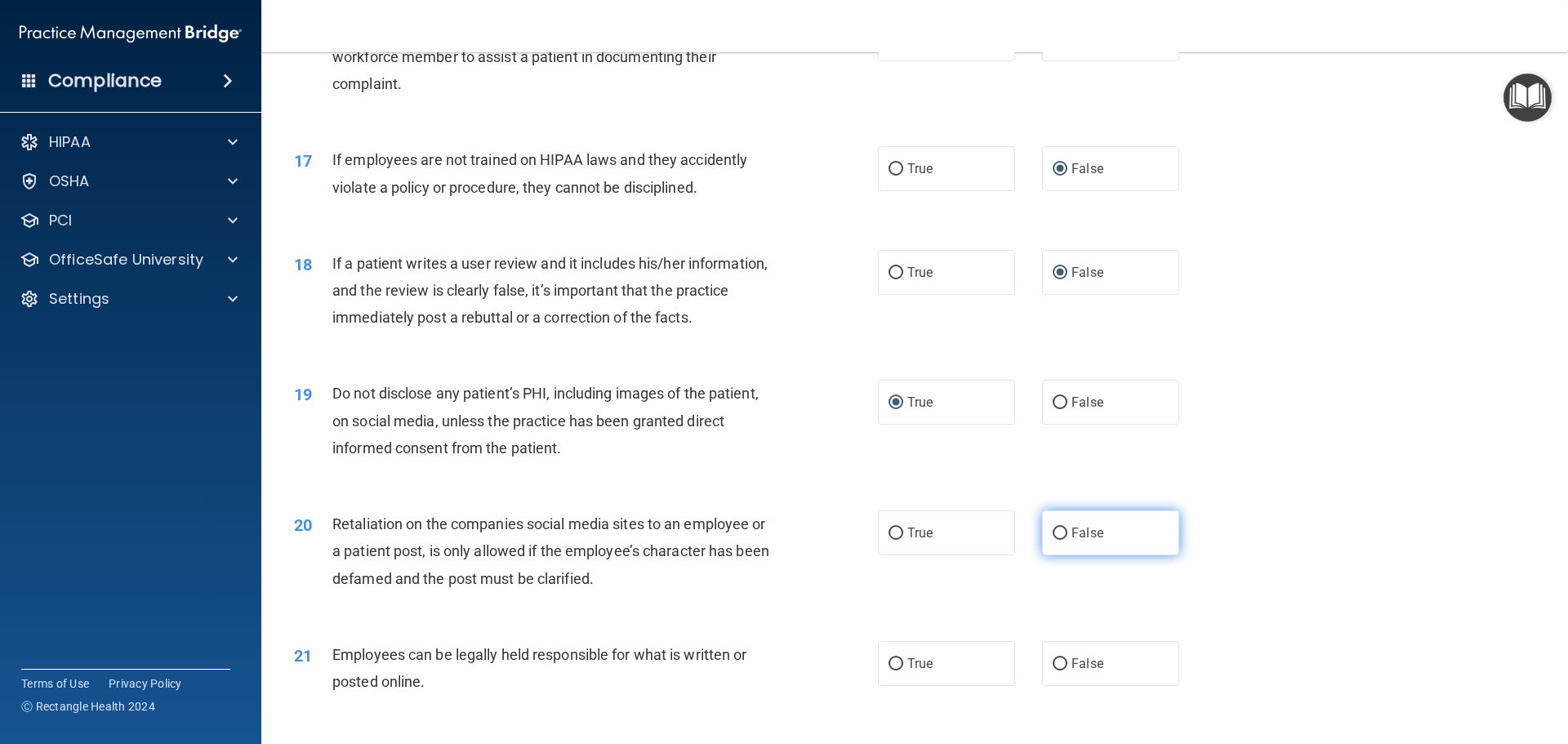
click at [1052, 540] on input "False" at bounding box center [1059, 533] width 14 height 12
radio input "true"
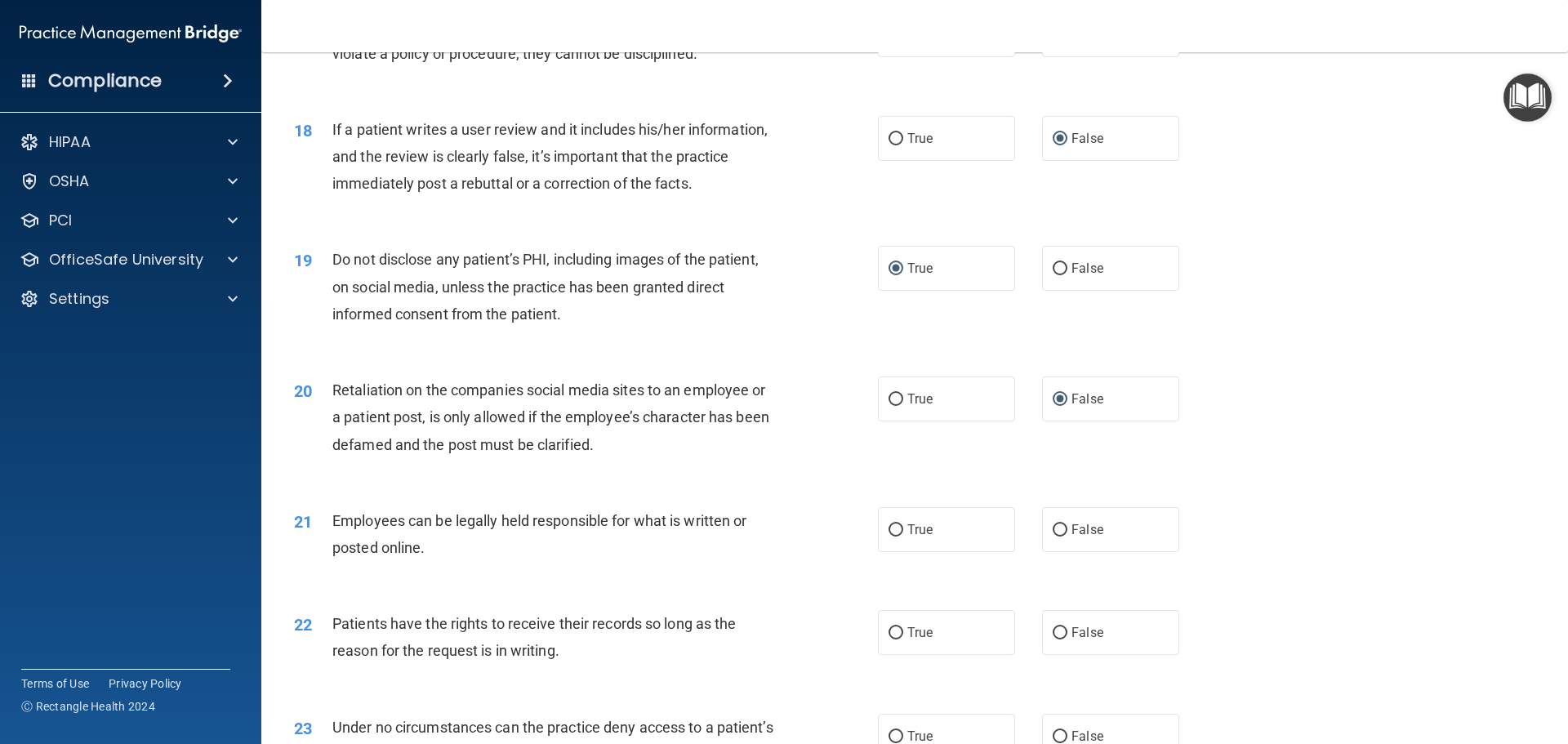
scroll to position [2288, 0]
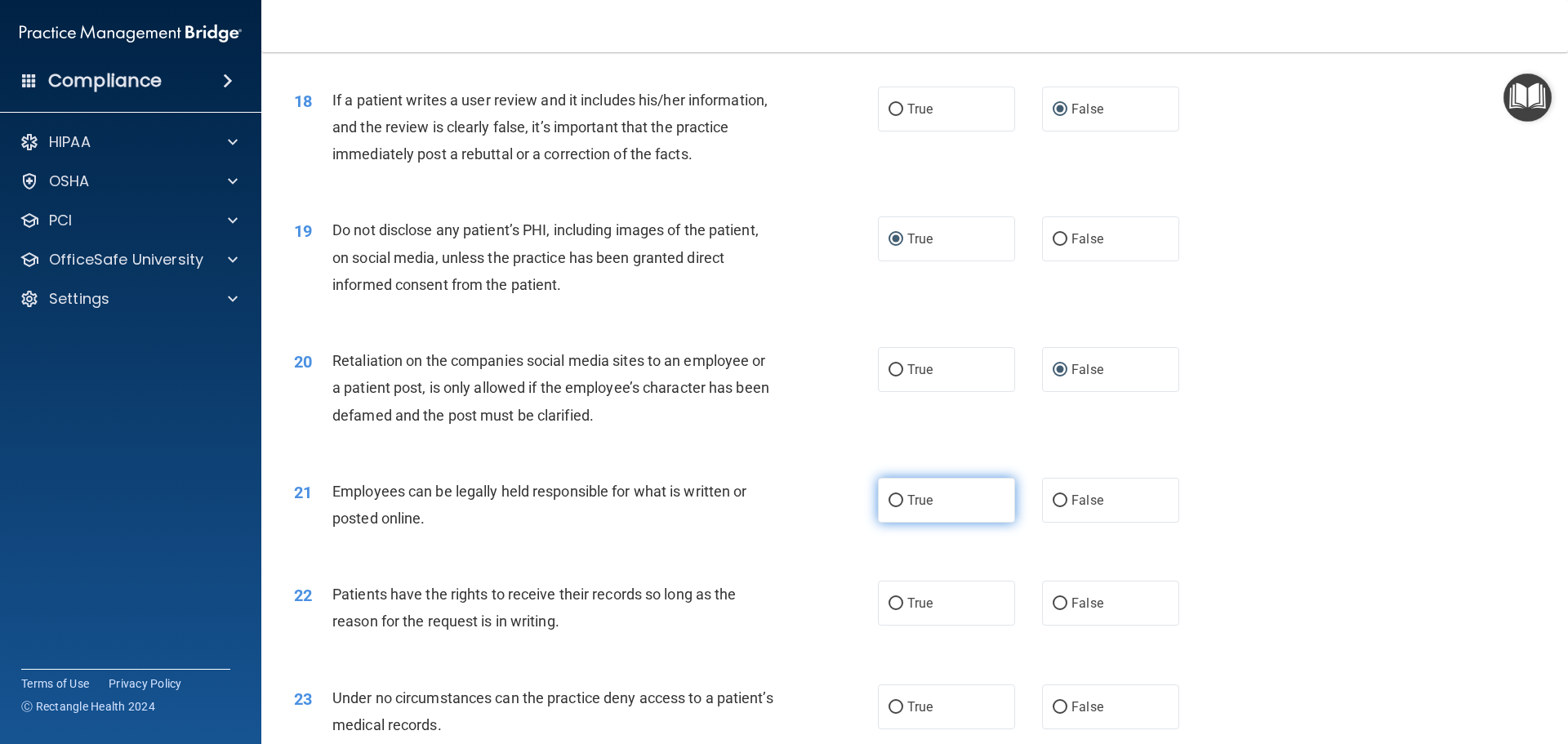
click at [889, 507] on input "True" at bounding box center [896, 501] width 14 height 12
radio input "true"
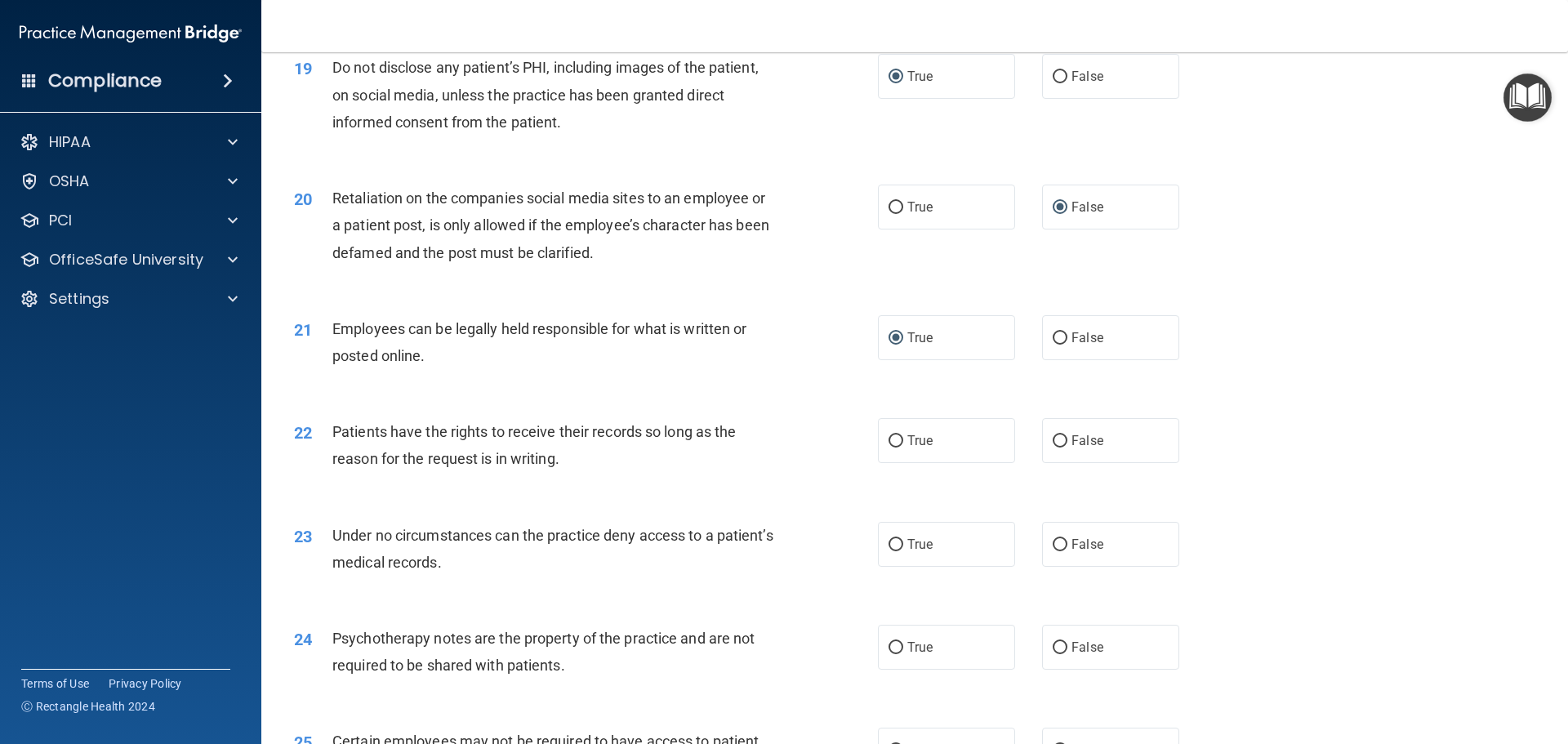
scroll to position [2451, 0]
click at [889, 447] on input "True" at bounding box center [896, 440] width 14 height 12
radio input "true"
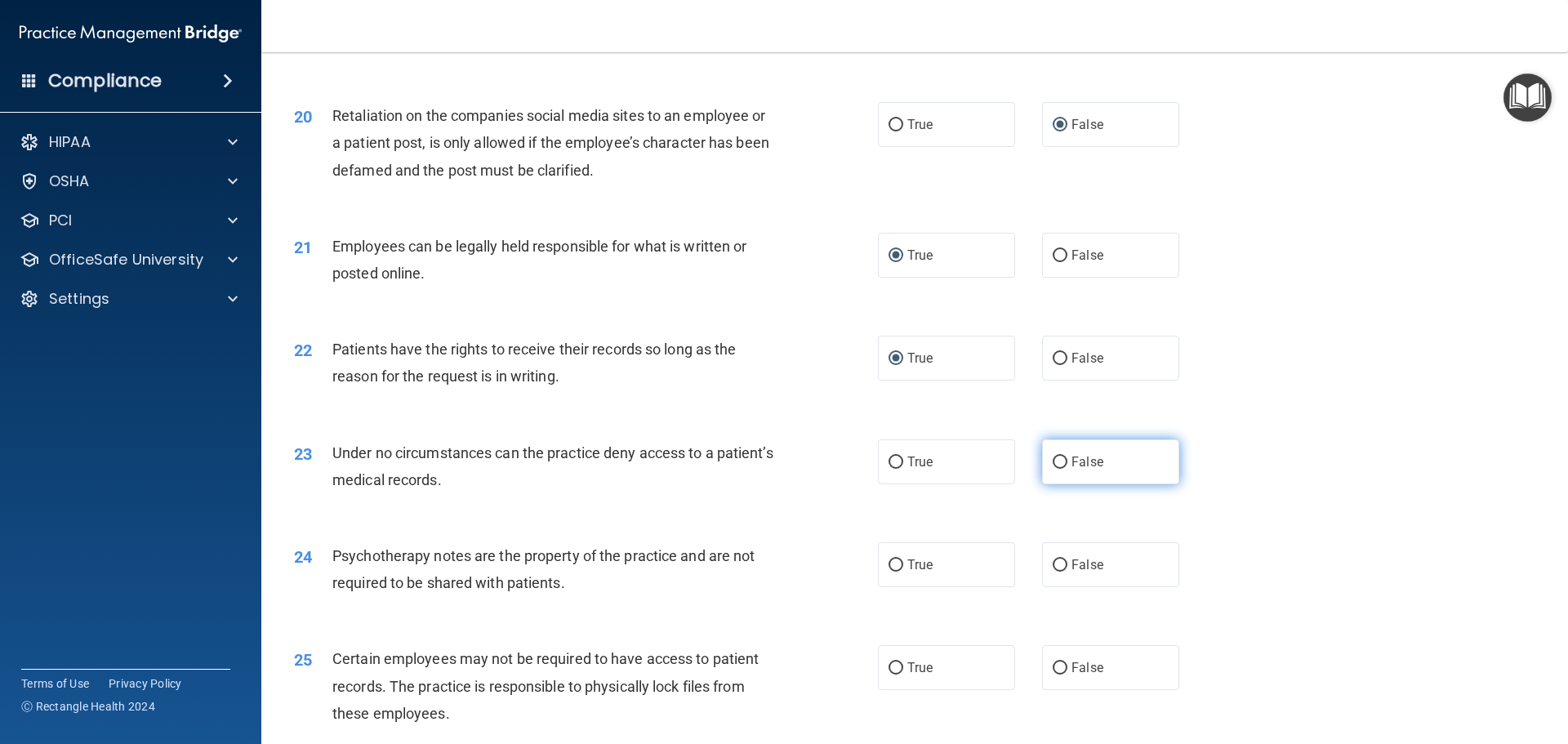
click at [1056, 469] on input "False" at bounding box center [1059, 463] width 14 height 12
radio input "true"
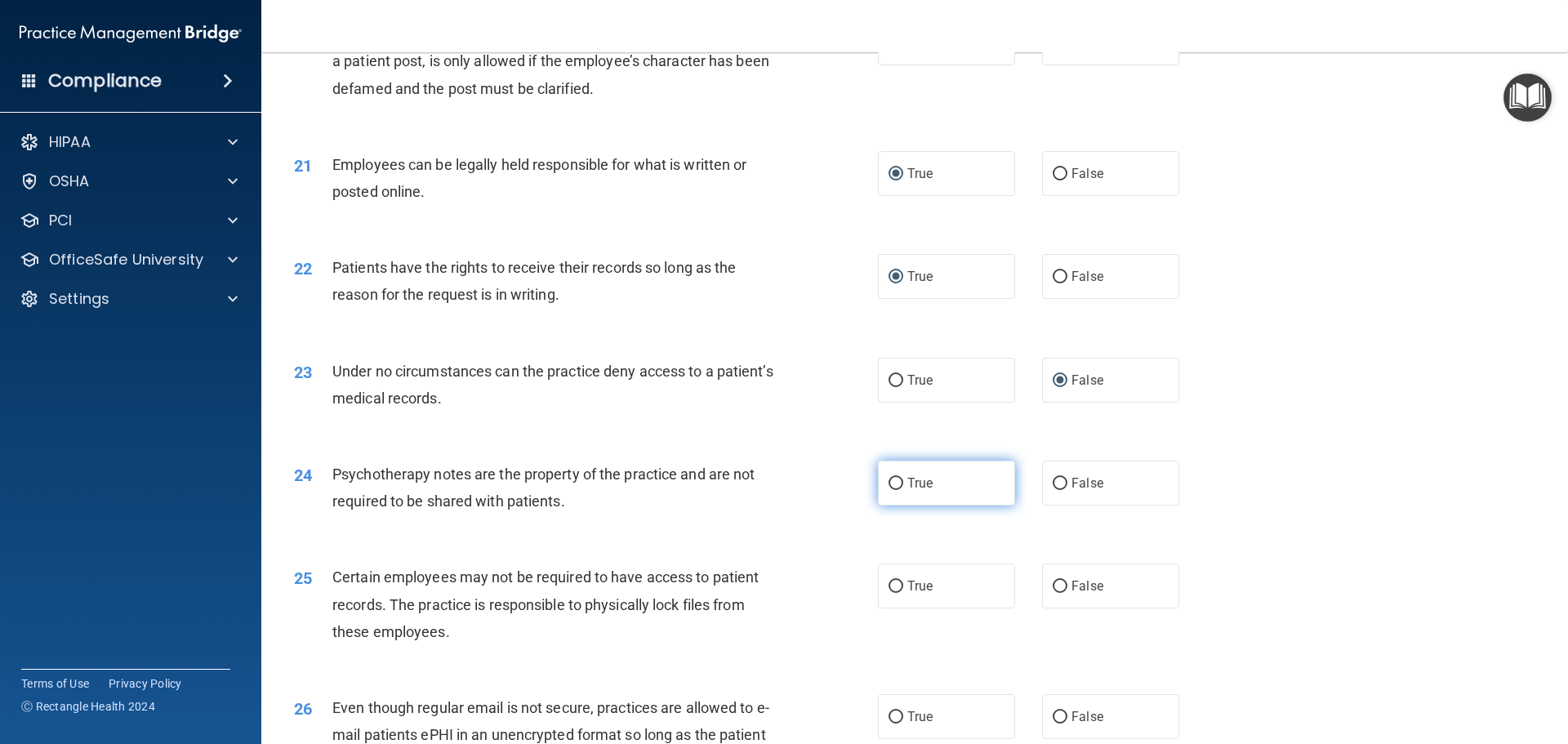
click at [889, 490] on input "True" at bounding box center [896, 484] width 14 height 12
radio input "true"
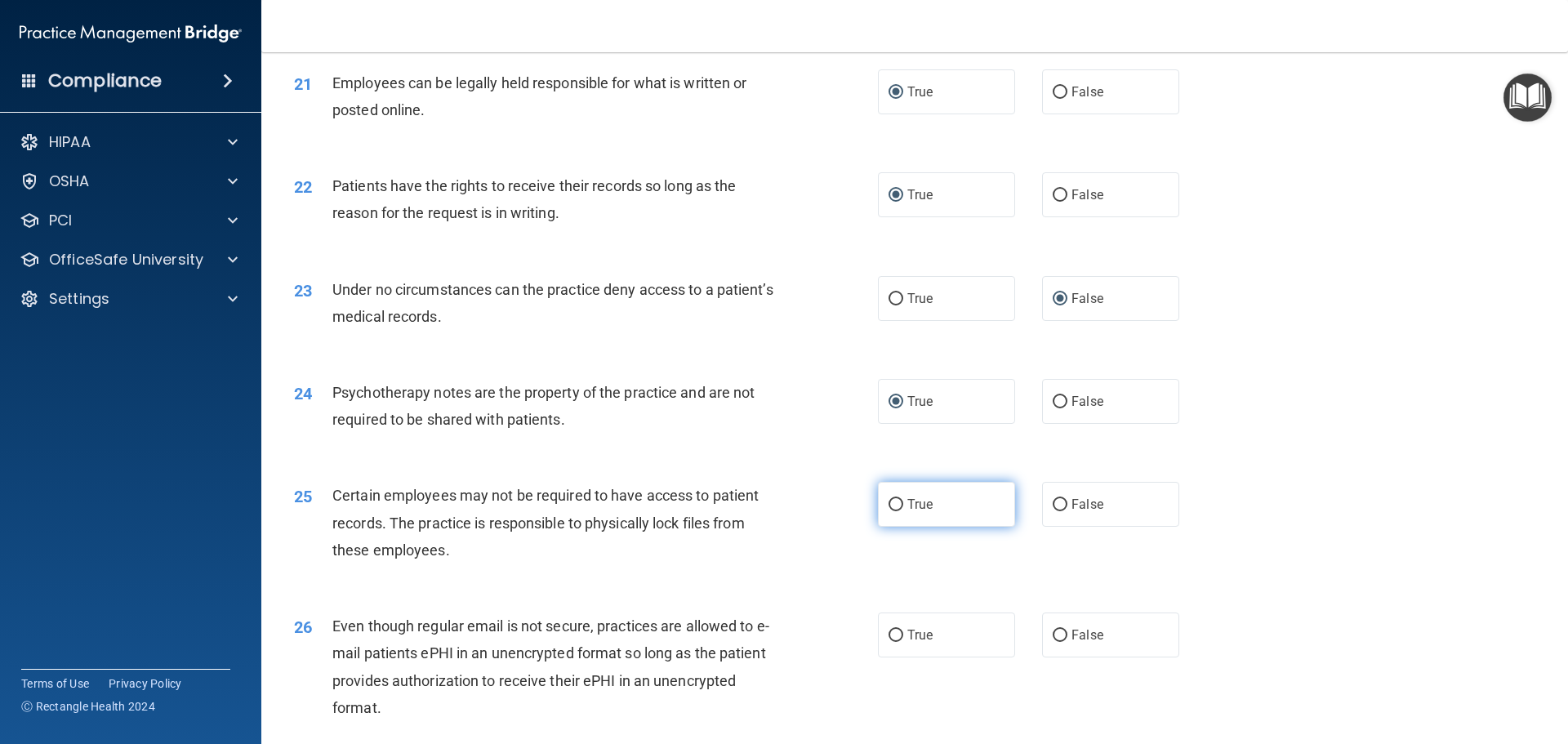
click at [892, 511] on input "True" at bounding box center [896, 505] width 14 height 12
radio input "true"
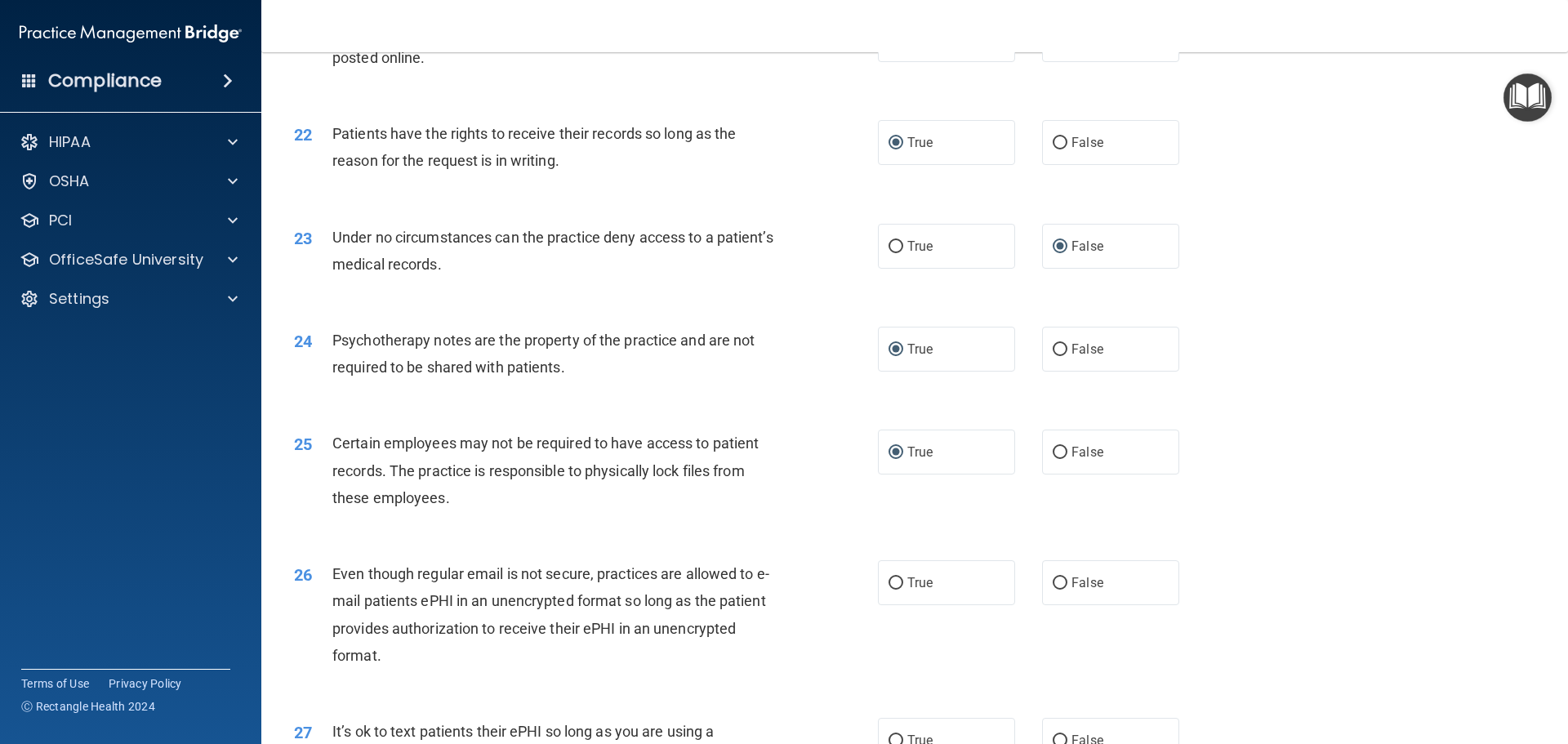
scroll to position [2778, 0]
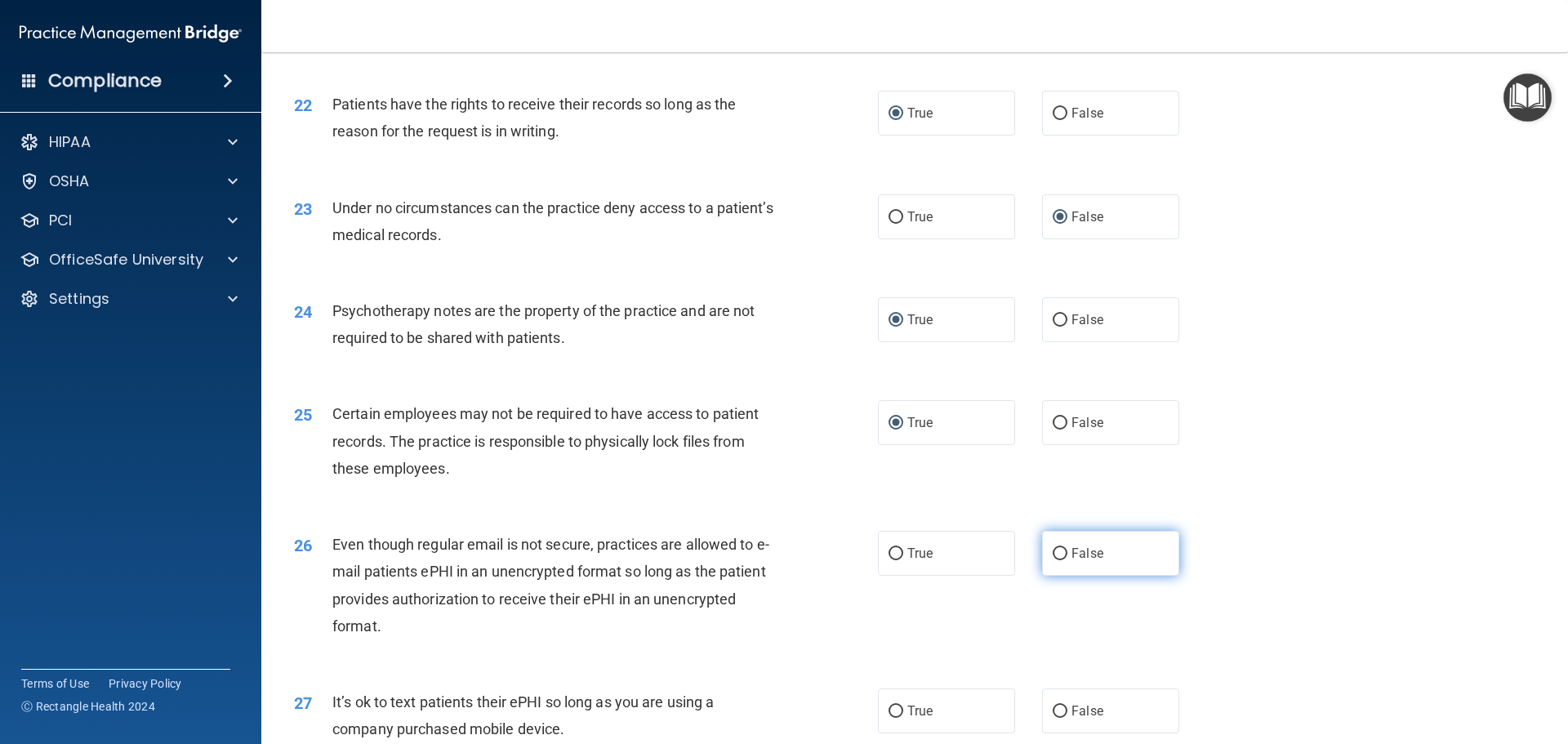
click at [1055, 561] on input "False" at bounding box center [1059, 554] width 14 height 12
radio input "true"
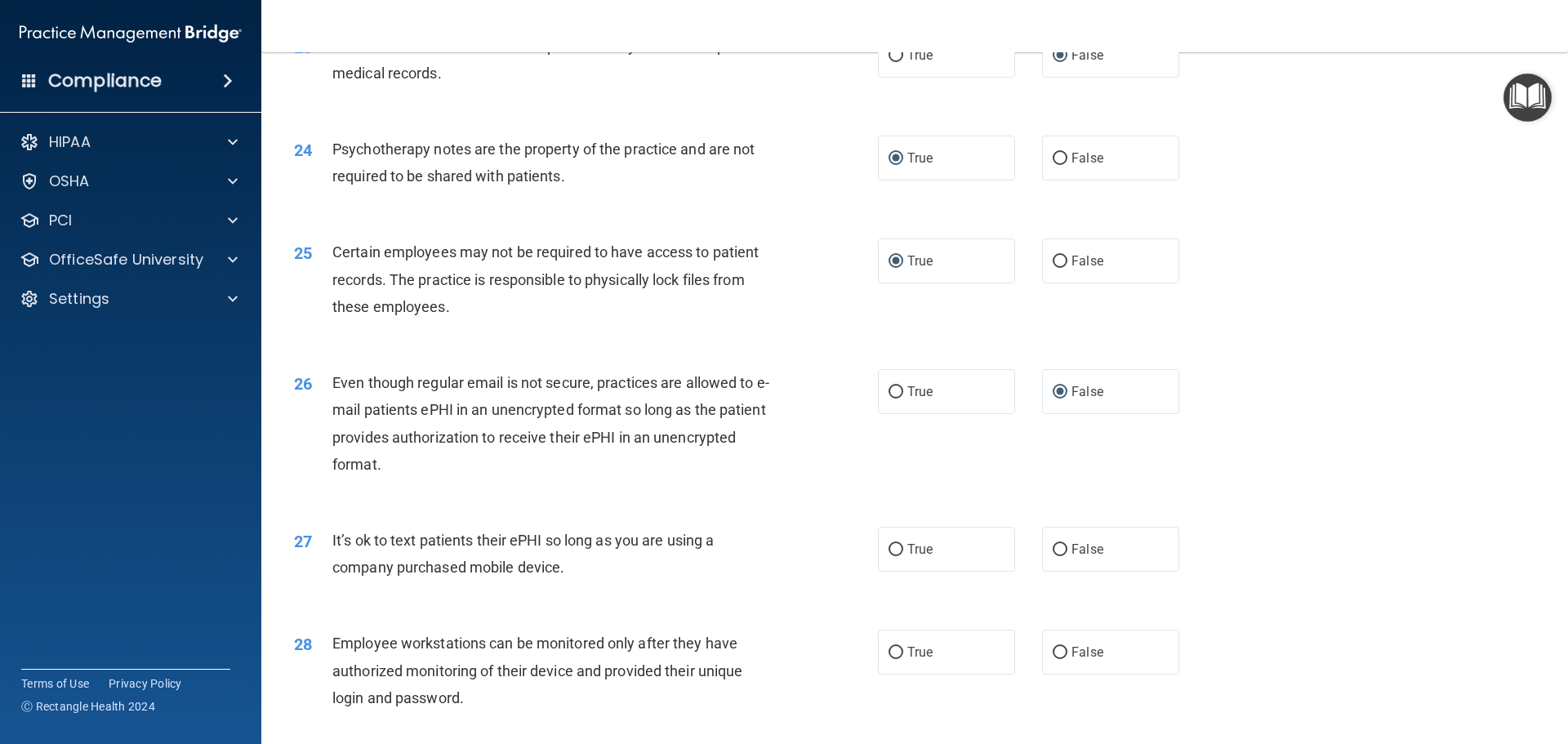
scroll to position [2942, 0]
click at [1053, 555] on input "False" at bounding box center [1059, 548] width 14 height 12
radio input "true"
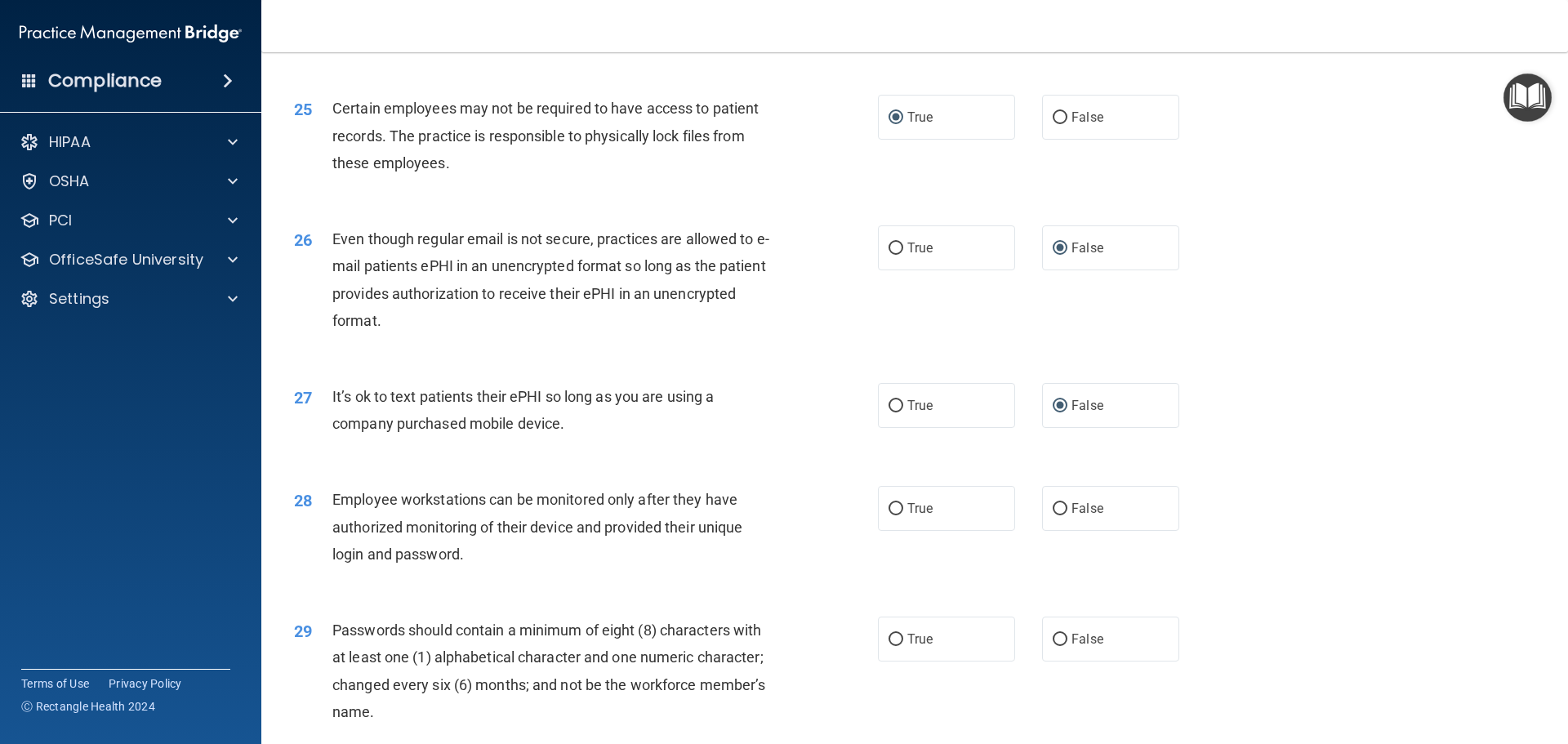
scroll to position [3105, 0]
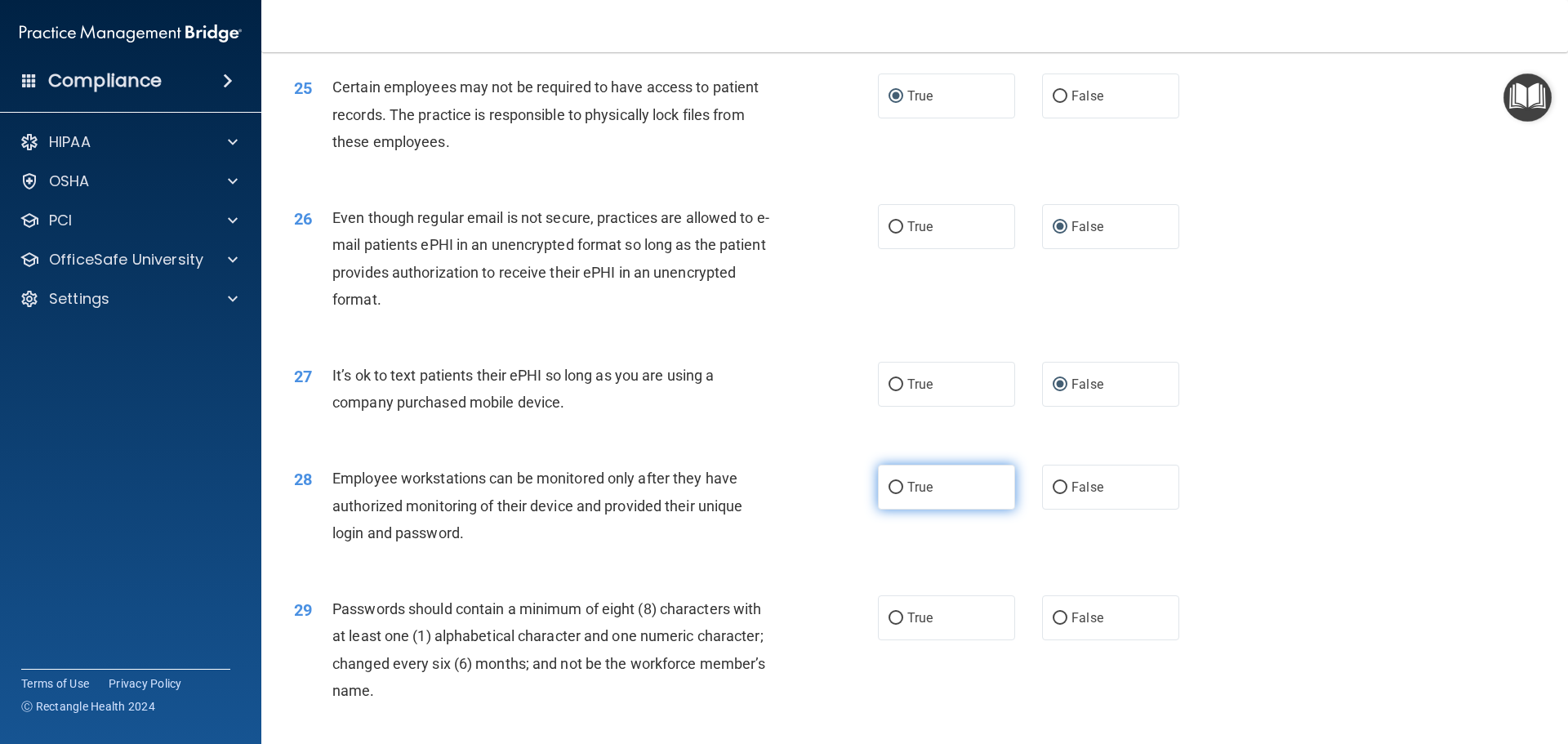
click at [897, 494] on input "True" at bounding box center [896, 487] width 14 height 12
radio input "true"
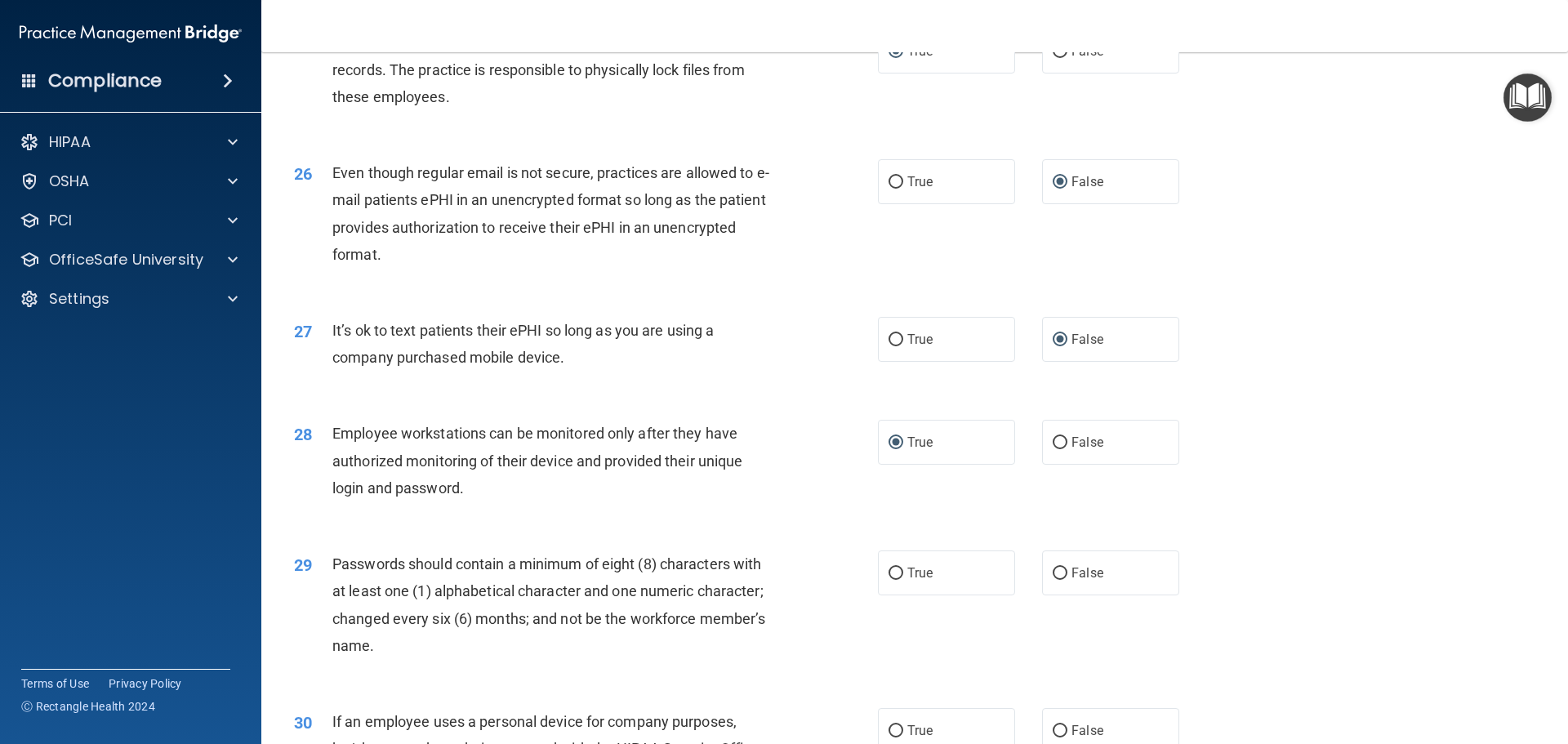
scroll to position [3187, 0]
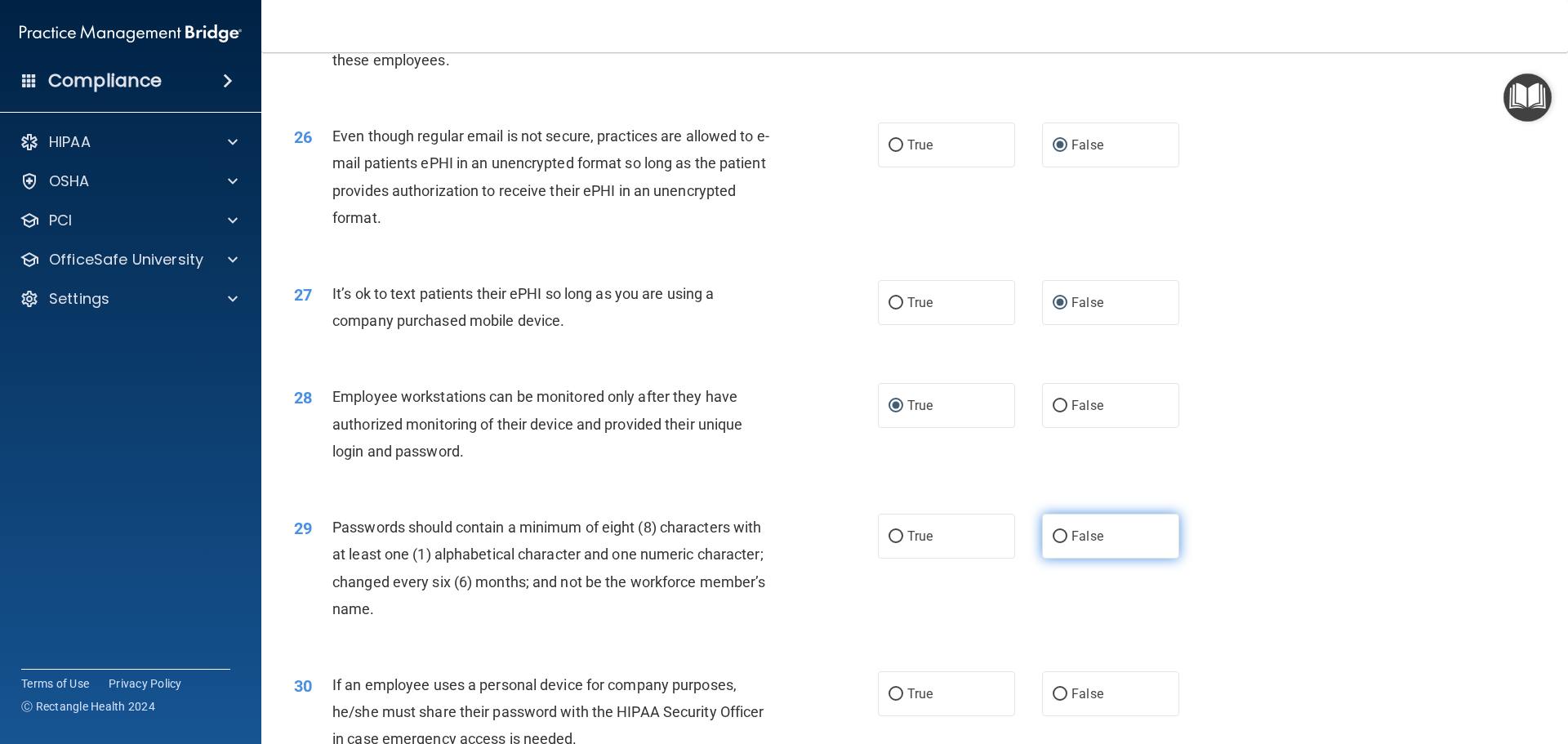
click at [1052, 544] on input "False" at bounding box center [1059, 537] width 14 height 12
radio input "true"
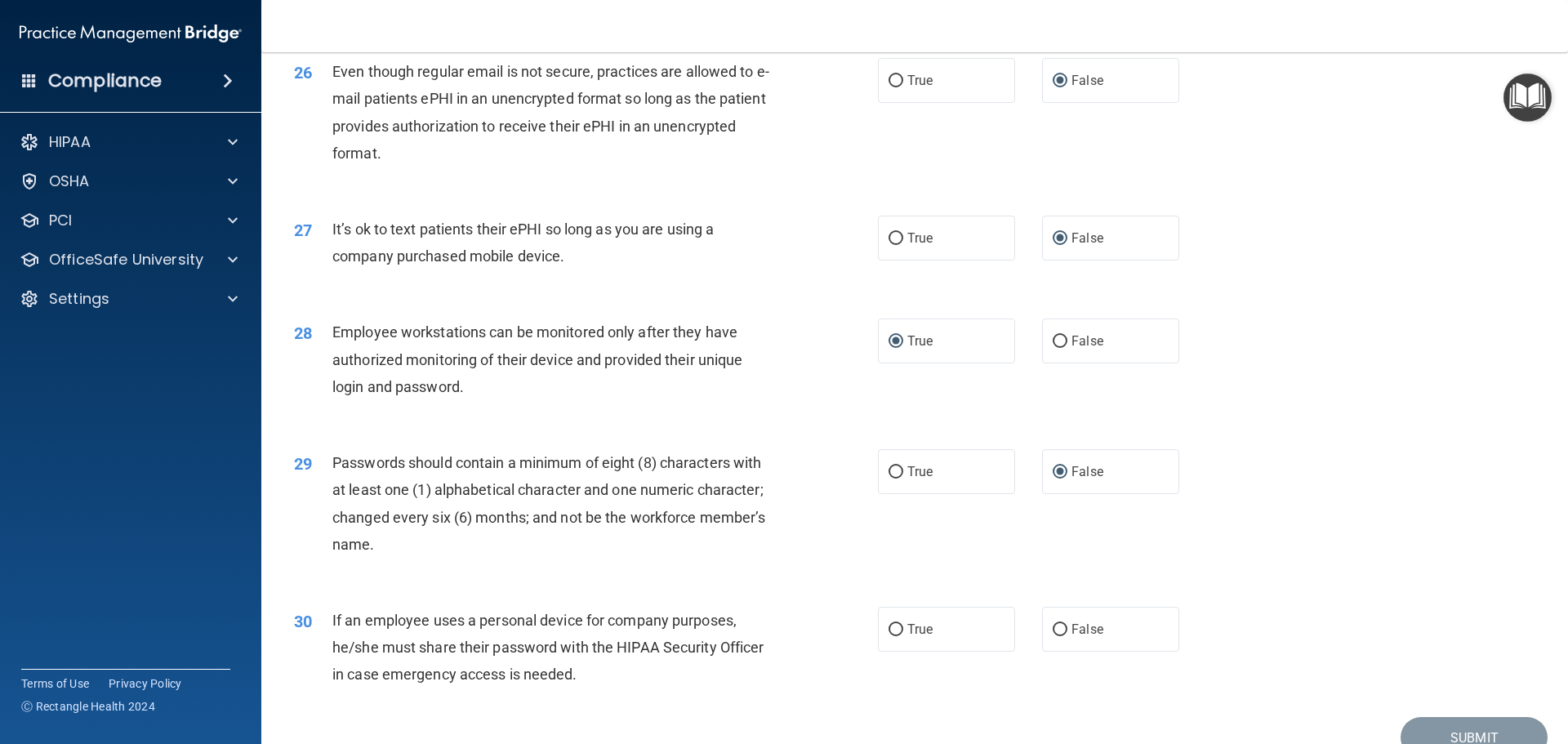
scroll to position [3349, 0]
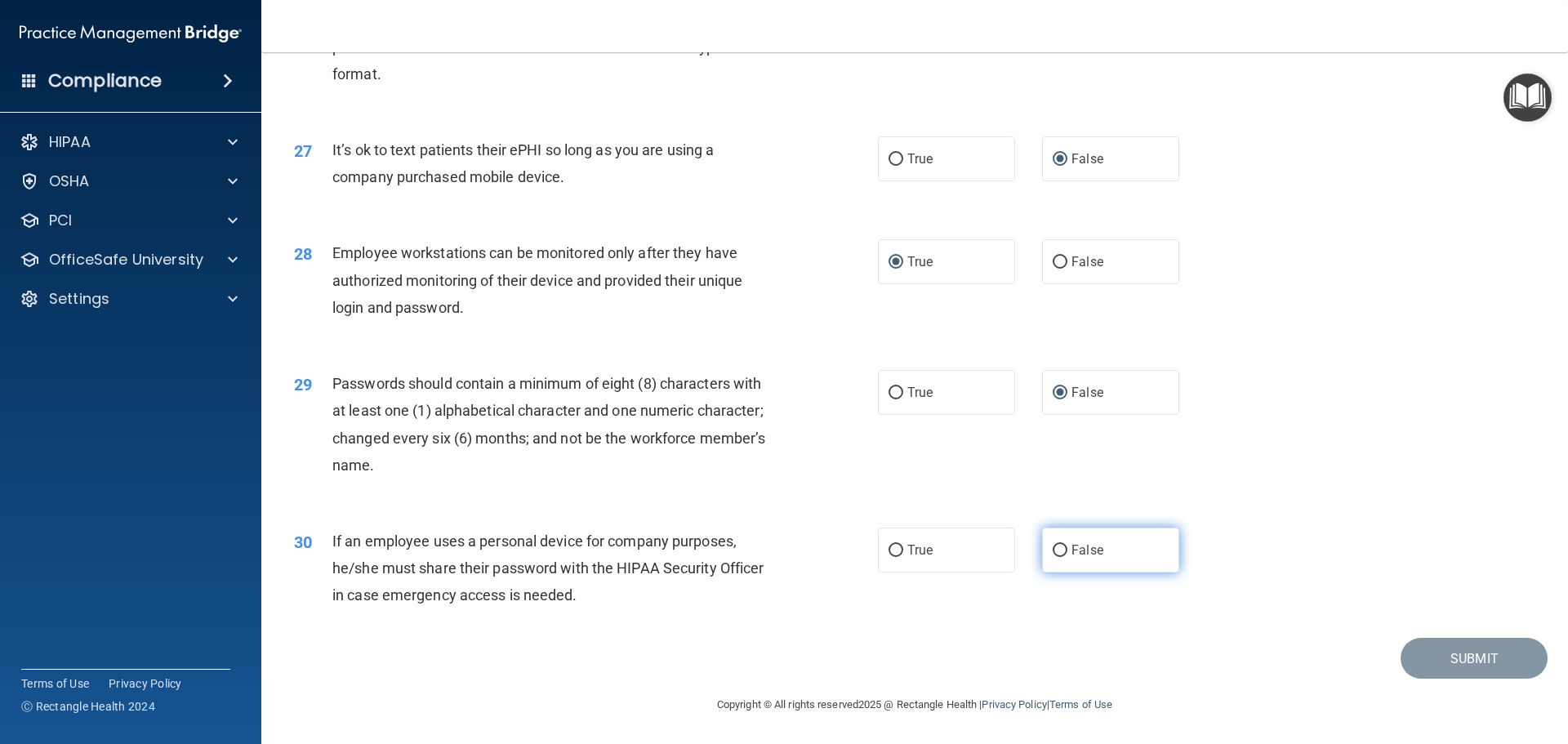
click at [1055, 557] on input "False" at bounding box center [1059, 551] width 14 height 12
radio input "true"
click at [1436, 646] on button "Submit" at bounding box center [1474, 659] width 147 height 42
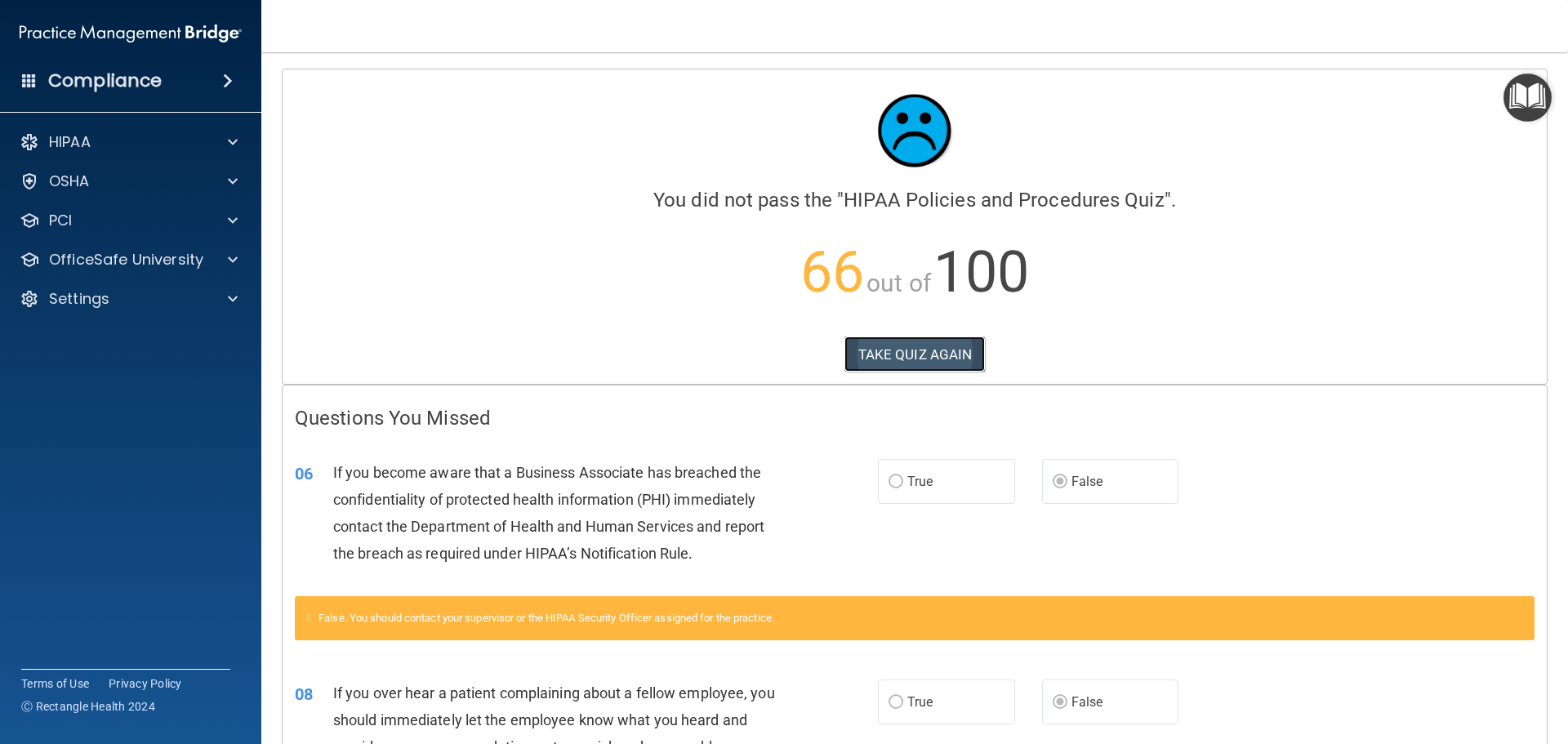
click at [904, 352] on button "TAKE QUIZ AGAIN" at bounding box center [915, 354] width 142 height 36
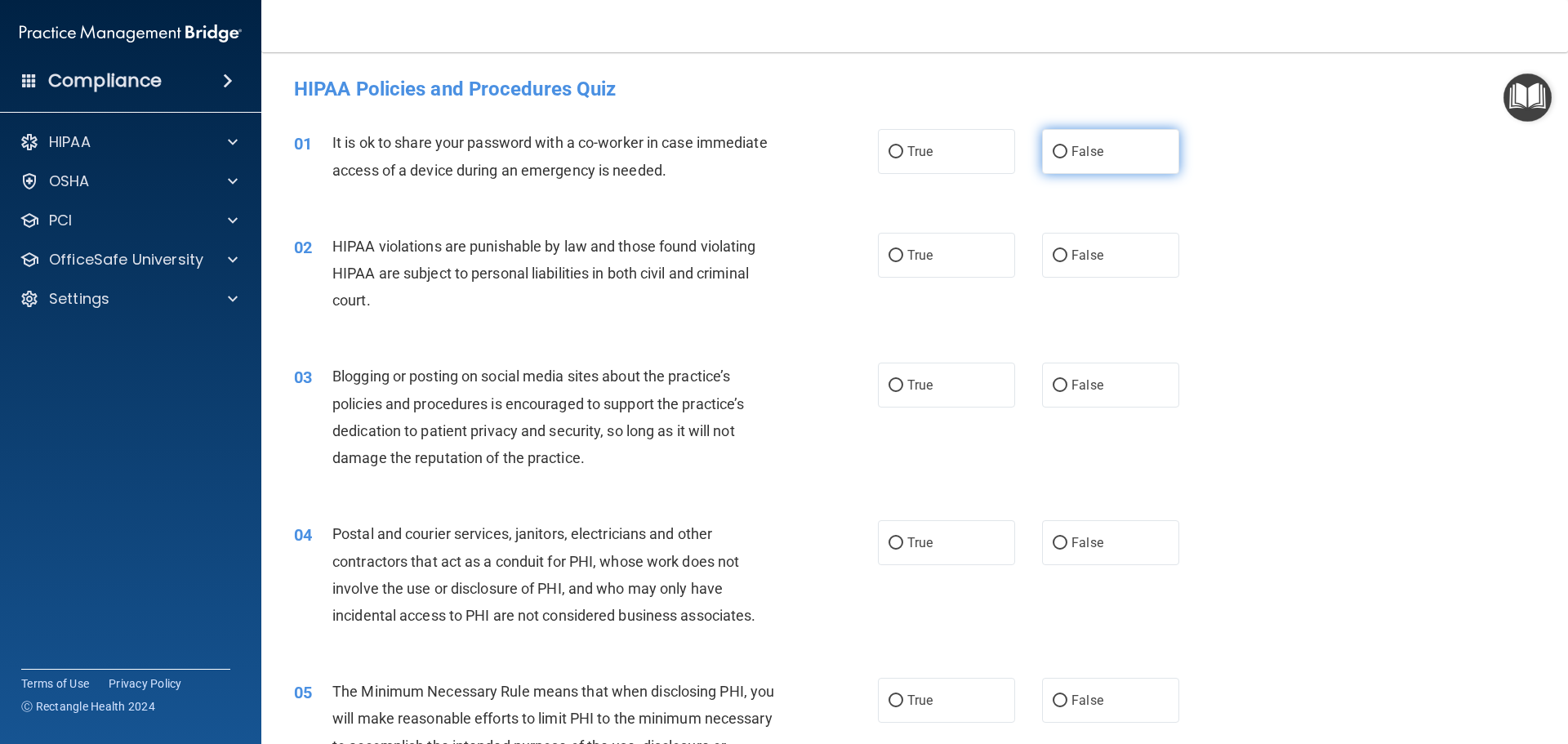
click at [1052, 148] on input "False" at bounding box center [1059, 152] width 14 height 12
radio input "true"
click at [893, 252] on input "True" at bounding box center [896, 256] width 14 height 12
radio input "true"
click at [1053, 384] on input "False" at bounding box center [1059, 386] width 14 height 12
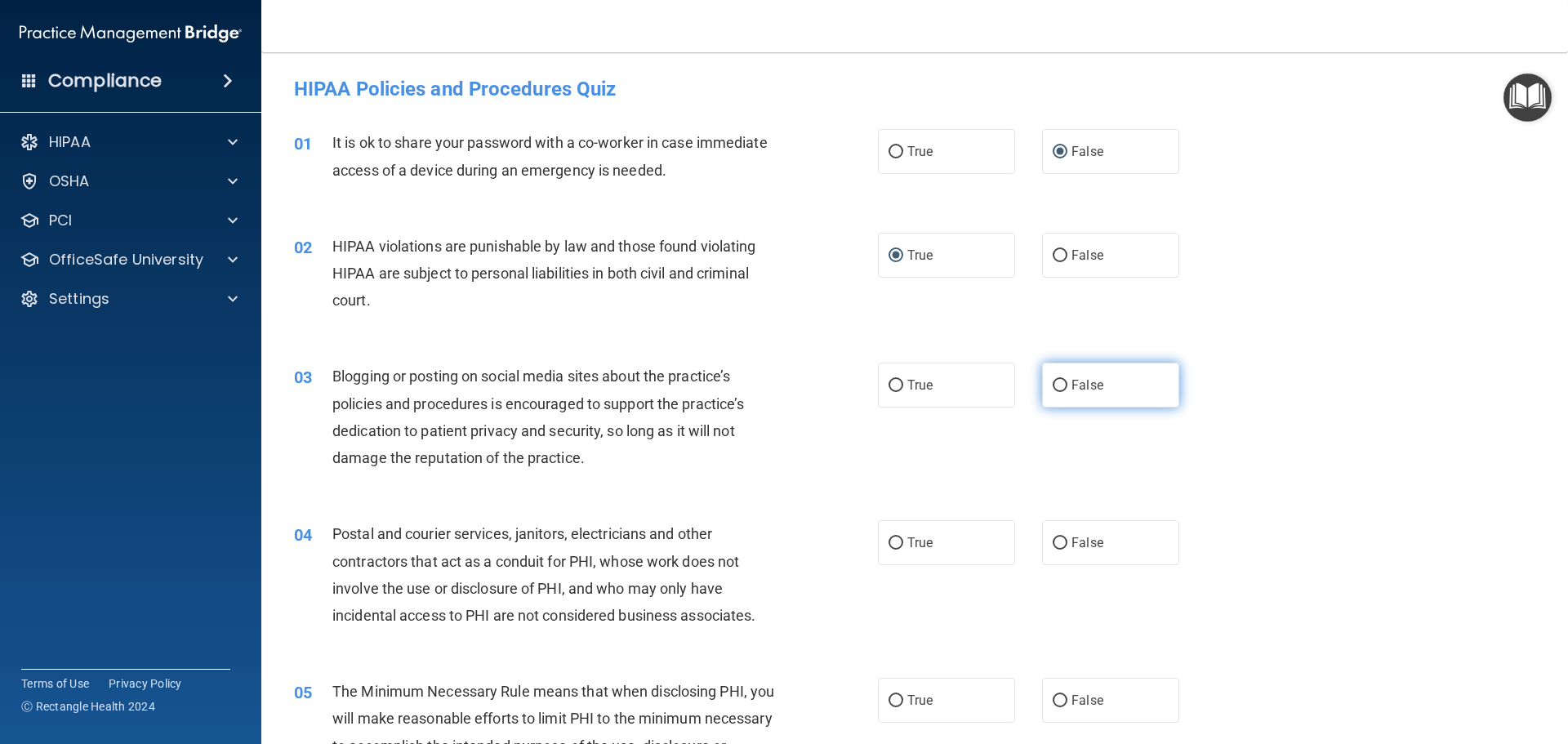
radio input "true"
click at [897, 542] on label "True" at bounding box center [946, 543] width 137 height 45
click at [897, 542] on input "True" at bounding box center [896, 544] width 14 height 12
radio input "true"
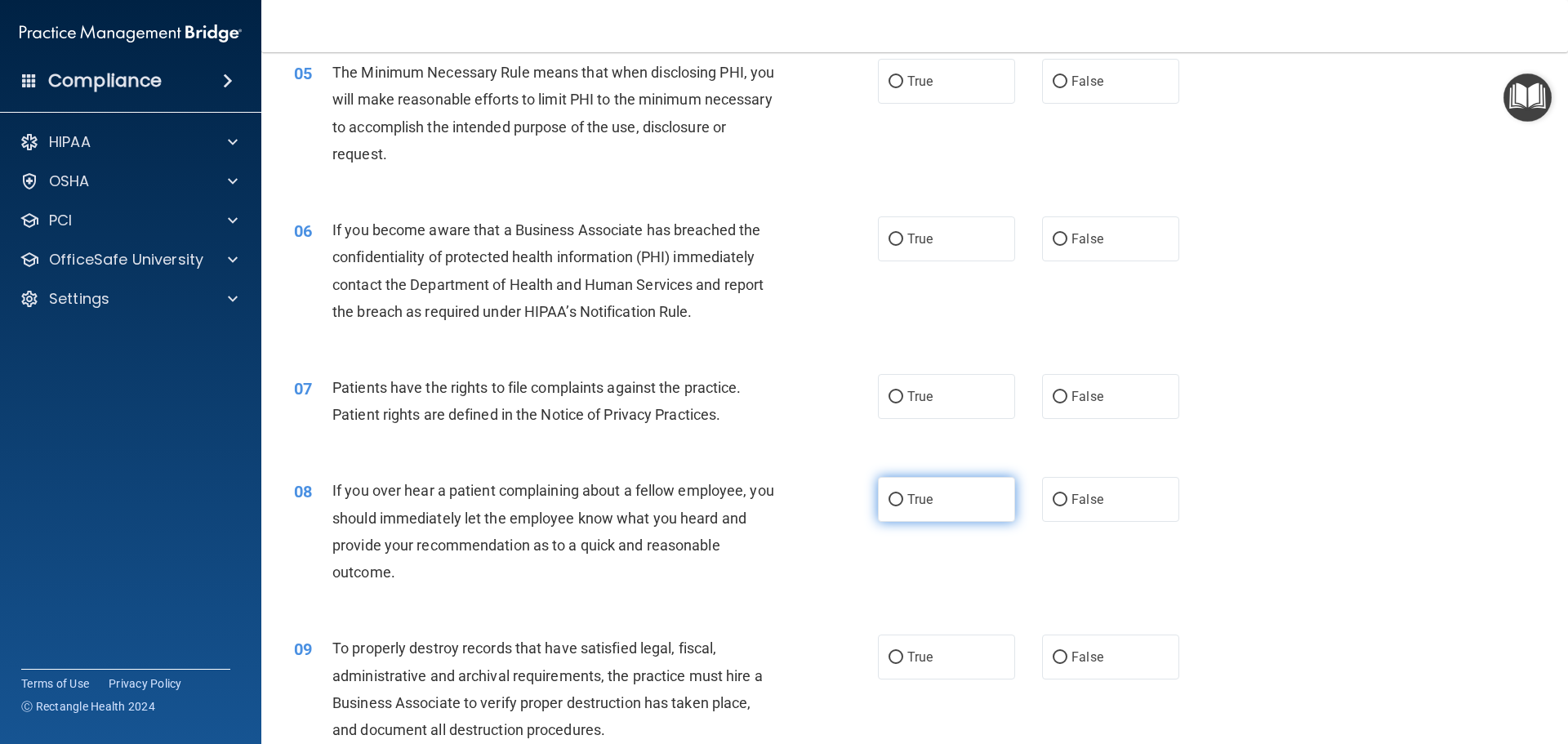
scroll to position [572, 0]
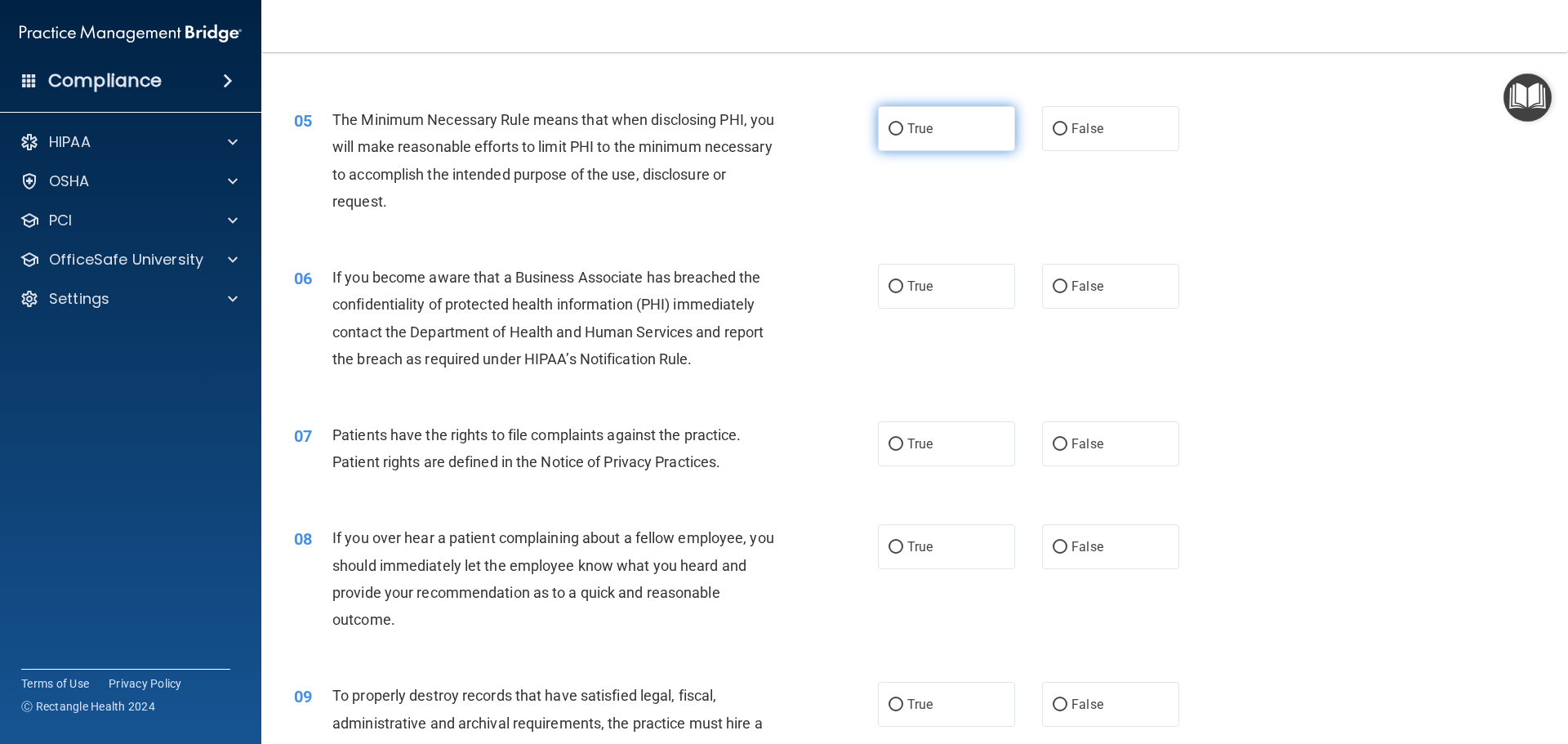
click at [889, 128] on input "True" at bounding box center [896, 129] width 14 height 12
radio input "true"
click at [1052, 282] on input "False" at bounding box center [1059, 287] width 14 height 12
radio input "true"
click at [889, 445] on input "True" at bounding box center [896, 445] width 14 height 12
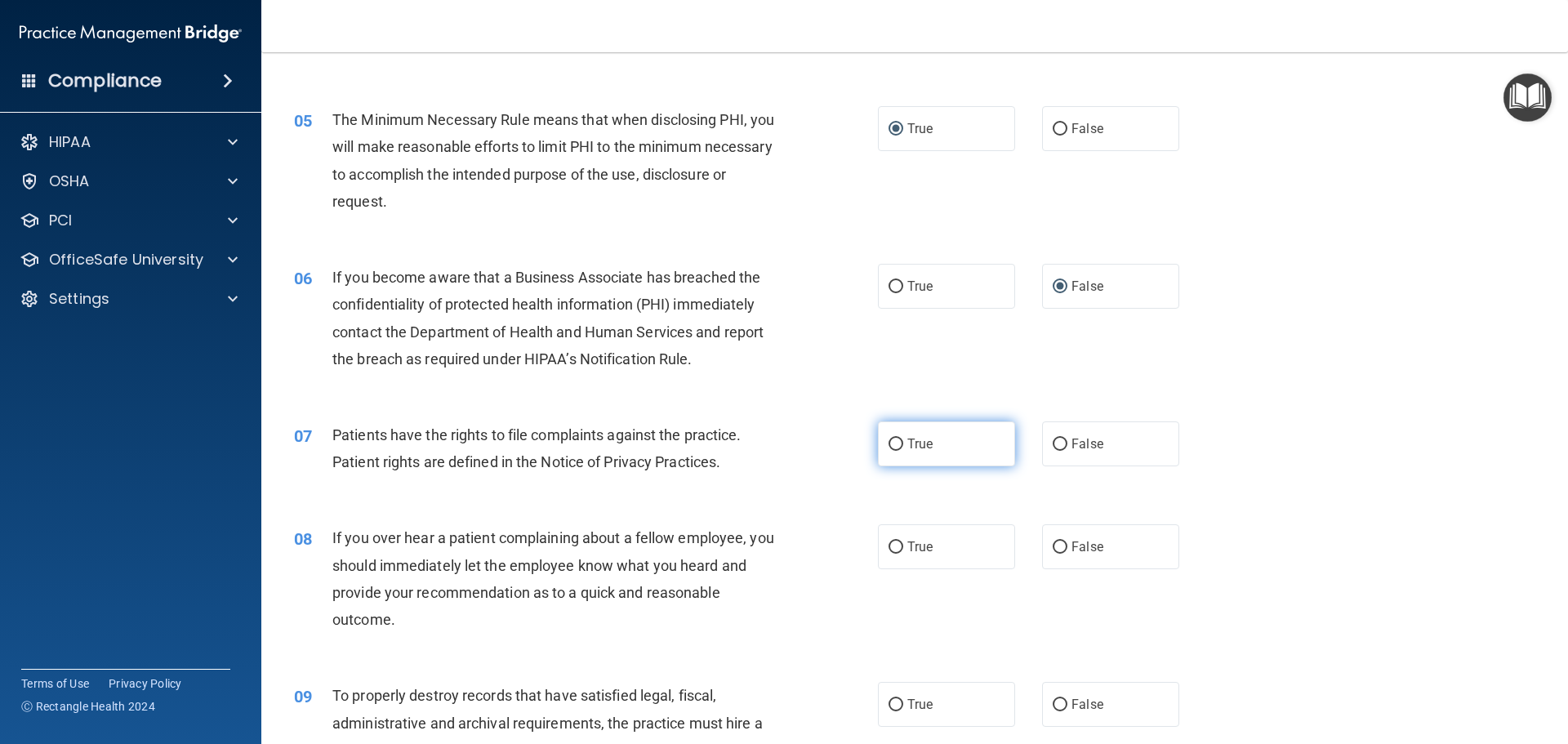
radio input "true"
click at [1055, 545] on input "False" at bounding box center [1059, 547] width 14 height 12
radio input "true"
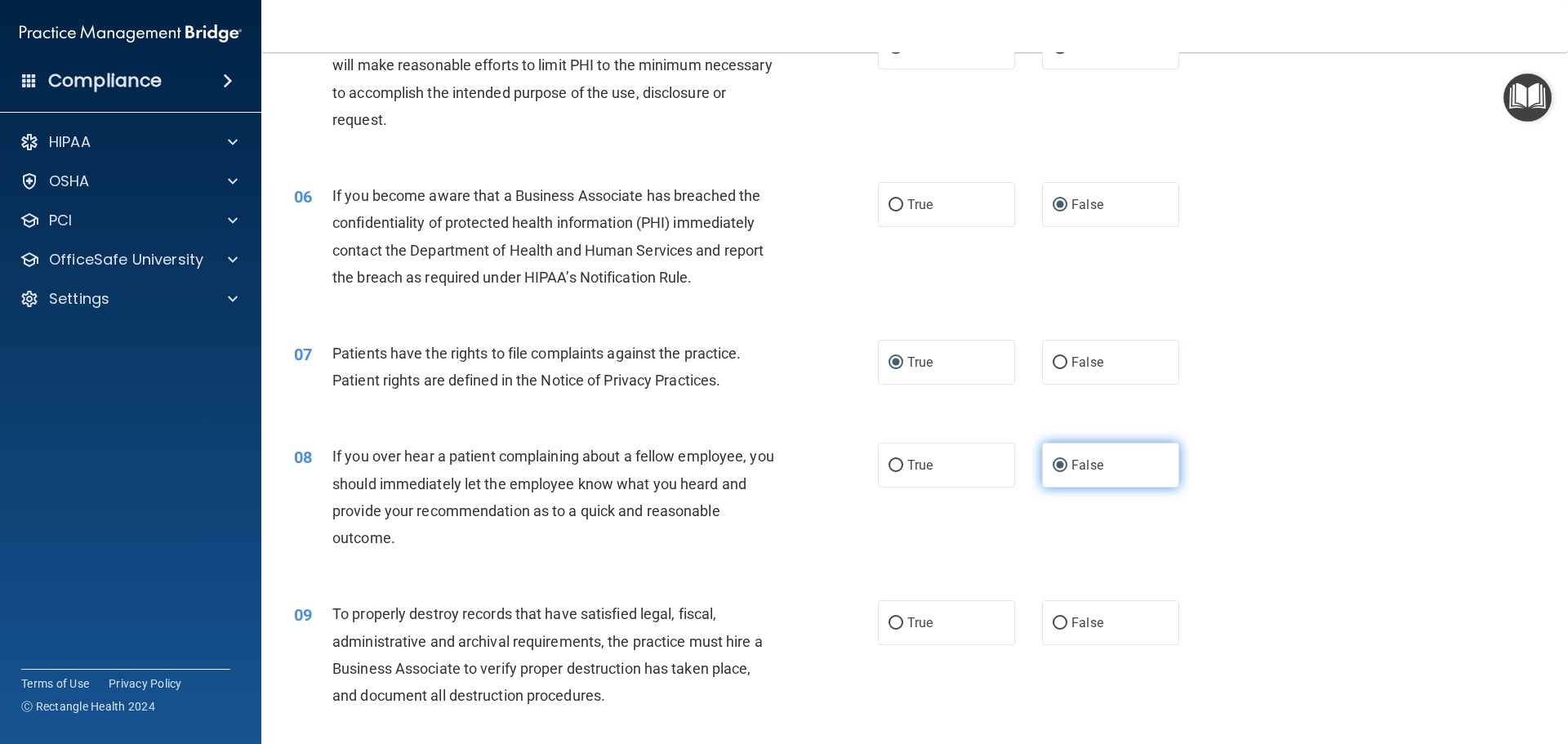
scroll to position [735, 0]
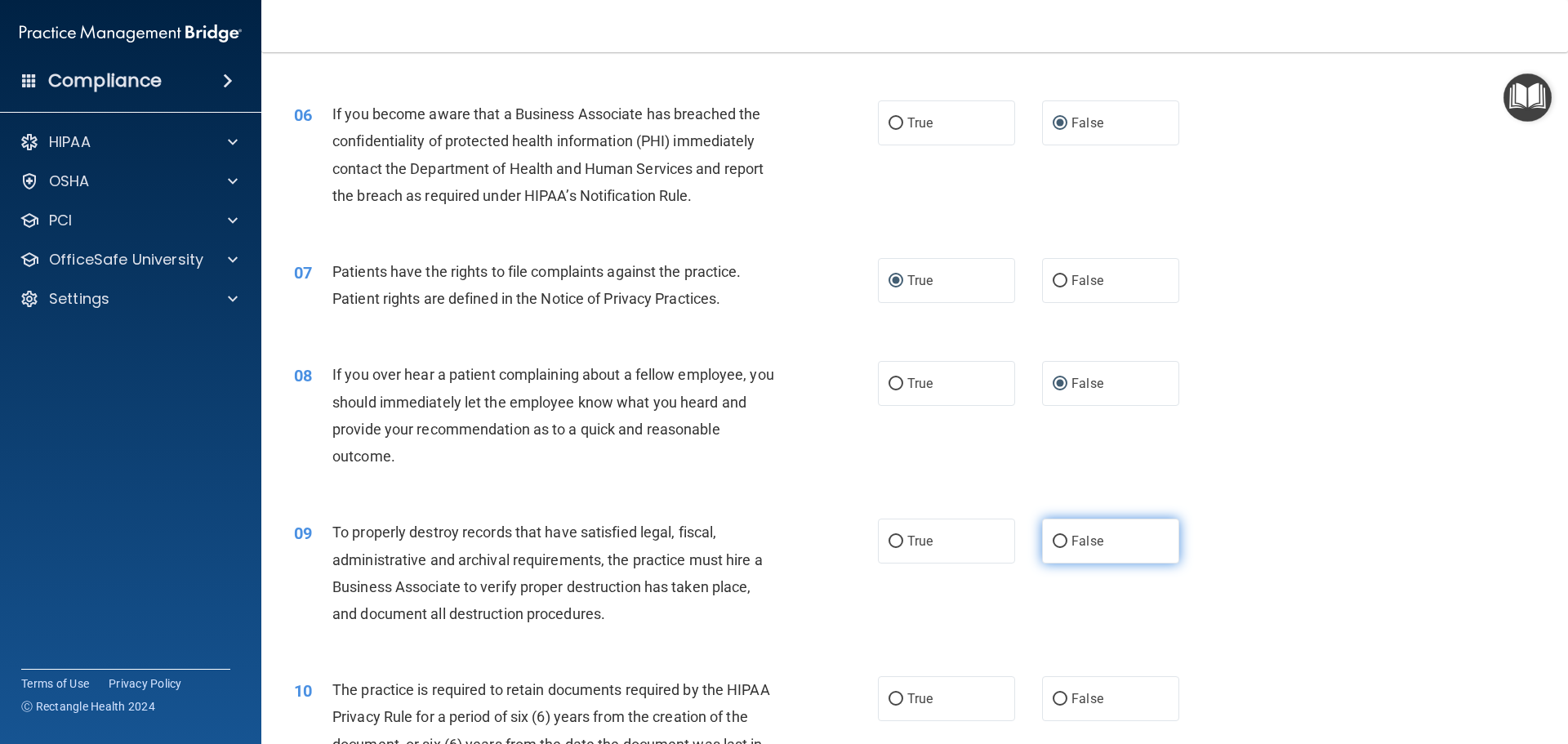
click at [1052, 540] on input "False" at bounding box center [1059, 542] width 14 height 12
radio input "true"
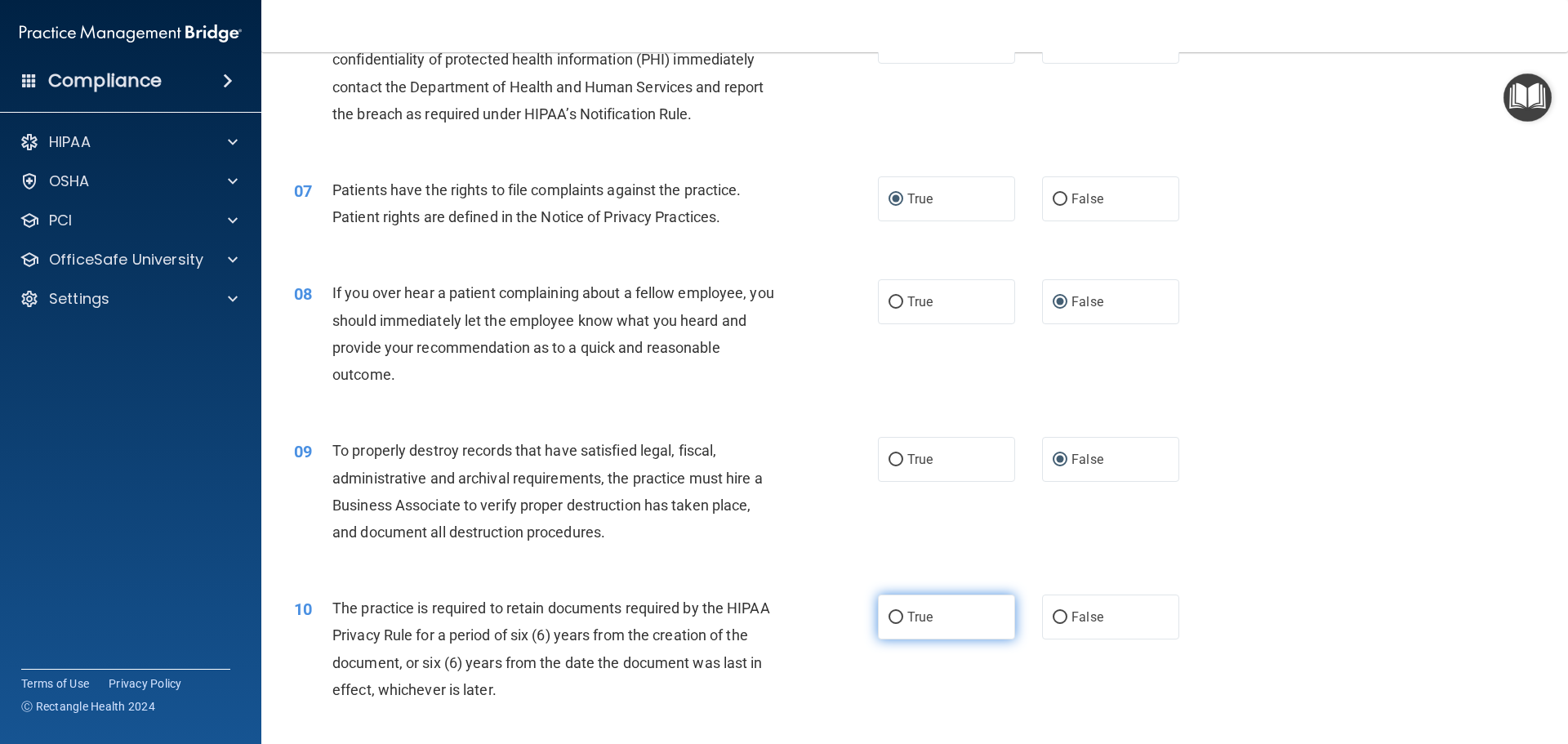
click at [889, 613] on input "True" at bounding box center [896, 618] width 14 height 12
radio input "true"
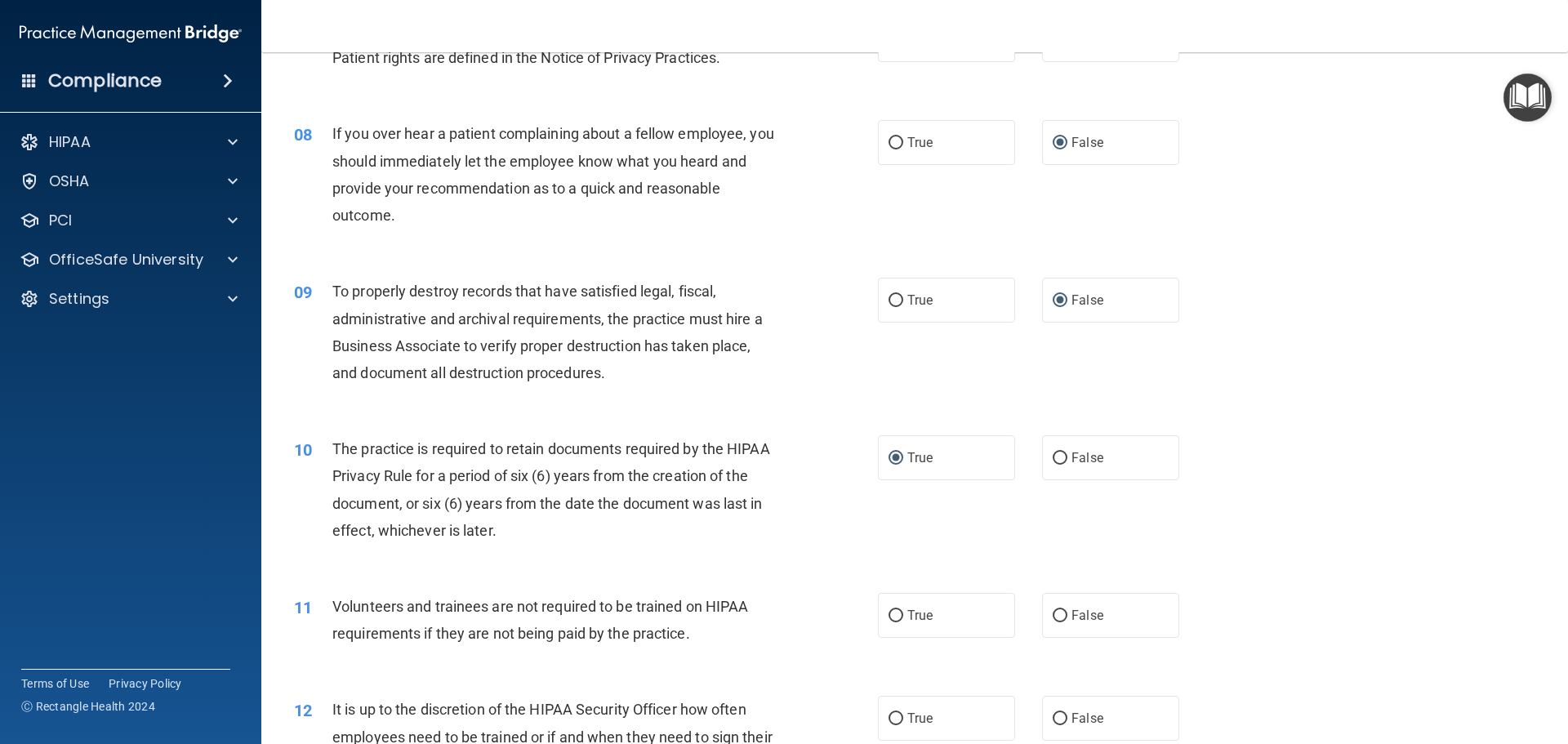
scroll to position [981, 0]
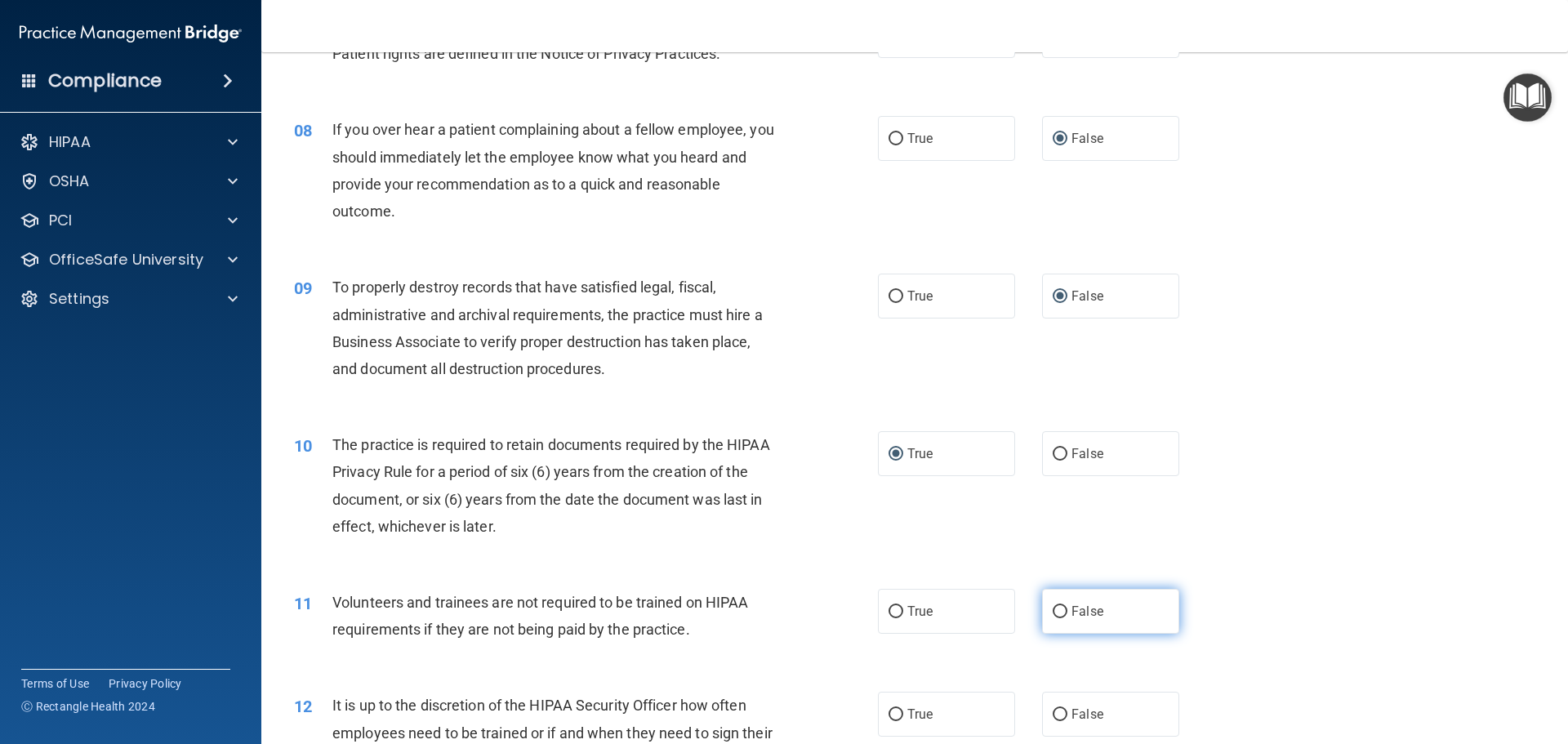
click at [1052, 610] on input "False" at bounding box center [1059, 612] width 14 height 12
radio input "true"
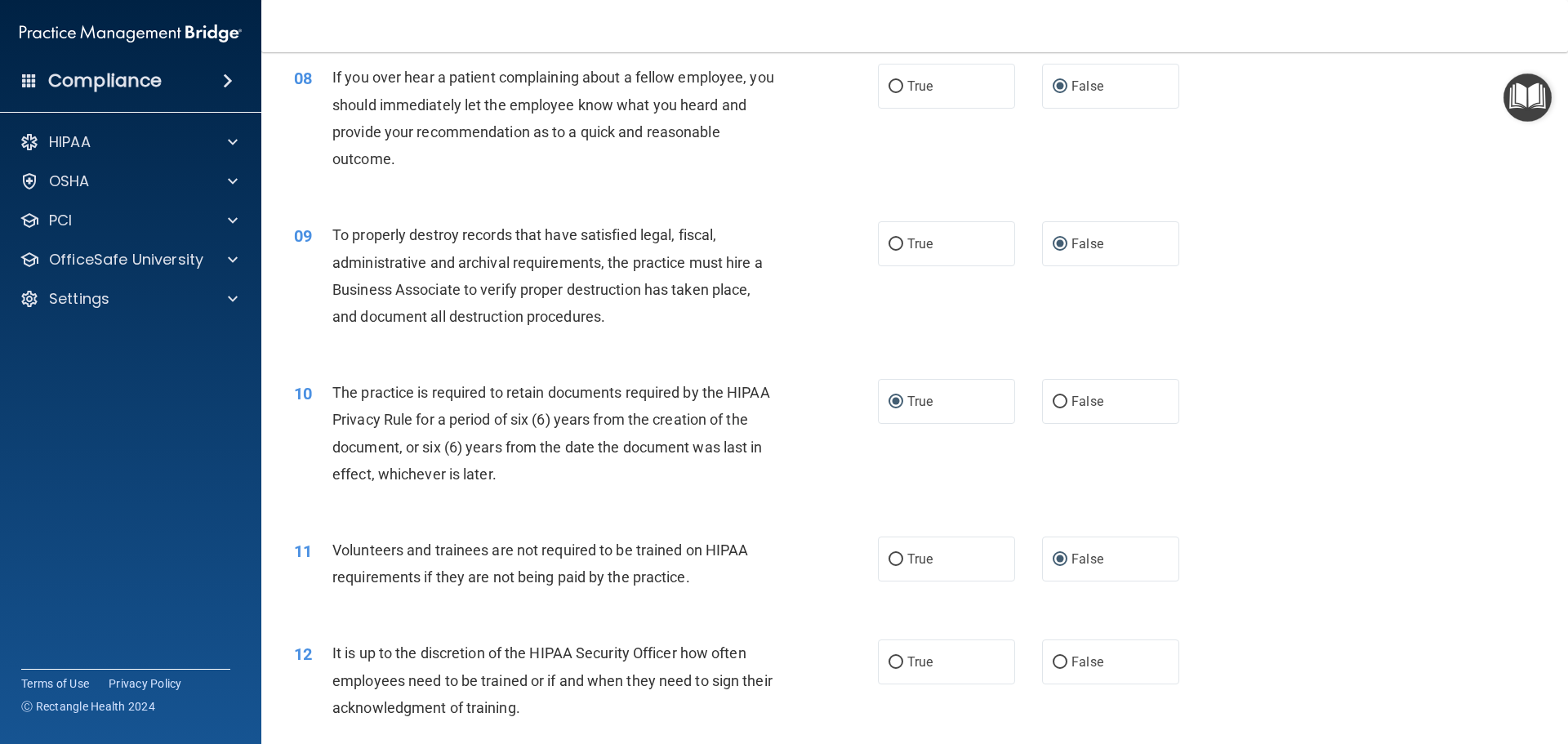
scroll to position [1062, 0]
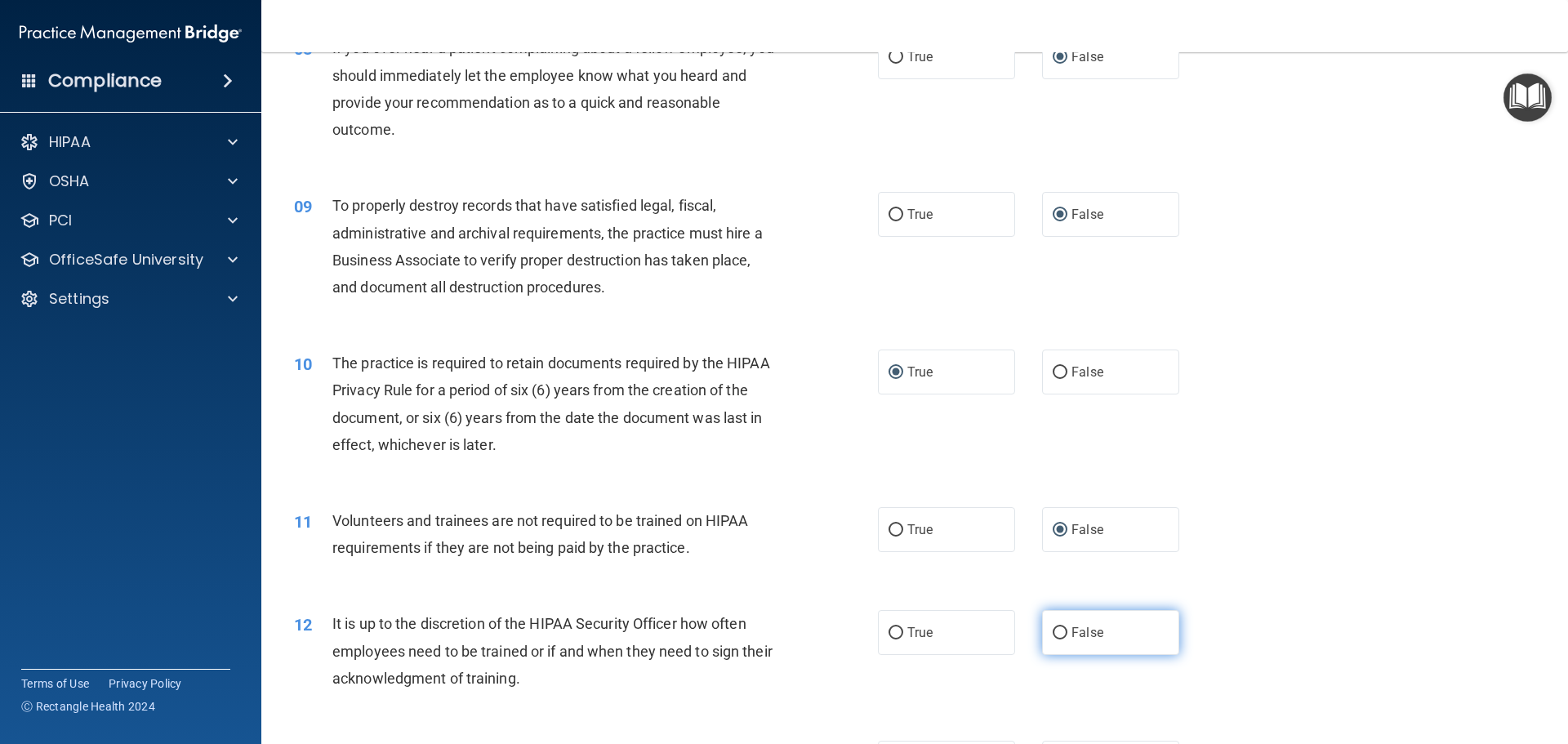
click at [1057, 630] on input "False" at bounding box center [1059, 633] width 14 height 12
radio input "true"
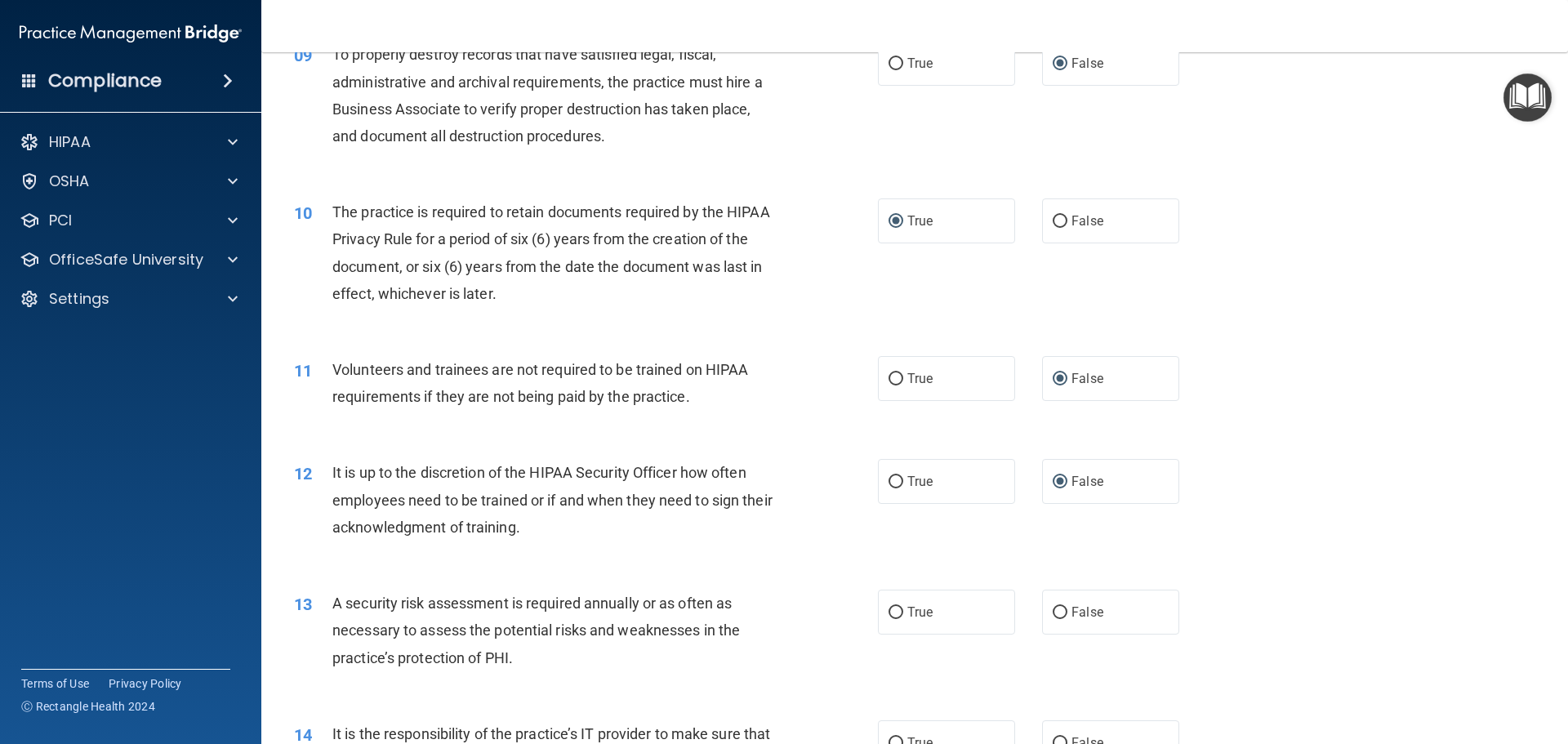
scroll to position [1226, 0]
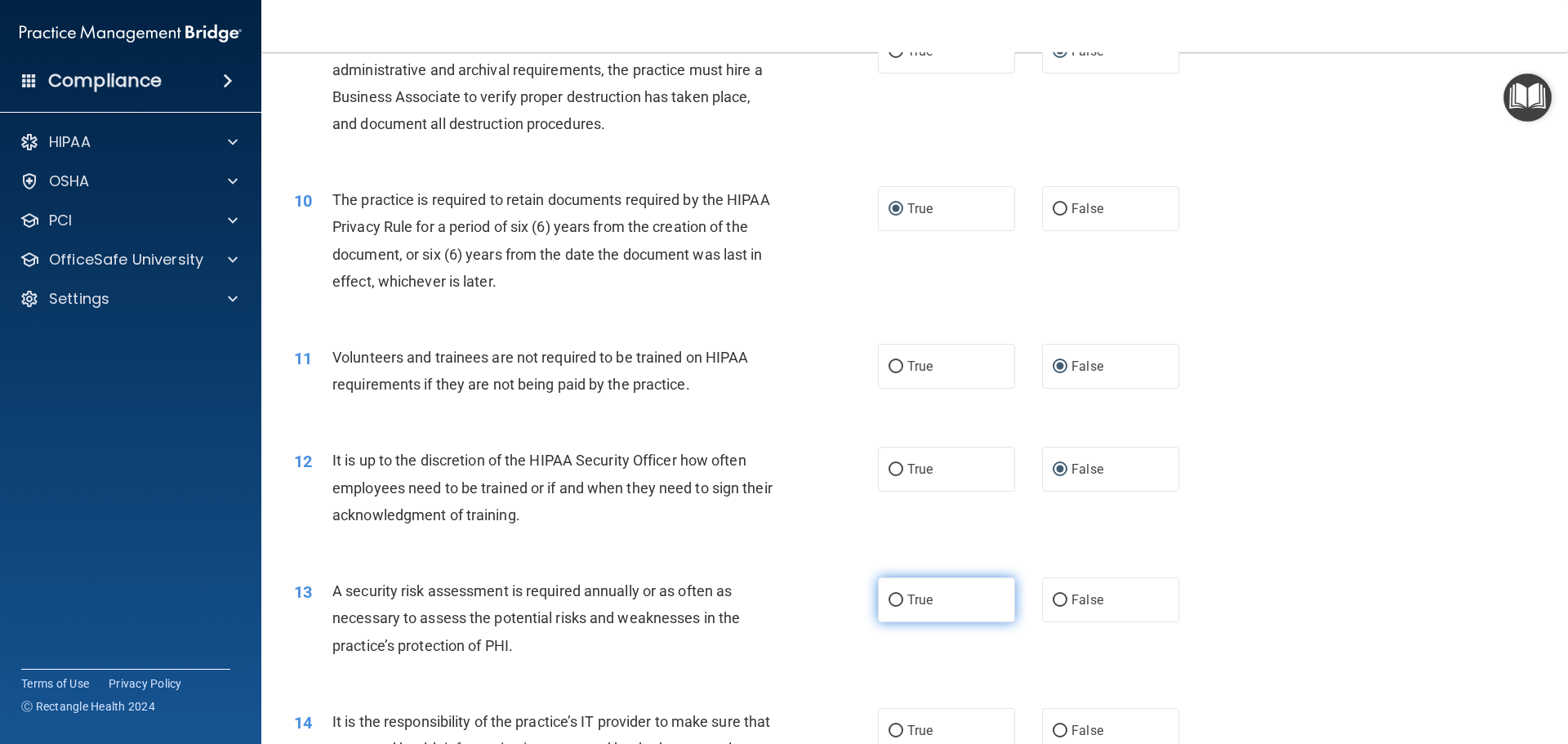
click at [892, 601] on input "True" at bounding box center [896, 601] width 14 height 12
radio input "true"
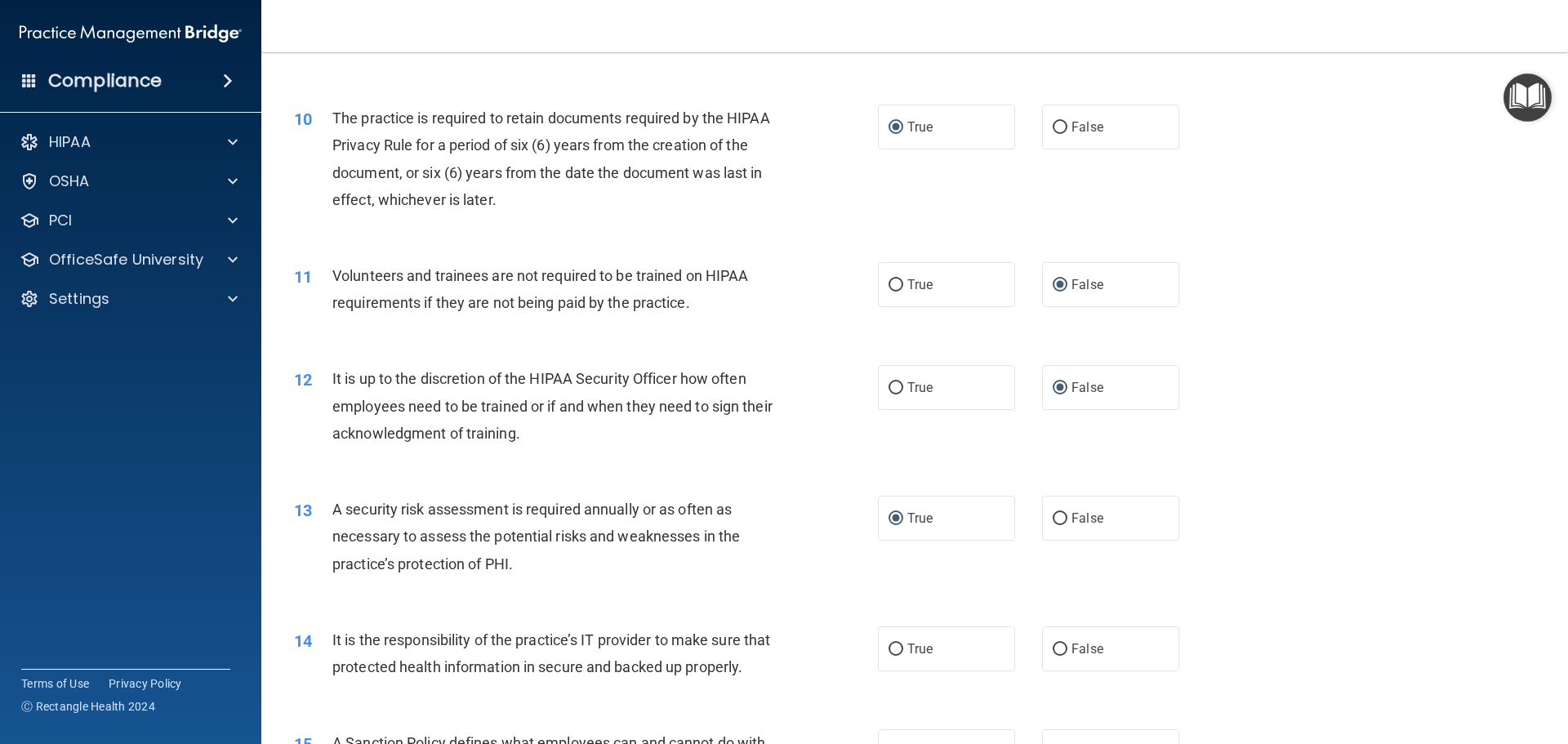
scroll to position [1389, 0]
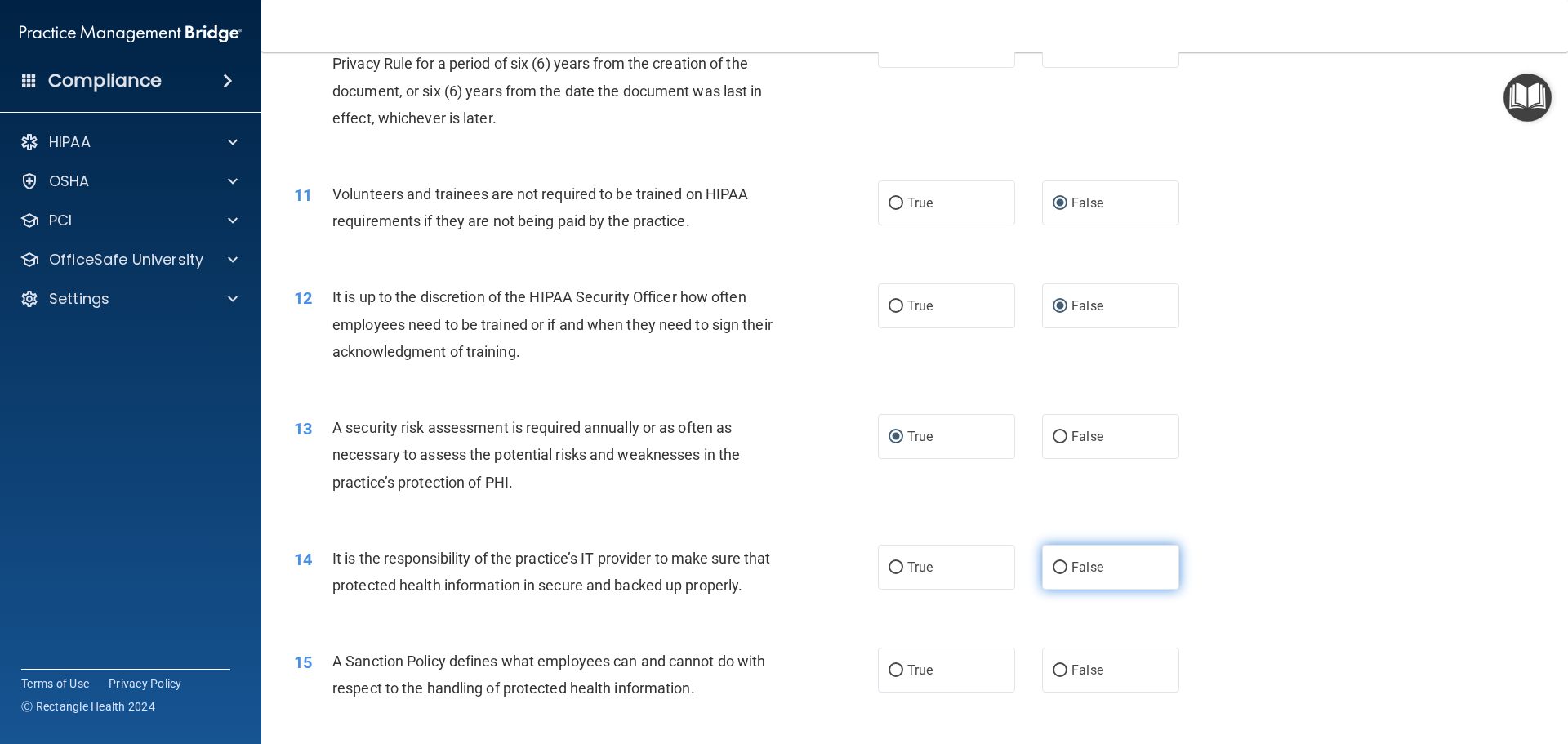
click at [1057, 569] on input "False" at bounding box center [1059, 568] width 14 height 12
radio input "true"
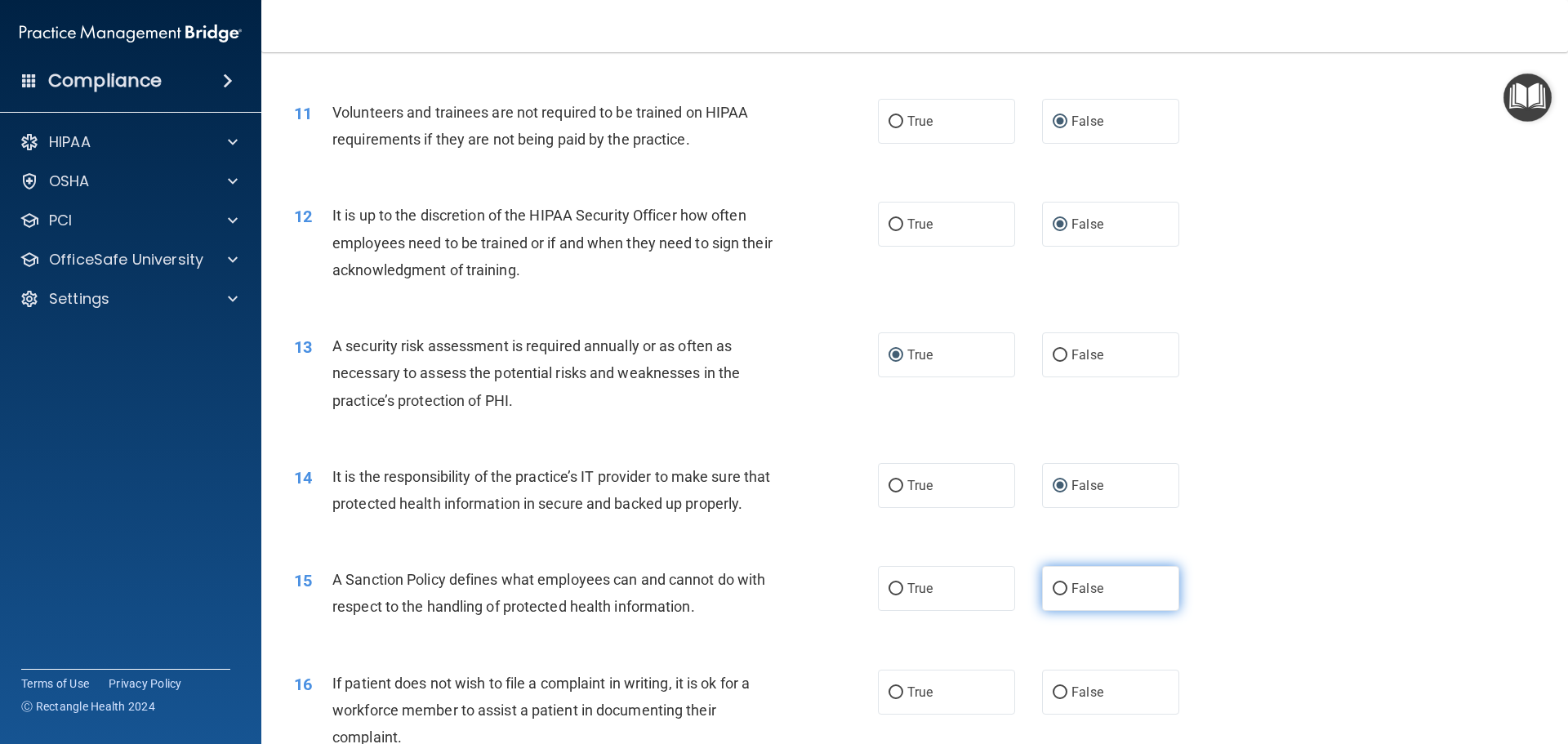
click at [1052, 596] on input "False" at bounding box center [1059, 589] width 14 height 12
radio input "true"
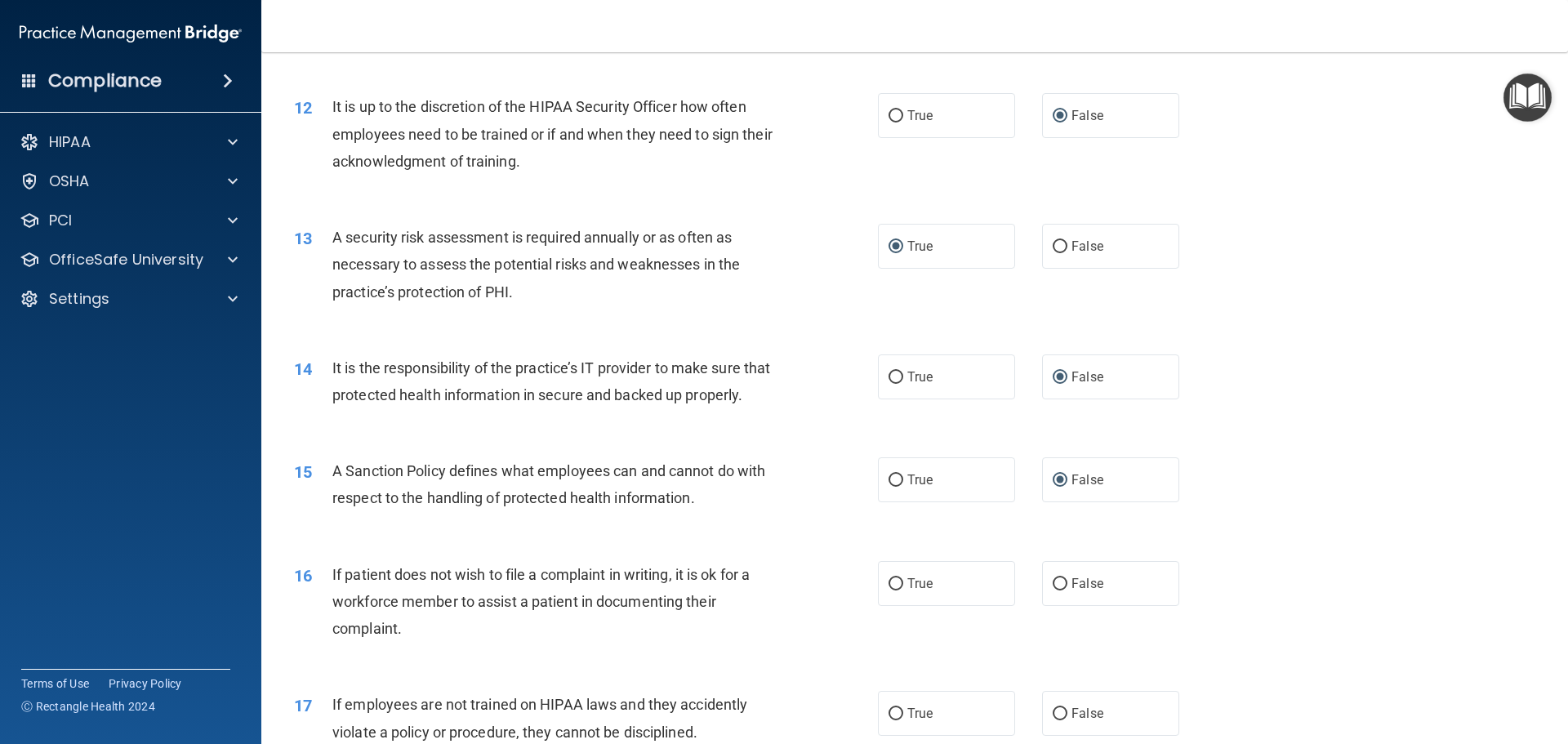
scroll to position [1634, 0]
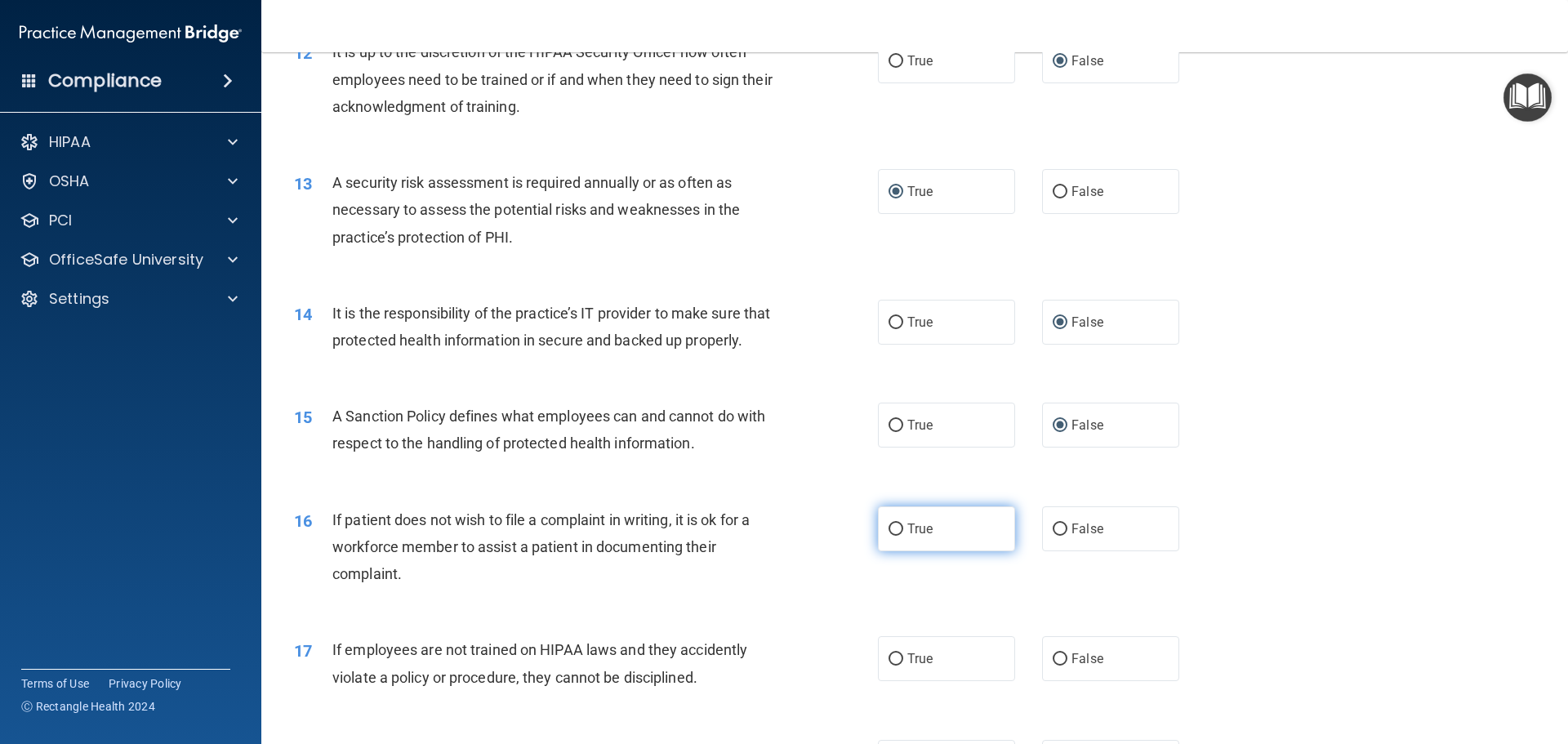
click at [895, 536] on input "True" at bounding box center [896, 529] width 14 height 12
radio input "true"
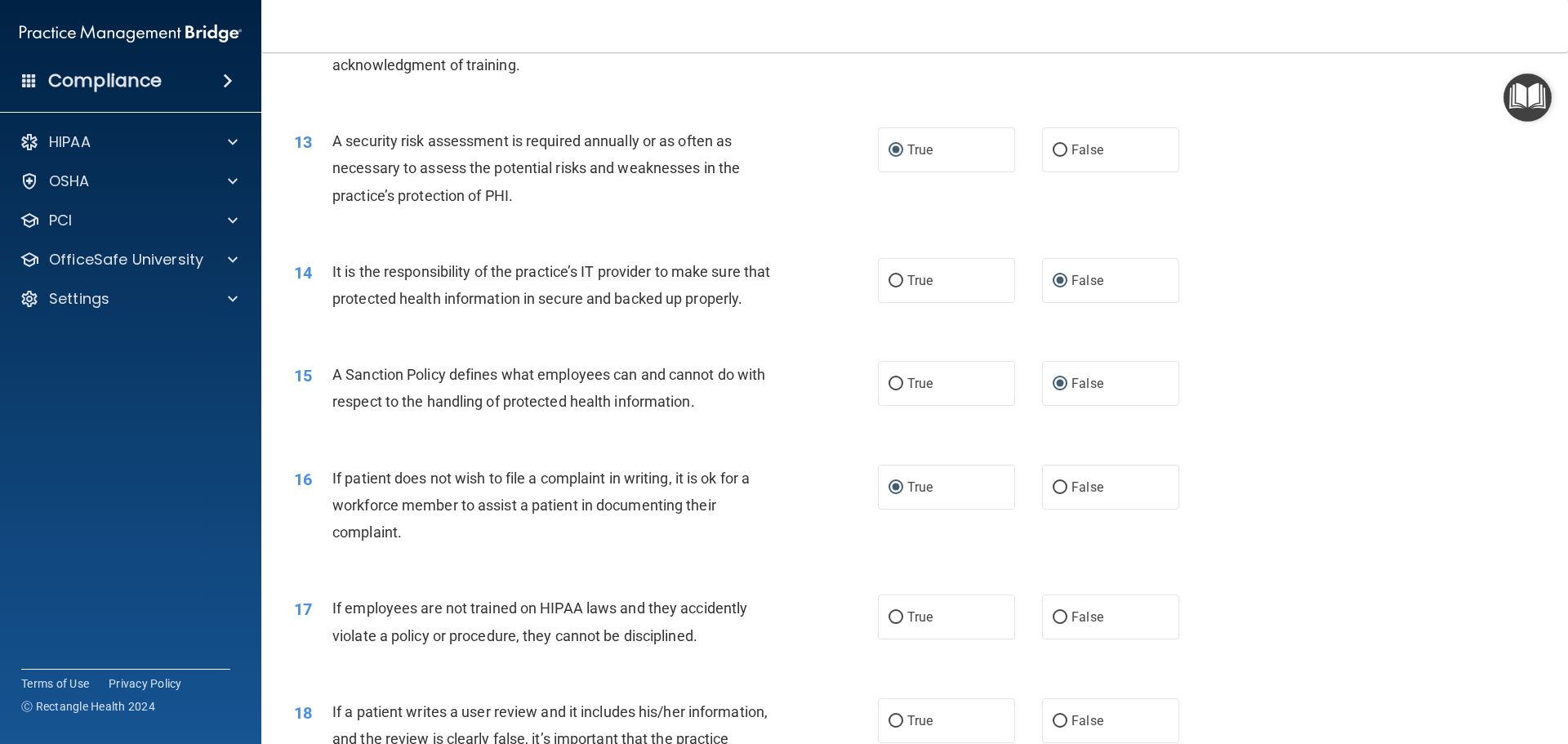
scroll to position [1716, 0]
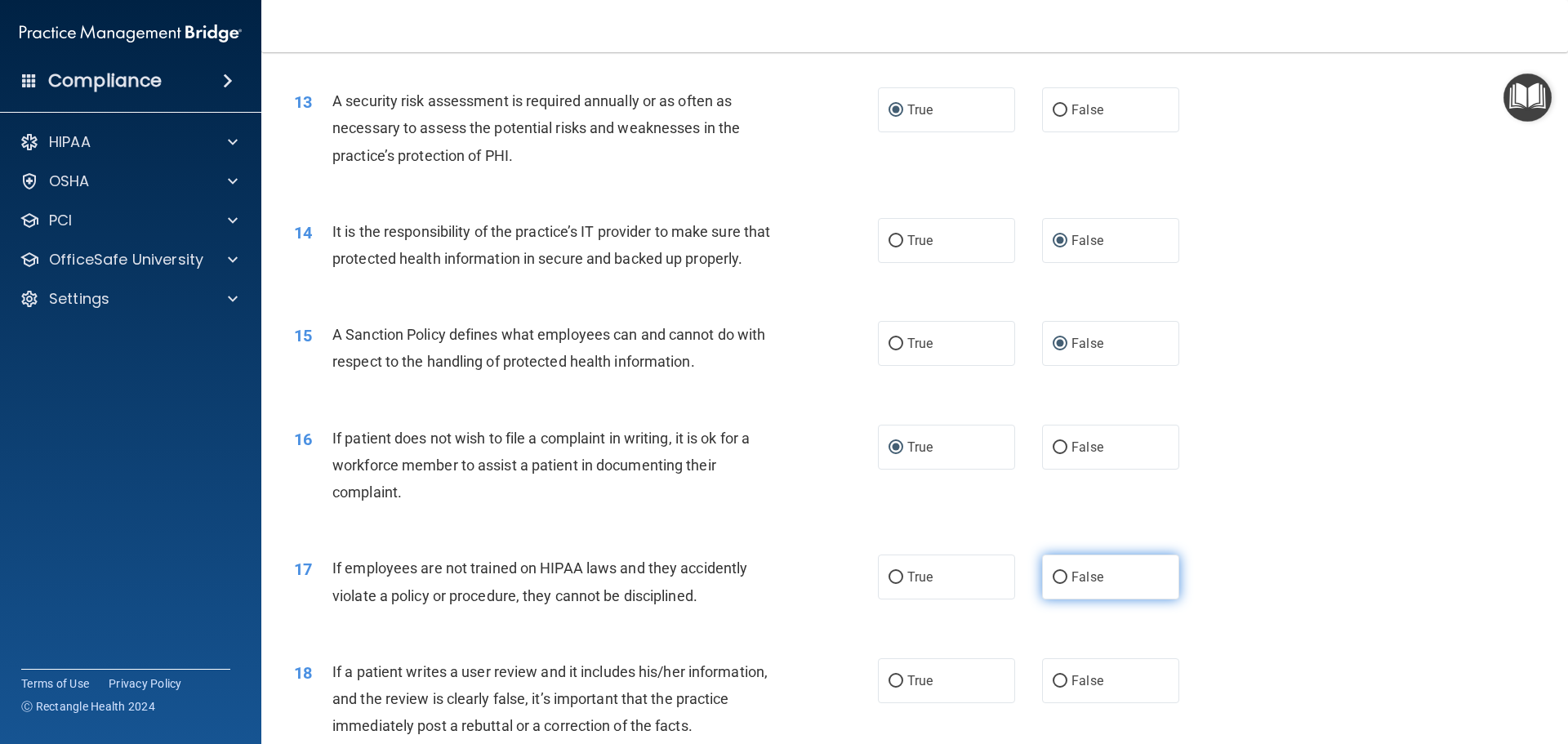
click at [1052, 584] on input "False" at bounding box center [1059, 578] width 14 height 12
radio input "true"
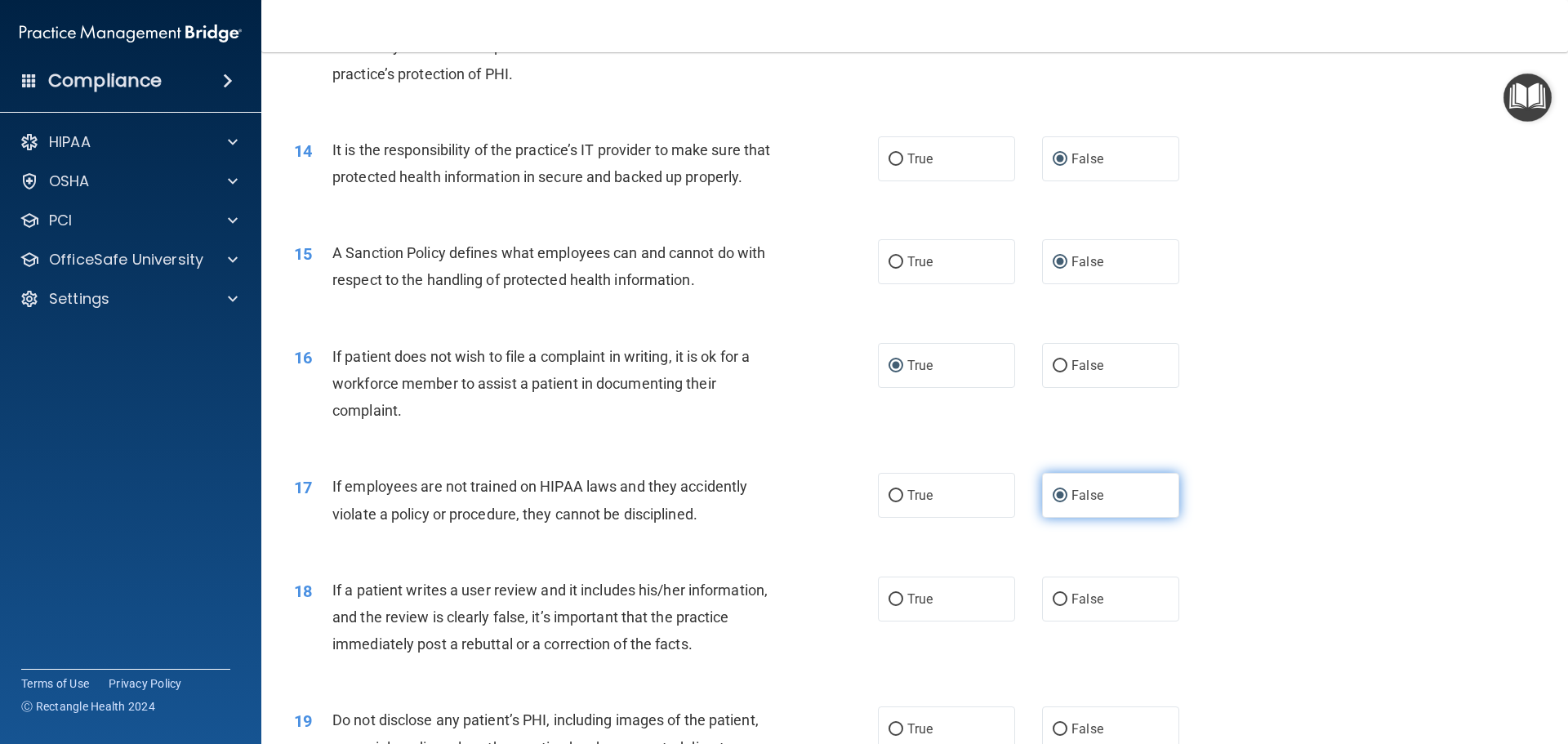
scroll to position [1879, 0]
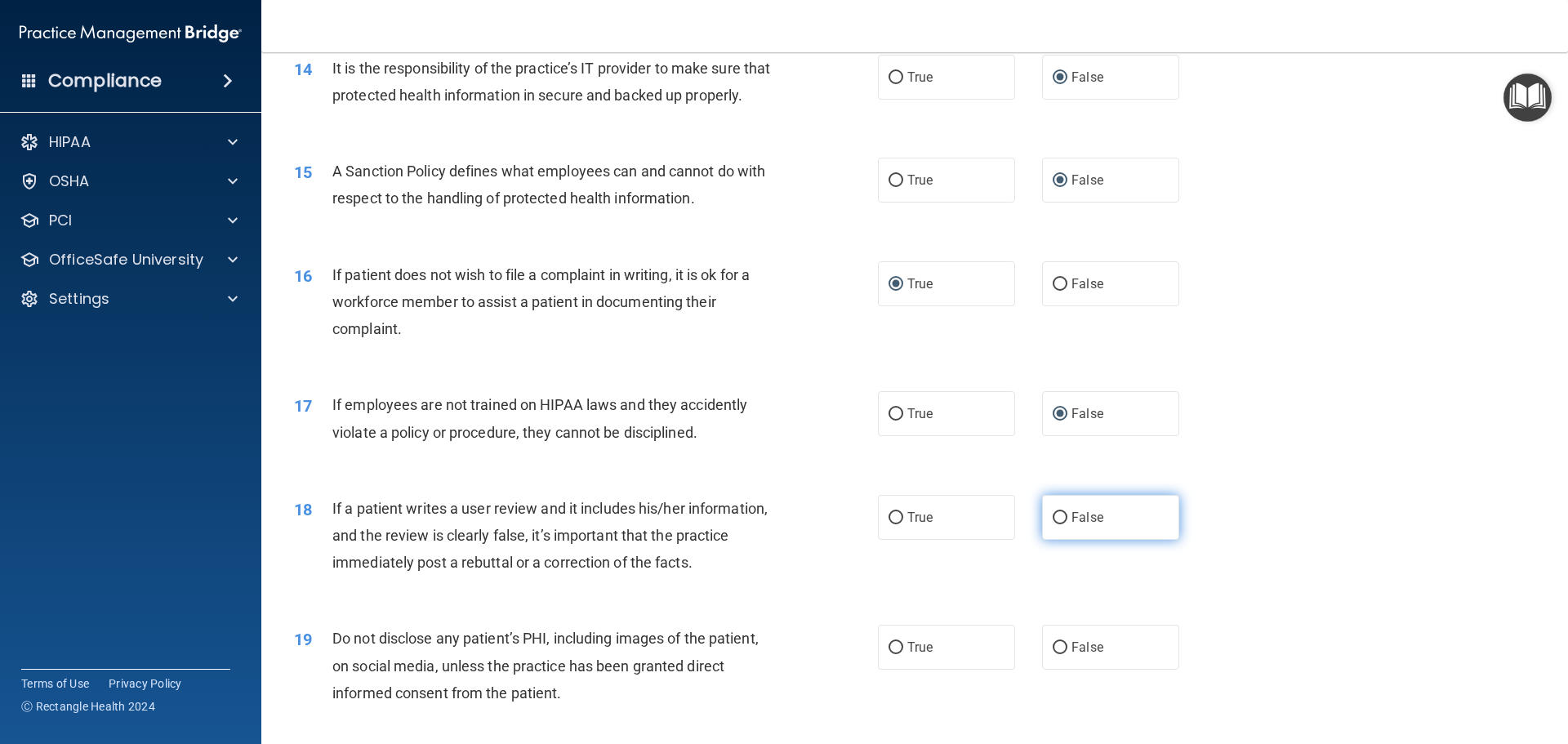
click at [1052, 525] on input "False" at bounding box center [1059, 518] width 14 height 12
radio input "true"
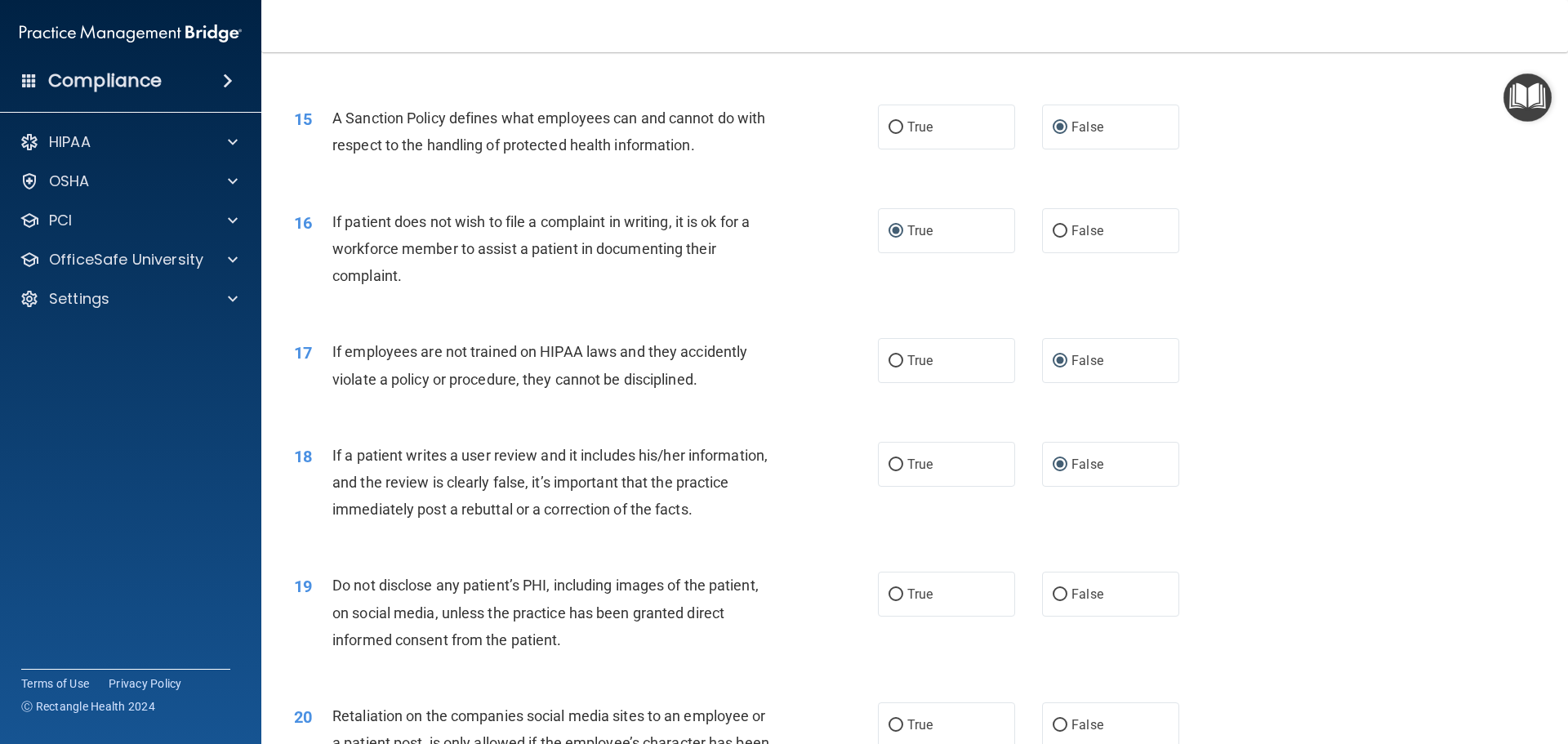
scroll to position [1961, 0]
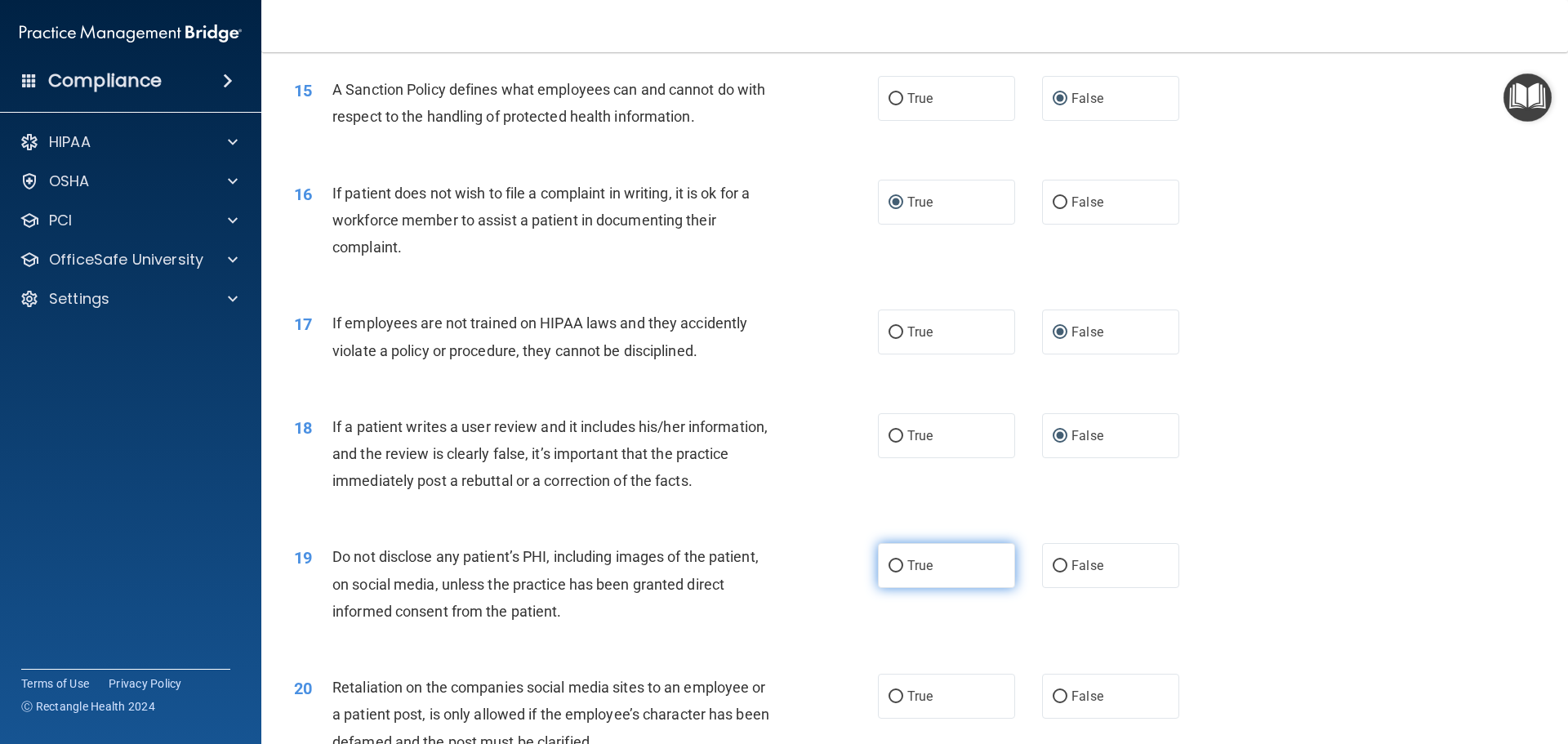
click at [889, 573] on input "True" at bounding box center [896, 566] width 14 height 12
radio input "true"
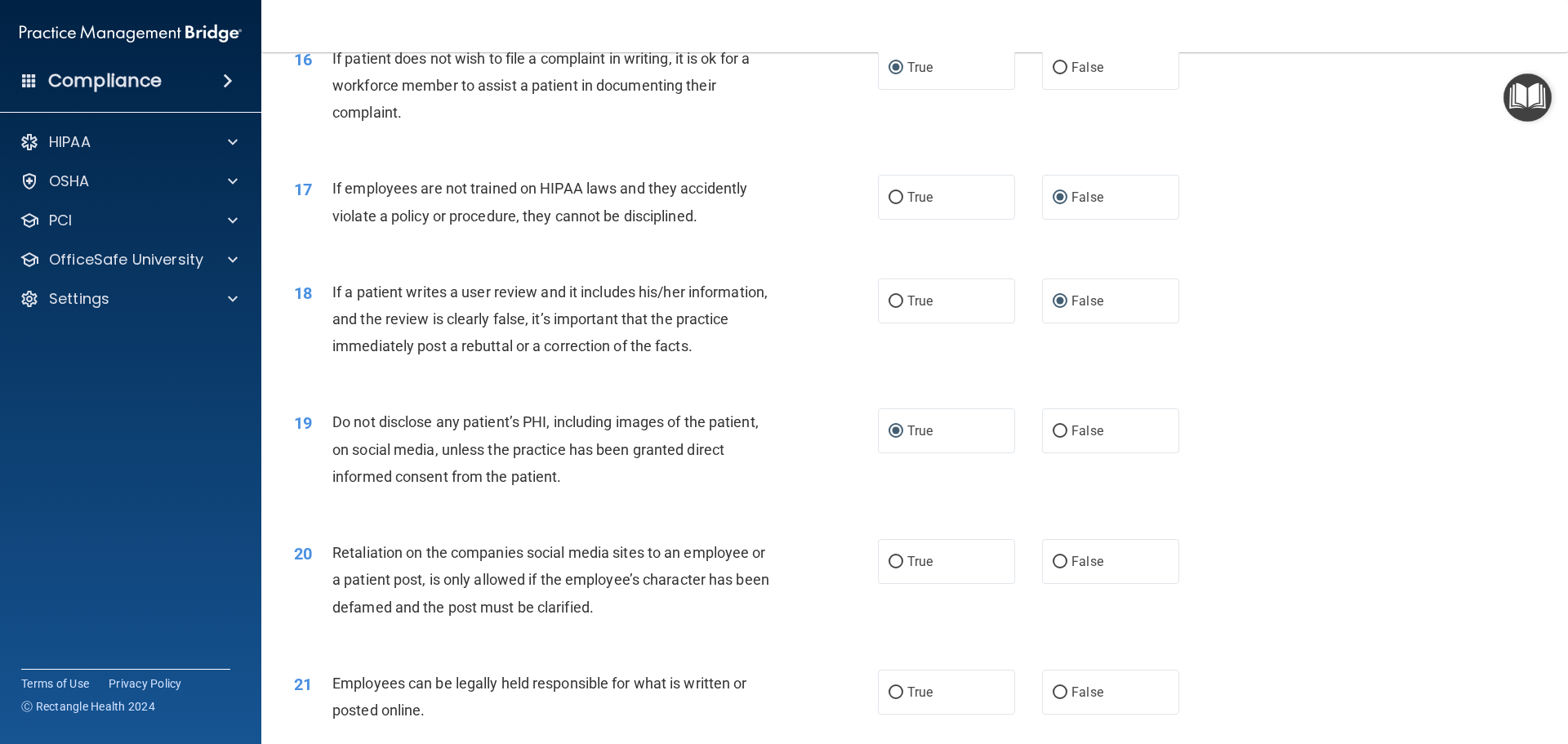
scroll to position [2125, 0]
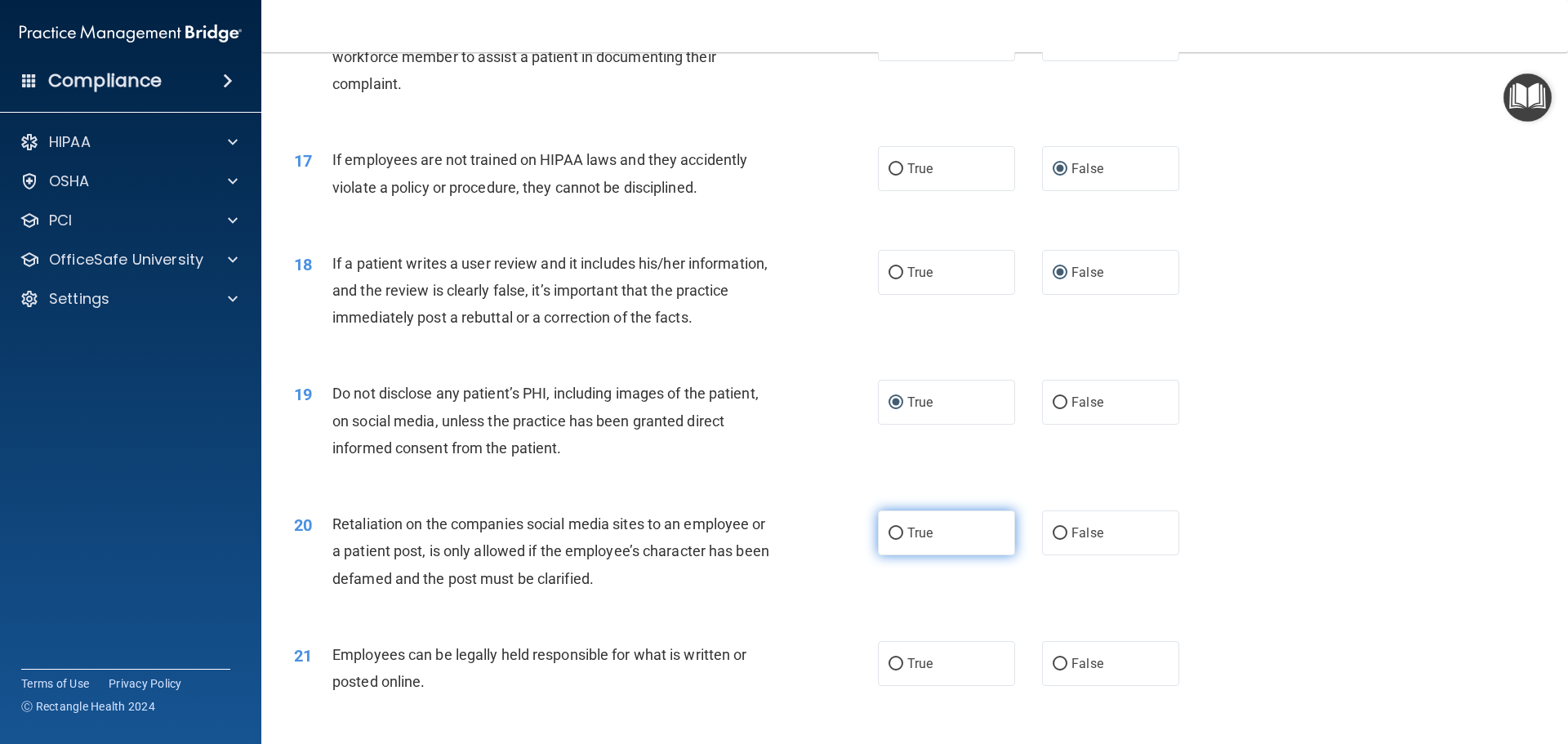
click at [889, 540] on input "True" at bounding box center [896, 533] width 14 height 12
radio input "true"
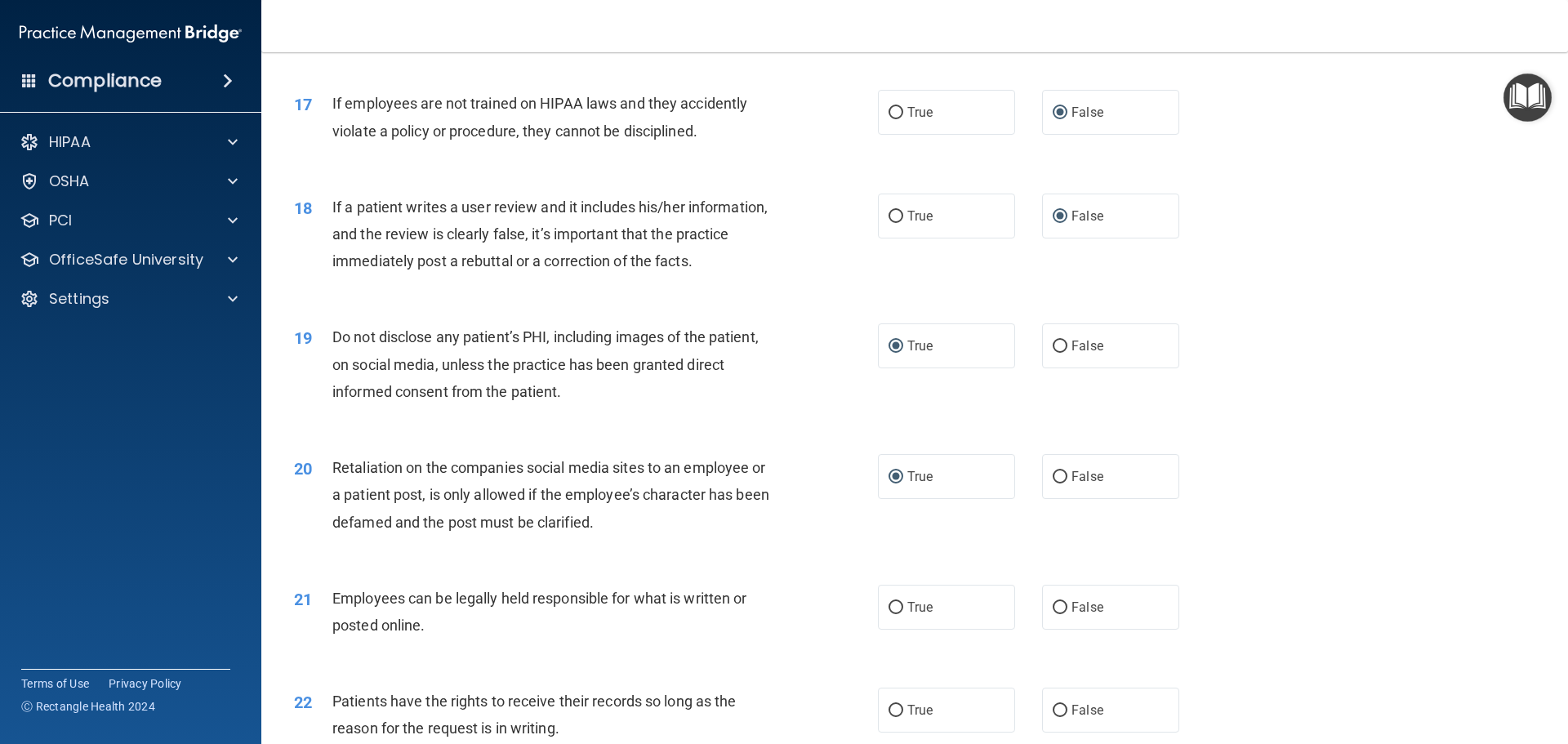
scroll to position [2206, 0]
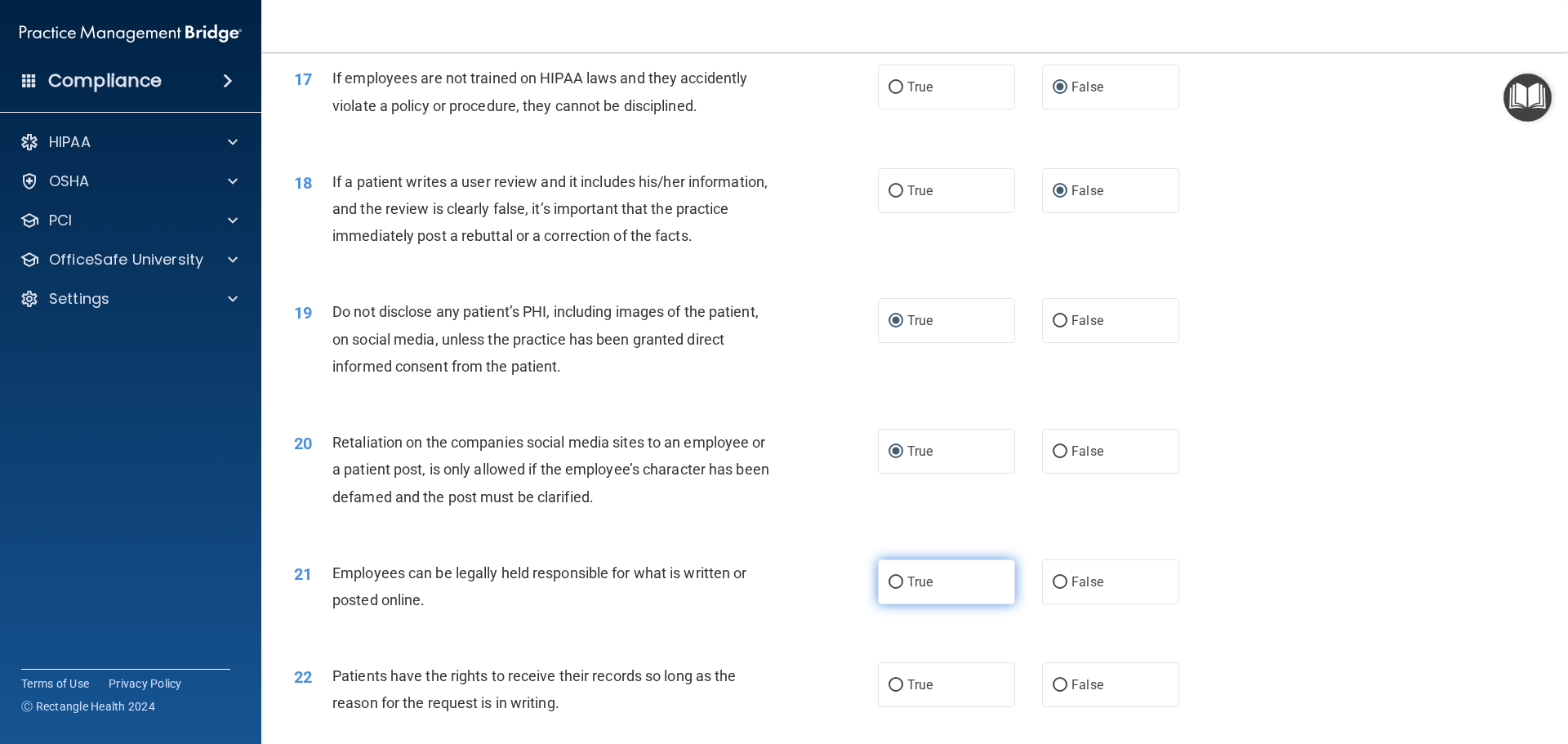
click at [893, 589] on input "True" at bounding box center [896, 582] width 14 height 12
radio input "true"
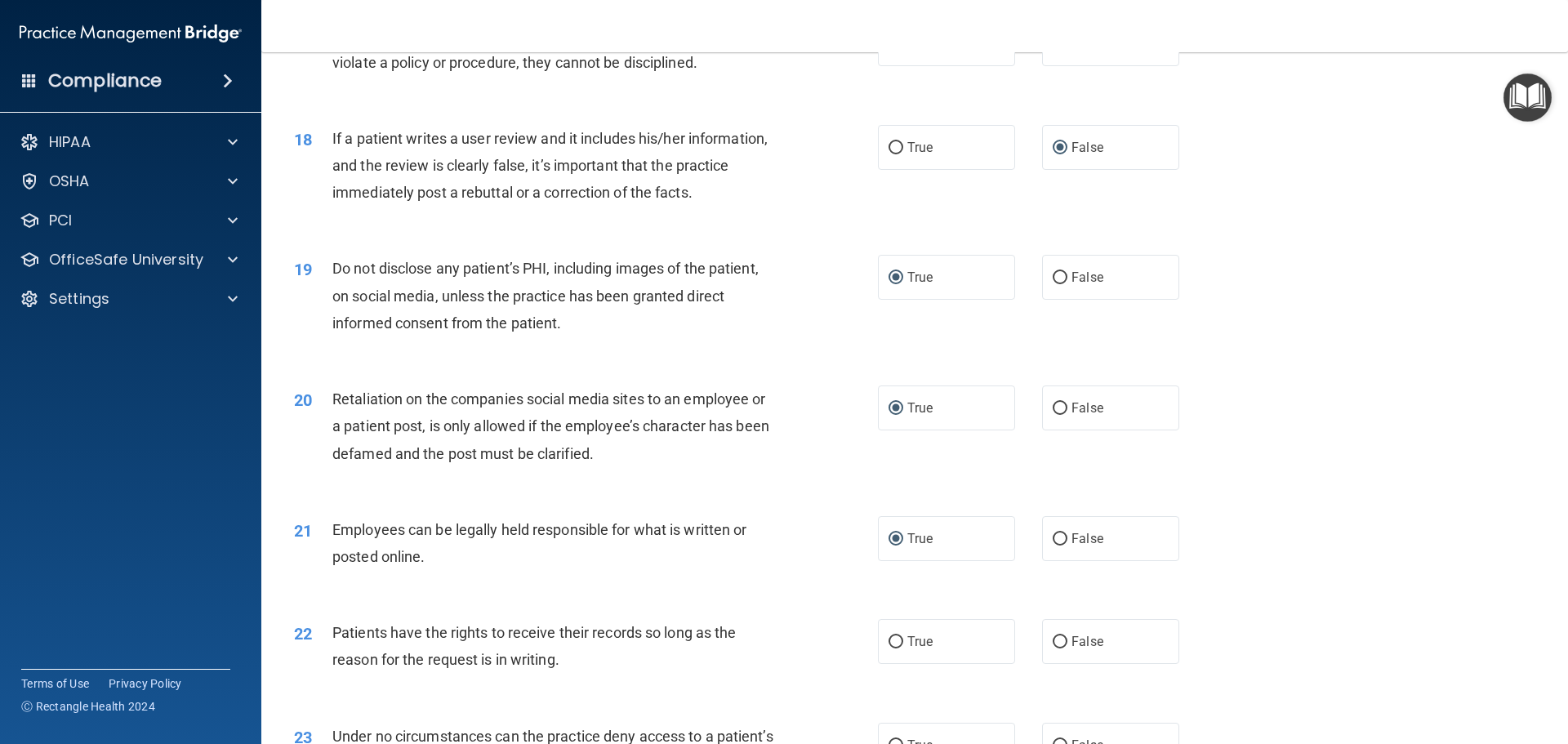
scroll to position [2288, 0]
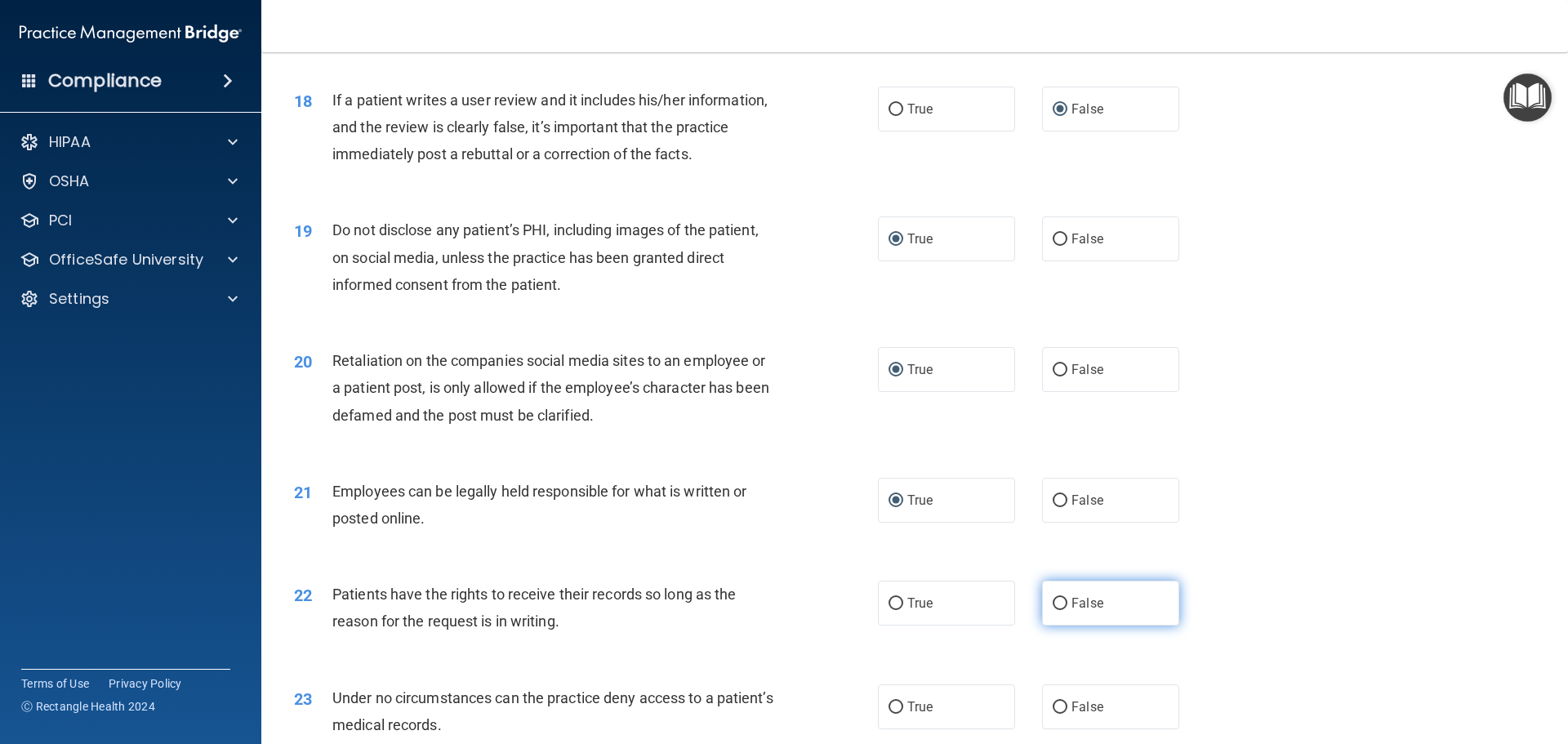
click at [1052, 610] on input "False" at bounding box center [1059, 603] width 14 height 12
radio input "true"
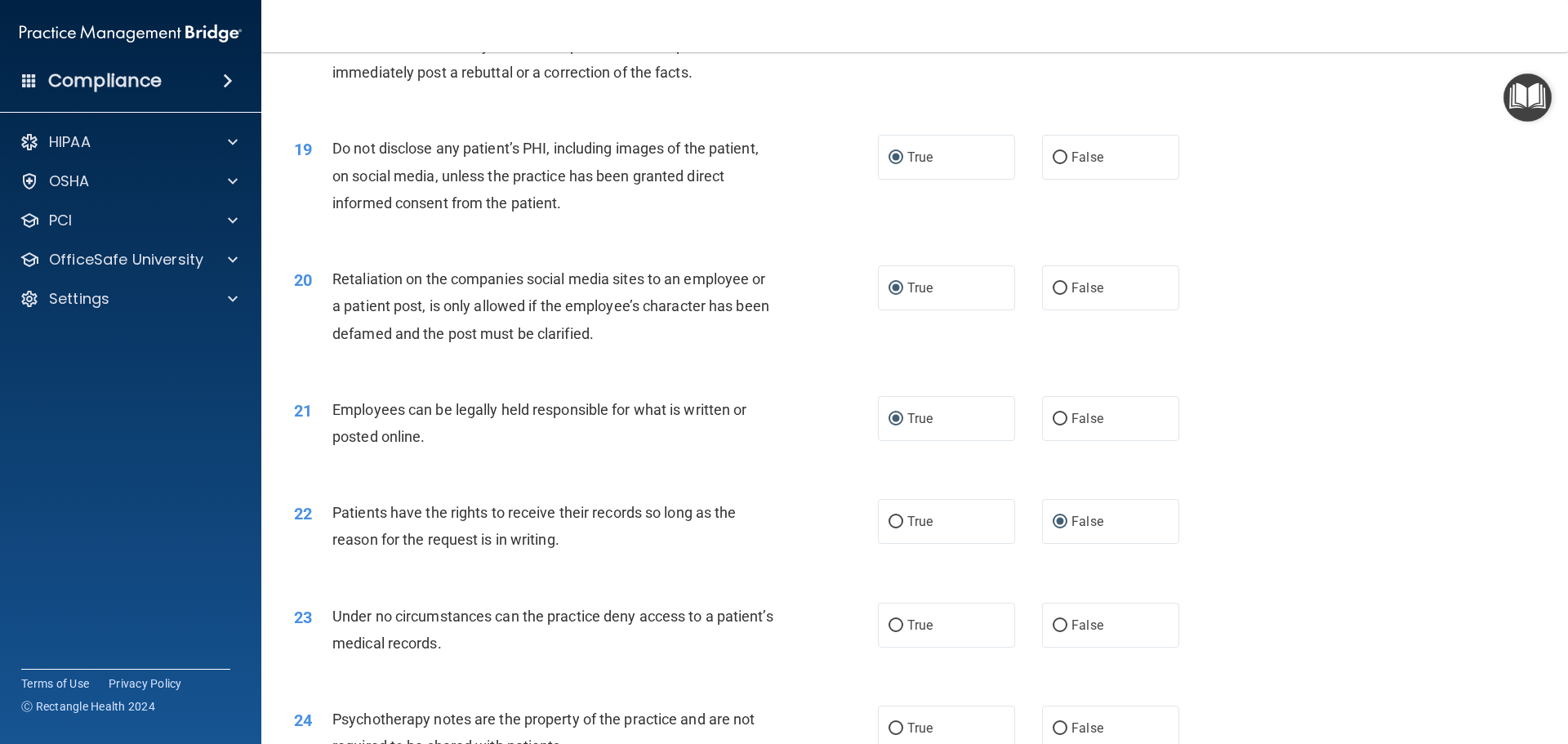
scroll to position [2451, 0]
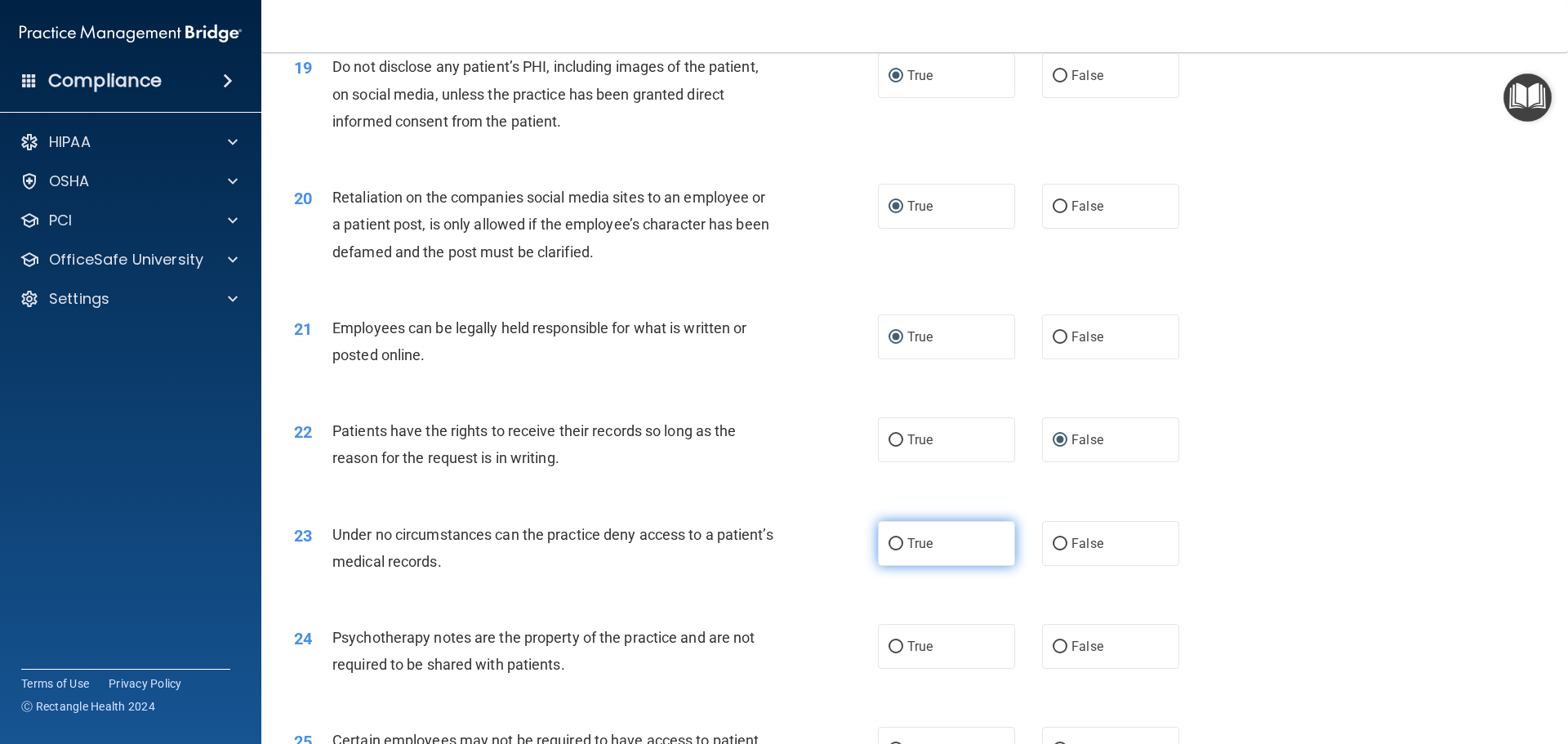
click at [889, 551] on input "True" at bounding box center [896, 544] width 14 height 12
radio input "true"
click at [894, 551] on input "True" at bounding box center [896, 544] width 14 height 12
click at [1058, 551] on input "False" at bounding box center [1059, 544] width 14 height 12
radio input "true"
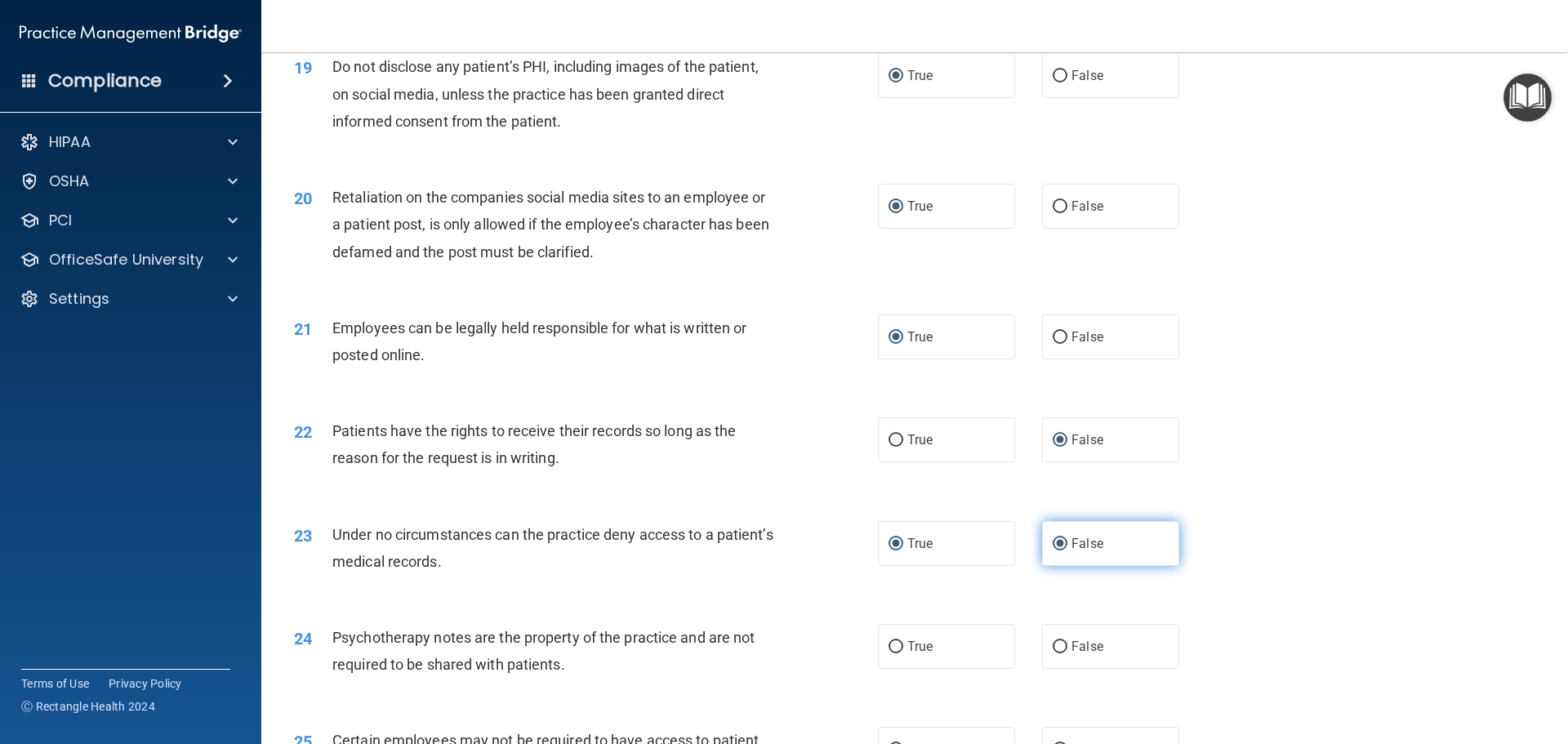
radio input "false"
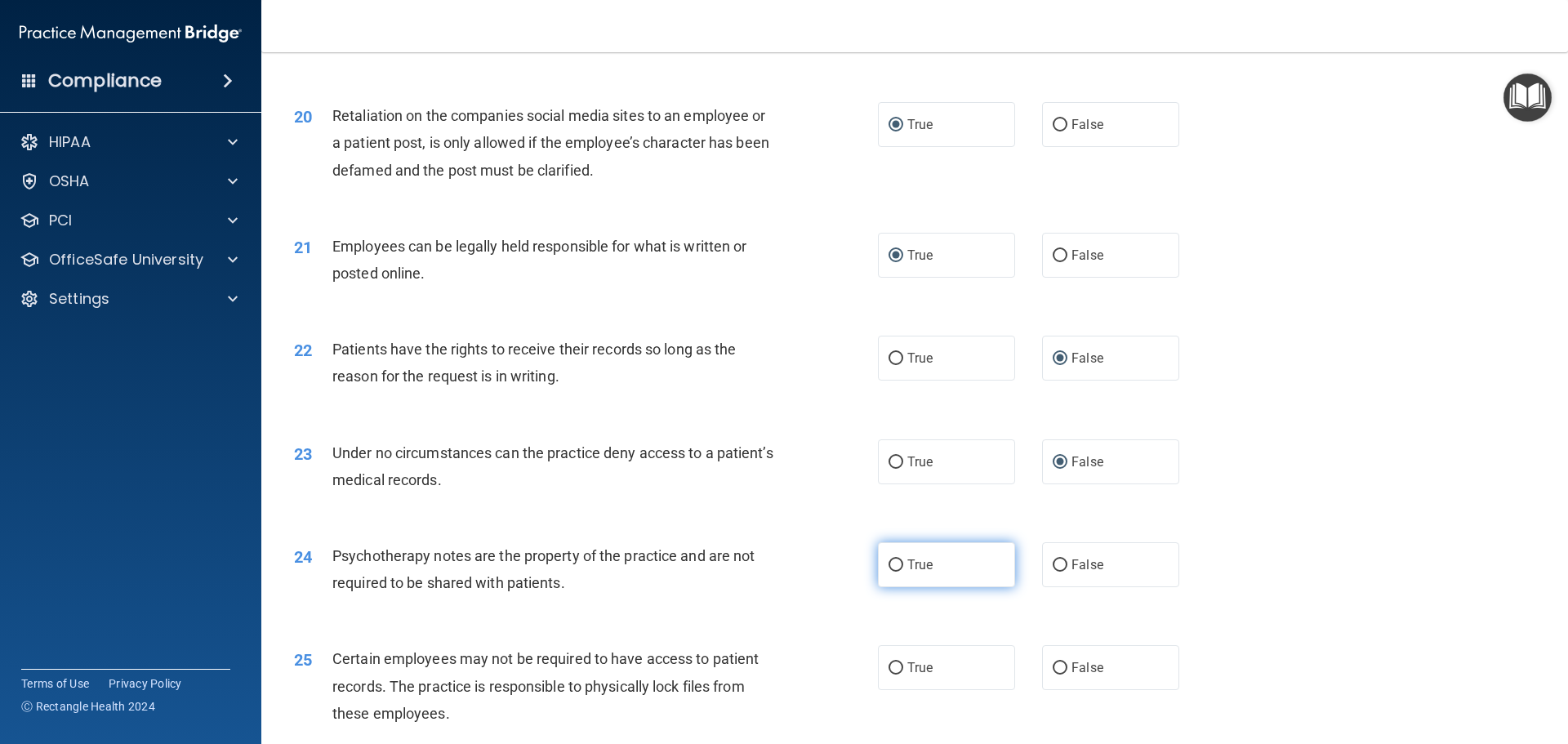
click at [892, 572] on input "True" at bounding box center [896, 565] width 14 height 12
radio input "true"
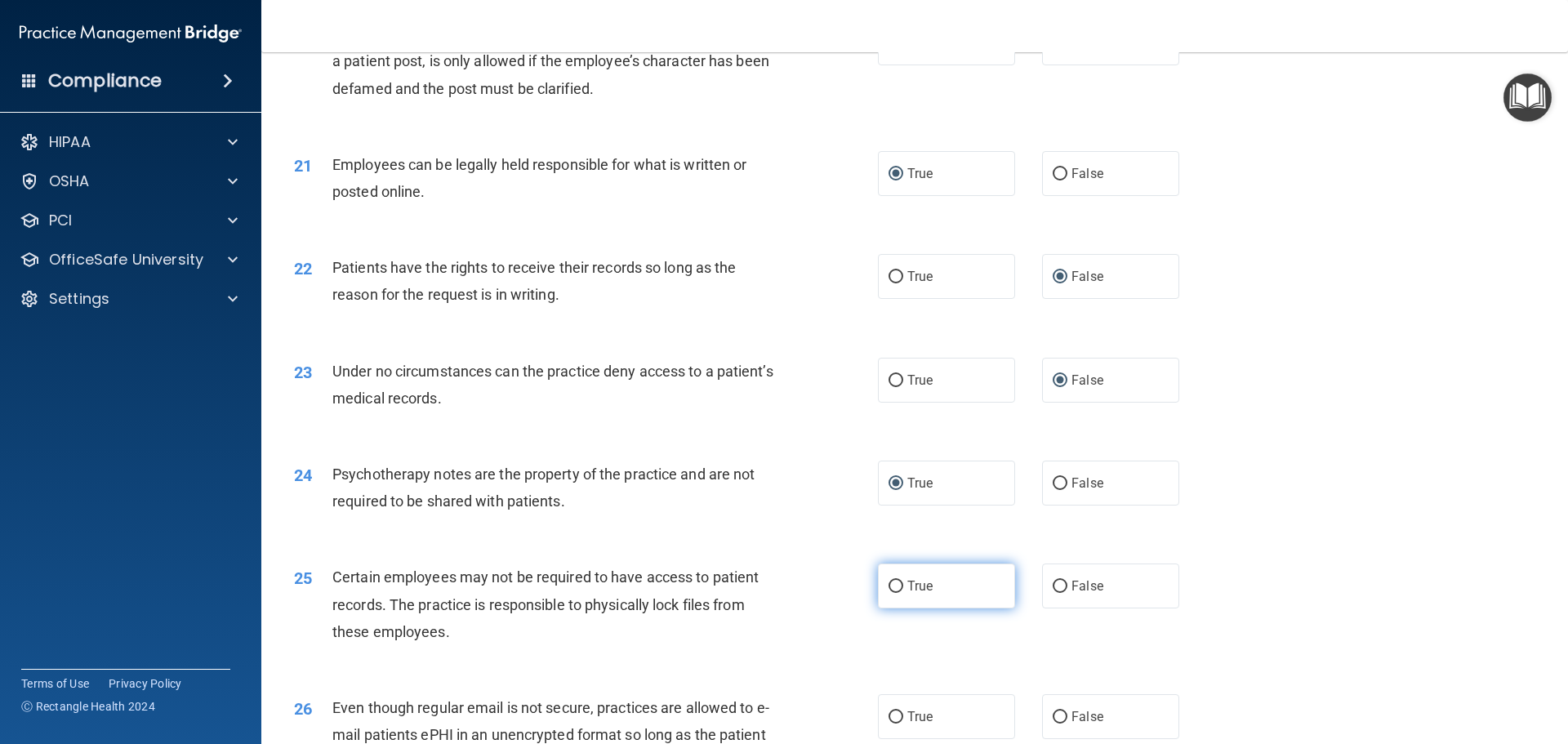
click at [894, 593] on input "True" at bounding box center [896, 586] width 14 height 12
radio input "true"
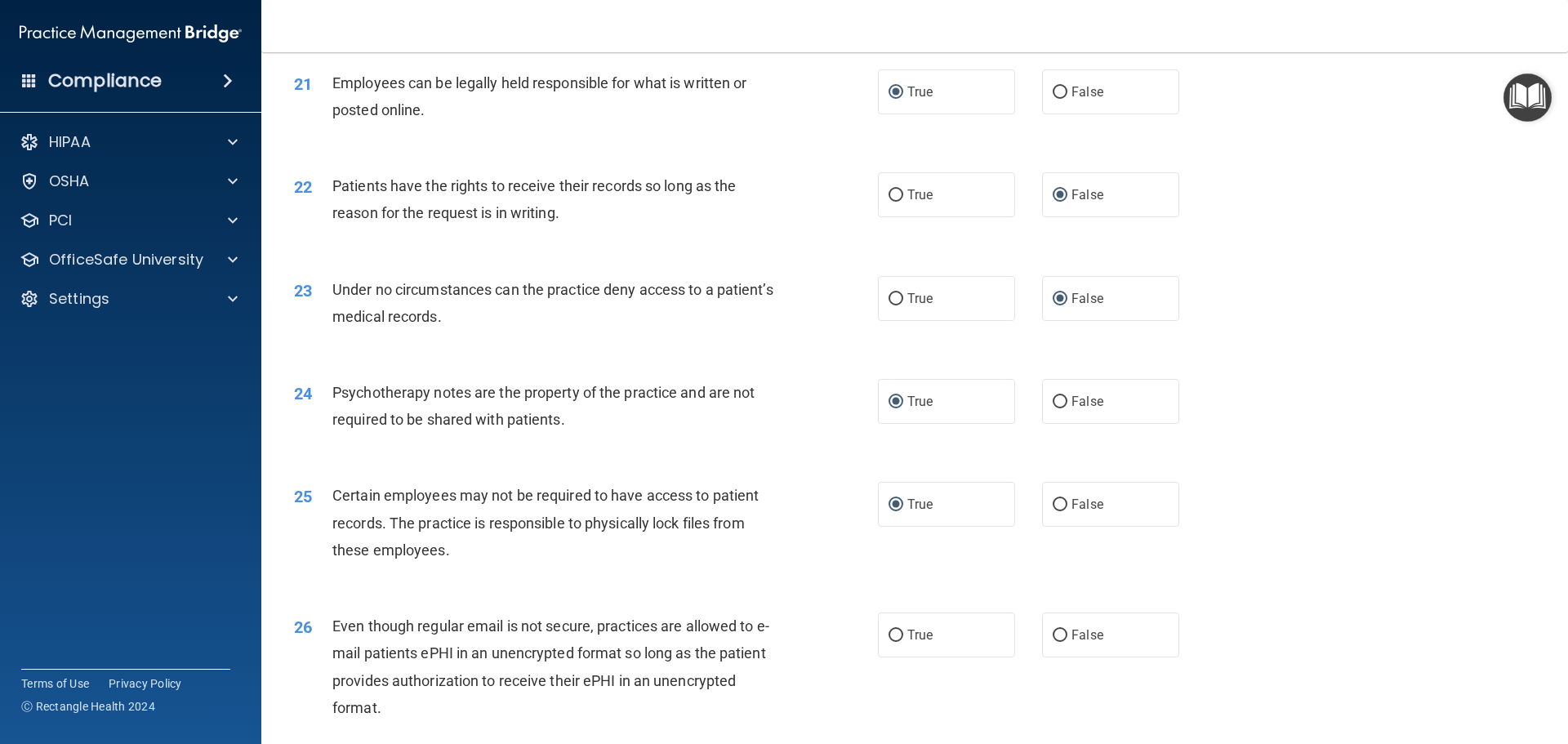
scroll to position [2778, 0]
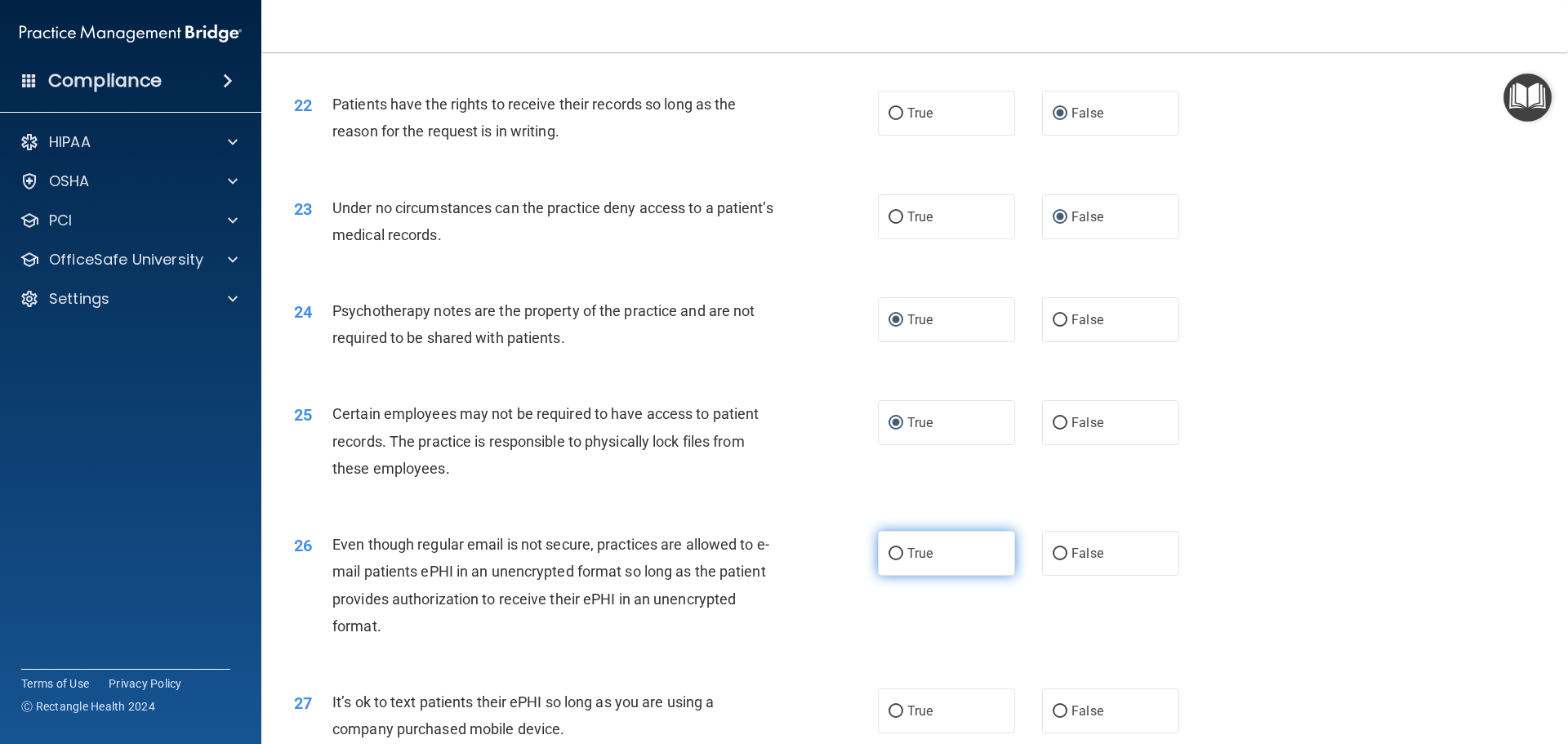
click at [889, 561] on input "True" at bounding box center [896, 554] width 14 height 12
radio input "true"
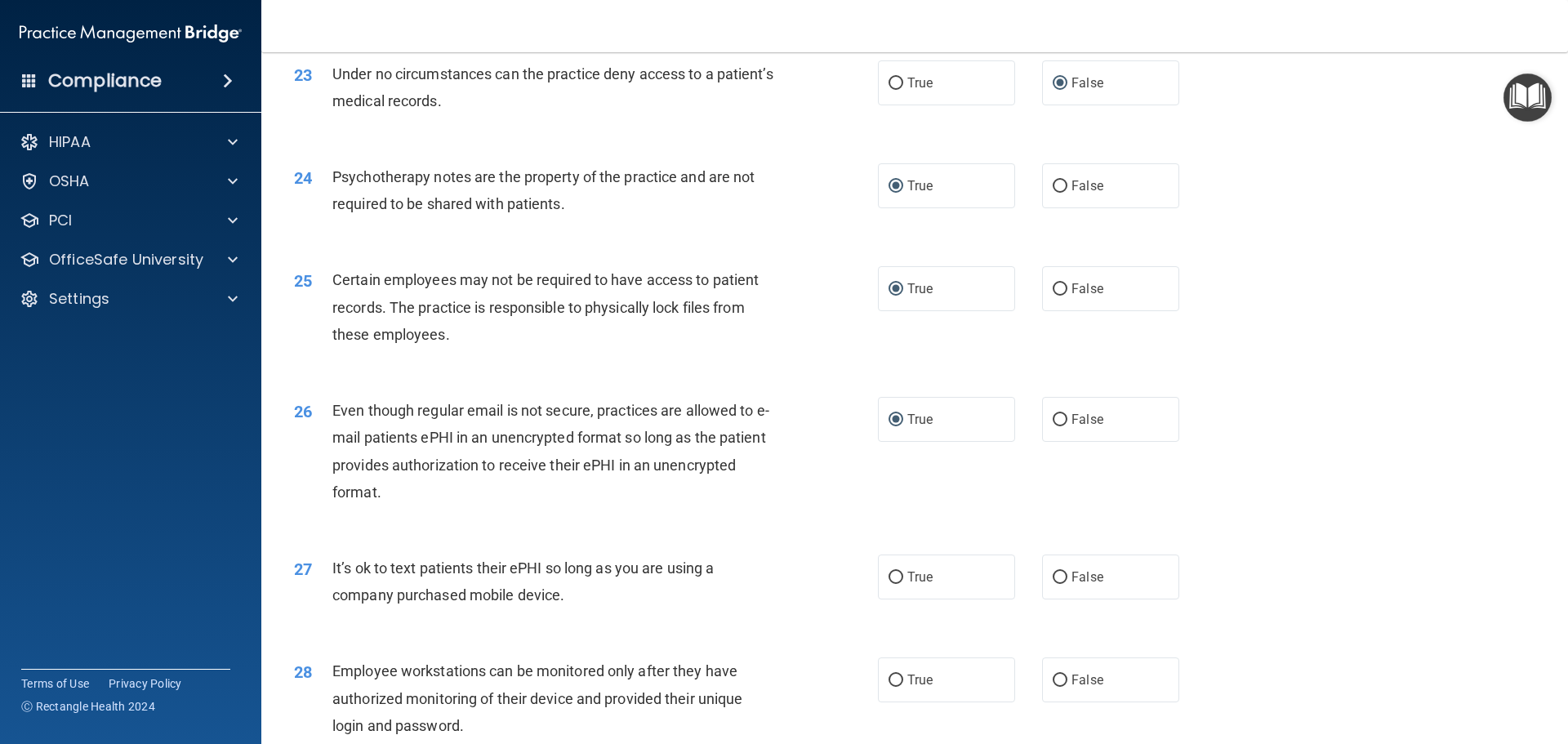
scroll to position [2942, 0]
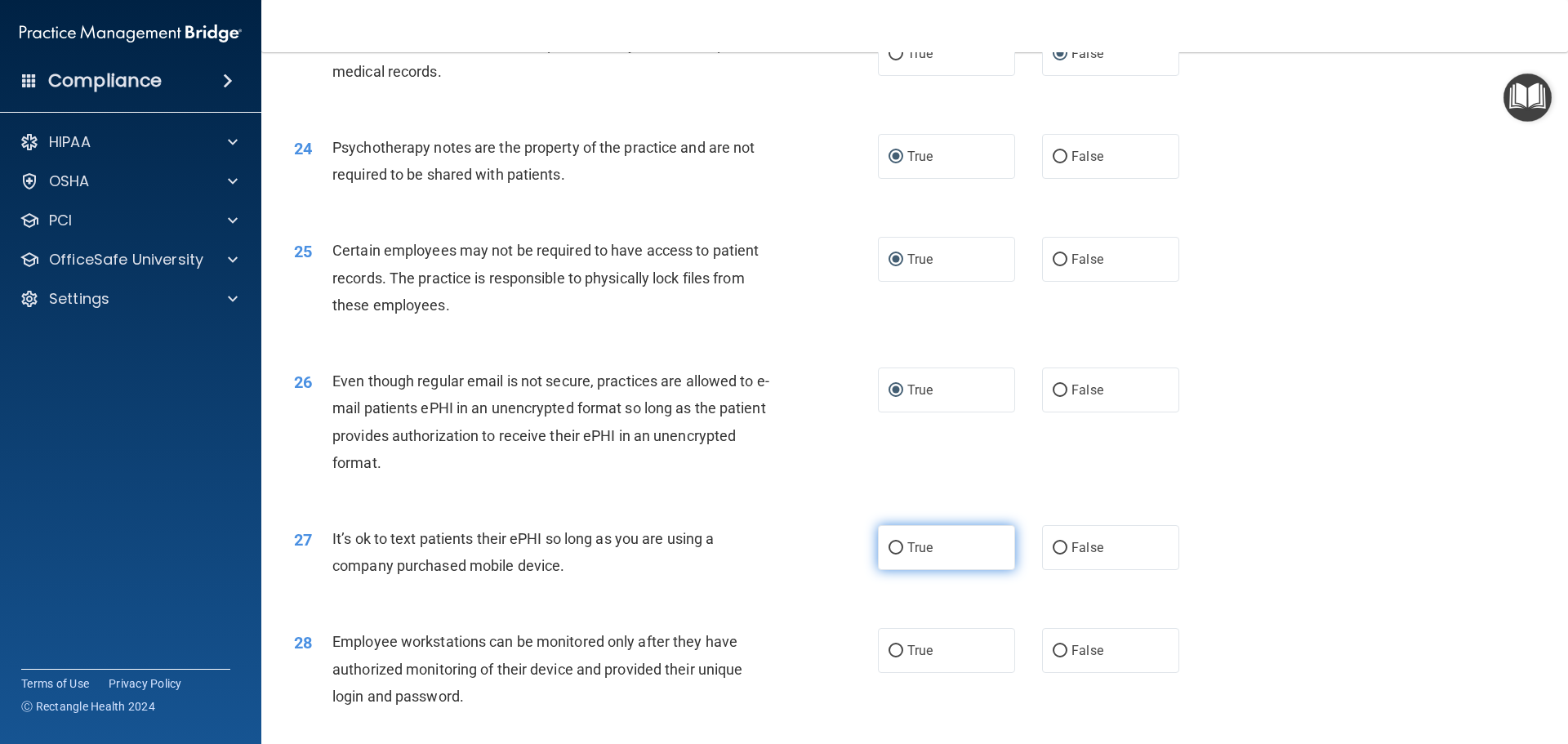
drag, startPoint x: 1047, startPoint y: 574, endPoint x: 979, endPoint y: 562, distance: 69.1
click at [1052, 555] on input "False" at bounding box center [1059, 548] width 14 height 12
radio input "true"
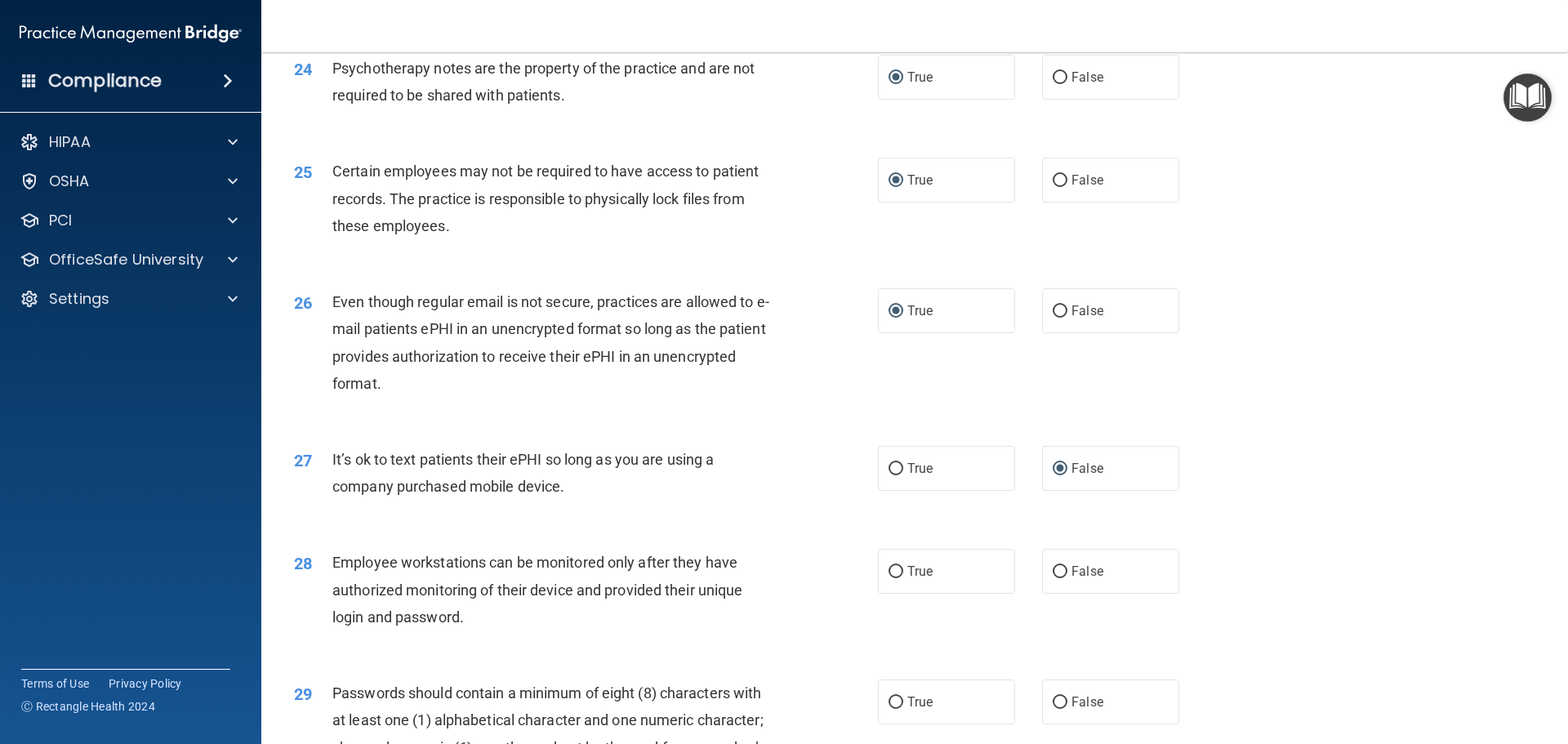
scroll to position [3024, 0]
click at [1055, 576] on input "False" at bounding box center [1059, 569] width 14 height 12
radio input "true"
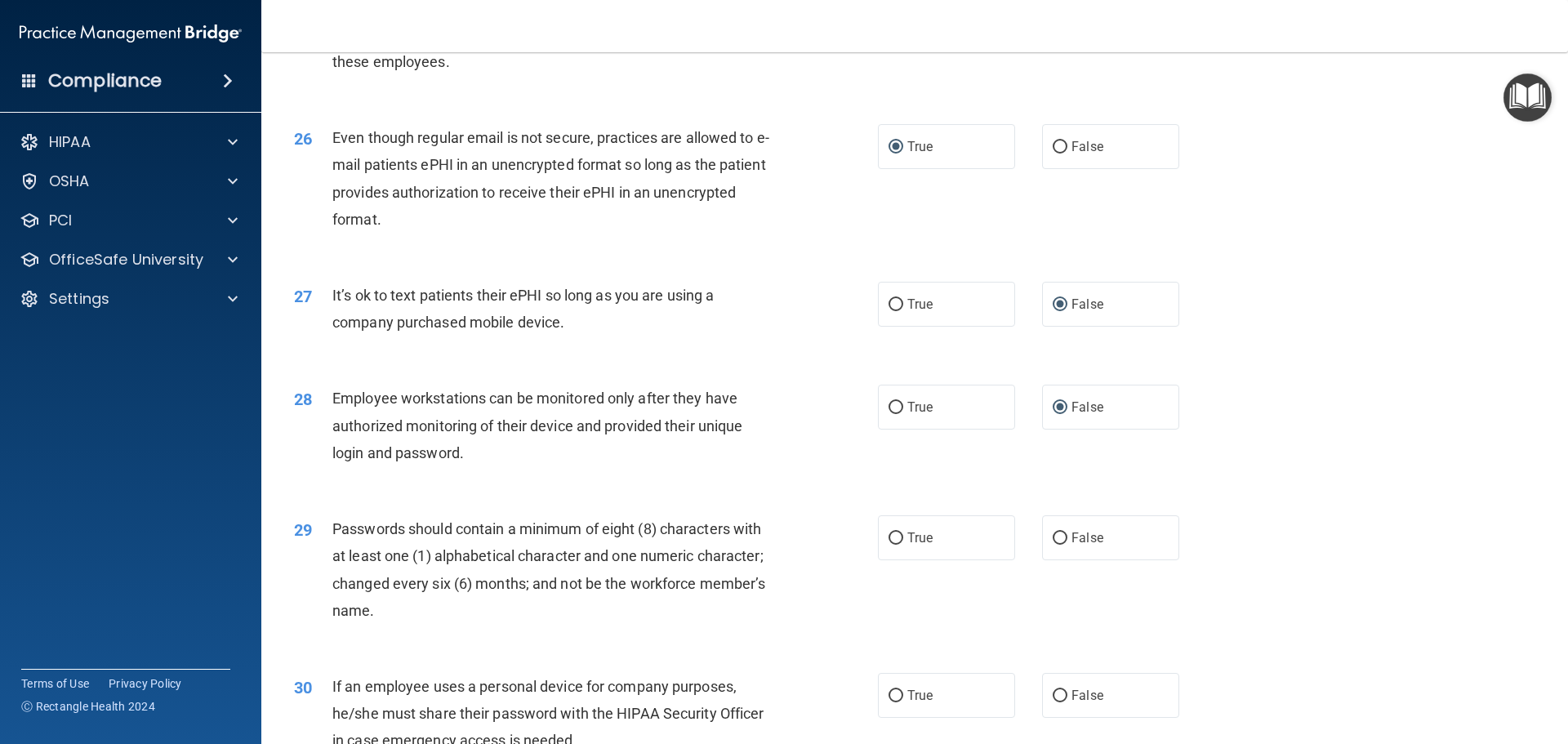
scroll to position [3187, 0]
click at [889, 544] on input "True" at bounding box center [896, 537] width 14 height 12
radio input "true"
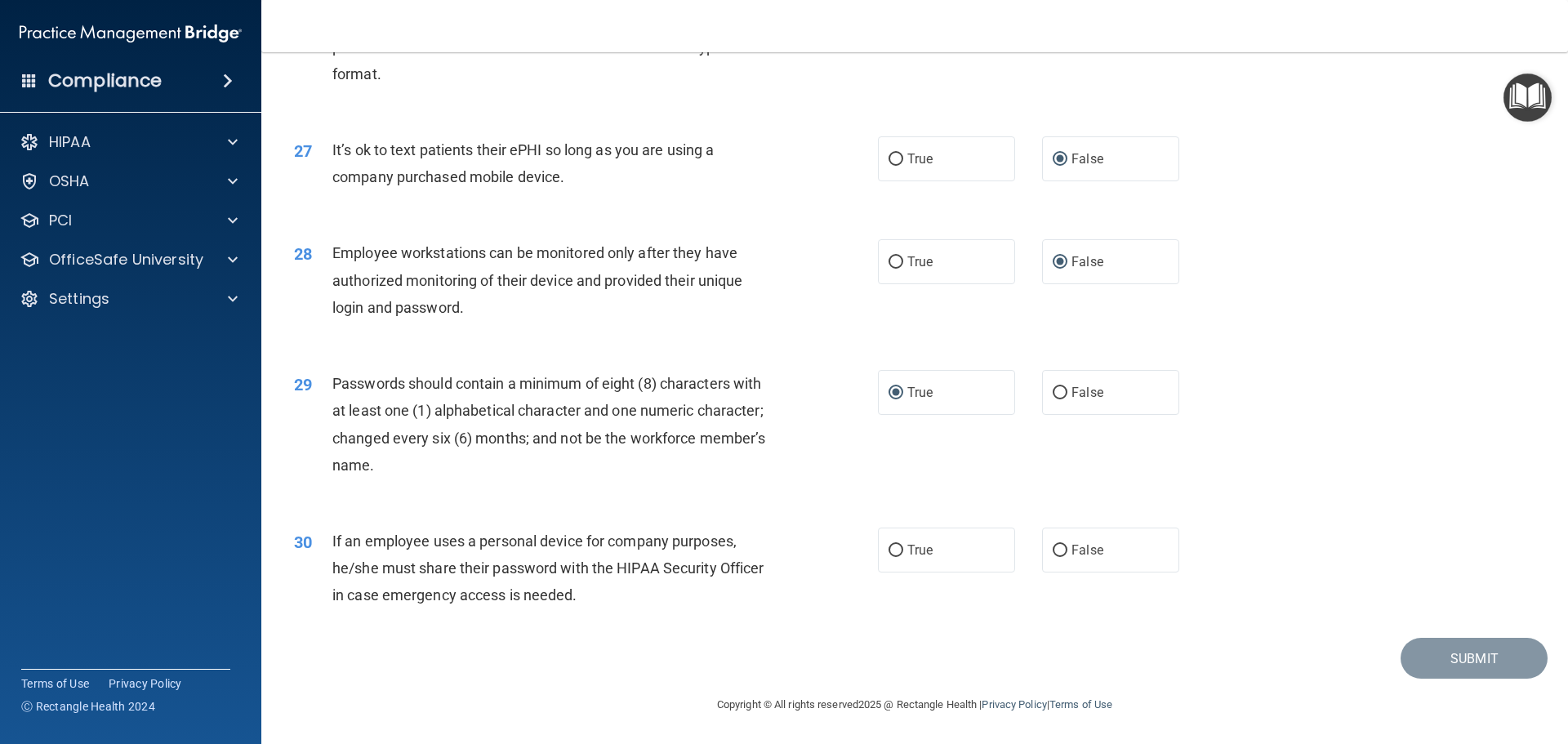
scroll to position [3357, 0]
click at [1052, 555] on input "False" at bounding box center [1059, 551] width 14 height 12
radio input "true"
click at [1448, 656] on button "Submit" at bounding box center [1474, 659] width 147 height 42
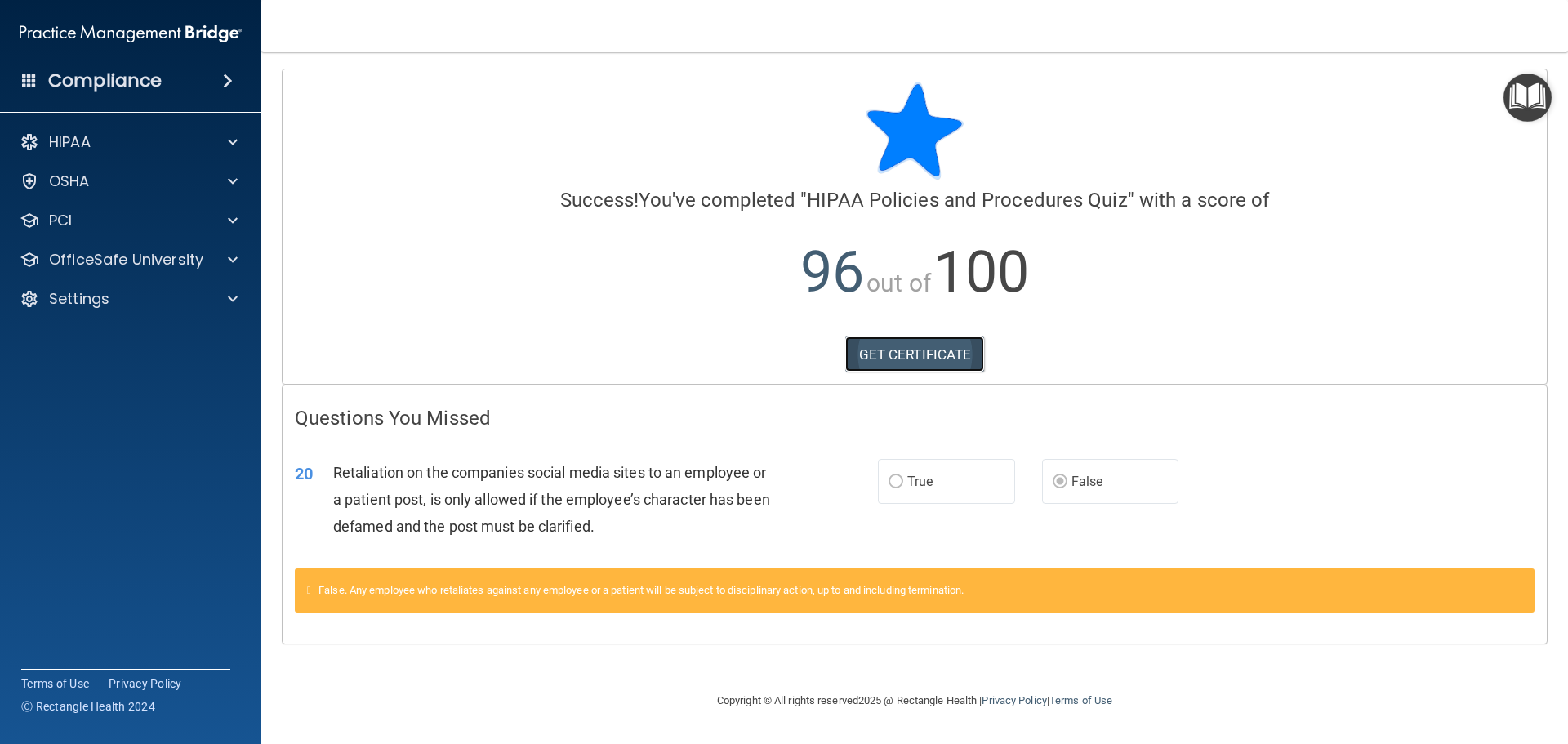
click at [906, 353] on link "GET CERTIFICATE" at bounding box center [915, 354] width 140 height 36
click at [183, 255] on p "OfficeSafe University" at bounding box center [126, 259] width 155 height 20
click at [129, 335] on p "OSHA Training" at bounding box center [76, 337] width 132 height 16
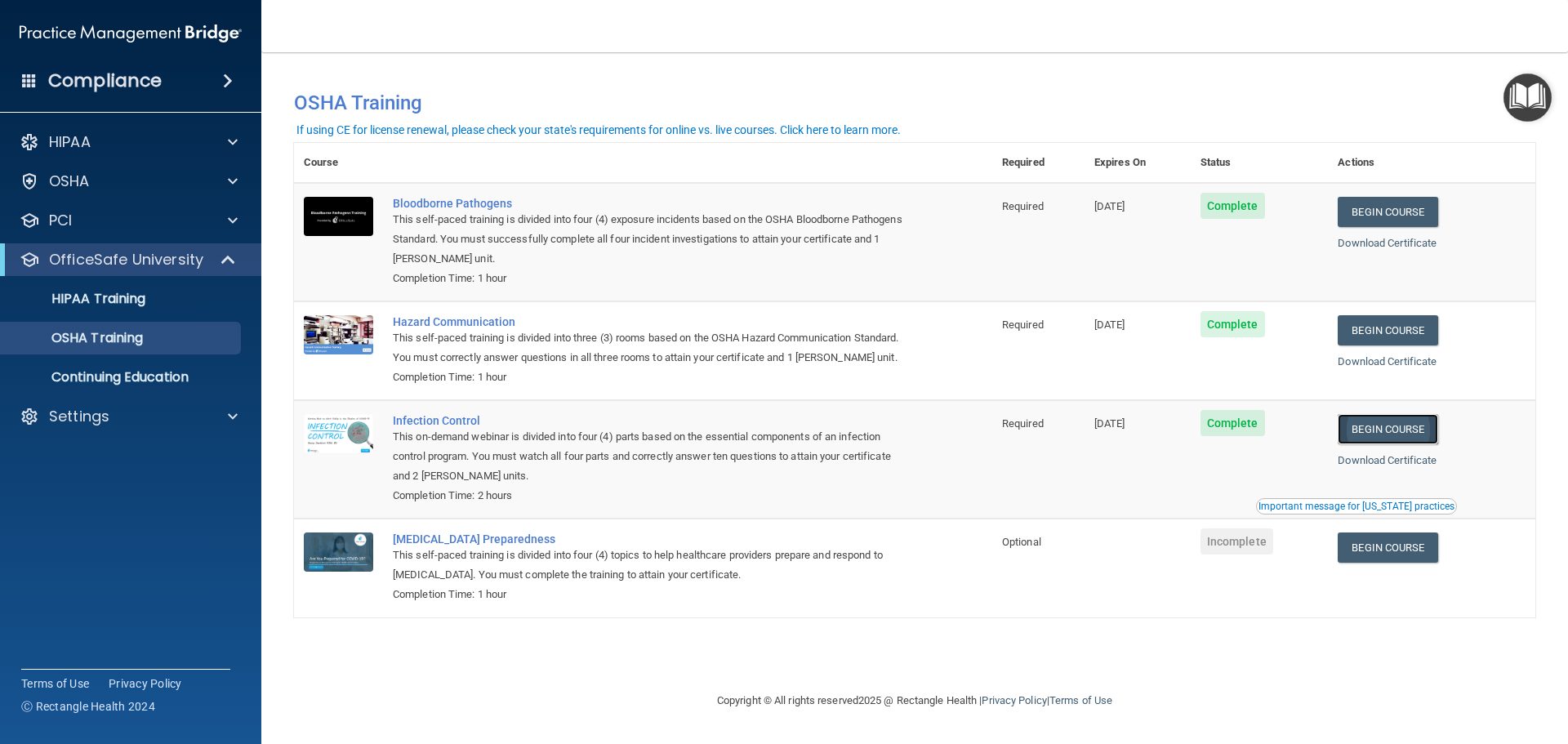
click at [1410, 434] on link "Begin Course" at bounding box center [1387, 429] width 100 height 30
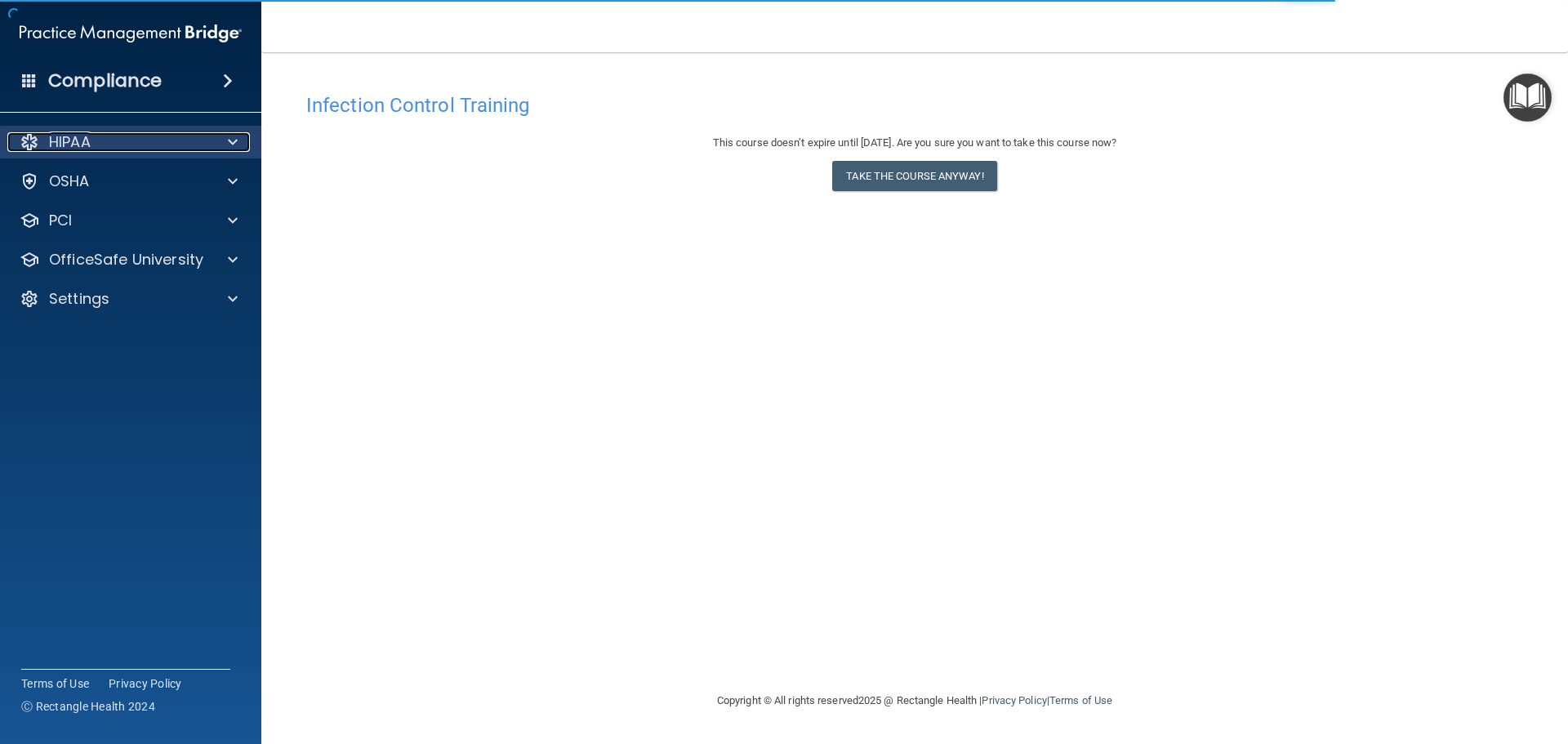
click at [108, 147] on div "HIPAA" at bounding box center [108, 142] width 202 height 20
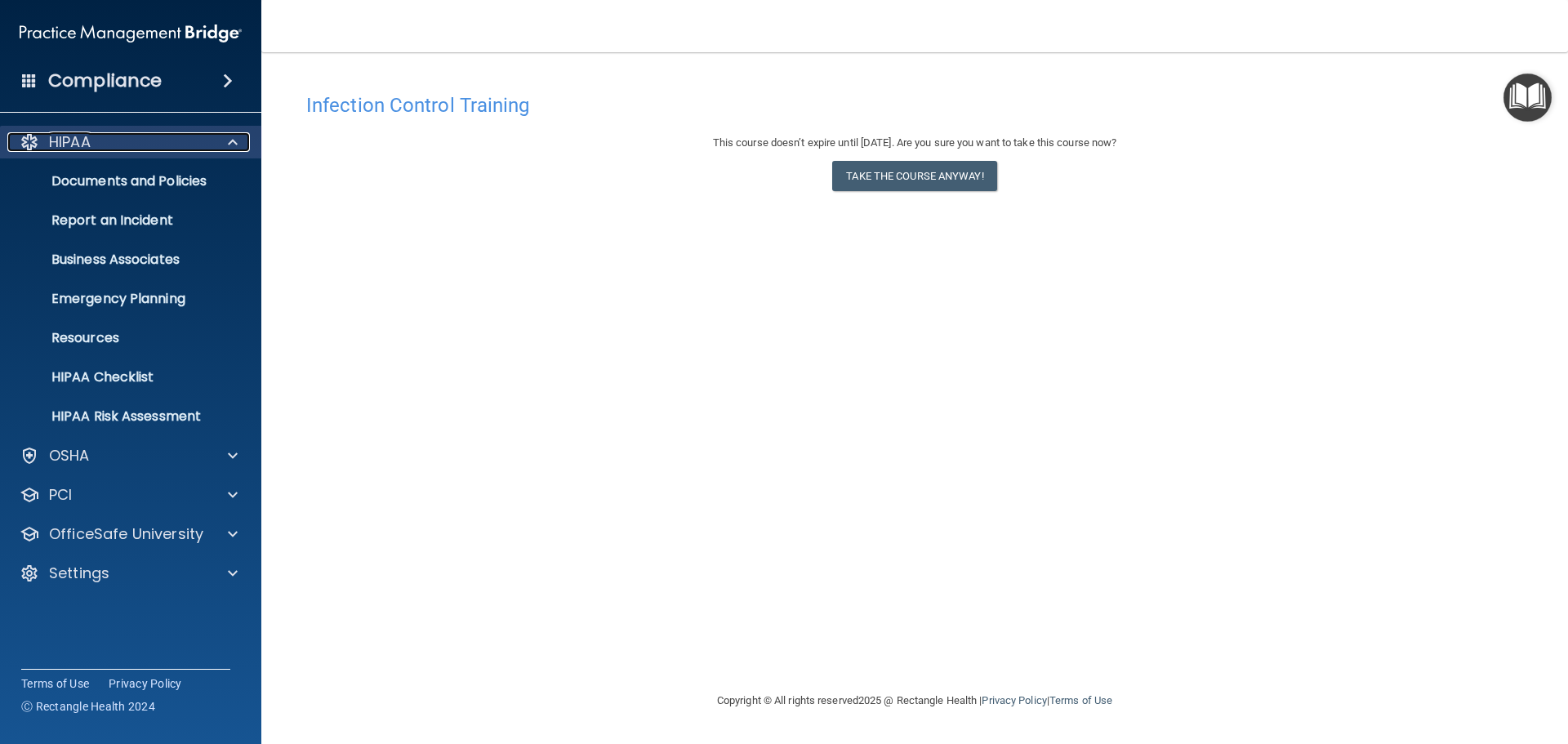
click at [104, 143] on div "HIPAA" at bounding box center [108, 142] width 202 height 20
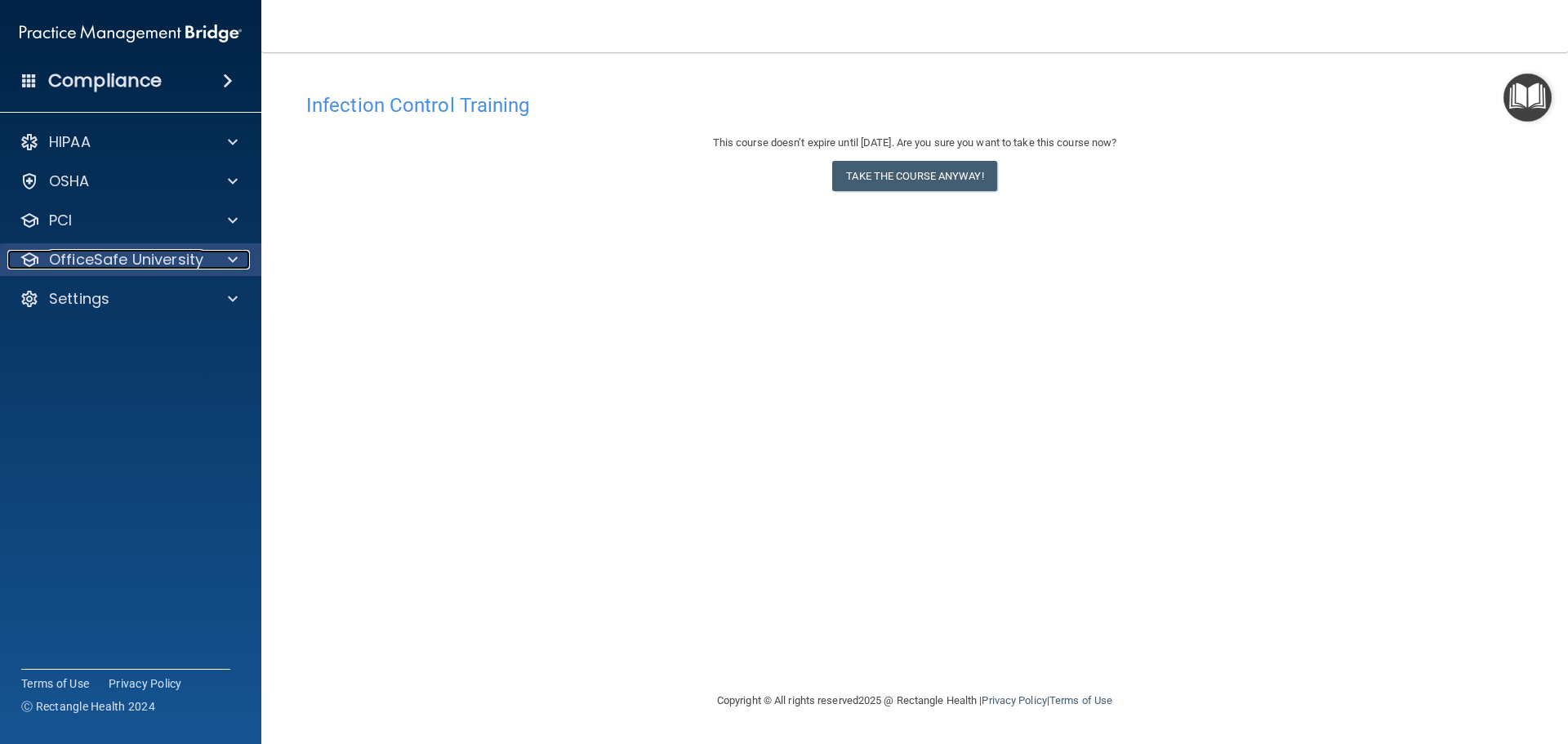
click at [228, 255] on span at bounding box center [233, 259] width 9 height 20
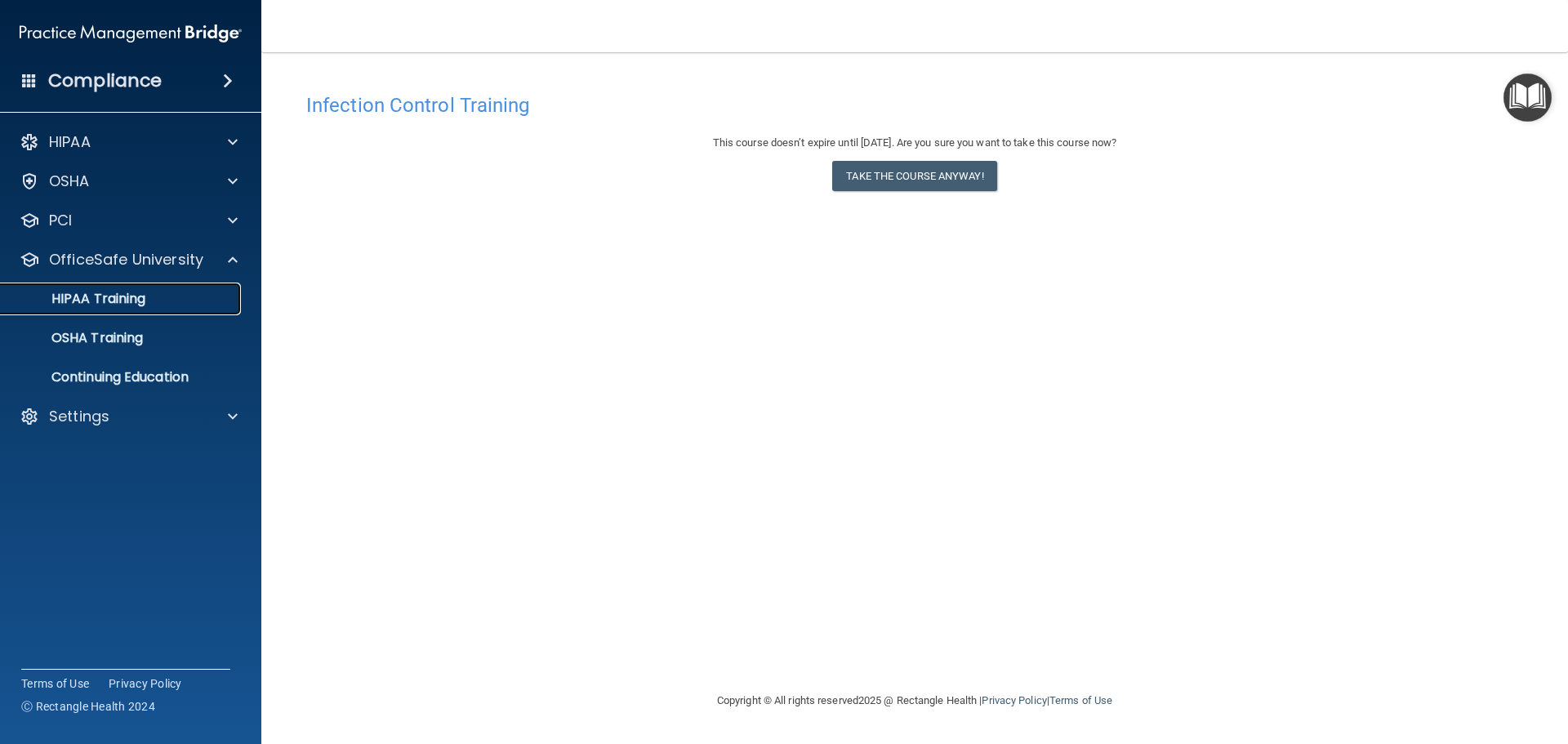
click at [142, 299] on p "HIPAA Training" at bounding box center [78, 298] width 135 height 16
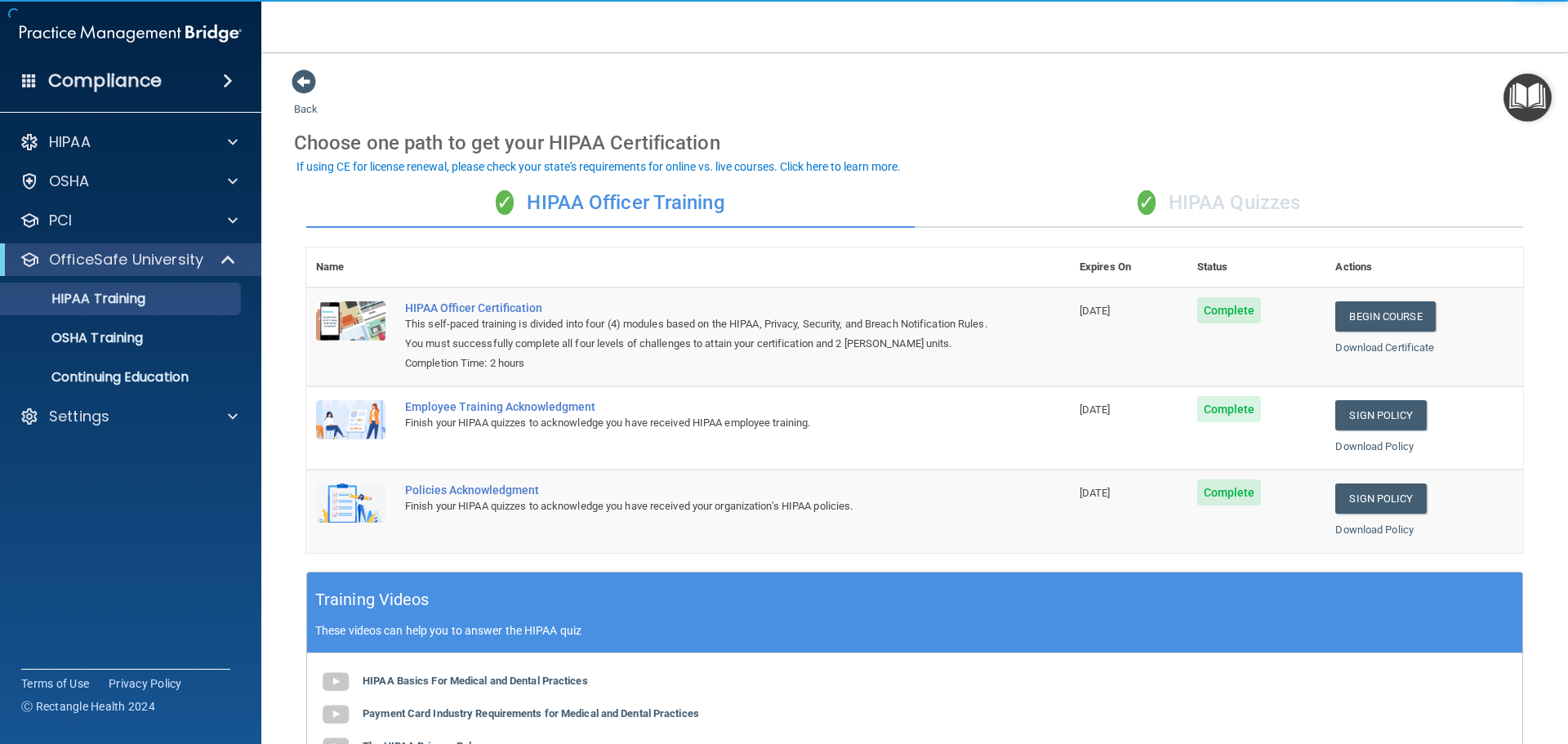
click at [1235, 199] on div "✓ HIPAA Quizzes" at bounding box center [1219, 203] width 609 height 49
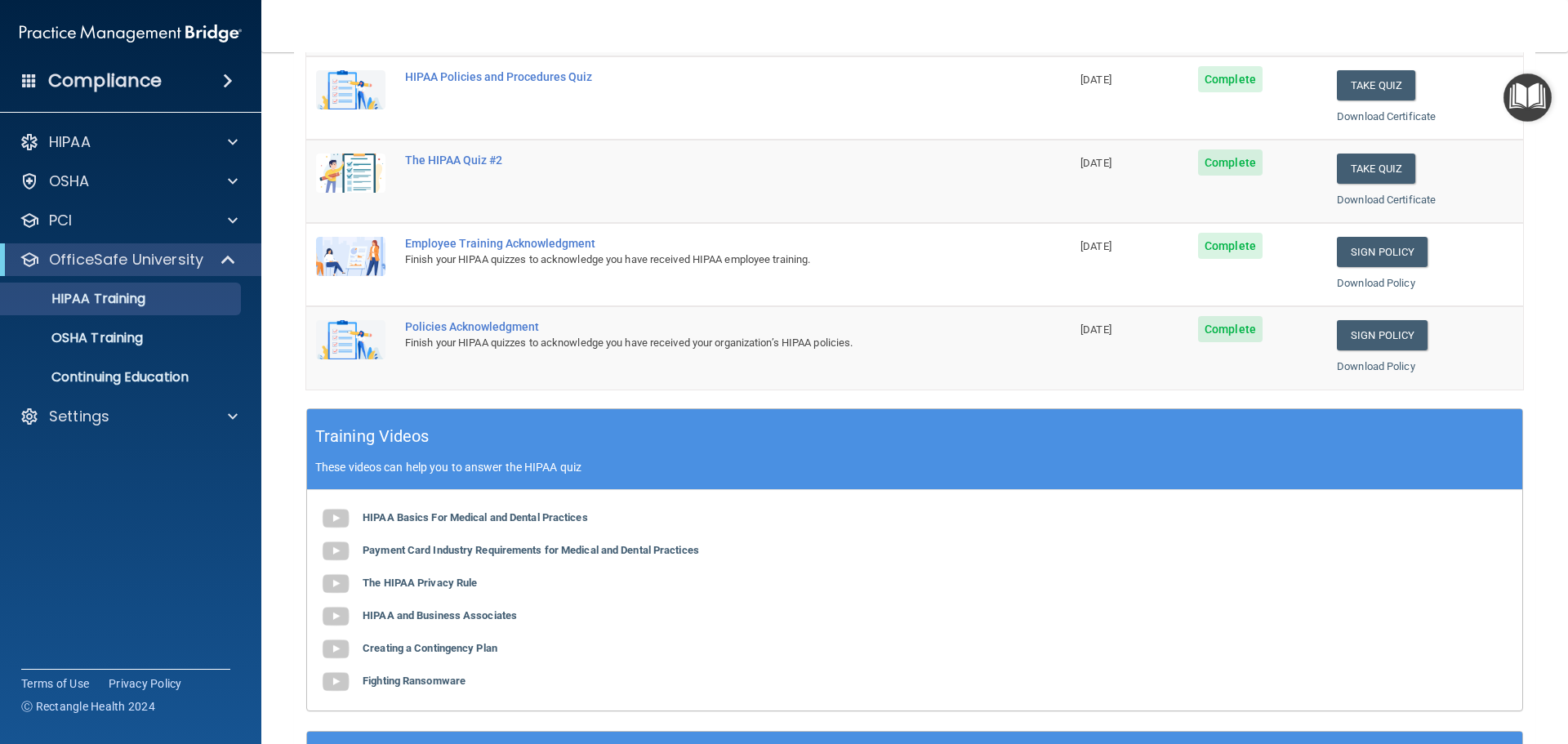
scroll to position [327, 0]
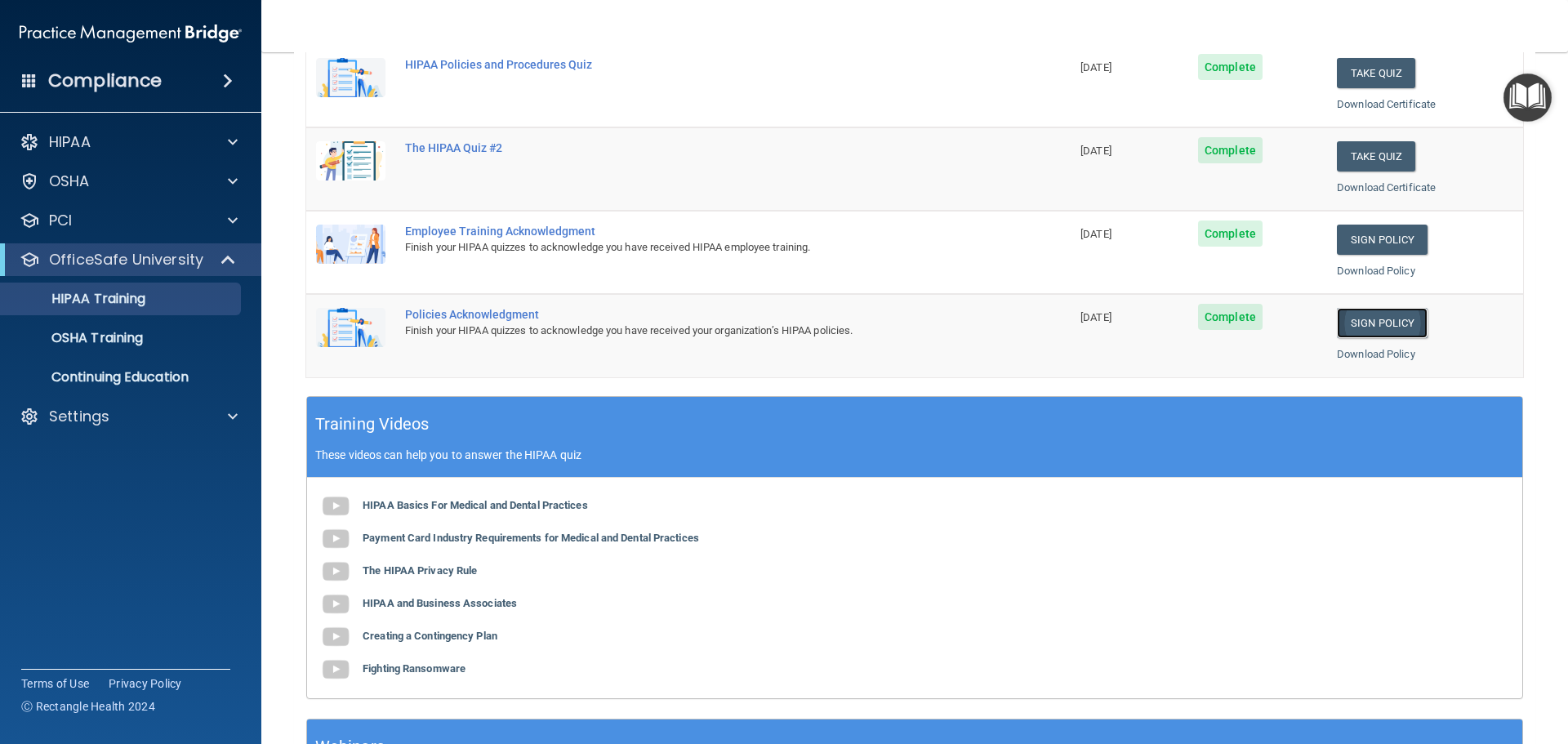
click at [1352, 318] on link "Sign Policy" at bounding box center [1382, 323] width 90 height 30
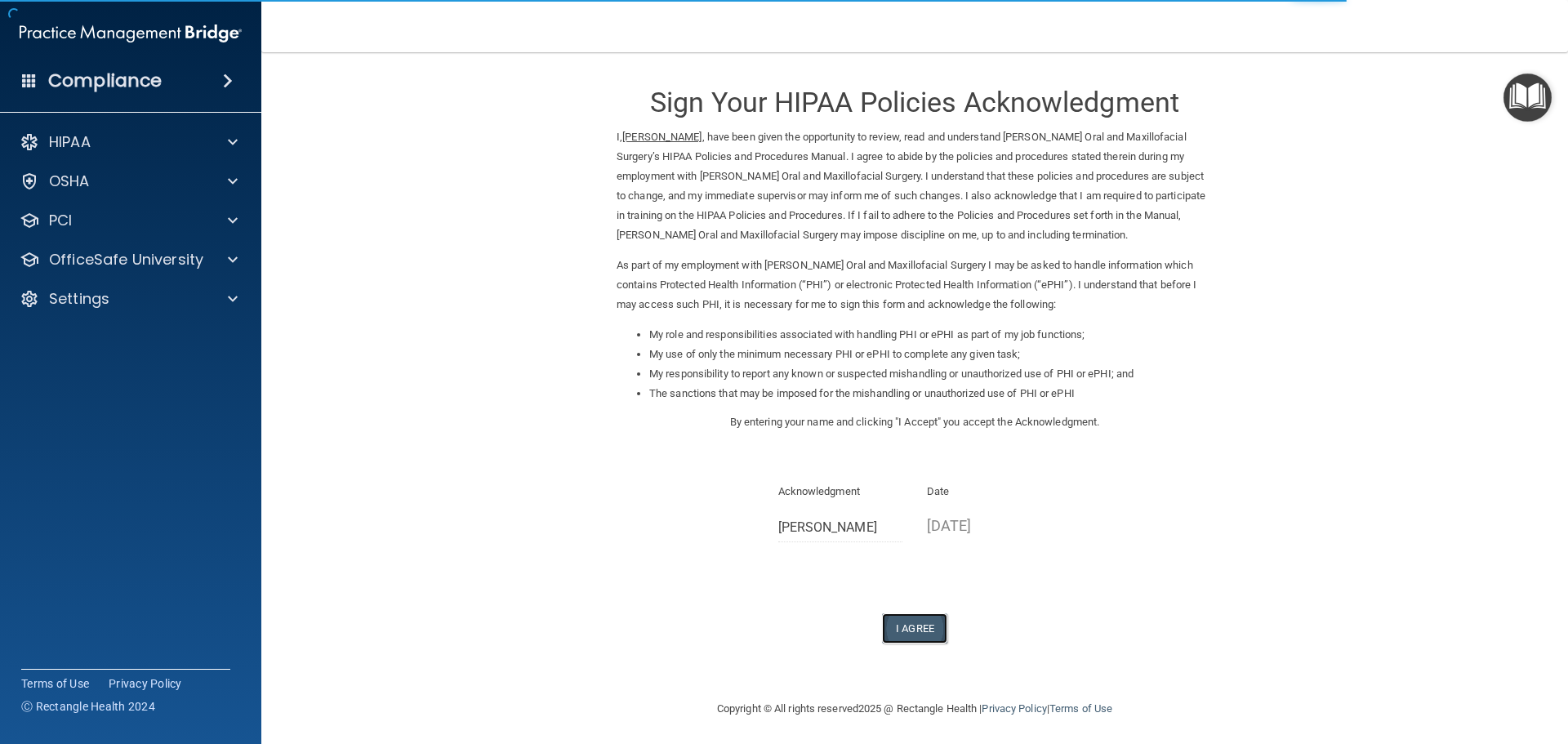
click at [906, 624] on button "I Agree" at bounding box center [915, 629] width 66 height 30
